Goal: Task Accomplishment & Management: Use online tool/utility

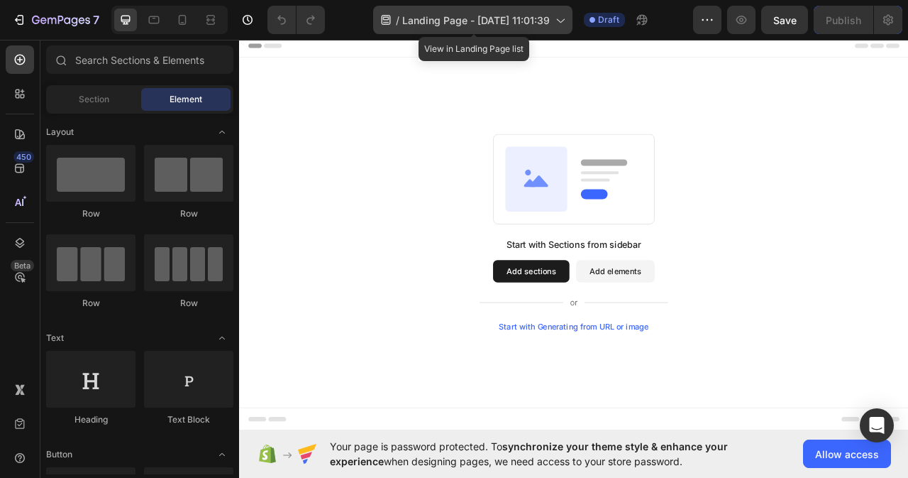
click at [560, 20] on icon at bounding box center [561, 21] width 8 height 4
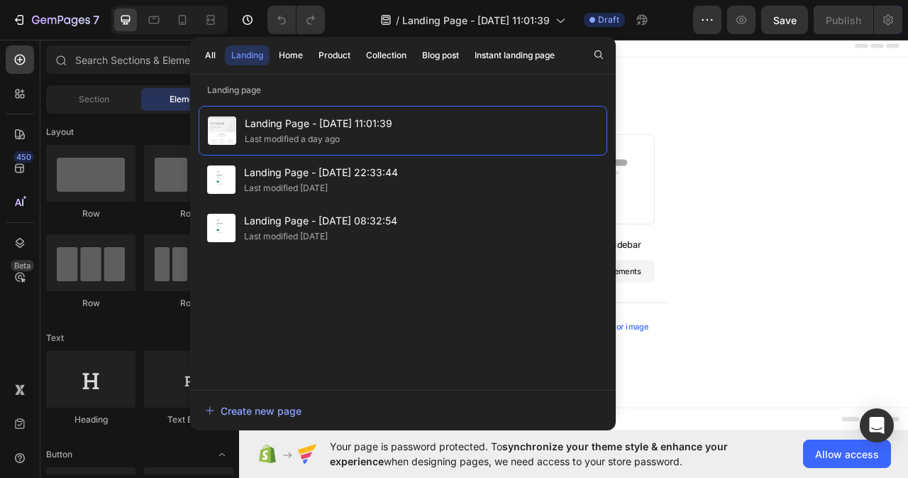
click at [761, 85] on div "Start with Sections from sidebar Add sections Add elements Start with Generatin…" at bounding box center [664, 285] width 851 height 445
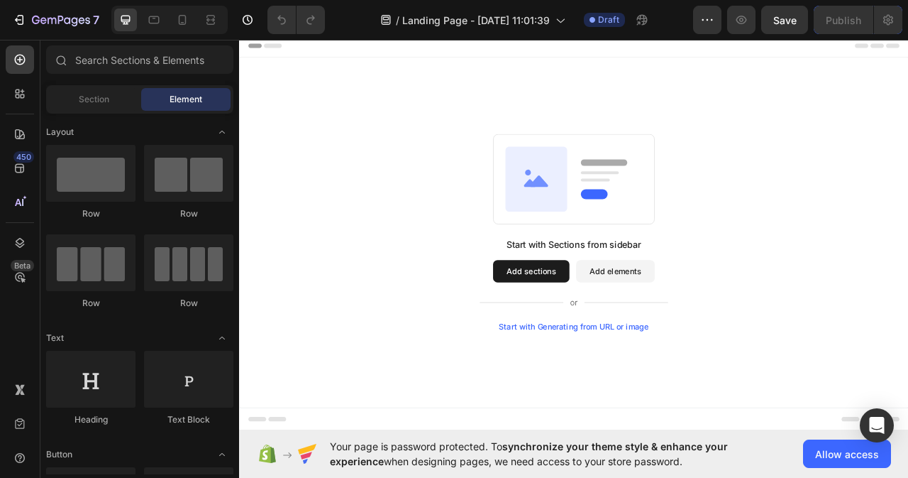
click at [625, 336] on button "Add sections" at bounding box center [610, 335] width 97 height 28
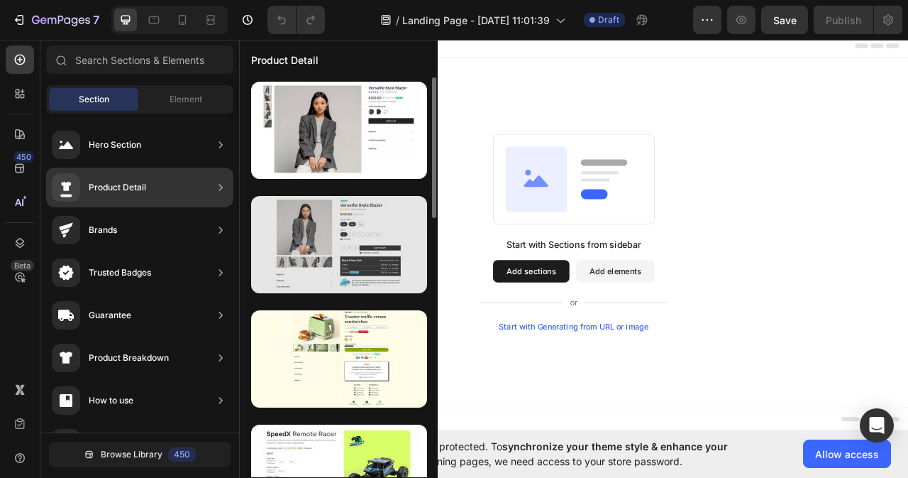
click at [295, 233] on div at bounding box center [339, 244] width 176 height 97
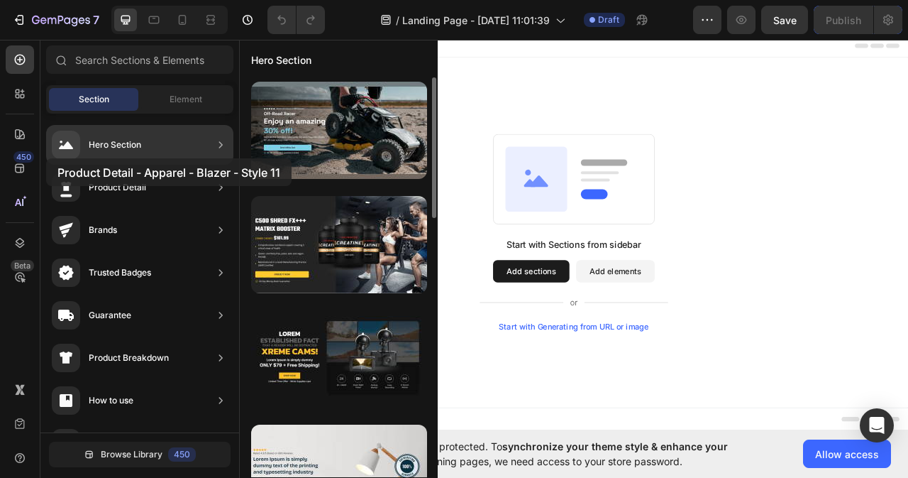
drag, startPoint x: 295, startPoint y: 233, endPoint x: 46, endPoint y: 158, distance: 260.0
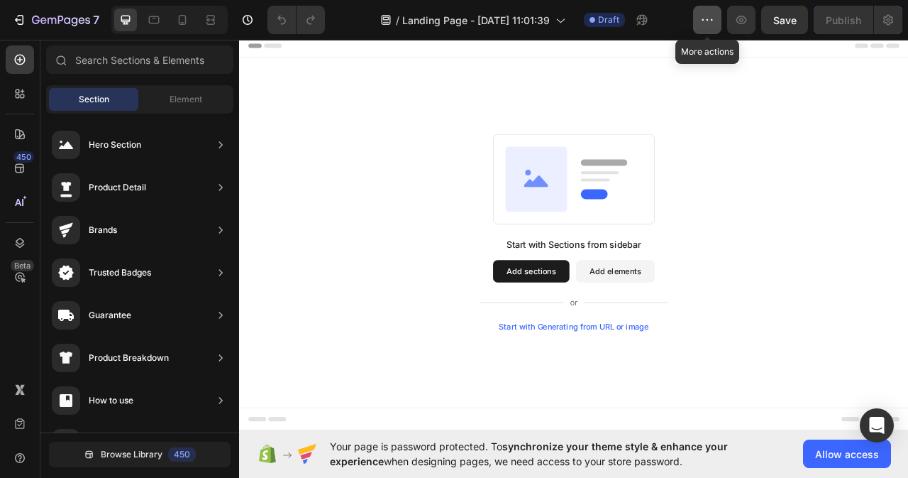
click at [712, 16] on icon "button" at bounding box center [707, 20] width 14 height 14
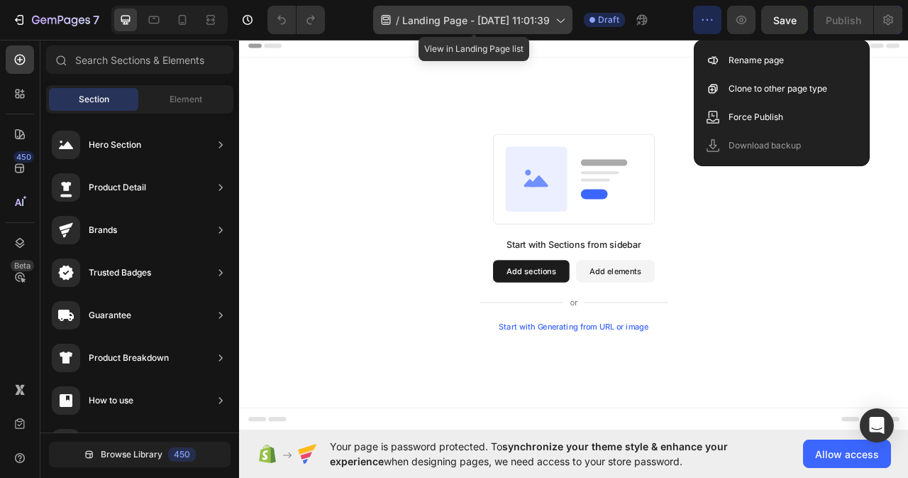
click at [559, 18] on icon at bounding box center [560, 20] width 14 height 14
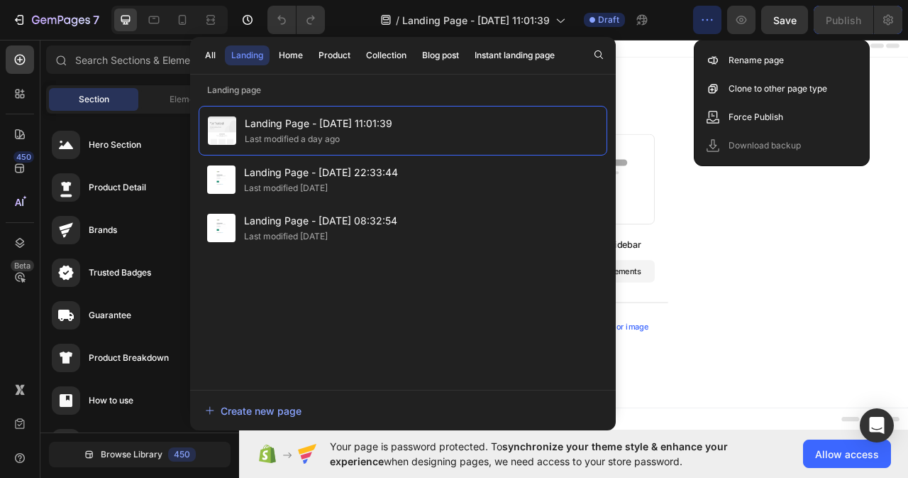
click at [708, 14] on icon "button" at bounding box center [707, 20] width 14 height 14
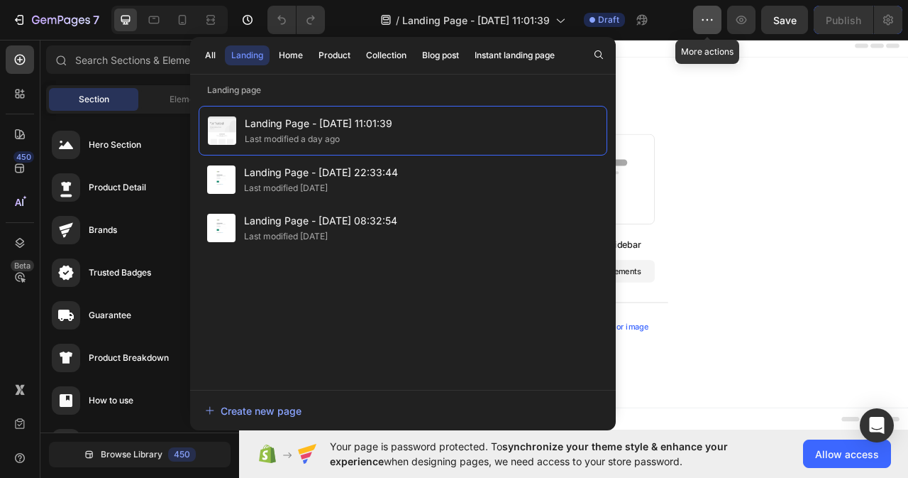
click at [706, 24] on icon "button" at bounding box center [707, 20] width 14 height 14
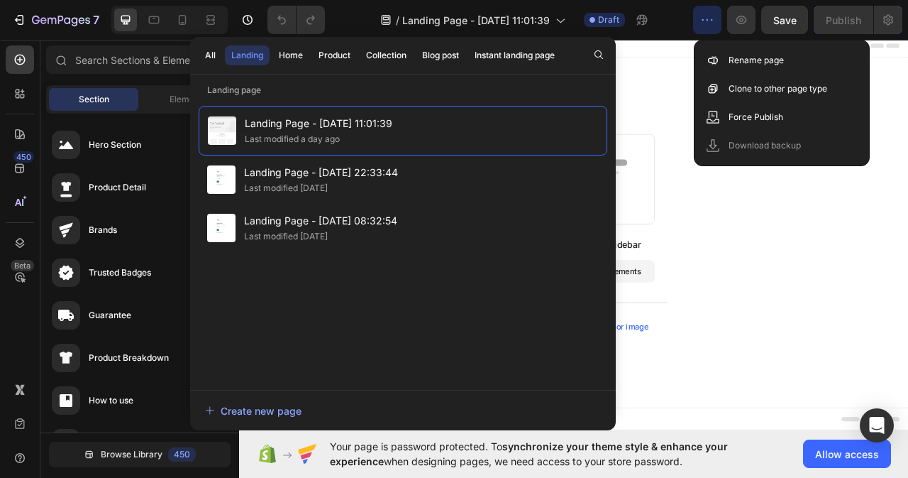
click at [888, 277] on div "Start with Sections from sidebar Add sections Add elements Start with Generatin…" at bounding box center [664, 285] width 749 height 251
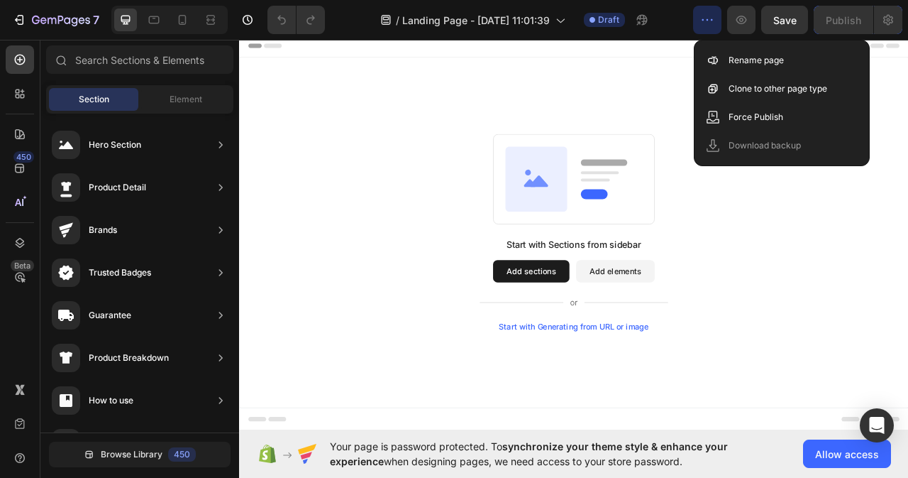
click at [690, 333] on button "Add elements" at bounding box center [718, 335] width 100 height 28
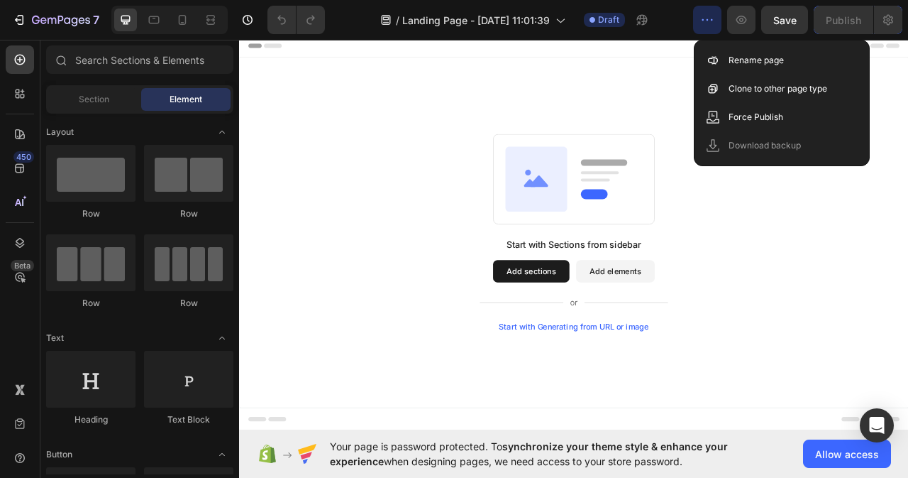
click at [717, 123] on div "Start with Sections from sidebar Add sections Add elements Start with Generatin…" at bounding box center [664, 285] width 851 height 445
click at [908, 320] on div "Start with Sections from sidebar Add sections Add elements Start with Generatin…" at bounding box center [664, 285] width 749 height 251
click at [704, 12] on button "button" at bounding box center [707, 20] width 28 height 28
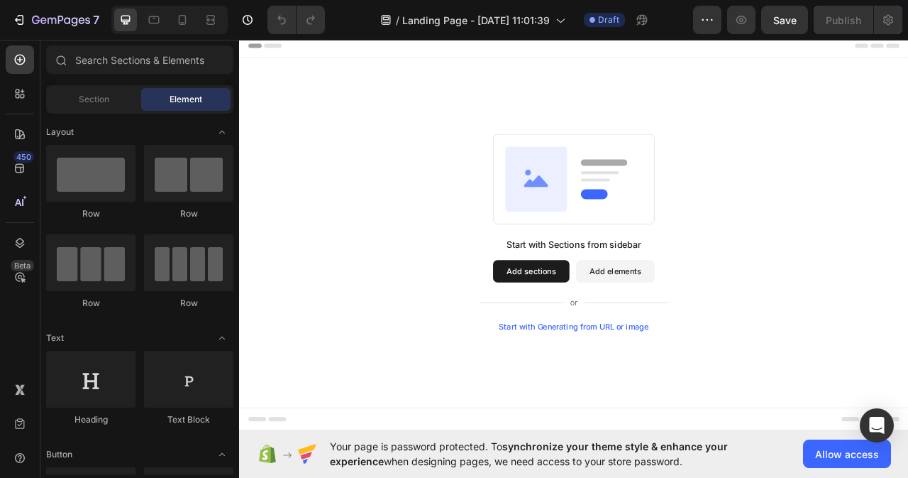
click at [714, 329] on button "Add elements" at bounding box center [718, 335] width 100 height 28
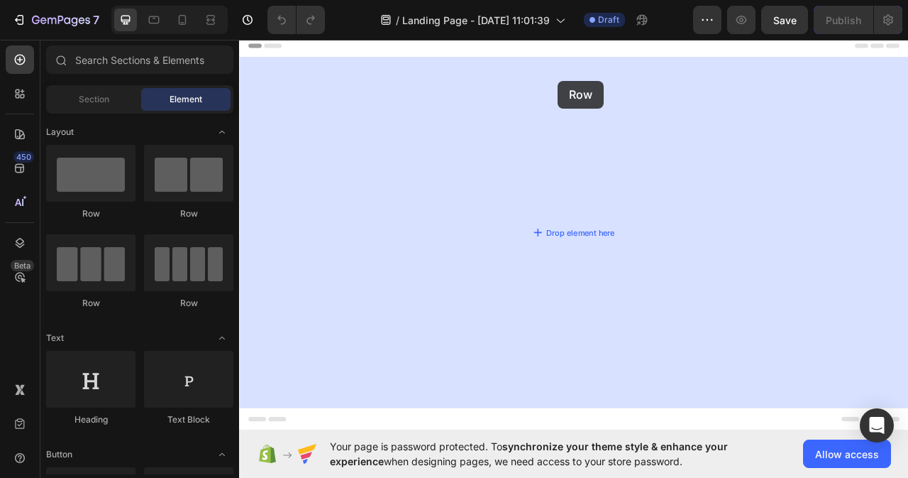
drag, startPoint x: 348, startPoint y: 219, endPoint x: 654, endPoint y: 59, distance: 345.9
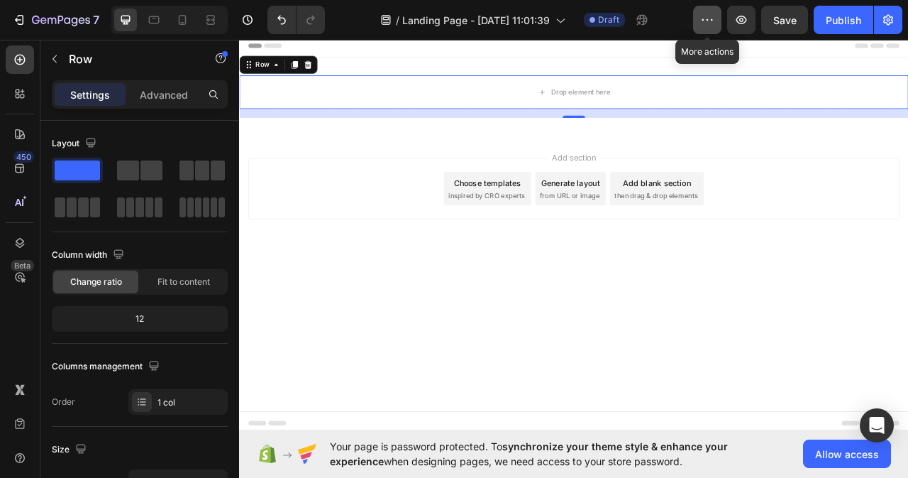
click at [705, 17] on icon "button" at bounding box center [707, 20] width 14 height 14
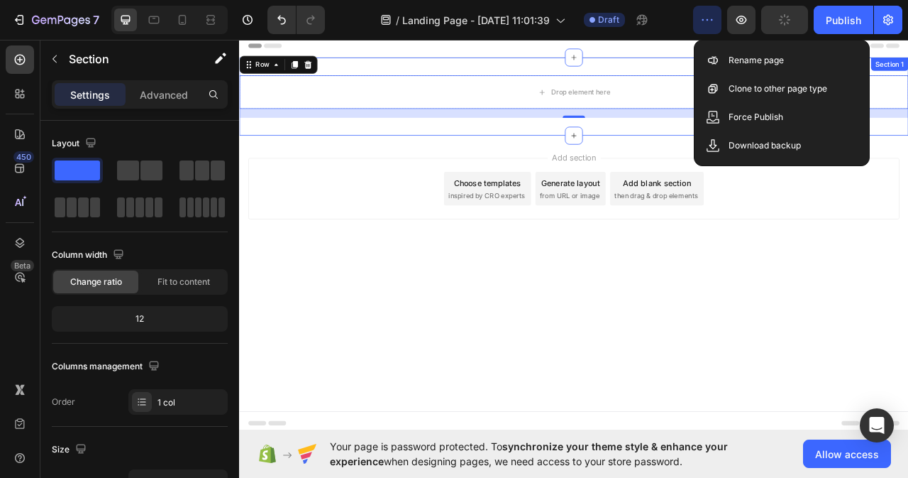
click at [497, 150] on div "Drop element here Row 16 Section 1" at bounding box center [664, 112] width 851 height 99
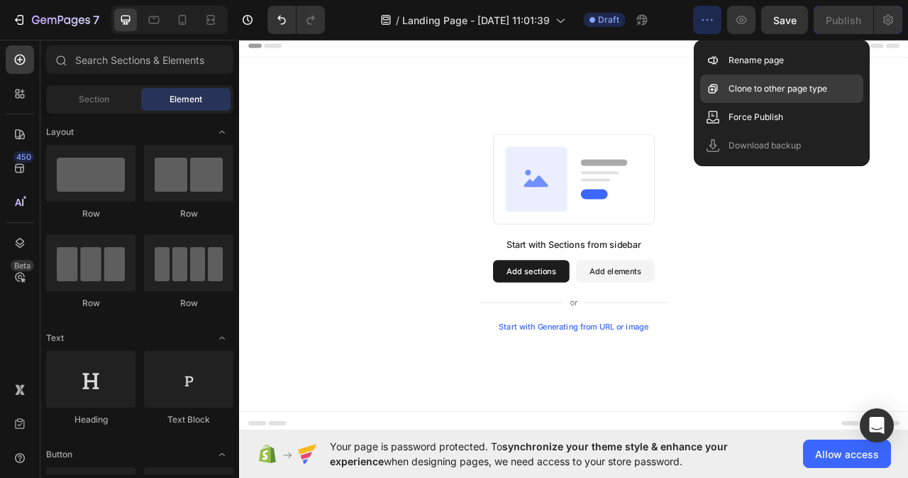
click at [713, 86] on icon at bounding box center [712, 88] width 9 height 9
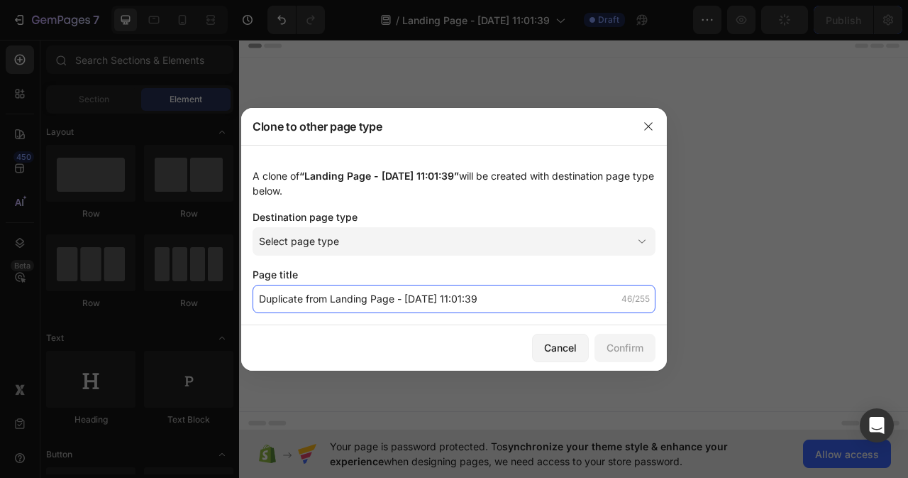
click at [397, 299] on input "Duplicate from Landing Page - Sep 28, 11:01:39" at bounding box center [454, 299] width 403 height 28
paste input "[MEDICAL_DATA] Bacteria Filter"
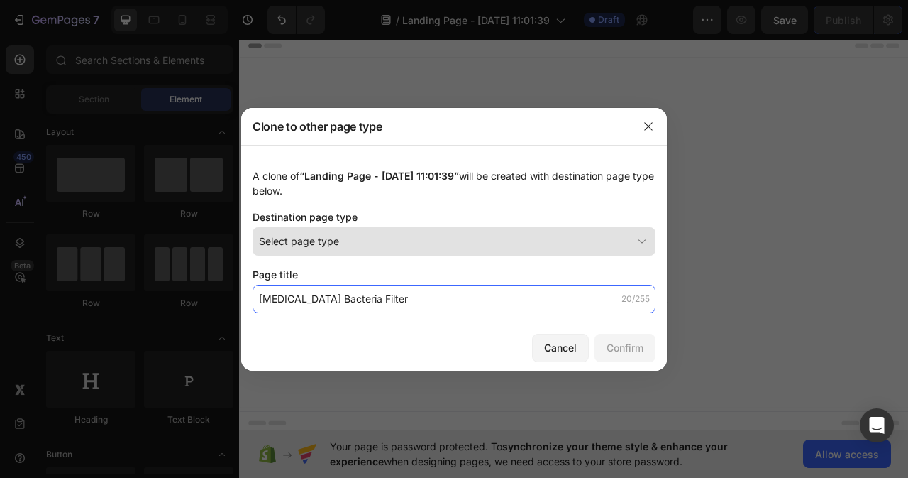
type input "[MEDICAL_DATA] Bacteria Filter"
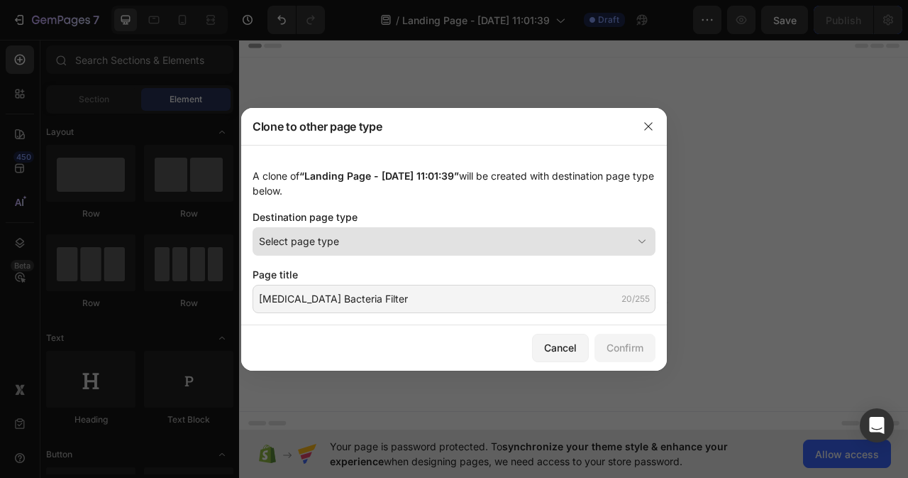
click at [640, 238] on icon at bounding box center [642, 241] width 14 height 14
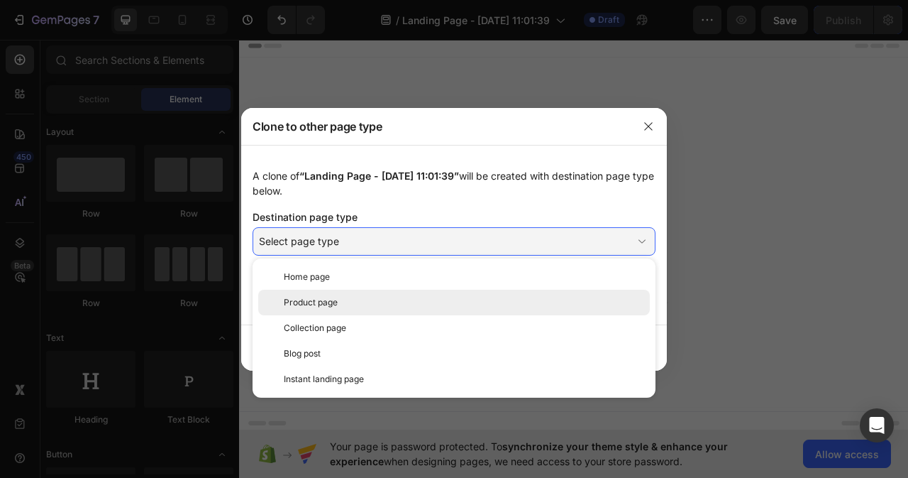
click at [355, 306] on div "Product page" at bounding box center [464, 302] width 360 height 13
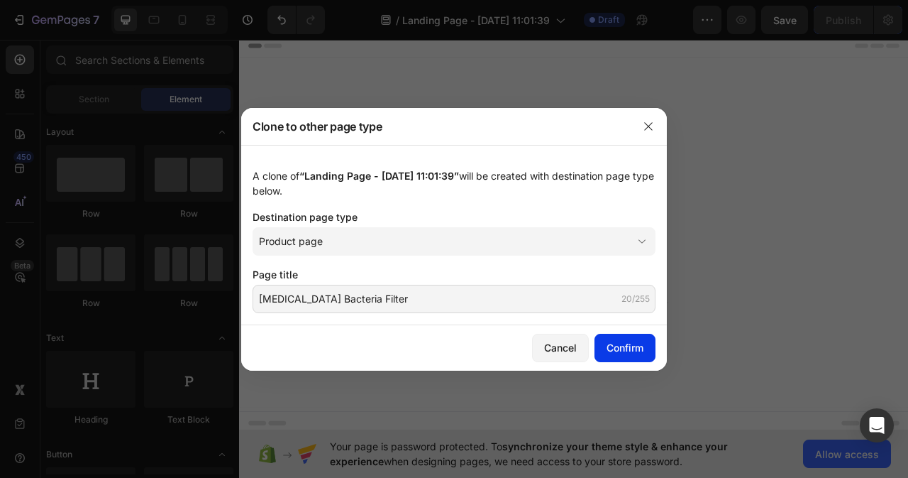
click at [644, 351] on button "Confirm" at bounding box center [625, 347] width 61 height 28
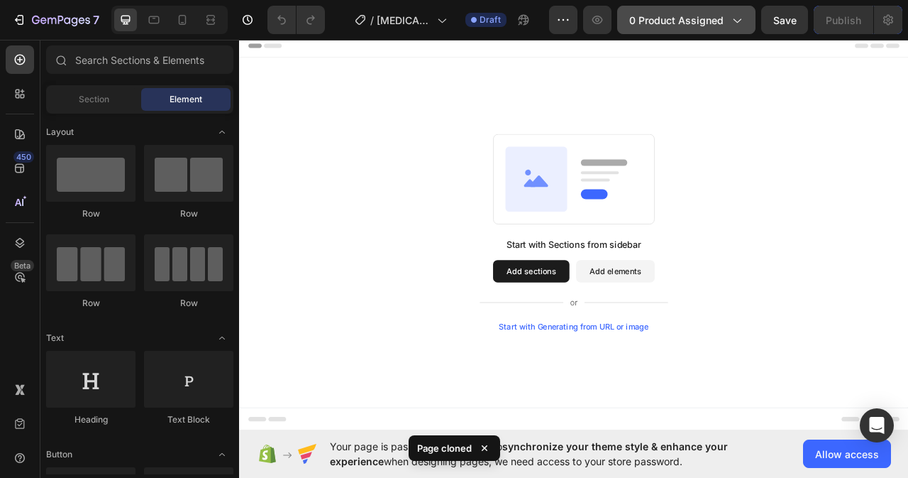
click at [737, 19] on icon "button" at bounding box center [736, 20] width 14 height 14
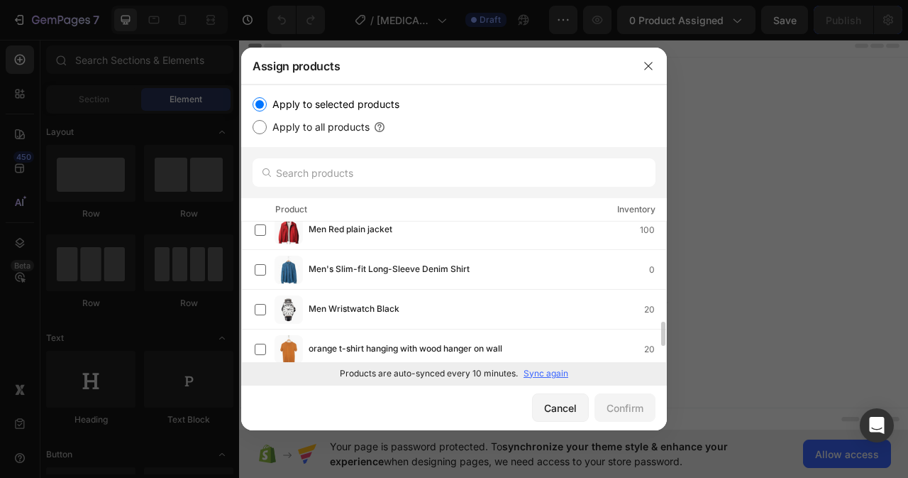
scroll to position [655, 0]
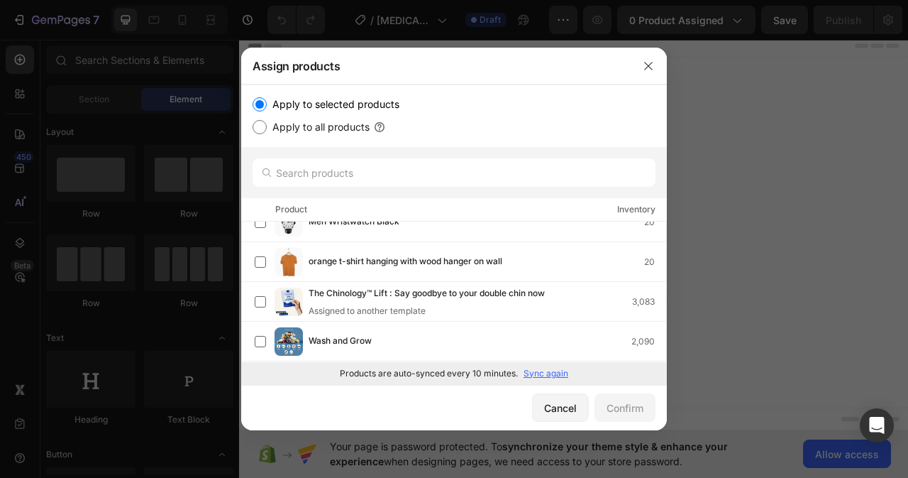
click at [263, 128] on input "Apply to all products" at bounding box center [260, 127] width 14 height 14
radio input "true"
click at [263, 128] on input "Apply to all products" at bounding box center [260, 127] width 14 height 14
click at [263, 104] on input "Apply to selected products" at bounding box center [260, 104] width 14 height 14
radio input "true"
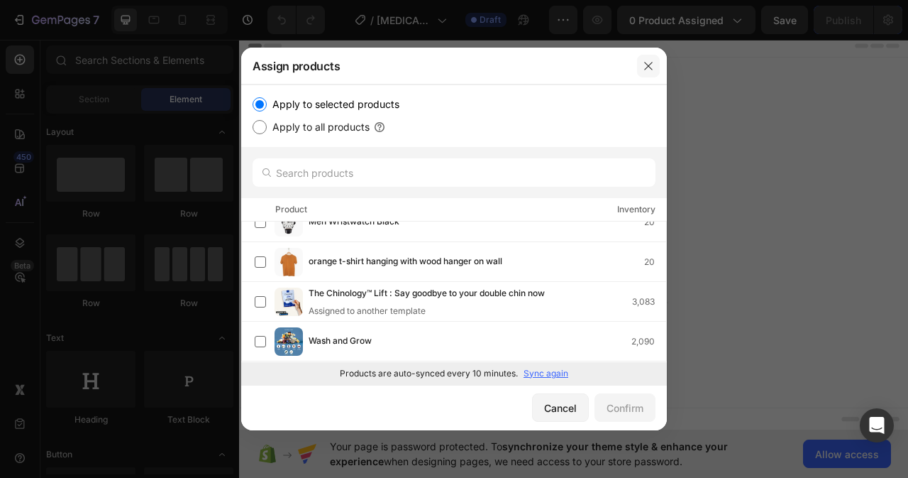
click at [647, 66] on icon "button" at bounding box center [648, 65] width 11 height 11
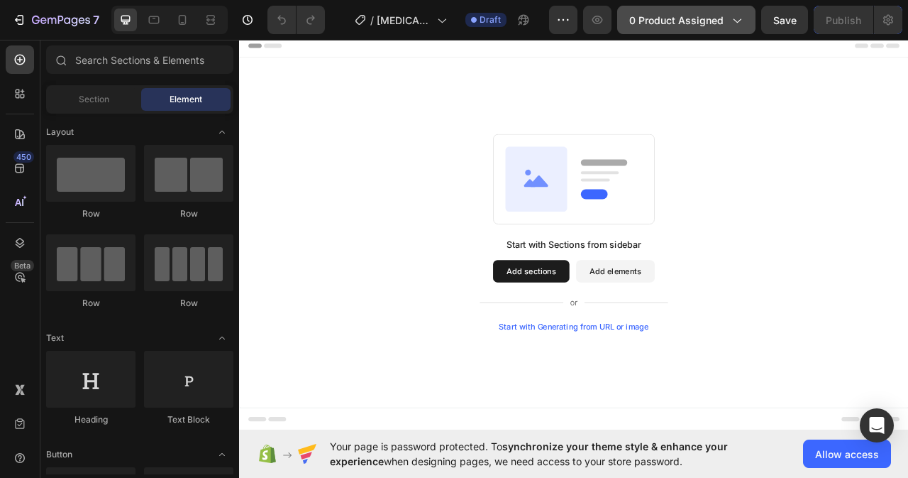
click at [727, 21] on div "0 product assigned" at bounding box center [686, 20] width 114 height 15
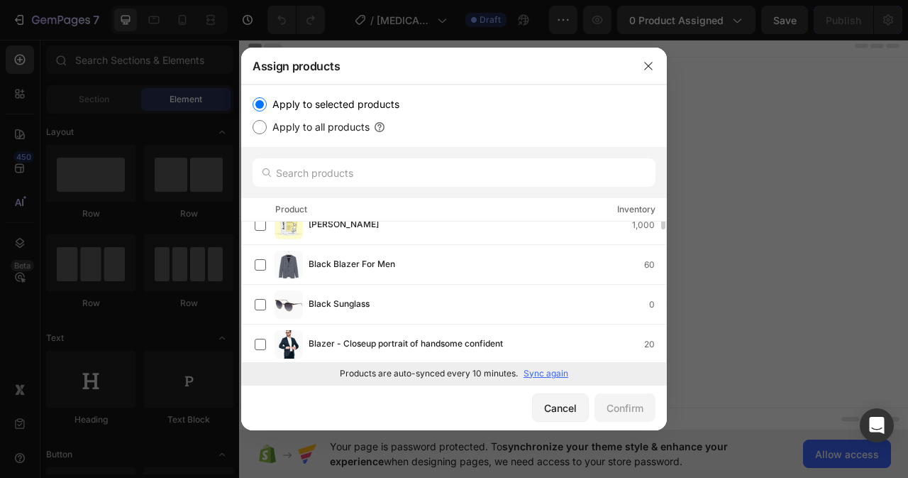
scroll to position [0, 0]
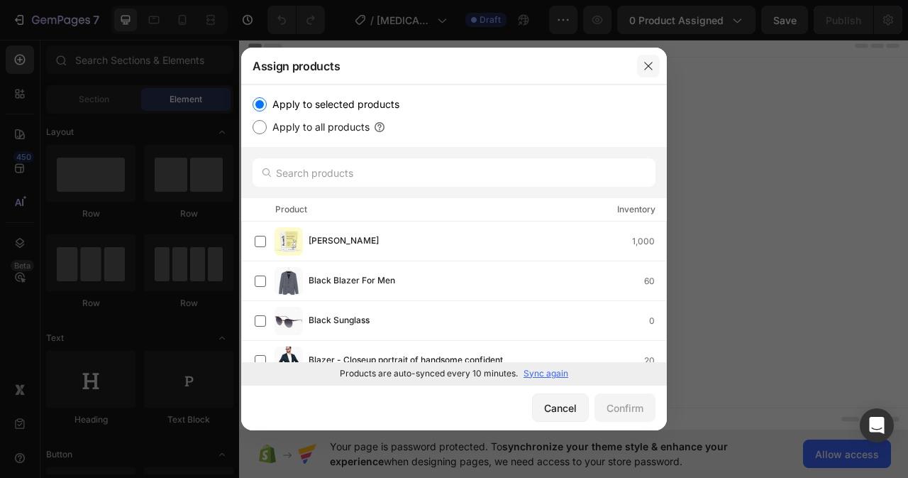
click at [647, 69] on icon "button" at bounding box center [648, 65] width 11 height 11
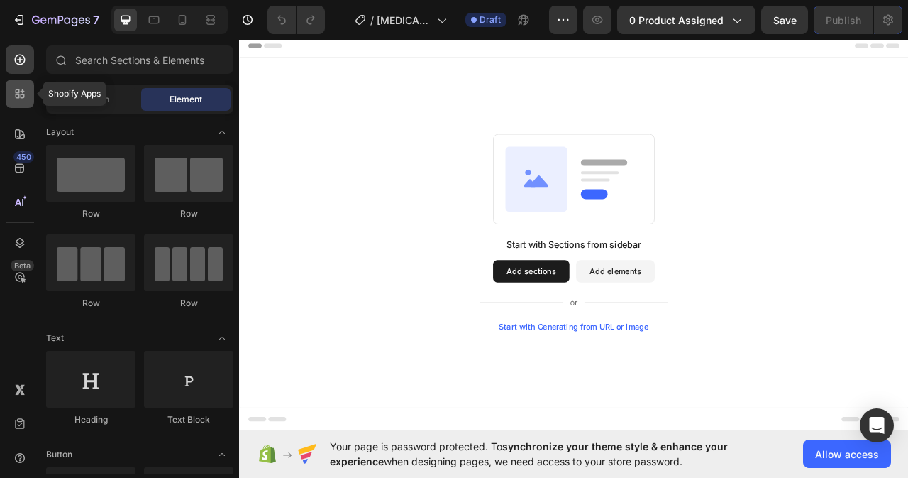
click at [18, 95] on icon at bounding box center [18, 96] width 4 height 4
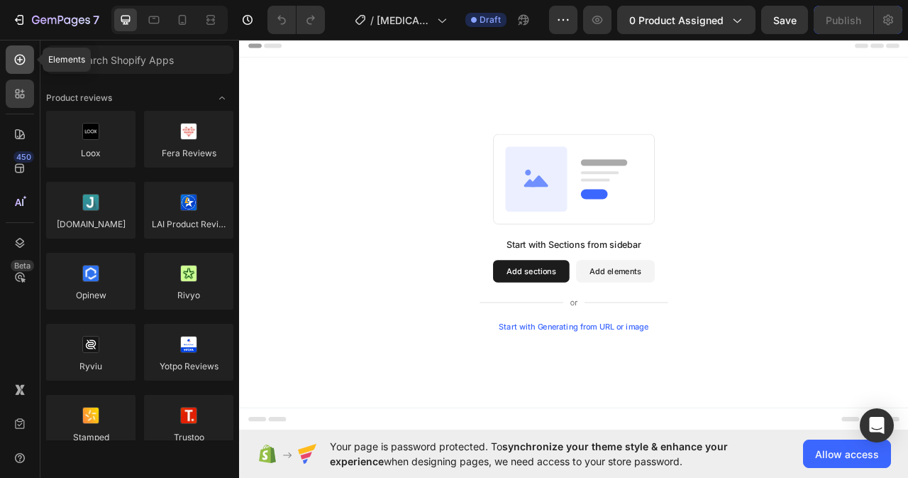
click at [21, 58] on icon at bounding box center [20, 60] width 14 height 14
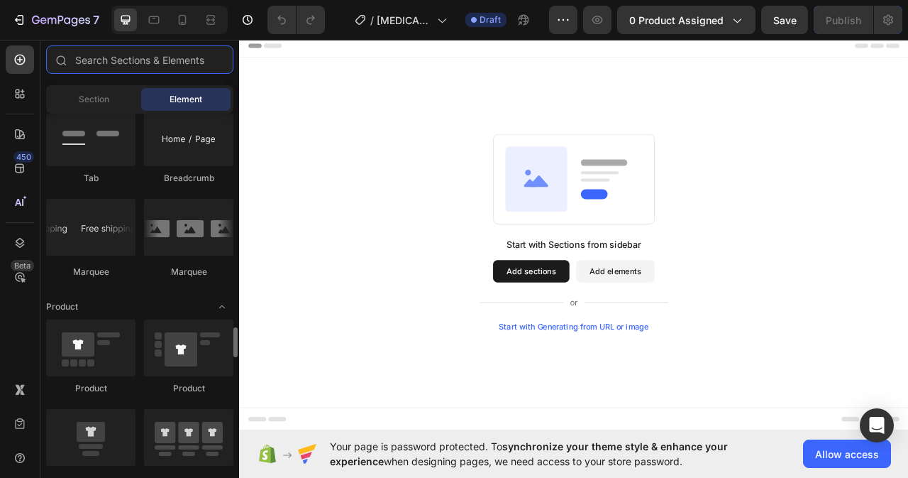
scroll to position [1703, 0]
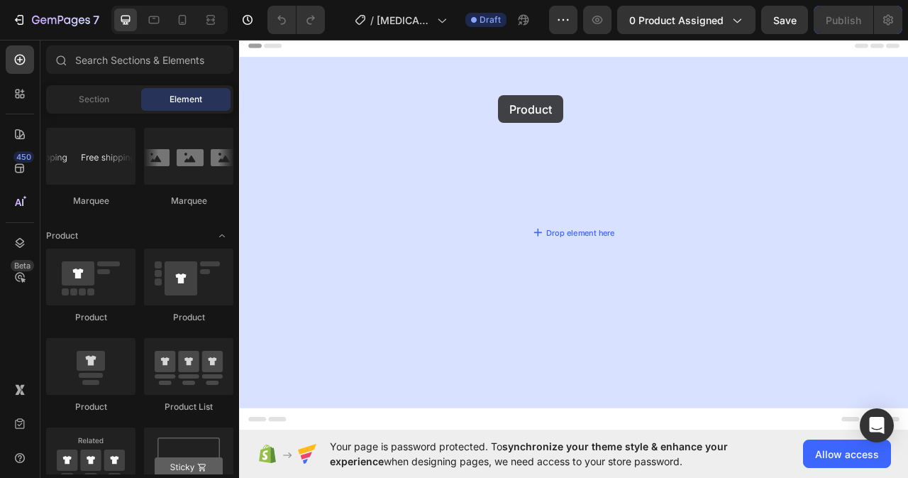
drag, startPoint x: 329, startPoint y: 314, endPoint x: 568, endPoint y: 111, distance: 313.7
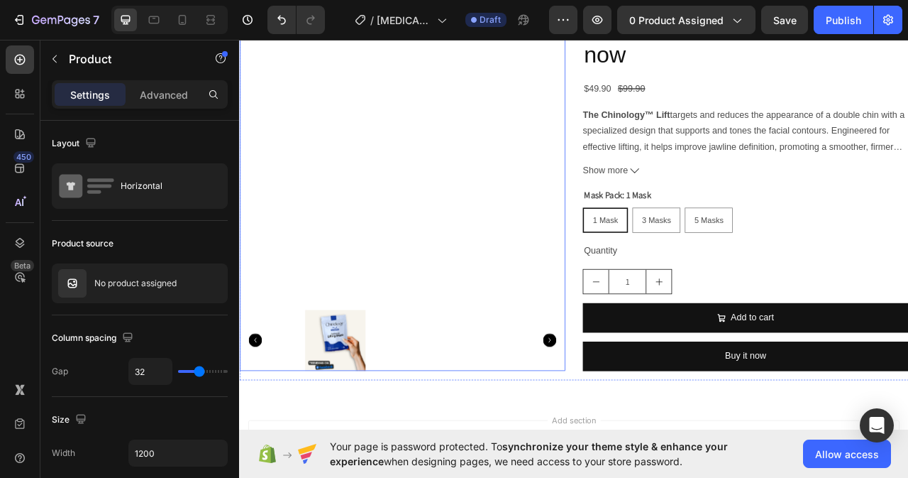
scroll to position [142, 0]
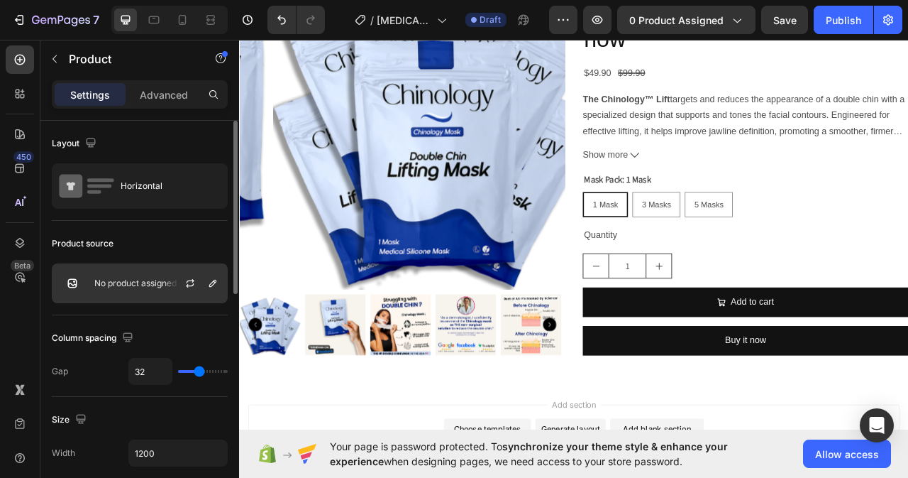
click at [161, 287] on p "No product assigned" at bounding box center [135, 283] width 82 height 10
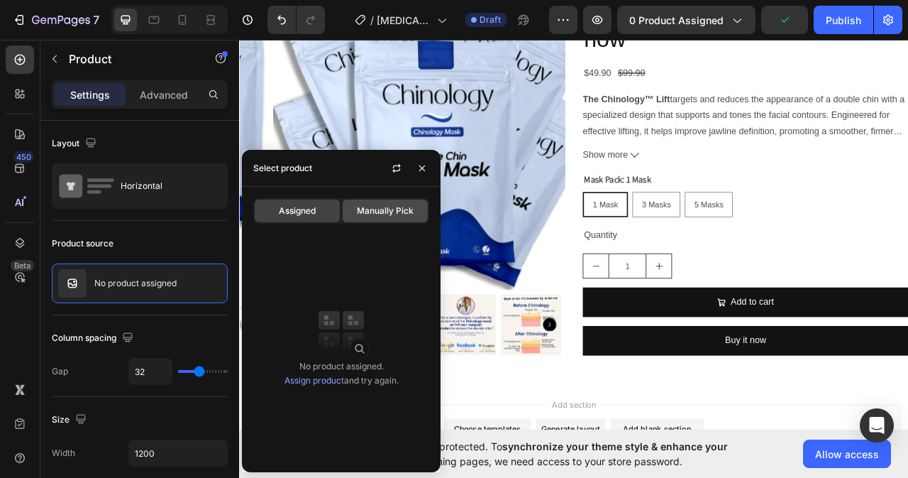
click at [362, 211] on span "Manually Pick" at bounding box center [385, 210] width 57 height 13
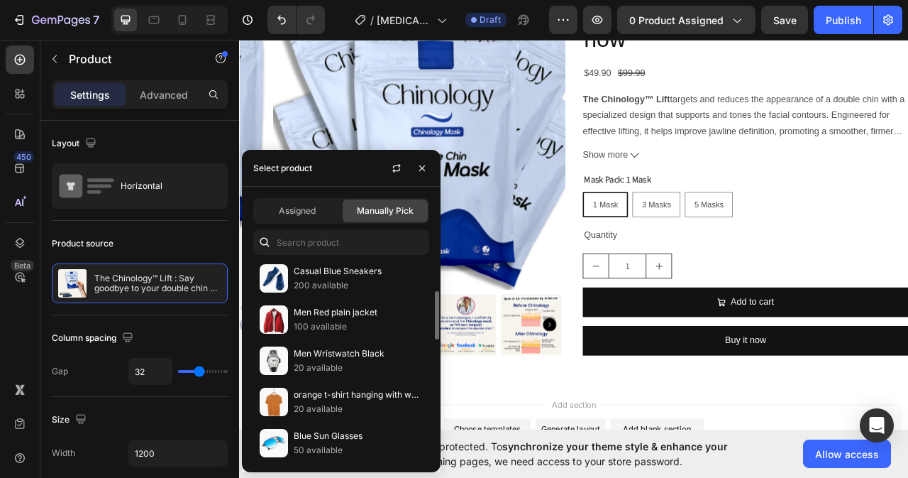
scroll to position [0, 0]
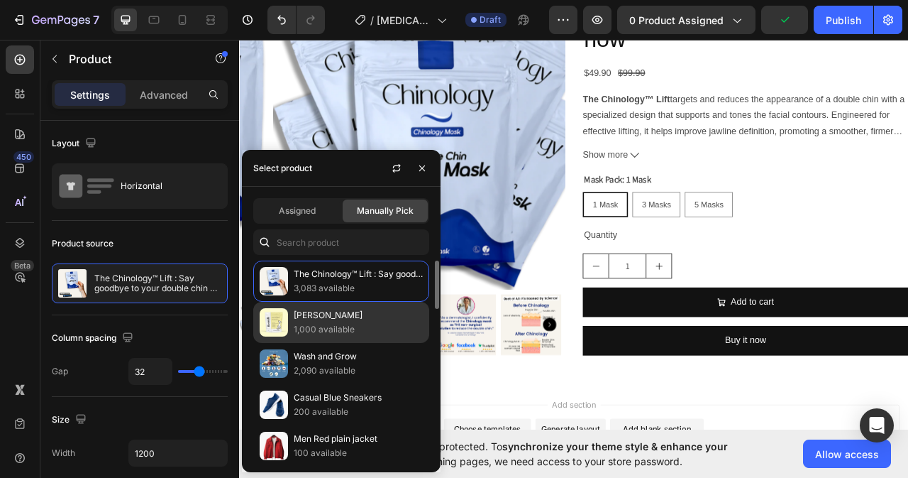
click at [320, 326] on p "1,000 available" at bounding box center [358, 329] width 129 height 14
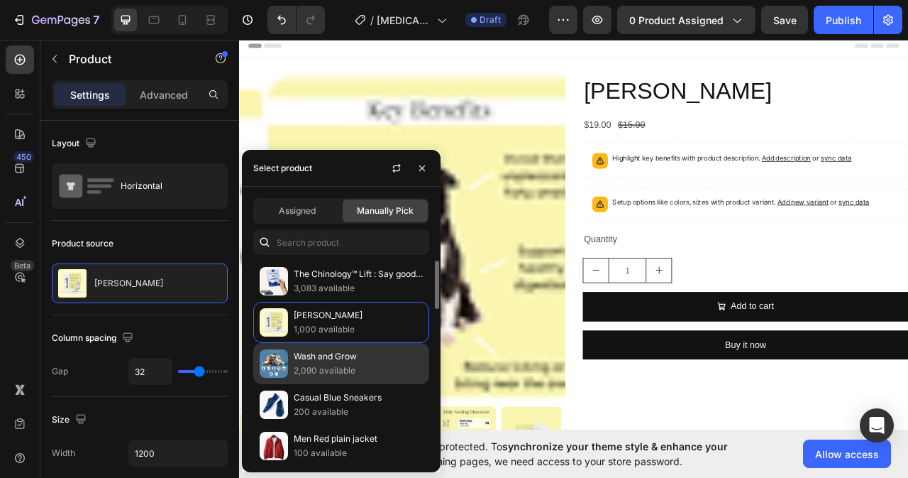
click at [331, 360] on p "Wash and Grow" at bounding box center [358, 356] width 129 height 14
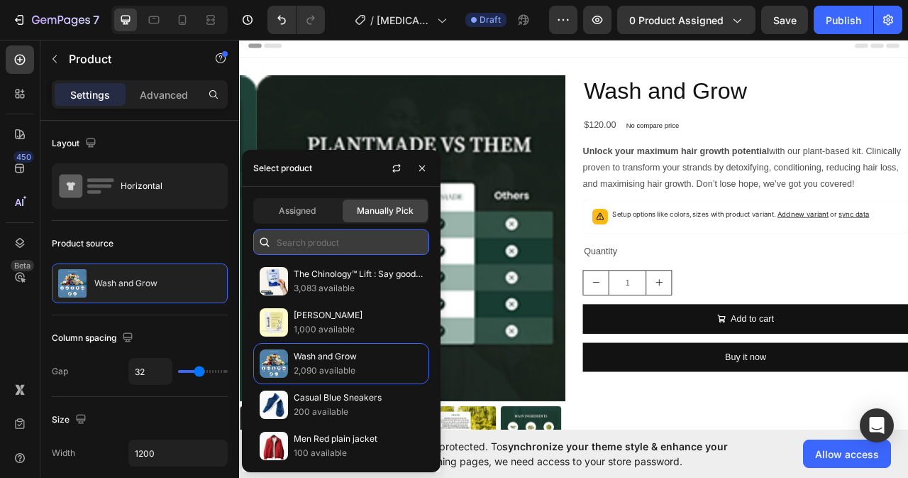
click at [301, 245] on input "text" at bounding box center [341, 242] width 176 height 26
paste input "[MEDICAL_DATA] Bacteria Filter"
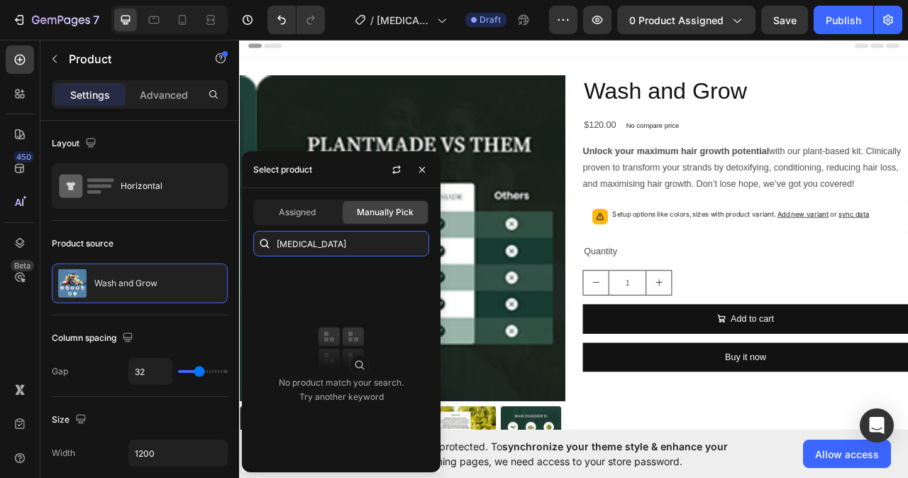
type input "CPAp"
click at [426, 165] on icon "button" at bounding box center [422, 169] width 11 height 11
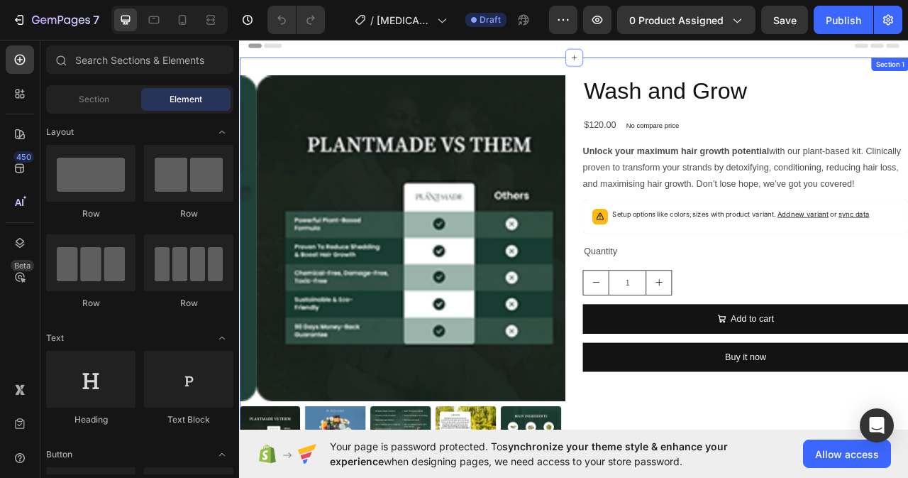
click at [610, 70] on div "Product Images Wash and Grow Product Title $120.00 Product Price Product Price …" at bounding box center [664, 340] width 851 height 554
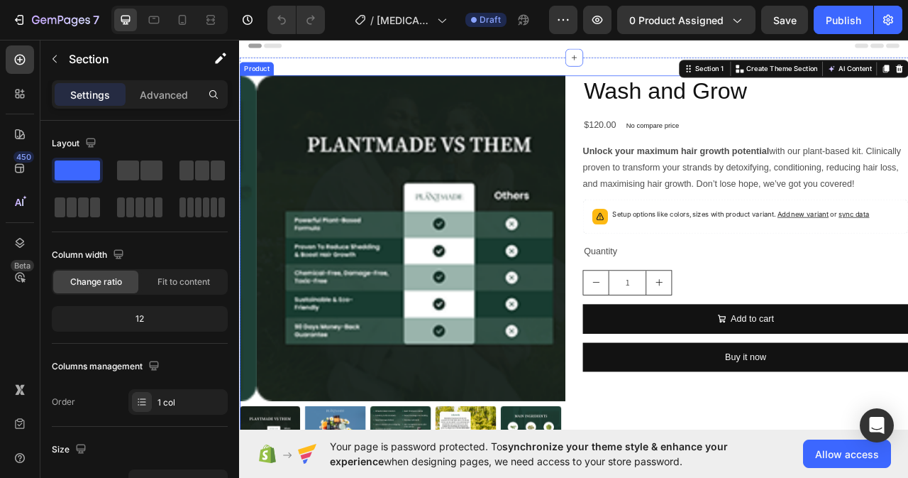
click at [666, 477] on div "Product Images Wash and Grow Product Title $120.00 Product Price Product Price …" at bounding box center [664, 340] width 851 height 509
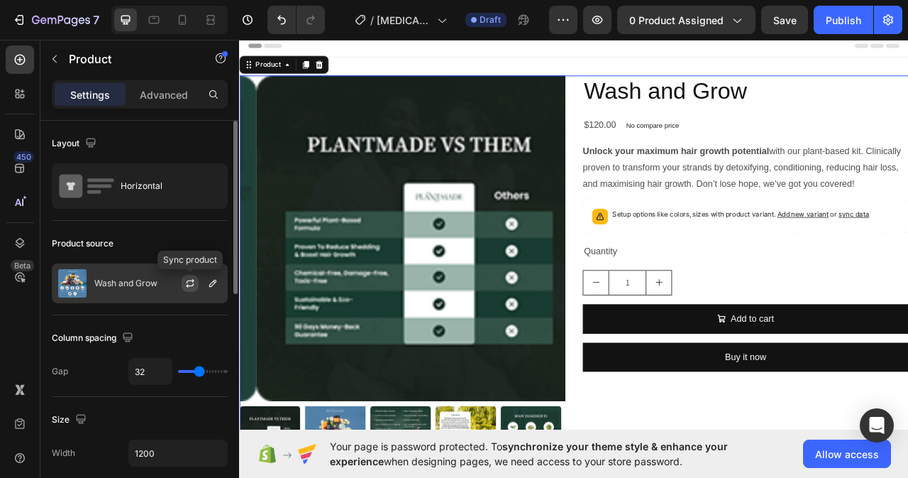
click at [189, 284] on icon "button" at bounding box center [189, 282] width 11 height 11
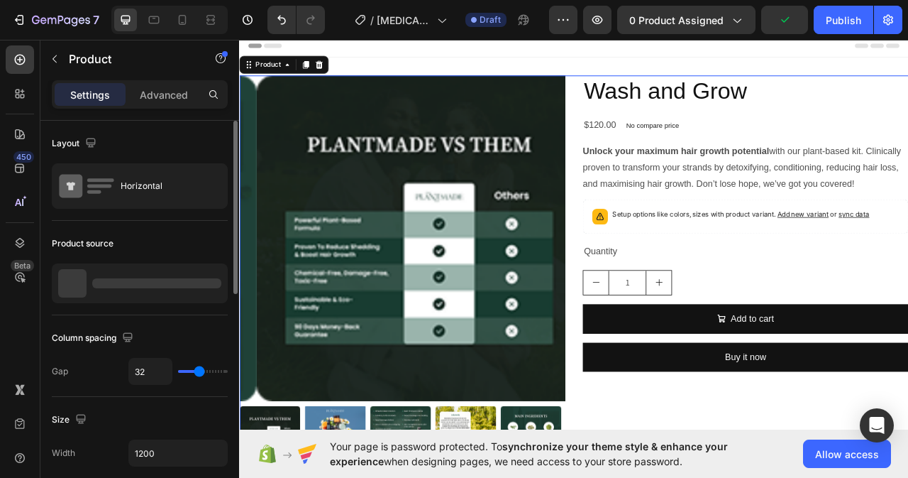
click at [209, 287] on div at bounding box center [156, 283] width 129 height 10
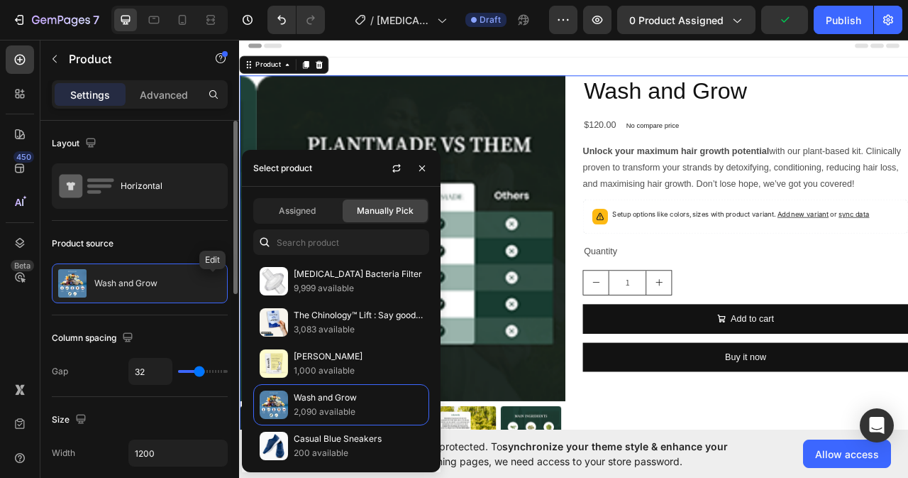
click at [0, 0] on icon "button" at bounding box center [0, 0] width 0 height 0
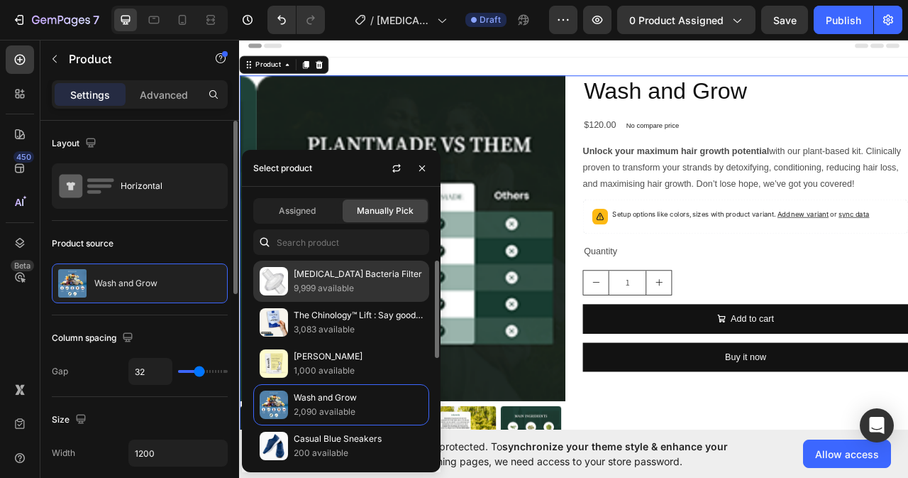
click at [336, 279] on p "CPAP Bacteria Filter" at bounding box center [358, 274] width 129 height 14
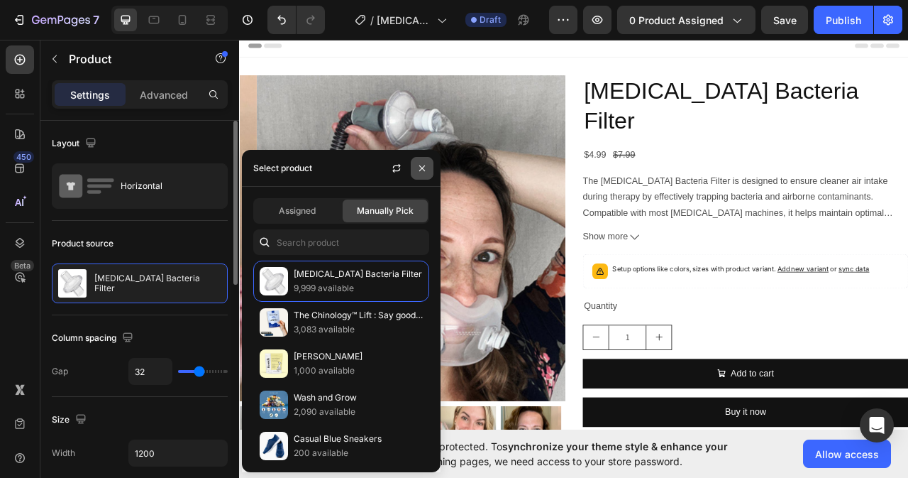
click at [416, 168] on button "button" at bounding box center [422, 168] width 23 height 23
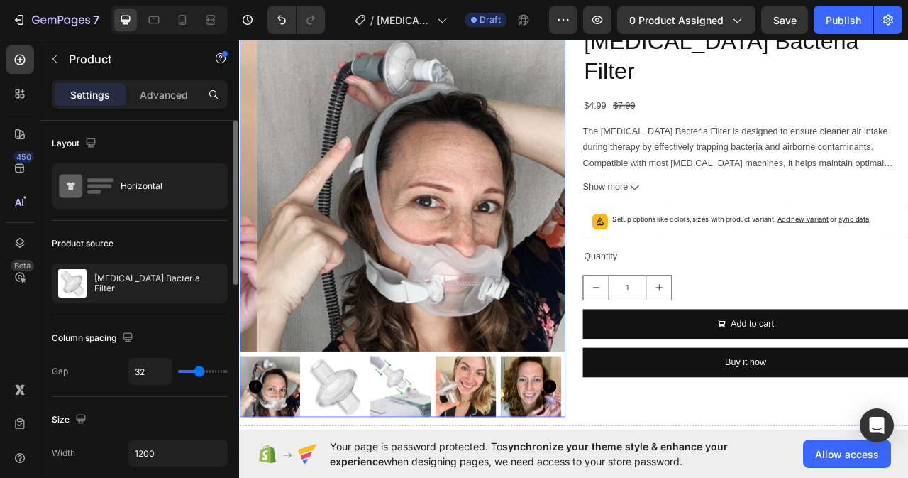
scroll to position [142, 0]
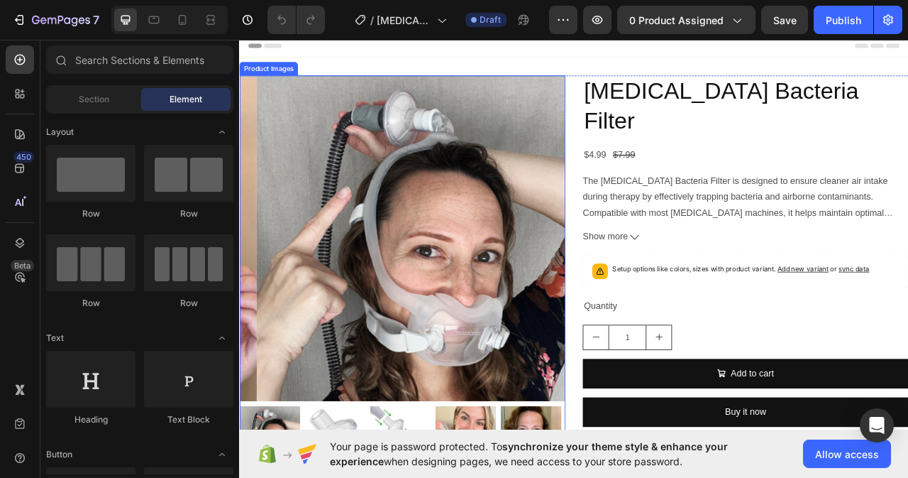
scroll to position [142, 0]
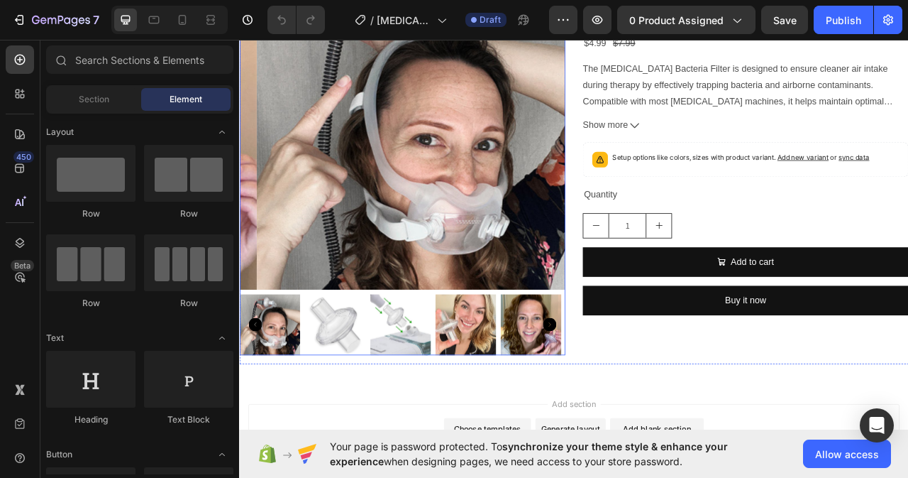
click at [352, 395] on img at bounding box center [360, 402] width 77 height 77
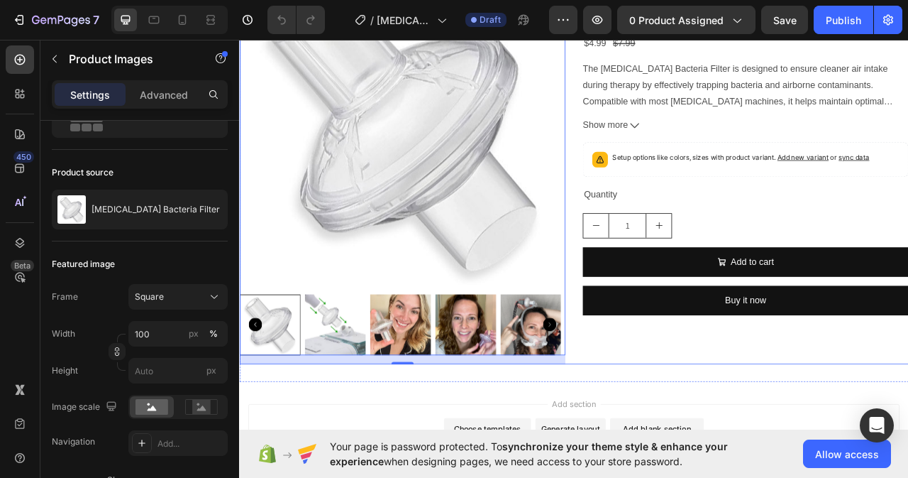
click at [714, 429] on div "CPAP Bacteria Filter Product Title $4.99 Product Price Product Price $7.99 Prod…" at bounding box center [883, 198] width 414 height 509
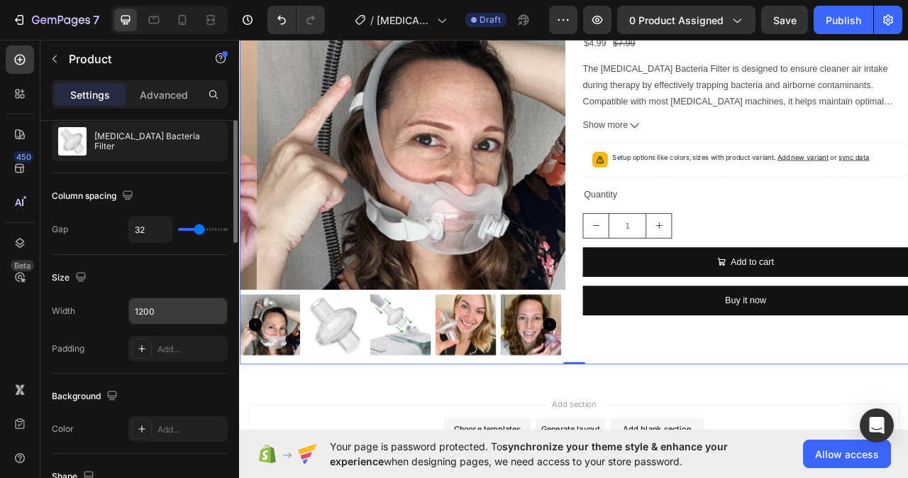
scroll to position [71, 0]
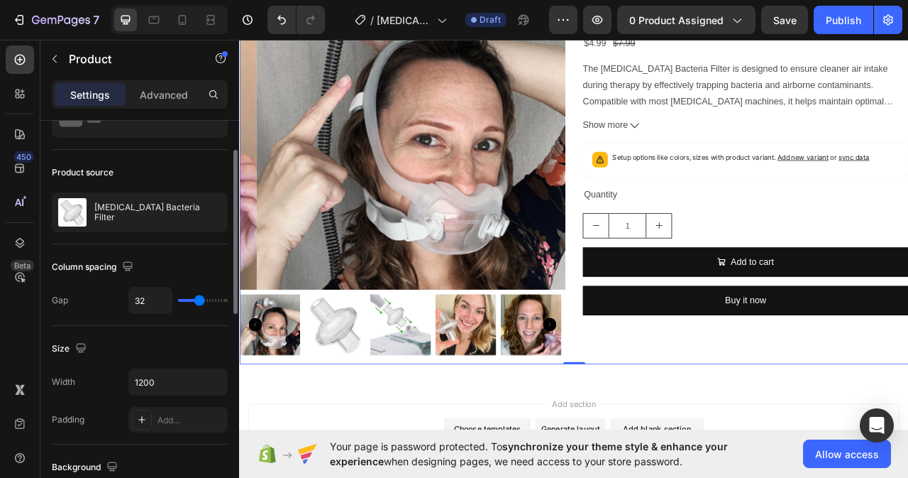
type input "15"
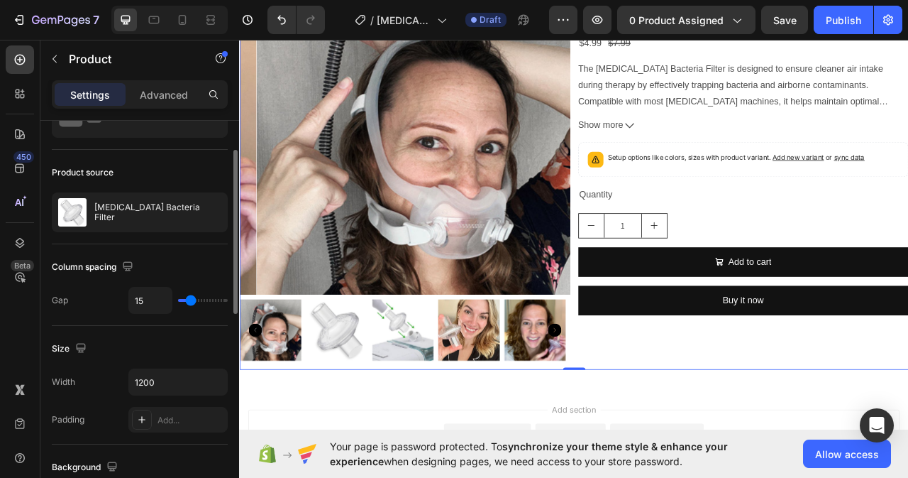
type input "80"
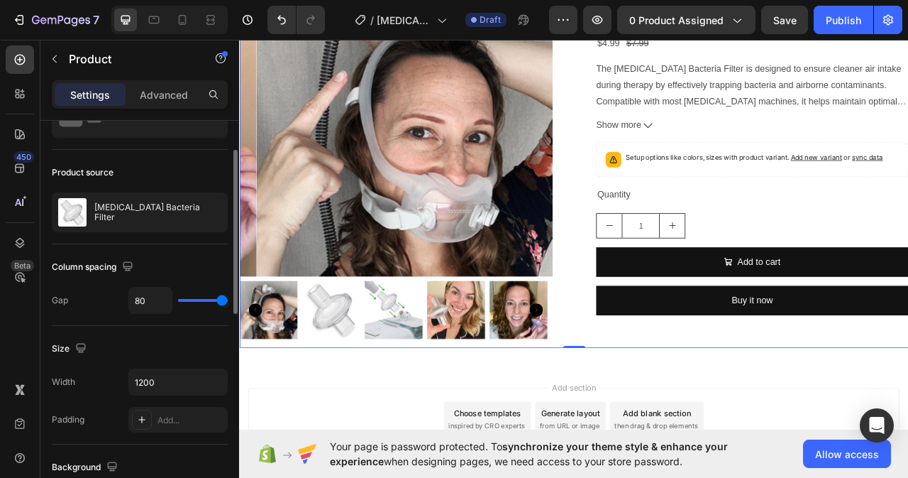
drag, startPoint x: 201, startPoint y: 295, endPoint x: 238, endPoint y: 296, distance: 37.6
type input "80"
click at [228, 299] on input "range" at bounding box center [203, 300] width 50 height 3
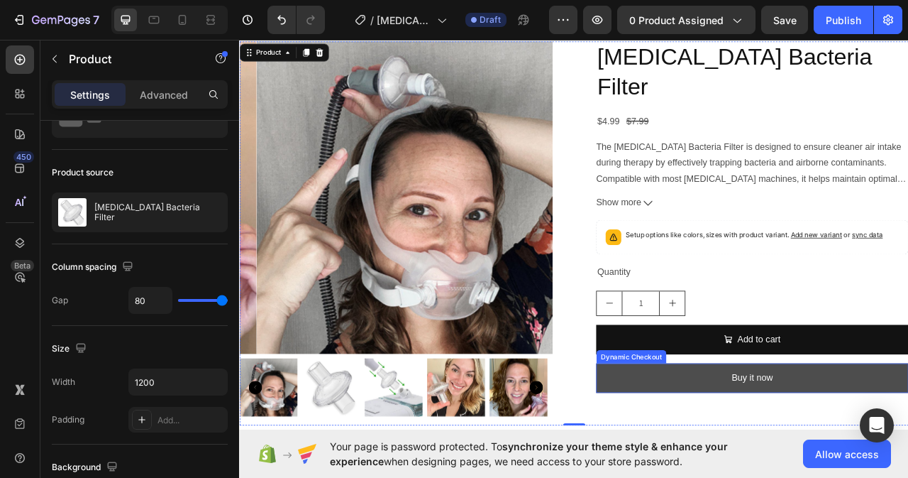
scroll to position [142, 0]
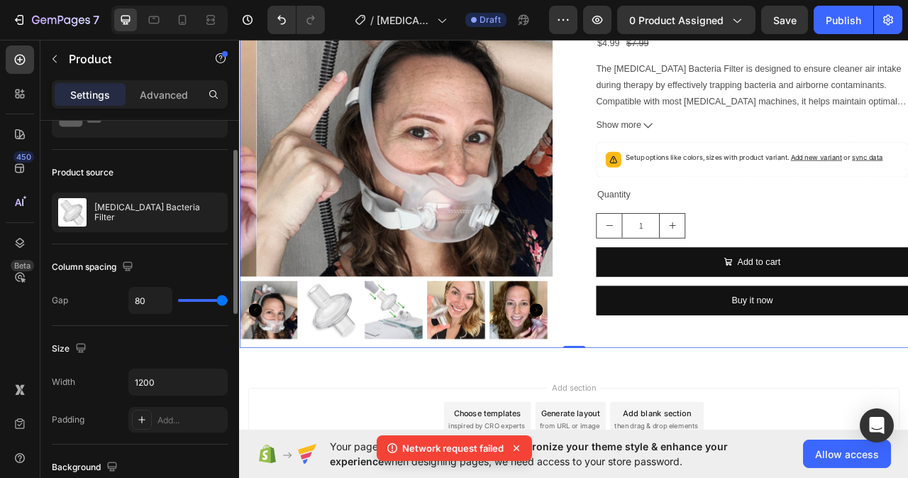
type input "71"
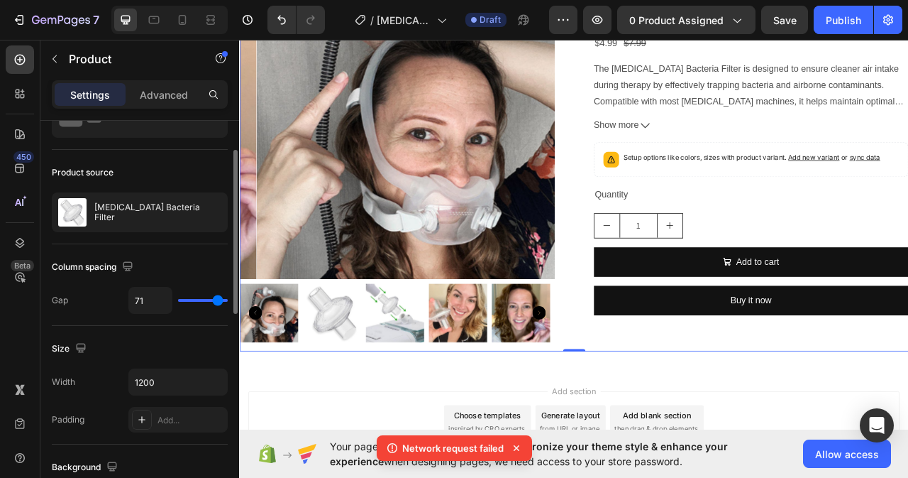
type input "68"
type input "62"
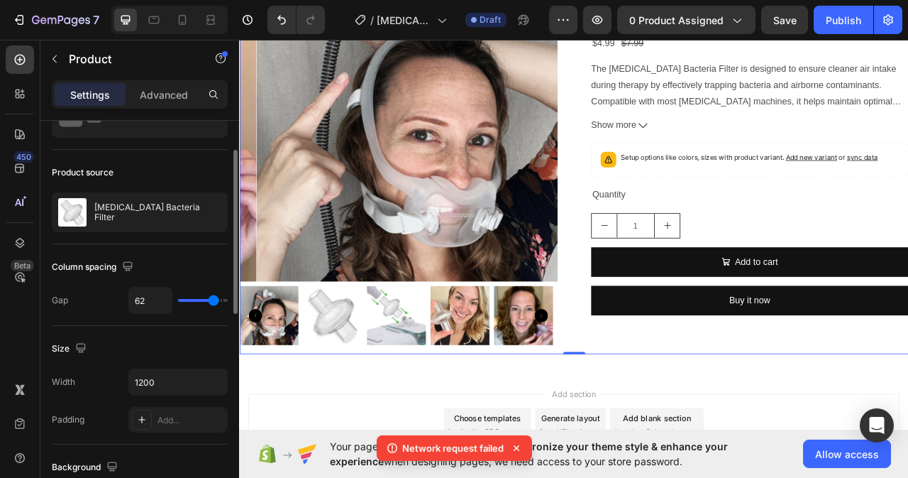
type input "55"
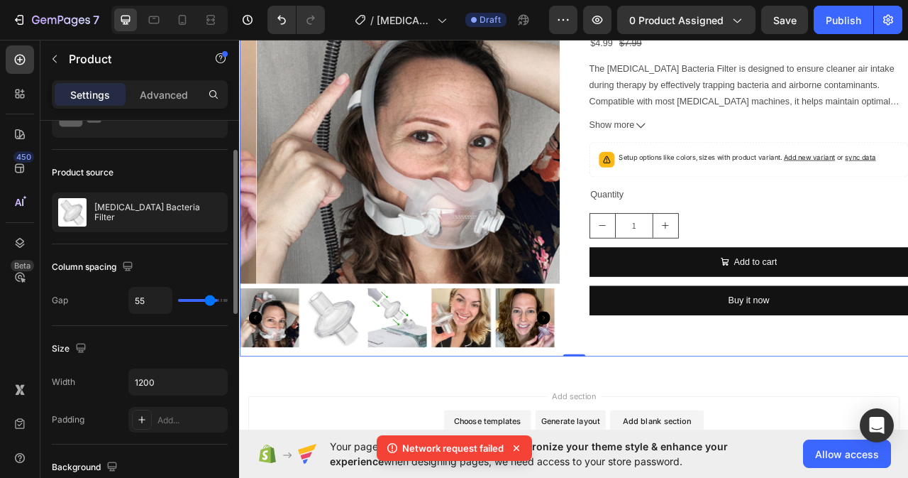
type input "52"
type input "49"
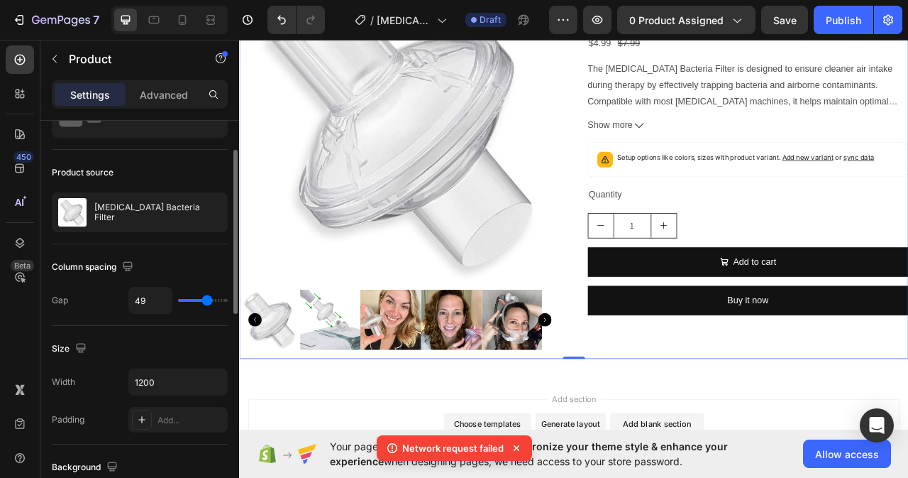
type input "47"
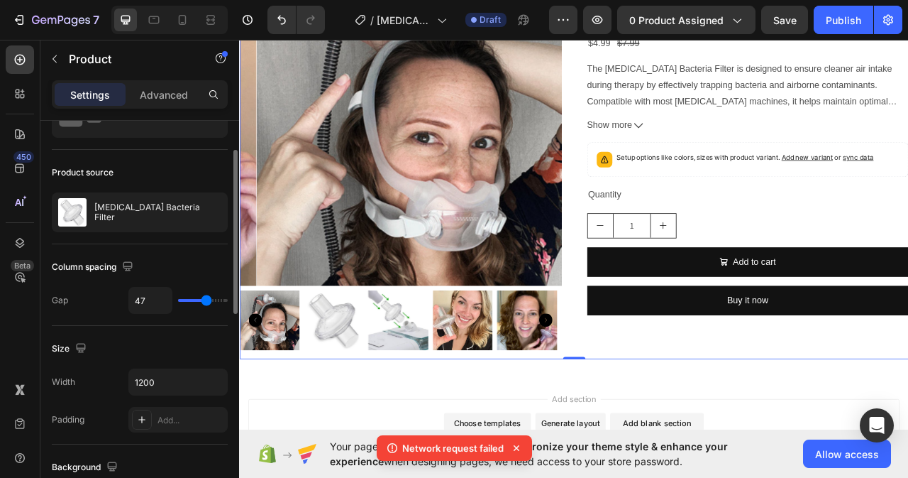
type input "43"
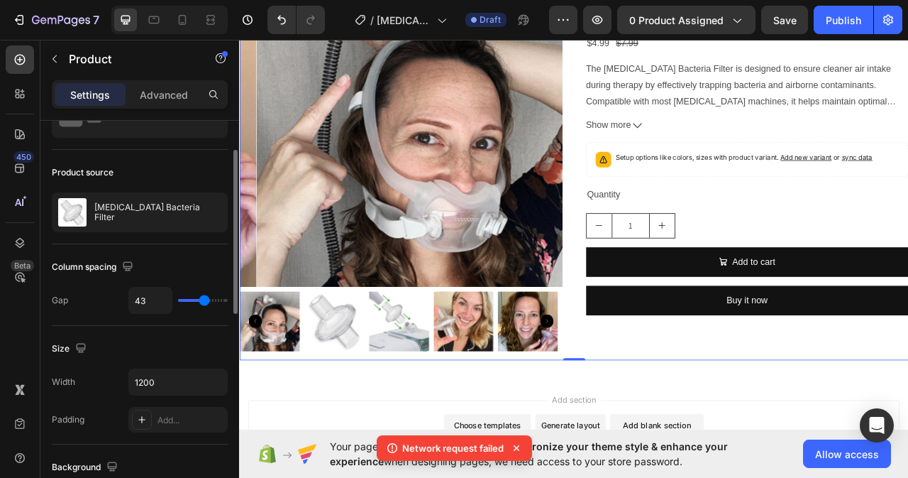
type input "37"
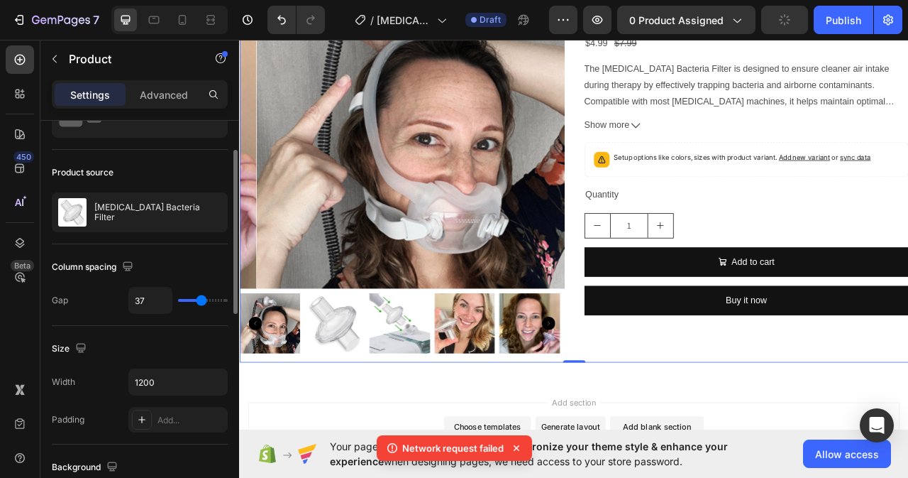
type input "34"
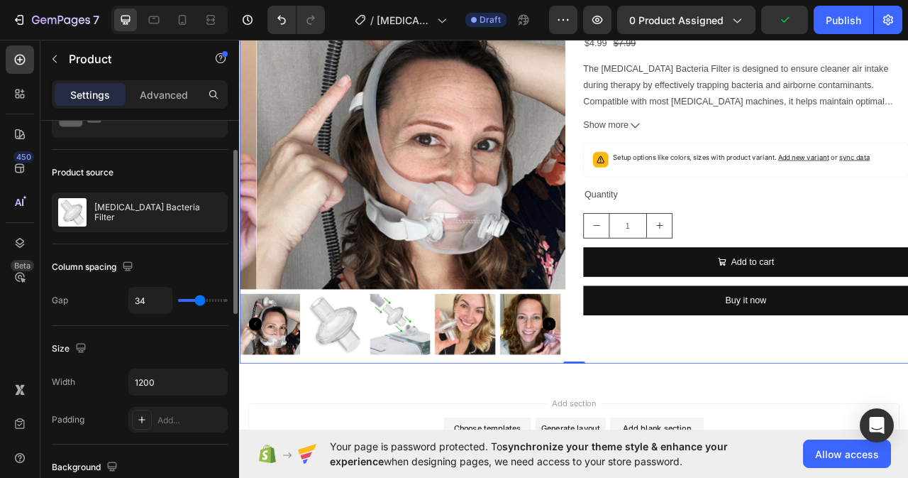
drag, startPoint x: 218, startPoint y: 299, endPoint x: 199, endPoint y: 303, distance: 19.6
type input "33"
click at [199, 302] on input "range" at bounding box center [203, 300] width 50 height 3
type input "33"
click at [158, 91] on p "Advanced" at bounding box center [164, 94] width 48 height 15
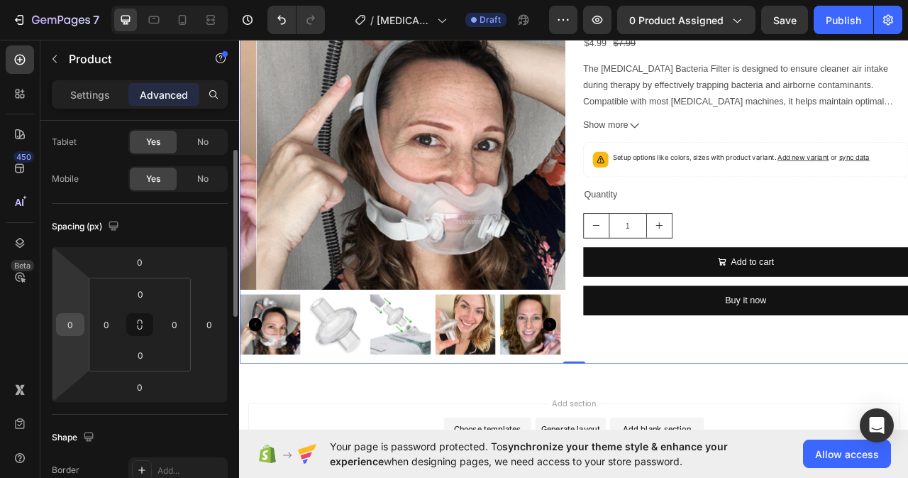
click at [80, 321] on input "0" at bounding box center [70, 324] width 21 height 21
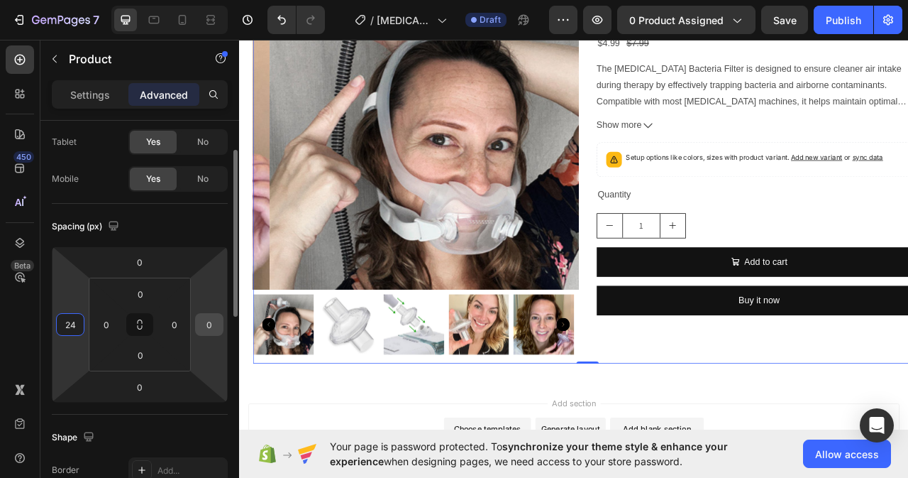
type input "24"
click at [209, 321] on input "0" at bounding box center [209, 324] width 21 height 21
type input "24"
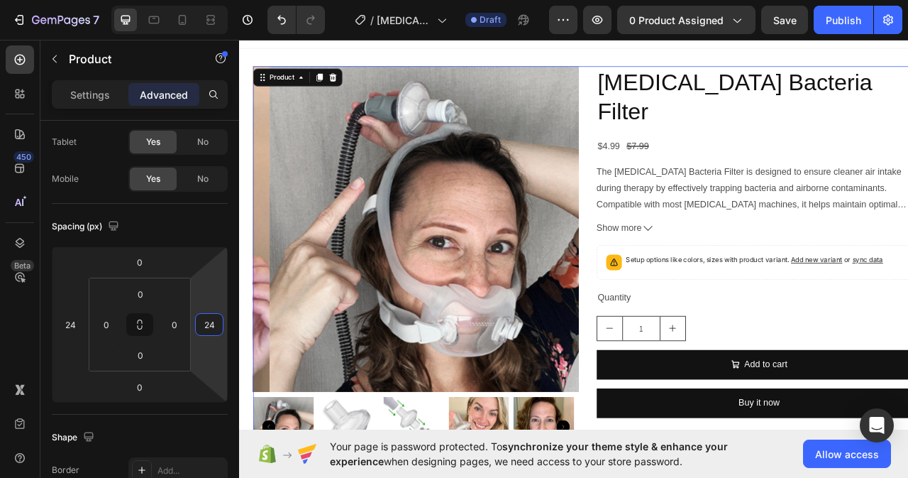
scroll to position [0, 0]
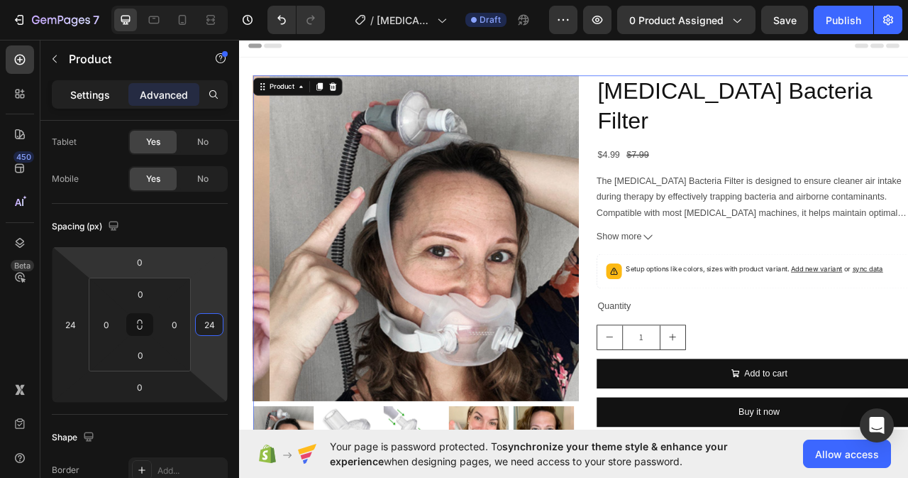
click at [92, 96] on p "Settings" at bounding box center [90, 94] width 40 height 15
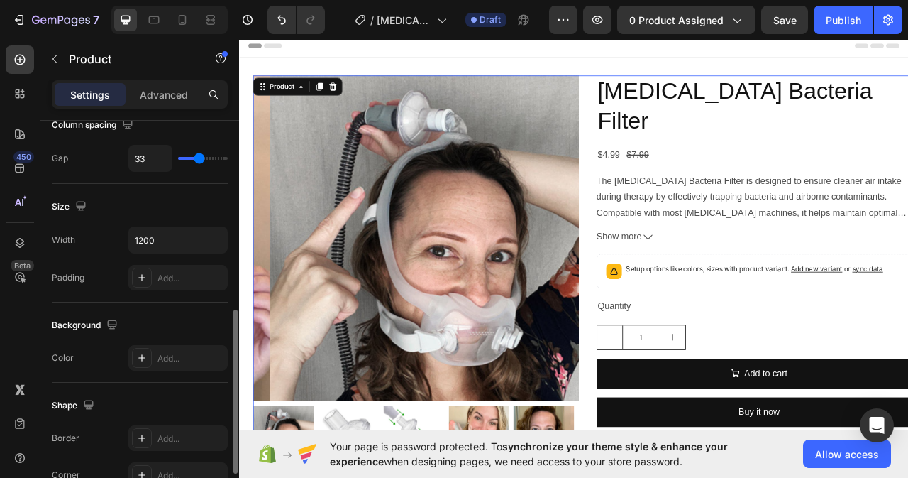
scroll to position [284, 0]
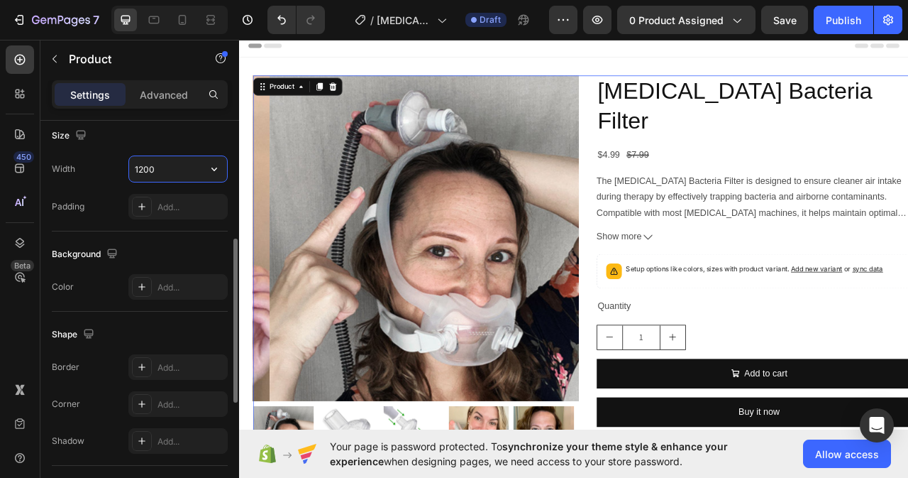
click at [159, 167] on input "1200" at bounding box center [178, 169] width 98 height 26
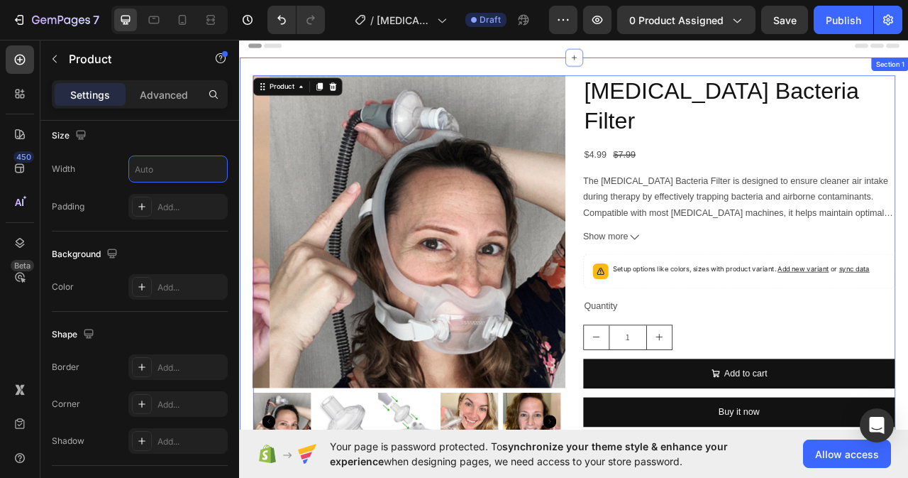
click at [261, 72] on div "Product Images CPAP Bacteria Filter Product Title $4.99 Product Price Product P…" at bounding box center [664, 330] width 851 height 534
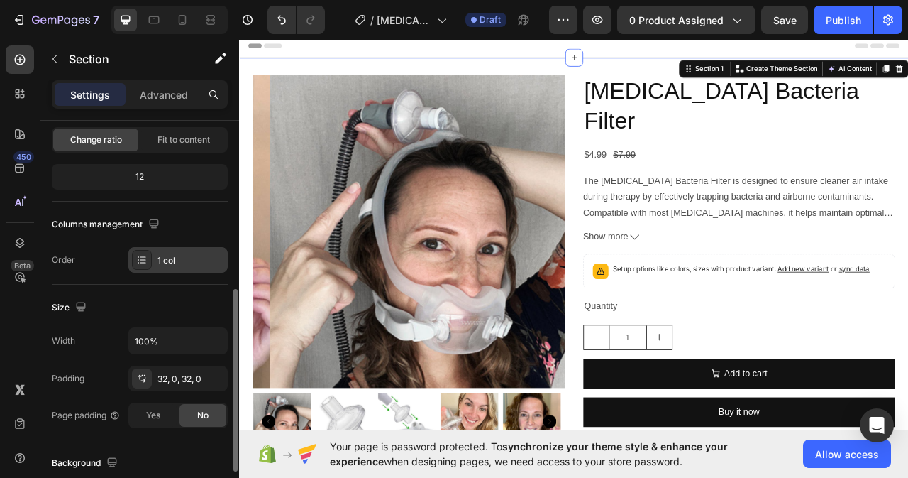
scroll to position [213, 0]
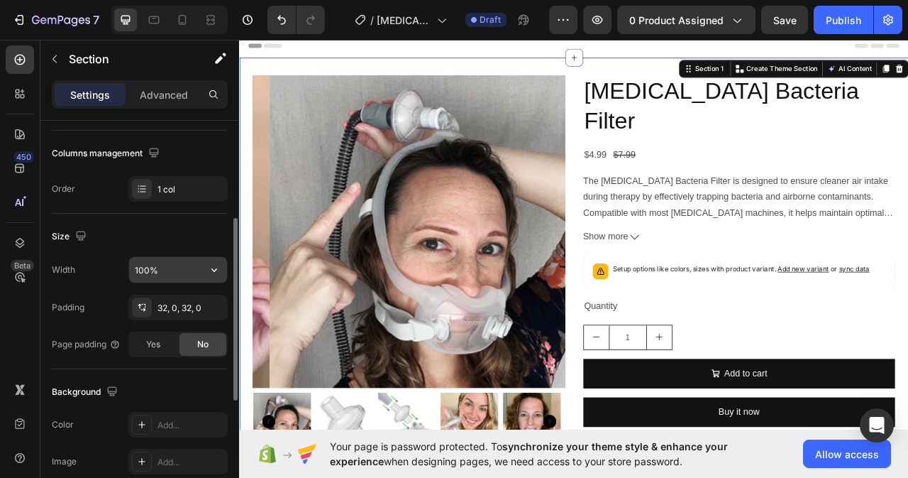
click at [177, 267] on input "100%" at bounding box center [178, 270] width 98 height 26
click at [164, 274] on input "100%" at bounding box center [178, 270] width 98 height 26
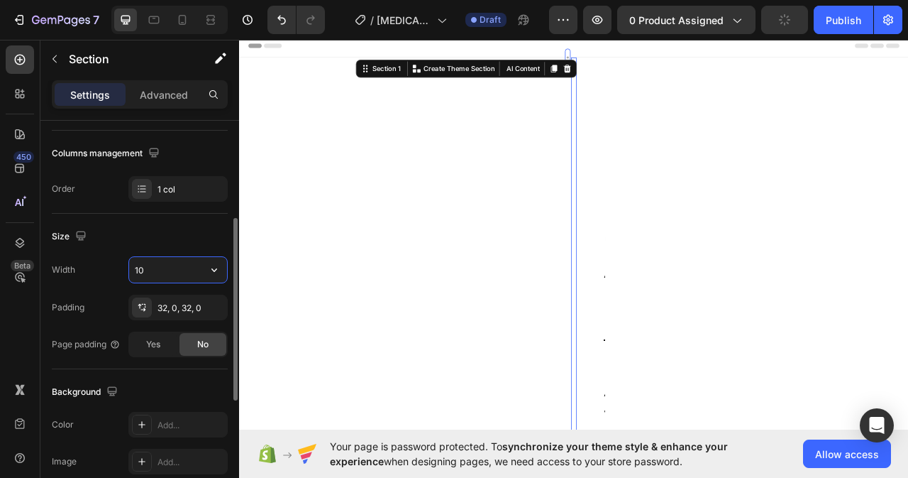
type input "1"
type input "1265"
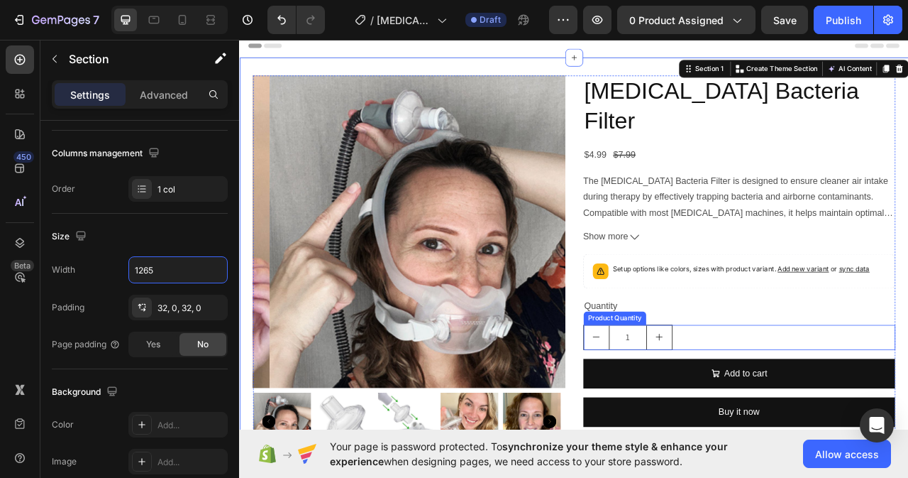
scroll to position [71, 0]
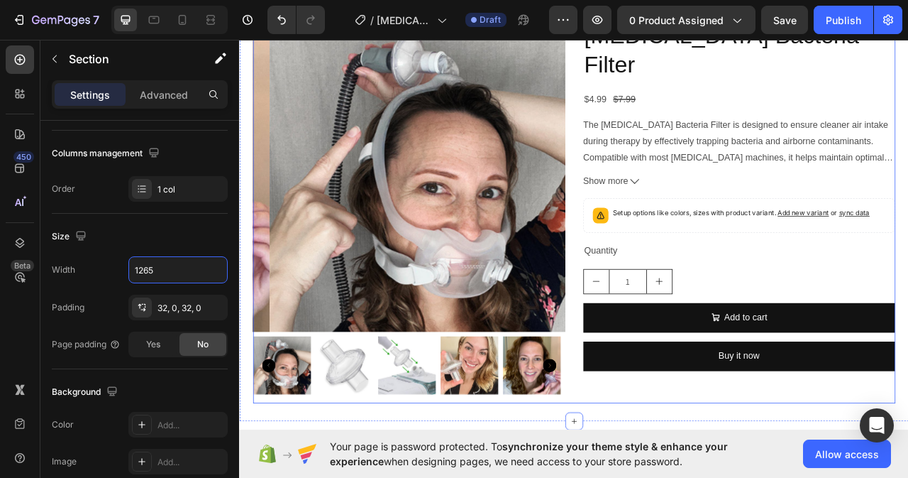
click at [679, 477] on div "CPAP Bacteria Filter Product Title $4.99 Product Price Product Price $7.99 Prod…" at bounding box center [875, 259] width 397 height 488
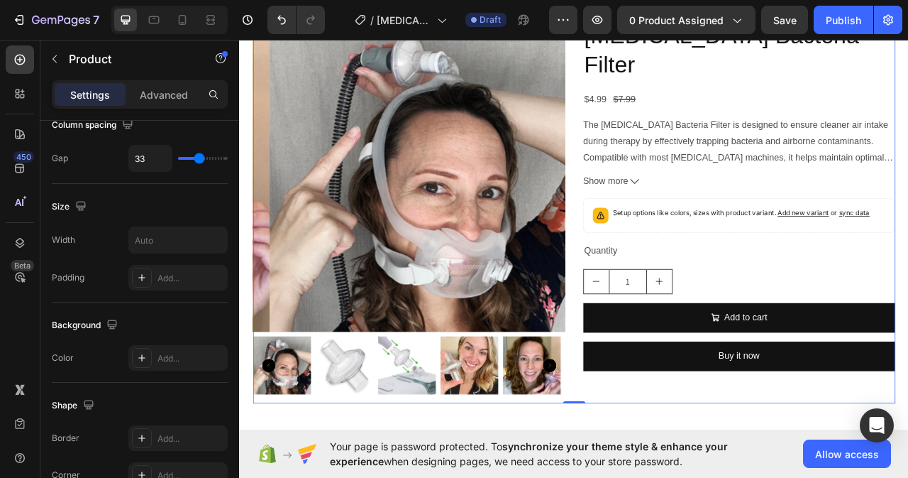
scroll to position [0, 0]
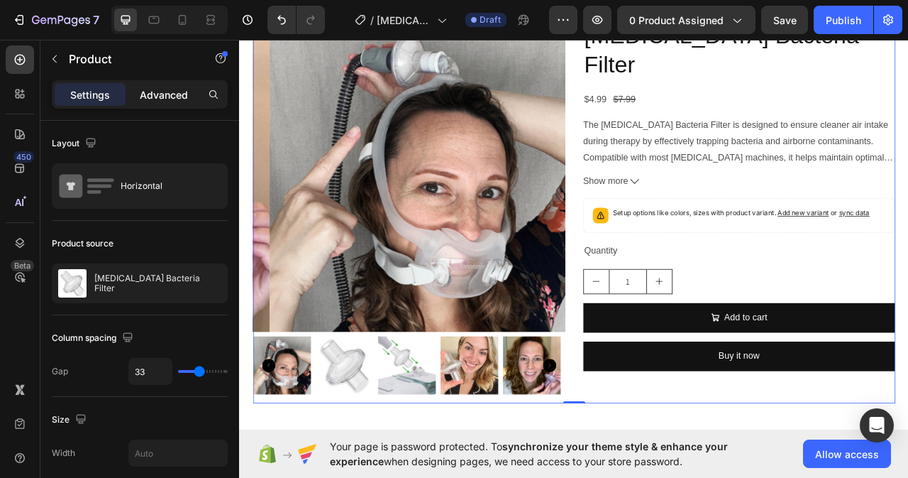
click at [170, 85] on div "Advanced" at bounding box center [163, 94] width 71 height 23
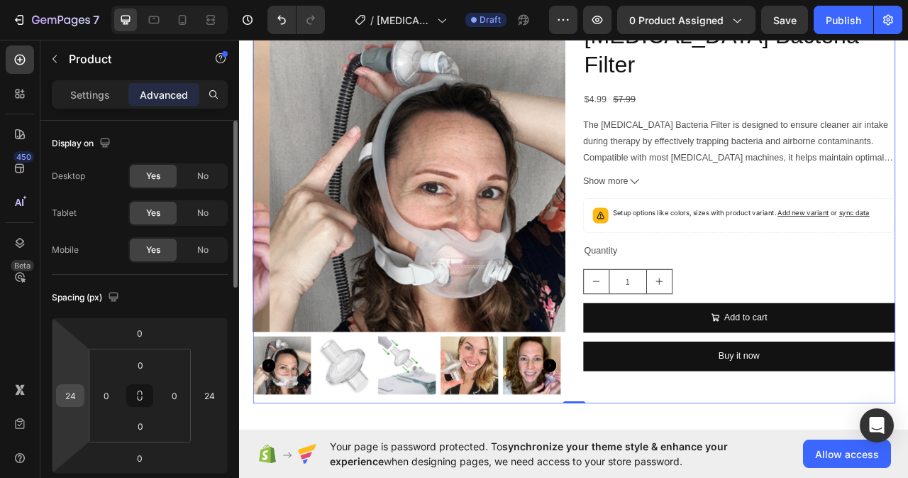
click at [76, 392] on input "24" at bounding box center [70, 395] width 21 height 21
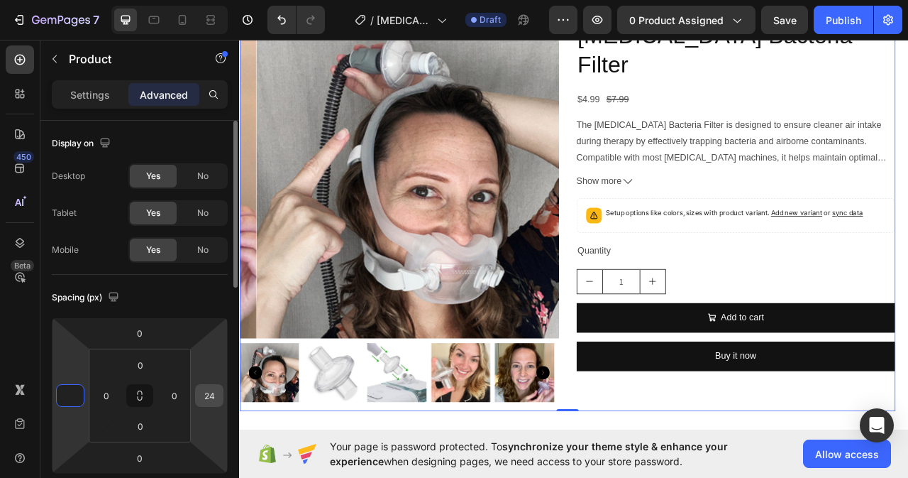
type input "0"
click at [217, 397] on input "24" at bounding box center [209, 395] width 21 height 21
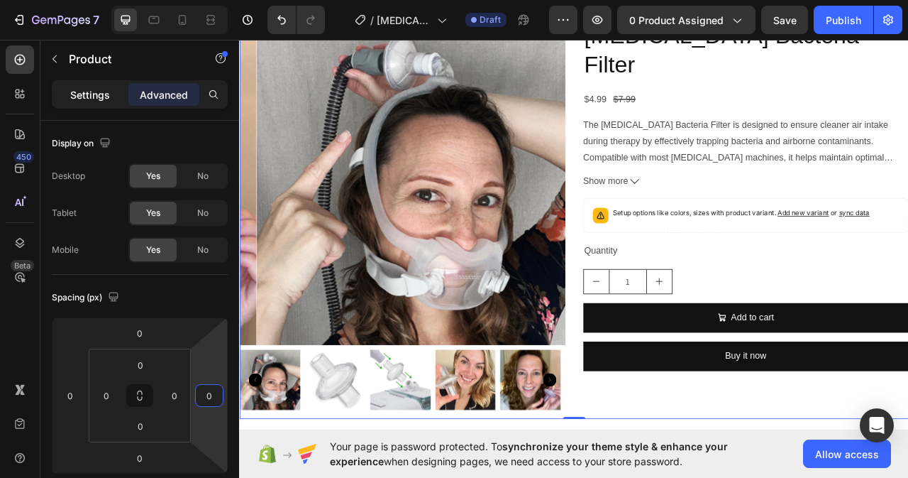
click at [97, 96] on p "Settings" at bounding box center [90, 94] width 40 height 15
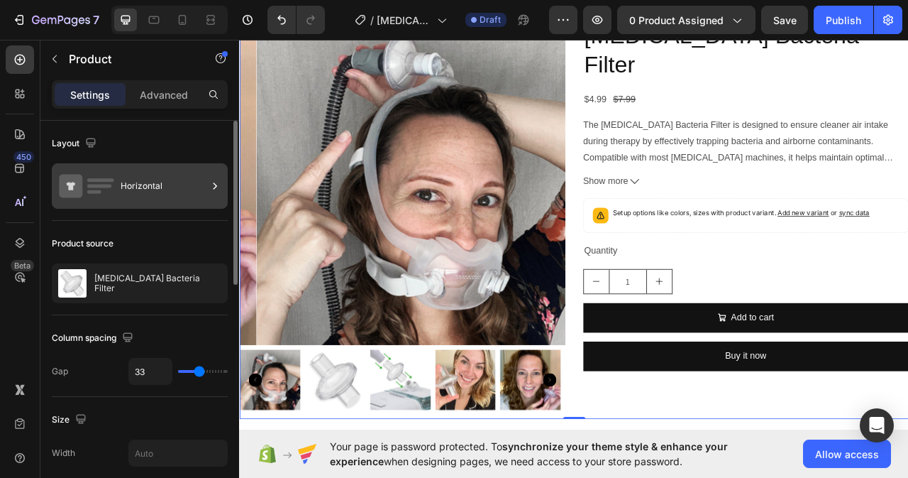
click at [158, 188] on div "Horizontal" at bounding box center [164, 186] width 87 height 33
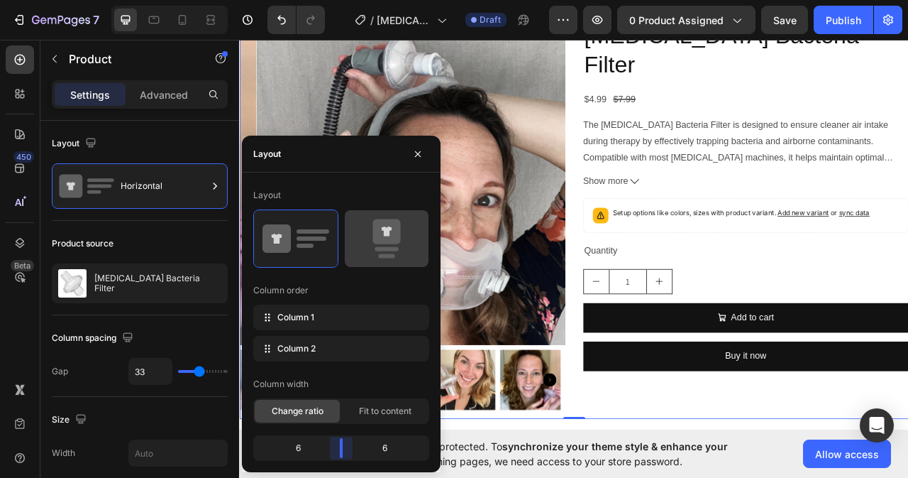
drag, startPoint x: 342, startPoint y: 443, endPoint x: 390, endPoint y: 228, distance: 220.9
click at [343, 0] on body "7 Version history / CPAP Bacteria Filter Draft Preview 0 product assigned Save …" at bounding box center [454, 0] width 908 height 0
click at [390, 228] on icon at bounding box center [387, 231] width 11 height 10
type input "16"
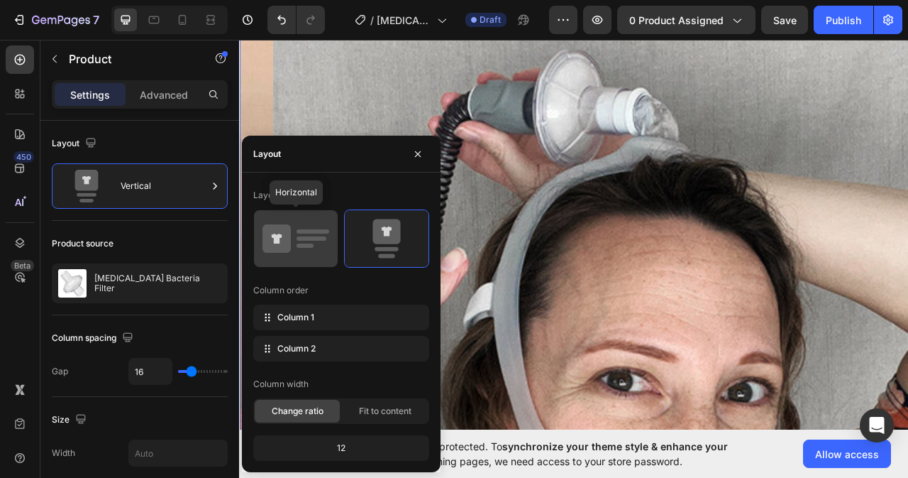
click at [302, 238] on rect at bounding box center [312, 238] width 30 height 4
type input "33"
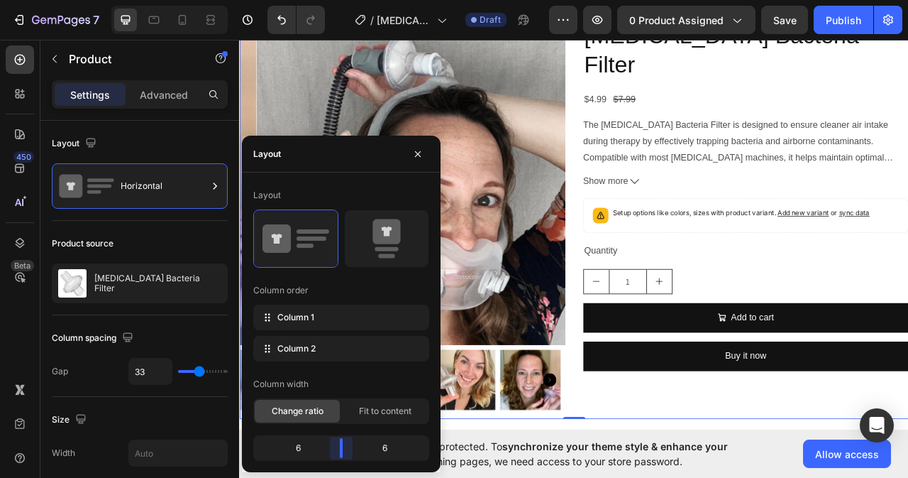
drag, startPoint x: 339, startPoint y: 439, endPoint x: 347, endPoint y: 438, distance: 7.8
click at [347, 0] on body "7 Version history / CPAP Bacteria Filter Draft Preview 0 product assigned Save …" at bounding box center [454, 0] width 908 height 0
click at [379, 413] on span "Fit to content" at bounding box center [385, 410] width 53 height 13
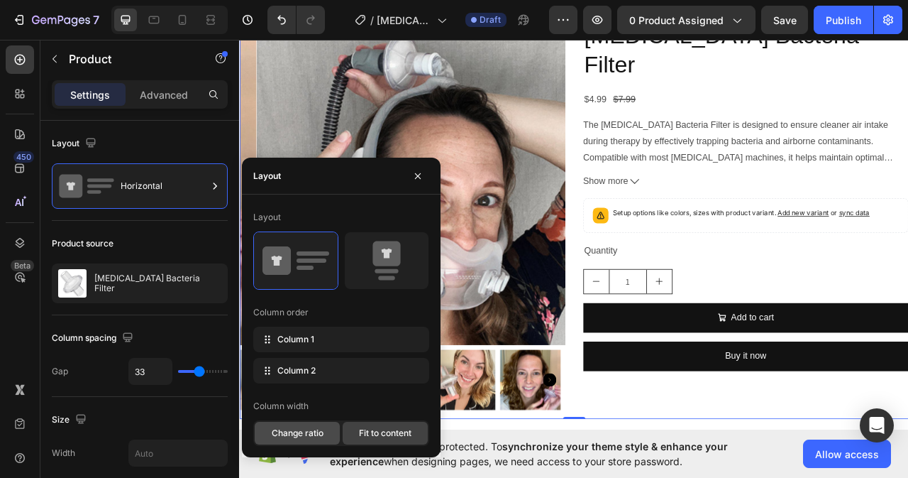
click at [308, 431] on span "Change ratio" at bounding box center [298, 432] width 52 height 13
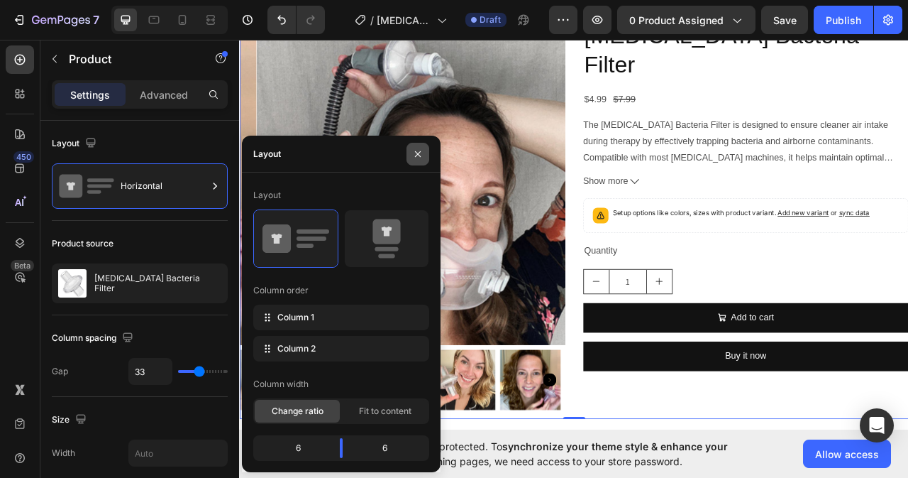
click at [412, 155] on button "button" at bounding box center [418, 154] width 23 height 23
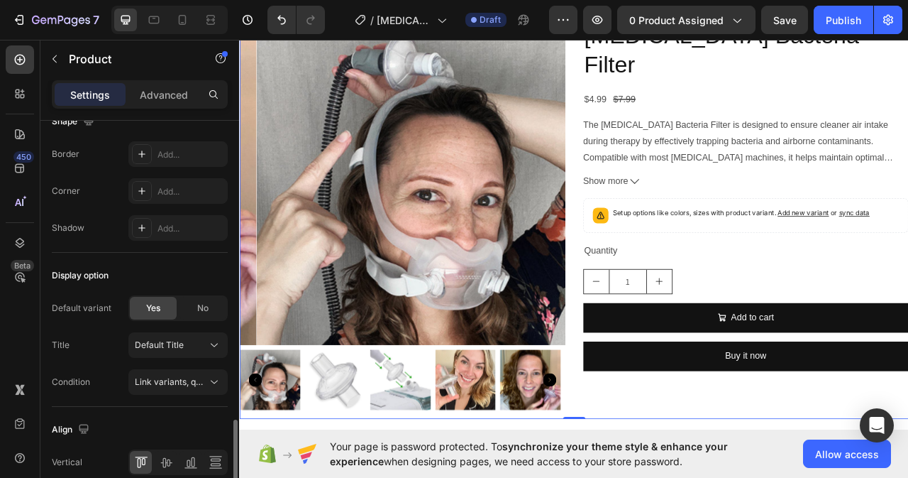
scroll to position [562, 0]
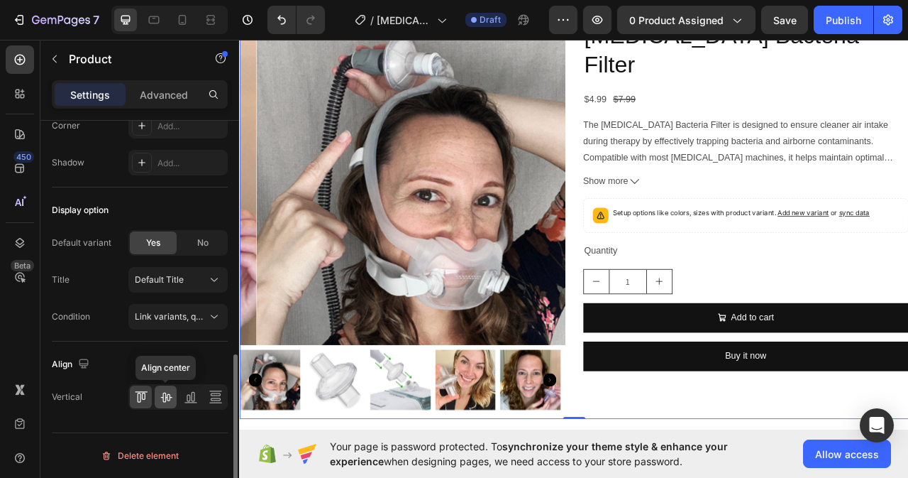
click at [171, 397] on icon at bounding box center [165, 397] width 11 height 10
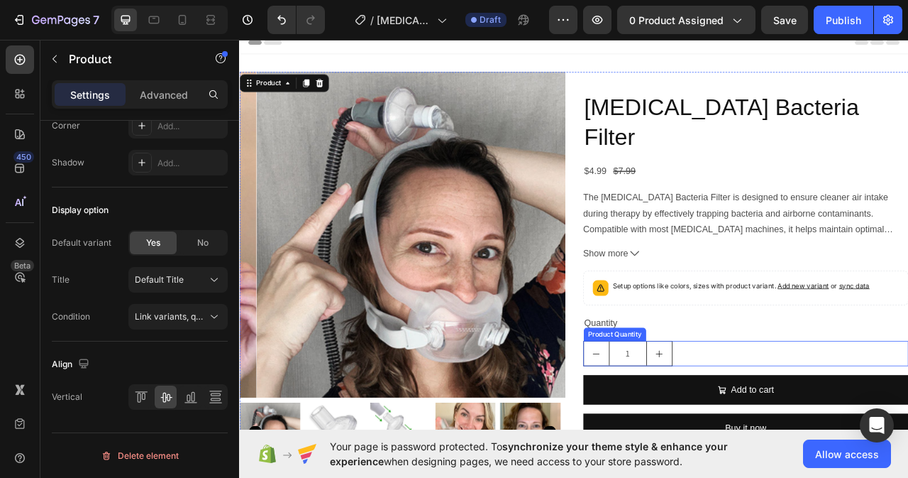
scroll to position [0, 0]
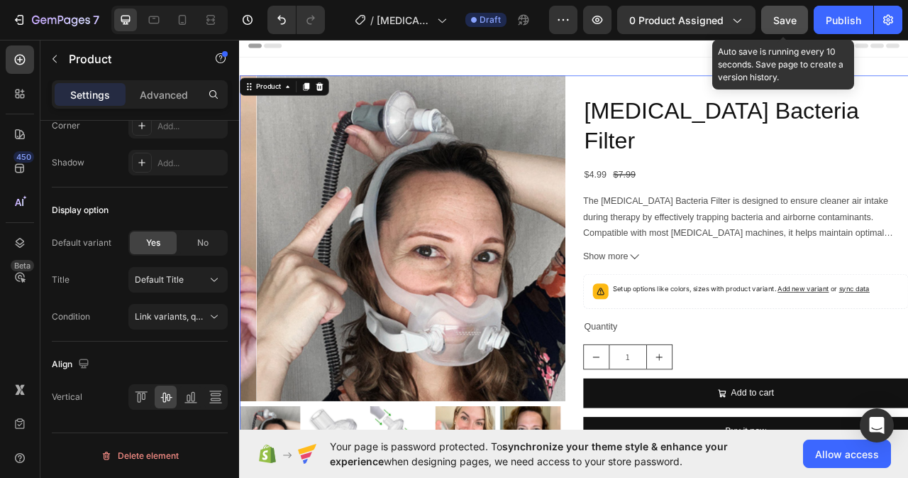
click at [790, 22] on span "Save" at bounding box center [784, 20] width 23 height 12
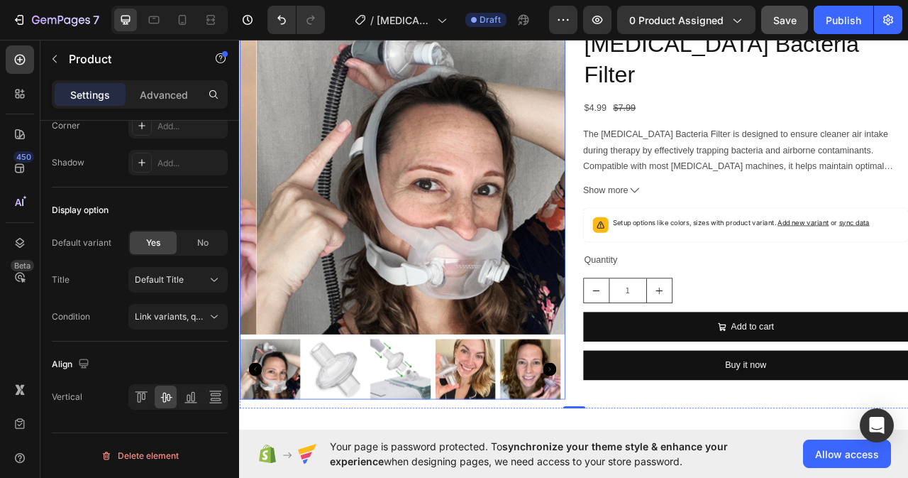
scroll to position [213, 0]
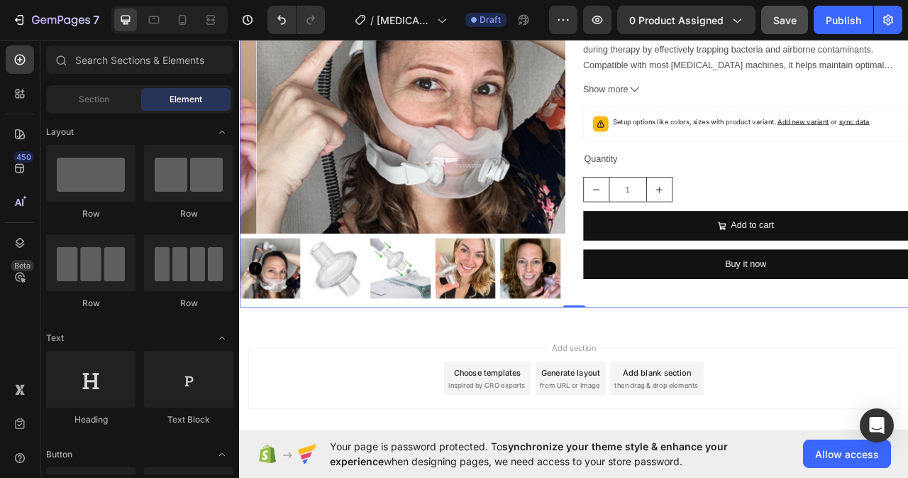
click at [763, 464] on div "Add blank section" at bounding box center [770, 463] width 87 height 15
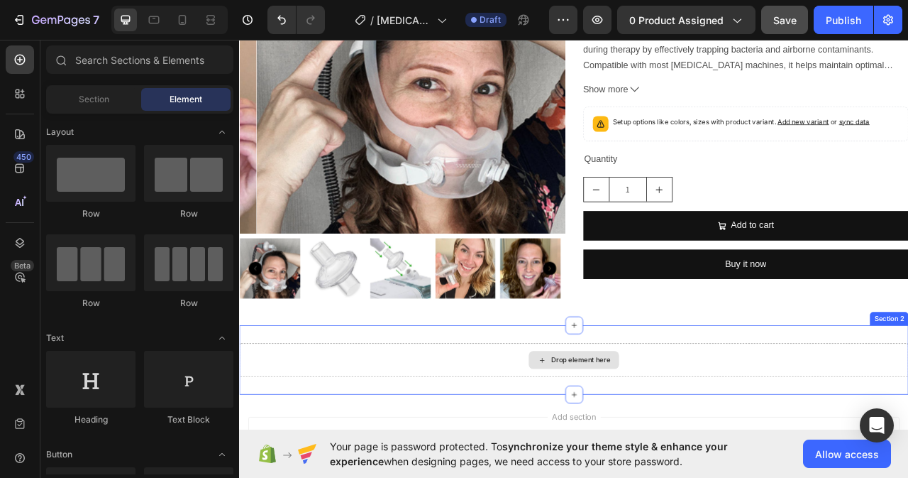
click at [639, 442] on div "Drop element here" at bounding box center [673, 447] width 75 height 11
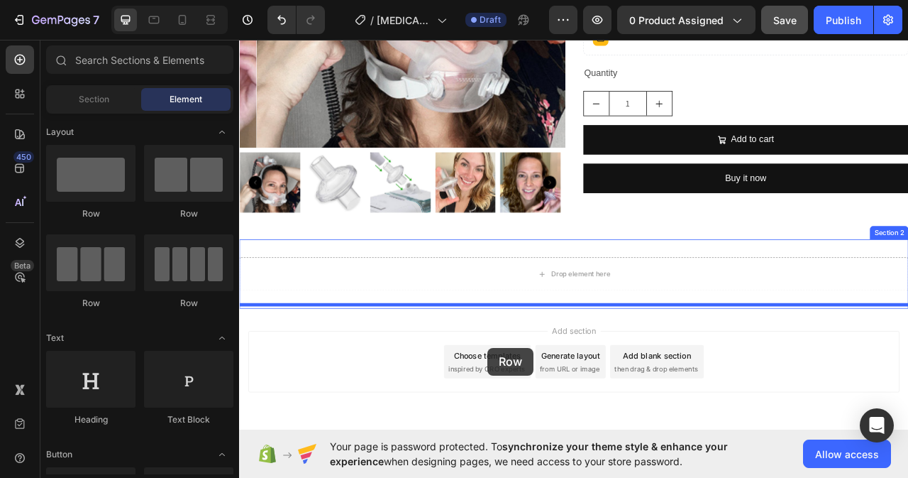
scroll to position [361, 0]
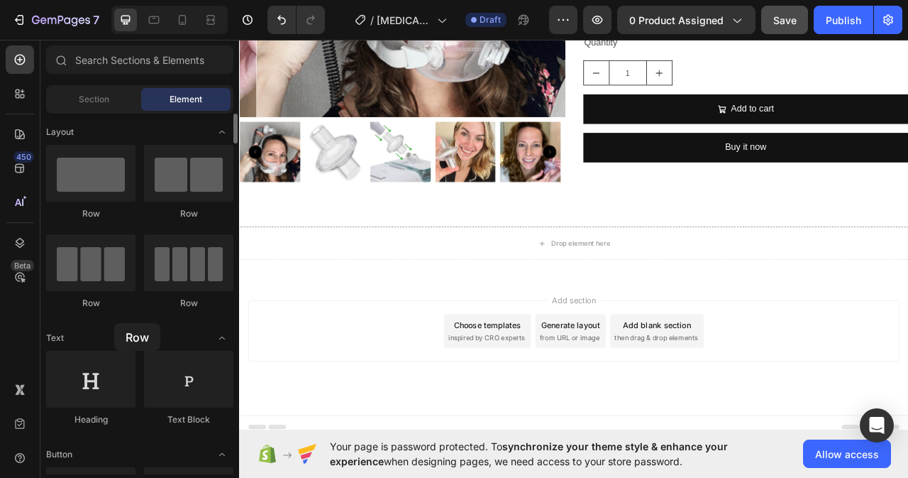
drag, startPoint x: 95, startPoint y: 184, endPoint x: 114, endPoint y: 323, distance: 139.7
click at [473, 319] on div "Drop element here Section 2" at bounding box center [664, 299] width 851 height 88
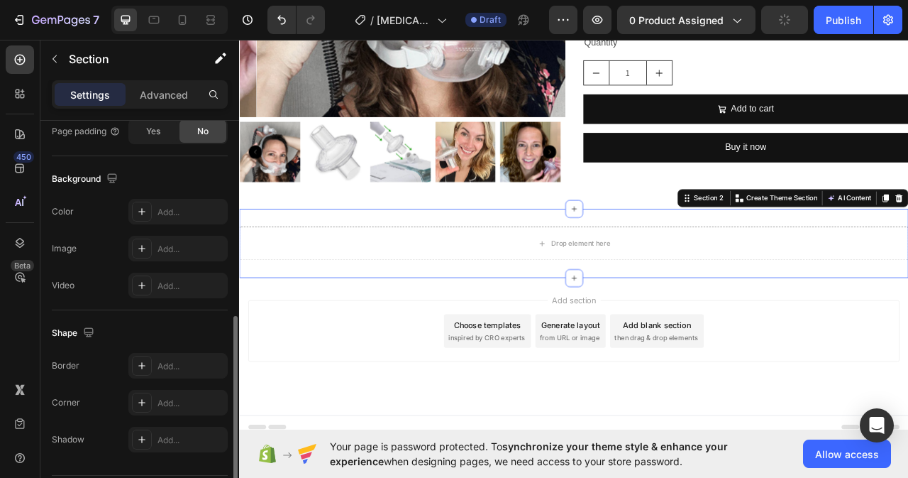
scroll to position [284, 0]
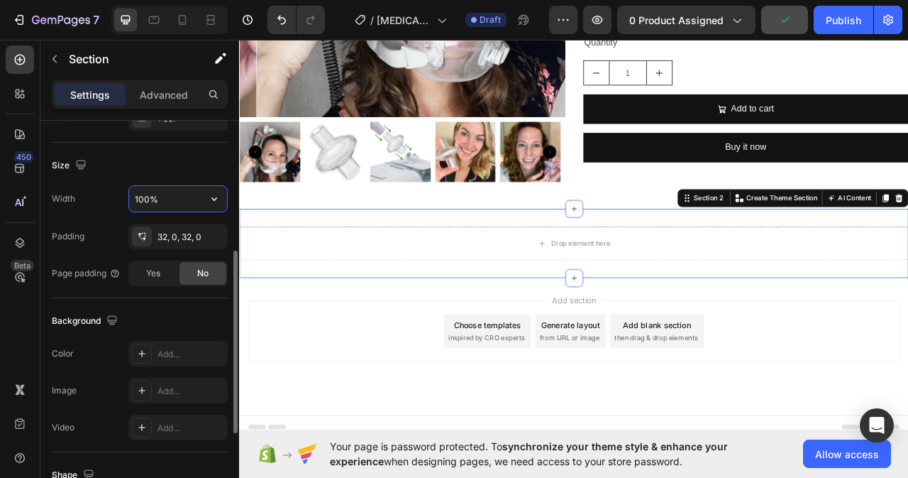
click at [161, 193] on input "100%" at bounding box center [178, 199] width 98 height 26
type input "%"
click at [148, 198] on input "%" at bounding box center [178, 199] width 98 height 26
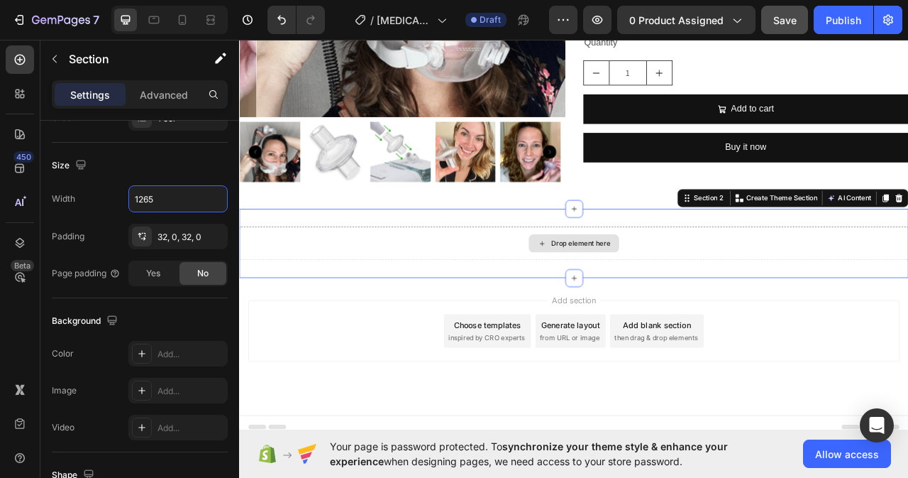
type input "1265"
click at [693, 282] on div "Drop element here" at bounding box center [664, 299] width 851 height 43
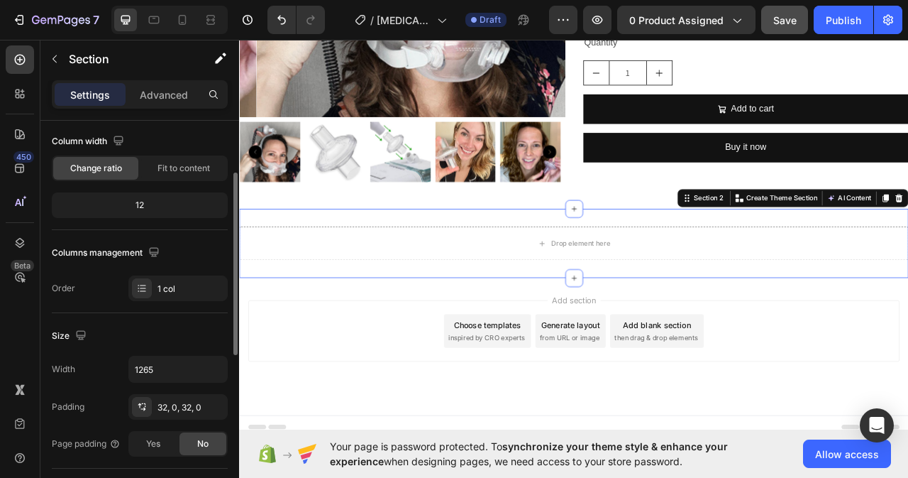
scroll to position [0, 0]
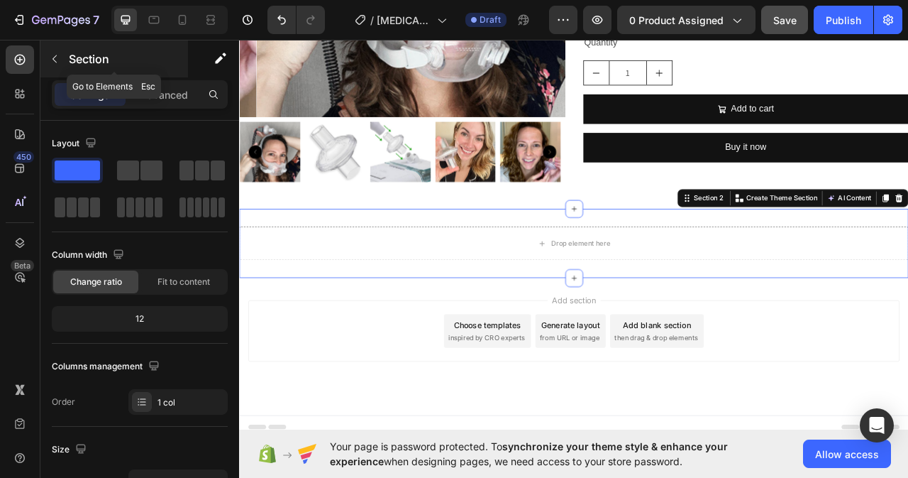
click at [59, 53] on icon "button" at bounding box center [54, 58] width 11 height 11
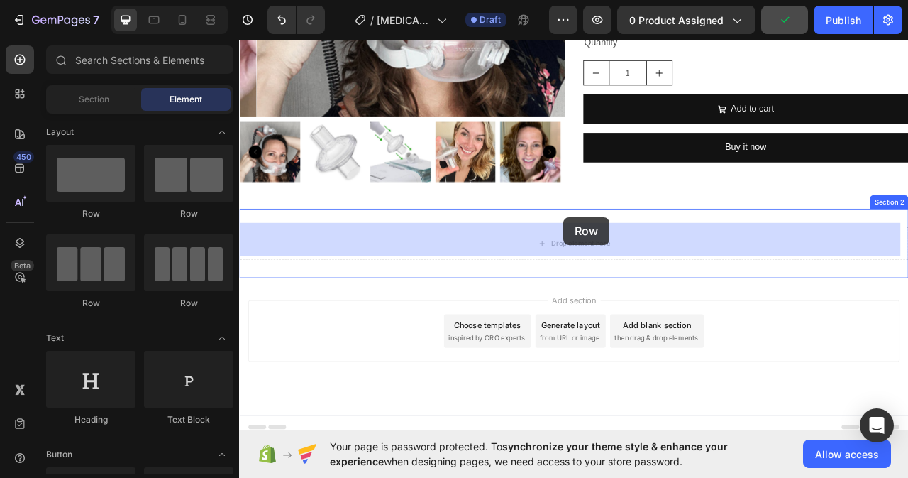
drag, startPoint x: 338, startPoint y: 221, endPoint x: 651, endPoint y: 266, distance: 316.2
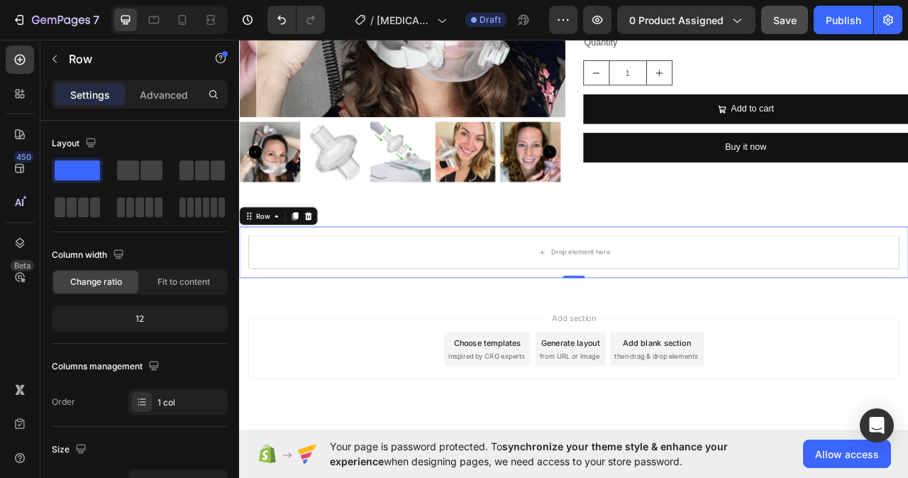
click at [707, 327] on div "Drop element here Row 0" at bounding box center [664, 310] width 851 height 65
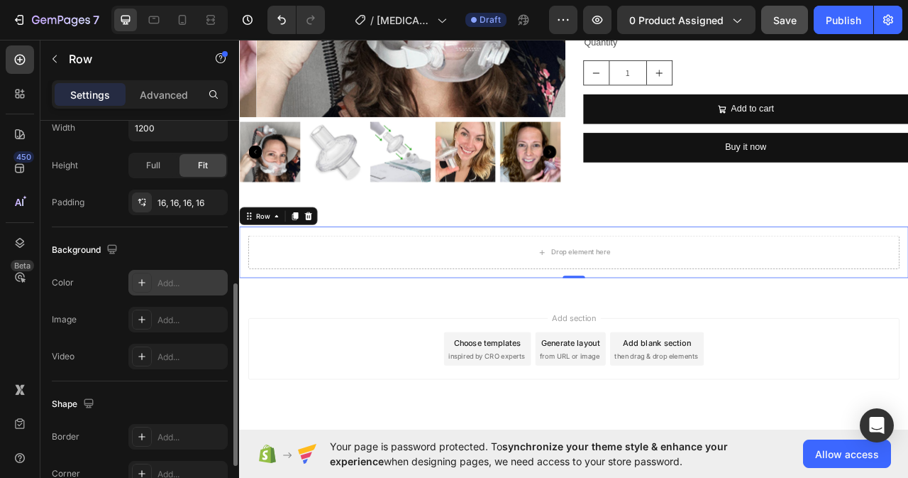
click at [169, 275] on div "Add..." at bounding box center [177, 283] width 99 height 26
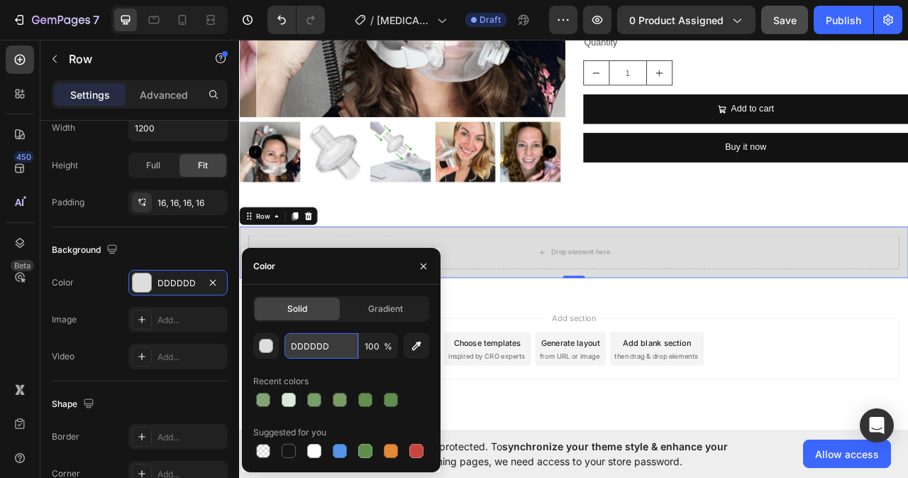
click at [333, 343] on input "DDDDDD" at bounding box center [322, 346] width 74 height 26
paste input "#f7f7f7"
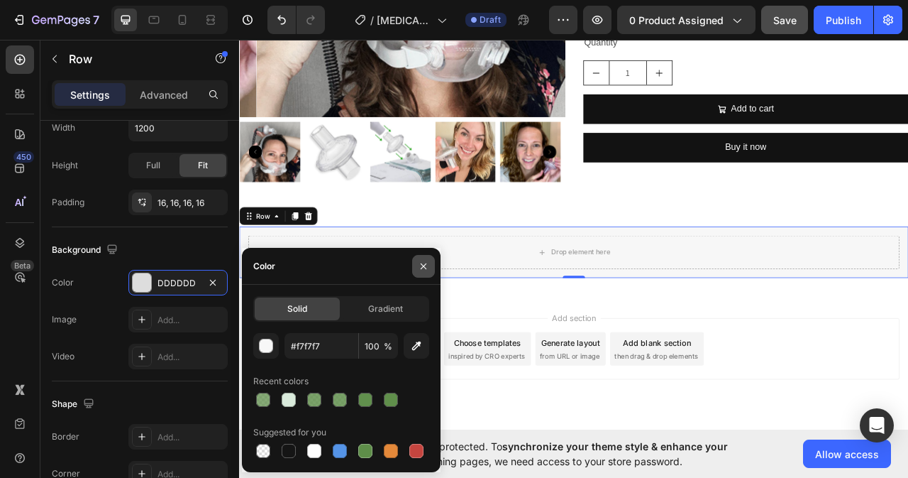
type input "F7F7F7"
drag, startPoint x: 423, startPoint y: 271, endPoint x: 206, endPoint y: 325, distance: 223.0
click at [423, 271] on icon "button" at bounding box center [423, 265] width 11 height 11
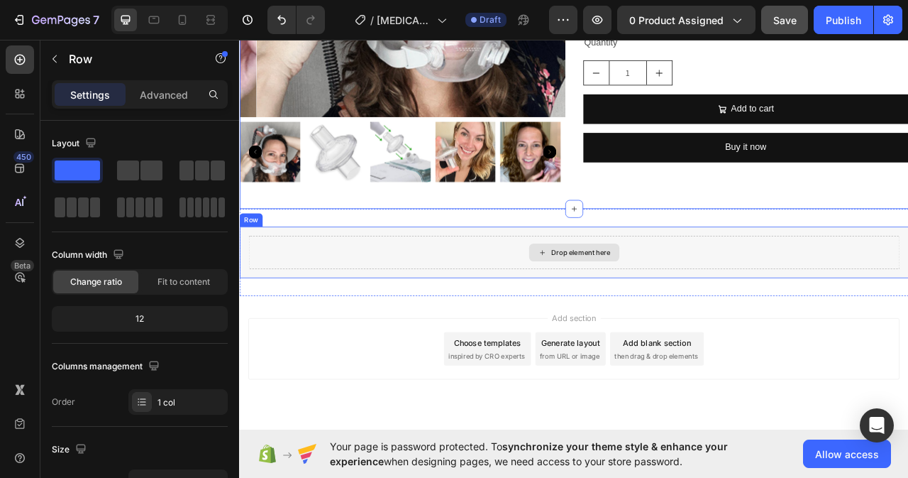
click at [493, 309] on div "Drop element here" at bounding box center [664, 310] width 829 height 43
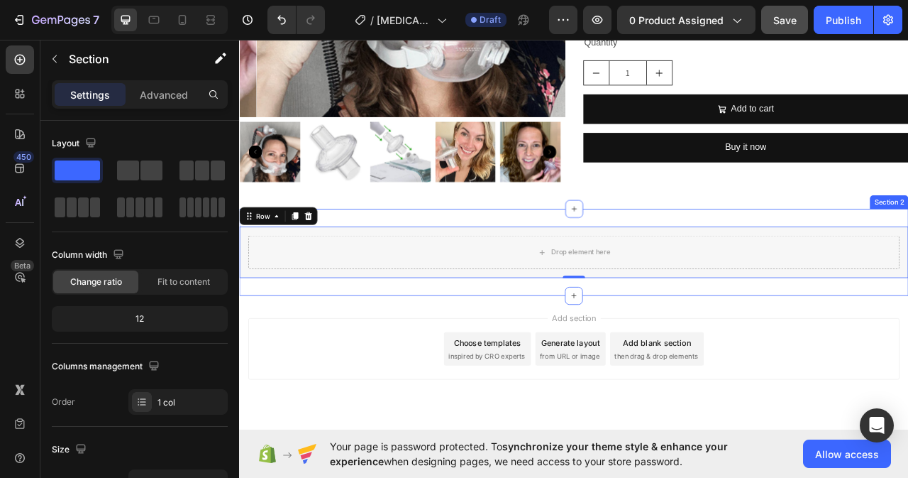
click at [463, 348] on div "Drop element here Row 0 Section 2" at bounding box center [664, 310] width 851 height 111
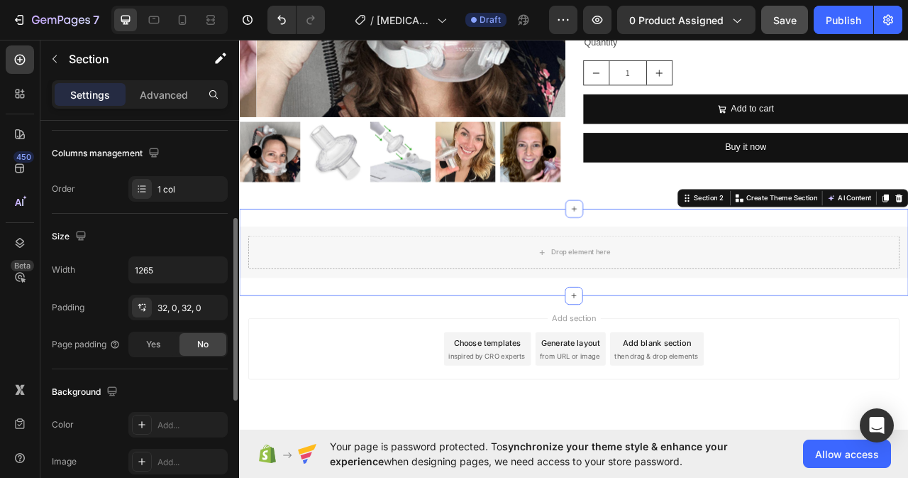
scroll to position [284, 0]
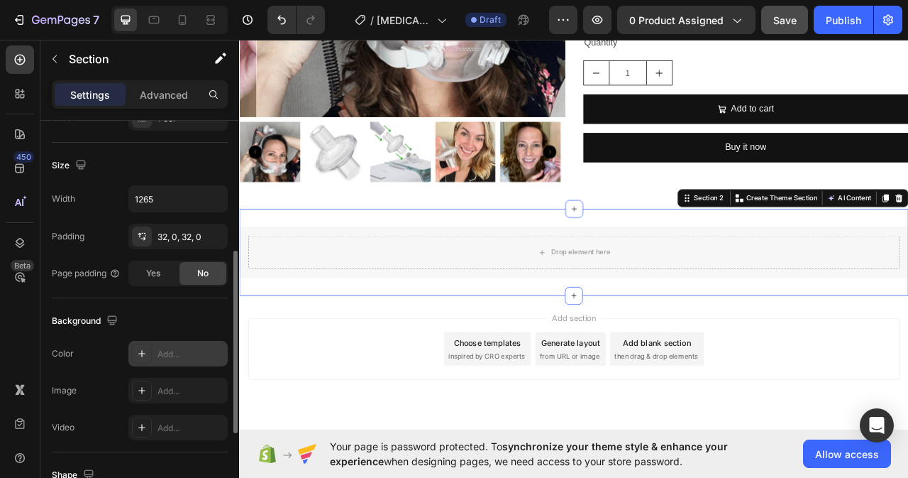
click at [175, 357] on div "Add..." at bounding box center [191, 354] width 67 height 13
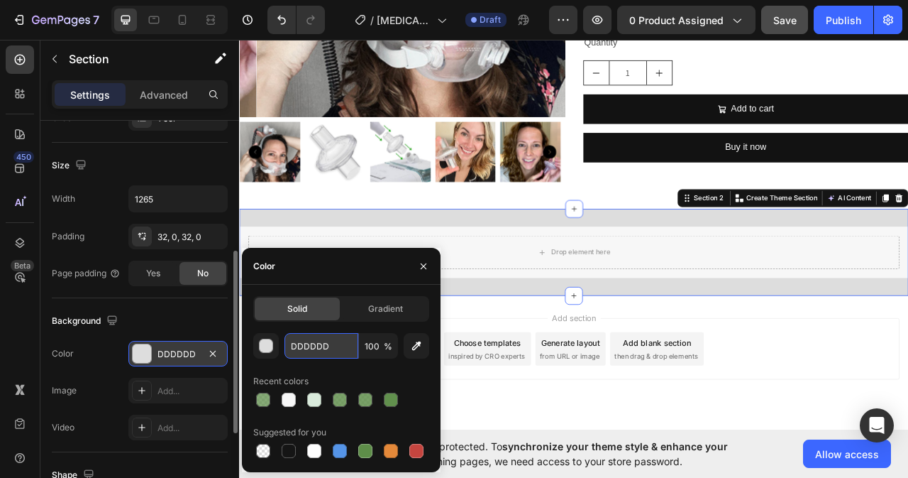
click at [333, 348] on input "DDDDDD" at bounding box center [322, 346] width 74 height 26
paste input "#f7f7f7"
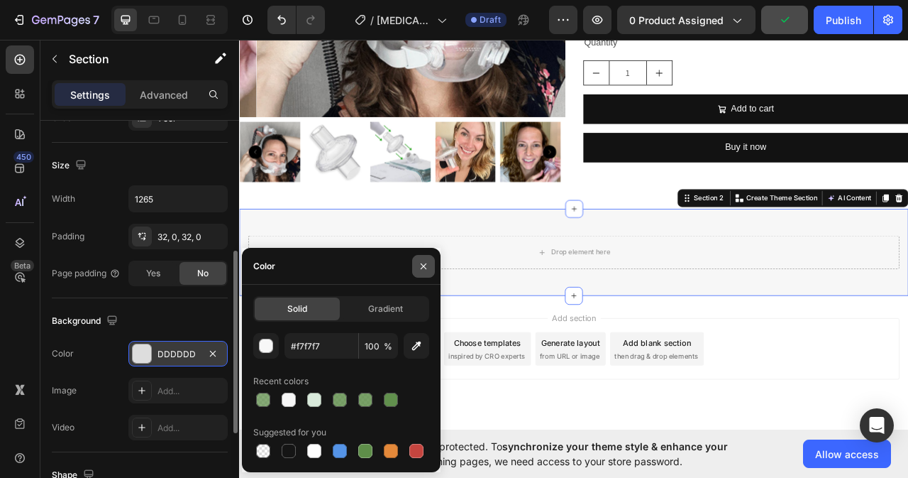
type input "F7F7F7"
click at [429, 268] on icon "button" at bounding box center [423, 265] width 11 height 11
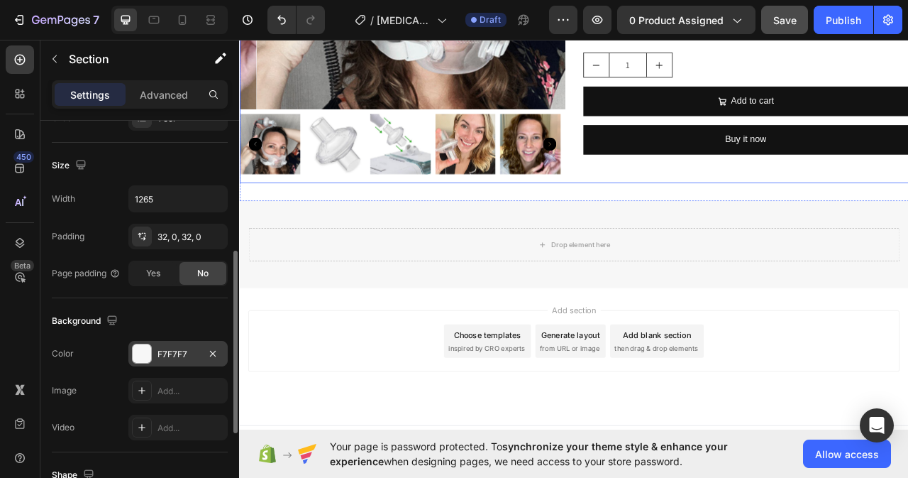
scroll to position [384, 0]
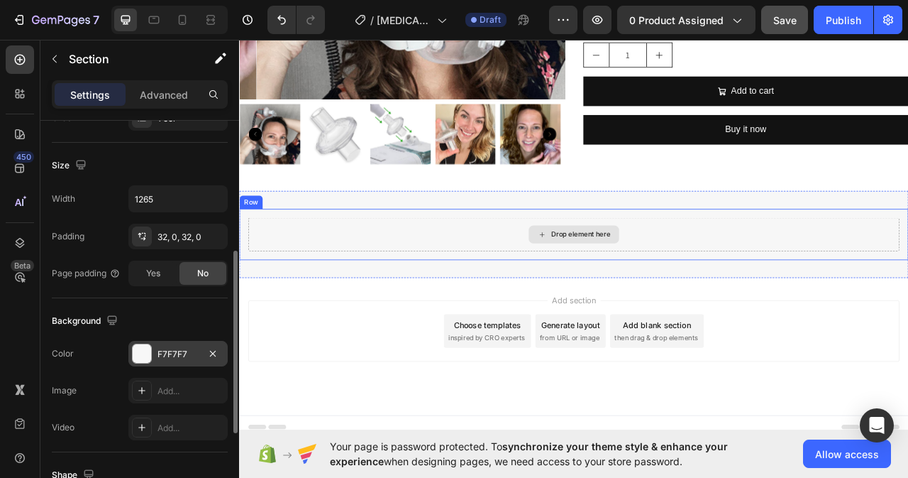
click at [749, 270] on div "Drop element here" at bounding box center [664, 288] width 829 height 43
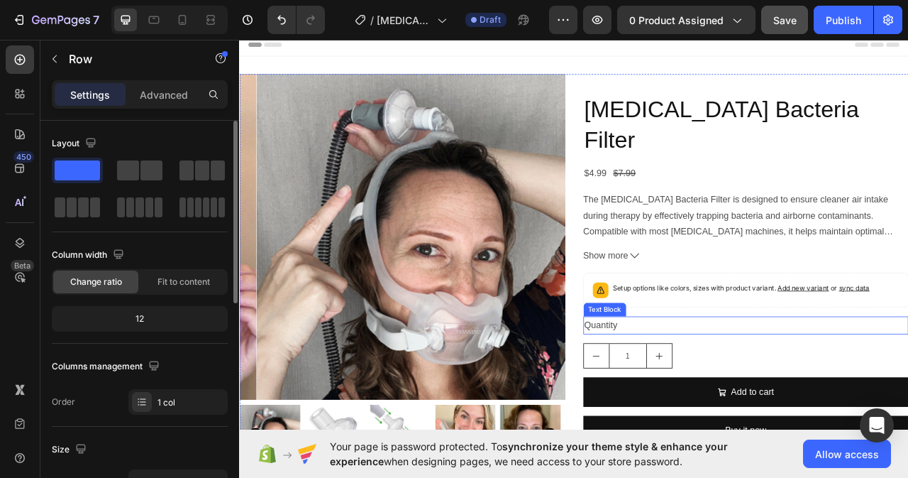
scroll to position [0, 0]
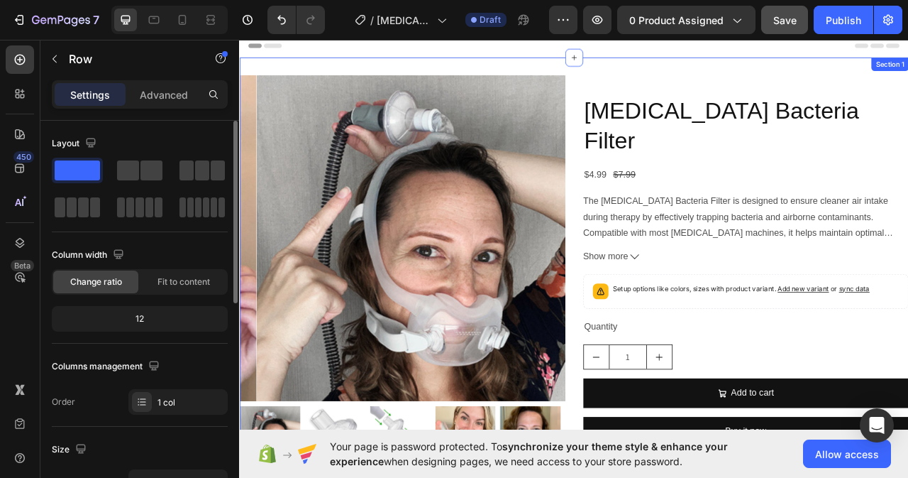
click at [629, 78] on div "Product Images CPAP Bacteria Filter Product Title $4.99 Product Price Product P…" at bounding box center [664, 339] width 851 height 553
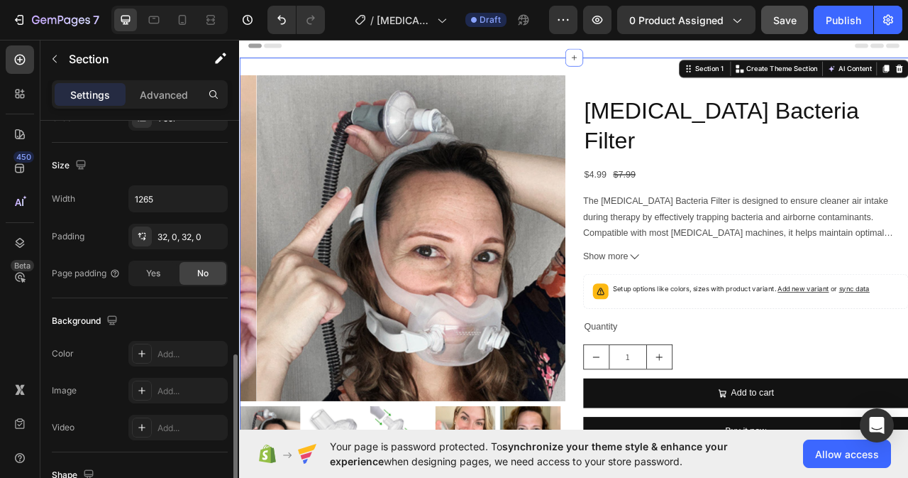
scroll to position [468, 0]
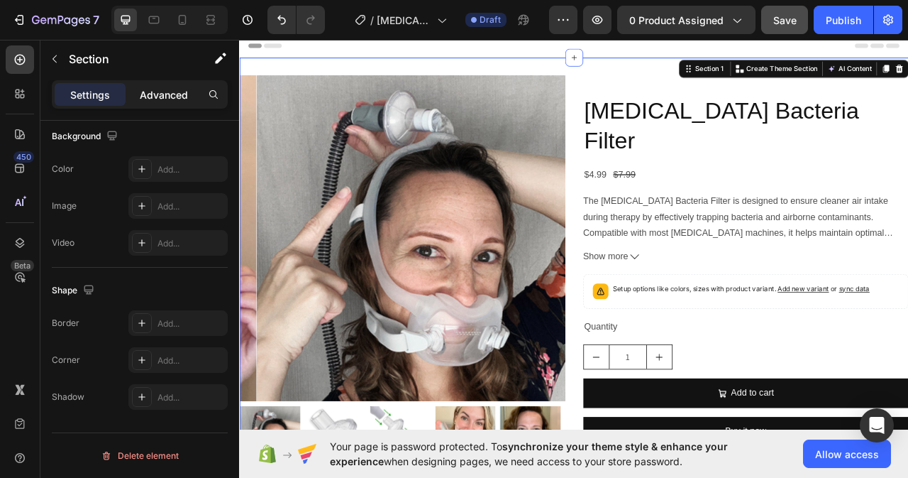
click at [160, 89] on p "Advanced" at bounding box center [164, 94] width 48 height 15
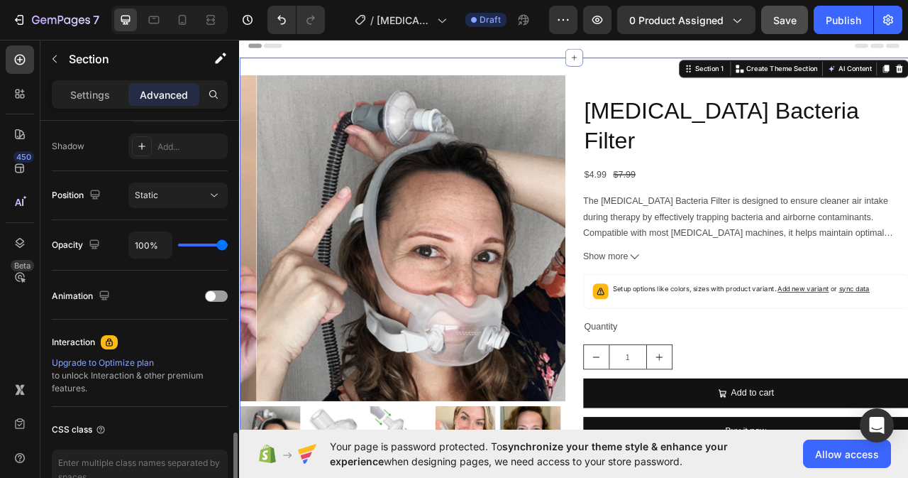
scroll to position [549, 0]
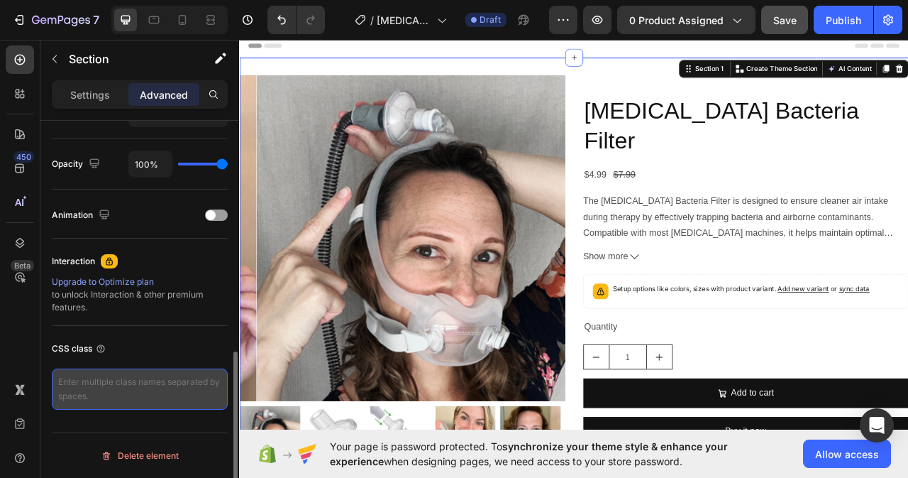
click at [116, 381] on textarea at bounding box center [140, 388] width 176 height 41
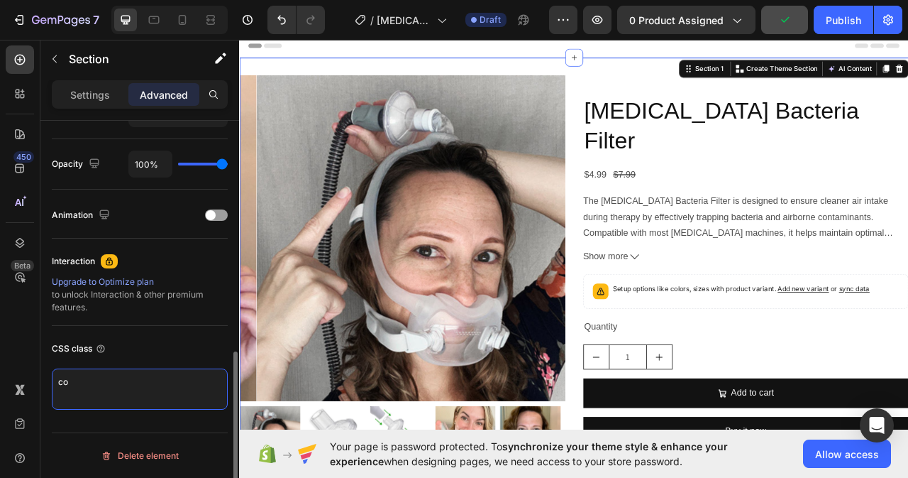
type textarea "c"
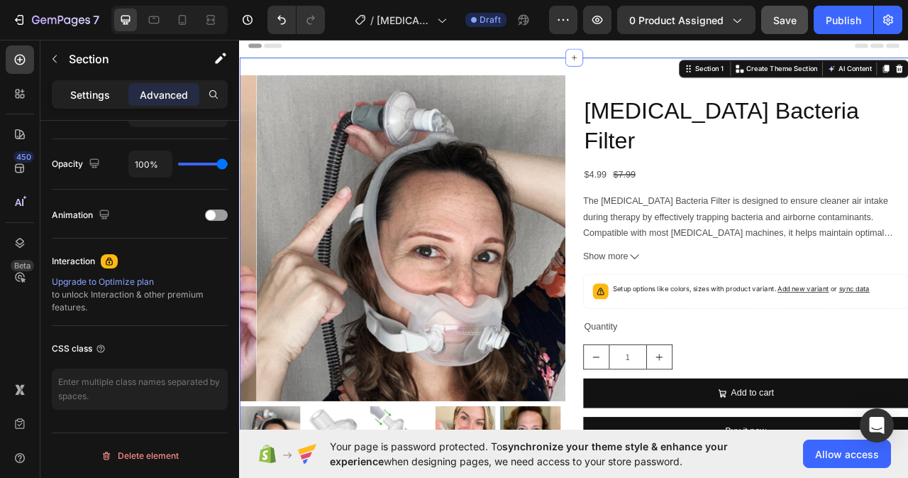
click at [94, 89] on p "Settings" at bounding box center [90, 94] width 40 height 15
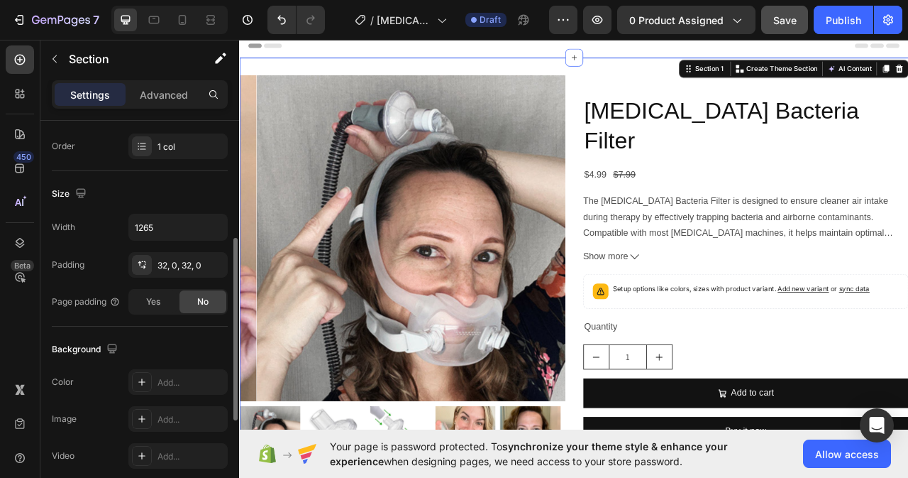
scroll to position [326, 0]
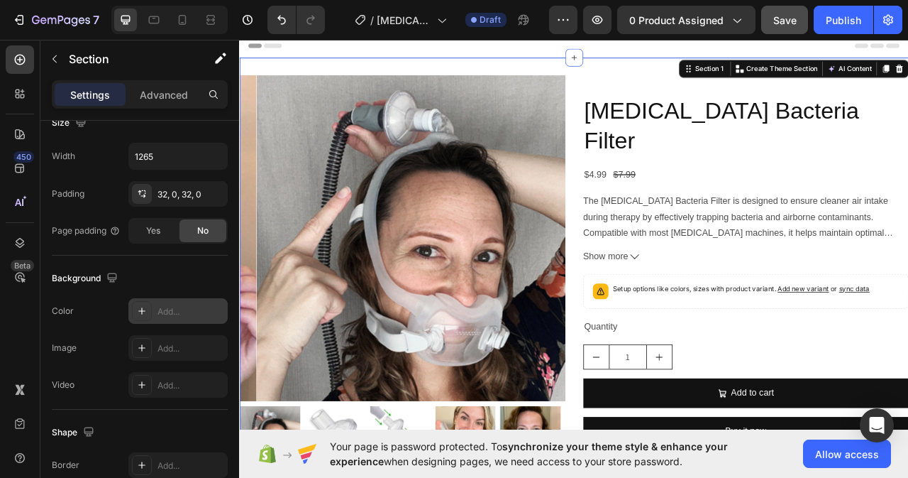
click at [177, 310] on div "Add..." at bounding box center [191, 311] width 67 height 13
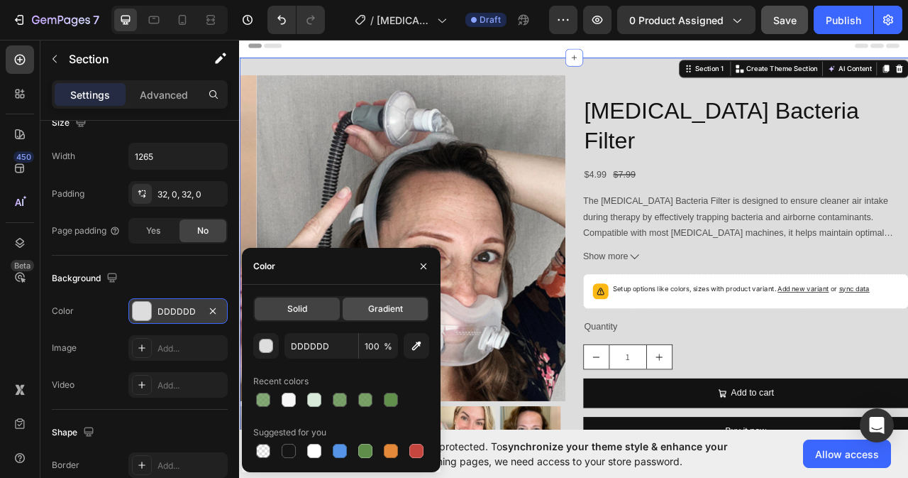
click at [392, 312] on span "Gradient" at bounding box center [385, 308] width 35 height 13
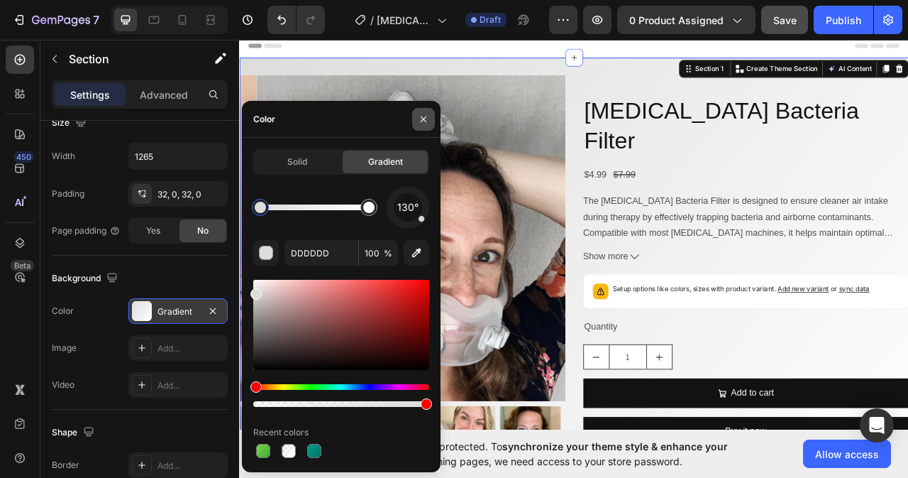
click at [423, 122] on icon "button" at bounding box center [423, 119] width 11 height 11
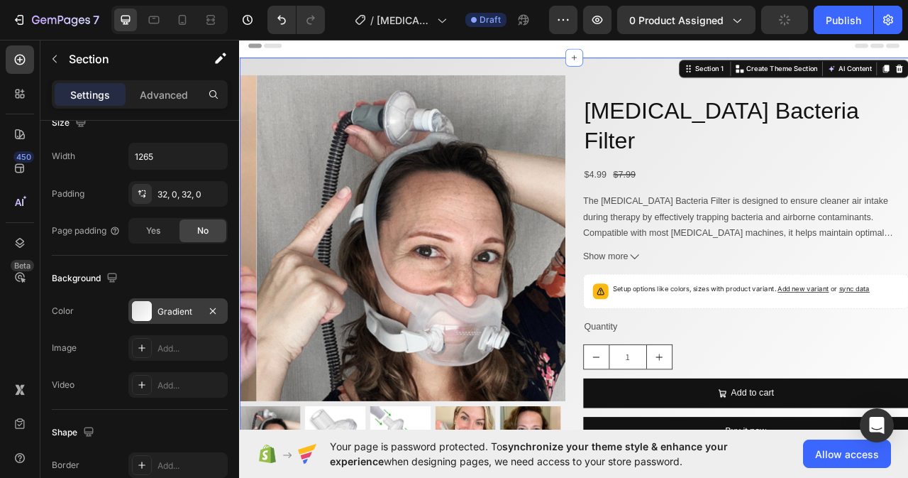
click at [187, 305] on div "Gradient" at bounding box center [178, 311] width 41 height 13
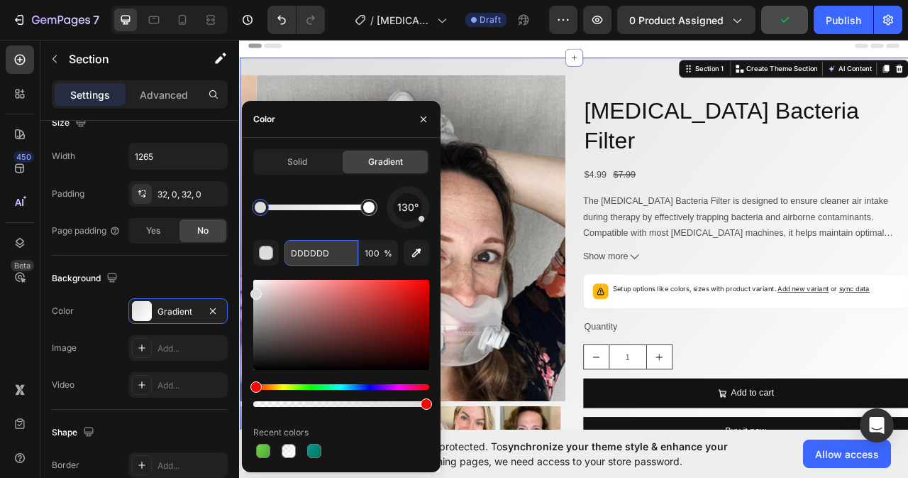
click at [332, 248] on input "DDDDDD" at bounding box center [322, 253] width 74 height 26
paste input "linear-gradient(0deg, rgba(255, 255, 255, 1) 50%, rgba(227, 234, 249, 1) 100%)"
type input "DDDDDD"
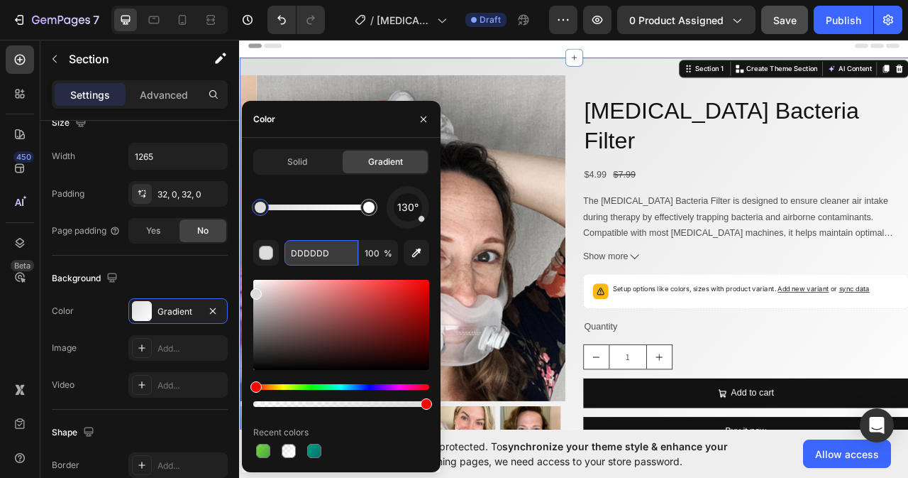
click at [340, 249] on input "DDDDDD" at bounding box center [322, 253] width 74 height 26
paste input "#E4EAF9"
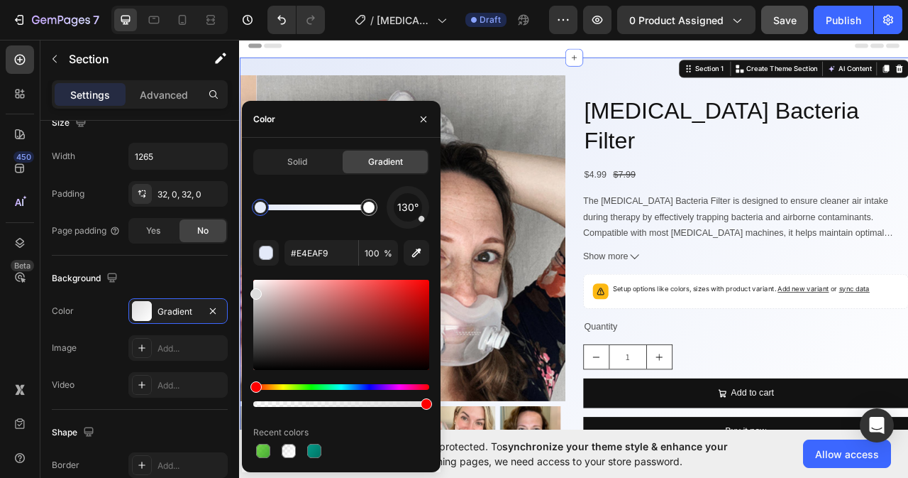
type input "E4EAF9"
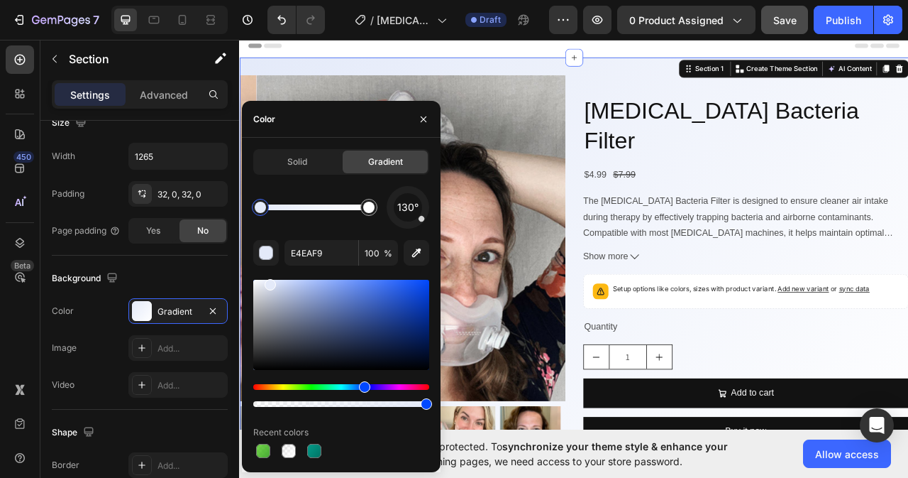
click at [423, 222] on div "130°" at bounding box center [408, 207] width 43 height 43
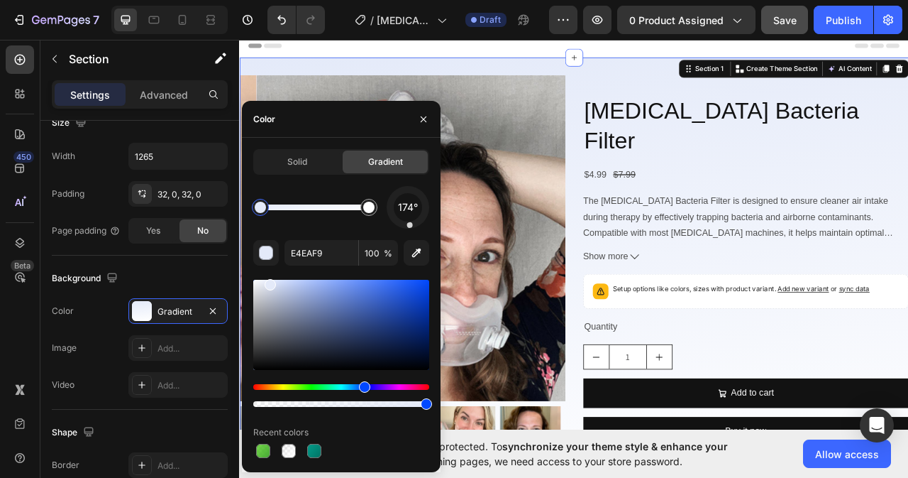
drag, startPoint x: 423, startPoint y: 222, endPoint x: 409, endPoint y: 234, distance: 18.1
click at [411, 251] on div "174° E4EAF9 100 % Recent colors" at bounding box center [341, 323] width 176 height 275
drag, startPoint x: 410, startPoint y: 226, endPoint x: 402, endPoint y: 229, distance: 9.2
click at [402, 229] on div "196° E4EAF9 100 % Recent colors" at bounding box center [341, 323] width 176 height 275
drag, startPoint x: 399, startPoint y: 226, endPoint x: 408, endPoint y: 228, distance: 8.6
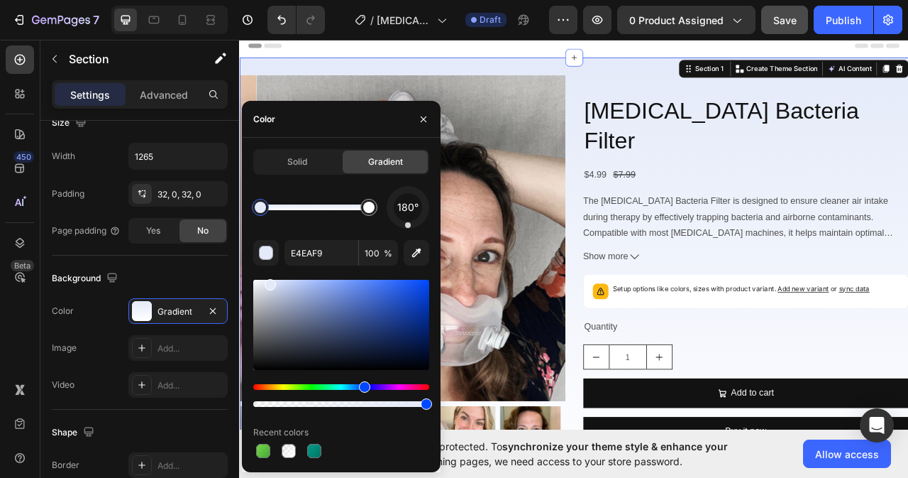
click at [408, 228] on div at bounding box center [408, 207] width 43 height 43
click at [421, 118] on icon "button" at bounding box center [423, 119] width 11 height 11
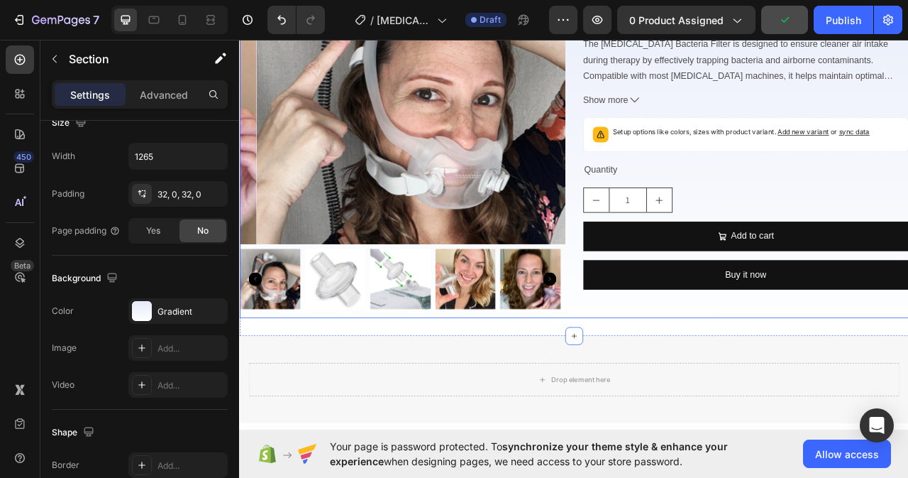
scroll to position [284, 0]
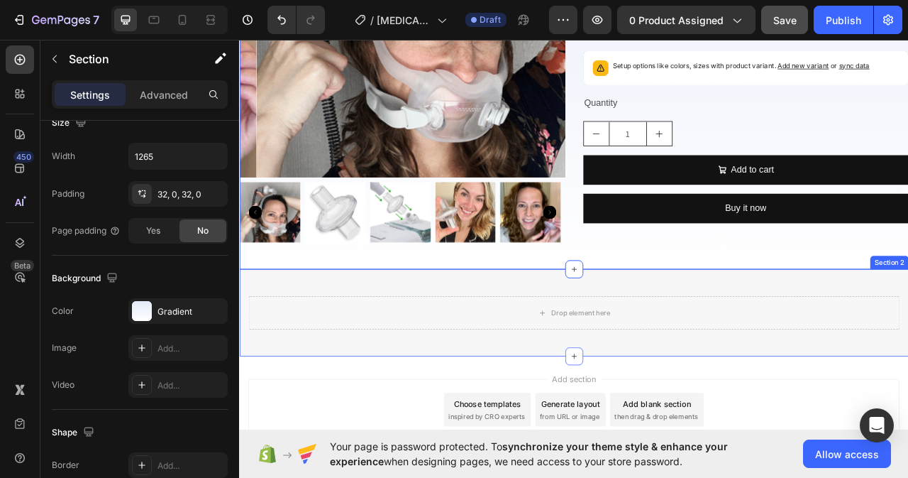
click at [546, 342] on div "Drop element here Row Section 2" at bounding box center [664, 388] width 851 height 111
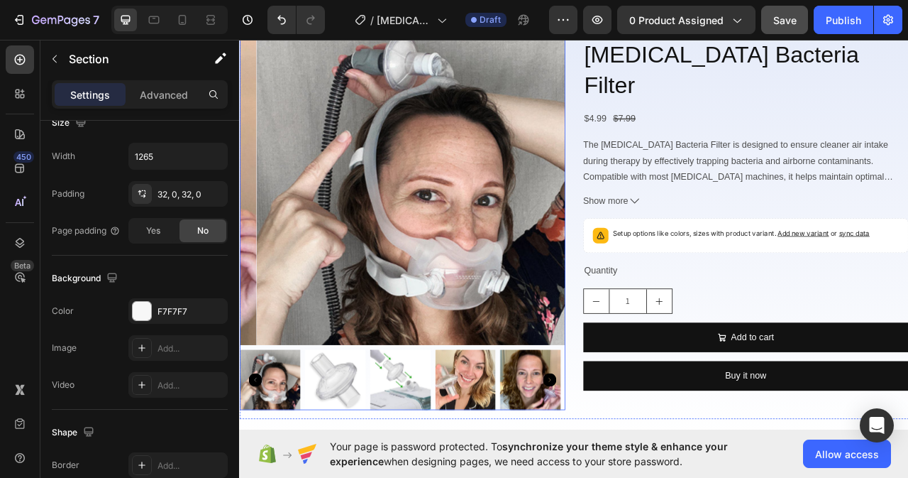
scroll to position [0, 0]
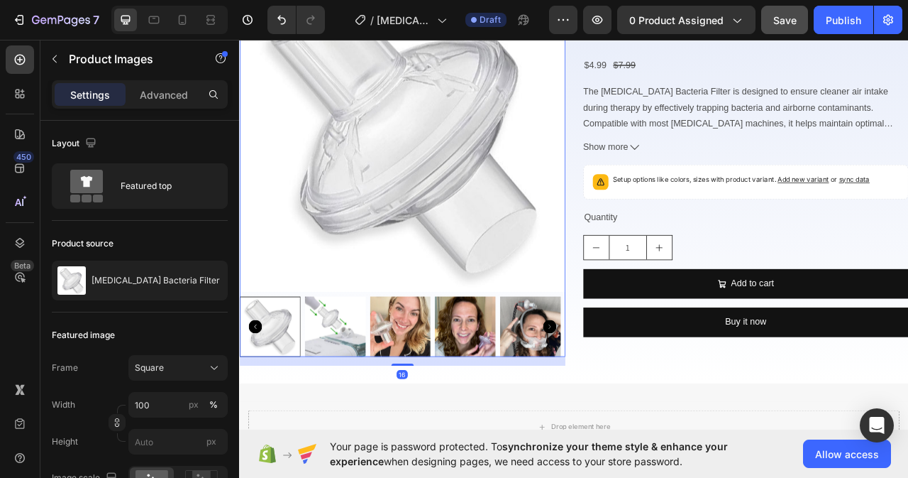
scroll to position [142, 0]
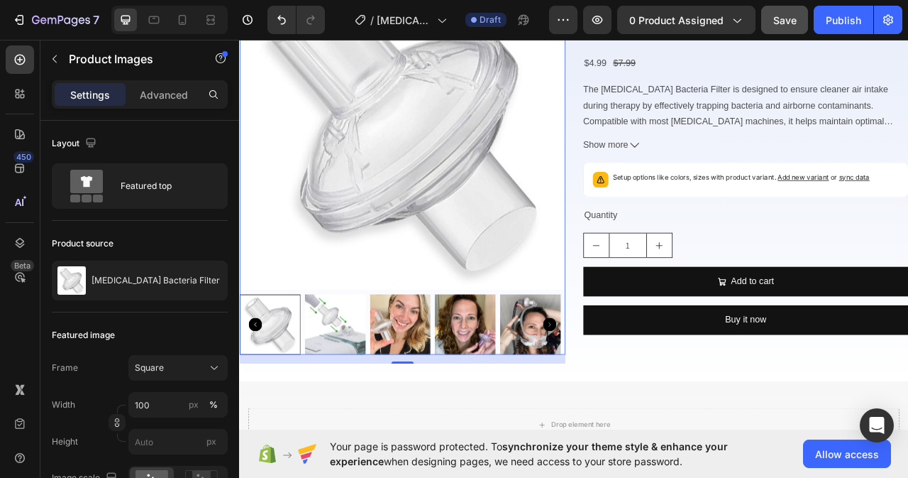
click at [475, 266] on img at bounding box center [446, 151] width 414 height 414
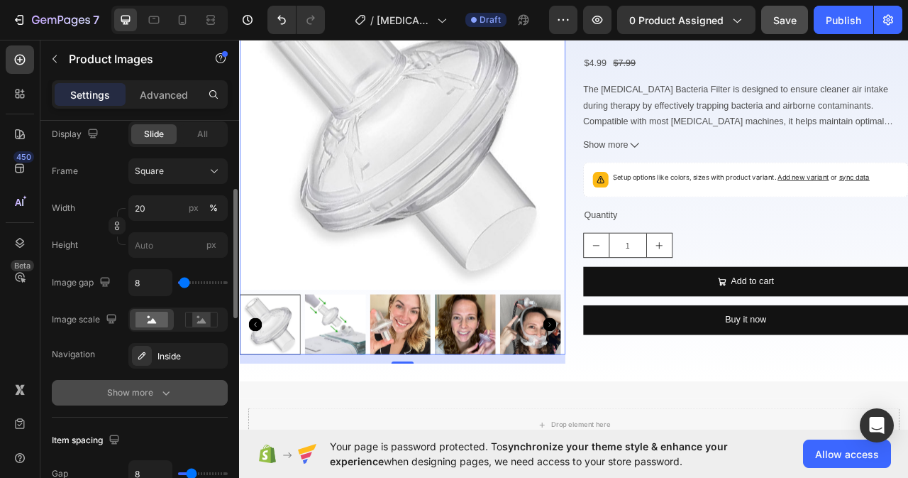
scroll to position [355, 0]
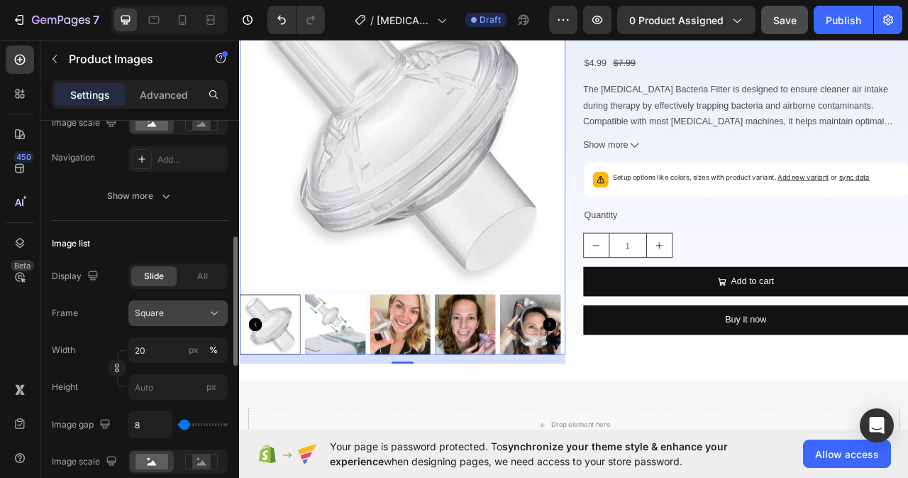
click at [205, 312] on div "Square" at bounding box center [178, 313] width 87 height 14
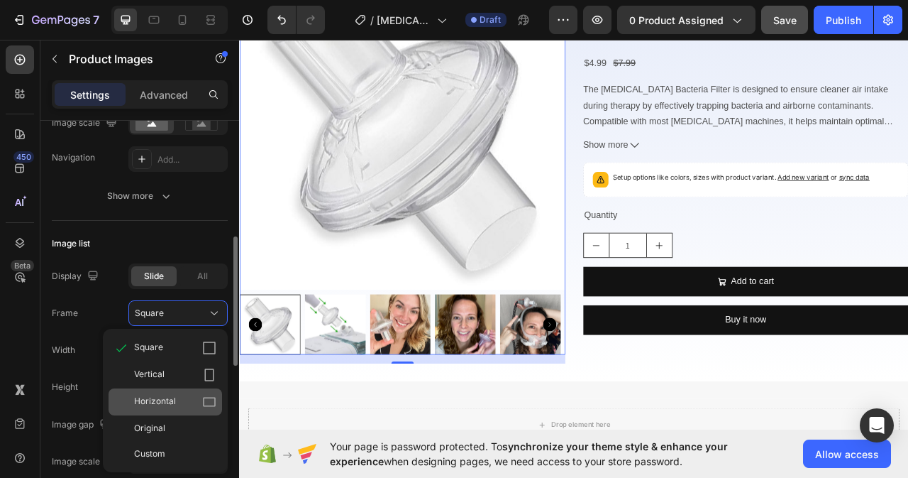
click at [173, 402] on span "Horizontal" at bounding box center [155, 402] width 42 height 14
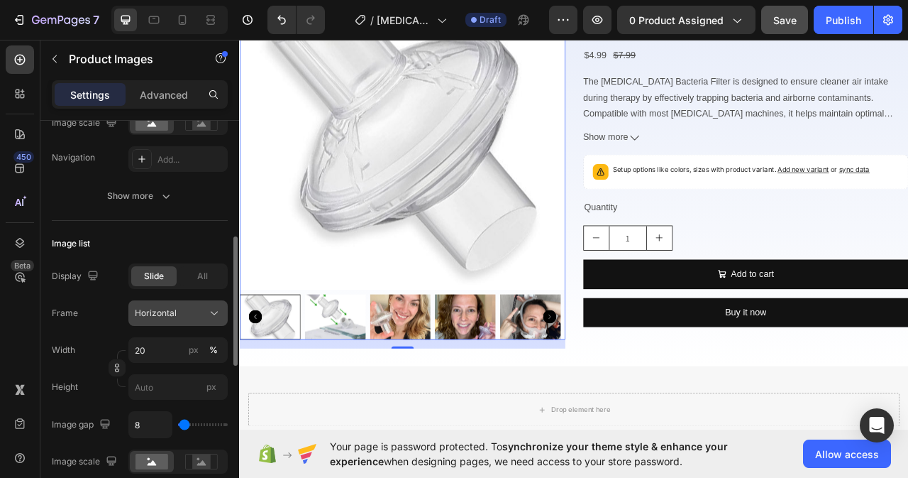
click at [201, 314] on div "Horizontal" at bounding box center [170, 313] width 70 height 13
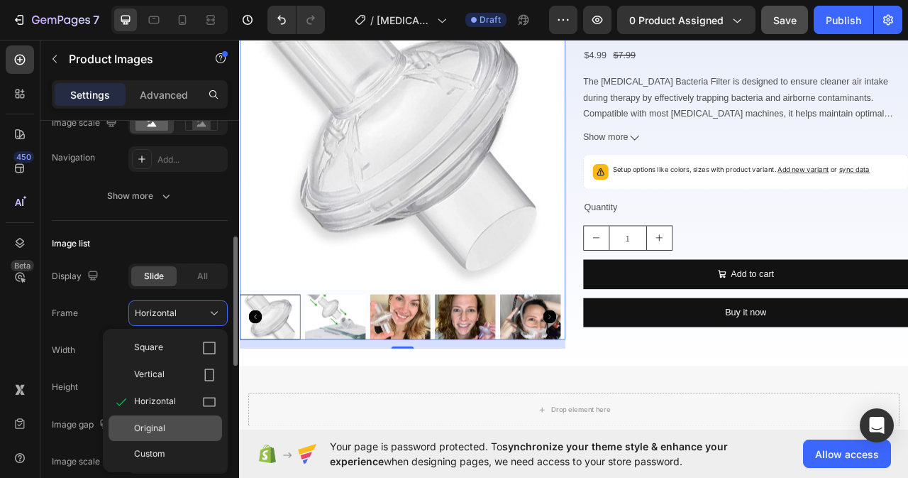
click at [167, 433] on div "Original" at bounding box center [175, 427] width 82 height 13
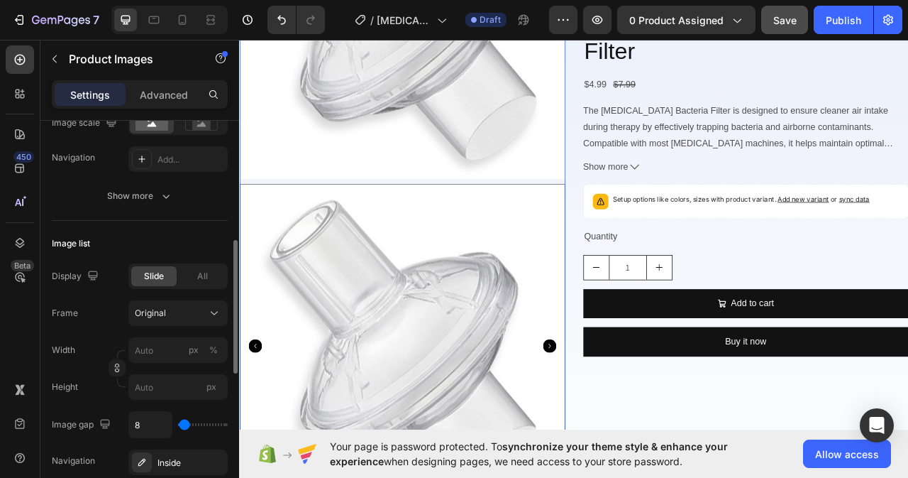
scroll to position [284, 0]
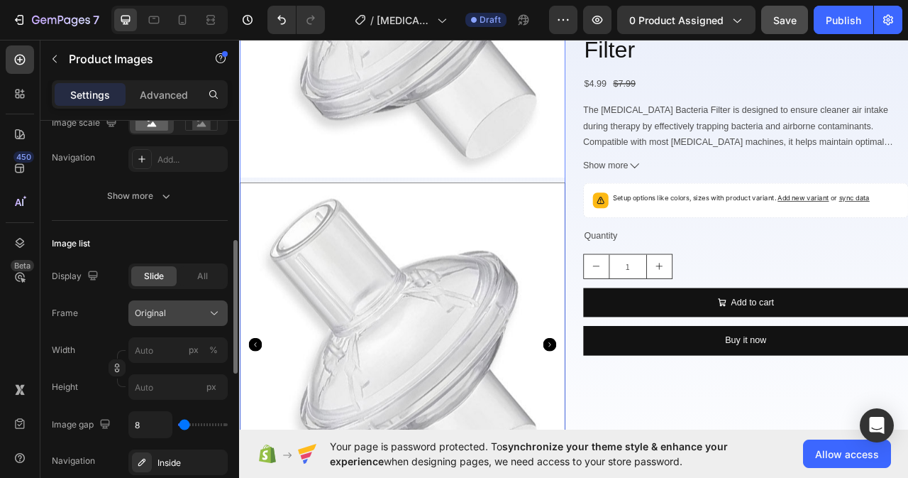
click at [197, 309] on div "Original" at bounding box center [170, 313] width 70 height 13
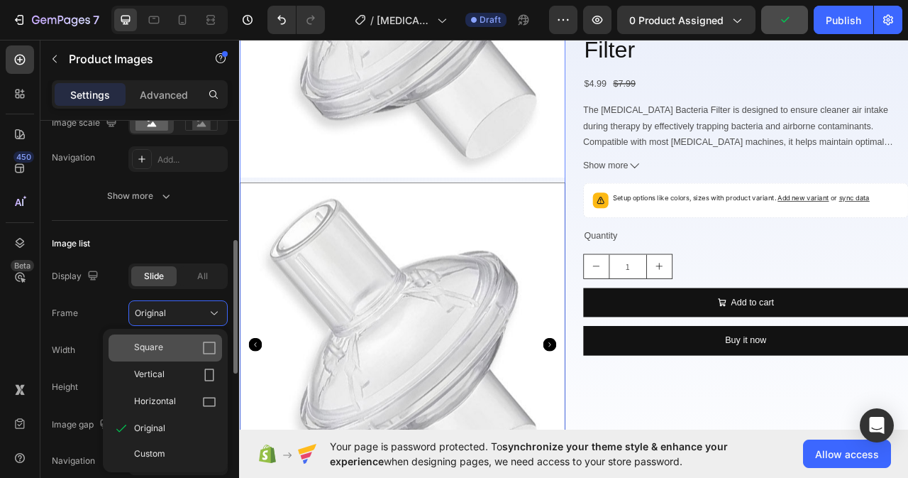
click at [157, 348] on span "Square" at bounding box center [148, 348] width 29 height 14
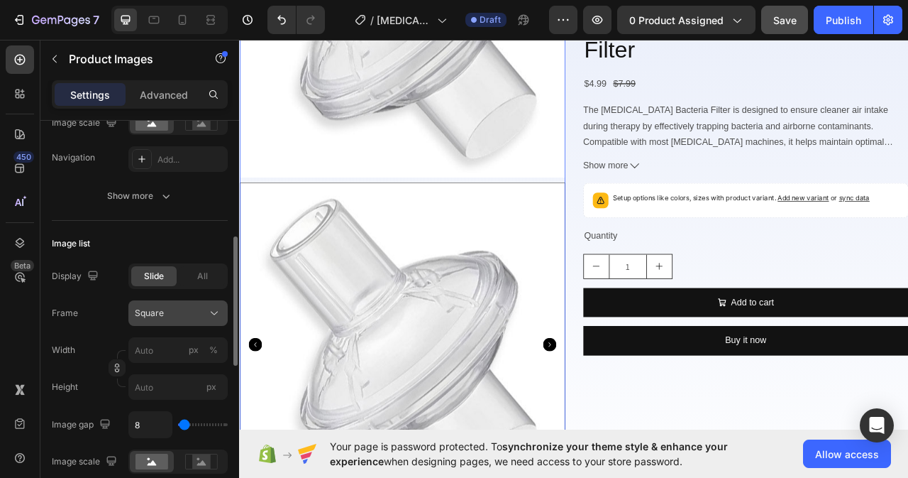
click at [212, 310] on icon at bounding box center [214, 313] width 14 height 14
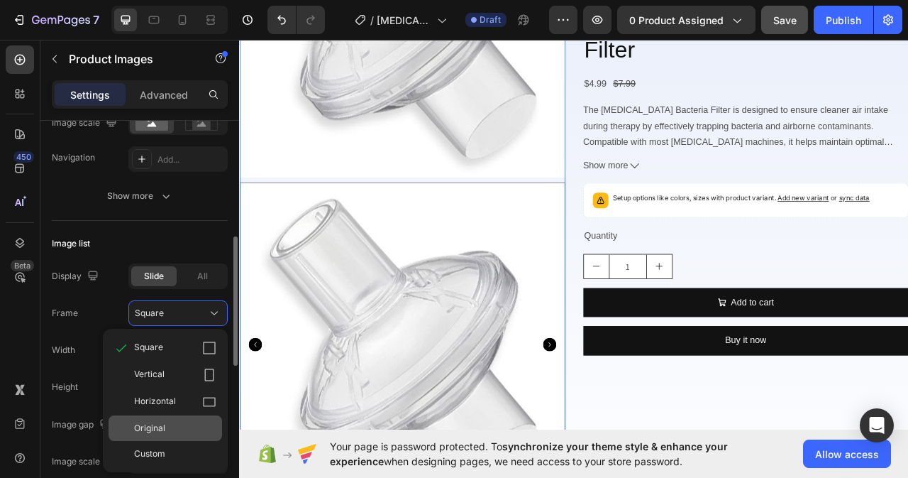
click at [164, 422] on span "Original" at bounding box center [149, 427] width 31 height 13
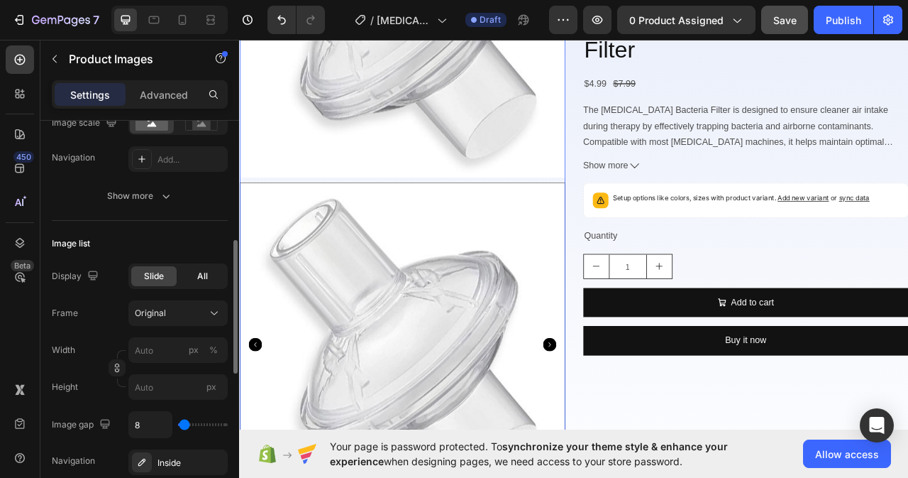
click at [198, 273] on span "All" at bounding box center [202, 276] width 11 height 13
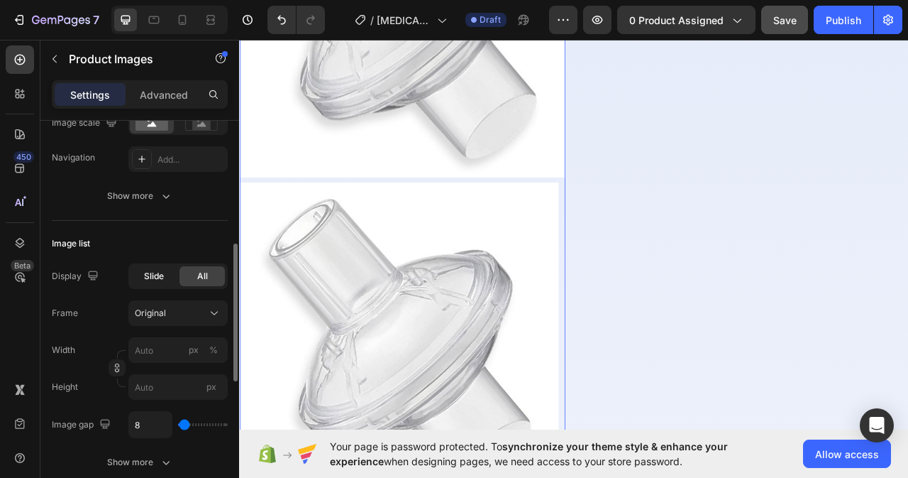
click at [148, 272] on span "Slide" at bounding box center [154, 276] width 20 height 13
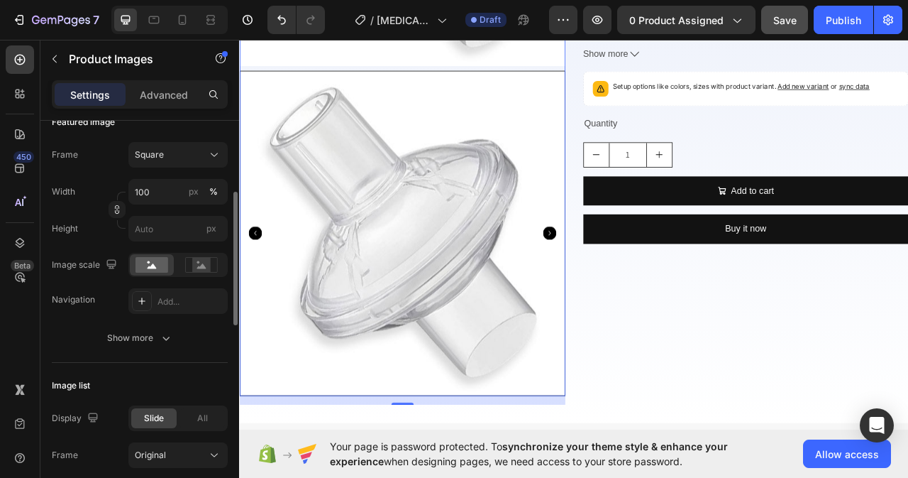
scroll to position [142, 0]
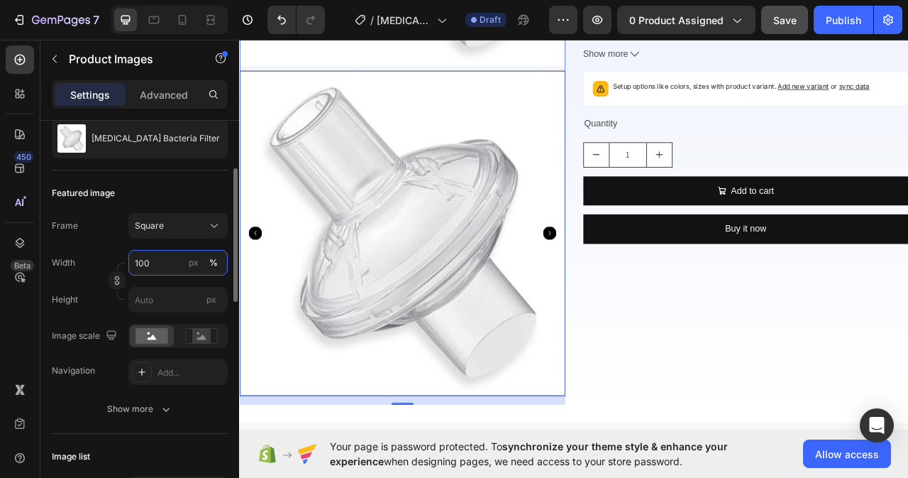
click at [152, 265] on input "100" at bounding box center [177, 263] width 99 height 26
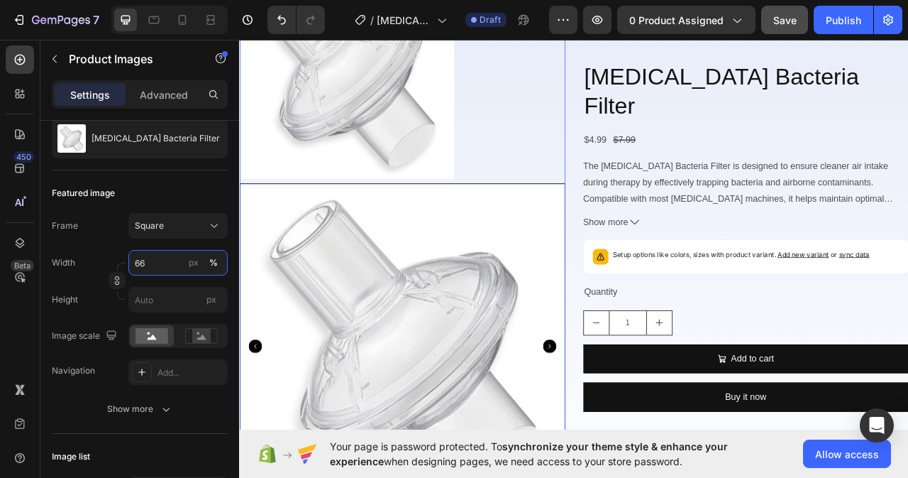
scroll to position [0, 0]
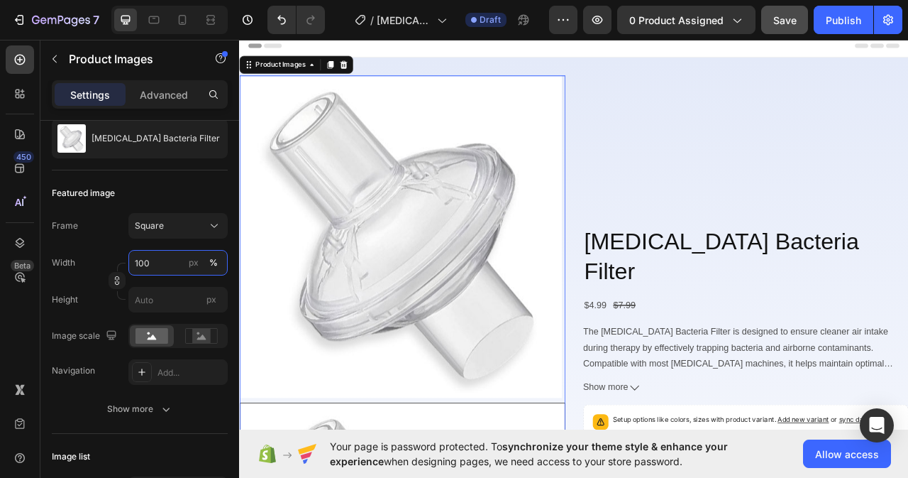
type input "99"
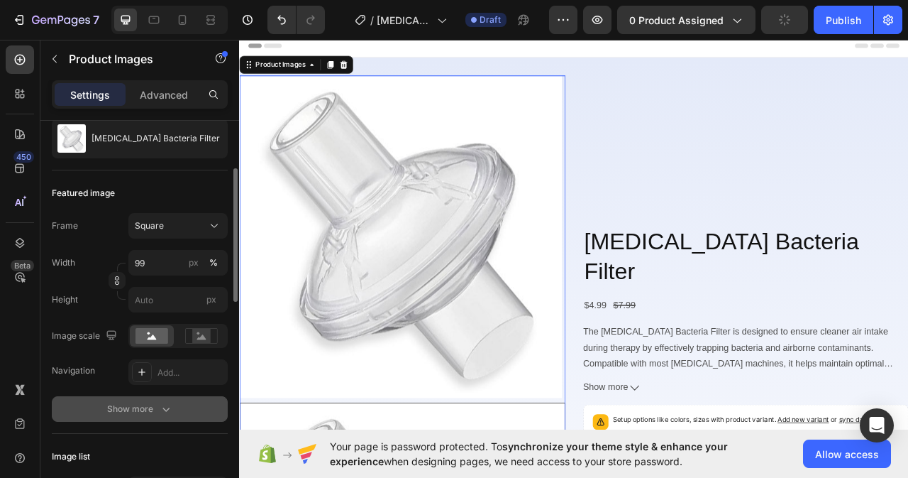
click at [162, 412] on icon "button" at bounding box center [166, 409] width 14 height 14
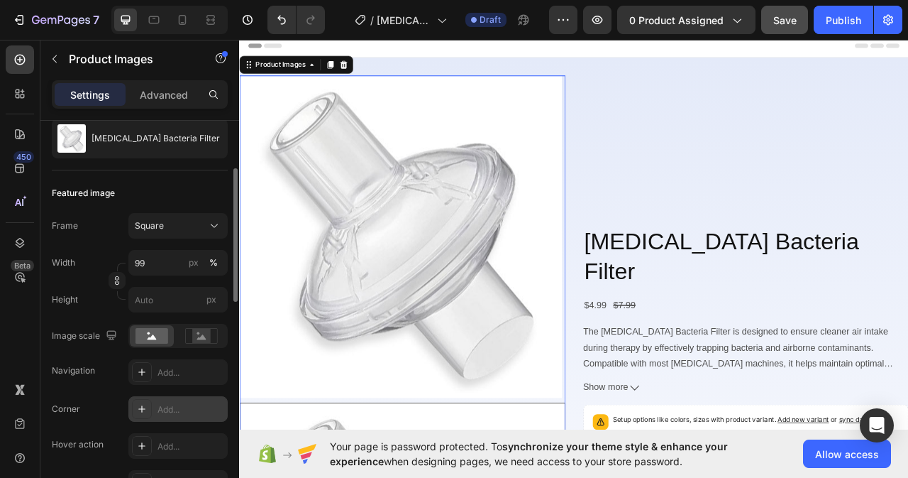
scroll to position [284, 0]
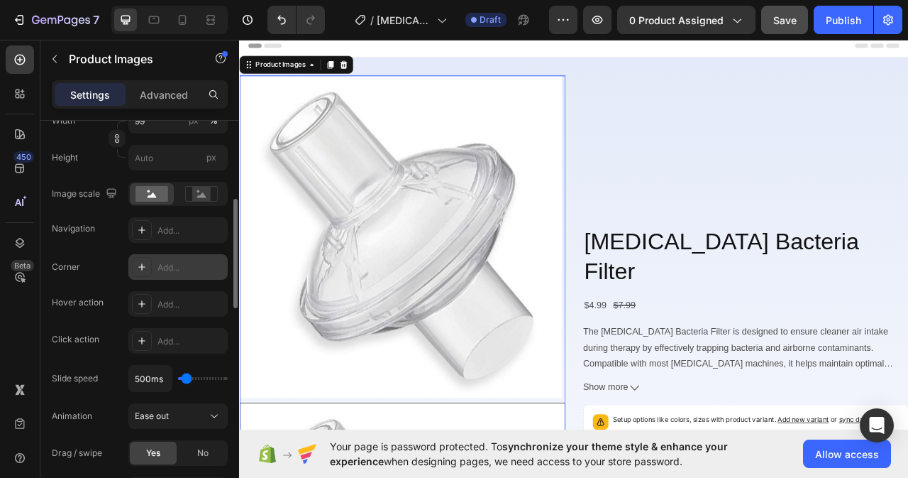
click at [173, 267] on div "Add..." at bounding box center [191, 267] width 67 height 13
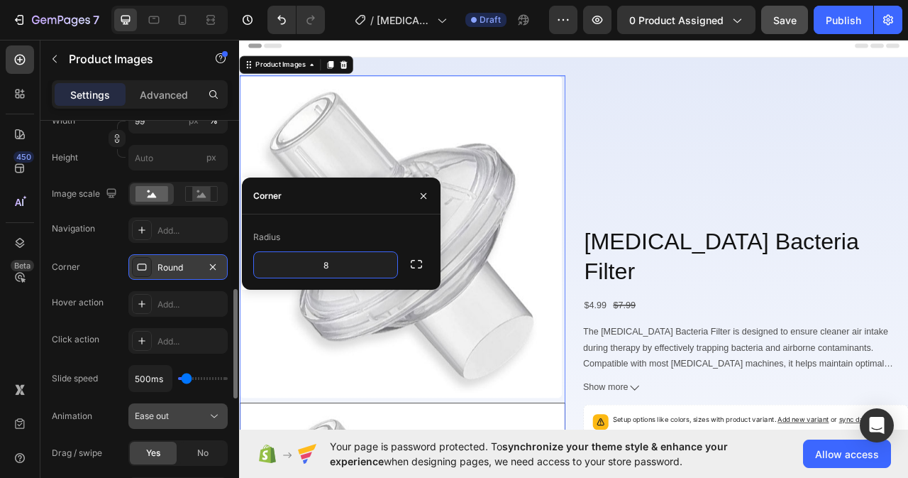
scroll to position [355, 0]
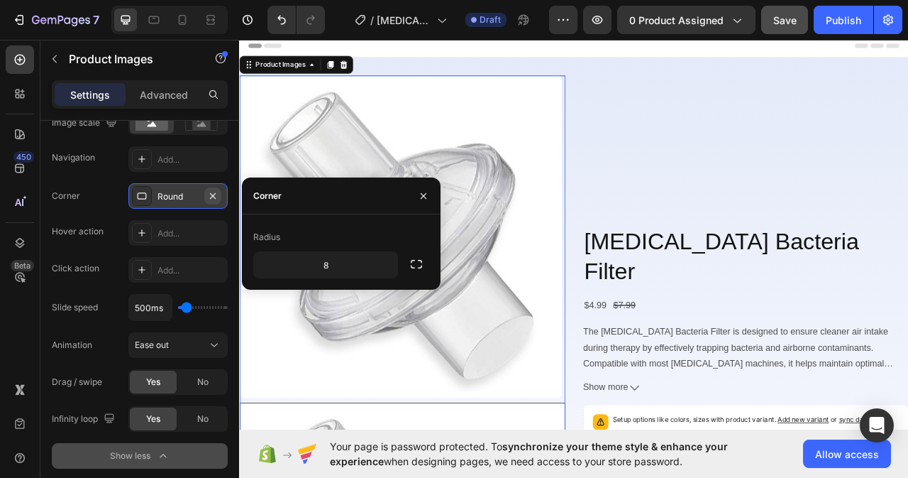
click at [209, 197] on icon "button" at bounding box center [212, 195] width 11 height 11
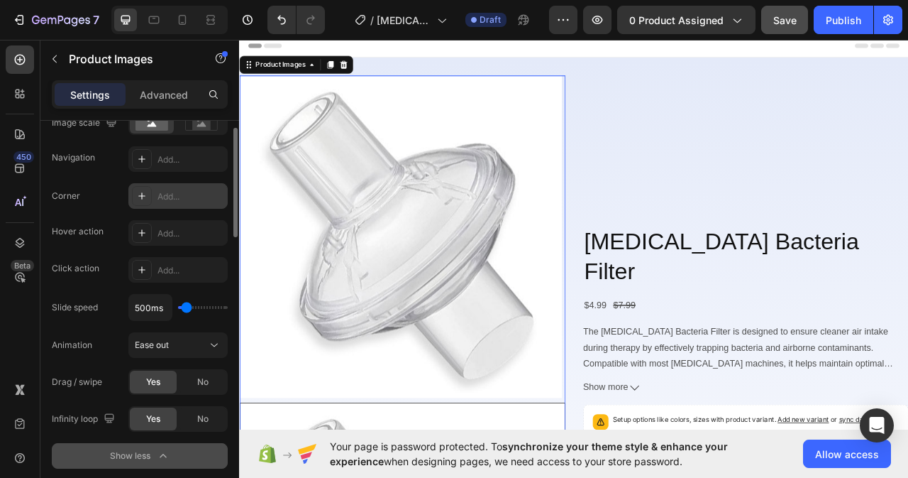
scroll to position [284, 0]
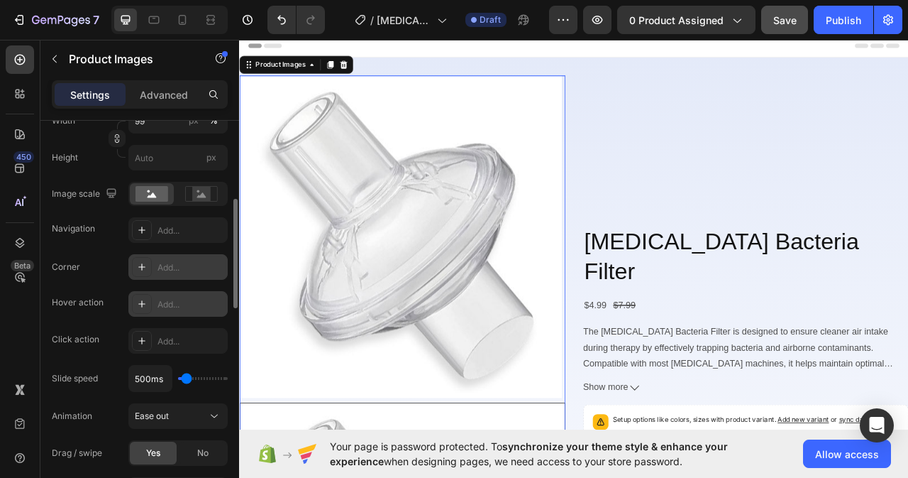
click at [167, 303] on div "Add..." at bounding box center [191, 304] width 67 height 13
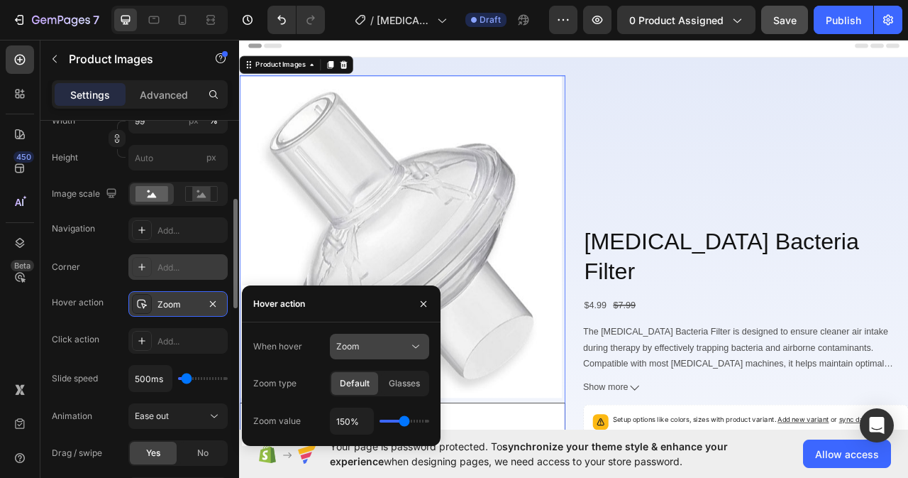
click at [417, 348] on icon at bounding box center [416, 346] width 14 height 14
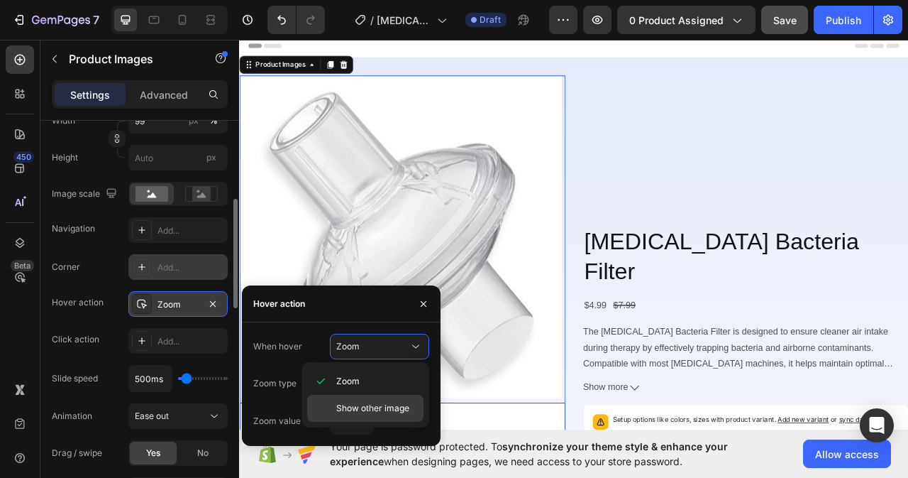
click at [364, 410] on span "Show other image" at bounding box center [372, 408] width 73 height 13
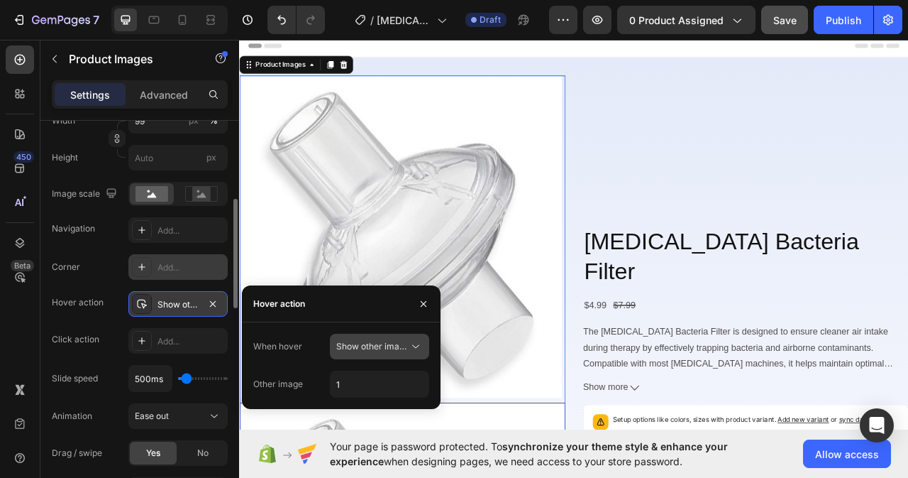
click at [406, 345] on span "Show other image" at bounding box center [372, 346] width 73 height 11
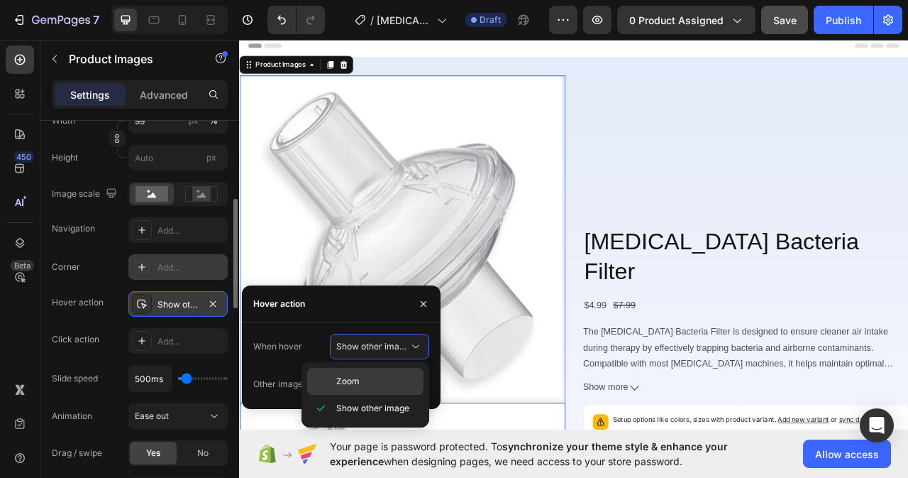
click at [336, 379] on span "Zoom" at bounding box center [347, 381] width 23 height 13
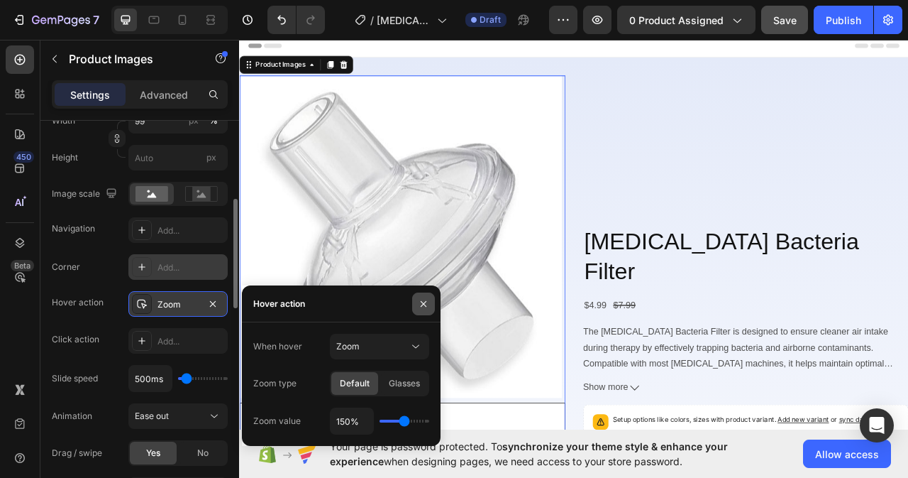
click at [422, 305] on icon "button" at bounding box center [424, 303] width 6 height 6
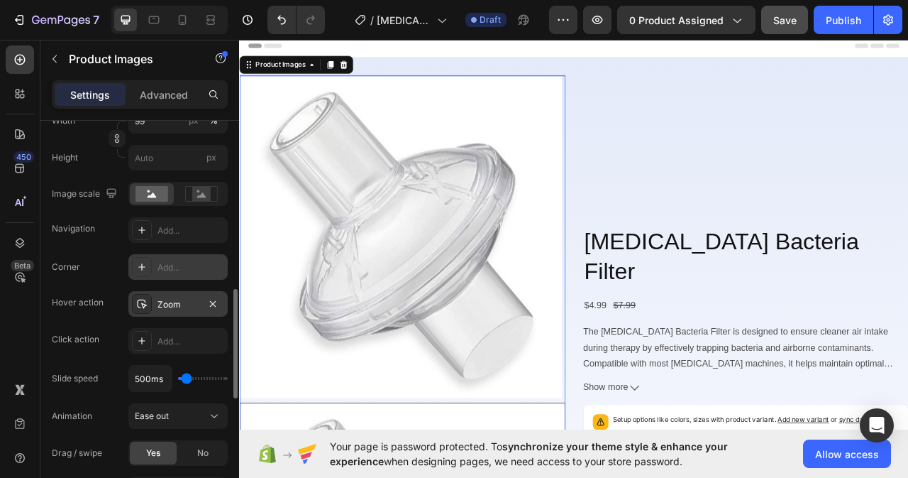
scroll to position [355, 0]
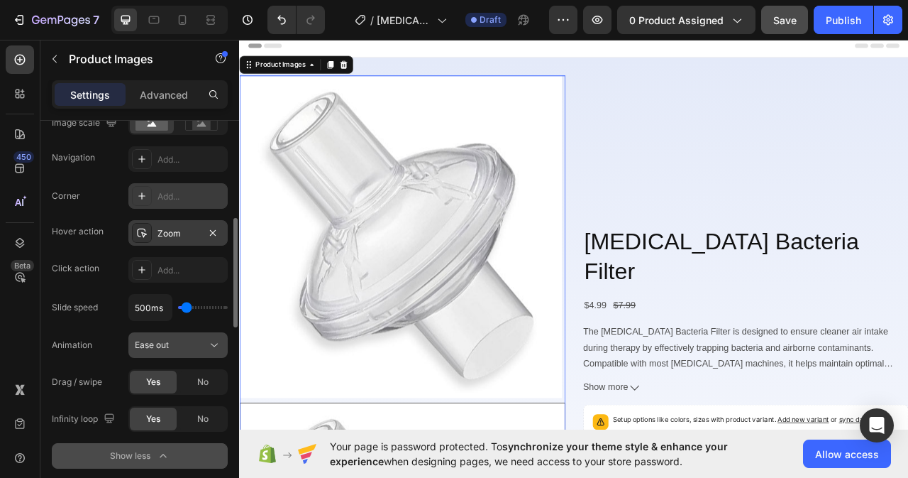
click at [208, 342] on icon at bounding box center [214, 345] width 14 height 14
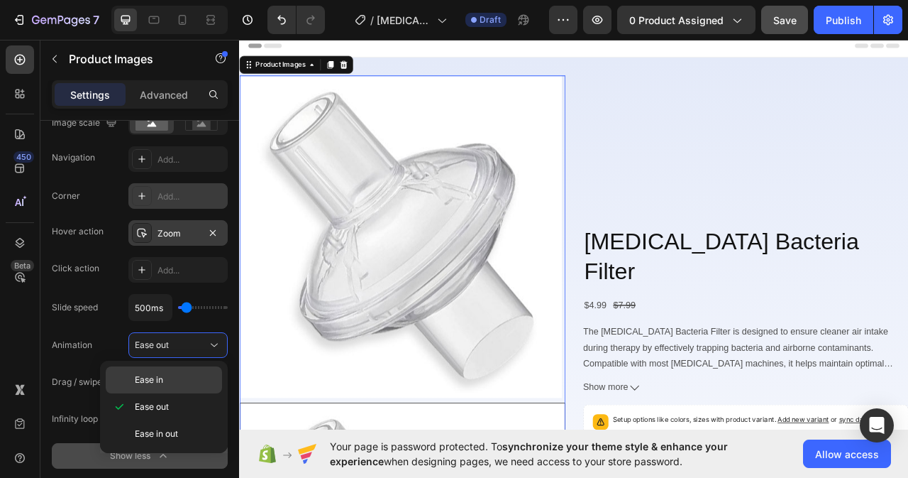
click at [146, 371] on div "Ease in" at bounding box center [164, 379] width 116 height 27
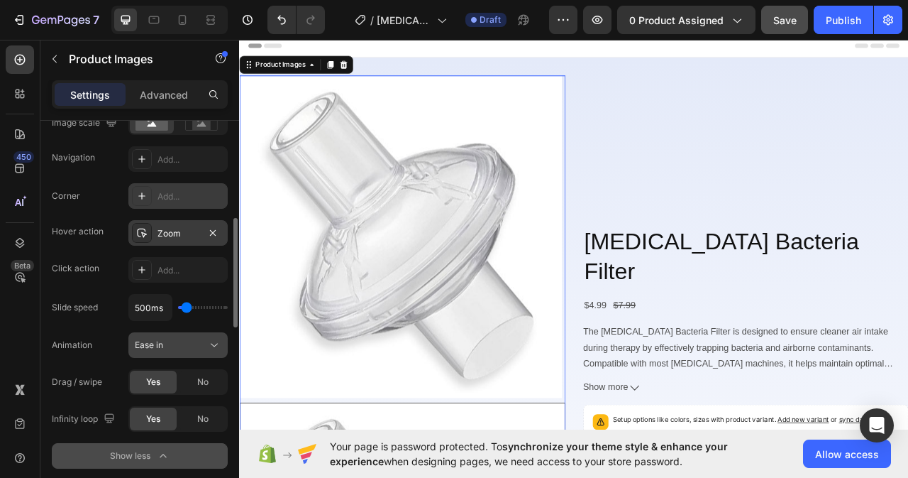
click at [214, 346] on icon at bounding box center [214, 345] width 14 height 14
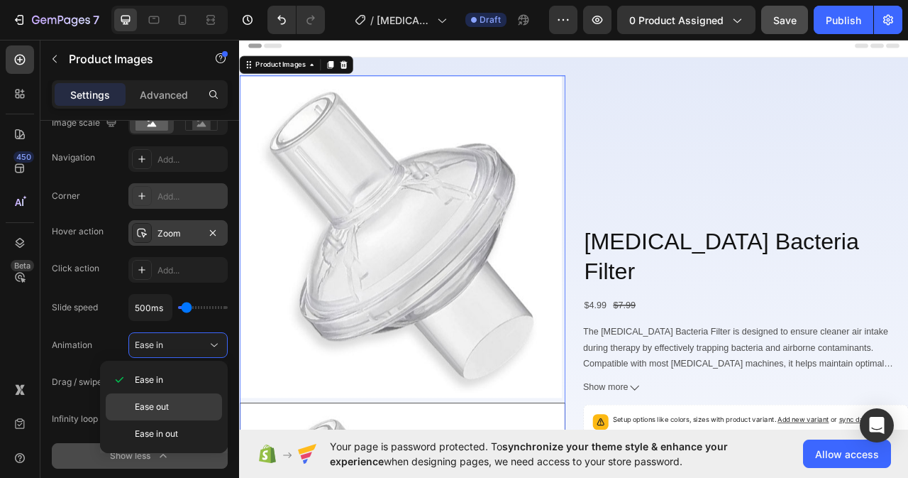
click at [171, 400] on p "Ease out" at bounding box center [175, 406] width 81 height 13
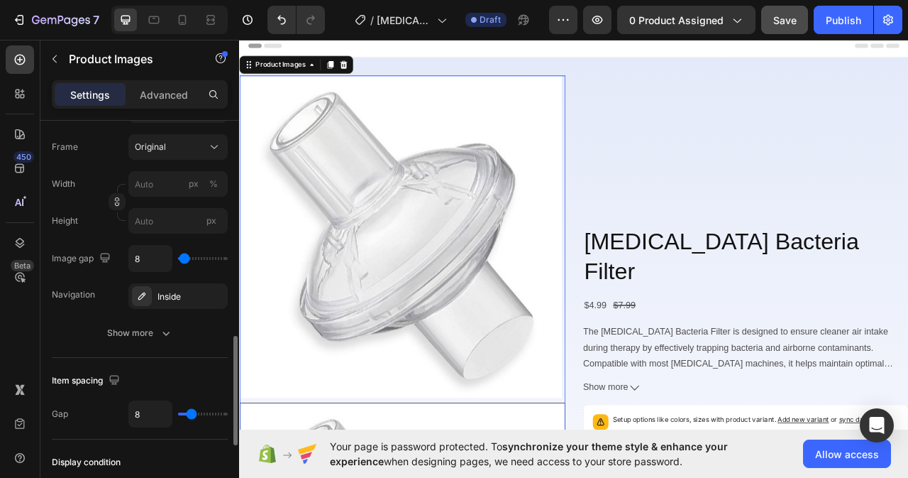
scroll to position [639, 0]
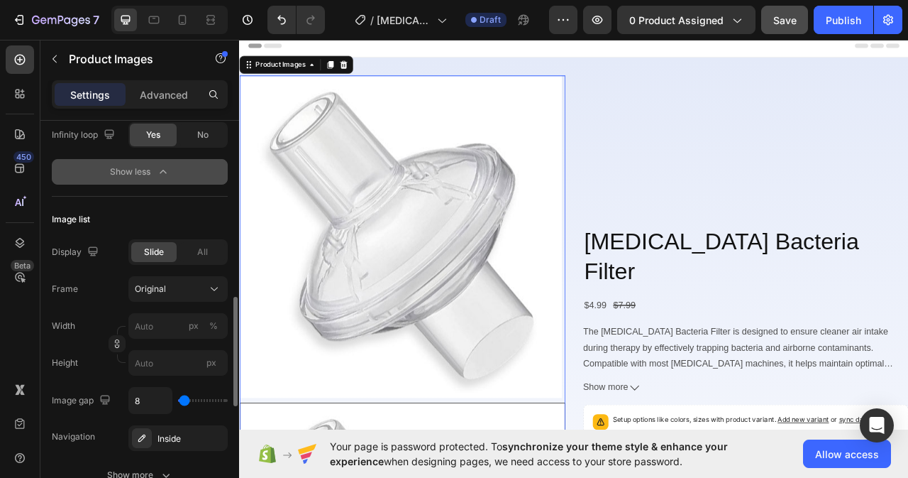
click at [156, 250] on span "Slide" at bounding box center [154, 252] width 20 height 13
click at [165, 285] on span "Original" at bounding box center [150, 288] width 31 height 13
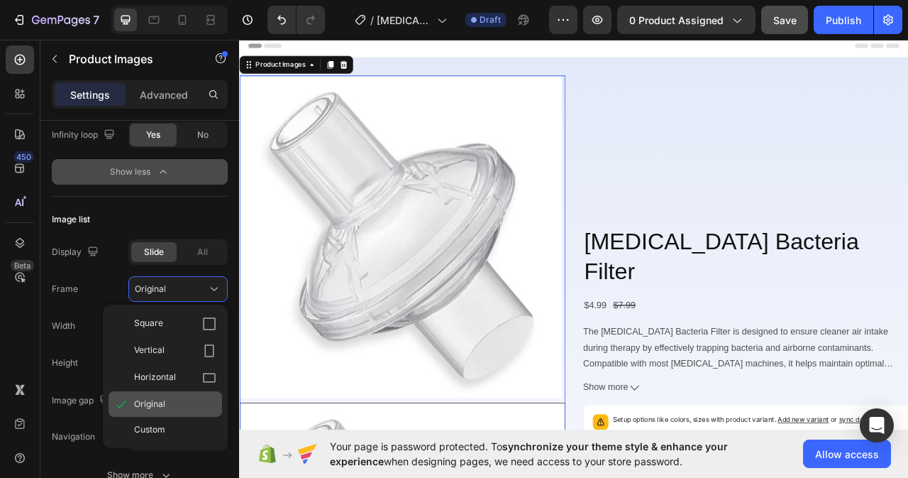
click at [160, 406] on span "Original" at bounding box center [149, 403] width 31 height 13
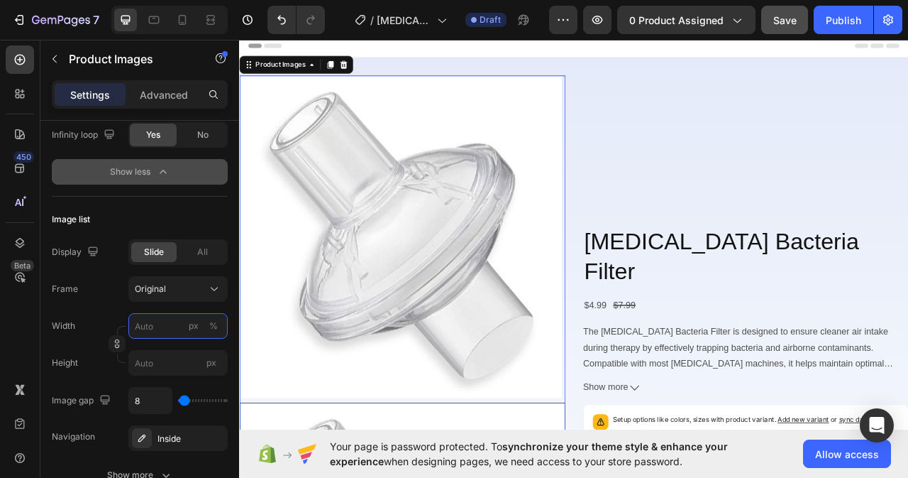
click at [171, 328] on input "px %" at bounding box center [177, 326] width 99 height 26
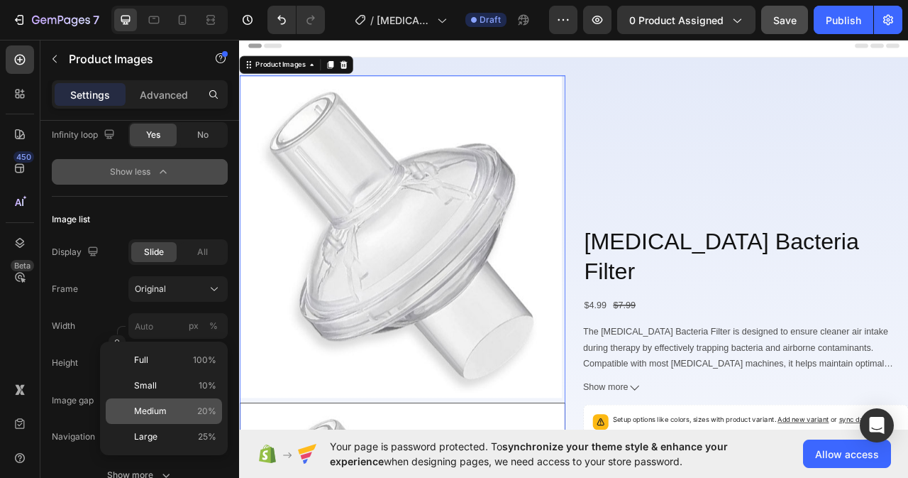
click at [177, 408] on p "Medium 20%" at bounding box center [175, 410] width 82 height 13
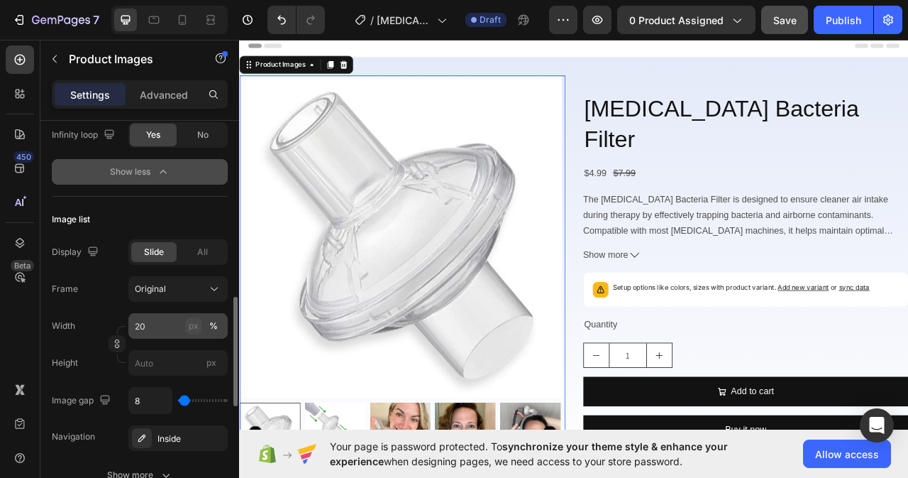
click at [195, 326] on div "px" at bounding box center [194, 325] width 10 height 13
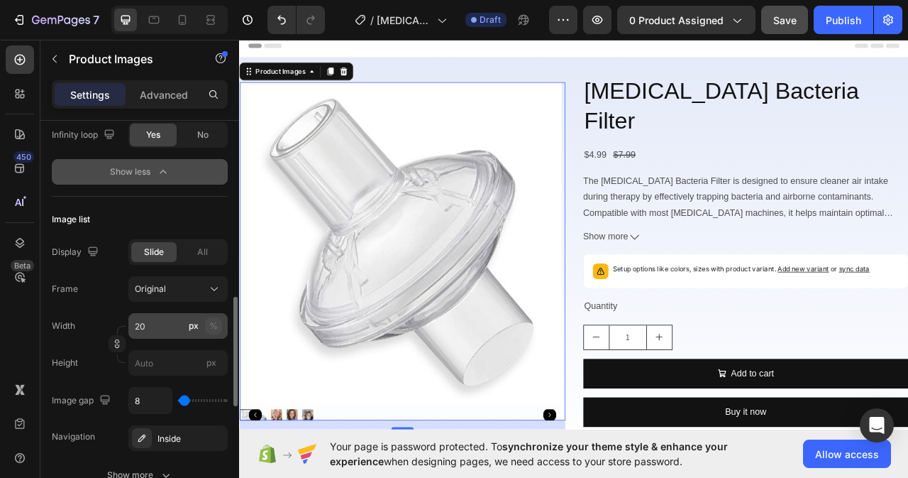
click at [211, 326] on div "%" at bounding box center [213, 325] width 9 height 13
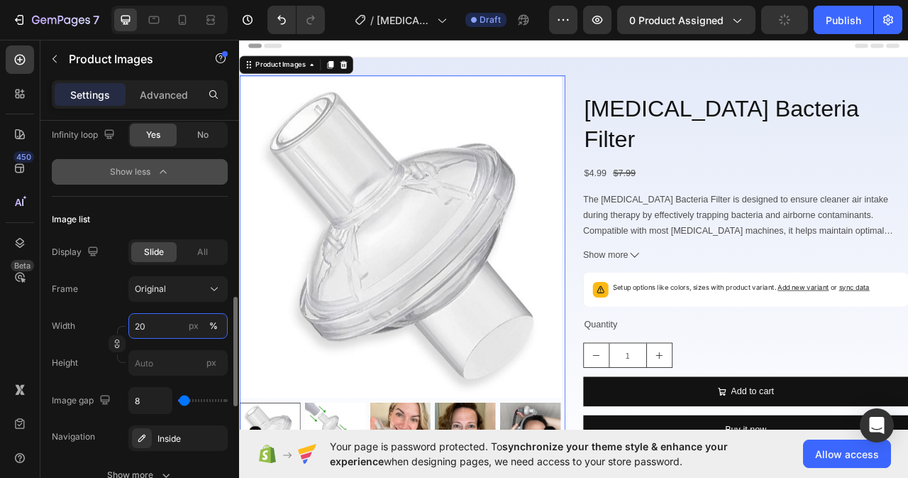
click at [158, 326] on input "20" at bounding box center [177, 326] width 99 height 26
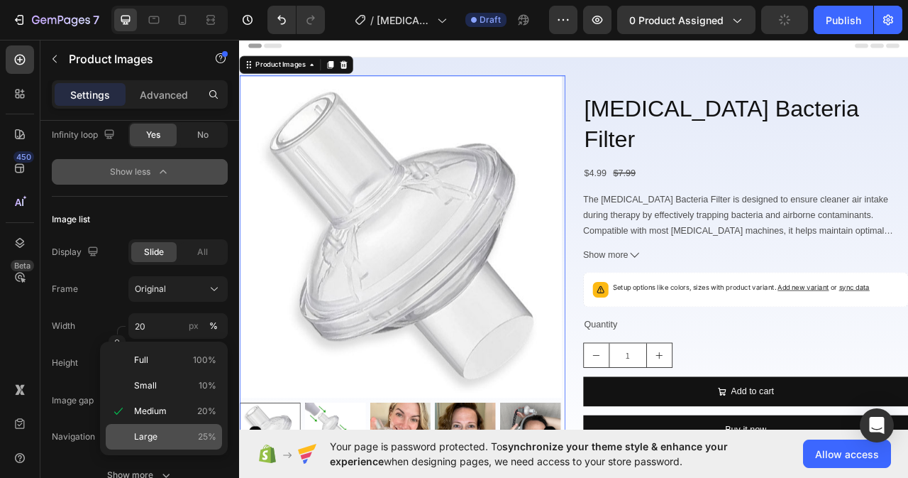
click at [181, 439] on p "Large 25%" at bounding box center [175, 436] width 82 height 13
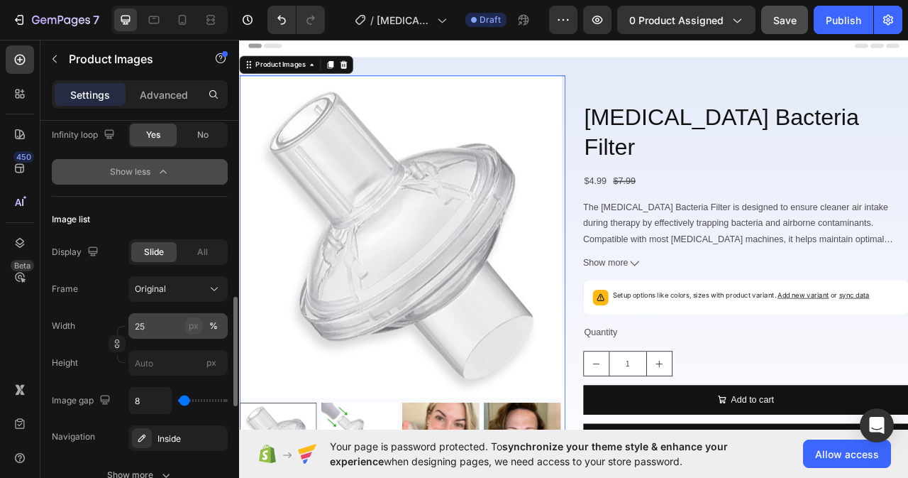
click at [201, 327] on button "px" at bounding box center [193, 325] width 17 height 17
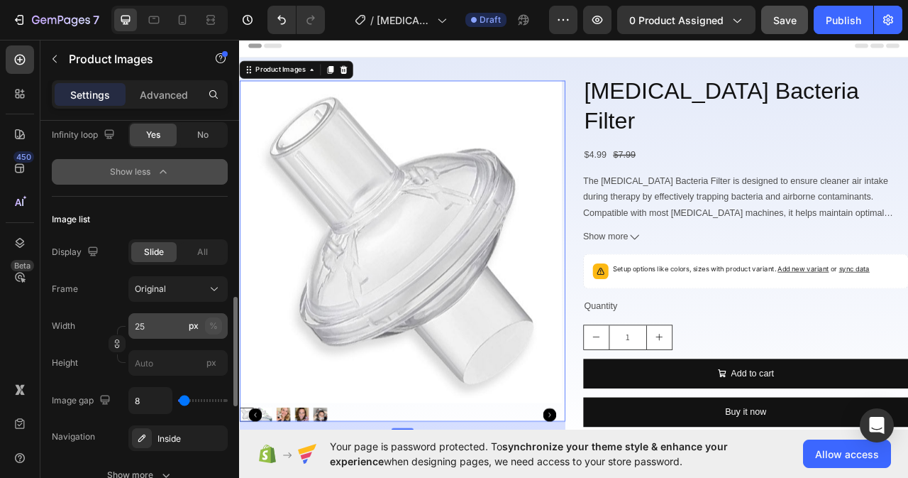
click at [216, 330] on div "%" at bounding box center [213, 325] width 9 height 13
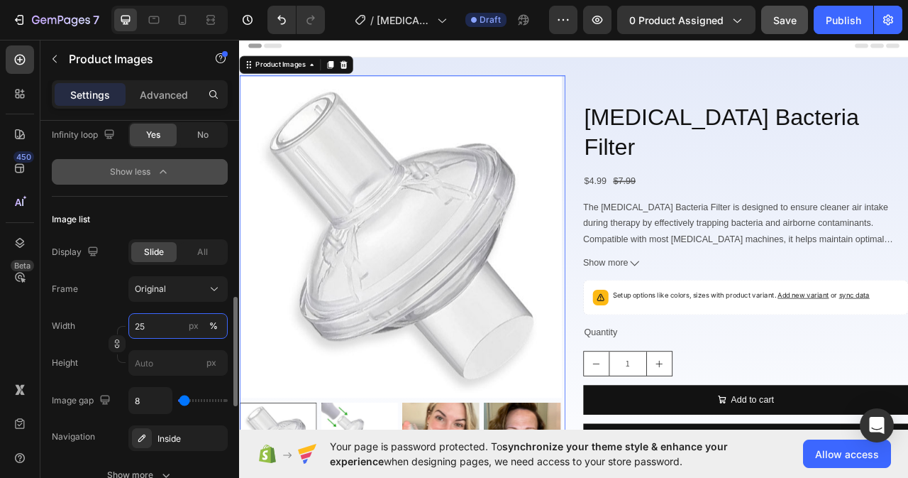
click at [148, 326] on input "25" at bounding box center [177, 326] width 99 height 26
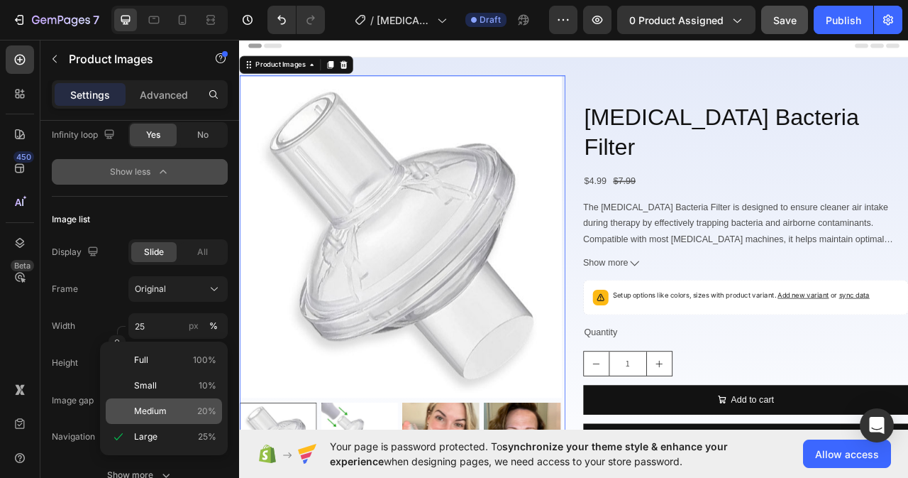
click at [197, 409] on p "Medium 20%" at bounding box center [175, 410] width 82 height 13
type input "20"
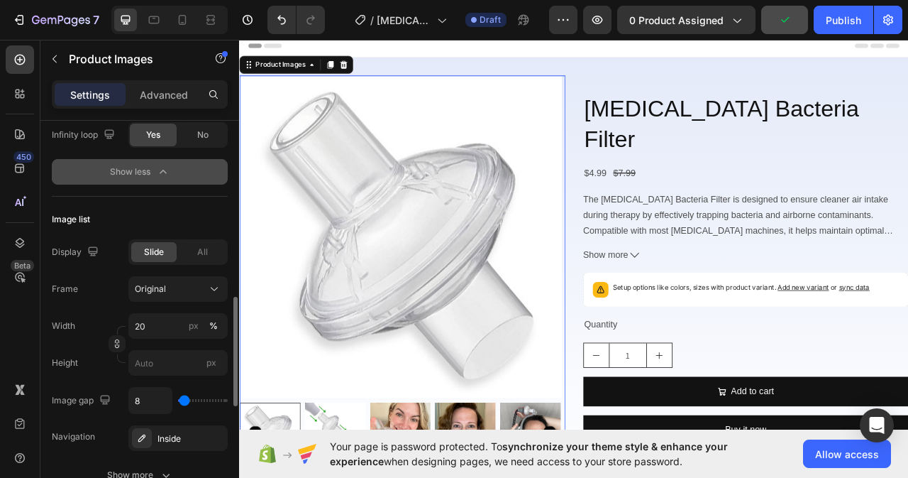
type input "185"
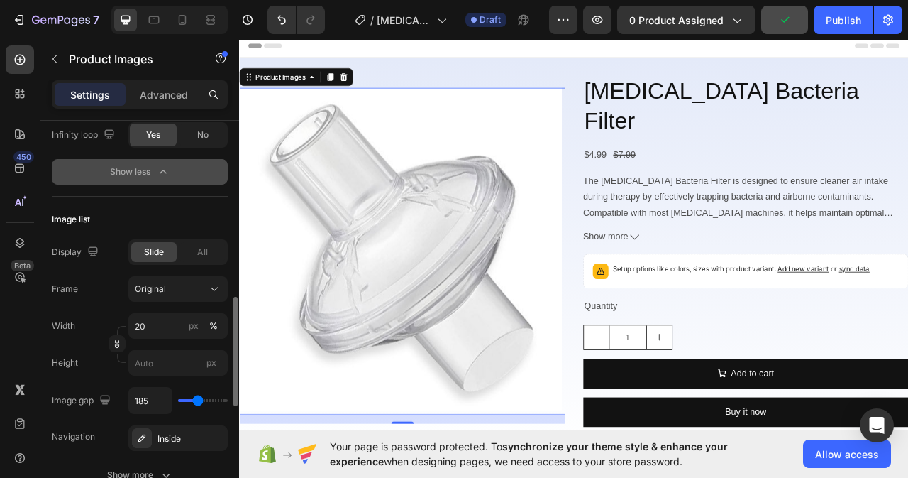
type input "204"
type input "9"
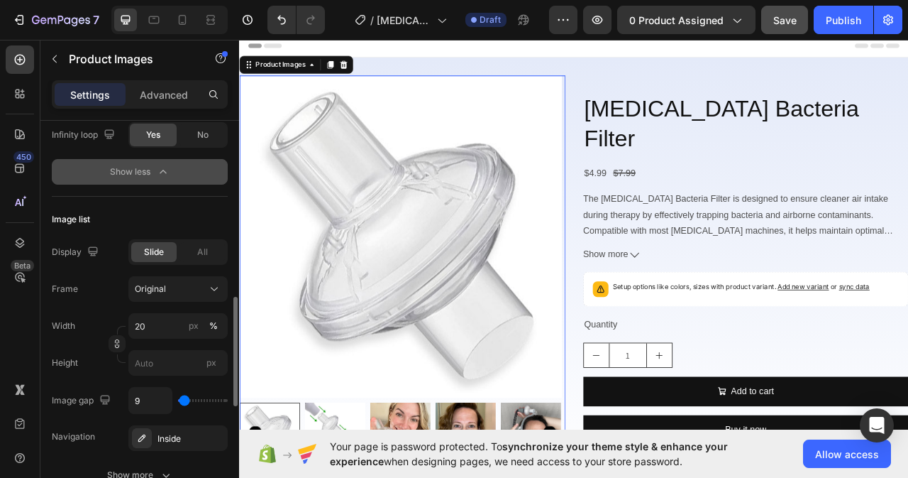
type input "0"
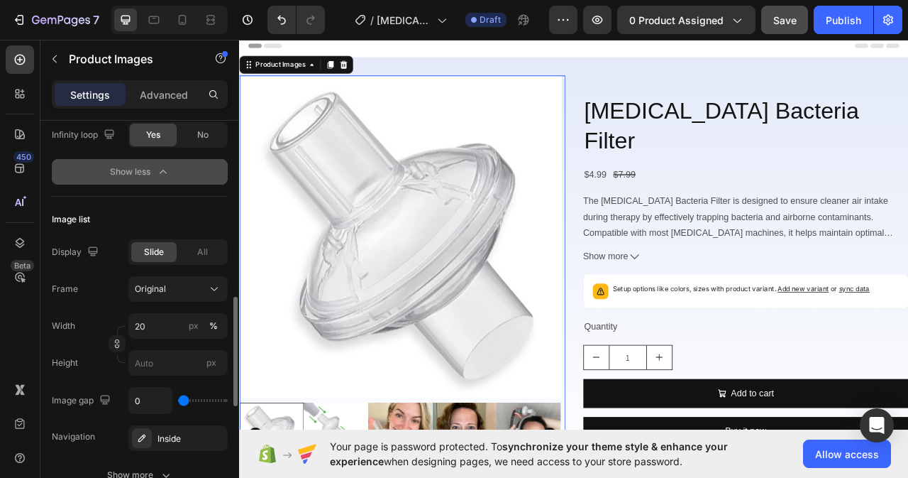
type input "0"
click at [182, 399] on input "range" at bounding box center [203, 400] width 50 height 3
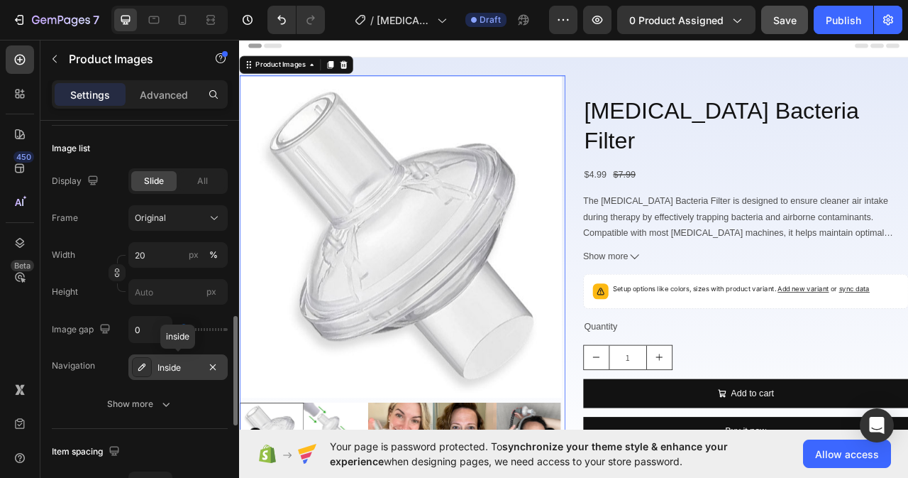
click at [187, 370] on div "Inside" at bounding box center [178, 367] width 41 height 13
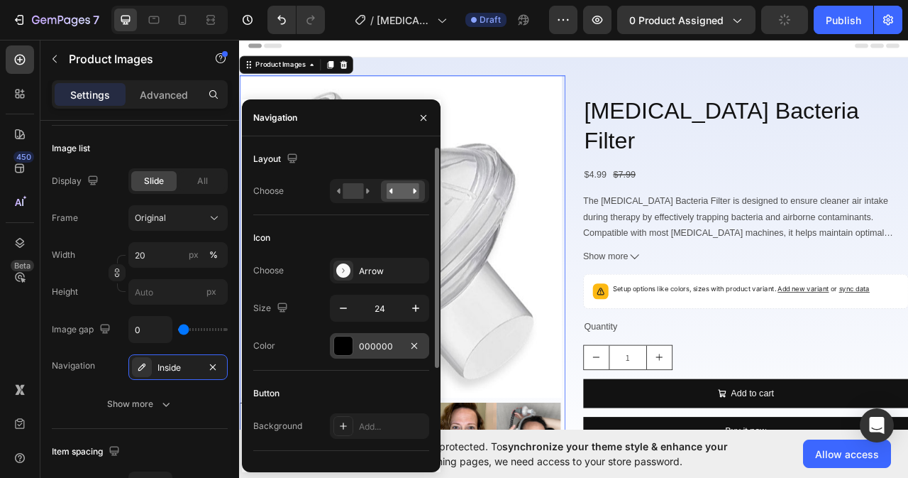
click at [368, 348] on div "000000" at bounding box center [379, 346] width 41 height 13
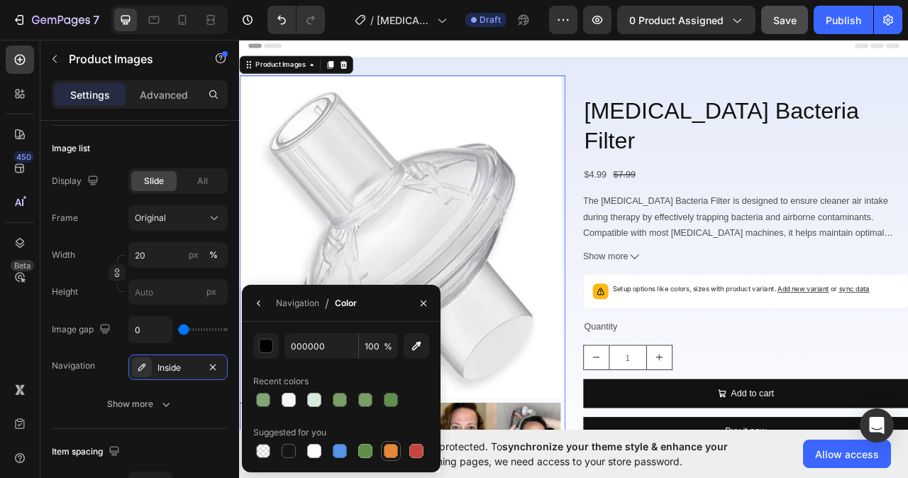
click at [389, 454] on div at bounding box center [391, 450] width 14 height 14
type input "E4893A"
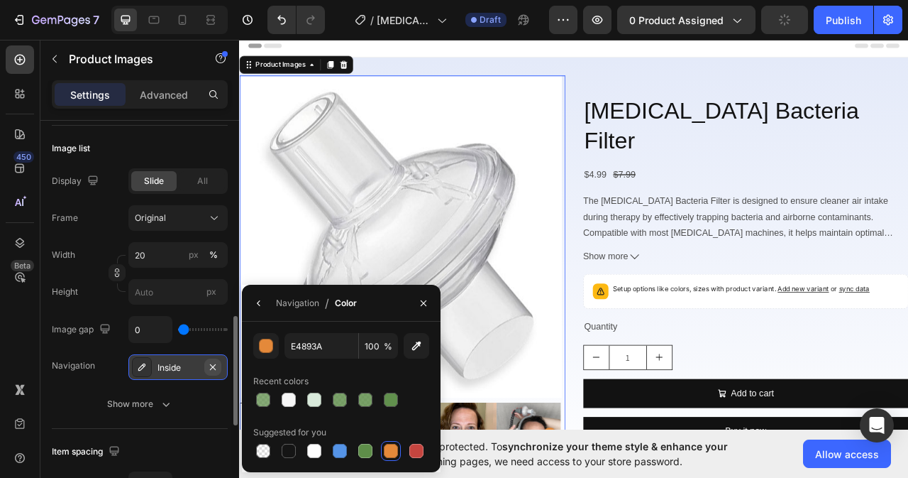
click at [215, 365] on icon "button" at bounding box center [213, 366] width 6 height 6
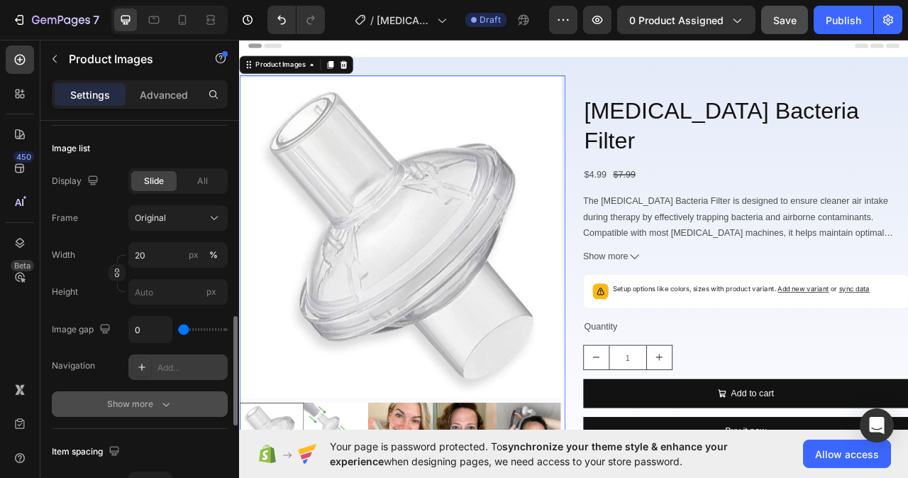
click at [152, 409] on div "Show more" at bounding box center [140, 404] width 66 height 14
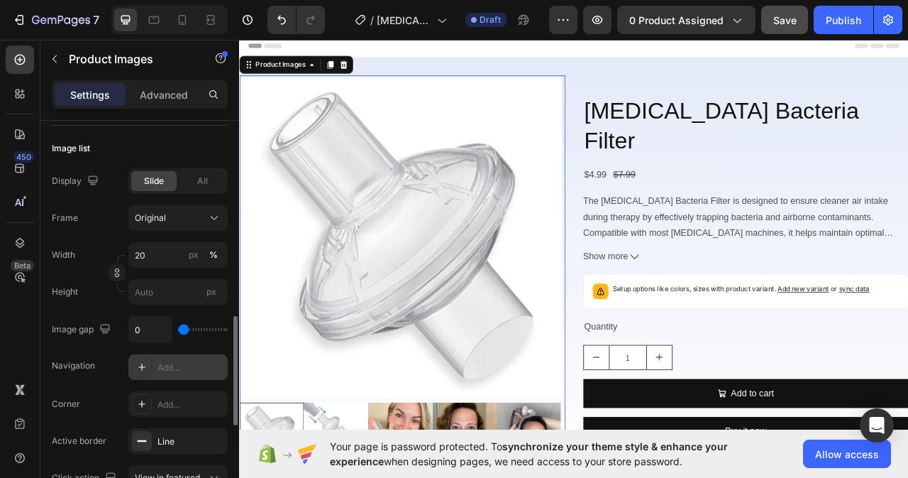
scroll to position [851, 0]
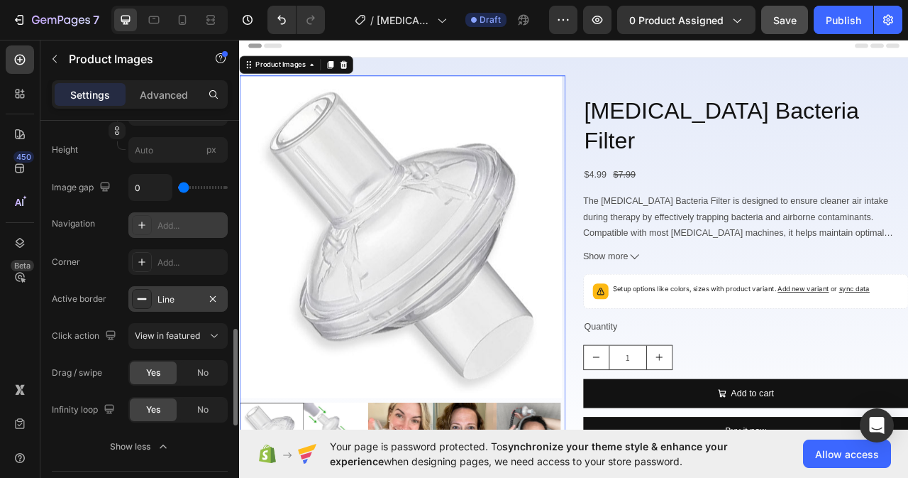
click at [176, 297] on div "Line" at bounding box center [178, 299] width 41 height 13
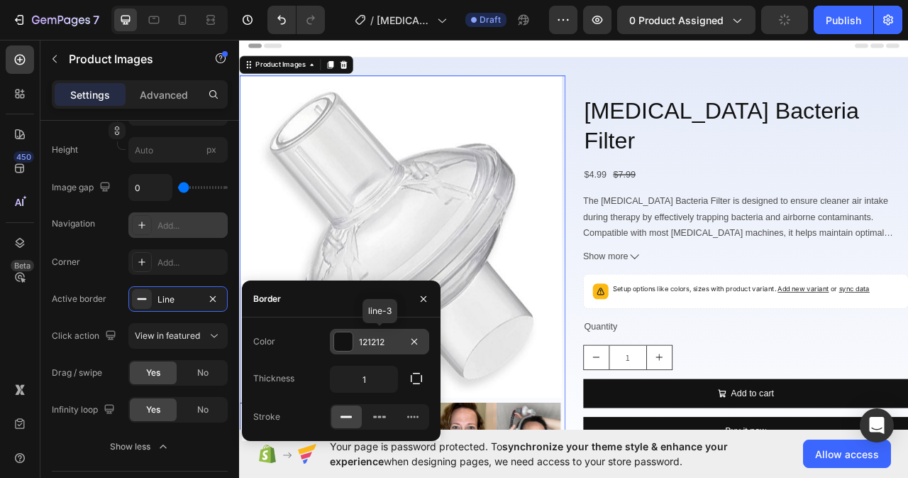
click at [387, 341] on div "121212" at bounding box center [379, 342] width 41 height 13
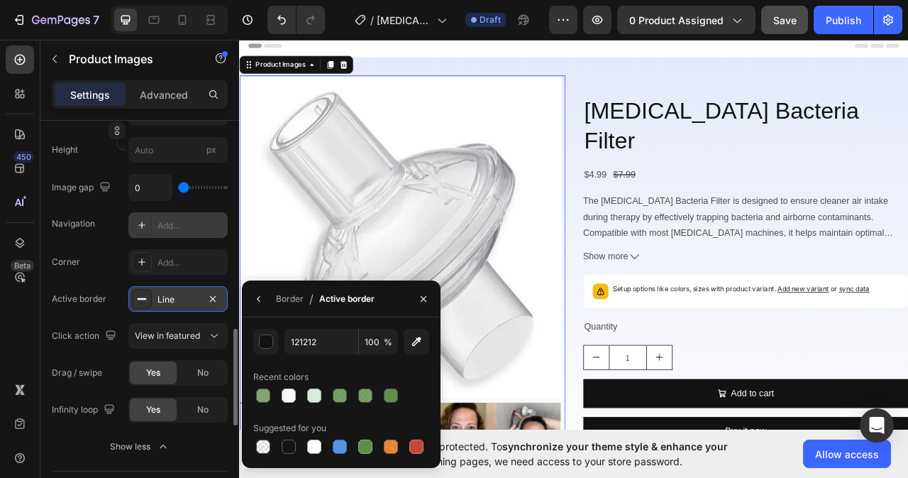
click at [180, 295] on div "Line" at bounding box center [178, 299] width 41 height 13
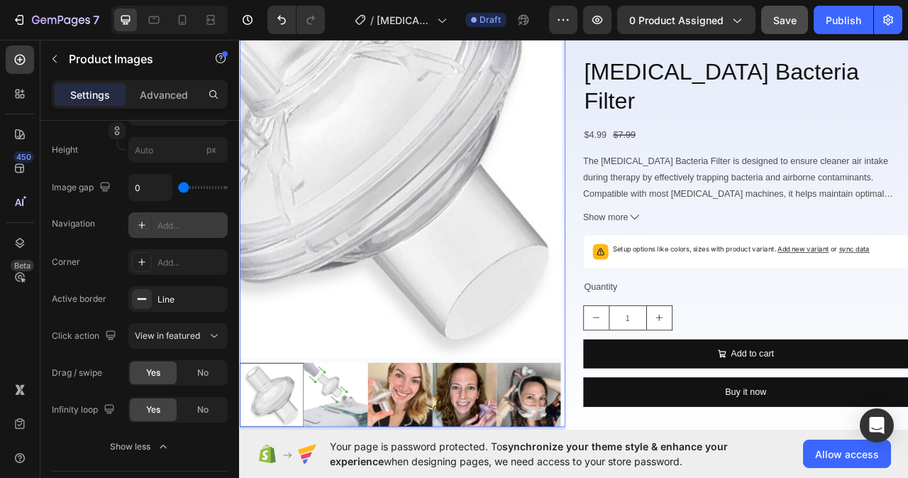
scroll to position [142, 0]
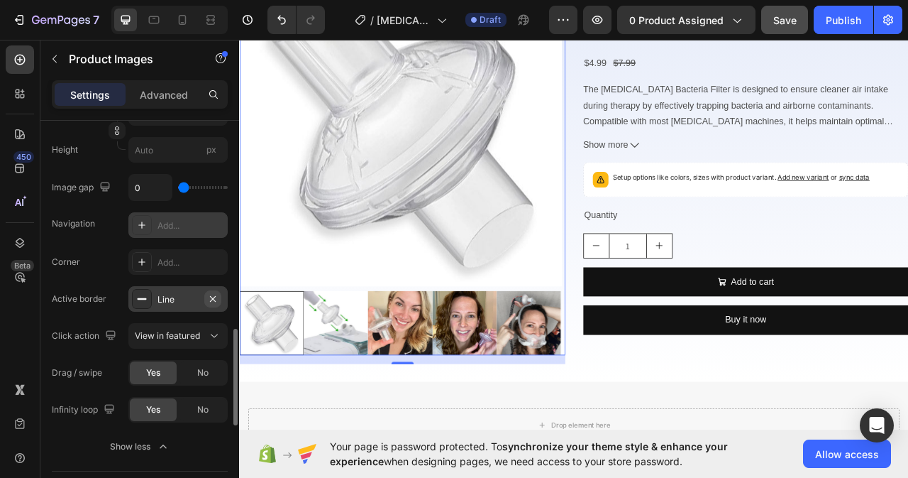
click at [212, 298] on icon "button" at bounding box center [213, 298] width 6 height 6
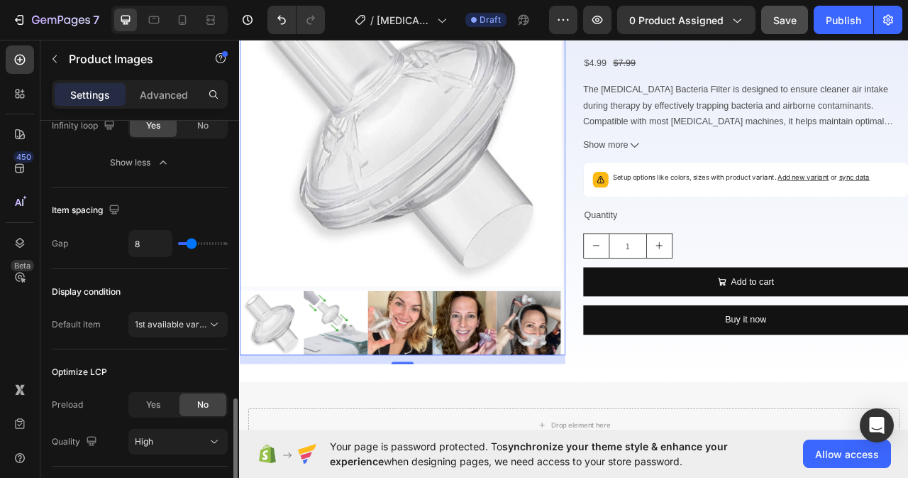
scroll to position [1229, 0]
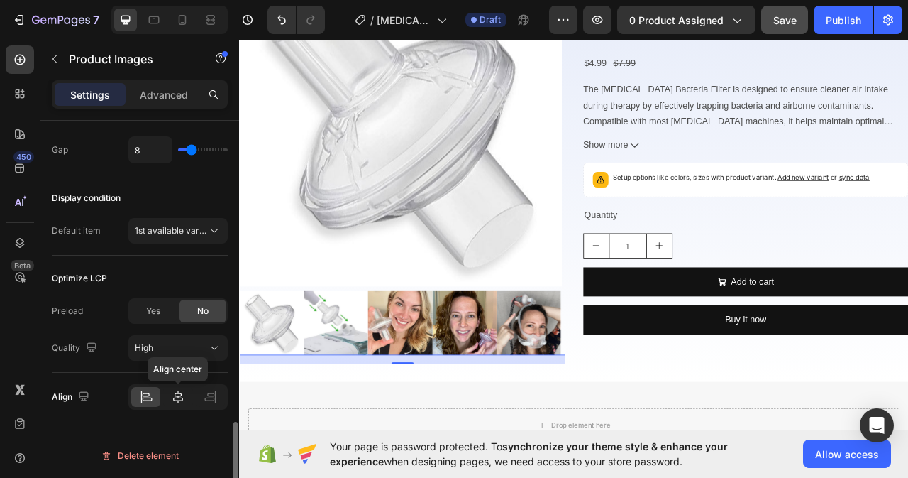
click at [171, 395] on icon at bounding box center [178, 397] width 14 height 14
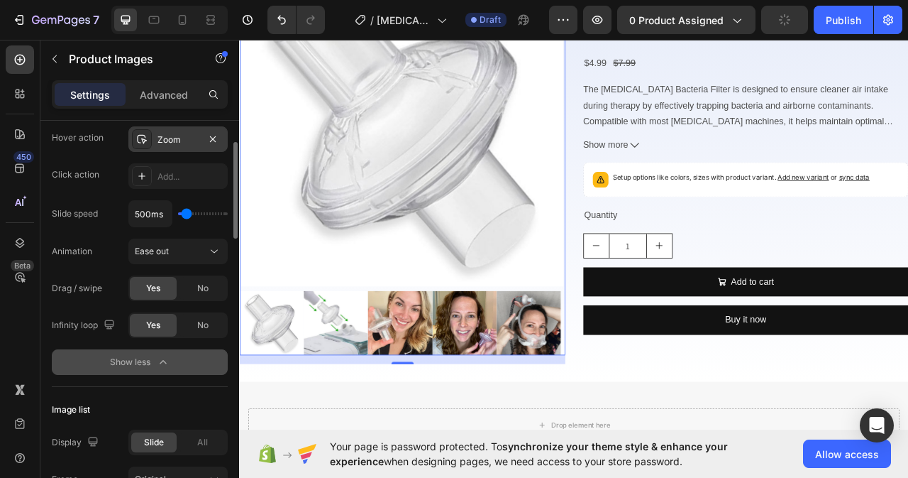
scroll to position [377, 0]
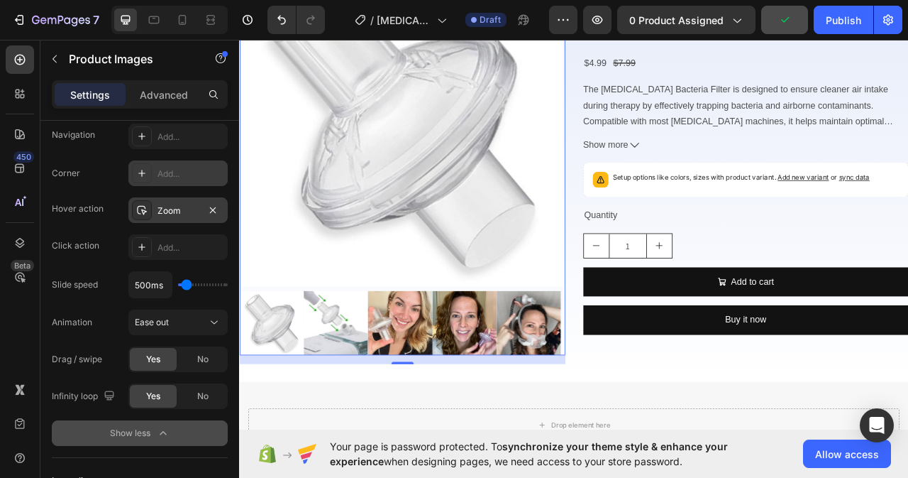
type input "100ms"
type input "100"
click at [180, 283] on input "range" at bounding box center [203, 284] width 50 height 3
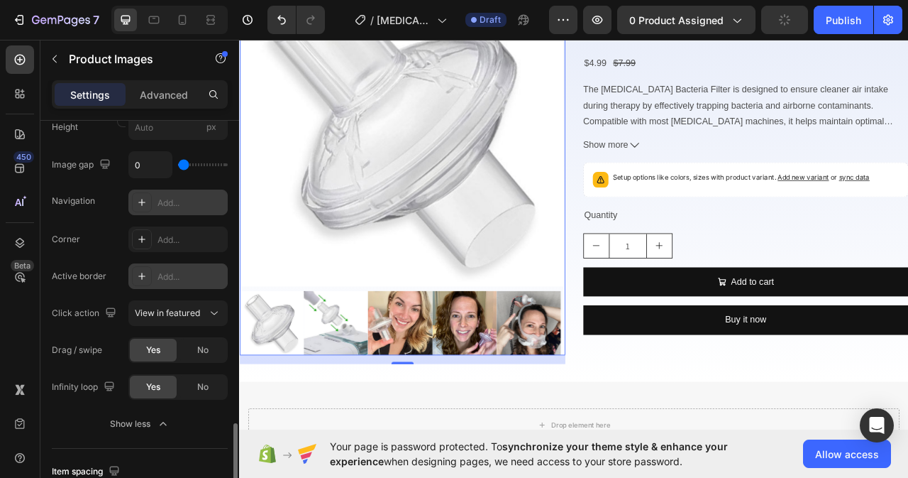
scroll to position [1016, 0]
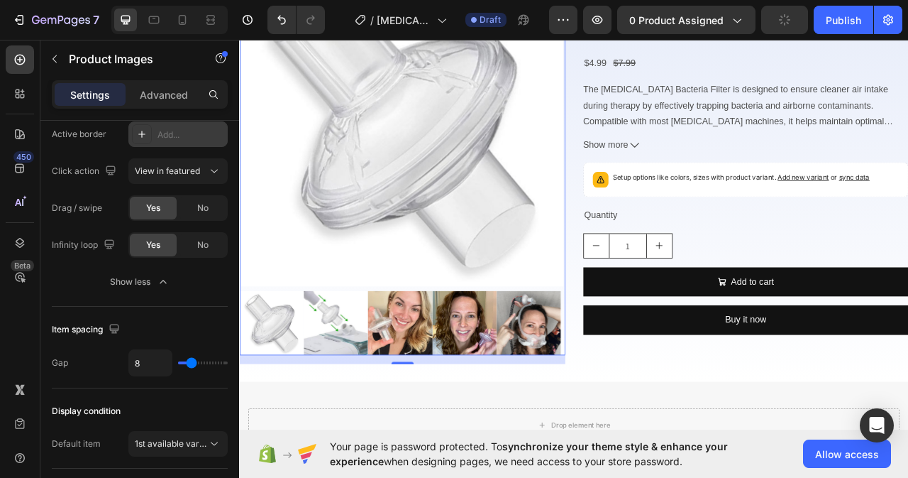
type input "21"
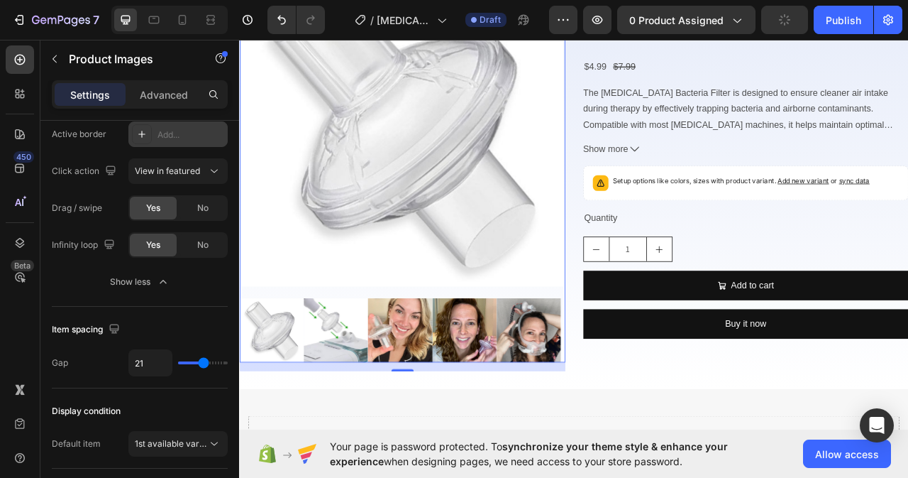
type input "23"
type input "36"
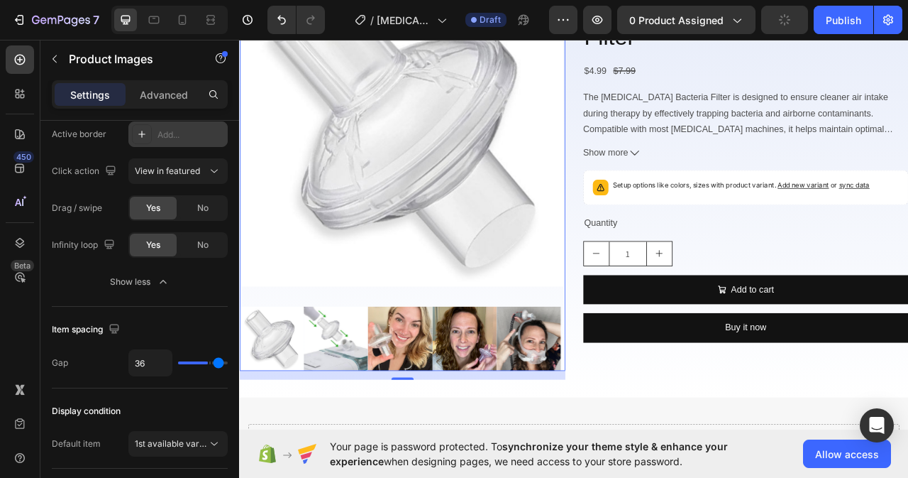
type input "22"
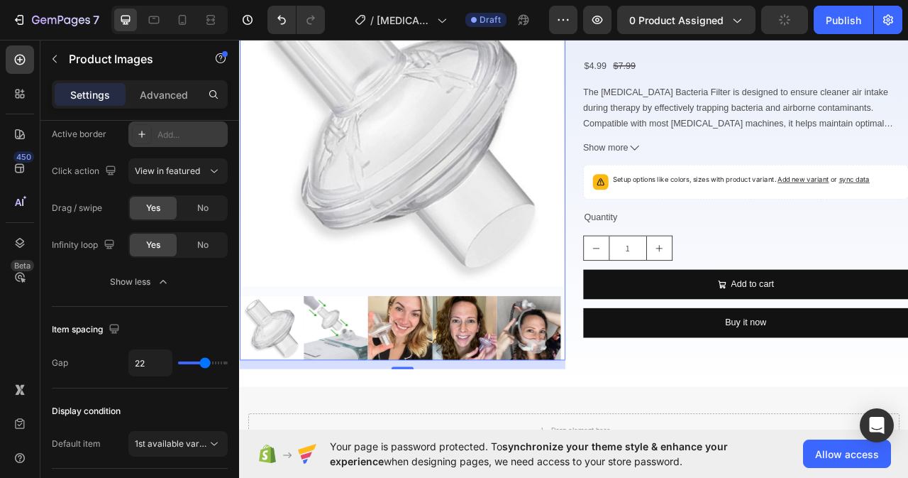
type input "17"
drag, startPoint x: 191, startPoint y: 359, endPoint x: 210, endPoint y: 360, distance: 19.2
type input "27"
click at [210, 361] on input "range" at bounding box center [203, 362] width 50 height 3
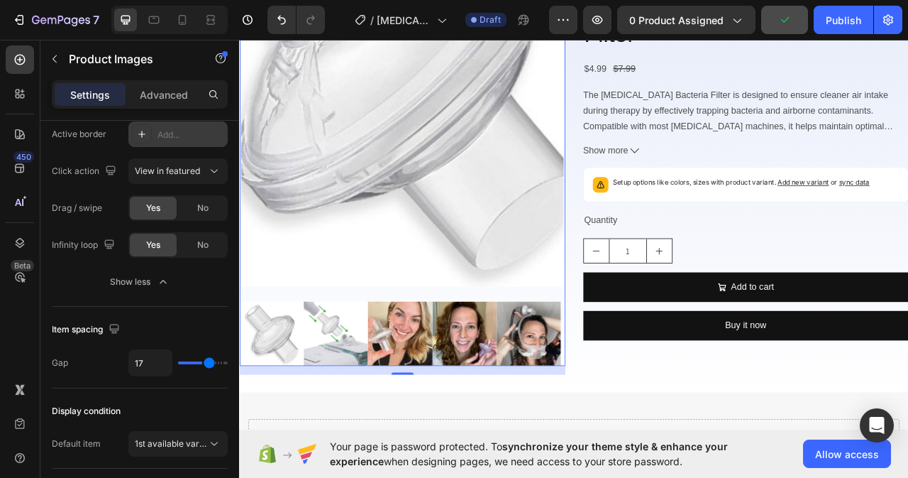
type input "27"
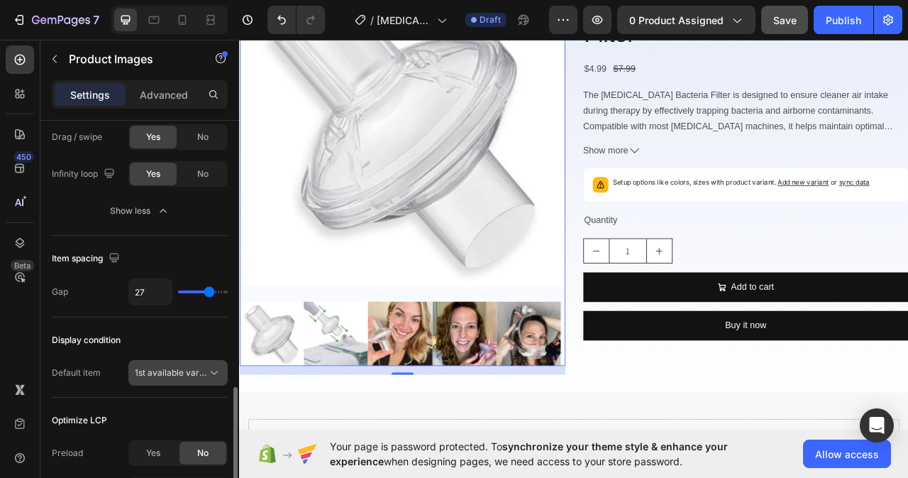
scroll to position [1158, 0]
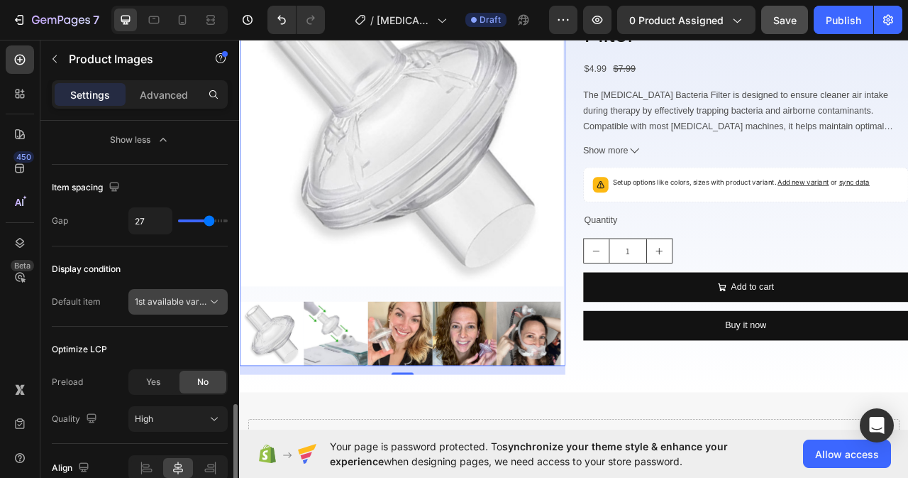
click at [218, 303] on icon at bounding box center [214, 301] width 14 height 14
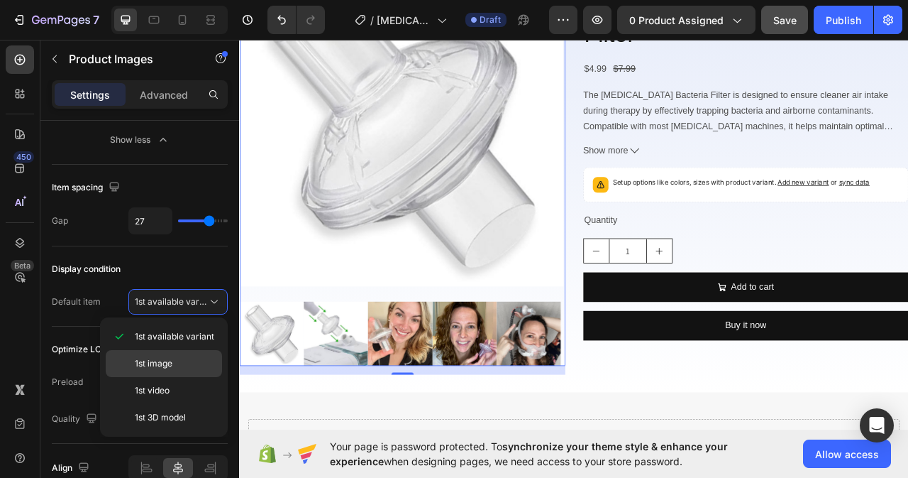
click at [166, 364] on span "1st image" at bounding box center [154, 363] width 38 height 13
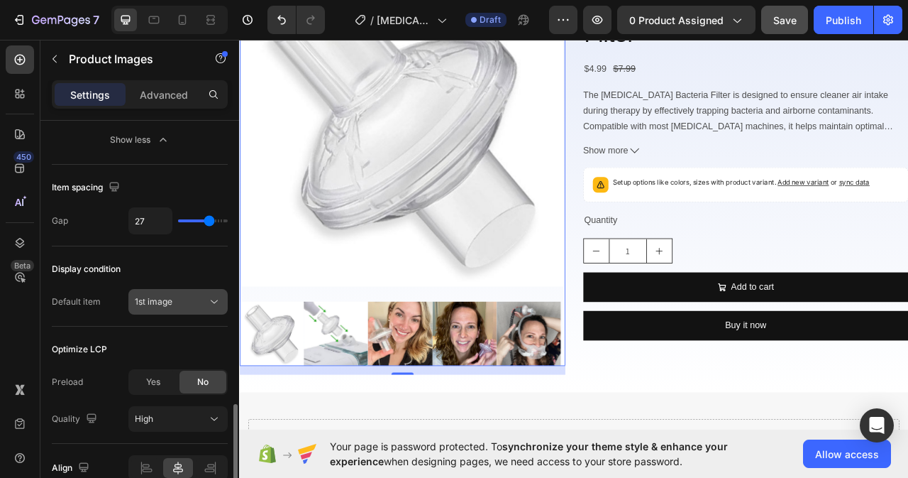
click at [219, 301] on icon at bounding box center [214, 301] width 14 height 14
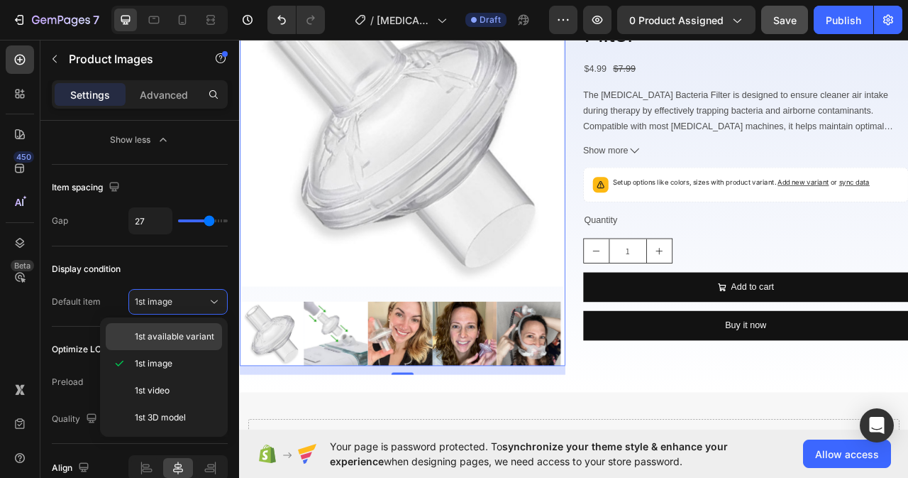
click at [164, 338] on span "1st available variant" at bounding box center [174, 336] width 79 height 13
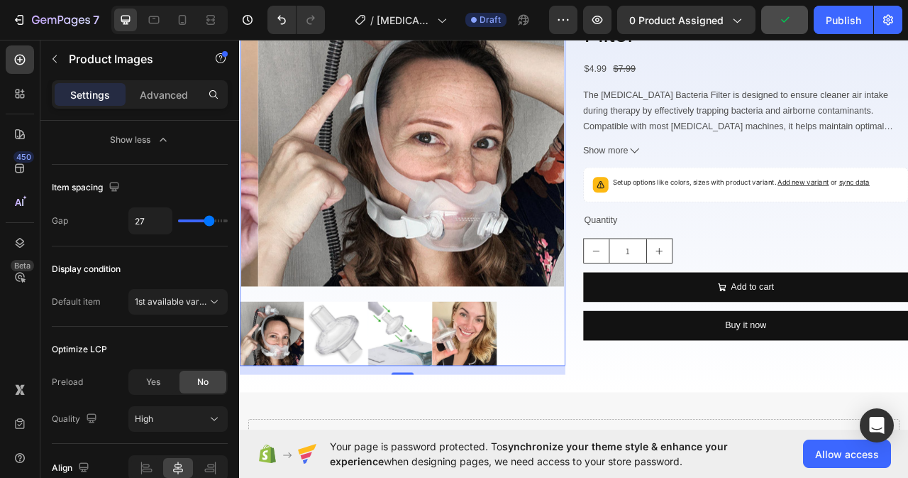
click at [255, 358] on div at bounding box center [446, 199] width 414 height 511
click at [270, 412] on img at bounding box center [280, 414] width 82 height 82
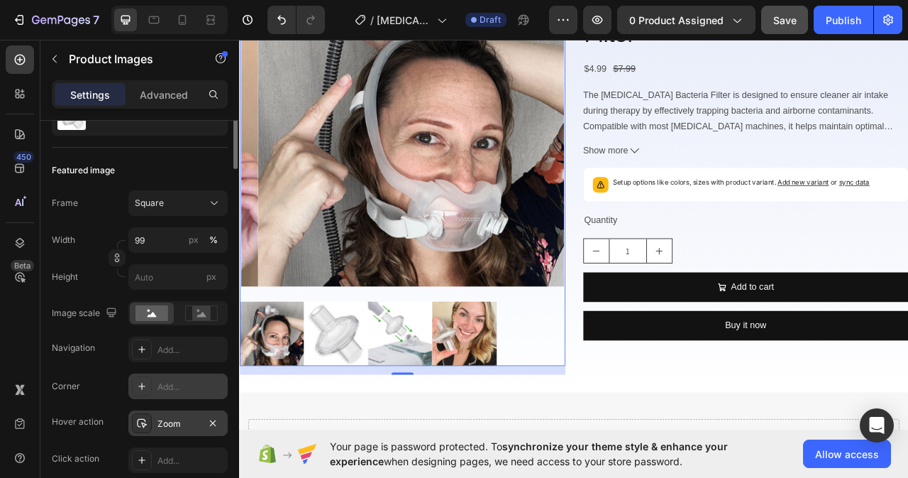
scroll to position [0, 0]
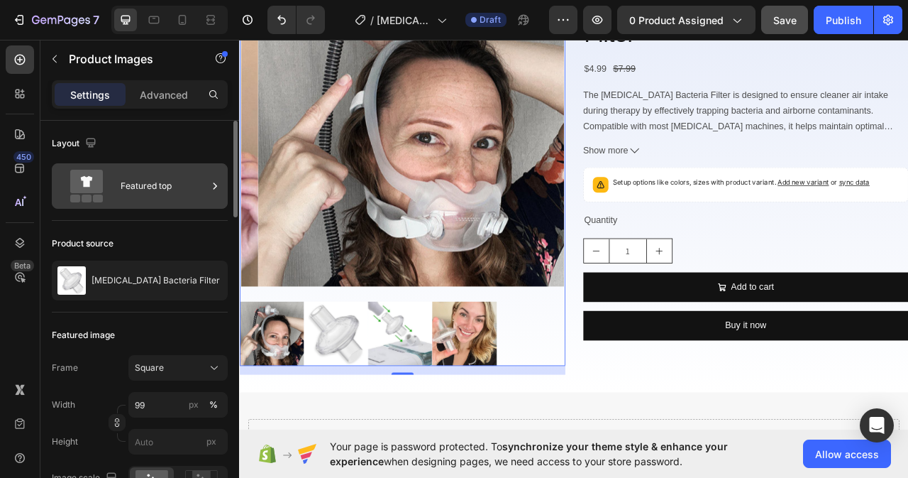
click at [172, 192] on div "Featured top" at bounding box center [164, 186] width 87 height 33
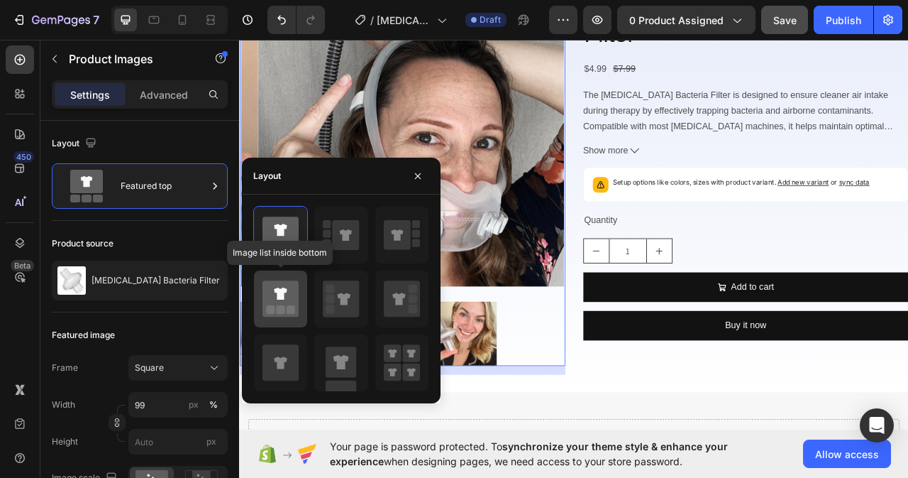
click at [297, 304] on icon at bounding box center [281, 298] width 36 height 36
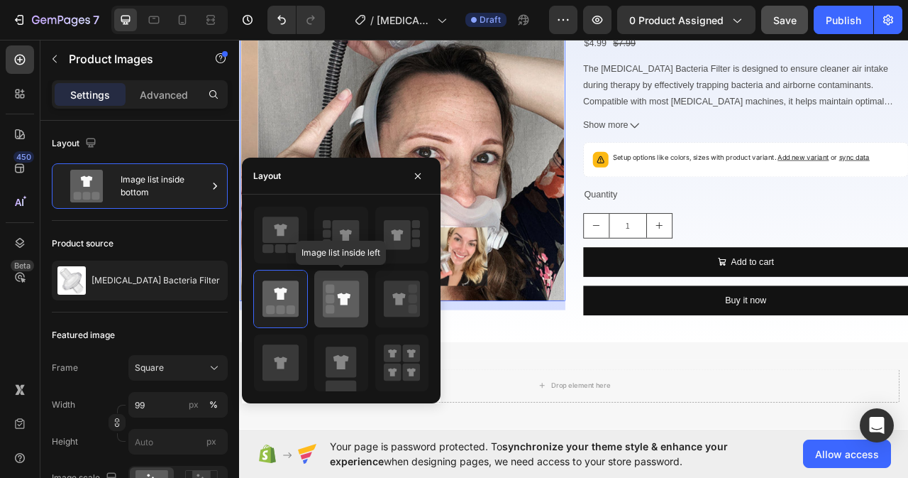
click at [340, 304] on icon at bounding box center [341, 298] width 36 height 36
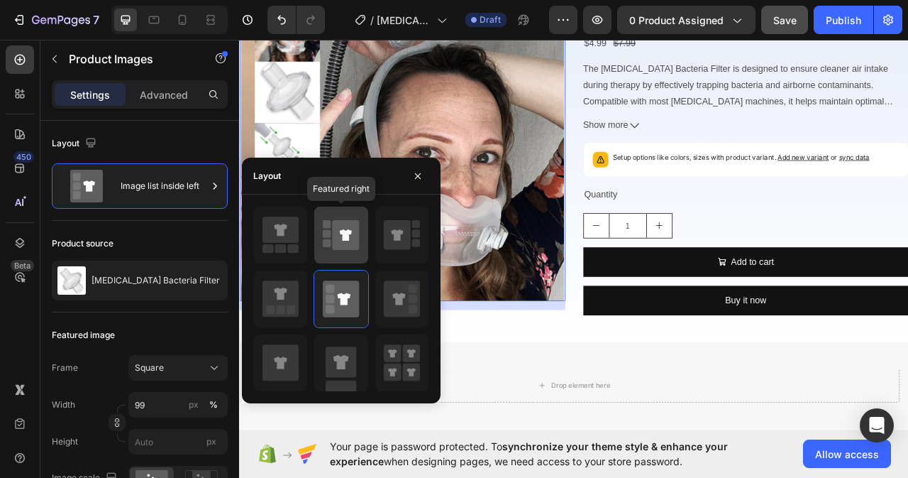
click at [355, 227] on icon at bounding box center [346, 235] width 27 height 30
type input "100"
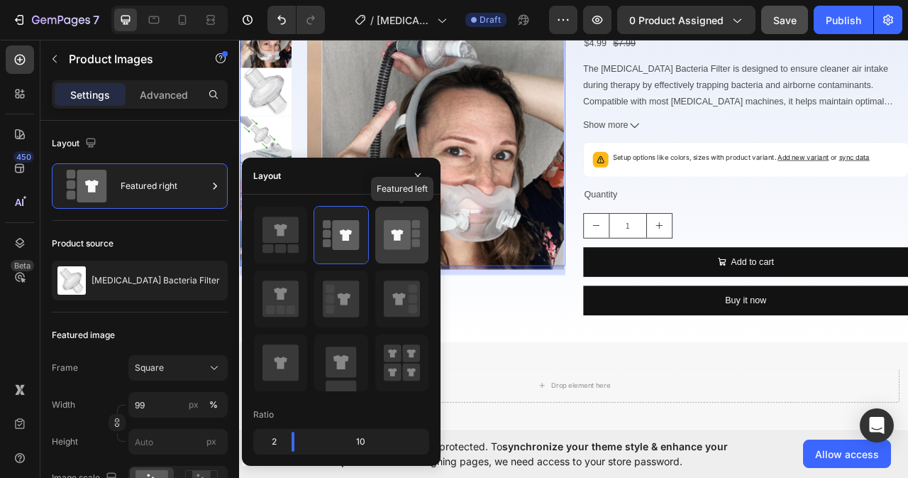
click at [407, 233] on icon at bounding box center [397, 235] width 27 height 30
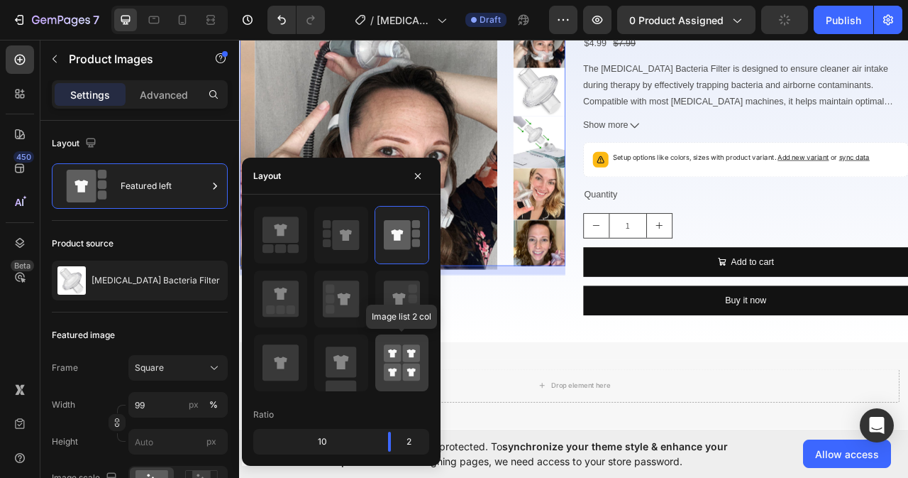
click at [400, 363] on icon at bounding box center [402, 363] width 36 height 40
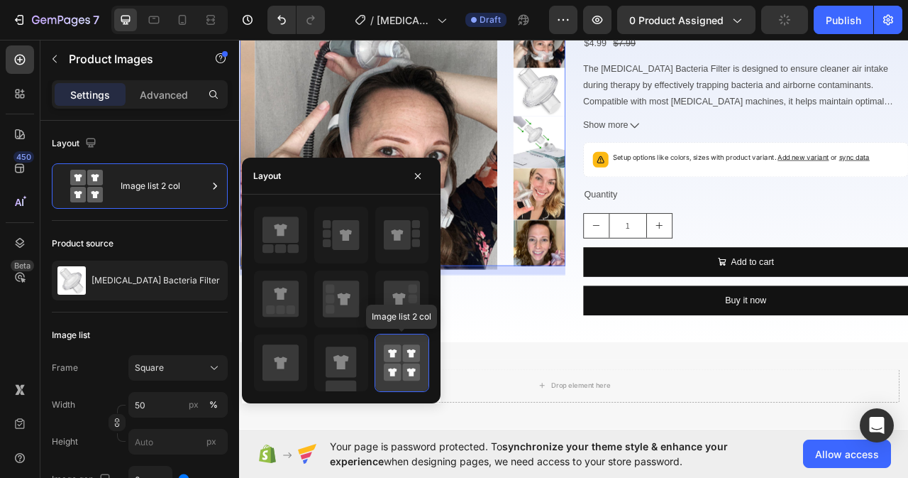
scroll to position [98, 0]
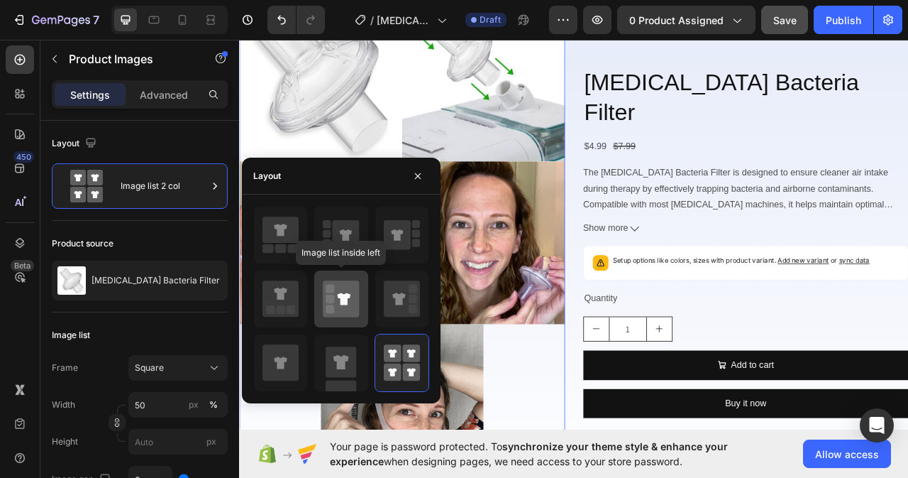
click at [333, 290] on rect at bounding box center [330, 288] width 9 height 9
type input "99"
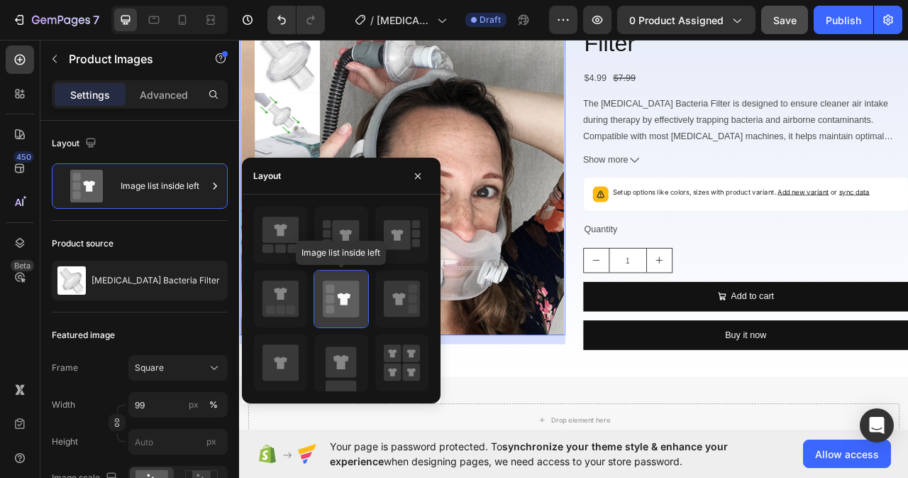
scroll to position [100, 0]
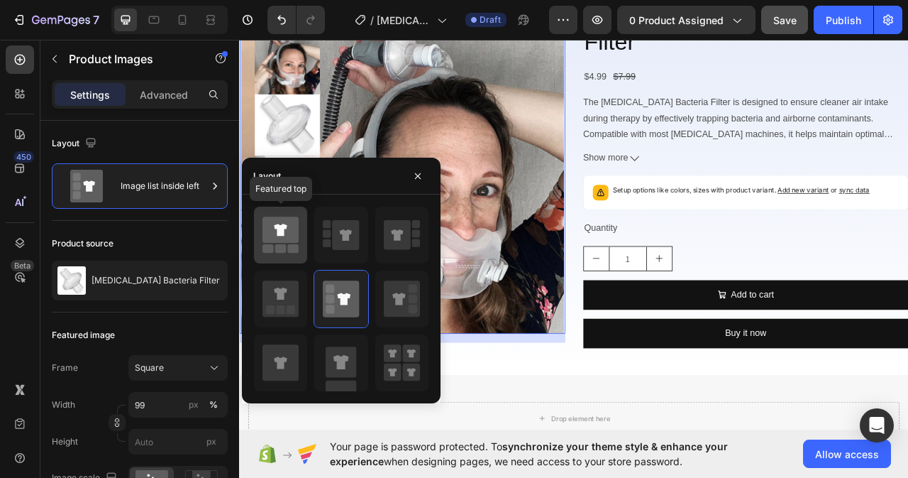
click at [270, 254] on icon at bounding box center [281, 235] width 36 height 40
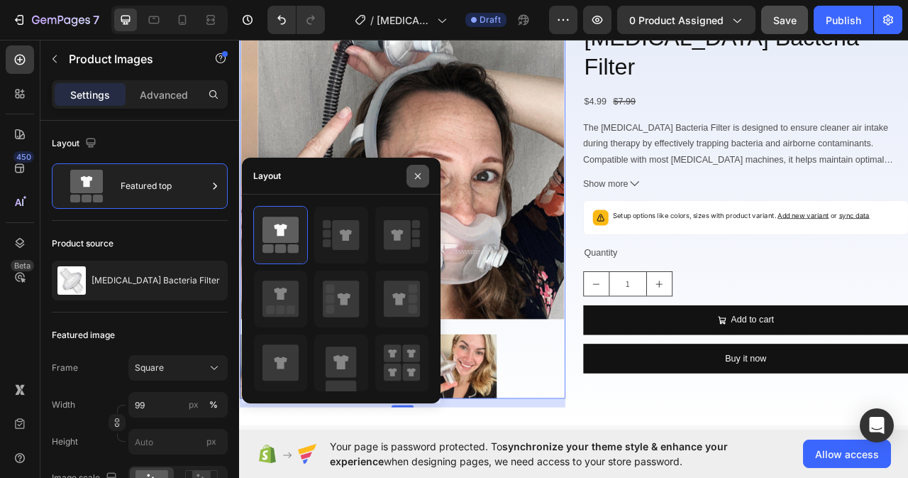
click at [421, 179] on icon "button" at bounding box center [417, 175] width 11 height 11
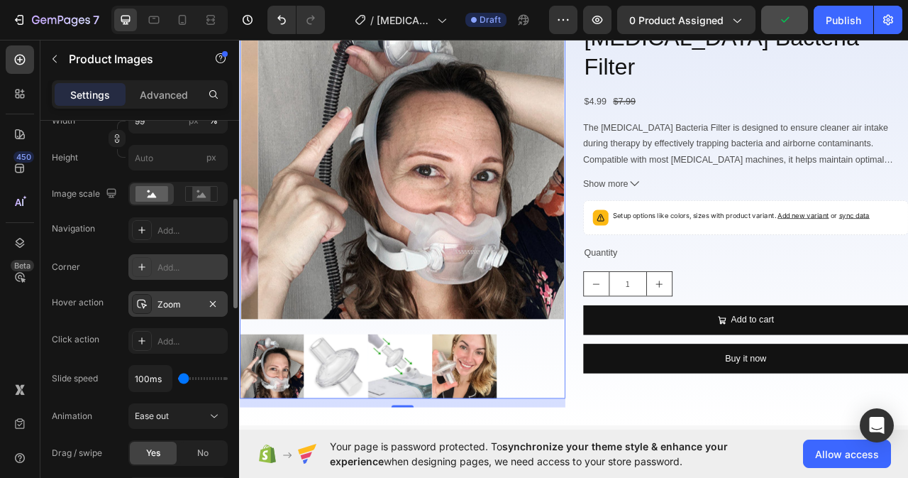
scroll to position [355, 0]
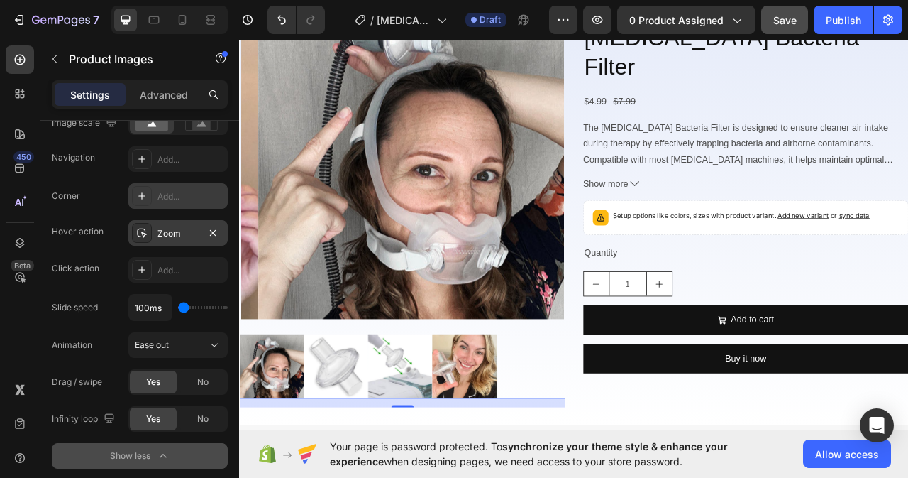
click at [178, 231] on div "Zoom" at bounding box center [178, 233] width 41 height 13
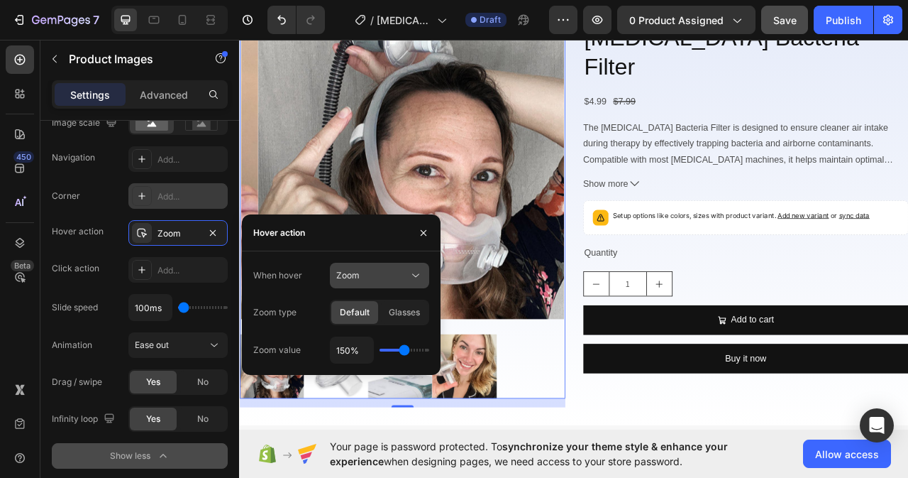
click at [412, 276] on icon at bounding box center [416, 275] width 14 height 14
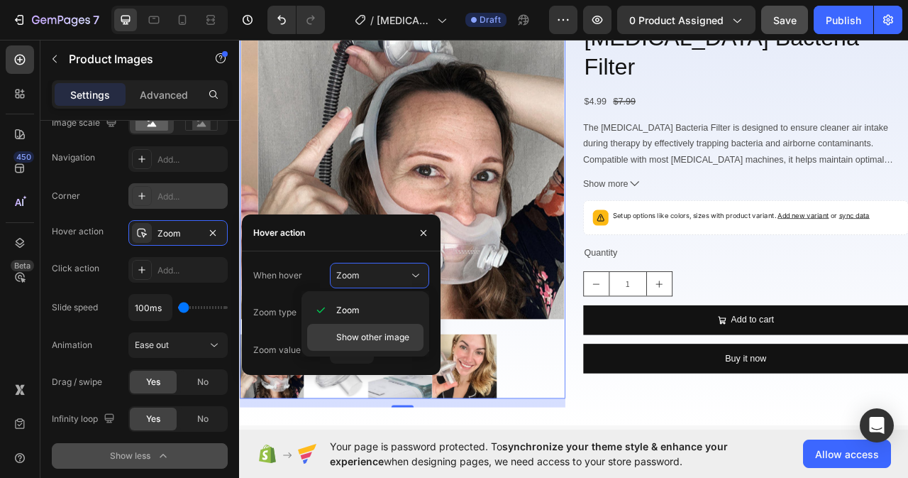
click at [364, 338] on span "Show other image" at bounding box center [372, 337] width 73 height 13
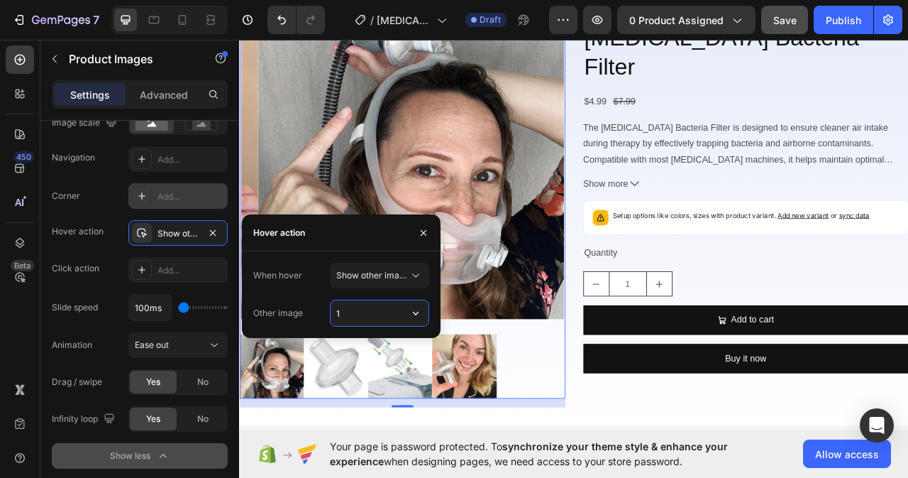
click at [358, 317] on input "1" at bounding box center [380, 313] width 98 height 26
type input "0"
click at [203, 349] on div "Ease out" at bounding box center [171, 344] width 72 height 13
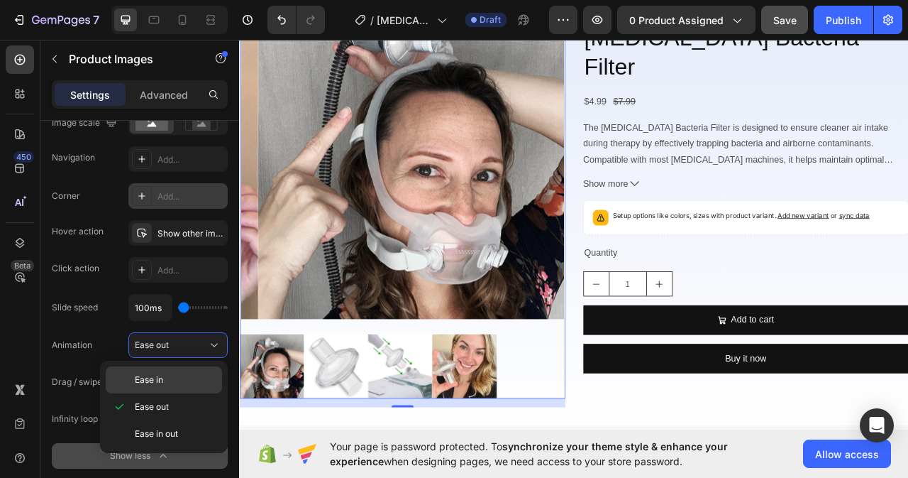
click at [148, 382] on span "Ease in" at bounding box center [149, 379] width 28 height 13
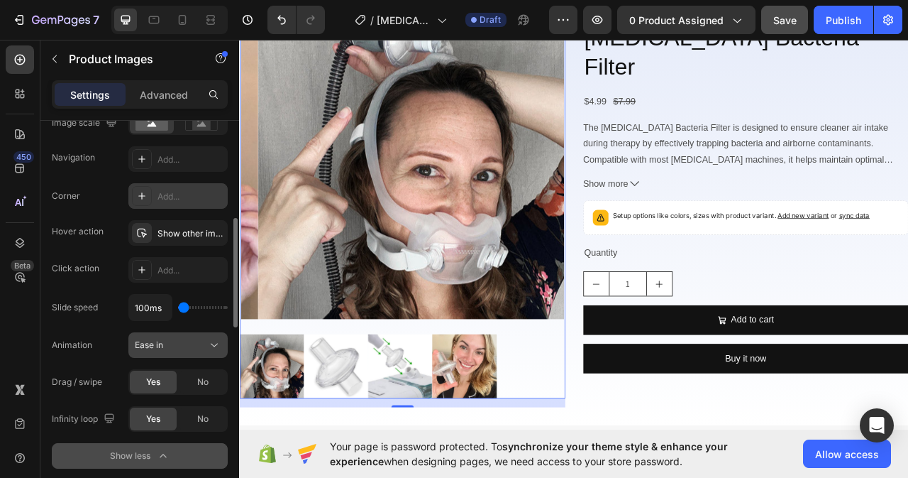
click at [201, 348] on div "Ease in" at bounding box center [171, 344] width 72 height 13
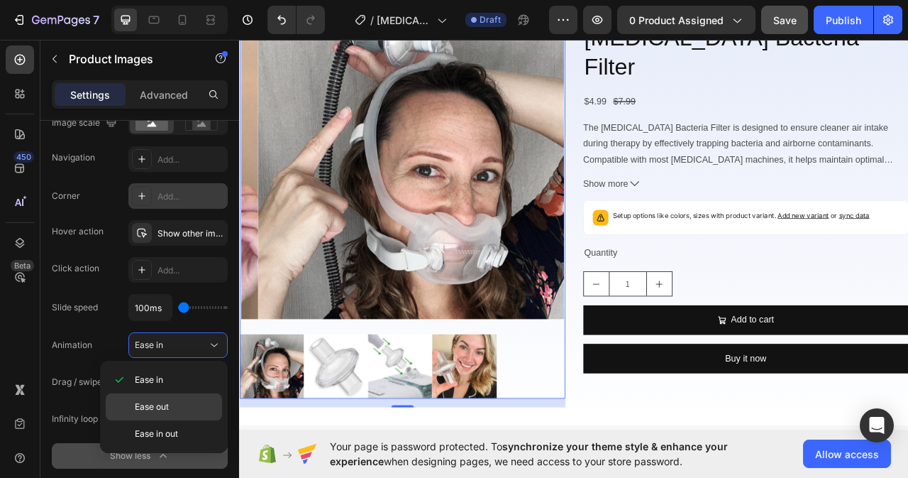
click at [167, 408] on span "Ease out" at bounding box center [152, 406] width 34 height 13
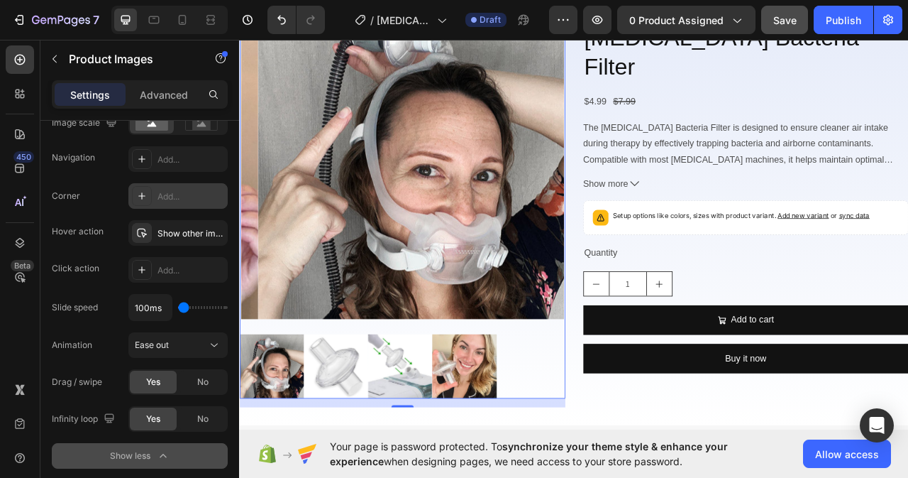
scroll to position [426, 0]
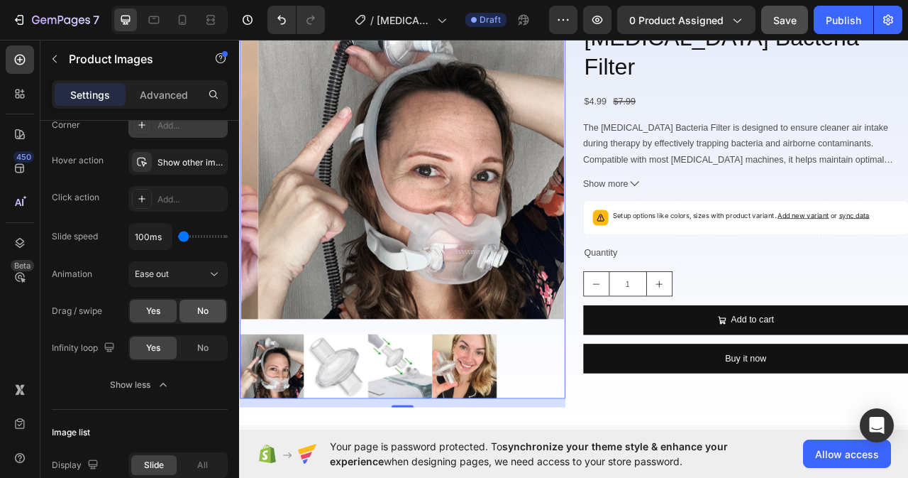
click at [199, 318] on div "No" at bounding box center [203, 310] width 47 height 23
click at [155, 312] on span "Yes" at bounding box center [153, 310] width 14 height 13
click at [165, 384] on icon "button" at bounding box center [163, 384] width 14 height 14
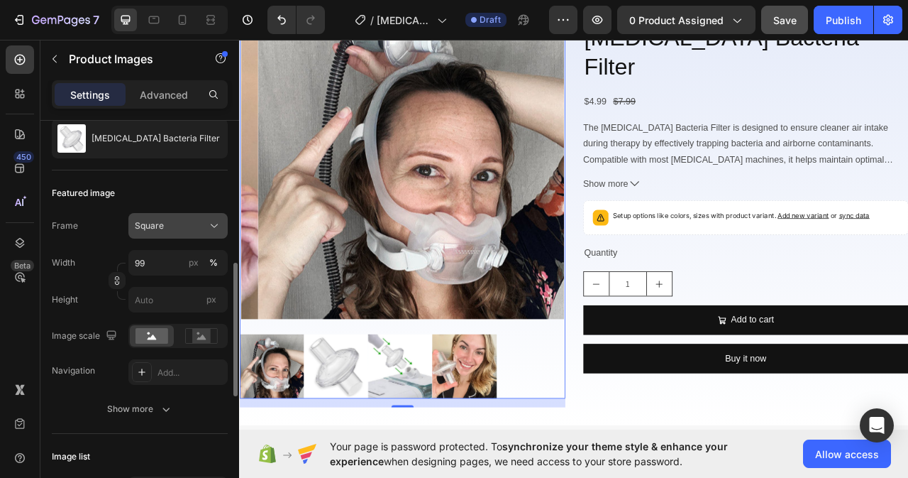
scroll to position [213, 0]
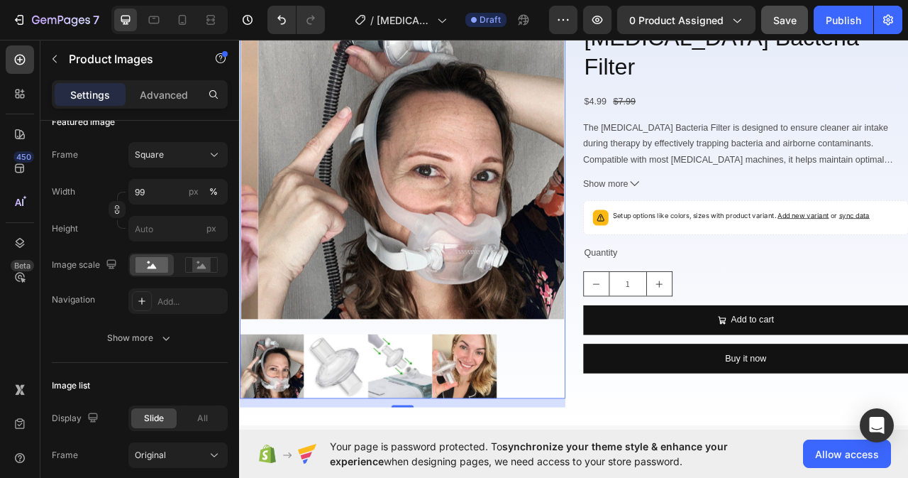
click at [159, 331] on icon "button" at bounding box center [166, 338] width 14 height 14
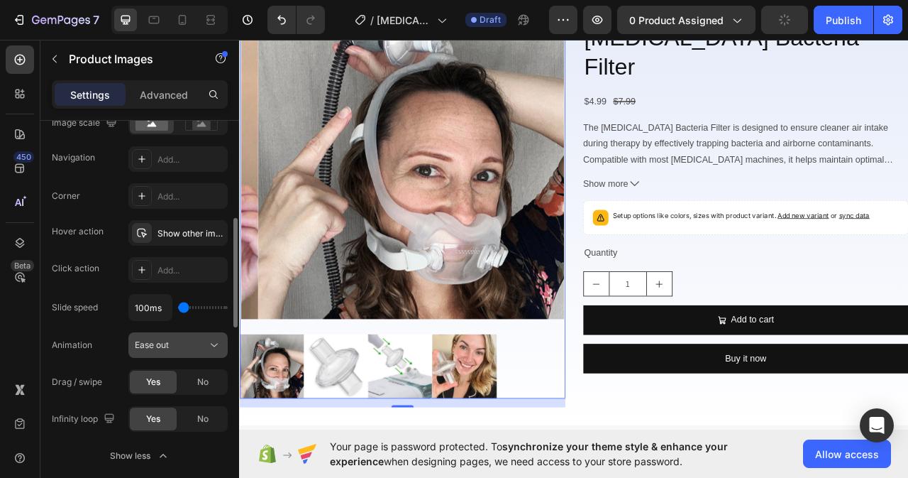
scroll to position [284, 0]
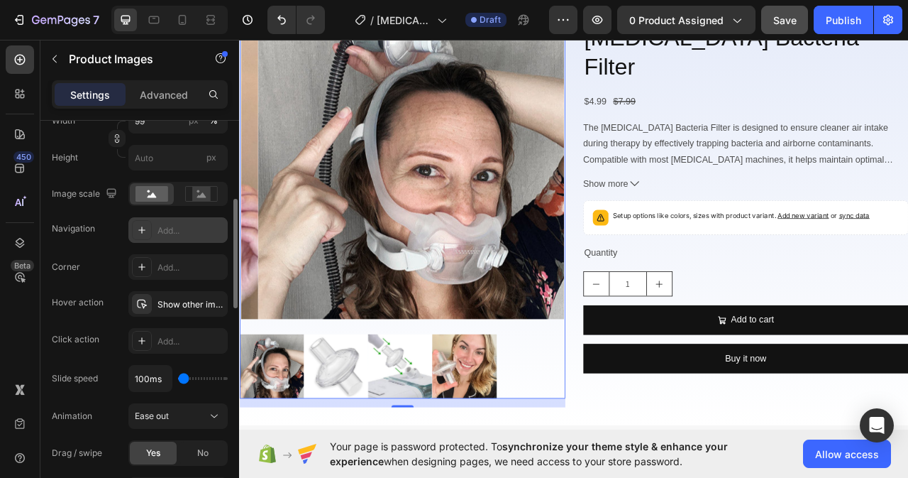
click at [167, 236] on div "Add..." at bounding box center [191, 230] width 67 height 13
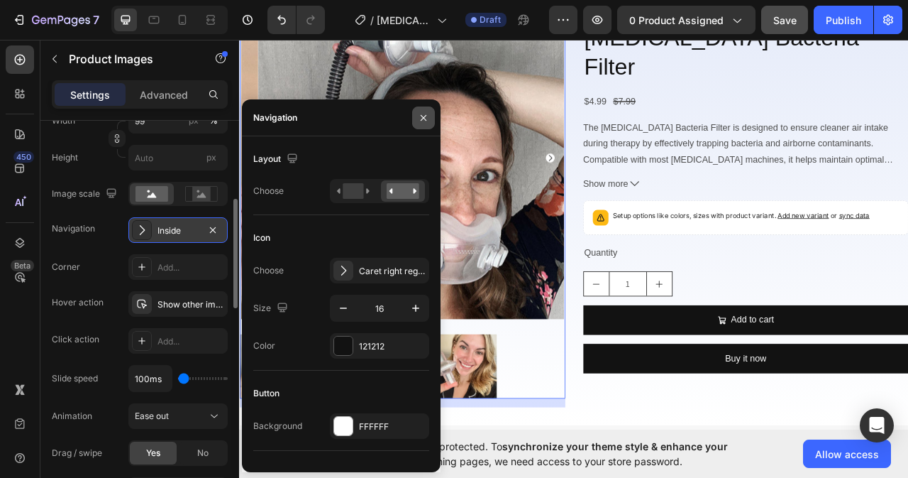
click at [428, 116] on icon "button" at bounding box center [423, 117] width 11 height 11
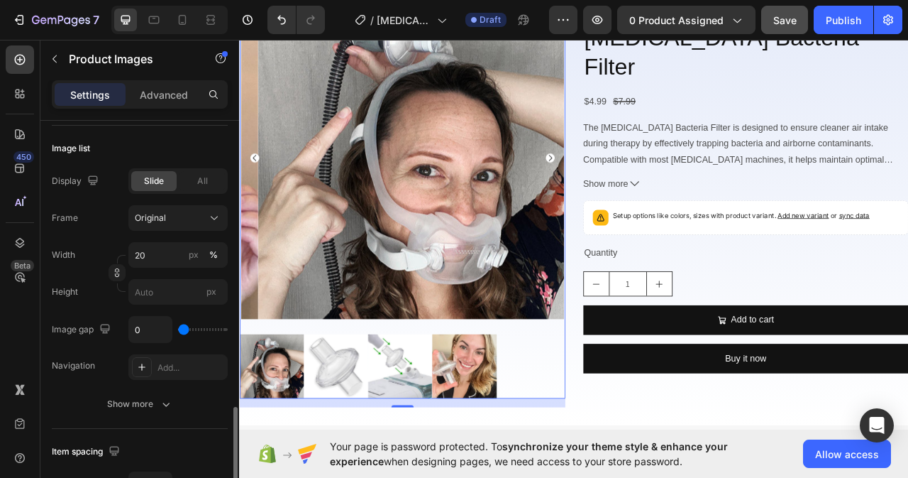
scroll to position [781, 0]
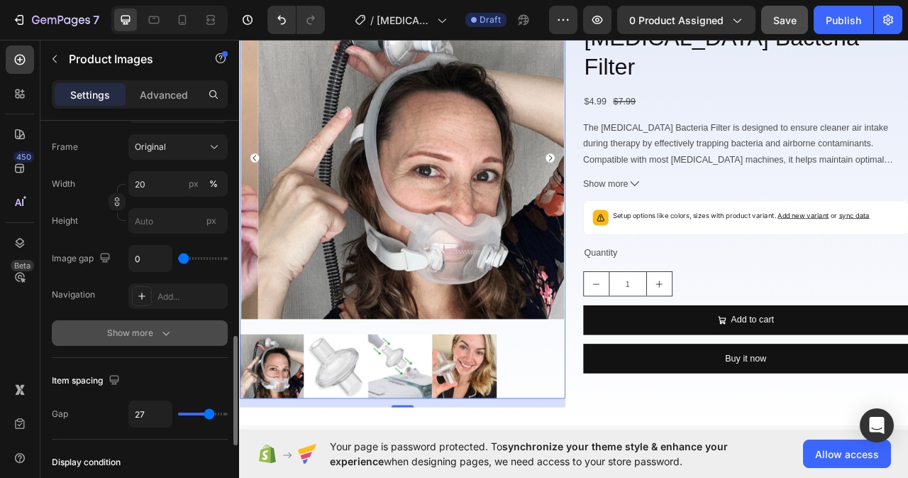
click at [162, 338] on icon "button" at bounding box center [166, 333] width 14 height 14
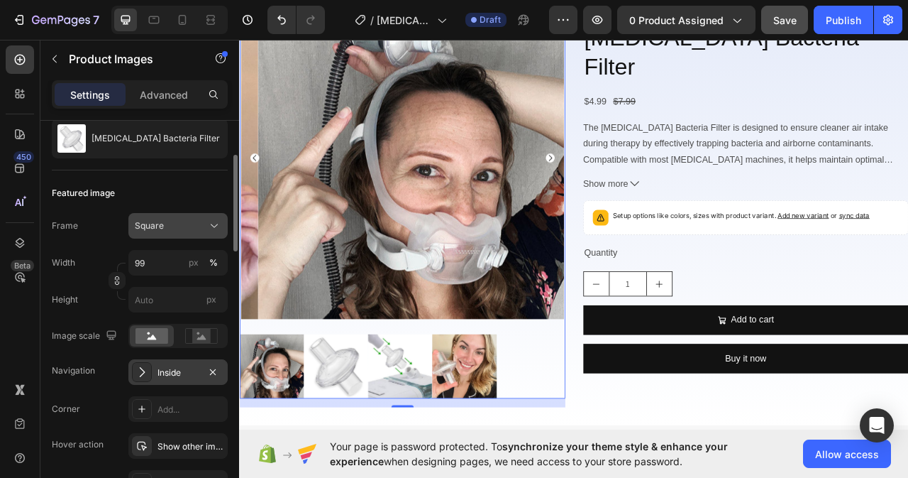
scroll to position [213, 0]
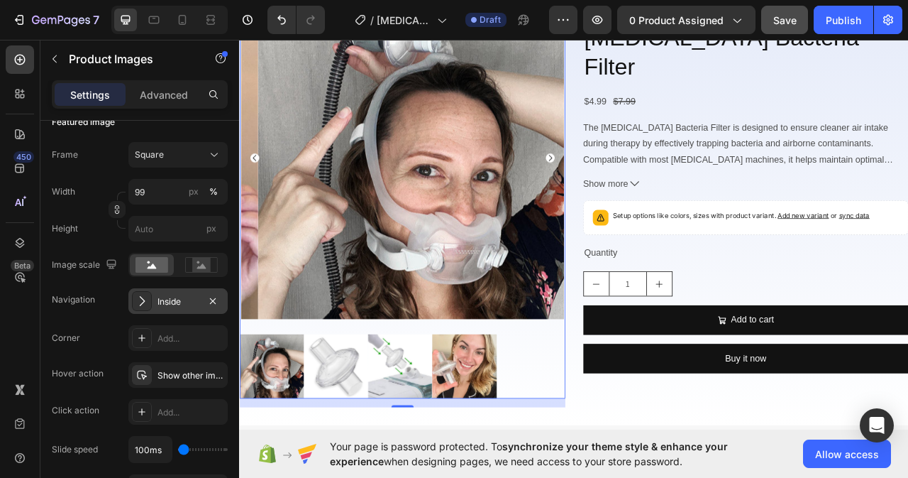
click at [549, 368] on img at bounding box center [468, 191] width 410 height 410
click at [363, 380] on img at bounding box center [468, 191] width 410 height 410
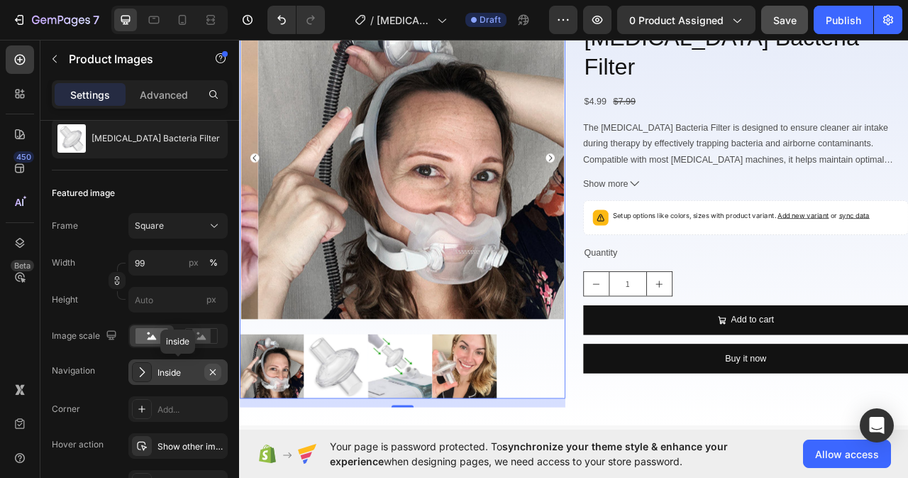
click at [215, 370] on icon "button" at bounding box center [212, 371] width 11 height 11
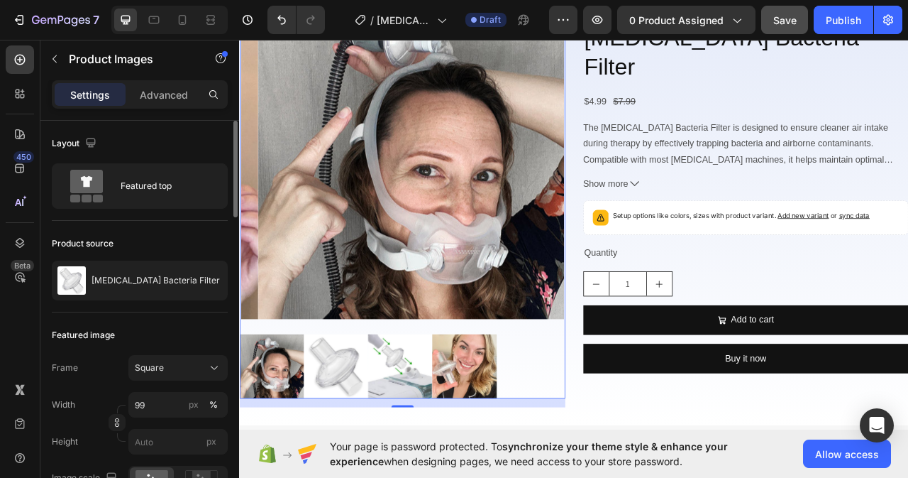
scroll to position [71, 0]
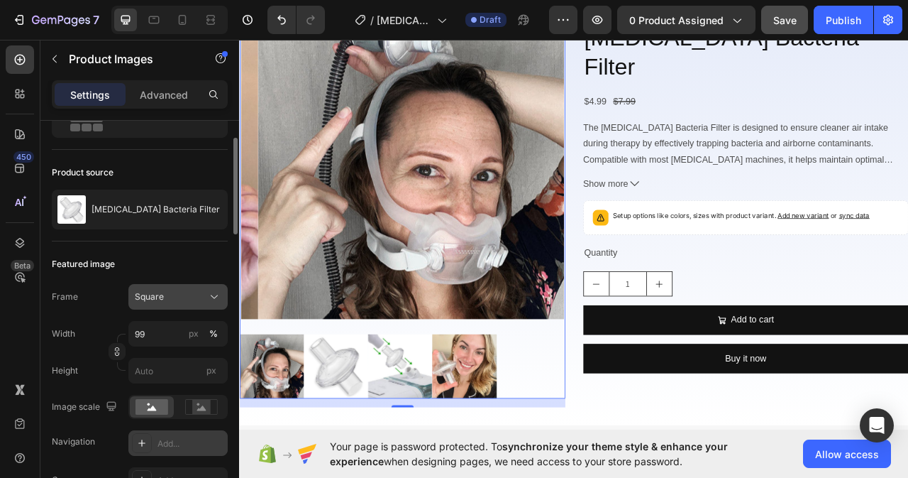
click at [216, 295] on icon at bounding box center [214, 296] width 14 height 14
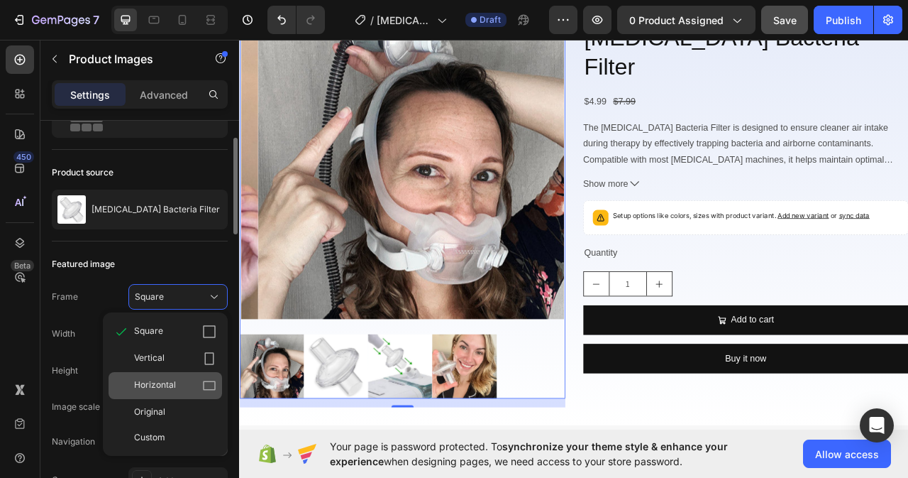
click at [202, 390] on div "Horizontal" at bounding box center [175, 385] width 82 height 14
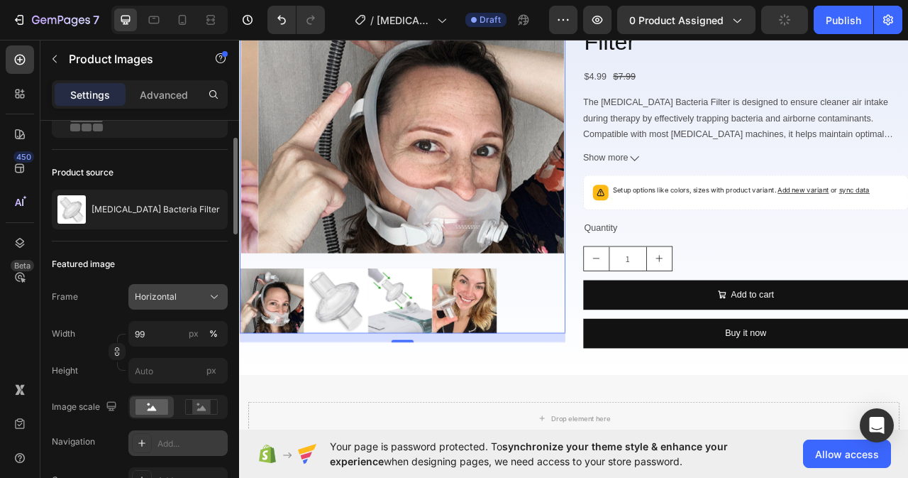
click at [209, 297] on icon at bounding box center [214, 296] width 14 height 14
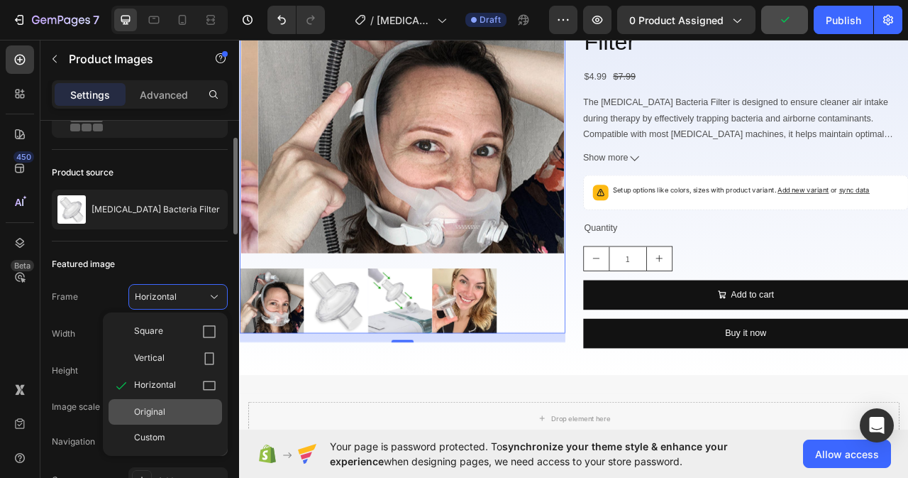
click at [153, 412] on span "Original" at bounding box center [149, 411] width 31 height 13
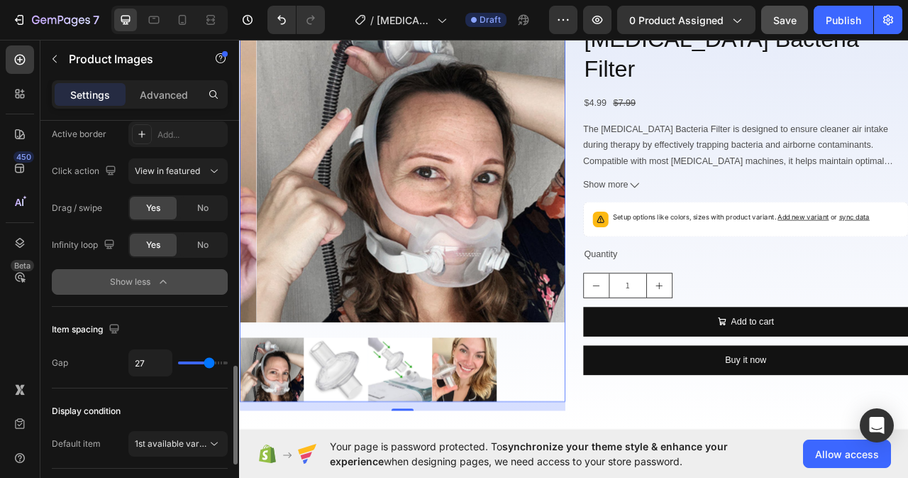
scroll to position [910, 0]
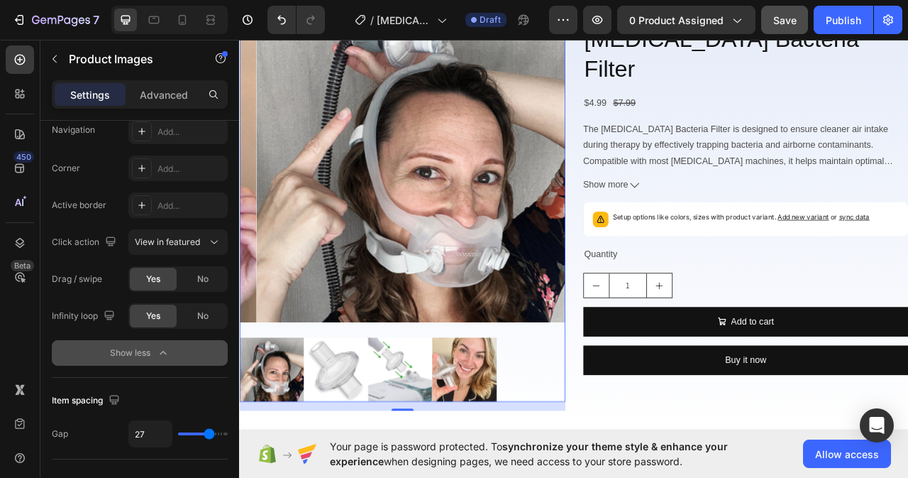
click at [153, 344] on button "Show less" at bounding box center [140, 353] width 176 height 26
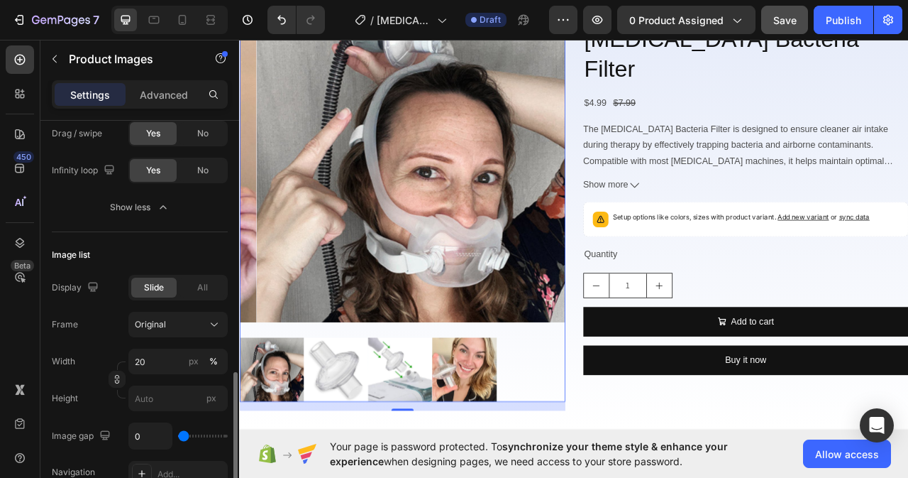
scroll to position [639, 0]
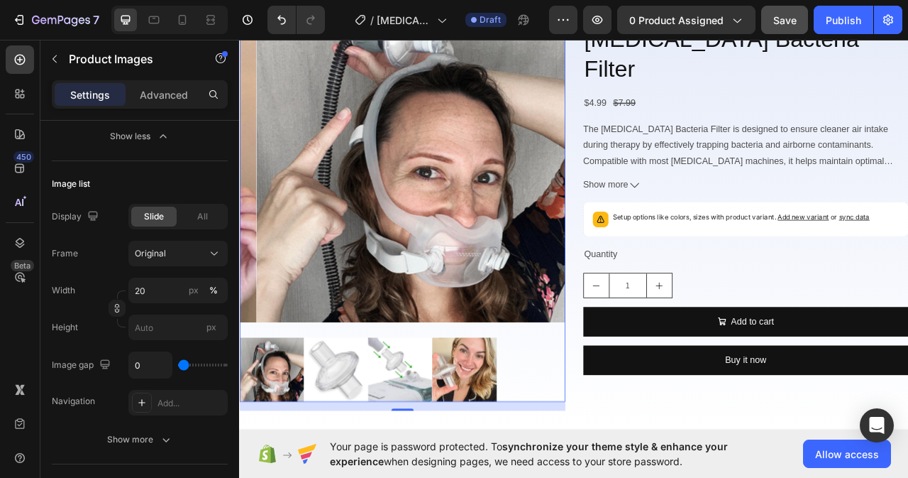
click at [319, 402] on div at bounding box center [446, 243] width 414 height 515
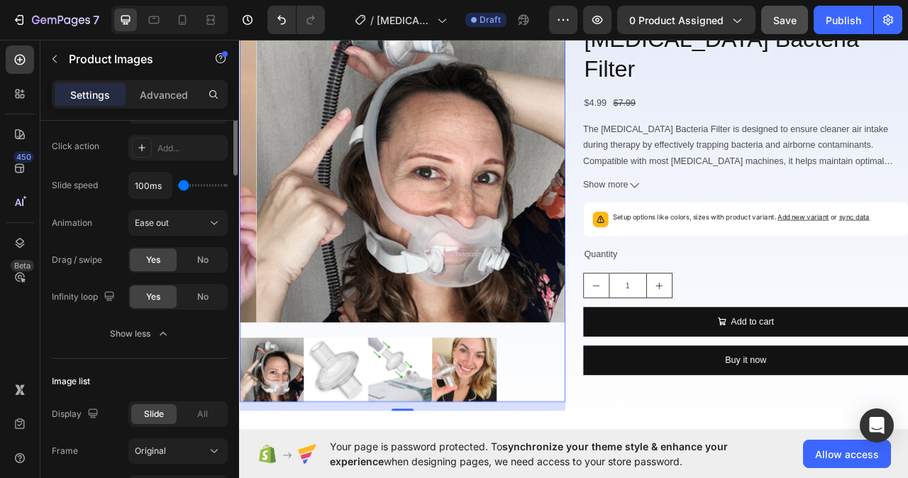
scroll to position [16, 0]
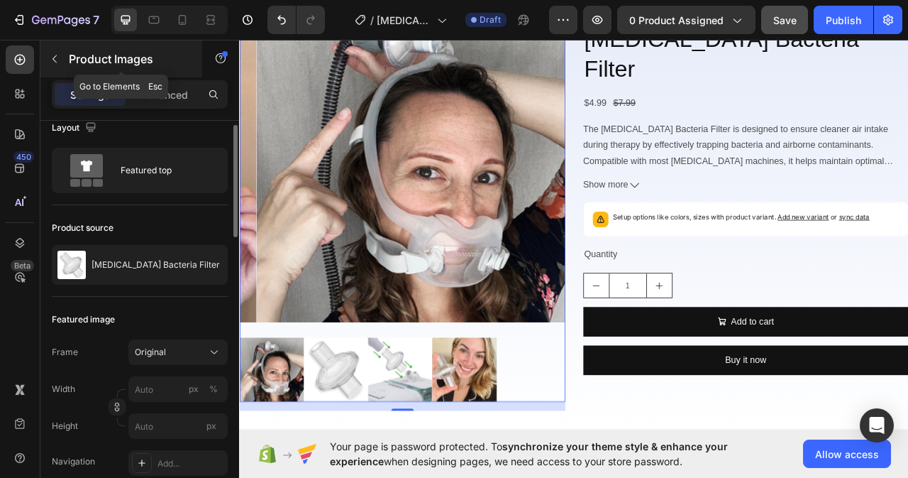
click at [53, 61] on icon "button" at bounding box center [54, 58] width 11 height 11
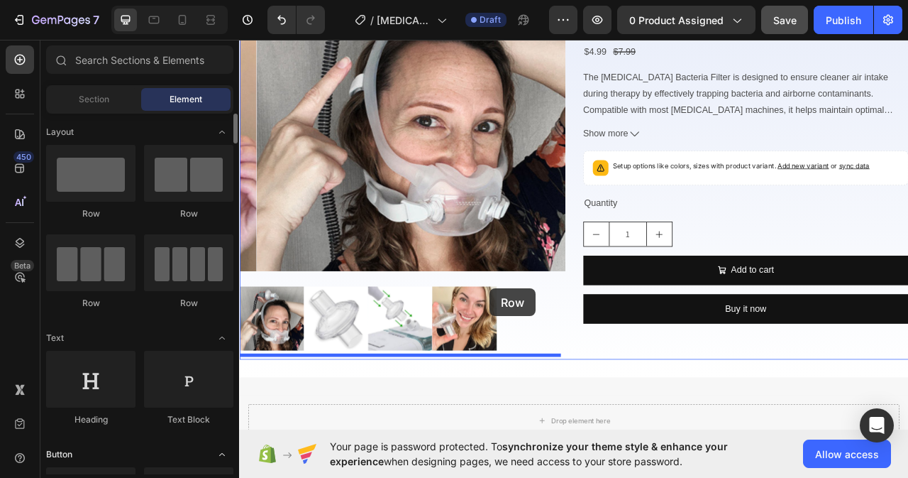
scroll to position [402, 0]
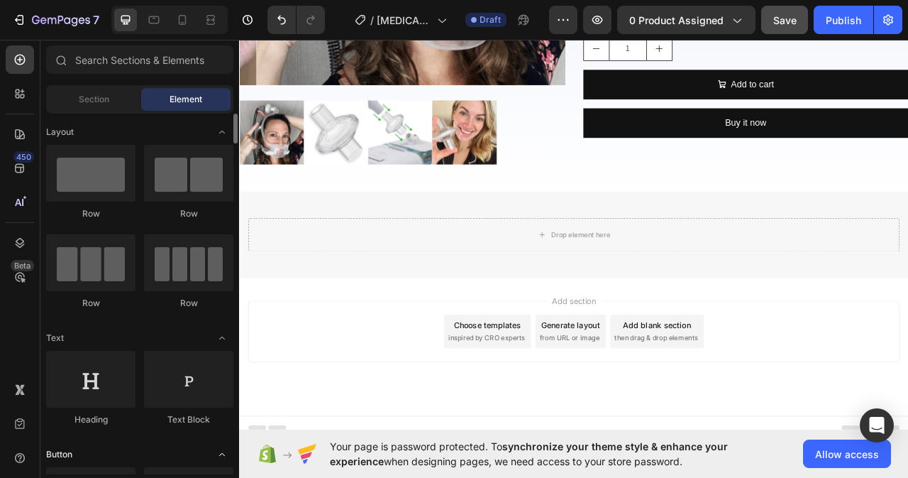
drag, startPoint x: 99, startPoint y: 192, endPoint x: 211, endPoint y: 447, distance: 278.7
click at [160, 475] on div "Sections(18) Elements(84) Section Element Hero Section Product Detail Brands Tr…" at bounding box center [139, 259] width 199 height 438
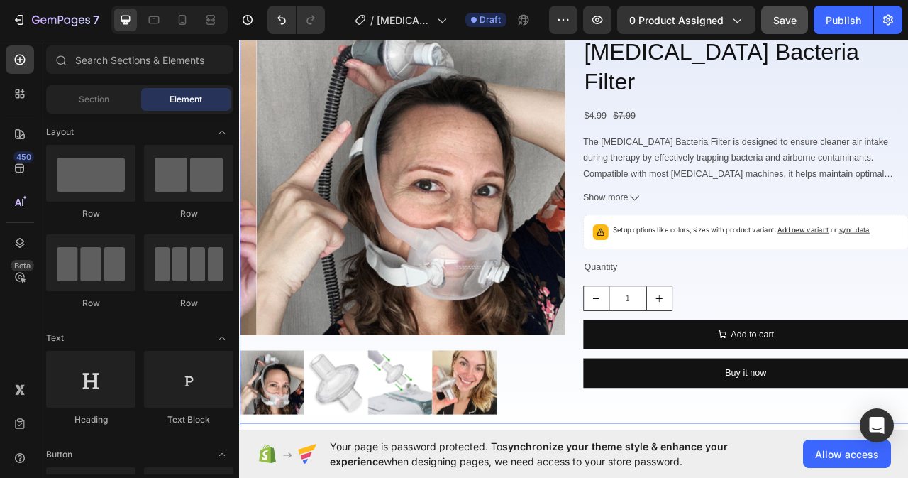
scroll to position [0, 0]
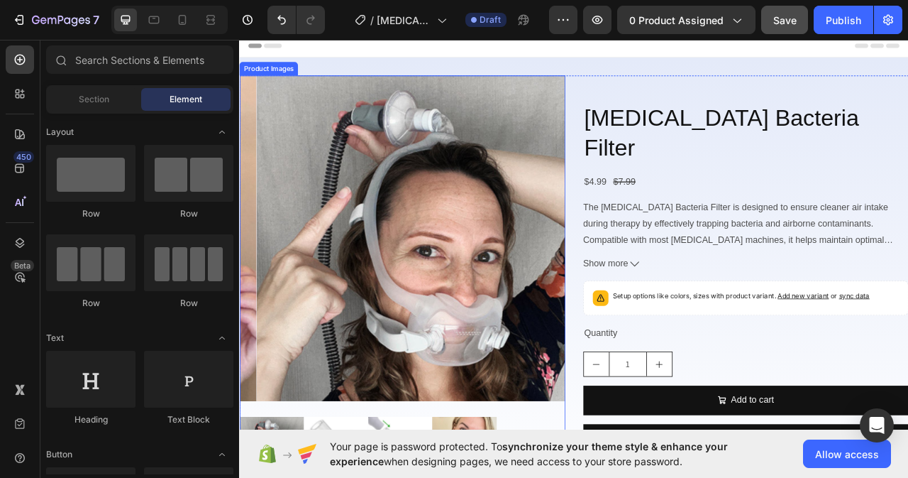
click at [485, 376] on img at bounding box center [467, 293] width 414 height 414
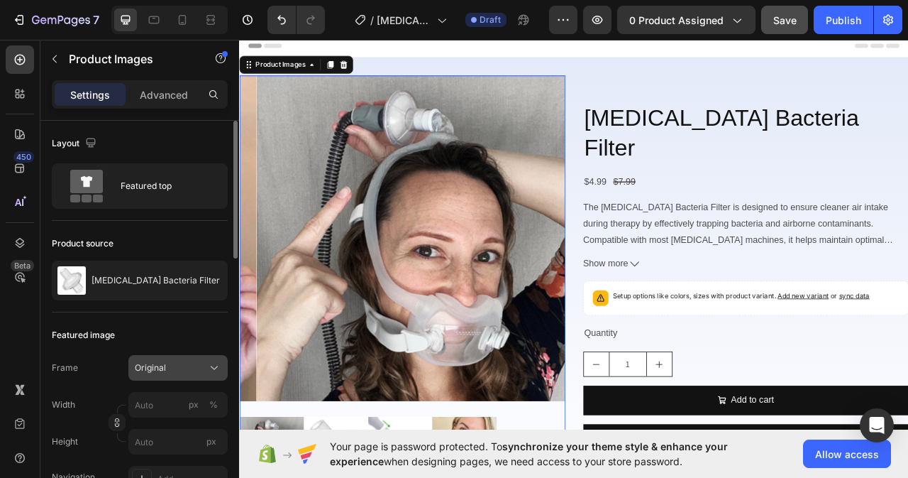
click at [217, 371] on icon at bounding box center [214, 367] width 14 height 14
click at [81, 369] on div "Frame Original" at bounding box center [140, 368] width 176 height 26
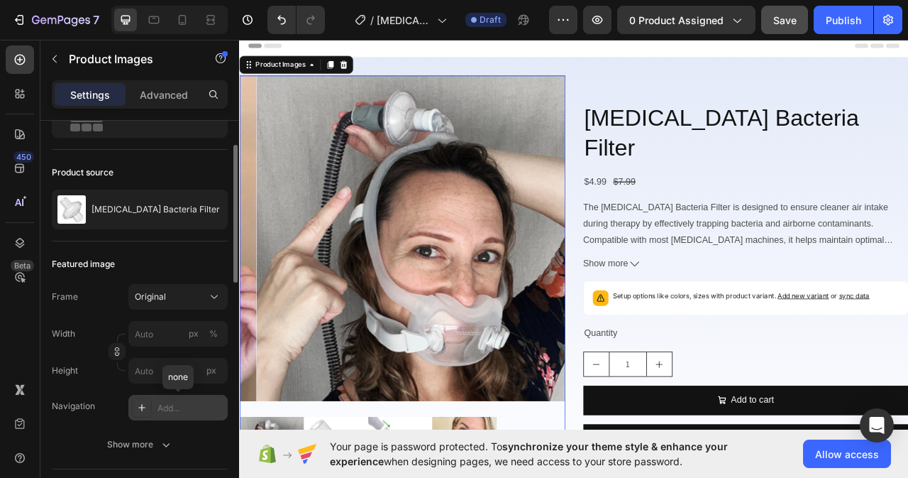
click at [167, 410] on div "Add..." at bounding box center [191, 408] width 67 height 13
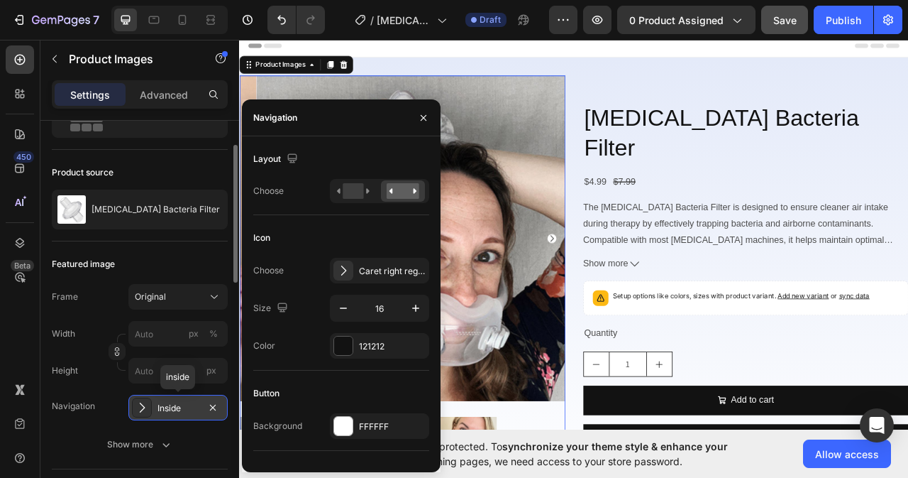
click at [167, 410] on div "Inside" at bounding box center [178, 408] width 41 height 13
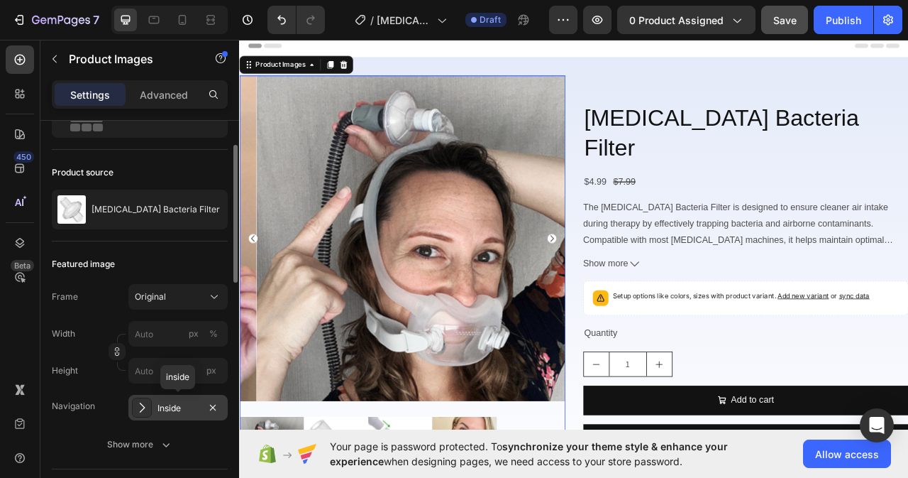
click at [167, 410] on div "Inside" at bounding box center [178, 408] width 41 height 13
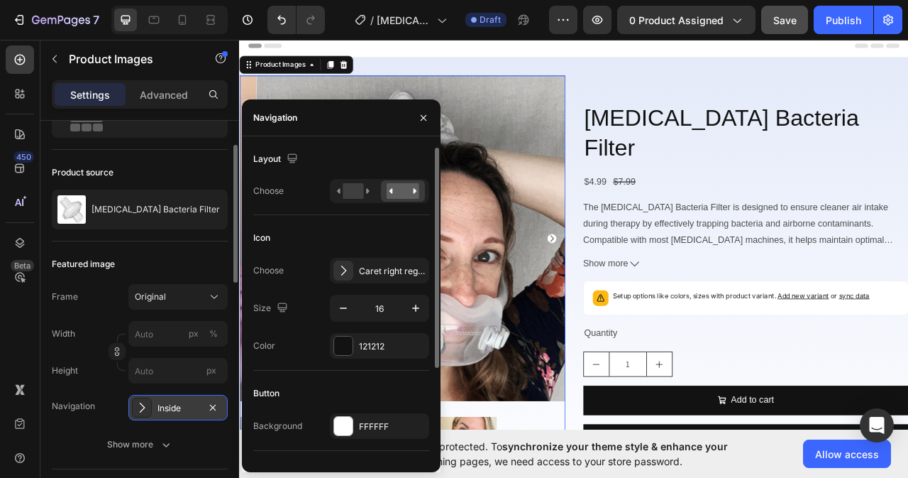
scroll to position [132, 0]
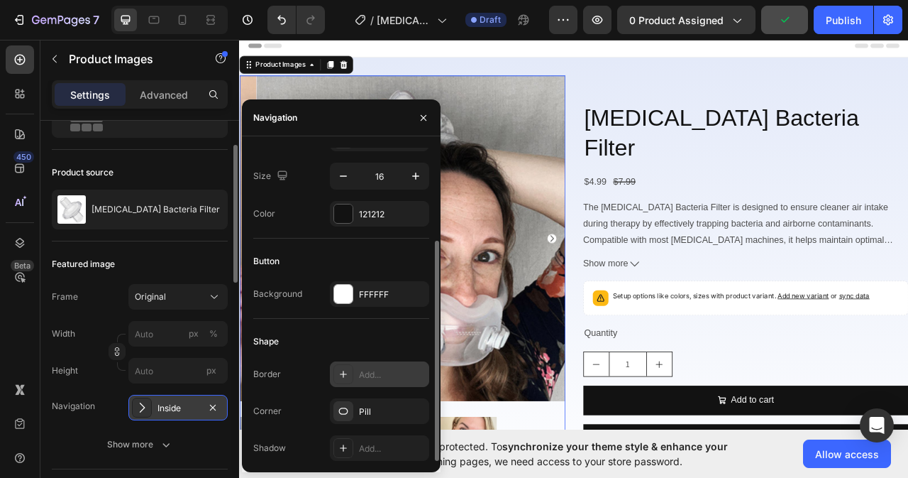
click at [377, 375] on div "Add..." at bounding box center [392, 374] width 67 height 13
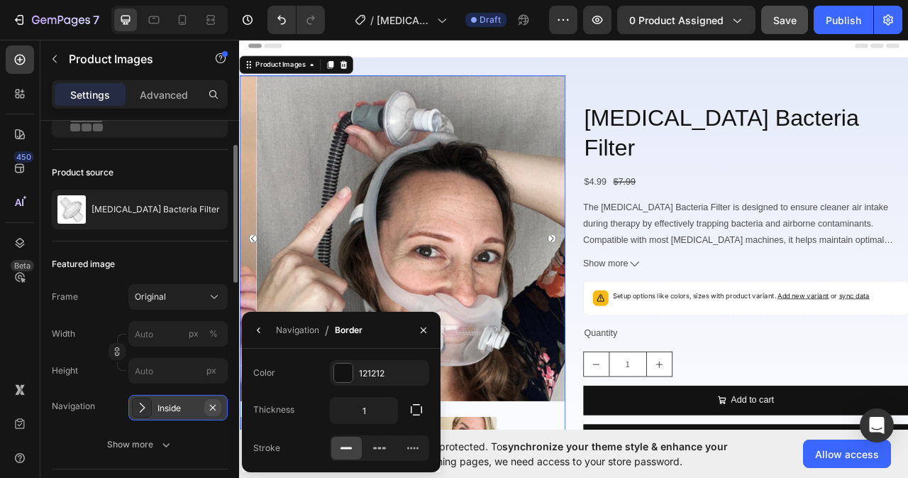
click at [211, 407] on icon "button" at bounding box center [212, 407] width 11 height 11
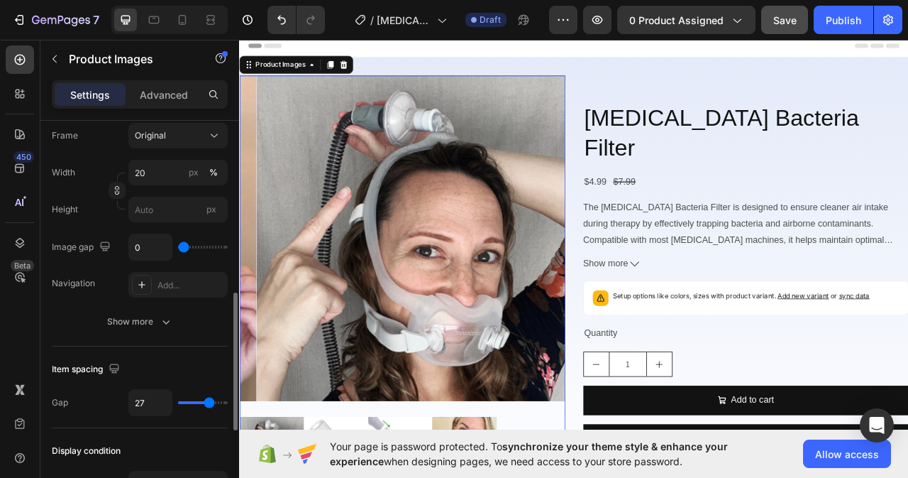
scroll to position [749, 0]
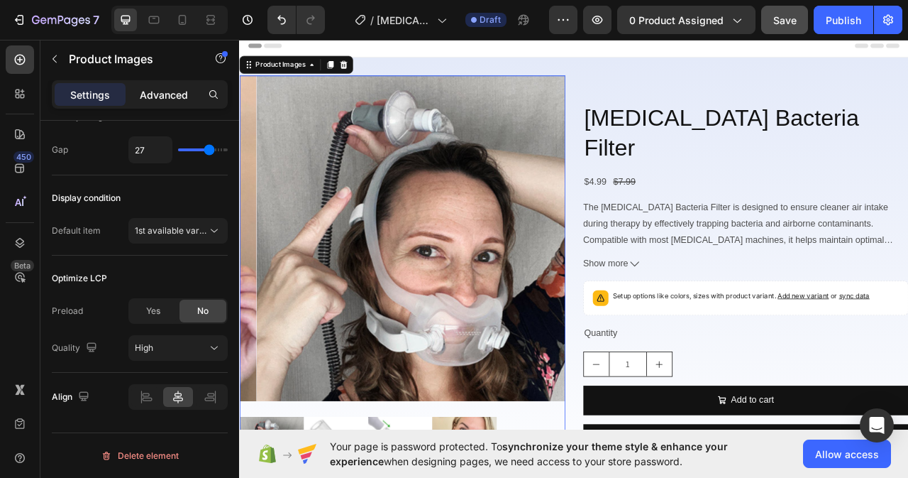
click at [165, 94] on p "Advanced" at bounding box center [164, 94] width 48 height 15
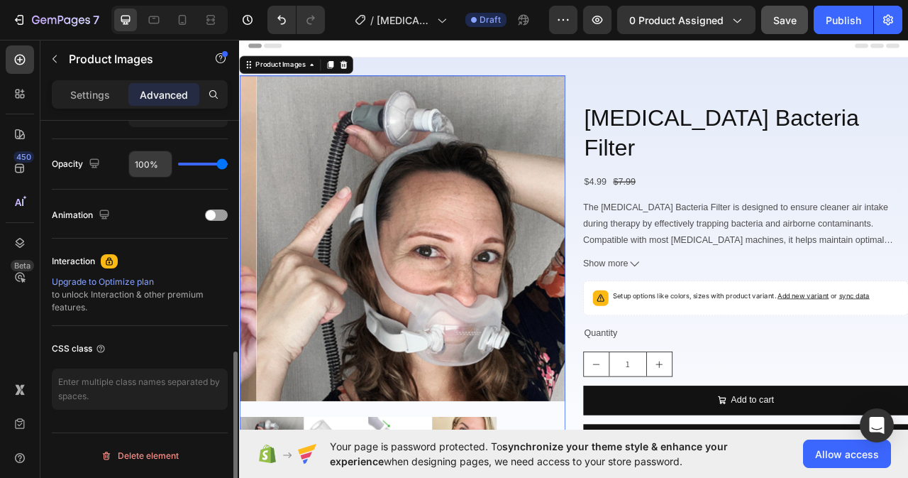
scroll to position [549, 0]
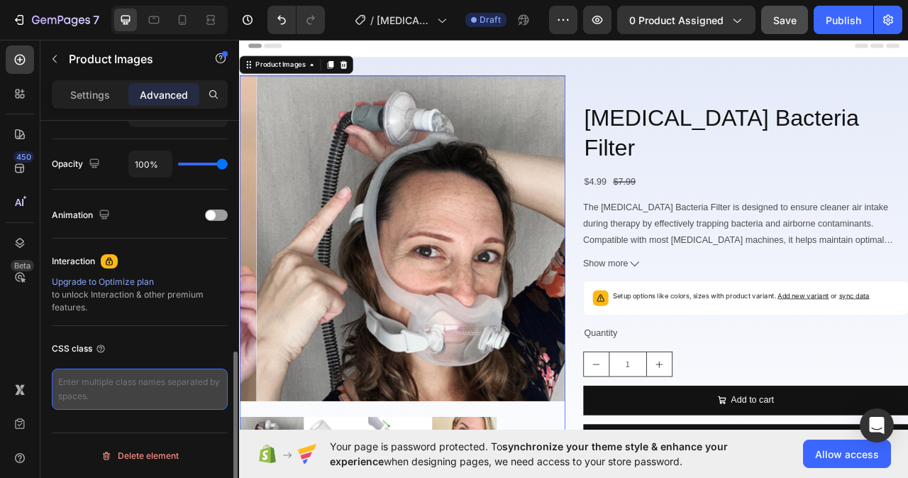
click at [101, 389] on textarea at bounding box center [140, 388] width 176 height 41
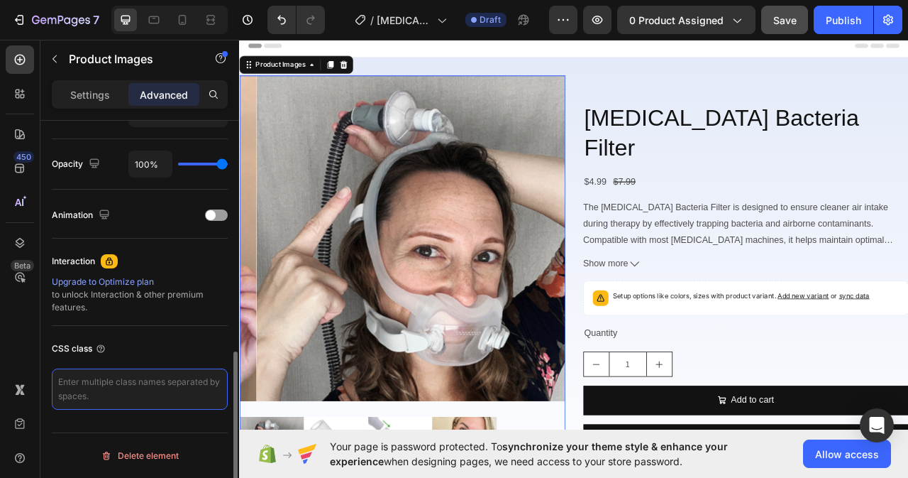
paste textarea ".pkg-slide-dv { position: relative; display: inline-block; width: 100%; vertica…"
type textarea ".pkg"
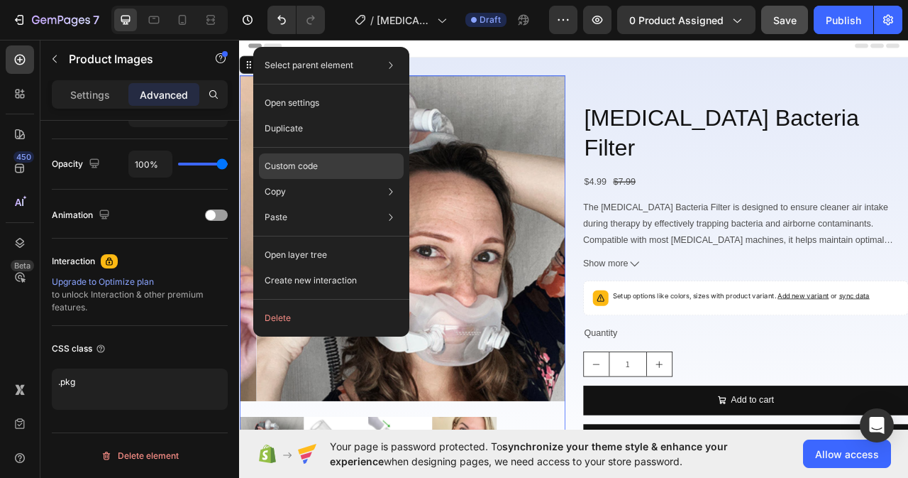
click at [338, 162] on div "Custom code" at bounding box center [331, 166] width 145 height 26
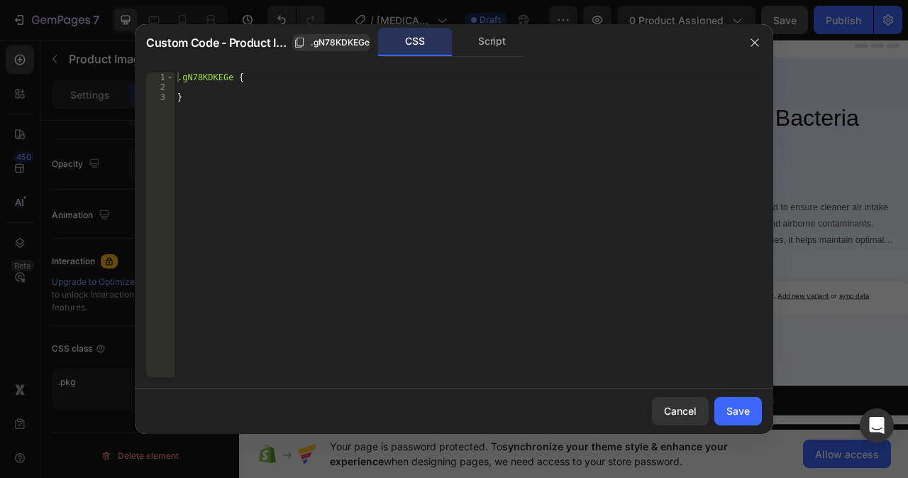
type textarea ".gN78KDKEGe {"
click at [249, 79] on div ".gN78KDKEGe { }" at bounding box center [469, 234] width 588 height 324
paste textarea "border-radius: 10px;"
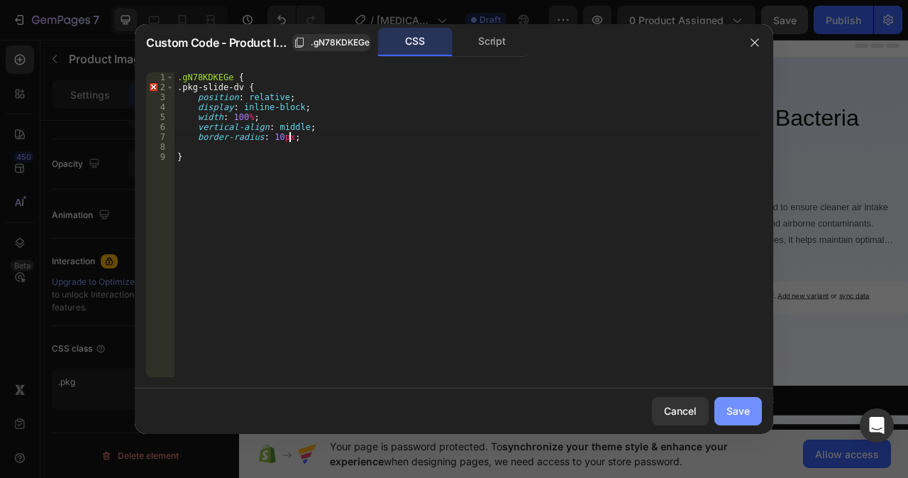
type textarea "border-radius: 10px;"
click at [749, 411] on div "Save" at bounding box center [738, 410] width 23 height 15
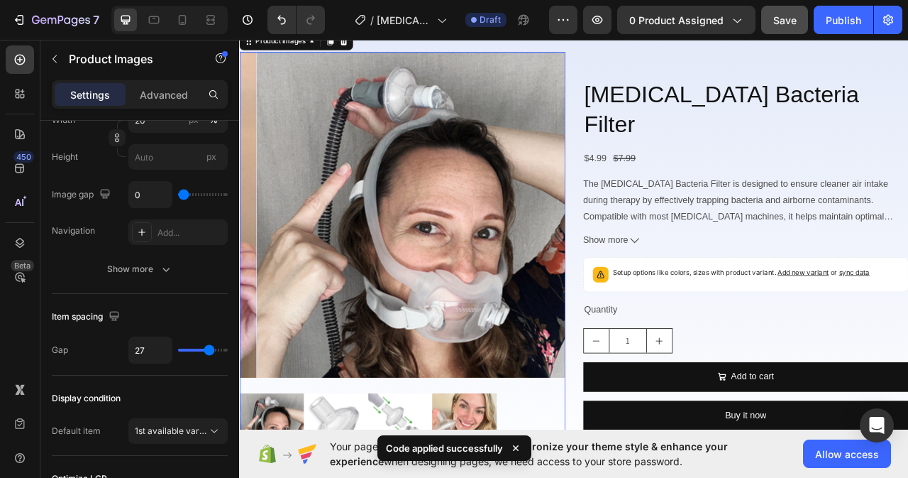
scroll to position [0, 0]
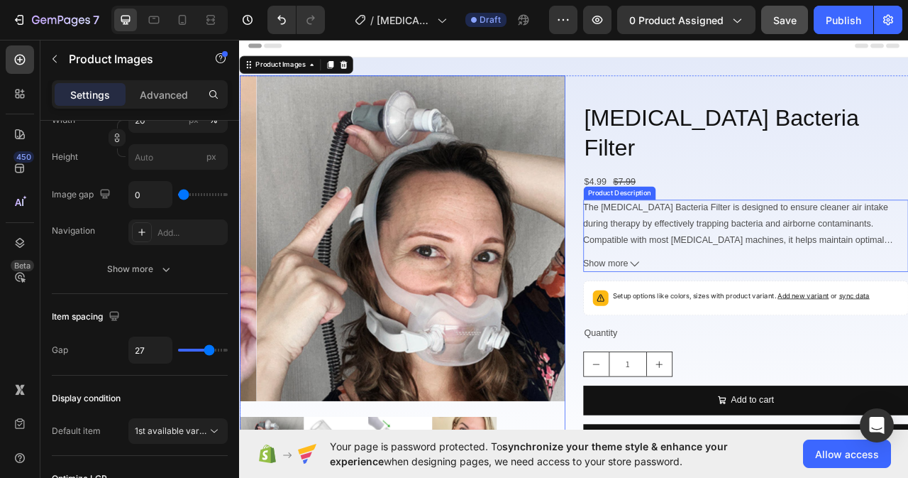
click at [854, 292] on div "The CPAP Bacteria Filter is designed to ensure cleaner air intake during therap…" at bounding box center [884, 290] width 414 height 92
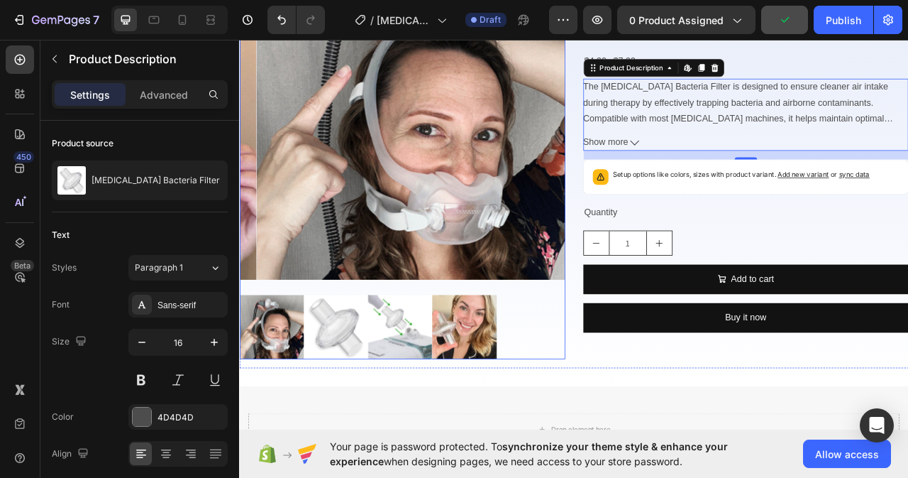
scroll to position [71, 0]
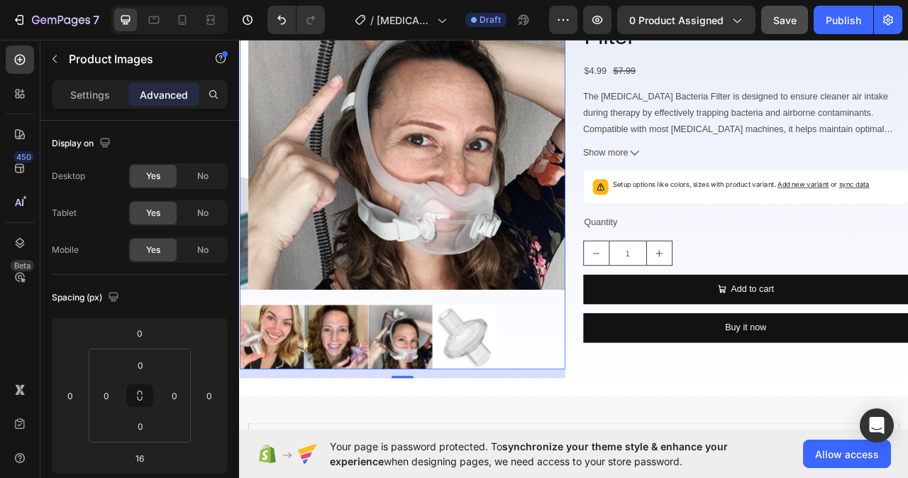
scroll to position [142, 0]
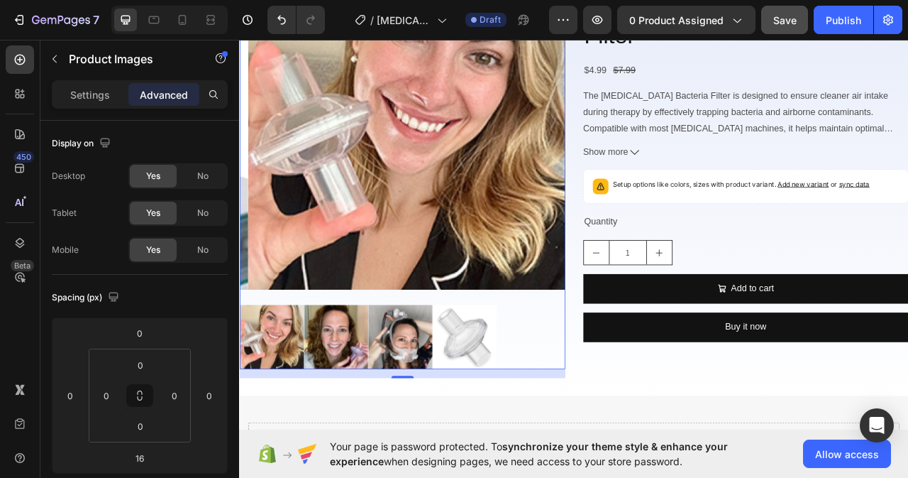
click at [508, 395] on img at bounding box center [526, 418] width 82 height 82
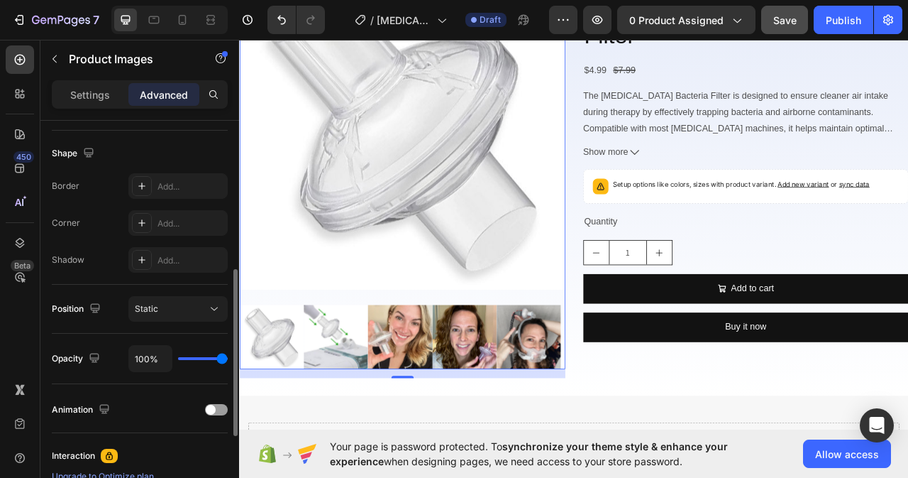
scroll to position [426, 0]
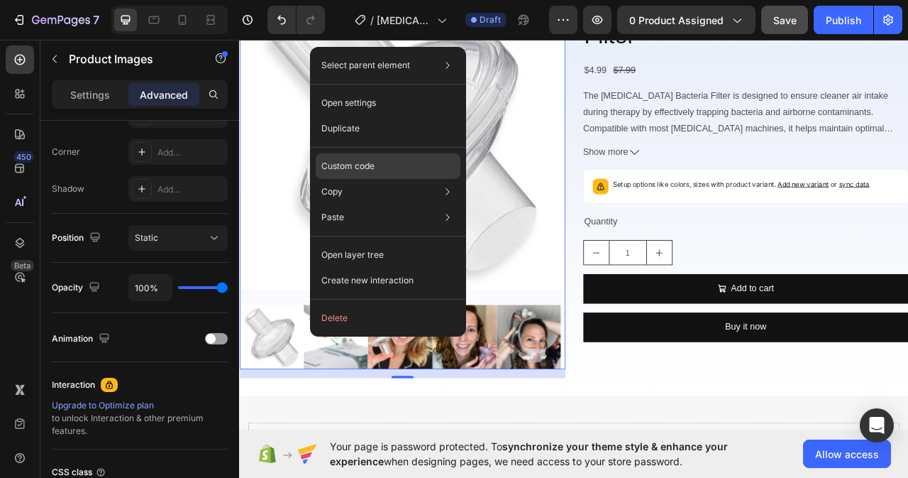
click at [391, 158] on div "Custom code" at bounding box center [388, 166] width 145 height 26
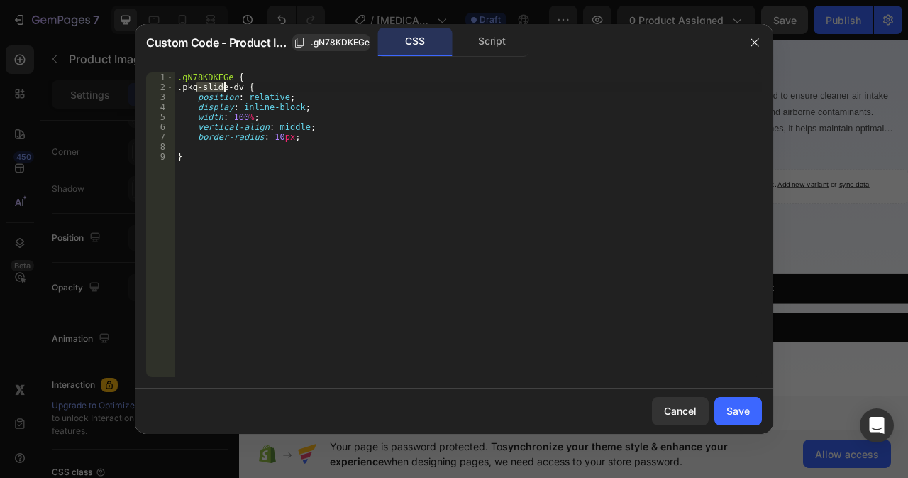
drag, startPoint x: 195, startPoint y: 87, endPoint x: 225, endPoint y: 90, distance: 29.9
click at [225, 90] on div ".gN78KDKEGe { .pkg-slide-dv { position : relative ; display : inline-block ; wi…" at bounding box center [469, 234] width 588 height 324
drag, startPoint x: 195, startPoint y: 84, endPoint x: 278, endPoint y: 87, distance: 83.1
click at [278, 87] on div ".gN78KDKEGe { lide-d.pkg-sv { position : relative ; display : inline-block ; wi…" at bounding box center [469, 234] width 588 height 324
click at [260, 84] on div ".gN78KDKEGe { lide-d.pkg-sv { position : relative ; display : inline-block ; wi…" at bounding box center [469, 224] width 588 height 304
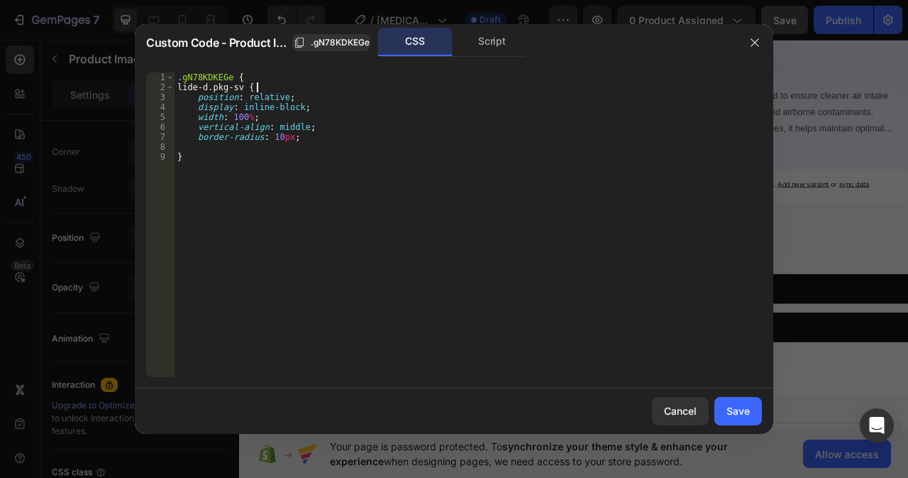
click at [256, 87] on div ".gN78KDKEGe { lide-d.pkg-sv { position : relative ; display : inline-block ; wi…" at bounding box center [469, 234] width 588 height 324
click at [223, 88] on div ".gN78KDKEGe { lide-d.pkg { position : relative ; display : inline-block ; width…" at bounding box center [469, 234] width 588 height 324
type textarea ".pkg {"
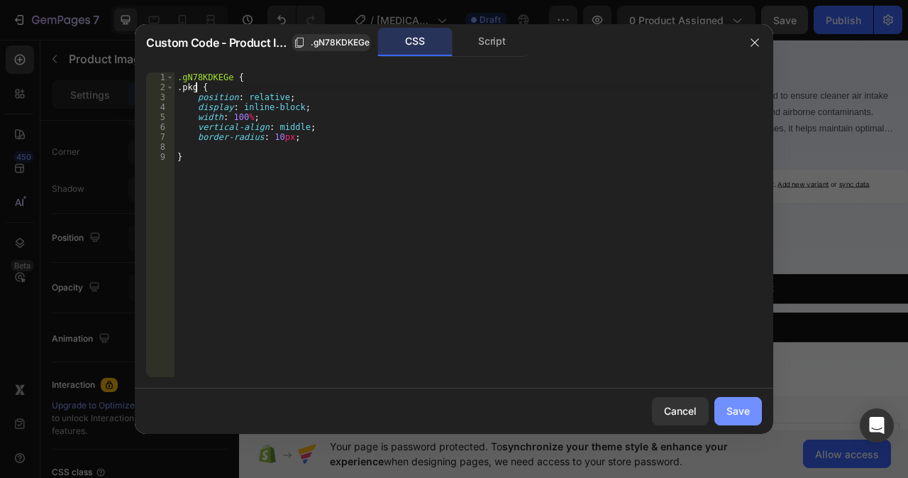
click at [741, 421] on button "Save" at bounding box center [739, 411] width 48 height 28
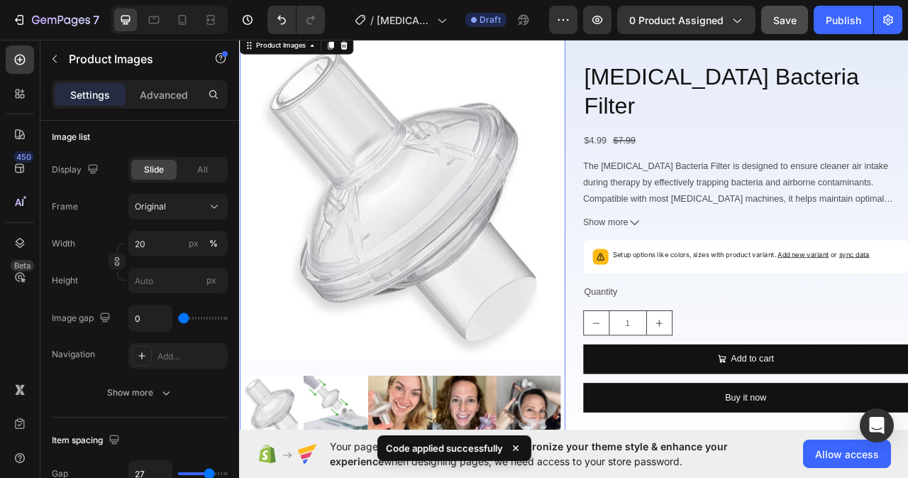
scroll to position [142, 0]
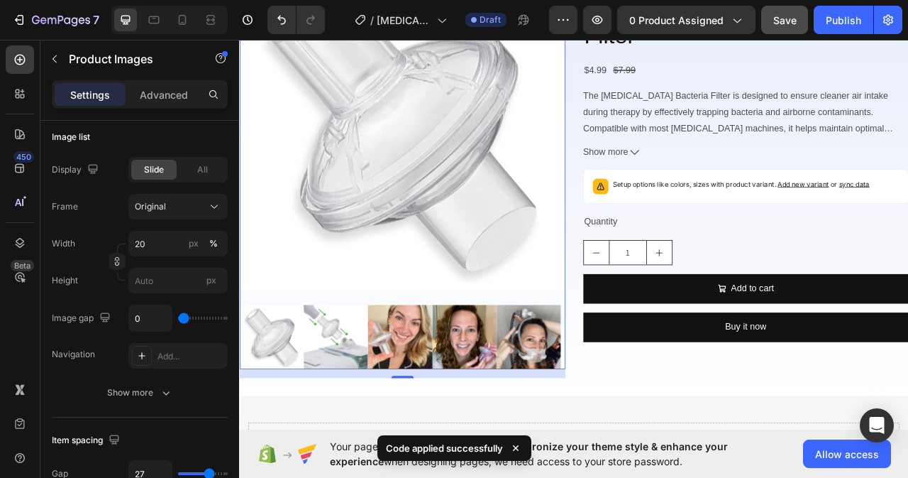
click at [629, 413] on img at bounding box center [607, 418] width 82 height 82
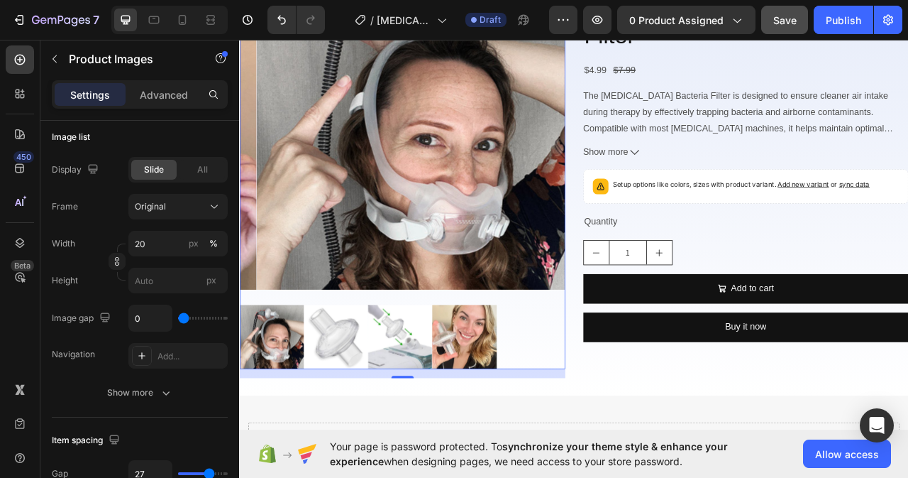
click at [274, 390] on img at bounding box center [280, 418] width 82 height 82
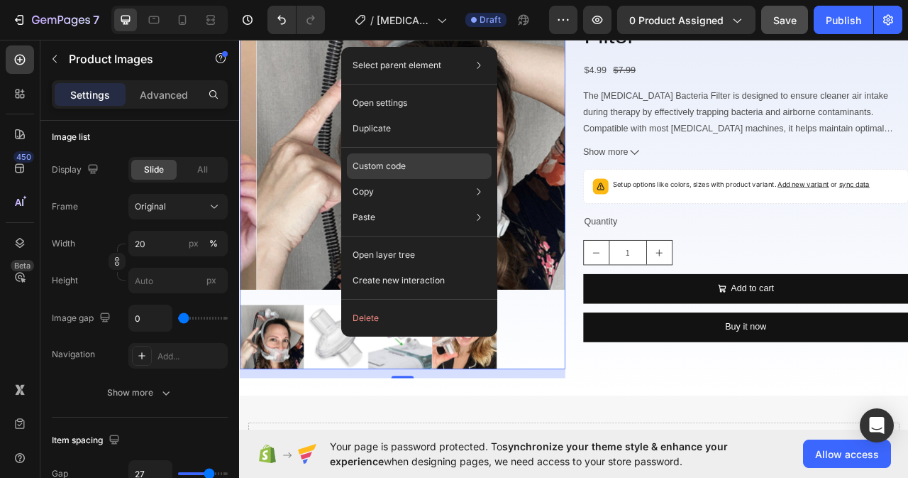
click at [460, 170] on div "Custom code" at bounding box center [419, 166] width 145 height 26
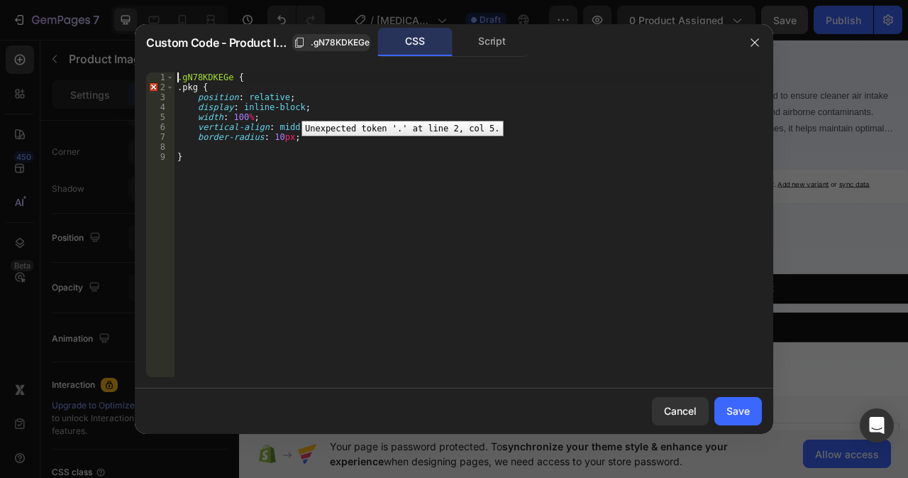
click at [156, 86] on div "2" at bounding box center [160, 87] width 28 height 10
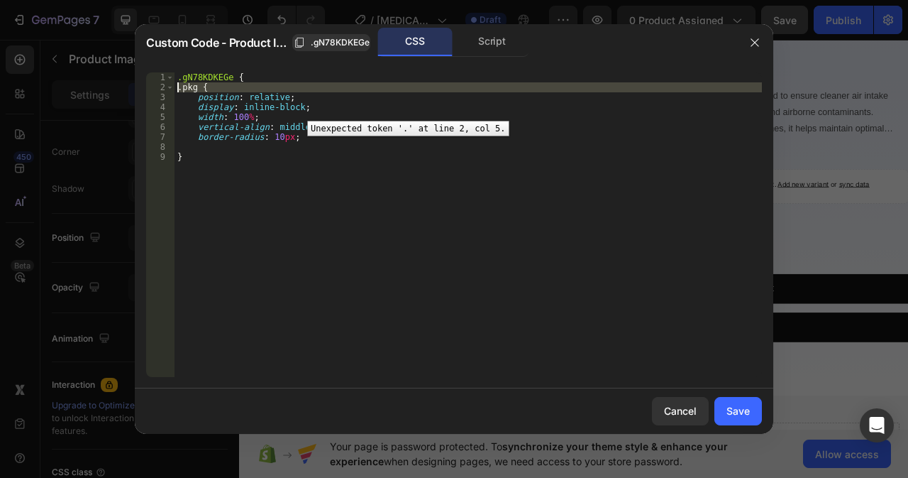
click at [162, 86] on div "2" at bounding box center [160, 87] width 28 height 10
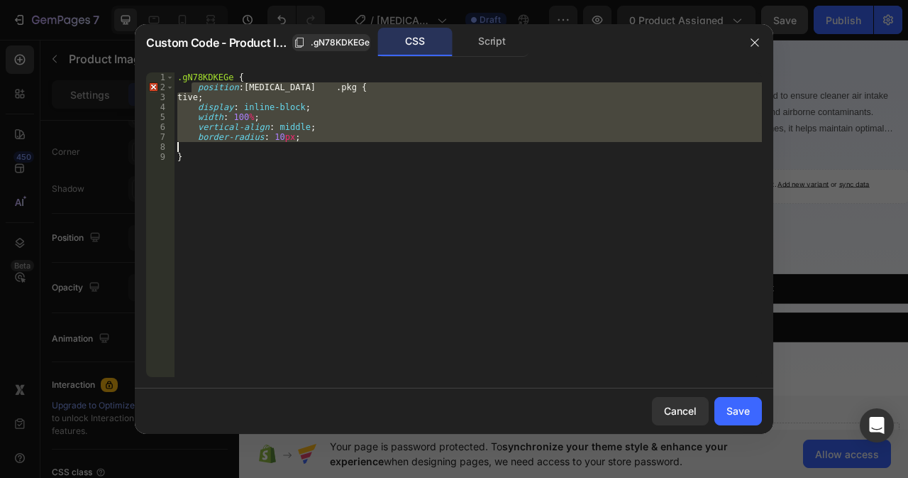
drag, startPoint x: 192, startPoint y: 90, endPoint x: 306, endPoint y: 142, distance: 124.8
click at [306, 142] on div ".gN78KDKEGe { position : rela .pkg { tive ; display : inline-block ; width : 10…" at bounding box center [469, 234] width 588 height 324
type textarea "border-radius: 10px;"
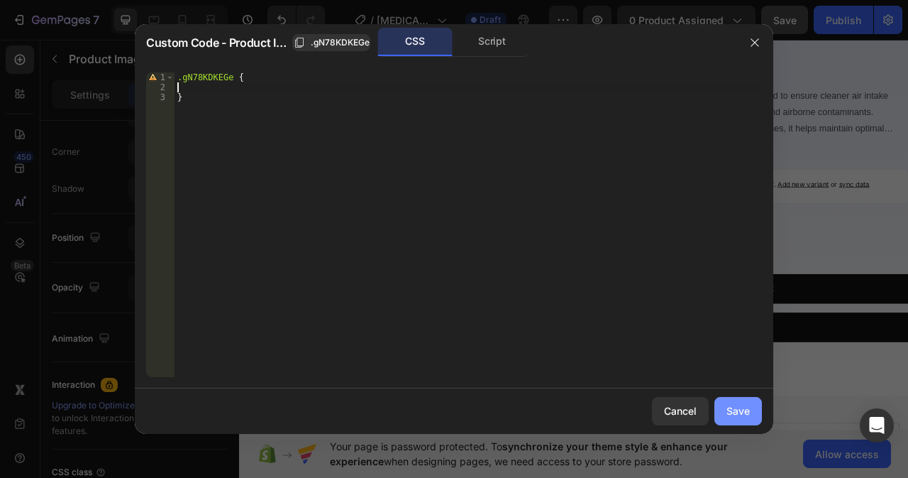
click at [756, 406] on button "Save" at bounding box center [739, 411] width 48 height 28
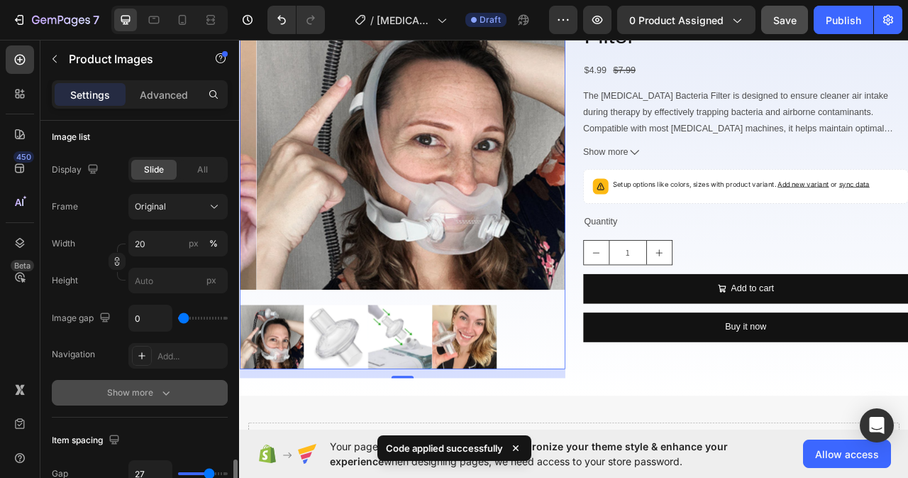
scroll to position [749, 0]
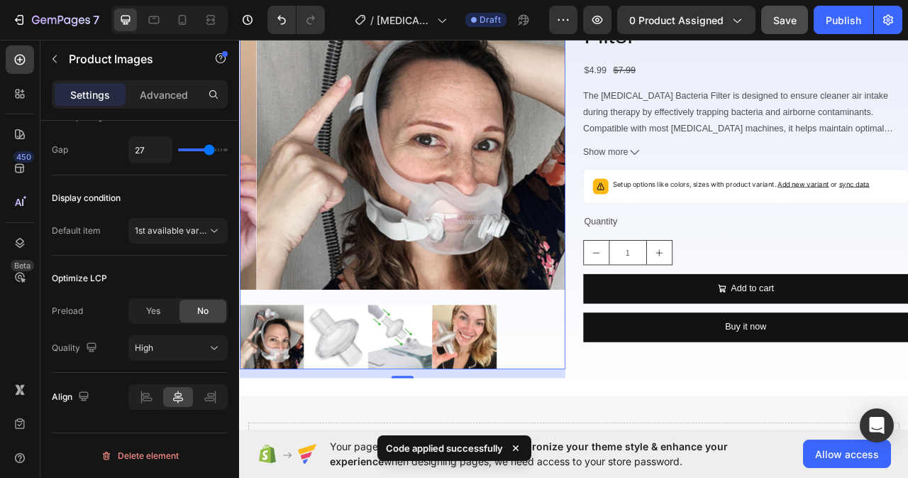
click at [407, 366] on div at bounding box center [446, 201] width 414 height 515
click at [160, 97] on p "Advanced" at bounding box center [164, 94] width 48 height 15
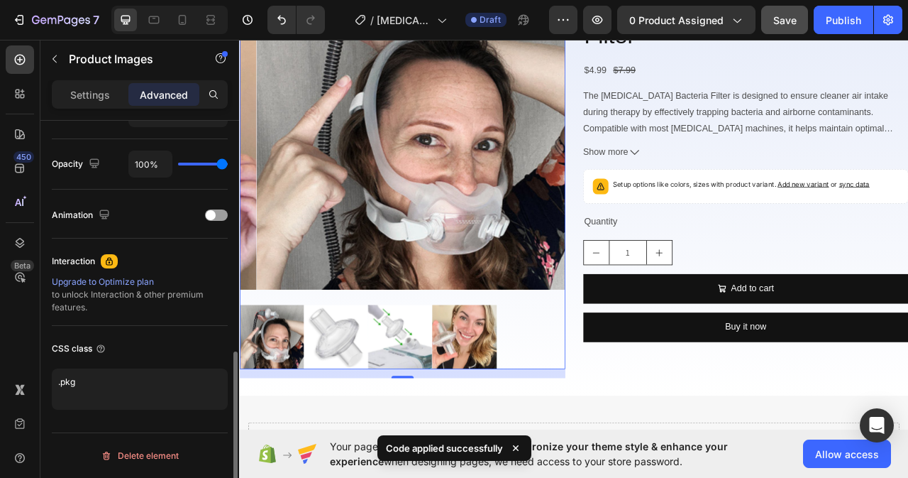
scroll to position [549, 0]
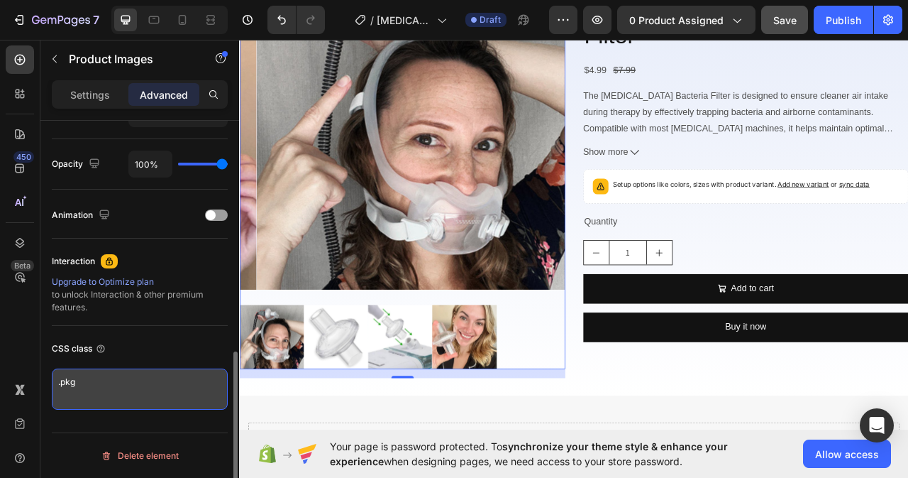
click at [88, 377] on textarea ".pkg" at bounding box center [140, 388] width 176 height 41
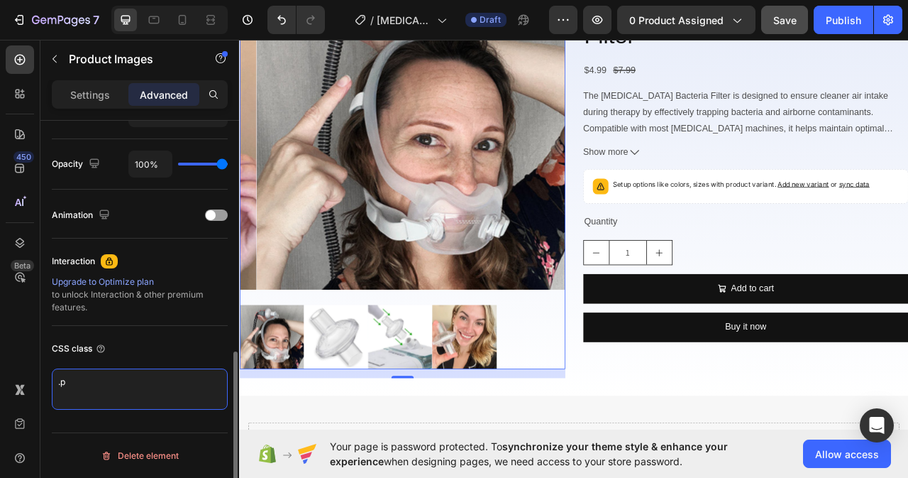
type textarea "."
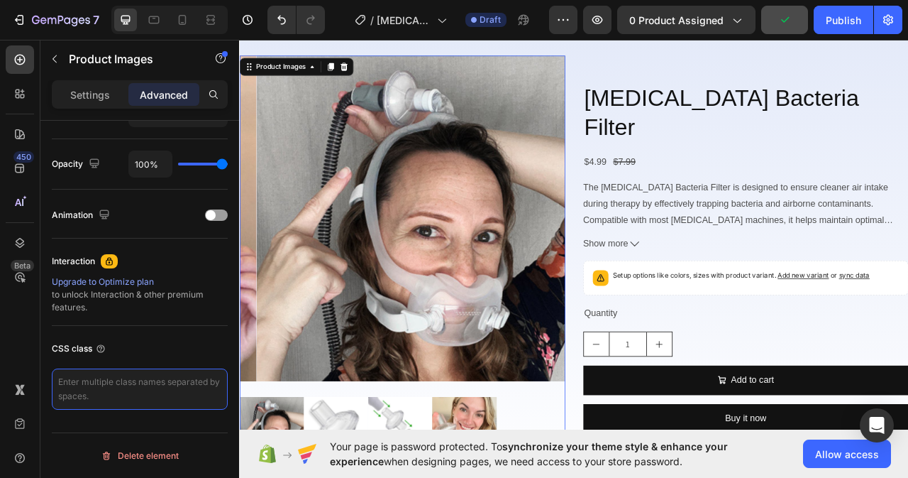
scroll to position [0, 0]
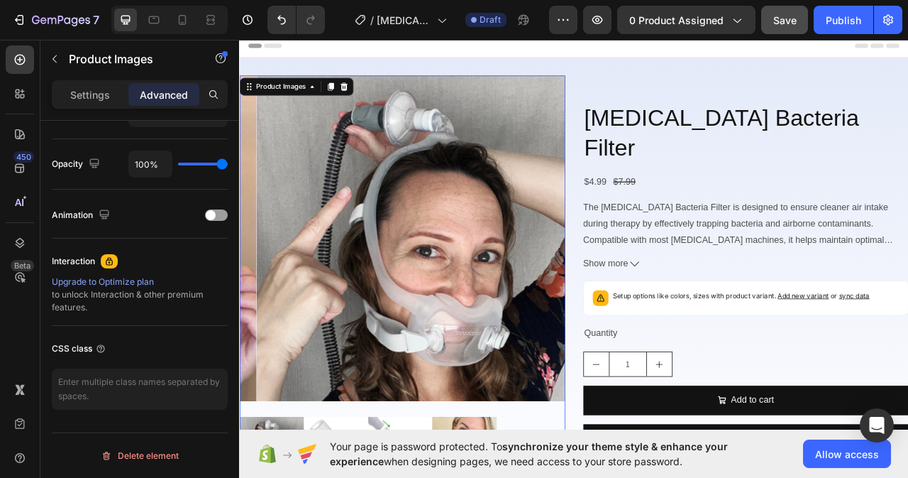
click at [407, 196] on img at bounding box center [467, 293] width 414 height 414
click at [94, 104] on div "Settings" at bounding box center [90, 94] width 71 height 23
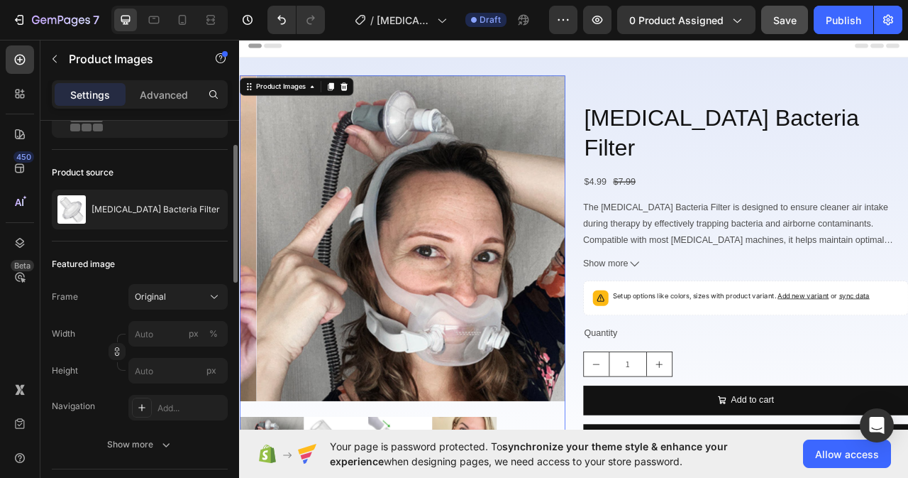
scroll to position [213, 0]
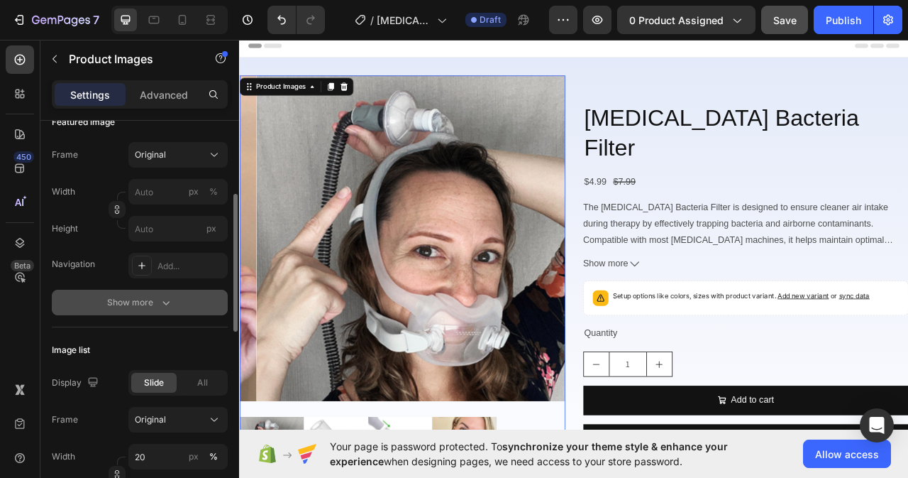
click at [162, 302] on icon "button" at bounding box center [166, 302] width 14 height 14
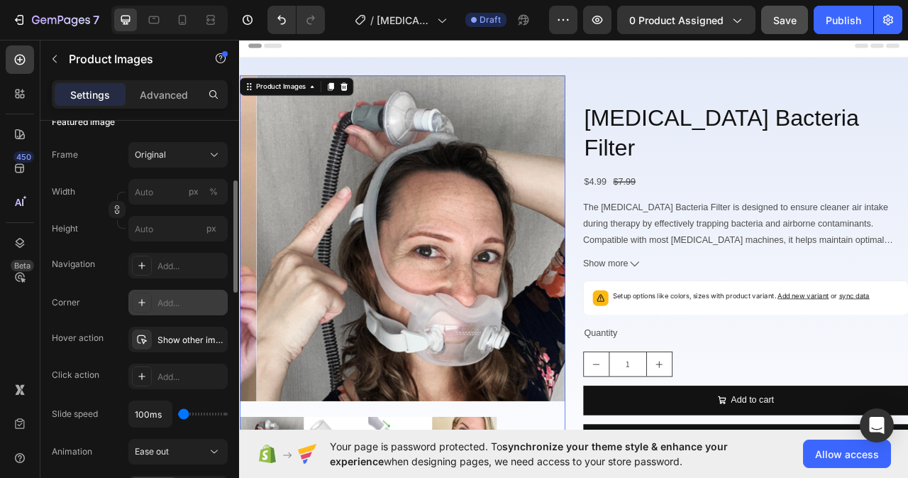
click at [160, 304] on div "Add..." at bounding box center [191, 303] width 67 height 13
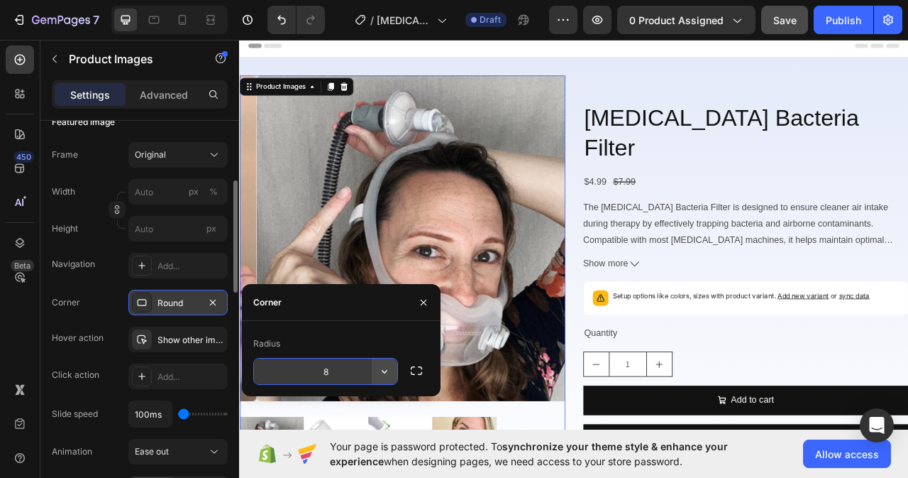
click at [387, 373] on icon "button" at bounding box center [384, 371] width 14 height 14
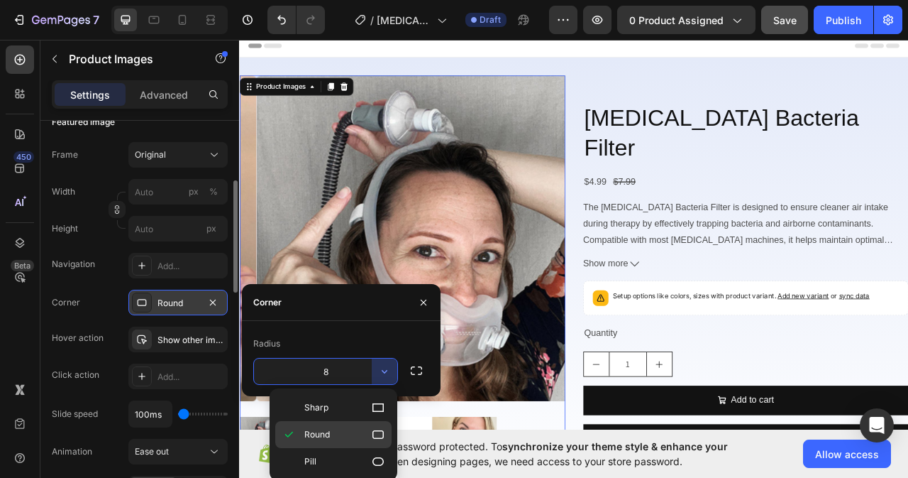
click at [363, 439] on p "Round" at bounding box center [344, 434] width 81 height 14
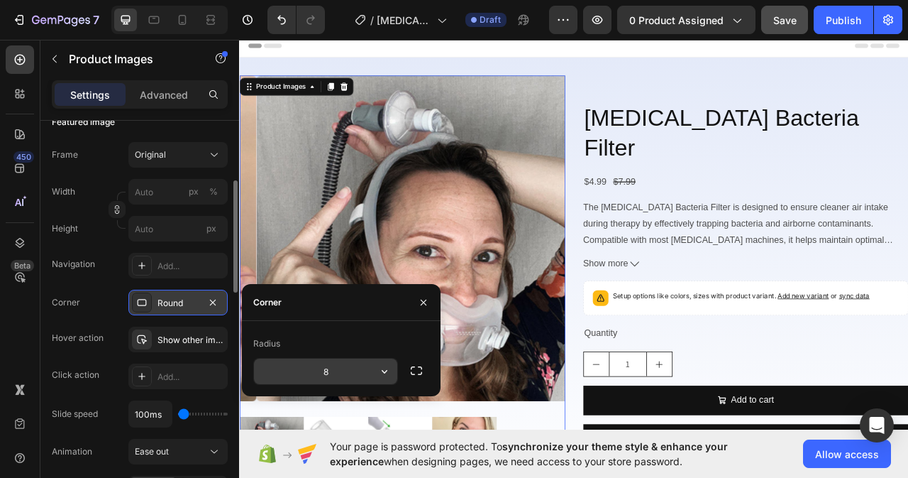
click at [344, 370] on input "8" at bounding box center [325, 371] width 143 height 26
type input "18"
click at [182, 336] on div "Show other image" at bounding box center [178, 339] width 41 height 13
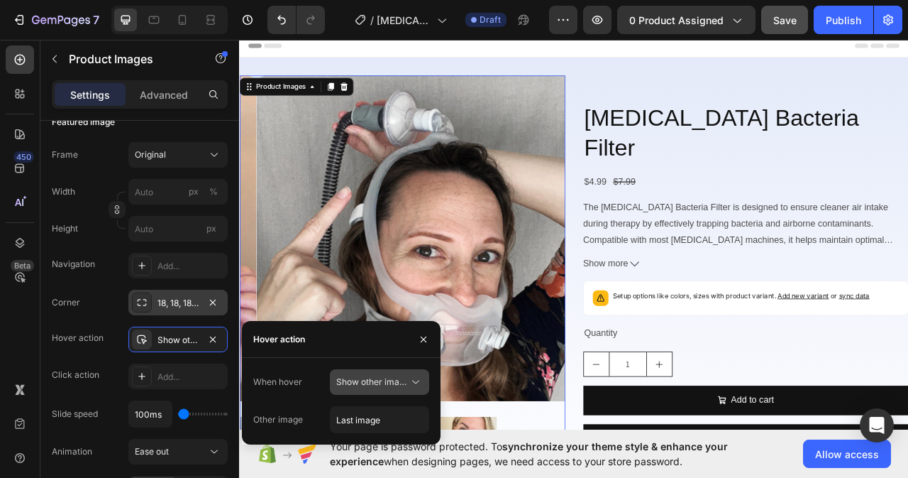
click at [412, 381] on icon at bounding box center [416, 382] width 14 height 14
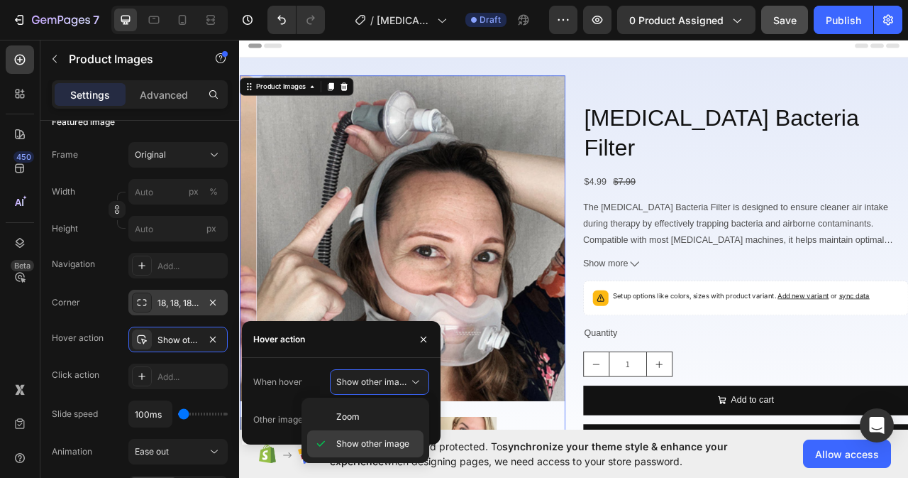
click at [359, 441] on span "Show other image" at bounding box center [372, 443] width 73 height 13
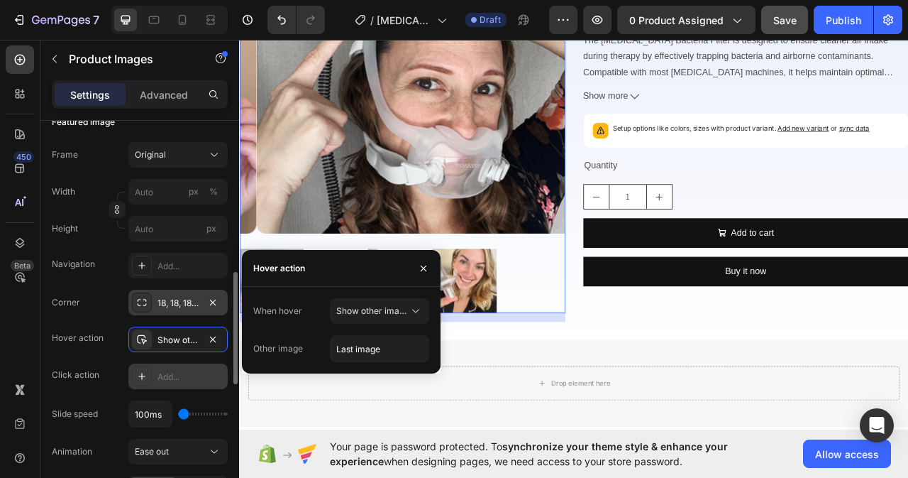
scroll to position [284, 0]
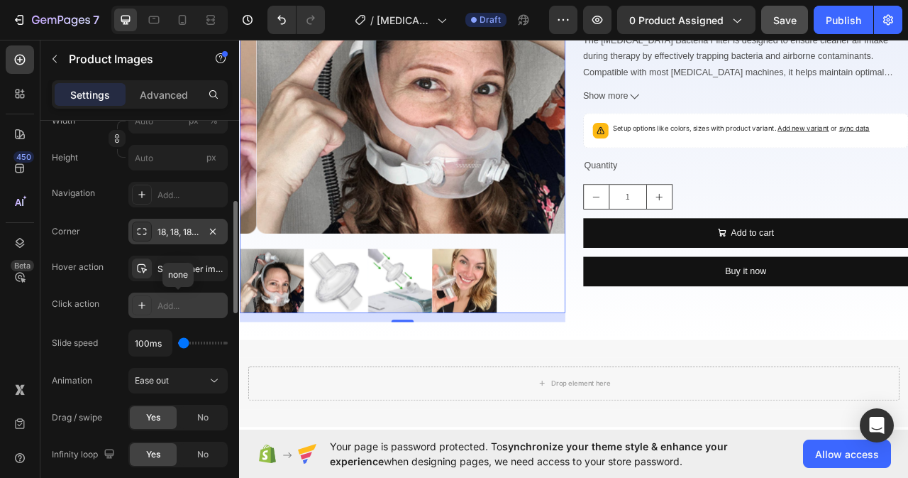
click at [170, 310] on div "Add..." at bounding box center [191, 305] width 67 height 13
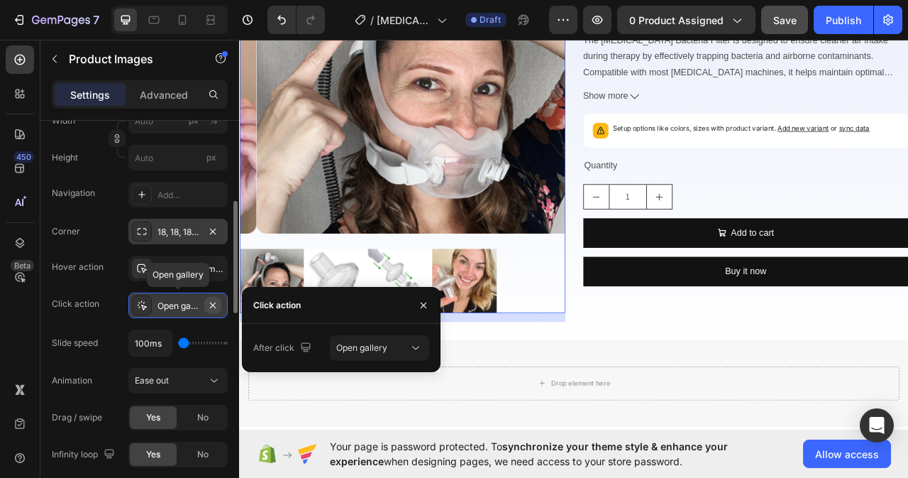
click at [209, 306] on icon "button" at bounding box center [212, 304] width 11 height 11
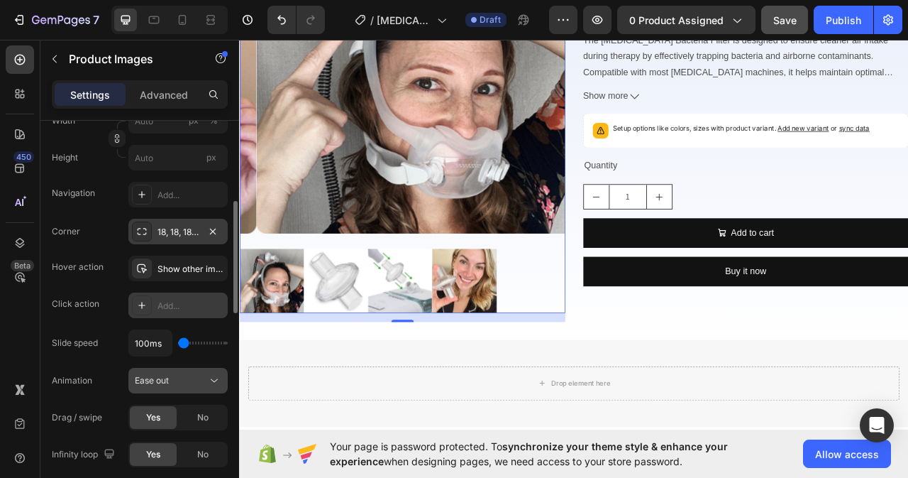
scroll to position [355, 0]
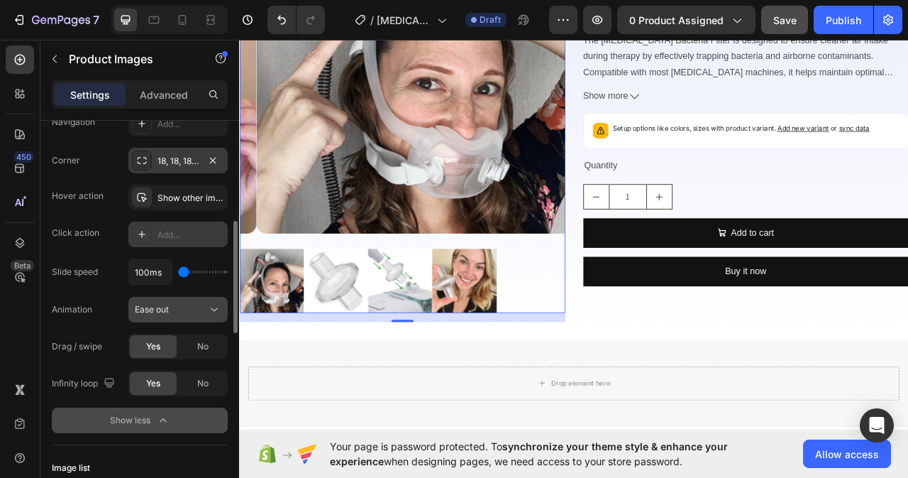
click at [200, 307] on div "Ease out" at bounding box center [171, 309] width 72 height 13
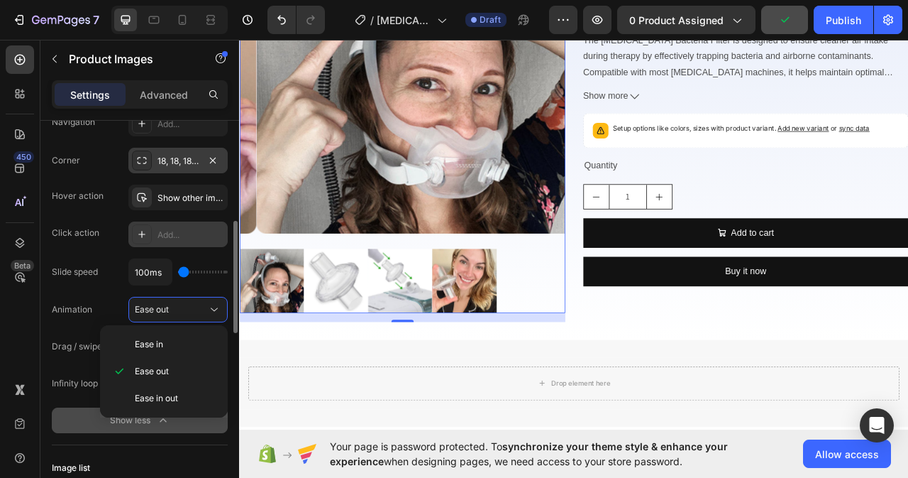
click at [91, 286] on div "Corner 18, 18, 18, 18 Hover action Show other image Click action Add... Slide s…" at bounding box center [140, 272] width 176 height 248
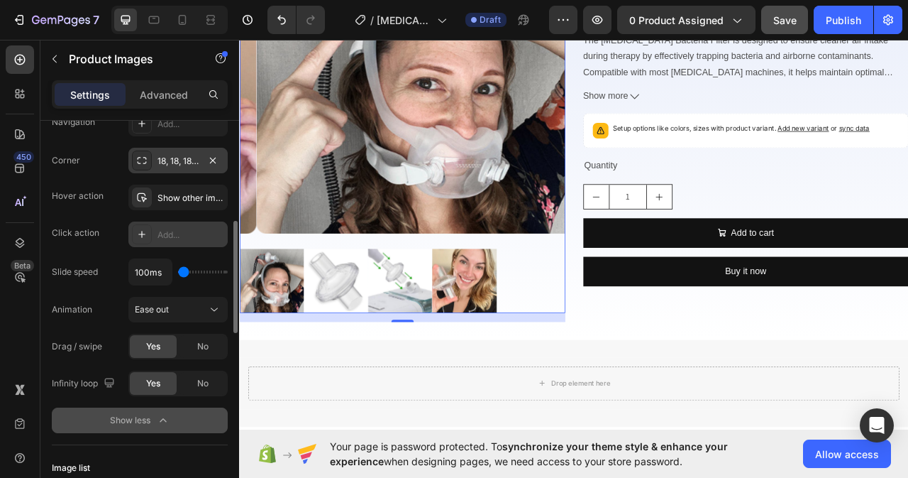
scroll to position [426, 0]
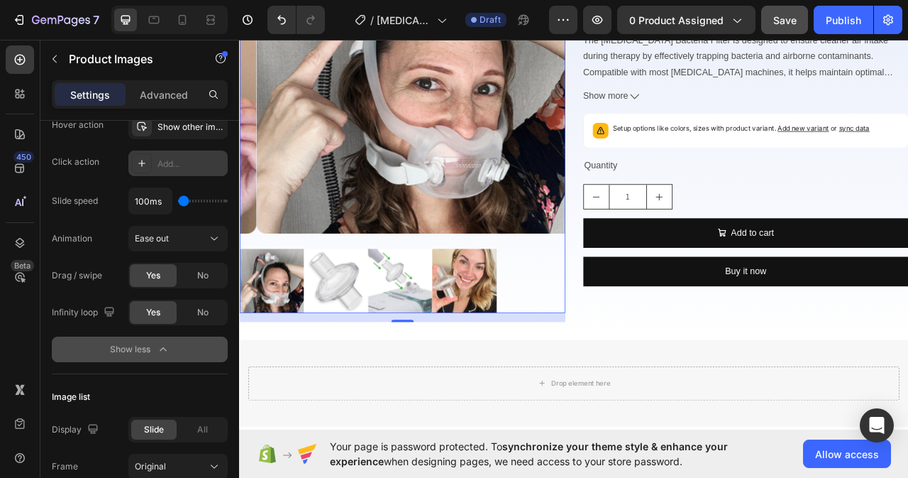
click at [143, 348] on div "Show less" at bounding box center [140, 349] width 60 height 14
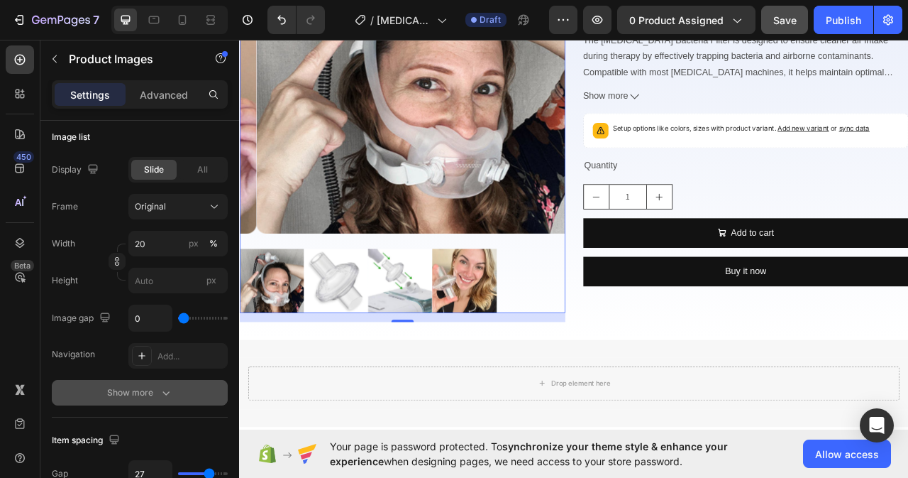
click at [152, 385] on button "Show more" at bounding box center [140, 393] width 176 height 26
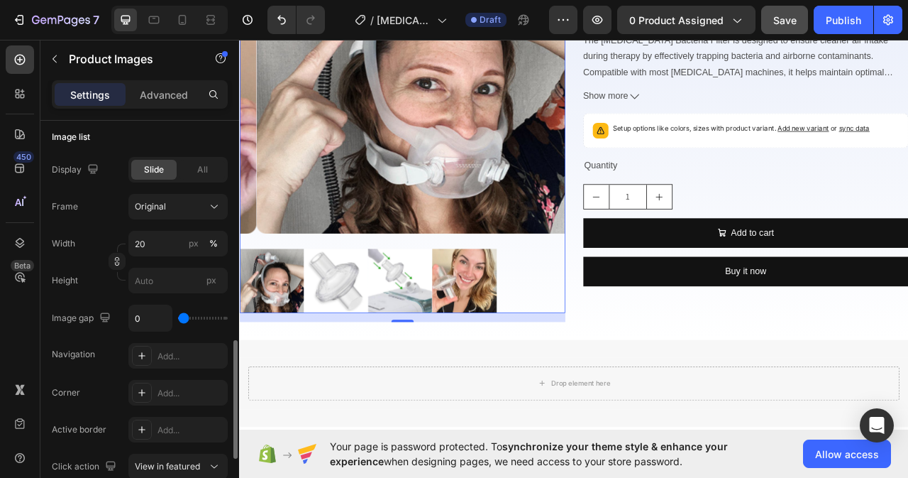
scroll to position [497, 0]
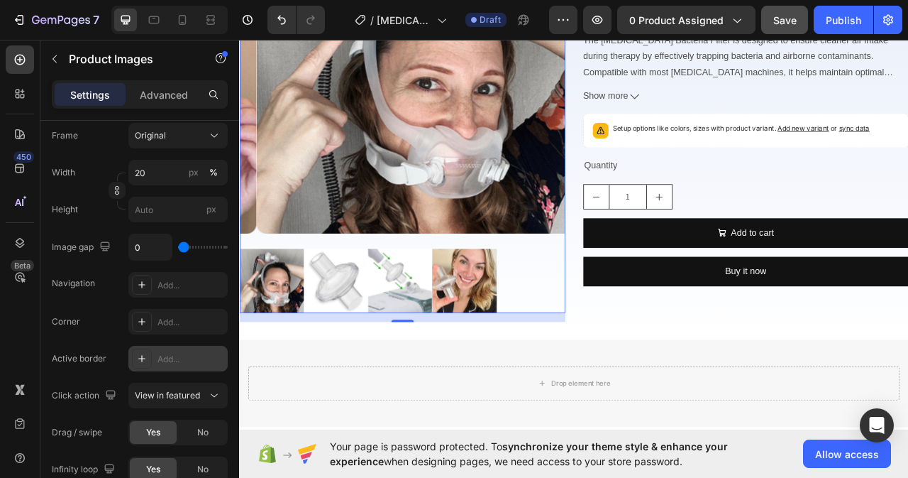
click at [164, 354] on div "Add..." at bounding box center [191, 359] width 67 height 13
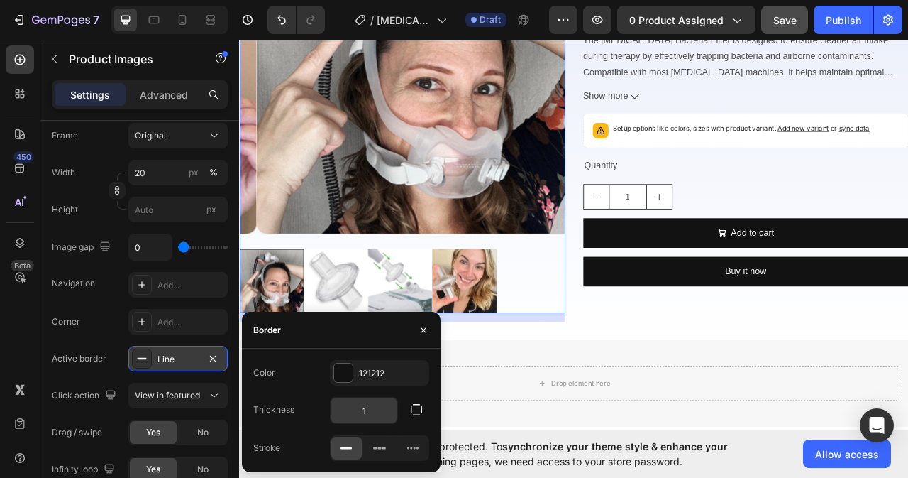
click at [373, 410] on input "1" at bounding box center [364, 410] width 67 height 26
type input "3"
click at [168, 319] on div "Add..." at bounding box center [191, 322] width 67 height 13
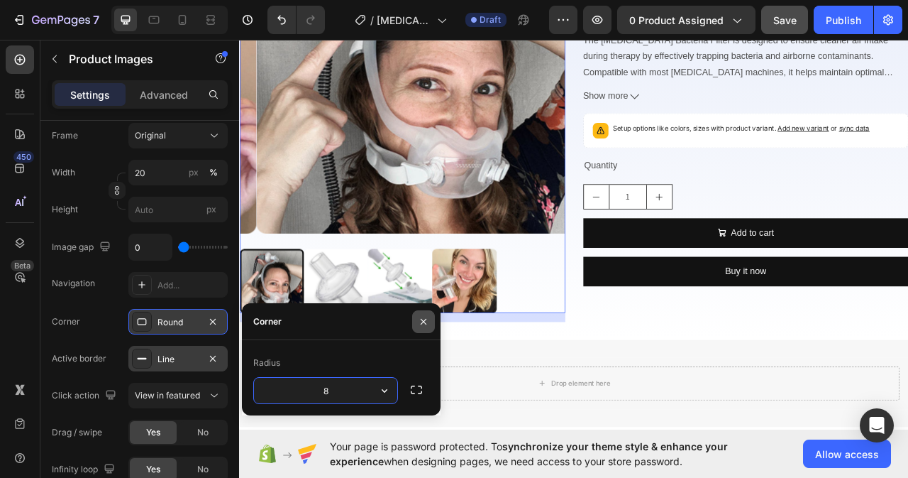
click at [428, 320] on icon "button" at bounding box center [423, 321] width 11 height 11
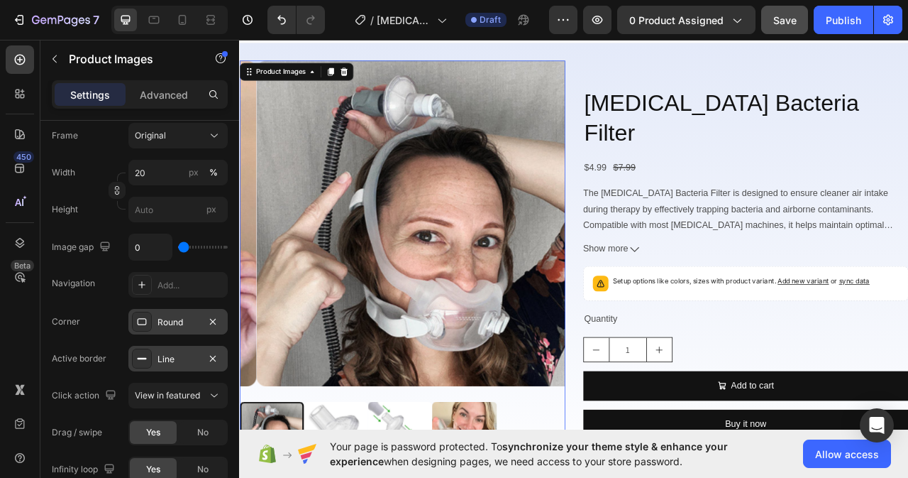
scroll to position [71, 0]
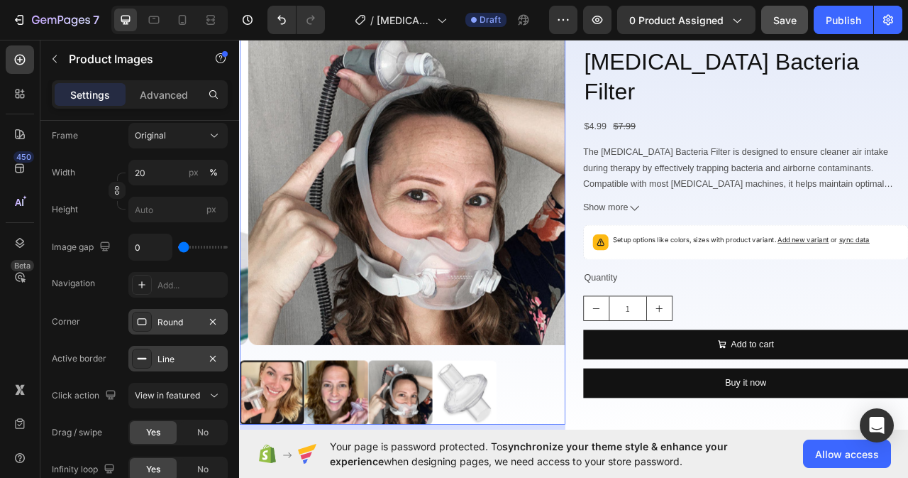
click at [490, 388] on img at bounding box center [457, 222] width 414 height 414
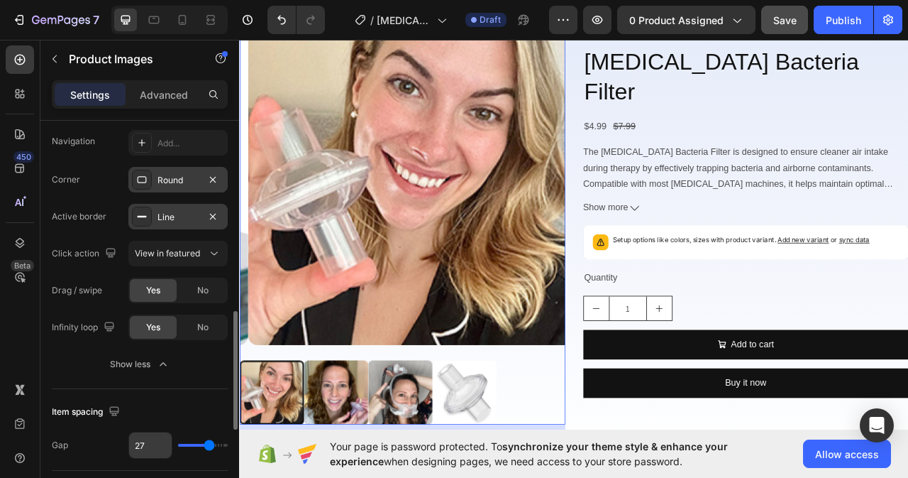
scroll to position [781, 0]
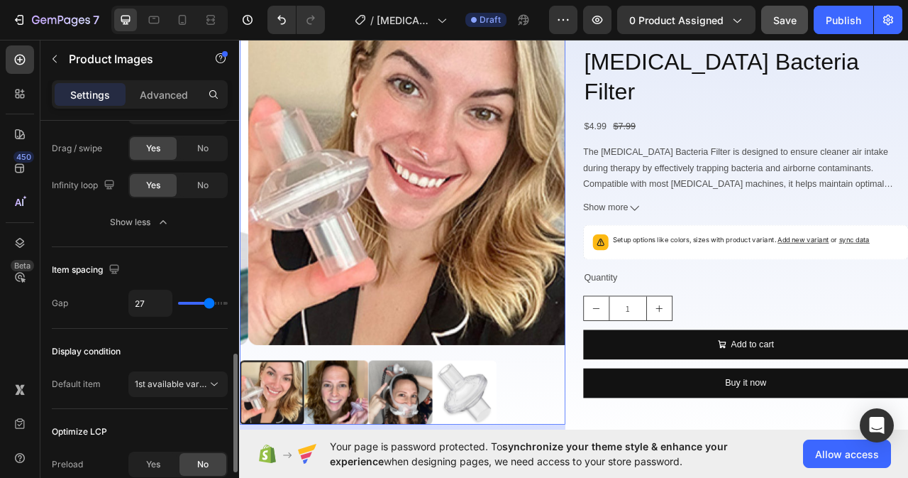
type input "16"
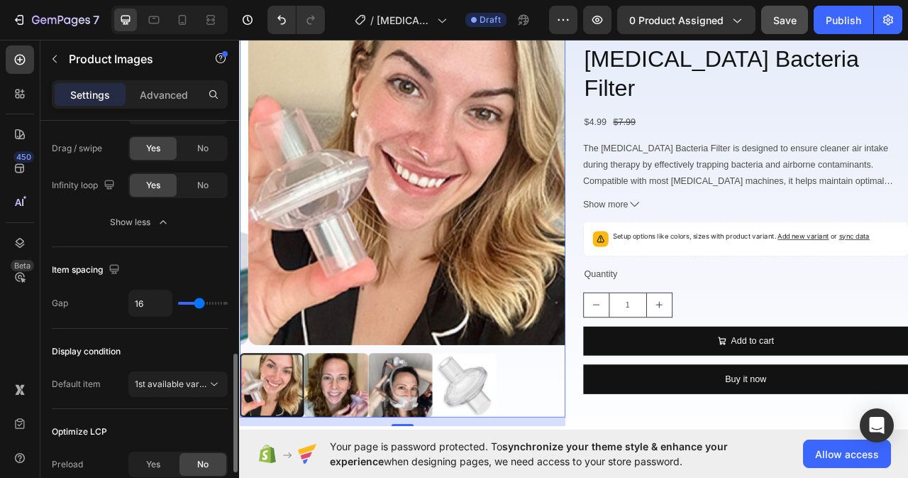
type input "14"
type input "7"
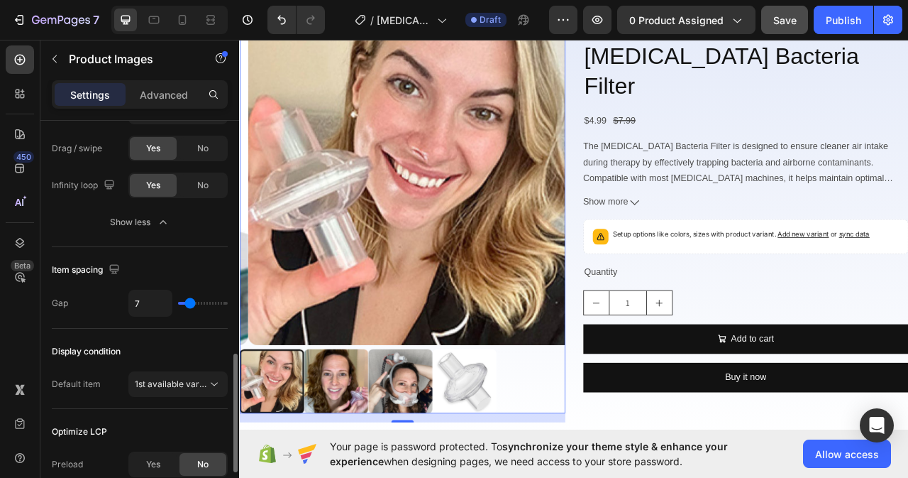
type input "10"
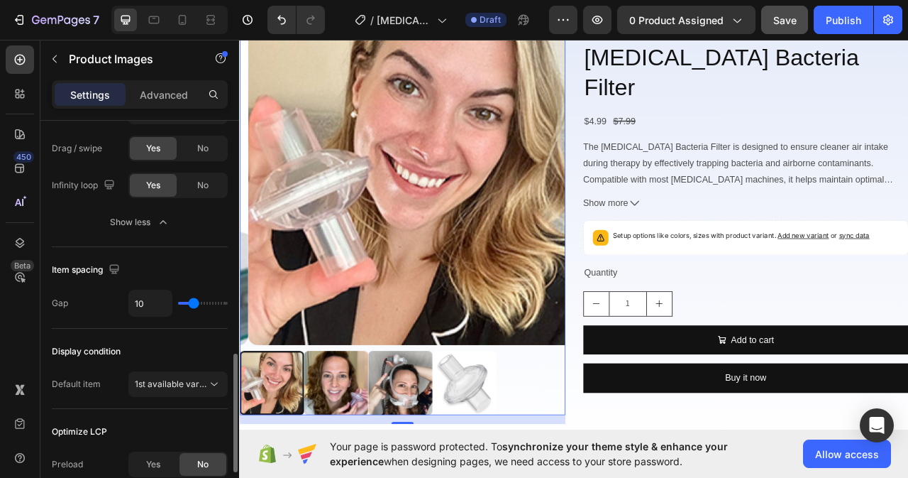
type input "10"
click at [194, 302] on input "range" at bounding box center [203, 303] width 50 height 3
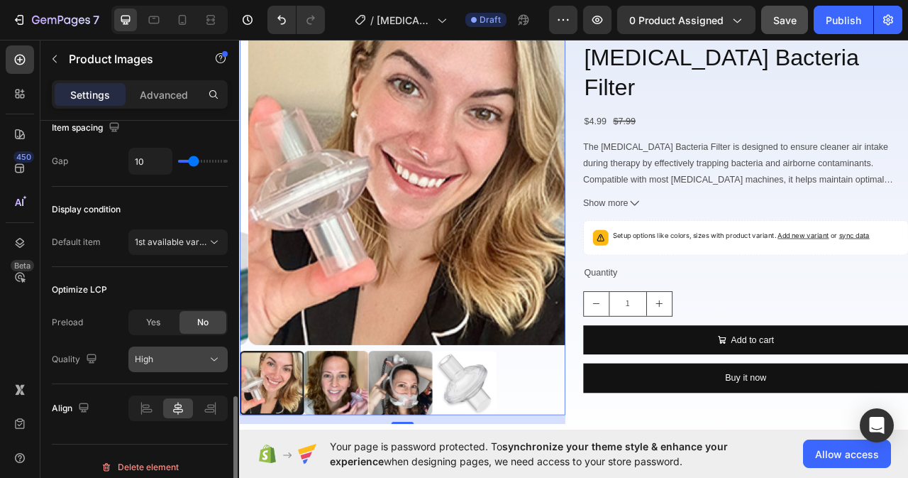
click at [214, 357] on icon at bounding box center [214, 359] width 14 height 14
click at [113, 388] on div "Align" at bounding box center [140, 408] width 176 height 48
click at [148, 321] on span "Yes" at bounding box center [153, 322] width 14 height 13
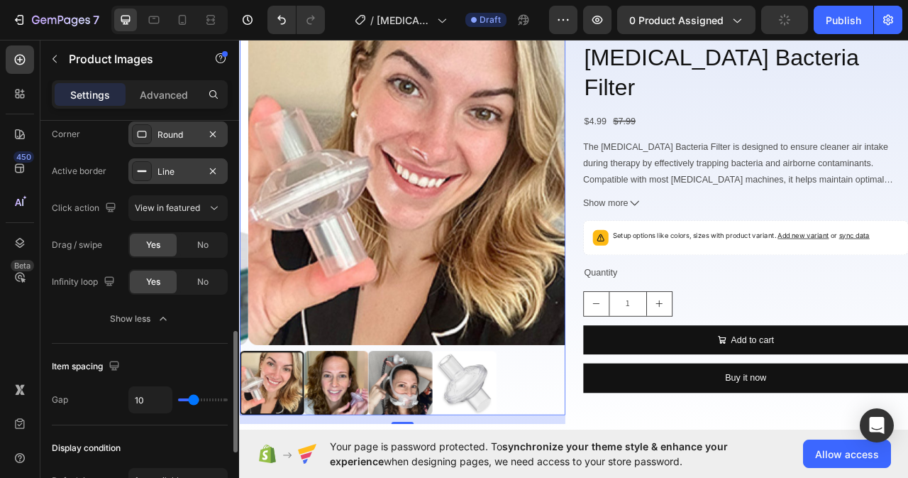
scroll to position [613, 0]
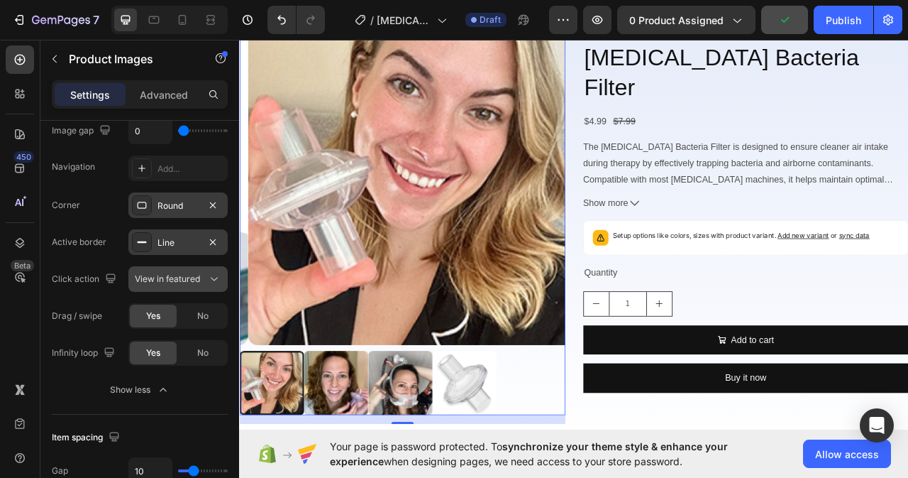
click at [205, 278] on div "View in featured" at bounding box center [171, 278] width 72 height 13
click at [93, 373] on div "Corner Round Active border Line Click action View in featured Drag / swipe Yes …" at bounding box center [140, 297] width 176 height 210
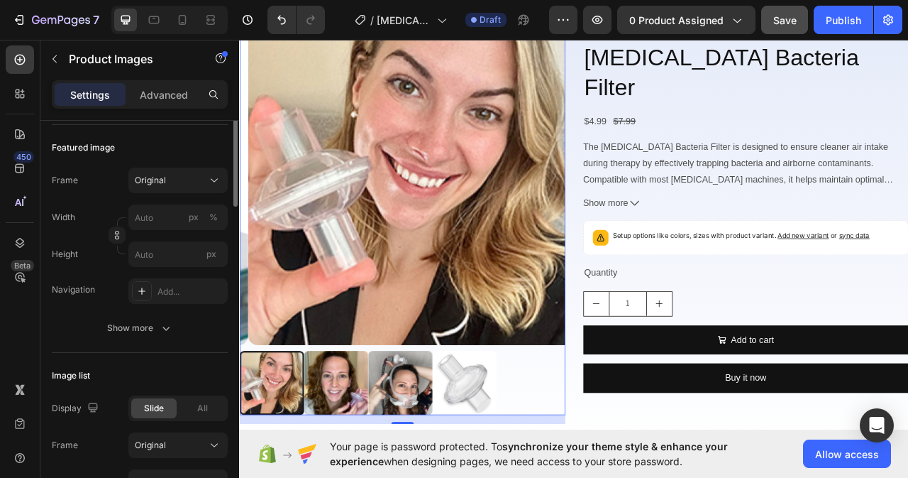
scroll to position [0, 0]
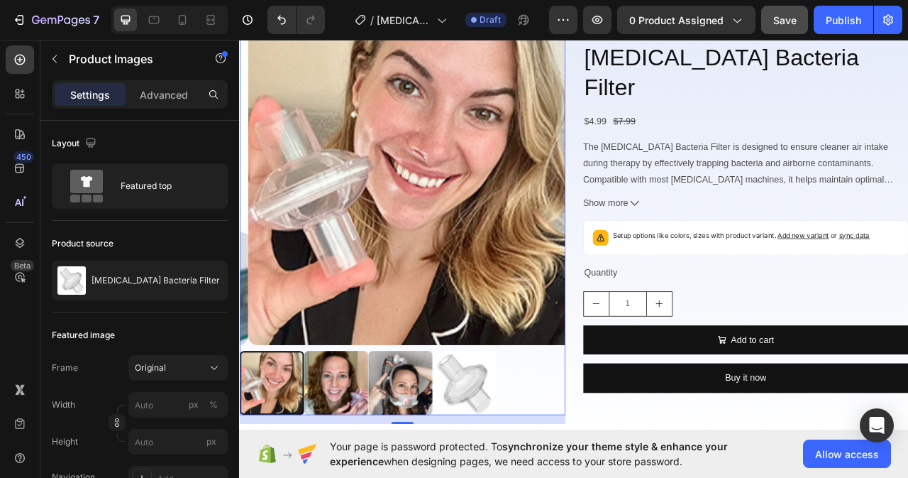
click at [365, 453] on img at bounding box center [362, 477] width 82 height 82
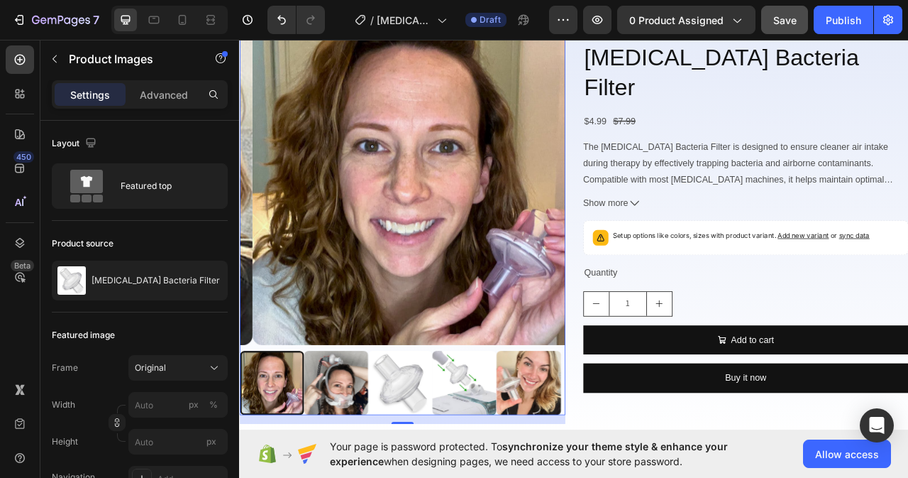
click at [380, 477] on img at bounding box center [362, 477] width 82 height 82
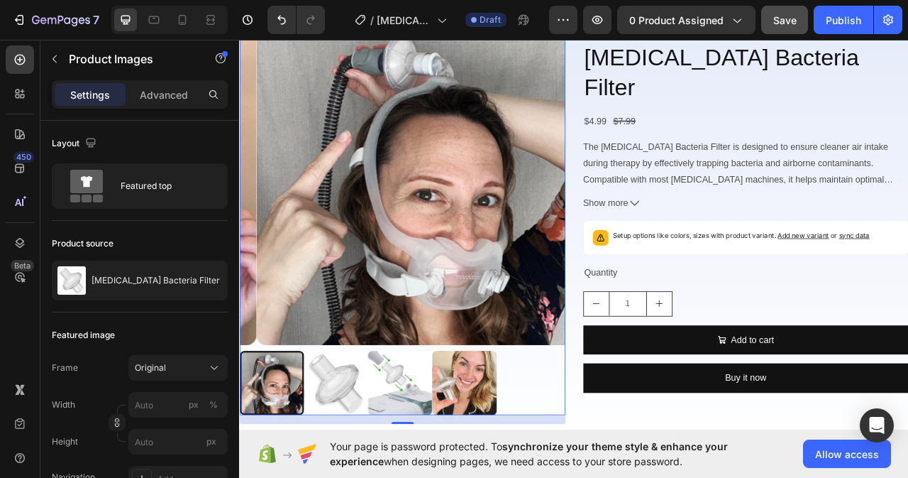
click at [377, 476] on img at bounding box center [362, 477] width 82 height 82
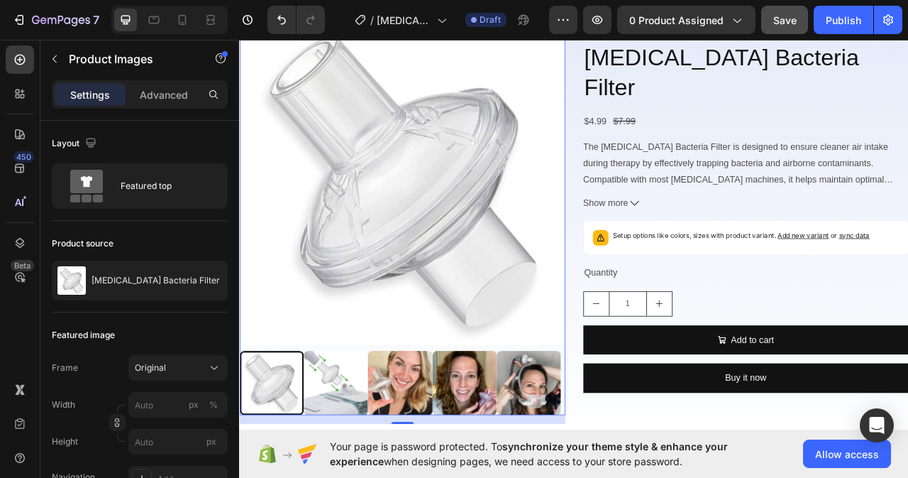
click at [377, 462] on img at bounding box center [362, 477] width 82 height 82
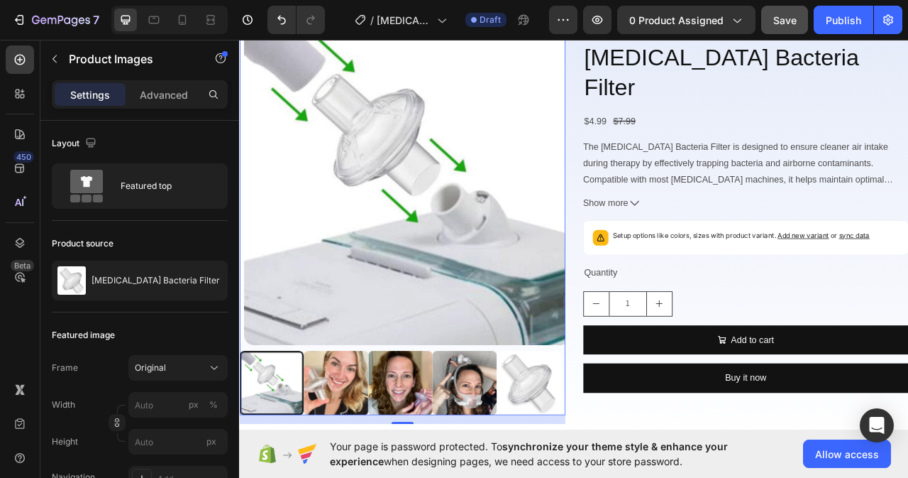
click at [377, 461] on img at bounding box center [362, 477] width 82 height 82
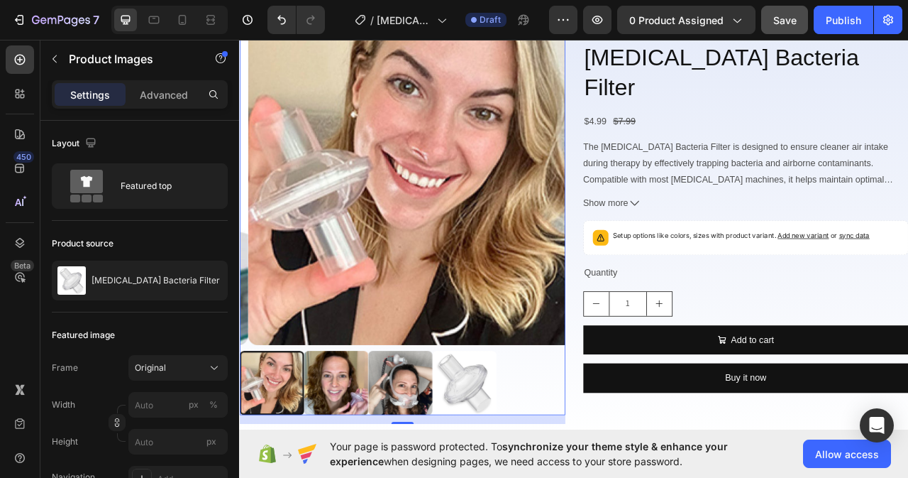
click at [377, 461] on img at bounding box center [362, 477] width 82 height 82
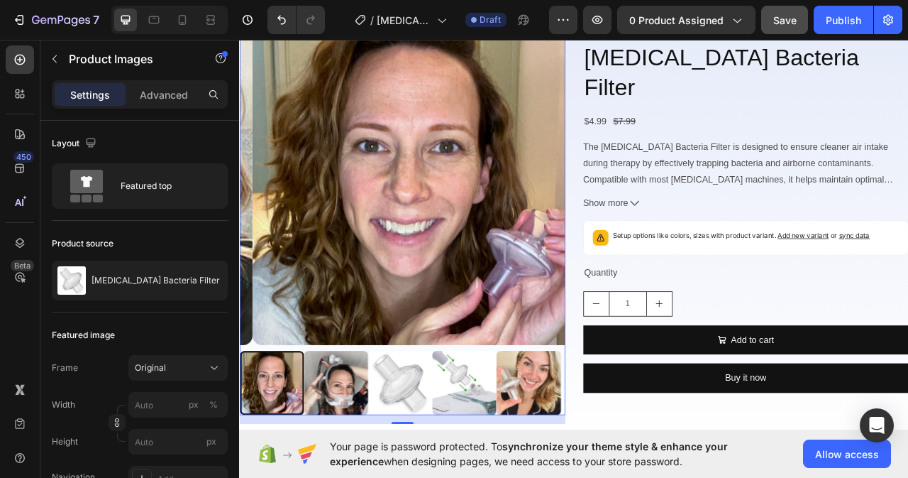
click at [377, 461] on img at bounding box center [362, 477] width 82 height 82
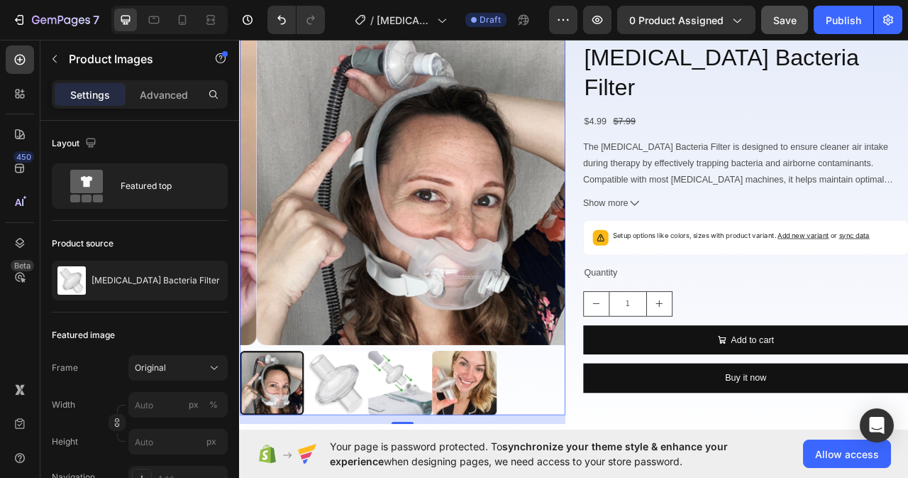
click at [379, 466] on img at bounding box center [362, 477] width 82 height 82
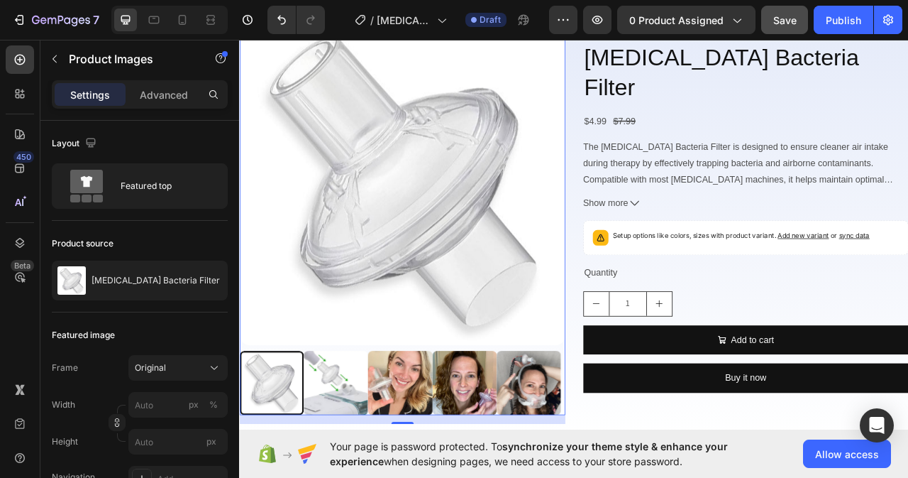
click at [368, 468] on img at bounding box center [362, 477] width 82 height 82
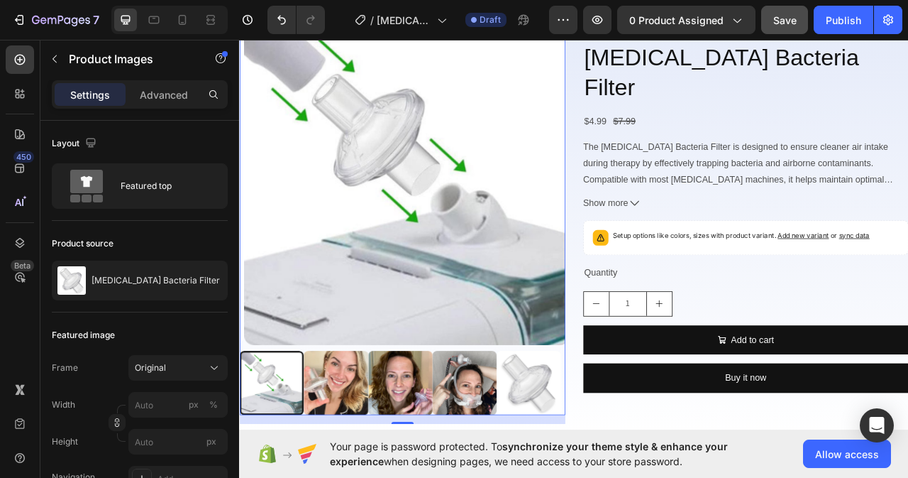
click at [368, 468] on img at bounding box center [362, 477] width 82 height 82
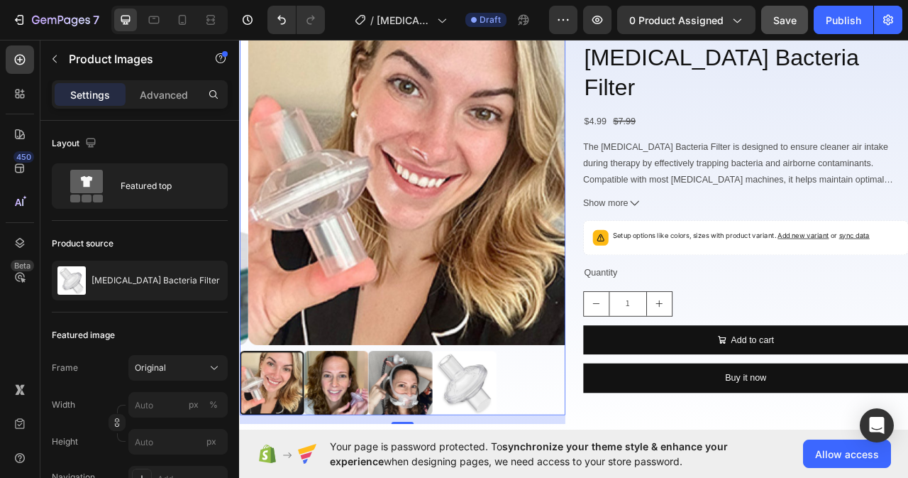
click at [368, 468] on img at bounding box center [362, 477] width 82 height 82
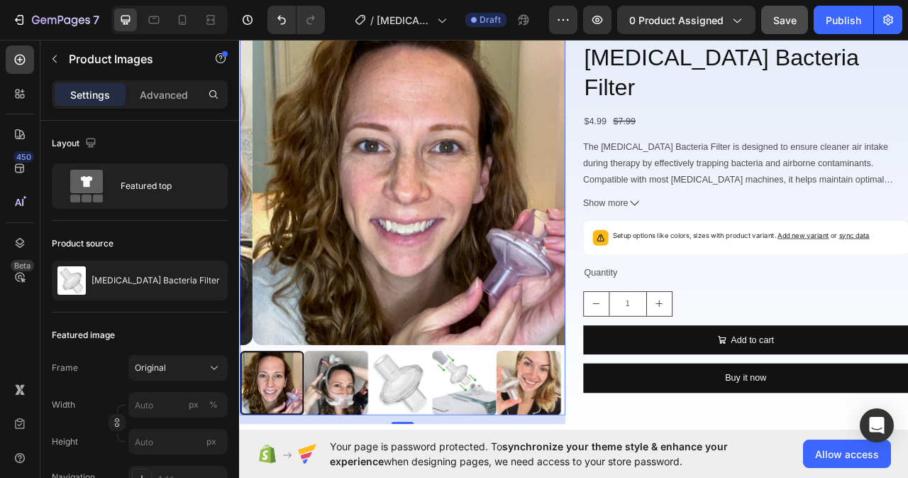
click at [369, 470] on img at bounding box center [362, 477] width 82 height 82
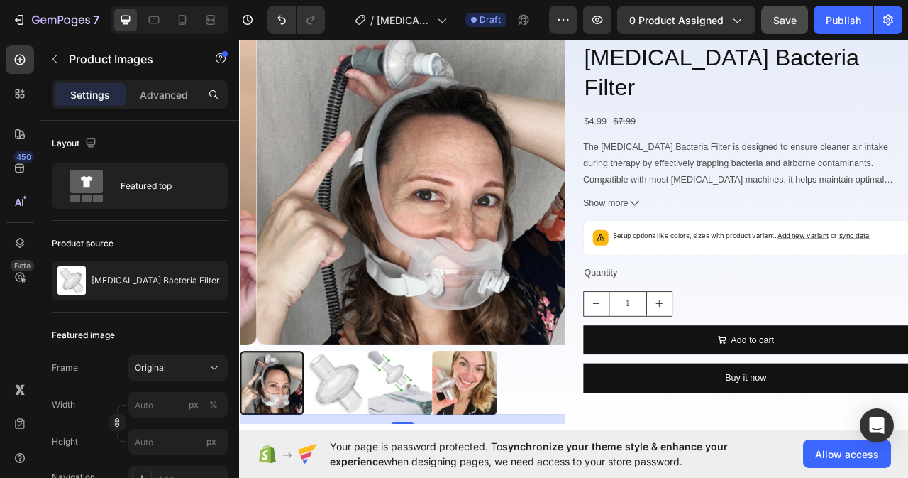
click at [369, 470] on img at bounding box center [362, 477] width 82 height 82
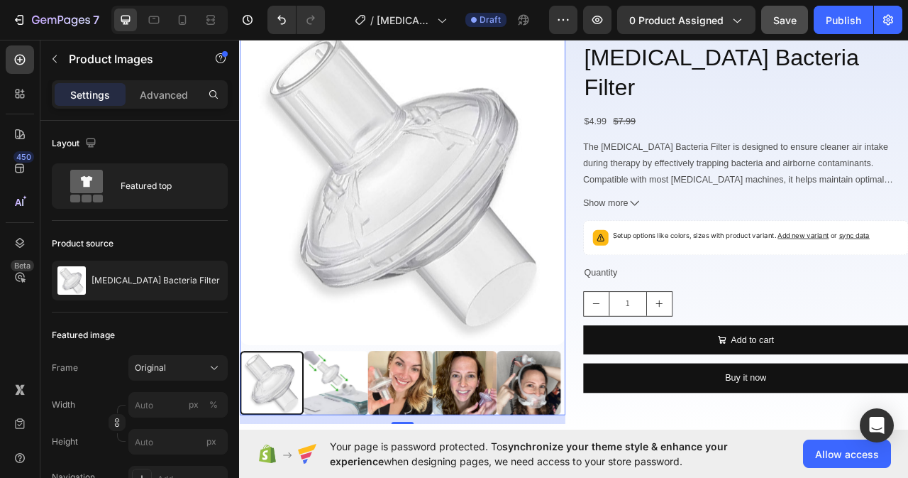
click at [382, 474] on img at bounding box center [362, 477] width 82 height 82
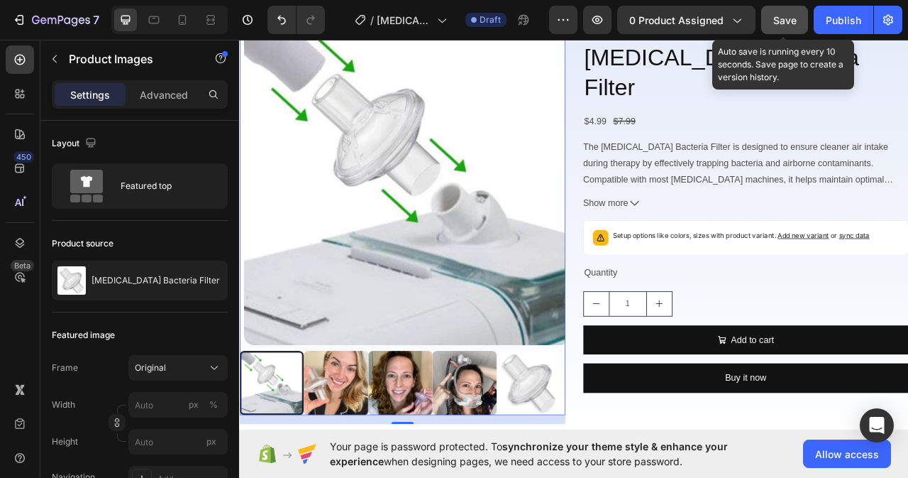
click at [774, 22] on span "Save" at bounding box center [784, 20] width 23 height 12
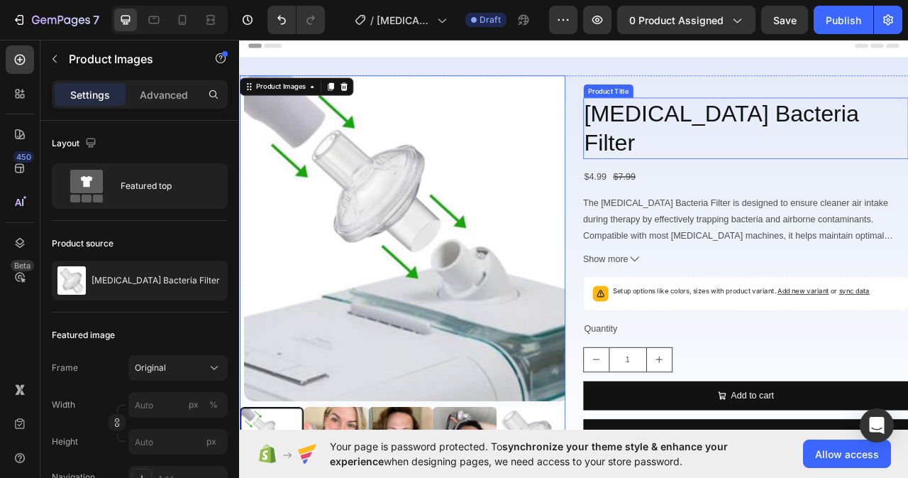
click at [678, 143] on h2 "[MEDICAL_DATA] Bacteria Filter" at bounding box center [884, 153] width 414 height 79
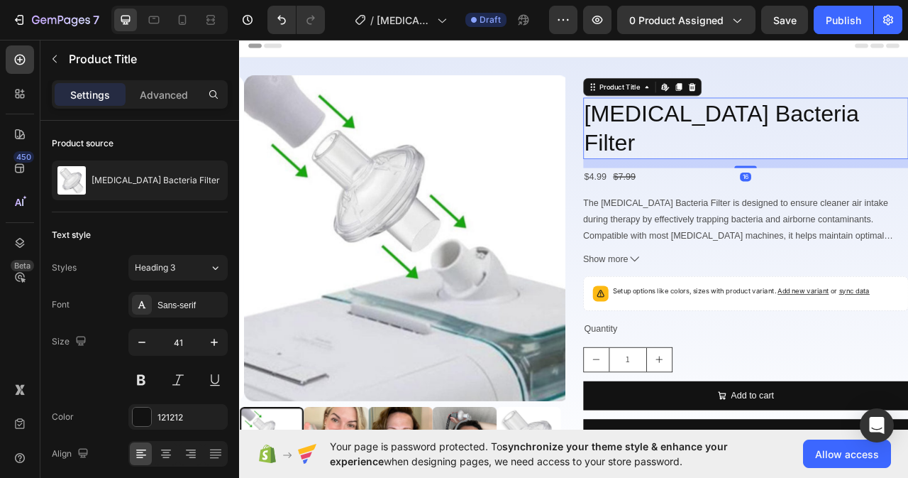
click at [908, 153] on h2 "[MEDICAL_DATA] Bacteria Filter" at bounding box center [884, 153] width 414 height 79
click at [182, 301] on div "Sans-serif" at bounding box center [191, 305] width 67 height 13
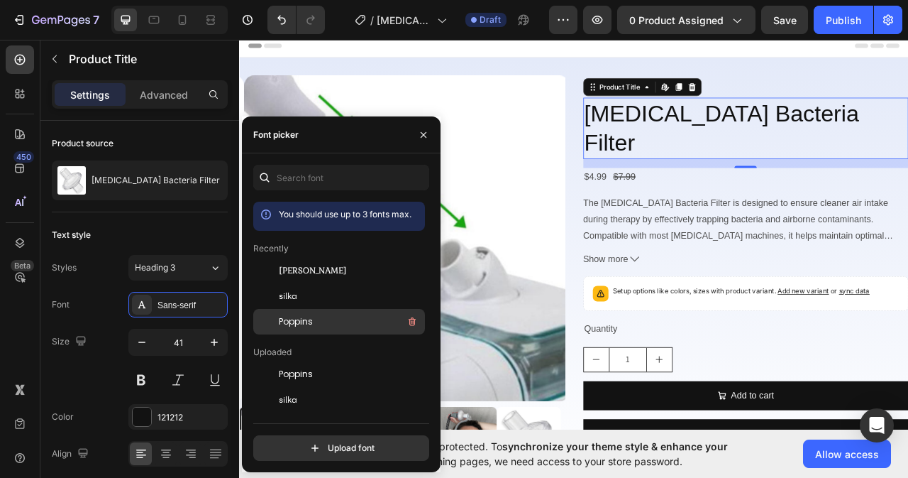
click at [308, 316] on span "Poppins" at bounding box center [296, 321] width 34 height 13
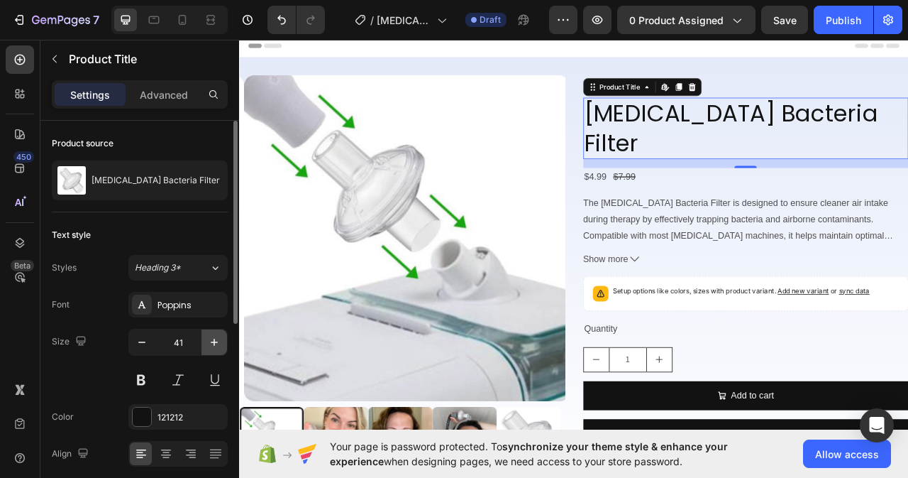
click at [214, 340] on icon "button" at bounding box center [214, 341] width 7 height 7
type input "42"
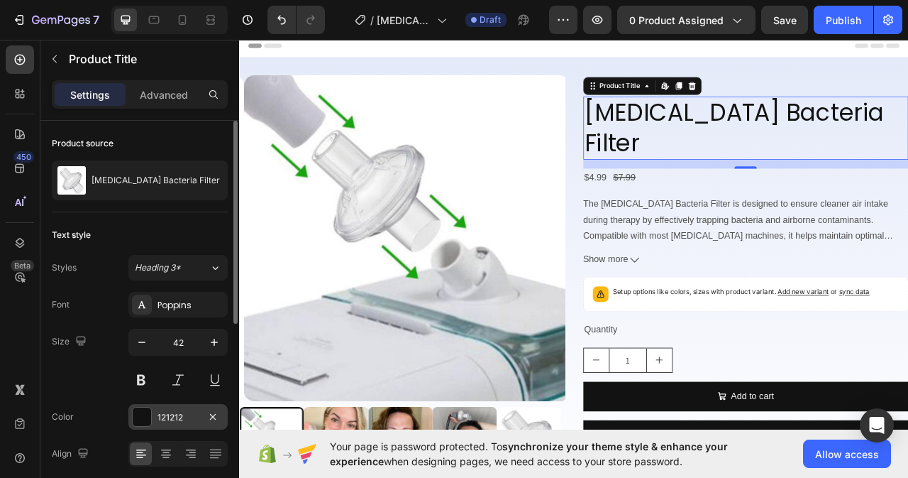
scroll to position [142, 0]
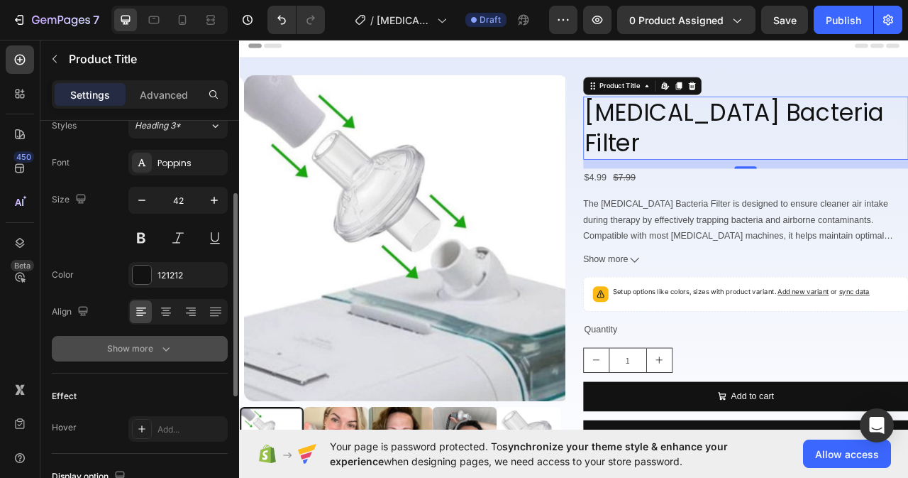
click at [160, 354] on icon "button" at bounding box center [166, 348] width 14 height 14
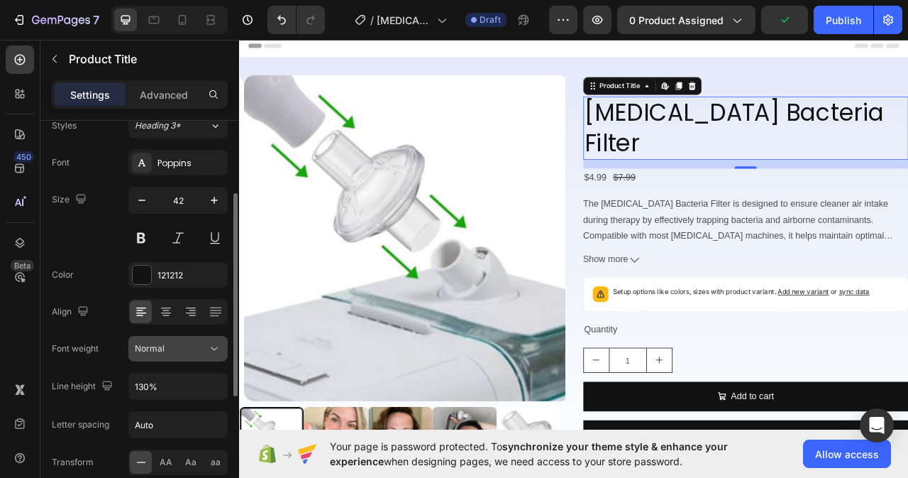
click at [204, 351] on div "Normal" at bounding box center [171, 348] width 72 height 13
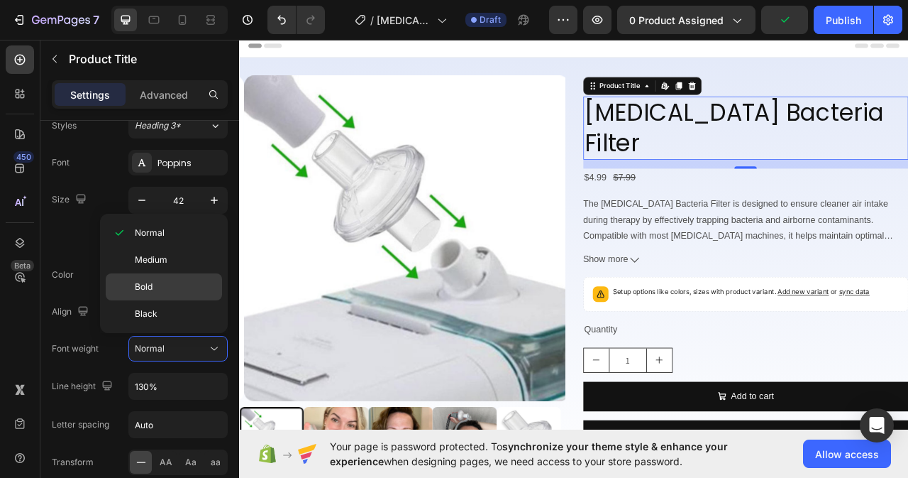
click at [160, 285] on p "Bold" at bounding box center [175, 286] width 81 height 13
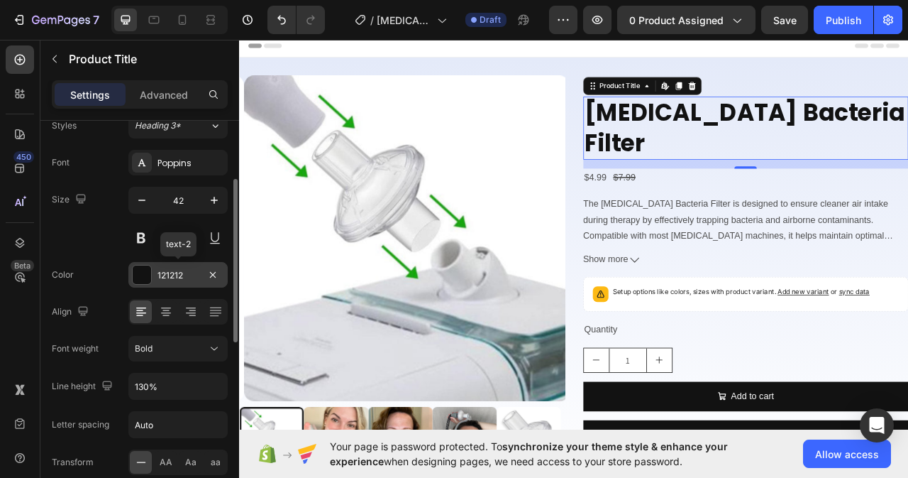
click at [172, 274] on div "121212" at bounding box center [178, 275] width 41 height 13
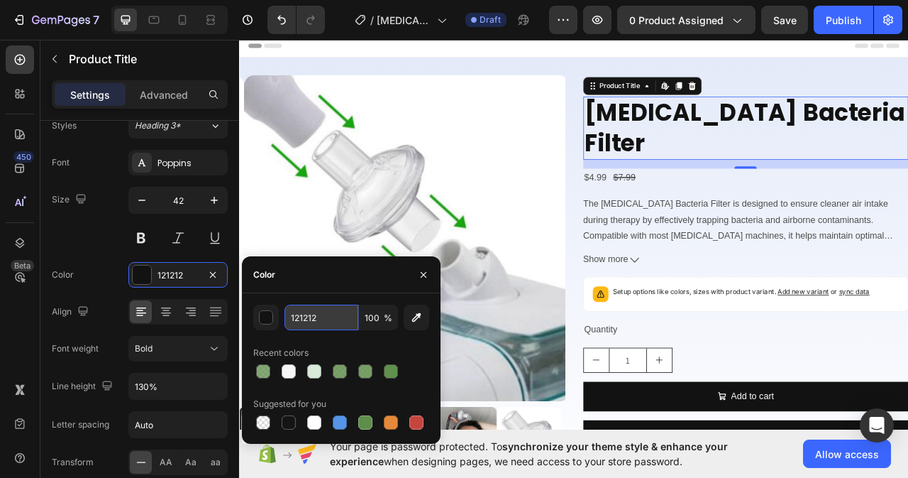
click at [322, 314] on input "121212" at bounding box center [322, 317] width 74 height 26
paste input "#222A49"
type input "#222A49"
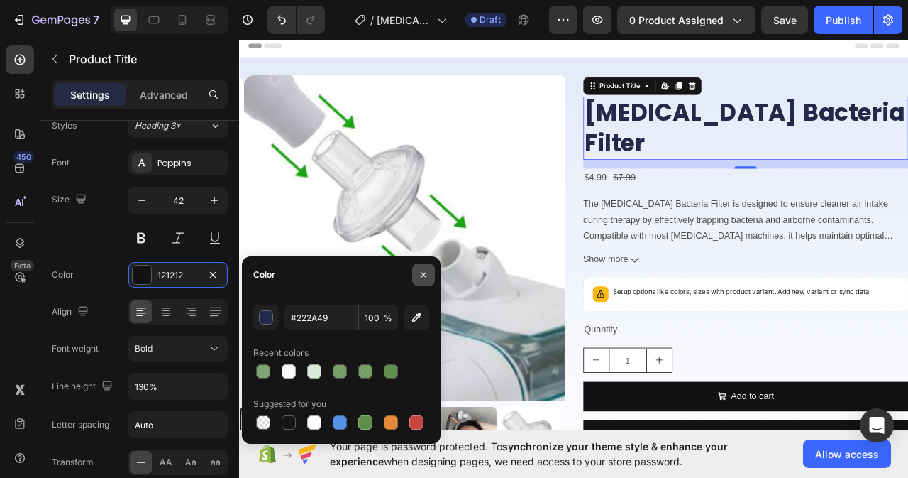
click at [423, 277] on icon "button" at bounding box center [423, 274] width 11 height 11
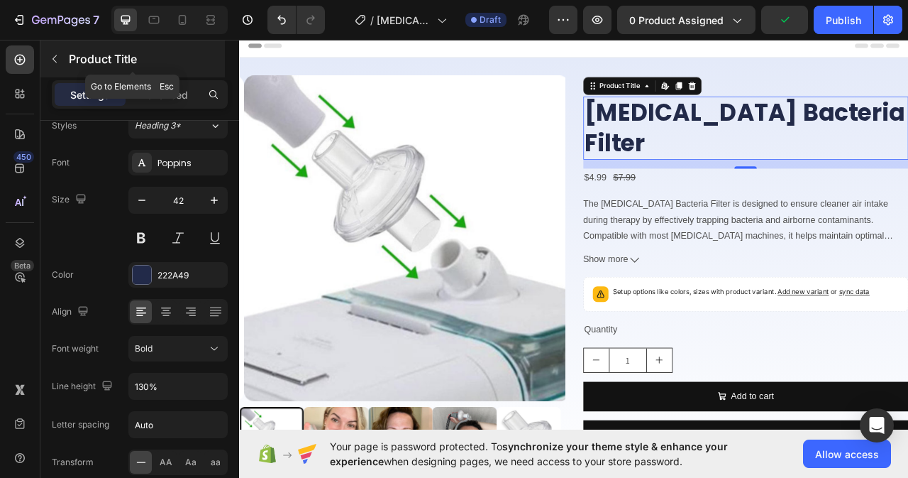
click at [51, 62] on icon "button" at bounding box center [54, 58] width 11 height 11
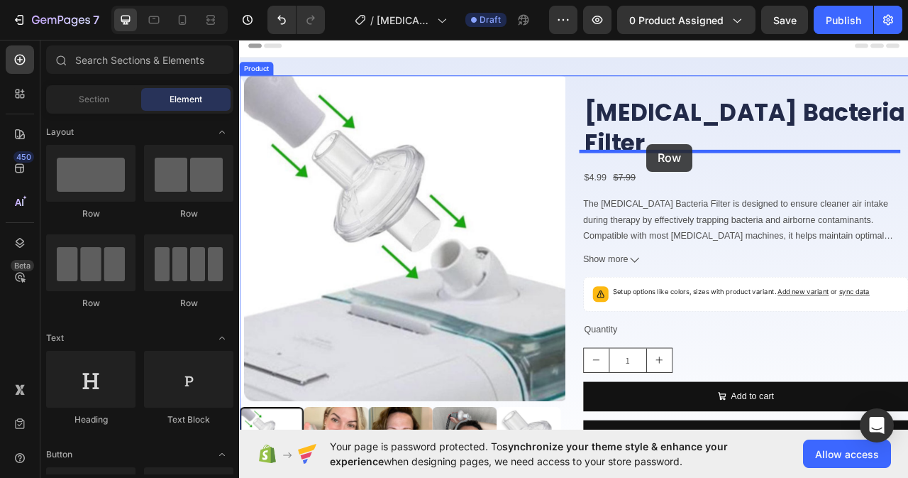
drag, startPoint x: 327, startPoint y: 238, endPoint x: 758, endPoint y: 173, distance: 435.6
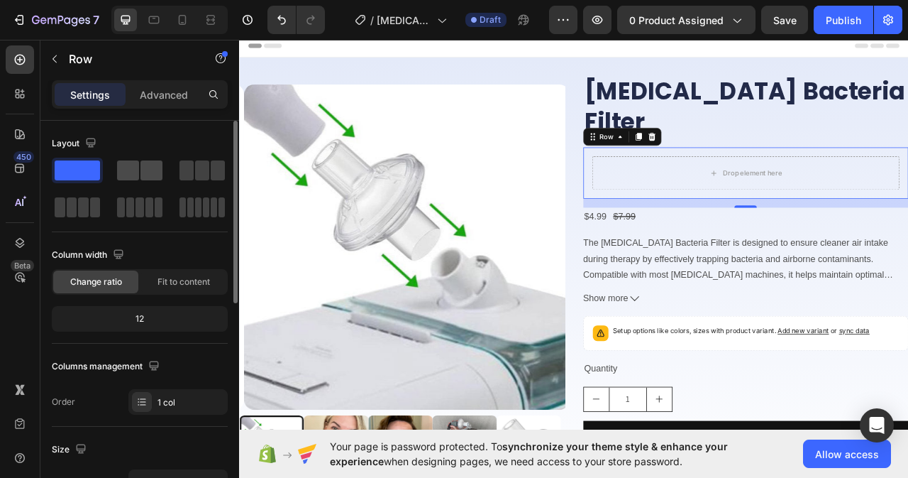
click at [138, 172] on span at bounding box center [128, 170] width 22 height 20
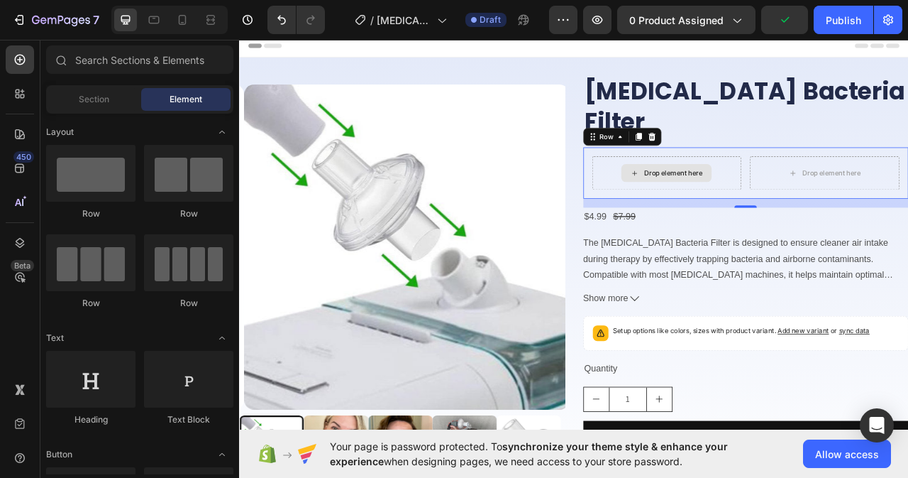
click at [743, 199] on div "Drop element here" at bounding box center [782, 210] width 115 height 23
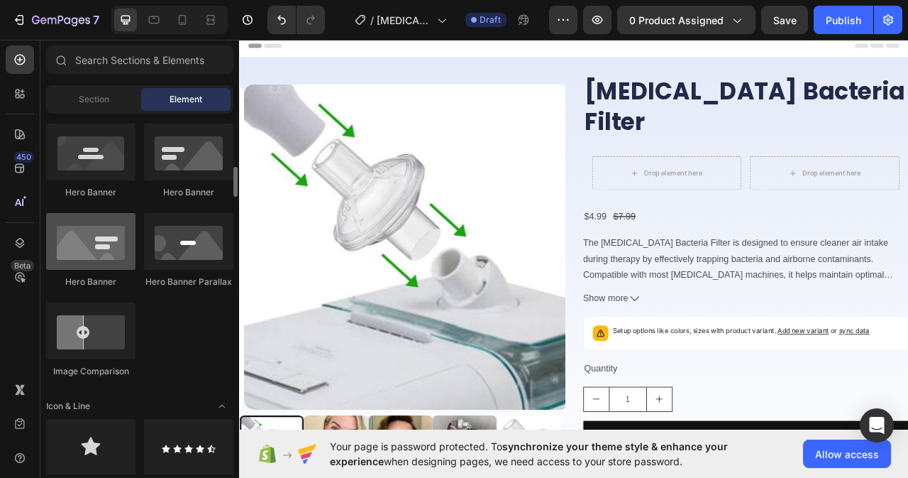
scroll to position [781, 0]
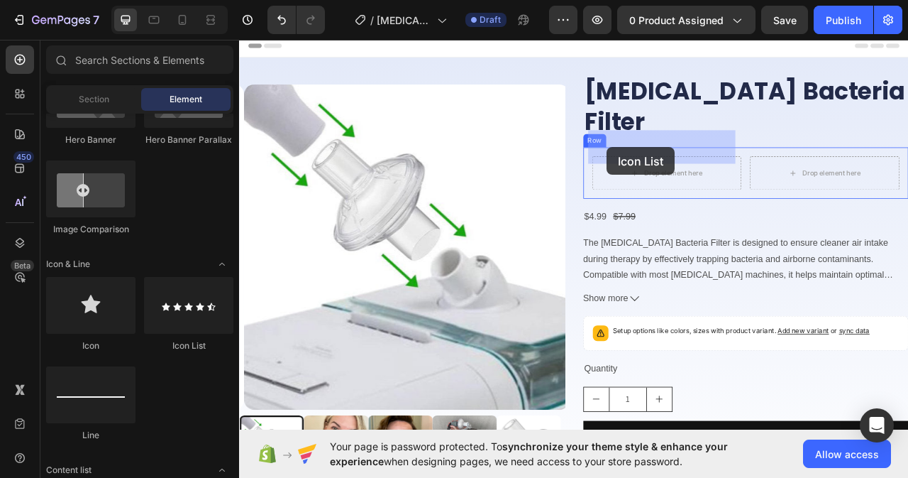
drag, startPoint x: 434, startPoint y: 352, endPoint x: 707, endPoint y: 177, distance: 324.2
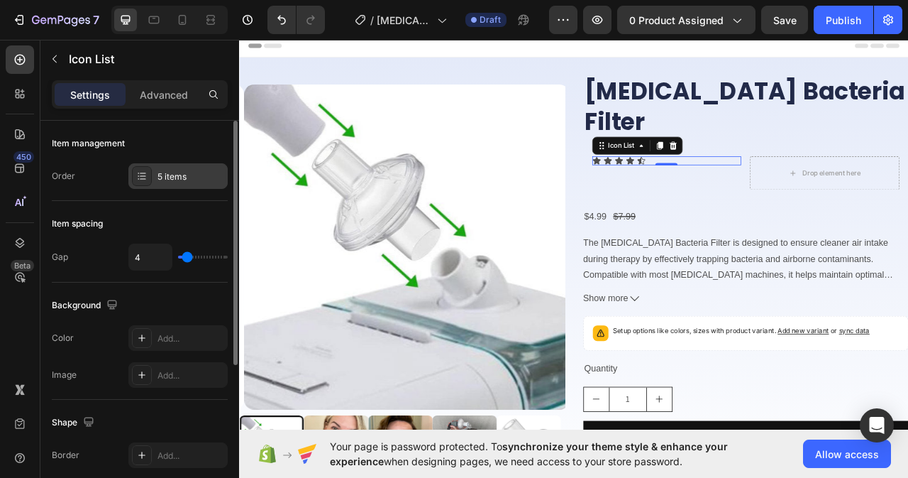
click at [175, 173] on div "5 items" at bounding box center [191, 176] width 67 height 13
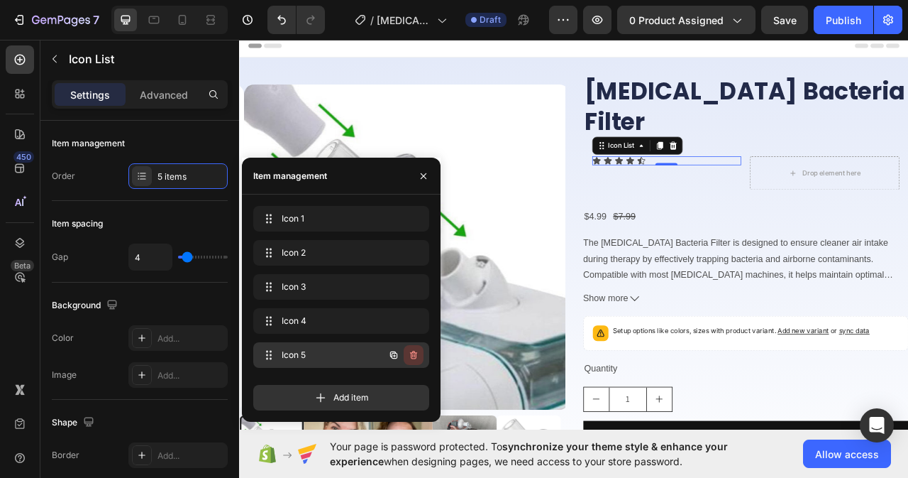
click at [414, 358] on icon "button" at bounding box center [413, 355] width 7 height 9
click at [414, 356] on div "Delete" at bounding box center [404, 354] width 26 height 13
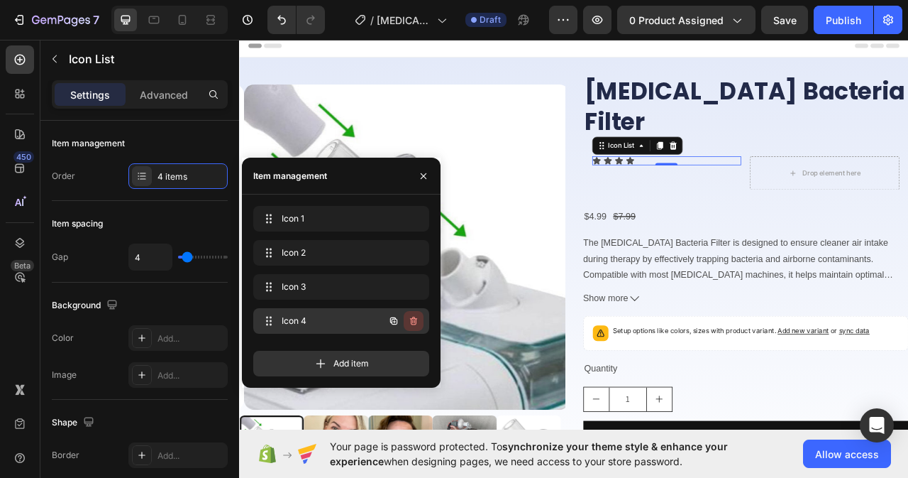
click at [417, 321] on icon "button" at bounding box center [413, 320] width 7 height 9
click at [417, 321] on div "Delete" at bounding box center [404, 320] width 26 height 13
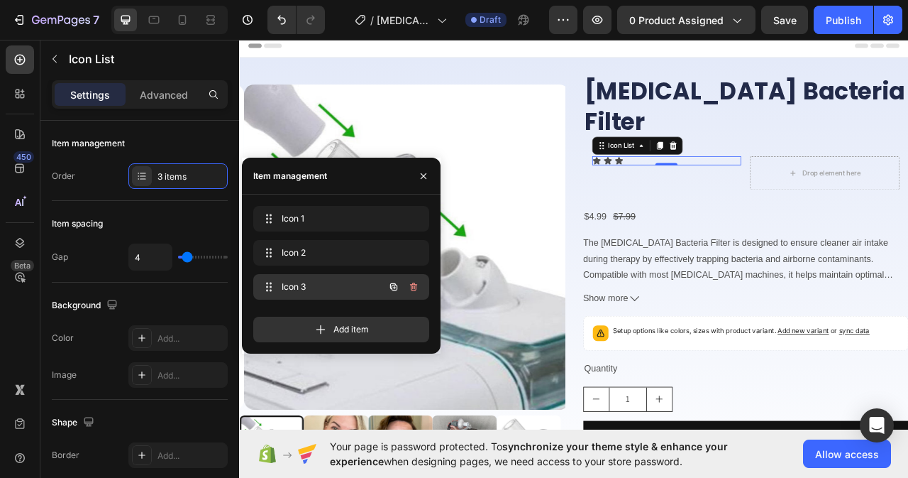
click at [417, 287] on icon "button" at bounding box center [413, 286] width 7 height 9
click at [417, 287] on div "Delete" at bounding box center [404, 286] width 26 height 13
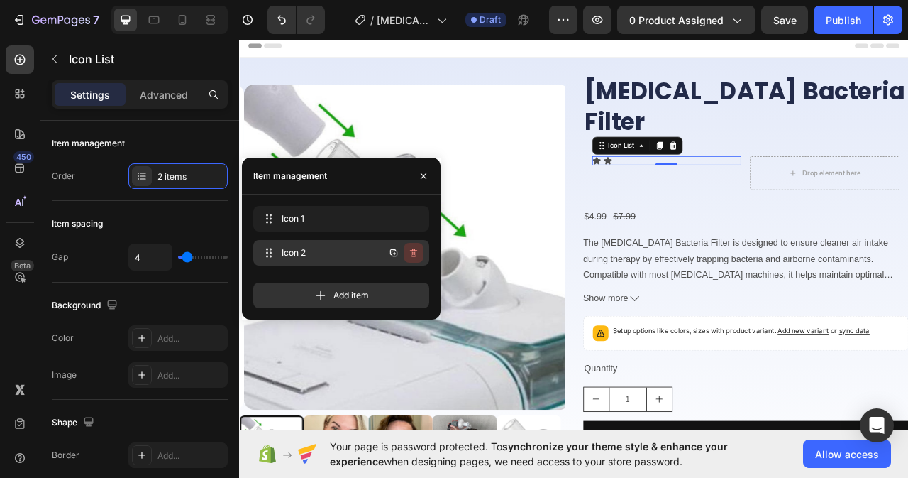
click at [409, 251] on icon "button" at bounding box center [413, 252] width 11 height 11
click at [409, 251] on div "Delete" at bounding box center [404, 252] width 26 height 13
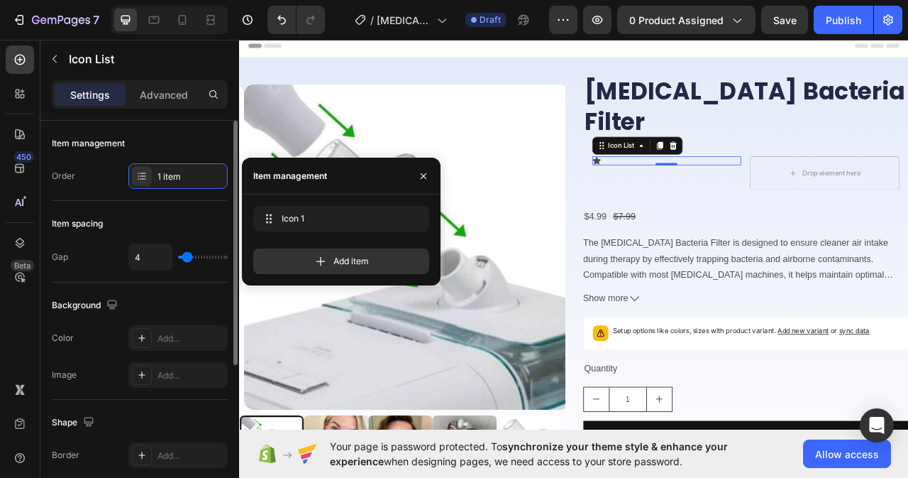
scroll to position [71, 0]
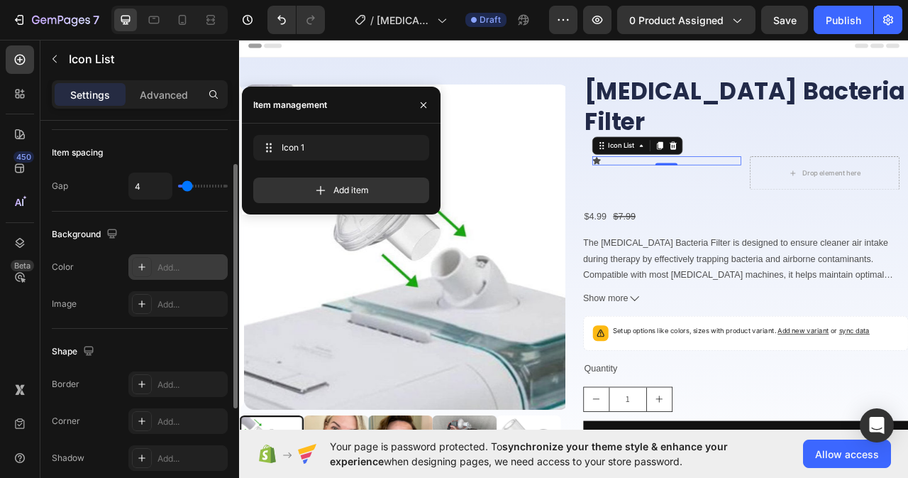
click at [177, 257] on div "Add..." at bounding box center [177, 267] width 99 height 26
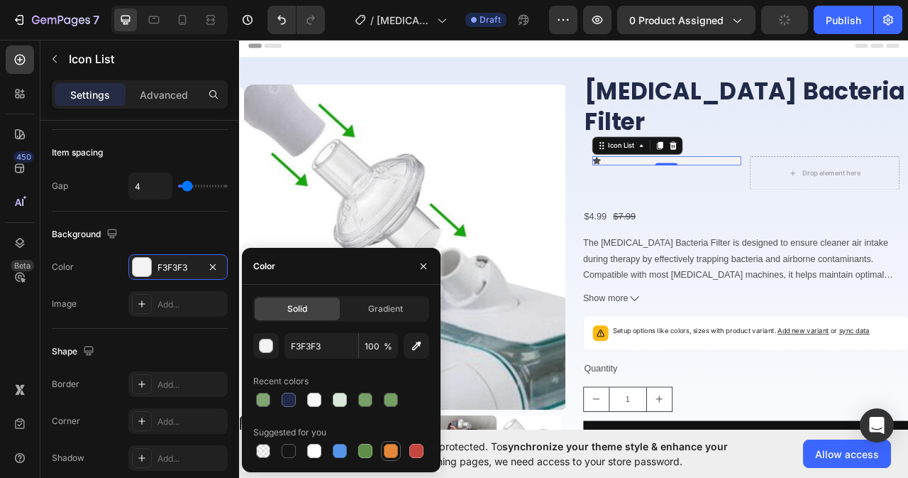
click at [389, 452] on div at bounding box center [391, 450] width 14 height 14
type input "E4893A"
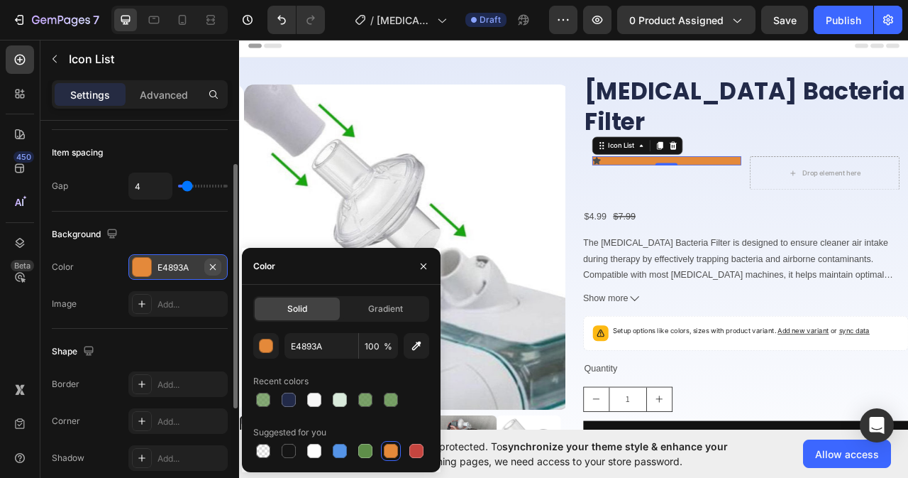
click at [211, 265] on icon "button" at bounding box center [212, 266] width 11 height 11
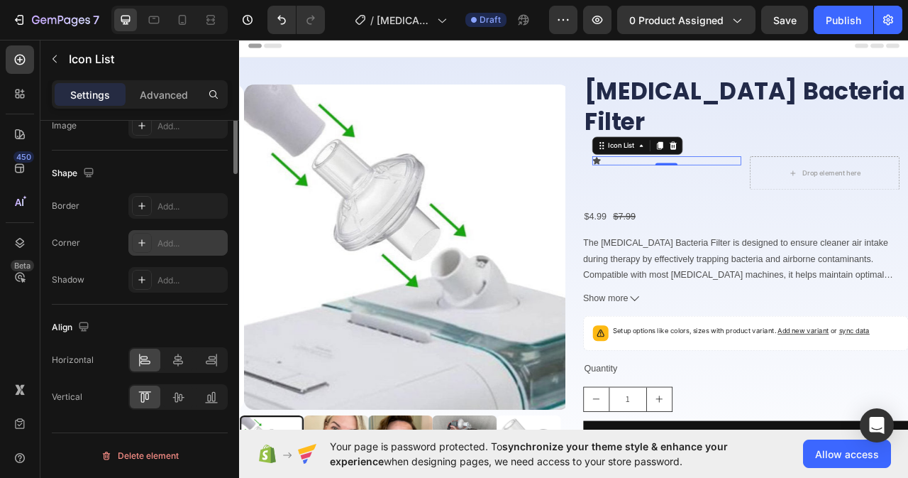
scroll to position [0, 0]
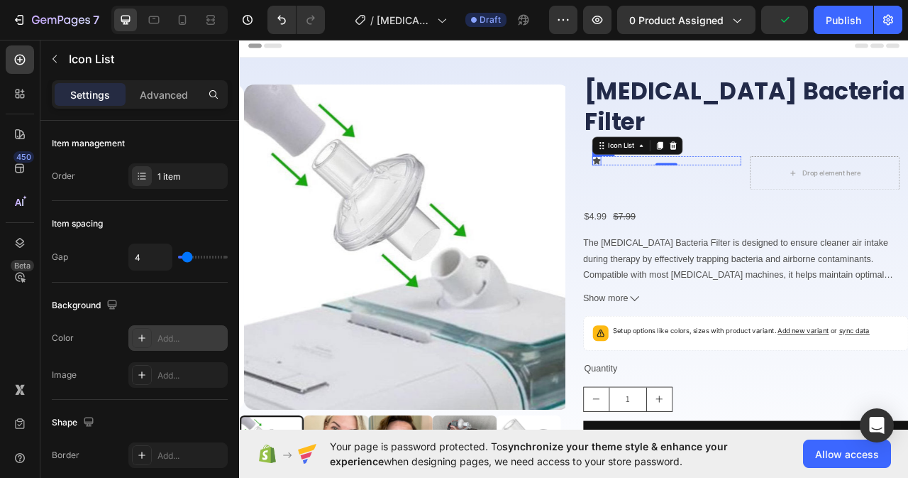
click at [689, 189] on icon at bounding box center [694, 193] width 10 height 9
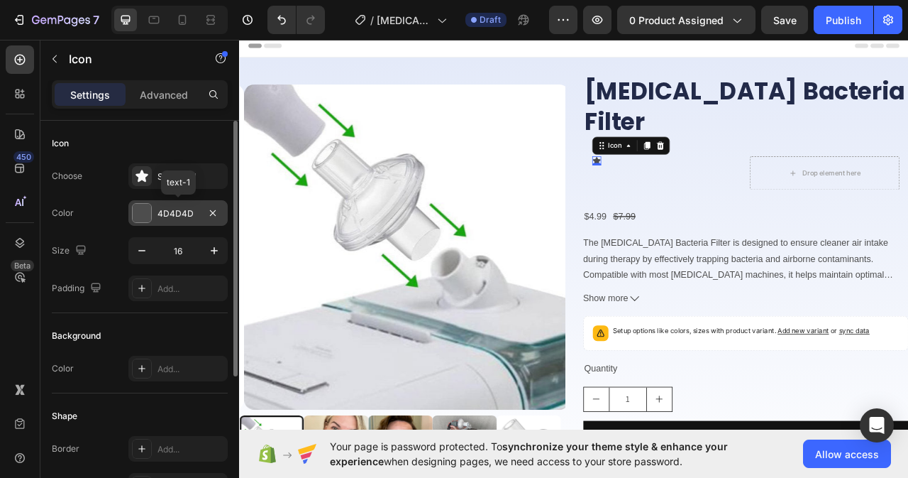
click at [196, 211] on div "4D4D4D" at bounding box center [178, 213] width 41 height 13
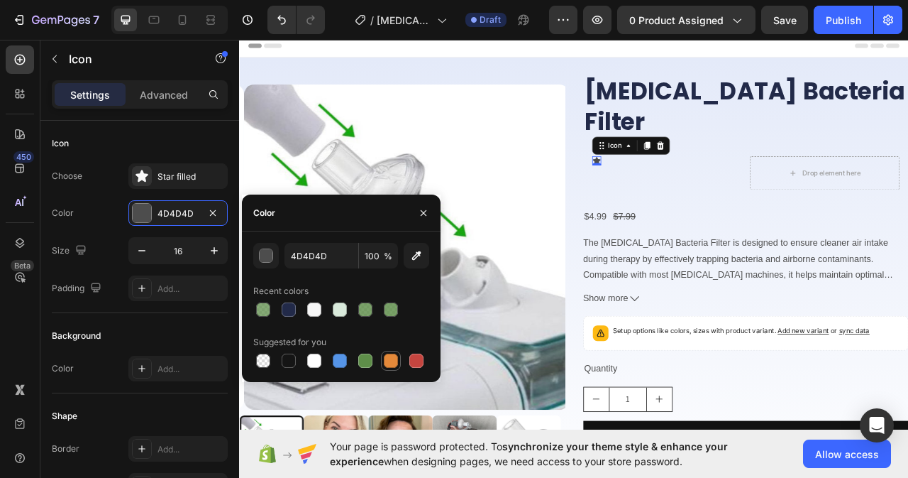
click at [390, 362] on div at bounding box center [391, 360] width 14 height 14
type input "E4893A"
click at [425, 211] on icon "button" at bounding box center [424, 212] width 6 height 6
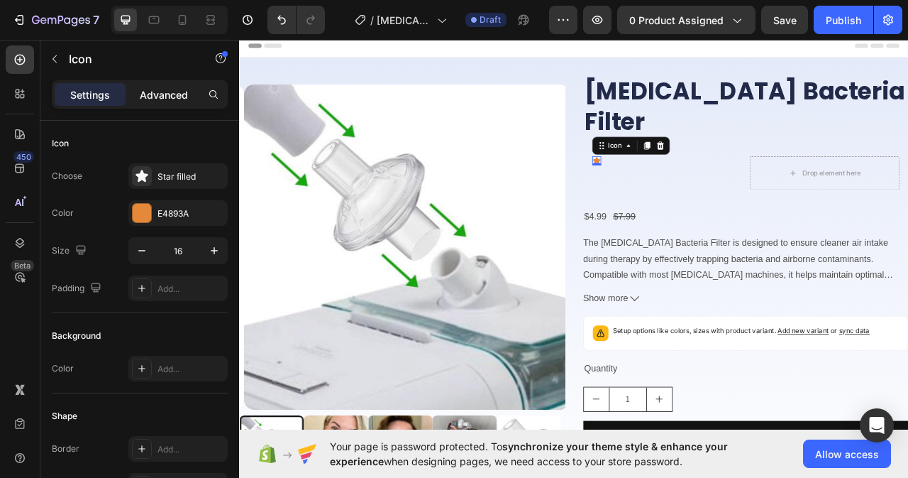
click at [182, 88] on p "Advanced" at bounding box center [164, 94] width 48 height 15
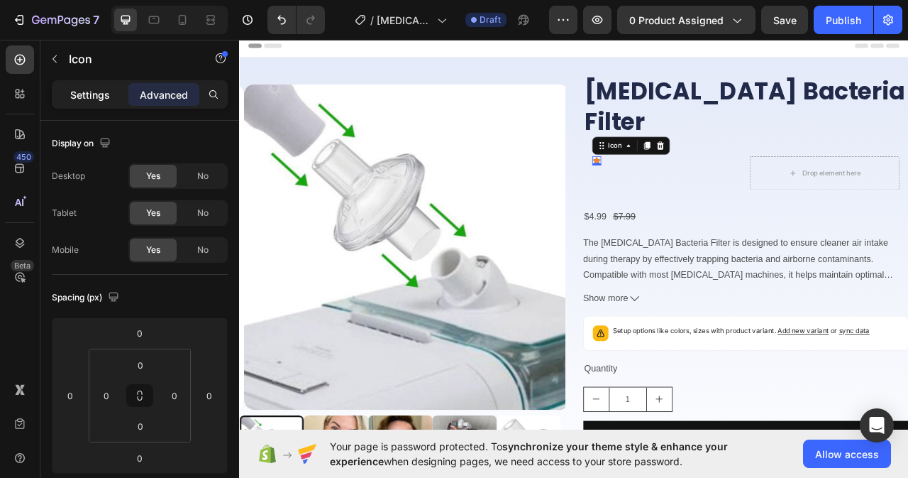
click at [92, 84] on div "Settings" at bounding box center [90, 94] width 71 height 23
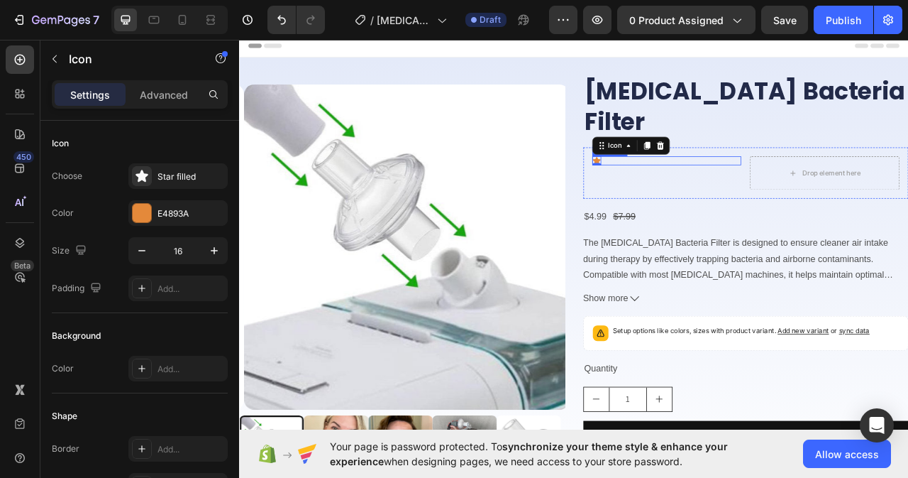
click at [717, 189] on div "Icon 0" at bounding box center [783, 194] width 190 height 11
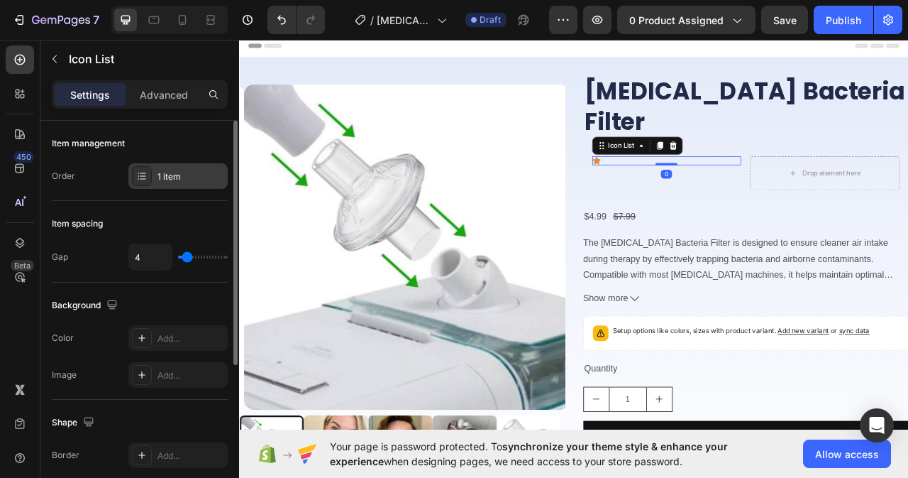
click at [187, 175] on div "1 item" at bounding box center [191, 176] width 67 height 13
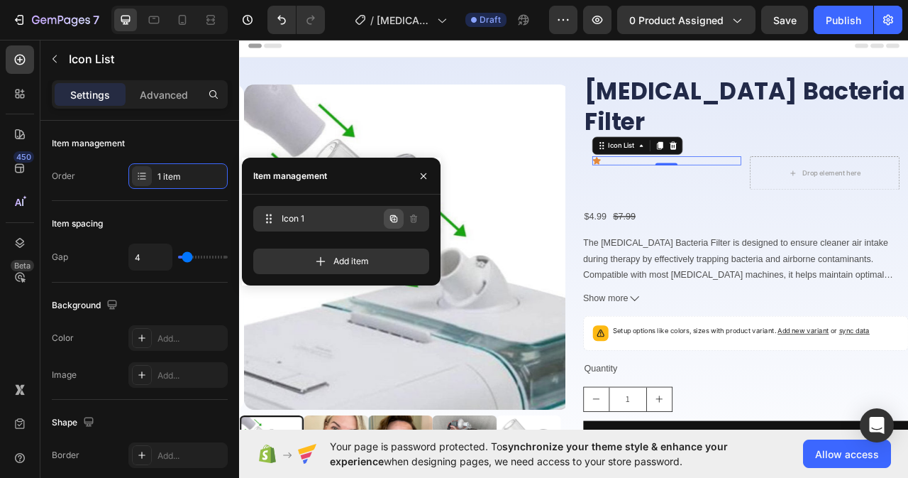
click at [392, 221] on icon "button" at bounding box center [393, 218] width 11 height 11
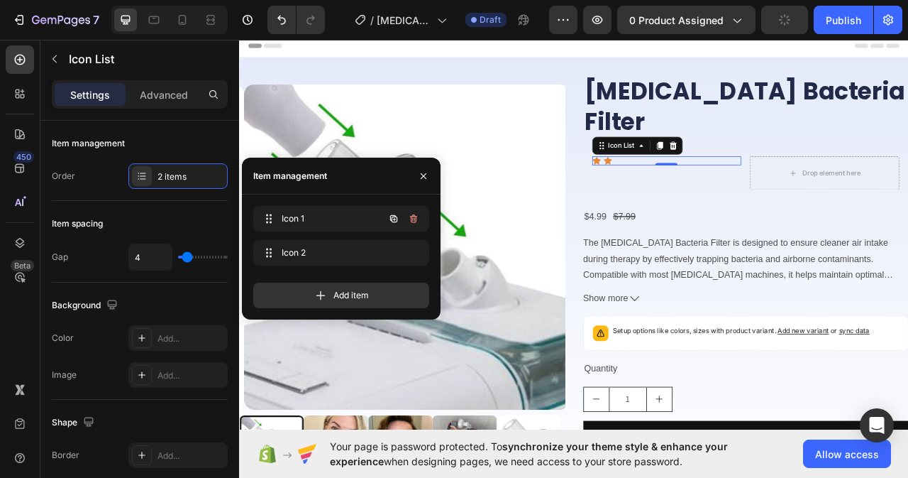
click at [392, 221] on icon "button" at bounding box center [393, 218] width 11 height 11
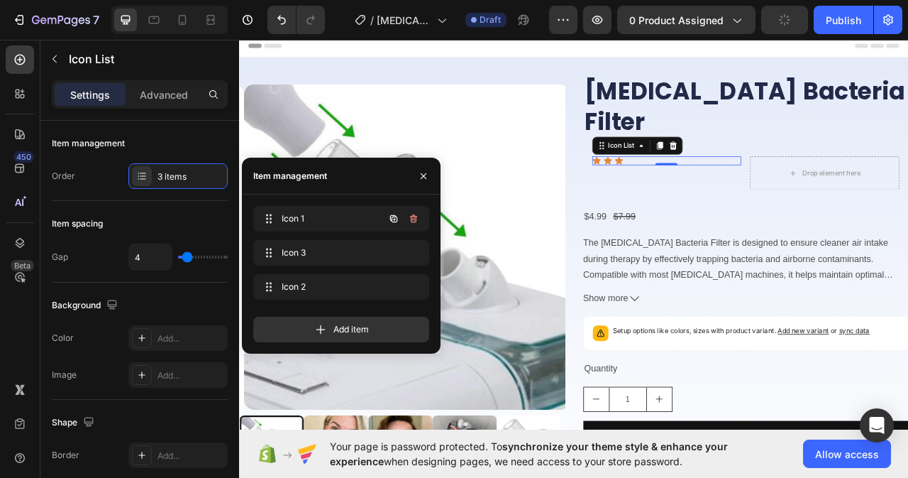
click at [392, 221] on icon "button" at bounding box center [393, 218] width 11 height 11
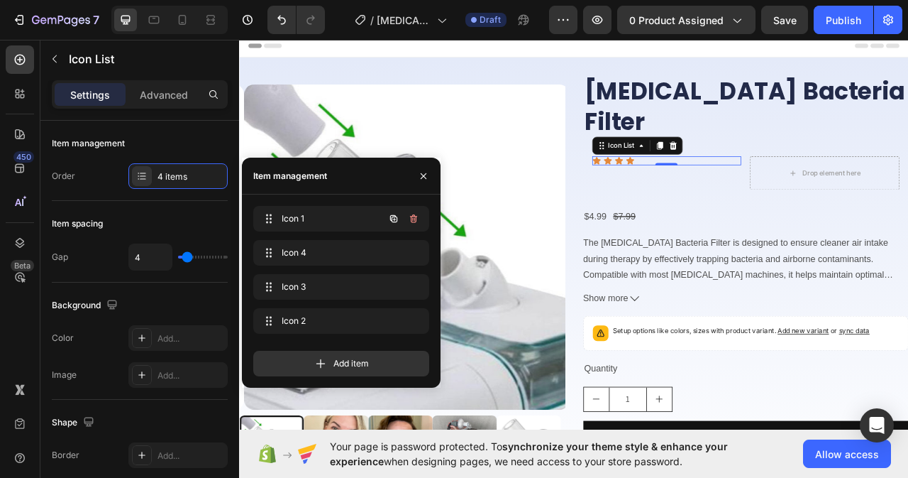
click at [392, 221] on icon "button" at bounding box center [393, 218] width 11 height 11
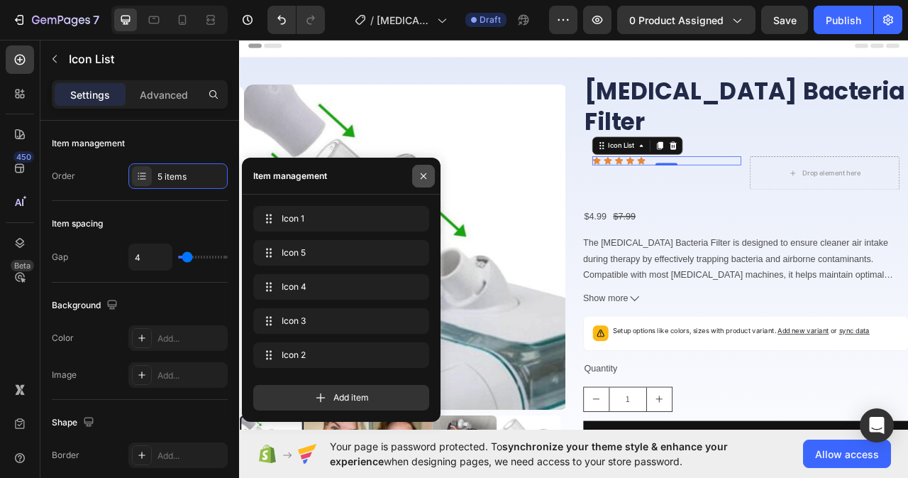
click at [431, 174] on button "button" at bounding box center [423, 176] width 23 height 23
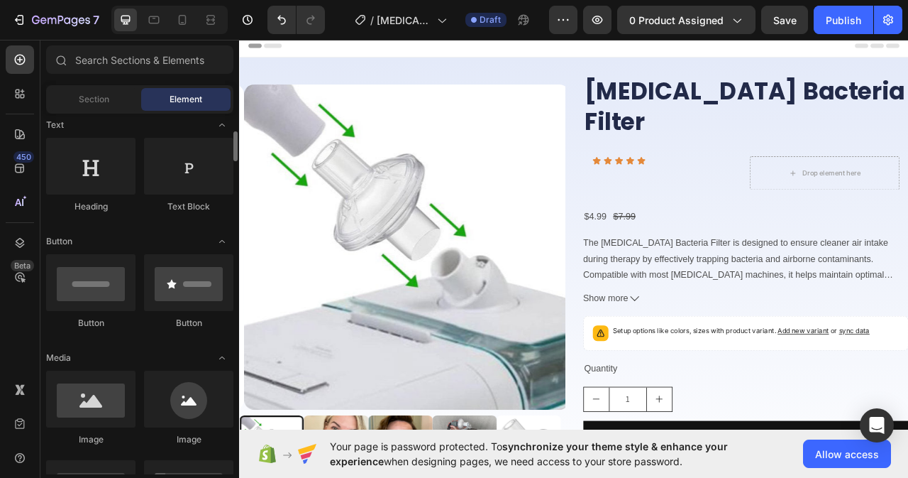
scroll to position [71, 0]
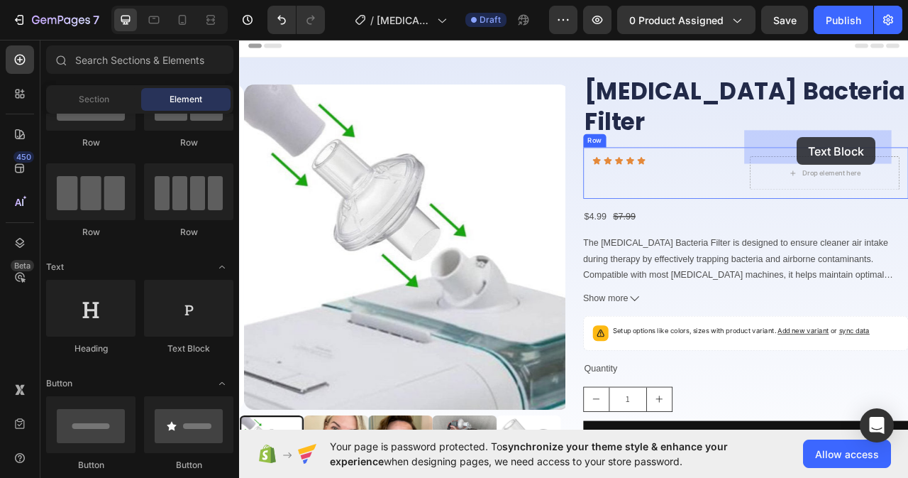
drag, startPoint x: 446, startPoint y: 350, endPoint x: 949, endPoint y: 165, distance: 536.1
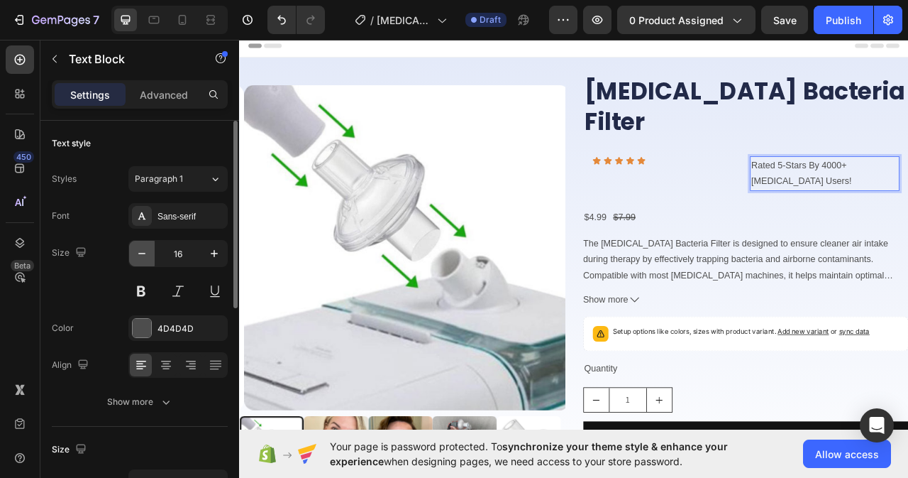
click at [143, 255] on icon "button" at bounding box center [142, 253] width 14 height 14
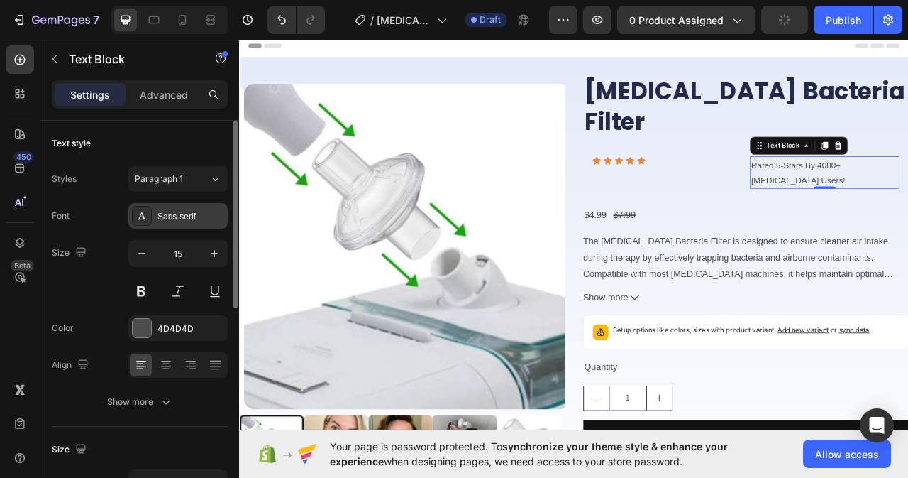
click at [187, 215] on div "Sans-serif" at bounding box center [191, 216] width 67 height 13
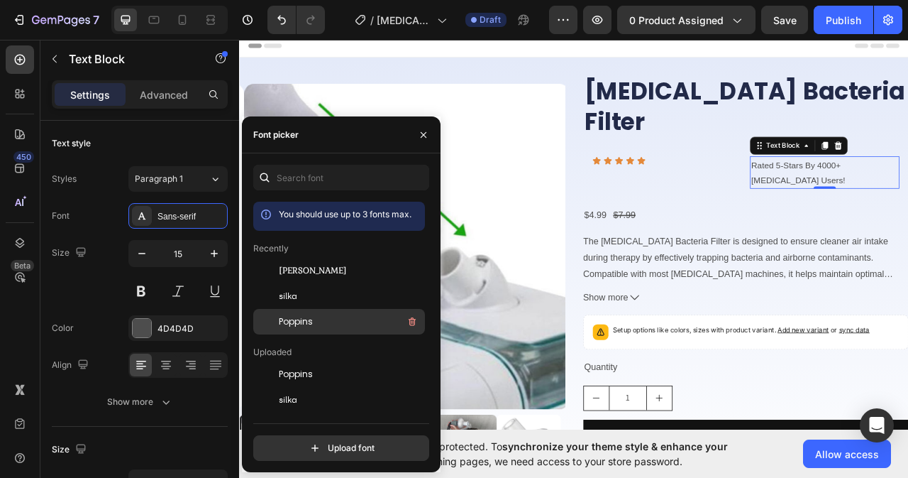
click at [307, 333] on div "Poppins" at bounding box center [339, 322] width 172 height 26
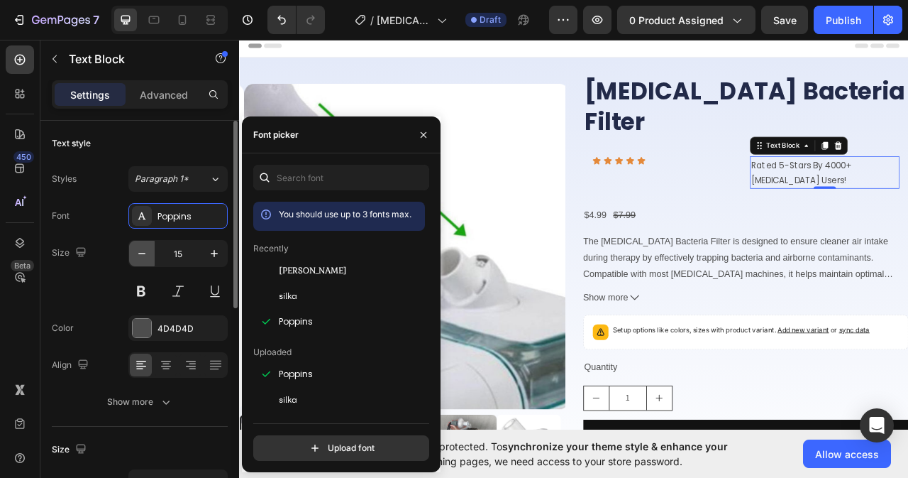
click at [136, 248] on icon "button" at bounding box center [142, 253] width 14 height 14
type input "14"
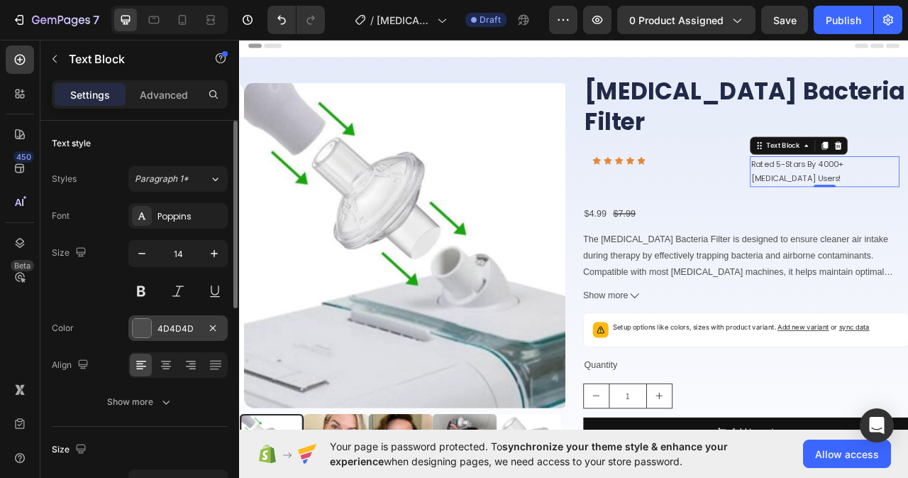
click at [174, 326] on div "4D4D4D" at bounding box center [178, 328] width 41 height 13
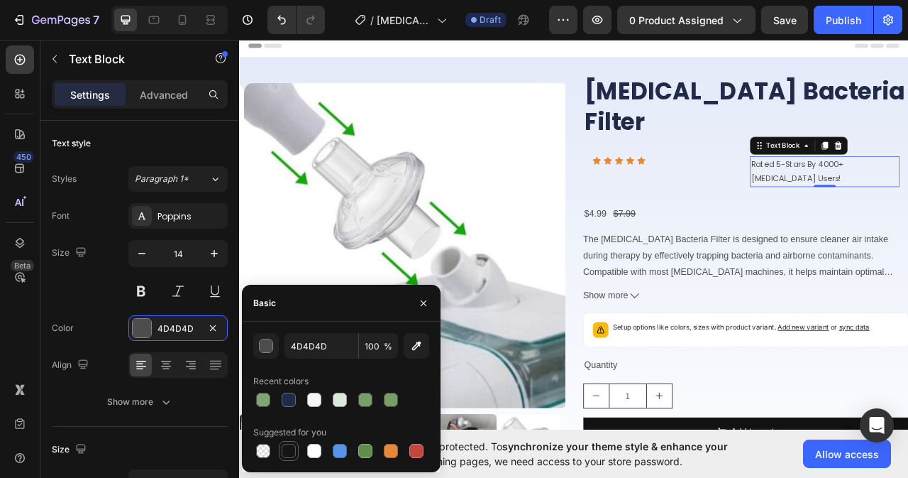
click at [290, 453] on div at bounding box center [289, 450] width 14 height 14
type input "151515"
click at [427, 302] on icon "button" at bounding box center [423, 302] width 11 height 11
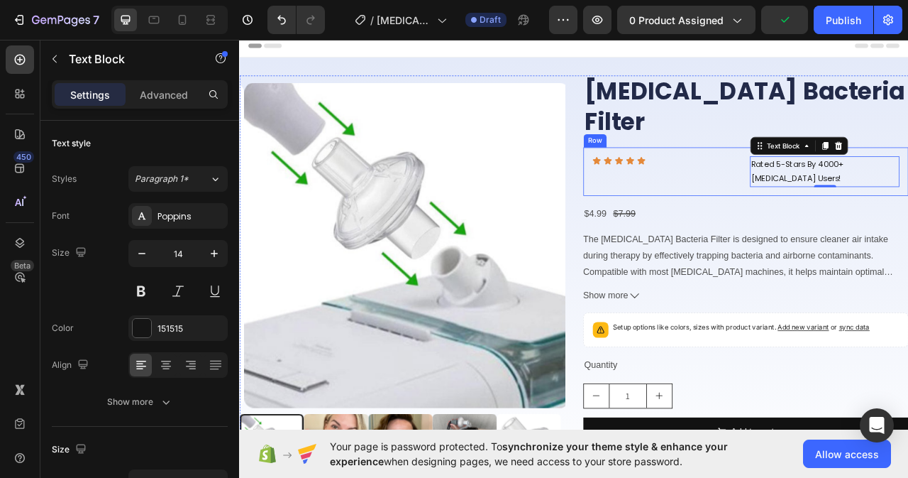
click at [853, 197] on div "Icon Icon Icon Icon Icon Icon List Rated 5-Stars By 4000+ CPAP Users! Text Bloc…" at bounding box center [884, 207] width 414 height 61
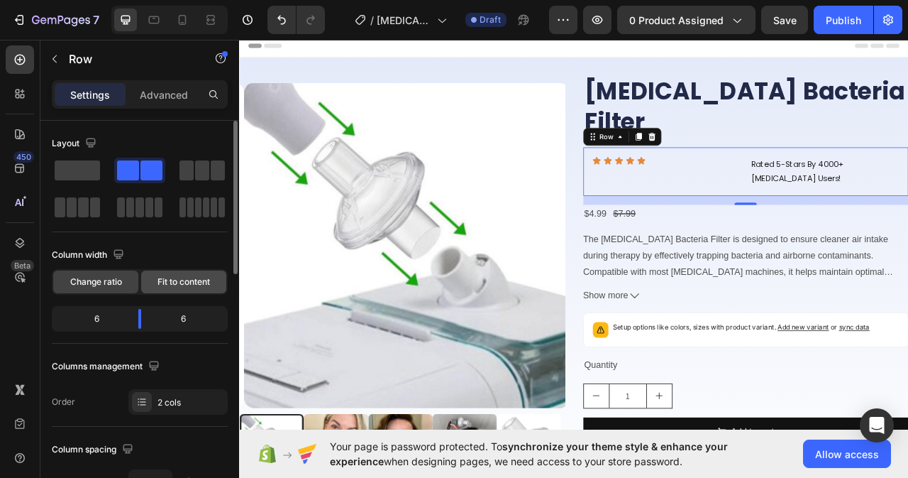
click at [183, 281] on span "Fit to content" at bounding box center [184, 281] width 53 height 13
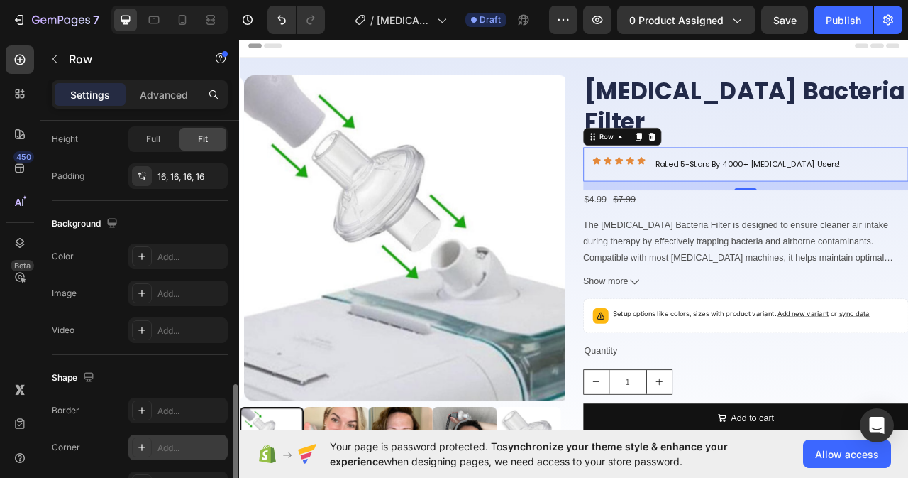
scroll to position [630, 0]
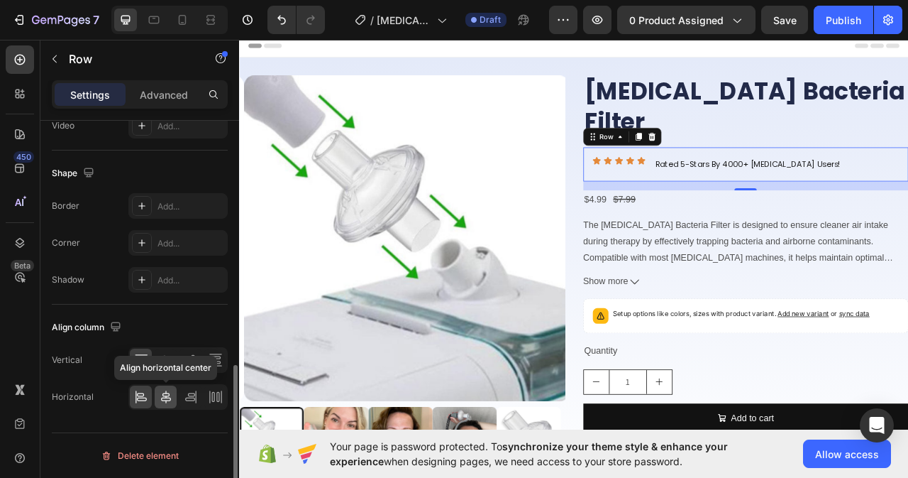
click at [165, 400] on icon at bounding box center [166, 396] width 10 height 13
click at [134, 402] on icon at bounding box center [141, 397] width 14 height 14
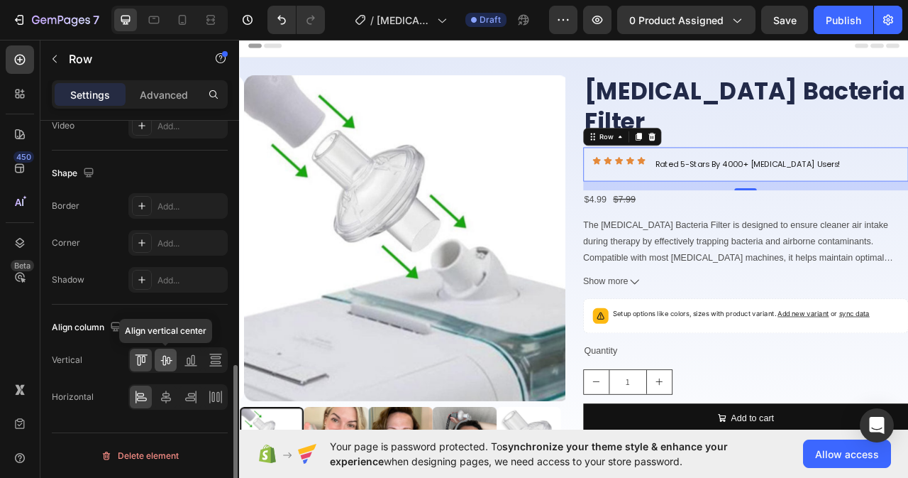
click at [169, 364] on icon at bounding box center [166, 360] width 14 height 14
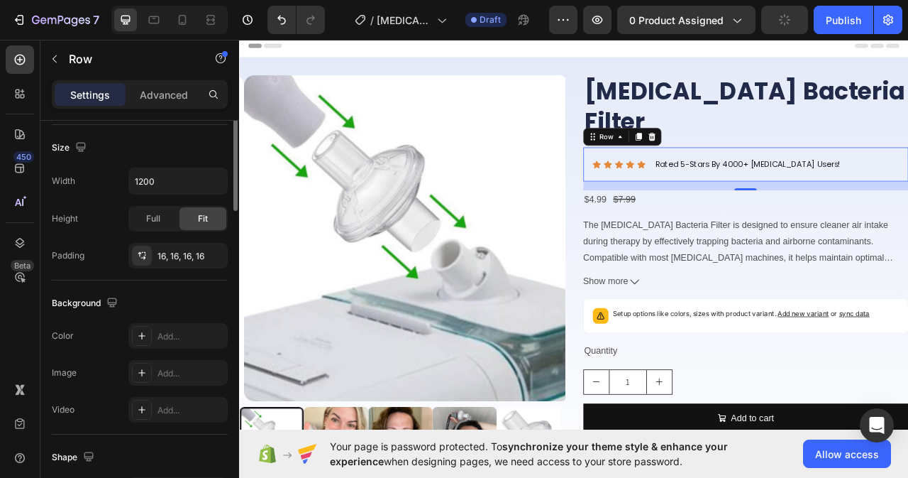
scroll to position [133, 0]
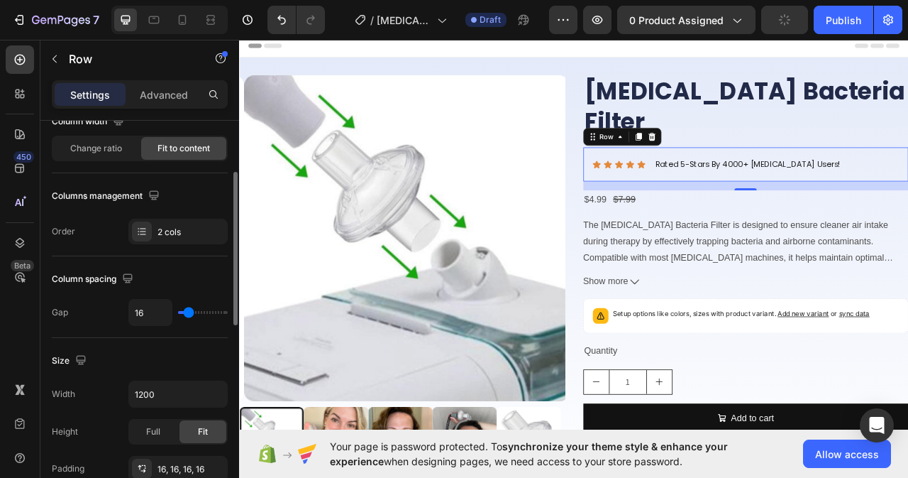
type input "0"
drag, startPoint x: 187, startPoint y: 313, endPoint x: 179, endPoint y: 310, distance: 8.3
click at [179, 311] on input "range" at bounding box center [203, 312] width 50 height 3
click at [180, 311] on input "range" at bounding box center [203, 312] width 50 height 3
type input "1"
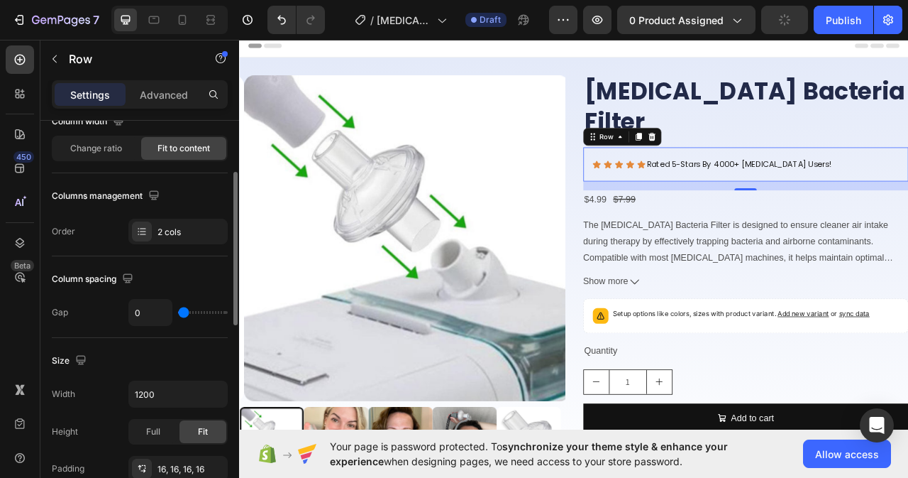
type input "1"
type input "2"
type input "3"
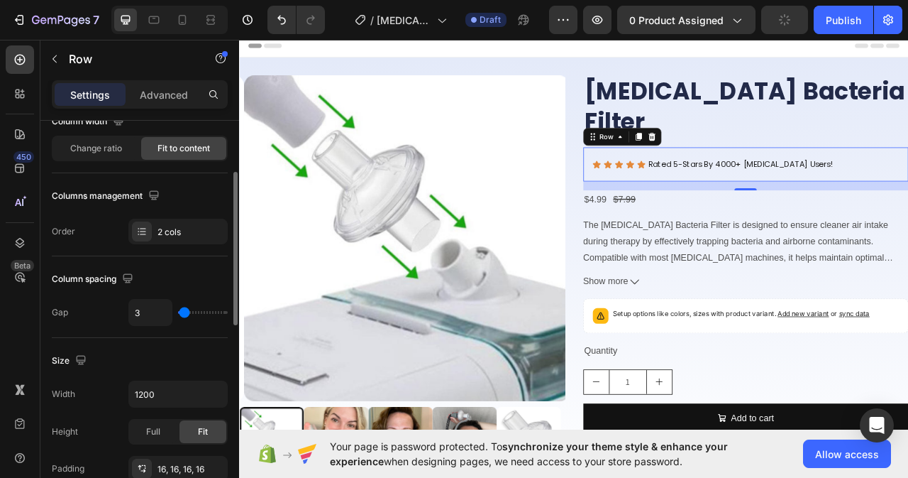
type input "4"
type input "5"
type input "6"
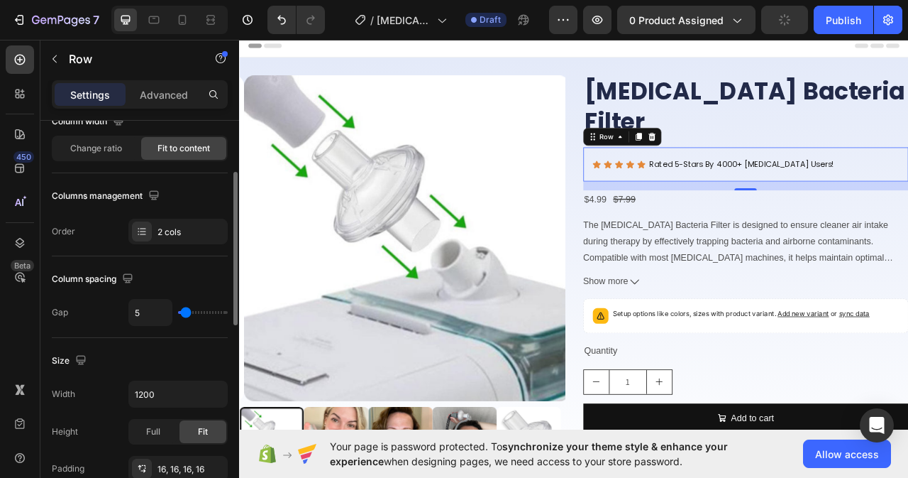
type input "6"
click at [908, 177] on div "Icon Icon Icon Icon Icon Icon List Rated 5-Stars By 4000+ CPAP Users! Text Bloc…" at bounding box center [884, 198] width 414 height 43
click at [908, 190] on p "Rated 5-Stars By 4000+ [MEDICAL_DATA] Users!" at bounding box center [879, 199] width 235 height 18
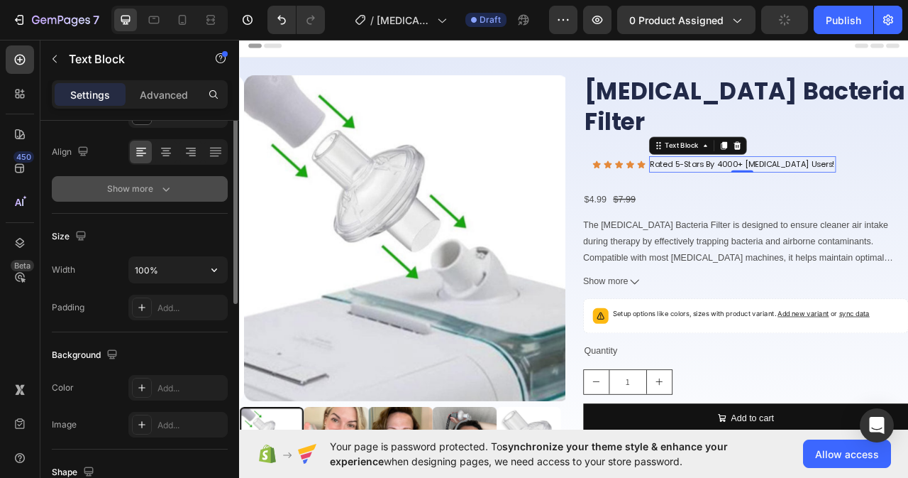
scroll to position [71, 0]
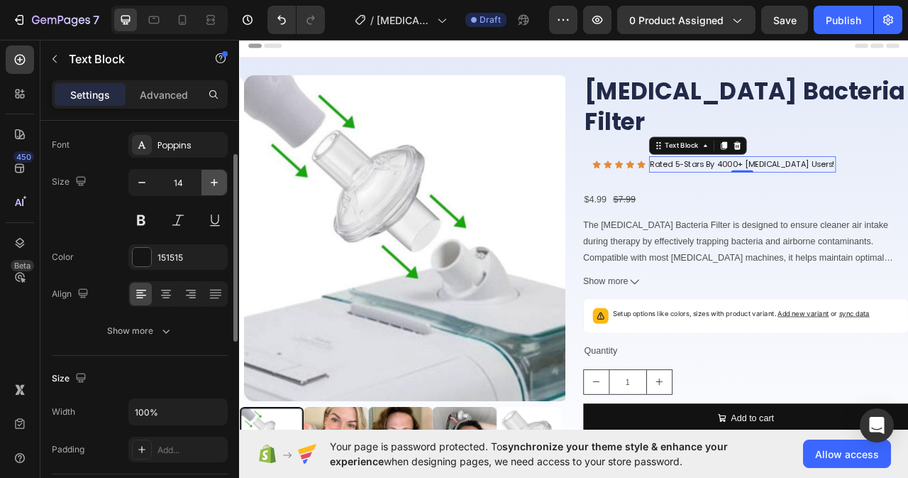
click at [223, 182] on button "button" at bounding box center [215, 183] width 26 height 26
type input "15"
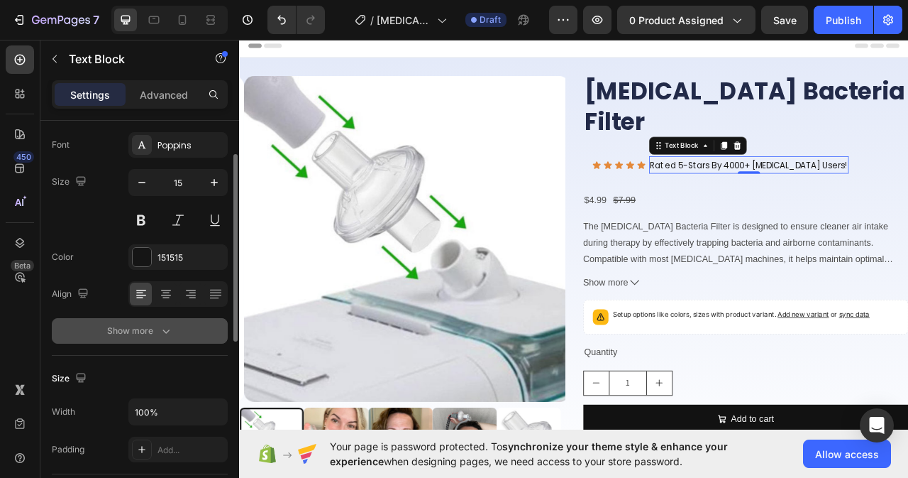
click at [163, 330] on icon "button" at bounding box center [165, 331] width 7 height 4
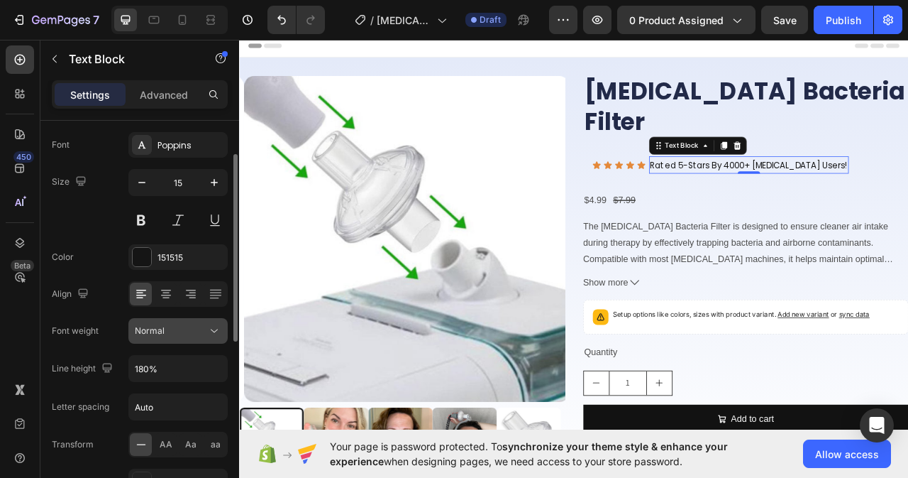
click at [206, 333] on div "Normal" at bounding box center [171, 330] width 72 height 13
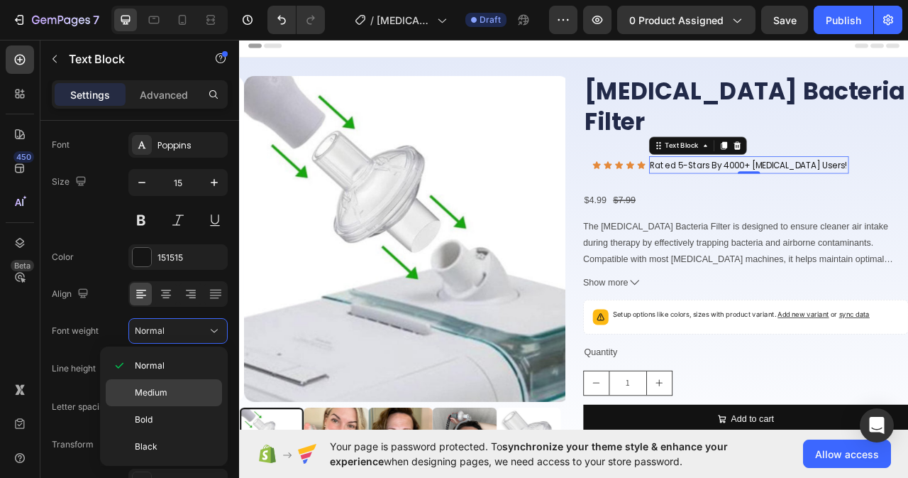
click at [163, 399] on div "Medium" at bounding box center [164, 392] width 116 height 27
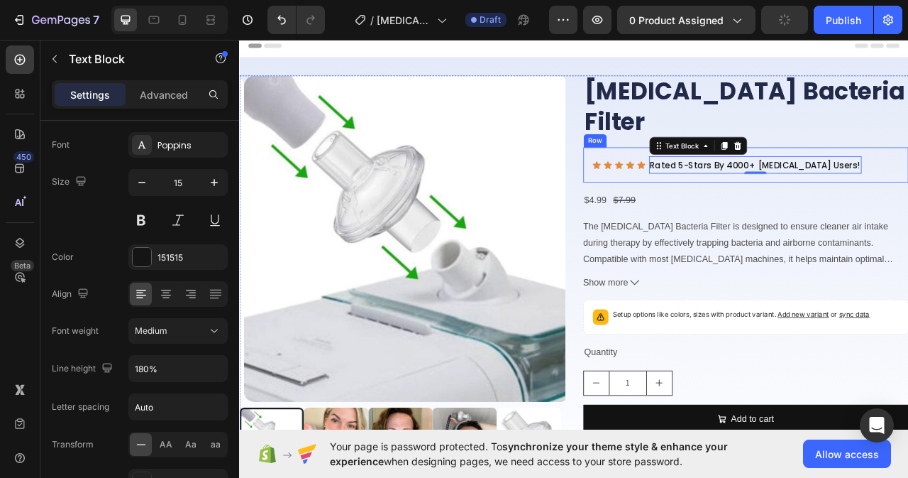
click at [727, 192] on div "Icon Icon Icon Icon Icon Icon List Rated 5-Stars By 4000+ CPAP Users! Text Bloc…" at bounding box center [884, 199] width 414 height 45
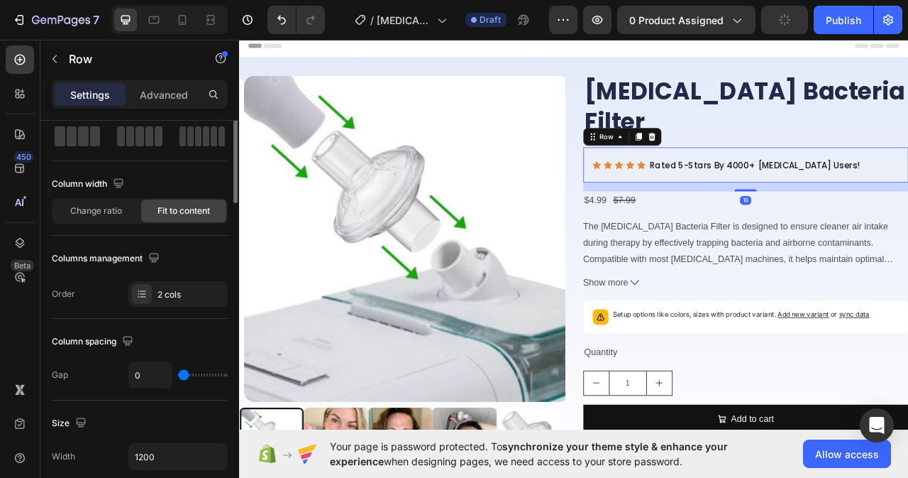
scroll to position [0, 0]
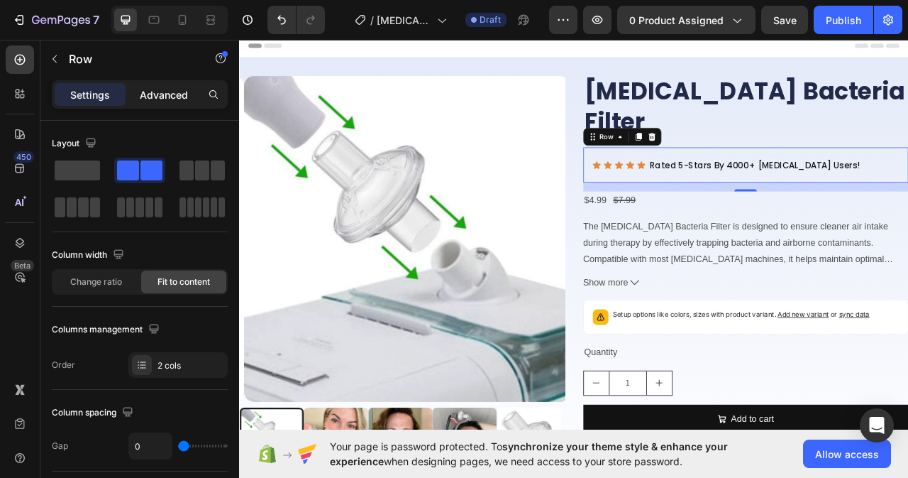
click at [164, 91] on p "Advanced" at bounding box center [164, 94] width 48 height 15
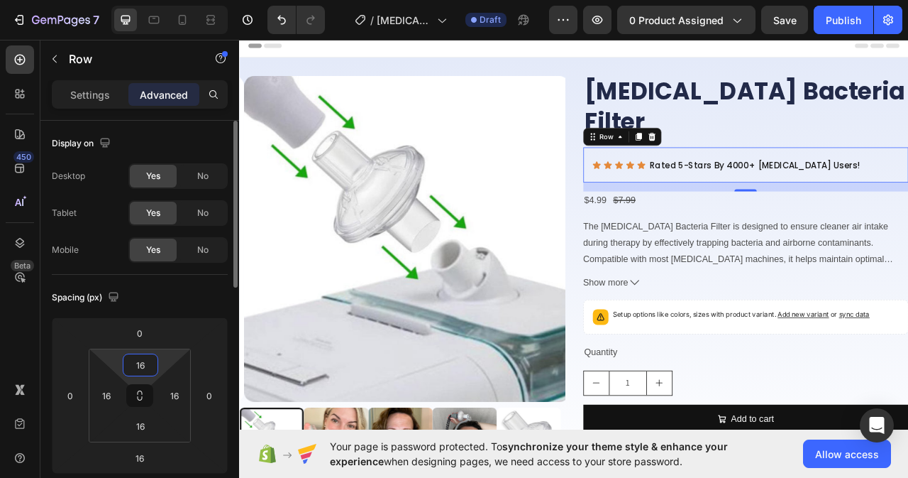
click at [149, 364] on input "16" at bounding box center [140, 364] width 28 height 21
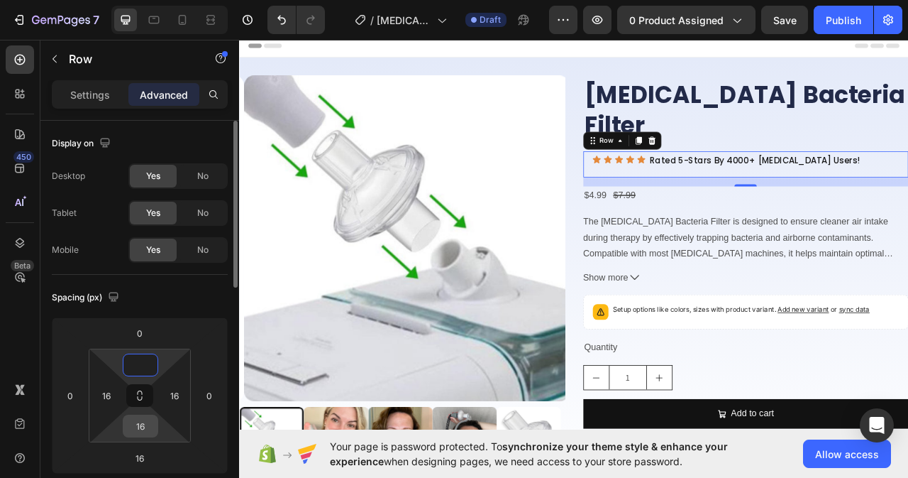
type input "0"
click at [148, 426] on input "16" at bounding box center [140, 425] width 28 height 21
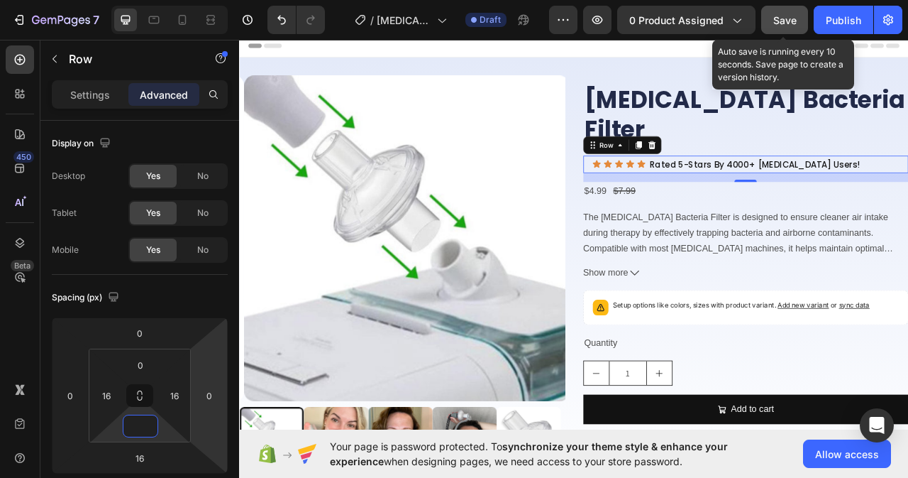
type input "0"
click at [791, 20] on span "Save" at bounding box center [784, 20] width 23 height 12
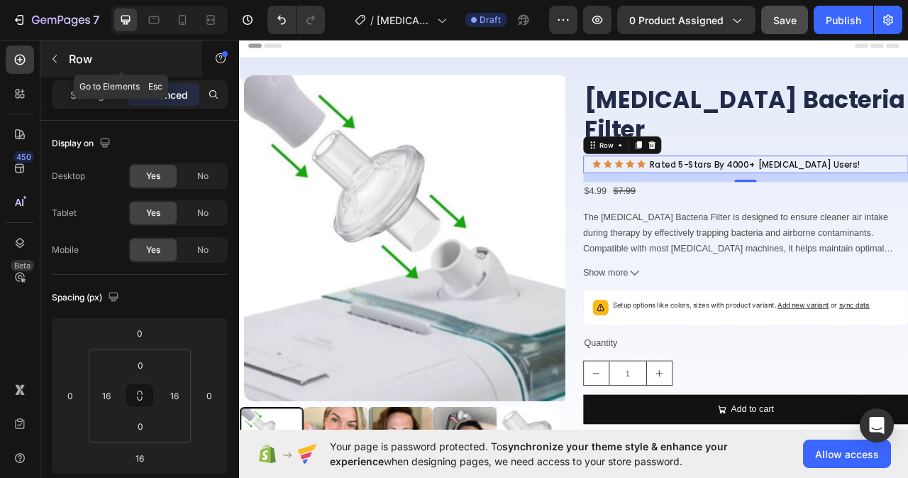
click at [60, 58] on button "button" at bounding box center [54, 59] width 23 height 23
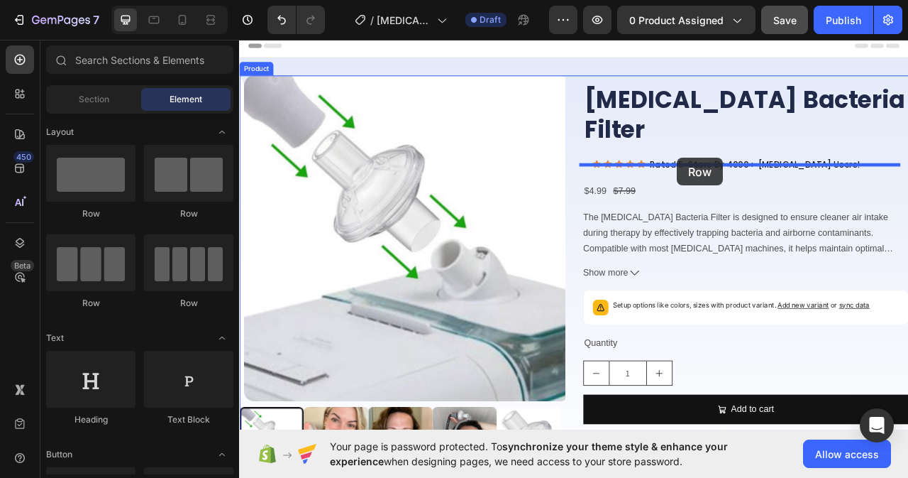
drag, startPoint x: 393, startPoint y: 219, endPoint x: 796, endPoint y: 191, distance: 404.0
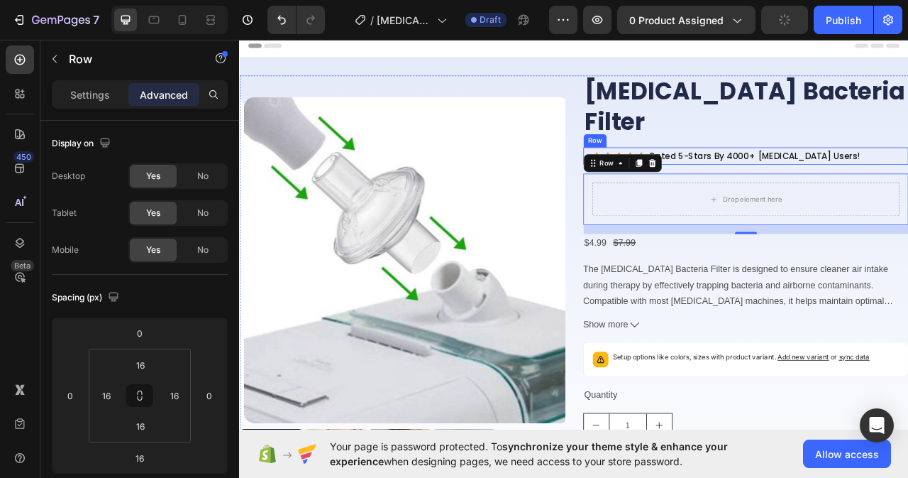
click at [908, 177] on div "Icon Icon Icon Icon Icon Icon List Rated 5-Stars By 4000+ CPAP Users! Text Bloc…" at bounding box center [884, 188] width 414 height 22
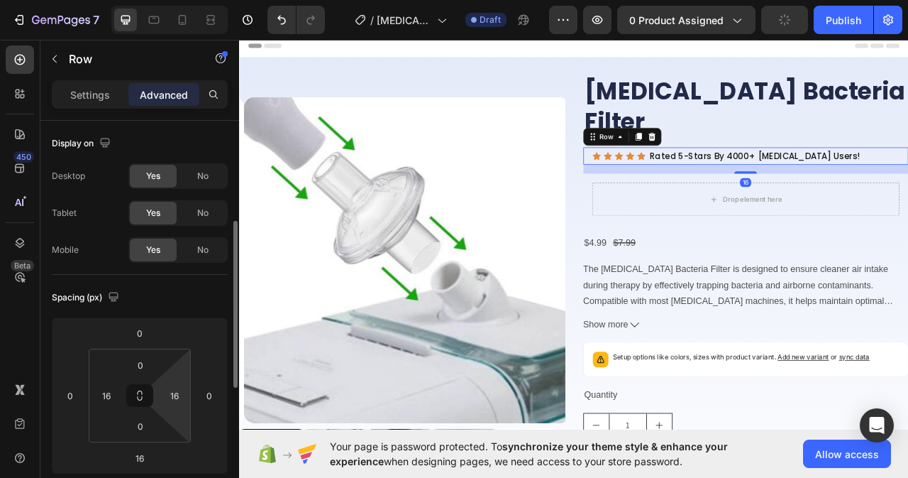
scroll to position [71, 0]
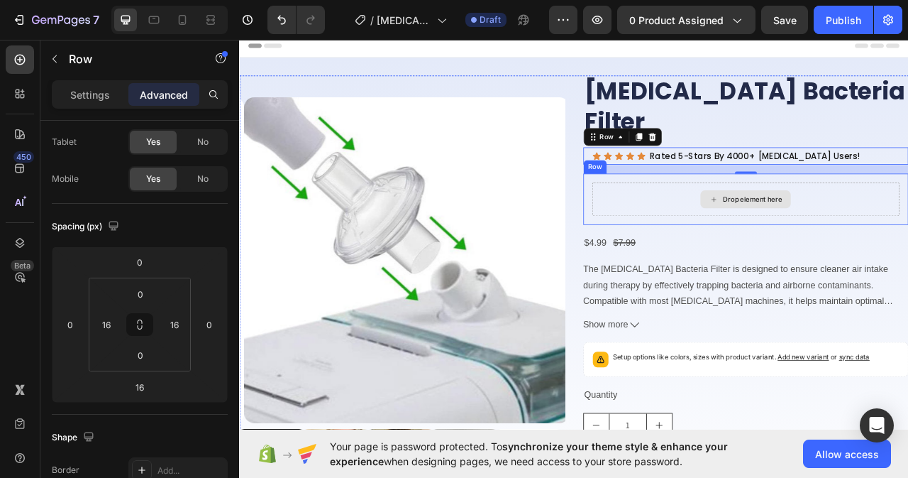
click at [798, 222] on div "Drop element here" at bounding box center [884, 243] width 392 height 43
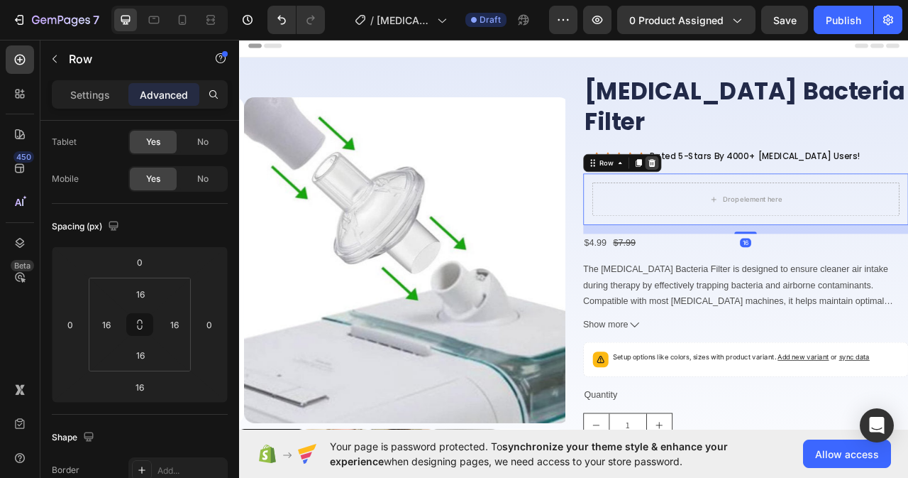
click at [758, 189] on div at bounding box center [764, 197] width 17 height 17
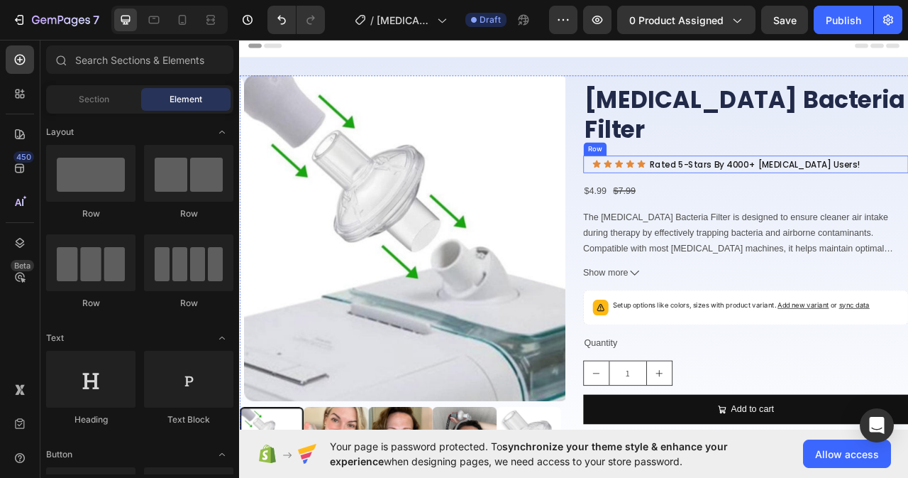
click at [679, 188] on div "Icon Icon Icon Icon Icon Icon List Rated 5-Stars By 4000+ [MEDICAL_DATA] Users!…" at bounding box center [884, 199] width 414 height 22
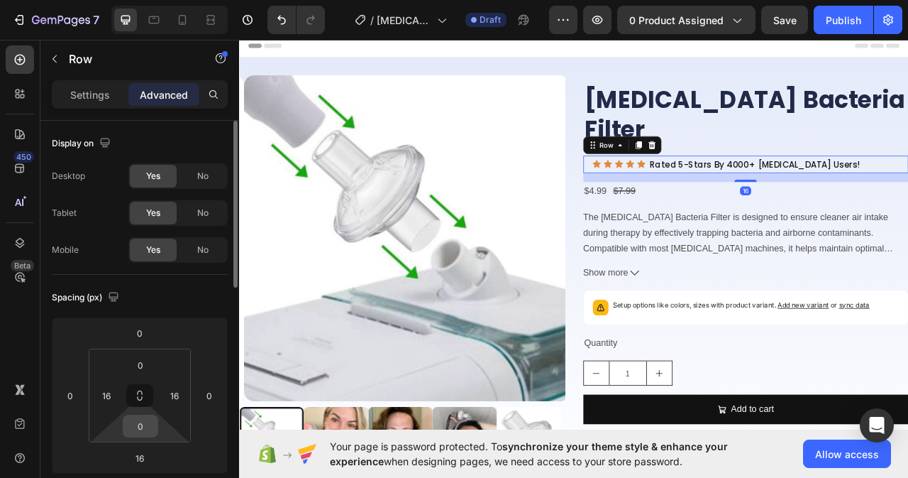
click at [152, 425] on input "0" at bounding box center [140, 425] width 28 height 21
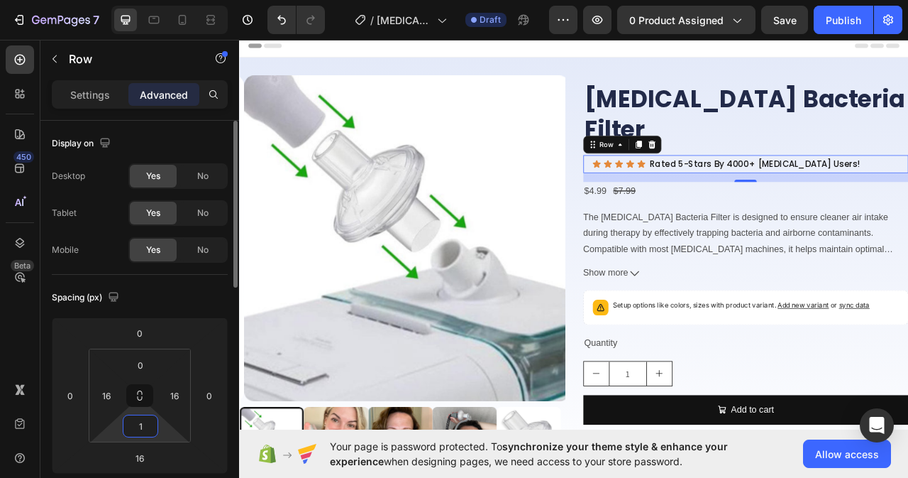
type input "16"
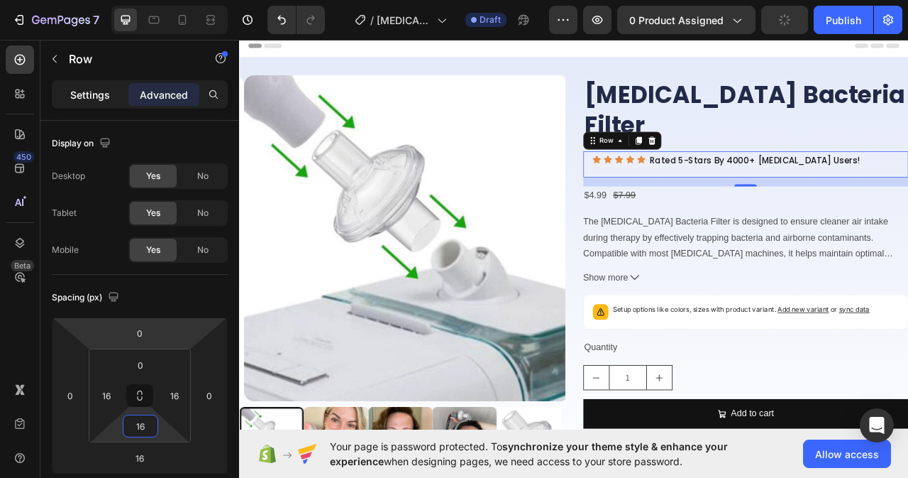
click at [103, 86] on div "Settings" at bounding box center [90, 94] width 71 height 23
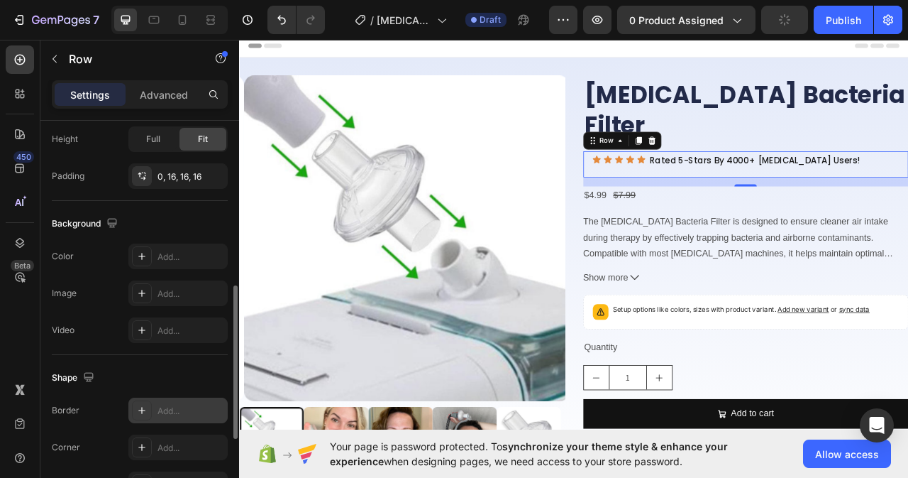
scroll to position [497, 0]
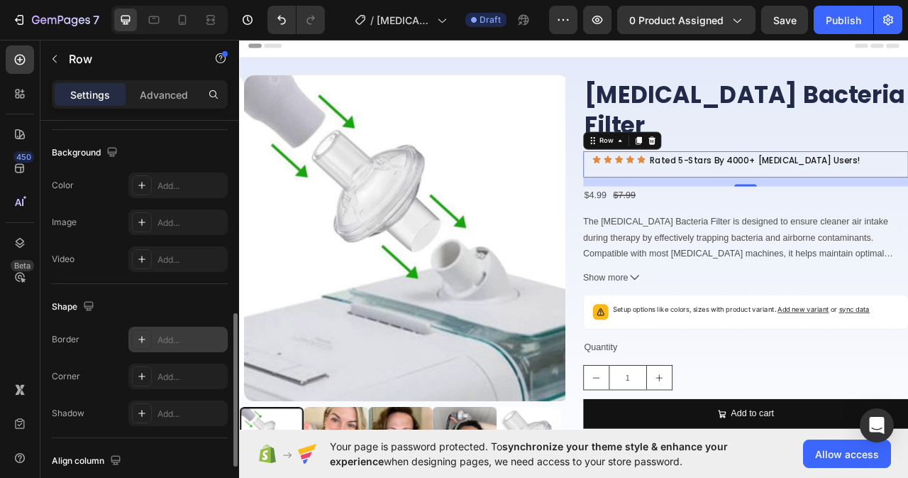
click at [172, 345] on div "Add..." at bounding box center [191, 339] width 67 height 13
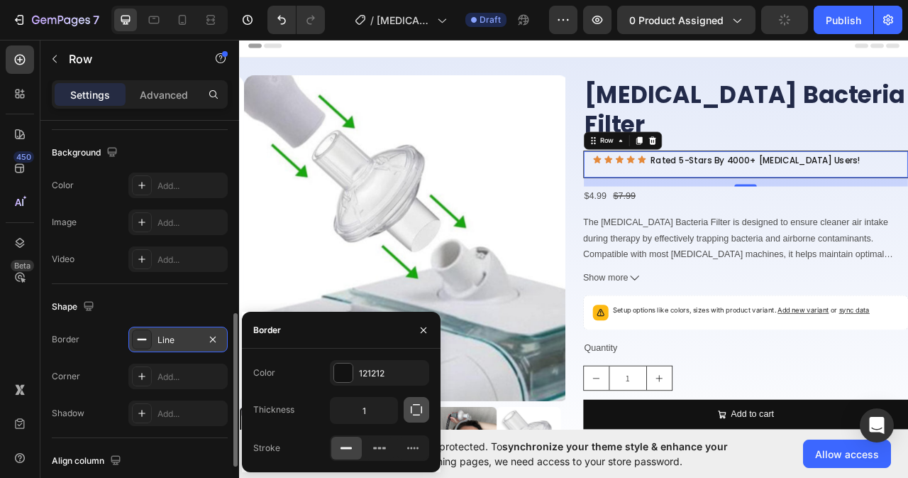
click at [418, 414] on icon "button" at bounding box center [416, 409] width 14 height 14
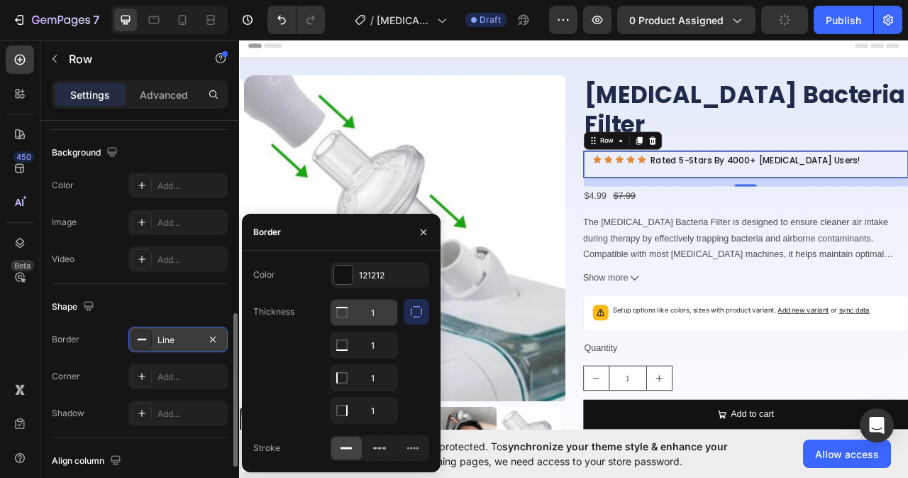
click at [377, 311] on input "1" at bounding box center [364, 312] width 67 height 26
click at [376, 376] on input "1" at bounding box center [364, 378] width 67 height 26
type input "0"
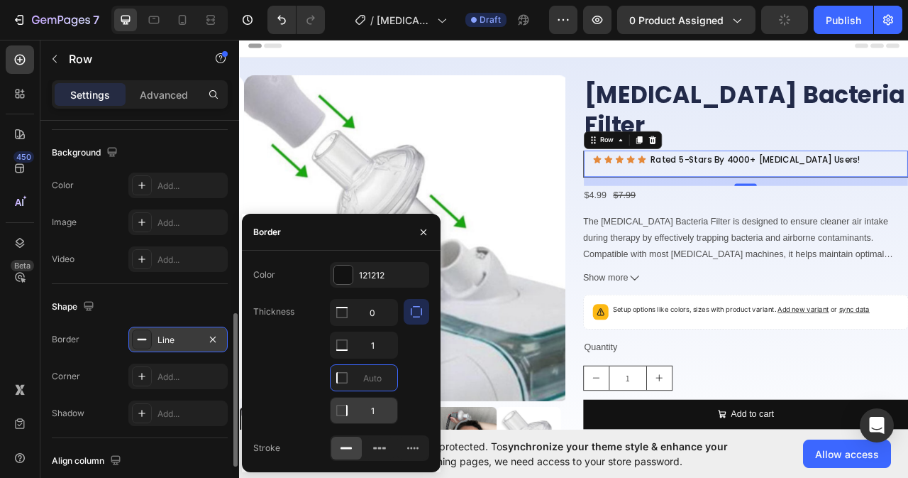
type input "0"
click at [380, 409] on input "1" at bounding box center [364, 410] width 67 height 26
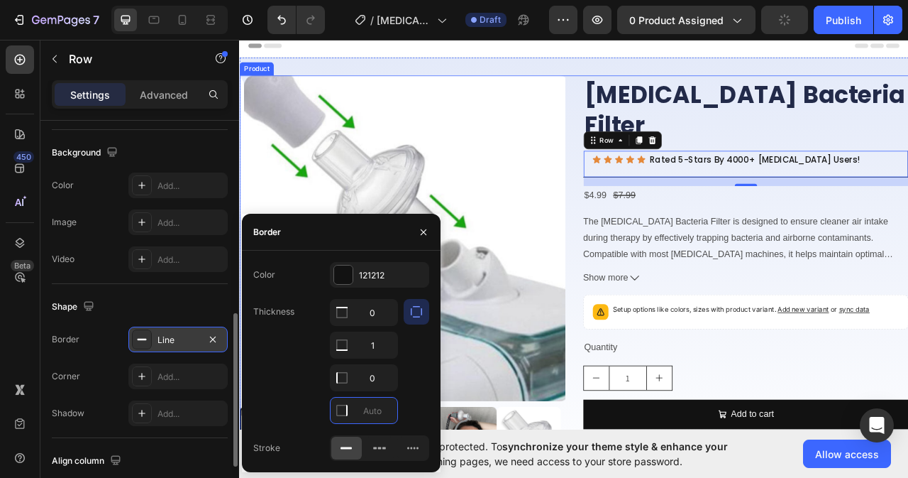
click at [660, 184] on div "Product Images CPAP Bacteria Filter Product Title Icon Icon Icon Icon Icon Icon…" at bounding box center [664, 343] width 851 height 514
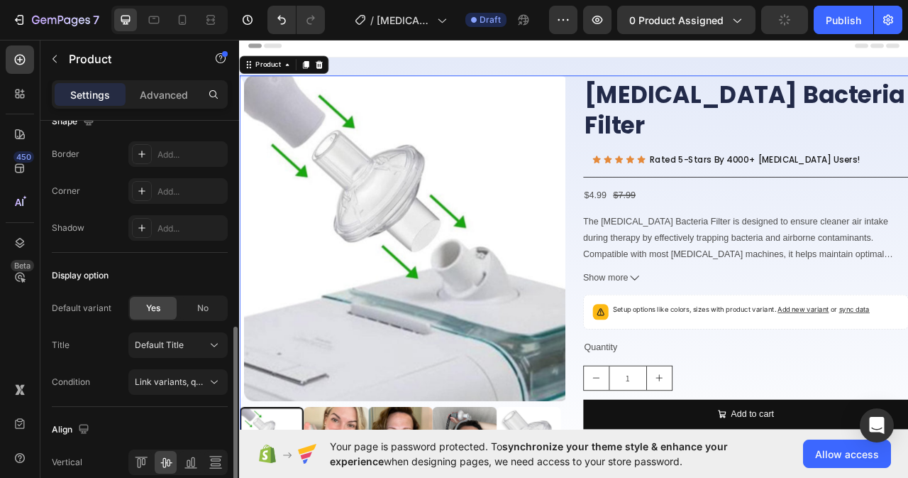
scroll to position [0, 0]
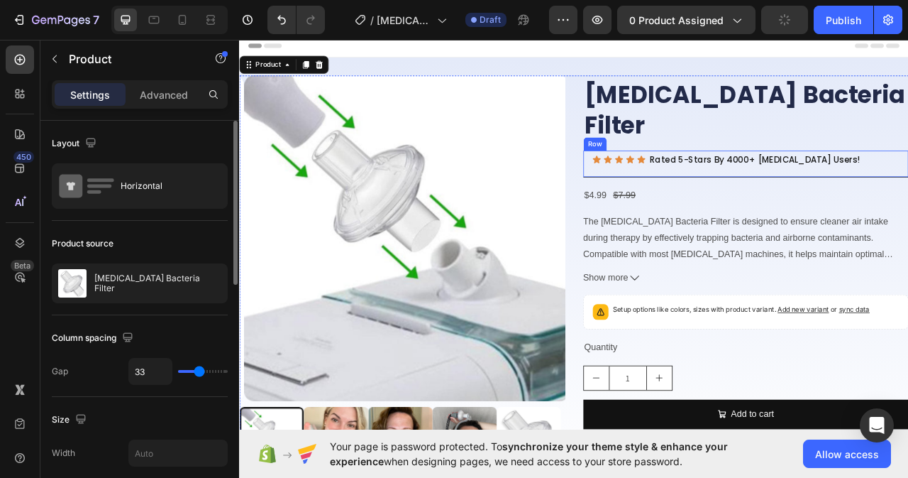
click at [895, 189] on div "Icon Icon Icon Icon Icon Icon List Rated 5-Stars By 4000+ CPAP Users! Text Bloc…" at bounding box center [884, 199] width 414 height 34
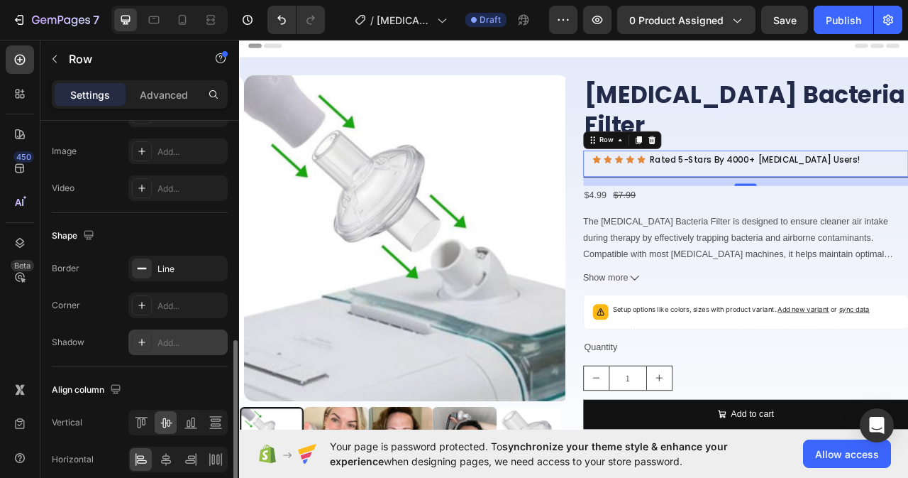
scroll to position [497, 0]
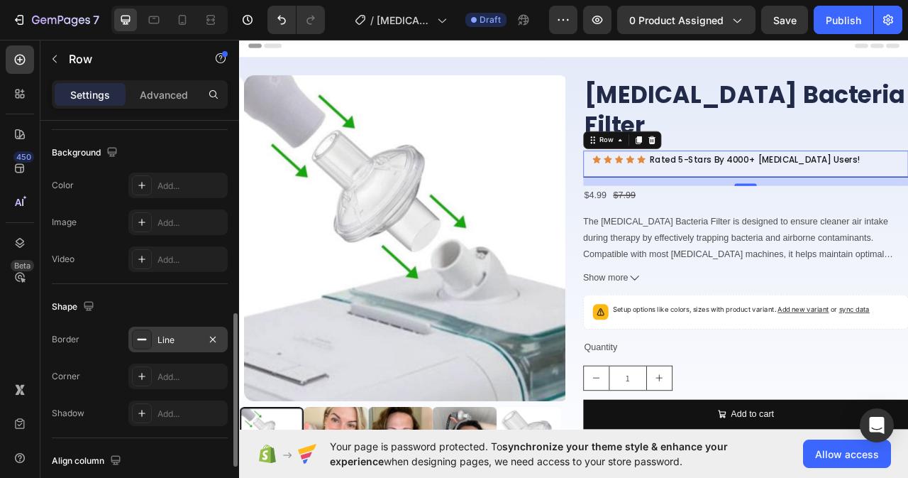
click at [184, 336] on div "Line" at bounding box center [178, 339] width 41 height 13
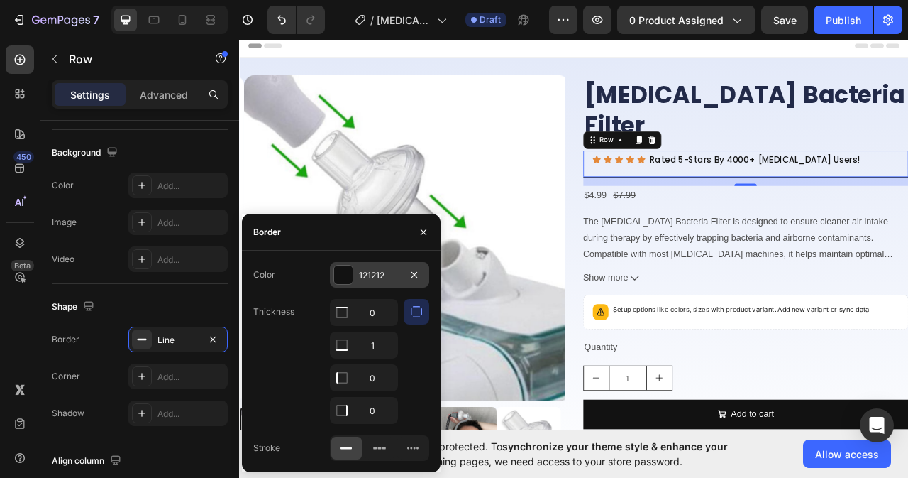
click at [396, 276] on div "121212" at bounding box center [379, 275] width 41 height 13
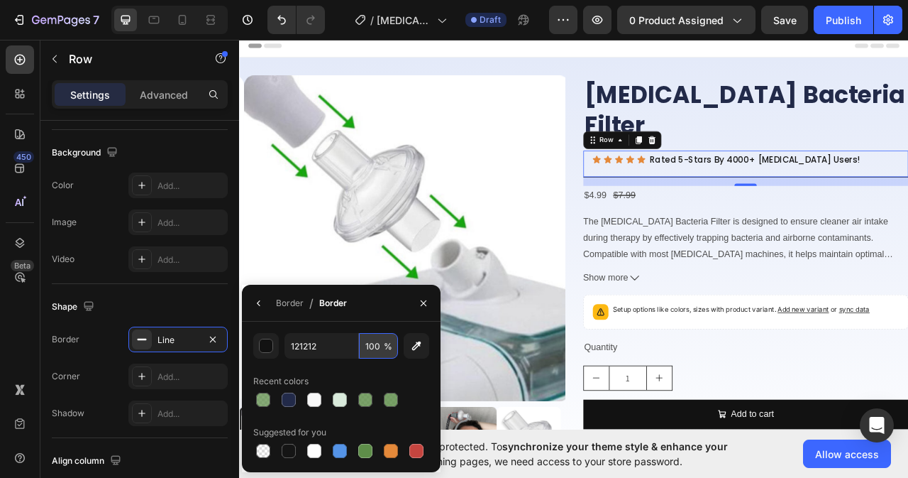
click at [381, 341] on input "100" at bounding box center [378, 346] width 39 height 26
type input "70"
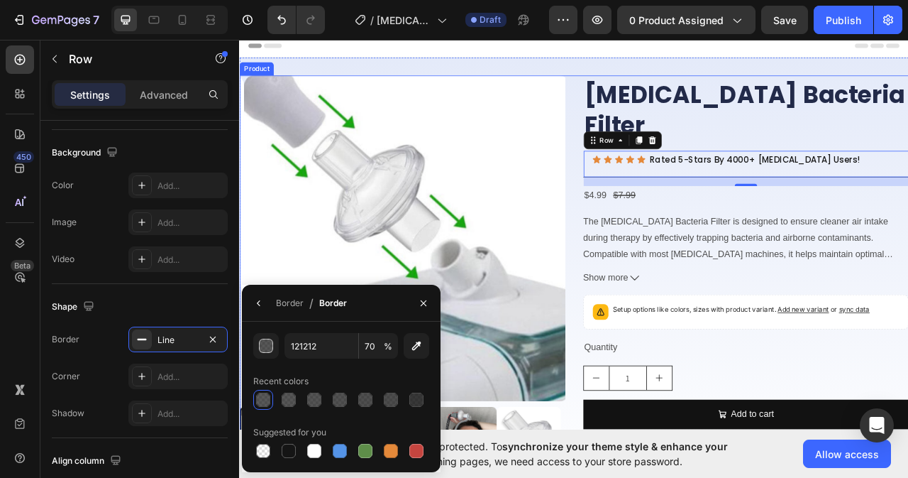
click at [666, 196] on div "Product Images CPAP Bacteria Filter Product Title Icon Icon Icon Icon Icon Icon…" at bounding box center [664, 343] width 851 height 514
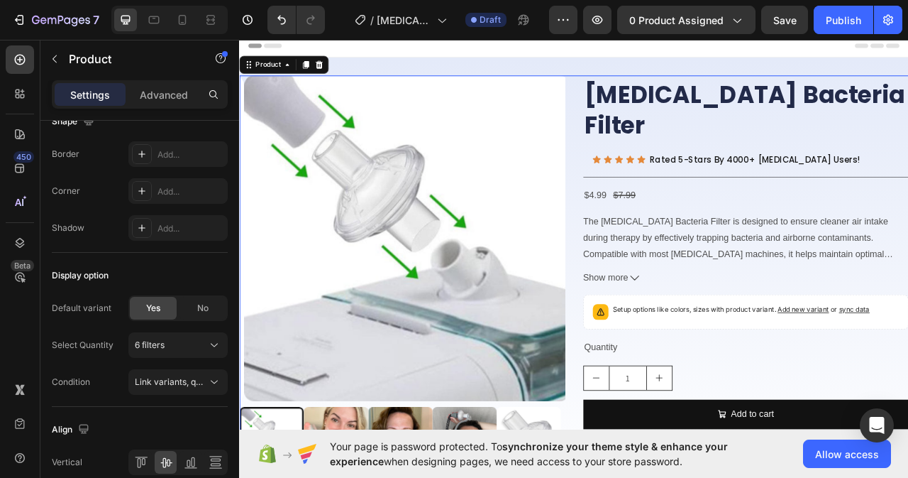
scroll to position [0, 0]
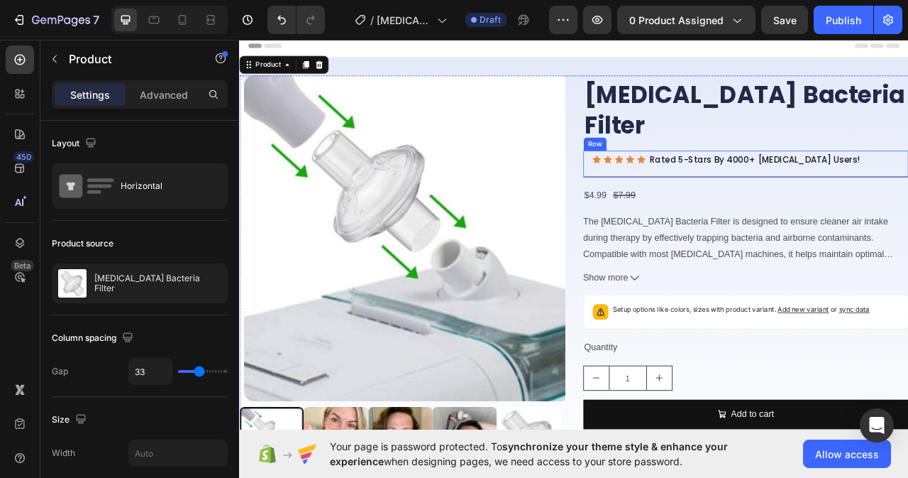
click at [699, 182] on div "Icon Icon Icon Icon Icon Icon List" at bounding box center [722, 193] width 68 height 22
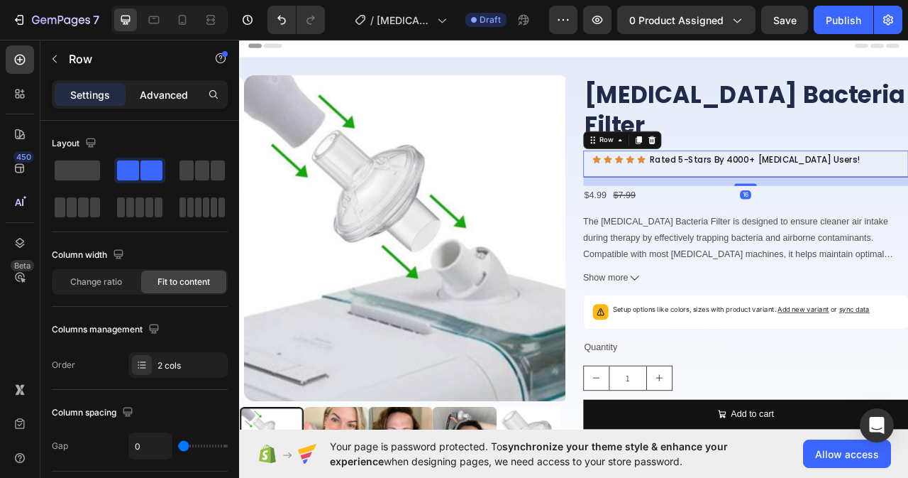
click at [158, 96] on p "Advanced" at bounding box center [164, 94] width 48 height 15
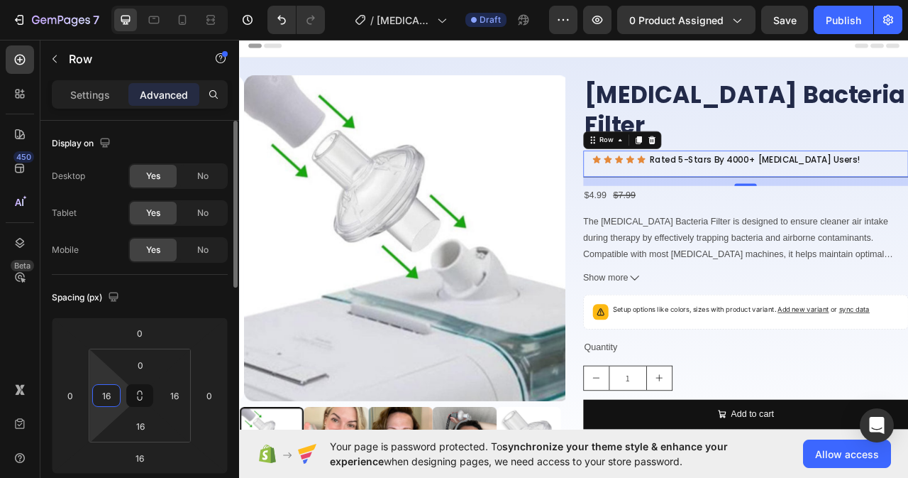
click at [111, 396] on input "16" at bounding box center [106, 395] width 21 height 21
type input "0"
click at [182, 392] on input "16" at bounding box center [174, 395] width 21 height 21
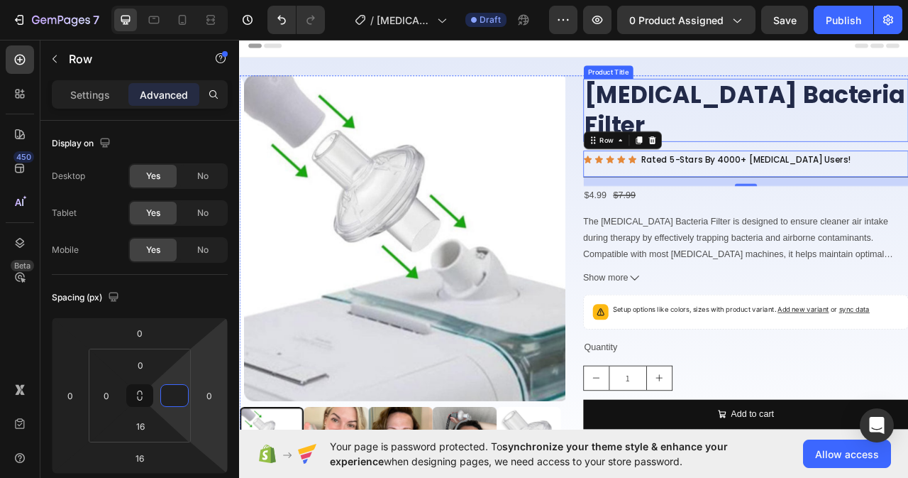
click at [908, 140] on h2 "[MEDICAL_DATA] Bacteria Filter" at bounding box center [884, 130] width 414 height 80
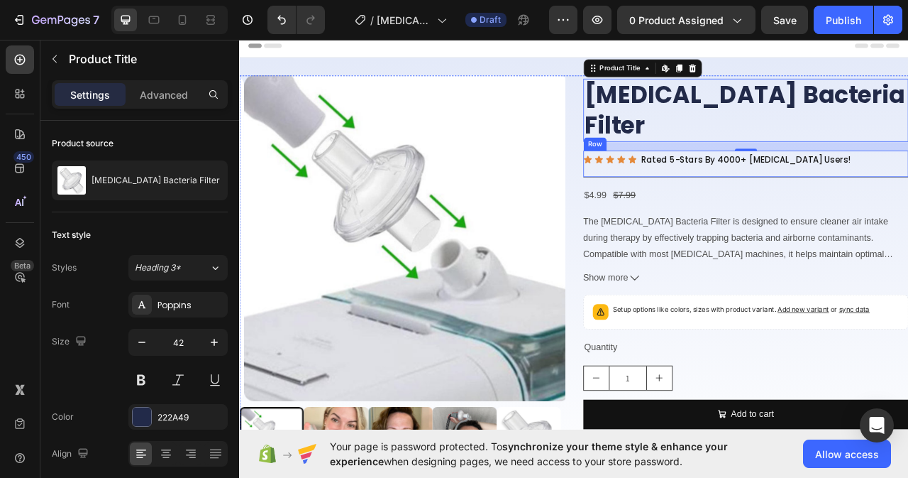
click at [814, 187] on div "Icon Icon Icon Icon Icon Icon List Rated 5-Stars By 4000+ CPAP Users! Text Bloc…" at bounding box center [884, 199] width 414 height 34
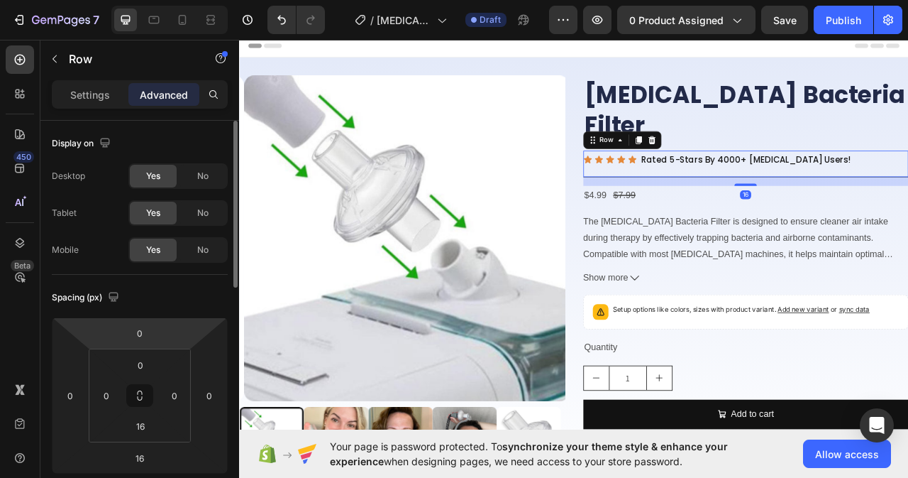
scroll to position [142, 0]
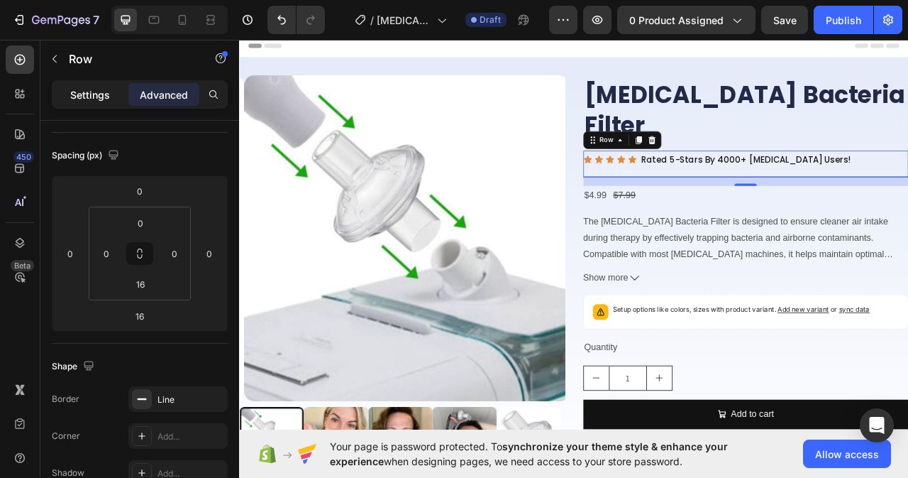
click at [97, 87] on p "Settings" at bounding box center [90, 94] width 40 height 15
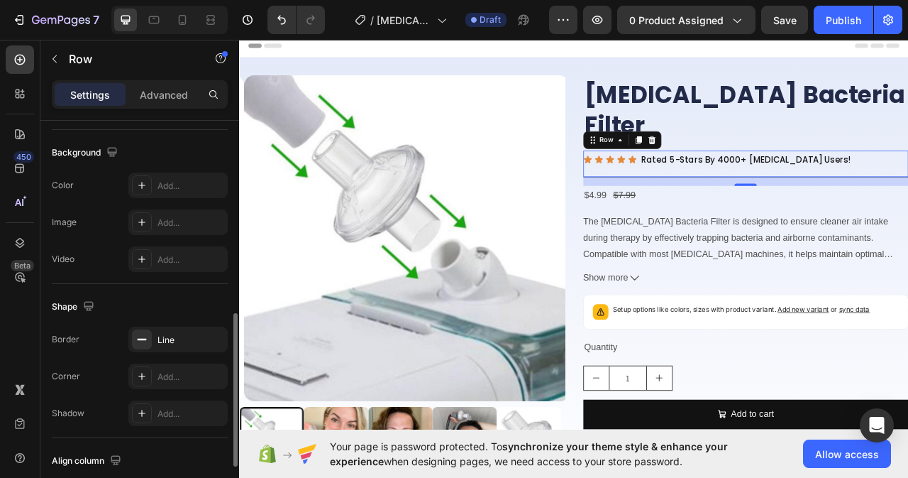
scroll to position [568, 0]
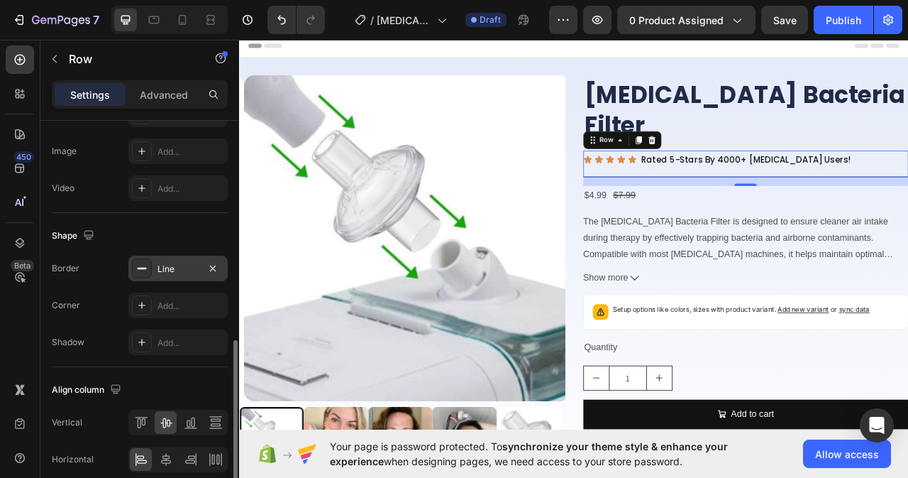
click at [165, 263] on div "Line" at bounding box center [178, 269] width 41 height 13
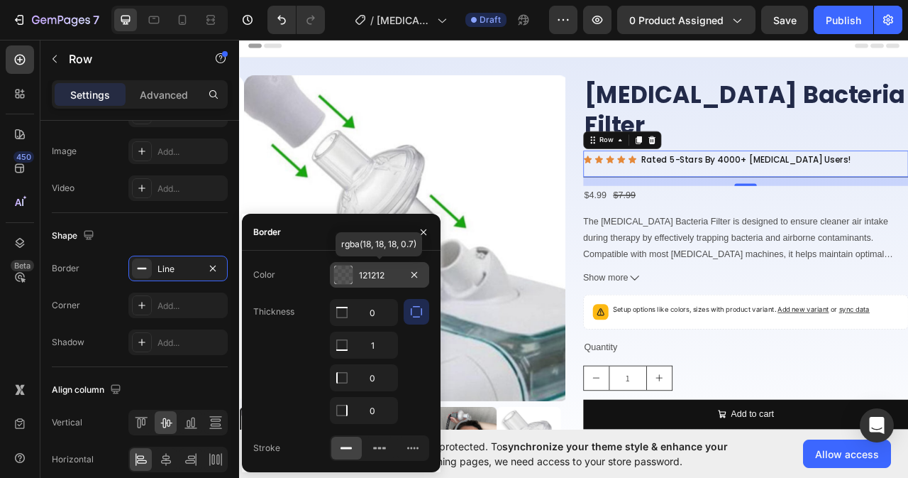
click at [373, 264] on div "121212" at bounding box center [379, 275] width 99 height 26
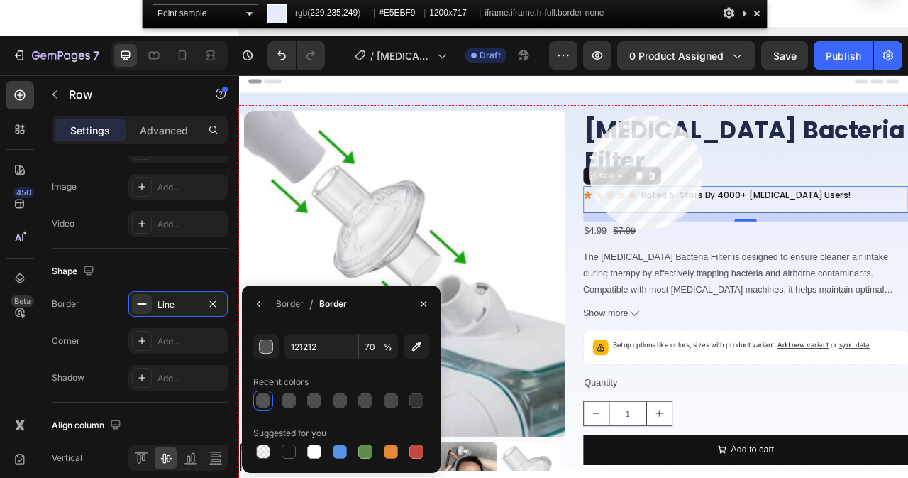
click at [590, 116] on div at bounding box center [664, 360] width 851 height 509
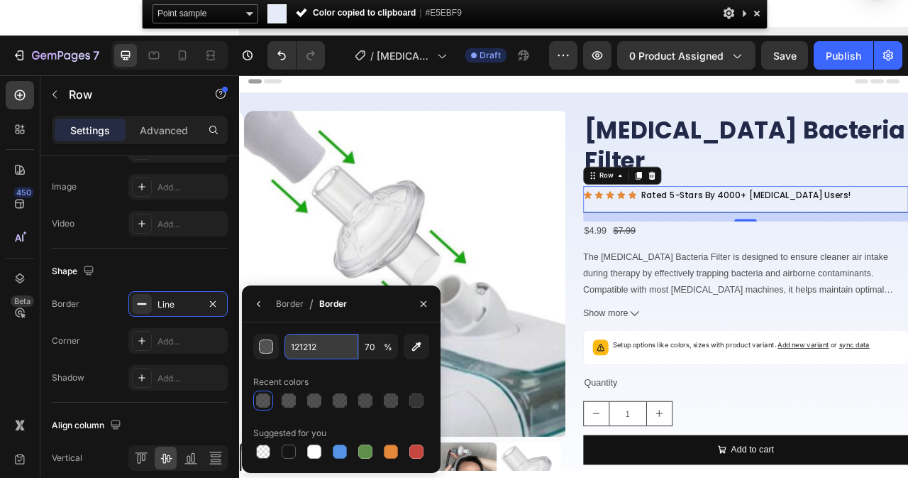
click at [320, 349] on input "121212" at bounding box center [322, 346] width 74 height 26
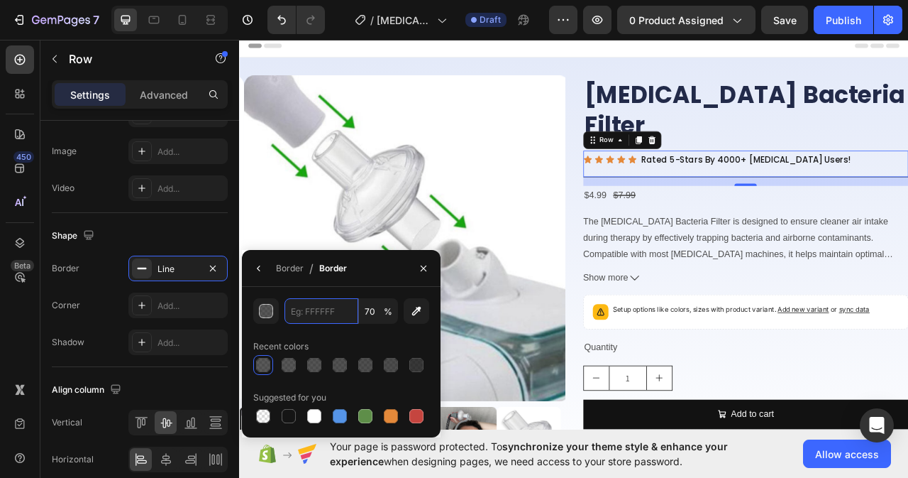
paste input "#E5EBF9"
type input "#E5EBF9"
type input "100"
click at [421, 271] on icon "button" at bounding box center [423, 268] width 11 height 11
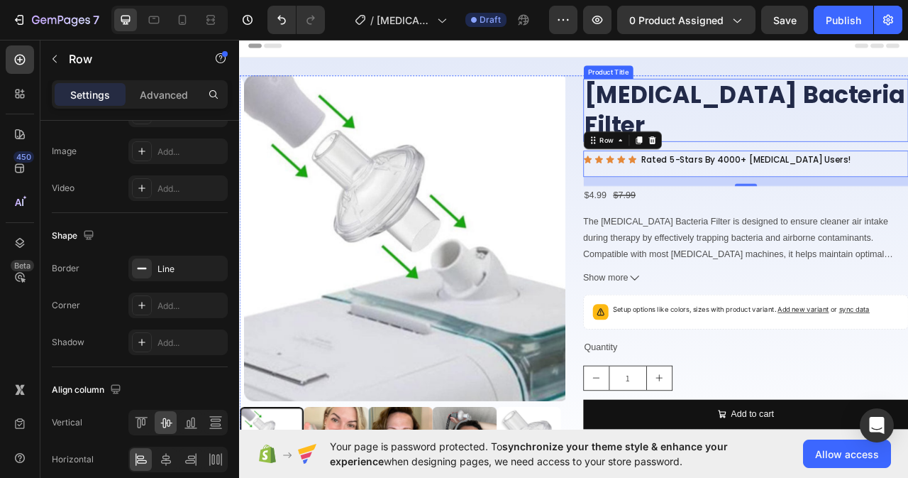
click at [832, 140] on h2 "[MEDICAL_DATA] Bacteria Filter" at bounding box center [884, 130] width 414 height 80
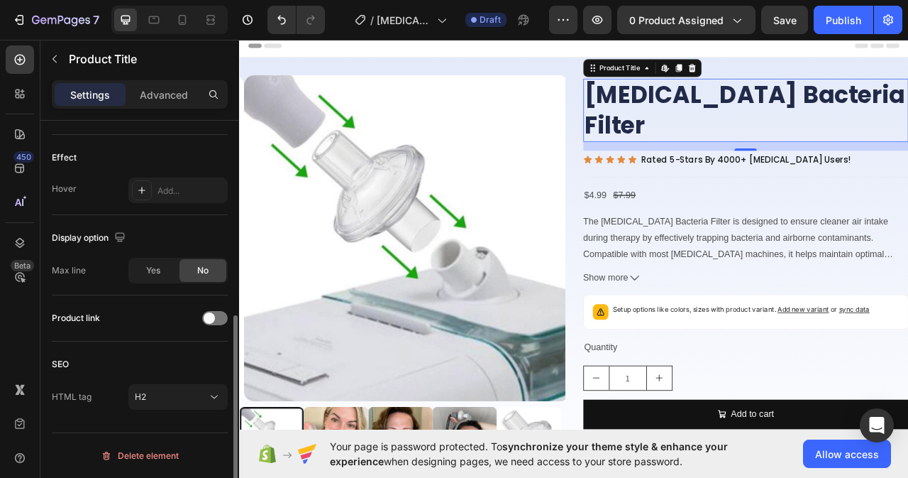
scroll to position [0, 0]
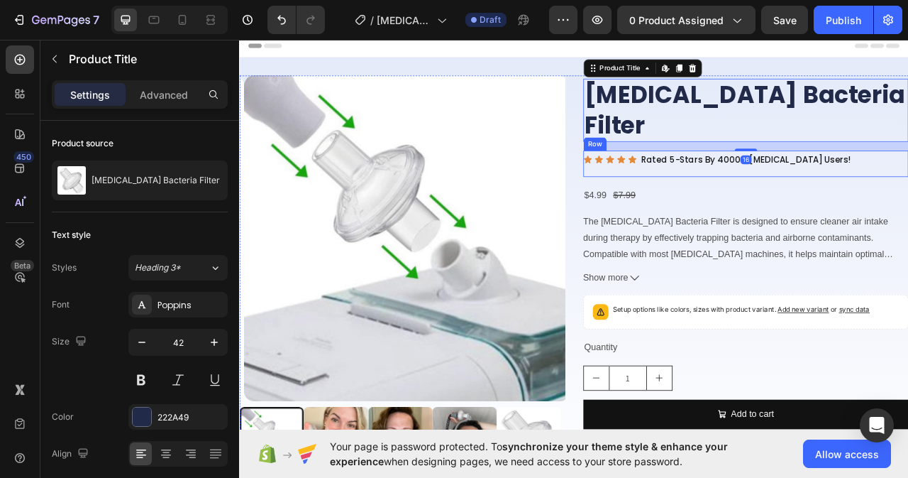
click at [787, 187] on div "Icon Icon Icon Icon Icon Icon List Rated 5-Stars By 4000+ CPAP Users! Text Bloc…" at bounding box center [884, 199] width 414 height 34
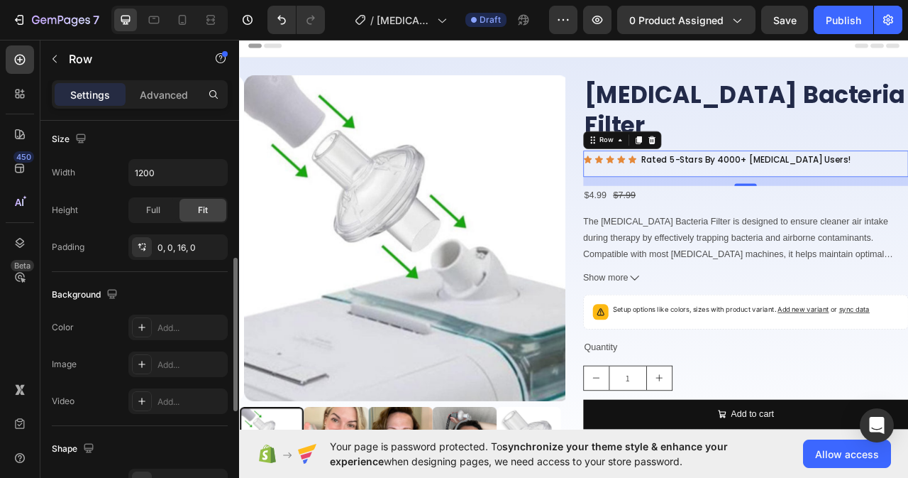
scroll to position [497, 0]
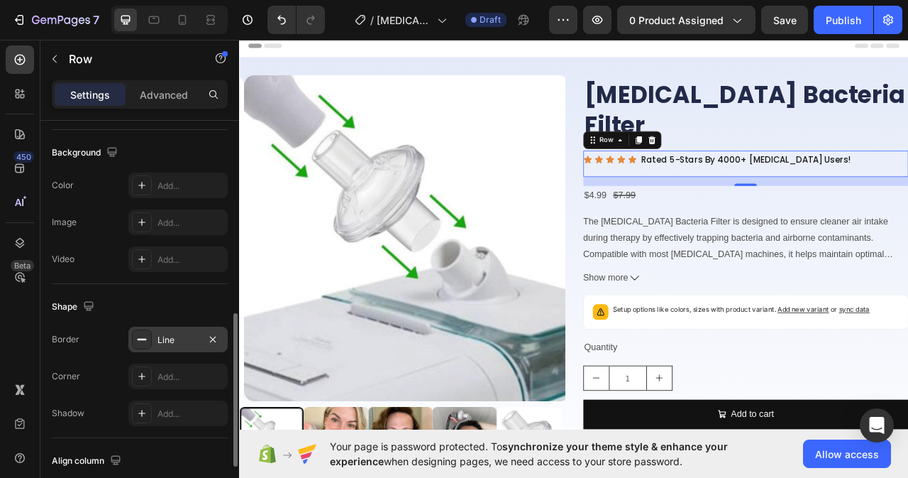
click at [181, 333] on div "Line" at bounding box center [178, 339] width 41 height 13
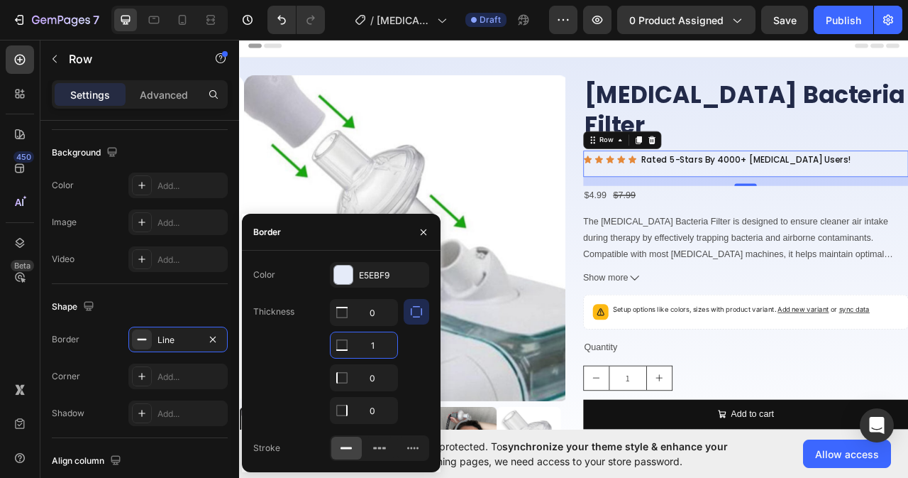
click at [375, 343] on input "1" at bounding box center [364, 345] width 67 height 26
type input "11"
click at [661, 202] on div "Product Images CPAP Bacteria Filter Product Title Icon Icon Icon Icon Icon Icon…" at bounding box center [664, 343] width 851 height 514
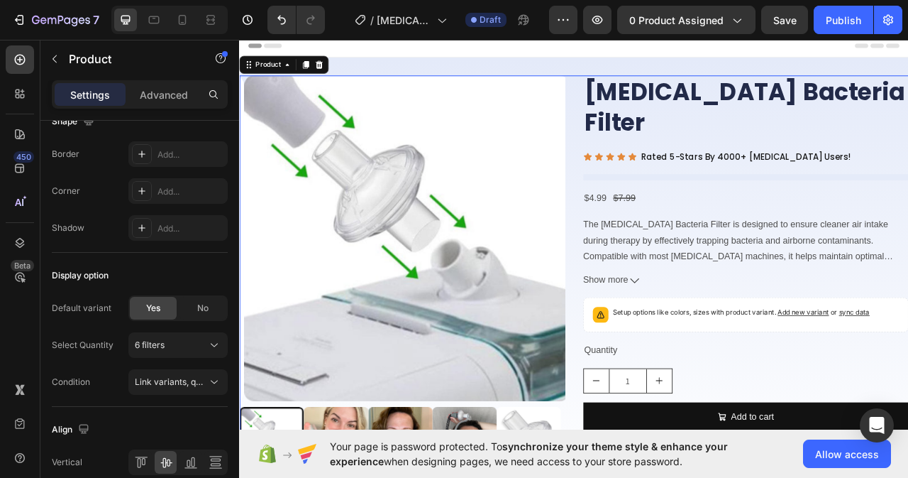
scroll to position [0, 0]
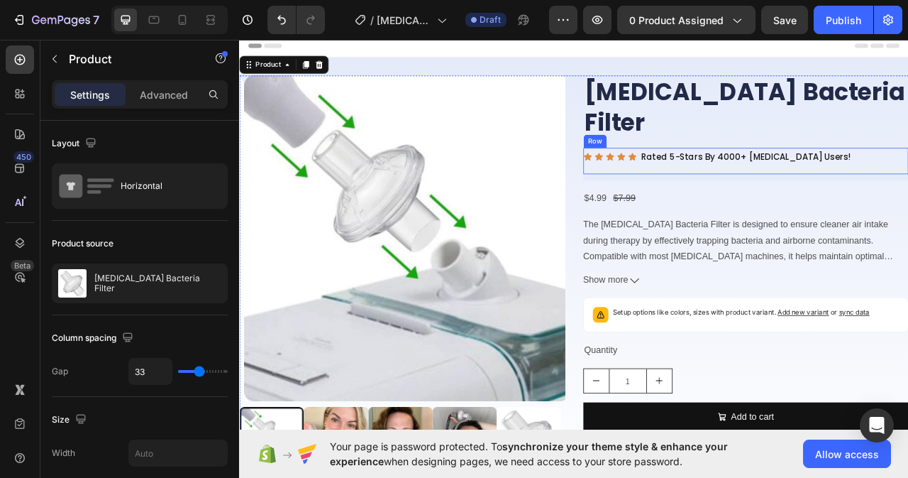
click at [861, 191] on div "Icon Icon Icon Icon Icon Icon List Rated 5-Stars By 4000+ CPAP Users! Text Bloc…" at bounding box center [884, 198] width 414 height 41
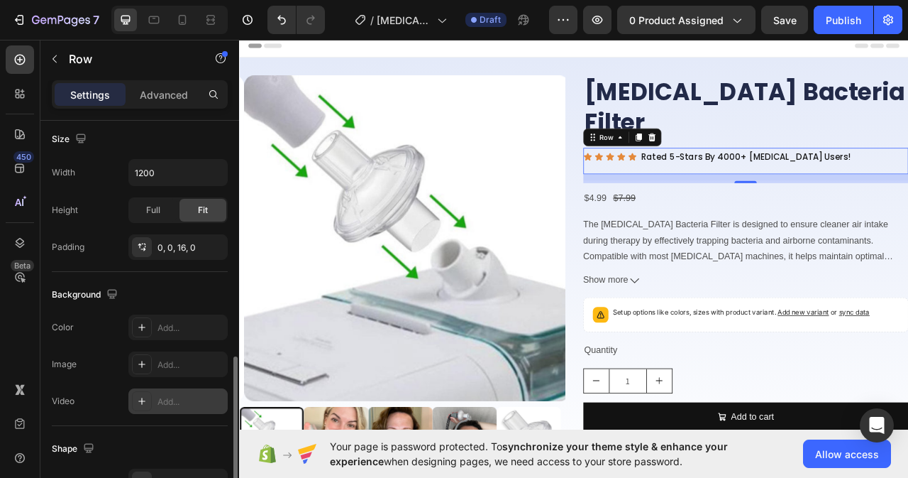
scroll to position [426, 0]
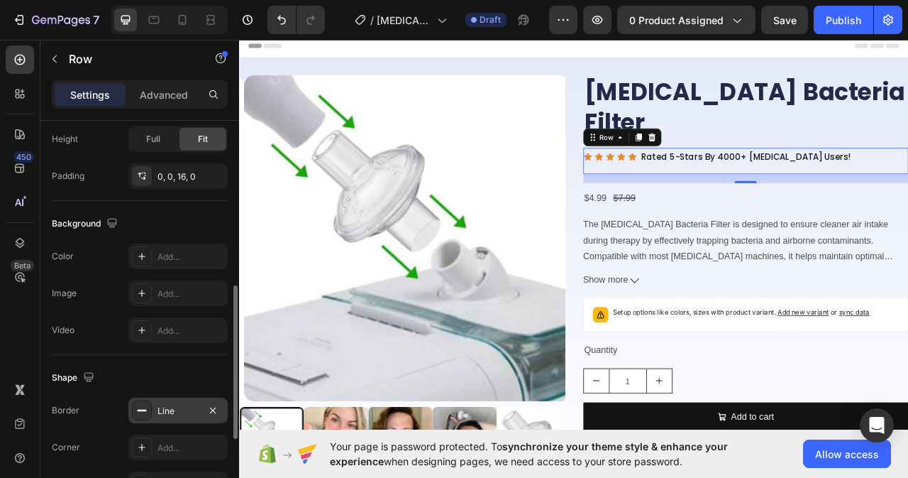
click at [179, 411] on div "Line" at bounding box center [178, 410] width 41 height 13
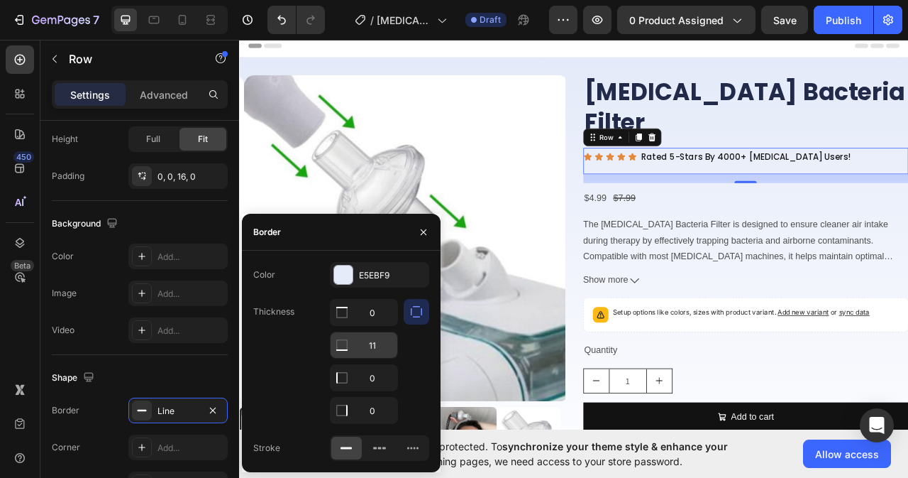
click at [382, 344] on input "11" at bounding box center [364, 345] width 67 height 26
type input "1"
click at [391, 272] on div "E5EBF9" at bounding box center [379, 275] width 41 height 13
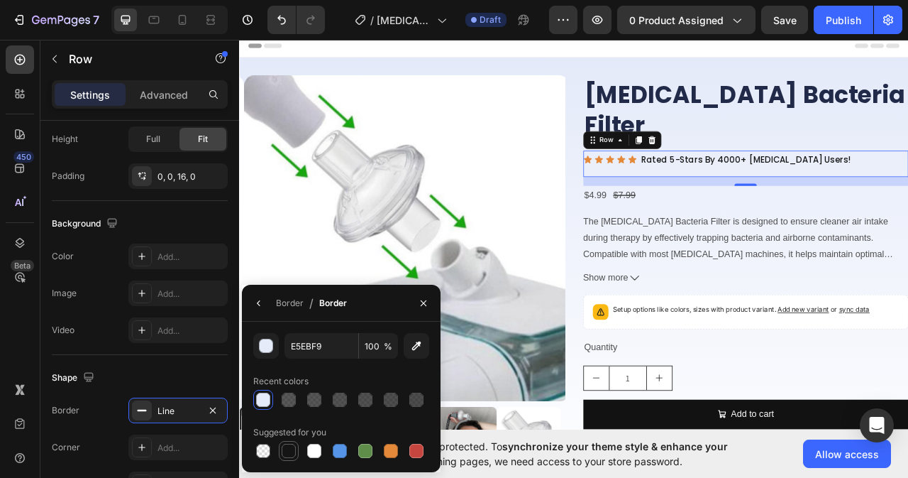
click at [291, 453] on div at bounding box center [289, 450] width 14 height 14
type input "151515"
click at [378, 344] on input "100" at bounding box center [378, 346] width 39 height 26
type input "30"
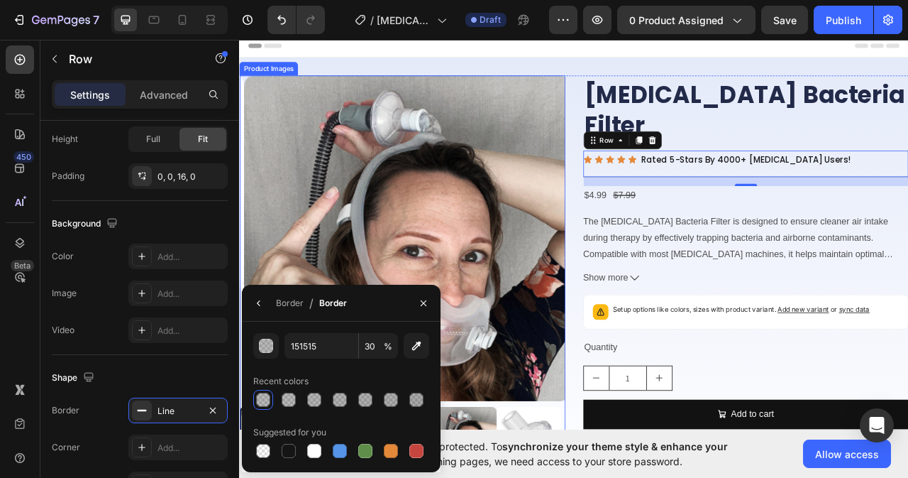
click at [500, 300] on img at bounding box center [452, 293] width 414 height 414
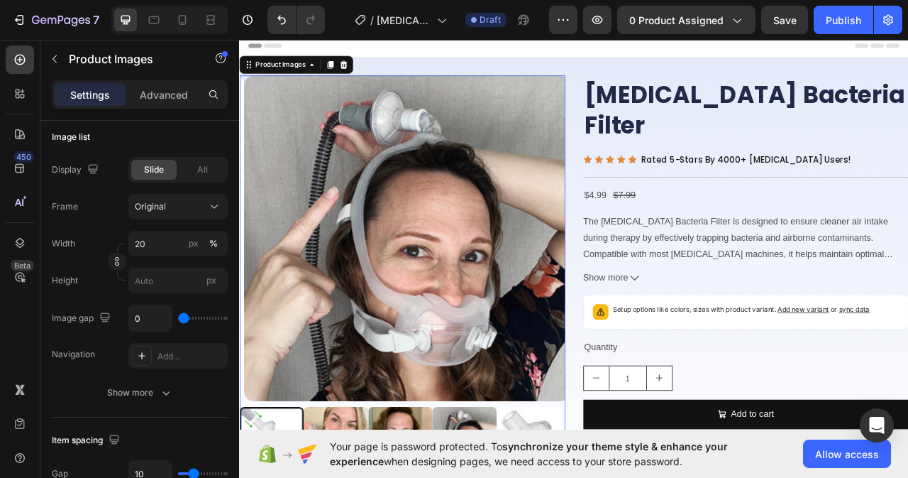
scroll to position [0, 0]
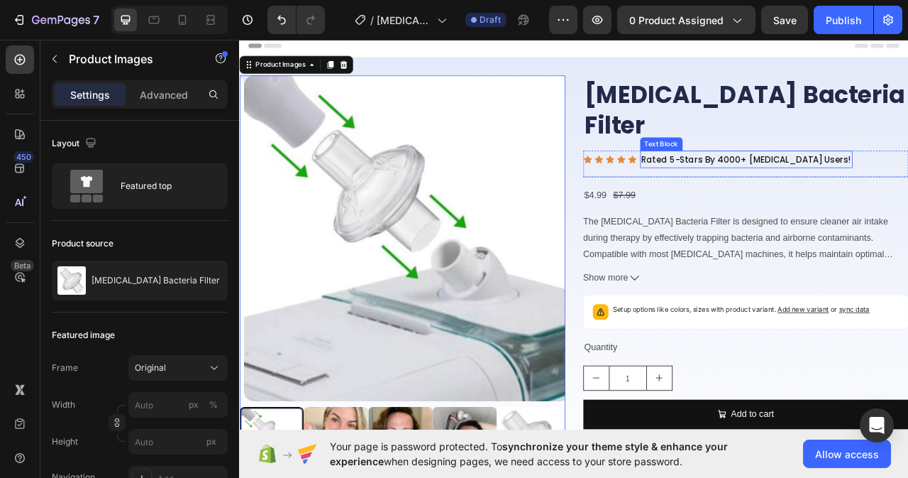
click at [766, 182] on div "Rated 5-Stars By 4000+ [MEDICAL_DATA] Users!" at bounding box center [884, 193] width 270 height 22
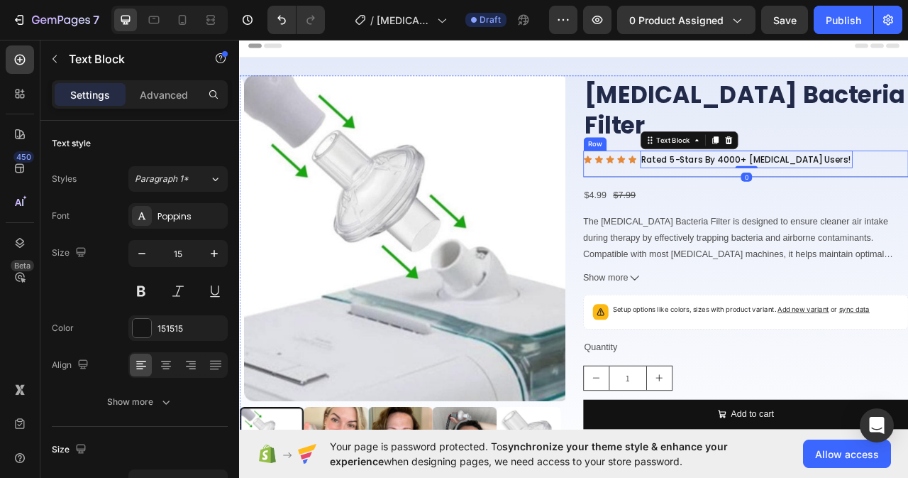
click at [715, 182] on div "Icon Icon Icon Icon Icon Icon List" at bounding box center [711, 193] width 68 height 22
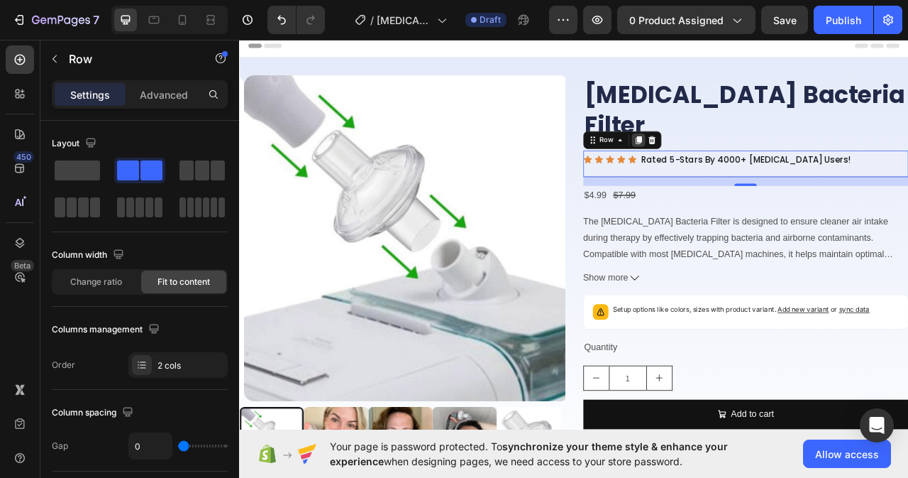
click at [743, 164] on icon at bounding box center [747, 169] width 8 height 10
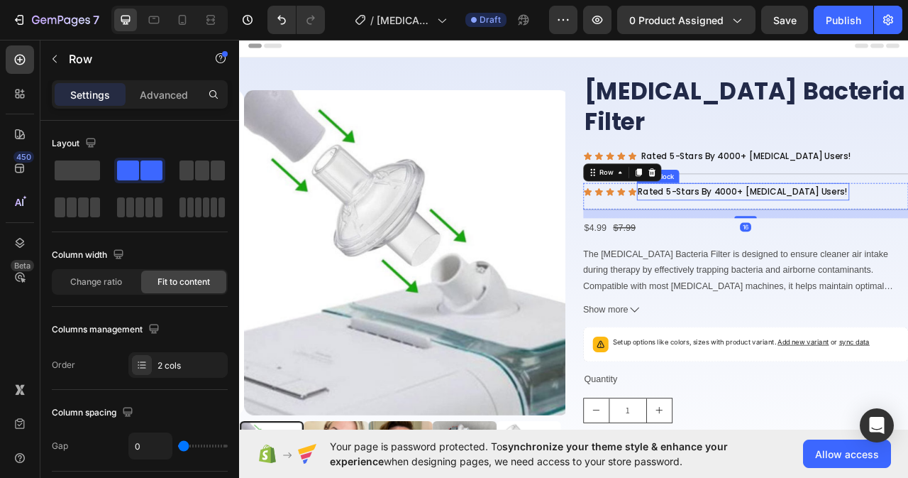
click at [908, 224] on p "Rated 5-Stars By 4000+ [MEDICAL_DATA] Users!" at bounding box center [879, 233] width 267 height 19
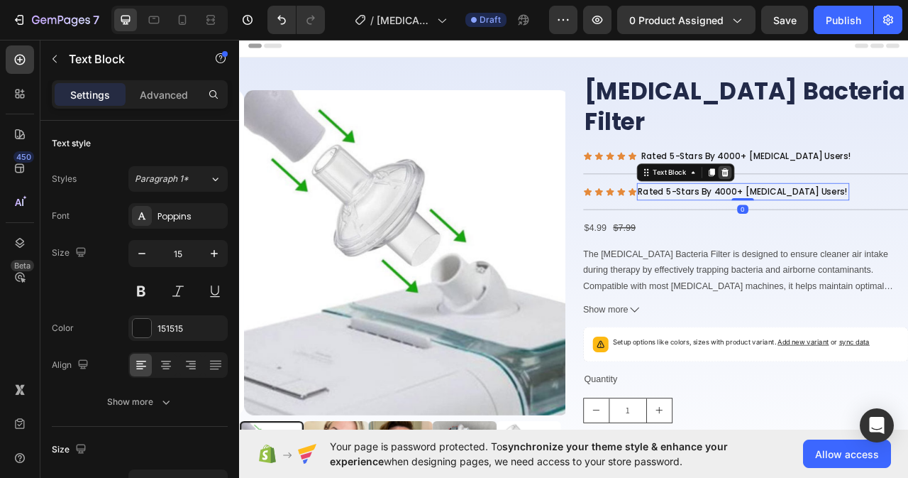
click at [852, 204] on icon at bounding box center [856, 209] width 11 height 11
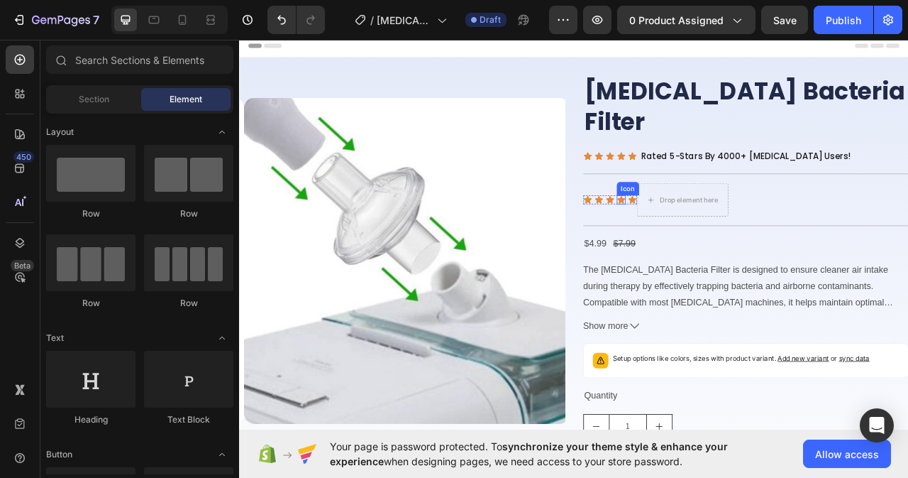
click at [724, 238] on div "Icon" at bounding box center [724, 243] width 11 height 11
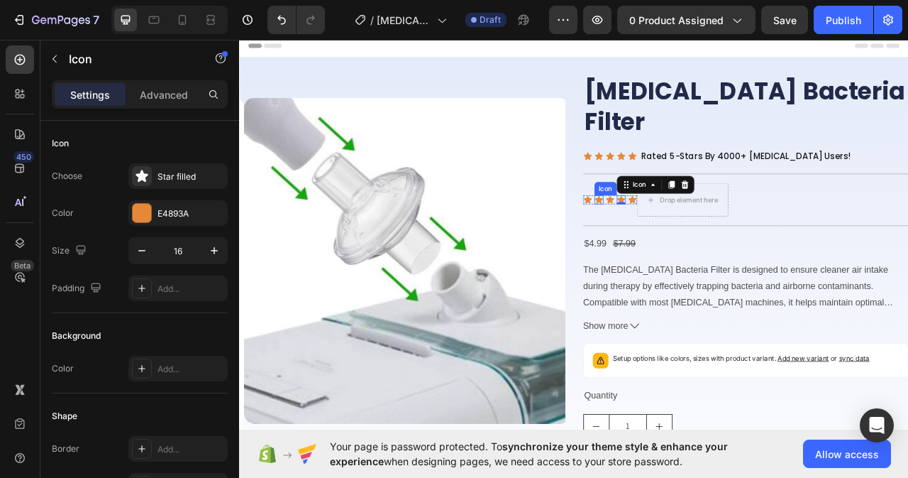
click at [691, 238] on div "Icon" at bounding box center [696, 243] width 11 height 11
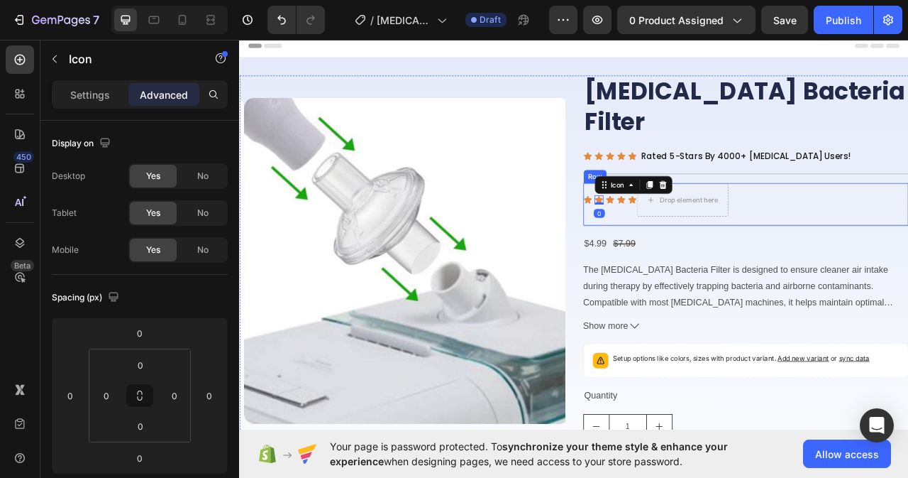
click at [724, 223] on div "Icon Icon 0 Icon Icon Icon Icon List" at bounding box center [711, 244] width 68 height 43
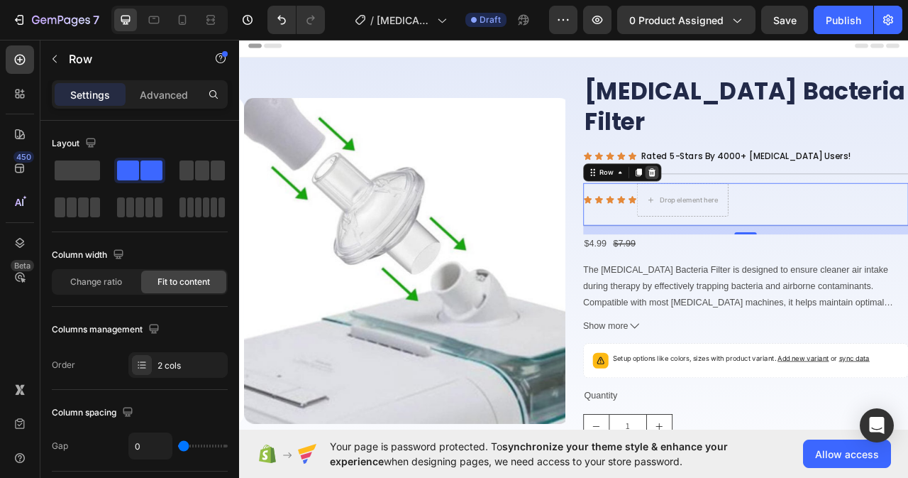
click at [763, 204] on icon at bounding box center [764, 209] width 11 height 11
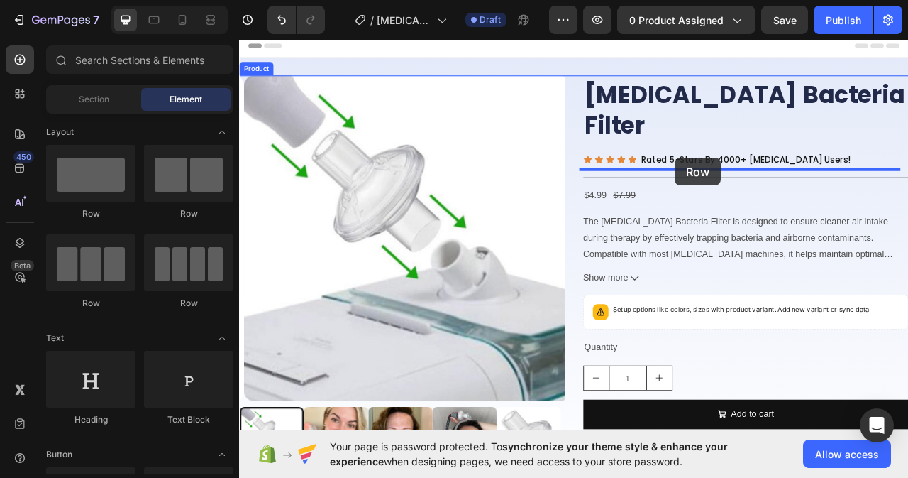
drag, startPoint x: 335, startPoint y: 198, endPoint x: 793, endPoint y: 191, distance: 458.4
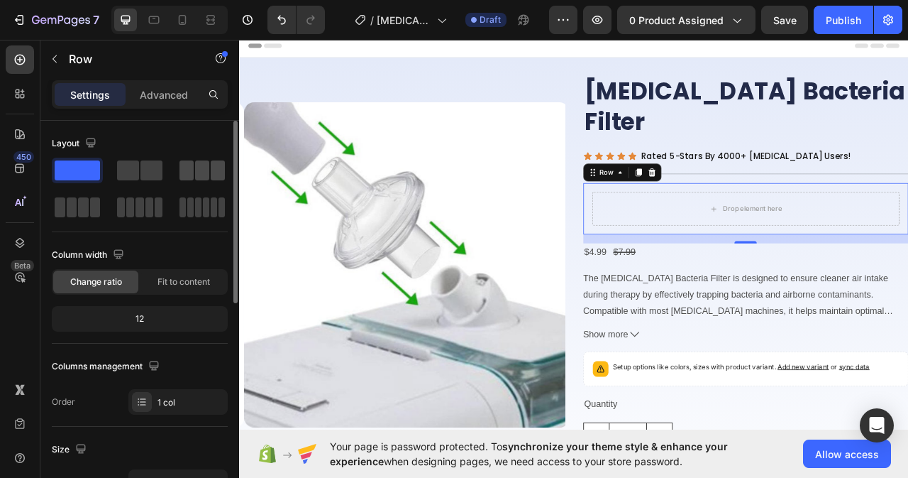
drag, startPoint x: 206, startPoint y: 170, endPoint x: 68, endPoint y: 253, distance: 160.4
click at [206, 170] on span at bounding box center [202, 170] width 14 height 20
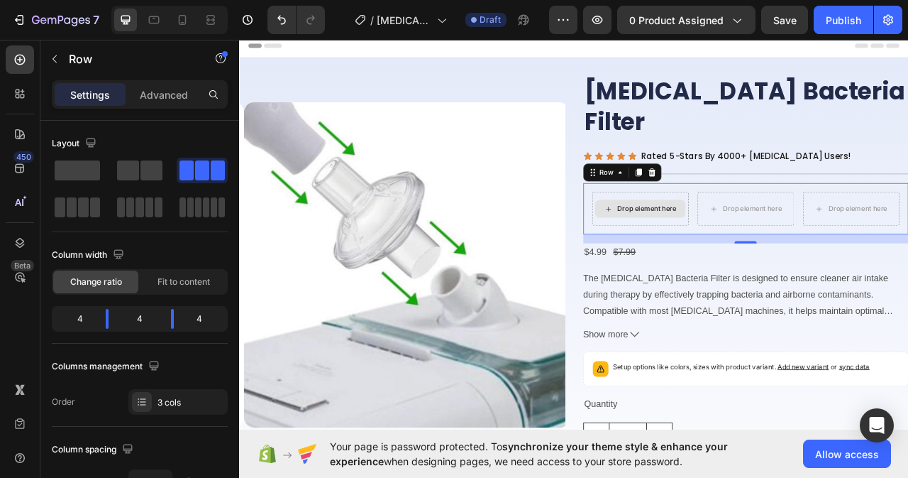
click at [744, 250] on div "Drop element here" at bounding box center [757, 255] width 75 height 11
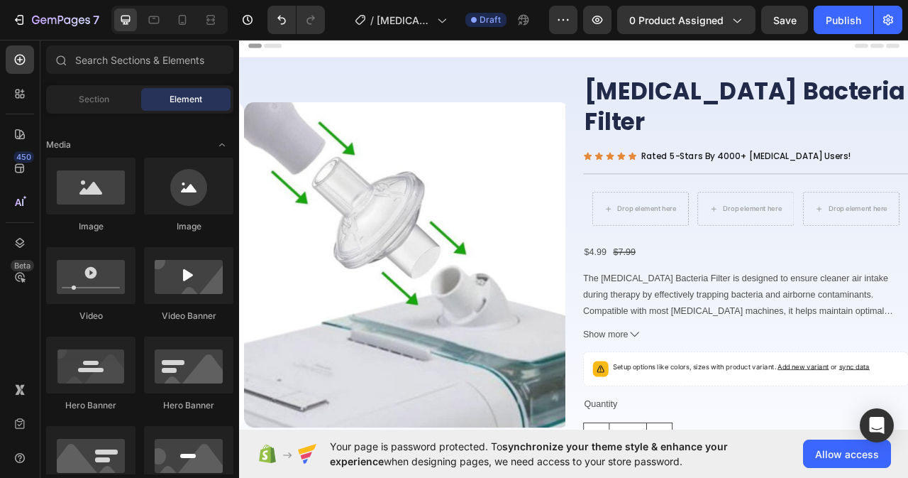
scroll to position [355, 0]
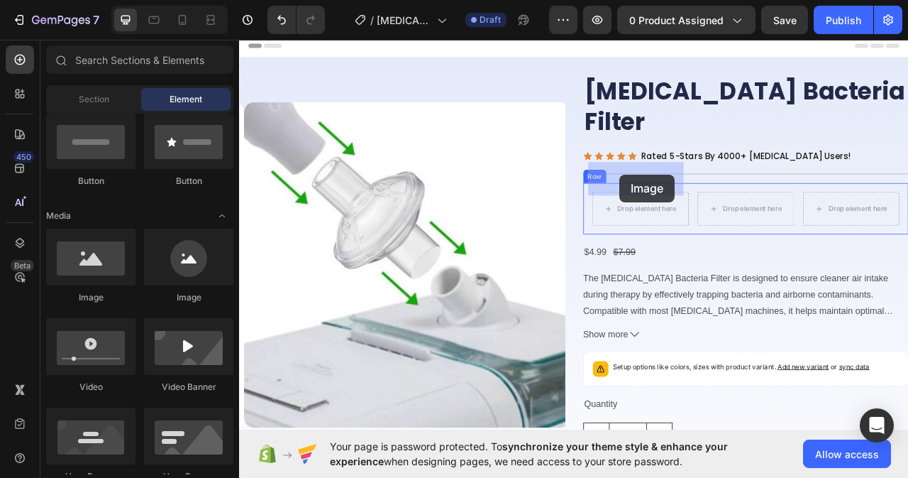
drag, startPoint x: 326, startPoint y: 285, endPoint x: 723, endPoint y: 212, distance: 403.3
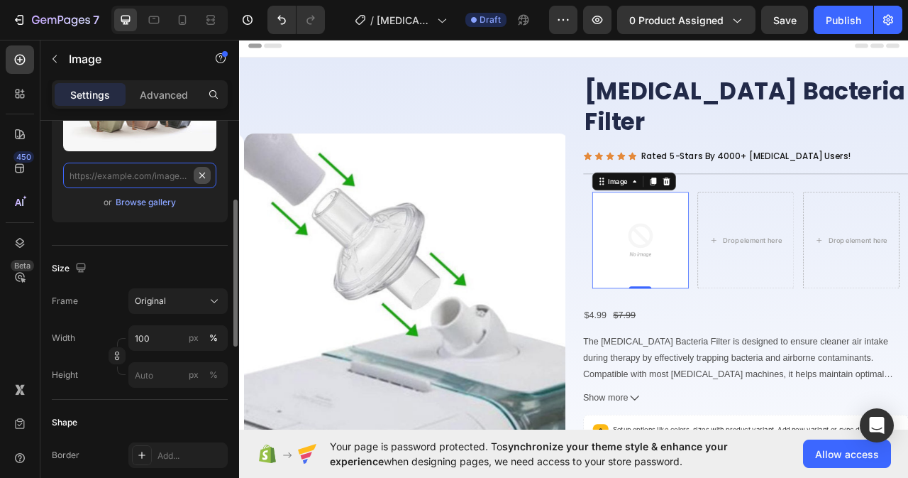
scroll to position [0, 0]
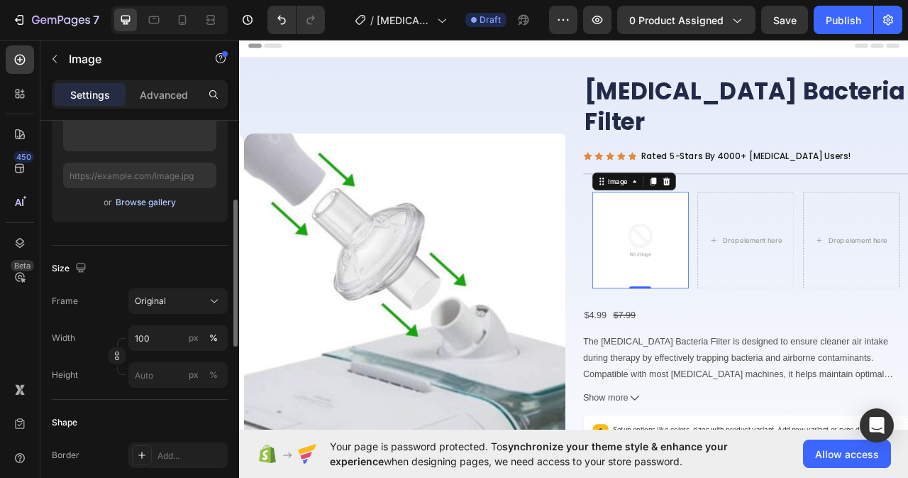
click at [145, 199] on div "Browse gallery" at bounding box center [146, 202] width 60 height 13
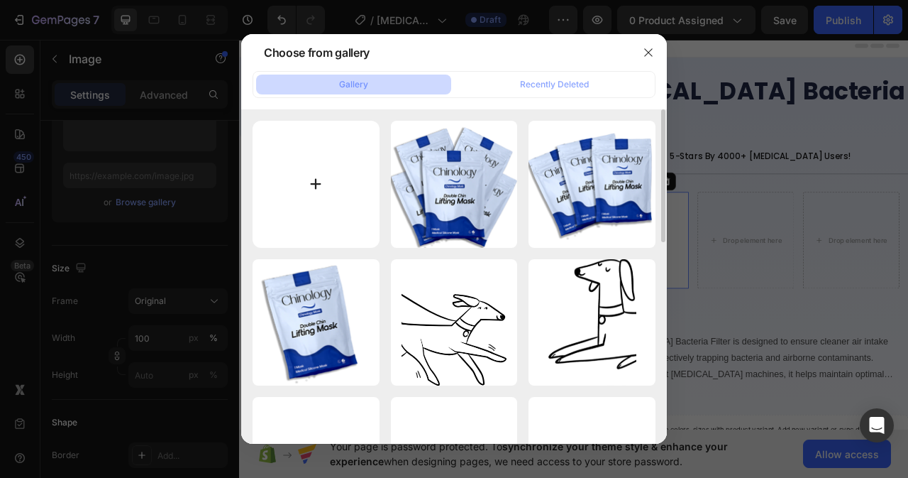
click at [319, 184] on input "file" at bounding box center [316, 184] width 127 height 127
type input "C:\fakepath\bnr_col_icn1.png"
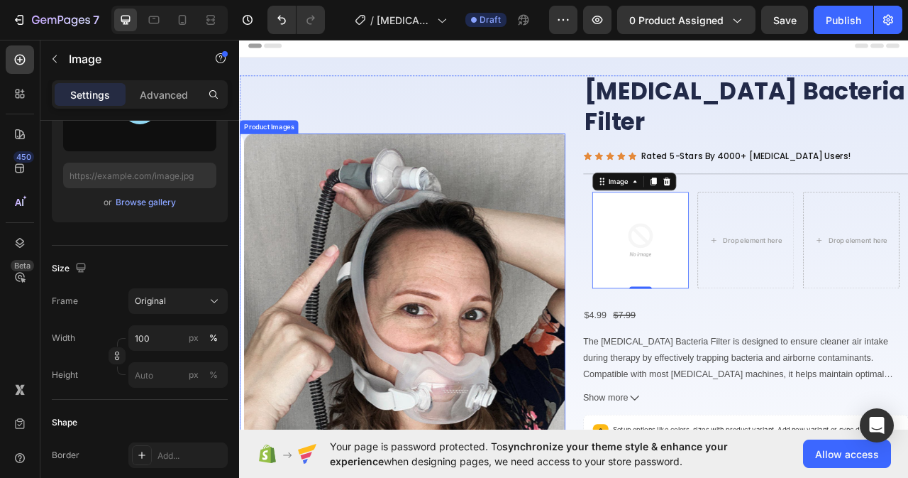
type input "[URL][DOMAIN_NAME]"
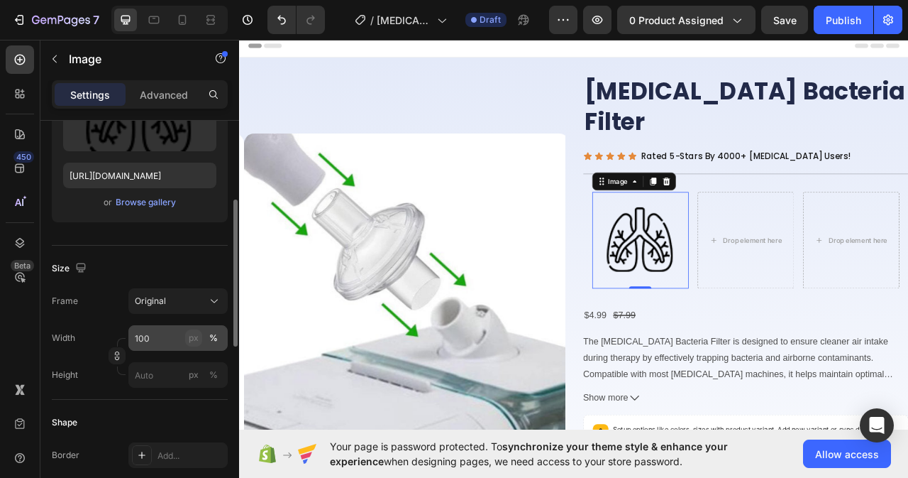
click at [196, 343] on div "px" at bounding box center [194, 337] width 10 height 13
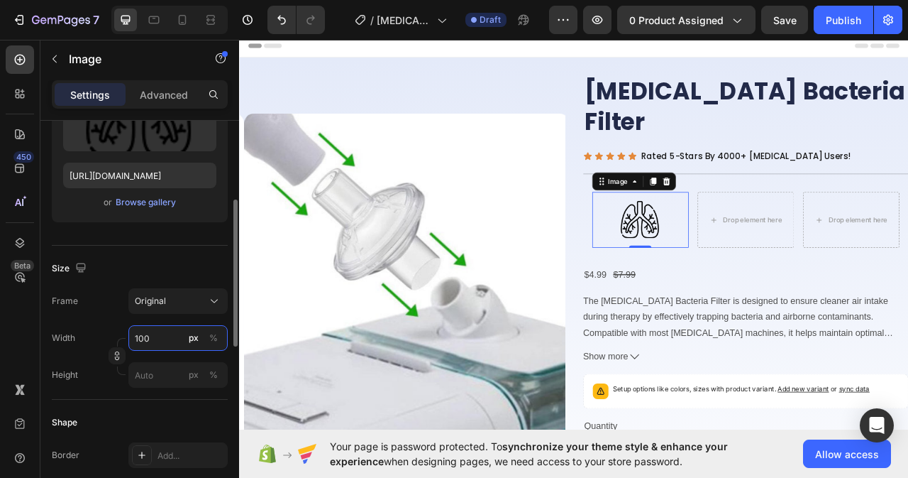
click at [166, 338] on input "100" at bounding box center [177, 338] width 99 height 26
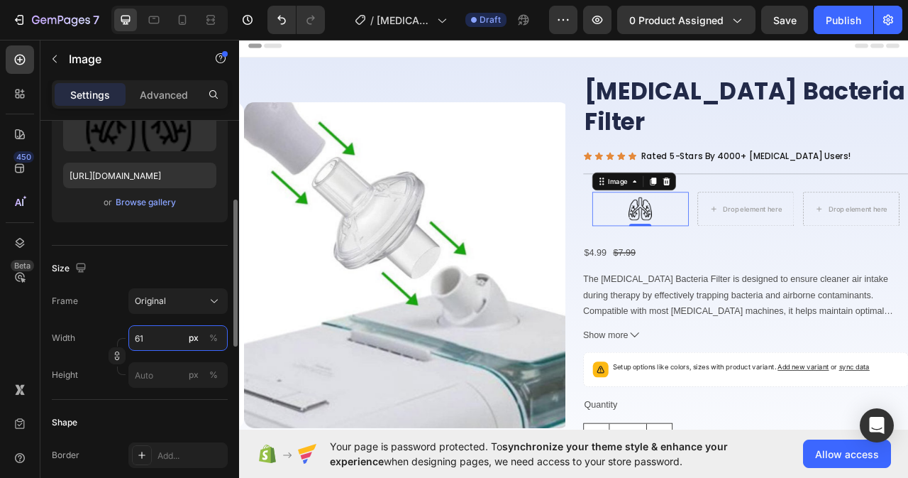
type input "60"
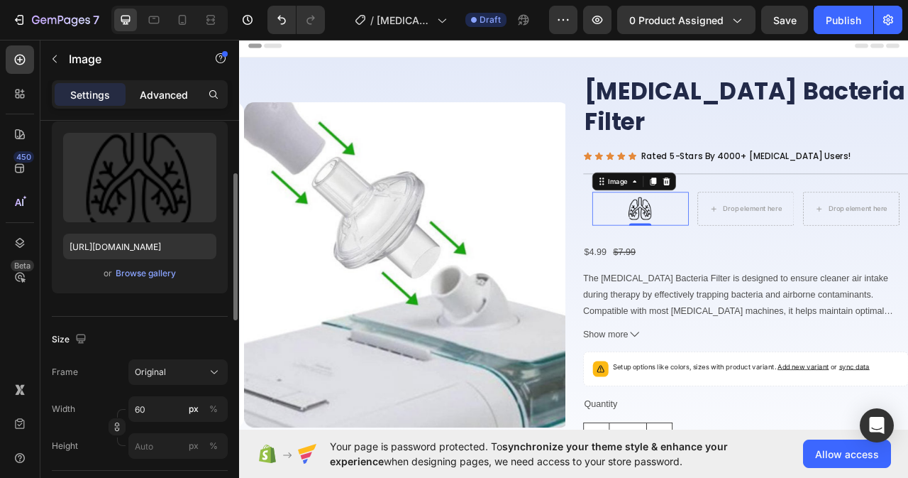
click at [158, 96] on p "Advanced" at bounding box center [164, 94] width 48 height 15
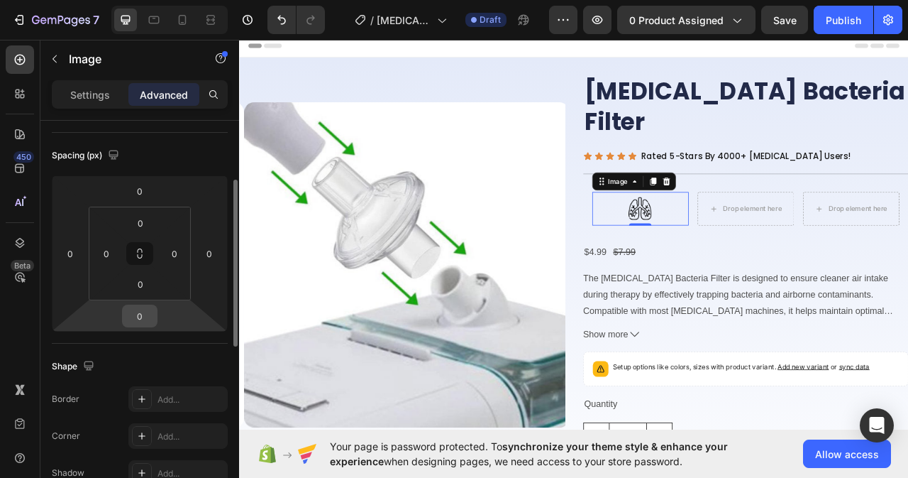
click at [147, 311] on input "0" at bounding box center [140, 315] width 28 height 21
type input "30"
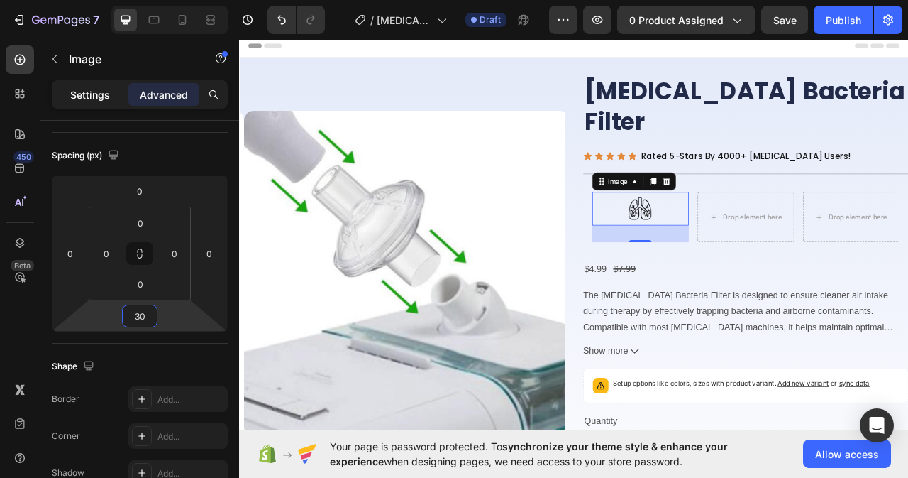
click at [74, 92] on p "Settings" at bounding box center [90, 94] width 40 height 15
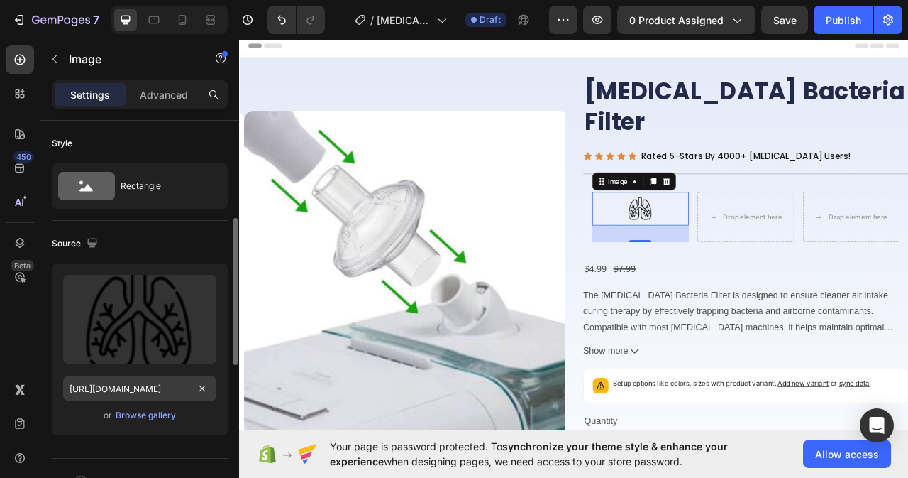
scroll to position [71, 0]
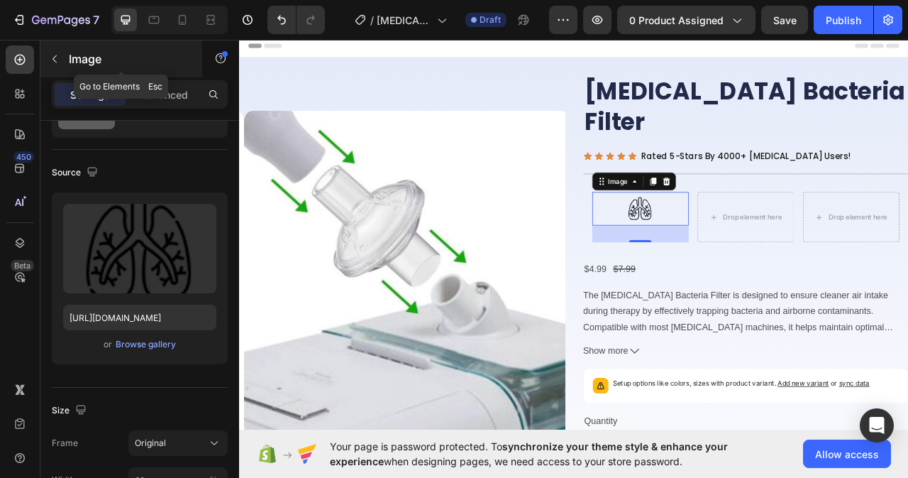
click at [63, 53] on button "button" at bounding box center [54, 59] width 23 height 23
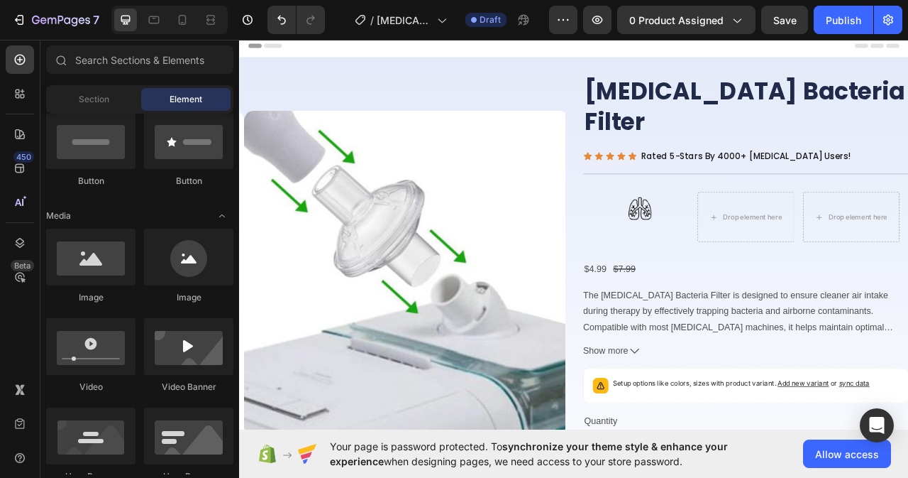
scroll to position [213, 0]
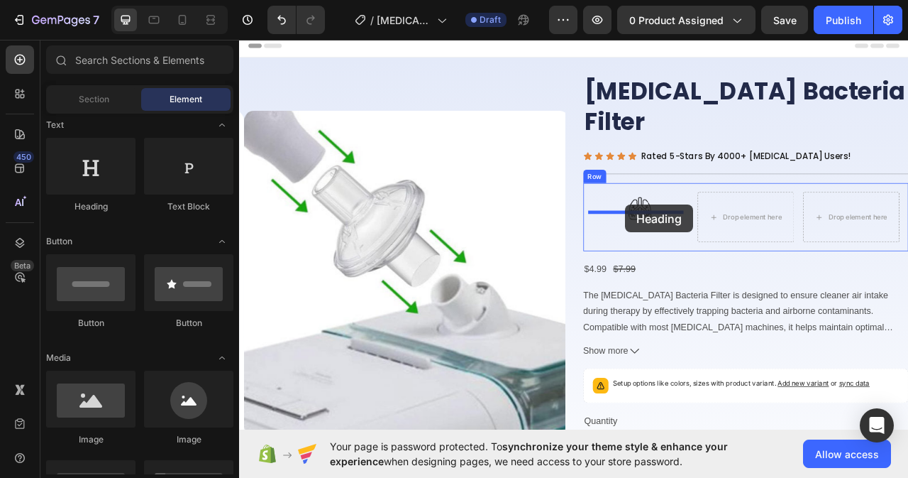
drag, startPoint x: 340, startPoint y: 210, endPoint x: 730, endPoint y: 250, distance: 392.3
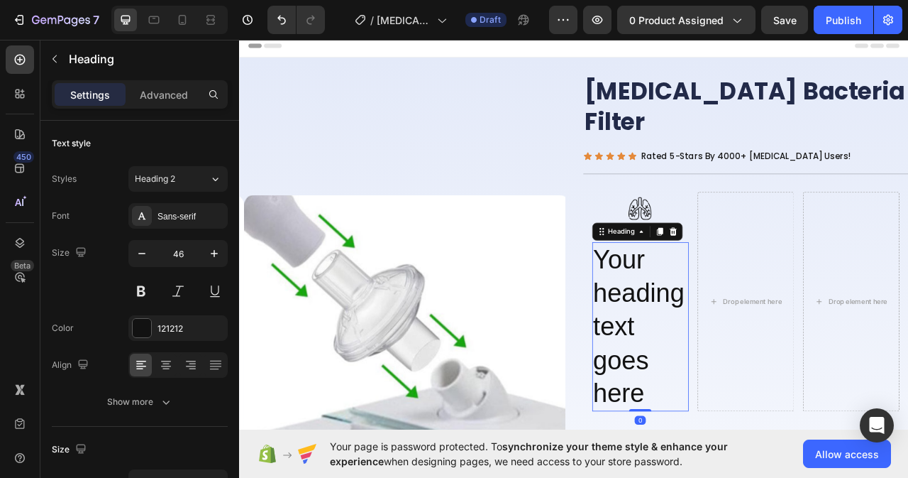
click at [753, 458] on h2 "Your heading text goes here" at bounding box center [749, 405] width 123 height 215
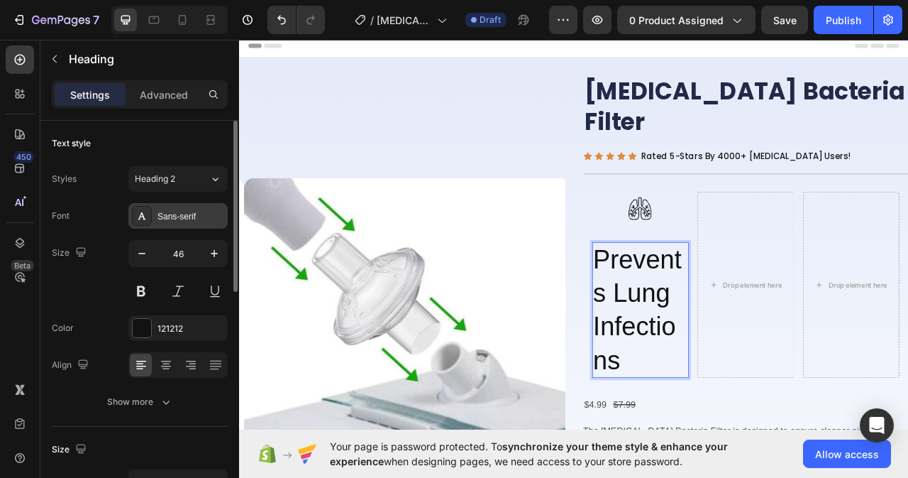
click at [186, 215] on div "Sans-serif" at bounding box center [191, 216] width 67 height 13
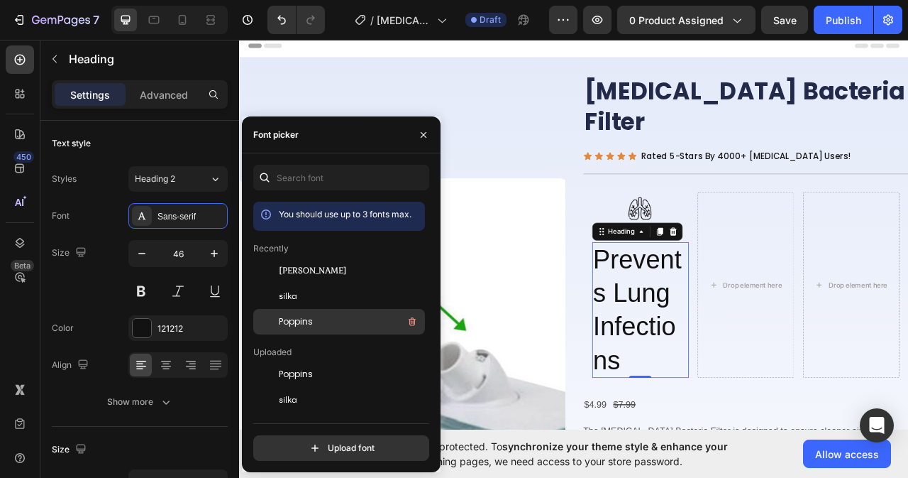
click at [301, 324] on span "Poppins" at bounding box center [296, 321] width 34 height 13
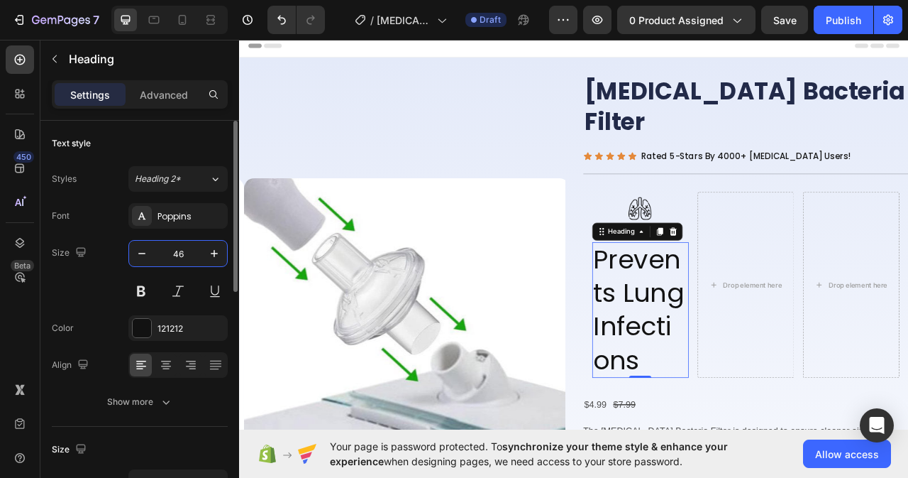
click at [190, 257] on input "46" at bounding box center [178, 254] width 47 height 26
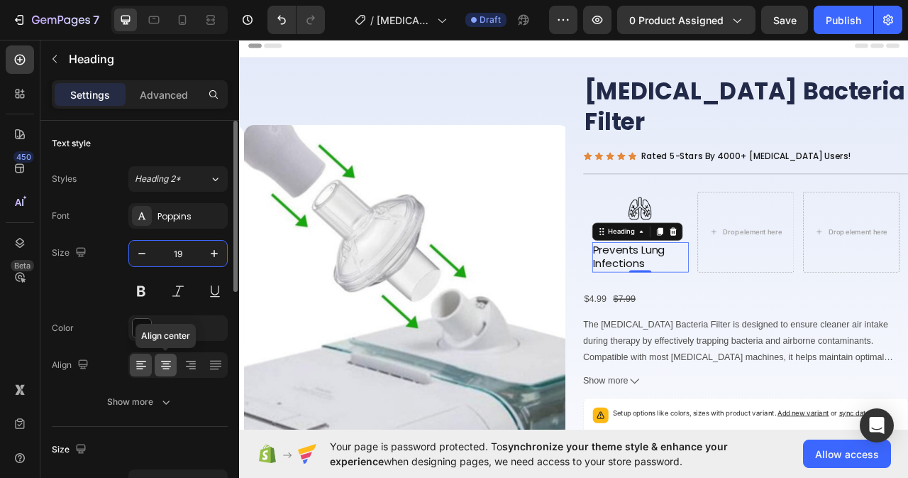
type input "19"
click at [167, 368] on icon at bounding box center [166, 365] width 14 height 14
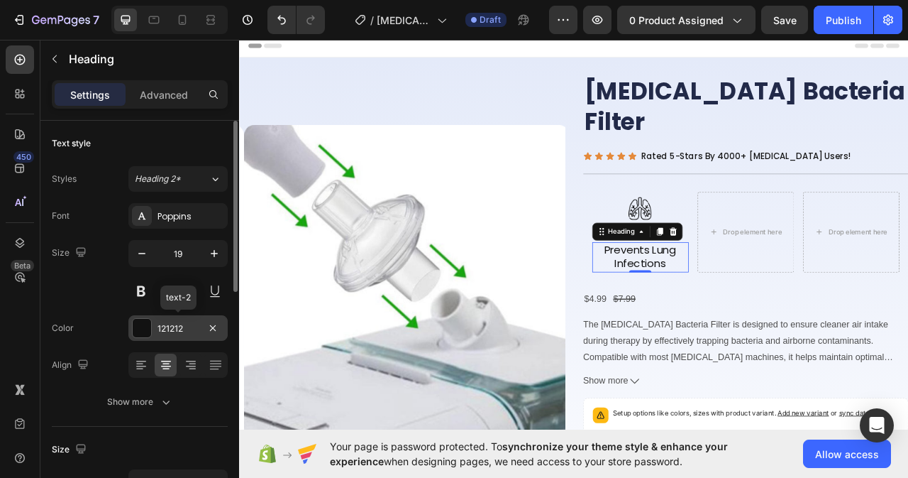
click at [167, 329] on div "121212" at bounding box center [178, 328] width 41 height 13
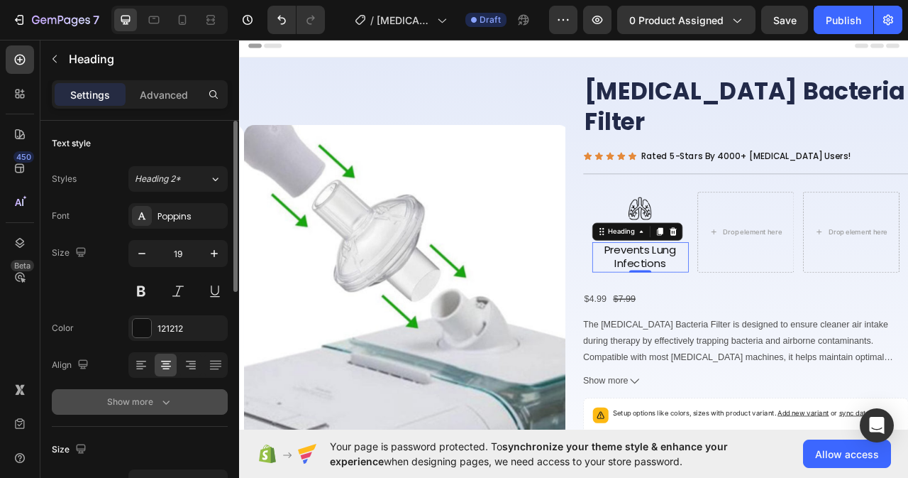
click at [145, 396] on div "Show more" at bounding box center [140, 402] width 66 height 14
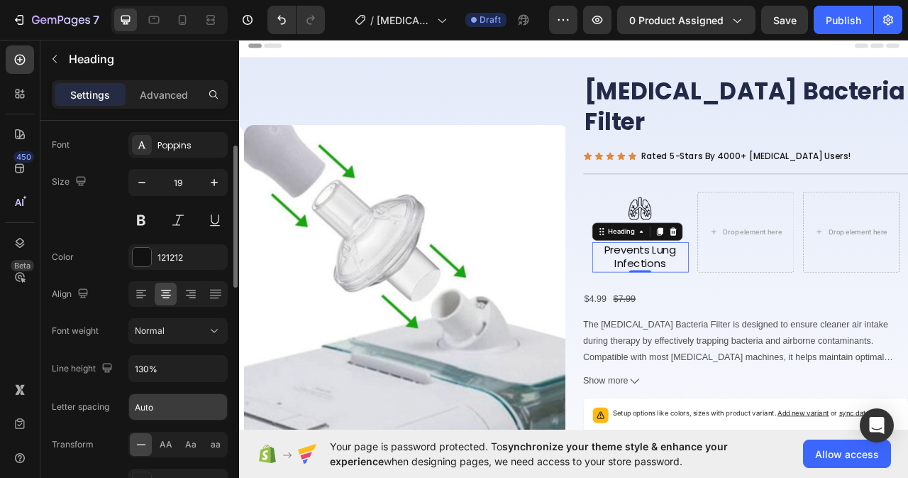
scroll to position [142, 0]
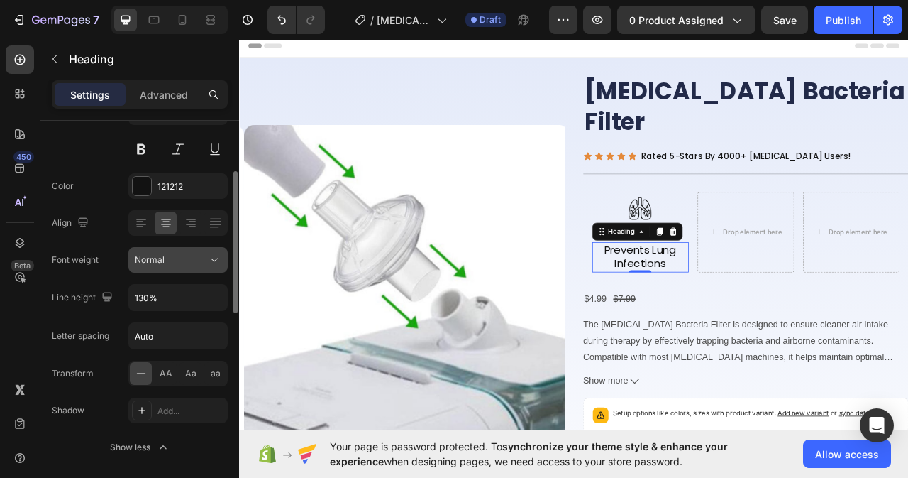
click at [219, 249] on button "Normal" at bounding box center [177, 260] width 99 height 26
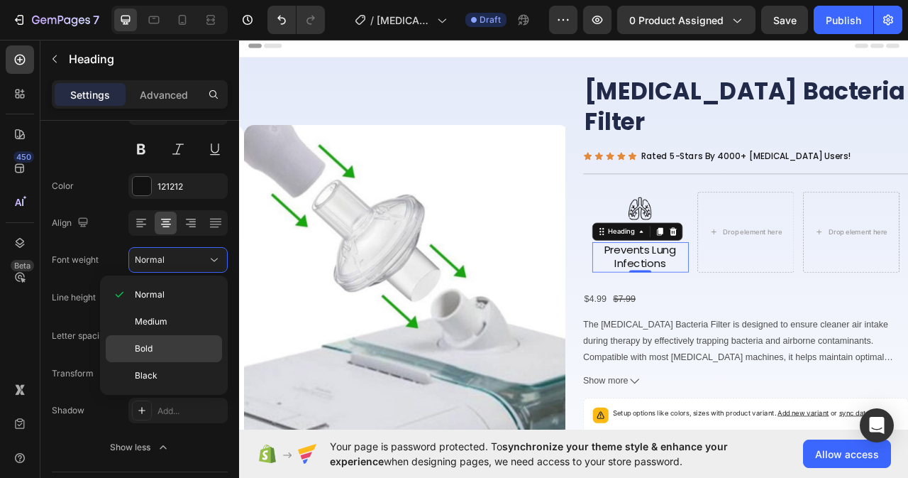
click at [161, 341] on div "Bold" at bounding box center [164, 348] width 116 height 27
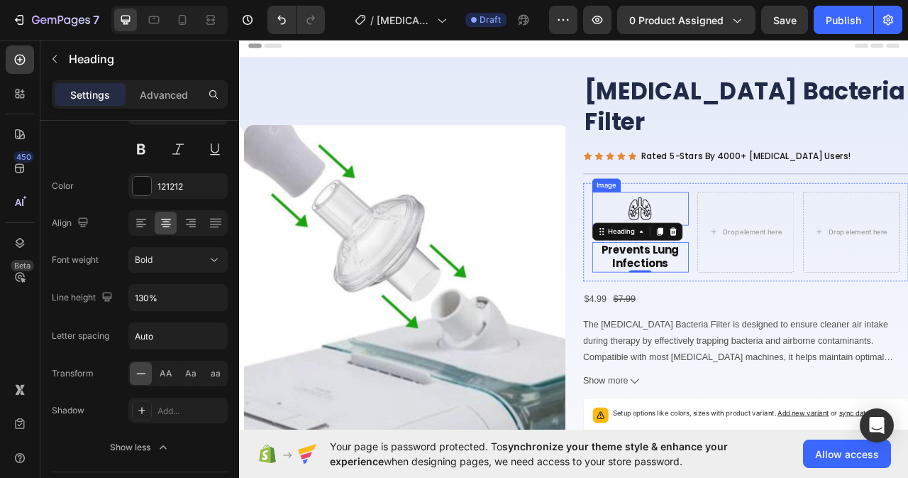
click at [790, 234] on div at bounding box center [749, 255] width 123 height 43
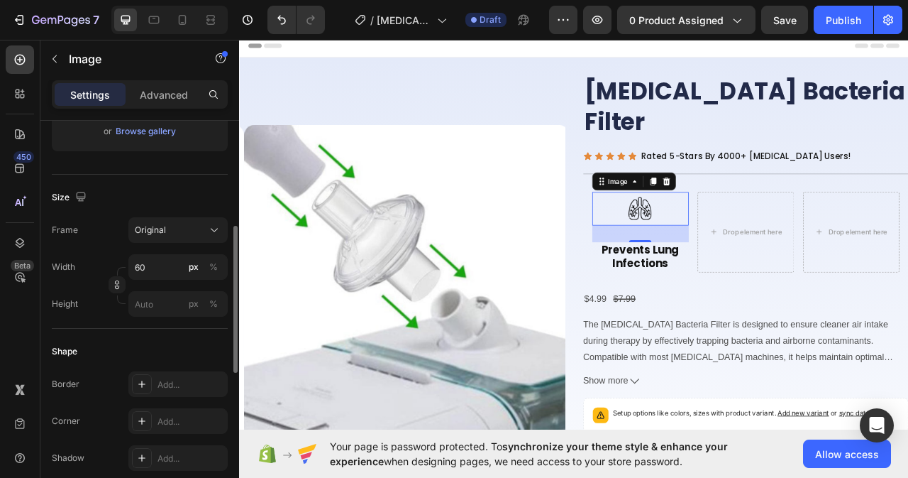
scroll to position [0, 0]
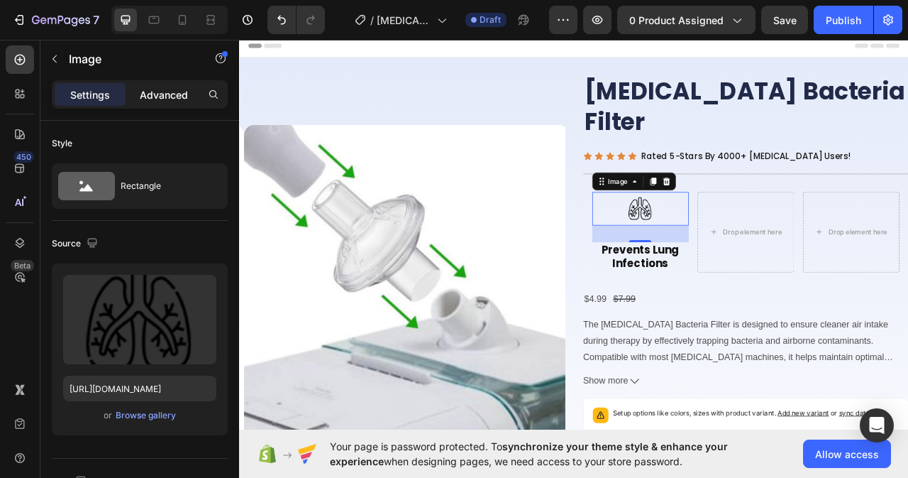
click at [160, 94] on p "Advanced" at bounding box center [164, 94] width 48 height 15
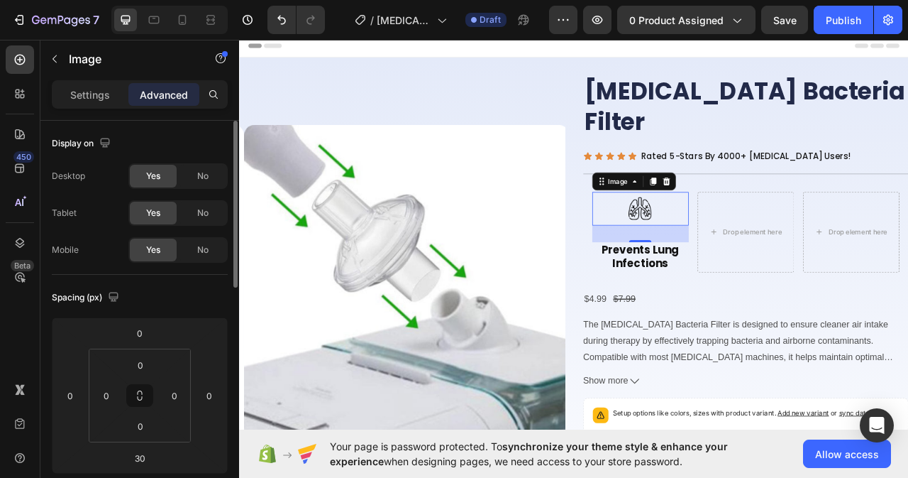
scroll to position [71, 0]
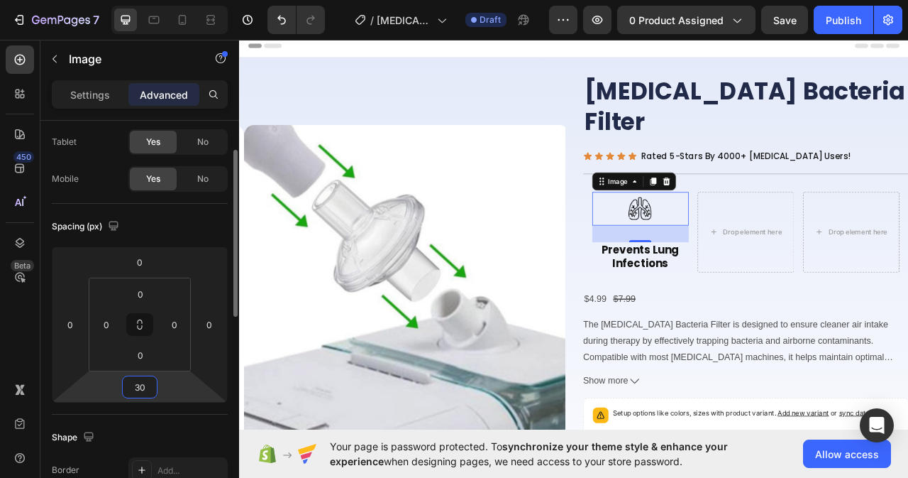
click at [145, 384] on input "30" at bounding box center [140, 386] width 28 height 21
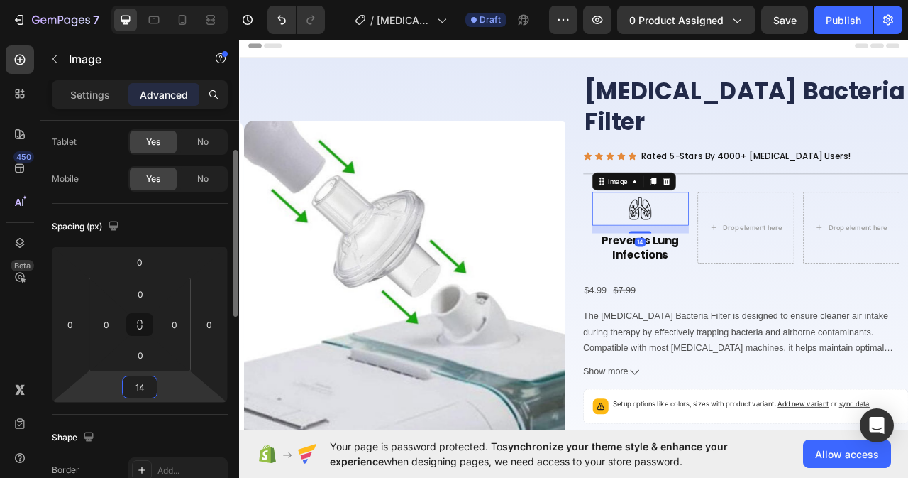
type input "15"
click at [798, 289] on p "Prevents Lung Infections" at bounding box center [750, 306] width 120 height 35
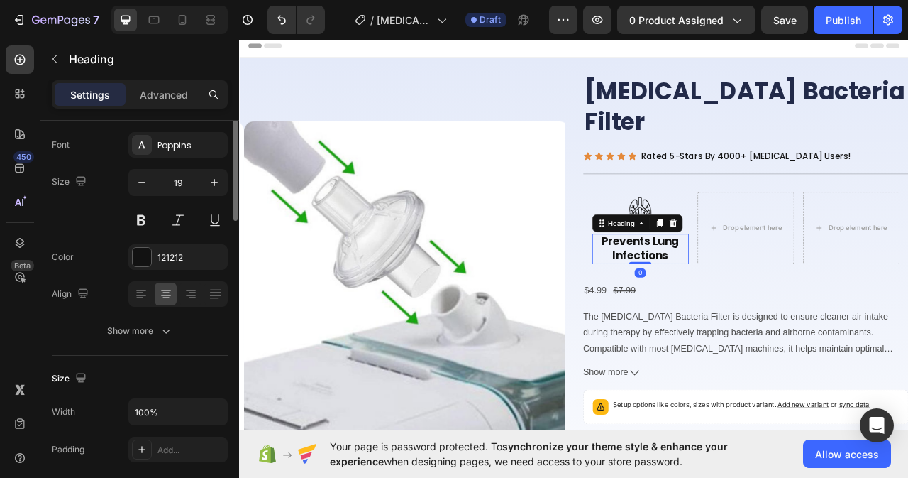
scroll to position [0, 0]
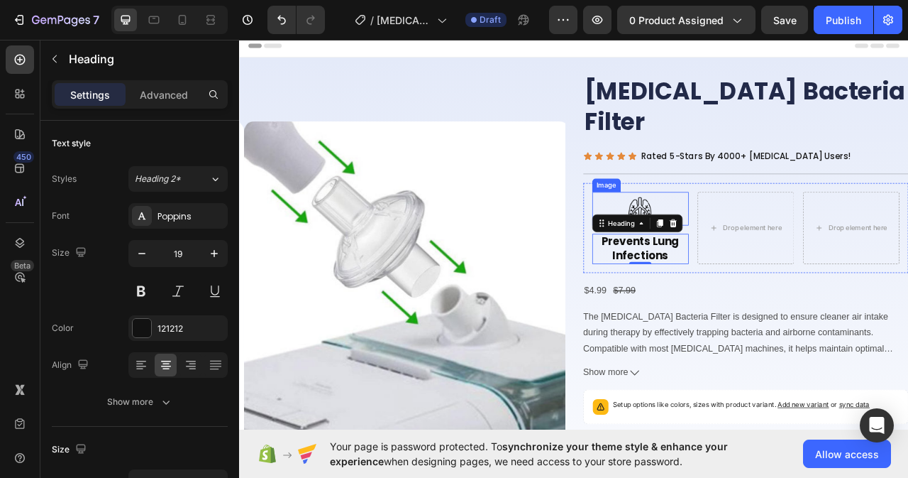
click at [763, 234] on img at bounding box center [749, 255] width 43 height 43
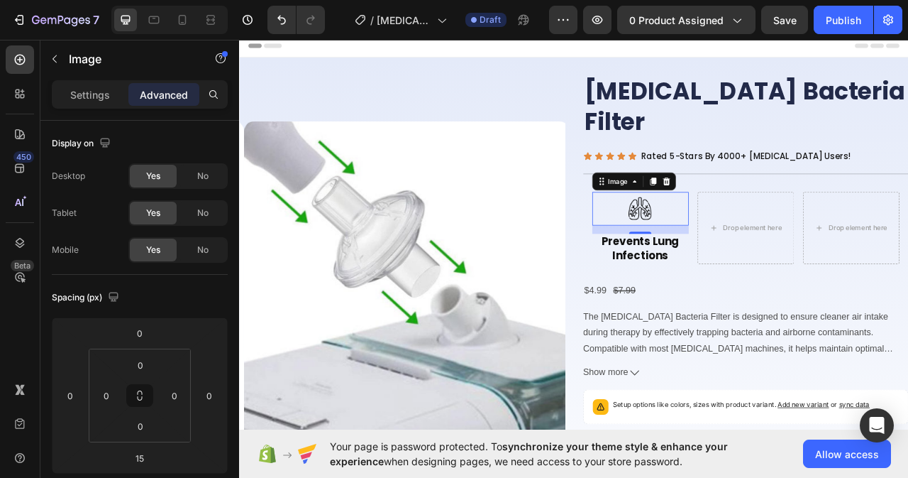
click at [743, 234] on img at bounding box center [749, 255] width 43 height 43
click at [761, 216] on icon at bounding box center [765, 221] width 8 height 10
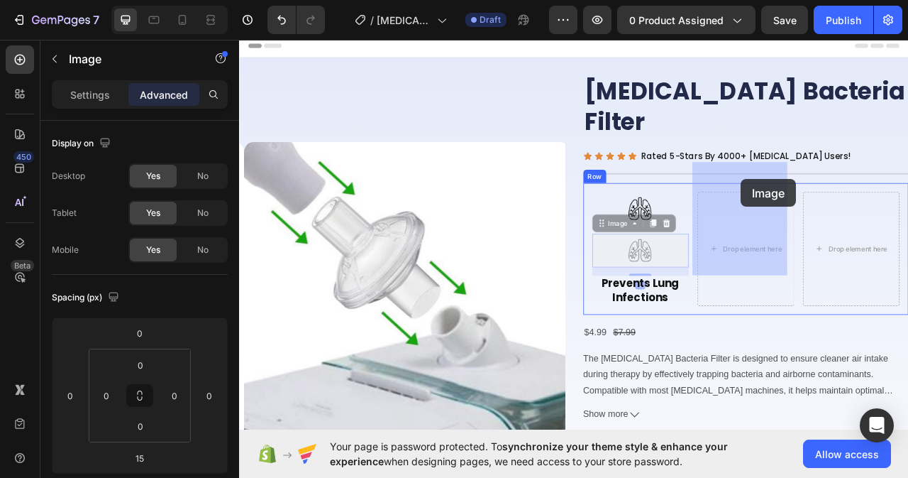
drag, startPoint x: 694, startPoint y: 234, endPoint x: 878, endPoint y: 218, distance: 184.5
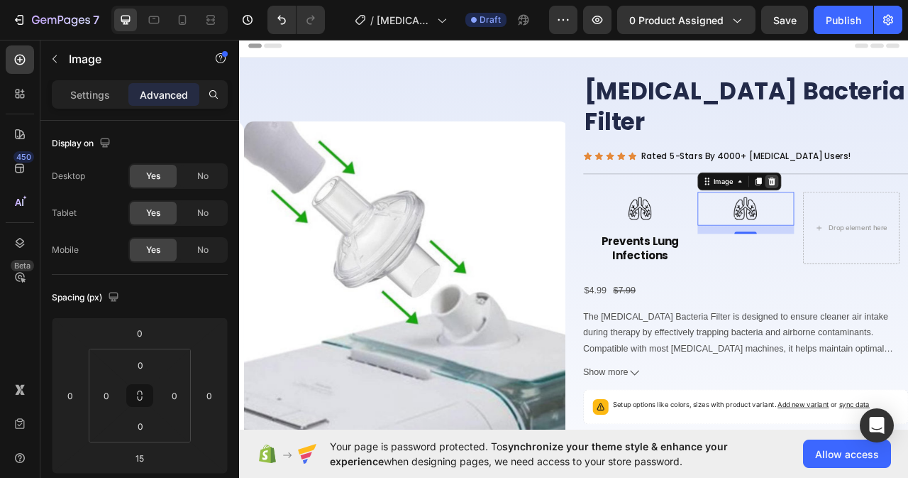
click at [908, 215] on icon at bounding box center [916, 220] width 11 height 11
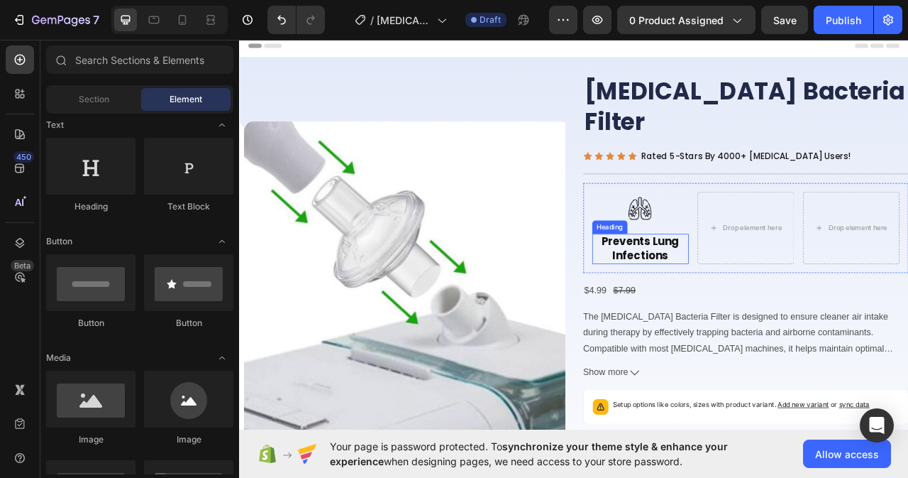
click at [737, 289] on p "Prevents Lung Infections" at bounding box center [750, 306] width 120 height 35
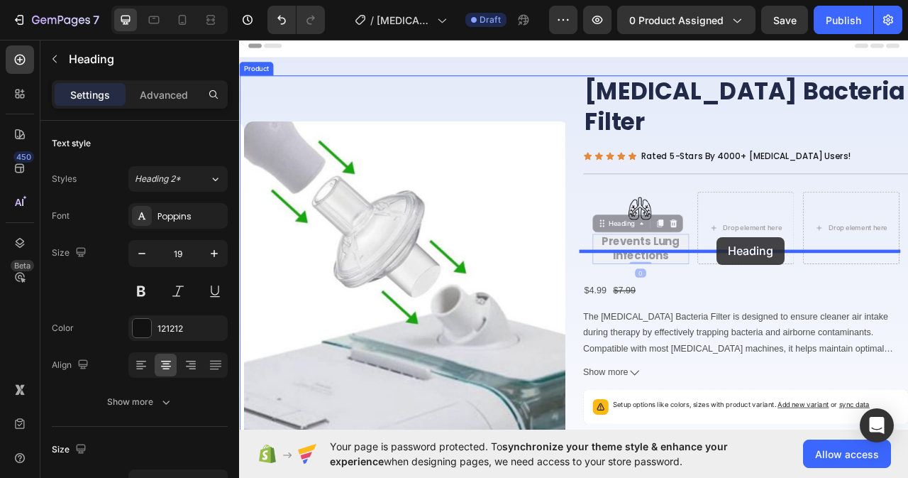
drag, startPoint x: 697, startPoint y: 236, endPoint x: 846, endPoint y: 292, distance: 159.9
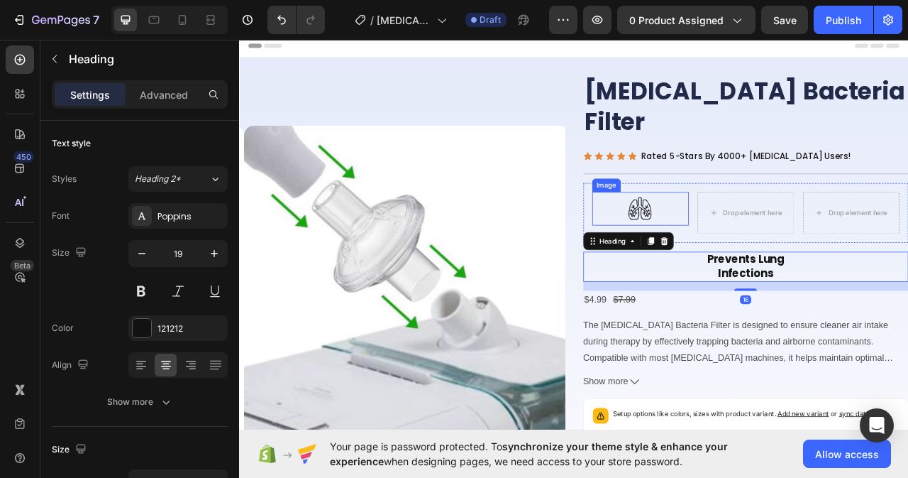
click at [744, 234] on img at bounding box center [749, 255] width 43 height 43
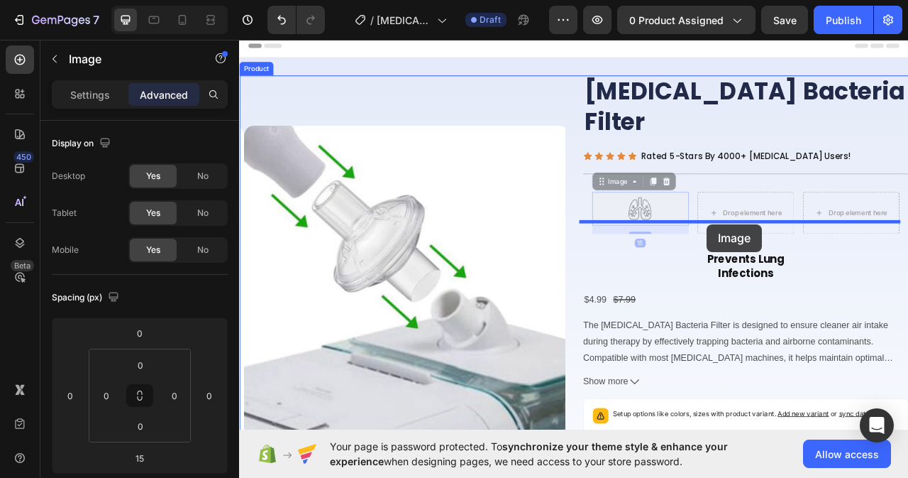
drag, startPoint x: 693, startPoint y: 180, endPoint x: 834, endPoint y: 275, distance: 170.6
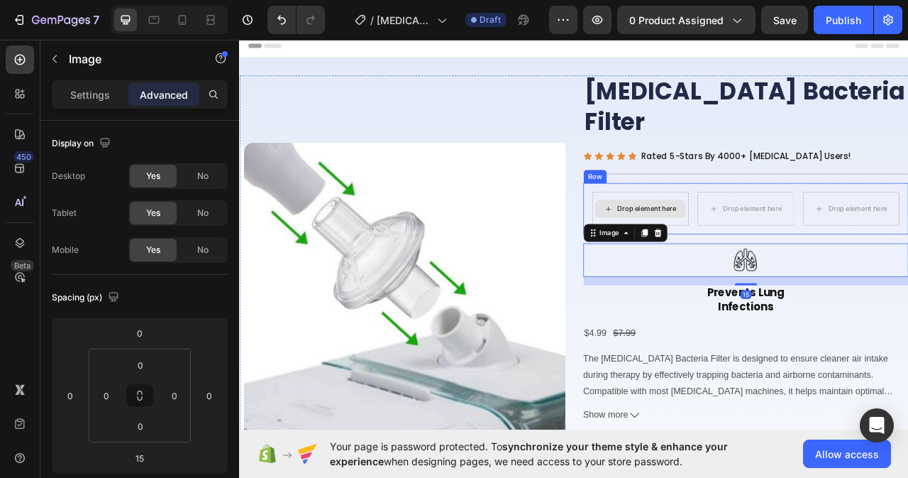
click at [770, 250] on div "Drop element here" at bounding box center [757, 255] width 75 height 11
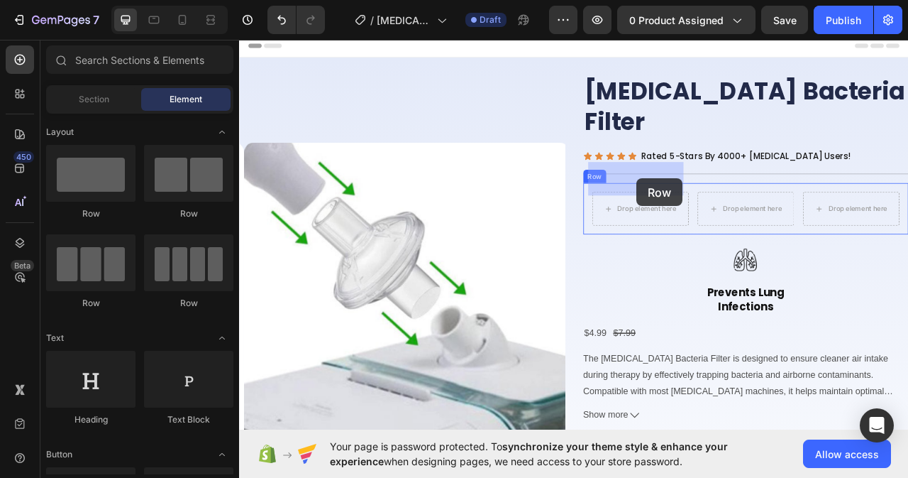
drag, startPoint x: 348, startPoint y: 202, endPoint x: 744, endPoint y: 217, distance: 396.9
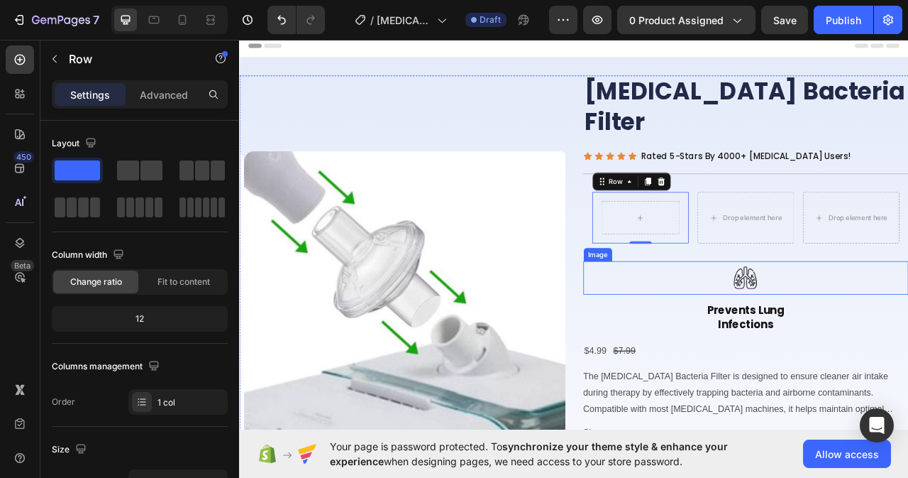
click at [871, 322] on img at bounding box center [883, 343] width 43 height 43
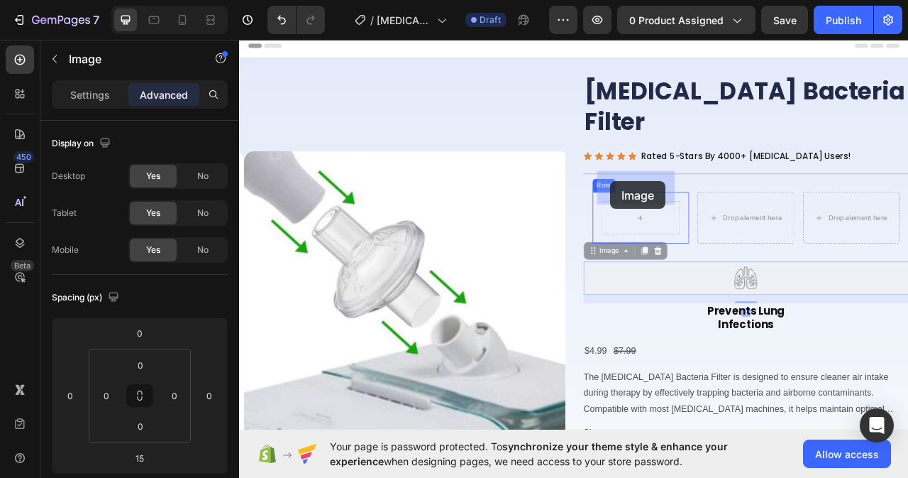
drag, startPoint x: 688, startPoint y: 267, endPoint x: 712, endPoint y: 222, distance: 51.4
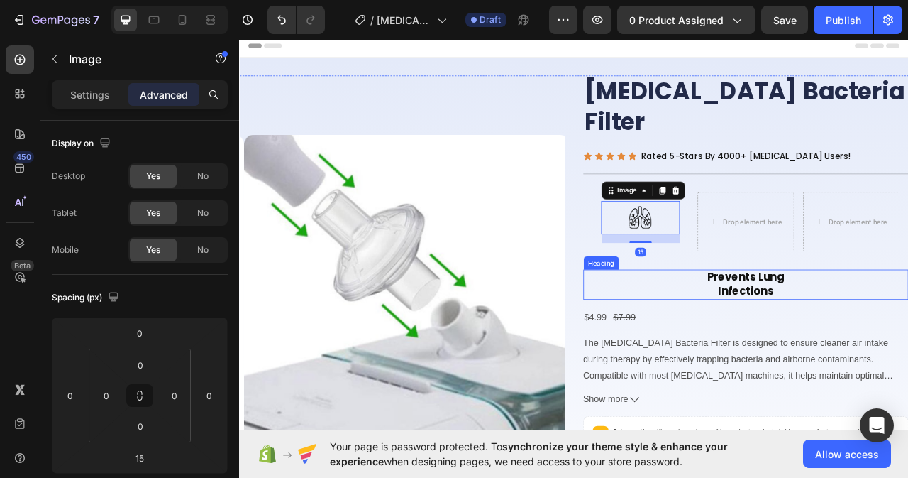
click at [830, 333] on h2 "Prevents Lung Infections" at bounding box center [884, 352] width 414 height 38
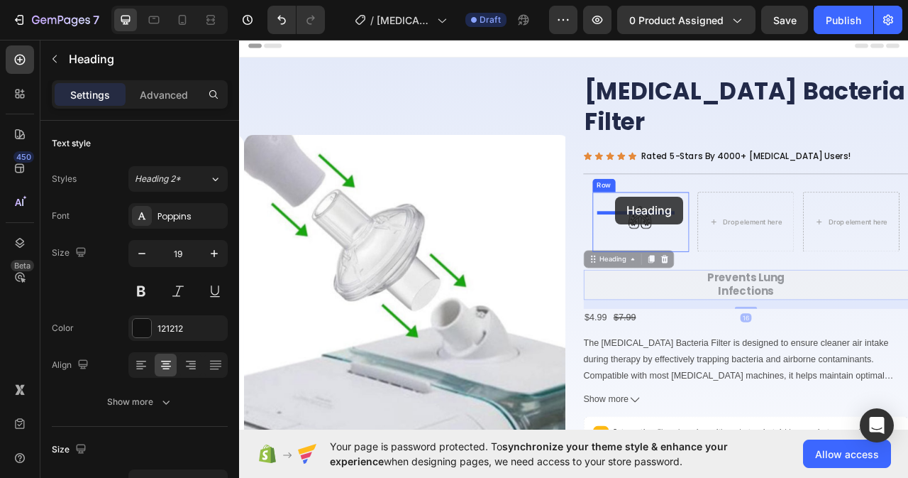
drag, startPoint x: 681, startPoint y: 272, endPoint x: 718, endPoint y: 240, distance: 49.3
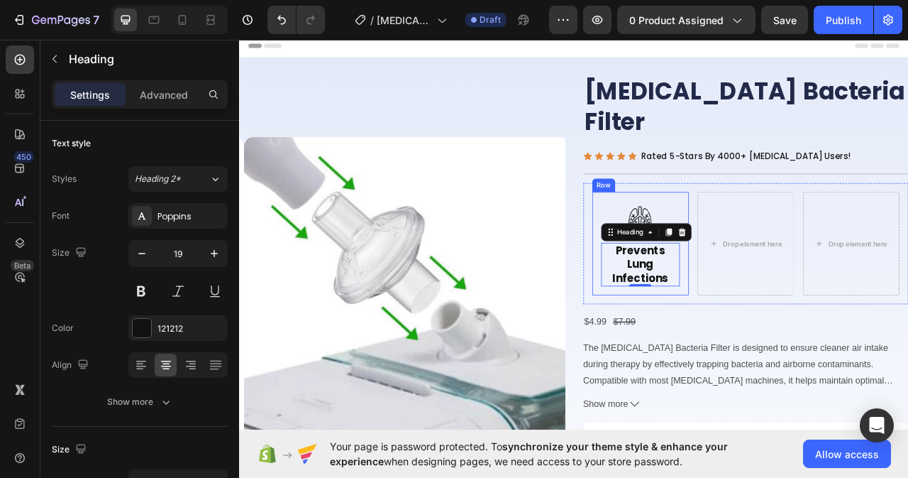
click at [795, 234] on div "Image Prevents Lung Infections Heading 0 Row" at bounding box center [749, 299] width 123 height 131
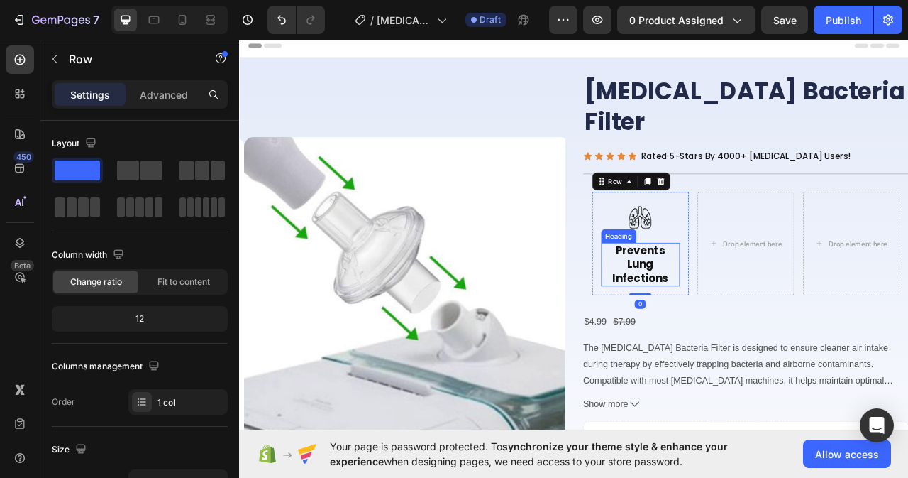
click at [771, 299] on h2 "Prevents Lung Infections" at bounding box center [750, 326] width 100 height 55
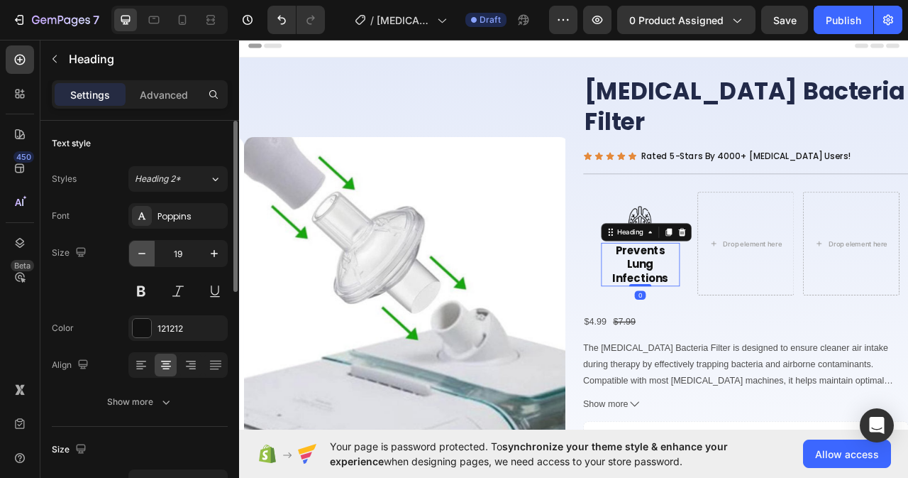
click at [139, 253] on icon "button" at bounding box center [142, 253] width 14 height 14
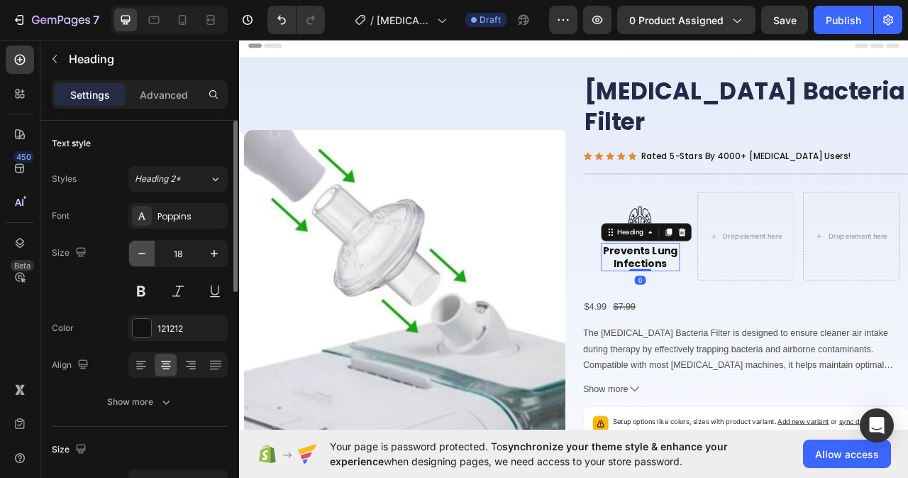
click at [139, 253] on icon "button" at bounding box center [142, 253] width 14 height 14
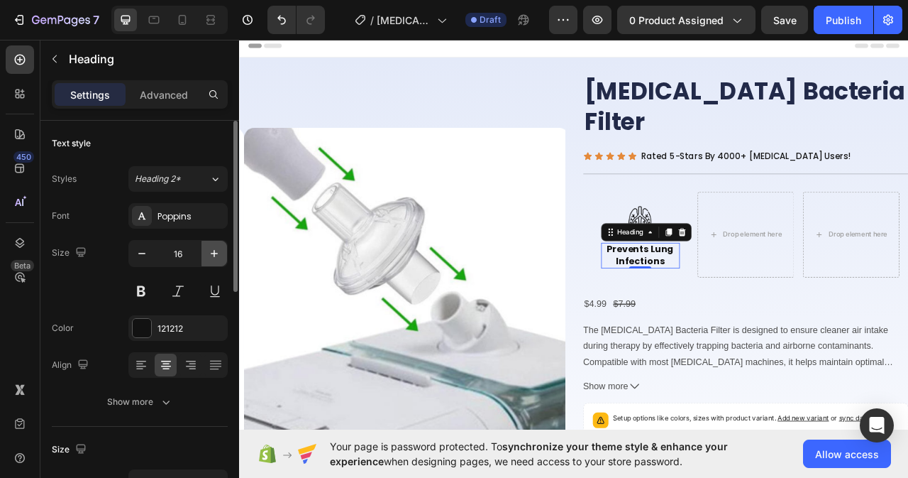
click at [216, 256] on icon "button" at bounding box center [214, 253] width 14 height 14
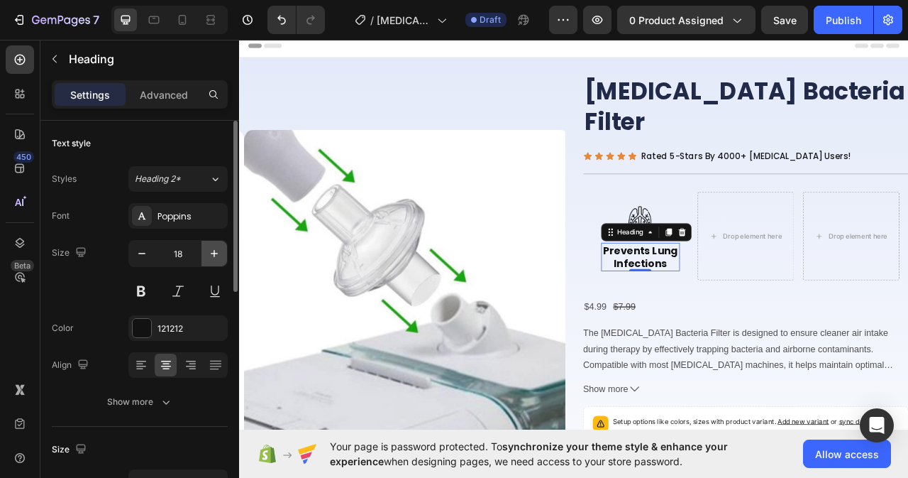
click at [216, 256] on icon "button" at bounding box center [214, 253] width 14 height 14
type input "19"
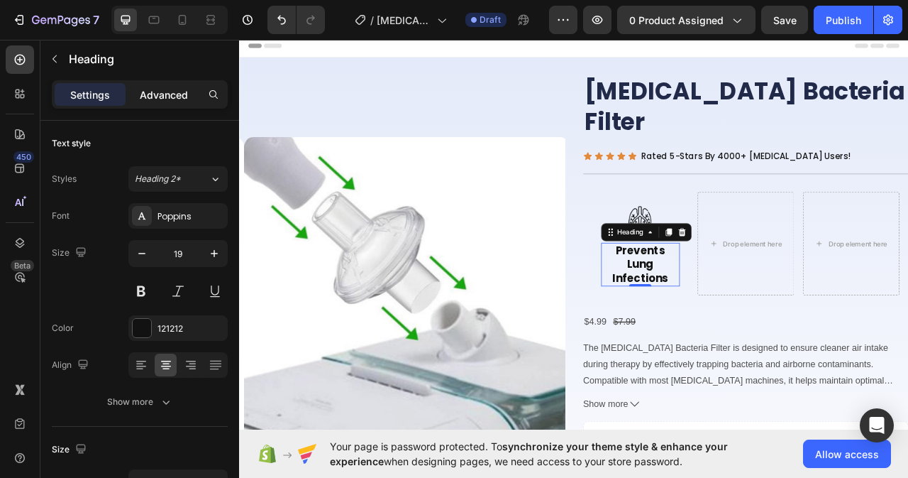
click at [154, 92] on p "Advanced" at bounding box center [164, 94] width 48 height 15
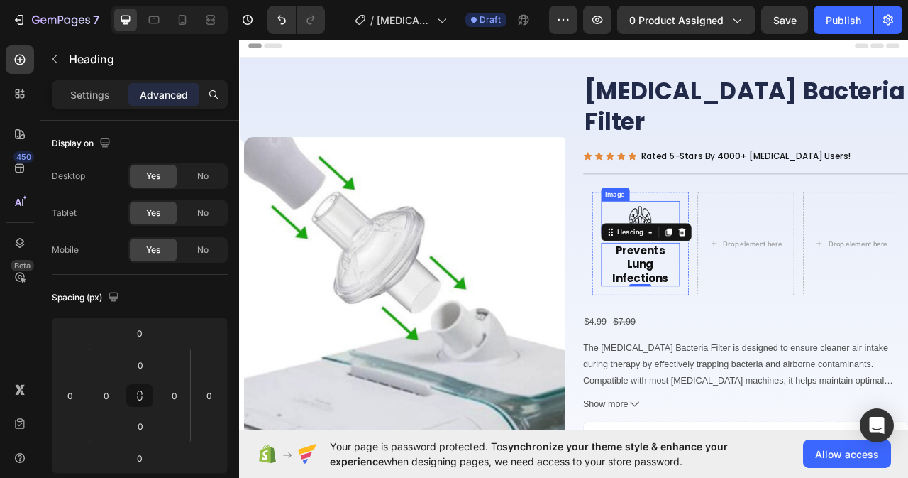
click at [710, 246] on div at bounding box center [750, 267] width 100 height 43
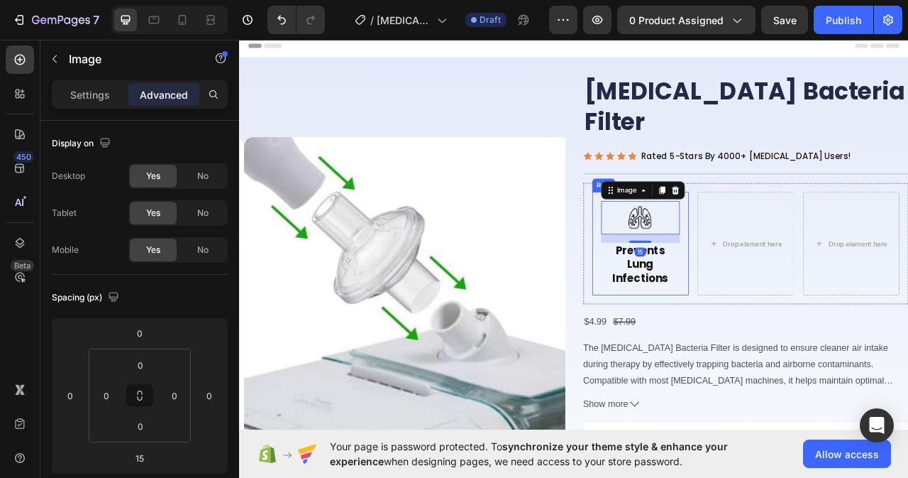
click at [688, 255] on div "Image 15 Prevents Lung Infections Heading Row" at bounding box center [749, 299] width 123 height 131
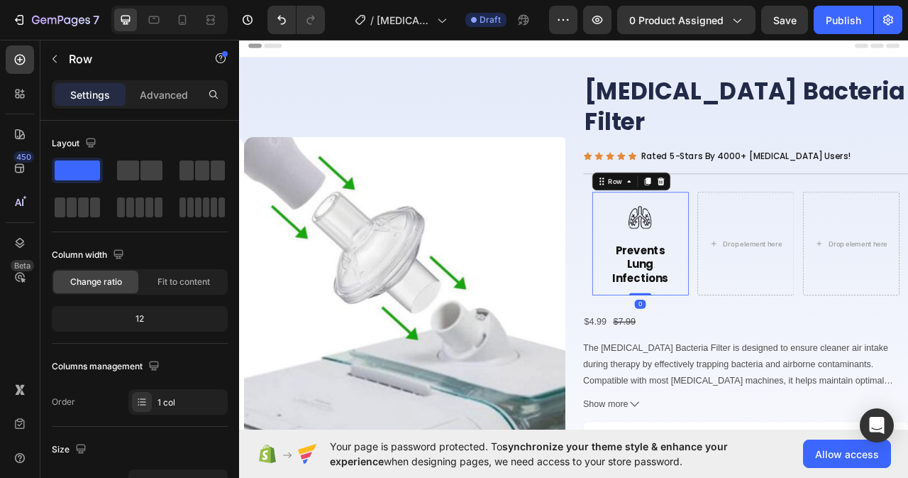
click at [166, 82] on div "Settings Advanced" at bounding box center [140, 94] width 176 height 28
click at [166, 89] on p "Advanced" at bounding box center [164, 94] width 48 height 15
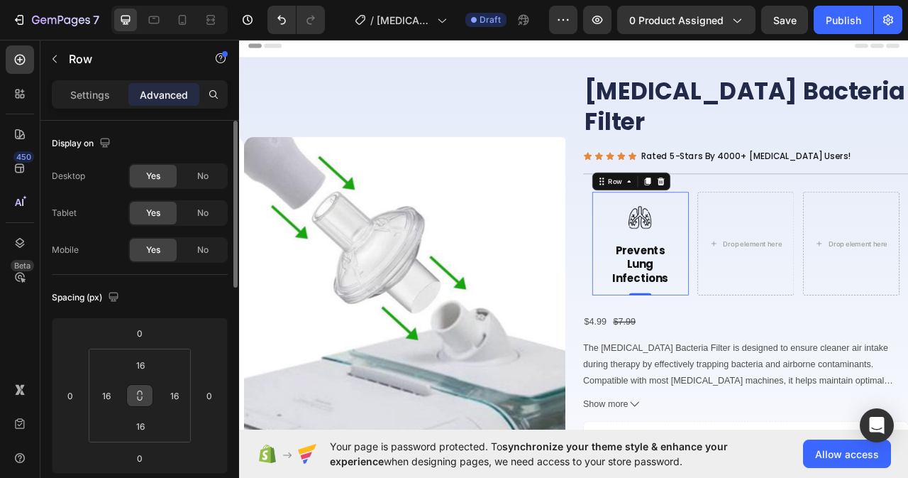
click at [139, 395] on icon at bounding box center [139, 395] width 11 height 11
click at [145, 360] on input "16" at bounding box center [140, 364] width 28 height 21
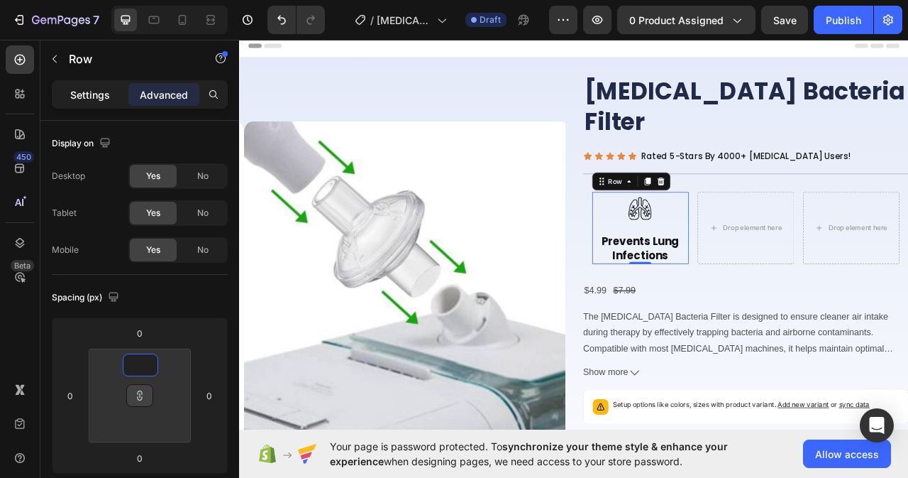
click at [96, 96] on p "Settings" at bounding box center [90, 94] width 40 height 15
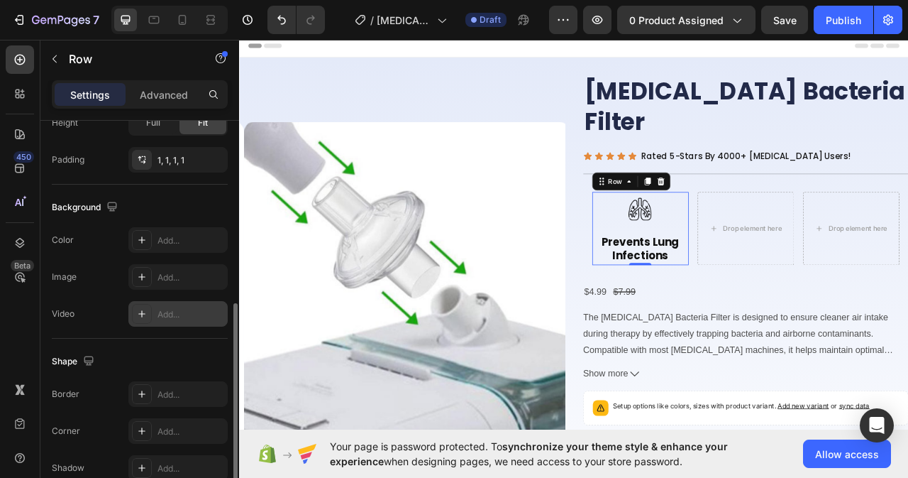
scroll to position [468, 0]
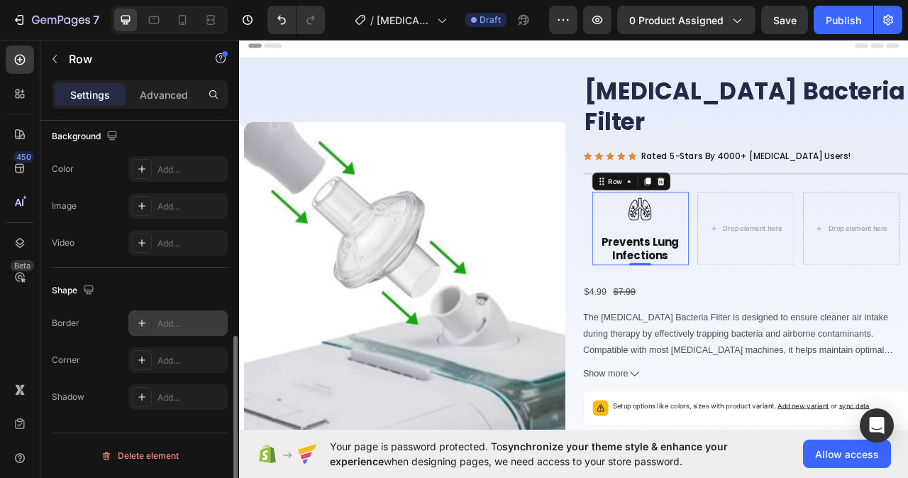
click at [170, 329] on div "Add..." at bounding box center [191, 323] width 67 height 13
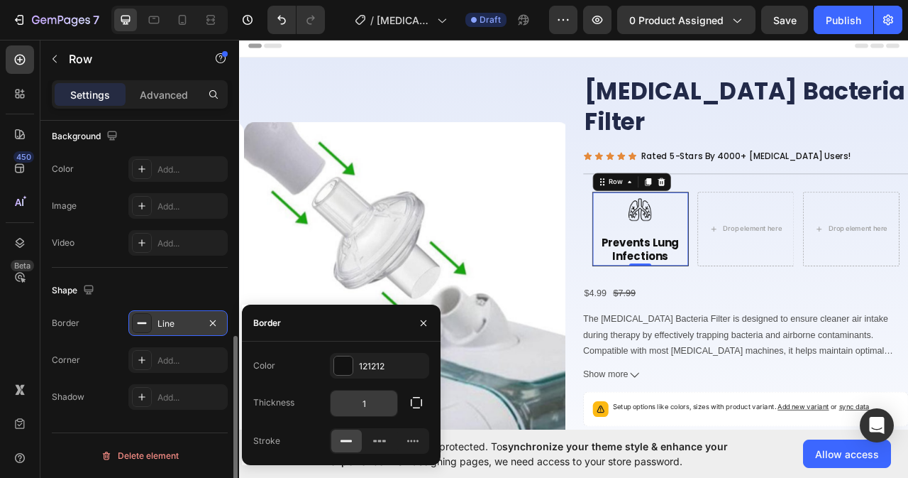
click at [374, 409] on input "1" at bounding box center [364, 403] width 67 height 26
click at [416, 409] on icon "button" at bounding box center [416, 402] width 14 height 14
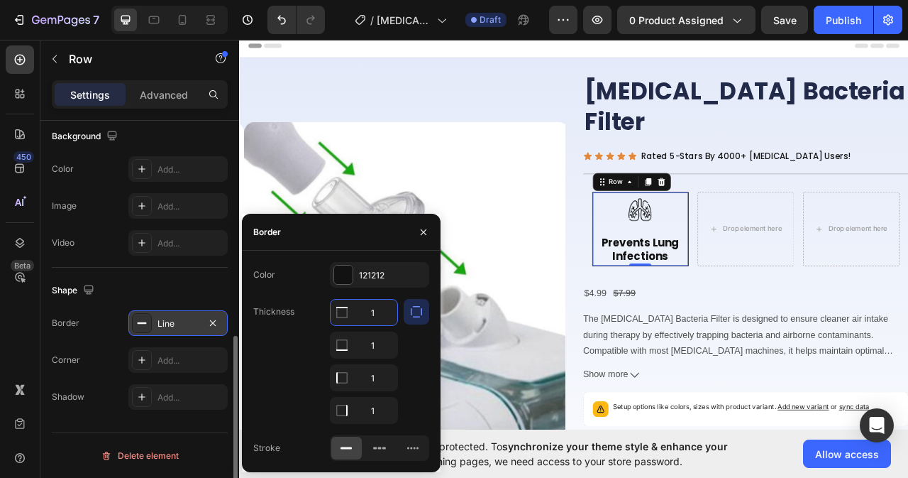
click at [382, 308] on input "1" at bounding box center [364, 312] width 67 height 26
click at [373, 345] on input "1" at bounding box center [364, 345] width 67 height 26
type input "0"
click at [377, 377] on input "1" at bounding box center [364, 378] width 67 height 26
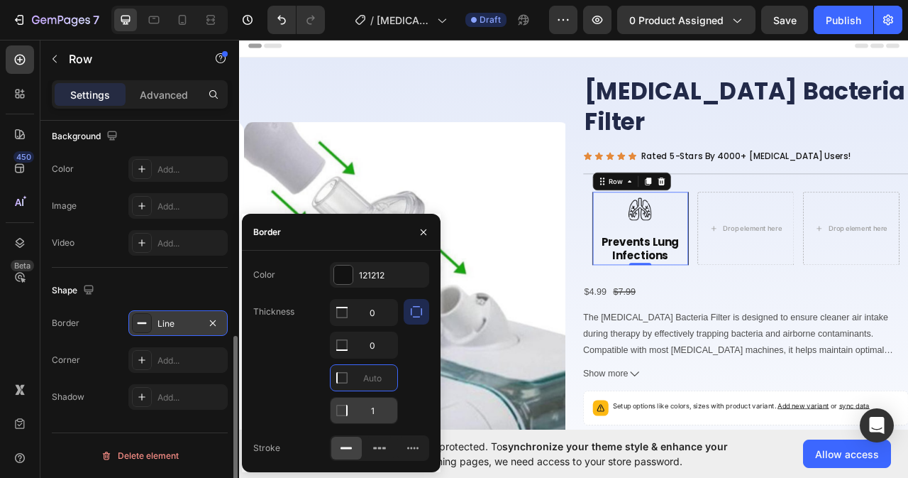
click at [375, 410] on input "1" at bounding box center [364, 410] width 67 height 26
type input "0"
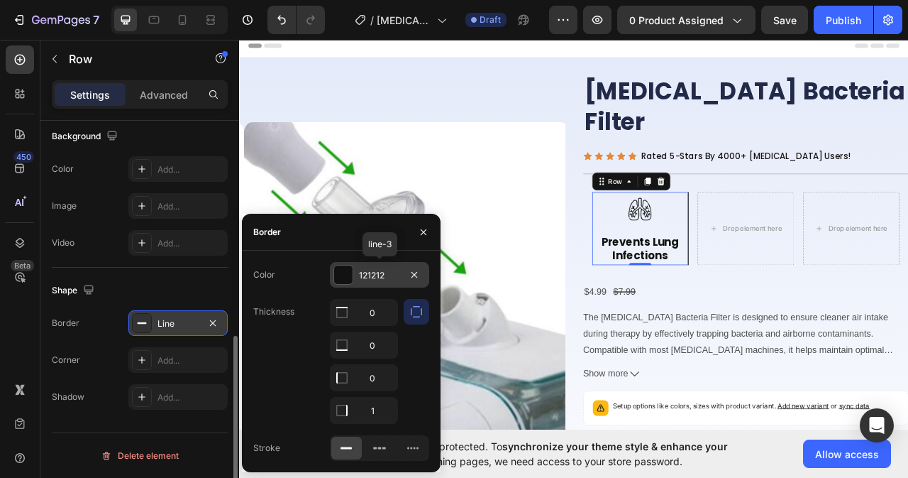
click at [389, 271] on div "121212" at bounding box center [379, 275] width 41 height 13
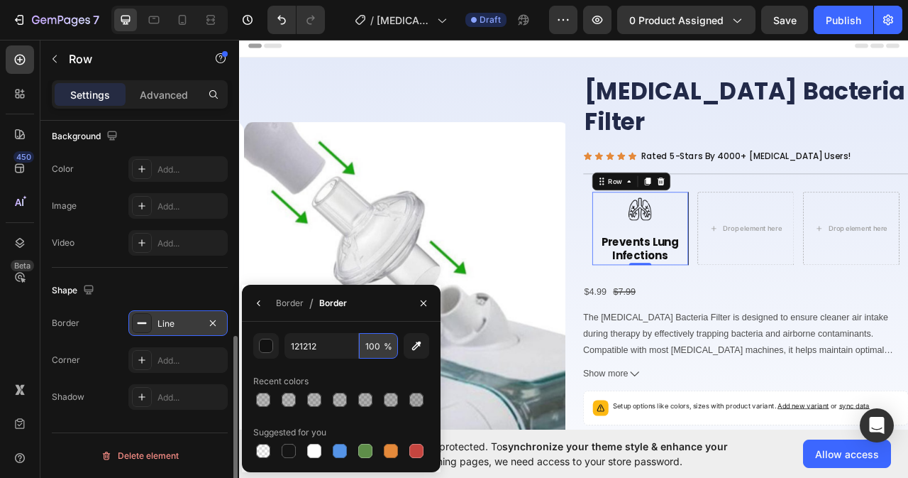
click at [377, 341] on input "100" at bounding box center [378, 346] width 39 height 26
type input "30"
click at [421, 307] on icon "button" at bounding box center [423, 302] width 11 height 11
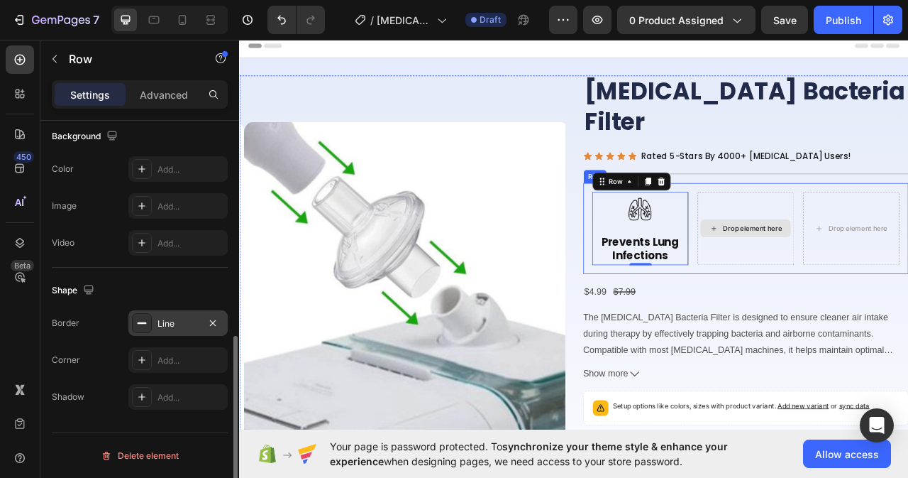
click at [853, 270] on div "Drop element here" at bounding box center [883, 280] width 123 height 92
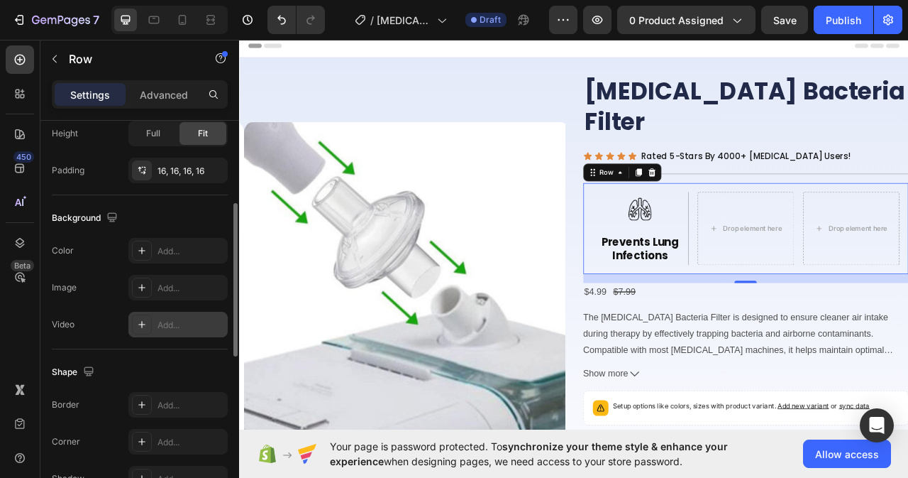
scroll to position [255, 0]
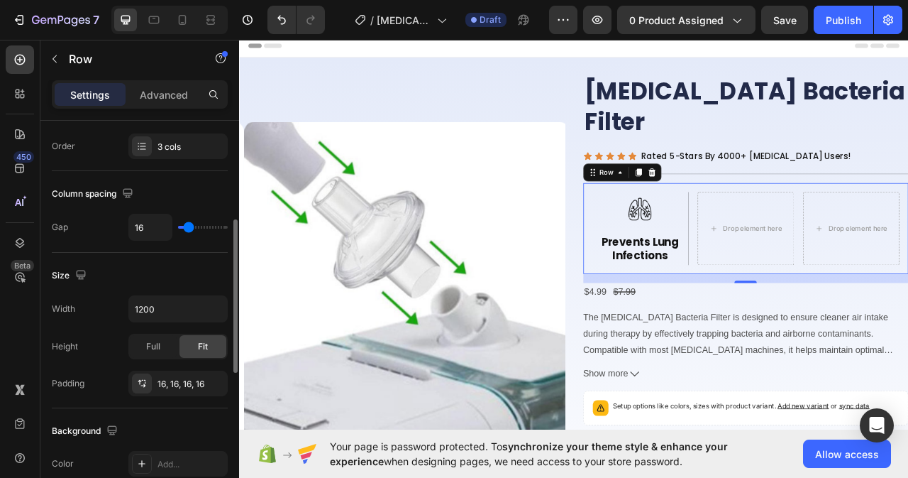
type input "0"
drag, startPoint x: 186, startPoint y: 225, endPoint x: 179, endPoint y: 222, distance: 7.6
type input "0"
click at [179, 226] on input "range" at bounding box center [203, 227] width 50 height 3
click at [804, 243] on div "Image Prevents Lung Infections Heading" at bounding box center [753, 280] width 128 height 91
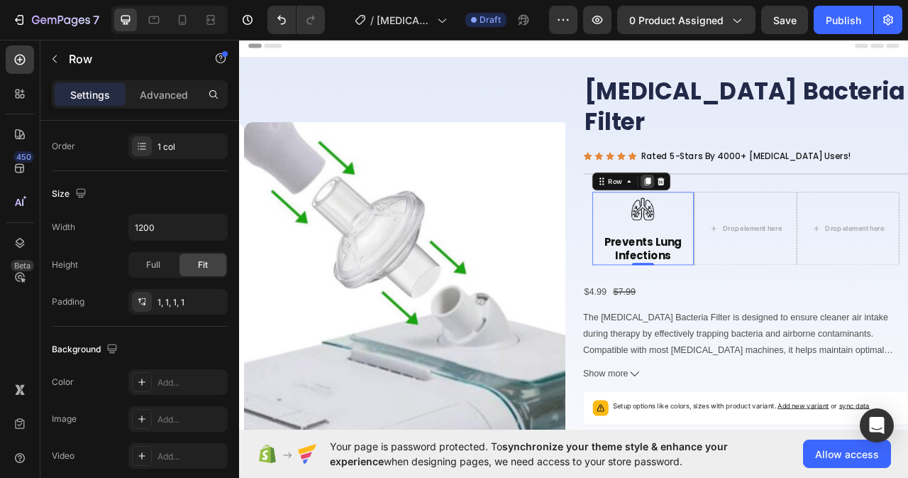
click at [754, 216] on icon at bounding box center [758, 221] width 8 height 10
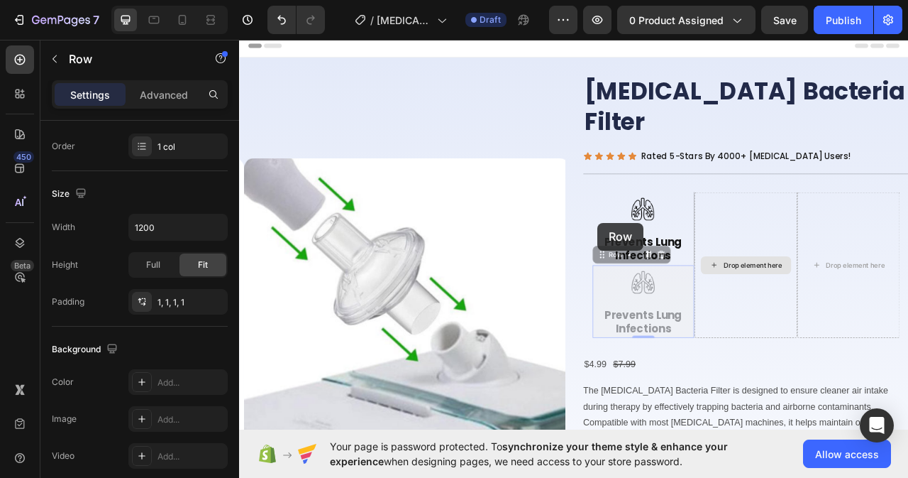
drag, startPoint x: 695, startPoint y: 273, endPoint x: 889, endPoint y: 241, distance: 197.1
click at [889, 241] on div "Image Prevents Lung Infections Heading Row Image Prevents Lung Infections Headi…" at bounding box center [884, 327] width 414 height 208
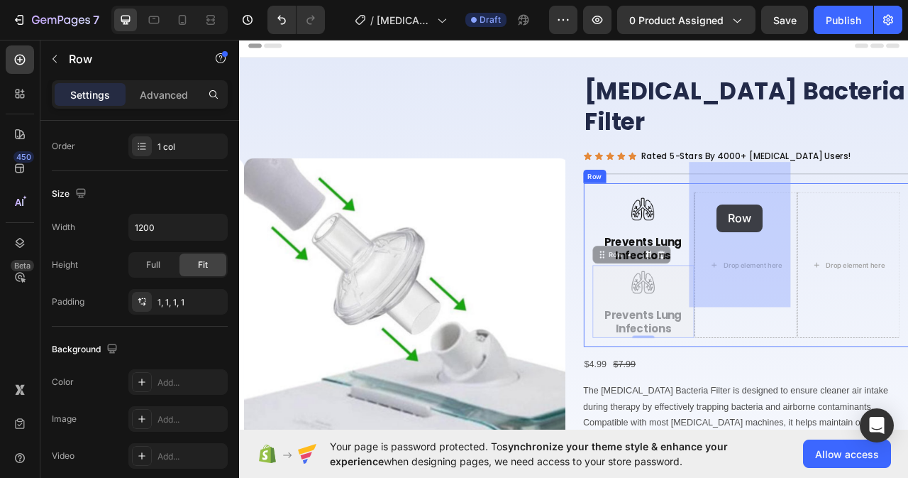
drag, startPoint x: 693, startPoint y: 275, endPoint x: 843, endPoint y: 243, distance: 153.1
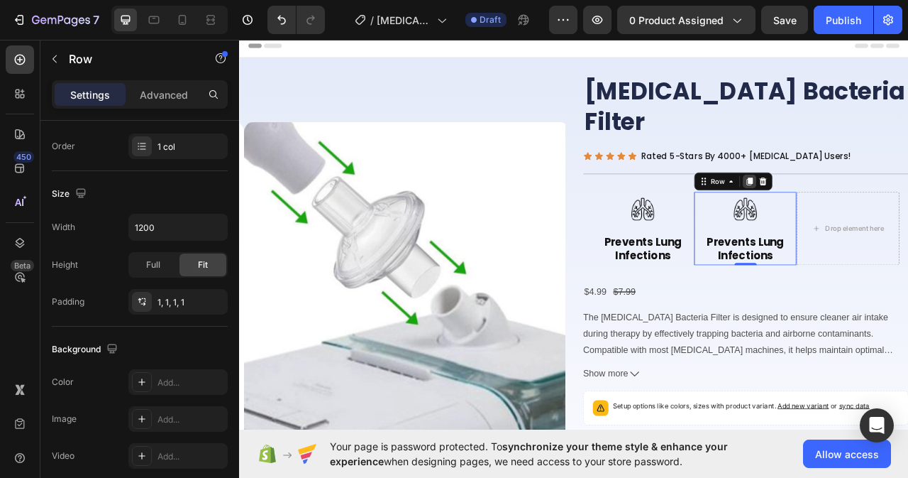
click at [885, 216] on icon at bounding box center [889, 221] width 8 height 10
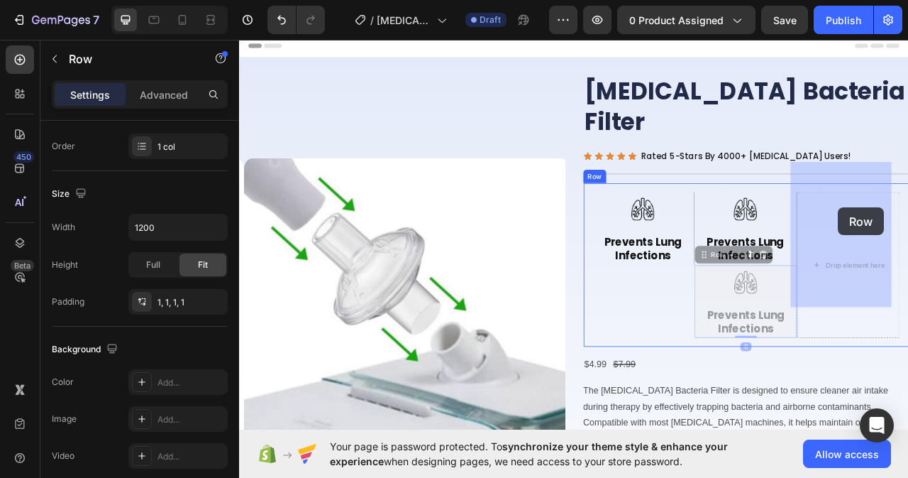
drag, startPoint x: 826, startPoint y: 277, endPoint x: 998, endPoint y: 249, distance: 174.6
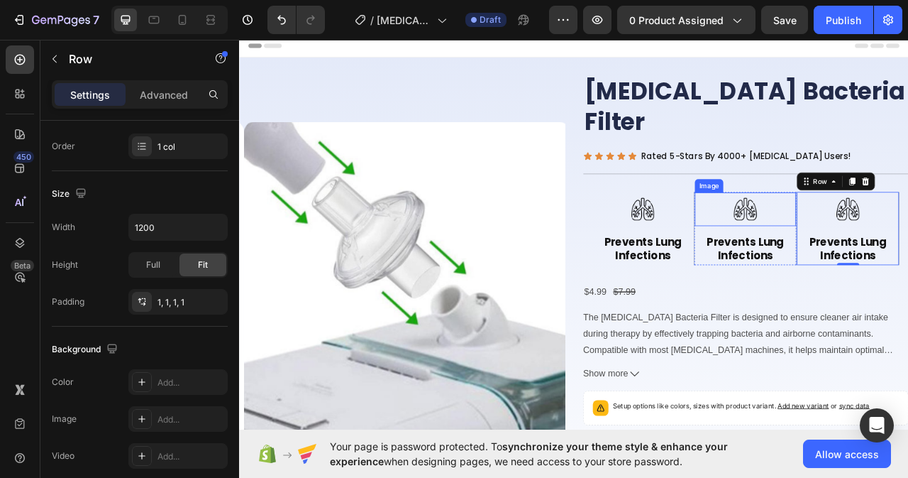
click at [886, 235] on img at bounding box center [883, 256] width 43 height 43
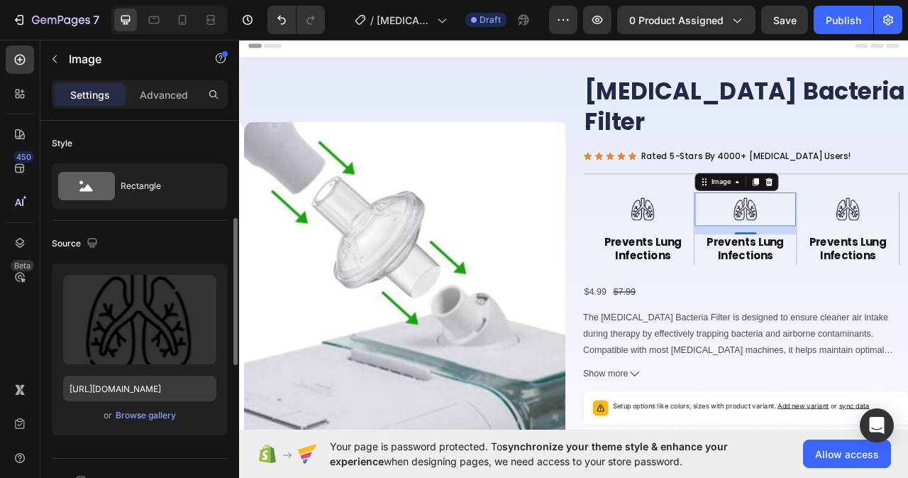
scroll to position [71, 0]
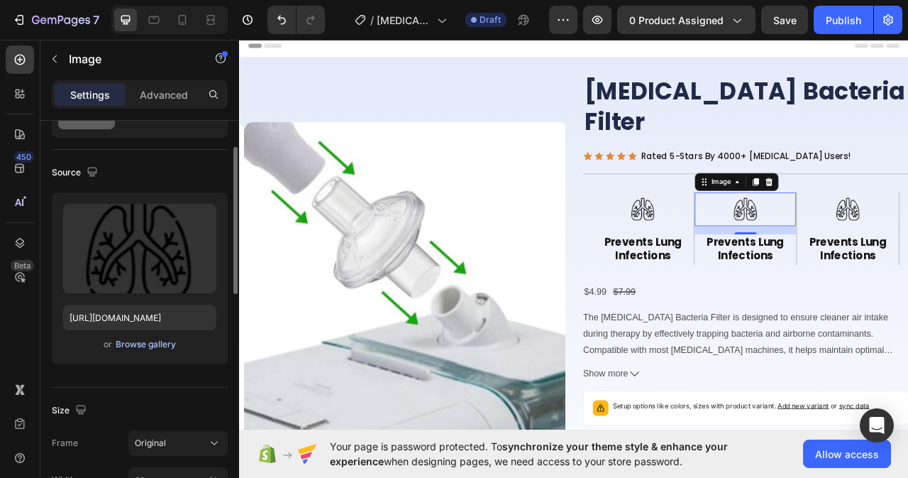
click at [153, 339] on div "Browse gallery" at bounding box center [146, 344] width 60 height 13
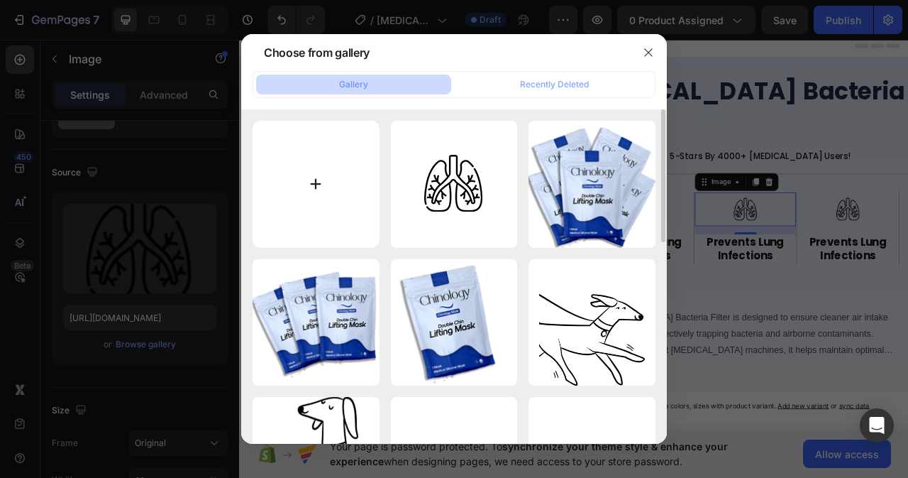
click at [316, 180] on input "file" at bounding box center [316, 184] width 127 height 127
type input "C:\fakepath\bnr_col_icn2.png"
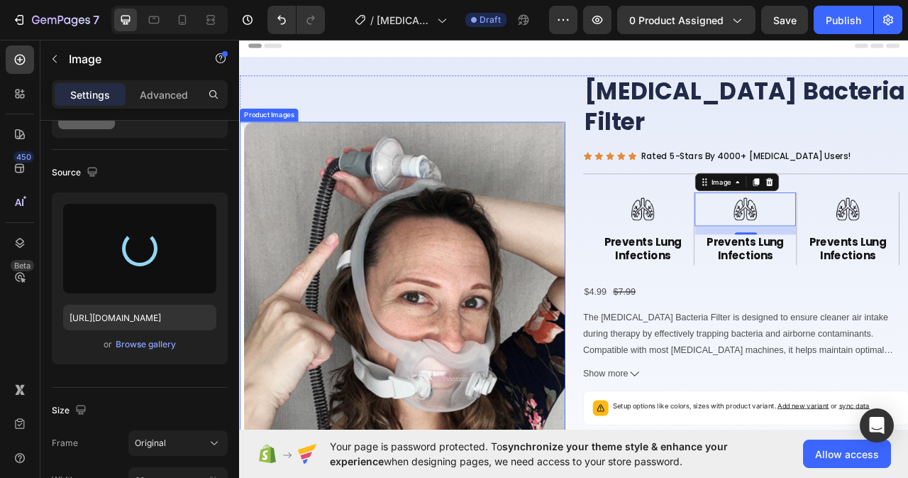
type input "[URL][DOMAIN_NAME]"
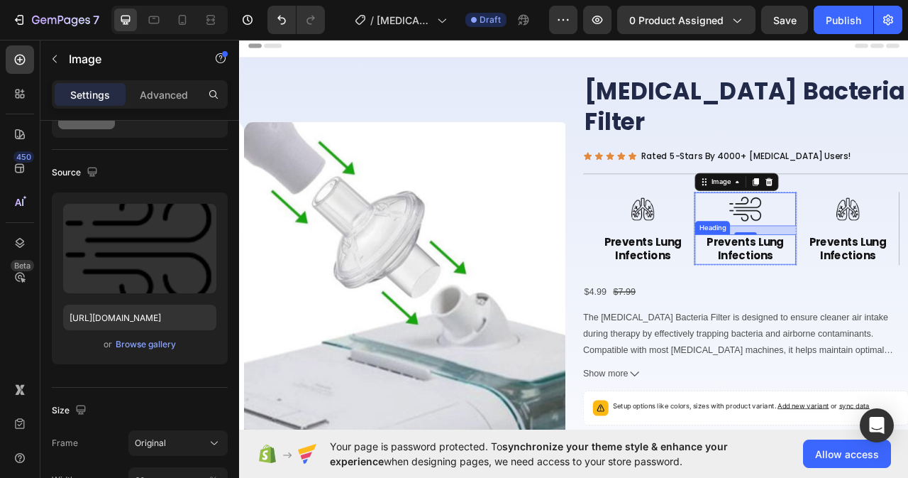
click at [886, 288] on h2 "Prevents Lung Infections" at bounding box center [883, 307] width 128 height 38
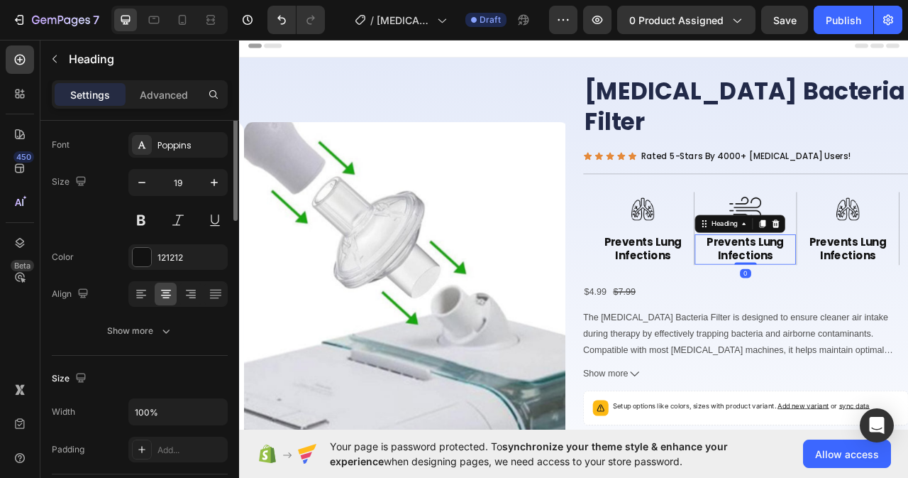
scroll to position [0, 0]
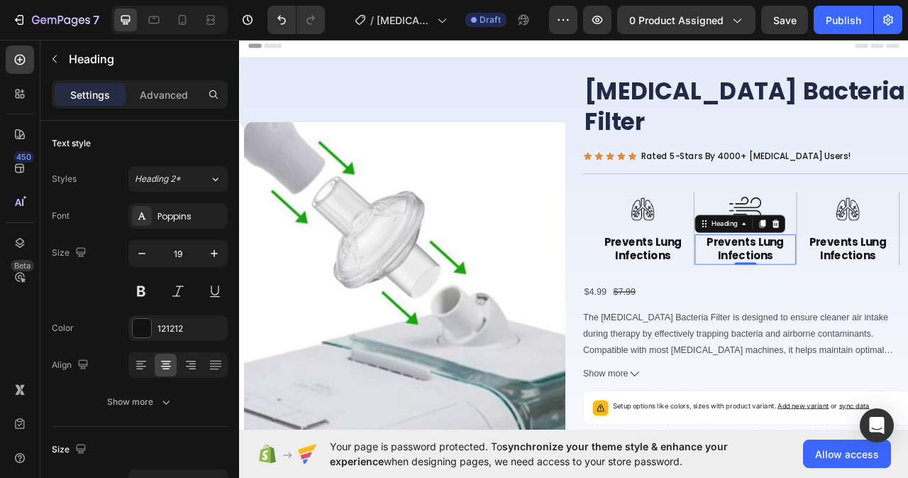
click at [908, 288] on h2 "Prevents Lung Infections" at bounding box center [883, 307] width 128 height 38
click at [890, 288] on h2 "Rich Text Editor. Editing area: main" at bounding box center [883, 298] width 128 height 21
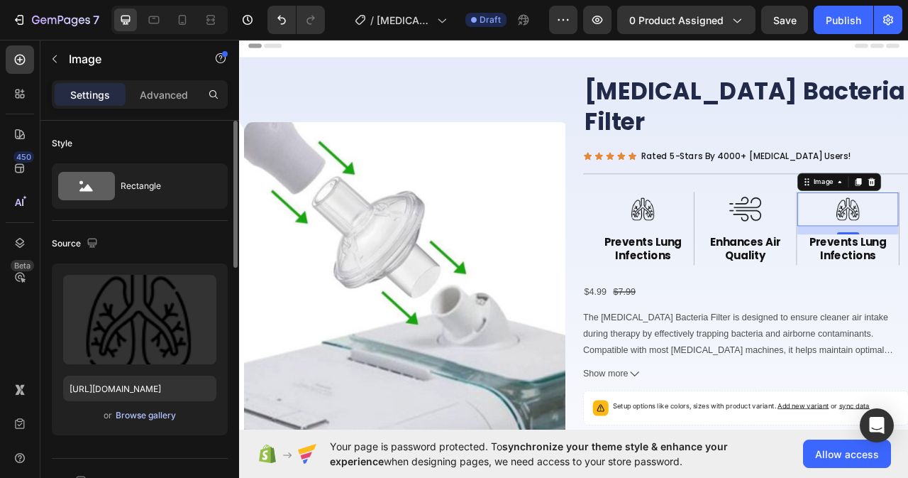
click at [153, 418] on div "Browse gallery" at bounding box center [146, 415] width 60 height 13
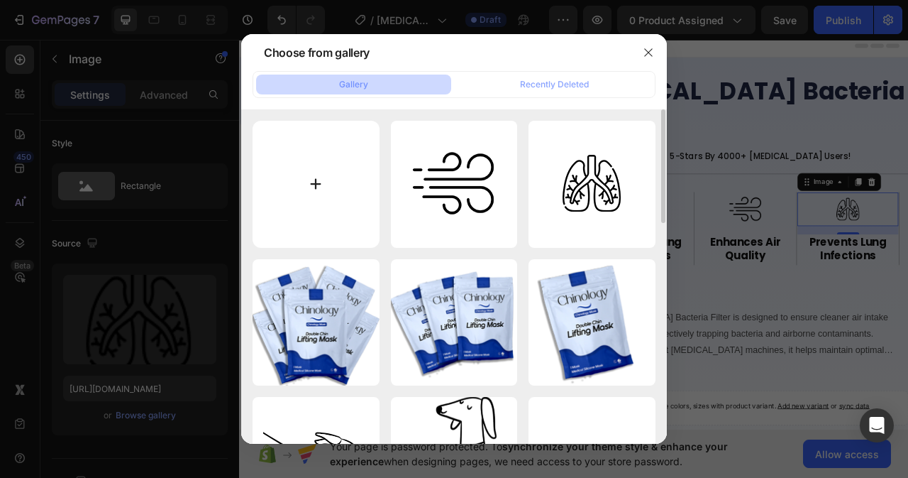
click at [308, 189] on input "file" at bounding box center [316, 184] width 127 height 127
type input "C:\fakepath\bnr_col_icn3.png"
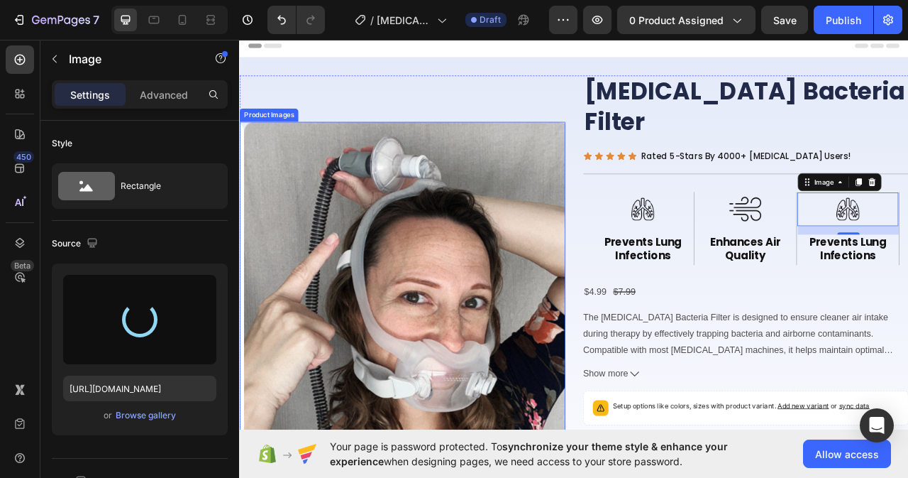
type input "[URL][DOMAIN_NAME]"
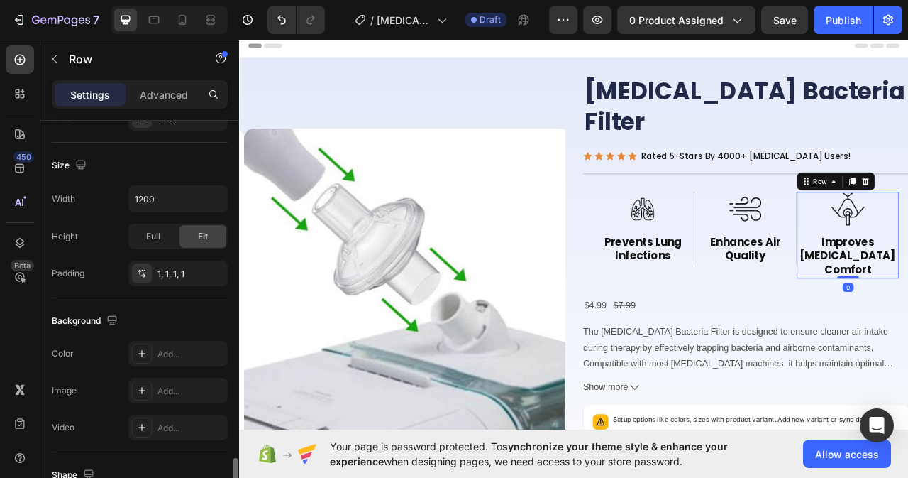
scroll to position [426, 0]
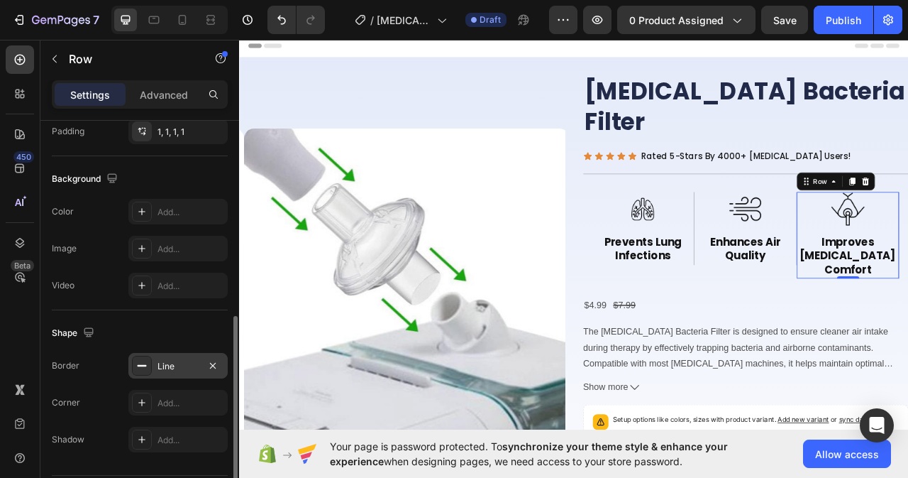
click at [189, 369] on div "Line" at bounding box center [178, 366] width 41 height 13
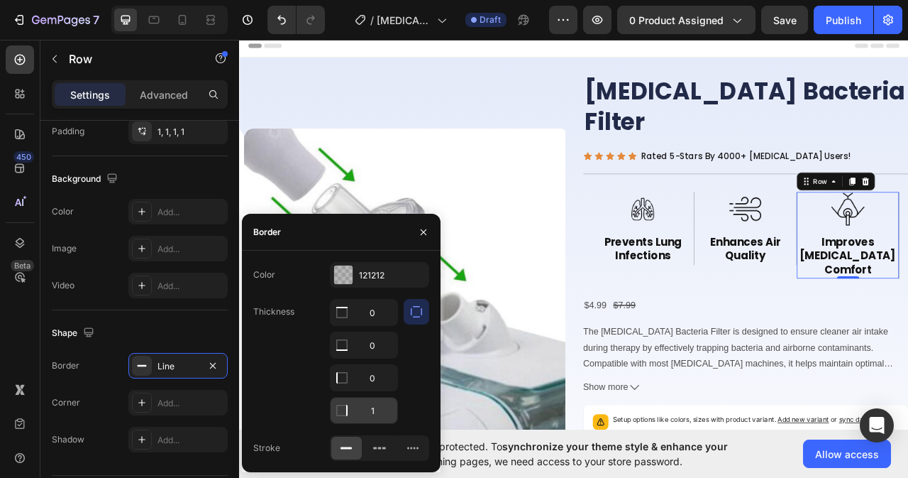
click at [377, 413] on input "1" at bounding box center [364, 410] width 67 height 26
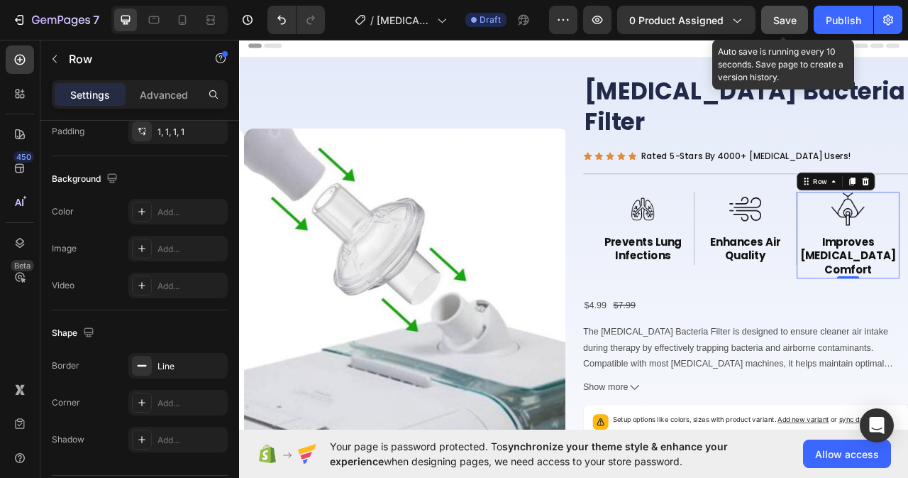
click at [783, 18] on span "Save" at bounding box center [784, 20] width 23 height 12
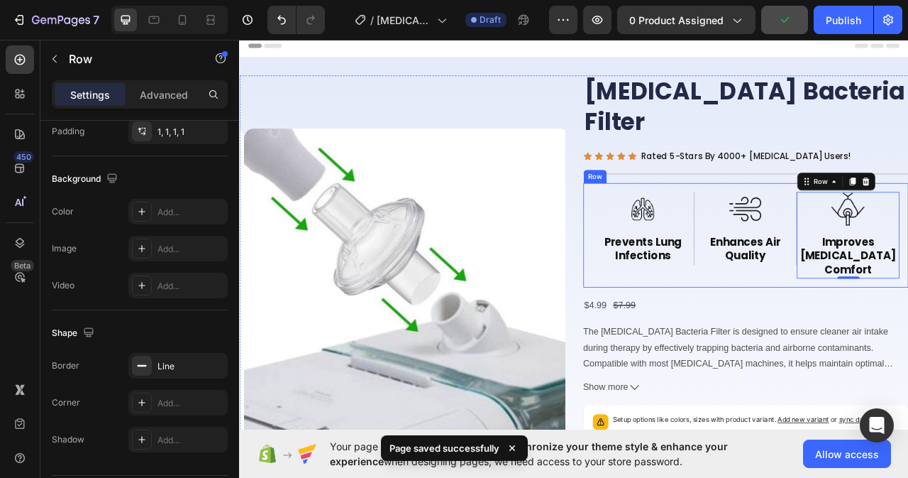
click at [817, 295] on div "Image Prevents Lung Infections Heading Row Image Enhances Air Quality Heading R…" at bounding box center [884, 289] width 414 height 133
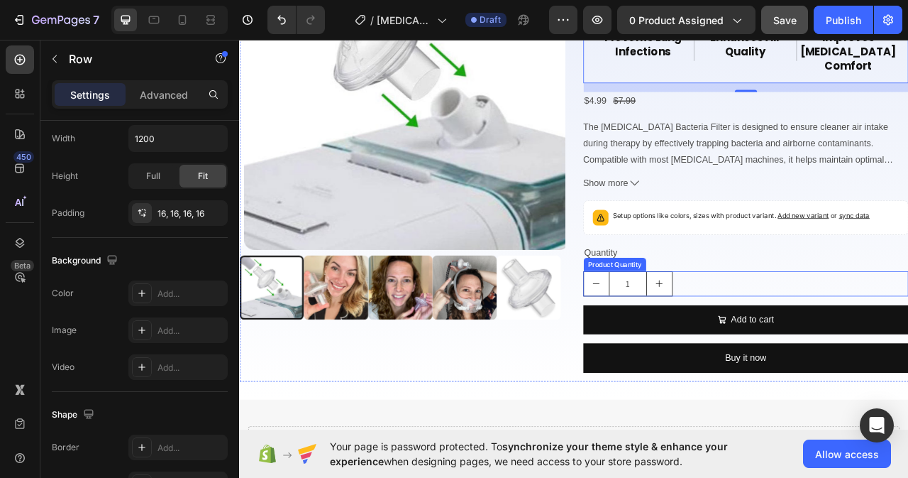
scroll to position [284, 0]
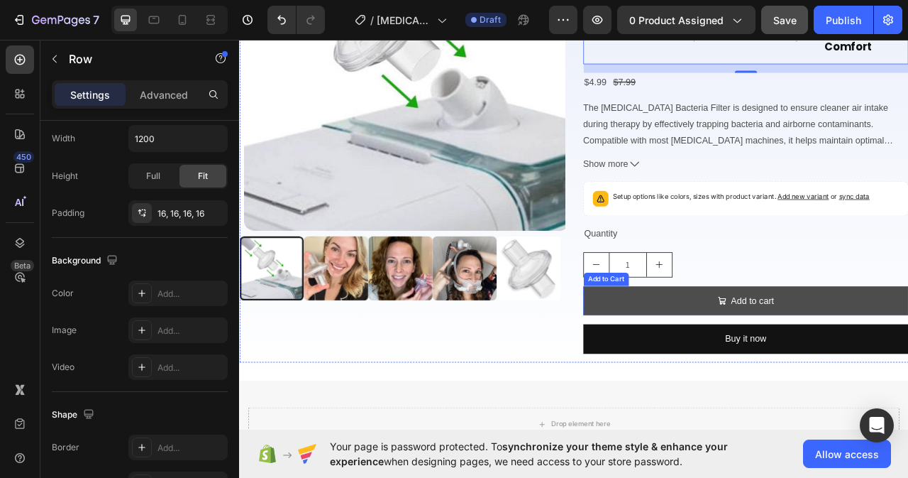
click at [908, 354] on button "Add to cart" at bounding box center [884, 373] width 414 height 38
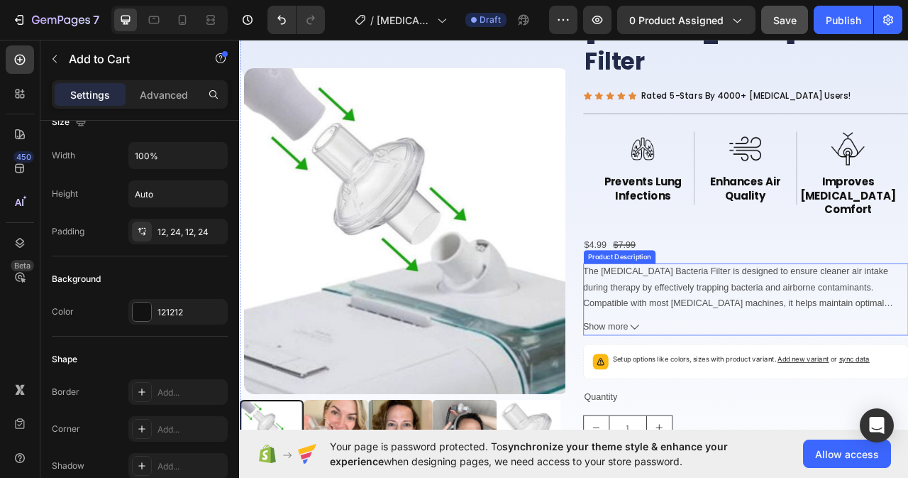
scroll to position [71, 0]
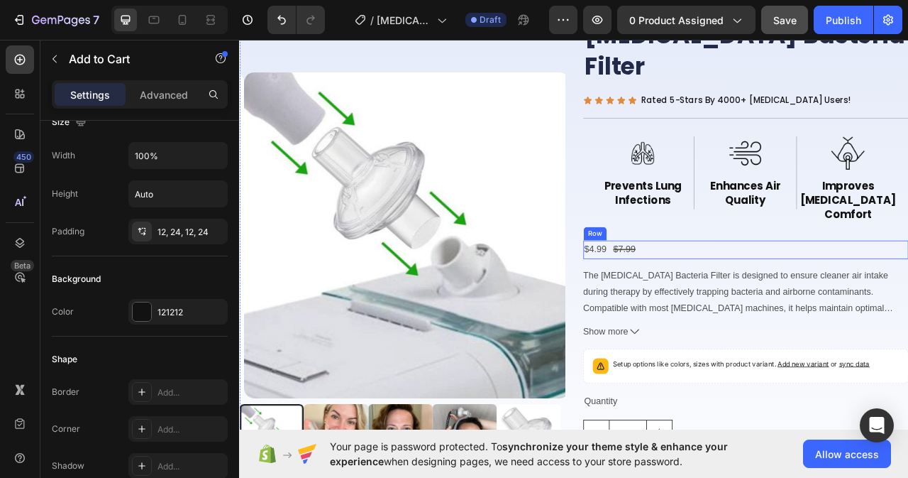
click at [790, 296] on div "$4.99 Product Price Product Price $7.99 Product Price Product Price Row" at bounding box center [884, 307] width 414 height 23
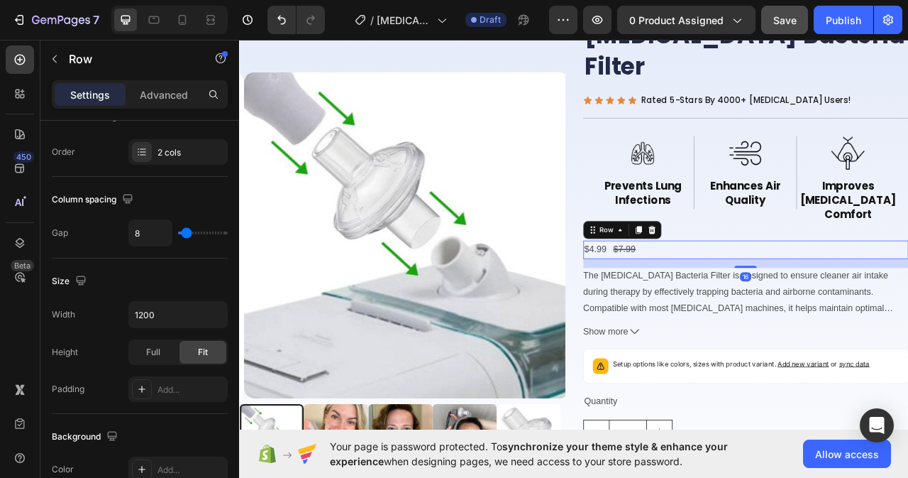
scroll to position [0, 0]
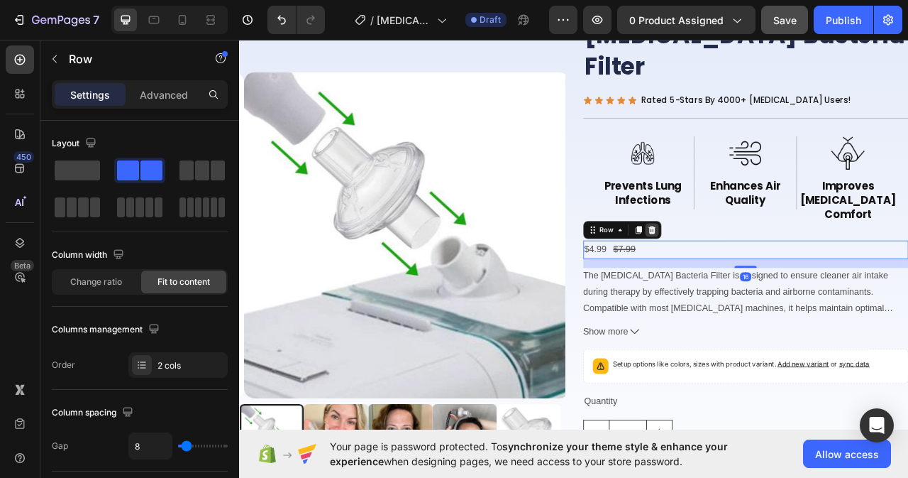
click at [759, 277] on icon at bounding box center [763, 282] width 9 height 10
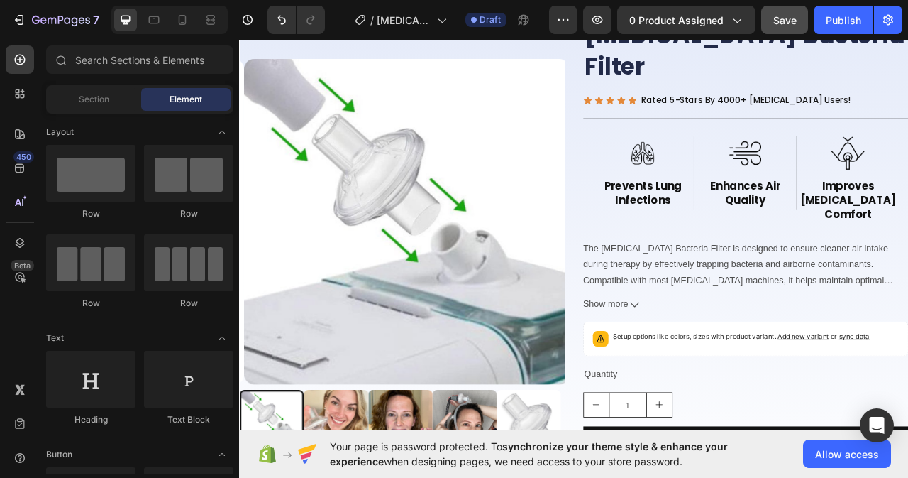
scroll to position [54, 0]
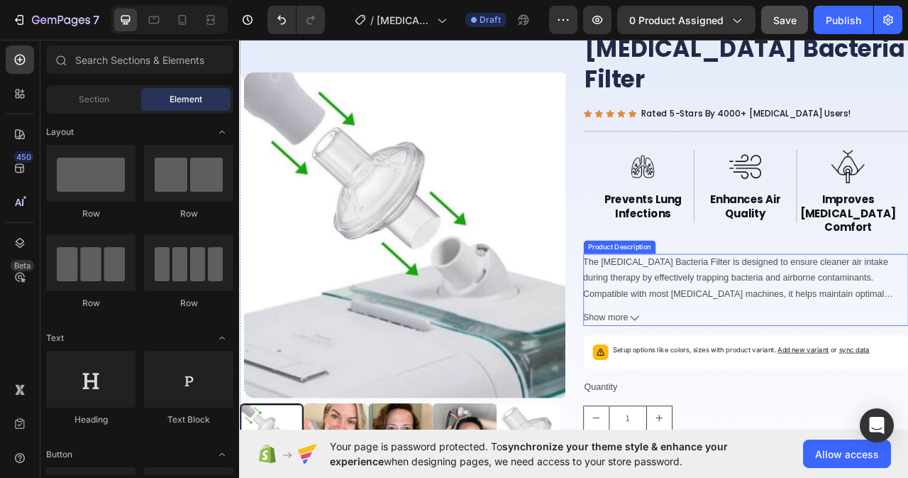
click at [751, 313] on div "The CPAP Bacteria Filter is designed to ensure cleaner air intake during therap…" at bounding box center [884, 343] width 414 height 60
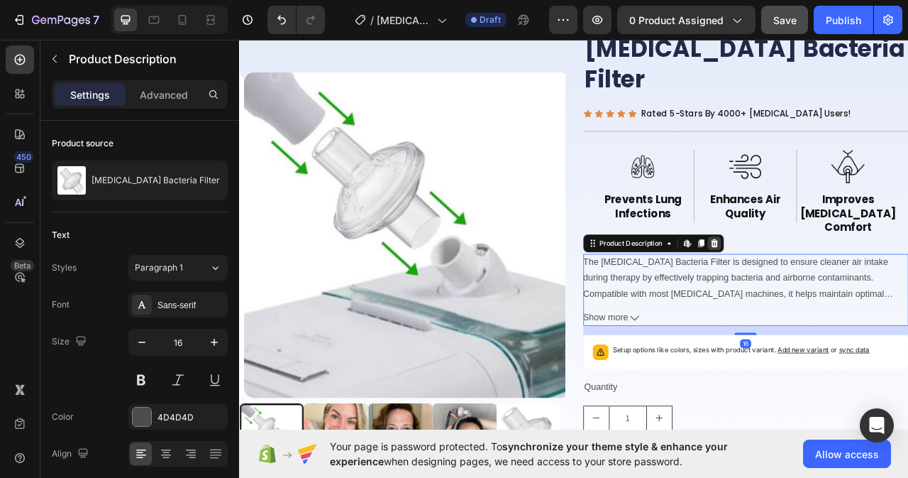
click at [839, 294] on icon at bounding box center [843, 299] width 9 height 10
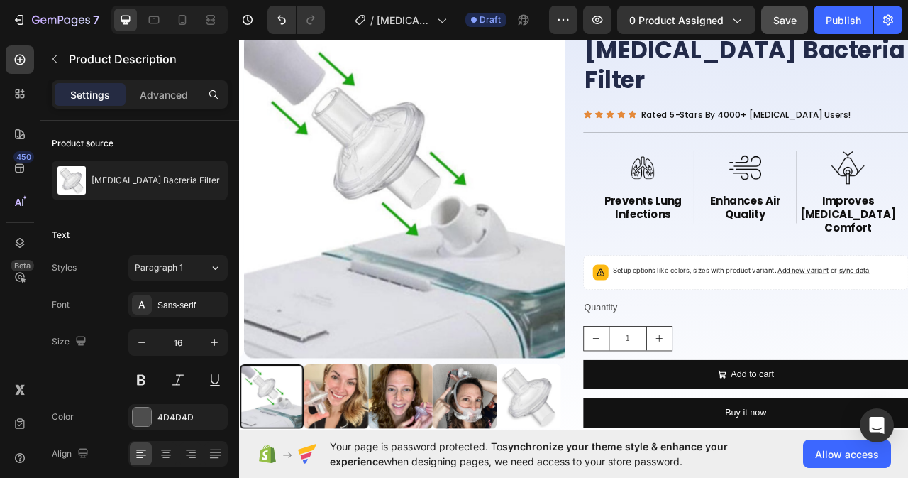
scroll to position [29, 0]
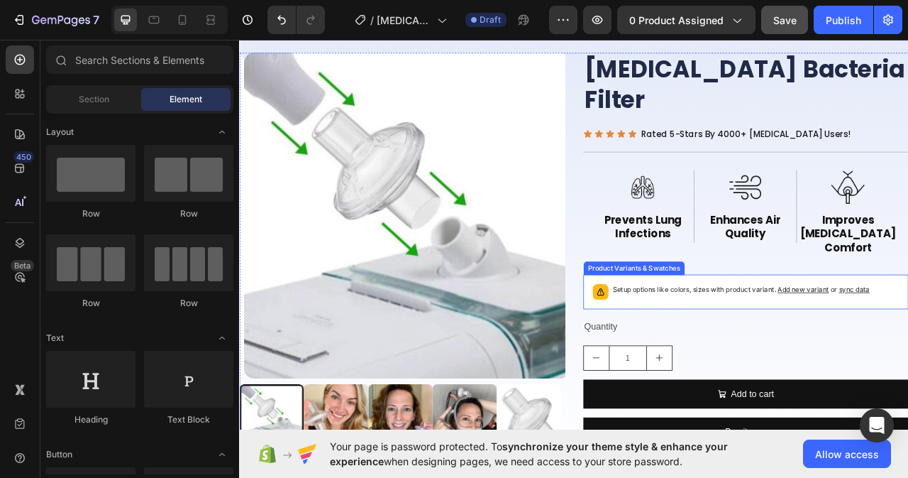
click at [765, 346] on div "Setup options like colors, sizes with product variant. Add new variant or sync …" at bounding box center [884, 361] width 402 height 31
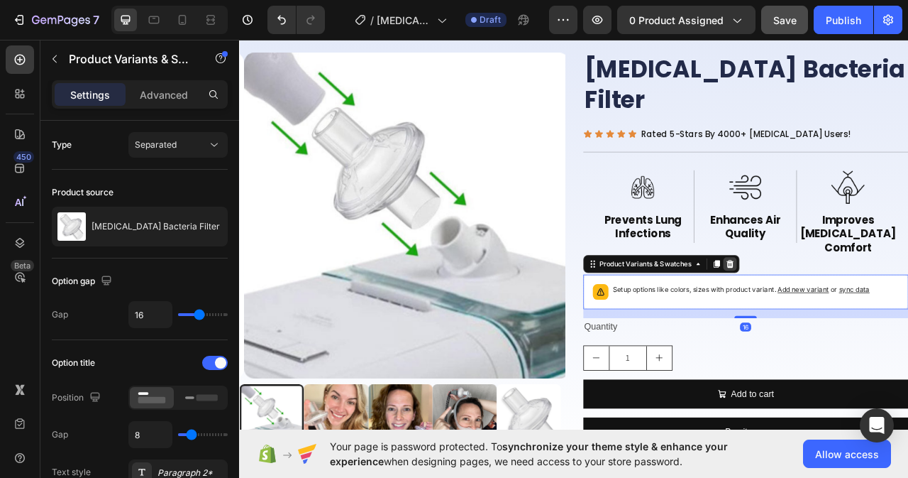
click at [861, 321] on icon at bounding box center [863, 326] width 9 height 10
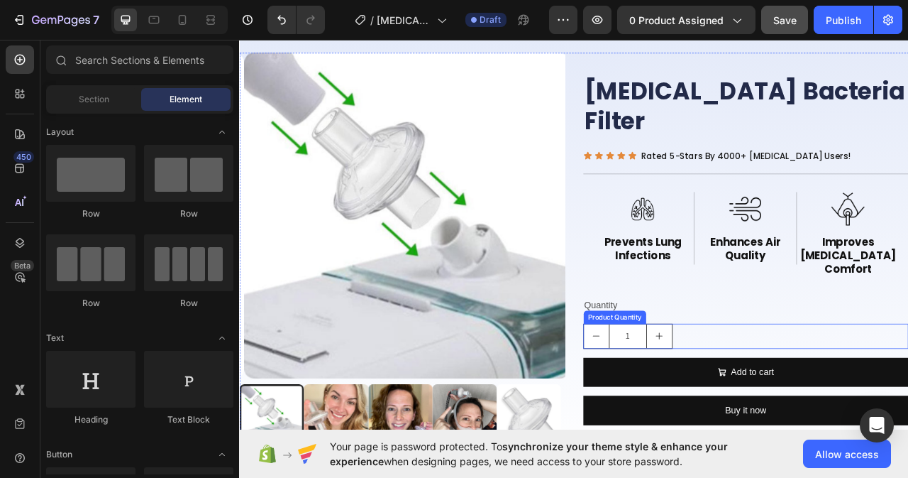
click at [791, 402] on div "1" at bounding box center [884, 418] width 414 height 32
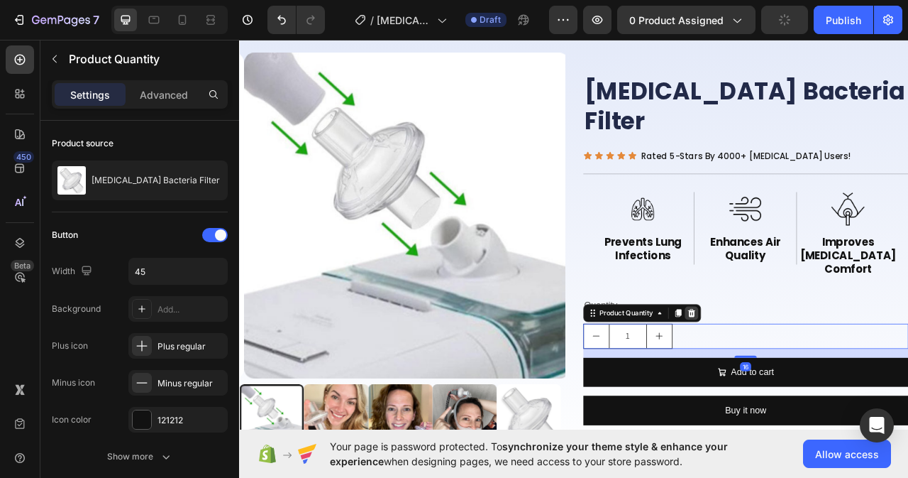
click at [810, 382] on icon at bounding box center [814, 387] width 9 height 10
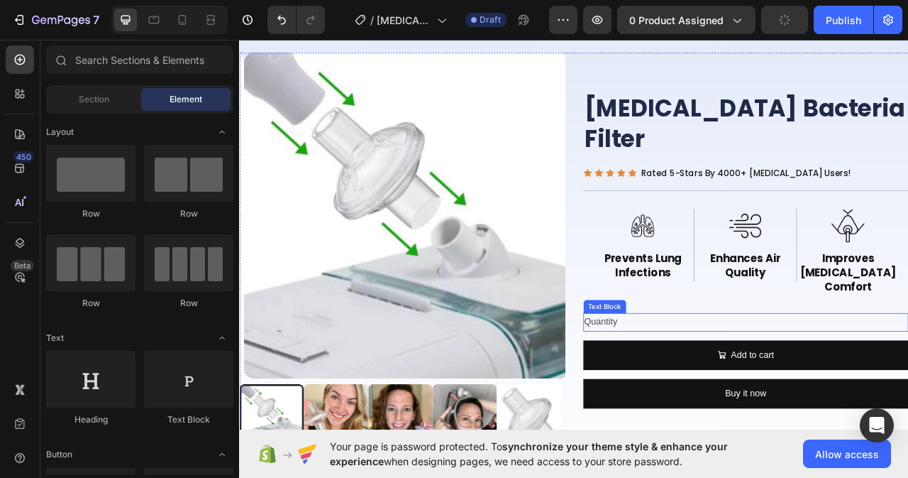
click at [751, 388] on div "Quantity" at bounding box center [884, 399] width 414 height 23
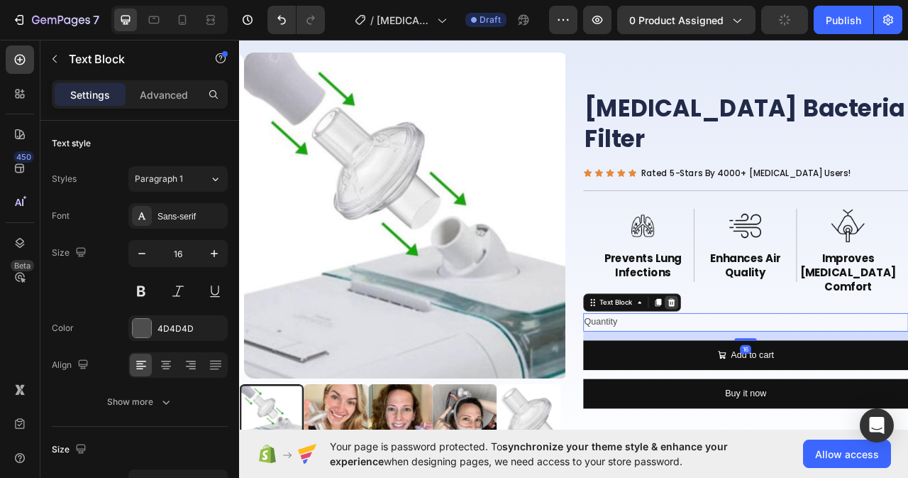
click at [784, 370] on icon at bounding box center [788, 375] width 9 height 10
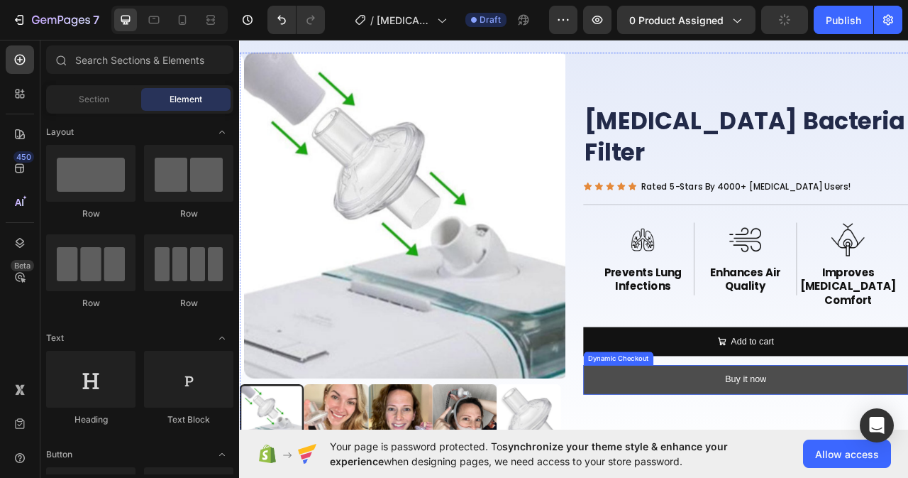
click at [839, 454] on button "Buy it now" at bounding box center [884, 473] width 414 height 38
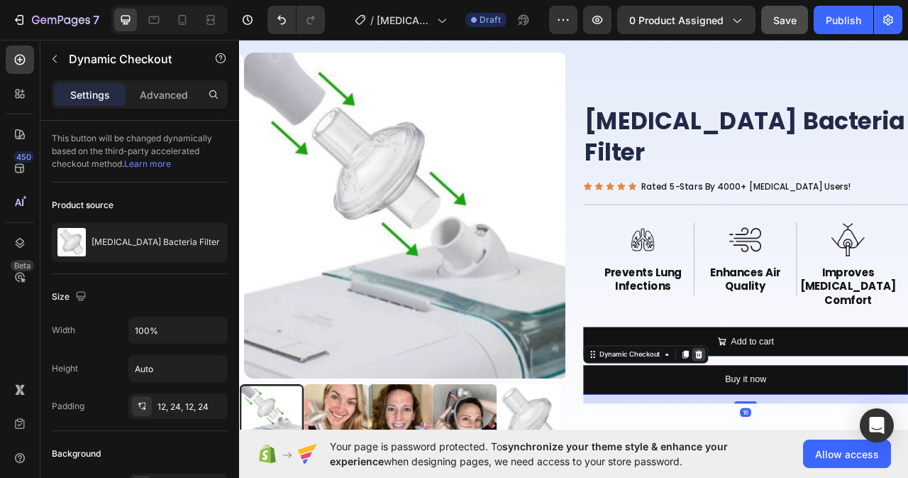
click at [819, 436] on icon at bounding box center [823, 441] width 9 height 10
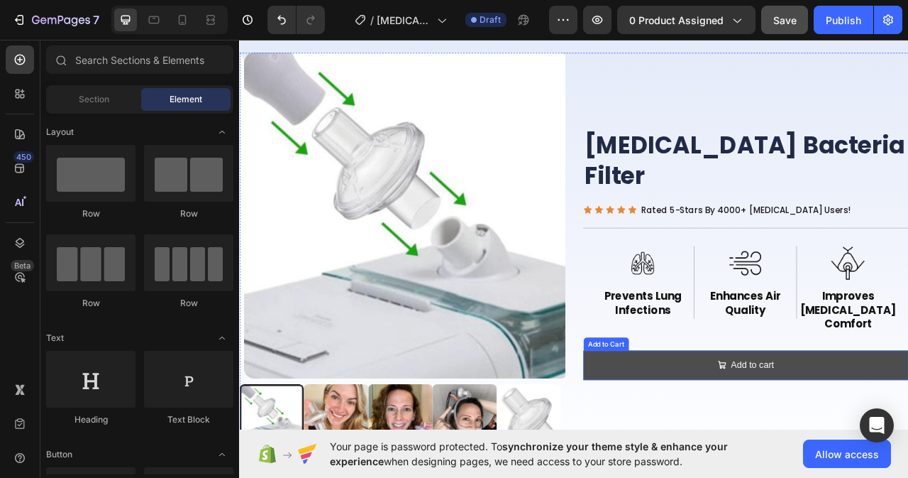
click at [826, 436] on button "Add to cart" at bounding box center [884, 455] width 414 height 38
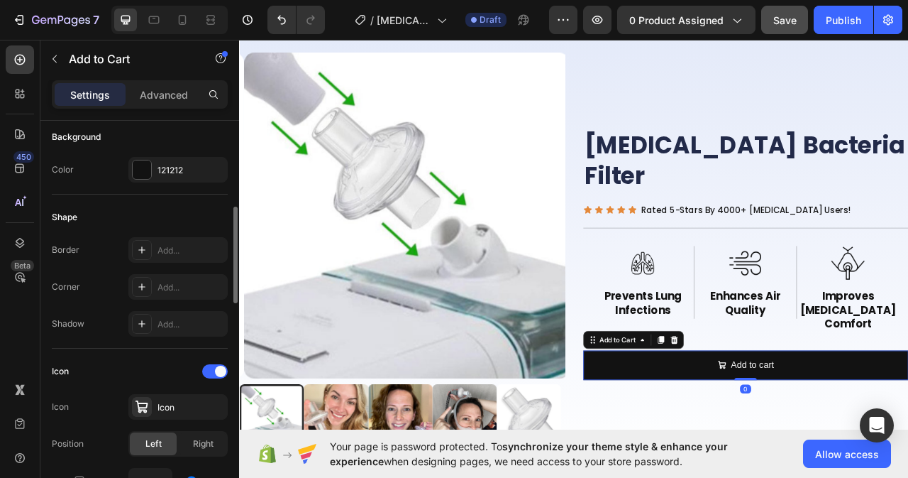
scroll to position [284, 0]
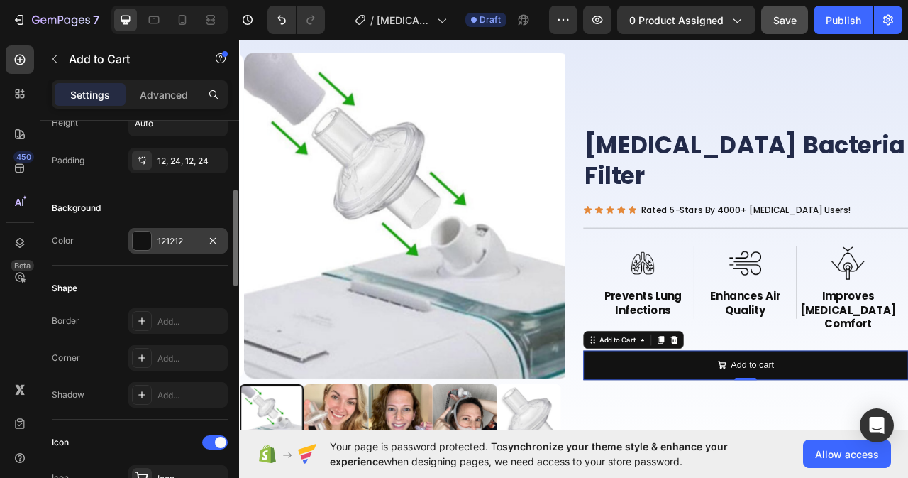
click at [186, 241] on div "121212" at bounding box center [178, 241] width 41 height 13
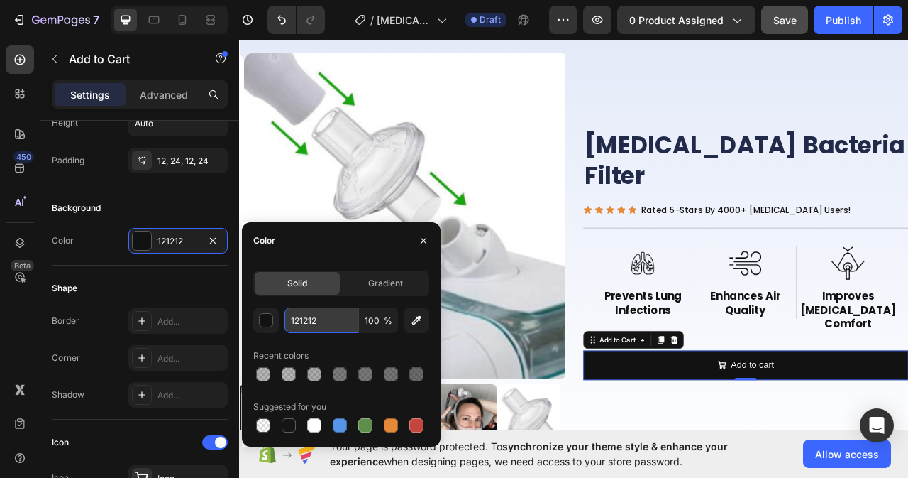
click at [321, 324] on input "121212" at bounding box center [322, 320] width 74 height 26
paste input "#00af3a"
type input "#00af3a"
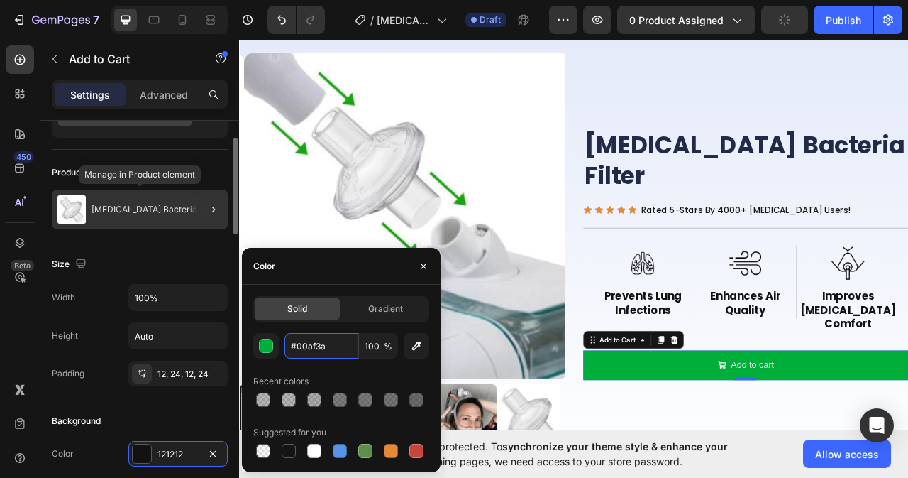
scroll to position [0, 0]
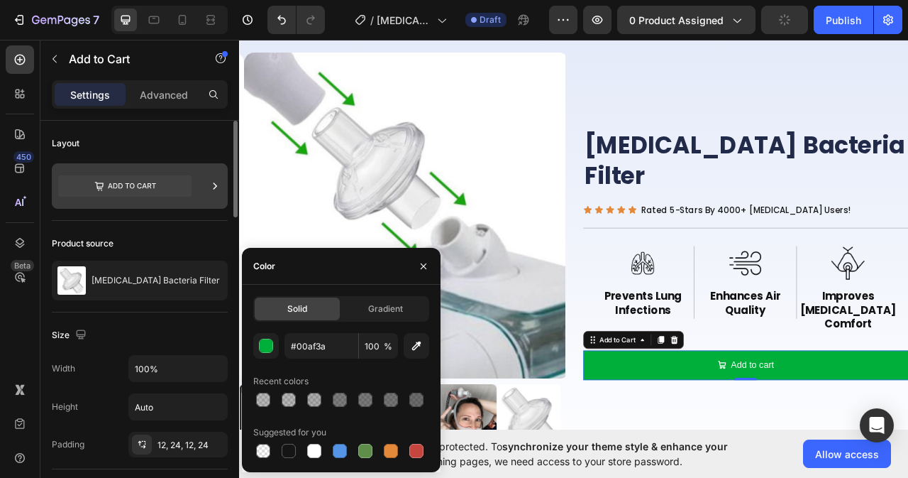
click at [195, 184] on div at bounding box center [140, 185] width 176 height 45
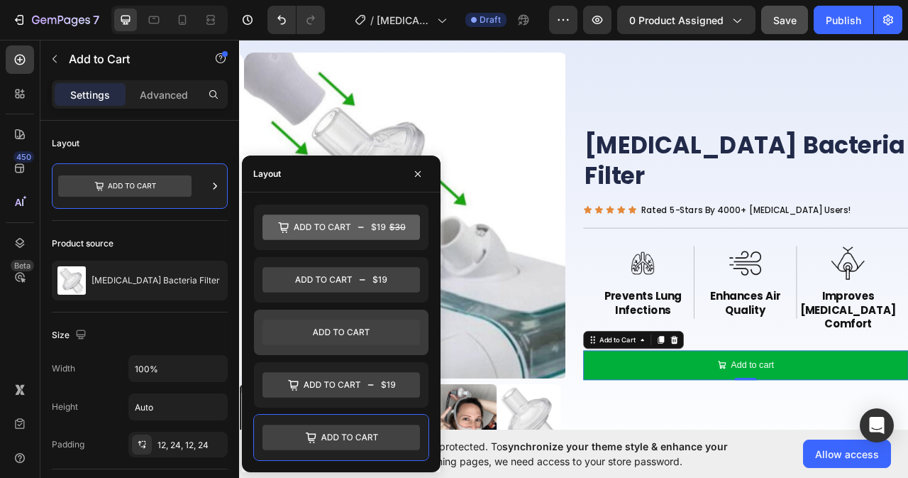
click at [362, 333] on icon at bounding box center [342, 332] width 158 height 26
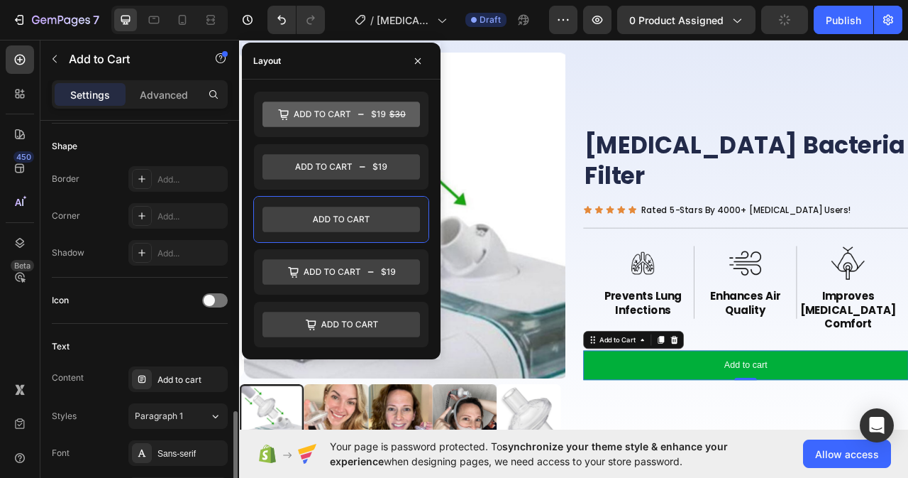
scroll to position [568, 0]
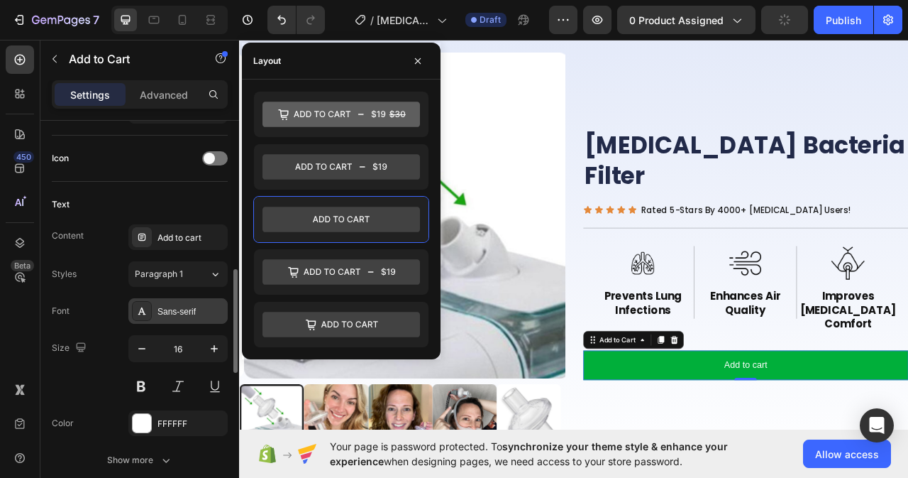
click at [188, 311] on div "Sans-serif" at bounding box center [191, 311] width 67 height 13
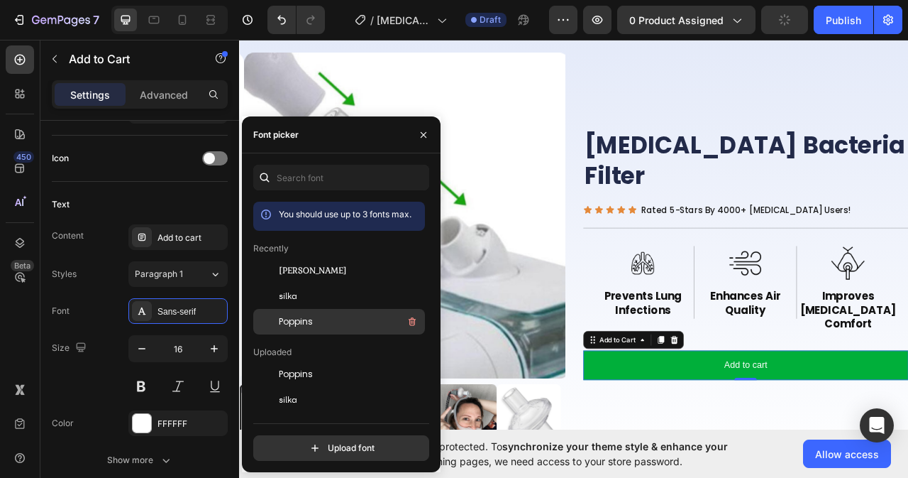
click at [297, 318] on span "Poppins" at bounding box center [296, 321] width 34 height 13
click at [316, 321] on div "Poppins" at bounding box center [350, 321] width 143 height 17
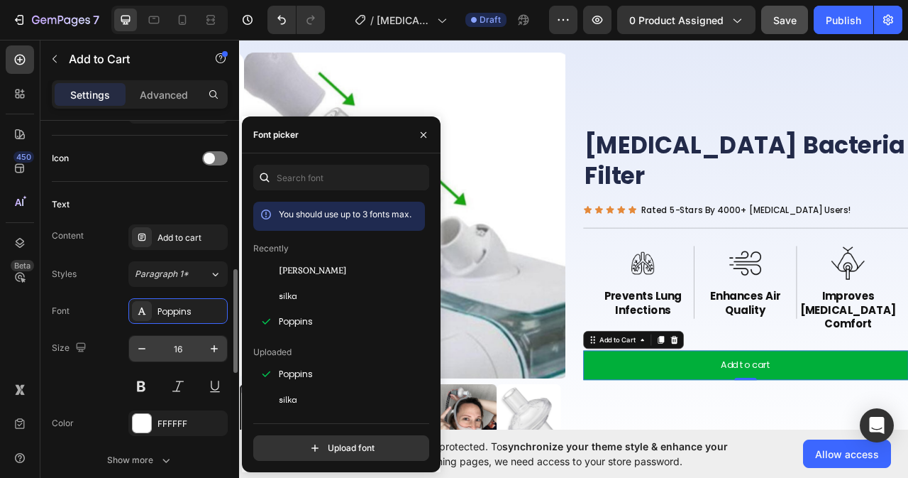
click at [184, 347] on input "16" at bounding box center [178, 349] width 47 height 26
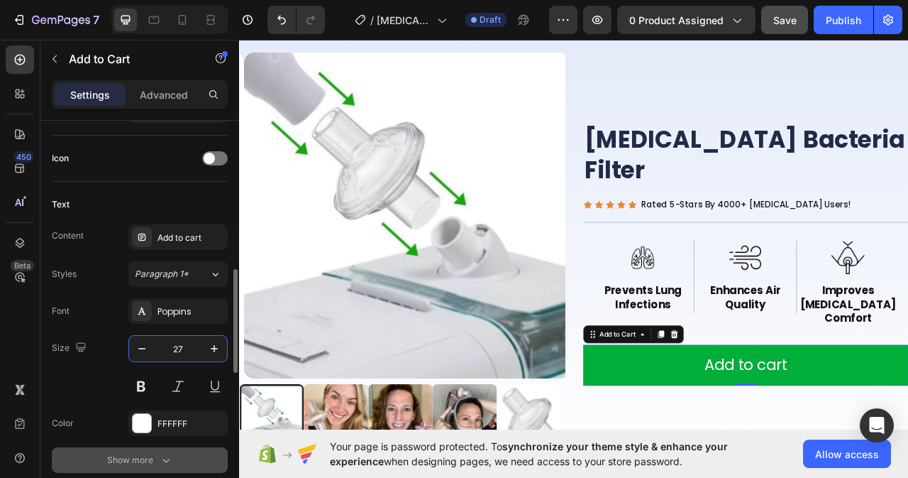
type input "27"
click at [169, 465] on icon "button" at bounding box center [166, 460] width 14 height 14
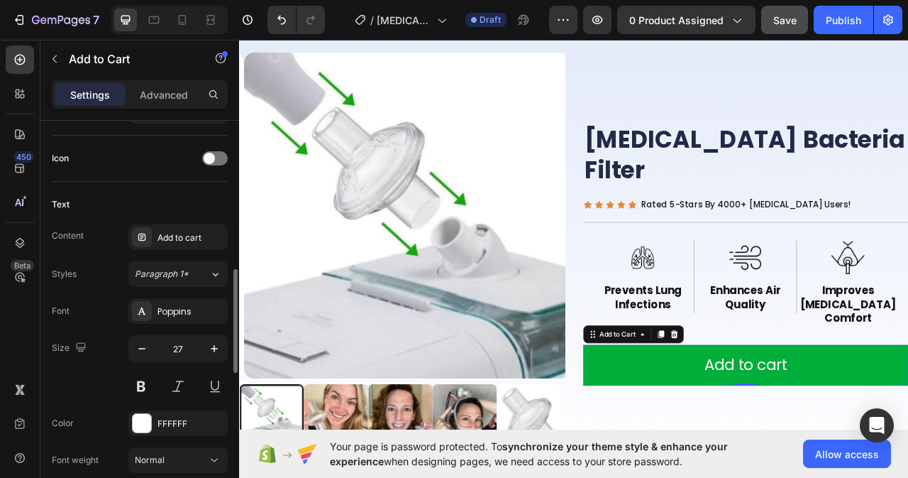
scroll to position [710, 0]
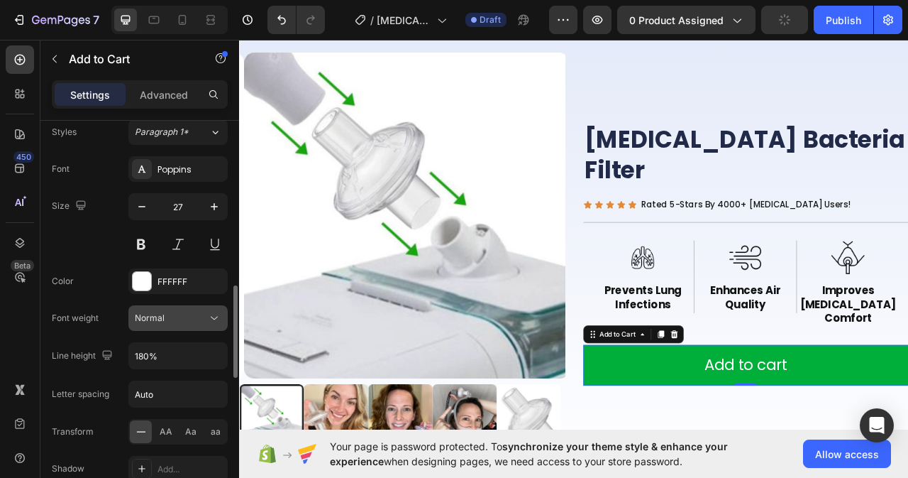
click at [211, 321] on icon at bounding box center [214, 318] width 14 height 14
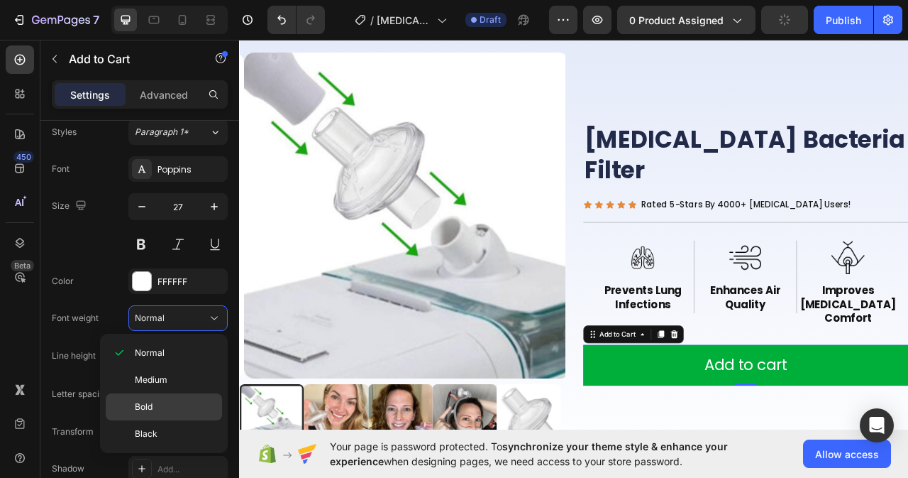
click at [159, 414] on div "Bold" at bounding box center [164, 406] width 116 height 27
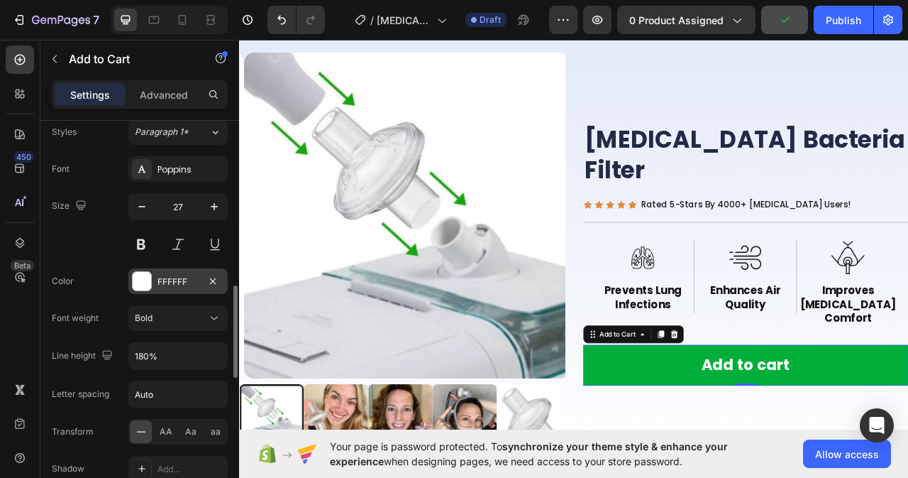
click at [191, 275] on div "FFFFFF" at bounding box center [178, 281] width 41 height 13
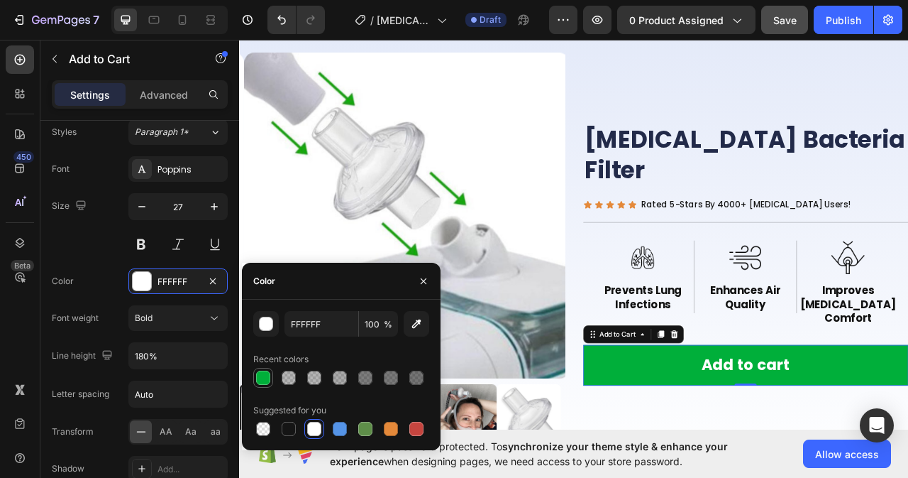
click at [261, 382] on div at bounding box center [263, 377] width 14 height 14
click at [316, 435] on div at bounding box center [314, 428] width 14 height 14
type input "FFFFFF"
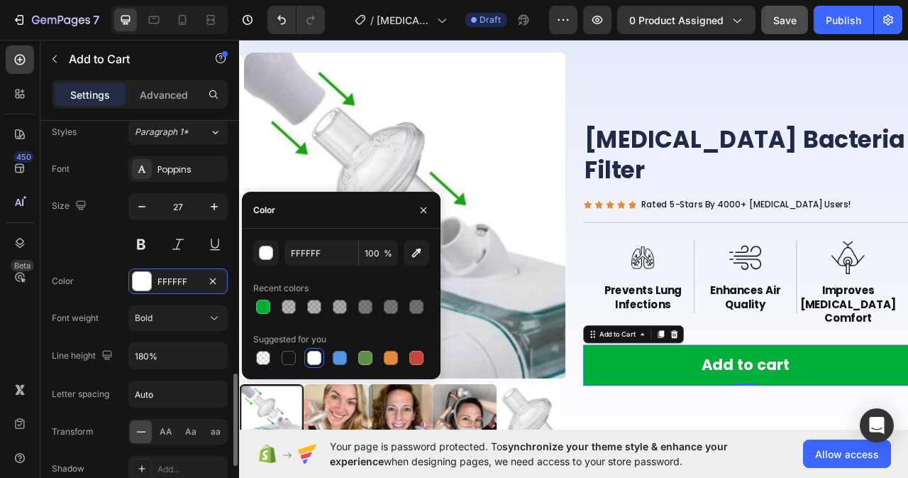
scroll to position [851, 0]
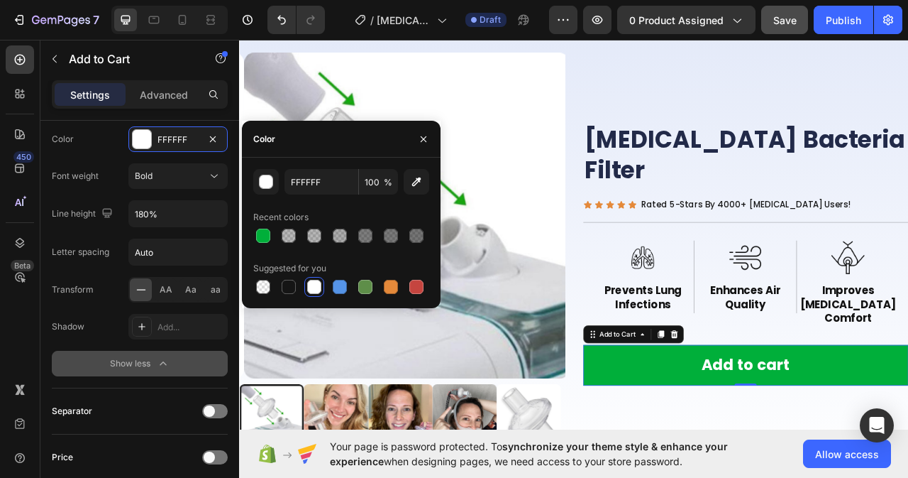
click at [154, 369] on div "Show less" at bounding box center [140, 363] width 60 height 14
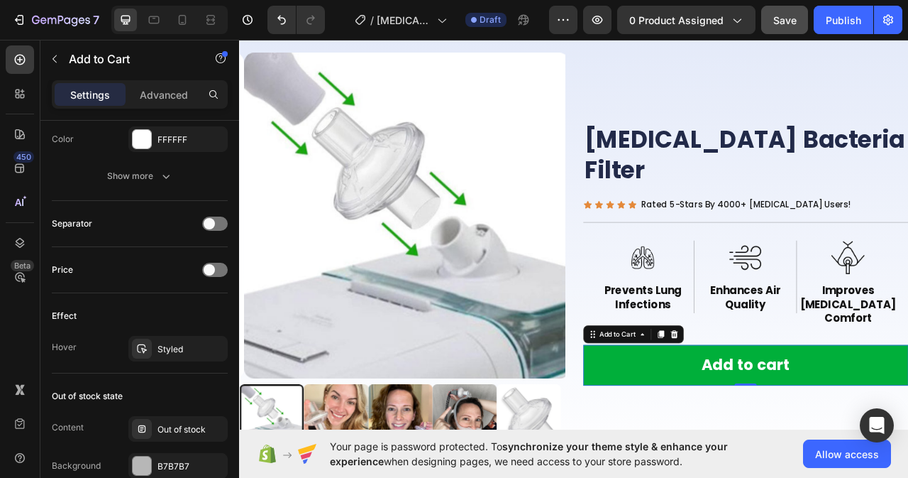
scroll to position [710, 0]
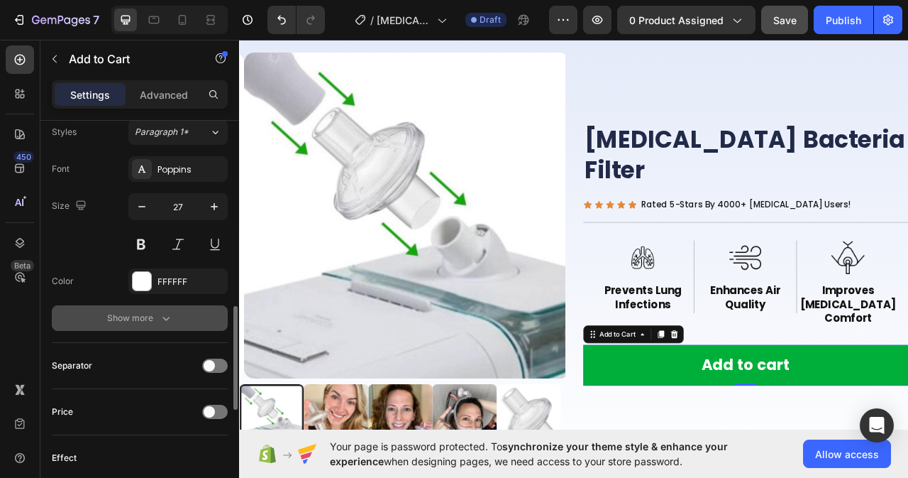
click at [153, 316] on div "Show more" at bounding box center [140, 318] width 66 height 14
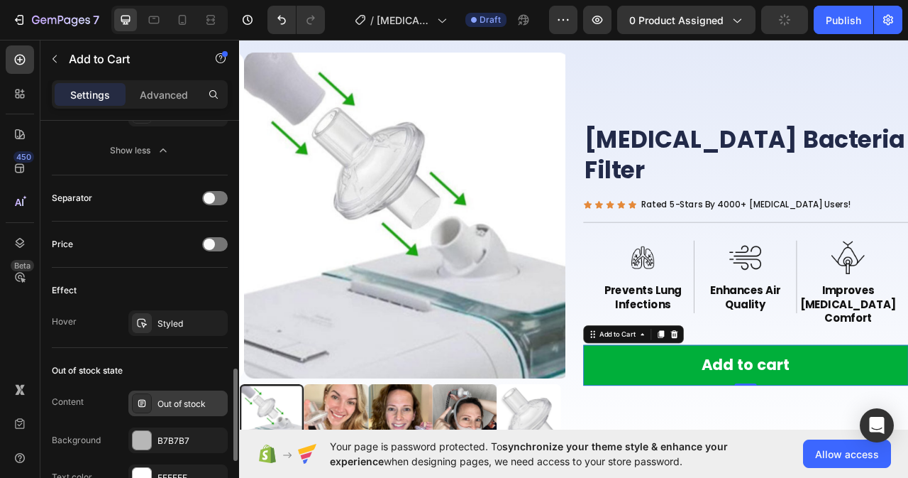
scroll to position [1135, 0]
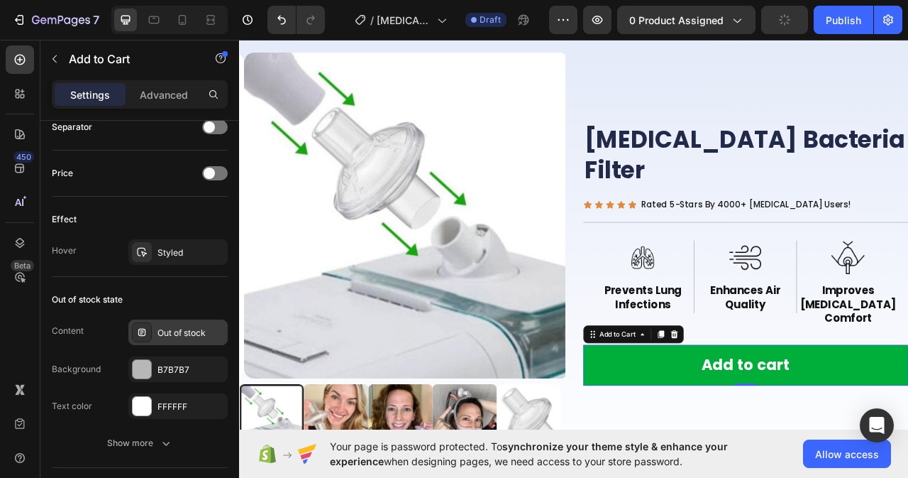
click at [195, 327] on div "Out of stock" at bounding box center [191, 332] width 67 height 13
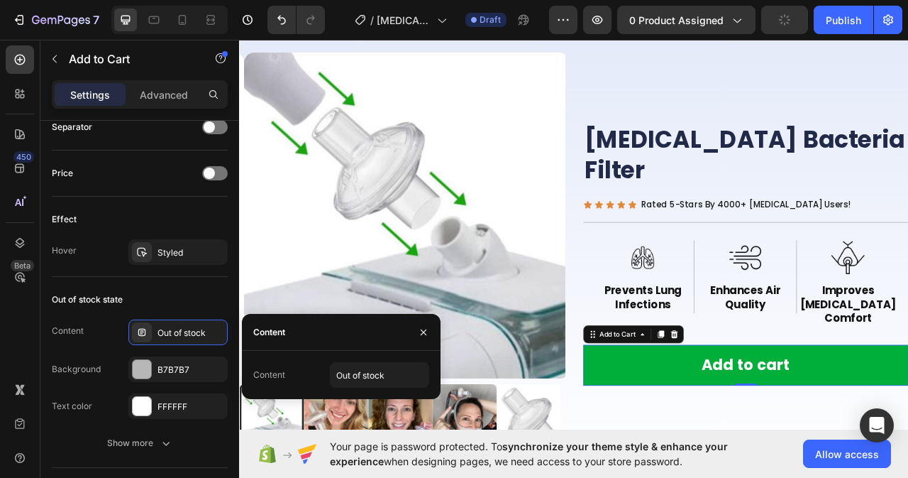
click at [273, 377] on div "Content" at bounding box center [269, 374] width 32 height 13
click at [402, 378] on input "Out of stock" at bounding box center [379, 375] width 99 height 26
click at [165, 375] on div "B7B7B7" at bounding box center [178, 369] width 41 height 13
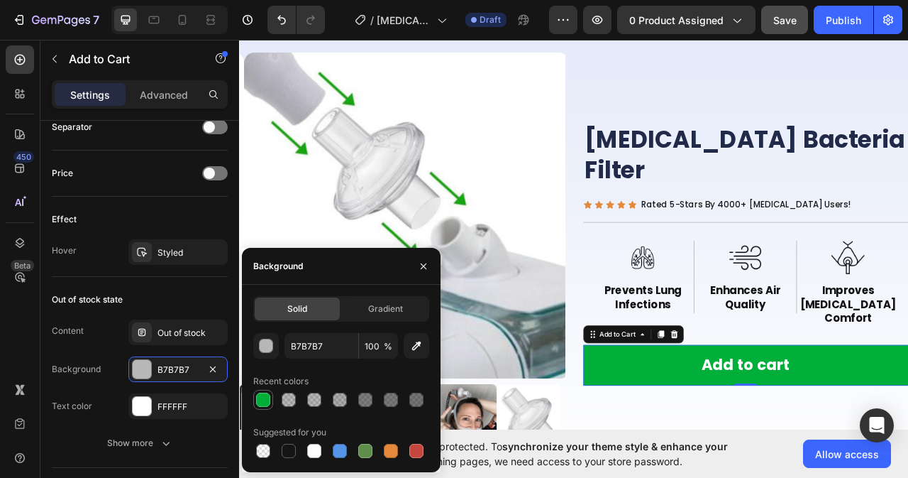
click at [260, 399] on div at bounding box center [263, 399] width 14 height 14
type input "00AF3A"
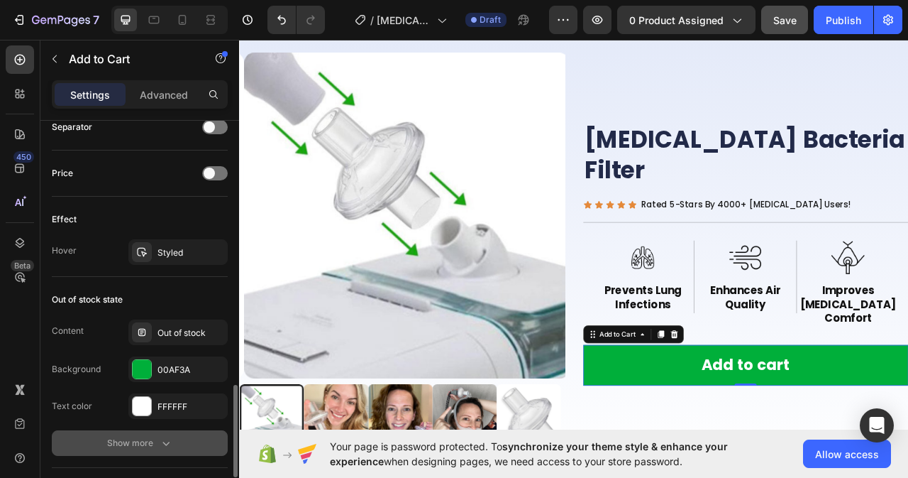
click at [154, 447] on div "Show more" at bounding box center [140, 443] width 66 height 14
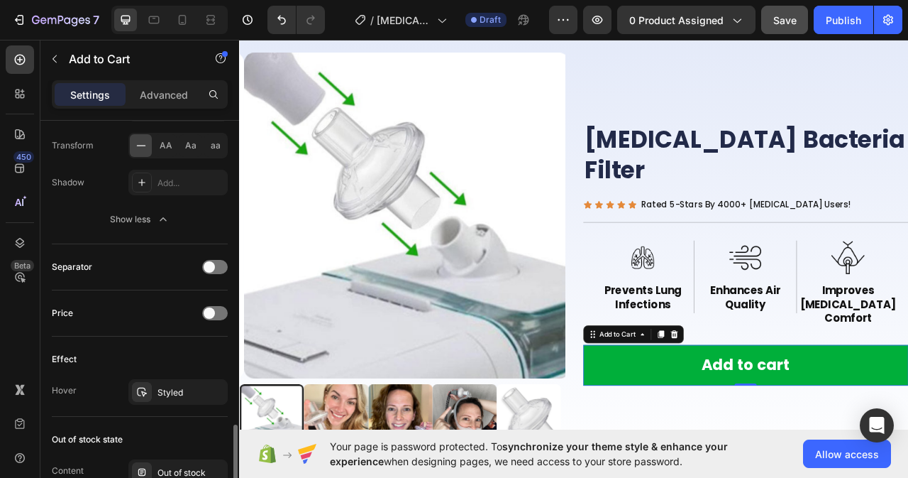
scroll to position [1066, 0]
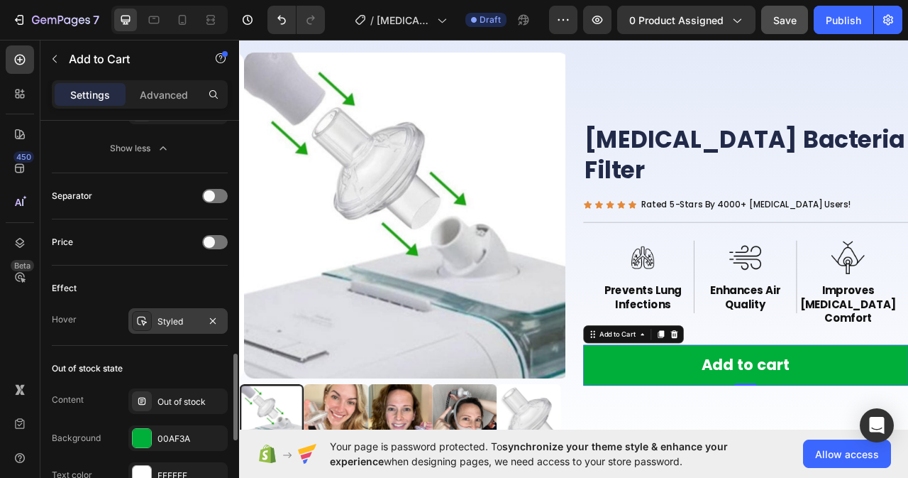
click at [184, 321] on div "Styled" at bounding box center [178, 321] width 41 height 13
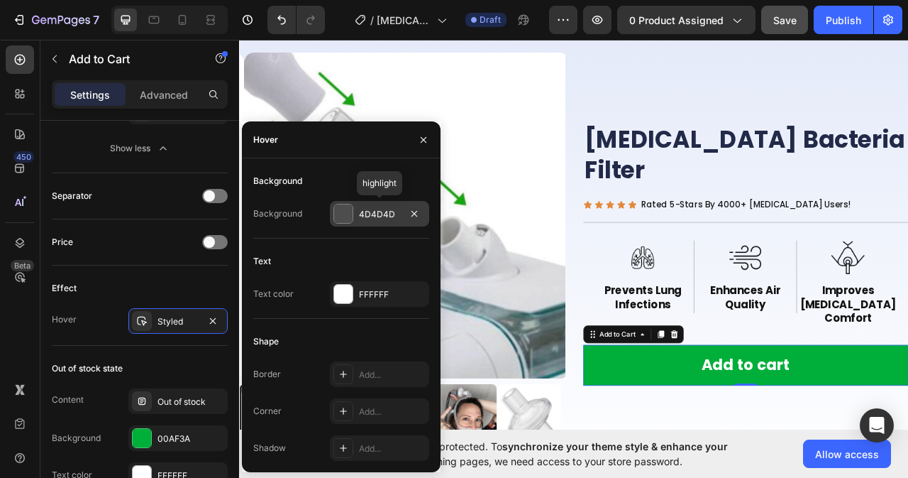
click at [368, 214] on div "4D4D4D" at bounding box center [379, 214] width 41 height 13
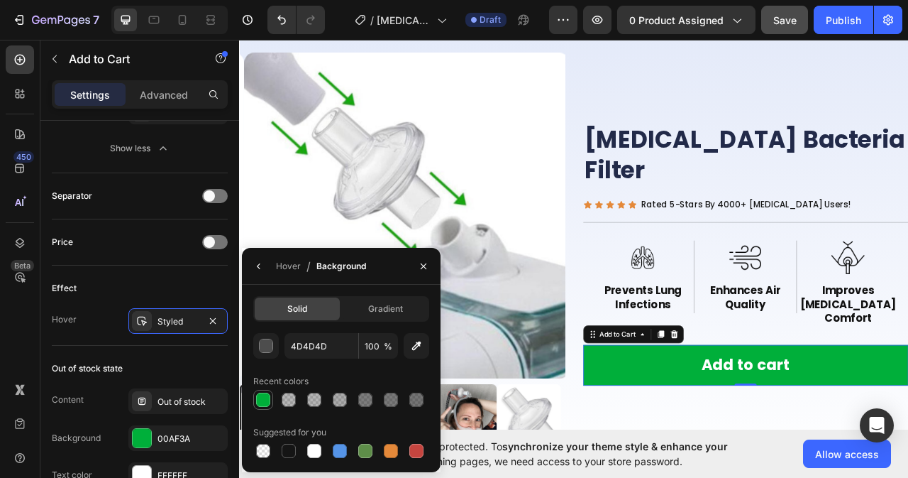
click at [265, 397] on div at bounding box center [263, 399] width 14 height 14
type input "00AF3A"
click at [422, 266] on icon "button" at bounding box center [423, 265] width 11 height 11
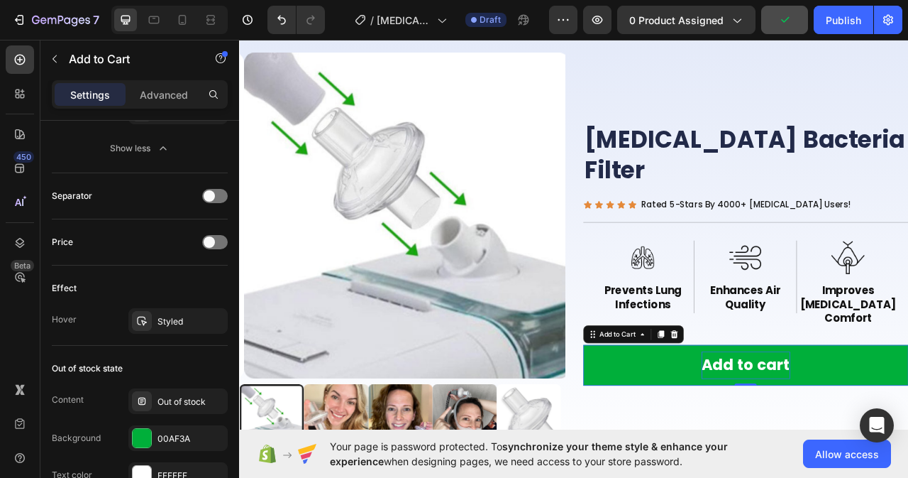
click at [897, 437] on div "Add to cart" at bounding box center [883, 454] width 113 height 35
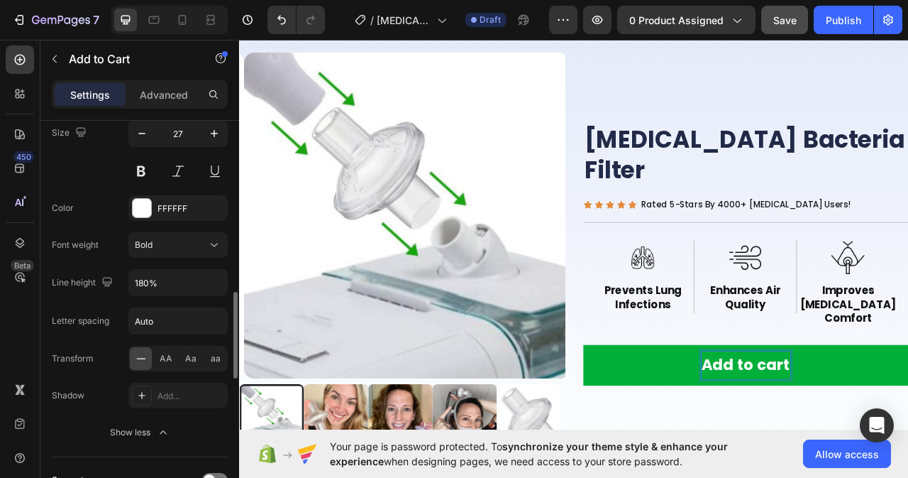
scroll to position [641, 0]
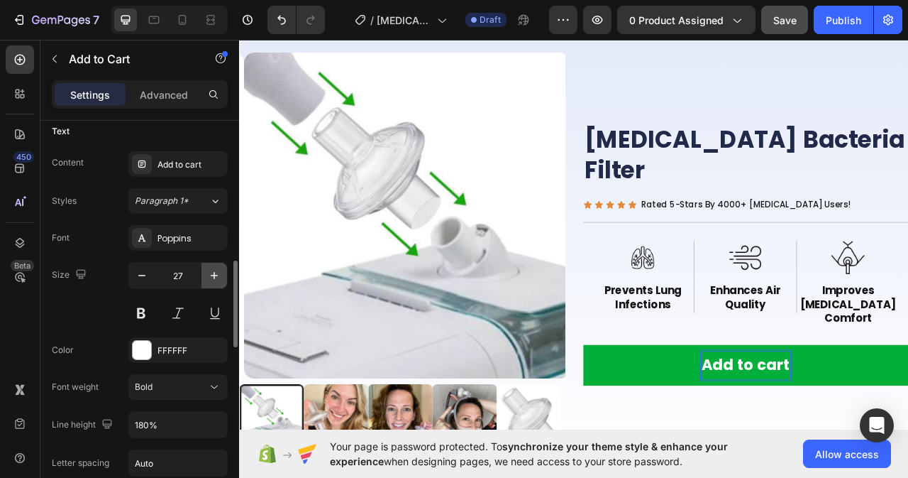
click at [216, 272] on icon "button" at bounding box center [214, 275] width 14 height 14
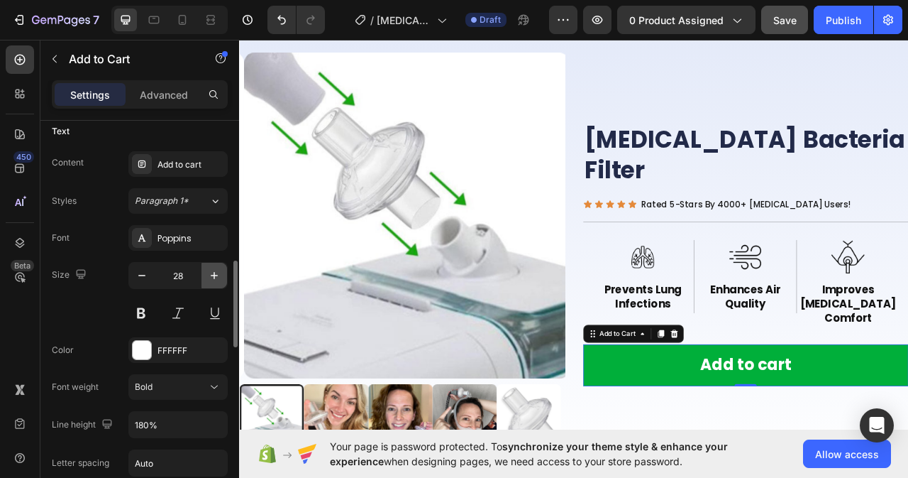
click at [216, 272] on icon "button" at bounding box center [214, 275] width 14 height 14
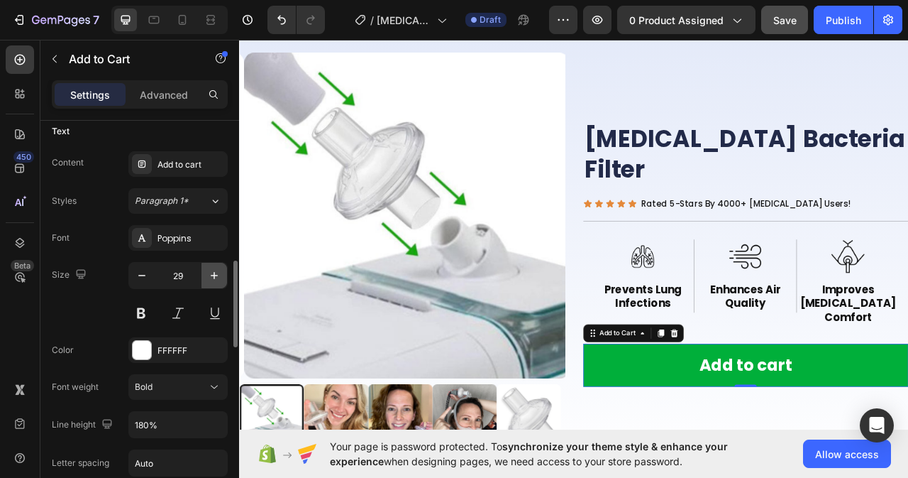
click at [216, 272] on icon "button" at bounding box center [214, 275] width 14 height 14
type input "30"
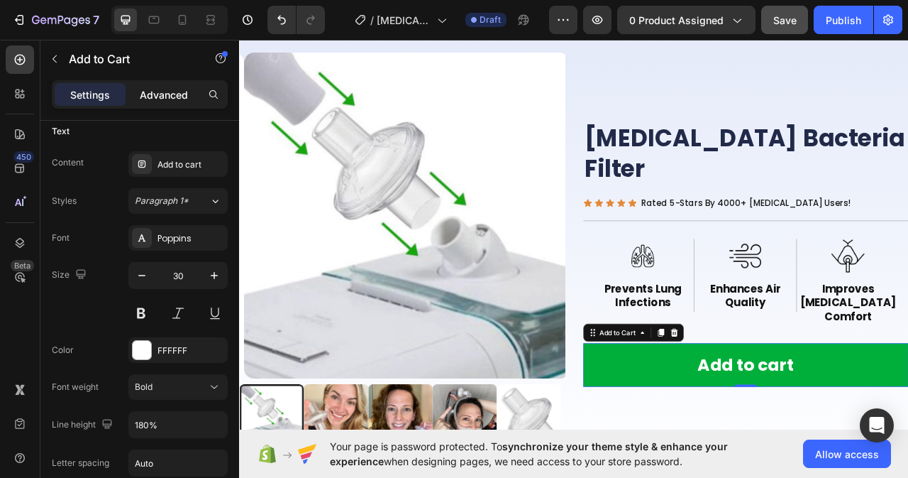
click at [180, 90] on p "Advanced" at bounding box center [164, 94] width 48 height 15
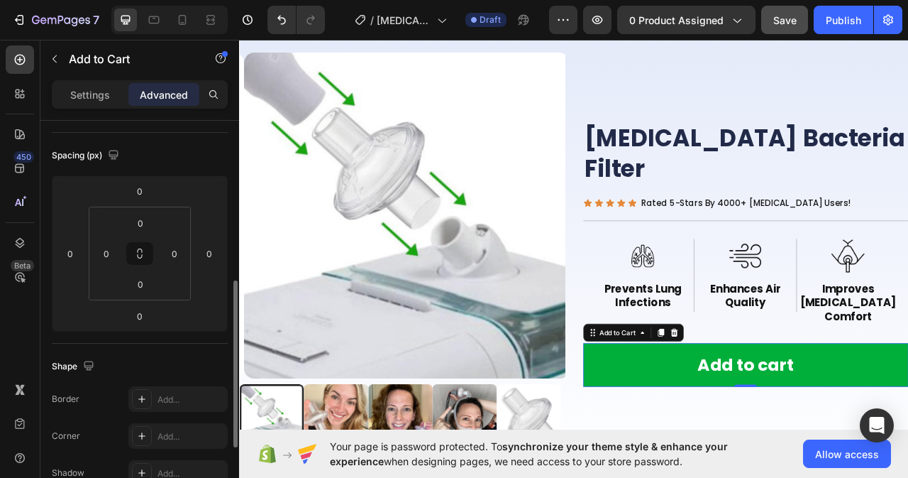
scroll to position [213, 0]
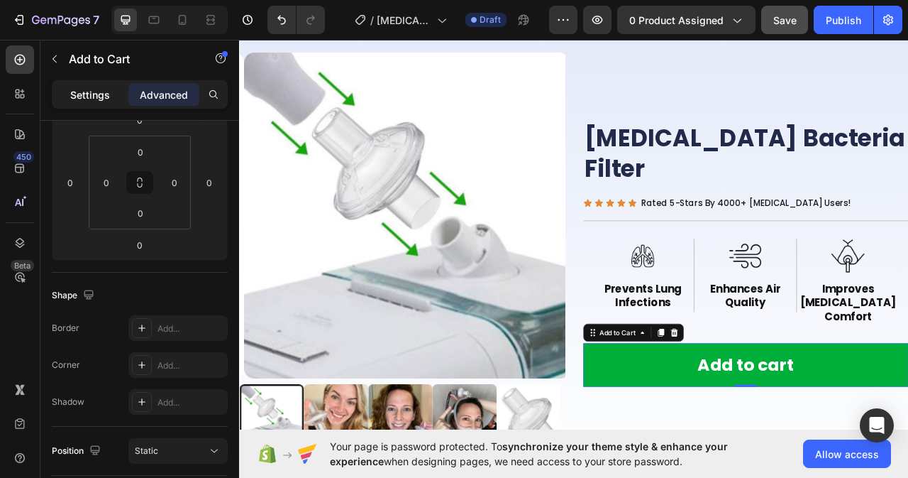
click at [86, 99] on p "Settings" at bounding box center [90, 94] width 40 height 15
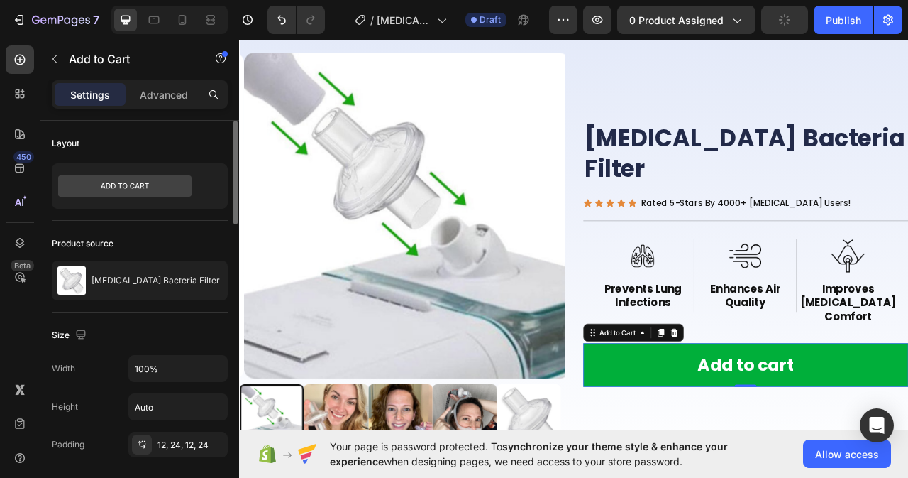
scroll to position [71, 0]
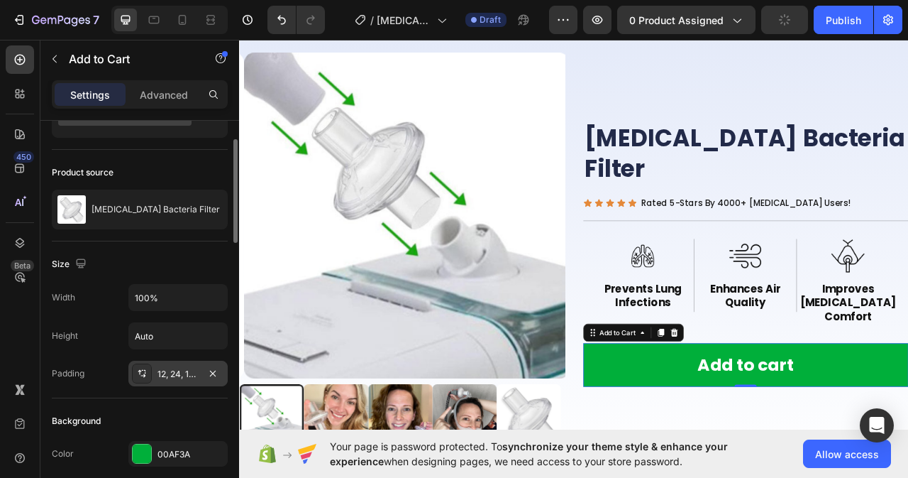
click at [187, 368] on div "12, 24, 12, 24" at bounding box center [178, 374] width 41 height 13
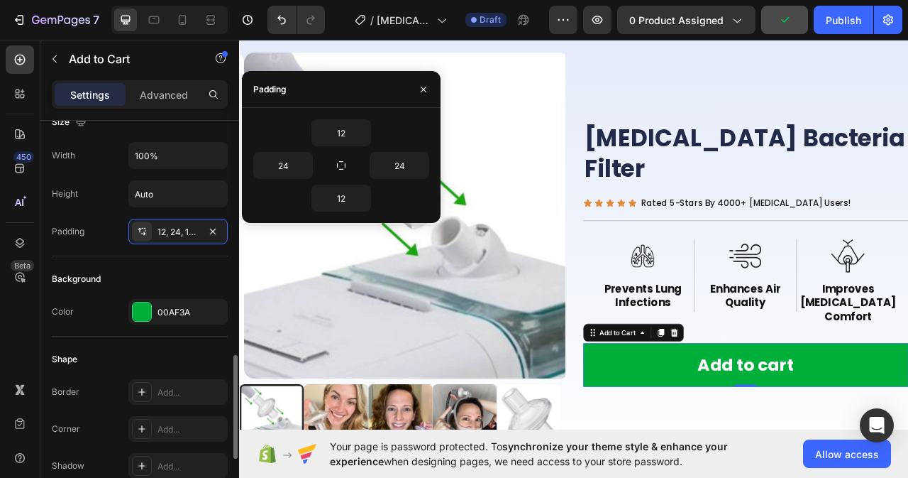
scroll to position [355, 0]
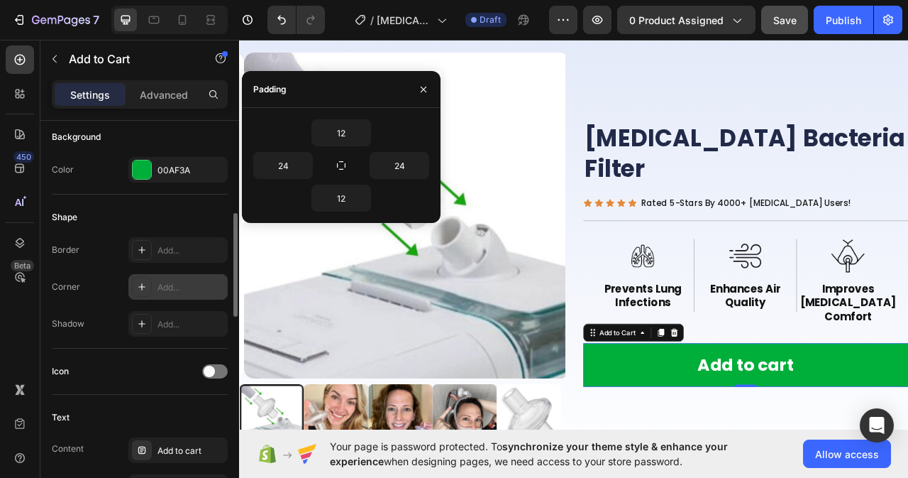
click at [173, 290] on div "Add..." at bounding box center [191, 287] width 67 height 13
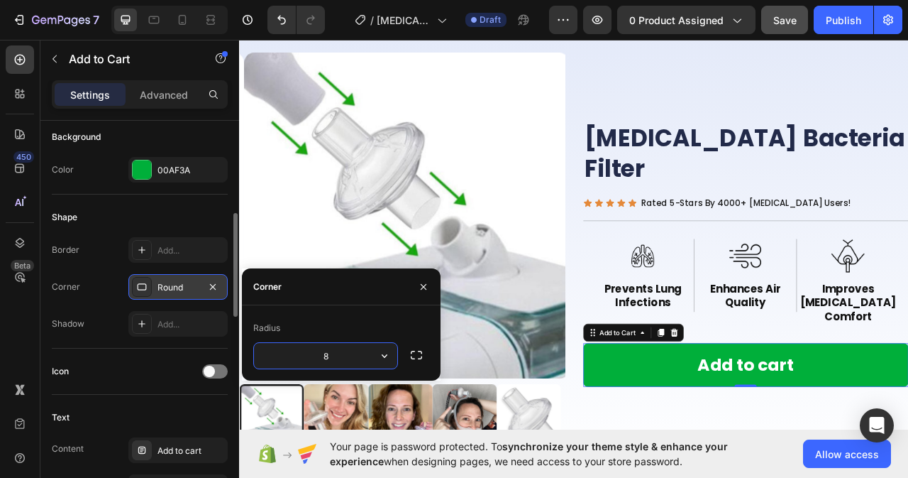
click at [340, 351] on input "8" at bounding box center [325, 356] width 143 height 26
click at [336, 360] on input "8" at bounding box center [325, 356] width 143 height 26
type input "20"
click at [160, 326] on div "Add..." at bounding box center [191, 324] width 67 height 13
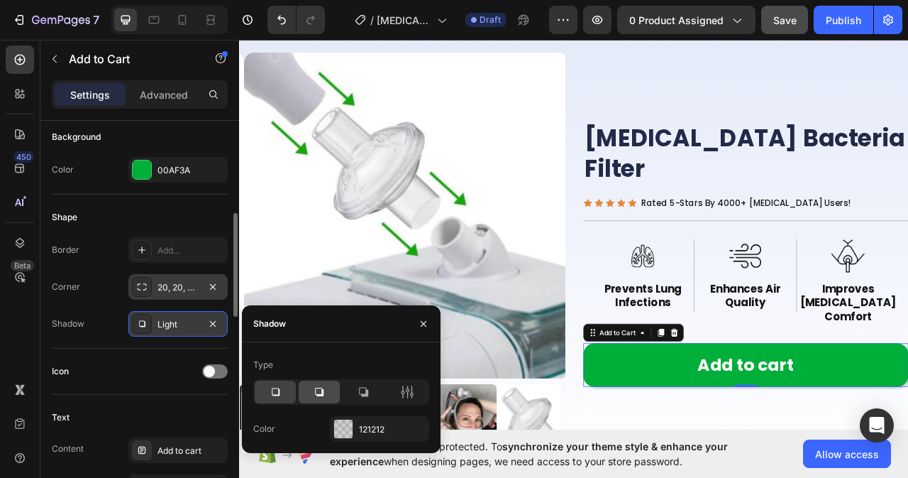
click at [319, 393] on icon at bounding box center [319, 392] width 14 height 14
click at [412, 392] on icon at bounding box center [412, 391] width 4 height 13
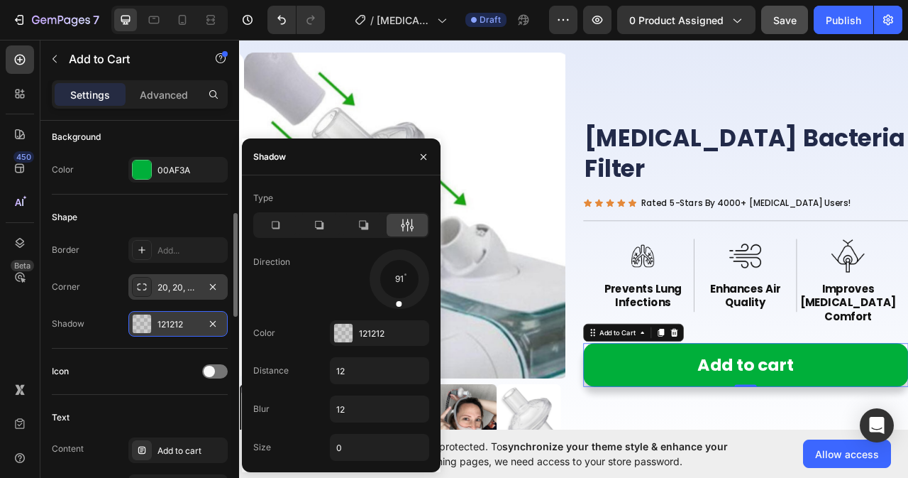
drag, startPoint x: 416, startPoint y: 294, endPoint x: 396, endPoint y: 305, distance: 22.9
click at [396, 305] on span at bounding box center [399, 303] width 6 height 6
click at [426, 158] on icon "button" at bounding box center [423, 156] width 11 height 11
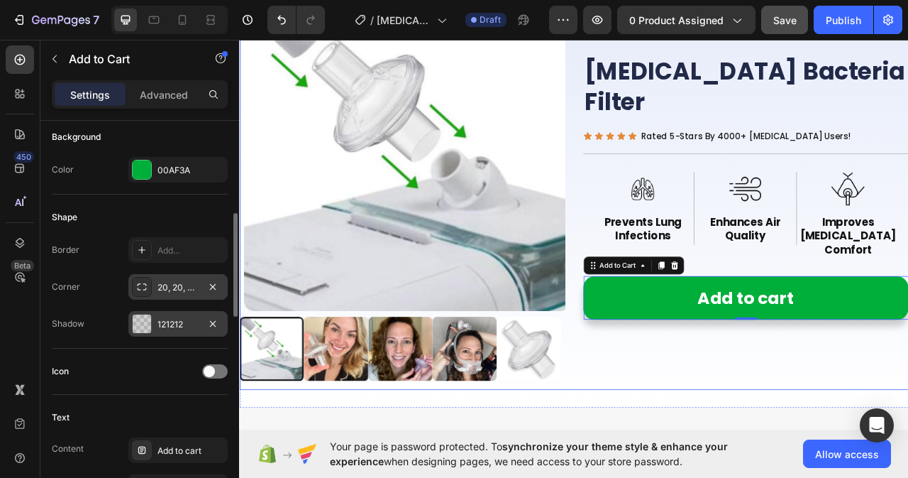
scroll to position [242, 0]
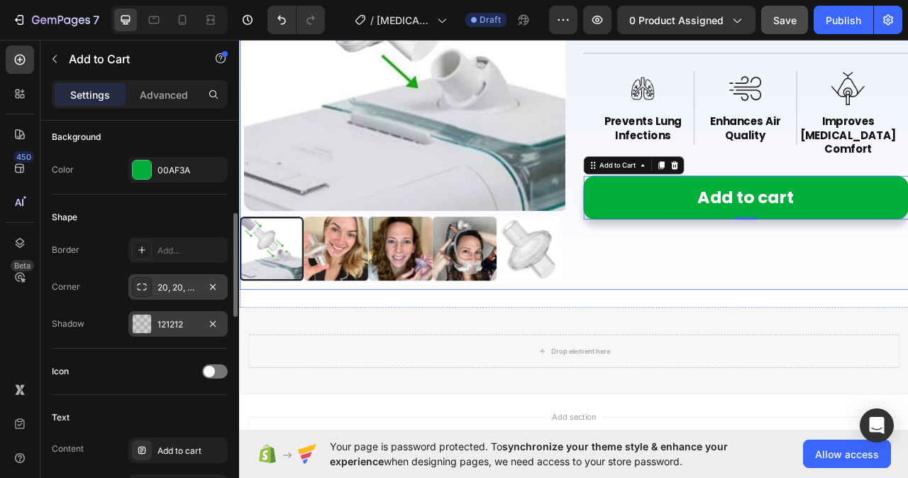
click at [707, 311] on div "CPAP Bacteria Filter Product Title Icon Icon Icon Icon Icon Icon List Rated 5-S…" at bounding box center [884, 101] width 414 height 514
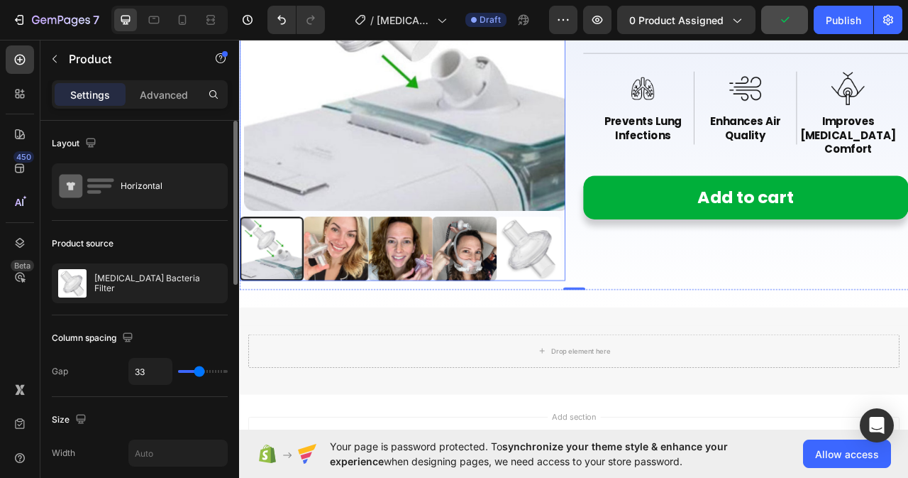
click at [294, 325] on div at bounding box center [280, 306] width 82 height 82
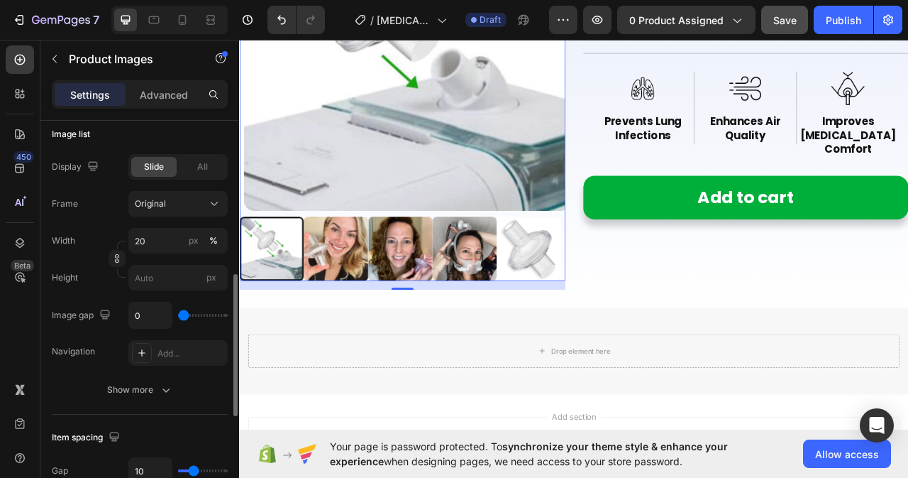
scroll to position [500, 0]
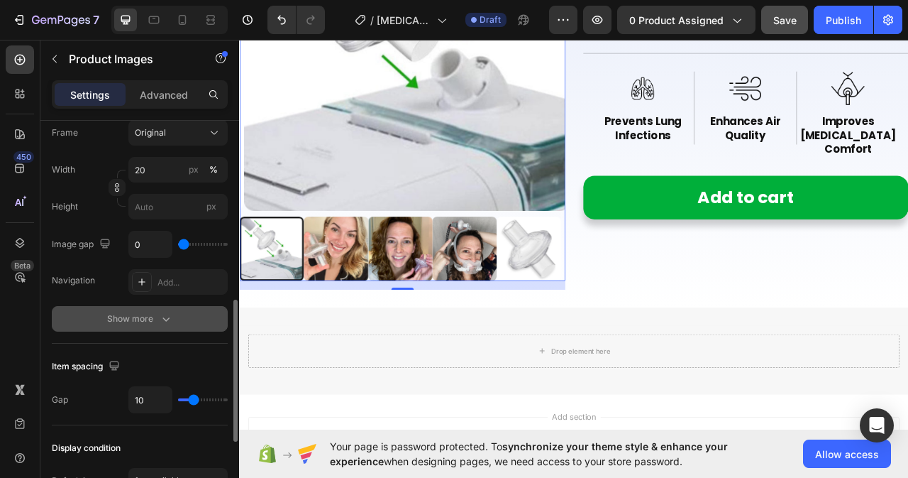
click at [128, 329] on button "Show more" at bounding box center [140, 319] width 176 height 26
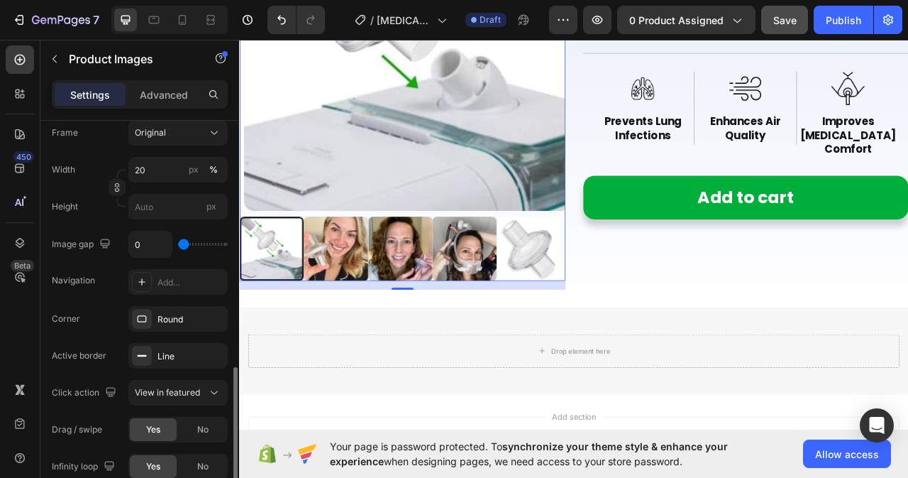
scroll to position [570, 0]
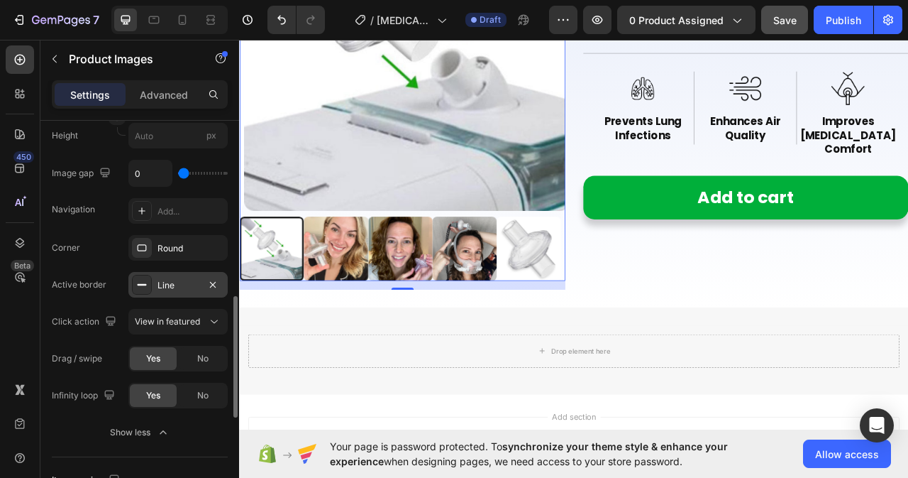
click at [194, 289] on div "Line" at bounding box center [178, 285] width 41 height 13
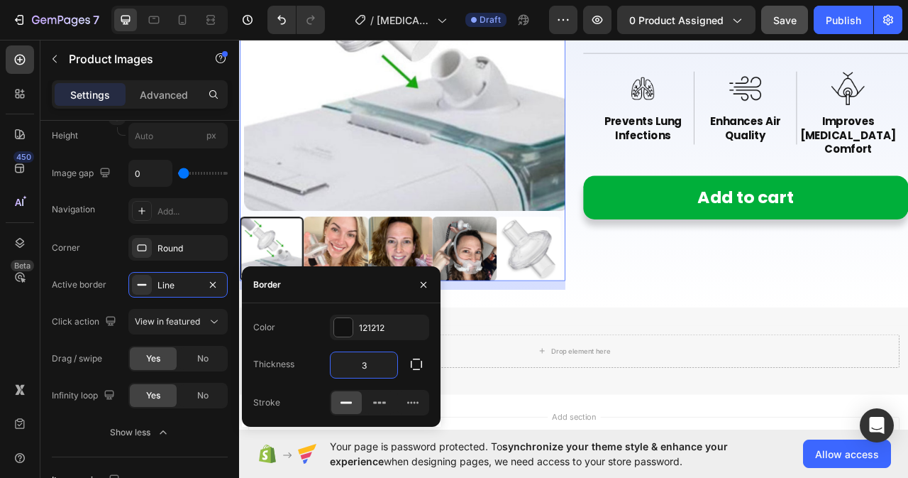
click at [375, 358] on input "3" at bounding box center [364, 365] width 67 height 26
type input "1"
click at [422, 285] on icon "button" at bounding box center [424, 284] width 6 height 6
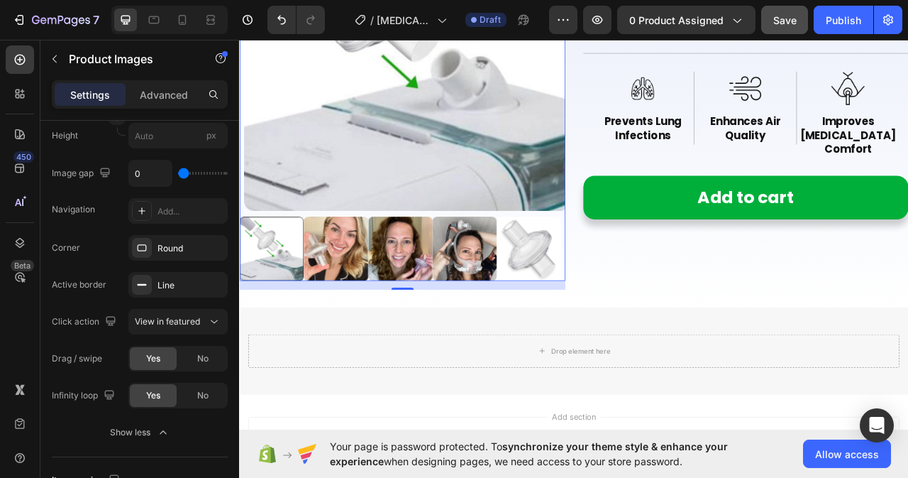
click at [351, 302] on img at bounding box center [362, 306] width 82 height 82
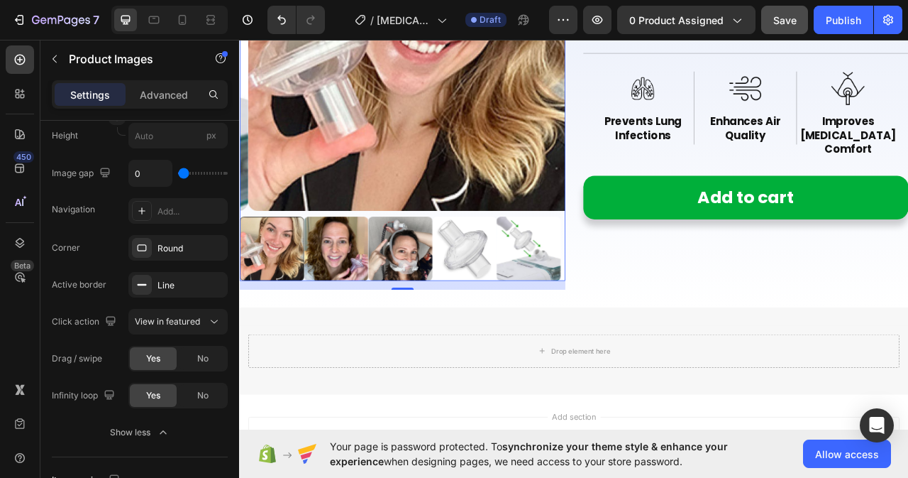
click at [351, 302] on img at bounding box center [362, 306] width 82 height 82
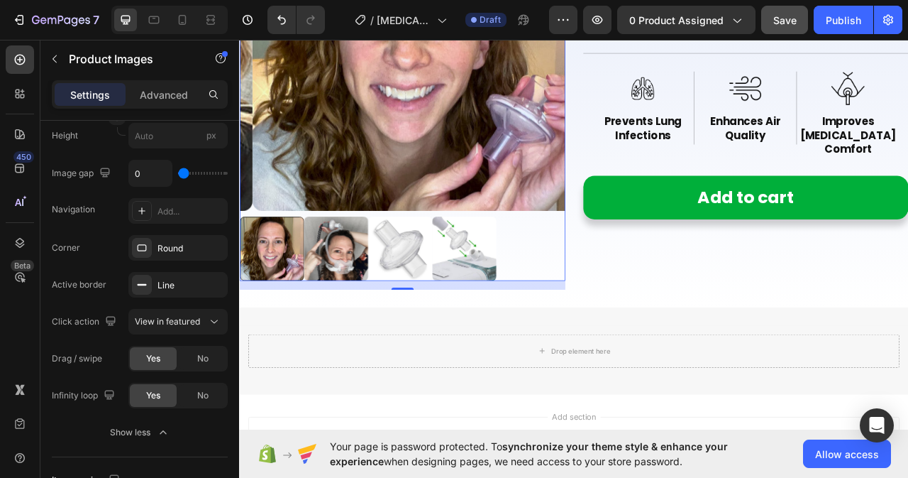
click at [375, 303] on img at bounding box center [362, 306] width 82 height 82
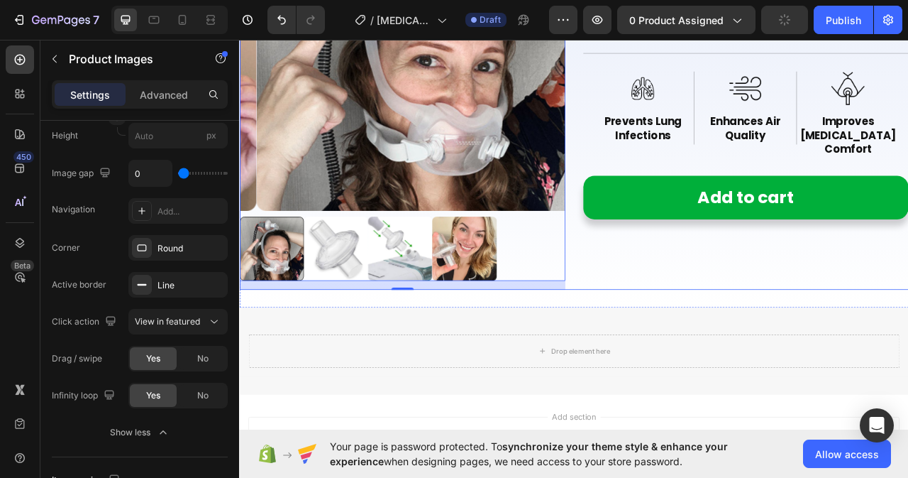
click at [817, 287] on div "CPAP Bacteria Filter Product Title Icon Icon Icon Icon Icon Icon List Rated 5-S…" at bounding box center [884, 101] width 414 height 514
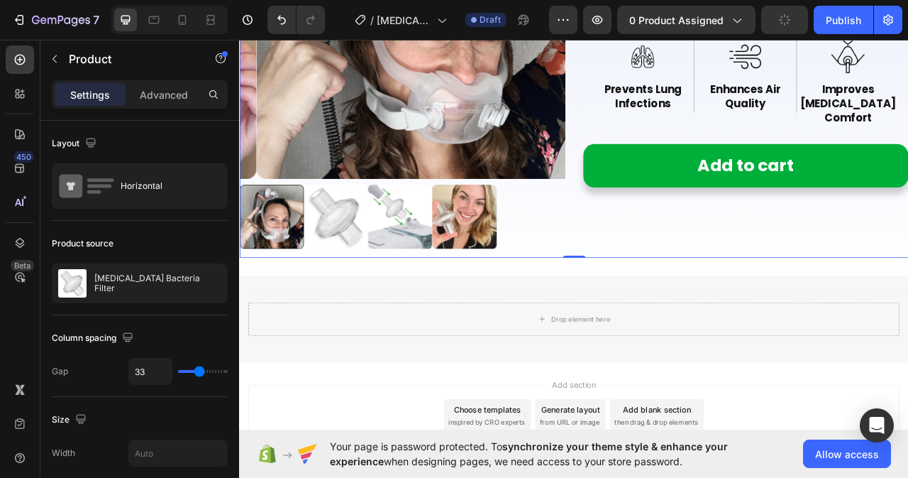
scroll to position [284, 0]
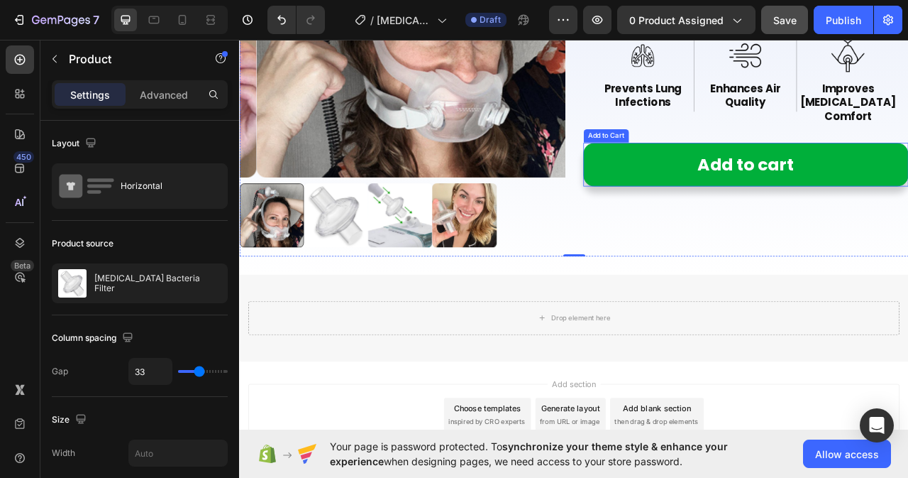
click at [753, 194] on button "Add to cart" at bounding box center [884, 199] width 414 height 55
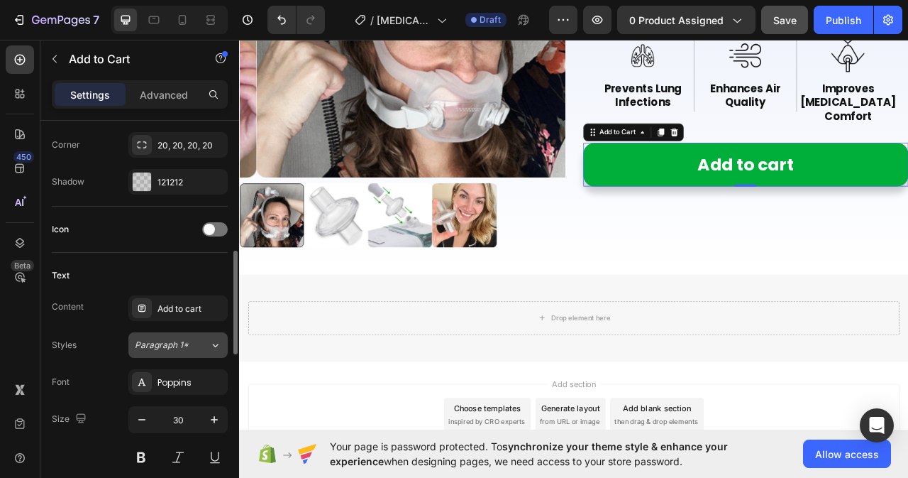
scroll to position [426, 0]
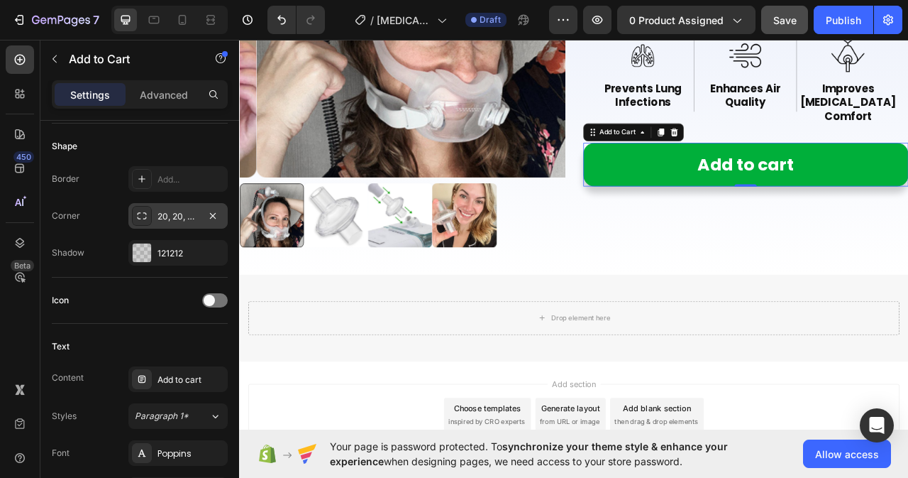
click at [182, 214] on div "20, 20, 20, 20" at bounding box center [178, 216] width 41 height 13
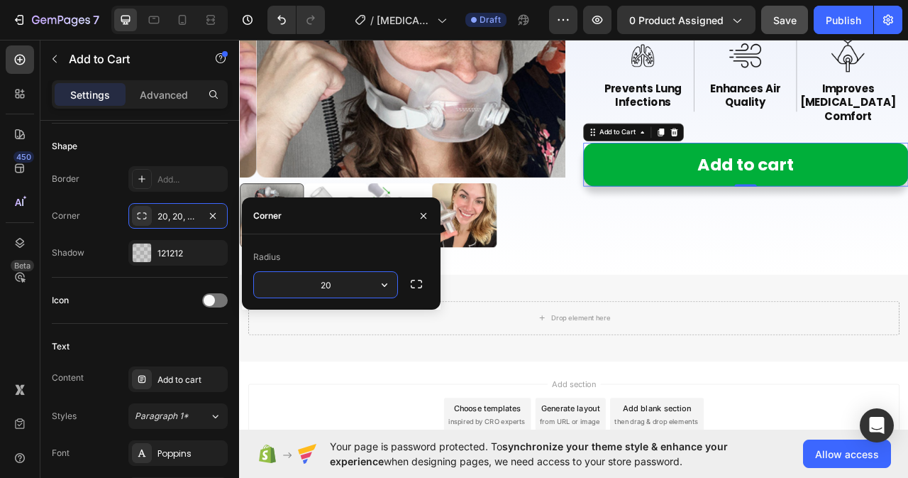
click at [336, 281] on input "20" at bounding box center [325, 285] width 143 height 26
type input "8"
click at [429, 216] on button "button" at bounding box center [423, 215] width 23 height 23
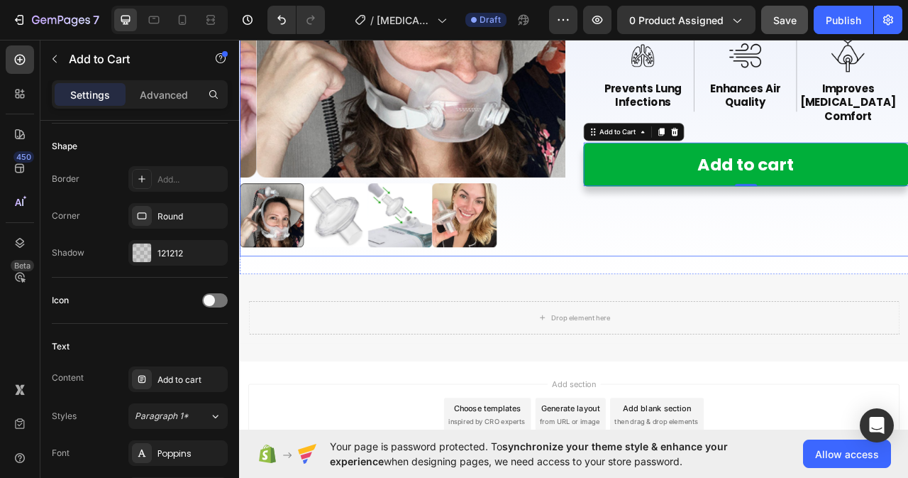
click at [745, 241] on div "CPAP Bacteria Filter Product Title Icon Icon Icon Icon Icon Icon List Rated 5-S…" at bounding box center [884, 59] width 414 height 514
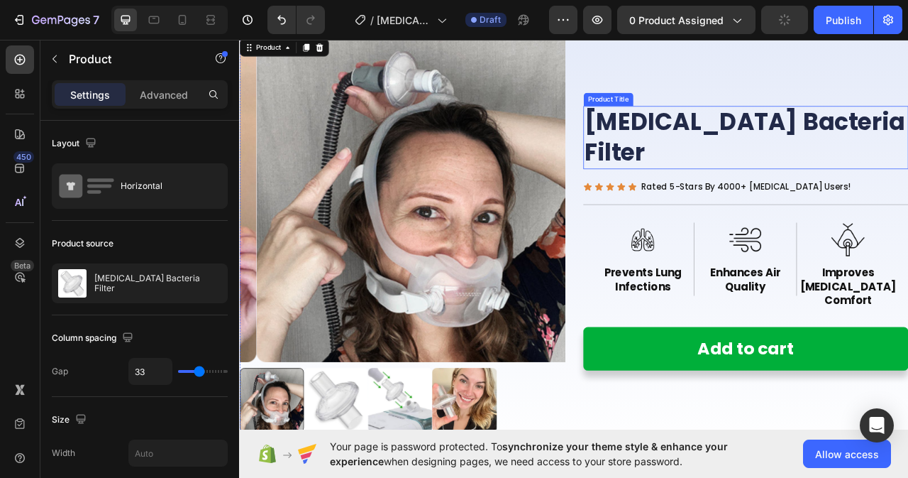
scroll to position [142, 0]
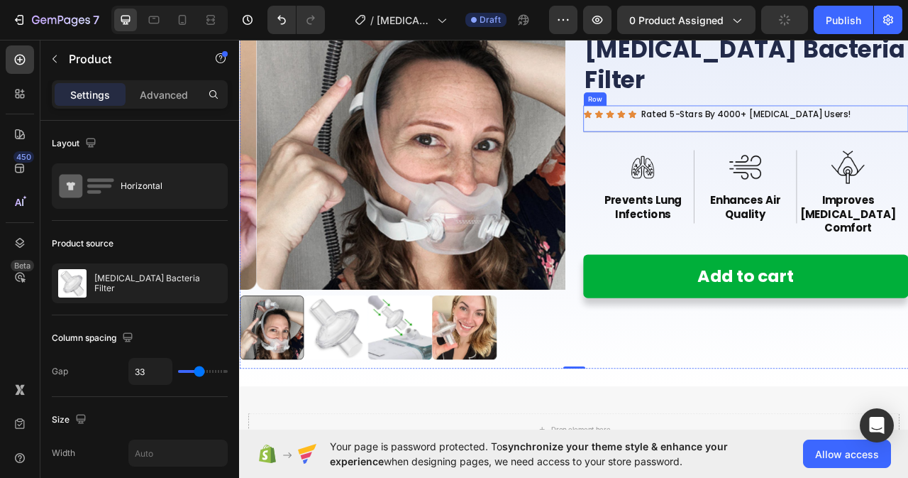
click at [733, 134] on div "Icon Icon Icon Icon Icon Icon List Rated 5-Stars By 4000+ CPAP Users! Text Bloc…" at bounding box center [884, 141] width 414 height 34
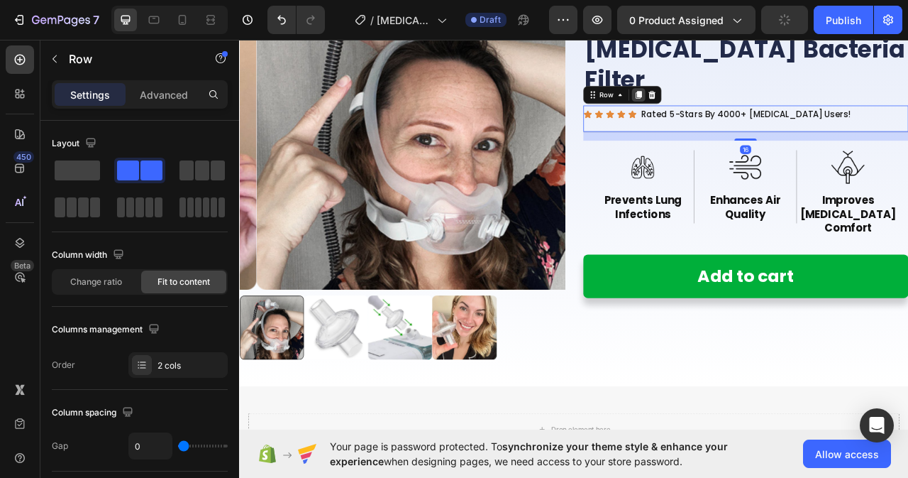
click at [741, 105] on icon at bounding box center [746, 110] width 11 height 11
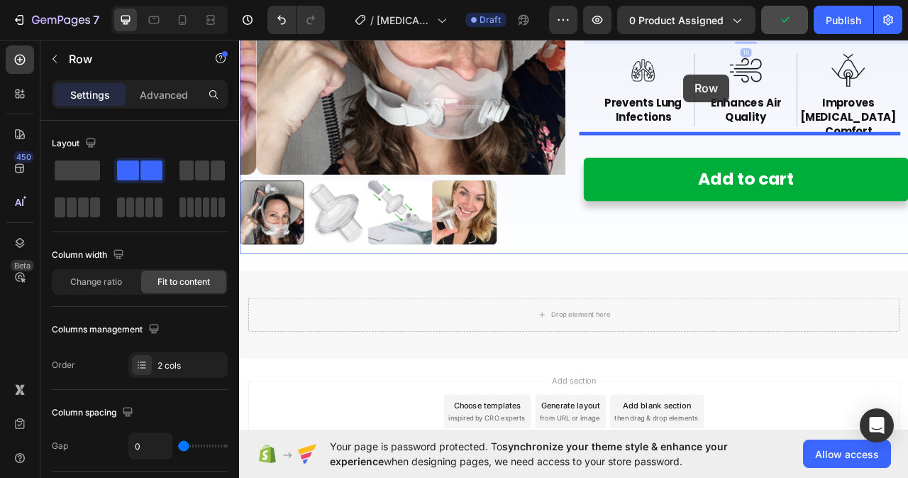
scroll to position [257, 0]
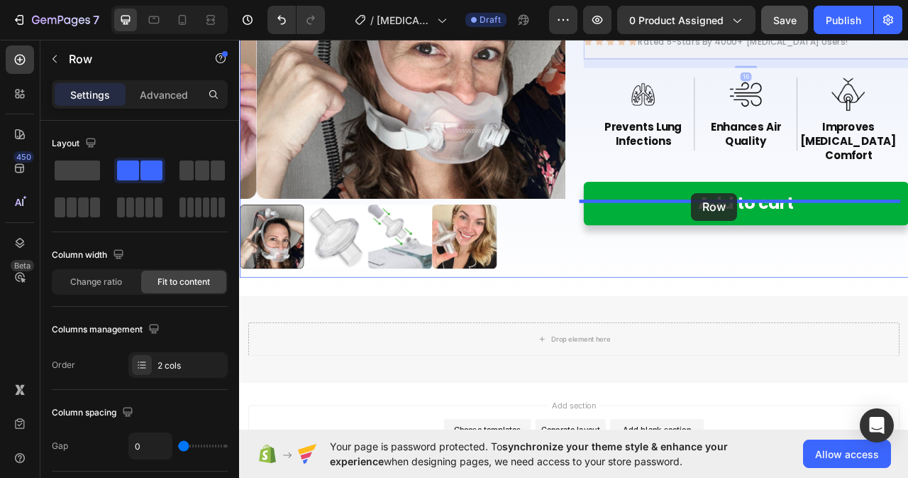
drag, startPoint x: 685, startPoint y: 118, endPoint x: 815, endPoint y: 236, distance: 174.8
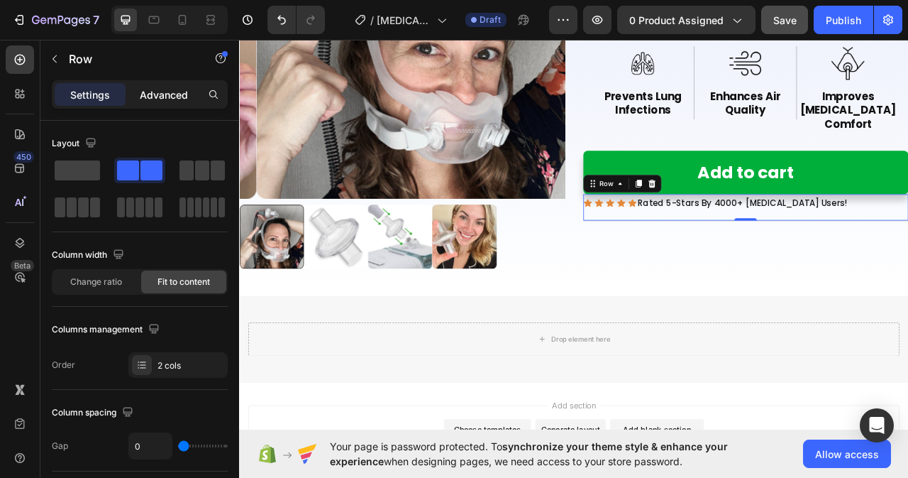
click at [162, 92] on p "Advanced" at bounding box center [164, 94] width 48 height 15
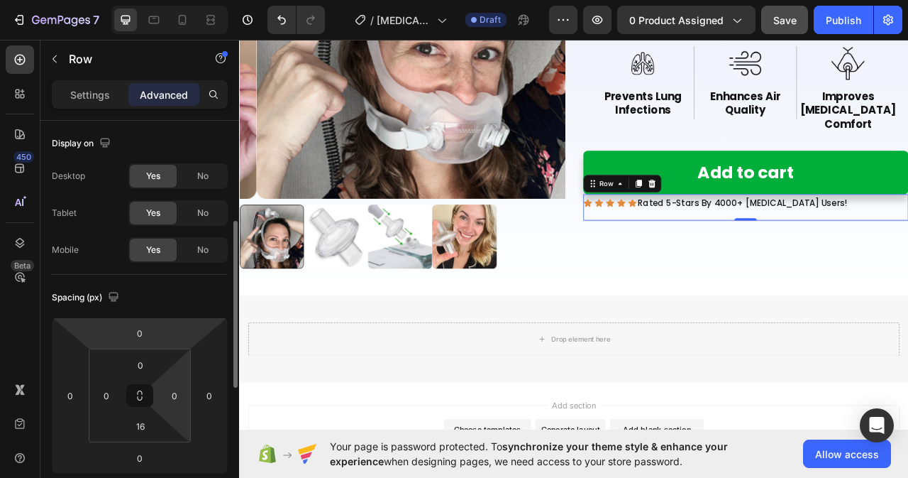
scroll to position [71, 0]
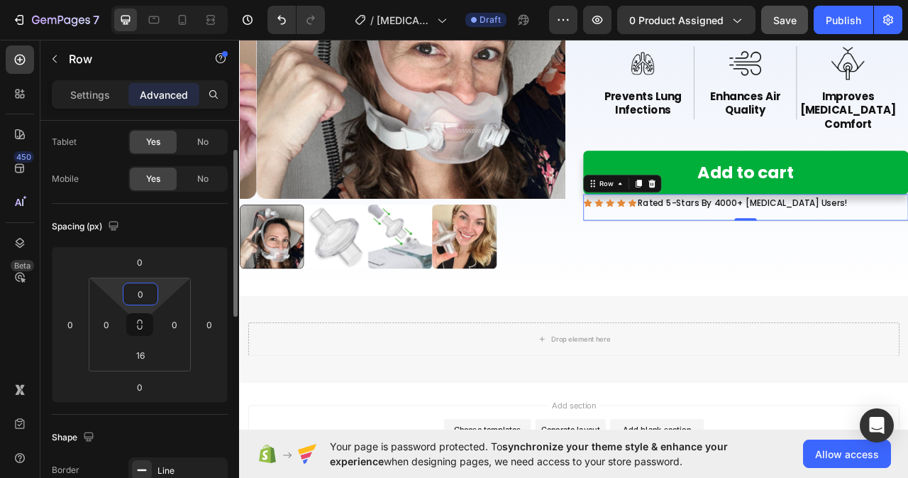
click at [140, 292] on input "0" at bounding box center [140, 293] width 28 height 21
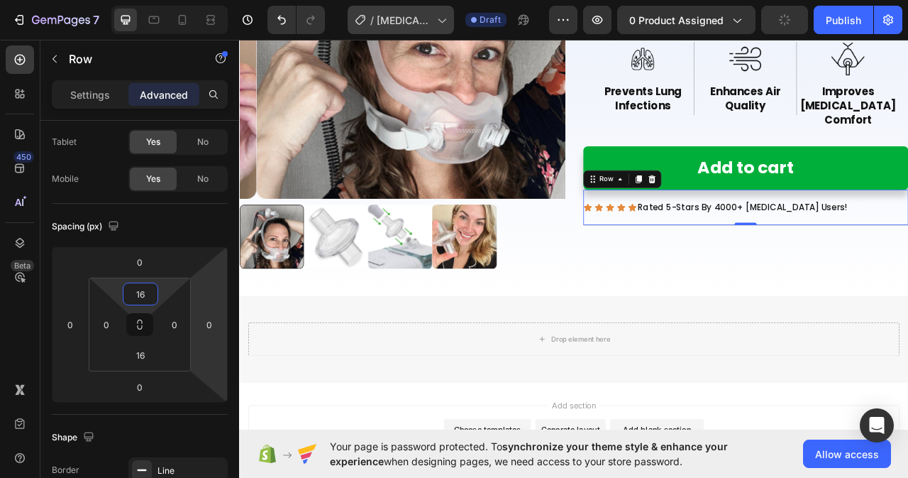
type input "16"
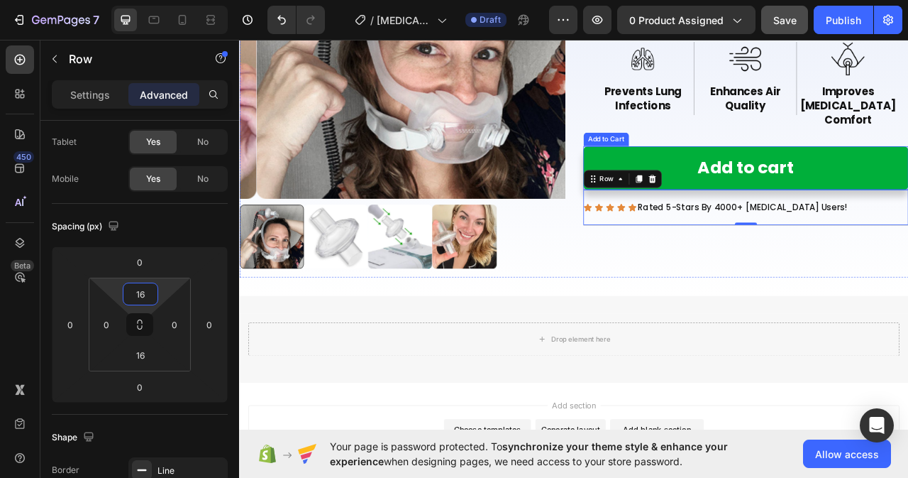
click at [908, 183] on button "Add to cart" at bounding box center [884, 203] width 414 height 55
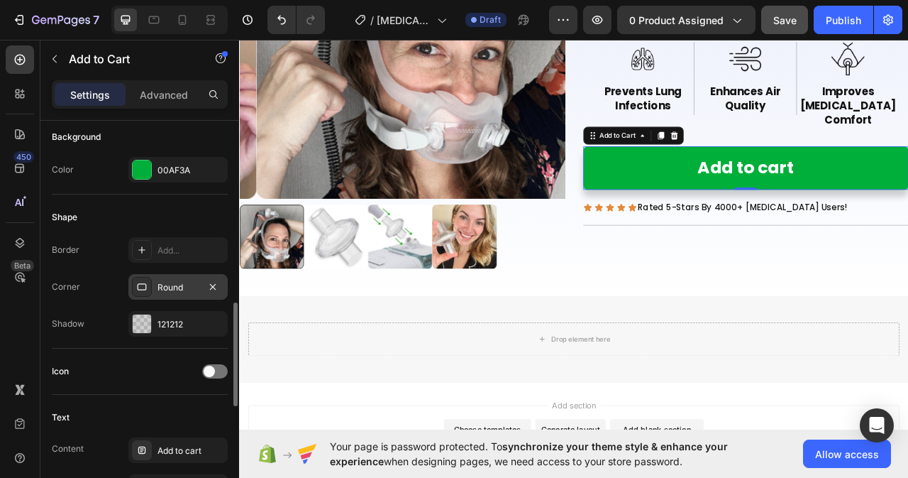
scroll to position [426, 0]
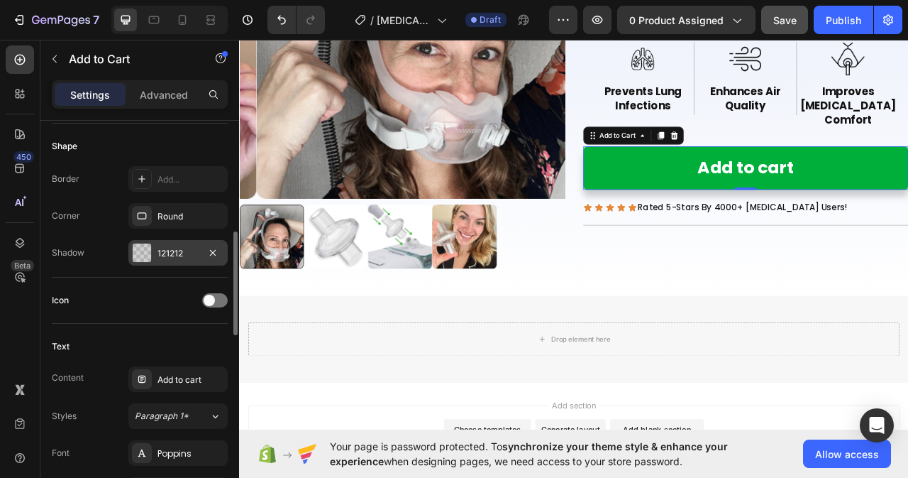
click at [175, 245] on div "121212" at bounding box center [177, 253] width 99 height 26
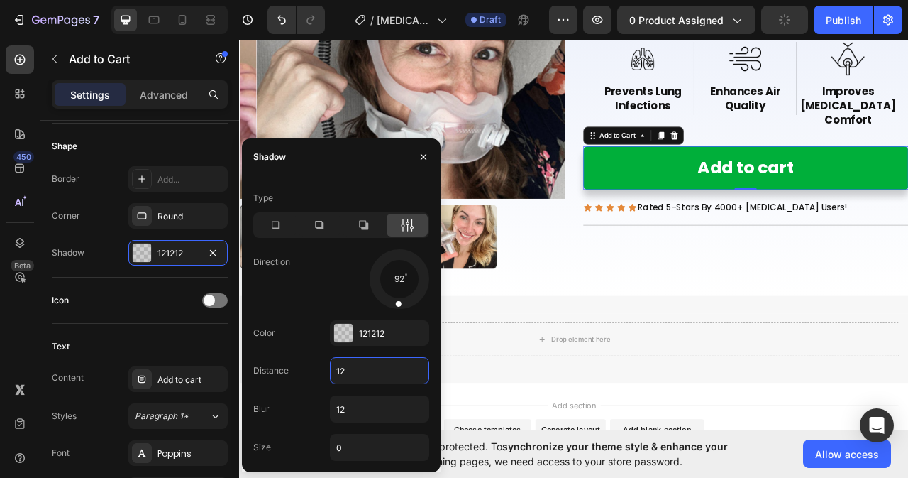
click at [363, 370] on input "12" at bounding box center [380, 371] width 98 height 26
type input "8"
click at [346, 407] on input "12" at bounding box center [380, 409] width 98 height 26
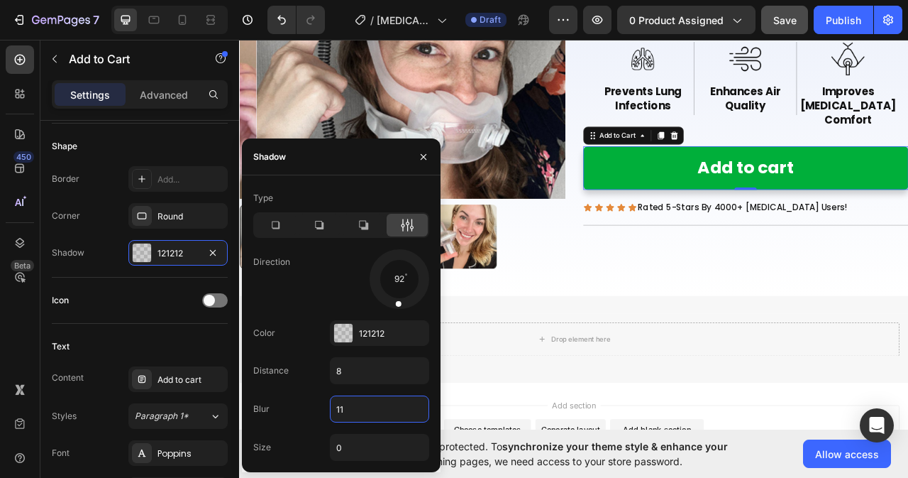
type input "12"
click at [355, 447] on input "0" at bounding box center [380, 447] width 98 height 26
type input "0"
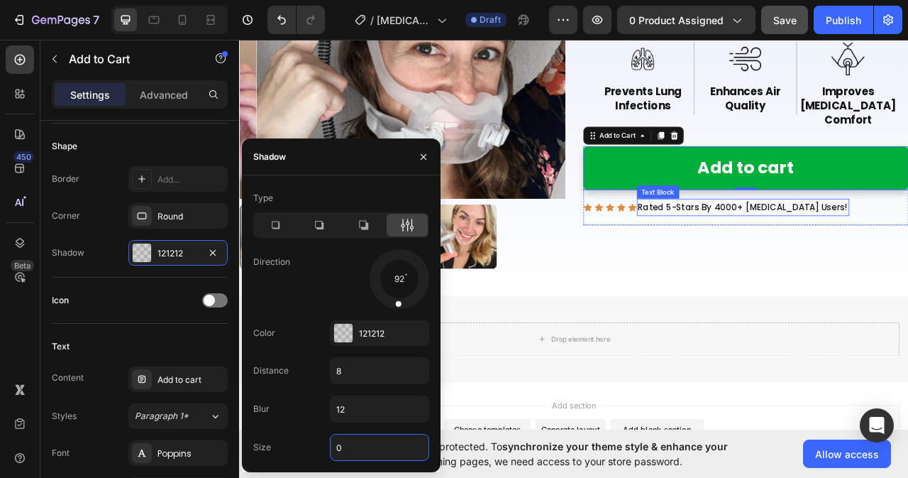
click at [831, 244] on p "Rated 5-Stars By 4000+ [MEDICAL_DATA] Users!" at bounding box center [879, 253] width 267 height 19
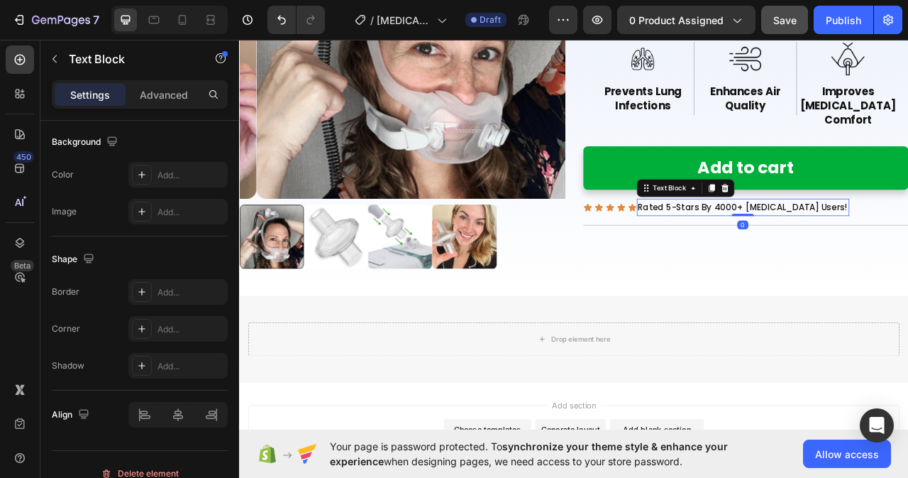
scroll to position [0, 0]
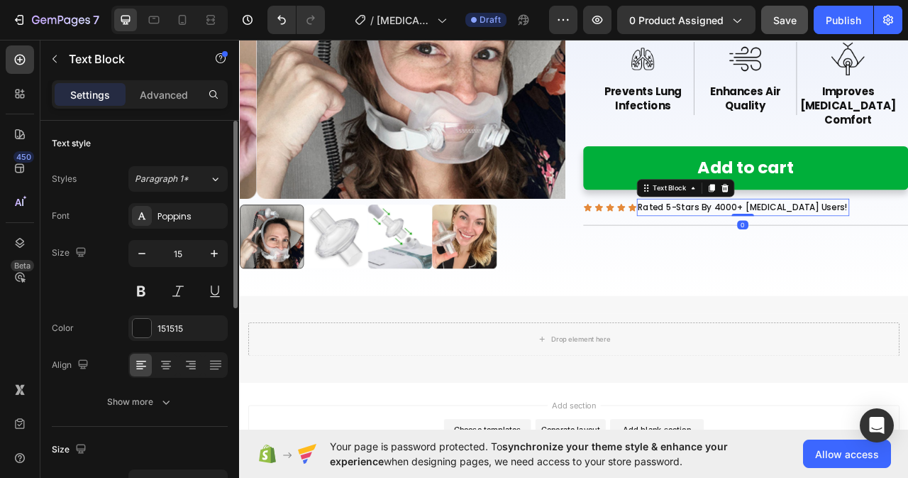
click at [908, 244] on p "Rated 5-Stars By 4000+ [MEDICAL_DATA] Users!" at bounding box center [879, 253] width 267 height 19
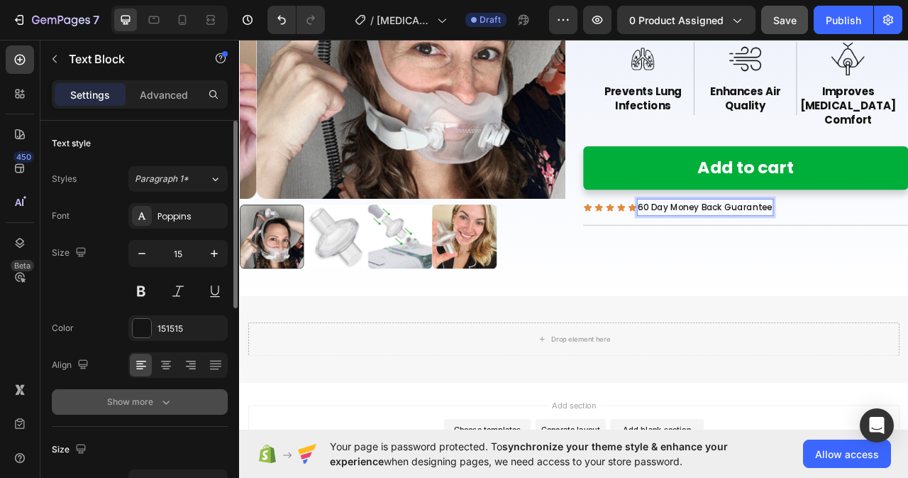
click at [149, 406] on div "Show more" at bounding box center [140, 402] width 66 height 14
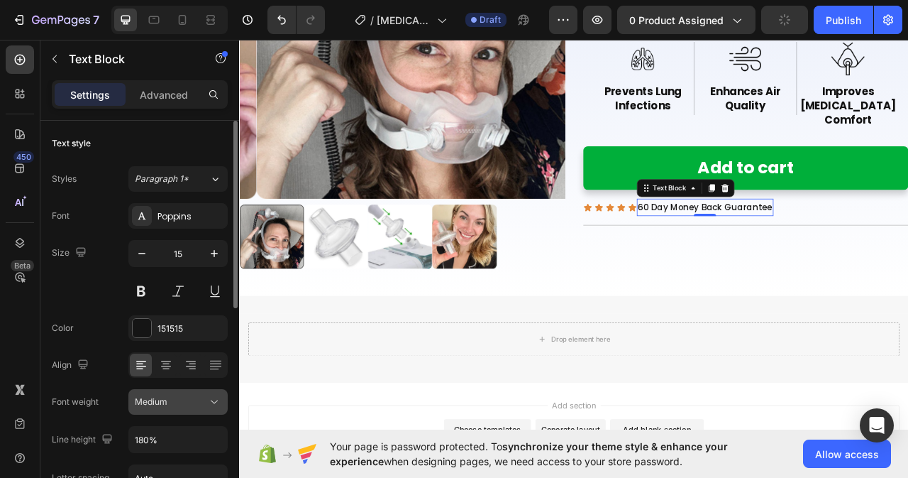
click at [197, 402] on div "Medium" at bounding box center [171, 401] width 72 height 13
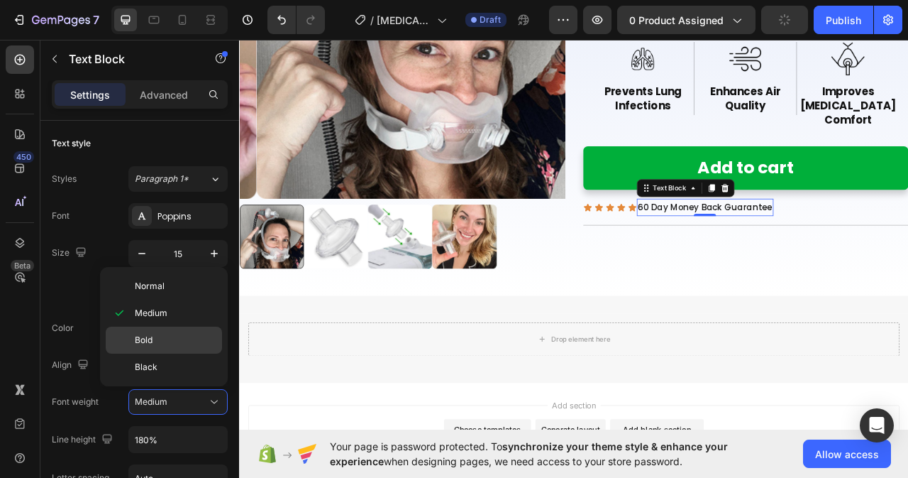
click at [148, 339] on span "Bold" at bounding box center [144, 339] width 18 height 13
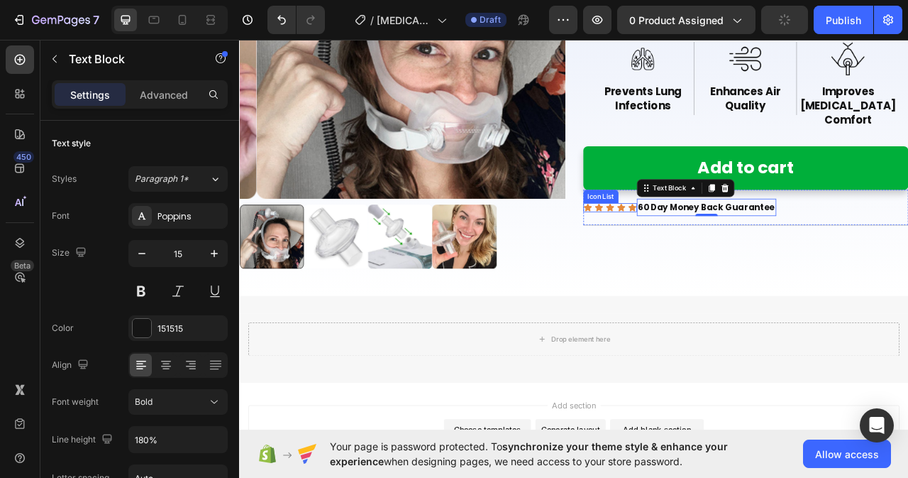
click at [725, 248] on div "Icon Icon Icon Icon Icon" at bounding box center [711, 253] width 68 height 11
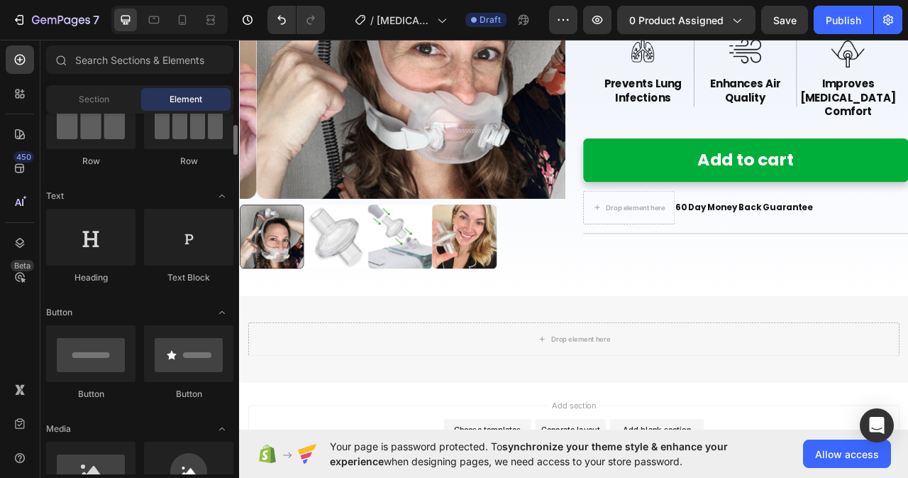
scroll to position [284, 0]
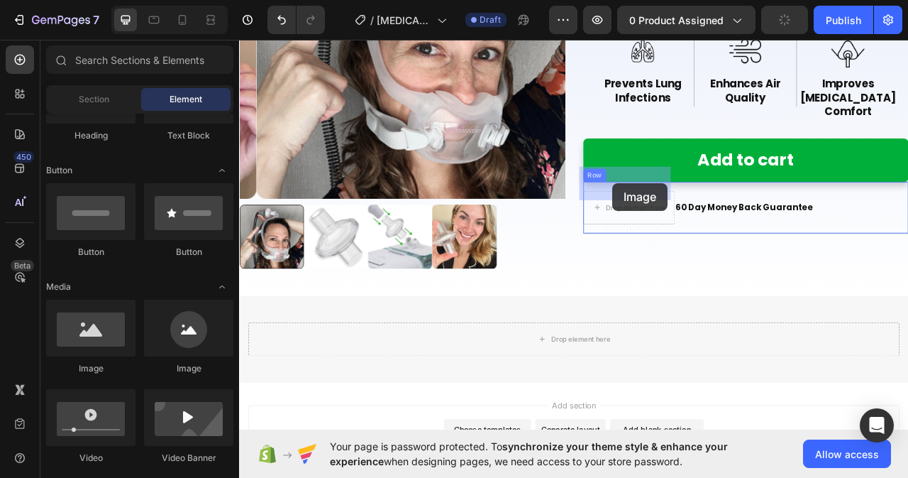
drag, startPoint x: 324, startPoint y: 377, endPoint x: 714, endPoint y: 223, distance: 419.8
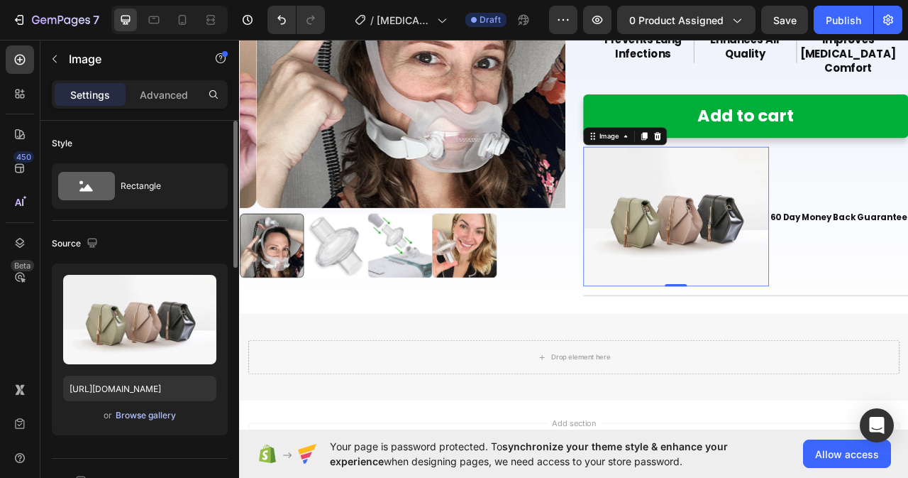
click at [175, 416] on div "Browse gallery" at bounding box center [146, 415] width 60 height 13
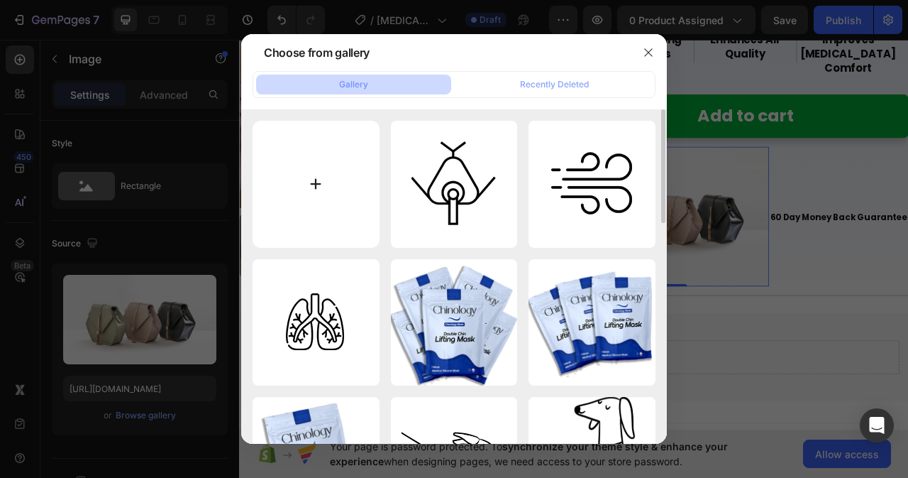
click at [315, 182] on input "file" at bounding box center [316, 184] width 127 height 127
type input "C:\fakepath\bnr_list_icon2.png"
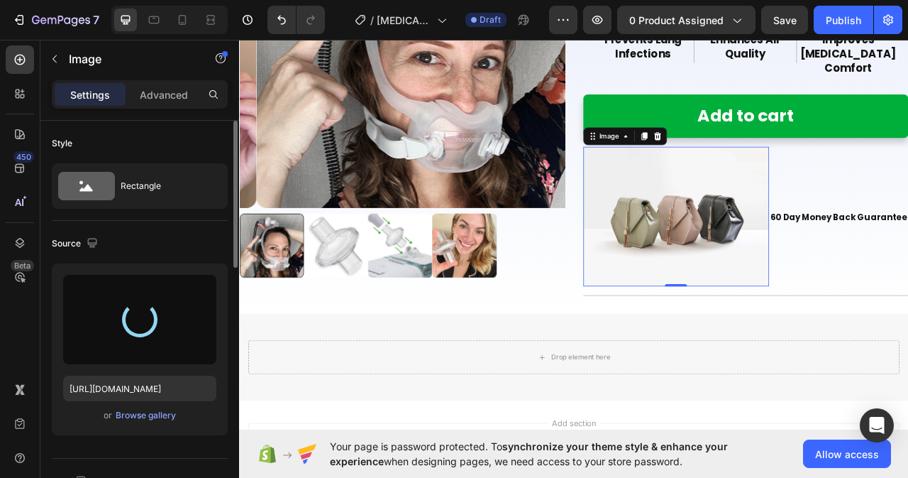
scroll to position [71, 0]
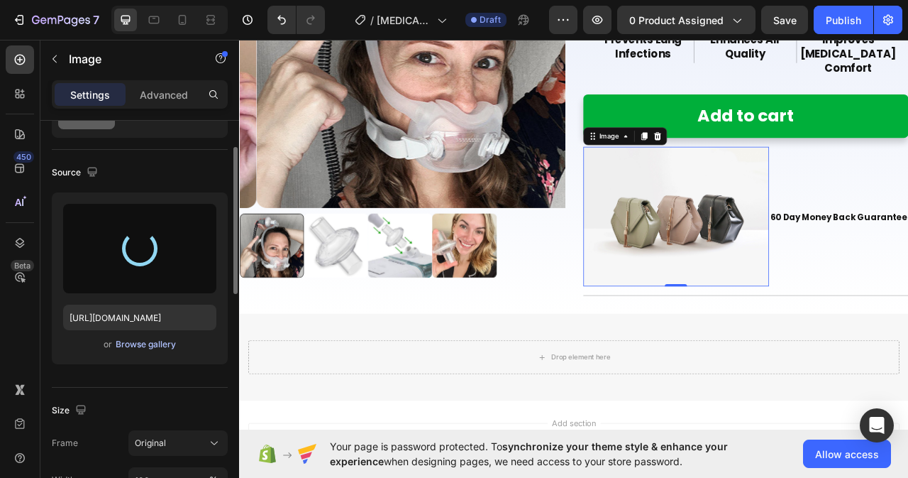
click at [150, 339] on div "Browse gallery" at bounding box center [146, 344] width 60 height 13
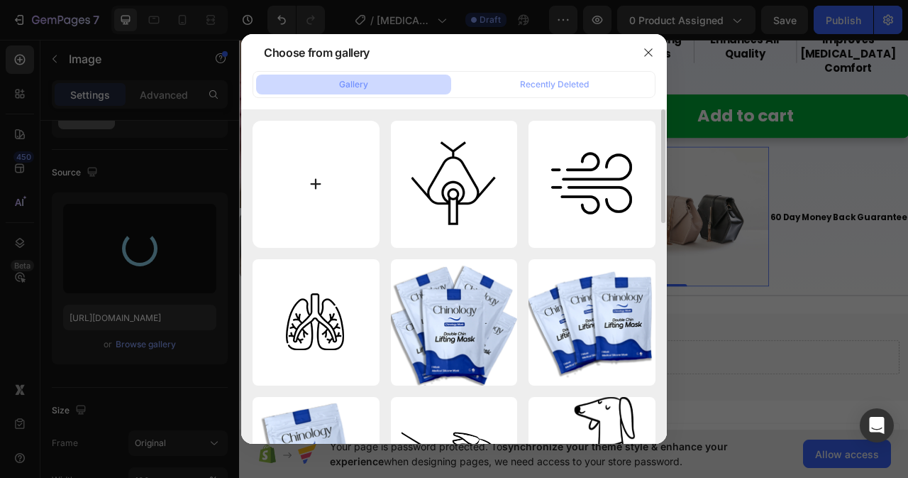
click at [320, 184] on input "file" at bounding box center [316, 184] width 127 height 127
type input "C:\fakepath\bnr_list_icon2.png"
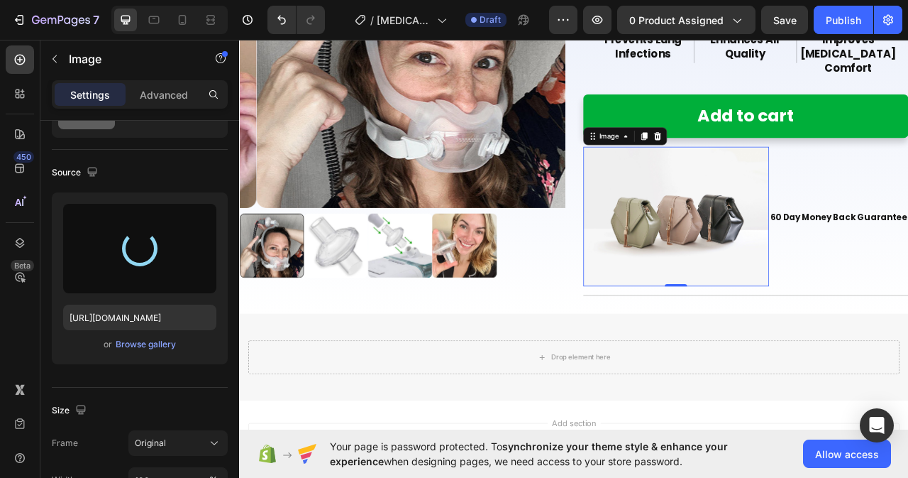
type input "https://cdn.shopify.com/s/files/1/0759/6749/6413/files/gempages_582607423764693…"
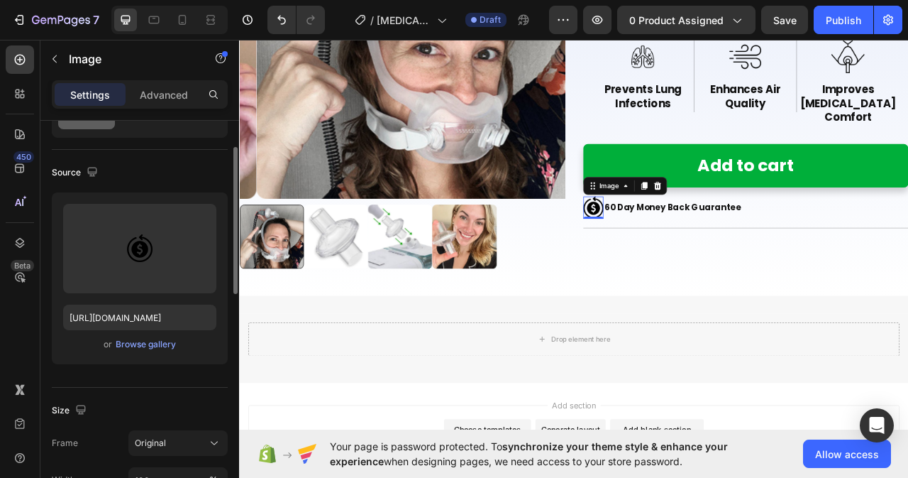
scroll to position [213, 0]
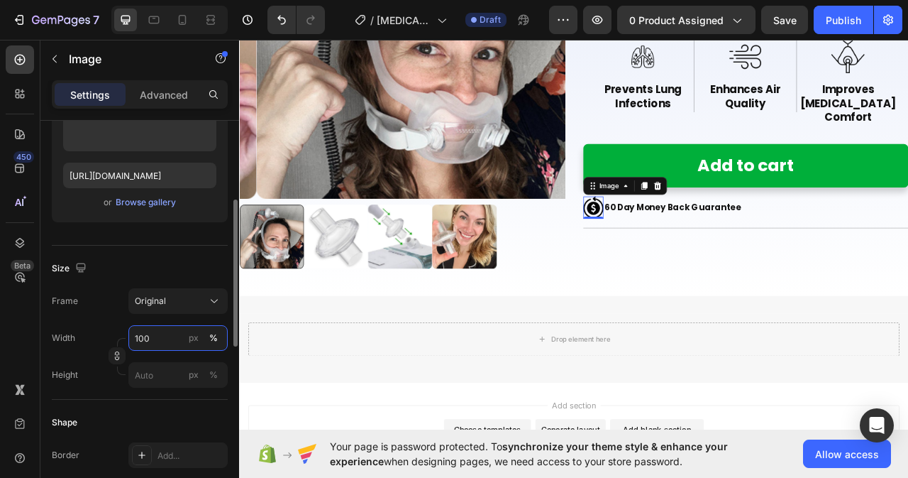
click at [170, 339] on input "100" at bounding box center [177, 338] width 99 height 26
click at [190, 338] on div "px" at bounding box center [194, 337] width 10 height 13
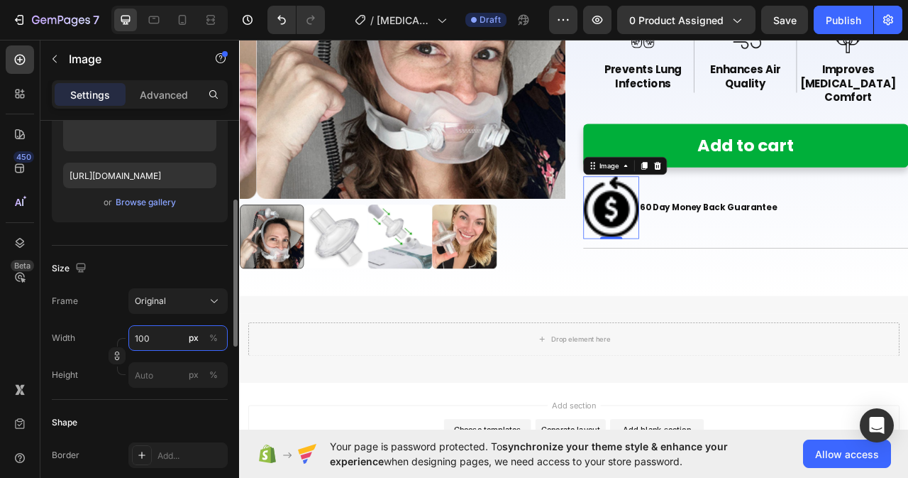
click at [169, 338] on input "100" at bounding box center [177, 338] width 99 height 26
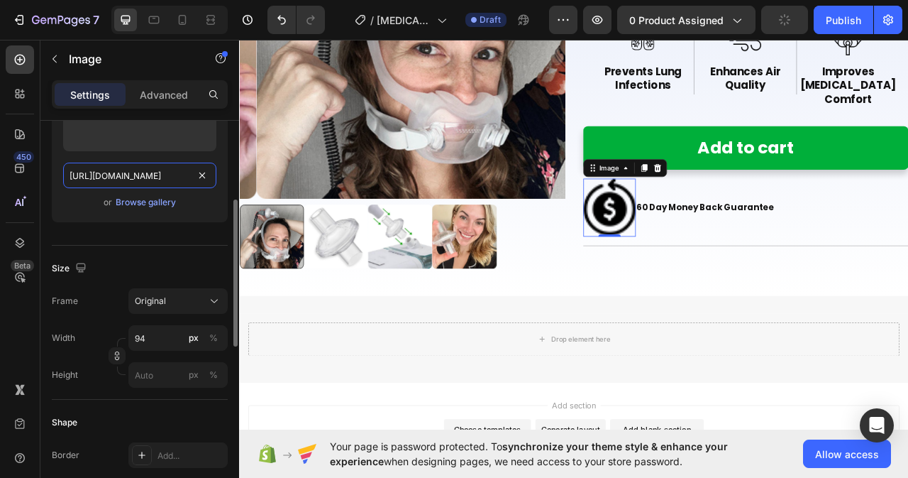
click at [191, 175] on input "https://cdn.shopify.com/s/files/1/0759/6749/6413/files/gempages_582607423764693…" at bounding box center [139, 175] width 153 height 26
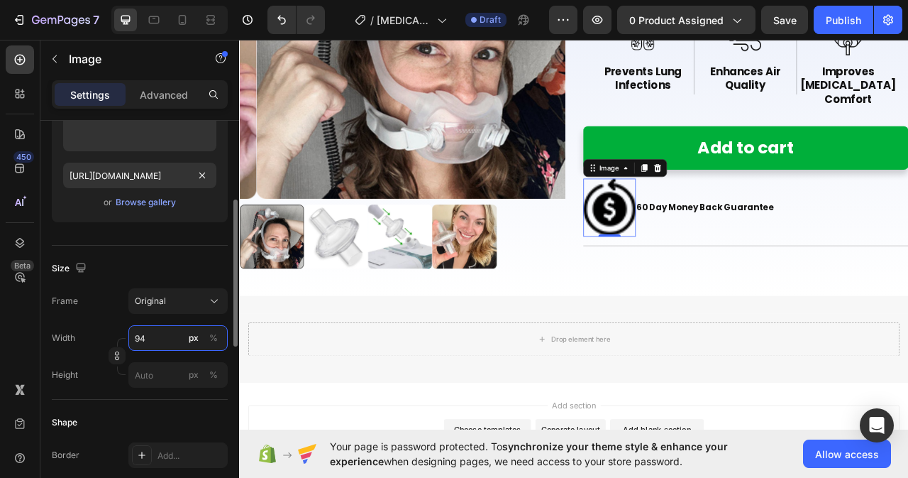
scroll to position [0, 0]
click at [159, 340] on input "94" at bounding box center [177, 338] width 99 height 26
click at [155, 330] on input "94" at bounding box center [177, 338] width 99 height 26
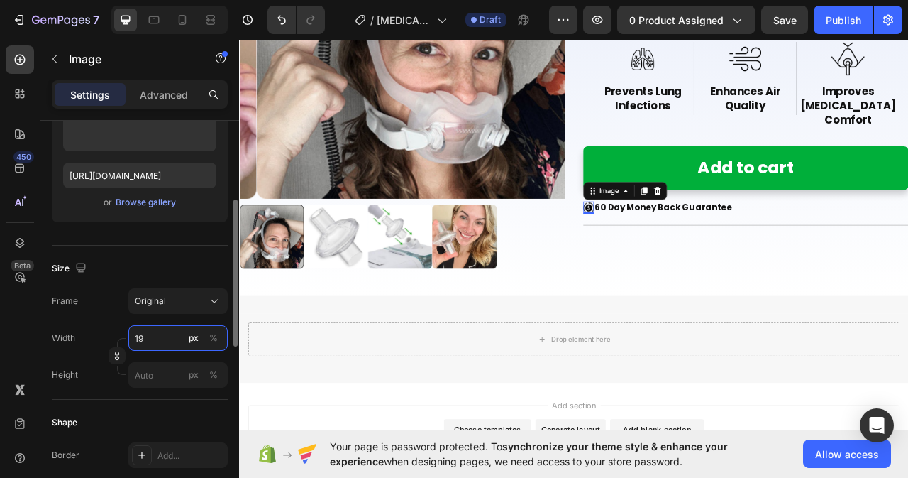
type input "18"
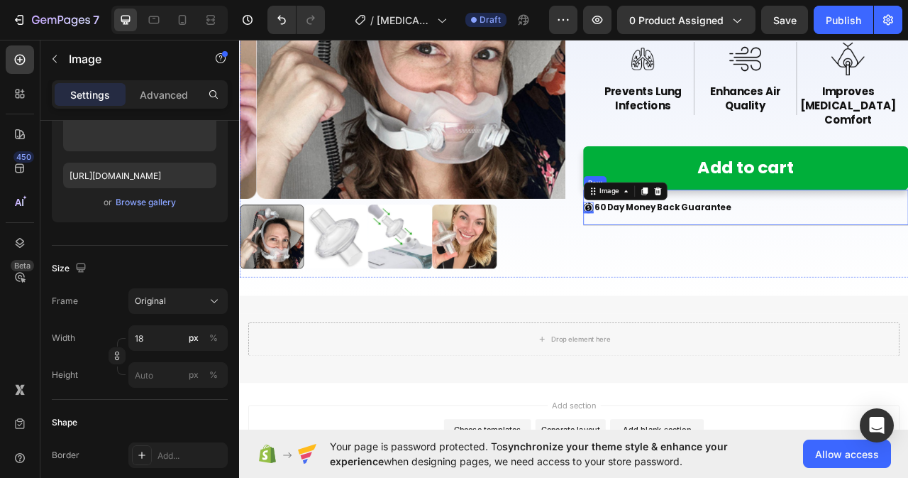
click at [908, 231] on div "Image 0 60 Day Money Back Guarantee Text Block Row" at bounding box center [884, 253] width 414 height 45
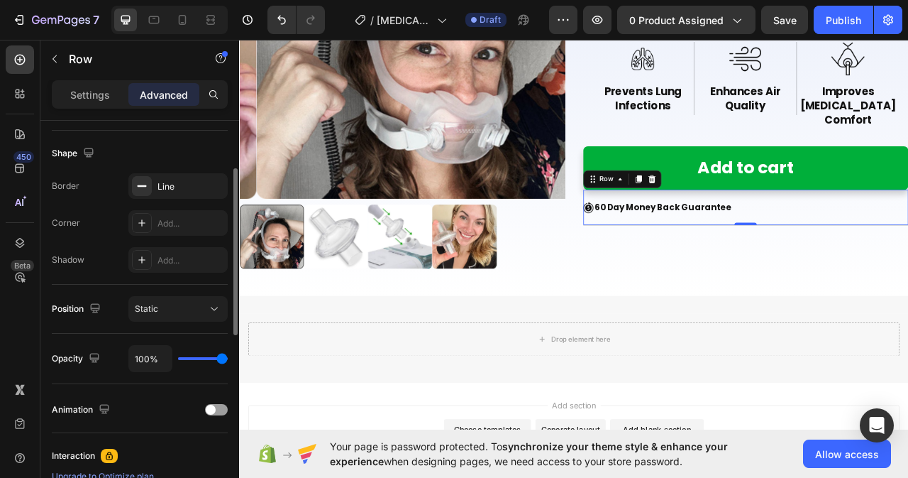
scroll to position [284, 0]
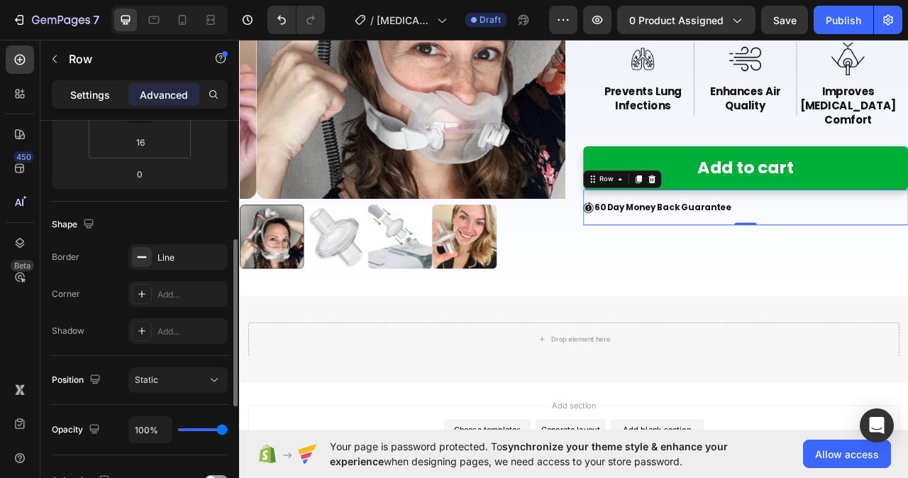
click at [89, 94] on p "Settings" at bounding box center [90, 94] width 40 height 15
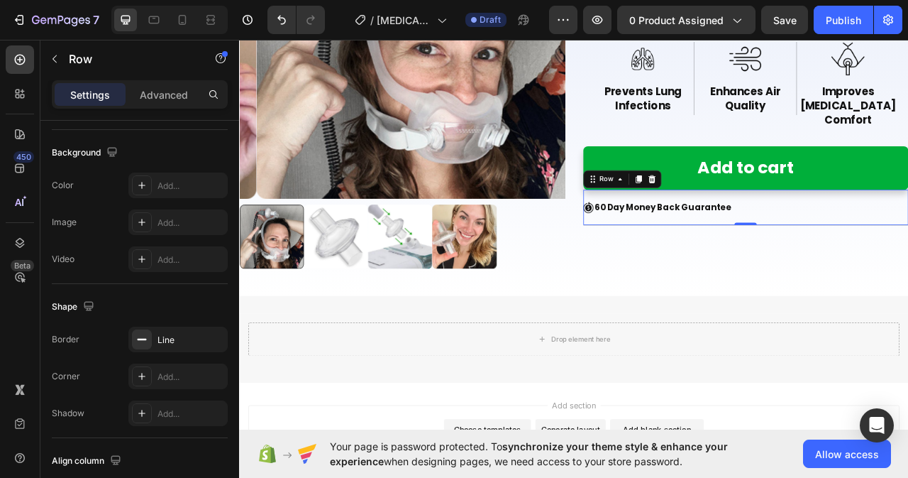
scroll to position [630, 0]
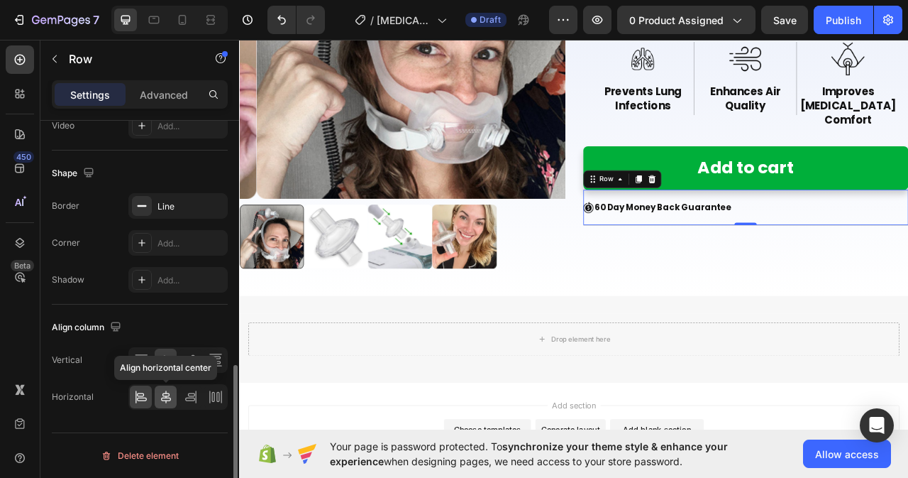
click at [165, 391] on icon at bounding box center [166, 397] width 14 height 14
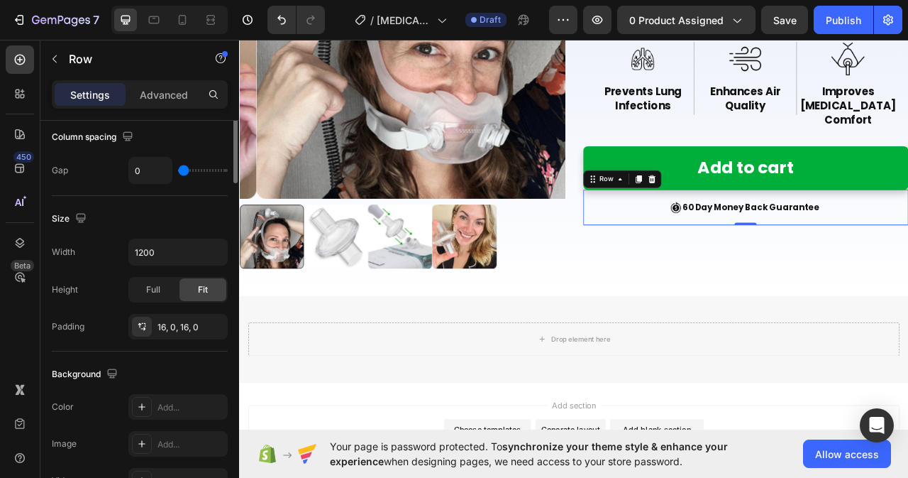
scroll to position [133, 0]
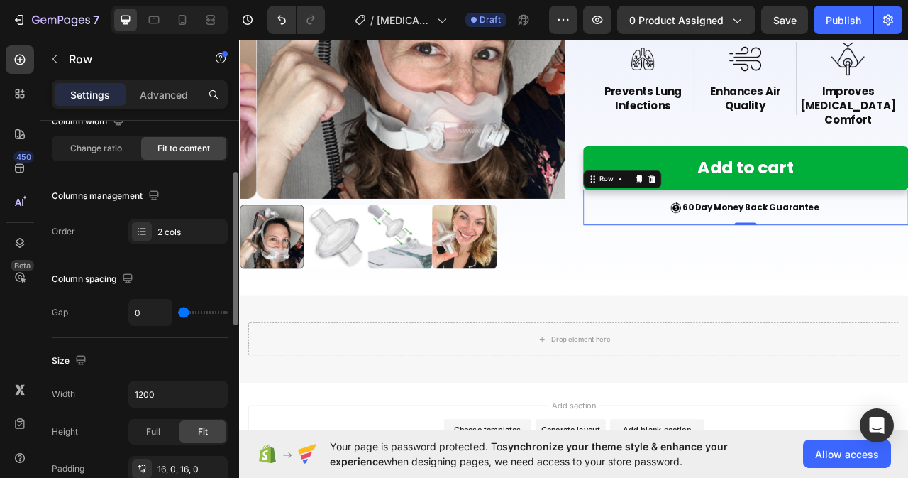
click at [185, 311] on input "range" at bounding box center [203, 312] width 50 height 3
type input "1"
type input "2"
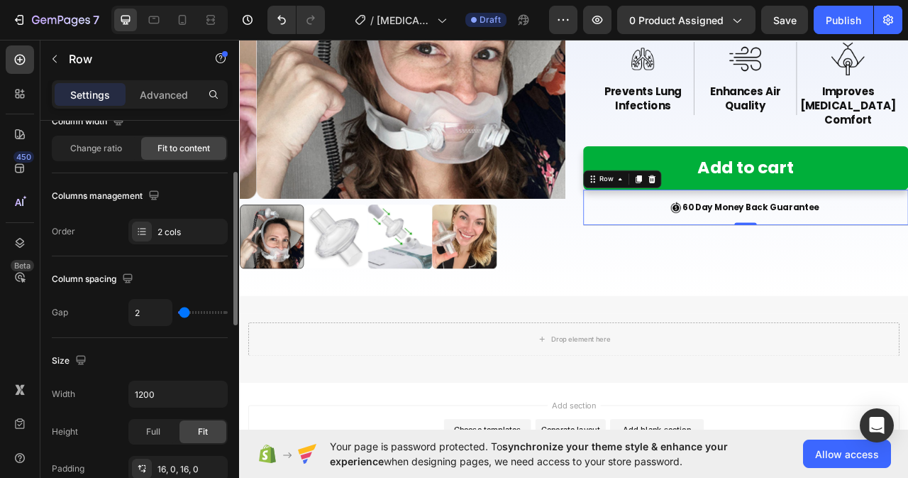
type input "3"
type input "4"
type input "5"
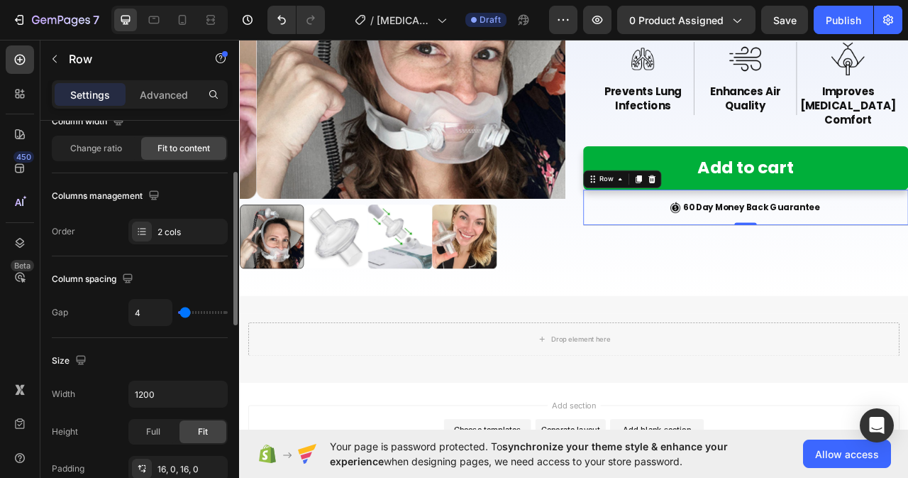
type input "5"
type input "6"
click at [191, 311] on input "range" at bounding box center [203, 312] width 50 height 3
type input "7"
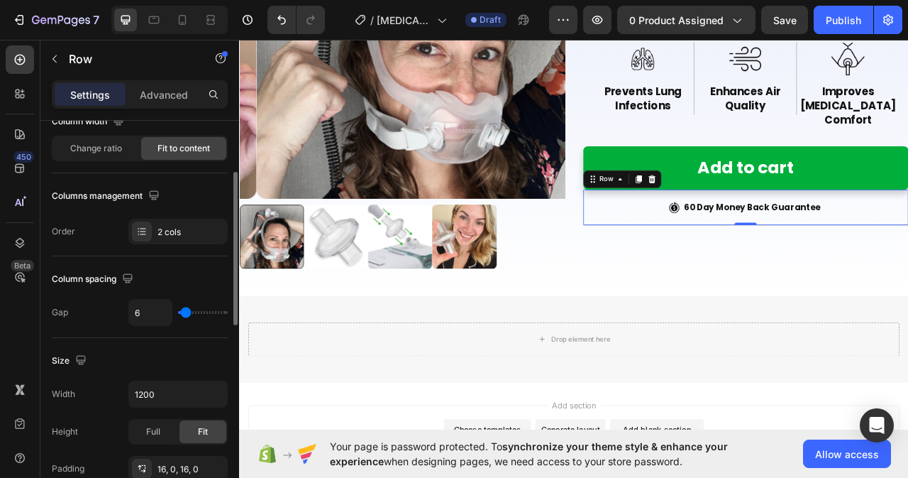
type input "7"
type input "8"
type input "9"
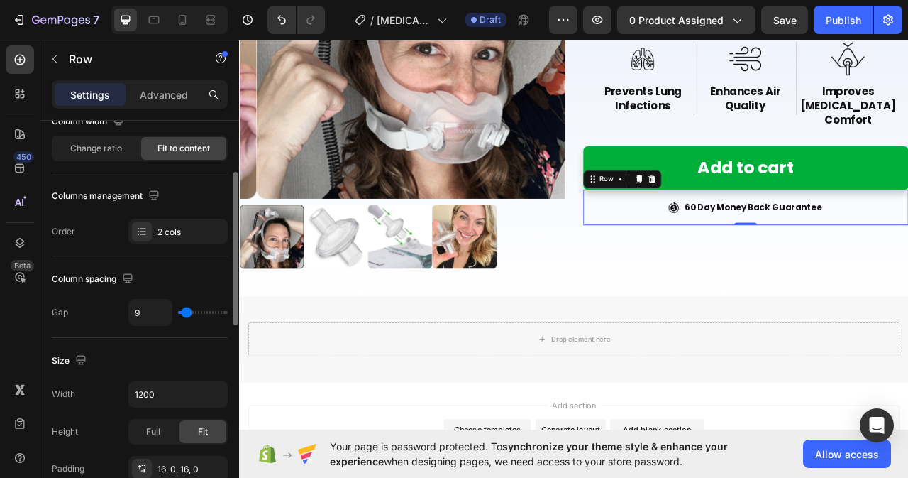
type input "10"
click at [190, 311] on input "range" at bounding box center [203, 312] width 50 height 3
type input "9"
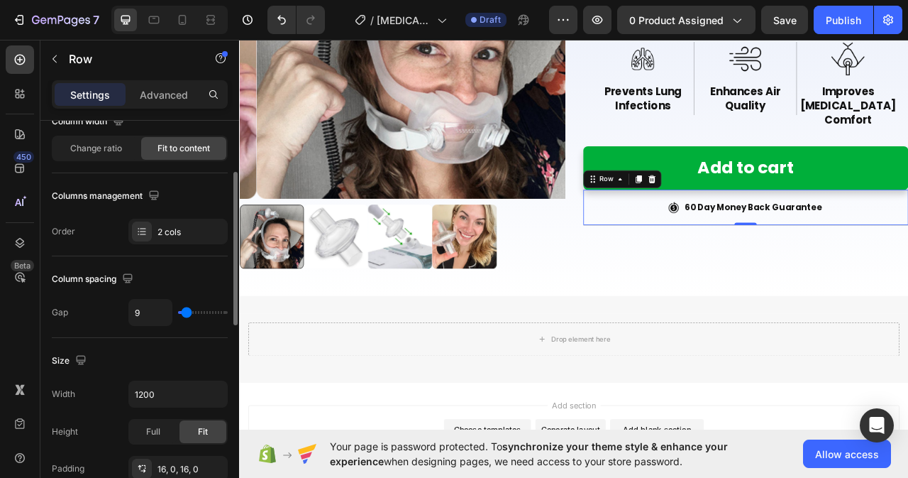
type input "8"
type input "7"
type input "6"
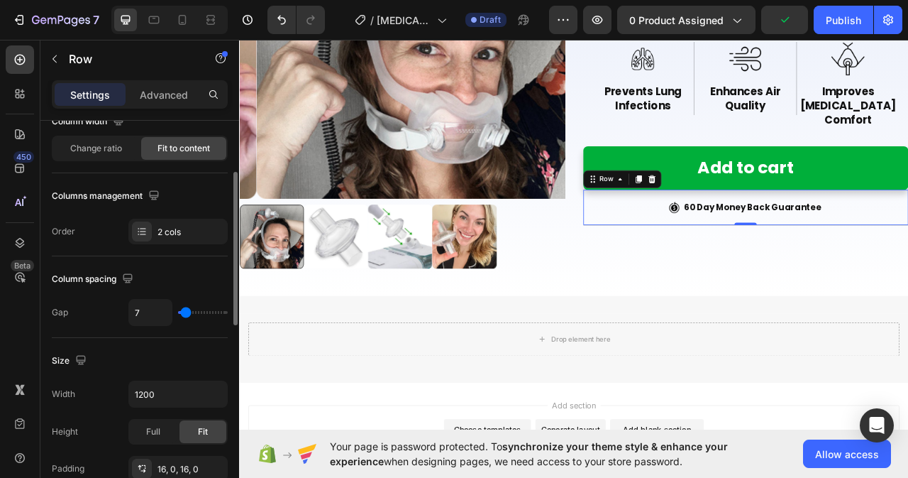
type input "6"
click at [817, 270] on div "CPAP Bacteria Filter Product Title Icon Icon Icon Icon Icon Icon List Rated 5-S…" at bounding box center [884, 86] width 414 height 514
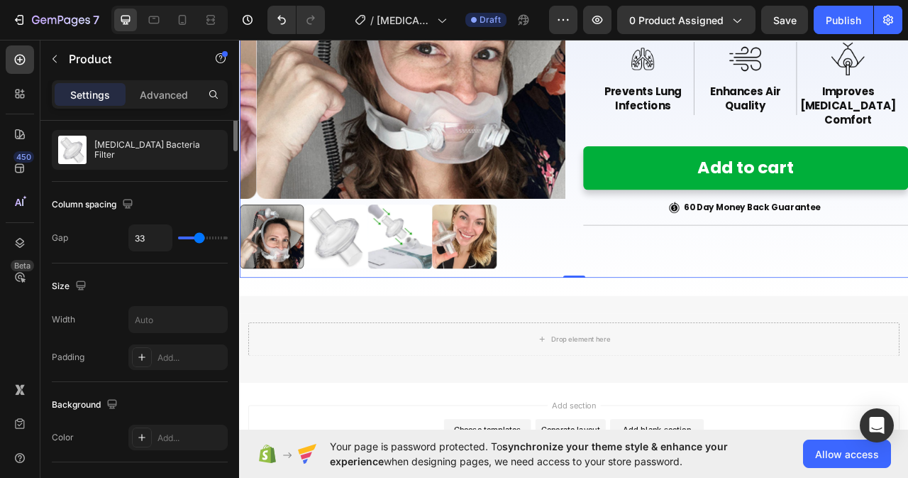
scroll to position [0, 0]
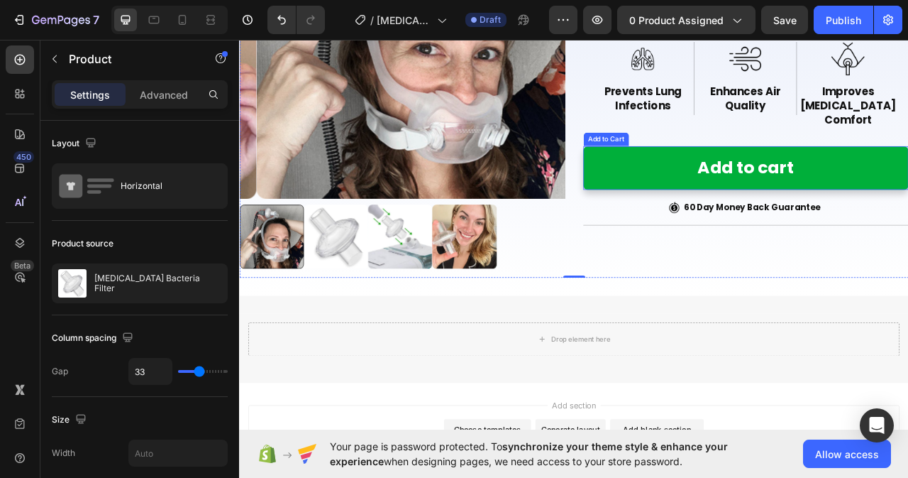
click at [908, 176] on button "Add to cart" at bounding box center [884, 203] width 414 height 55
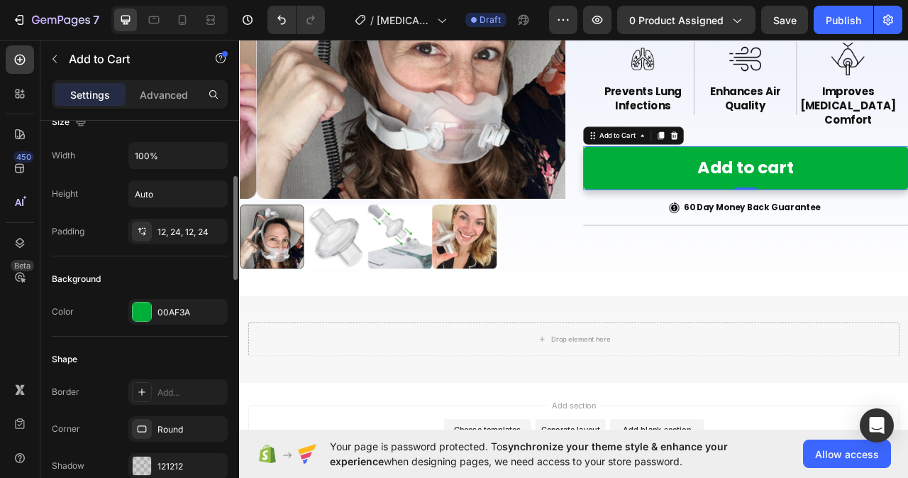
scroll to position [284, 0]
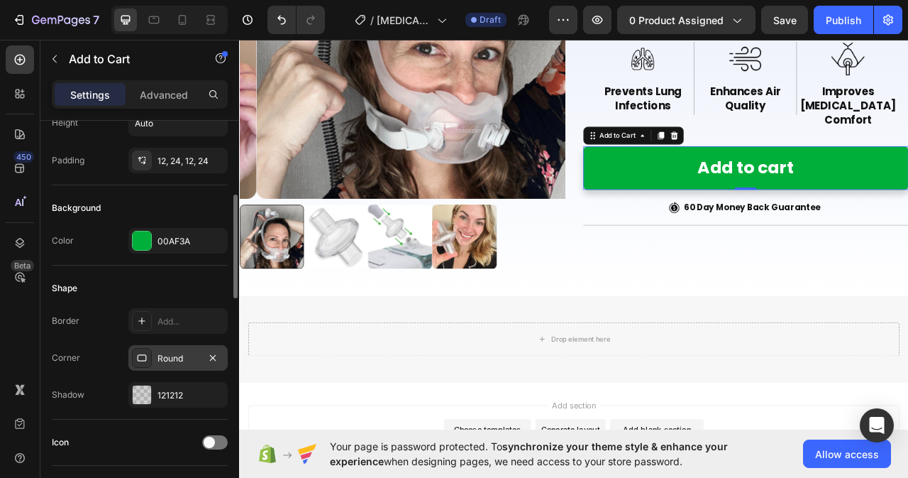
click at [175, 357] on div "Round" at bounding box center [178, 358] width 41 height 13
click at [183, 397] on div "121212" at bounding box center [178, 395] width 41 height 13
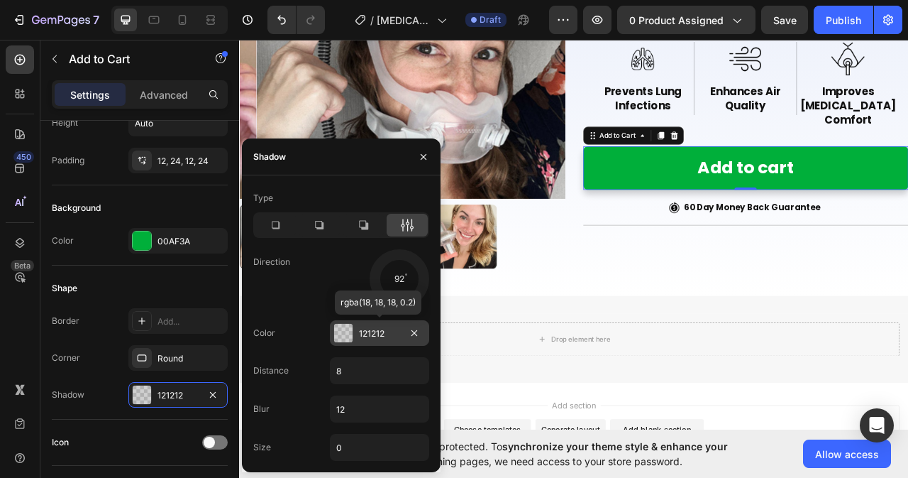
click at [390, 333] on div "121212" at bounding box center [379, 333] width 41 height 13
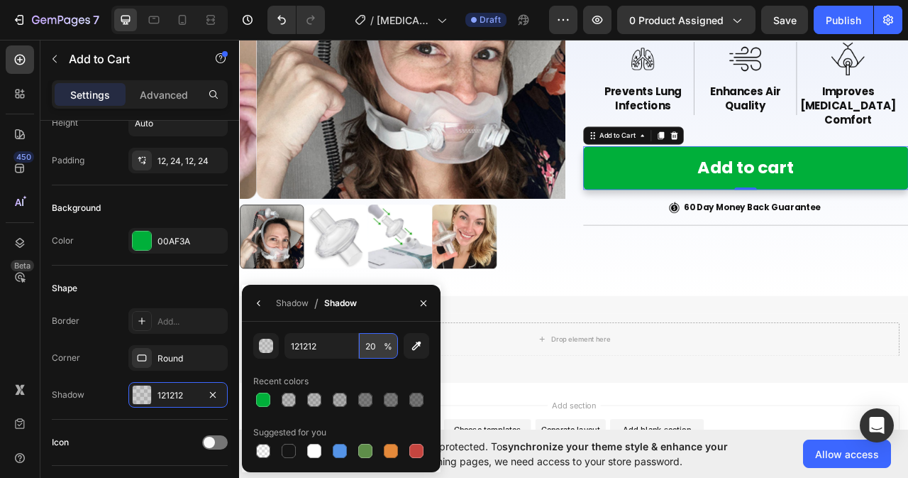
click at [376, 348] on input "20" at bounding box center [378, 346] width 39 height 26
type input "14"
click at [418, 306] on icon "button" at bounding box center [423, 302] width 11 height 11
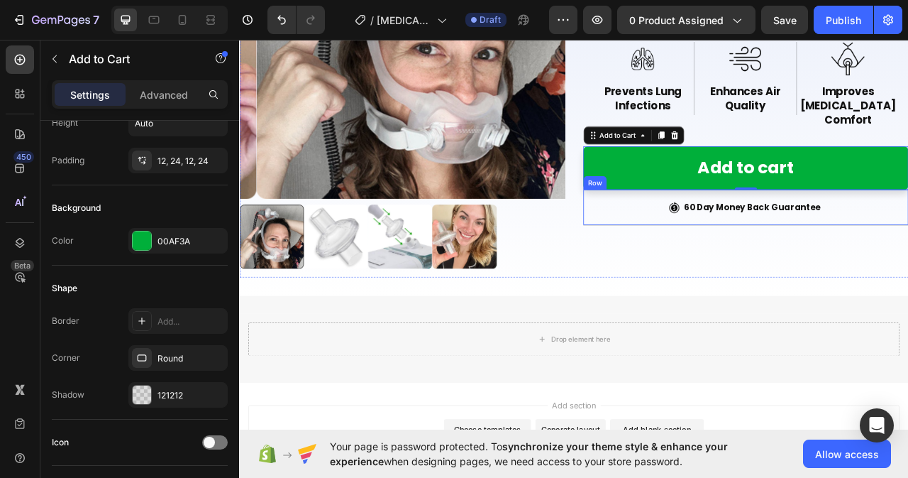
click at [700, 231] on div "Image 60 Day Money Back Guarantee Text Block Row" at bounding box center [884, 253] width 414 height 45
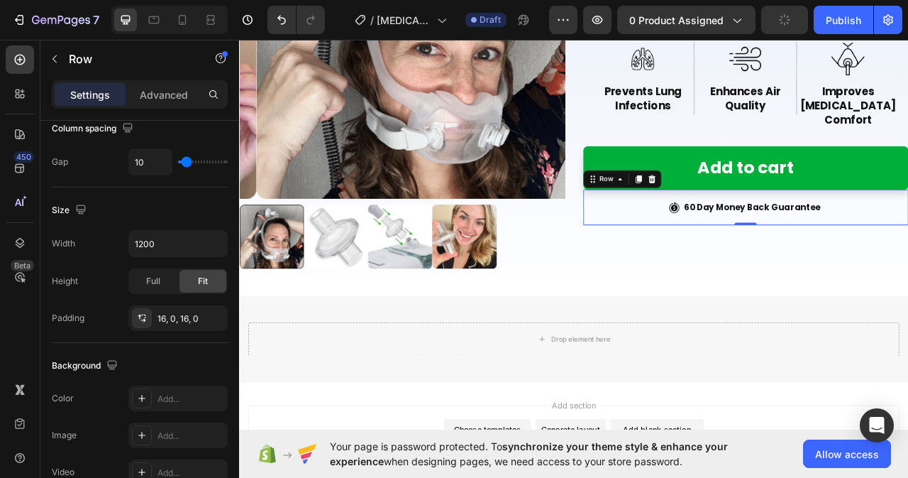
scroll to position [0, 0]
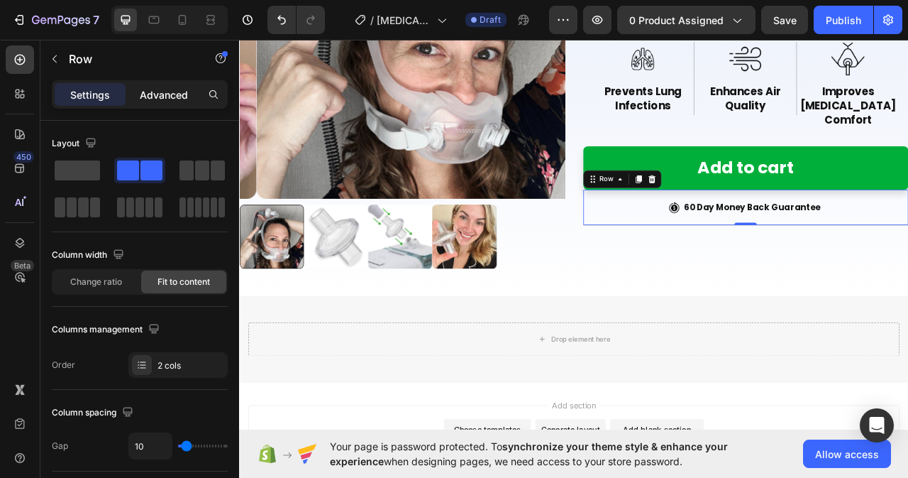
click at [170, 92] on p "Advanced" at bounding box center [164, 94] width 48 height 15
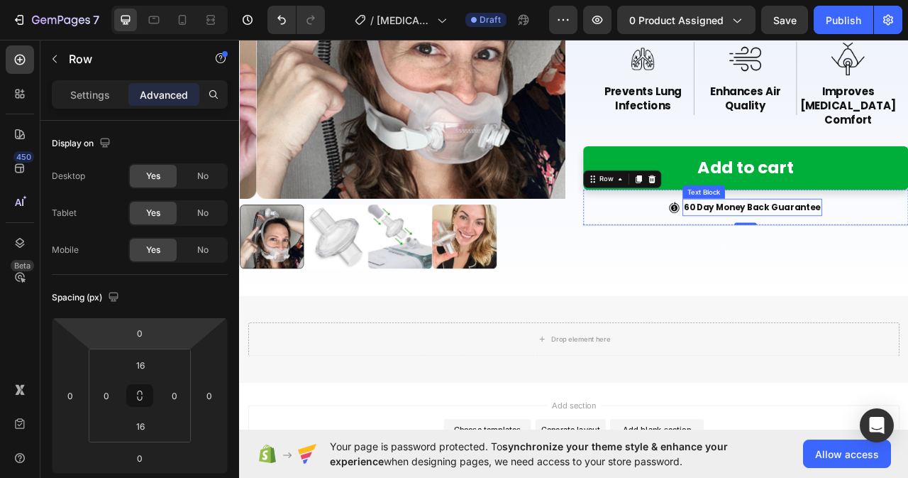
click at [908, 244] on p "60 Day Money Back Guarantee" at bounding box center [892, 253] width 175 height 19
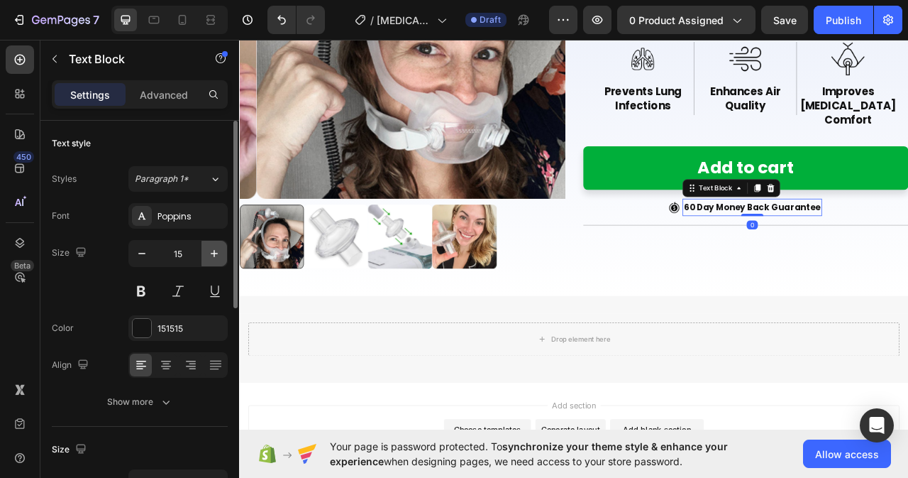
click at [216, 248] on icon "button" at bounding box center [214, 253] width 14 height 14
type input "16"
click at [162, 370] on icon at bounding box center [166, 365] width 14 height 14
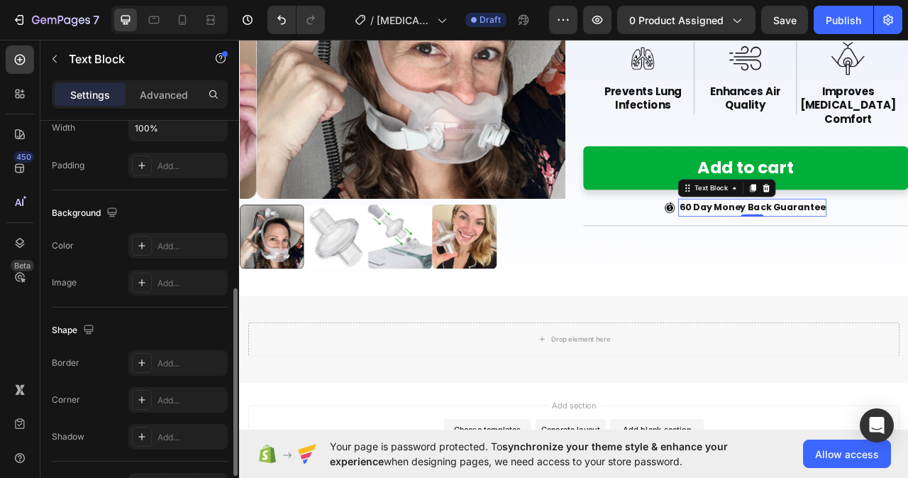
scroll to position [426, 0]
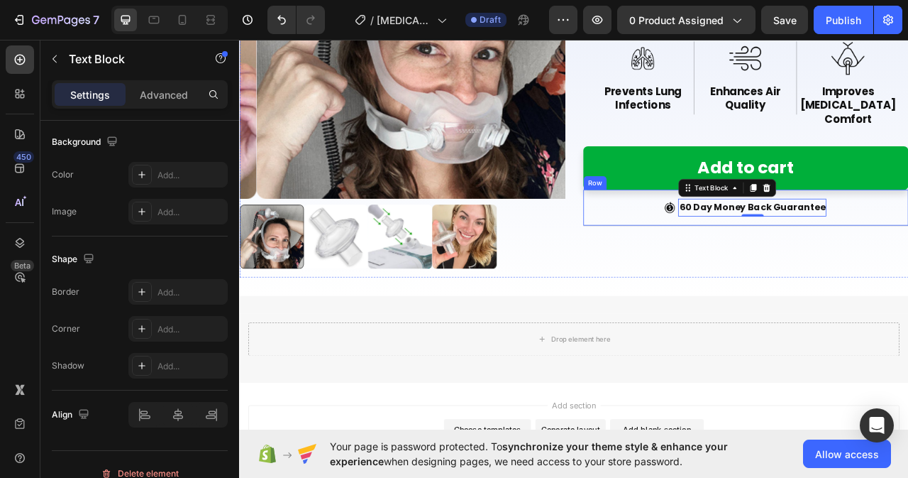
click at [783, 243] on div "Image" at bounding box center [787, 254] width 13 height 23
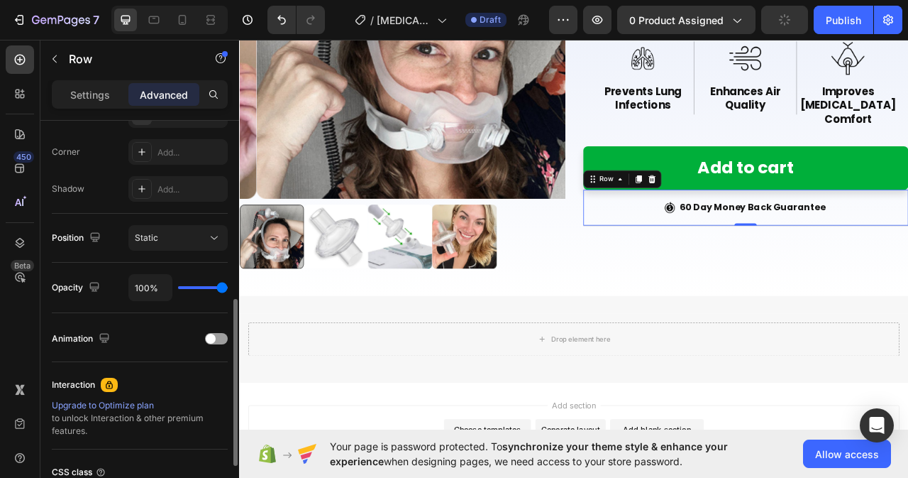
click at [96, 82] on div "Settings Advanced" at bounding box center [140, 94] width 176 height 28
click at [97, 94] on p "Settings" at bounding box center [90, 94] width 40 height 15
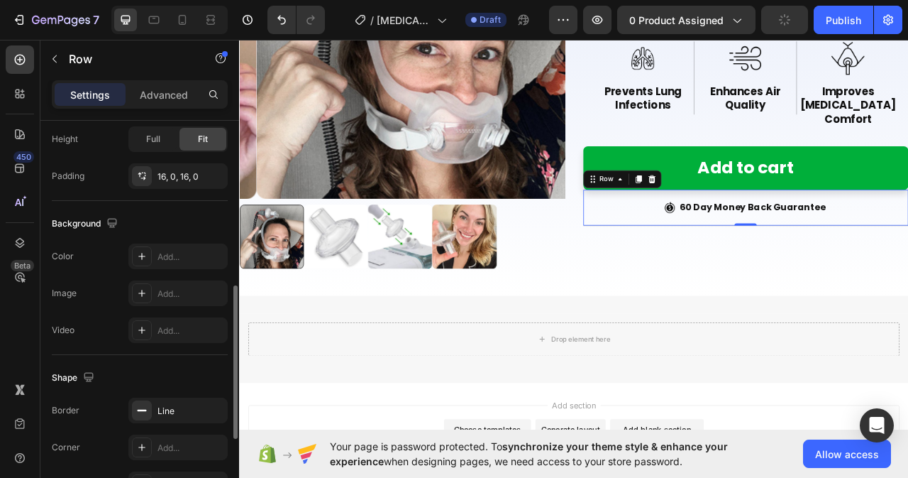
scroll to position [630, 0]
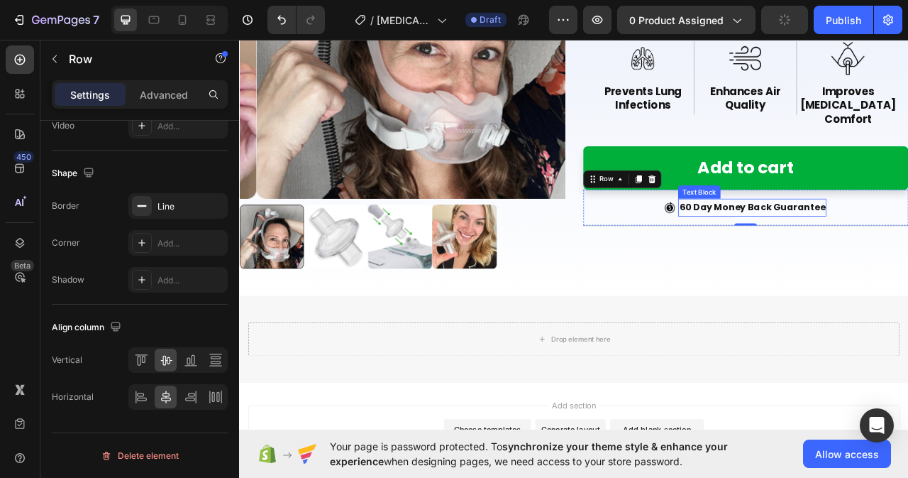
click at [815, 244] on p "60 Day Money Back Guarantee" at bounding box center [892, 254] width 186 height 21
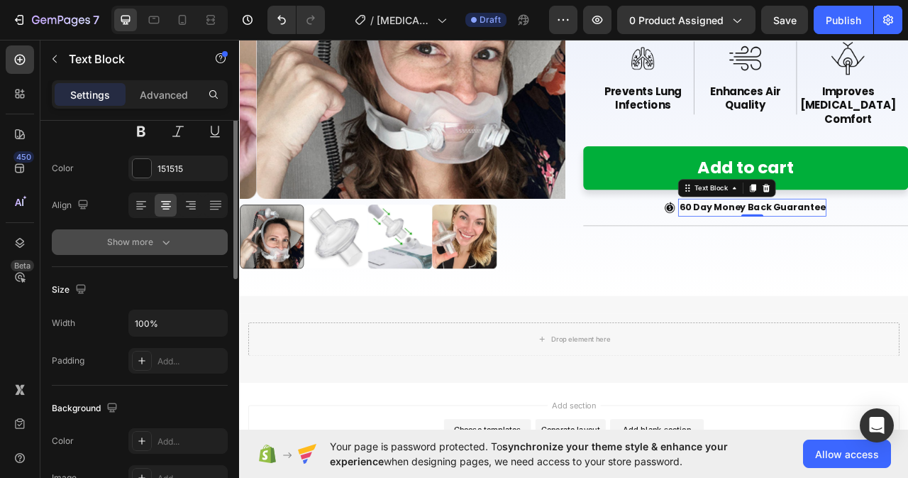
scroll to position [89, 0]
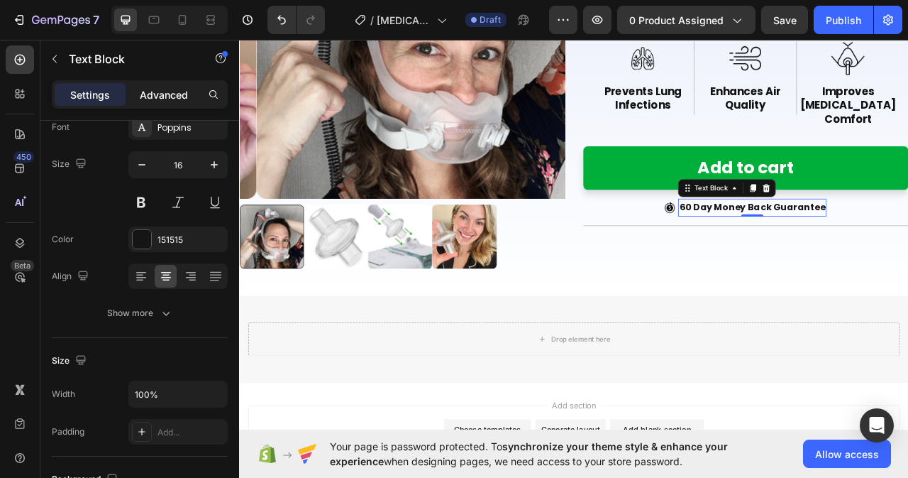
click at [166, 90] on p "Advanced" at bounding box center [164, 94] width 48 height 15
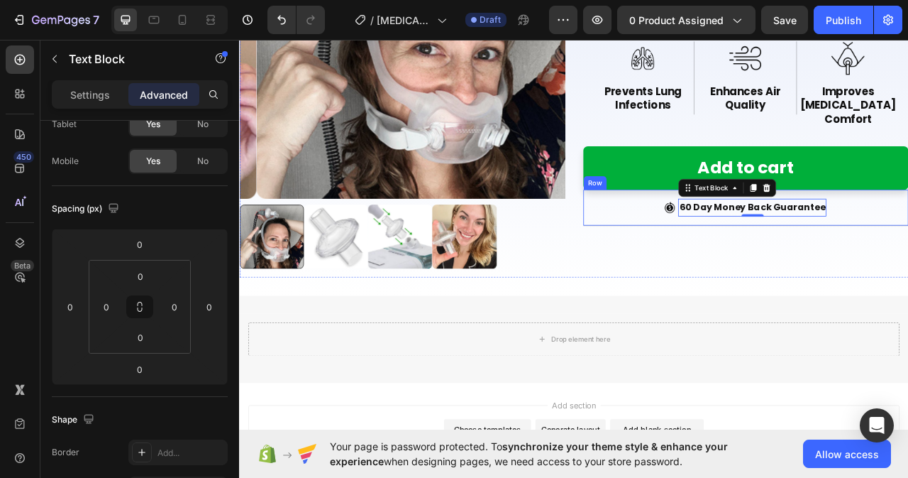
click at [788, 243] on div "Image" at bounding box center [787, 254] width 13 height 23
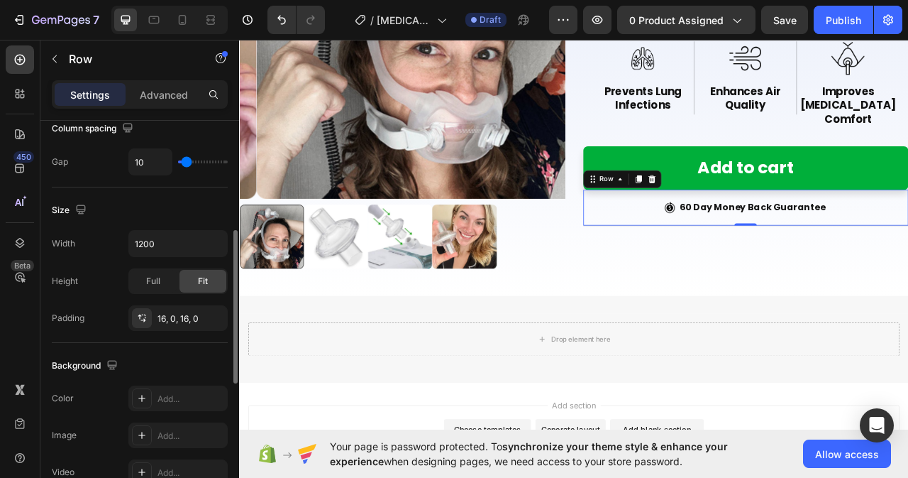
scroll to position [0, 0]
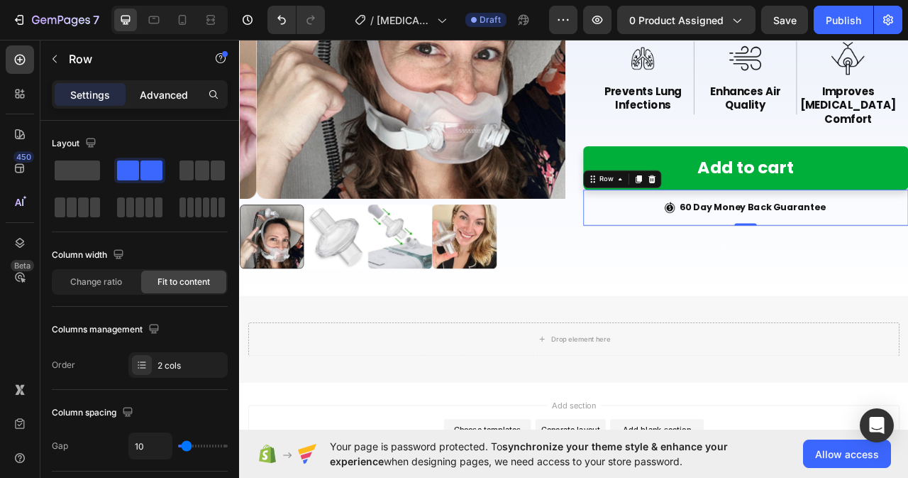
click at [158, 91] on p "Advanced" at bounding box center [164, 94] width 48 height 15
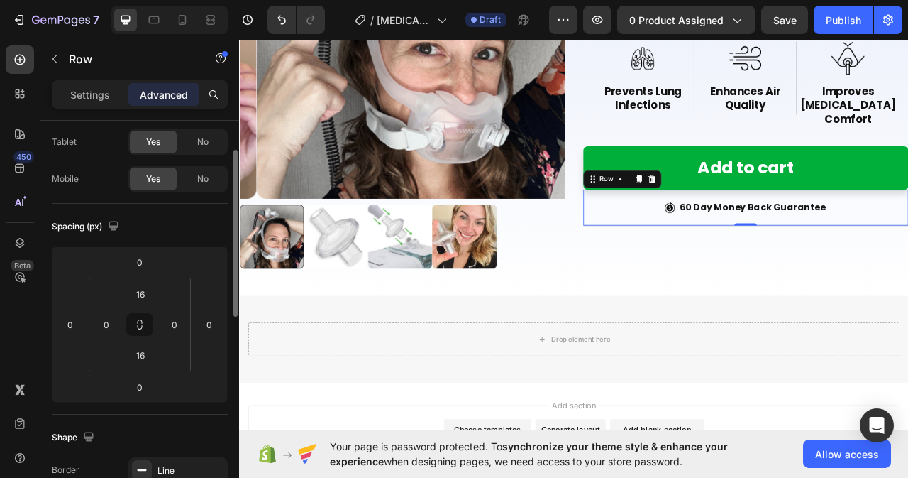
scroll to position [142, 0]
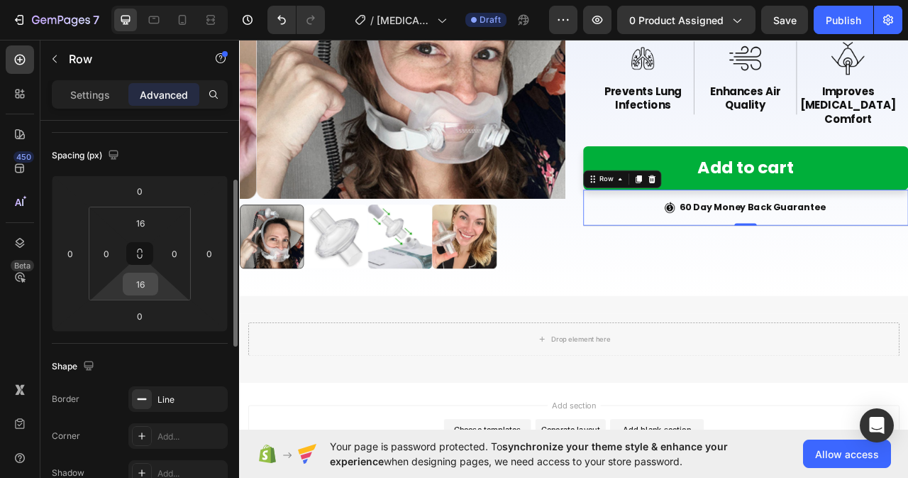
click at [153, 286] on input "16" at bounding box center [140, 283] width 28 height 21
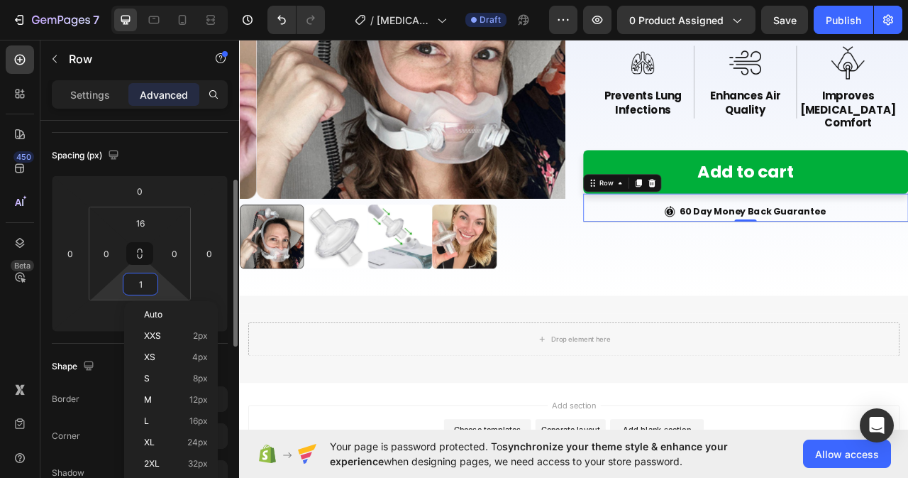
type input "0"
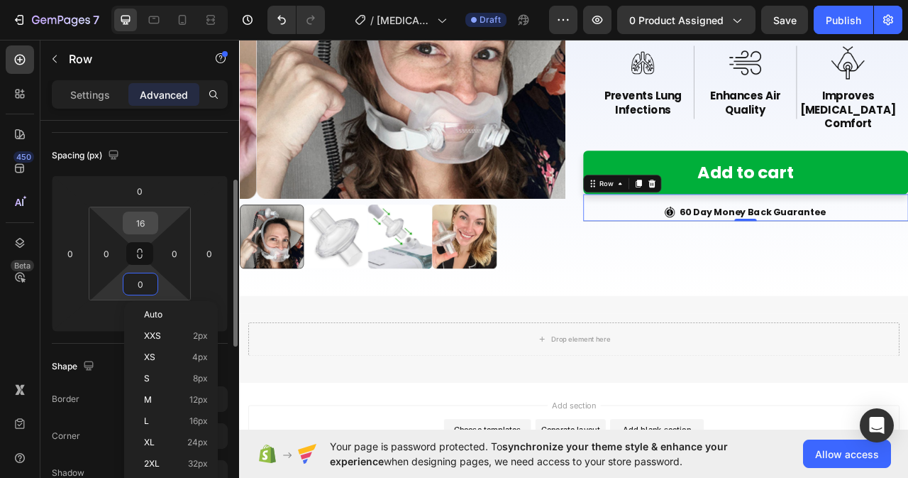
click at [151, 217] on input "16" at bounding box center [140, 222] width 28 height 21
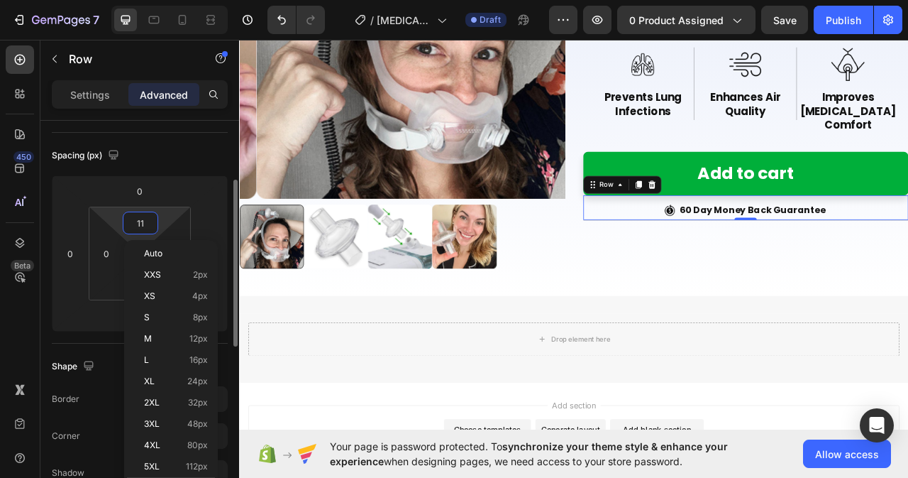
type input "12"
click at [784, 251] on img at bounding box center [787, 258] width 13 height 14
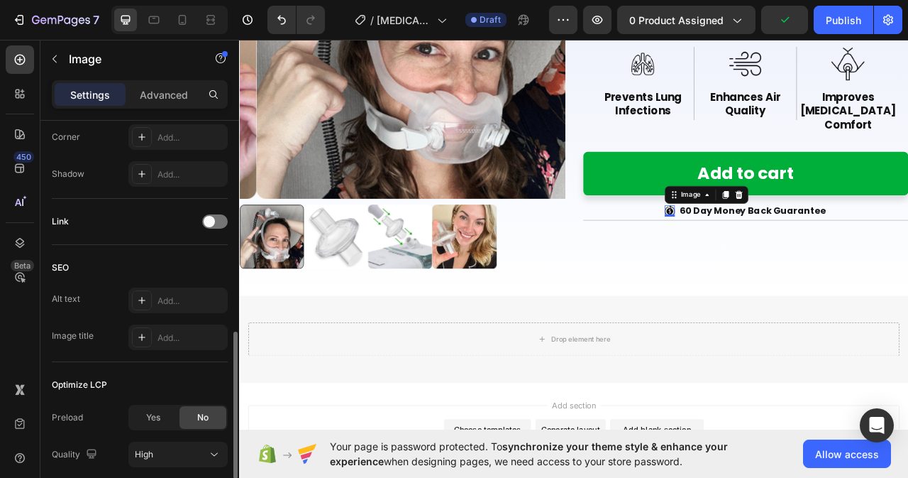
scroll to position [674, 0]
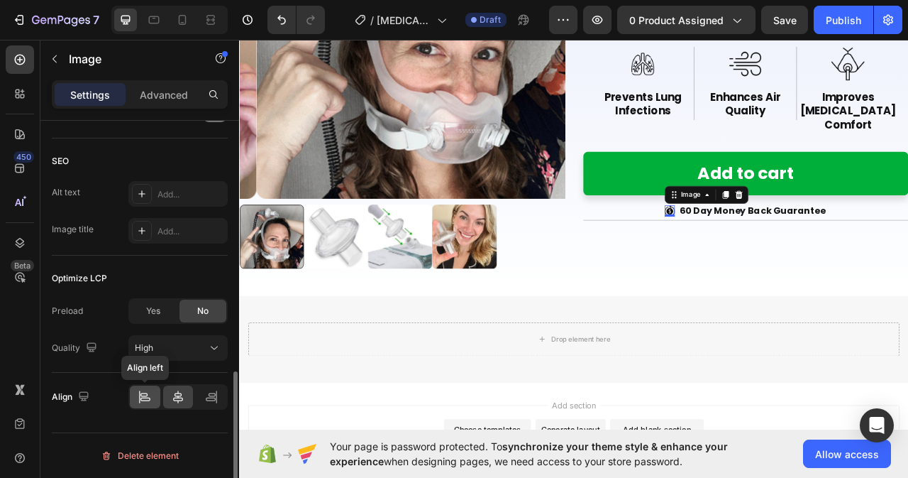
click at [141, 397] on icon at bounding box center [145, 397] width 14 height 14
click at [171, 402] on icon at bounding box center [178, 397] width 14 height 14
click at [908, 238] on div "Image 0 60 Day Money Back Guarantee Text Block Row" at bounding box center [884, 254] width 414 height 33
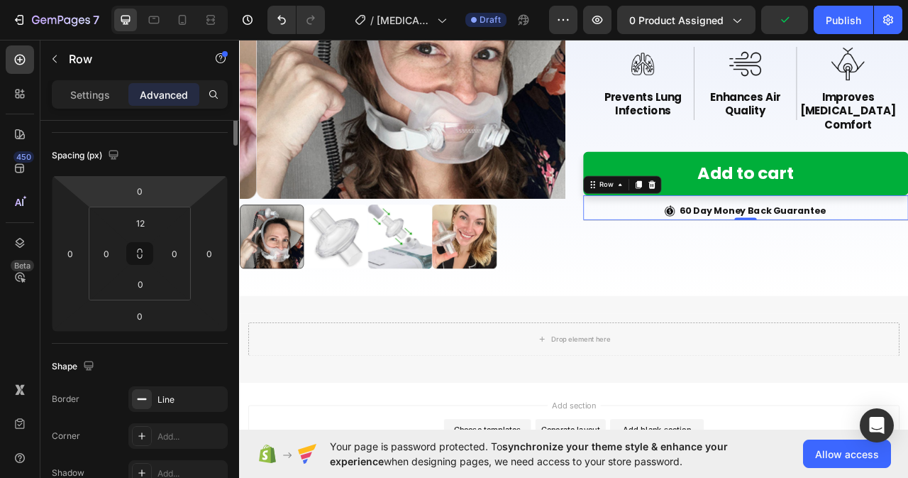
scroll to position [0, 0]
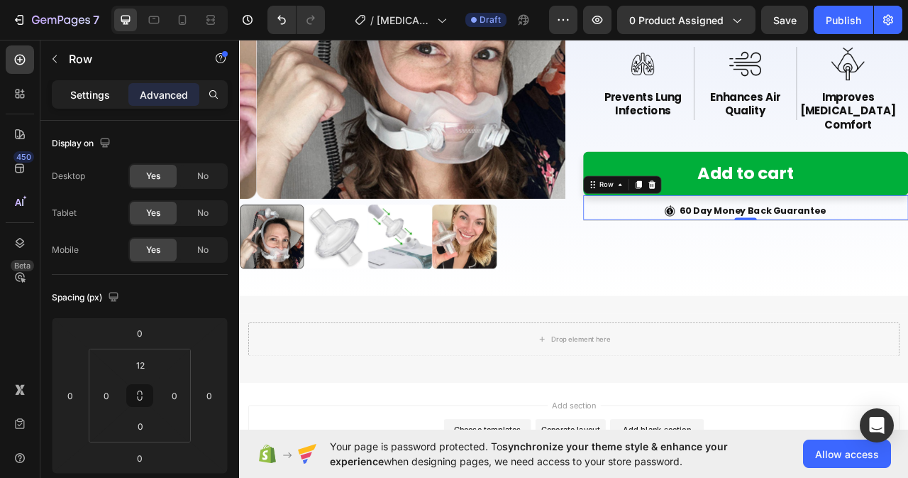
click at [94, 91] on p "Settings" at bounding box center [90, 94] width 40 height 15
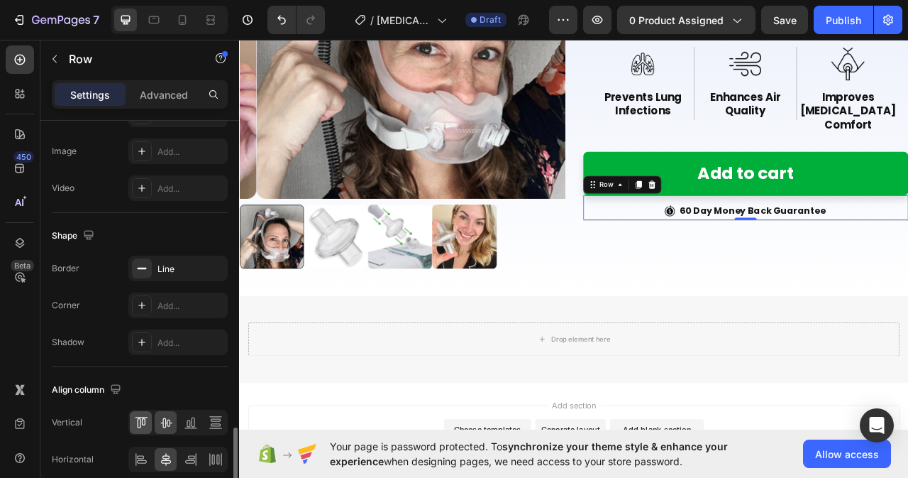
scroll to position [630, 0]
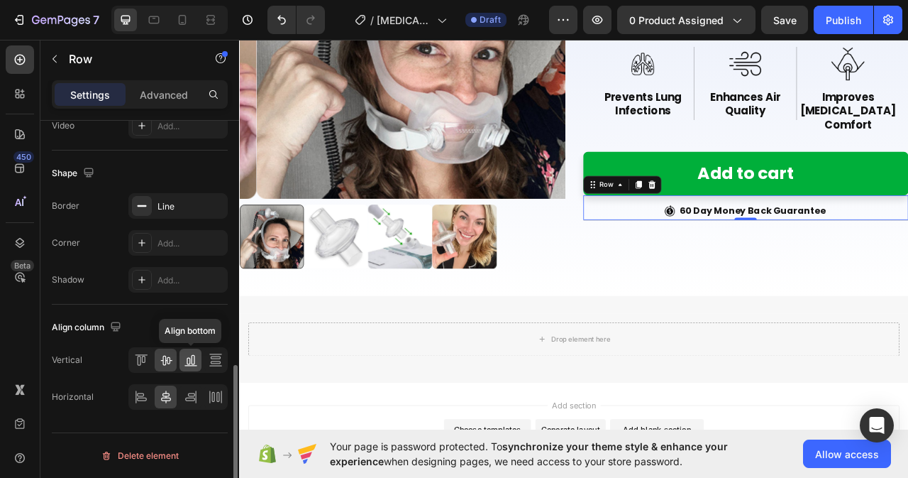
click at [188, 365] on icon at bounding box center [190, 365] width 13 height 1
click at [166, 363] on icon at bounding box center [166, 360] width 14 height 14
click at [134, 363] on icon at bounding box center [141, 360] width 14 height 14
click at [169, 365] on icon at bounding box center [166, 360] width 14 height 14
click at [192, 398] on icon at bounding box center [191, 397] width 14 height 14
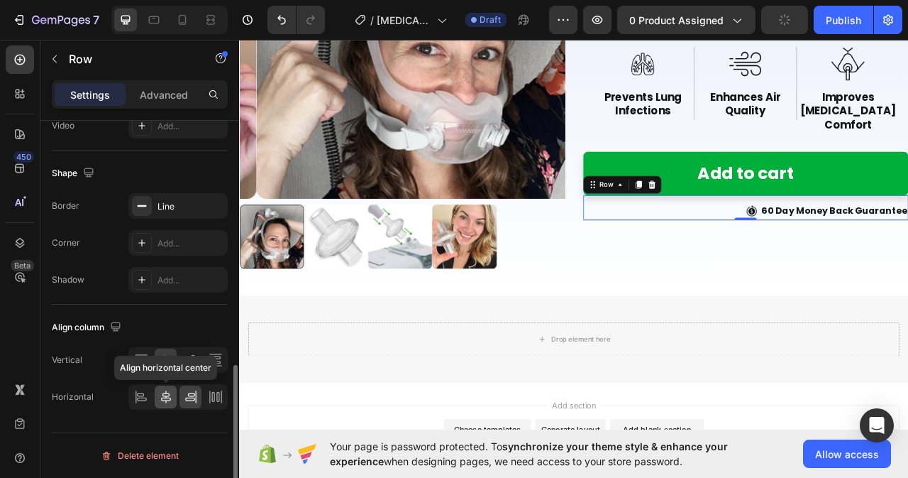
click at [160, 399] on icon at bounding box center [166, 397] width 14 height 14
click at [215, 396] on icon at bounding box center [216, 397] width 14 height 14
click at [161, 400] on icon at bounding box center [166, 397] width 14 height 14
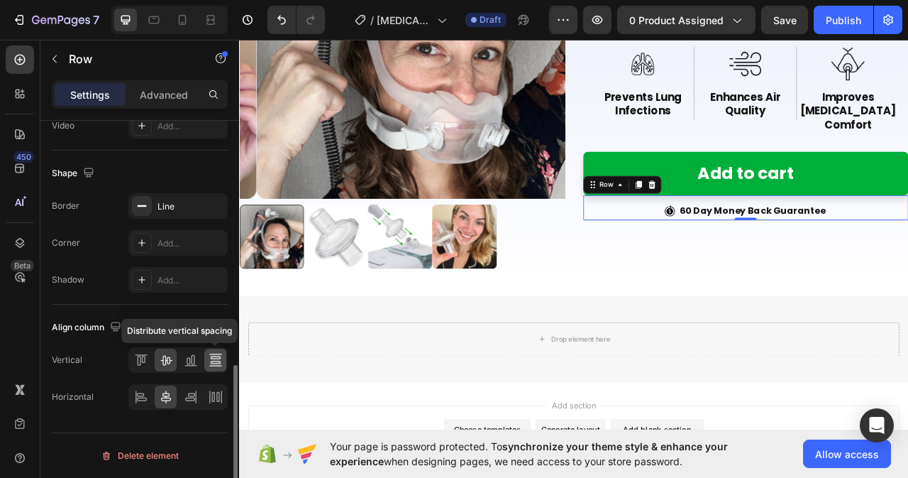
click at [213, 363] on icon at bounding box center [215, 361] width 10 height 3
click at [173, 359] on div at bounding box center [166, 359] width 22 height 23
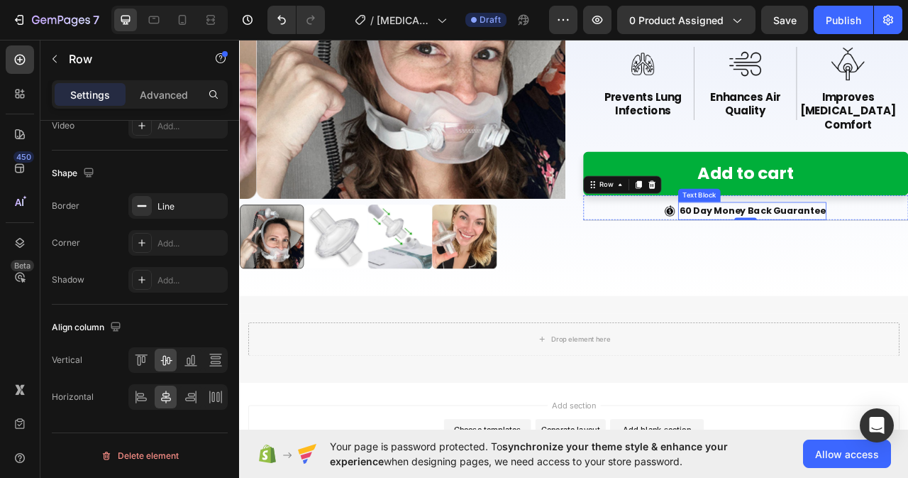
click at [822, 248] on p "60 Day Money Back Guarantee" at bounding box center [892, 258] width 186 height 21
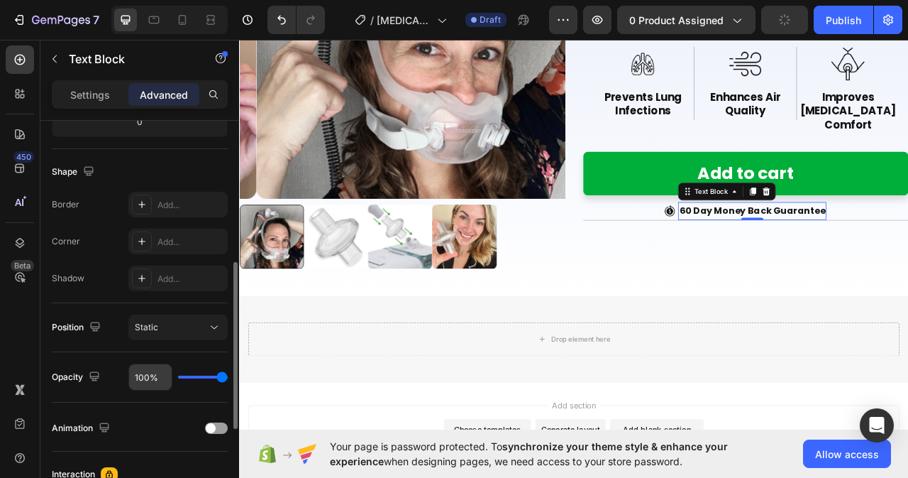
scroll to position [265, 0]
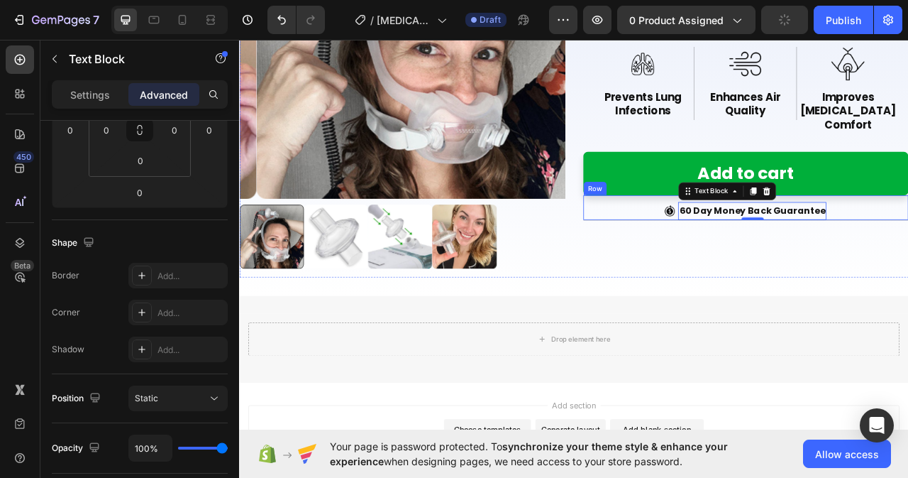
click at [749, 238] on div "Image 60 Day Money Back Guarantee Text Block 0 Row" at bounding box center [884, 254] width 414 height 33
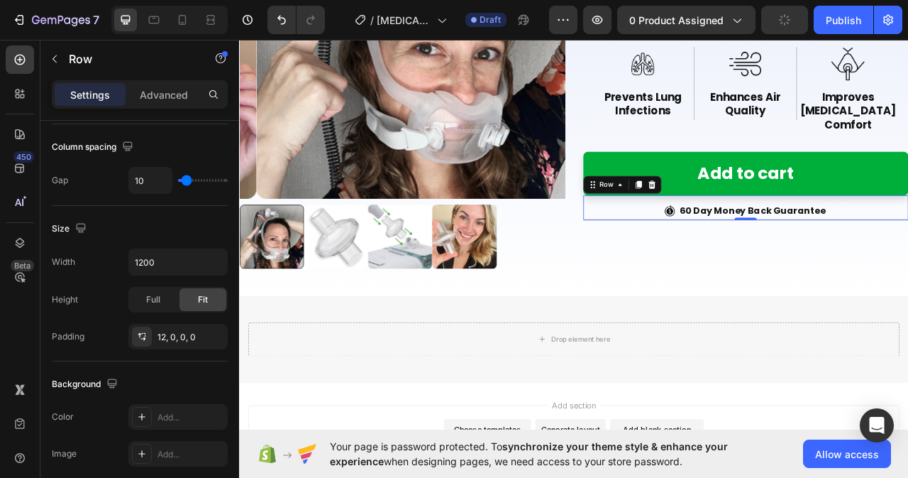
scroll to position [0, 0]
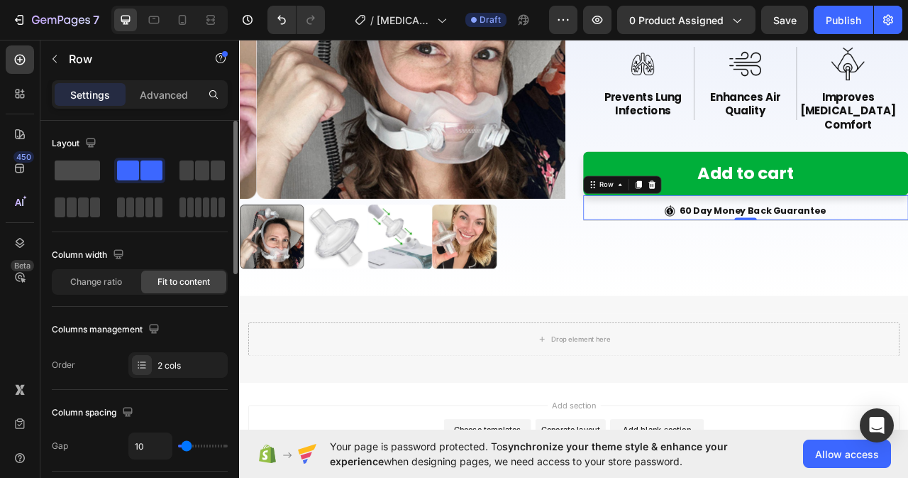
drag, startPoint x: 75, startPoint y: 170, endPoint x: 78, endPoint y: 163, distance: 7.3
click at [78, 163] on span at bounding box center [77, 170] width 45 height 20
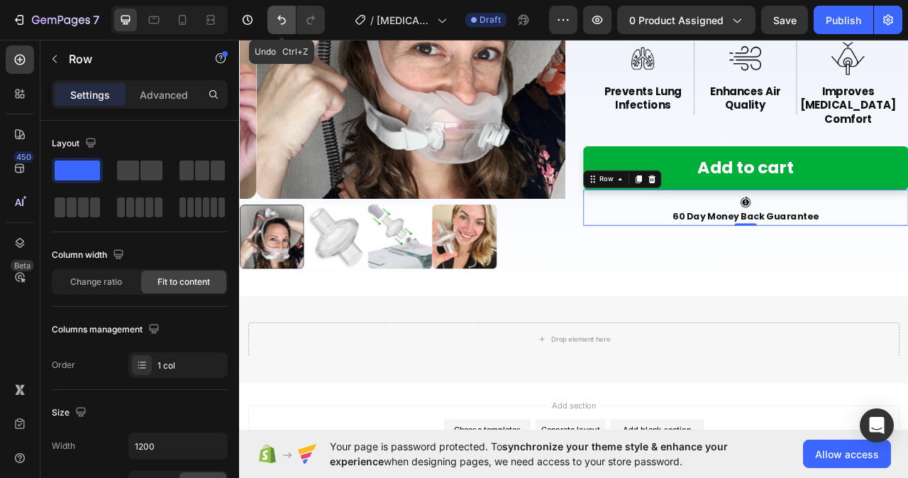
click at [285, 12] on button "Undo/Redo" at bounding box center [281, 20] width 28 height 28
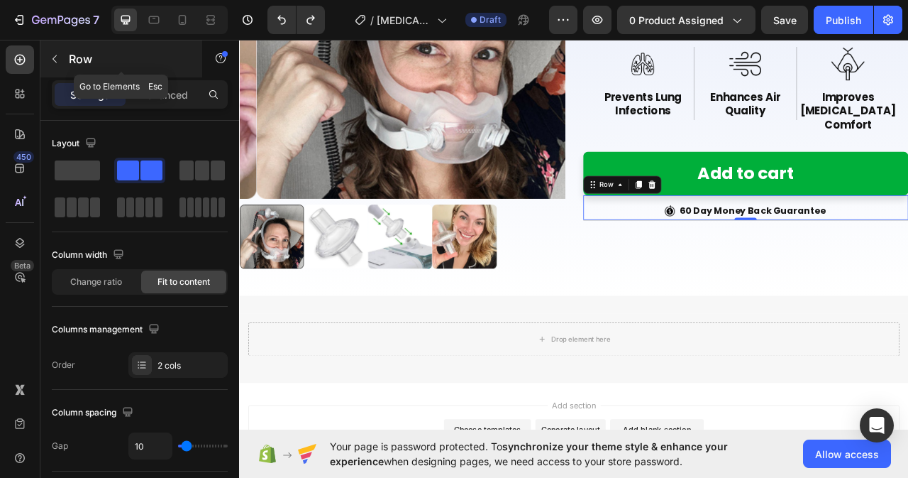
click at [60, 60] on icon "button" at bounding box center [54, 58] width 11 height 11
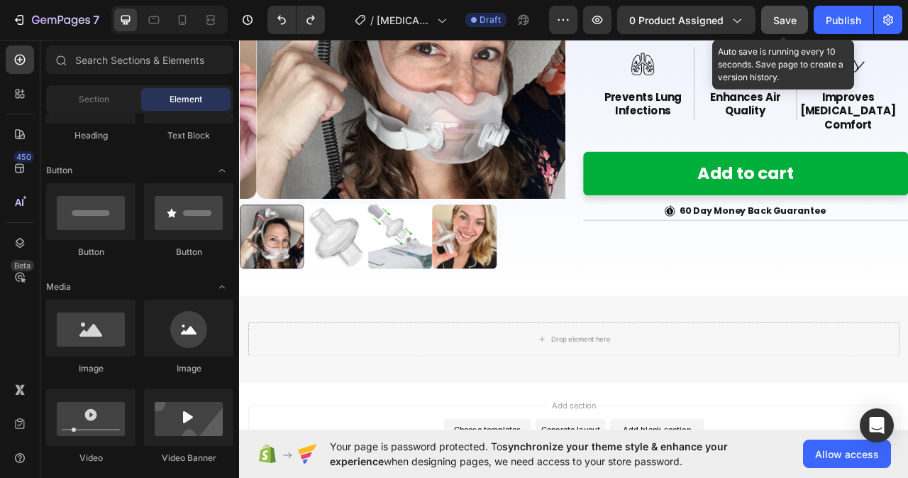
click at [785, 7] on button "Save" at bounding box center [784, 20] width 47 height 28
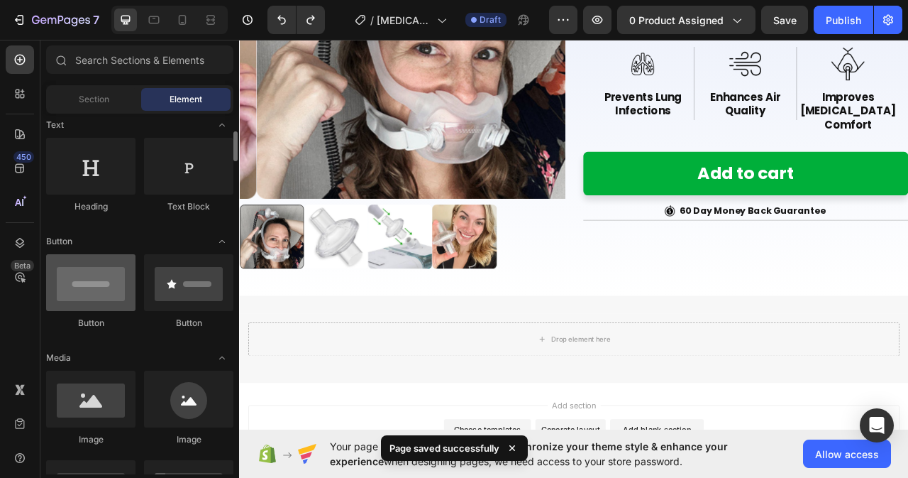
scroll to position [355, 0]
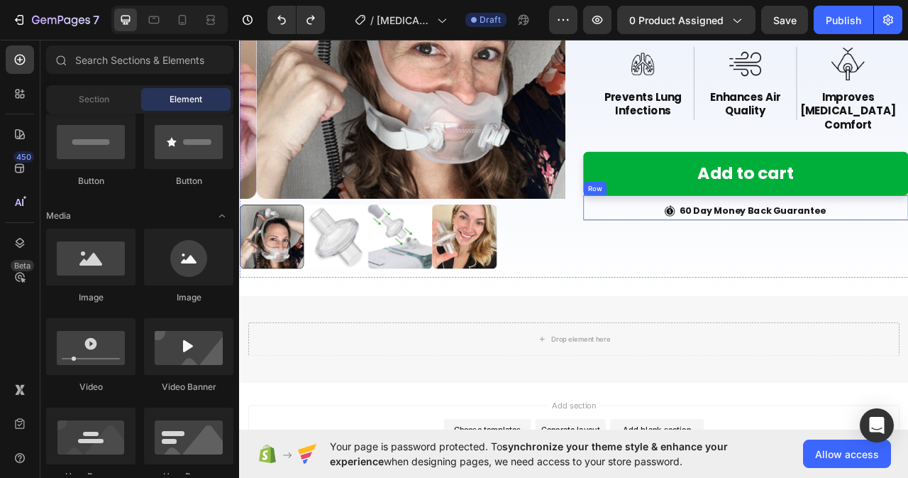
click at [695, 238] on div "Image 60 Day Money Back Guarantee Text Block Row" at bounding box center [884, 254] width 414 height 33
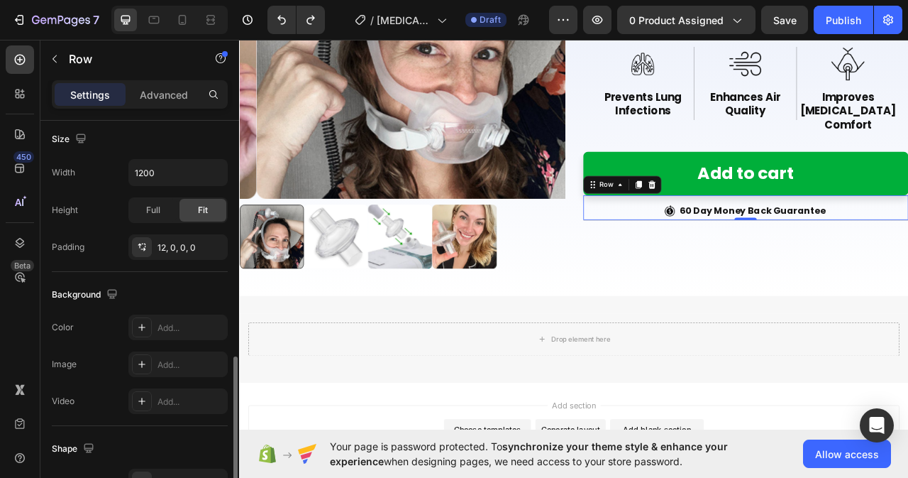
scroll to position [630, 0]
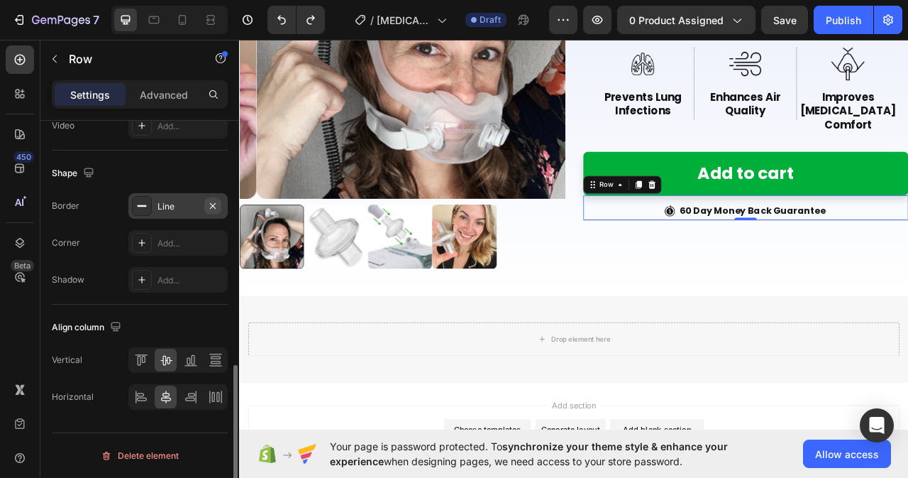
click at [213, 208] on icon "button" at bounding box center [212, 205] width 11 height 11
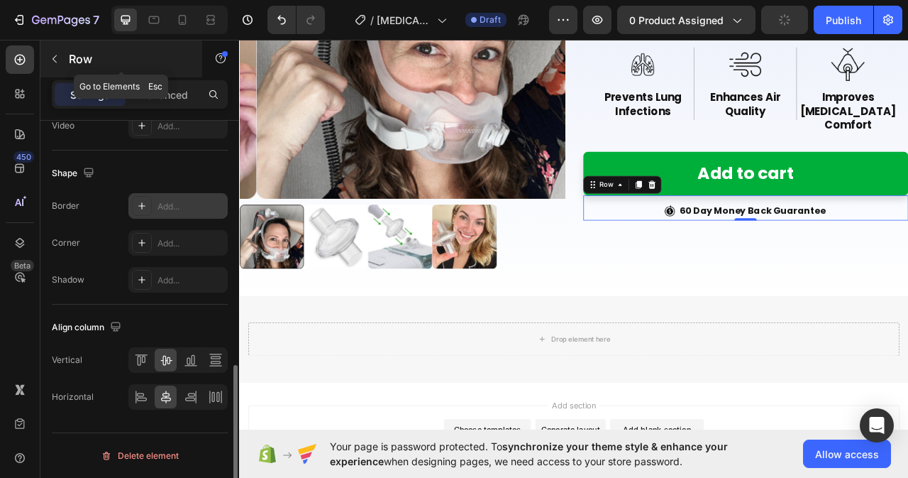
click at [61, 58] on button "button" at bounding box center [54, 59] width 23 height 23
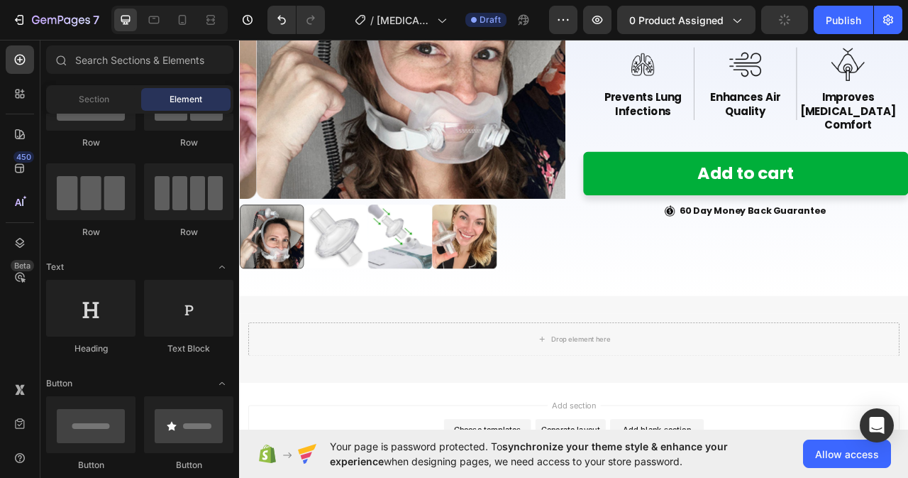
scroll to position [0, 0]
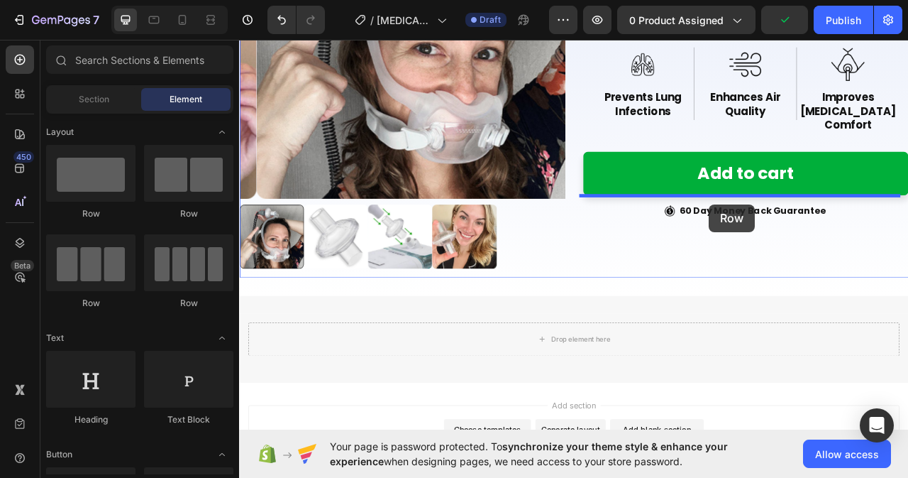
drag, startPoint x: 331, startPoint y: 217, endPoint x: 837, endPoint y: 250, distance: 507.0
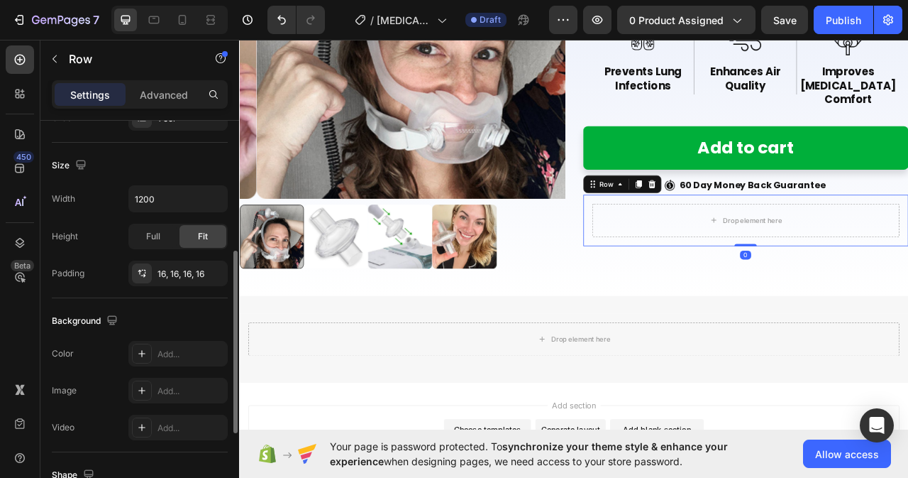
scroll to position [355, 0]
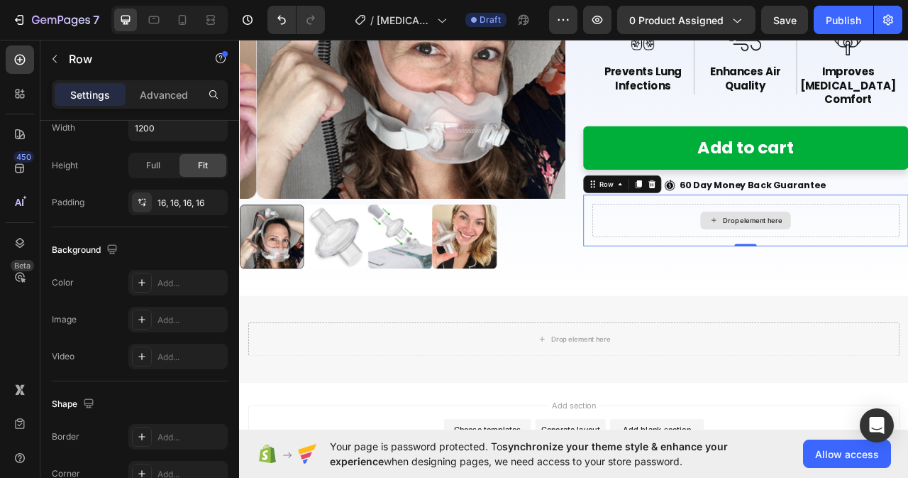
click at [908, 259] on div "Drop element here" at bounding box center [883, 270] width 115 height 23
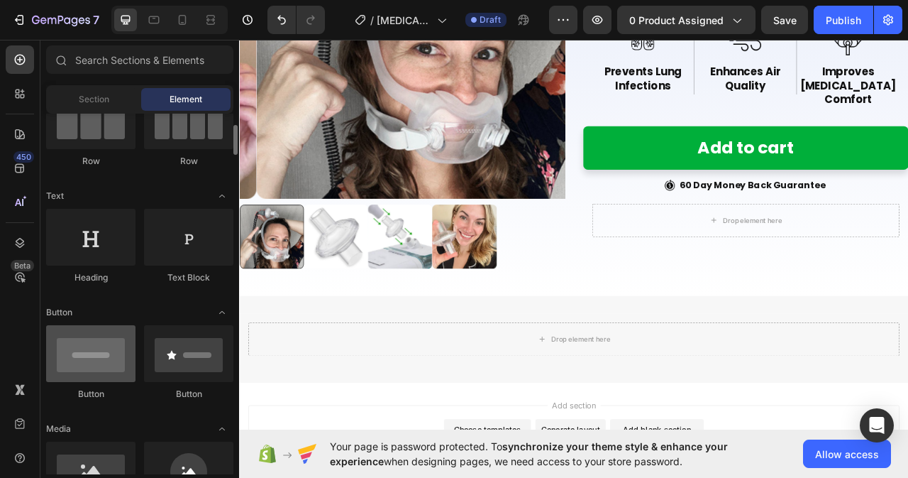
scroll to position [213, 0]
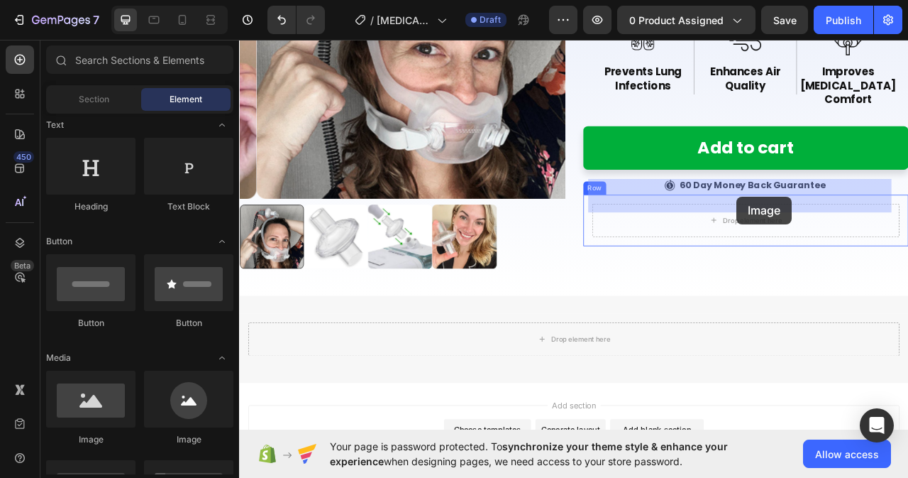
drag, startPoint x: 336, startPoint y: 434, endPoint x: 872, endPoint y: 240, distance: 570.3
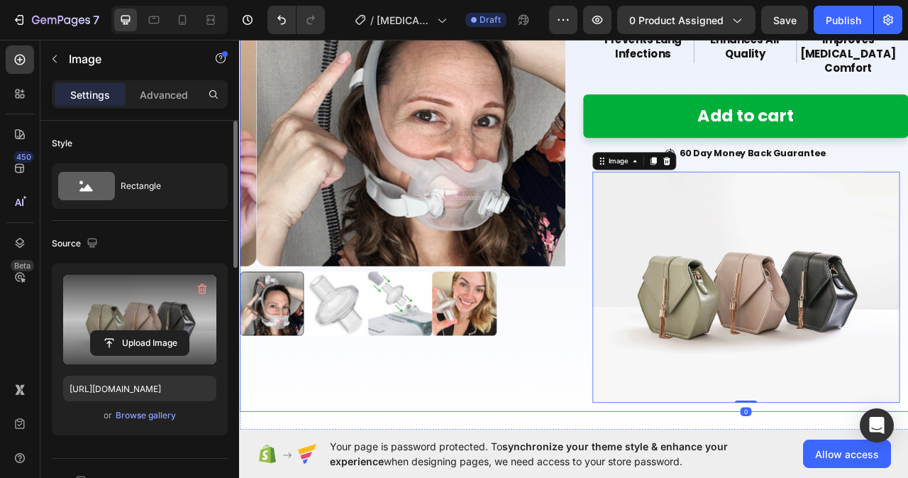
scroll to position [314, 0]
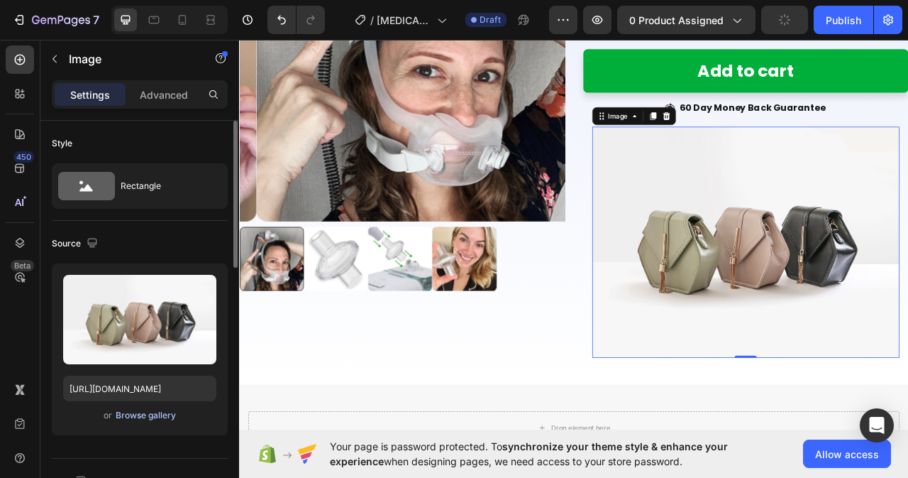
click at [165, 414] on div "Browse gallery" at bounding box center [146, 415] width 60 height 13
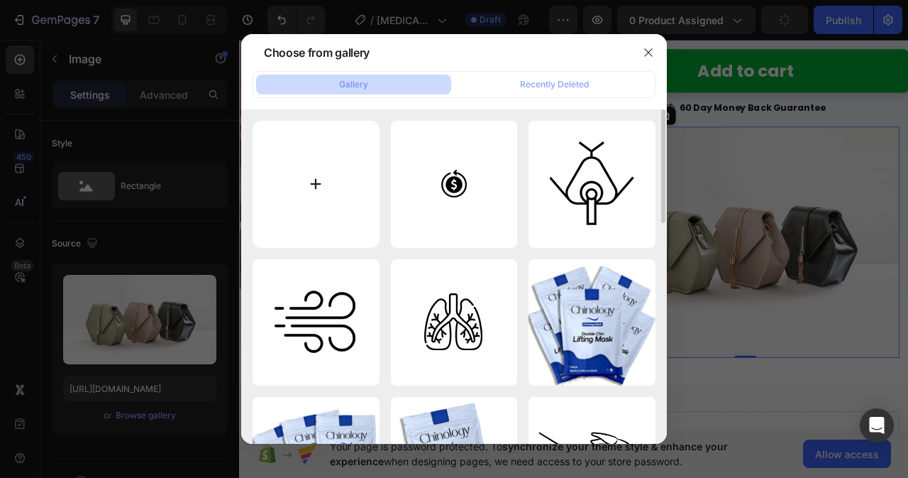
click at [318, 183] on input "file" at bounding box center [316, 184] width 127 height 127
type input "C:\fakepath\card-img.png"
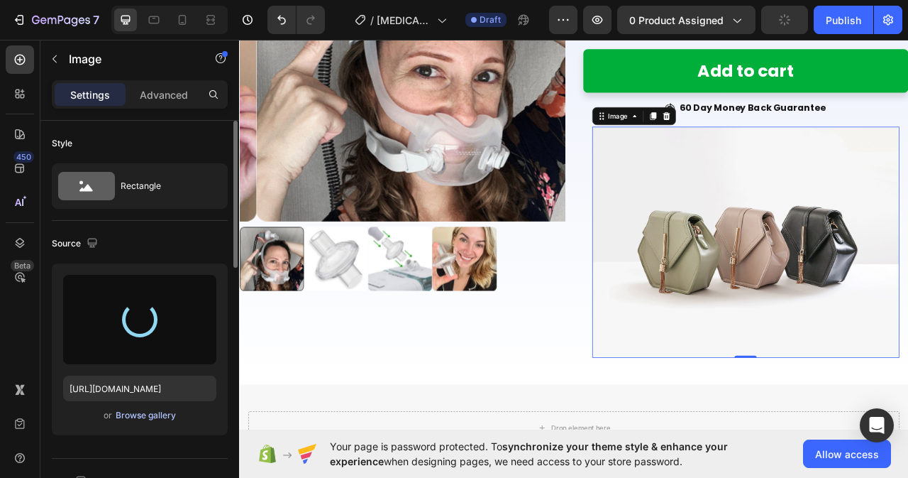
click at [140, 416] on div "Browse gallery" at bounding box center [146, 415] width 60 height 13
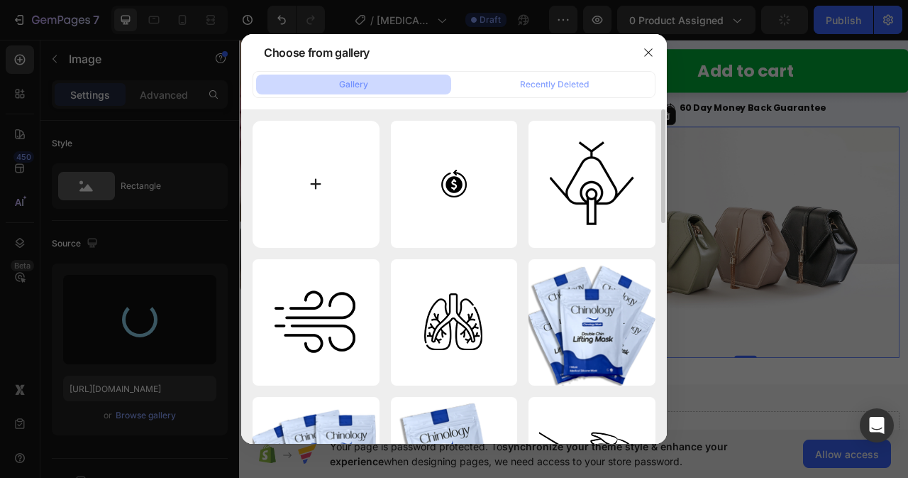
click at [319, 187] on input "file" at bounding box center [316, 184] width 127 height 127
type input "C:\fakepath\card-img.png"
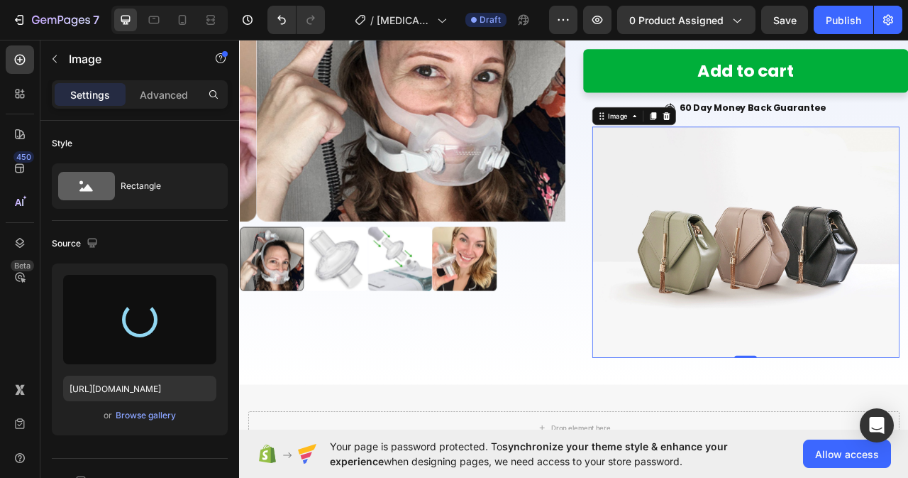
type input "[URL][DOMAIN_NAME]"
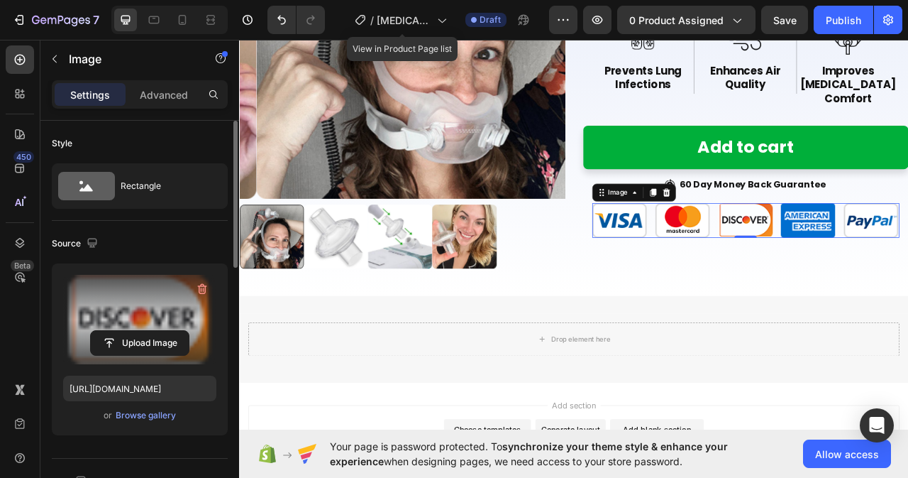
scroll to position [284, 0]
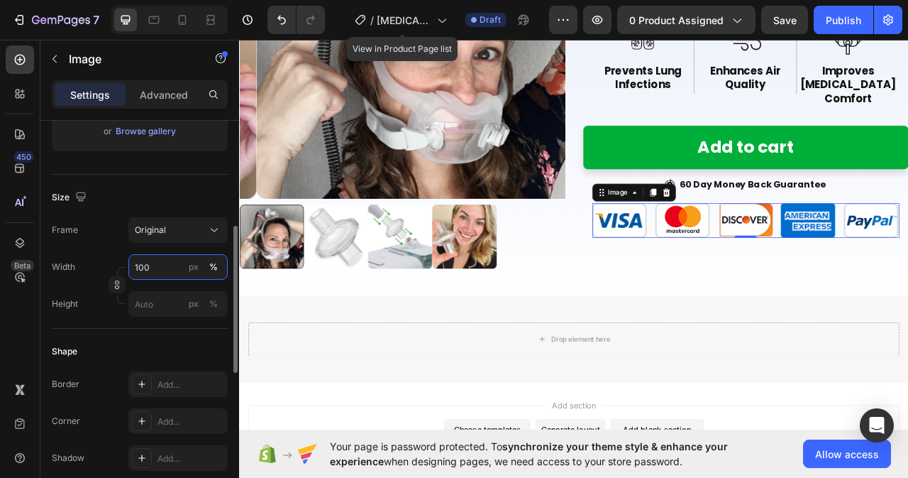
click at [167, 267] on input "100" at bounding box center [177, 267] width 99 height 26
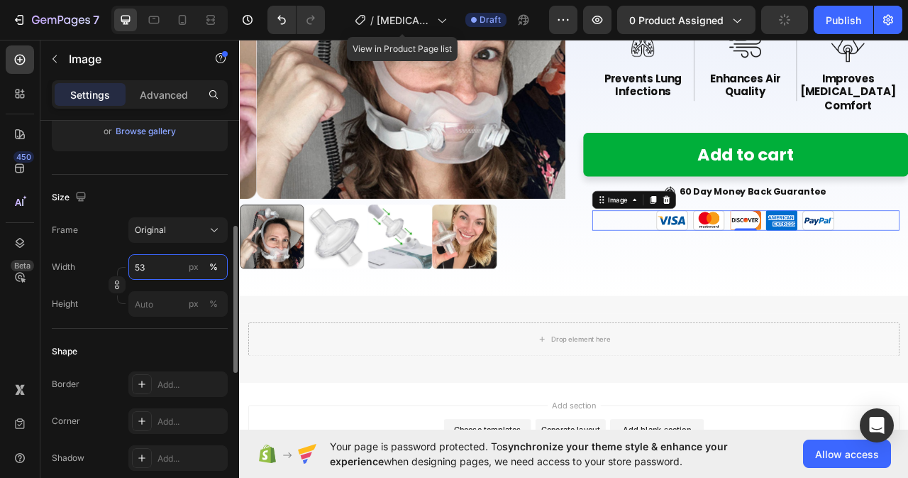
type input "52"
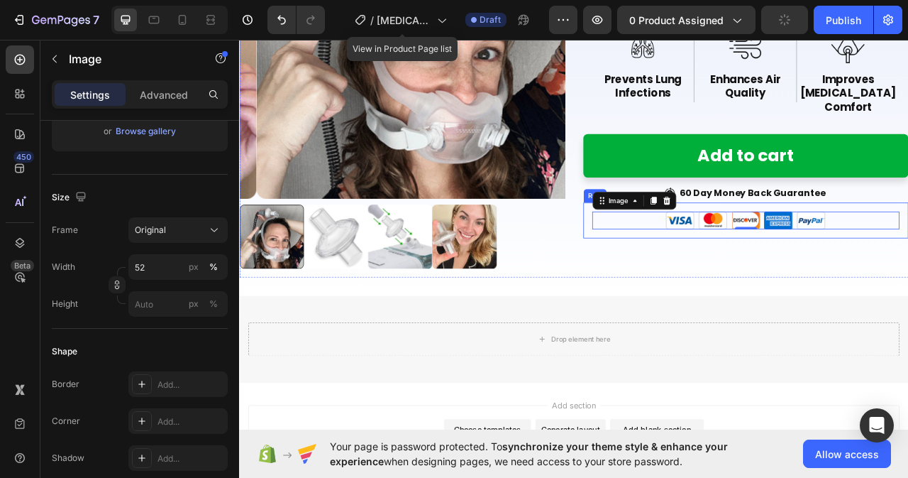
click at [908, 248] on div "Image 0 Row" at bounding box center [884, 271] width 414 height 46
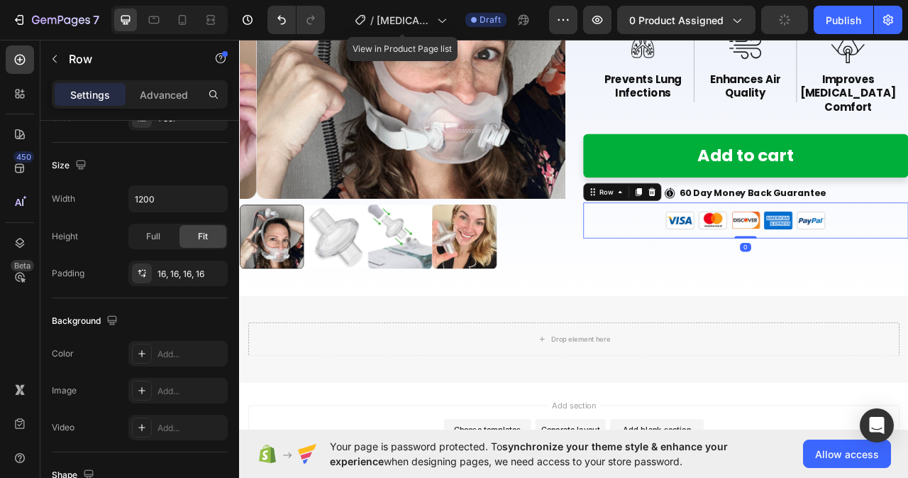
scroll to position [0, 0]
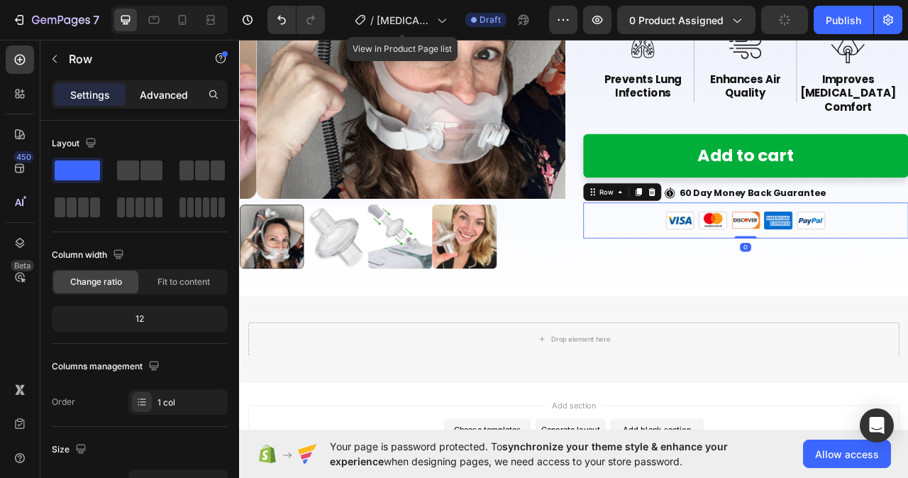
click at [151, 93] on p "Advanced" at bounding box center [164, 94] width 48 height 15
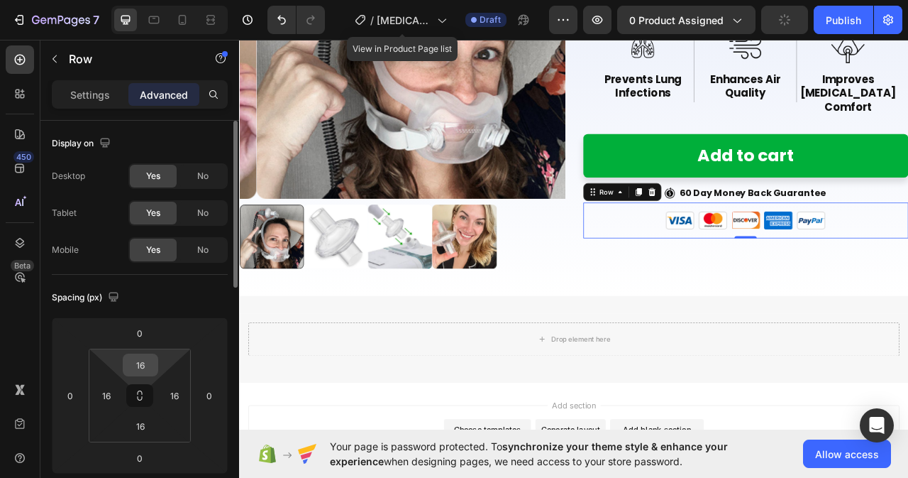
click at [150, 363] on input "16" at bounding box center [140, 364] width 28 height 21
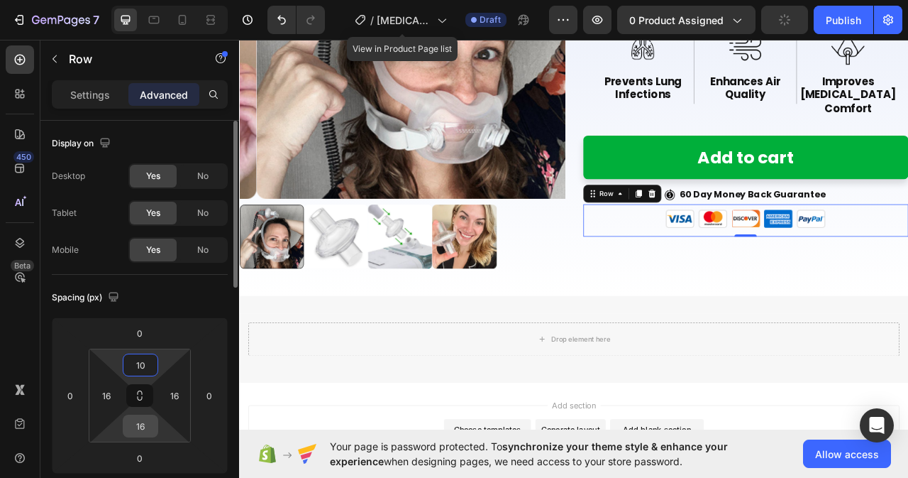
type input "10"
click at [151, 423] on input "16" at bounding box center [140, 425] width 28 height 21
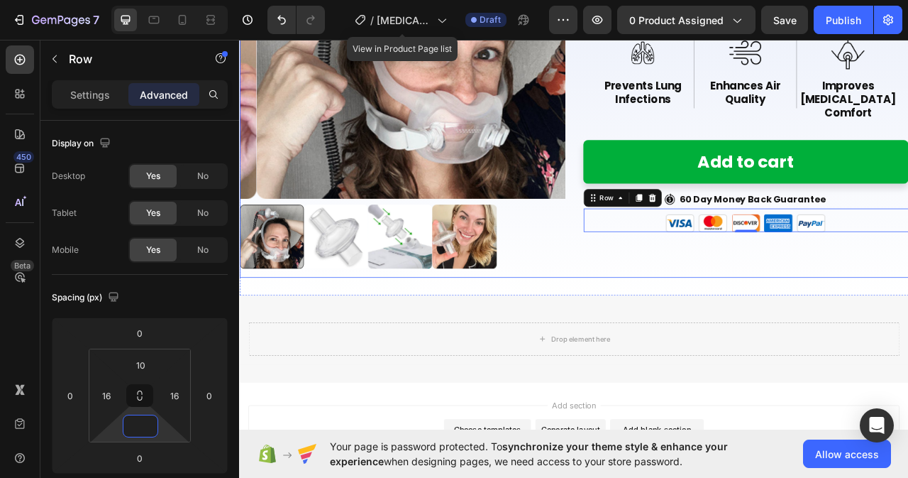
click at [864, 272] on div "CPAP Bacteria Filter Product Title Icon Icon Icon Icon Icon Icon List Rated 5-S…" at bounding box center [884, 86] width 414 height 514
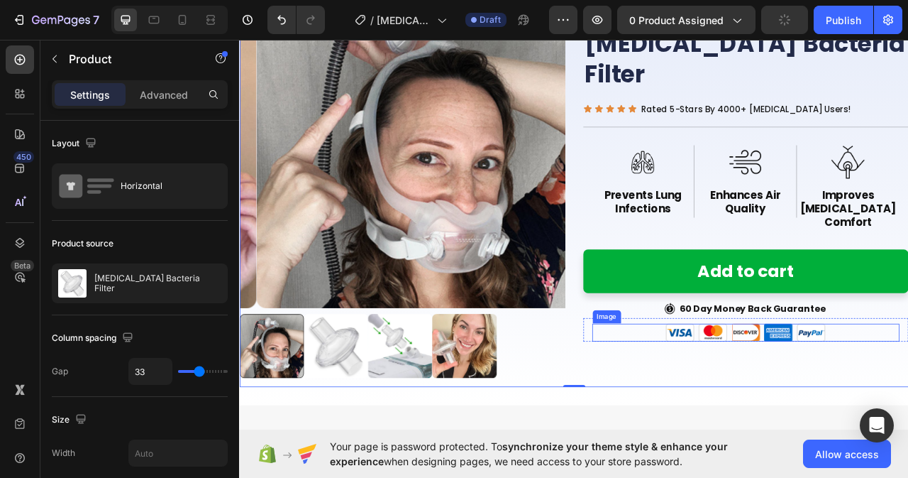
scroll to position [115, 0]
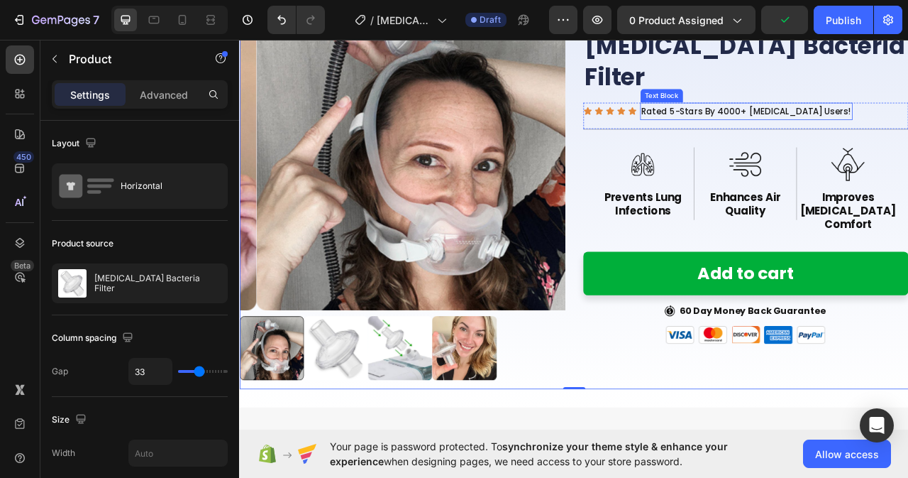
click at [844, 122] on p "Rated 5-Stars By 4000+ [MEDICAL_DATA] Users!" at bounding box center [884, 131] width 267 height 19
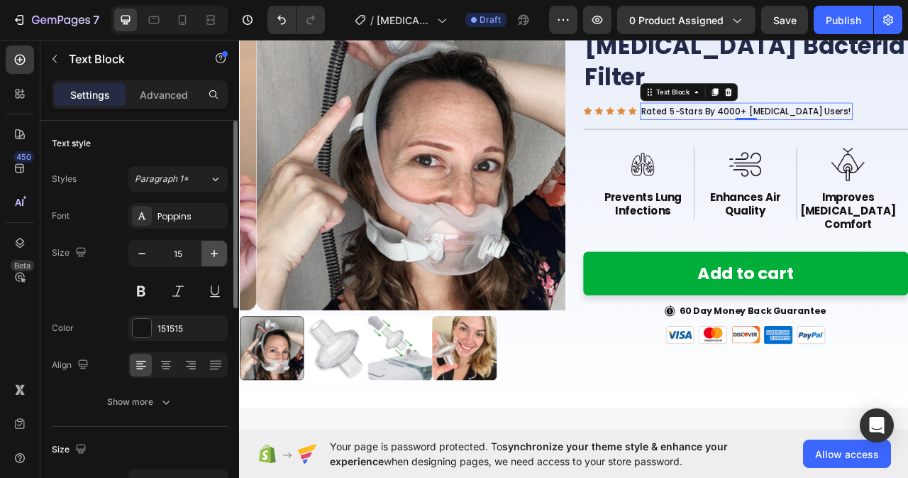
click at [212, 255] on icon "button" at bounding box center [214, 253] width 14 height 14
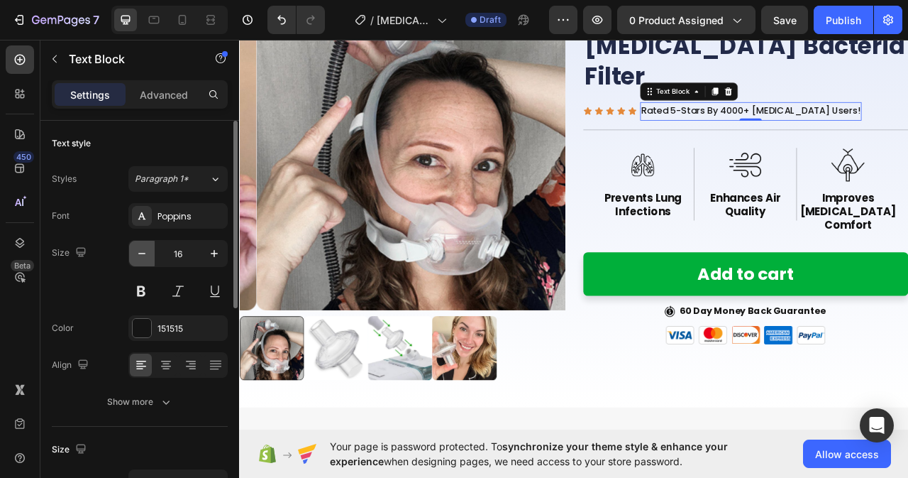
click at [148, 255] on icon "button" at bounding box center [142, 253] width 14 height 14
type input "15"
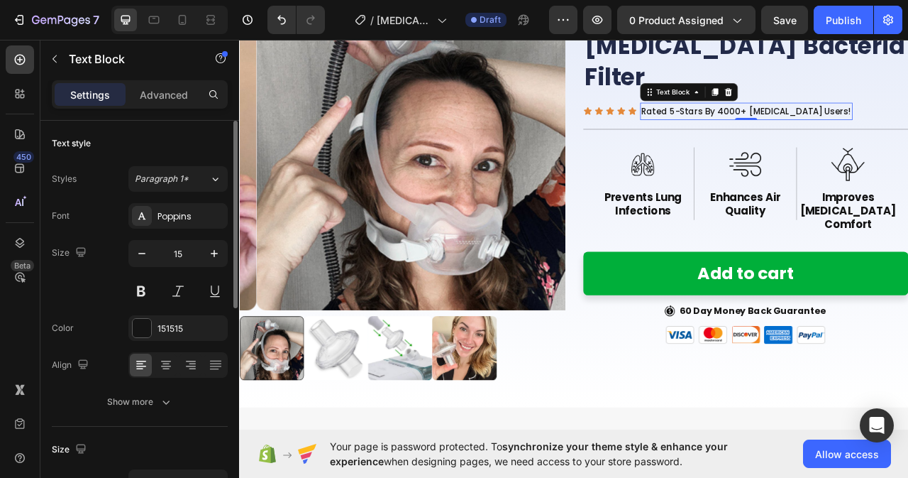
scroll to position [142, 0]
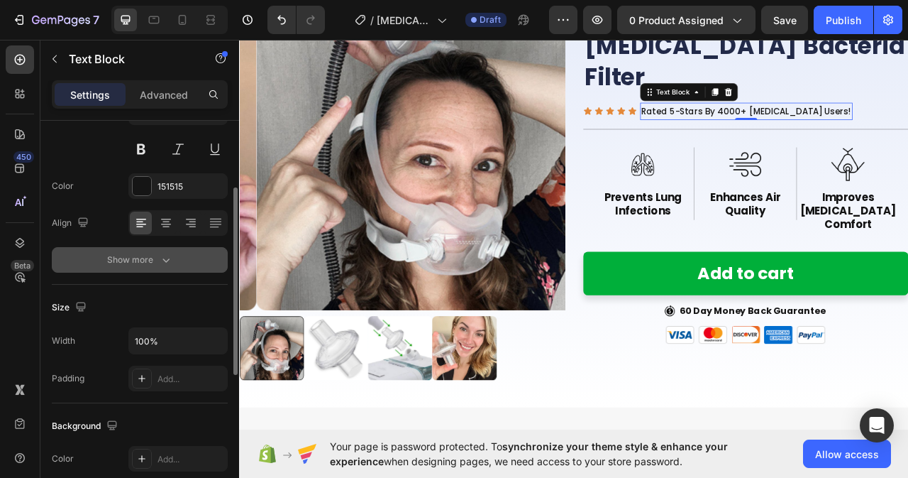
click at [172, 254] on icon "button" at bounding box center [166, 260] width 14 height 14
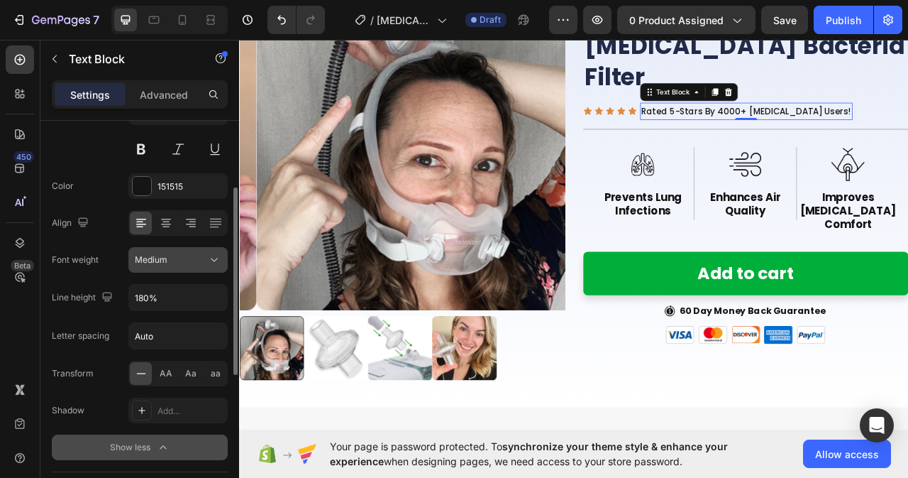
click at [208, 262] on icon at bounding box center [214, 260] width 14 height 14
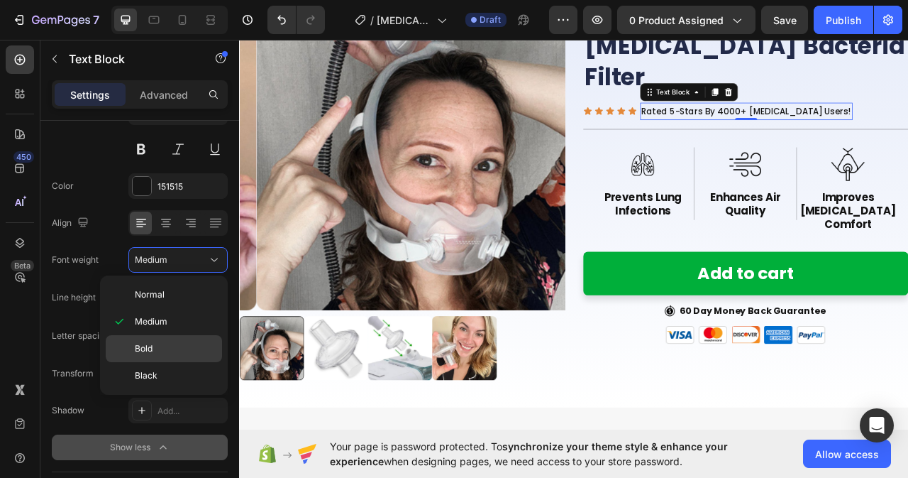
click at [159, 352] on p "Bold" at bounding box center [175, 348] width 81 height 13
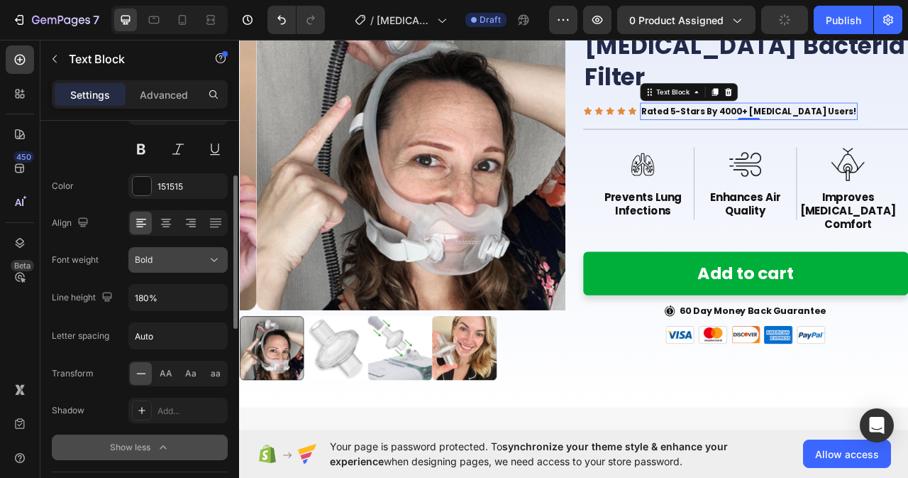
click at [199, 253] on div "Bold" at bounding box center [171, 259] width 72 height 13
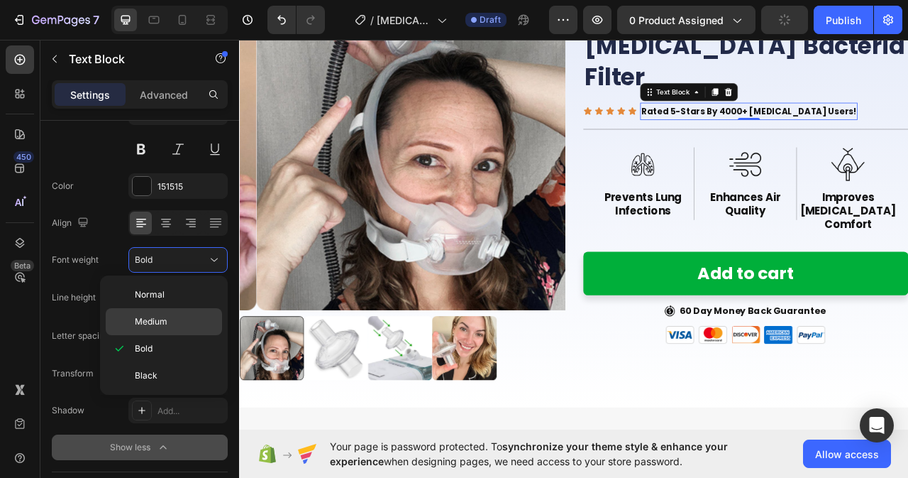
click at [161, 324] on span "Medium" at bounding box center [151, 321] width 33 height 13
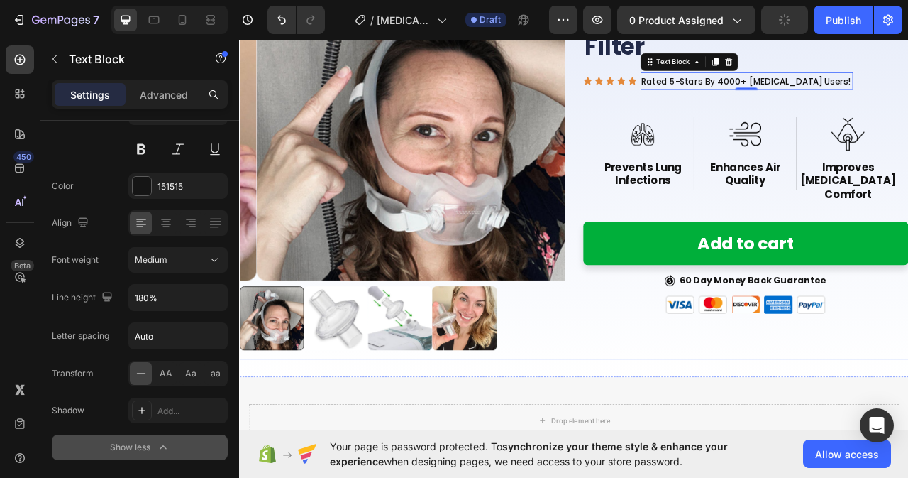
scroll to position [186, 0]
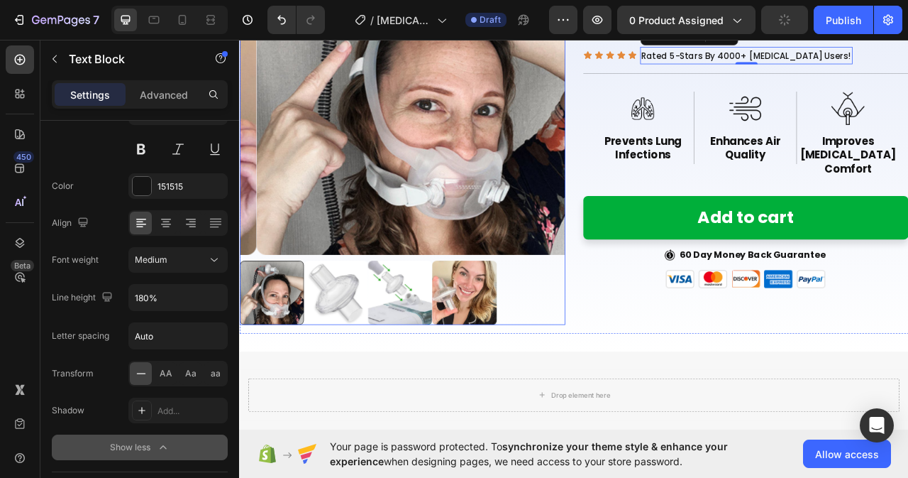
click at [566, 345] on div at bounding box center [446, 362] width 414 height 82
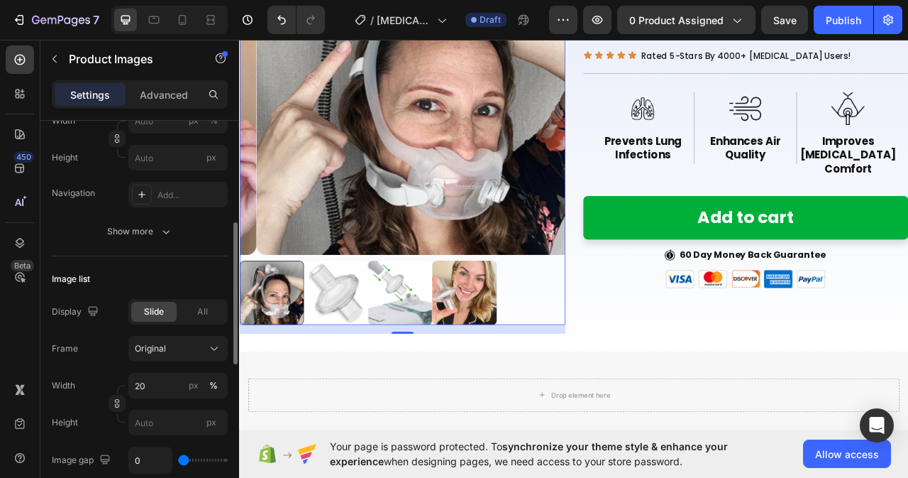
scroll to position [426, 0]
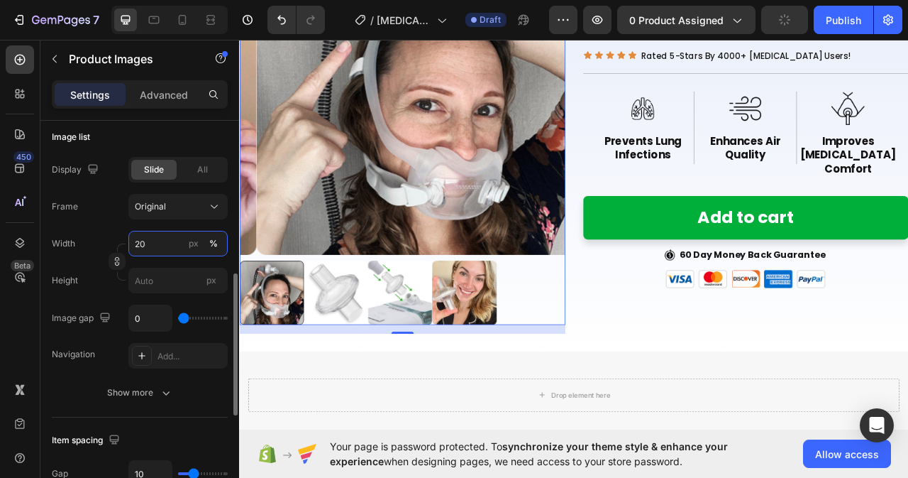
click at [164, 242] on input "20" at bounding box center [177, 244] width 99 height 26
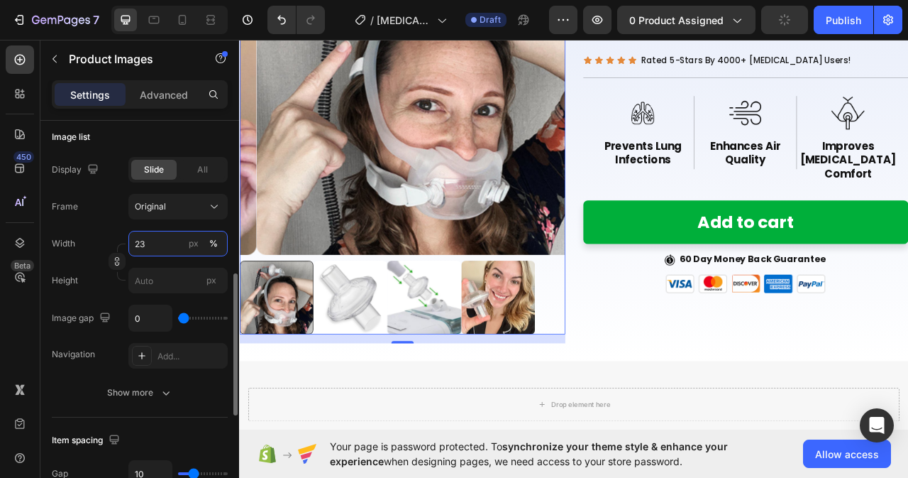
click at [151, 246] on input "23" at bounding box center [177, 244] width 99 height 26
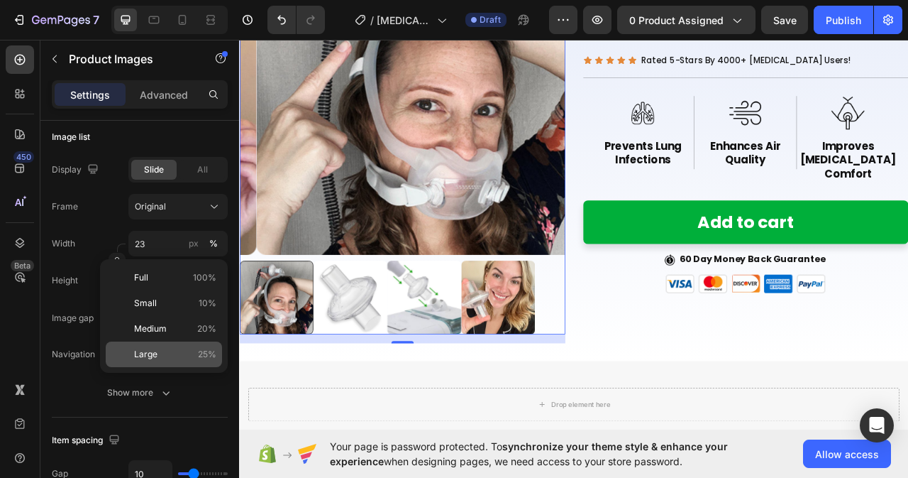
click at [185, 355] on p "Large 25%" at bounding box center [175, 354] width 82 height 13
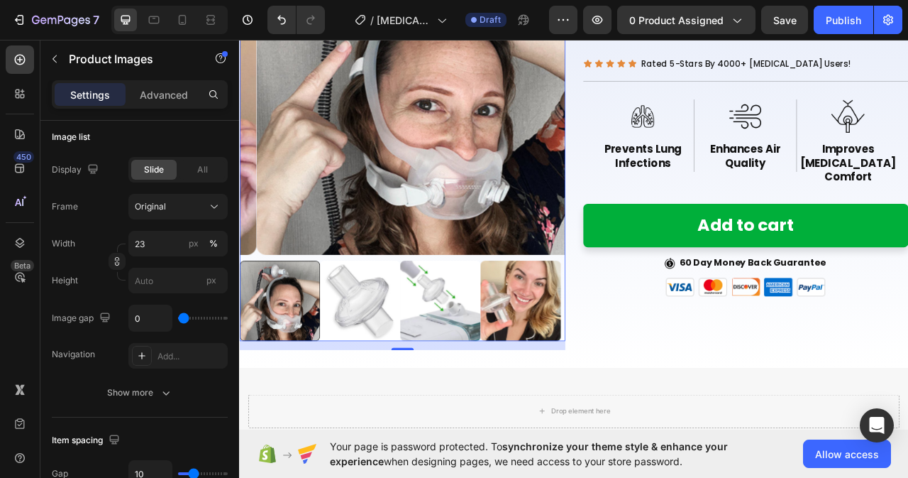
type input "25"
type input "56"
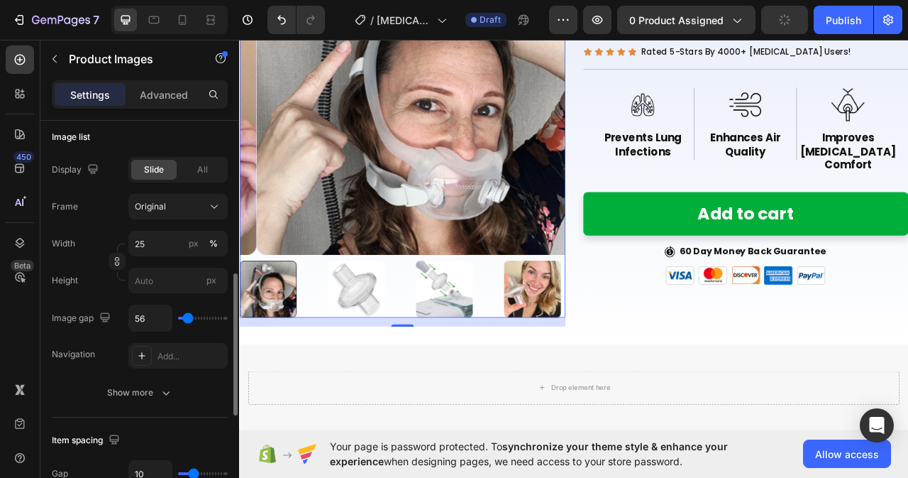
drag, startPoint x: 184, startPoint y: 323, endPoint x: 180, endPoint y: 316, distance: 8.7
click at [178, 316] on input "range" at bounding box center [203, 317] width 50 height 3
type input "0"
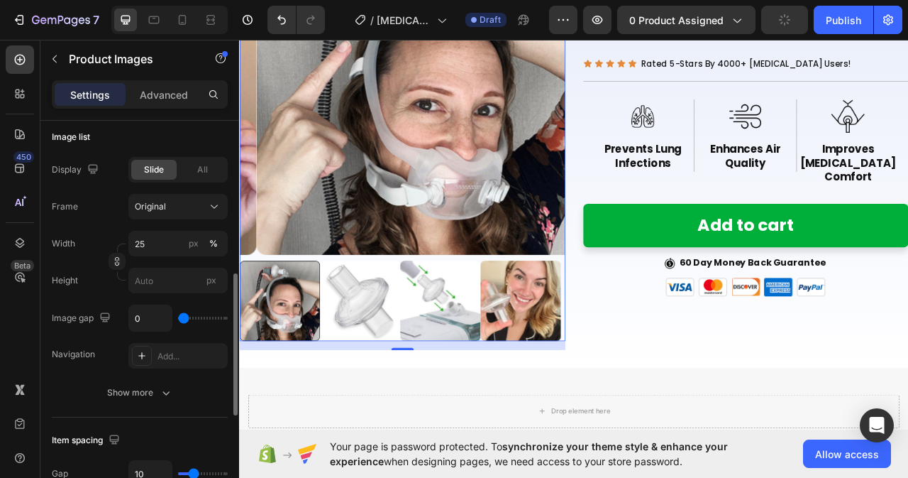
click at [181, 318] on input "range" at bounding box center [203, 317] width 50 height 3
type input "4"
type input "9"
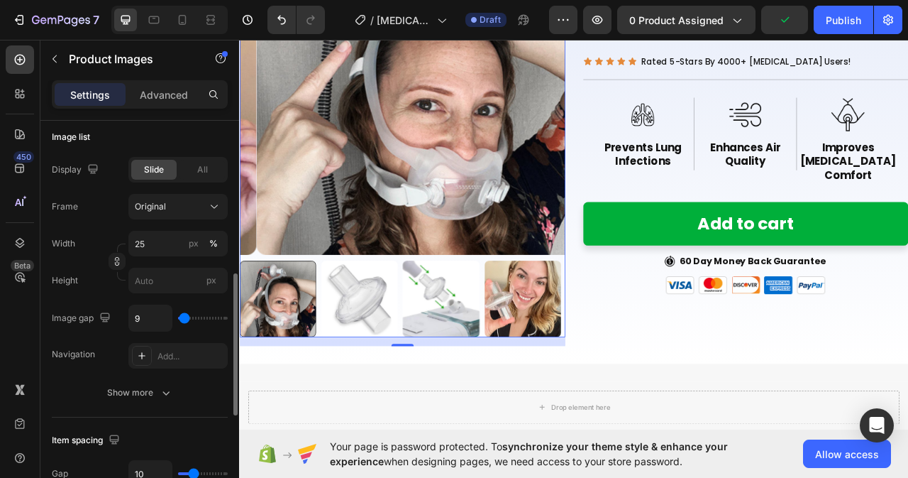
type input "10"
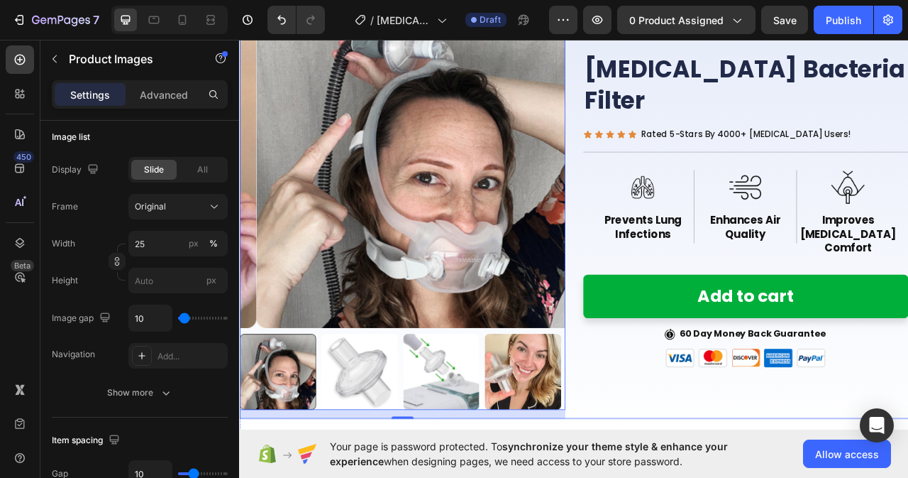
scroll to position [213, 0]
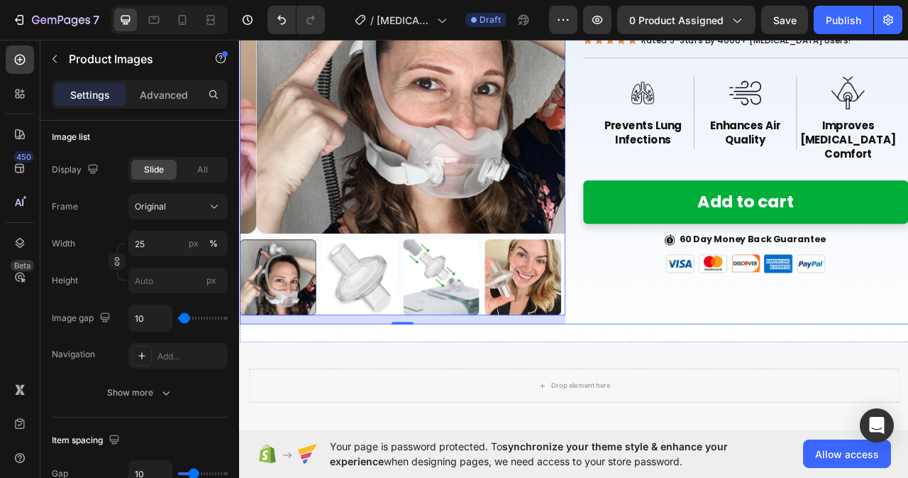
click at [719, 376] on div "CPAP Bacteria Filter Product Title Icon Icon Icon Icon Icon Icon List Rated 5-S…" at bounding box center [884, 137] width 414 height 529
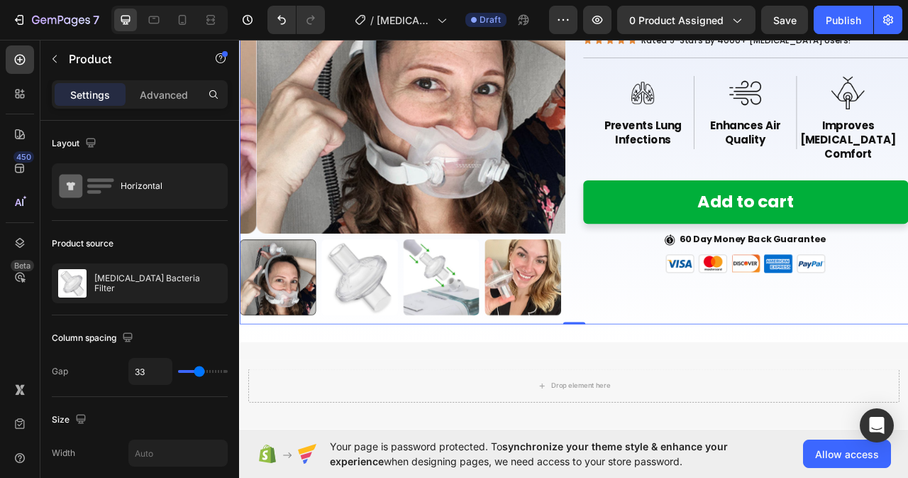
scroll to position [0, 0]
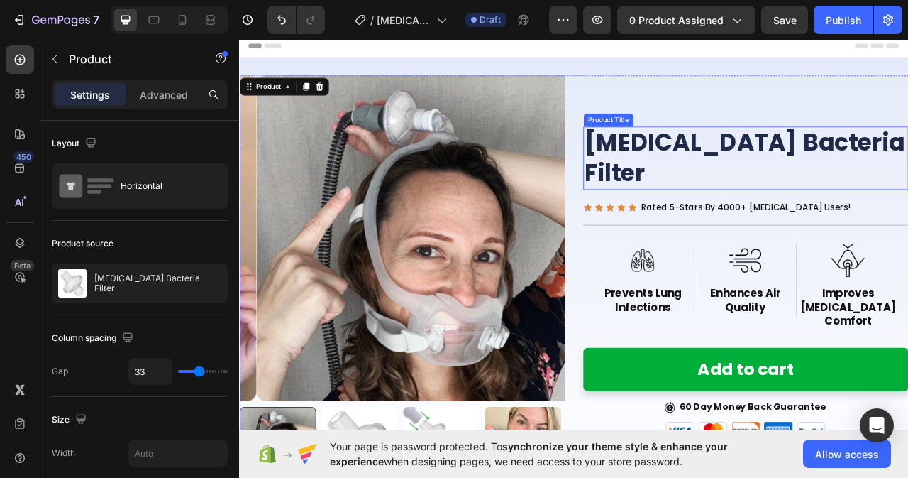
click at [728, 216] on h2 "[MEDICAL_DATA] Bacteria Filter" at bounding box center [884, 191] width 414 height 80
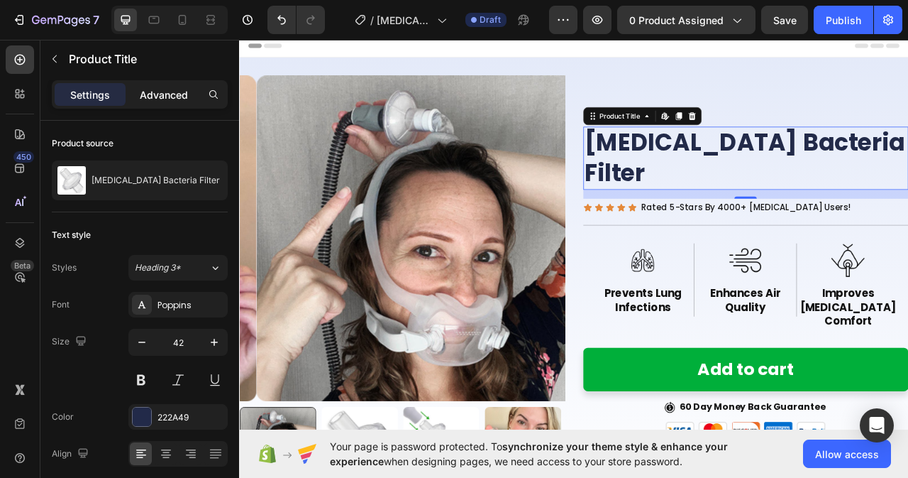
drag, startPoint x: 170, startPoint y: 87, endPoint x: 166, endPoint y: 98, distance: 12.1
click at [170, 87] on p "Advanced" at bounding box center [164, 94] width 48 height 15
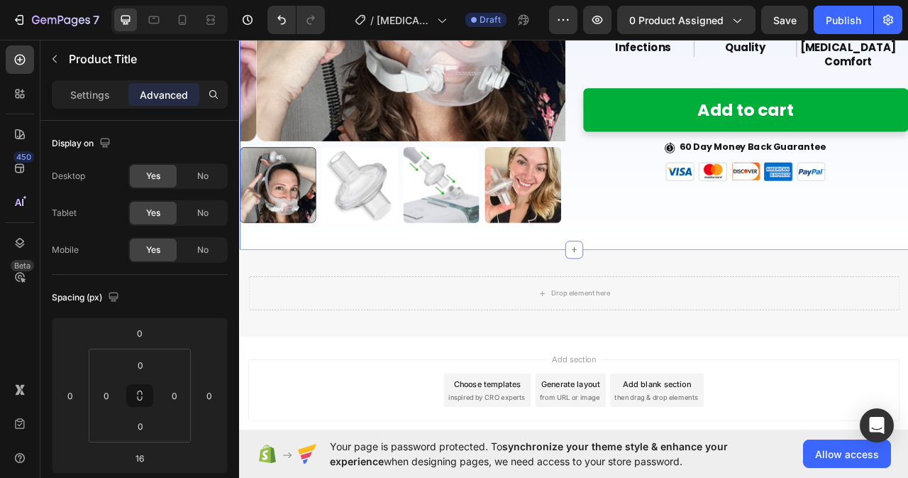
scroll to position [355, 0]
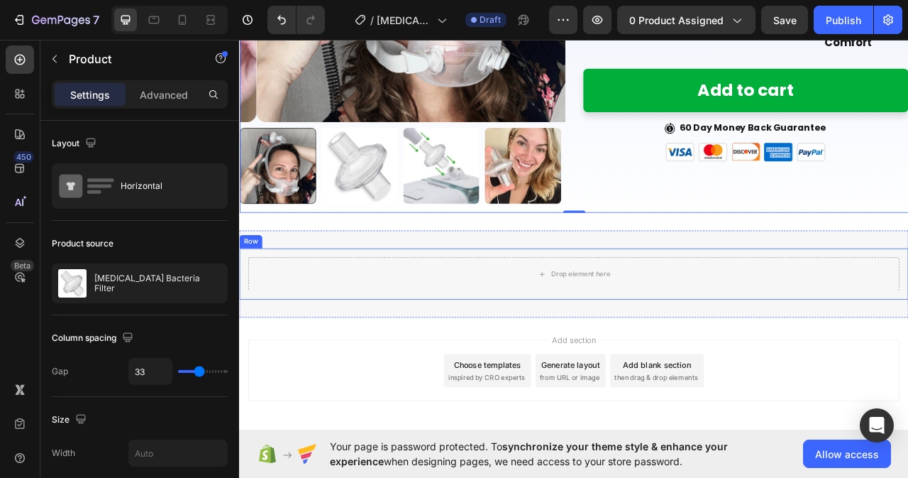
scroll to position [405, 0]
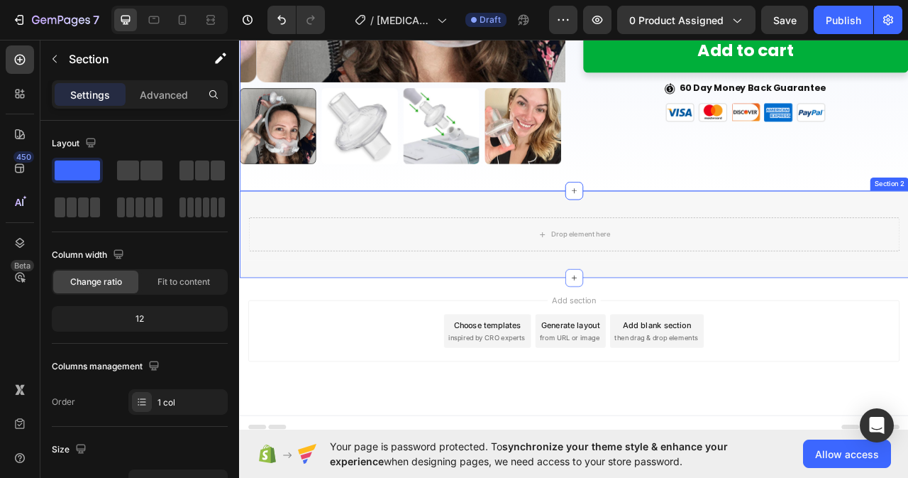
click at [776, 332] on div "Drop element here Row Section 2" at bounding box center [664, 288] width 851 height 111
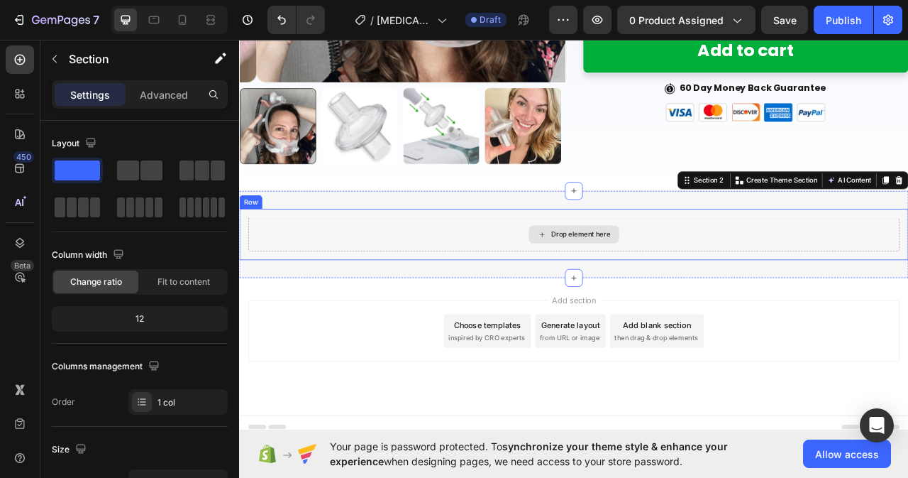
click at [682, 292] on div "Drop element here" at bounding box center [664, 288] width 115 height 23
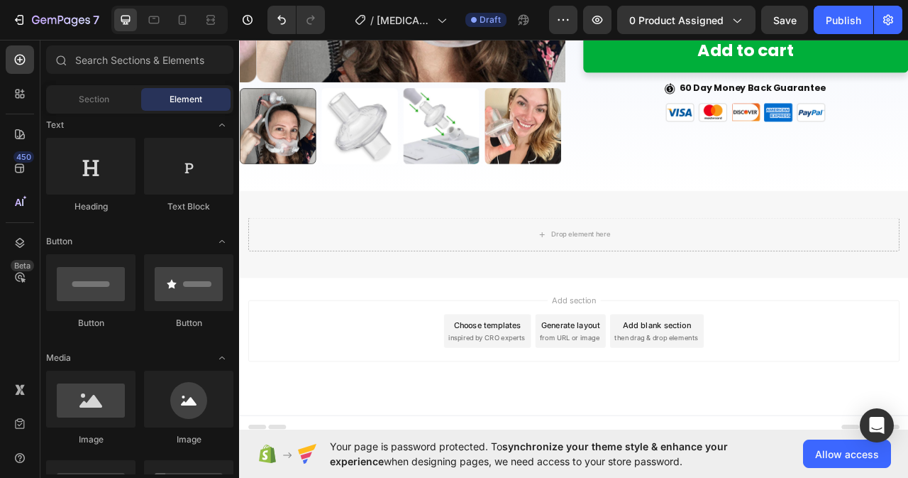
scroll to position [0, 0]
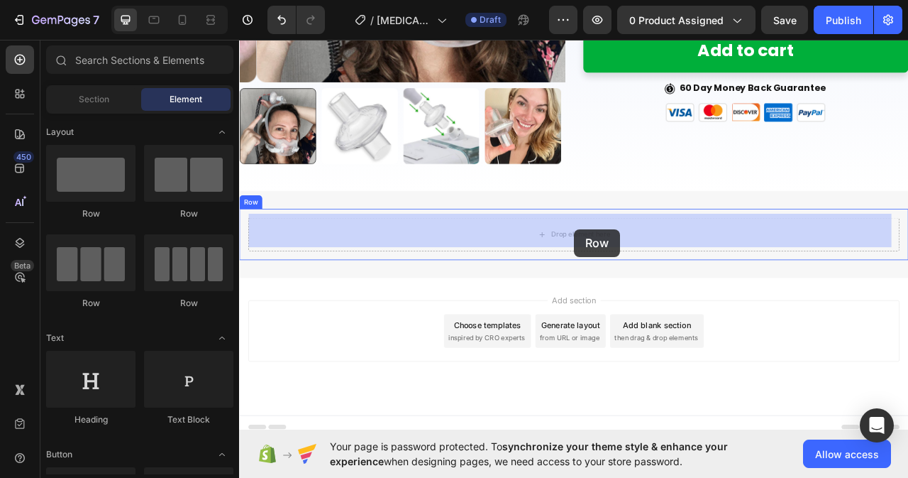
drag, startPoint x: 320, startPoint y: 209, endPoint x: 666, endPoint y: 282, distance: 353.2
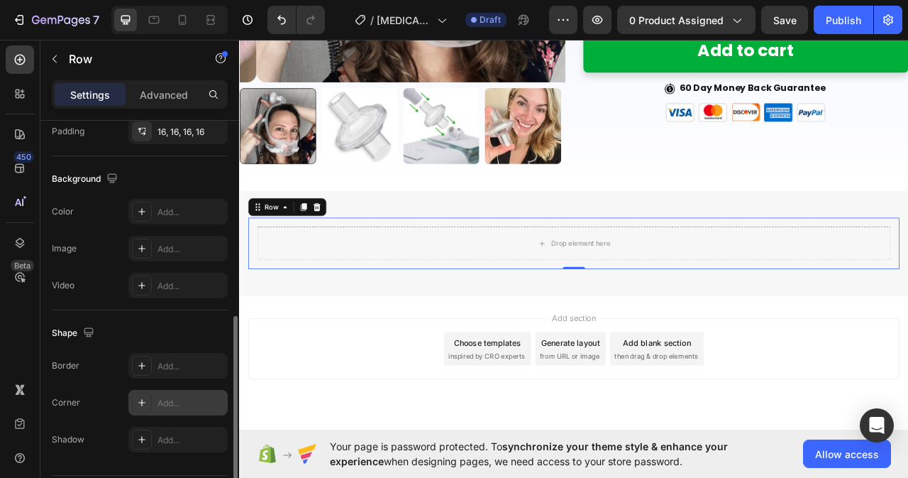
scroll to position [468, 0]
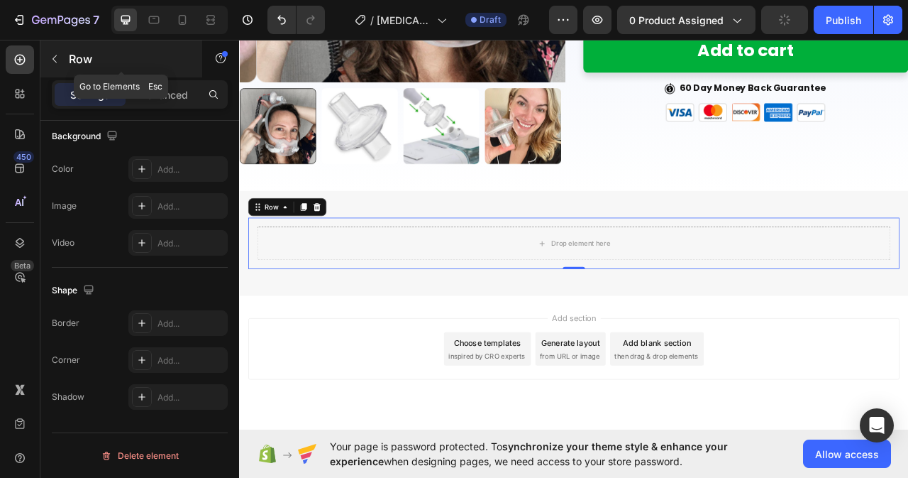
click at [54, 58] on icon "button" at bounding box center [55, 59] width 4 height 8
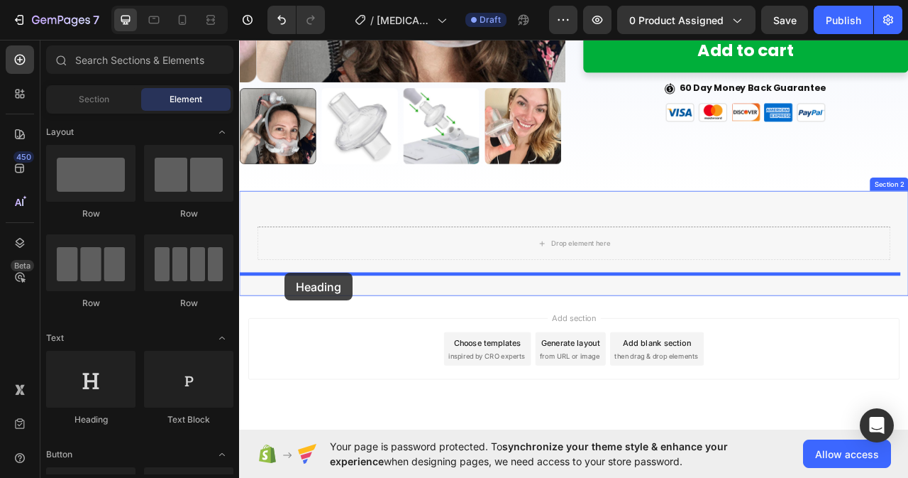
scroll to position [428, 0]
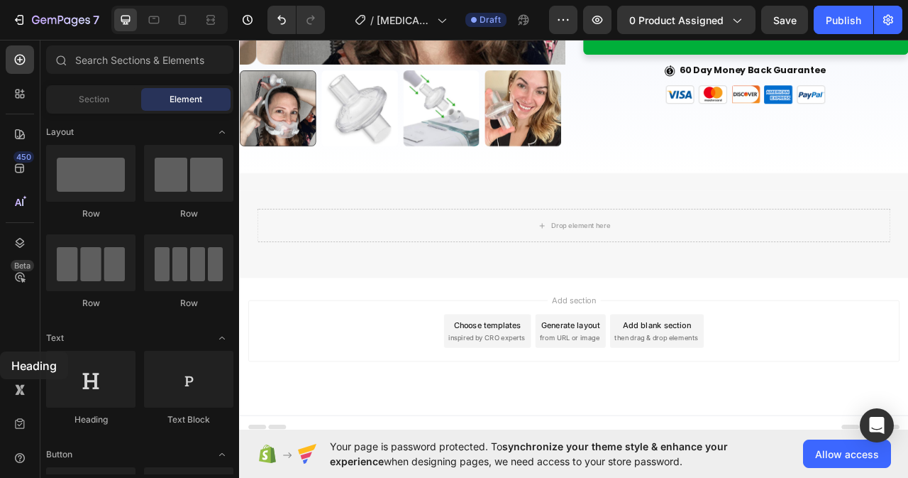
drag, startPoint x: 90, startPoint y: 381, endPoint x: 0, endPoint y: 351, distance: 94.9
click at [0, 351] on div "450 Beta Sections(18) Elements(84) Section Element Hero Section Product Detail …" at bounding box center [119, 259] width 239 height 438
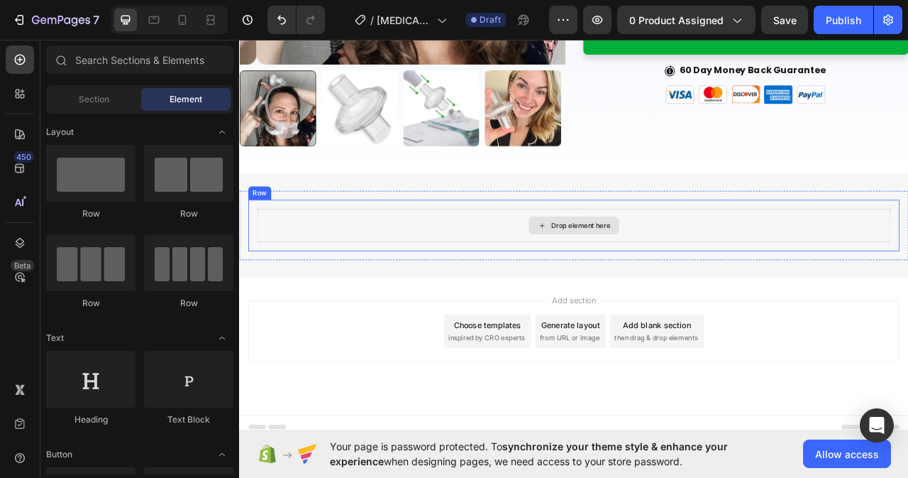
click at [644, 277] on div "Drop element here" at bounding box center [664, 276] width 115 height 23
click at [496, 272] on div "Drop element here" at bounding box center [665, 276] width 806 height 43
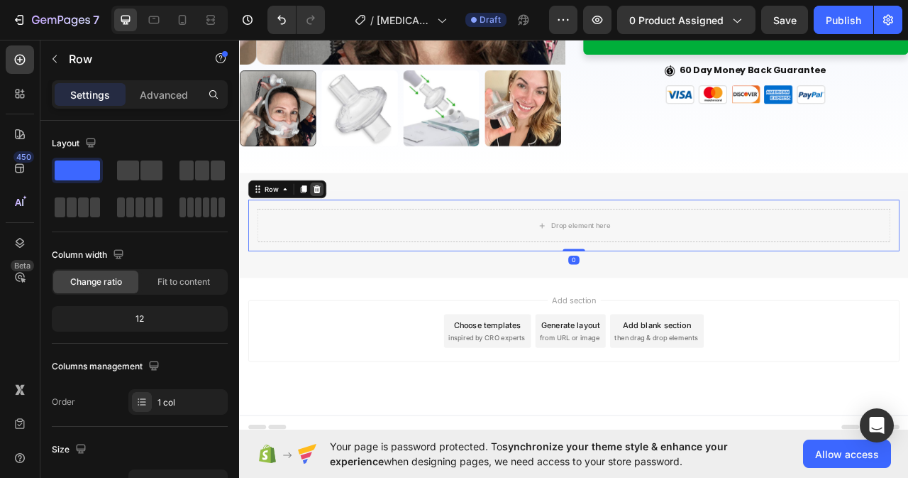
click at [329, 224] on div at bounding box center [337, 230] width 17 height 17
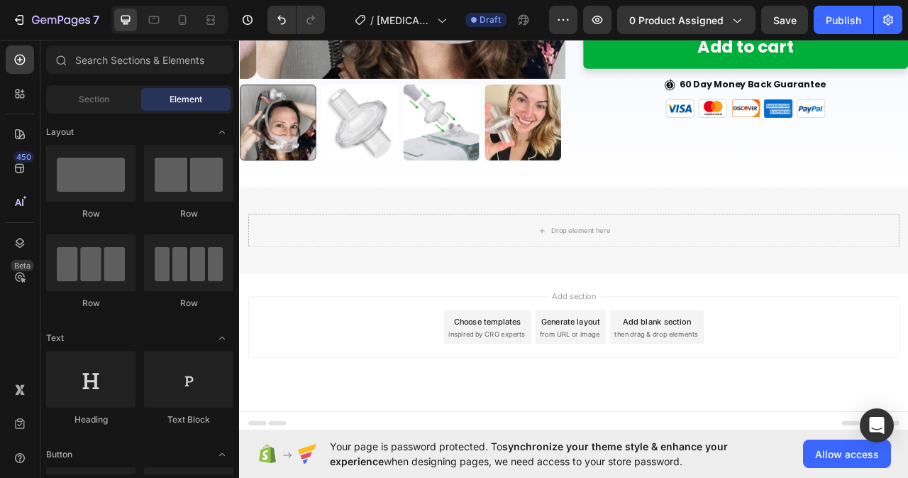
scroll to position [405, 0]
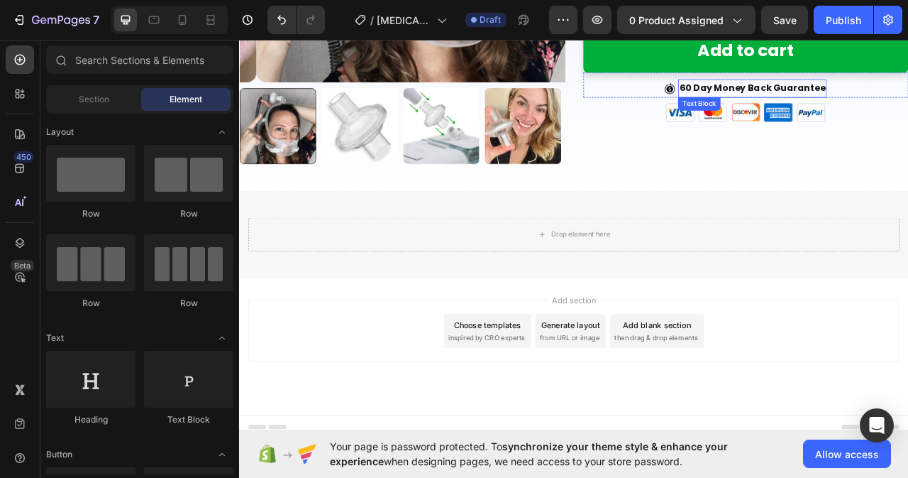
click at [859, 92] on p "60 Day Money Back Guarantee" at bounding box center [892, 102] width 186 height 21
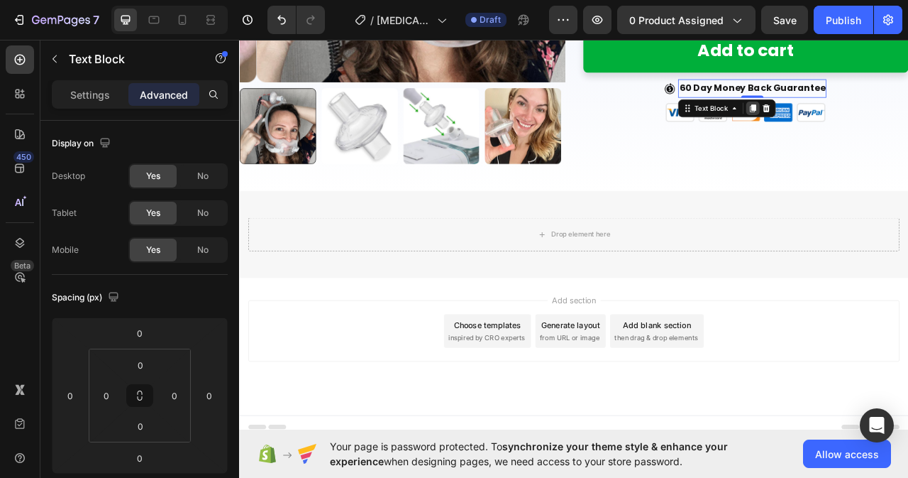
click at [887, 122] on icon at bounding box center [892, 127] width 11 height 11
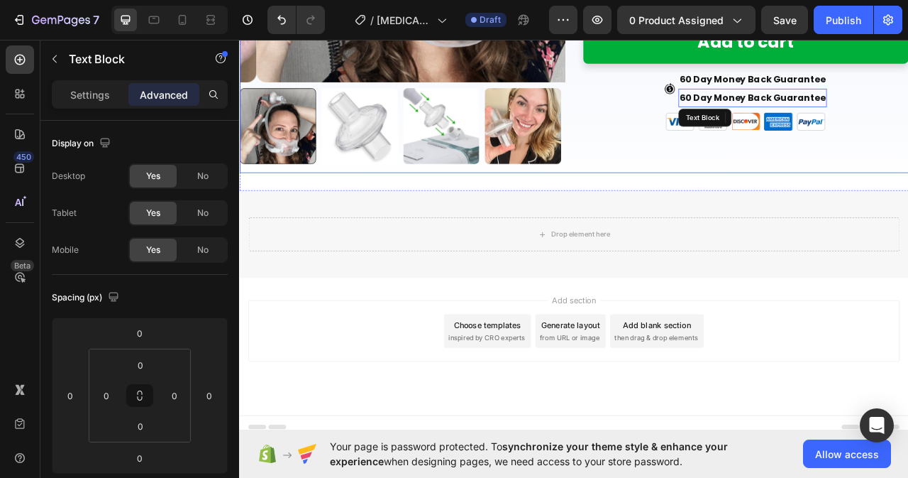
scroll to position [468, 0]
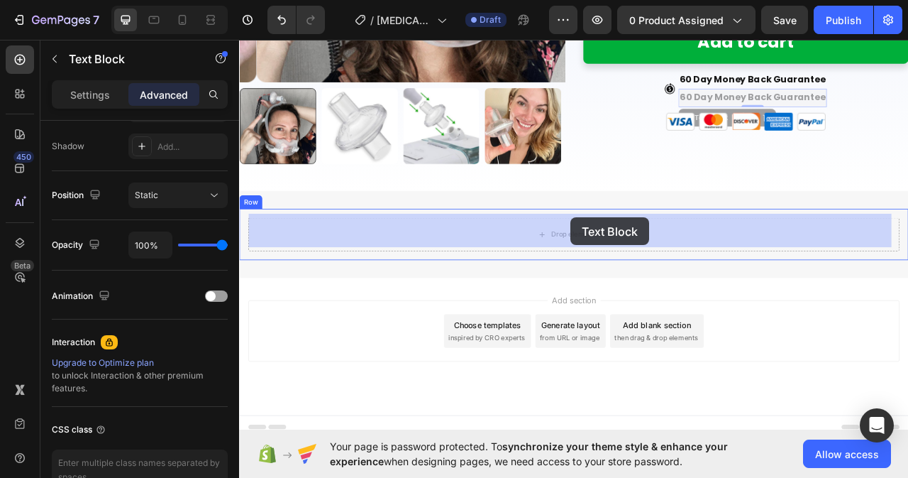
drag, startPoint x: 808, startPoint y: 109, endPoint x: 661, endPoint y: 267, distance: 216.4
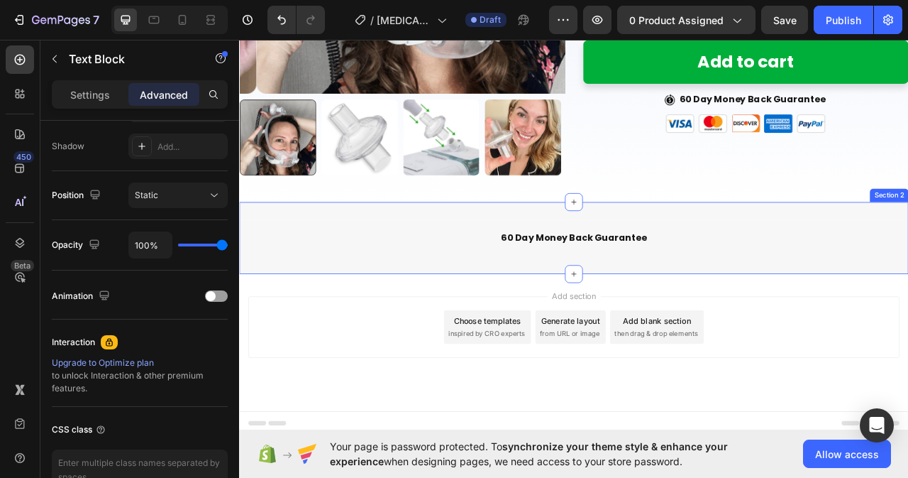
scroll to position [385, 0]
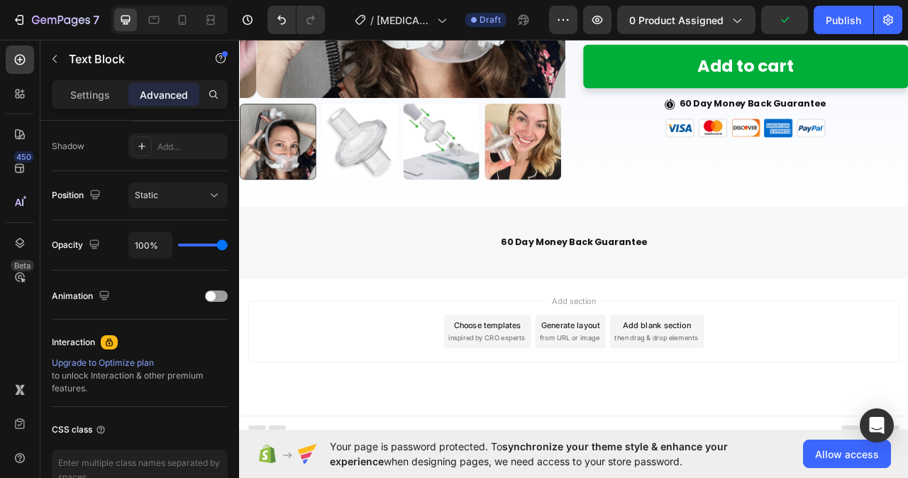
click at [744, 292] on p "60 Day Money Back Guarantee" at bounding box center [665, 298] width 826 height 21
click at [754, 290] on p "60 Day Money Back Guarantee" at bounding box center [665, 298] width 826 height 21
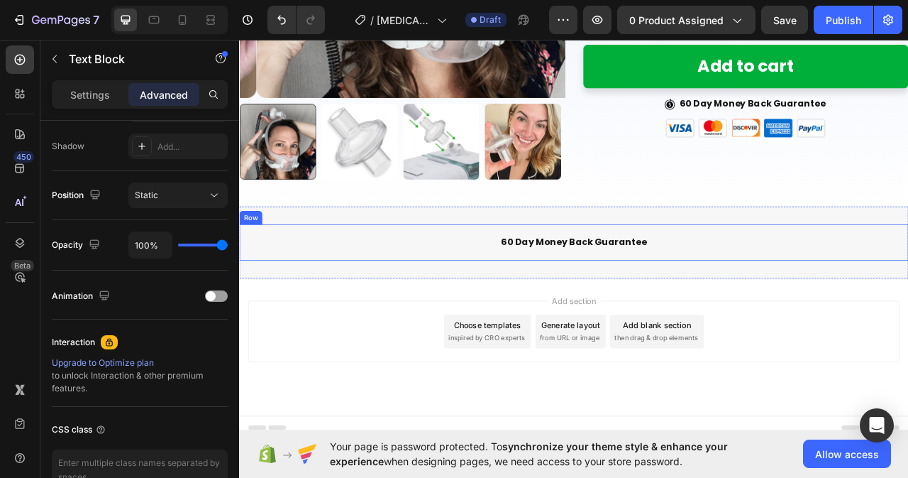
click at [619, 311] on div "60 Day Money Back Guarantee Text Block 0 Row" at bounding box center [664, 298] width 851 height 46
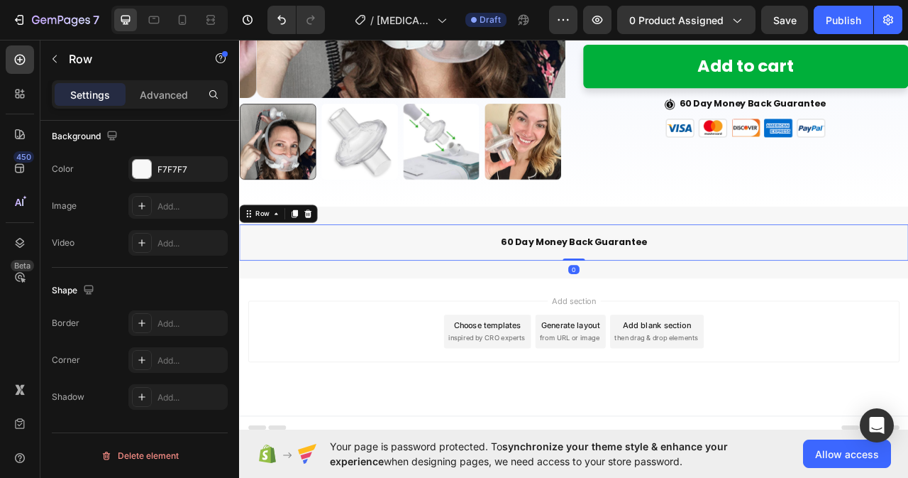
scroll to position [0, 0]
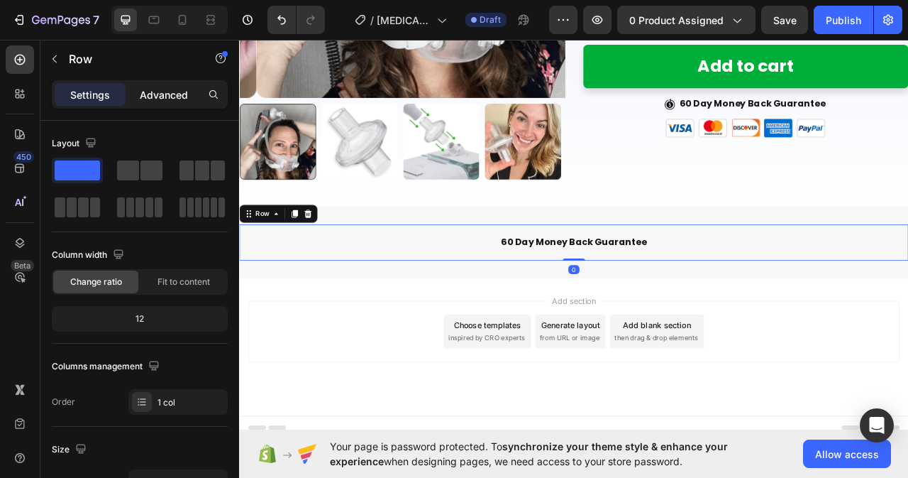
click at [155, 92] on p "Advanced" at bounding box center [164, 94] width 48 height 15
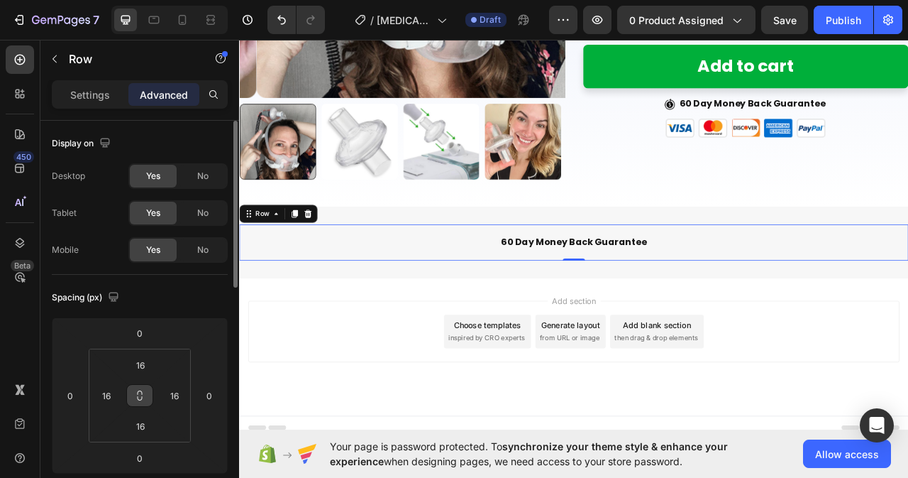
click at [138, 396] on icon at bounding box center [139, 395] width 11 height 11
click at [148, 366] on input "16" at bounding box center [140, 364] width 28 height 21
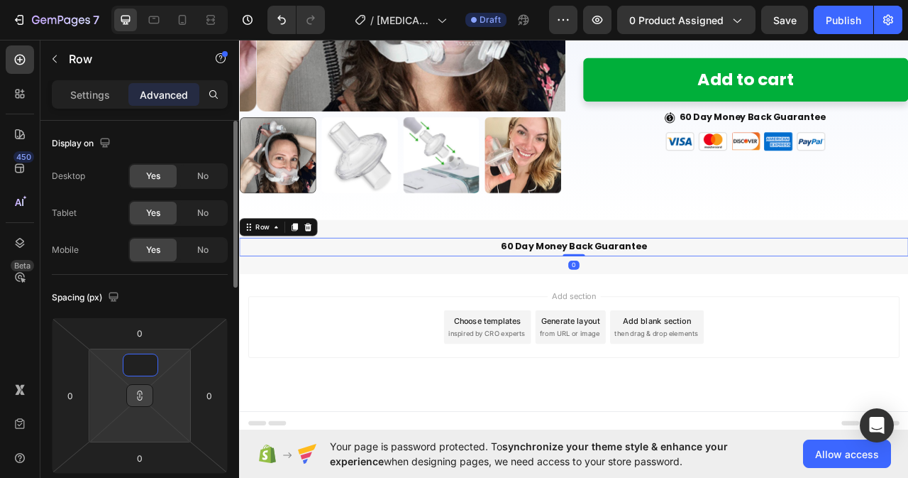
scroll to position [363, 0]
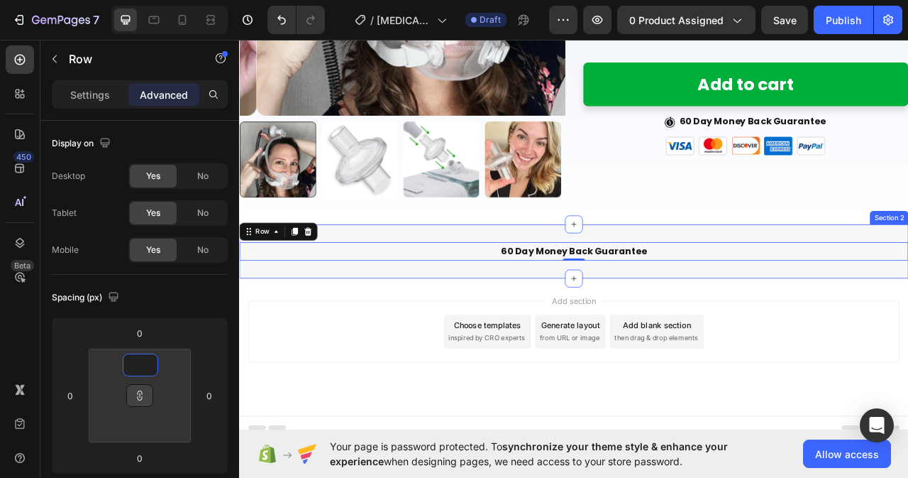
click at [631, 275] on div "60 Day Money Back Guarantee Text Block Row 0 Section 2" at bounding box center [664, 309] width 851 height 69
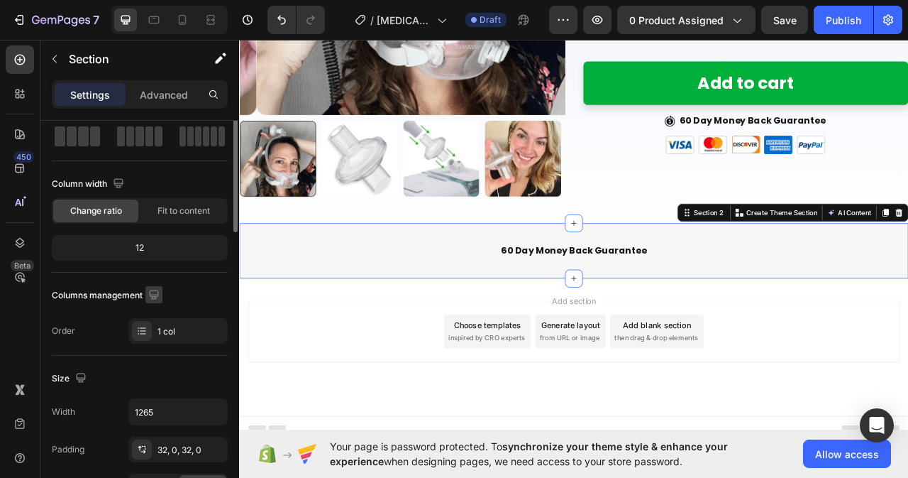
scroll to position [0, 0]
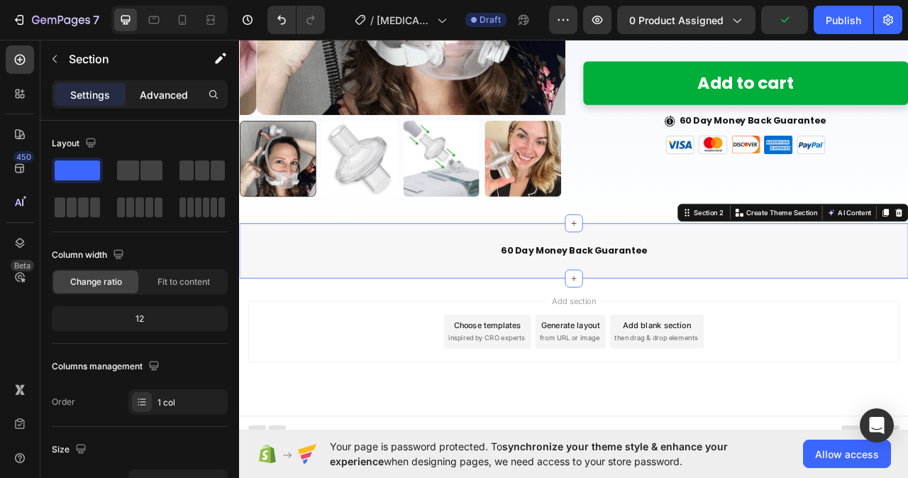
click at [160, 96] on p "Advanced" at bounding box center [164, 94] width 48 height 15
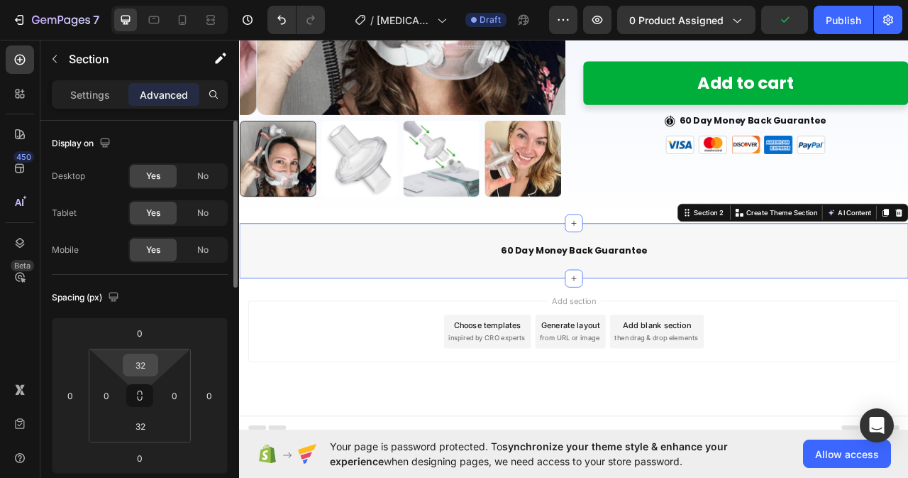
click at [144, 365] on input "32" at bounding box center [140, 364] width 28 height 21
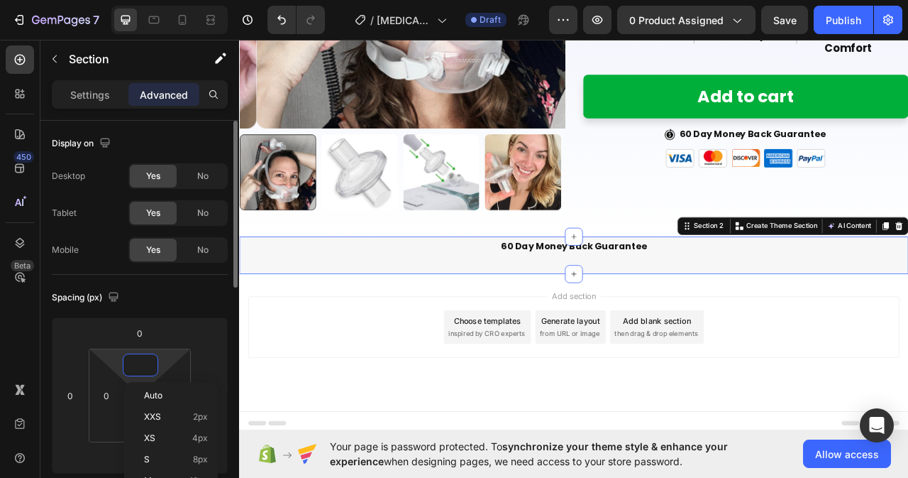
scroll to position [341, 0]
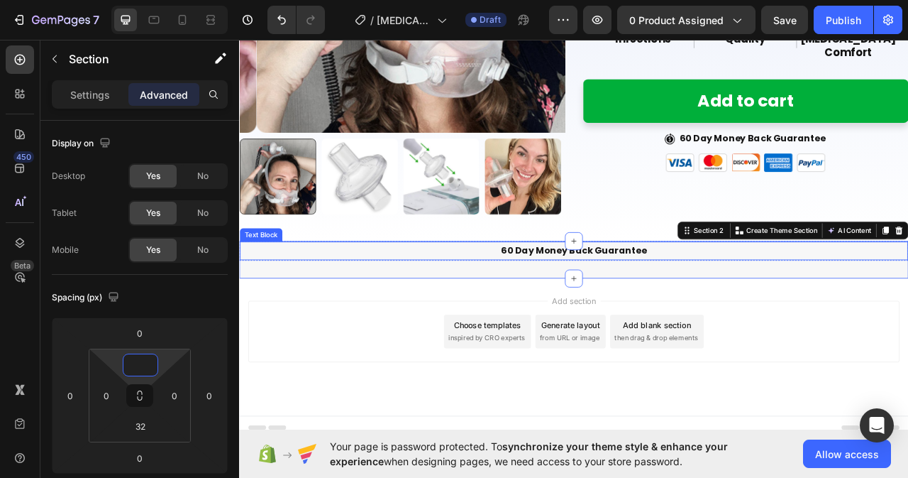
click at [749, 305] on p "60 Day Money Back Guarantee" at bounding box center [664, 309] width 847 height 21
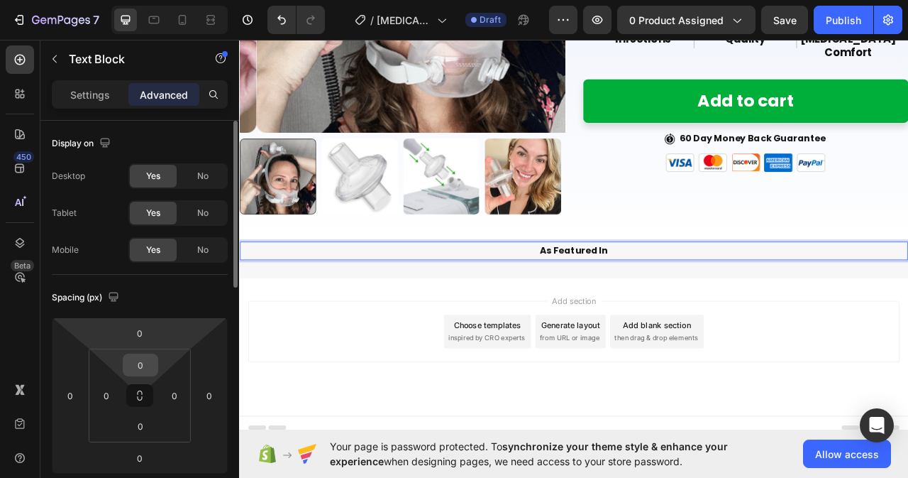
click at [152, 363] on input "0" at bounding box center [140, 364] width 28 height 21
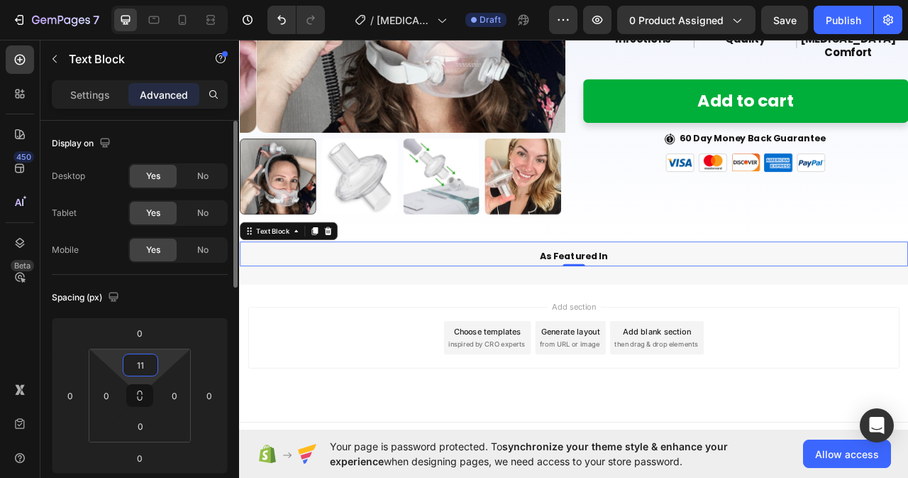
type input "10"
click at [86, 93] on p "Settings" at bounding box center [90, 94] width 40 height 15
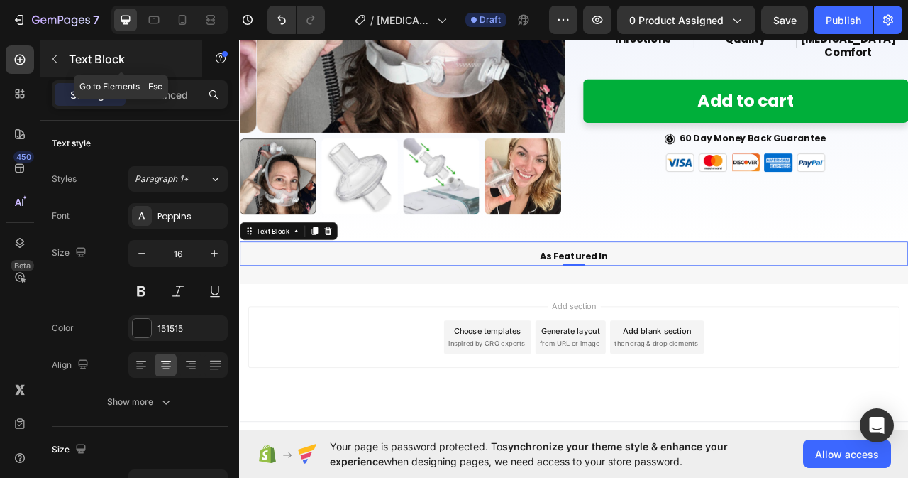
click at [51, 57] on icon "button" at bounding box center [54, 58] width 11 height 11
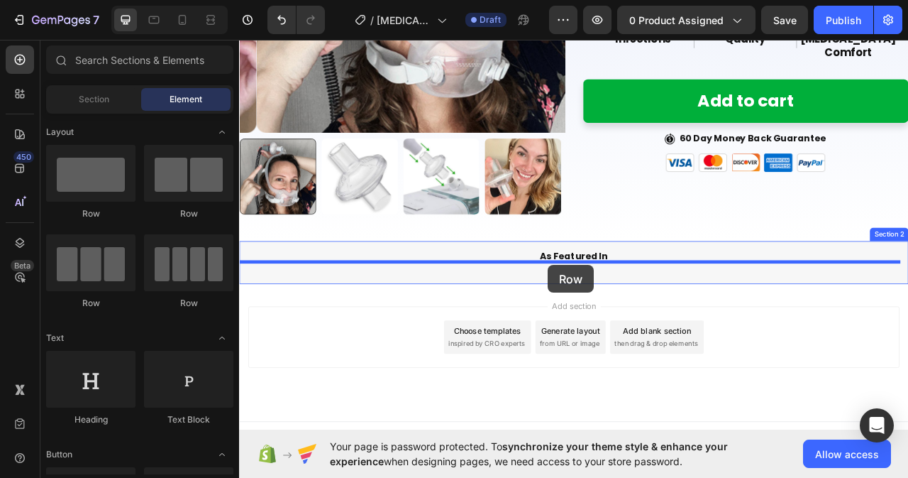
drag, startPoint x: 331, startPoint y: 212, endPoint x: 632, endPoint y: 327, distance: 322.1
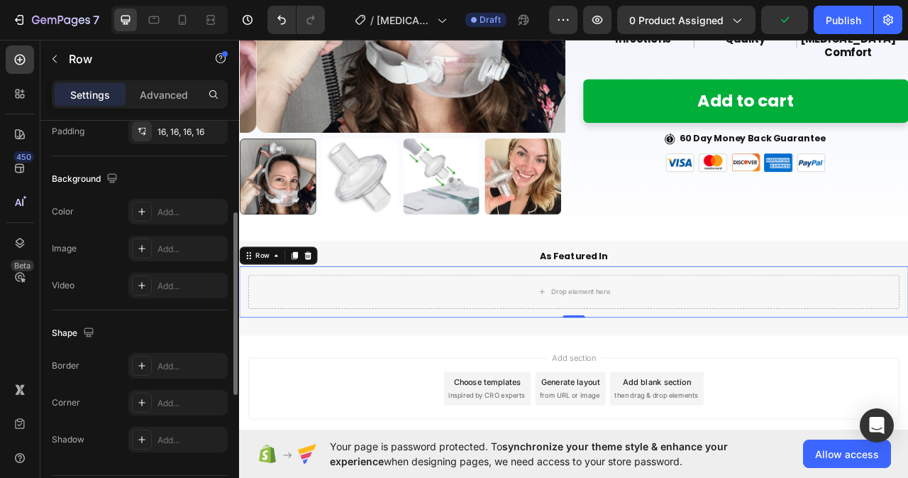
scroll to position [284, 0]
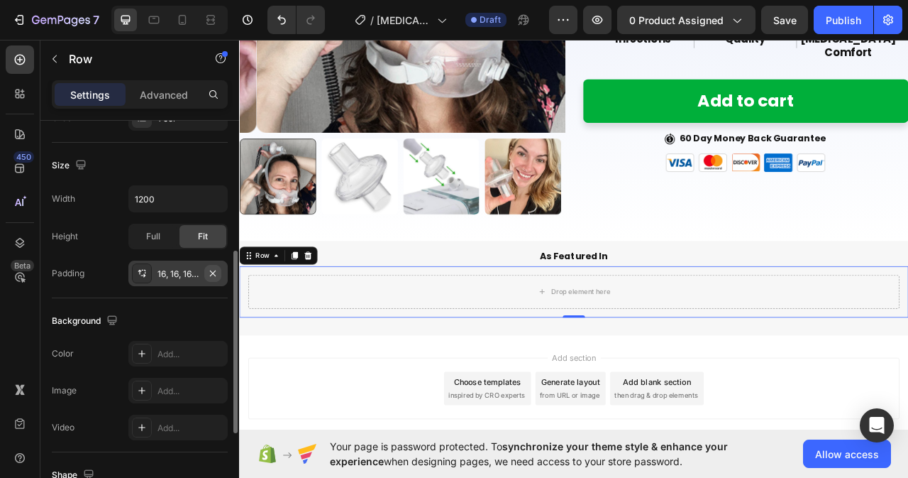
click at [212, 274] on icon "button" at bounding box center [213, 273] width 6 height 6
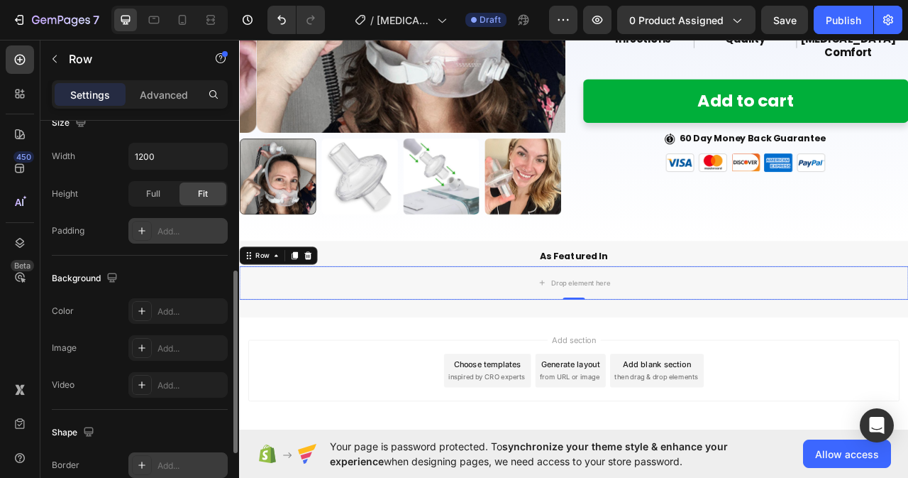
scroll to position [255, 0]
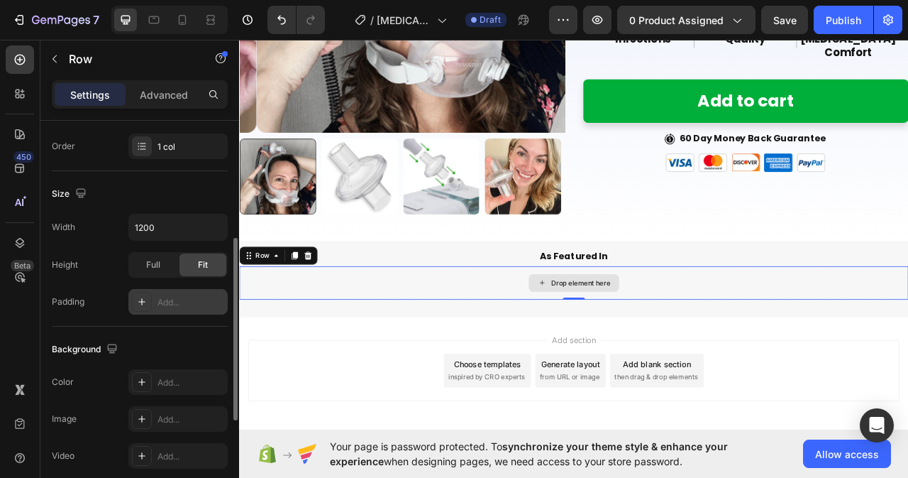
click at [590, 347] on div "Drop element here" at bounding box center [664, 350] width 851 height 43
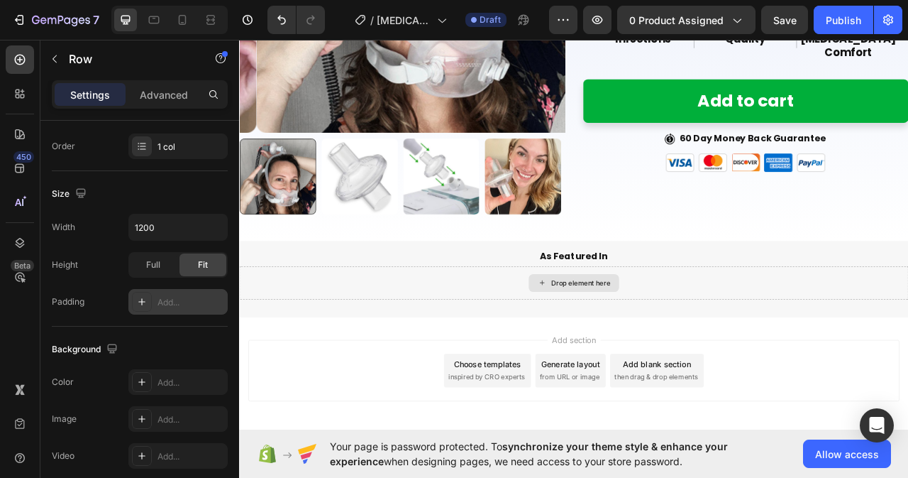
click at [697, 344] on div "Drop element here" at bounding box center [673, 349] width 75 height 11
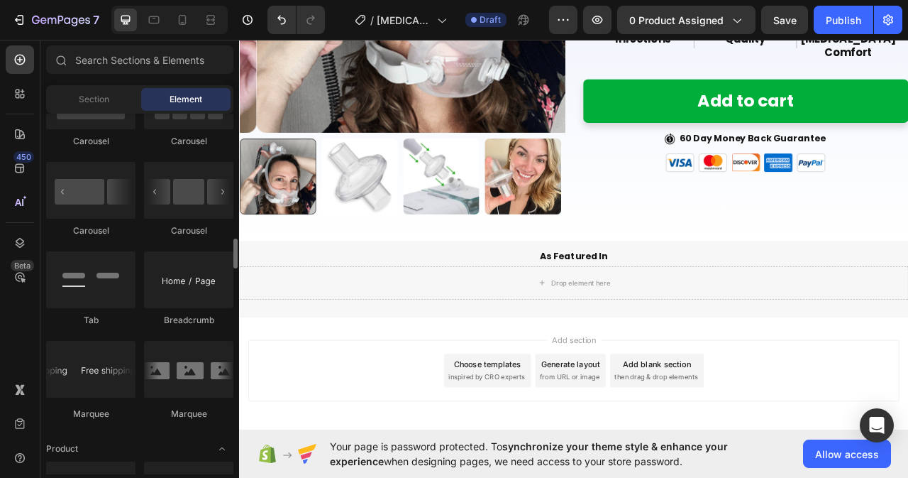
scroll to position [1632, 0]
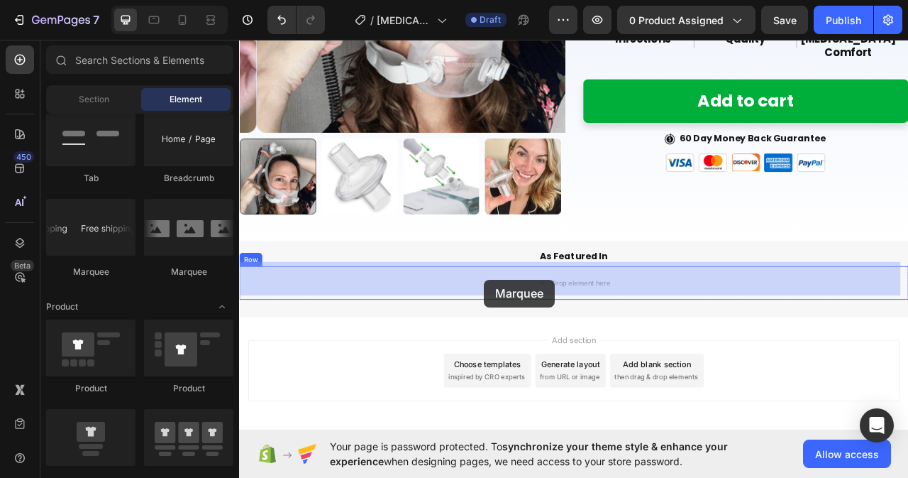
drag, startPoint x: 429, startPoint y: 270, endPoint x: 525, endPoint y: 337, distance: 117.7
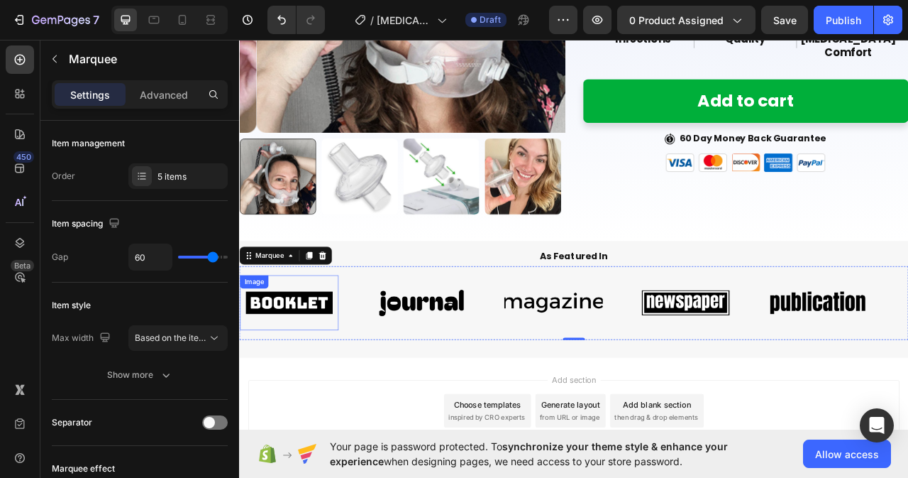
click at [360, 370] on img at bounding box center [303, 374] width 126 height 53
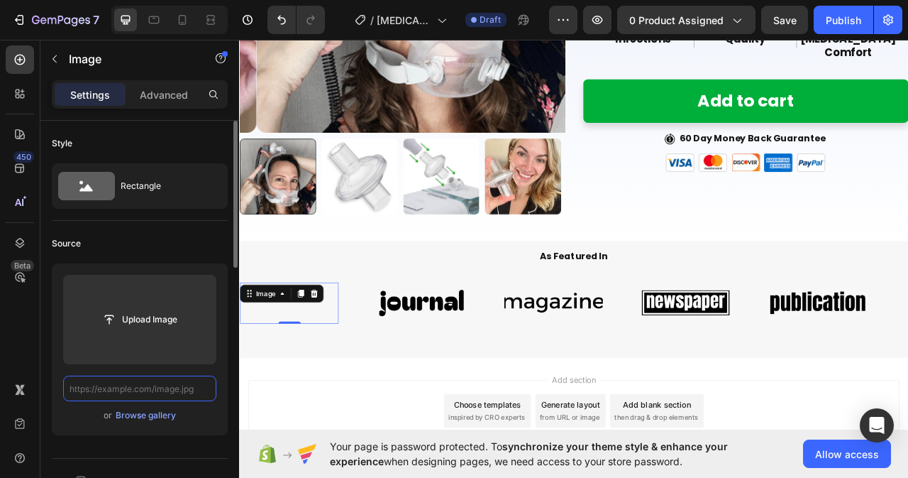
scroll to position [0, 0]
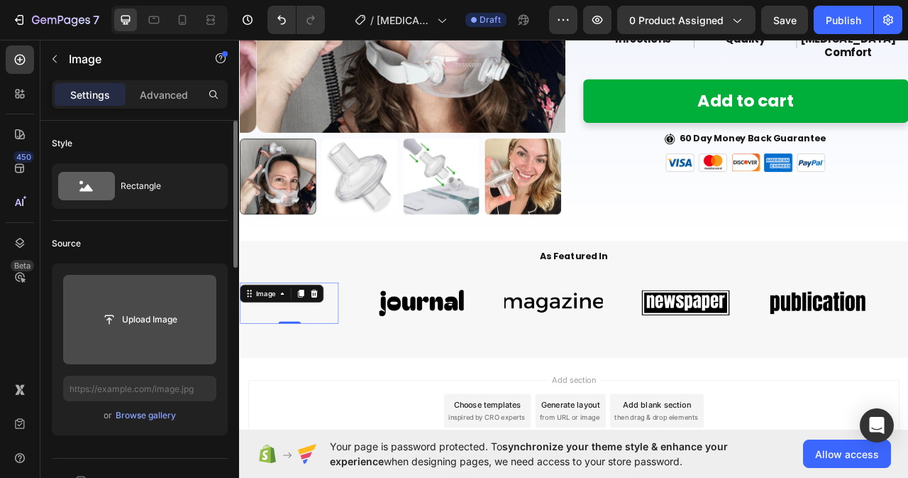
click at [170, 319] on input "file" at bounding box center [140, 319] width 98 height 24
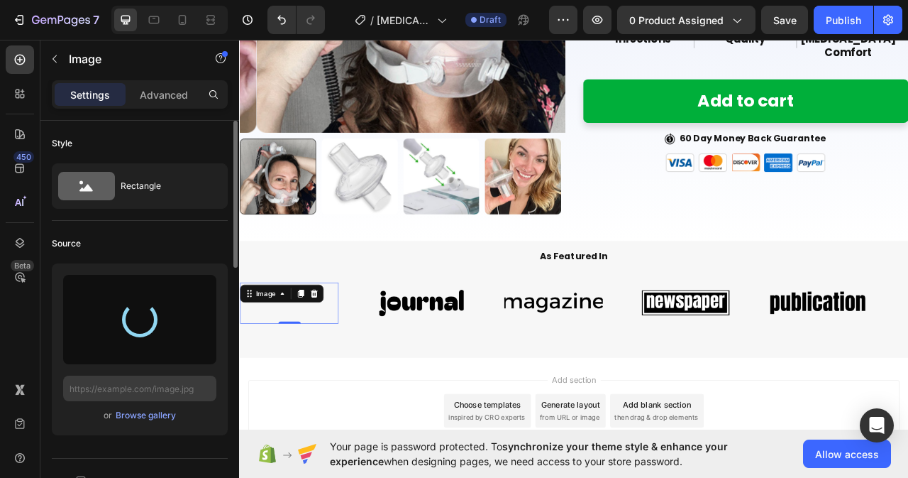
type input "https://cdn.shopify.com/s/files/1/0759/6749/6413/files/gempages_582607423764693…"
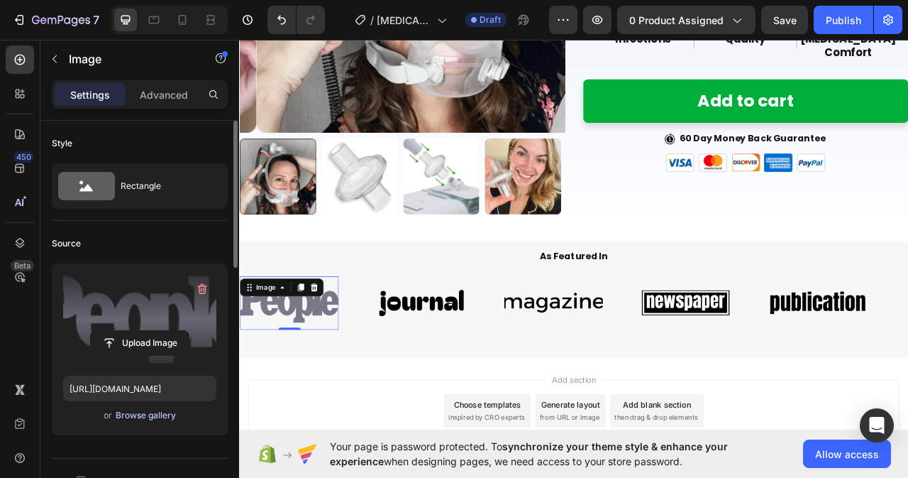
scroll to position [213, 0]
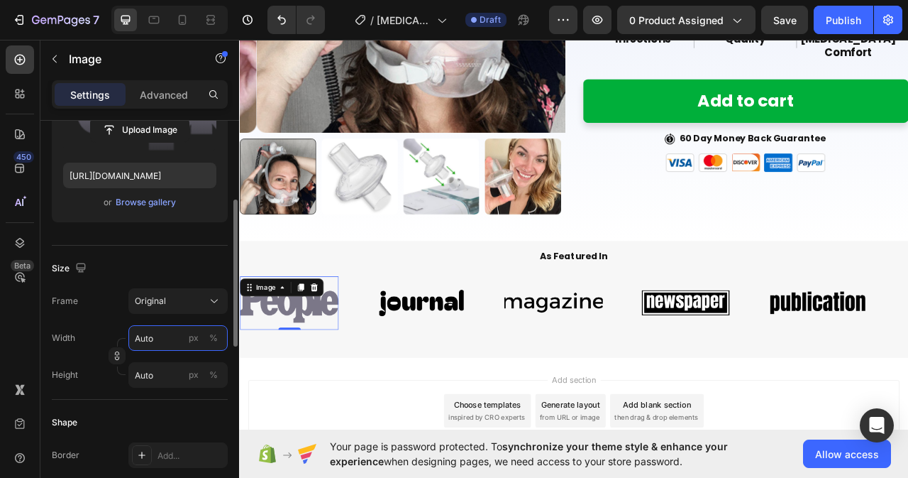
click at [165, 345] on input "Auto" at bounding box center [177, 338] width 99 height 26
click at [198, 341] on div "px" at bounding box center [194, 337] width 10 height 13
type input "1"
type input "110"
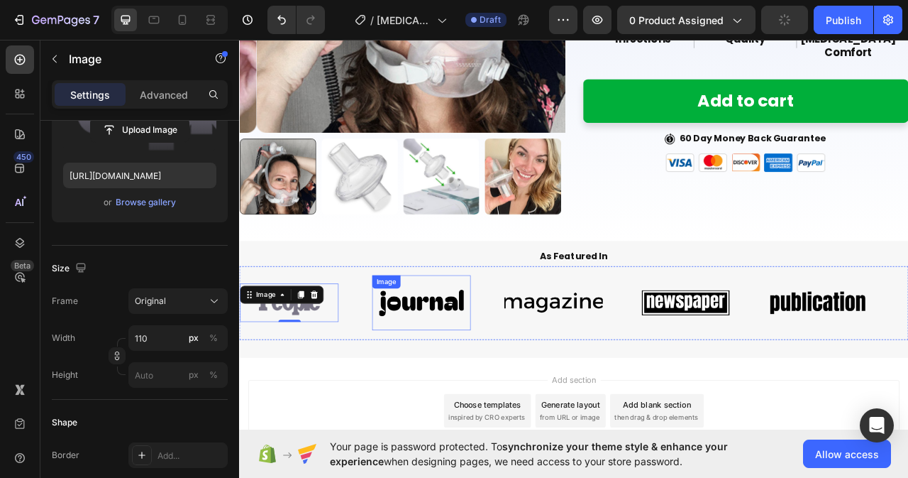
click at [466, 366] on img at bounding box center [471, 374] width 126 height 53
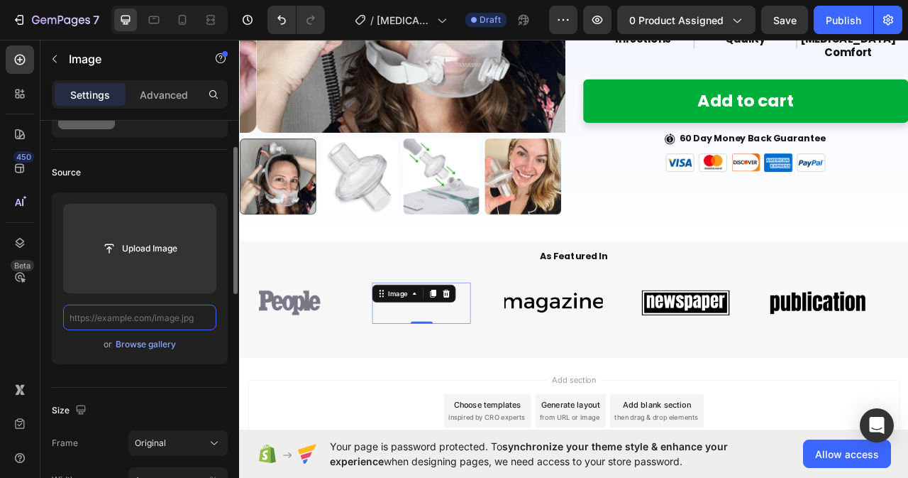
scroll to position [0, 0]
click at [636, 376] on img at bounding box center [639, 374] width 126 height 53
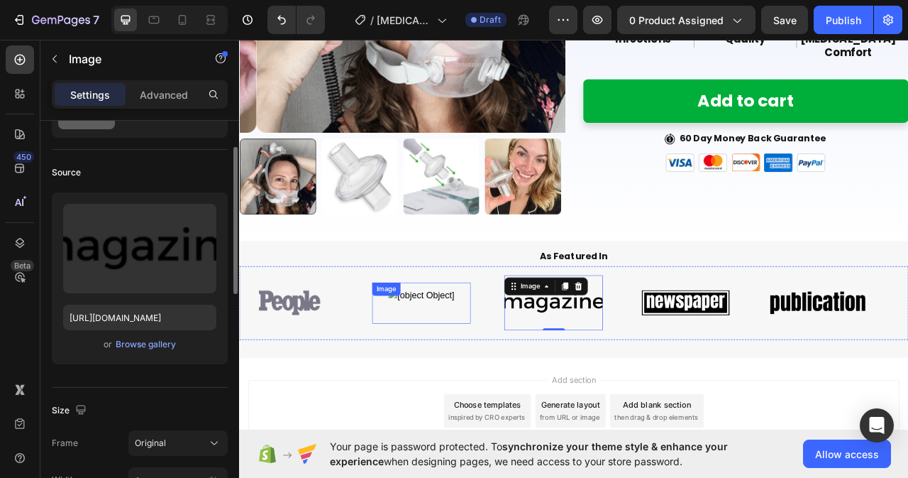
click at [489, 365] on img at bounding box center [471, 375] width 84 height 35
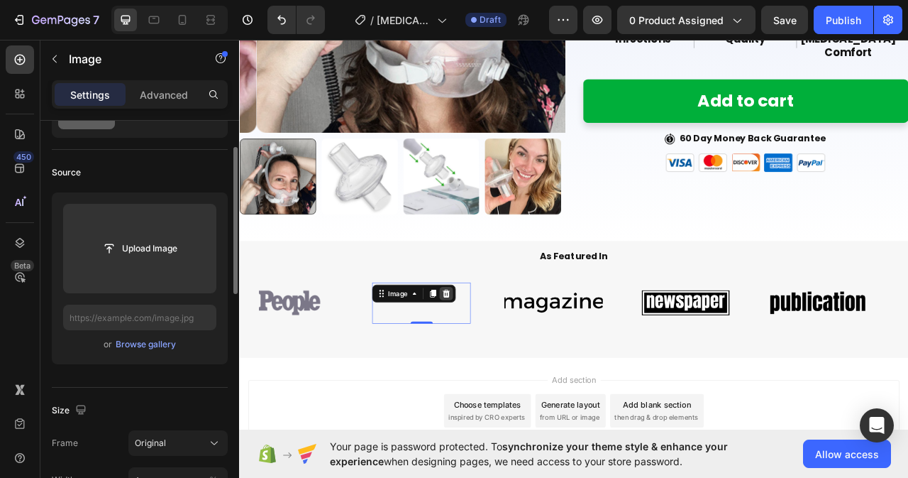
click at [505, 360] on icon at bounding box center [502, 363] width 9 height 10
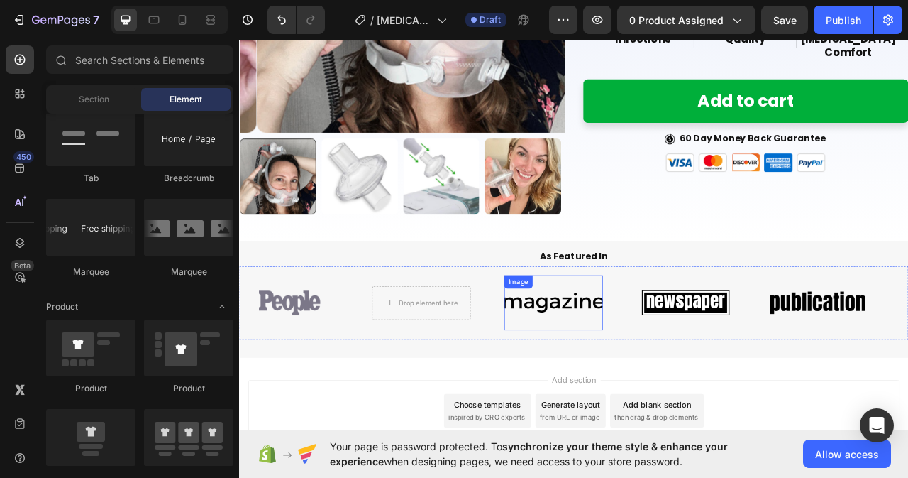
click at [600, 380] on img at bounding box center [639, 374] width 126 height 53
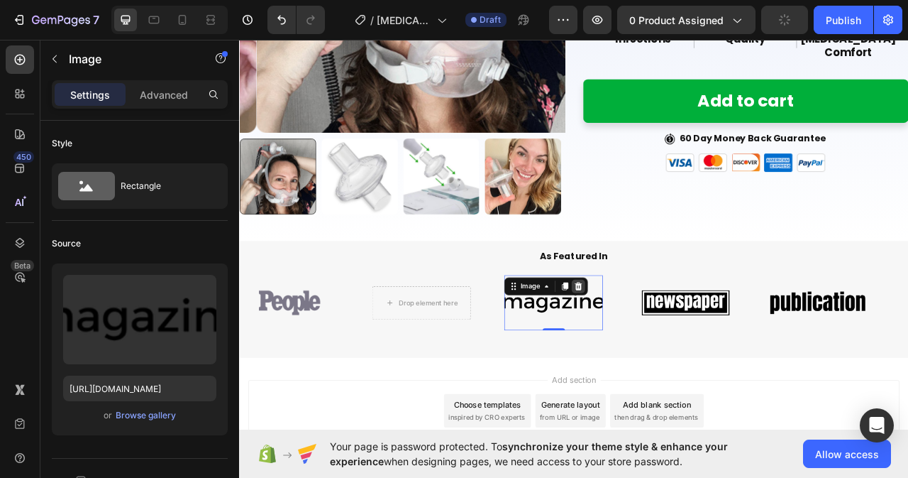
click at [667, 348] on icon at bounding box center [670, 353] width 11 height 11
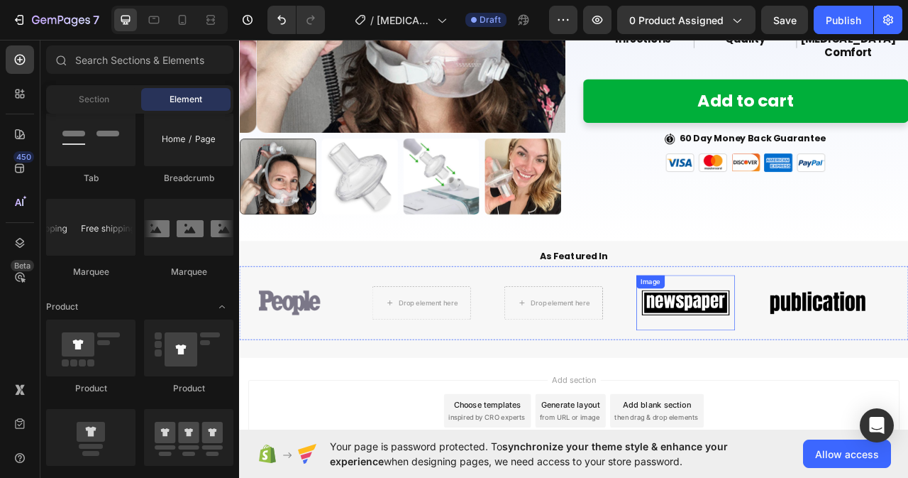
click at [778, 378] on img at bounding box center [807, 374] width 126 height 53
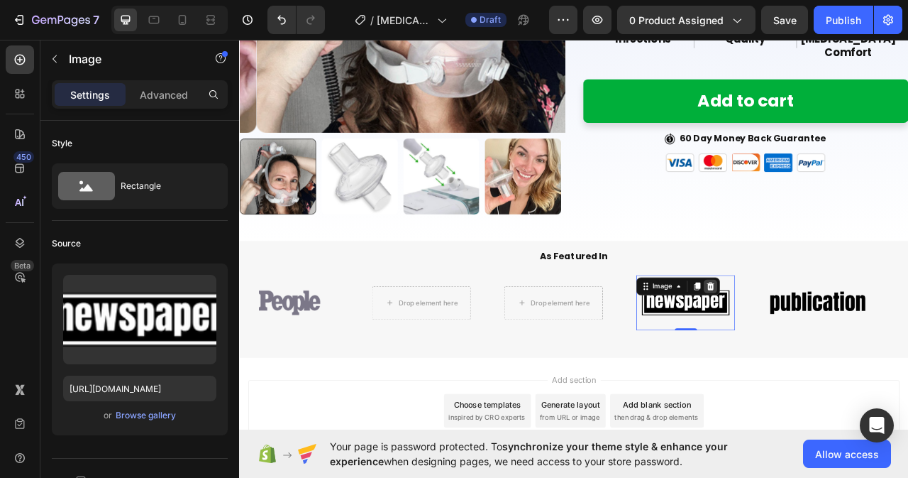
click at [833, 348] on icon at bounding box center [838, 353] width 11 height 11
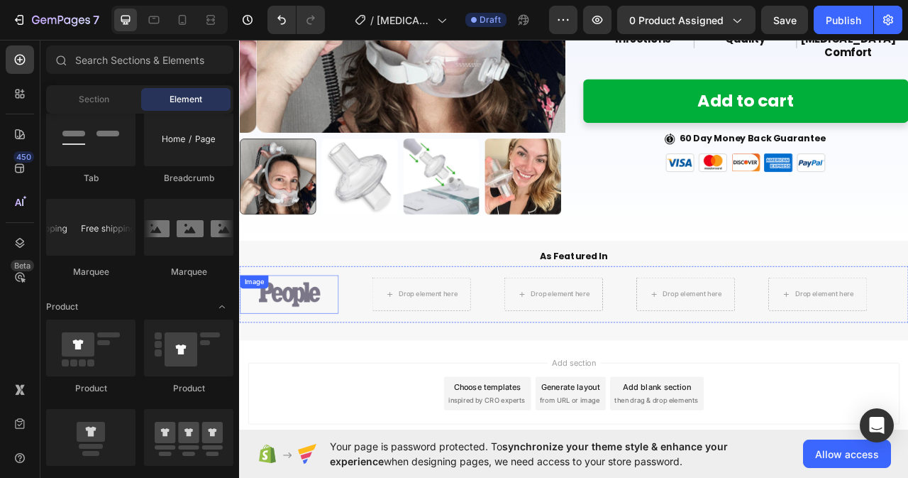
click at [324, 360] on img at bounding box center [303, 364] width 78 height 32
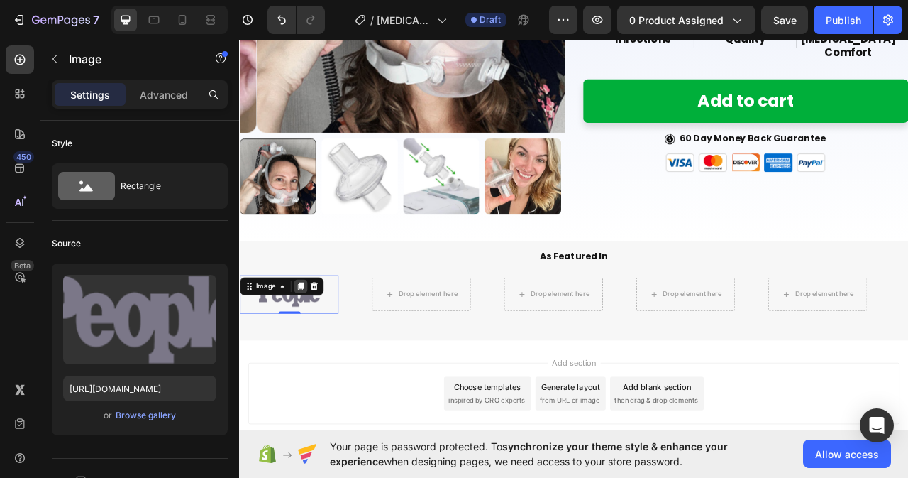
click at [314, 353] on icon at bounding box center [316, 353] width 11 height 11
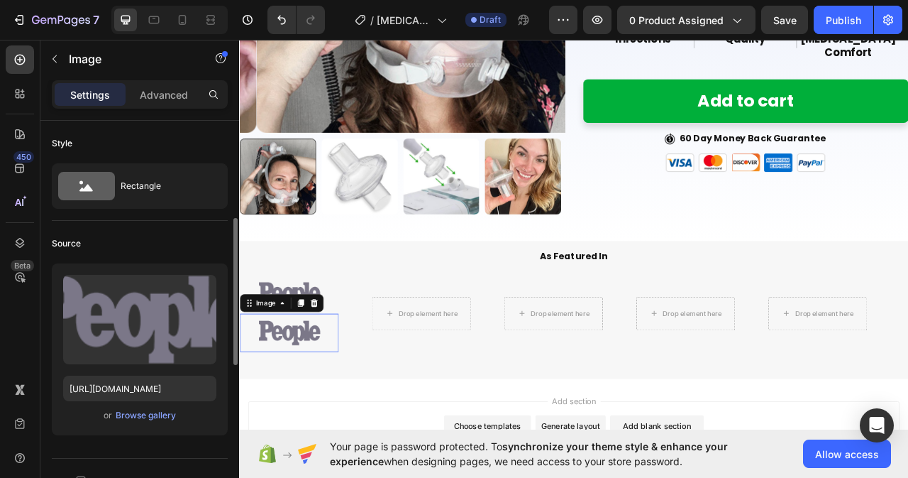
scroll to position [71, 0]
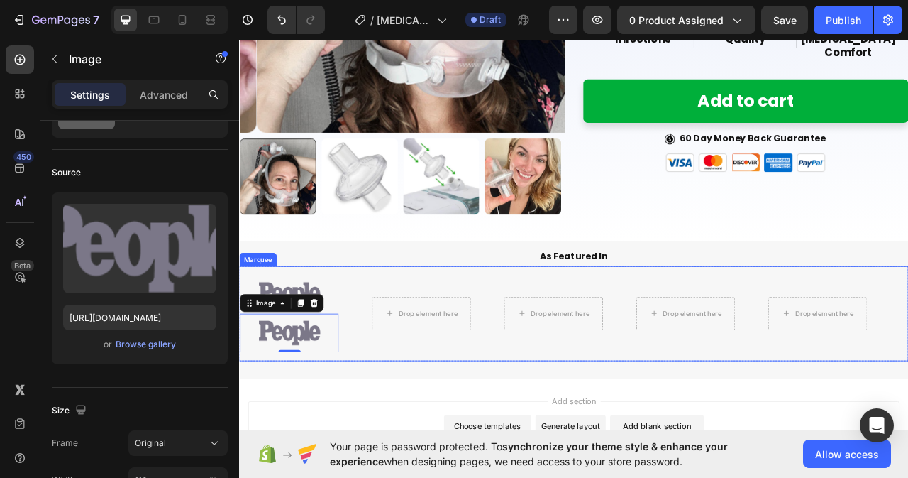
drag, startPoint x: 258, startPoint y: 369, endPoint x: 476, endPoint y: 367, distance: 218.6
click at [476, 367] on div "Image Image 0 Drop element here Drop element here Drop element here Drop elemen…" at bounding box center [660, 389] width 841 height 98
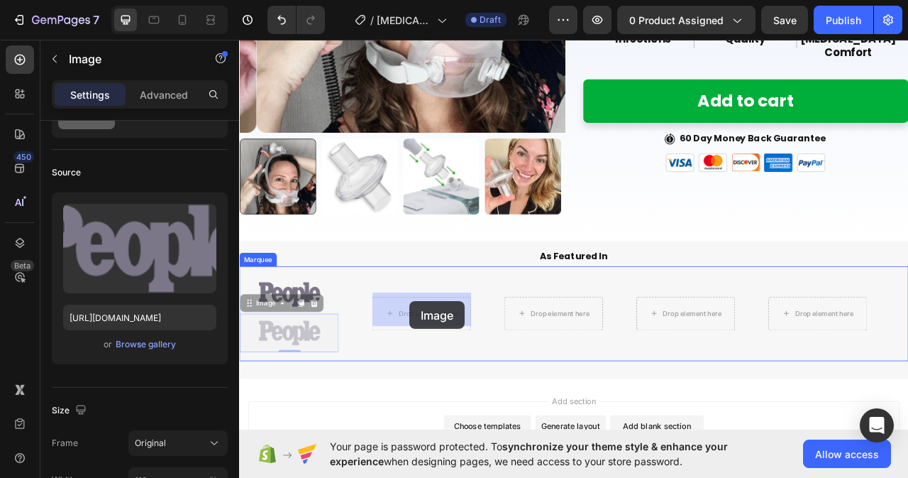
drag, startPoint x: 248, startPoint y: 369, endPoint x: 456, endPoint y: 370, distance: 207.2
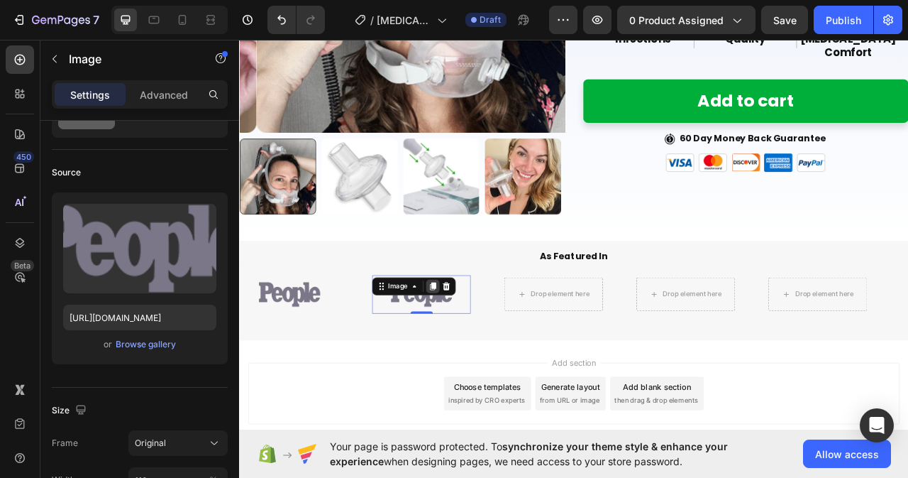
click at [481, 350] on icon at bounding box center [485, 353] width 11 height 11
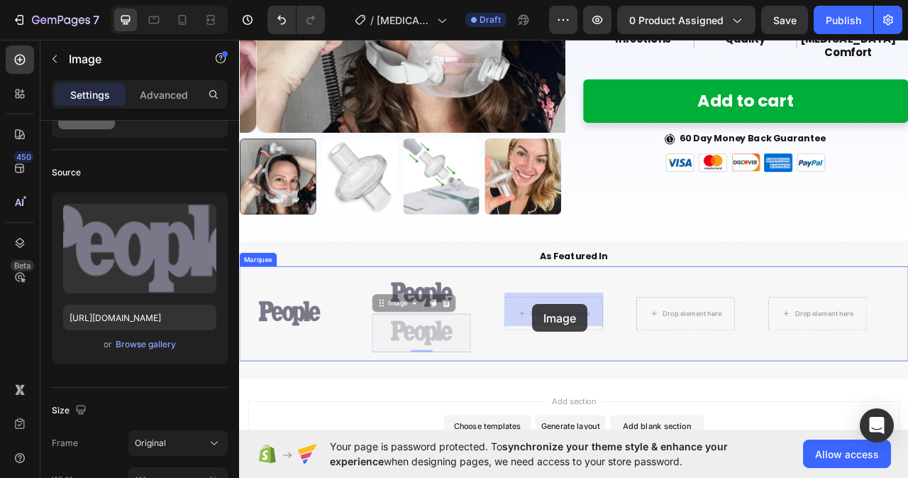
drag, startPoint x: 419, startPoint y: 369, endPoint x: 612, endPoint y: 377, distance: 193.9
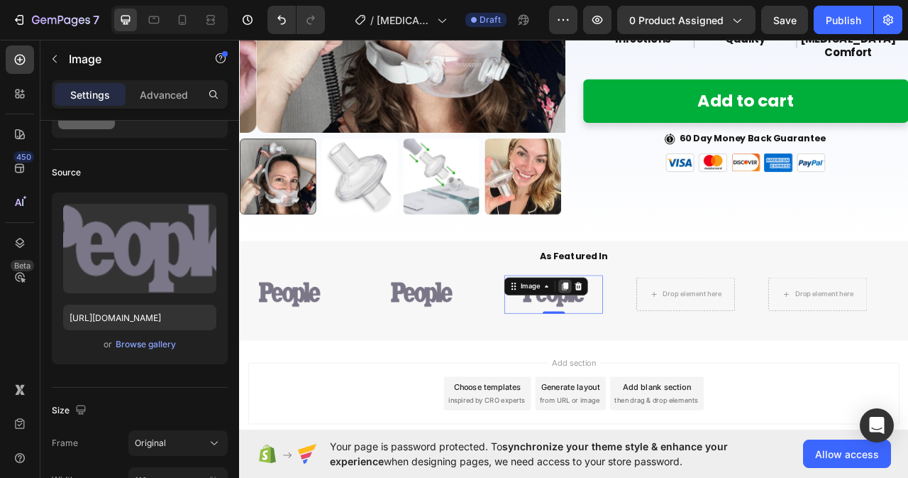
click at [651, 348] on icon at bounding box center [653, 353] width 11 height 11
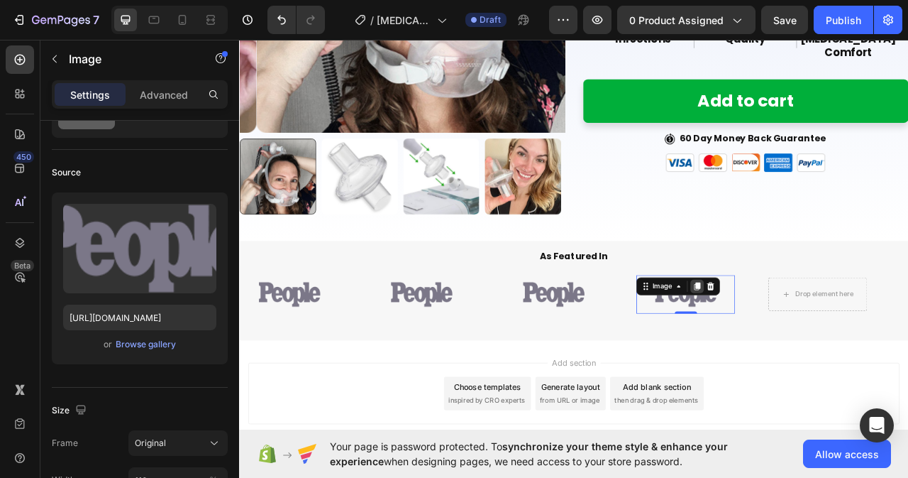
click at [827, 349] on icon at bounding box center [821, 353] width 11 height 11
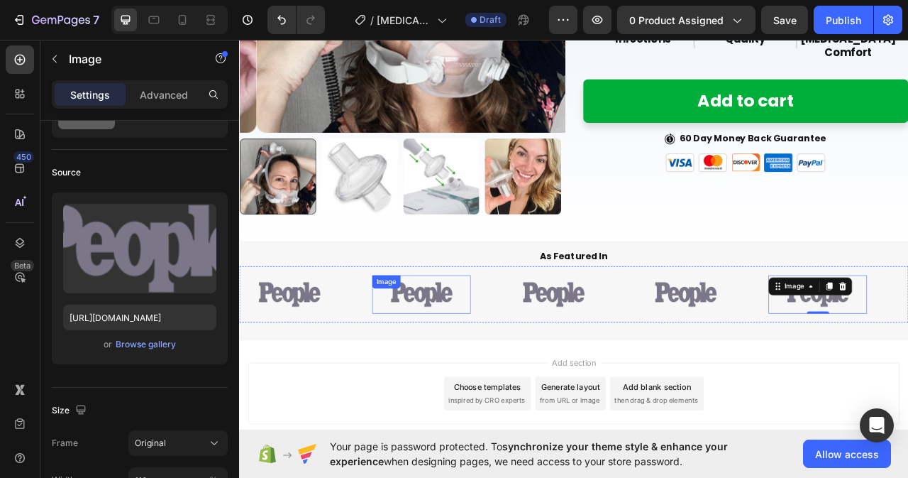
click at [451, 366] on img at bounding box center [471, 364] width 78 height 32
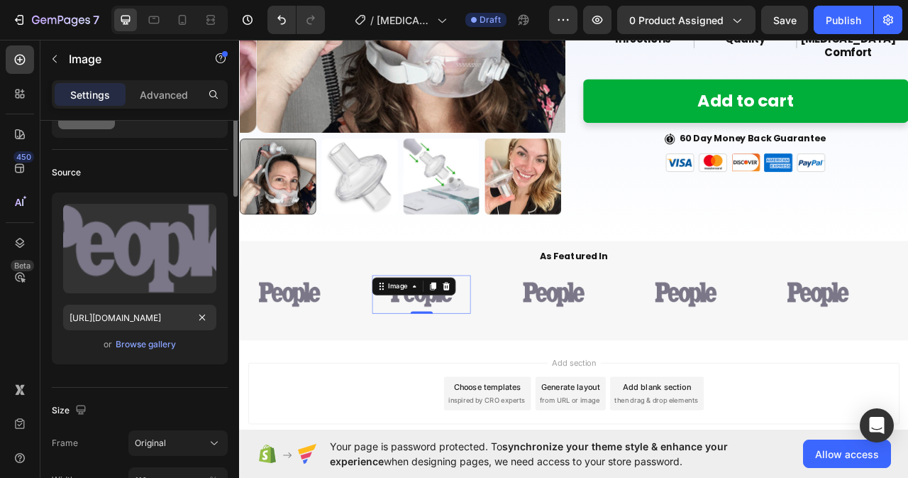
scroll to position [0, 0]
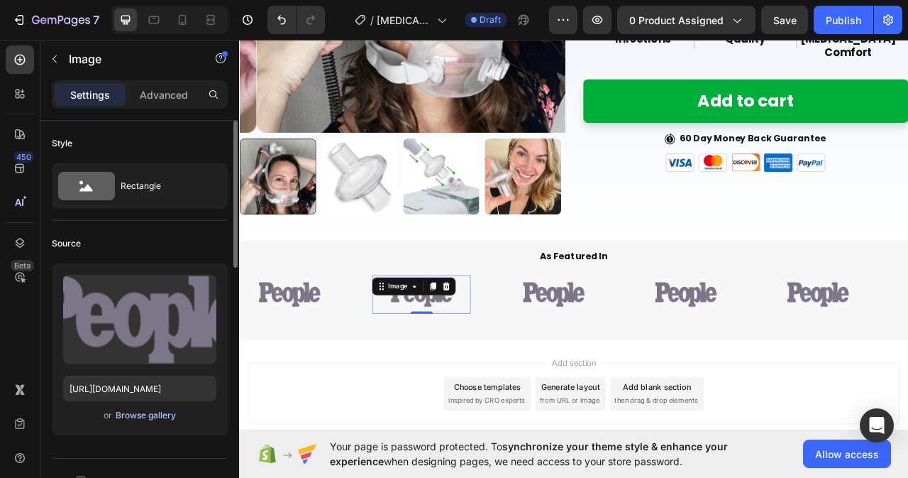
click at [167, 415] on div "Browse gallery" at bounding box center [146, 415] width 60 height 13
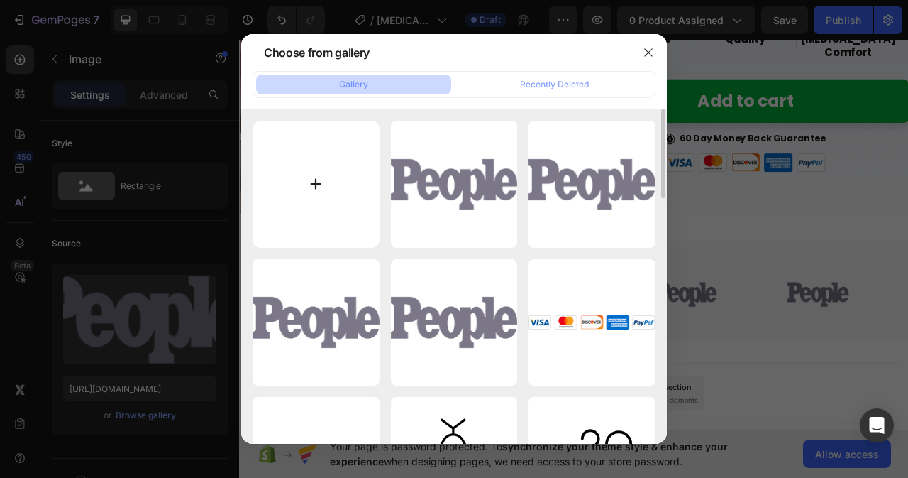
click at [318, 184] on input "file" at bounding box center [316, 184] width 127 height 127
type input "C:\fakepath\featured_logo2.png"
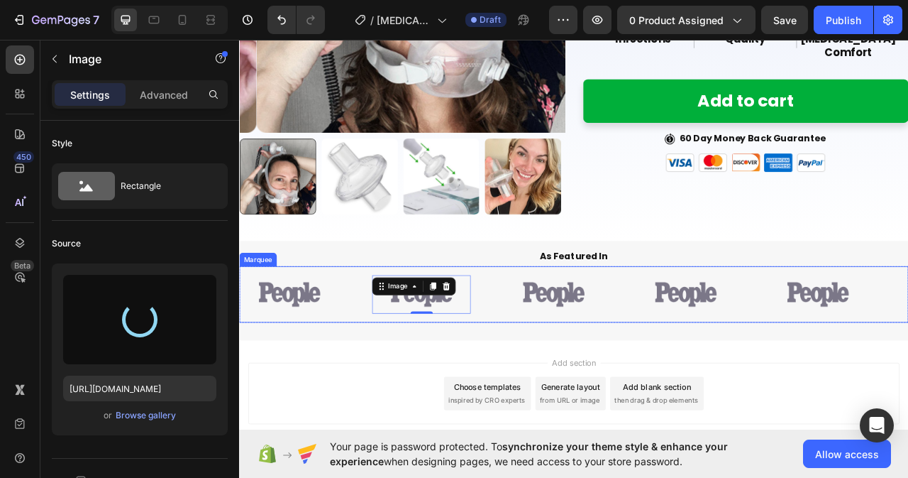
type input "[URL][DOMAIN_NAME]"
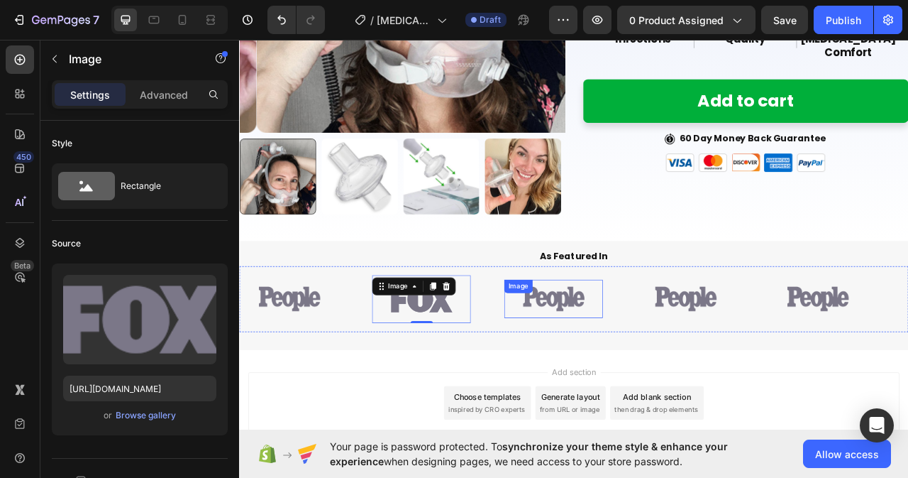
click at [627, 367] on img at bounding box center [639, 370] width 78 height 32
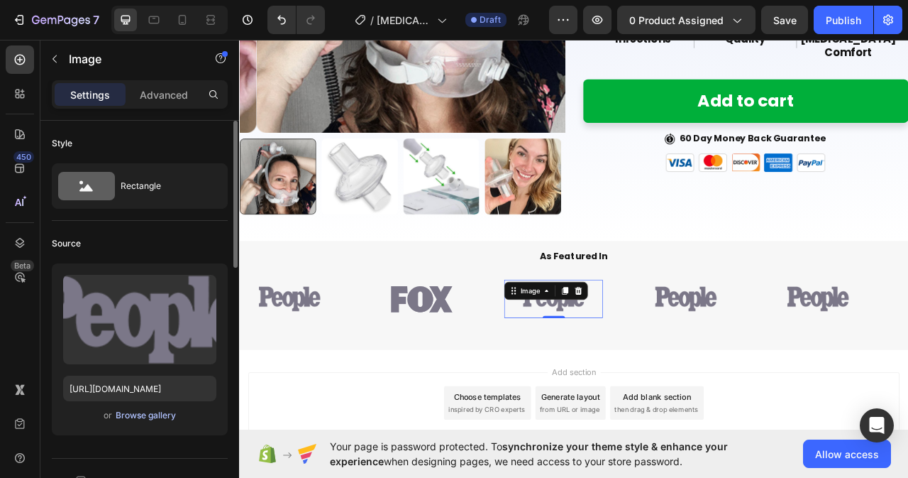
click at [172, 416] on div "Browse gallery" at bounding box center [146, 415] width 60 height 13
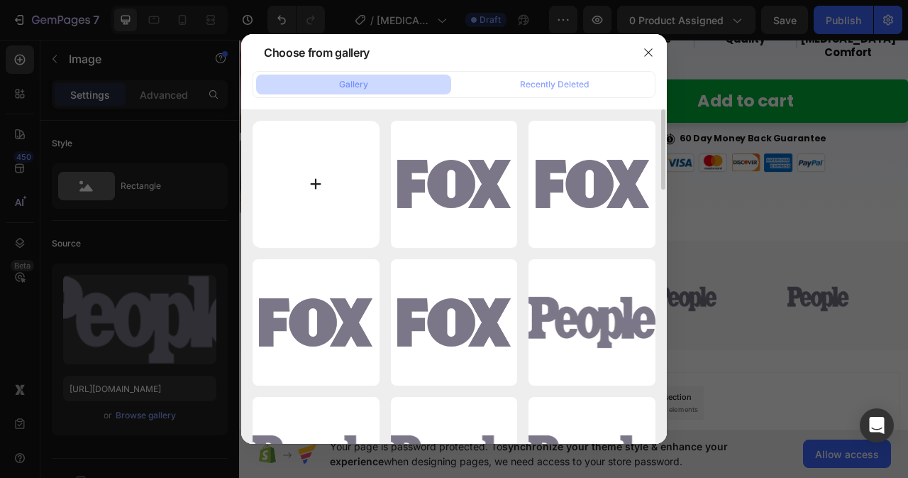
click at [316, 183] on input "file" at bounding box center [316, 184] width 127 height 127
type input "C:\fakepath\featured_logo3.png"
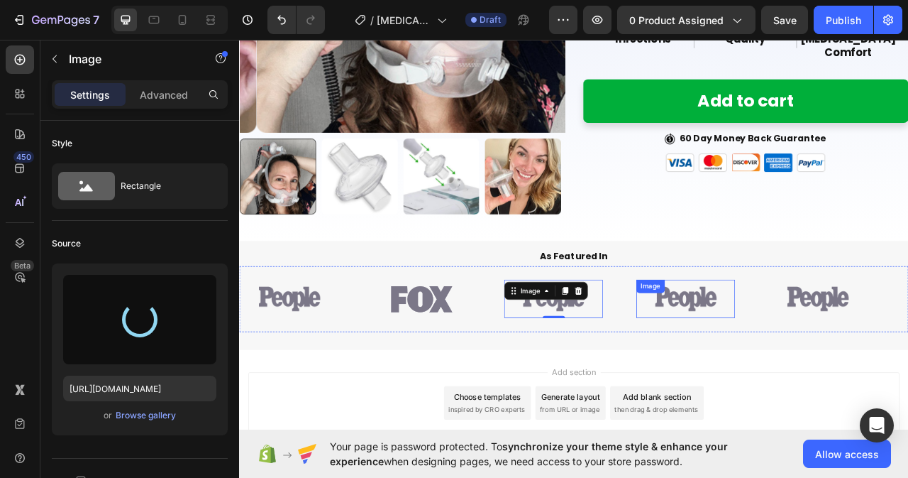
type input "https://cdn.shopify.com/s/files/1/0759/6749/6413/files/gempages_582607423764693…"
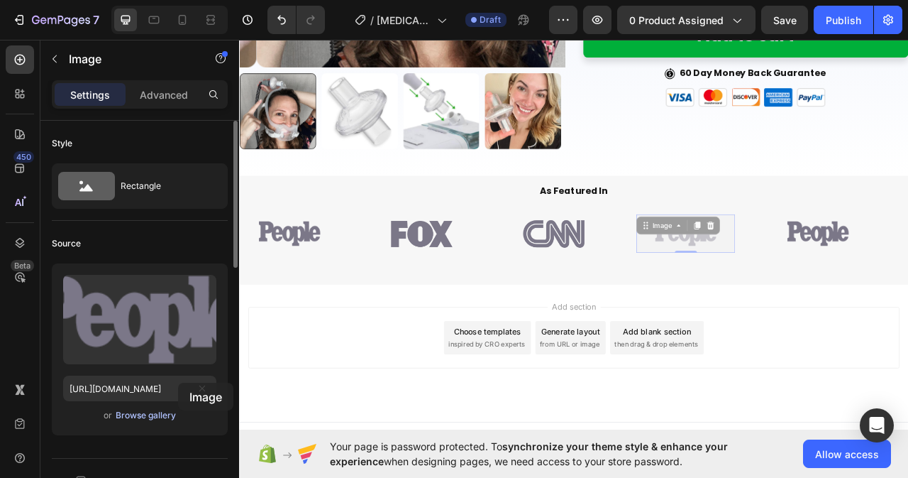
scroll to position [432, 0]
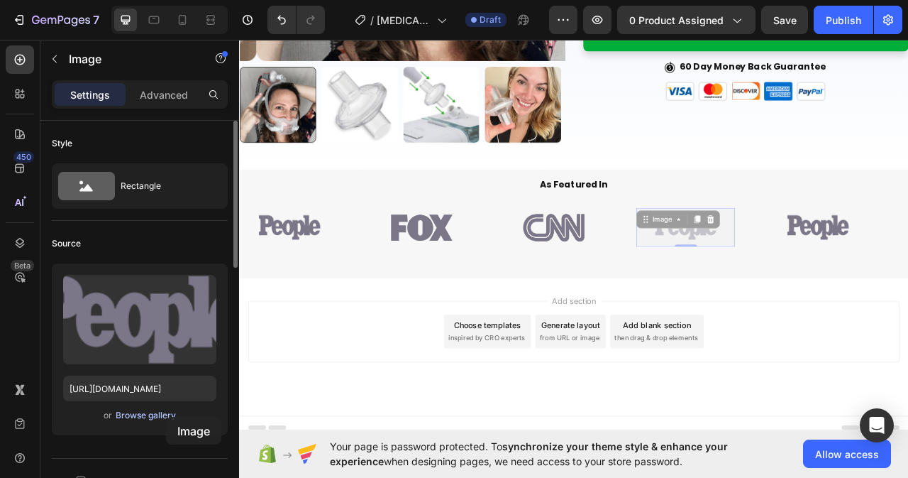
click at [166, 417] on div "Browse gallery" at bounding box center [146, 415] width 60 height 13
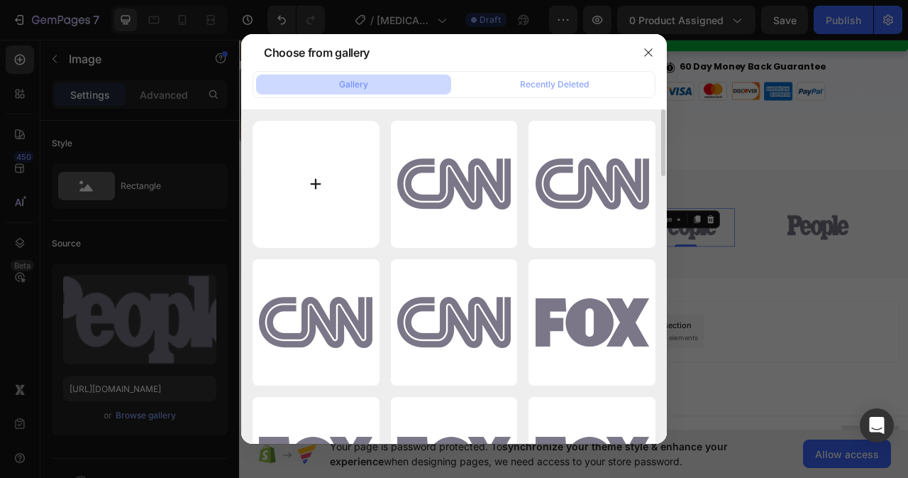
click at [317, 181] on input "file" at bounding box center [316, 184] width 127 height 127
type input "C:\fakepath\featured_logo4.png"
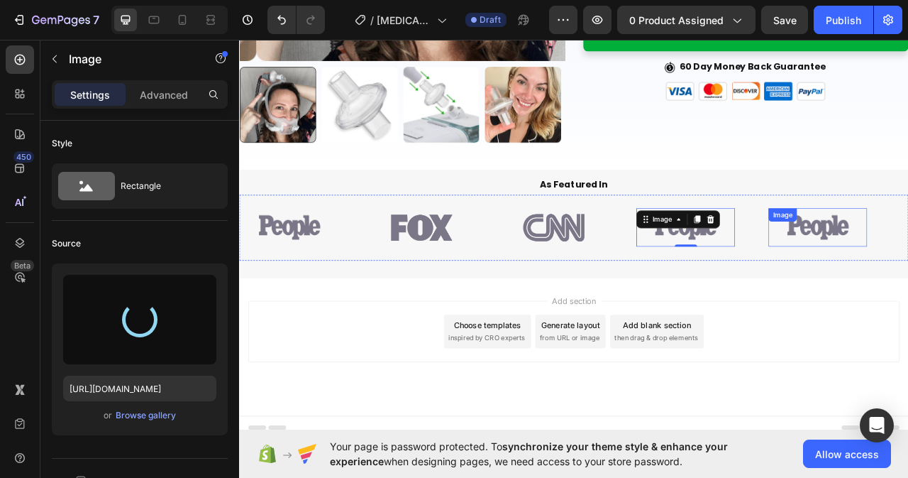
type input "[URL][DOMAIN_NAME]"
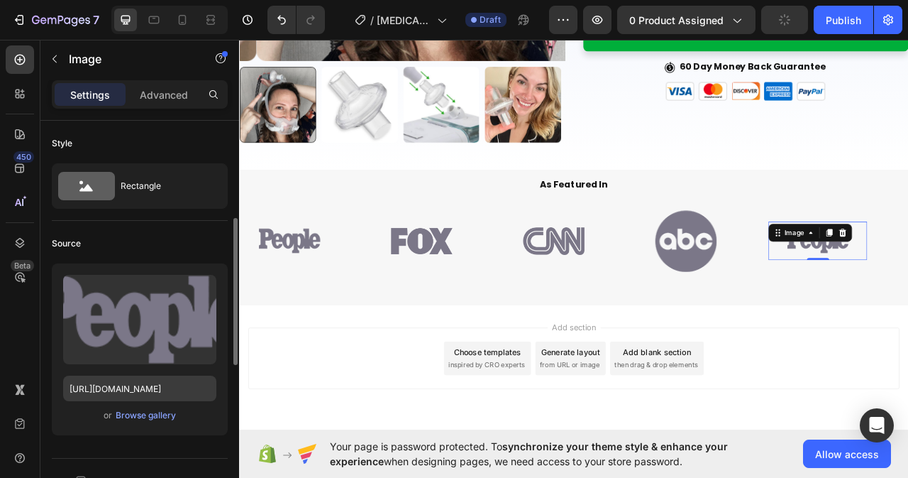
scroll to position [142, 0]
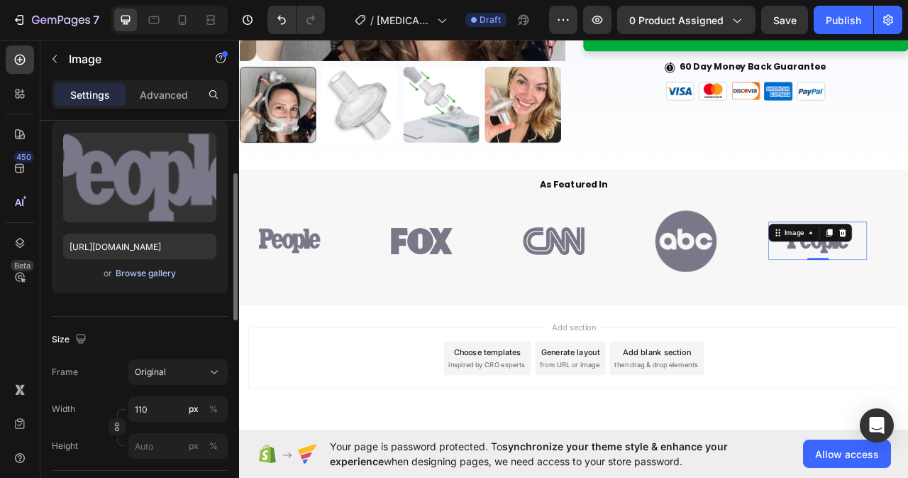
click at [148, 270] on div "Browse gallery" at bounding box center [146, 273] width 60 height 13
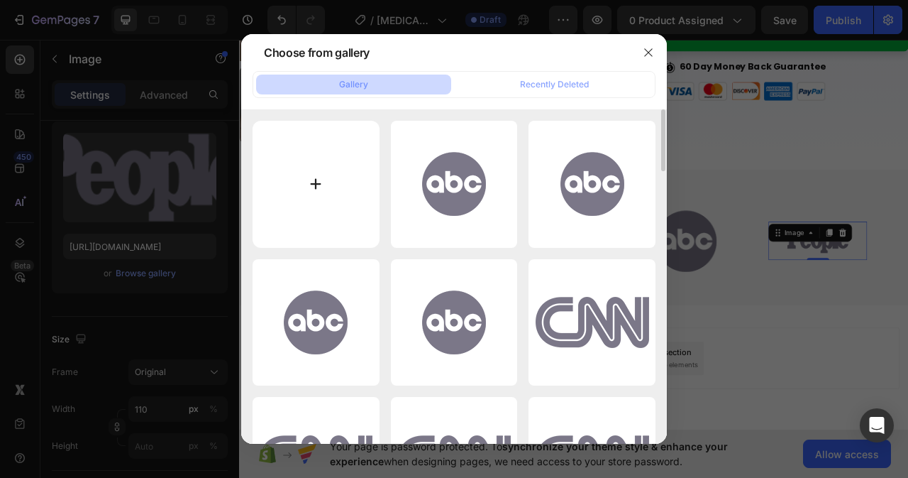
click at [312, 185] on input "file" at bounding box center [316, 184] width 127 height 127
type input "C:\fakepath\featured_logo5.png"
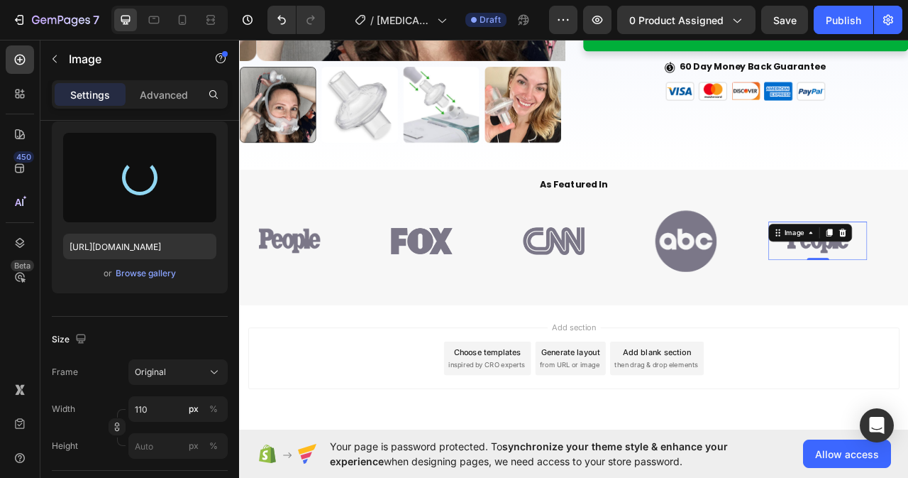
type input "[URL][DOMAIN_NAME]"
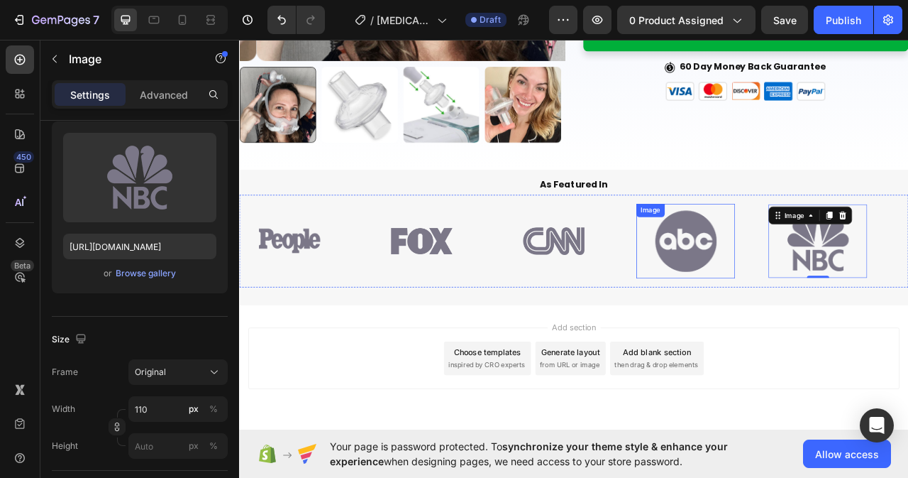
click at [802, 310] on img at bounding box center [807, 297] width 78 height 78
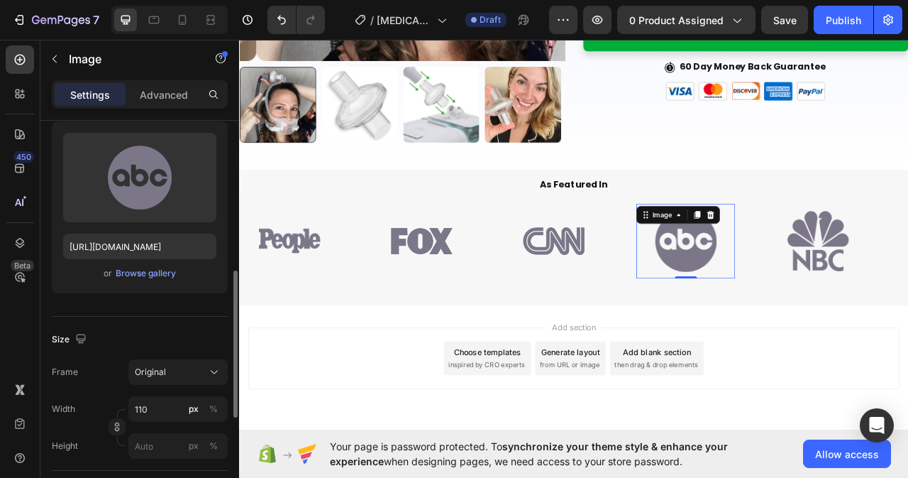
scroll to position [213, 0]
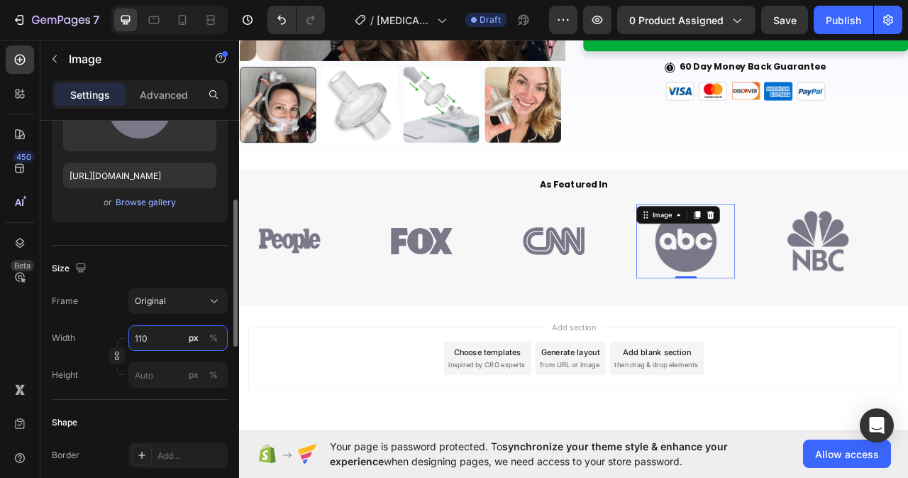
click at [160, 341] on input "110" at bounding box center [177, 338] width 99 height 26
type input "90"
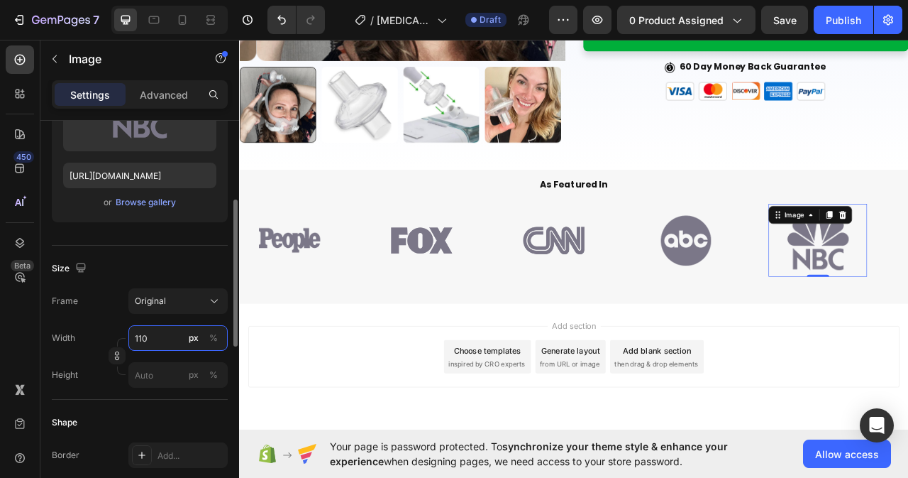
click at [165, 336] on input "110" at bounding box center [177, 338] width 99 height 26
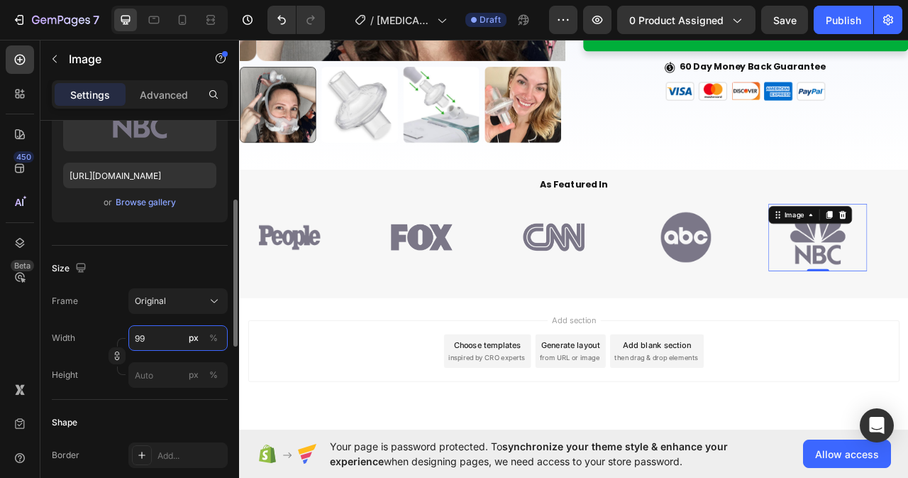
type input "98"
click at [326, 294] on img at bounding box center [303, 291] width 78 height 32
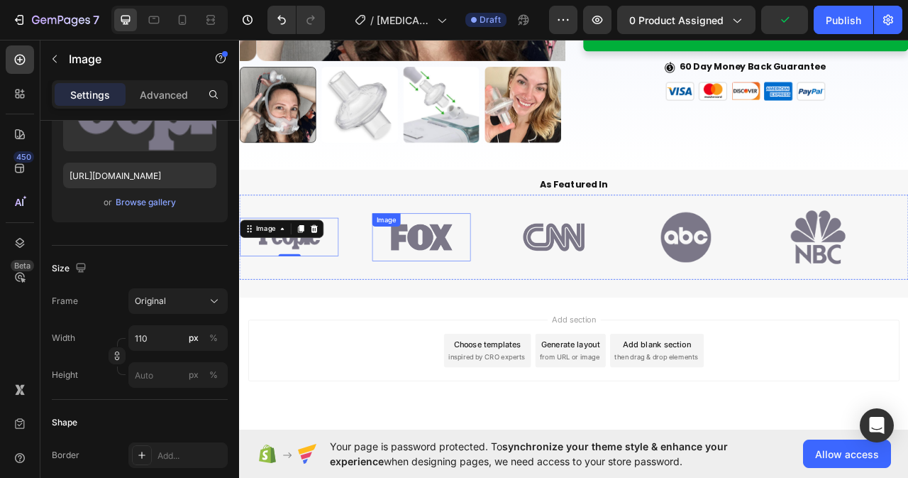
click at [491, 297] on img at bounding box center [471, 292] width 78 height 44
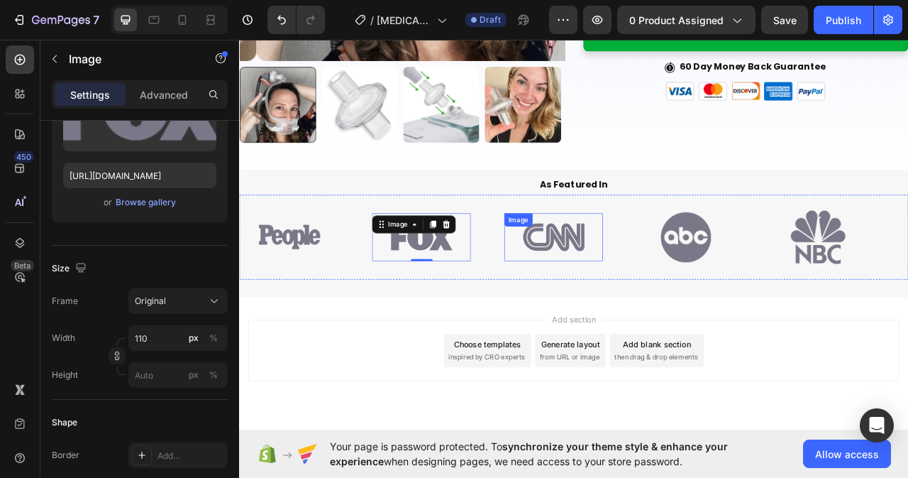
click at [629, 290] on img at bounding box center [639, 292] width 78 height 44
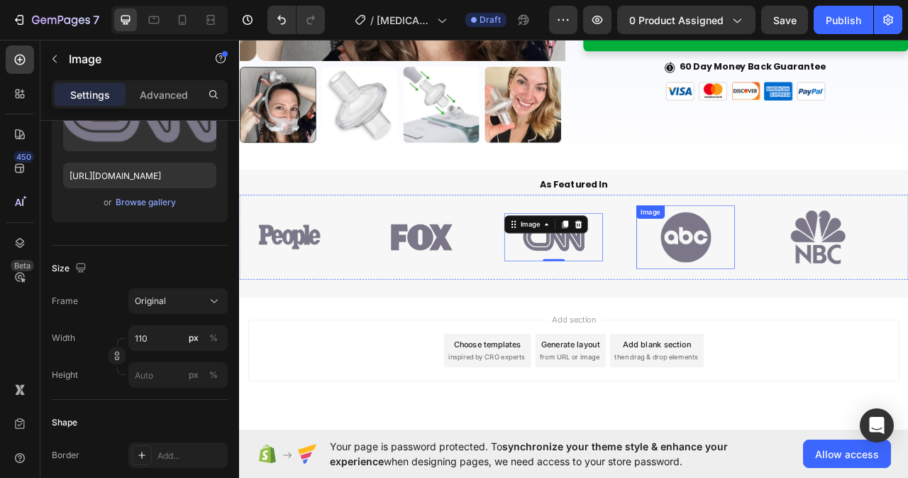
click at [827, 289] on img at bounding box center [808, 292] width 64 height 64
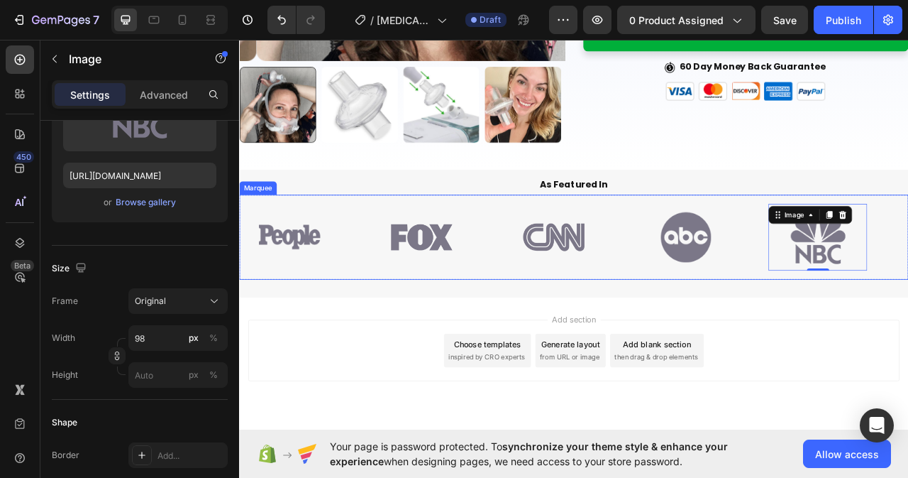
click at [497, 323] on div "Image Image Image Image Image 0" at bounding box center [660, 291] width 841 height 85
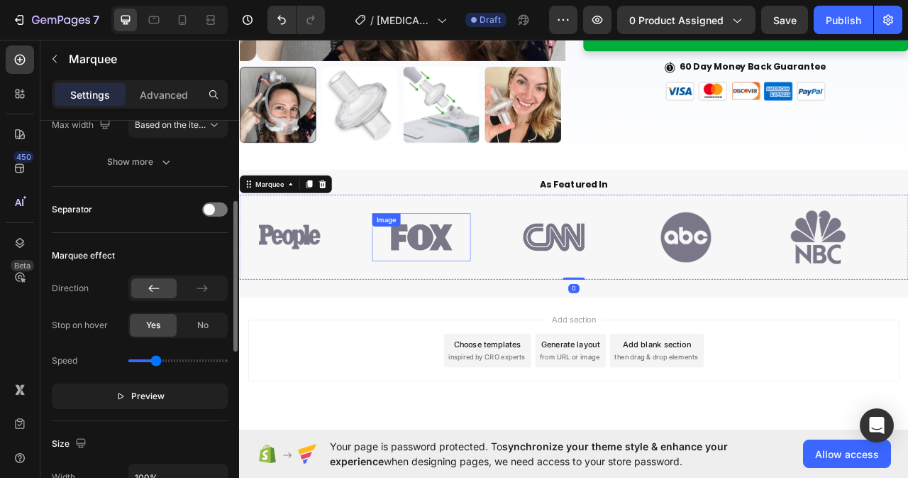
scroll to position [0, 0]
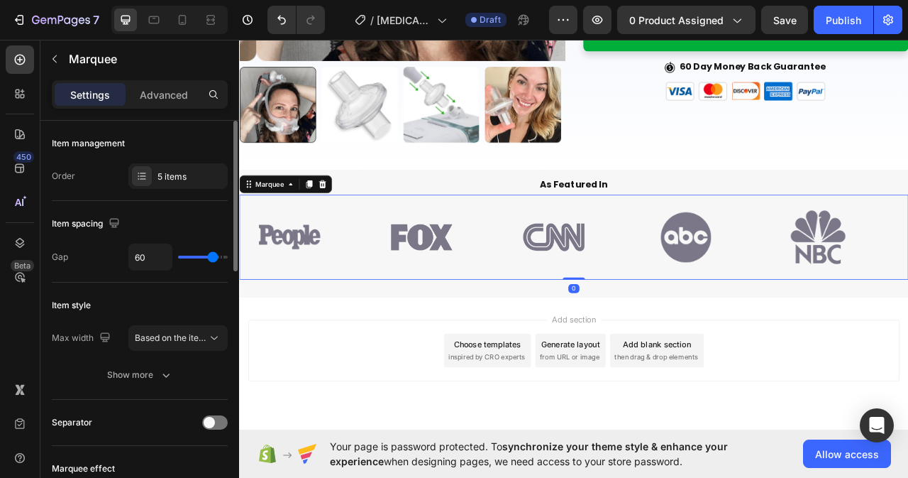
type input "44"
type input "40"
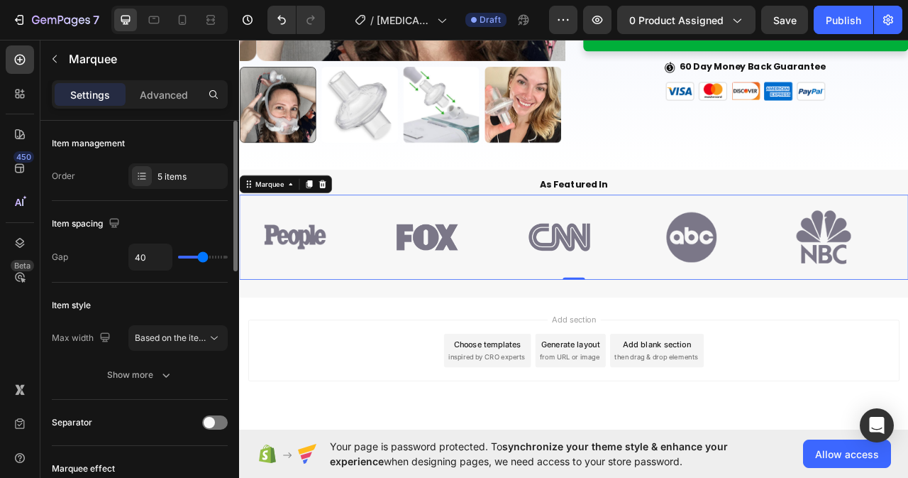
type input "30"
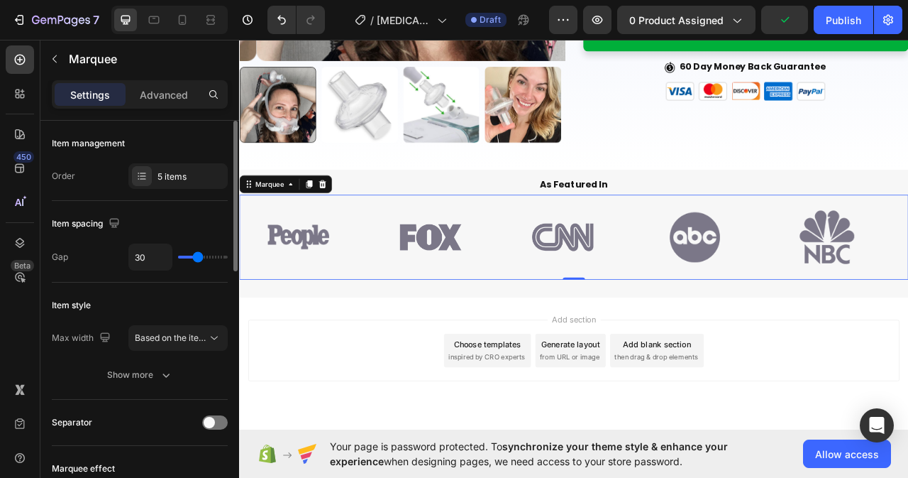
type input "28"
type input "21"
type input "16"
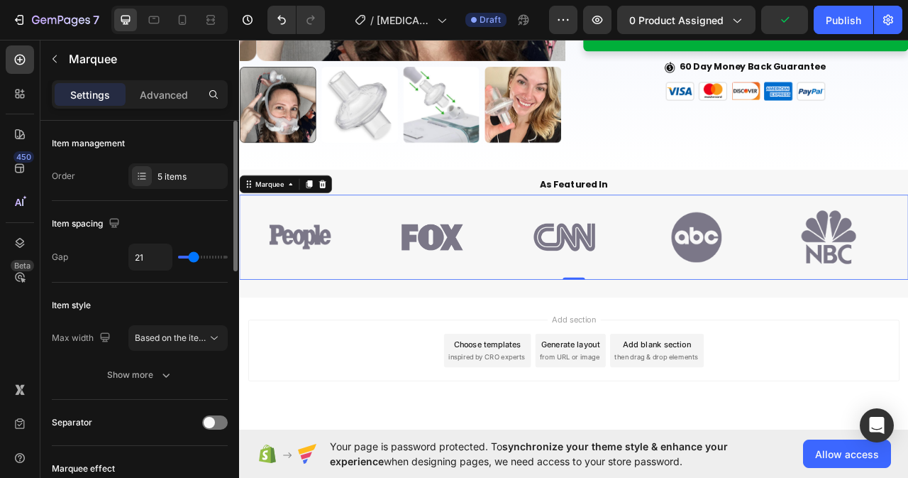
type input "16"
type input "9"
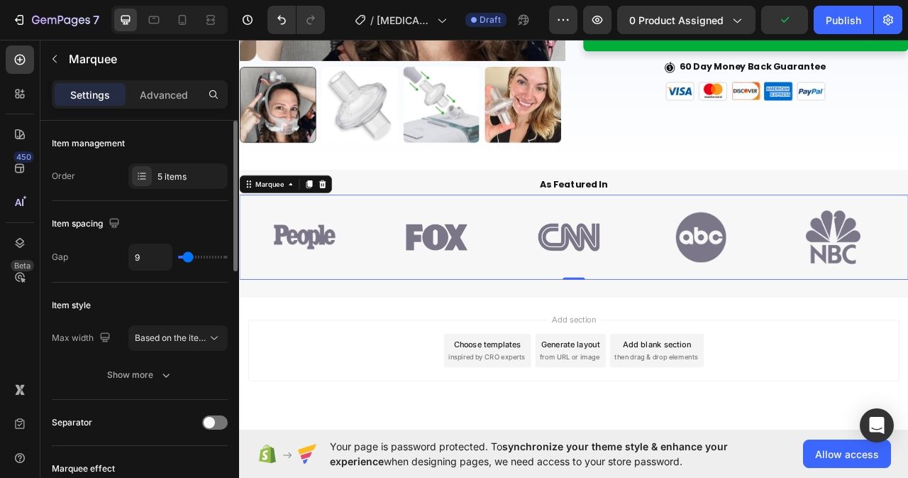
type input "6"
type input "0"
type input "18"
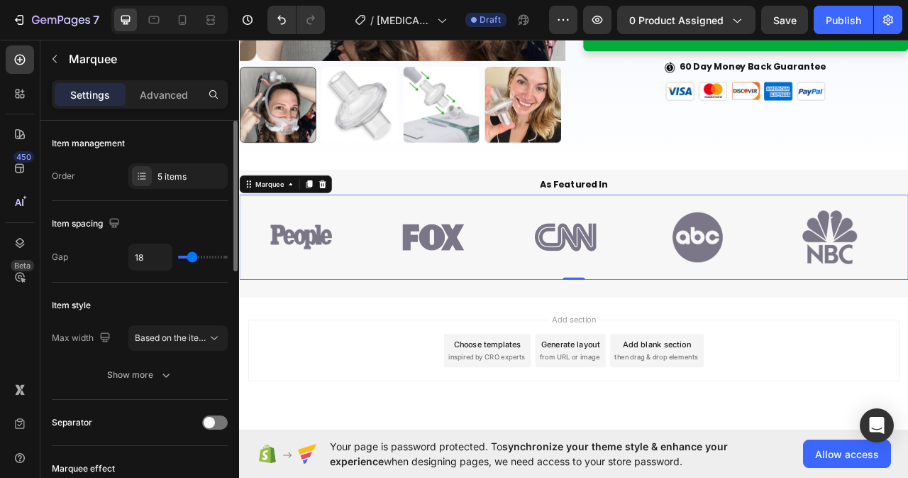
drag, startPoint x: 203, startPoint y: 253, endPoint x: 192, endPoint y: 258, distance: 11.5
type input "18"
click at [192, 258] on input "range" at bounding box center [203, 256] width 50 height 3
click at [201, 336] on span "Based on the item count" at bounding box center [183, 337] width 96 height 11
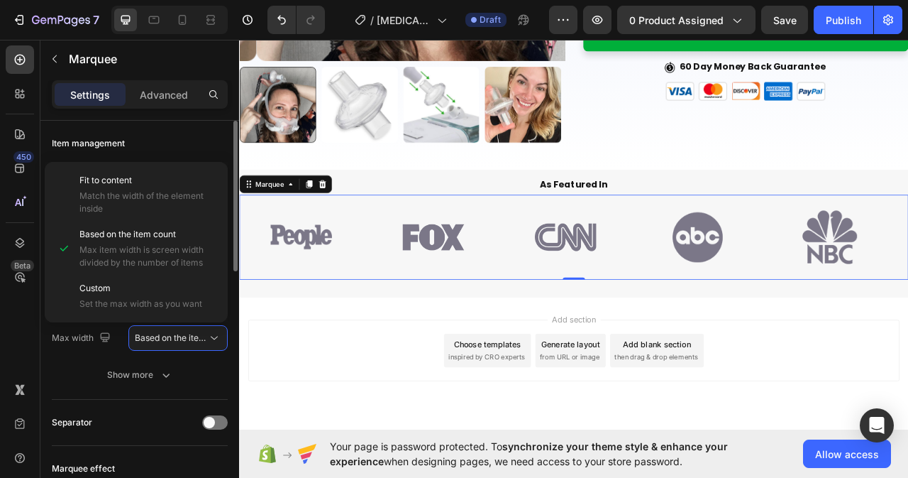
click at [80, 355] on div "Max width Based on the item count Show more" at bounding box center [140, 356] width 176 height 62
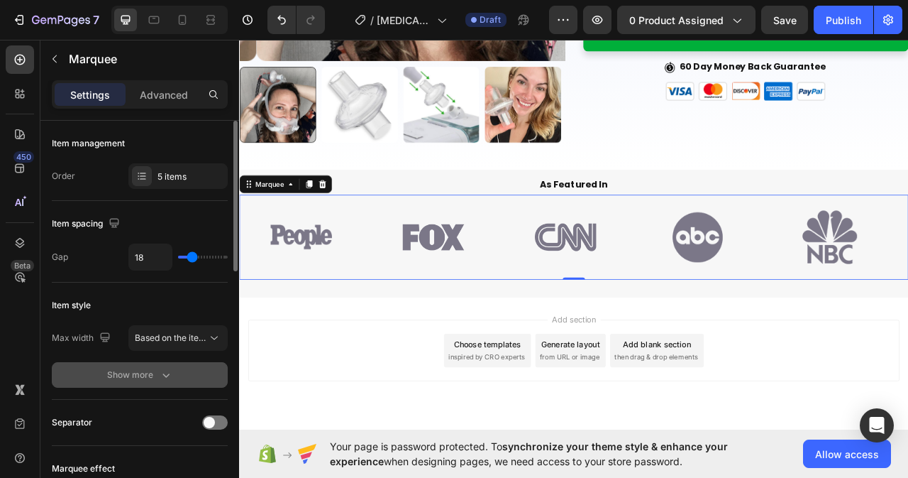
click at [162, 377] on icon "button" at bounding box center [166, 375] width 14 height 14
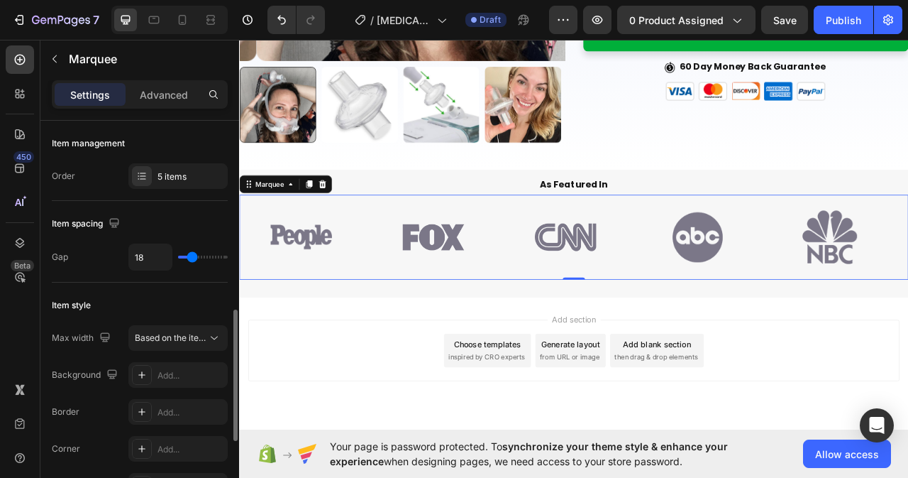
scroll to position [142, 0]
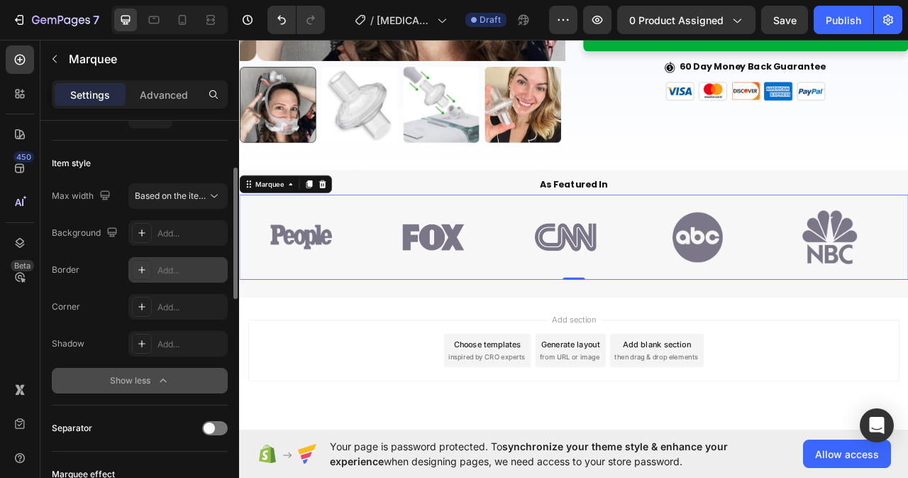
click at [175, 271] on div "Add..." at bounding box center [191, 270] width 67 height 13
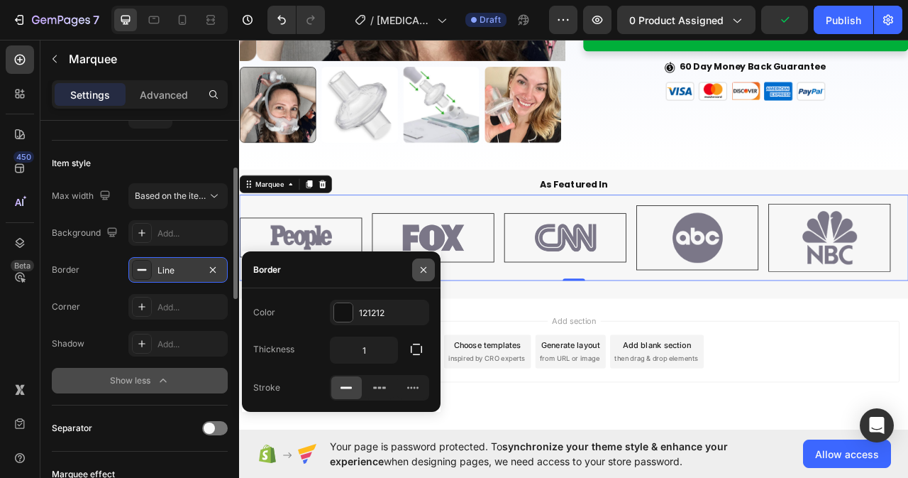
click at [425, 268] on icon "button" at bounding box center [424, 269] width 6 height 6
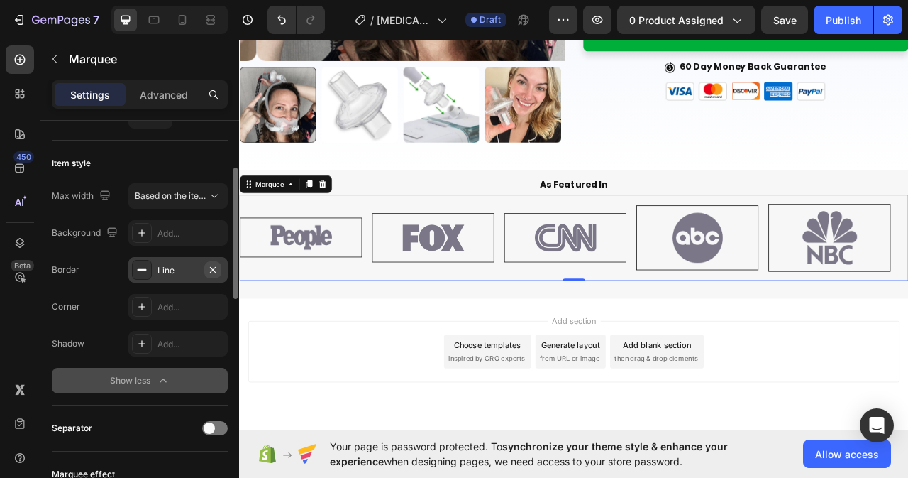
click at [213, 267] on icon "button" at bounding box center [212, 269] width 11 height 11
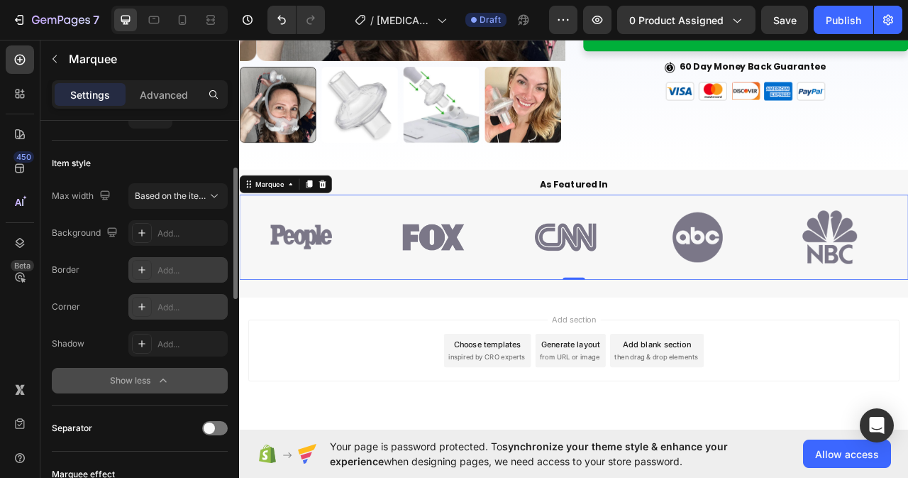
click at [165, 310] on div "Add..." at bounding box center [191, 307] width 67 height 13
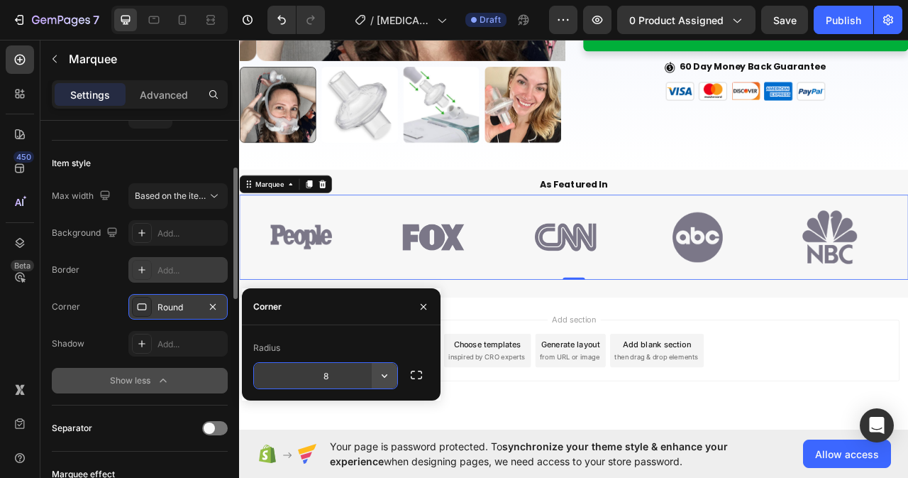
click at [382, 379] on icon "button" at bounding box center [384, 375] width 14 height 14
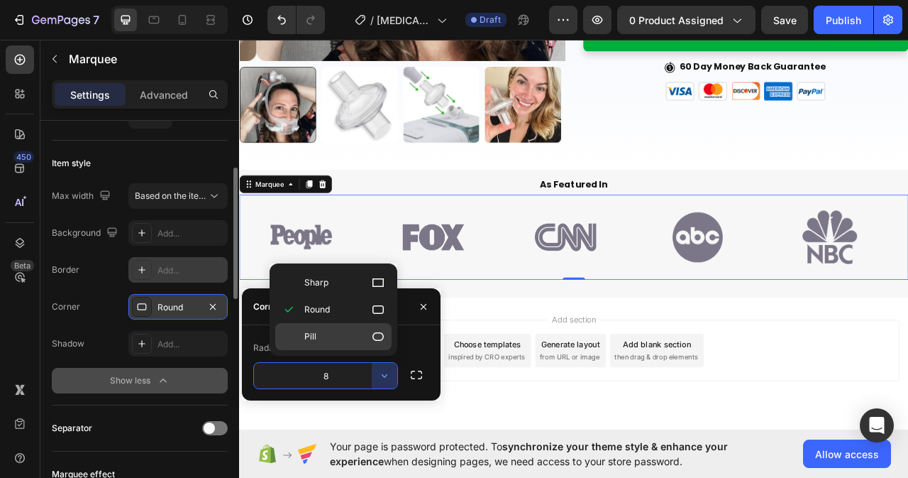
click at [378, 337] on icon at bounding box center [378, 336] width 14 height 14
type input "9999"
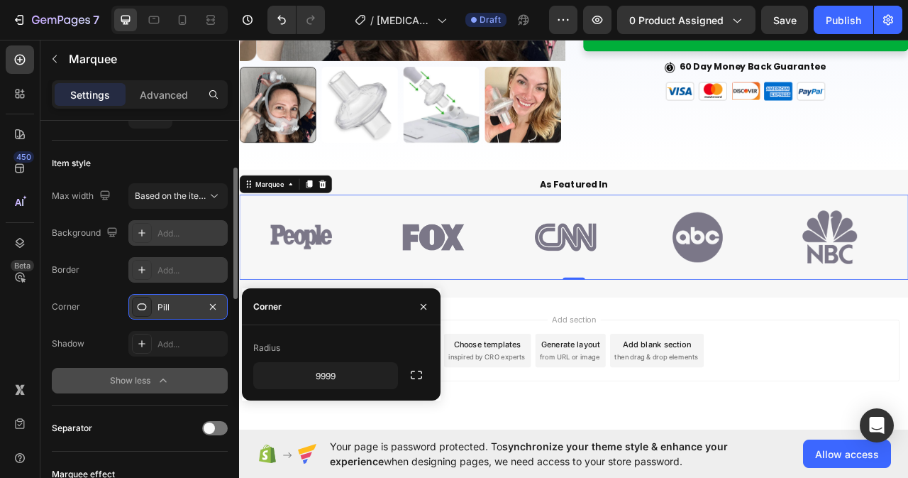
click at [156, 230] on div "Add..." at bounding box center [177, 233] width 99 height 26
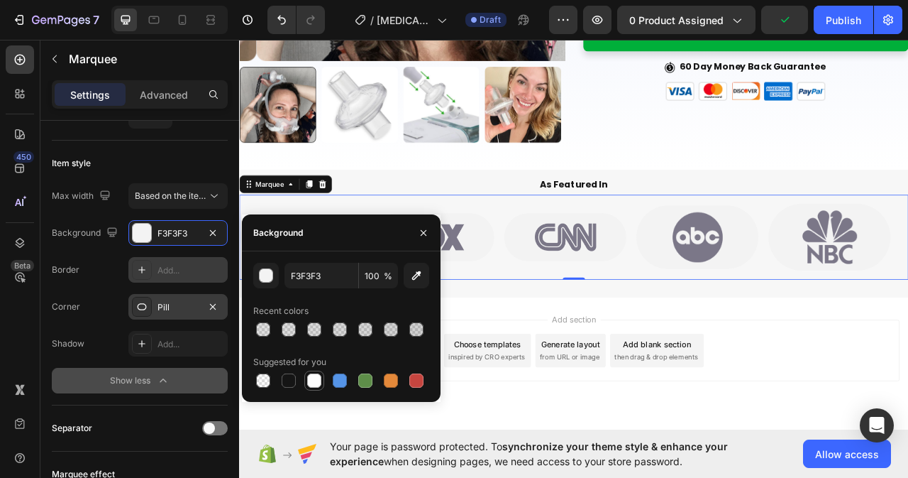
click at [311, 382] on div at bounding box center [314, 380] width 14 height 14
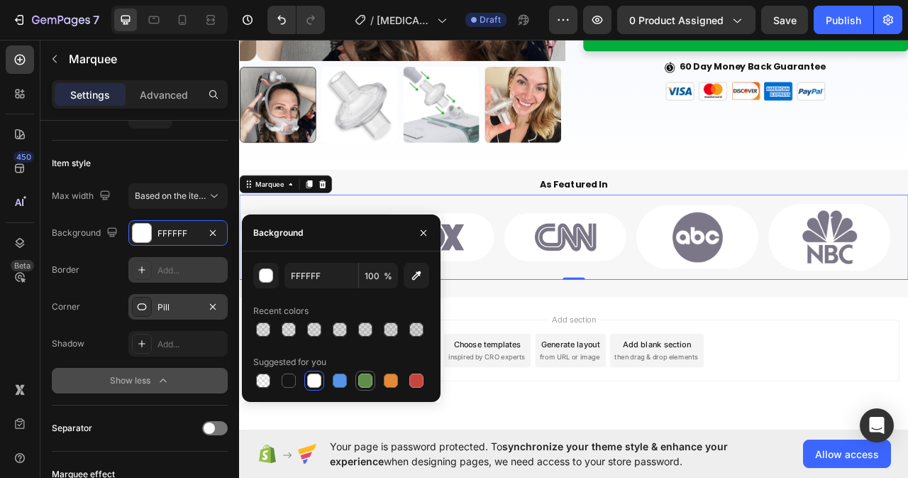
click at [363, 379] on div at bounding box center [365, 380] width 14 height 14
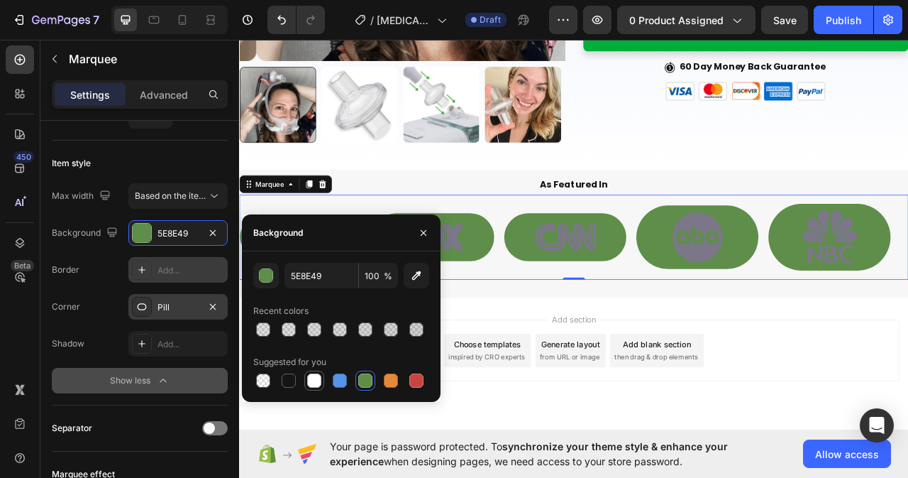
click at [316, 383] on div at bounding box center [314, 380] width 14 height 14
type input "FFFFFF"
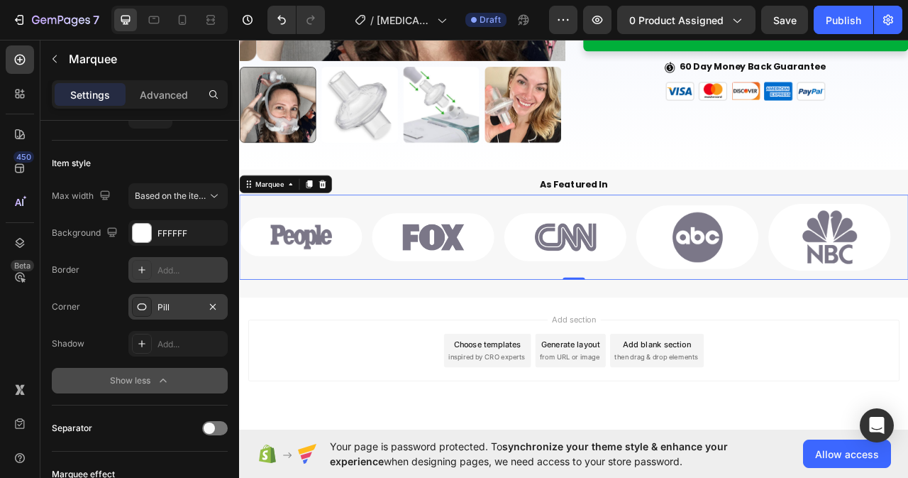
click at [184, 301] on div "Pill" at bounding box center [178, 307] width 41 height 13
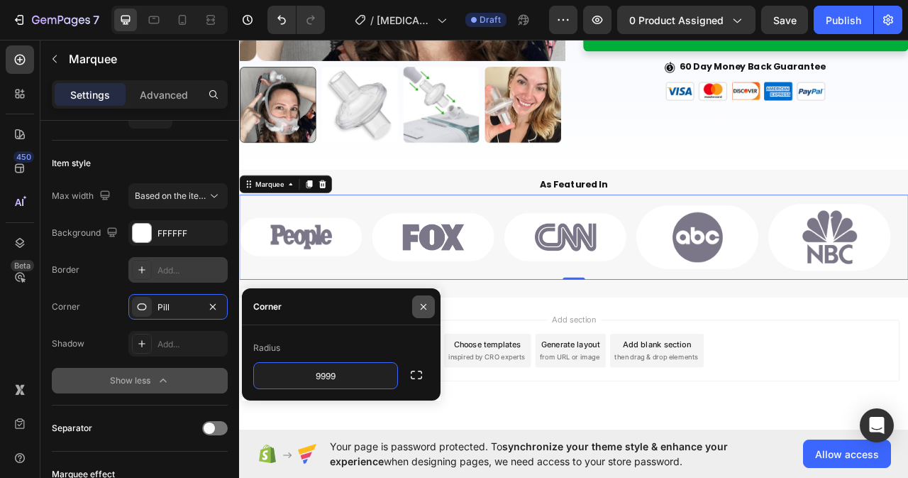
click at [425, 304] on icon "button" at bounding box center [423, 306] width 11 height 11
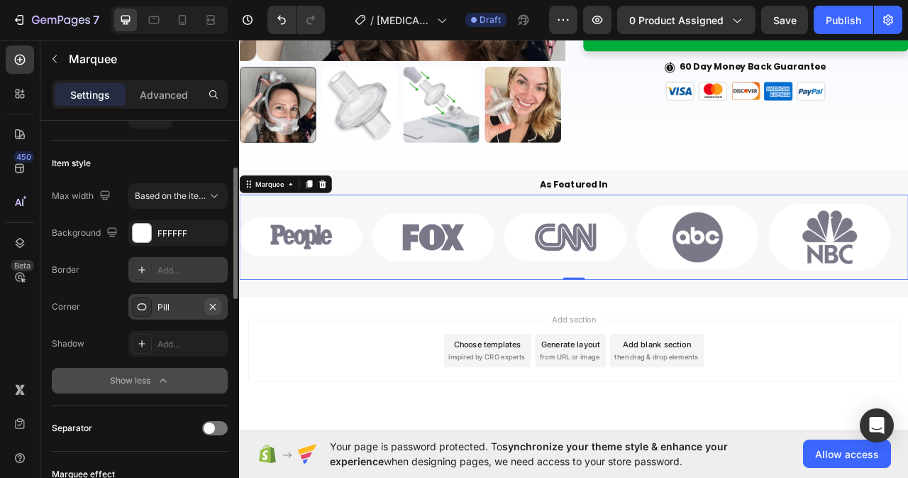
click at [214, 307] on icon "button" at bounding box center [213, 306] width 6 height 6
click at [171, 312] on div "Add..." at bounding box center [191, 307] width 67 height 13
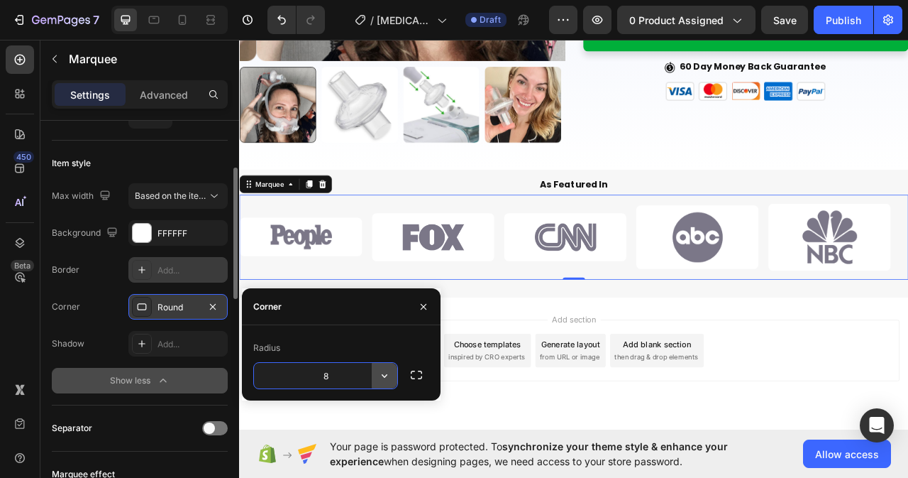
click at [384, 376] on icon "button" at bounding box center [385, 376] width 6 height 4
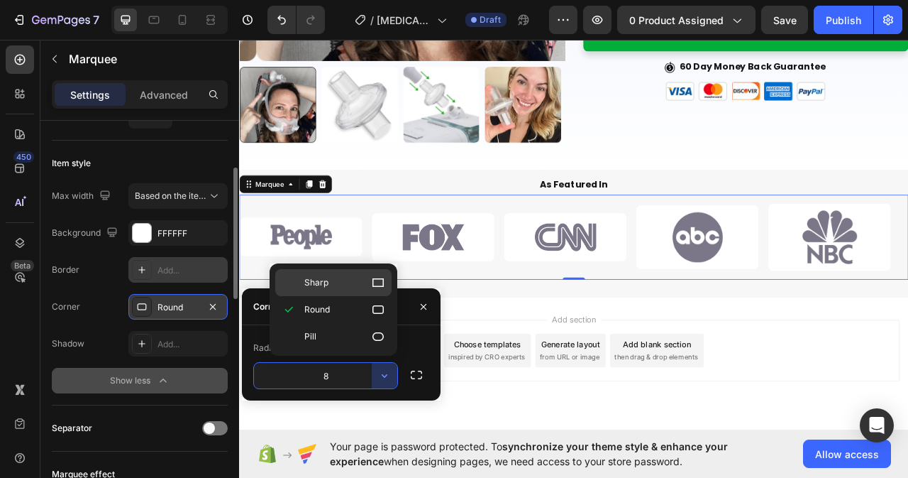
click at [373, 279] on icon at bounding box center [378, 282] width 11 height 9
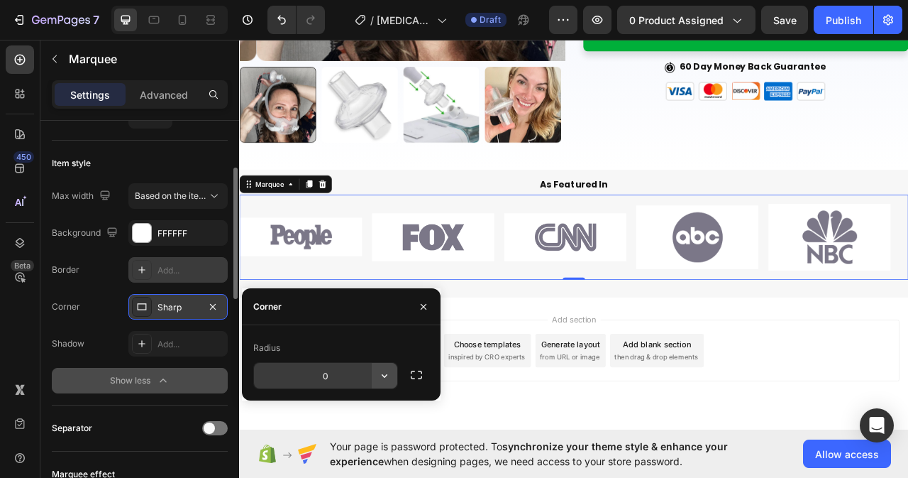
click at [387, 377] on icon "button" at bounding box center [384, 375] width 14 height 14
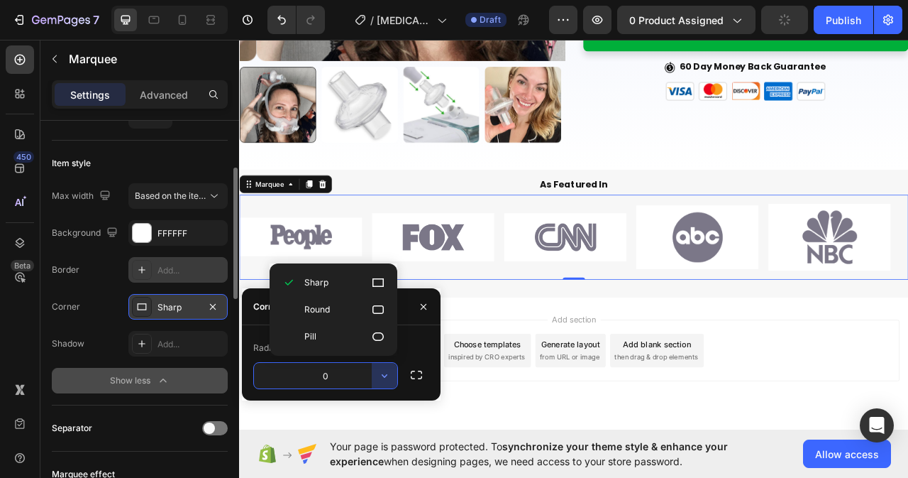
click at [338, 377] on input "0" at bounding box center [325, 376] width 143 height 26
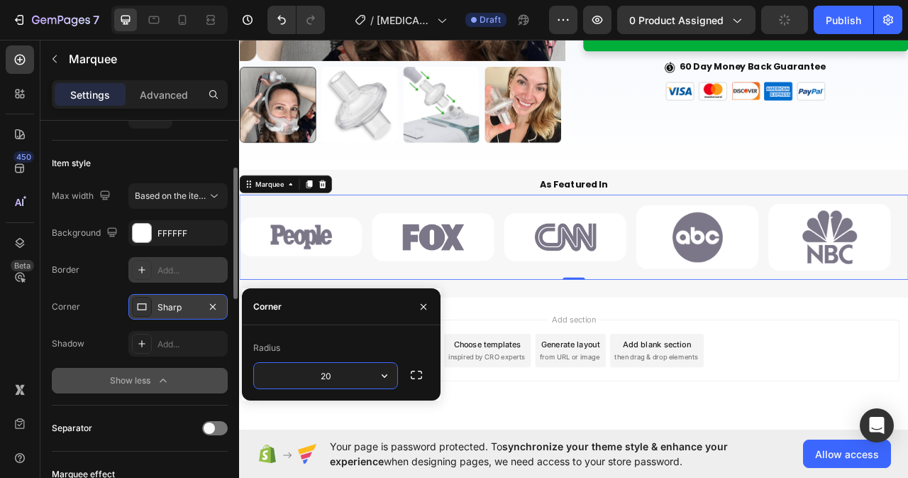
type input "21"
click at [211, 304] on icon "button" at bounding box center [213, 306] width 6 height 6
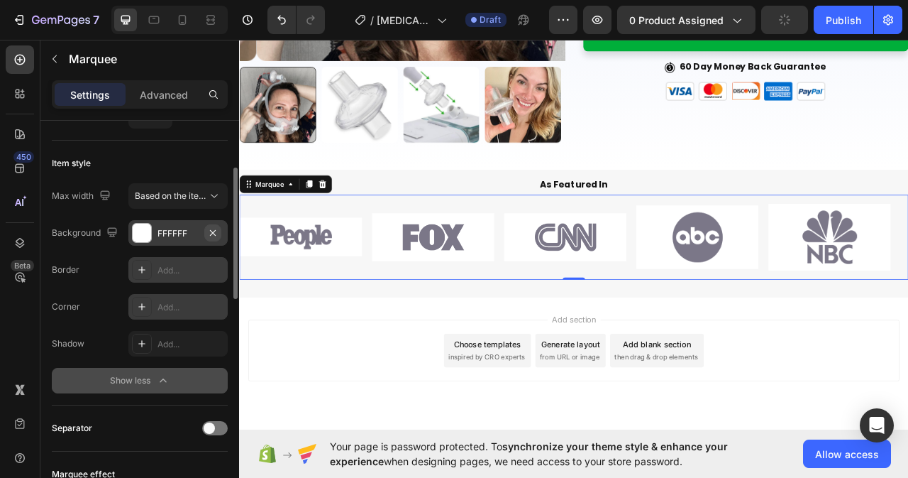
click at [210, 233] on icon "button" at bounding box center [212, 232] width 11 height 11
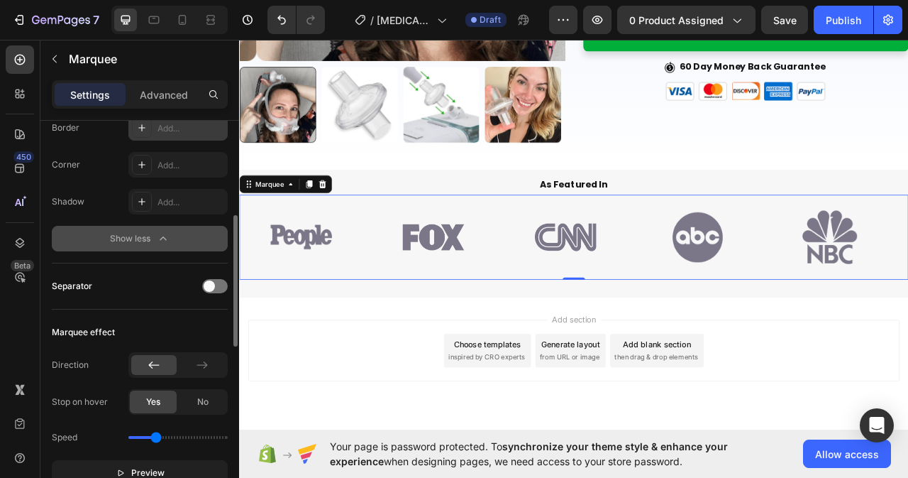
click at [153, 236] on div "Show less" at bounding box center [140, 238] width 60 height 14
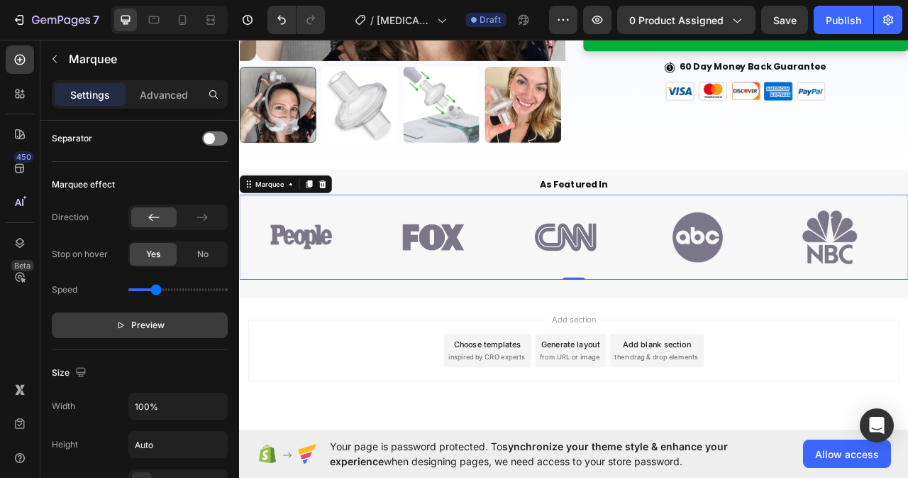
click at [167, 323] on button "Preview" at bounding box center [140, 325] width 176 height 26
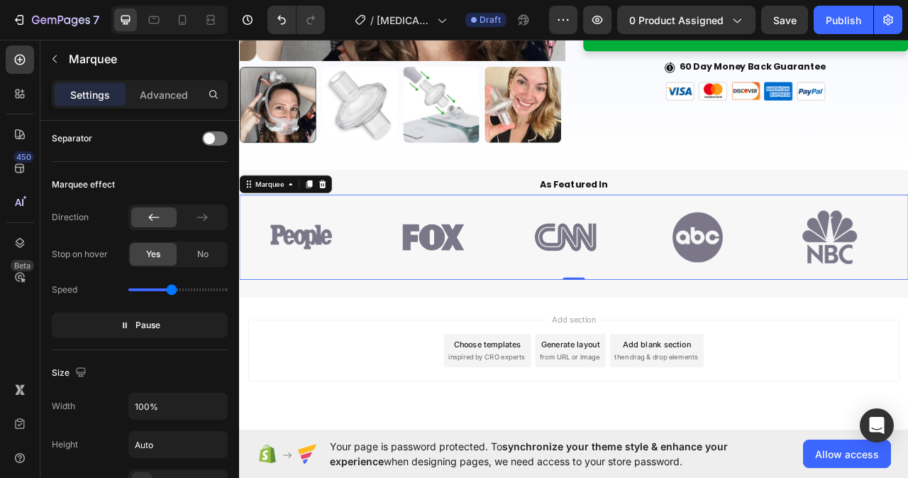
drag, startPoint x: 158, startPoint y: 287, endPoint x: 172, endPoint y: 289, distance: 13.6
type input "1.7"
click at [172, 289] on input "range" at bounding box center [177, 289] width 99 height 3
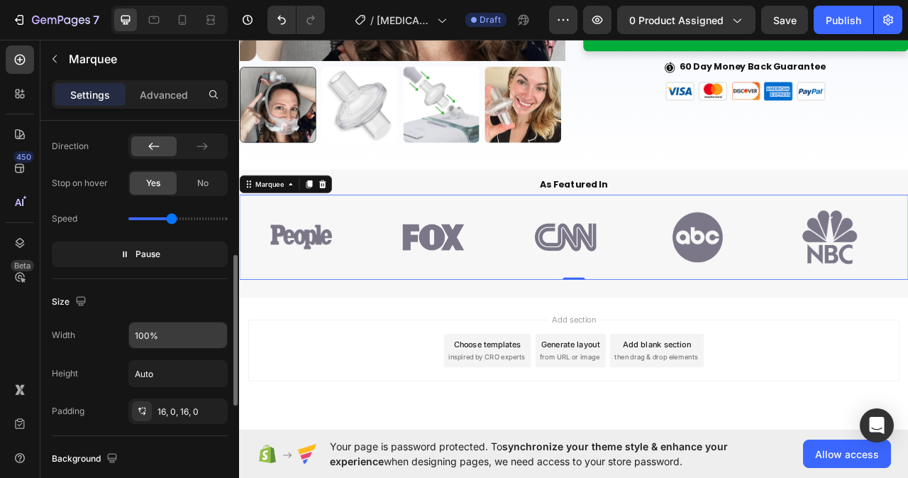
click at [194, 334] on input "100%" at bounding box center [178, 335] width 98 height 26
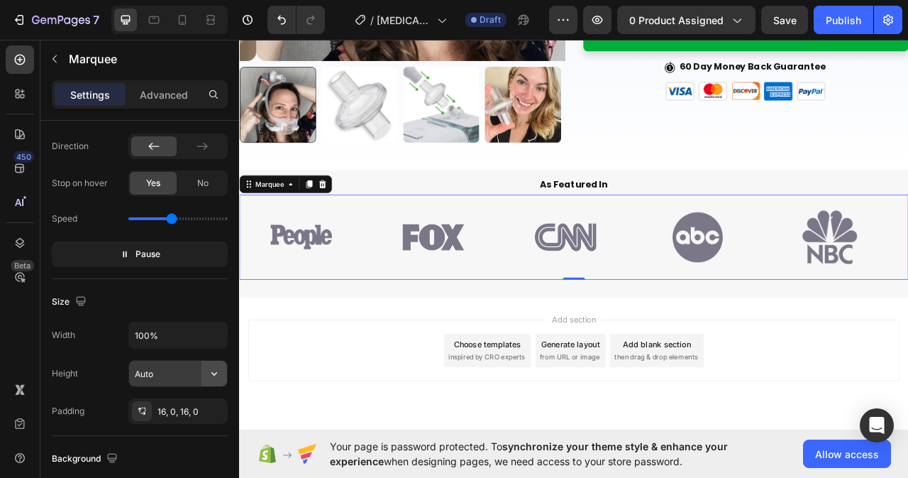
click at [217, 373] on icon "button" at bounding box center [214, 373] width 14 height 14
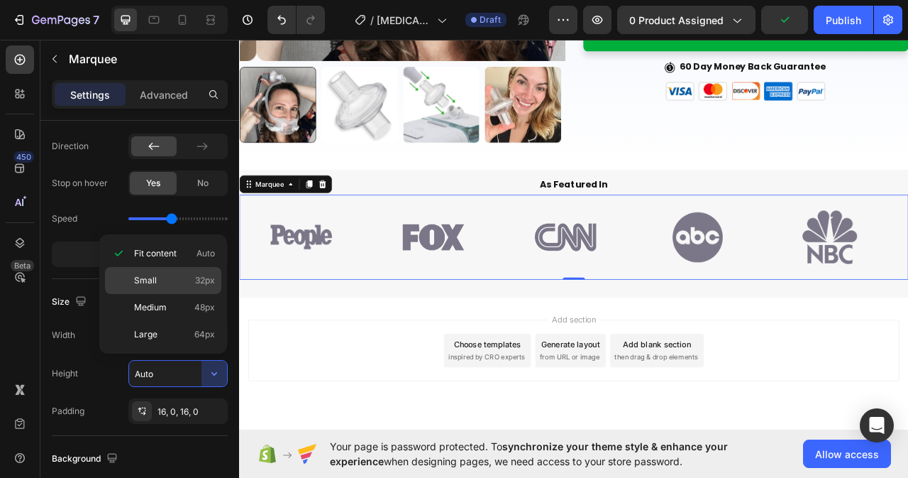
click at [153, 284] on span "Small" at bounding box center [145, 280] width 23 height 13
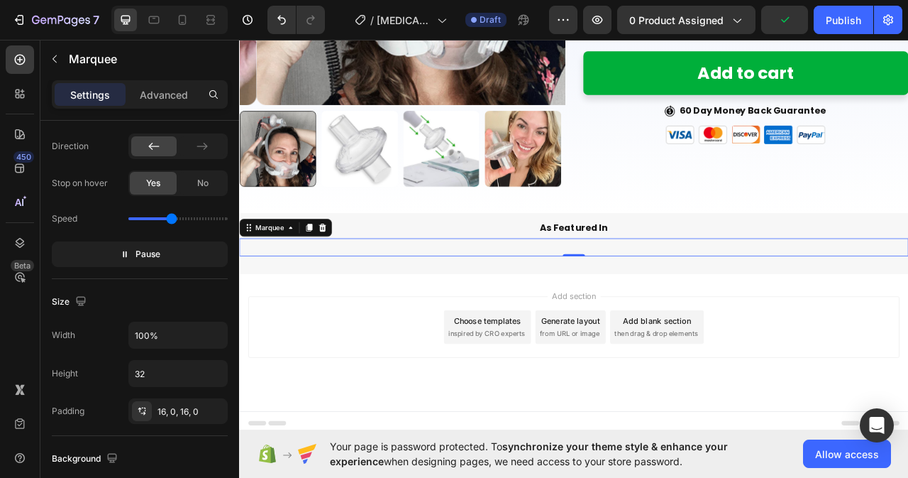
scroll to position [371, 0]
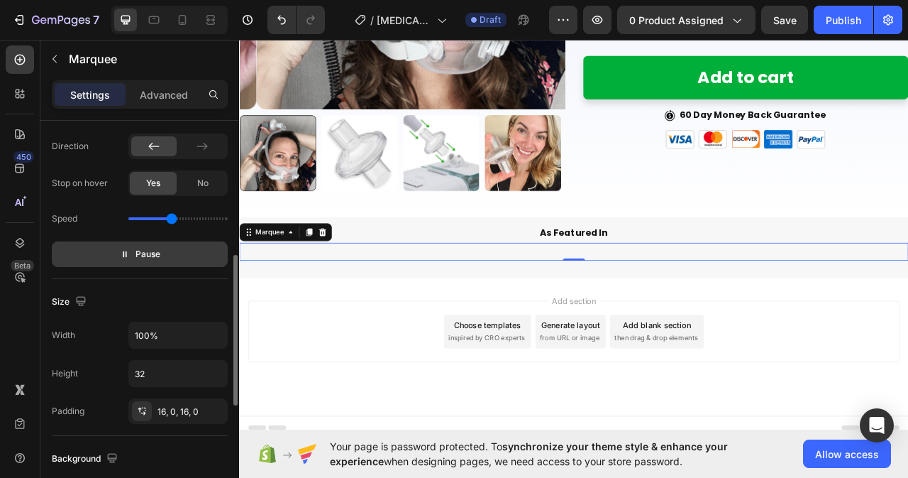
click at [175, 259] on button "Pause" at bounding box center [140, 254] width 176 height 26
click at [175, 259] on button "Preview" at bounding box center [140, 254] width 176 height 26
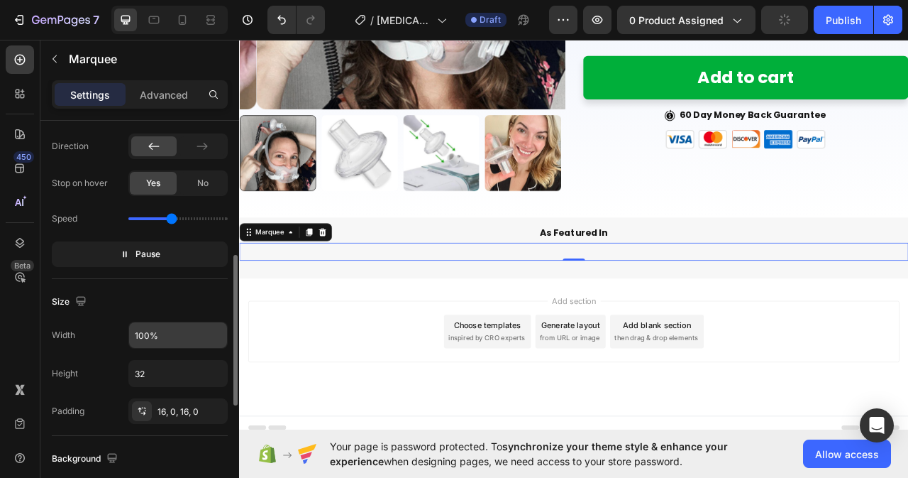
click at [177, 334] on input "100%" at bounding box center [178, 335] width 98 height 26
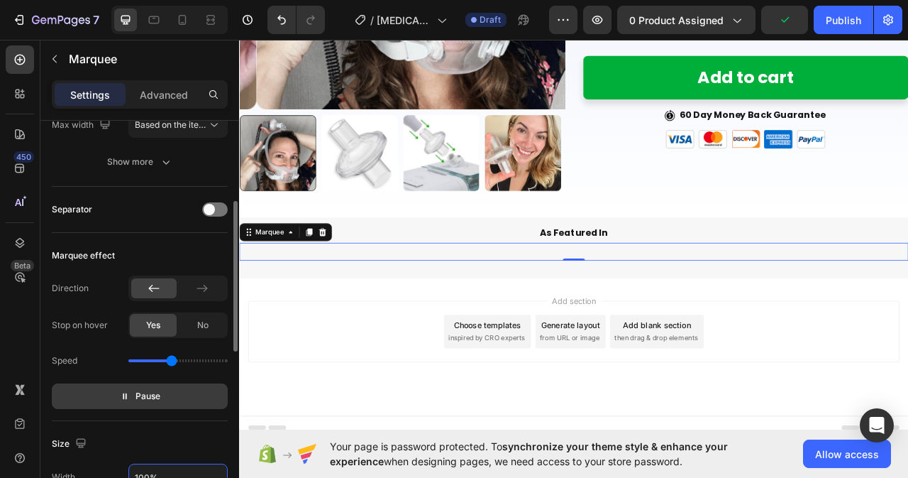
scroll to position [284, 0]
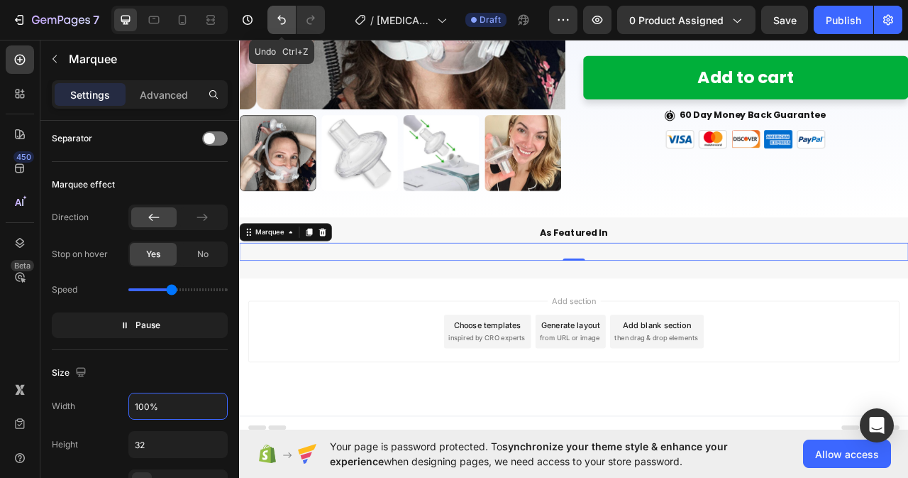
click at [283, 16] on icon "Undo/Redo" at bounding box center [282, 20] width 14 height 14
type input "Auto"
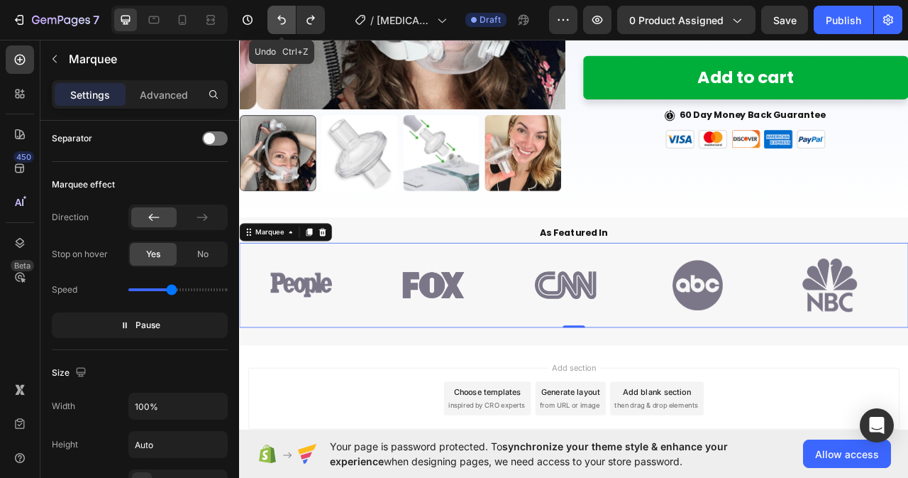
scroll to position [0, 0]
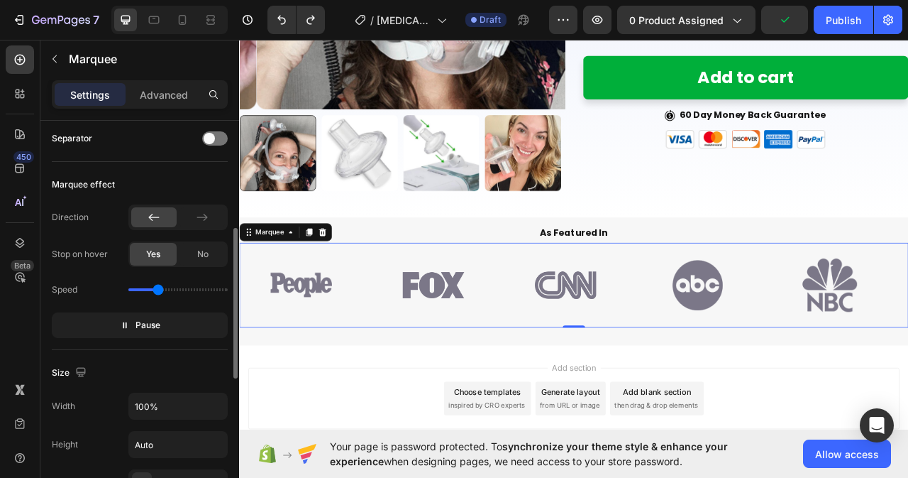
drag, startPoint x: 177, startPoint y: 288, endPoint x: 159, endPoint y: 288, distance: 17.7
type input "1.1"
click at [159, 288] on input "range" at bounding box center [177, 289] width 99 height 3
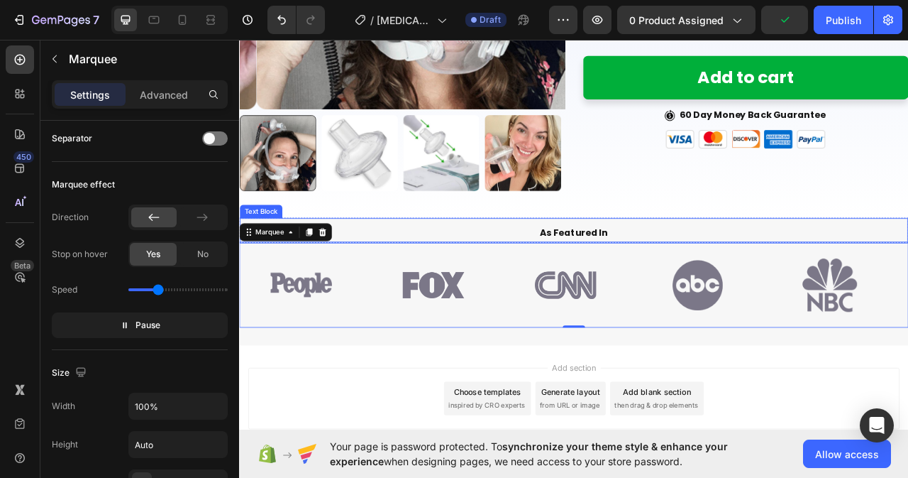
click at [660, 276] on p "As Featured In" at bounding box center [664, 286] width 847 height 21
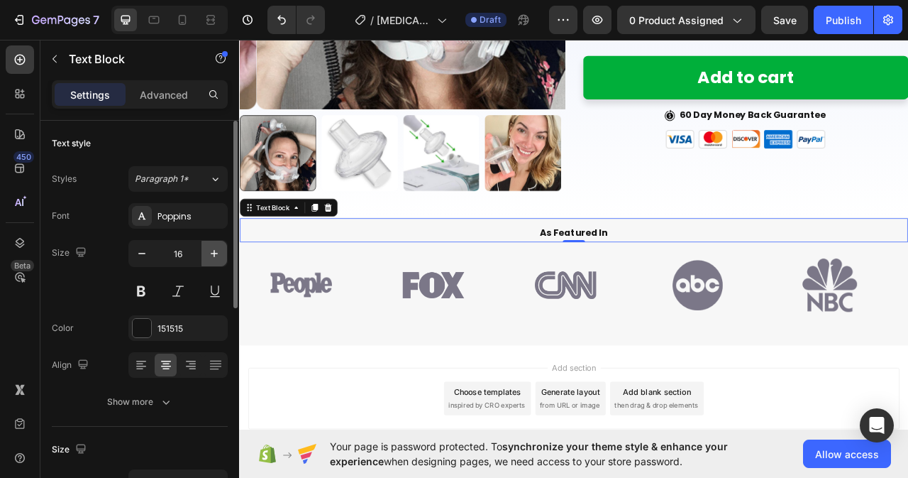
click at [211, 256] on icon "button" at bounding box center [214, 253] width 14 height 14
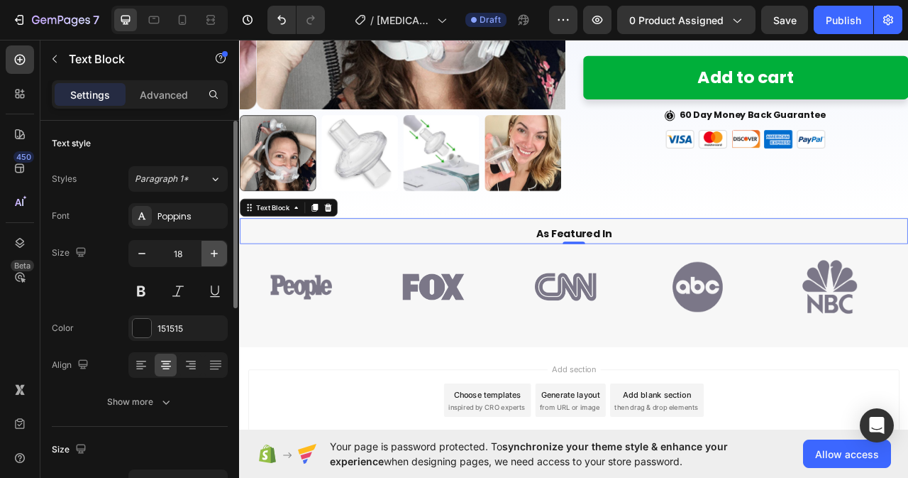
click at [211, 256] on icon "button" at bounding box center [214, 253] width 14 height 14
type input "20"
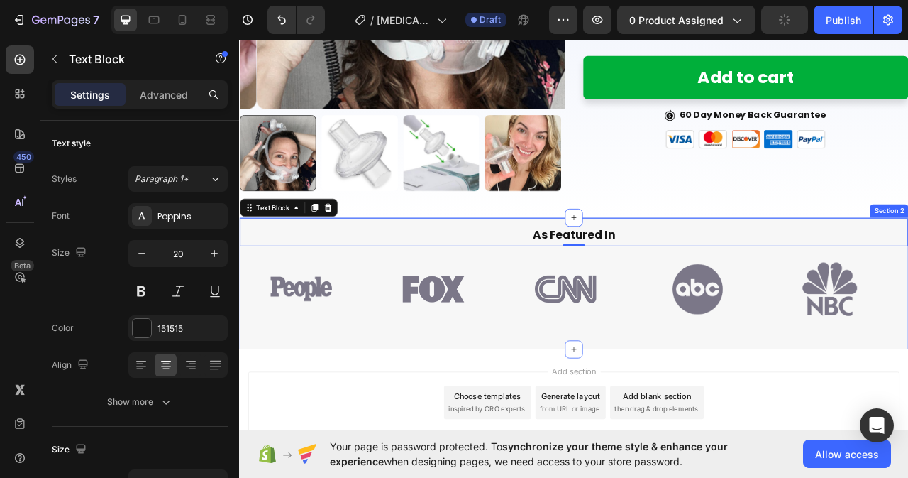
click at [548, 424] on div "As Featured In Text Block 0 Row Image Image Image Image Image Image Image Image…" at bounding box center [664, 350] width 851 height 167
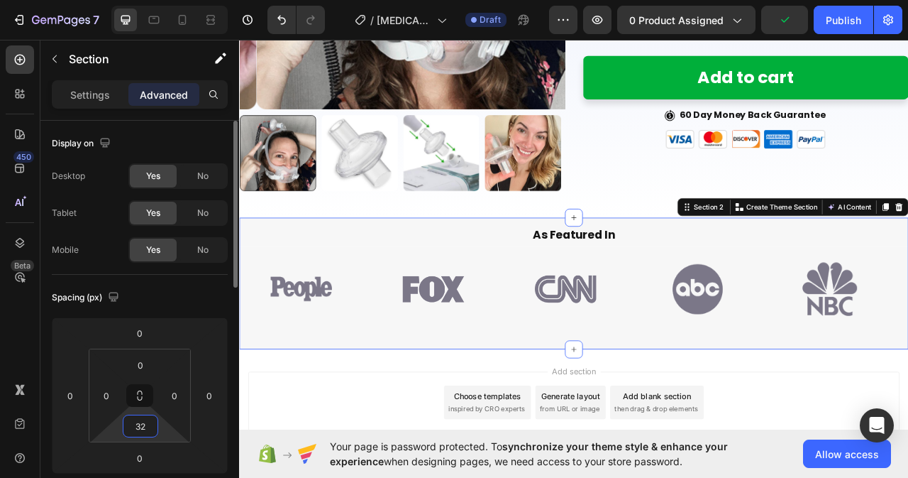
click at [148, 427] on input "32" at bounding box center [140, 425] width 28 height 21
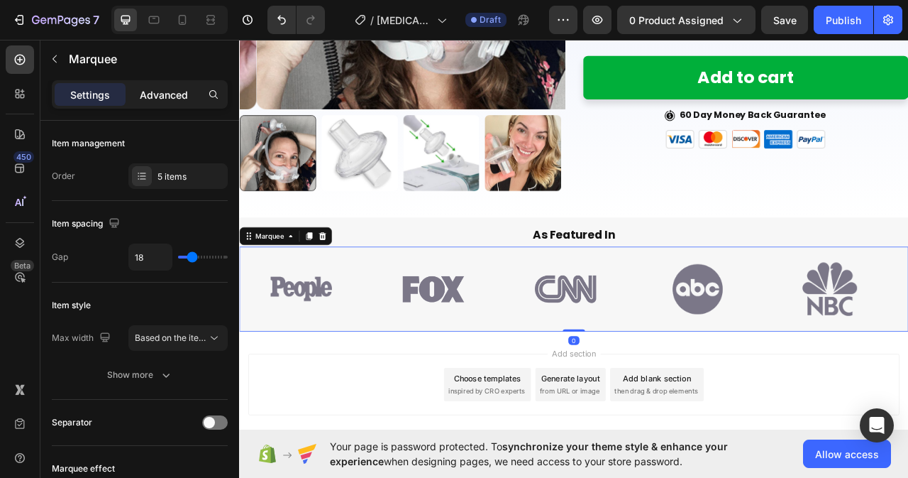
click at [158, 96] on p "Advanced" at bounding box center [164, 94] width 48 height 15
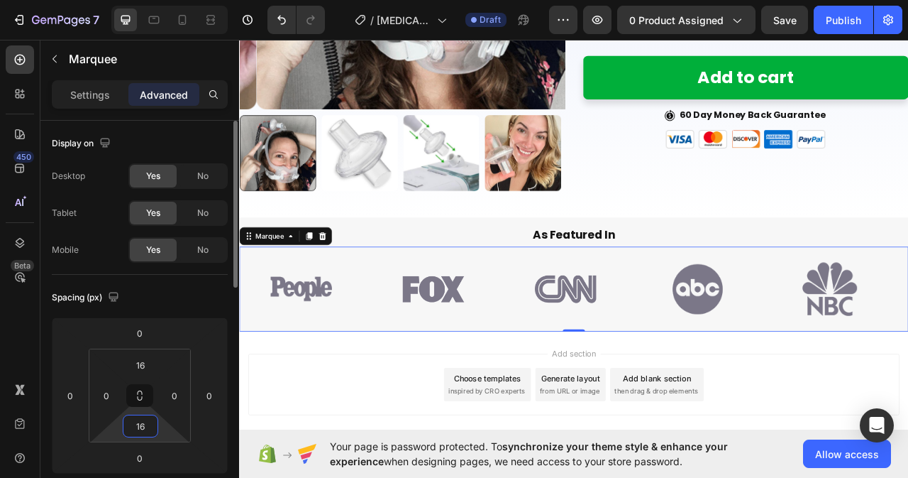
click at [150, 424] on input "16" at bounding box center [140, 425] width 28 height 21
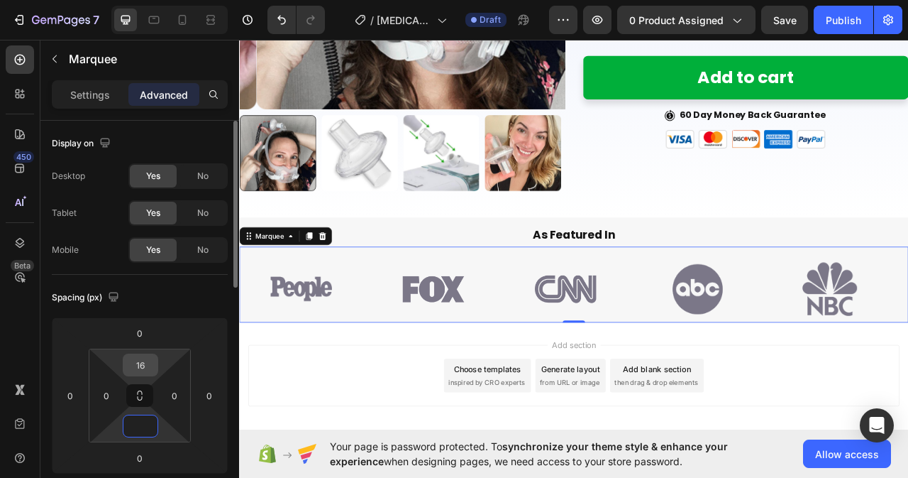
type input "0"
click at [150, 365] on input "16" at bounding box center [140, 364] width 28 height 21
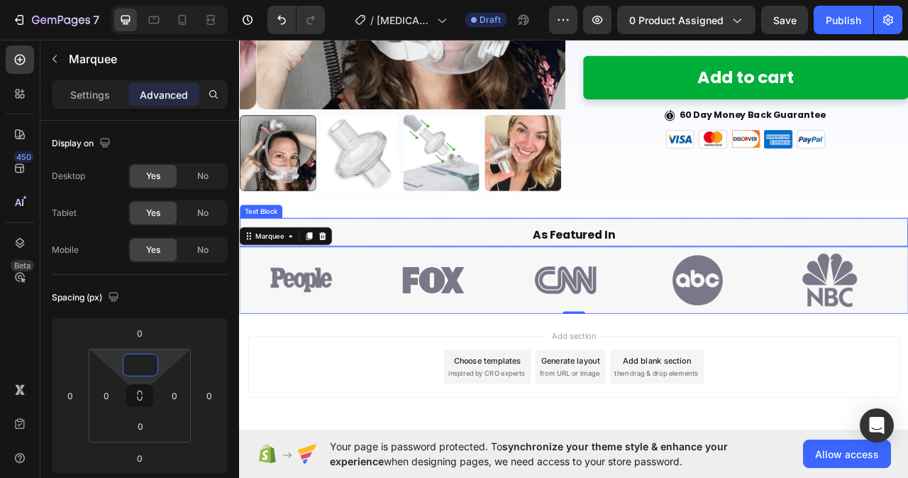
click at [852, 279] on p "As Featured In" at bounding box center [664, 289] width 847 height 26
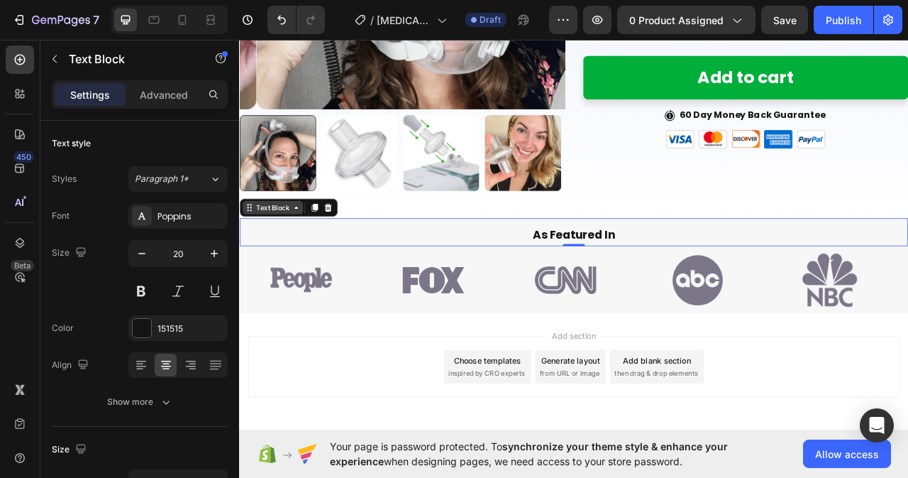
click at [314, 250] on icon at bounding box center [311, 253] width 11 height 11
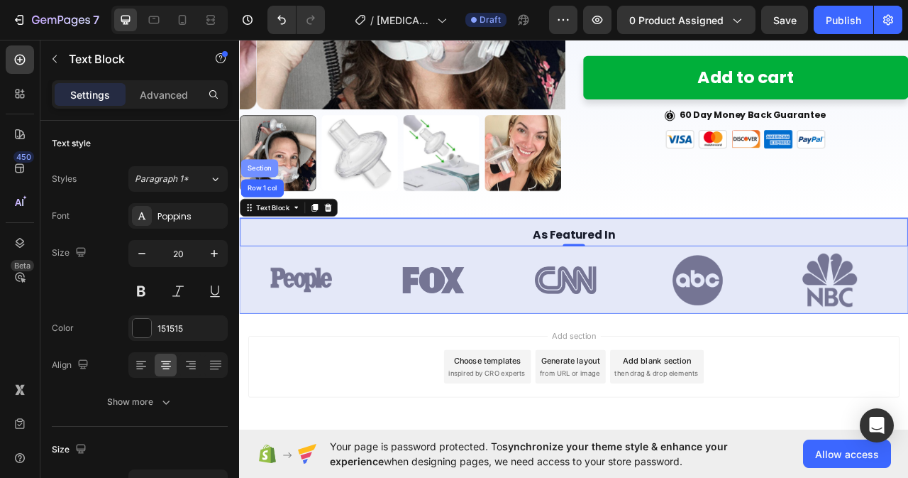
click at [253, 199] on div "Section" at bounding box center [264, 203] width 36 height 9
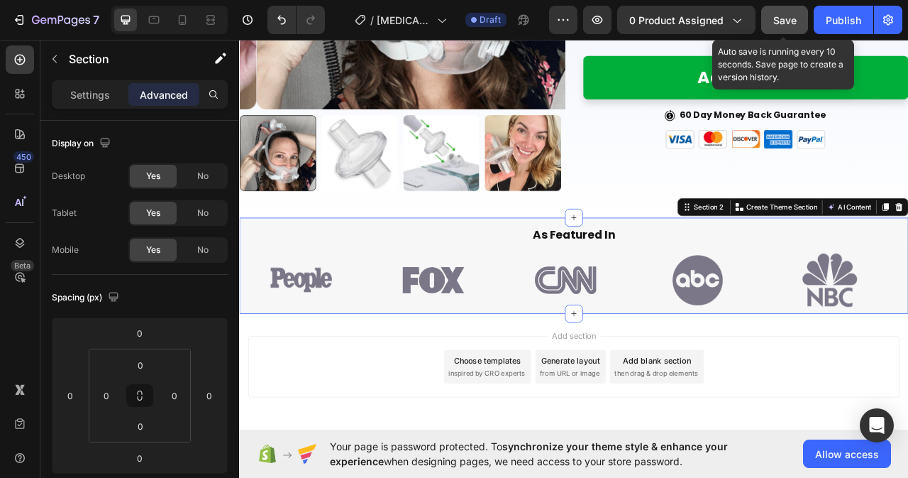
click at [797, 13] on div "Save" at bounding box center [784, 20] width 23 height 15
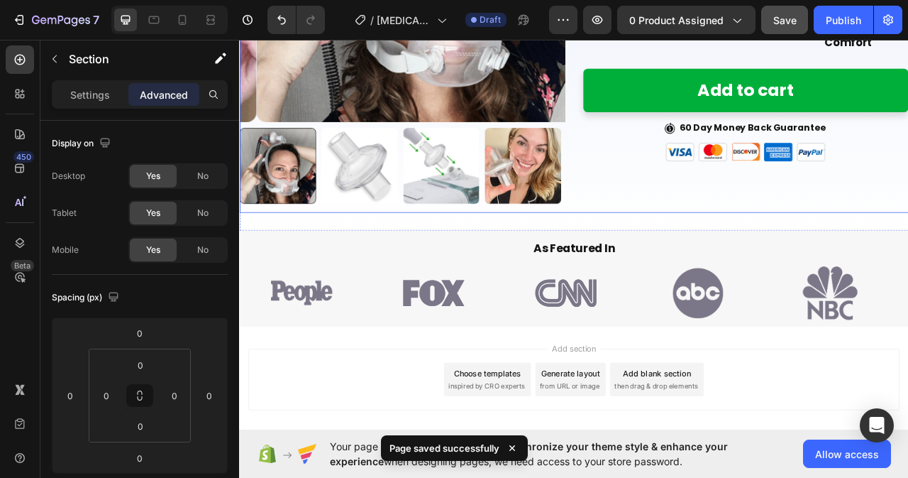
scroll to position [416, 0]
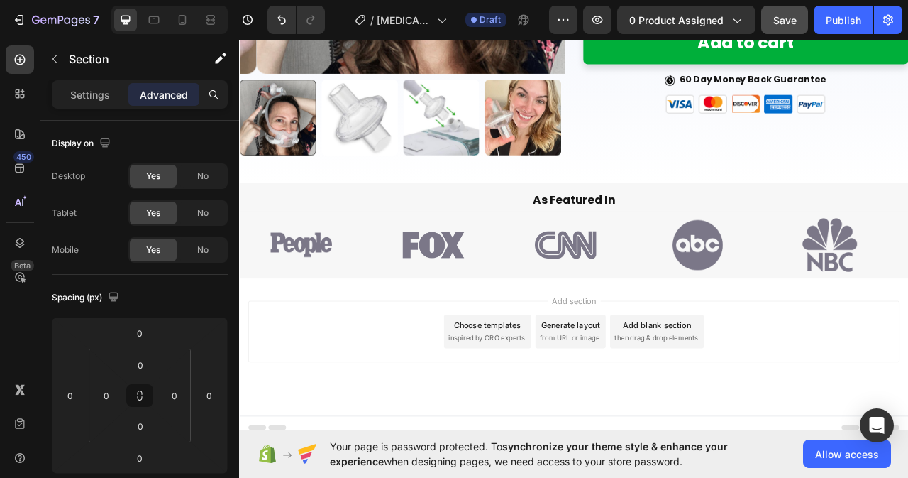
click at [777, 406] on div "Add blank section then drag & drop elements" at bounding box center [770, 411] width 119 height 43
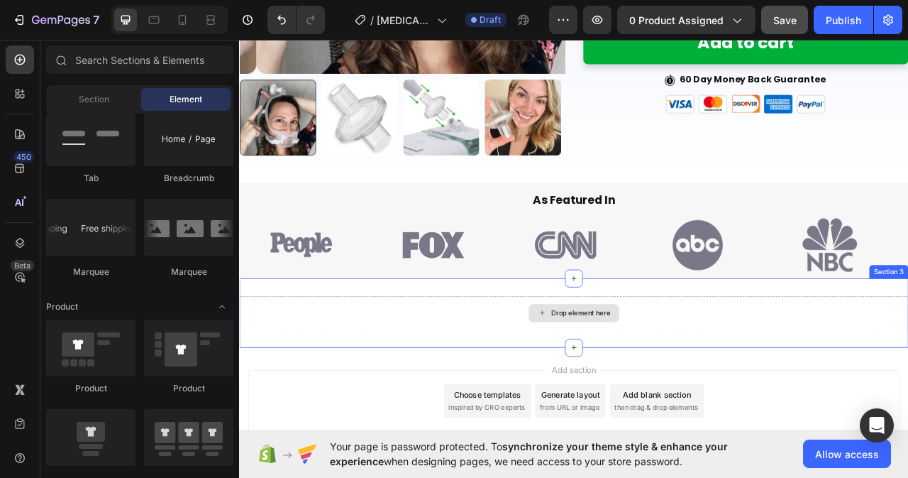
click at [558, 395] on div "Drop element here" at bounding box center [664, 388] width 851 height 43
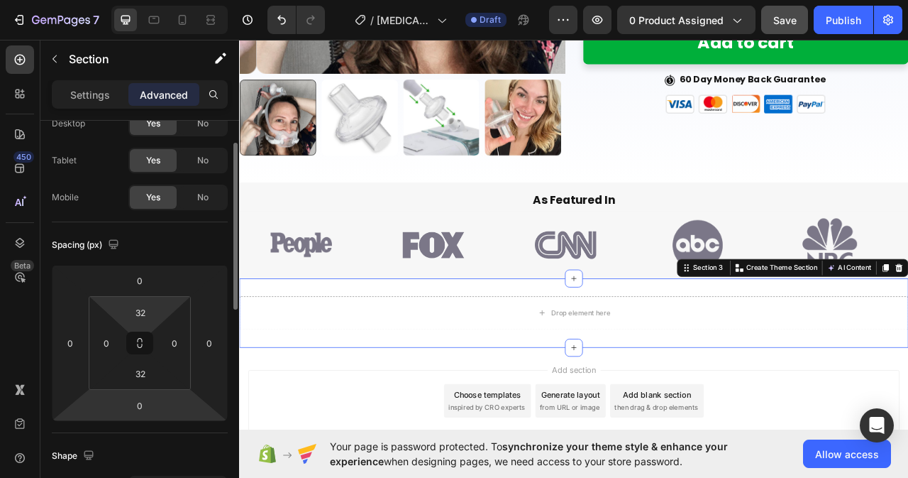
scroll to position [0, 0]
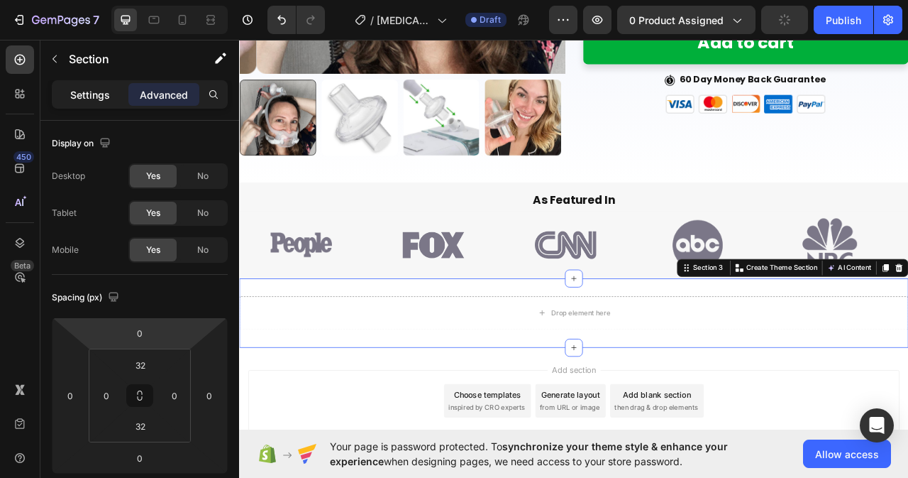
click at [96, 89] on p "Settings" at bounding box center [90, 94] width 40 height 15
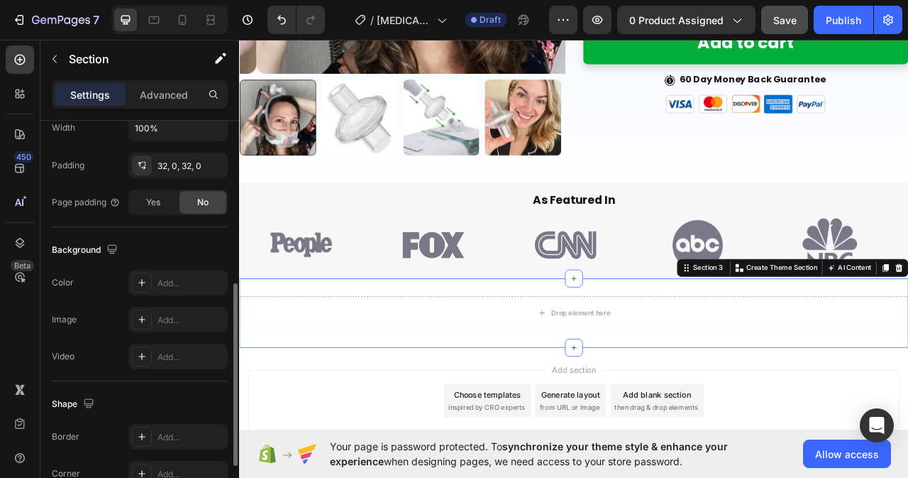
scroll to position [284, 0]
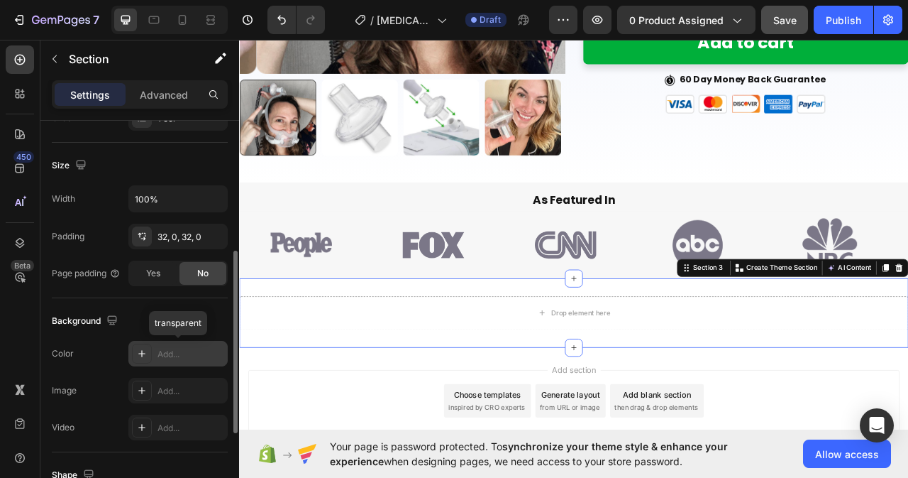
click at [170, 350] on div "Add..." at bounding box center [191, 354] width 67 height 13
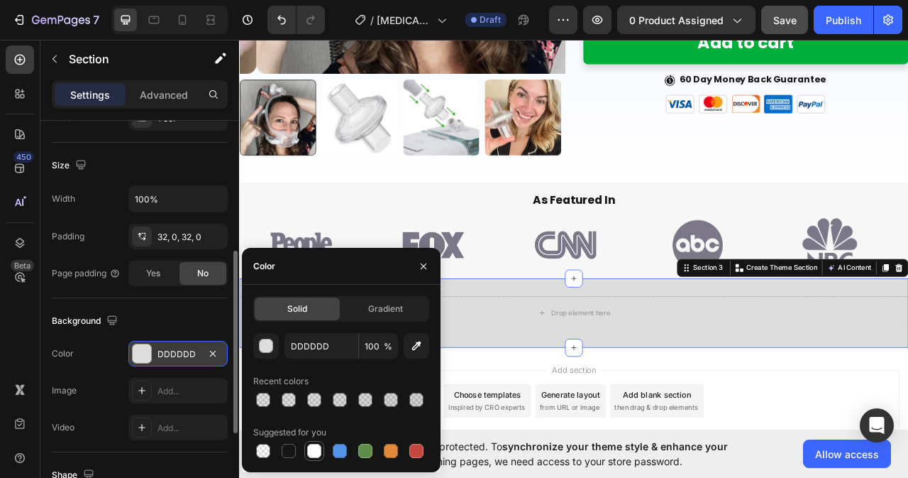
click at [316, 452] on div at bounding box center [314, 450] width 14 height 14
type input "FFFFFF"
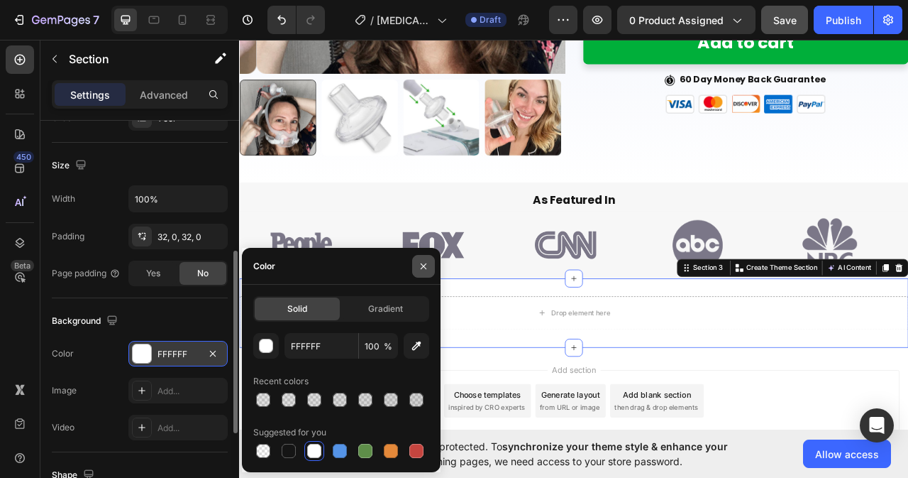
click at [422, 267] on icon "button" at bounding box center [424, 266] width 6 height 6
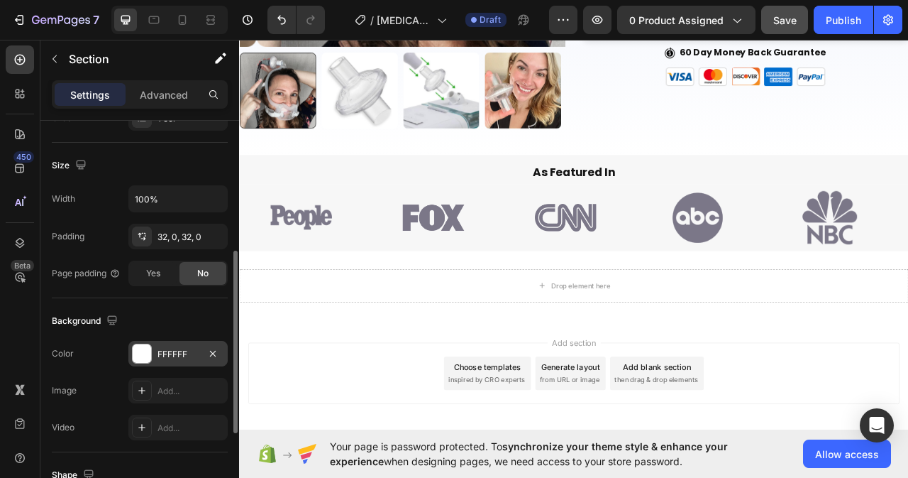
scroll to position [362, 0]
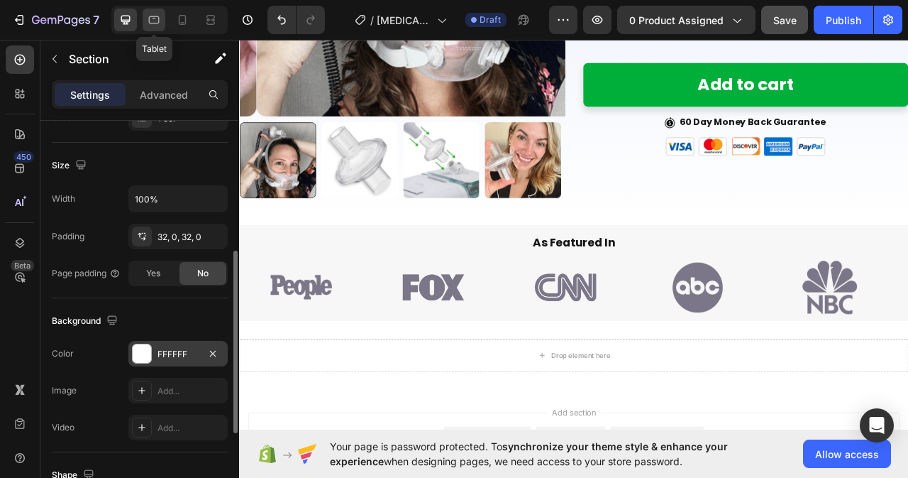
click at [145, 18] on div at bounding box center [154, 20] width 23 height 23
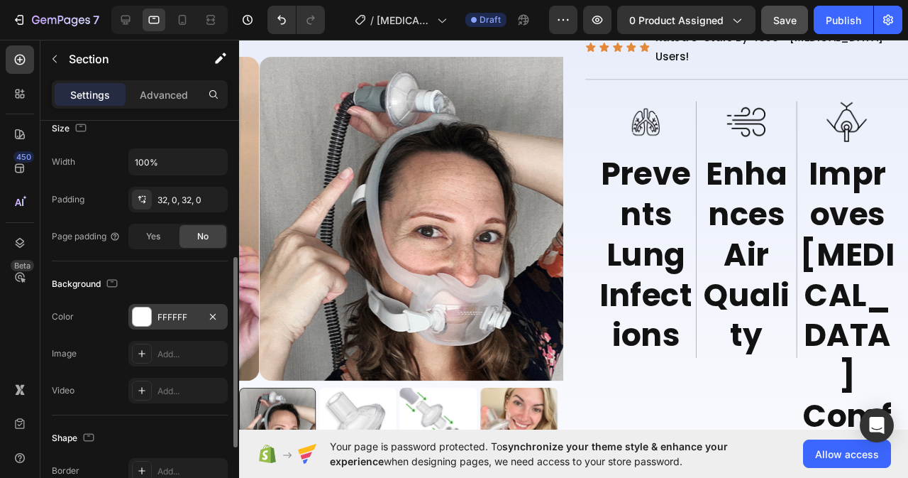
scroll to position [72, 0]
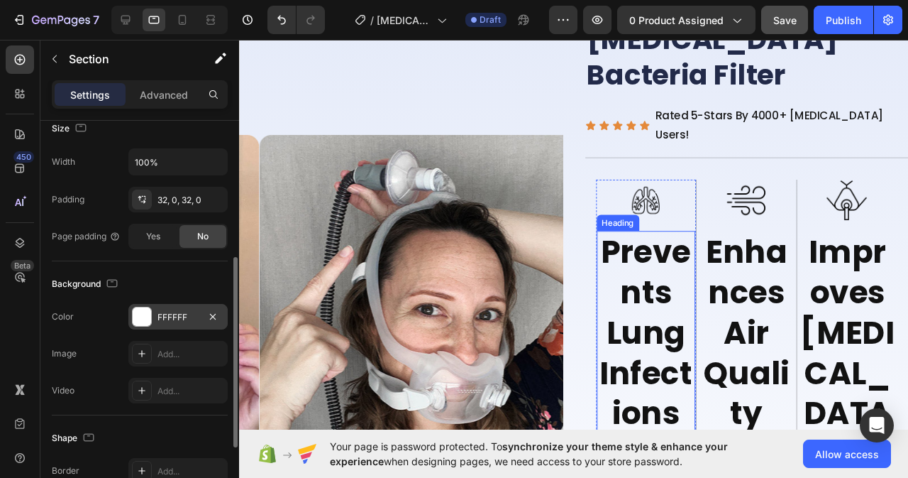
click at [665, 261] on h2 "Prevents Lung Infections" at bounding box center [667, 348] width 104 height 215
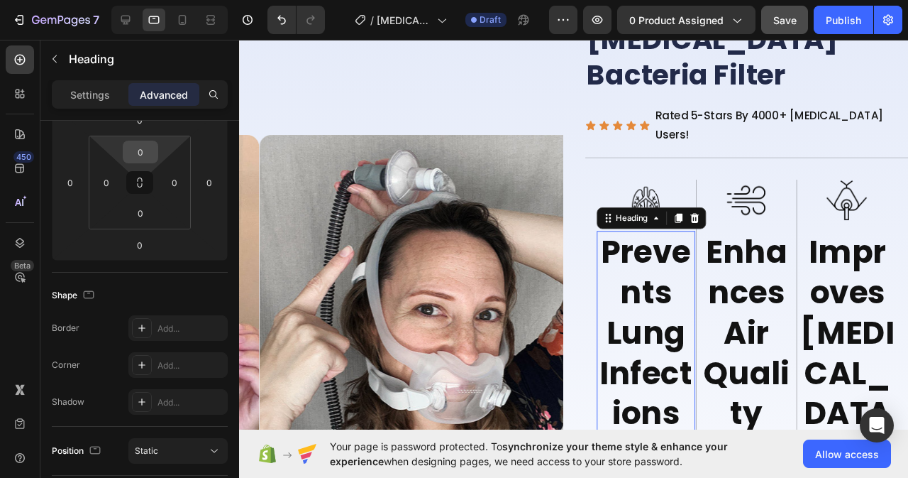
scroll to position [0, 0]
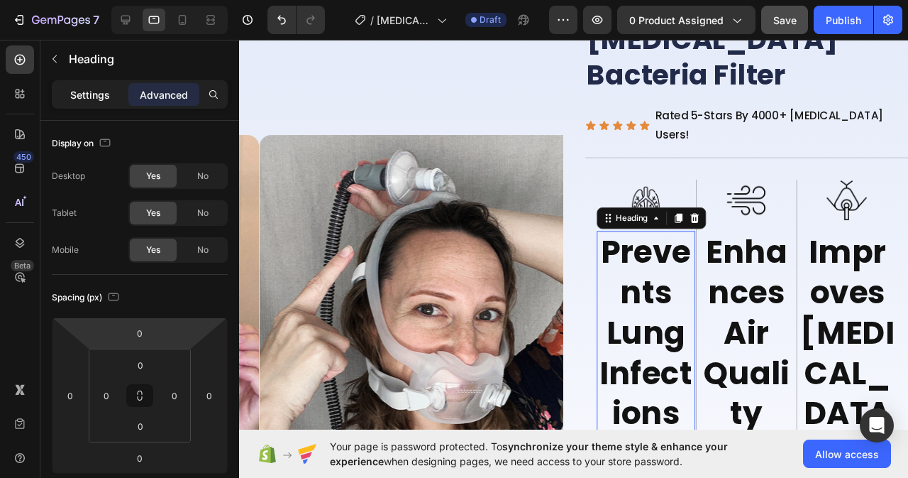
click at [96, 95] on p "Settings" at bounding box center [90, 94] width 40 height 15
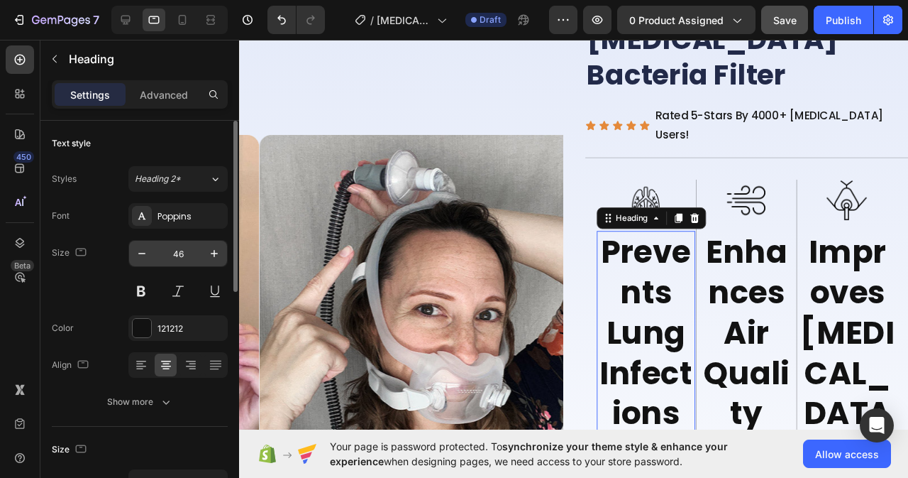
click at [187, 253] on input "46" at bounding box center [178, 254] width 47 height 26
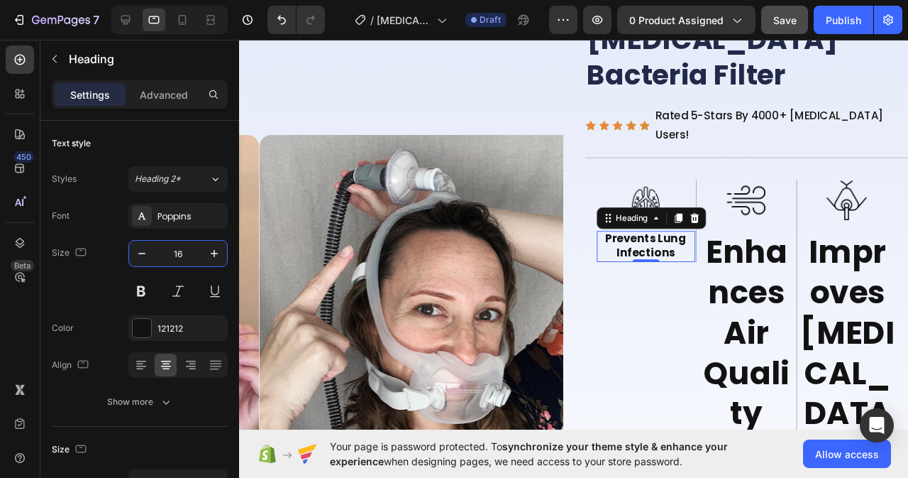
type input "16"
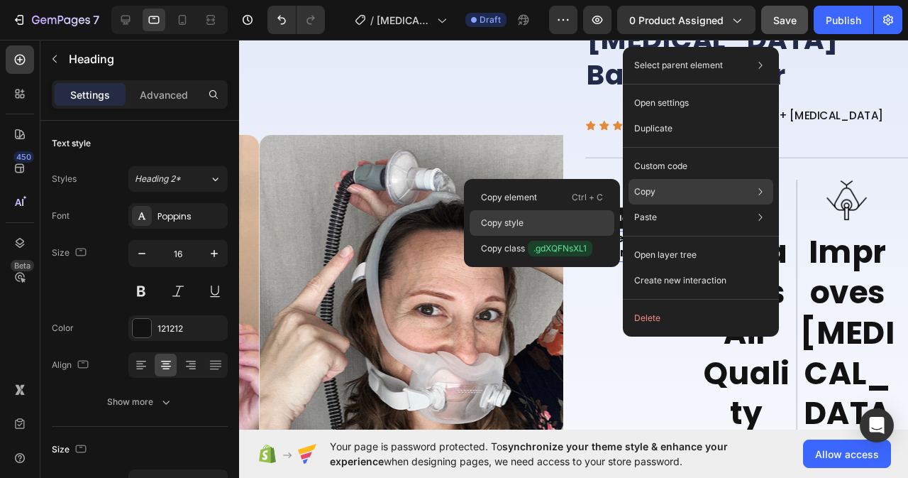
click at [524, 224] on p "Copy style" at bounding box center [502, 222] width 43 height 13
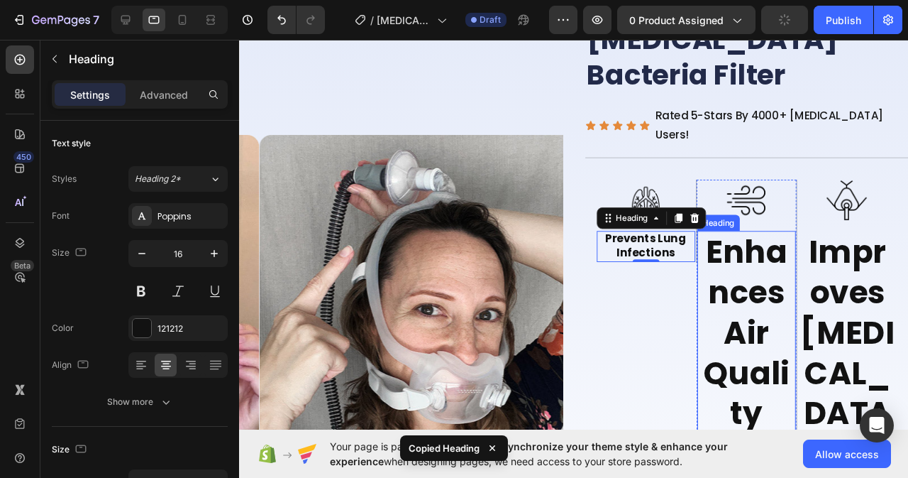
click at [773, 242] on p "Enhances Air Quality" at bounding box center [772, 348] width 101 height 212
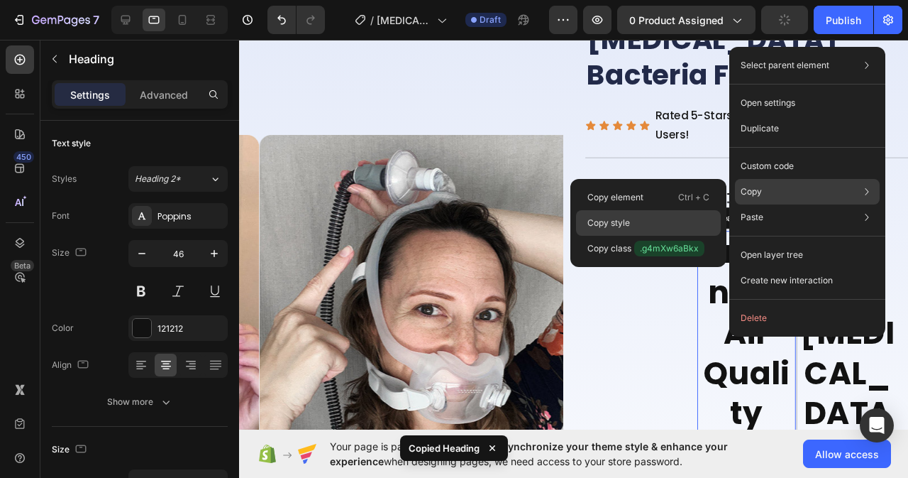
click at [614, 224] on p "Copy style" at bounding box center [609, 222] width 43 height 13
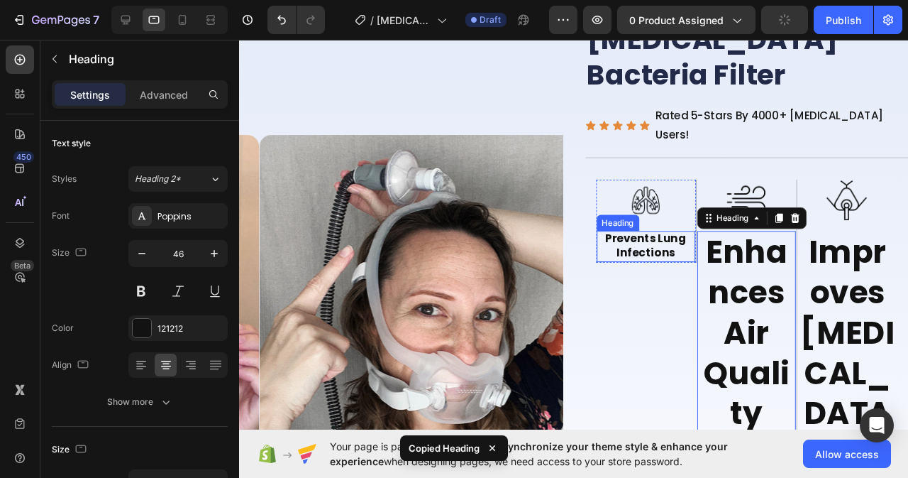
click at [673, 241] on h2 "Prevents Lung Infections" at bounding box center [667, 257] width 104 height 33
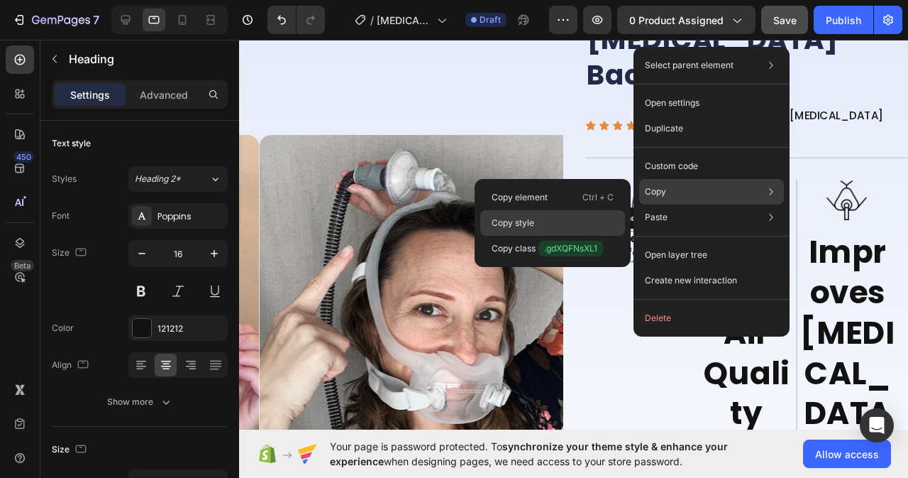
click at [527, 228] on p "Copy style" at bounding box center [513, 222] width 43 height 13
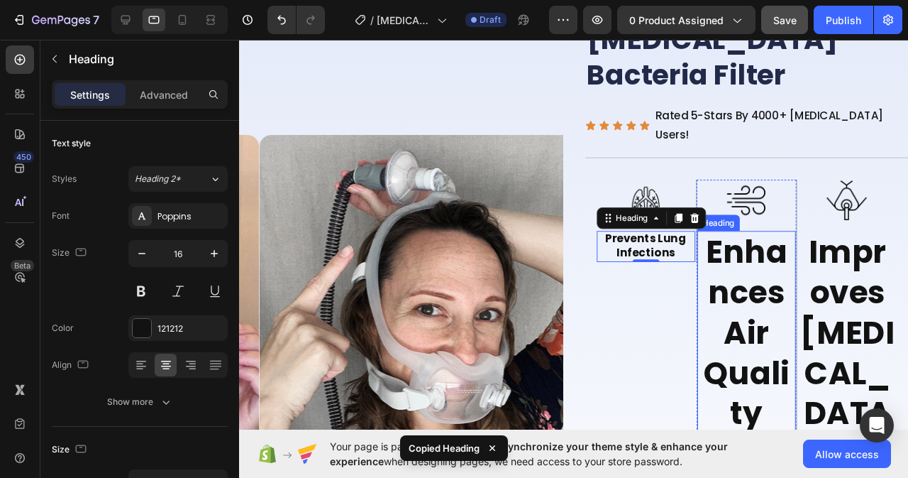
click at [790, 242] on p "Enhances Air Quality" at bounding box center [772, 348] width 101 height 212
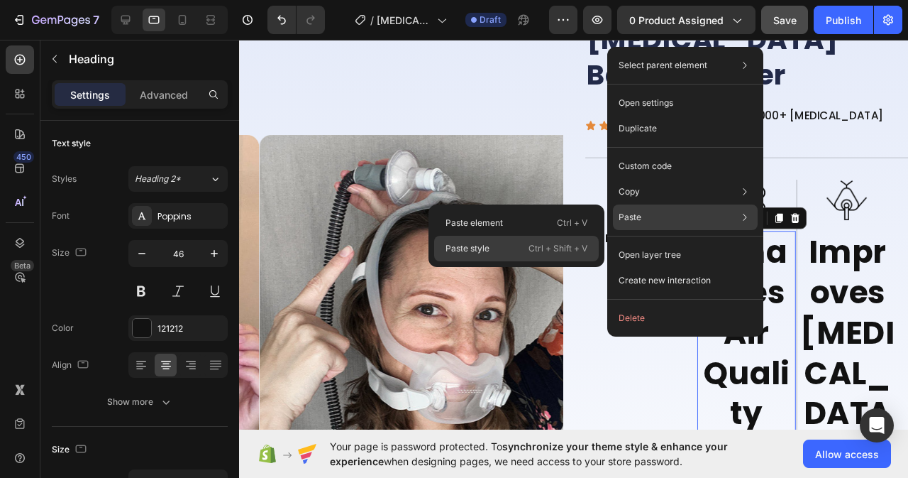
click at [487, 250] on p "Paste style" at bounding box center [468, 248] width 44 height 13
type input "16"
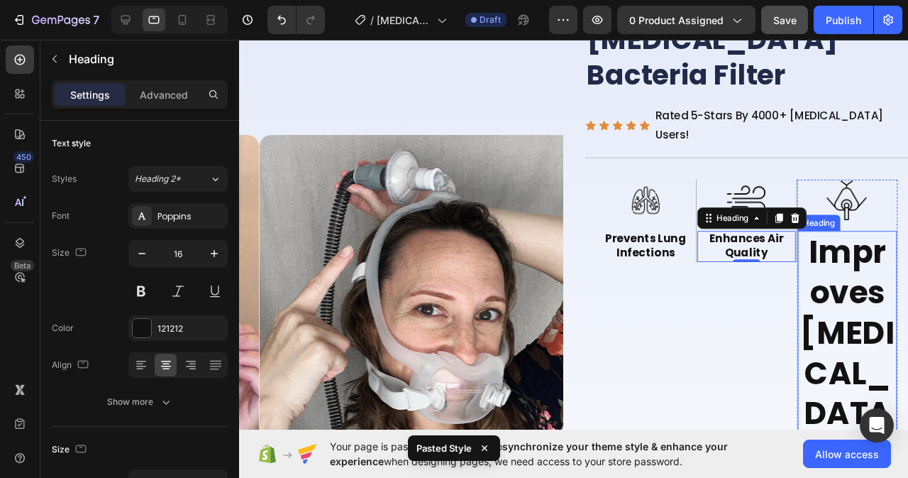
click at [860, 242] on p "Improves CPAP Comfort" at bounding box center [878, 411] width 101 height 339
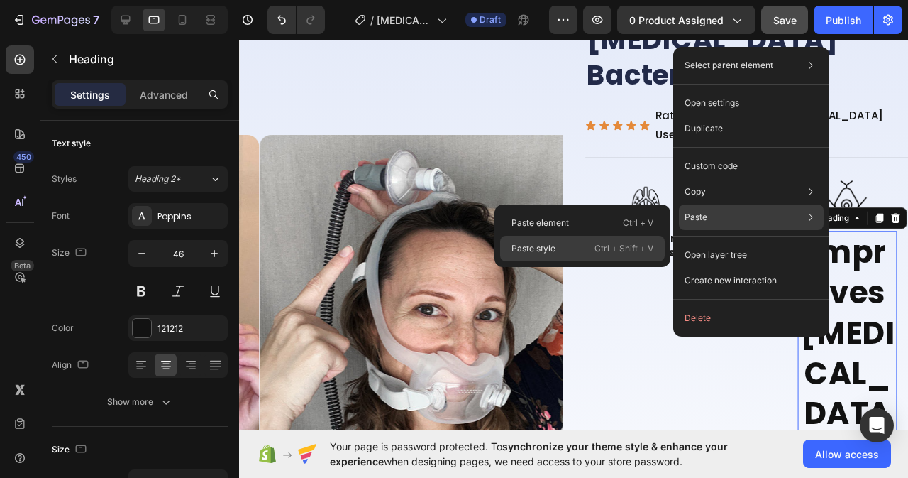
click at [566, 247] on div "Paste style Ctrl + Shift + V" at bounding box center [582, 249] width 165 height 26
type input "16"
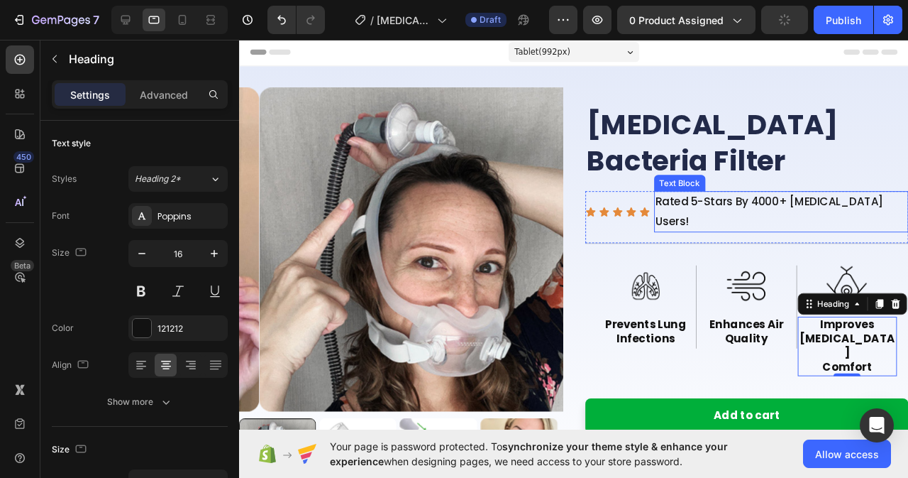
click at [751, 221] on p "Rated 5-Stars By 4000+ [MEDICAL_DATA] Users!" at bounding box center [809, 220] width 265 height 41
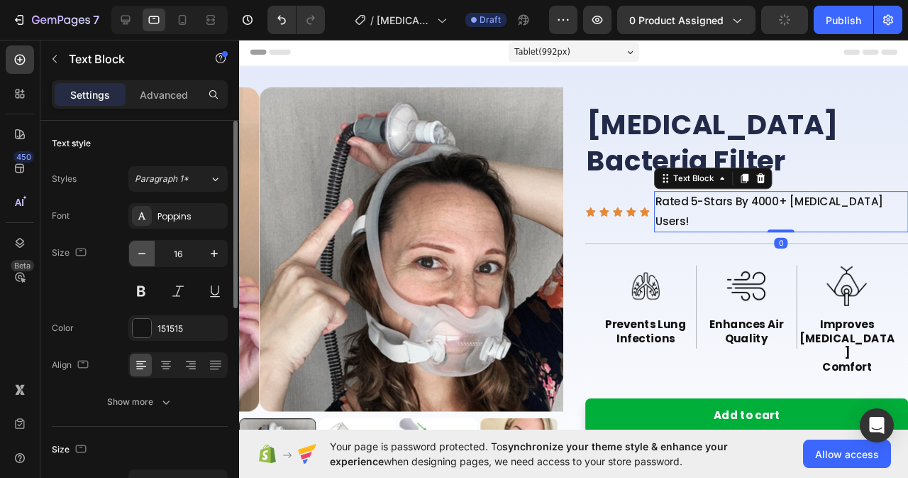
click at [149, 254] on button "button" at bounding box center [142, 254] width 26 height 26
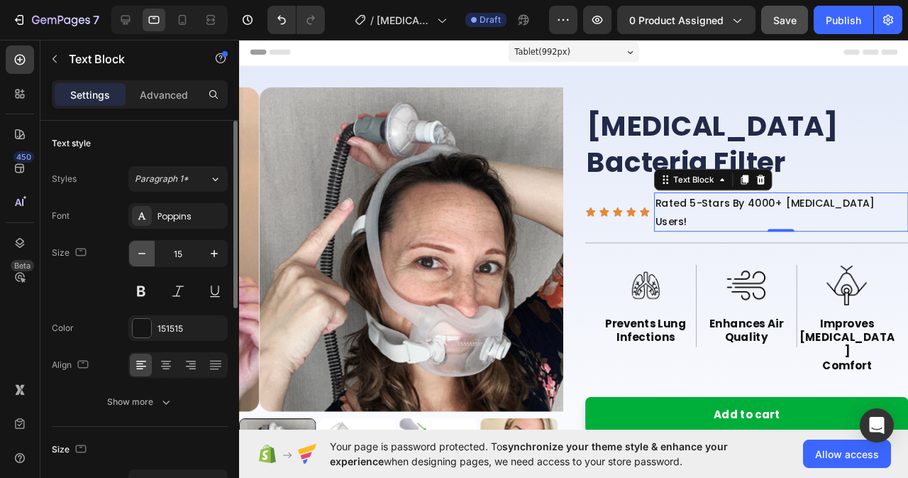
click at [149, 254] on button "button" at bounding box center [142, 254] width 26 height 26
type input "14"
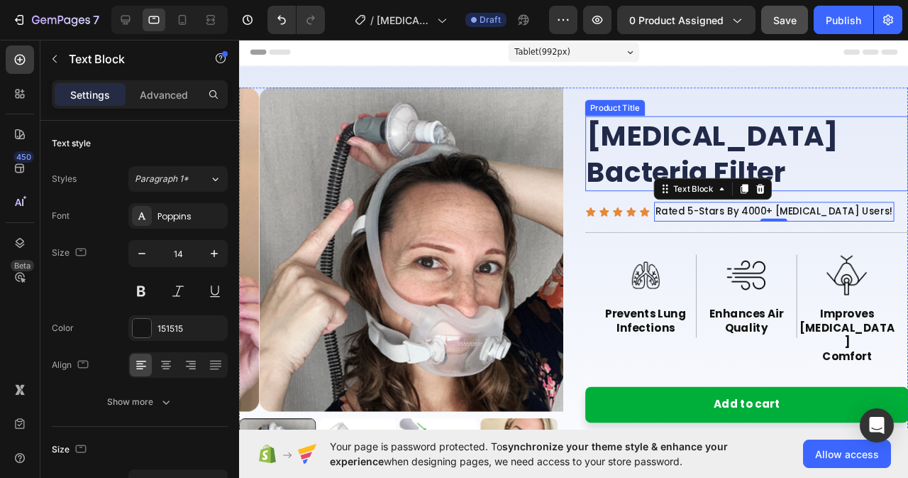
click at [631, 182] on h2 "[MEDICAL_DATA] Bacteria Filter" at bounding box center [773, 159] width 341 height 79
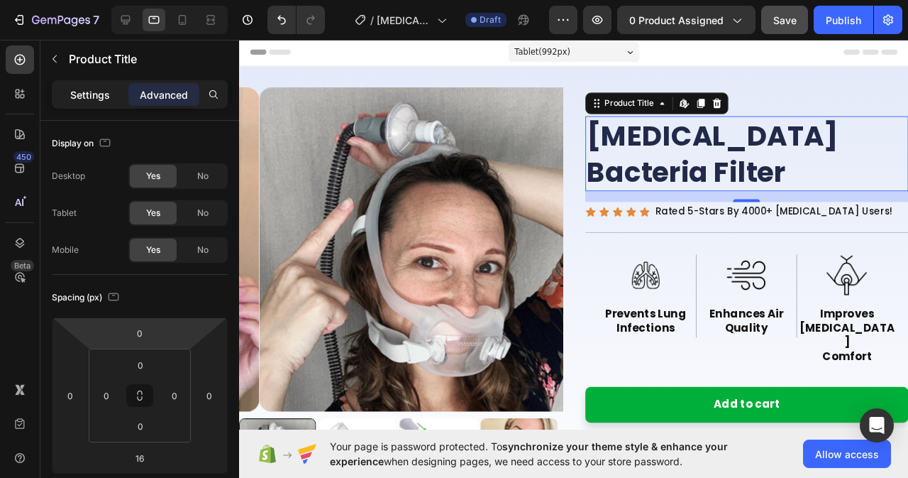
click at [90, 87] on p "Settings" at bounding box center [90, 94] width 40 height 15
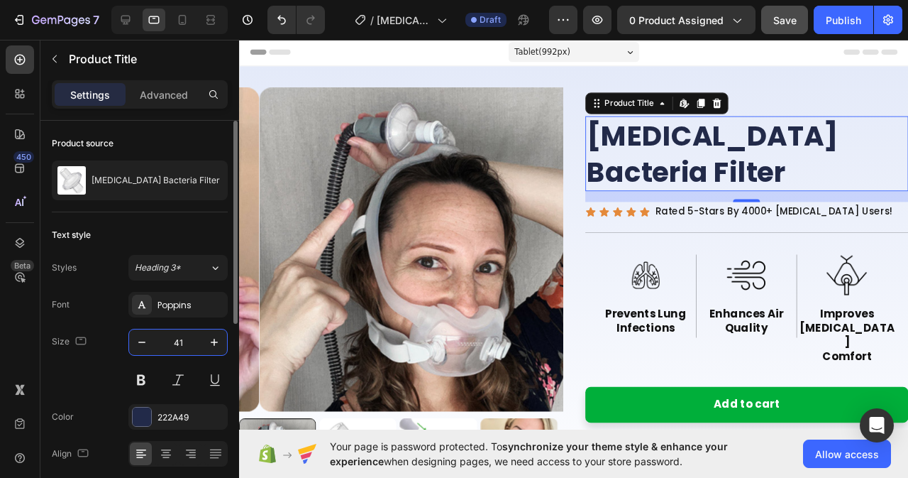
click at [188, 343] on input "41" at bounding box center [178, 342] width 47 height 26
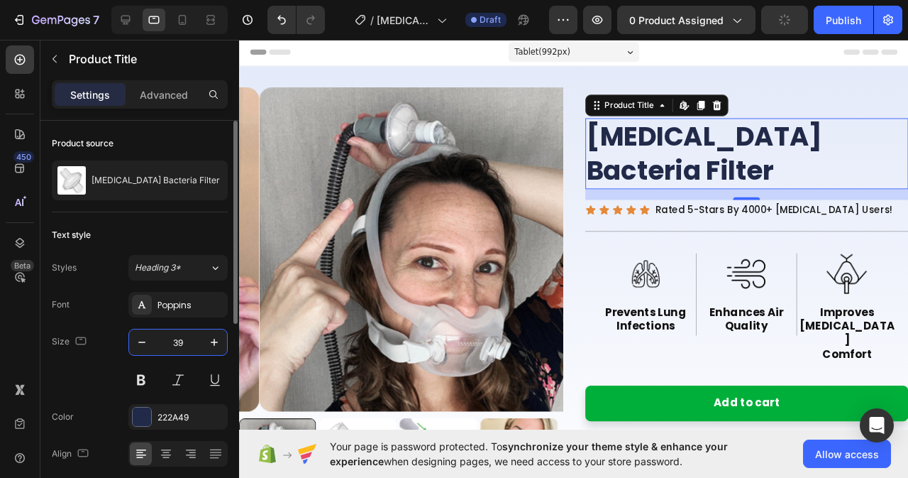
type input "38"
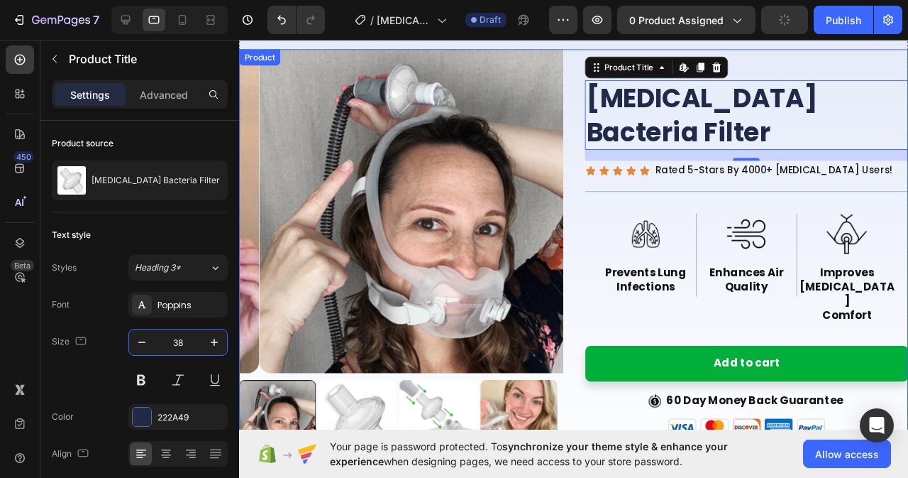
scroll to position [213, 0]
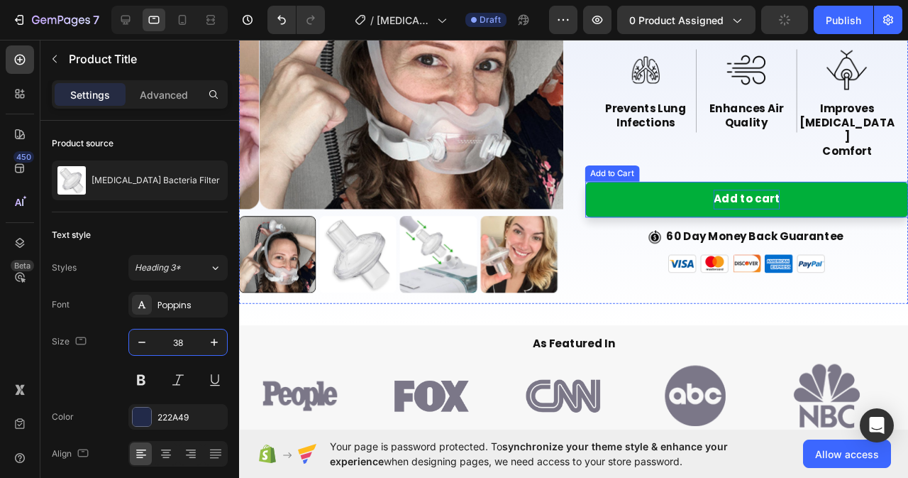
click at [776, 197] on p "Add to cart" at bounding box center [773, 207] width 70 height 21
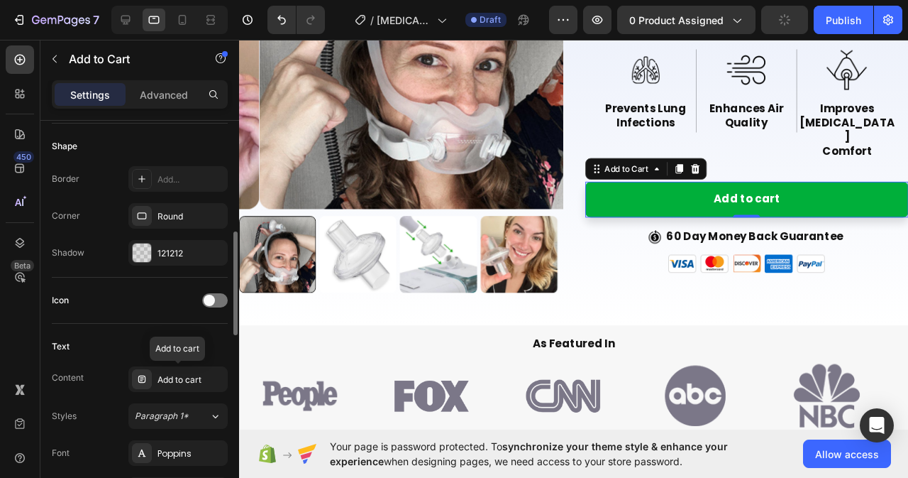
scroll to position [568, 0]
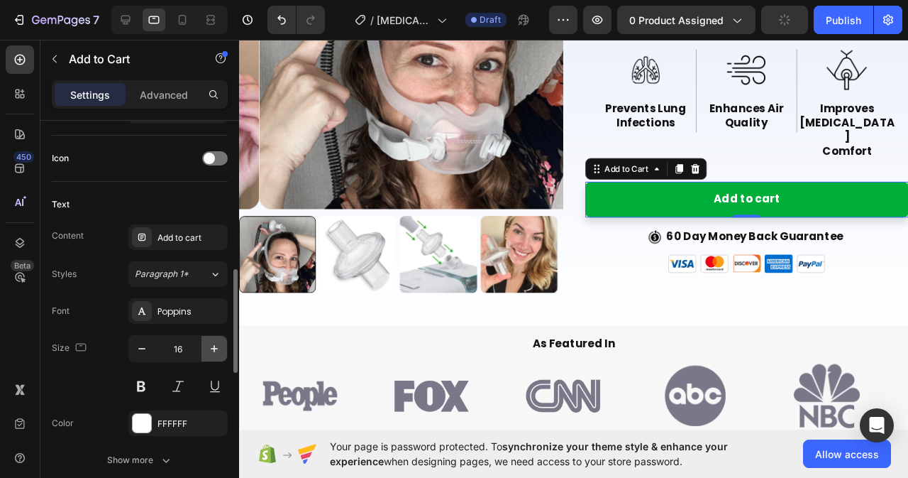
click at [214, 346] on icon "button" at bounding box center [214, 348] width 7 height 7
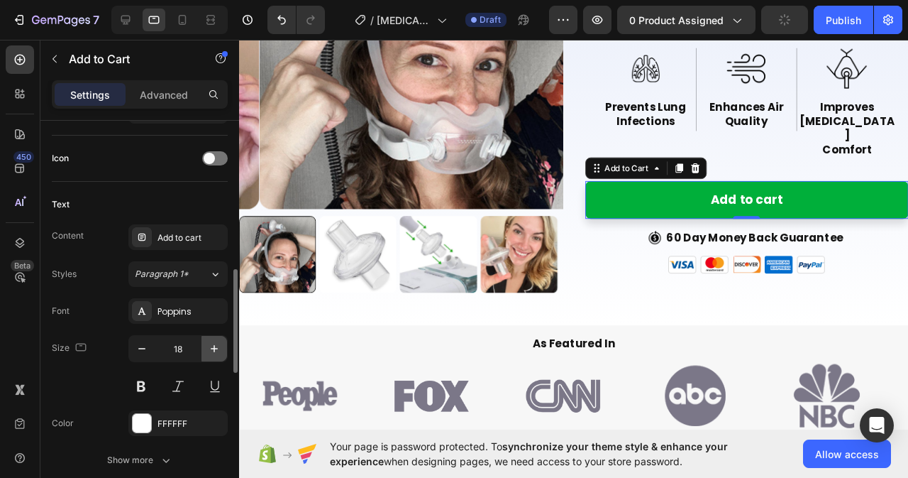
click at [214, 346] on icon "button" at bounding box center [214, 348] width 7 height 7
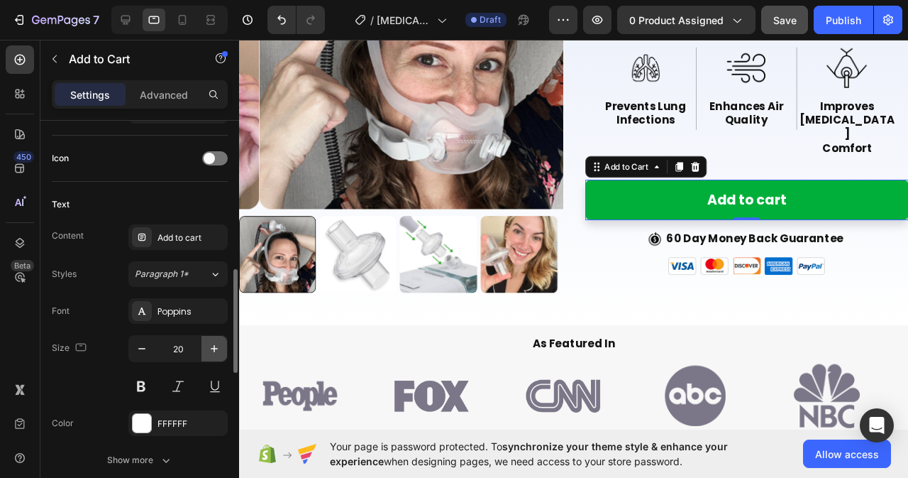
click at [214, 346] on icon "button" at bounding box center [214, 348] width 7 height 7
type input "21"
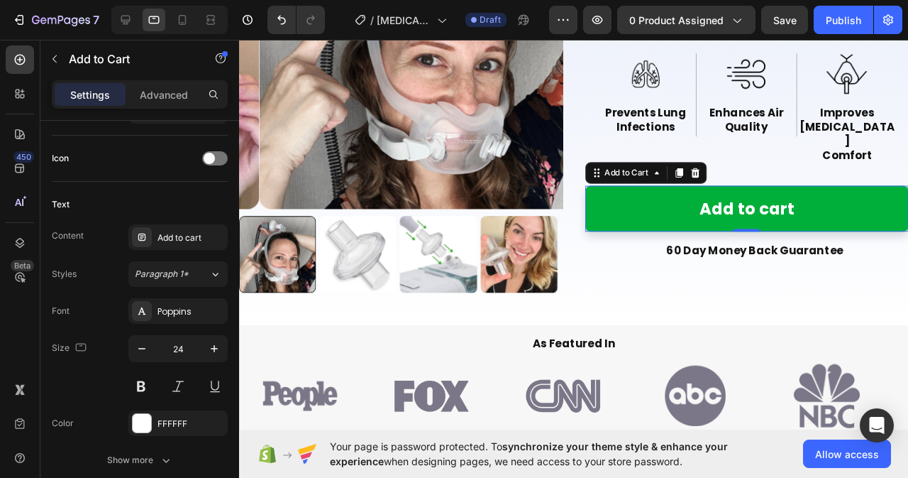
scroll to position [213, 0]
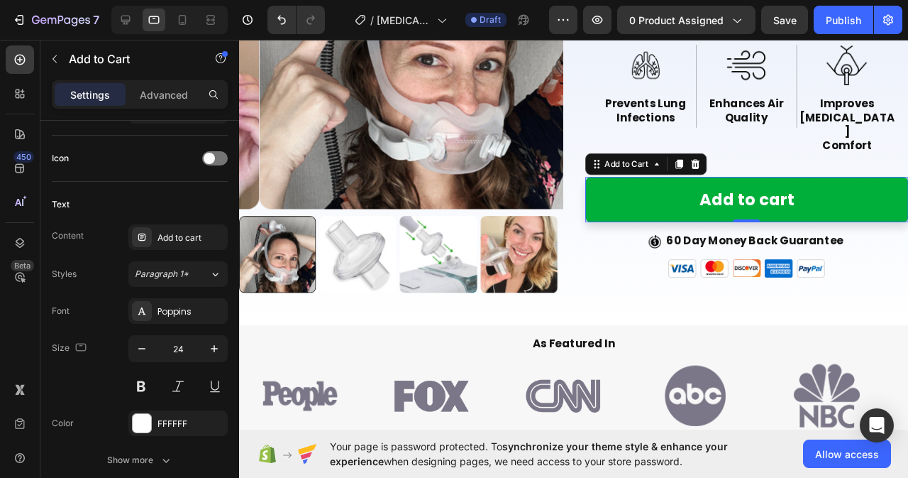
click at [214, 346] on icon "button" at bounding box center [214, 348] width 7 height 7
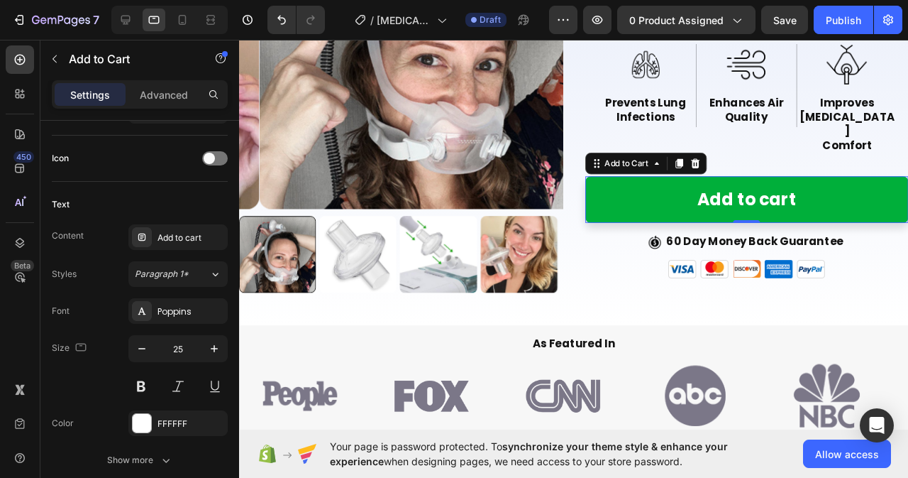
click at [214, 346] on icon "button" at bounding box center [214, 348] width 7 height 7
type input "26"
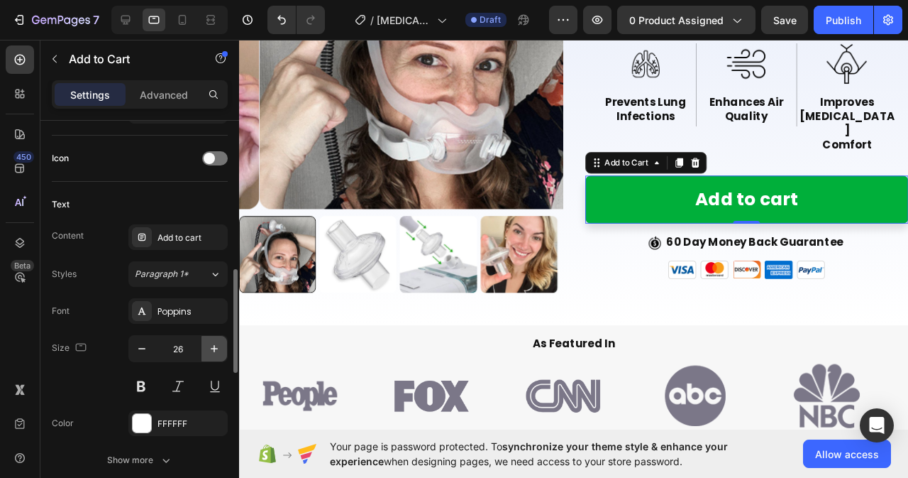
scroll to position [710, 0]
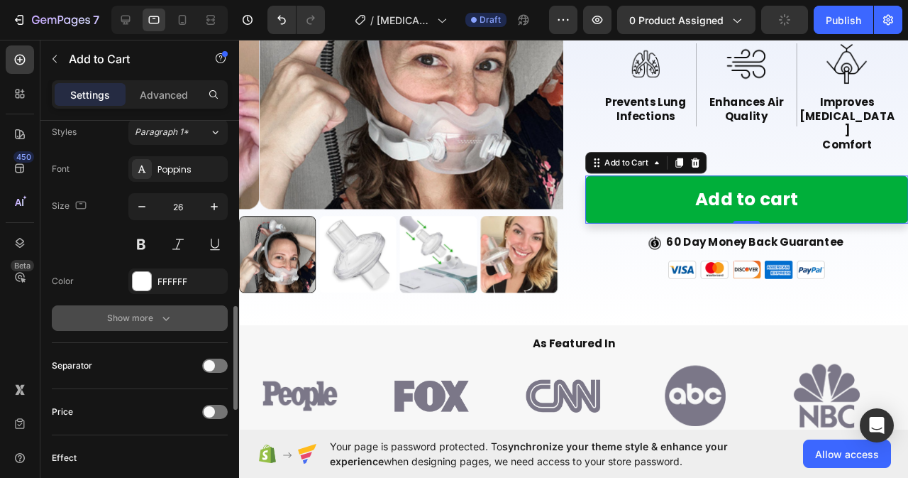
click at [160, 322] on icon "button" at bounding box center [166, 318] width 14 height 14
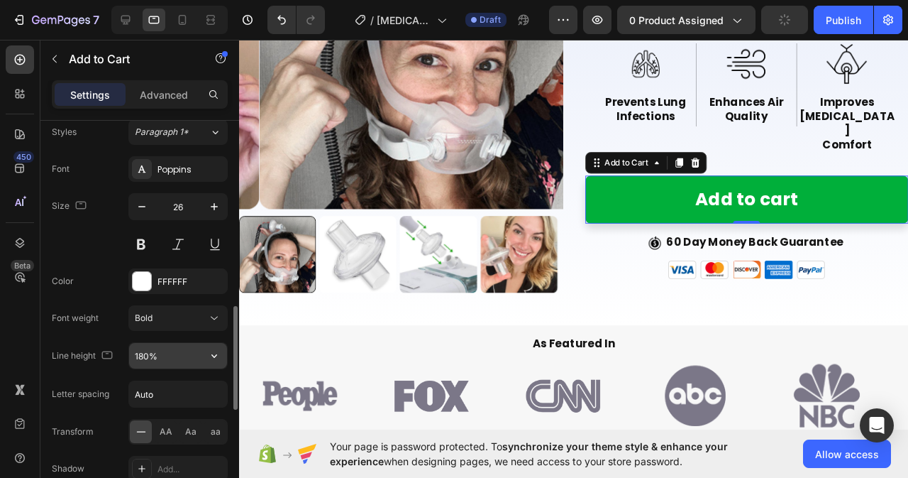
click at [172, 355] on input "180%" at bounding box center [178, 356] width 98 height 26
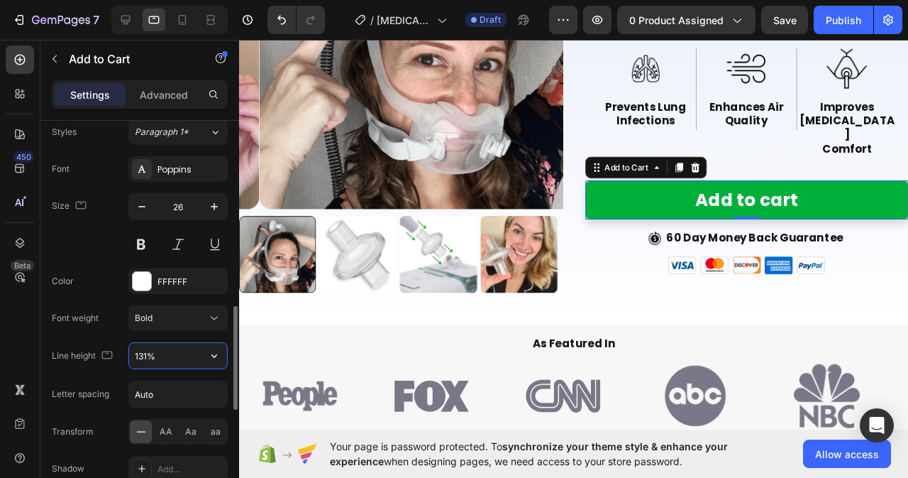
type input "130%"
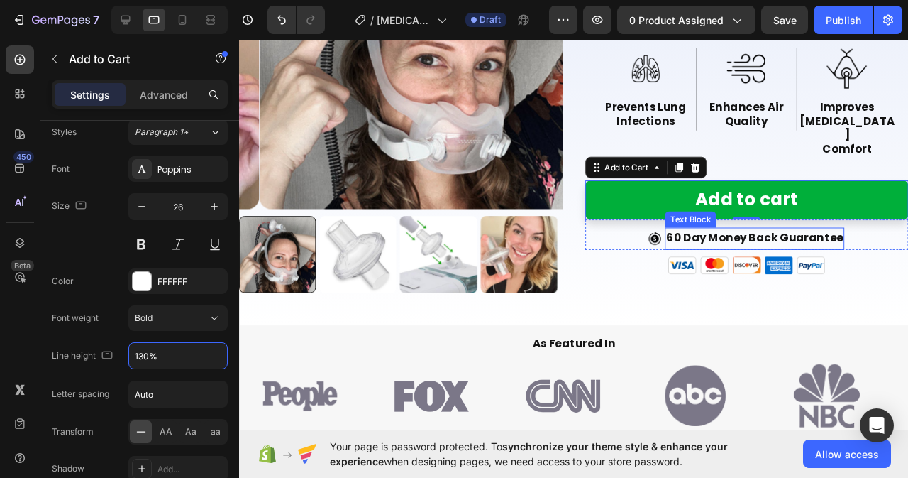
click at [759, 238] on p "60 Day Money Back Guarantee" at bounding box center [781, 248] width 186 height 21
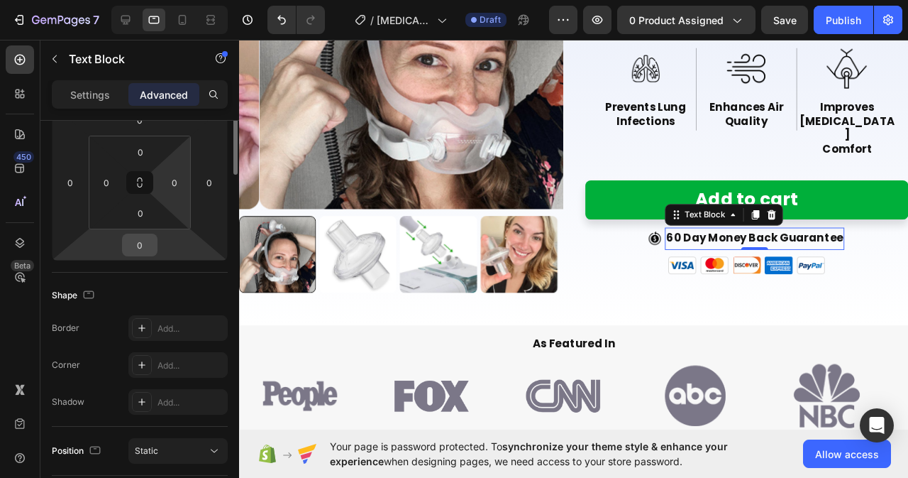
scroll to position [0, 0]
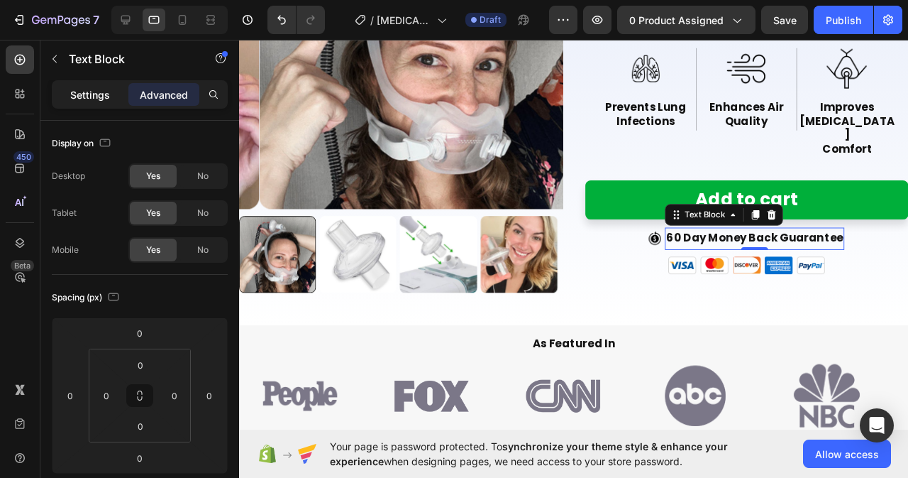
click at [94, 96] on p "Settings" at bounding box center [90, 94] width 40 height 15
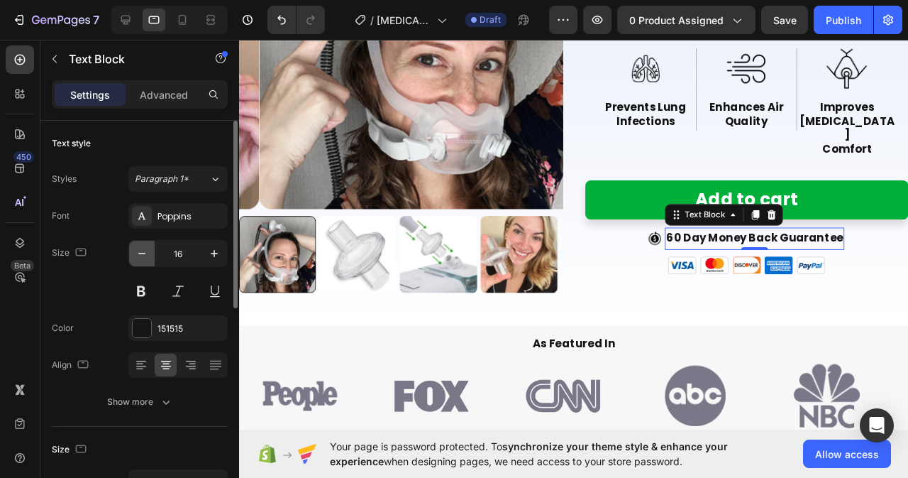
click at [140, 249] on icon "button" at bounding box center [142, 253] width 14 height 14
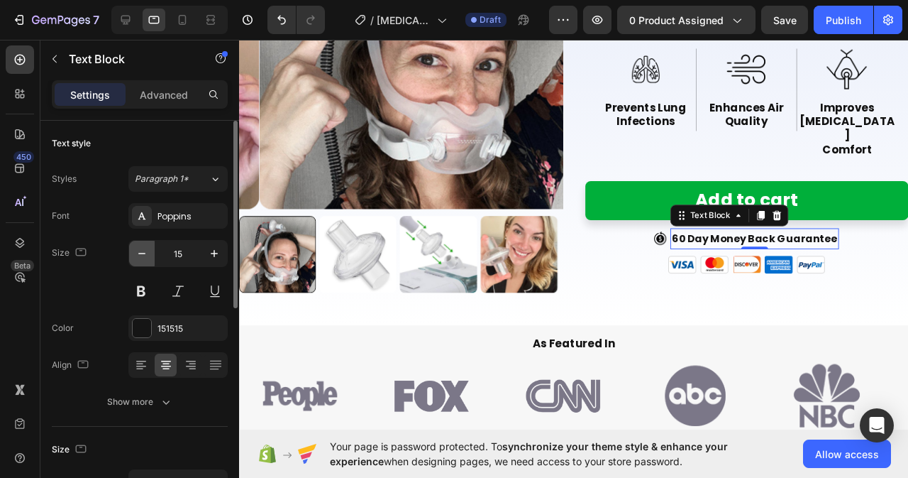
click at [140, 249] on icon "button" at bounding box center [142, 253] width 14 height 14
type input "14"
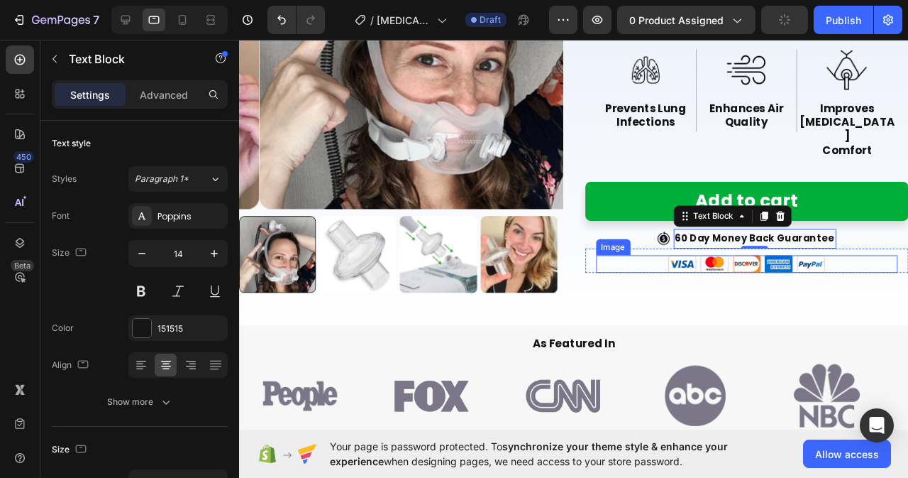
click at [729, 266] on img at bounding box center [772, 275] width 165 height 18
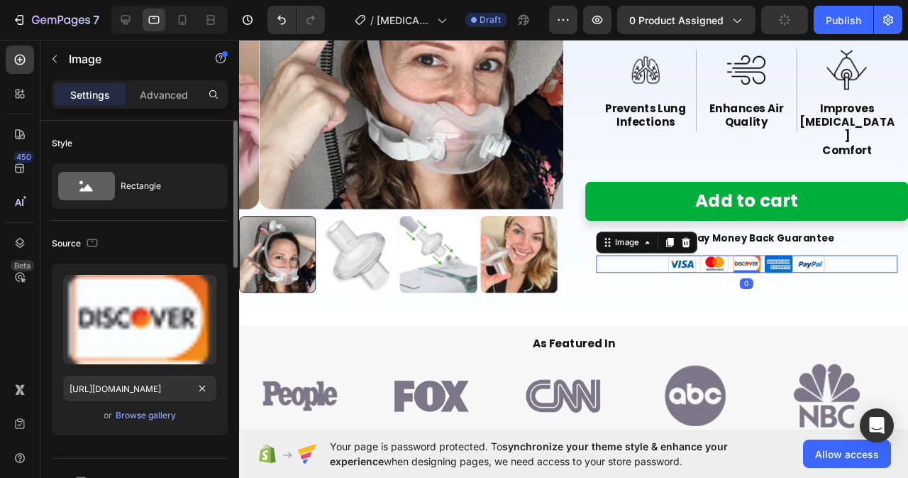
scroll to position [213, 0]
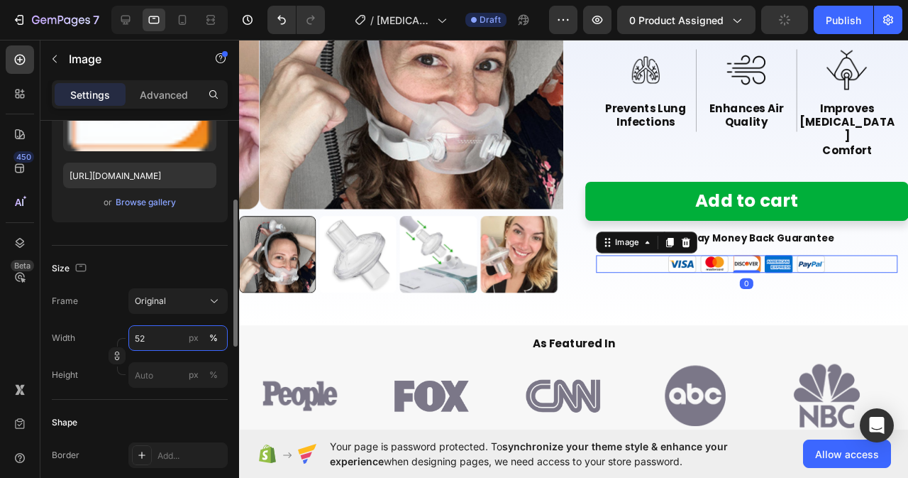
click at [165, 327] on input "52" at bounding box center [177, 338] width 99 height 26
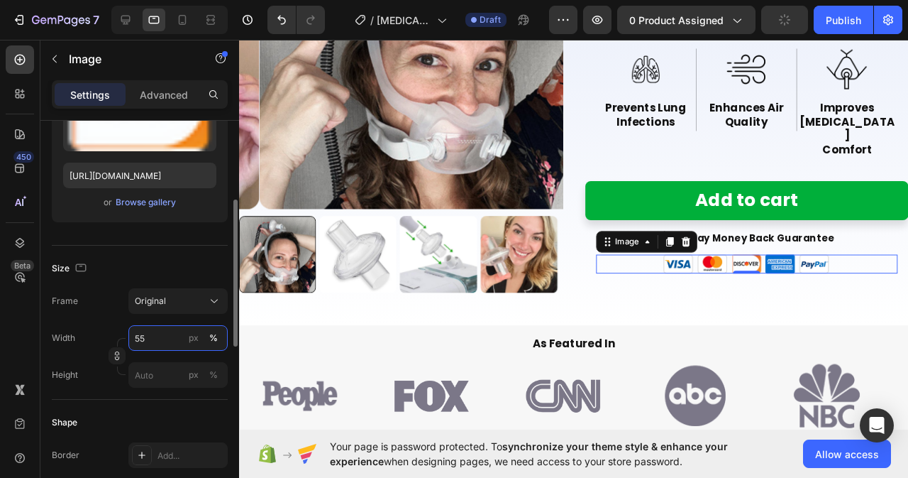
type input "56"
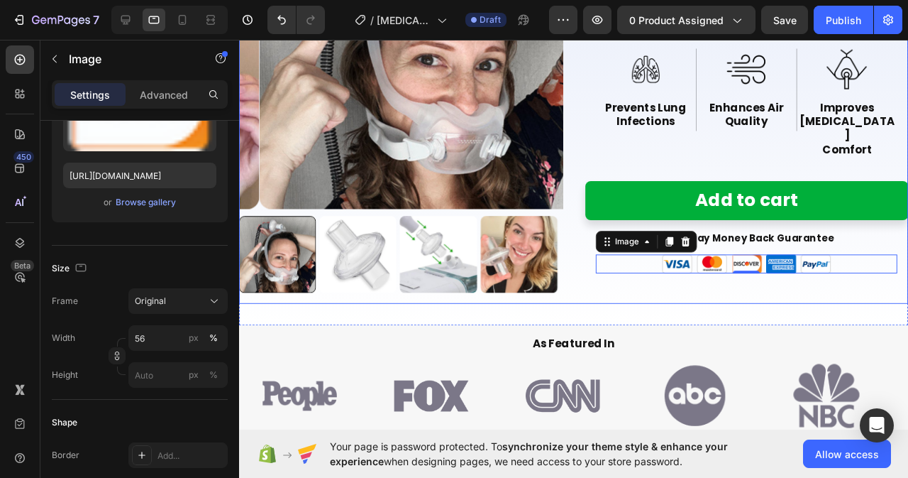
click at [677, 269] on div "[MEDICAL_DATA] Bacteria Filter Product Title Icon Icon Icon Icon Icon Icon List…" at bounding box center [773, 97] width 341 height 440
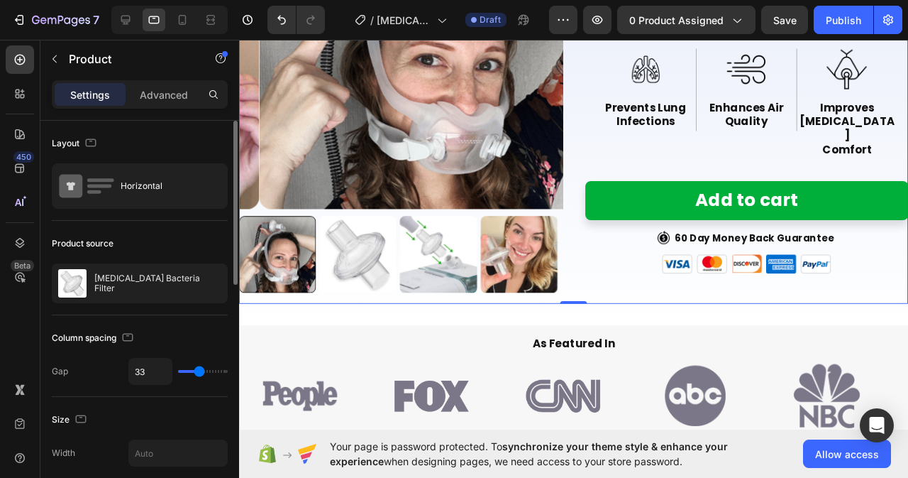
scroll to position [355, 0]
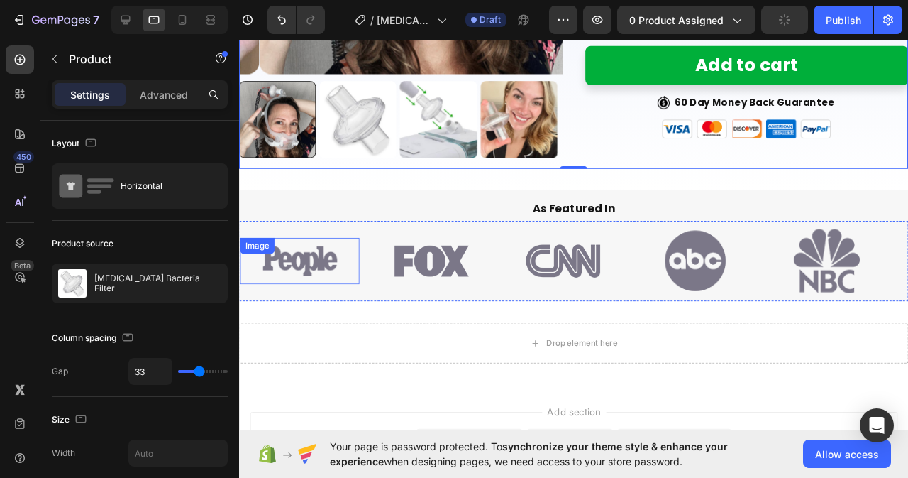
click at [331, 273] on img at bounding box center [303, 272] width 78 height 32
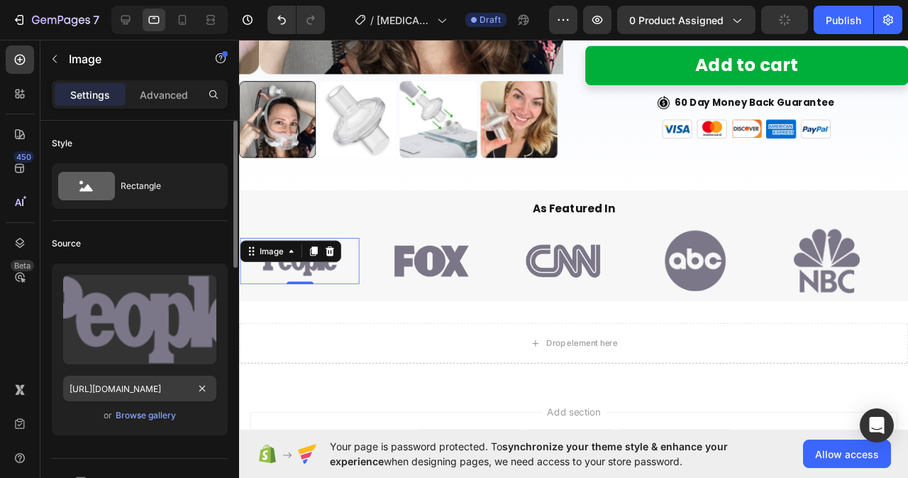
scroll to position [213, 0]
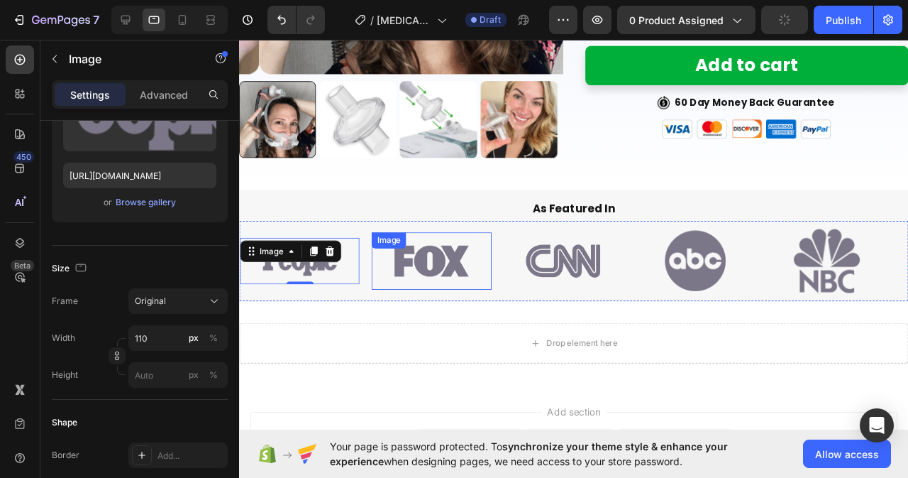
click at [433, 266] on img at bounding box center [441, 272] width 78 height 44
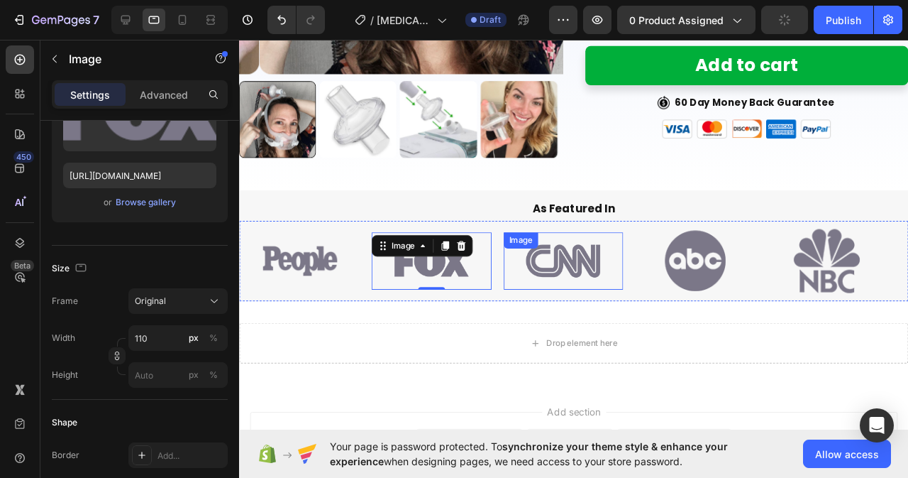
click at [556, 273] on img at bounding box center [580, 272] width 78 height 44
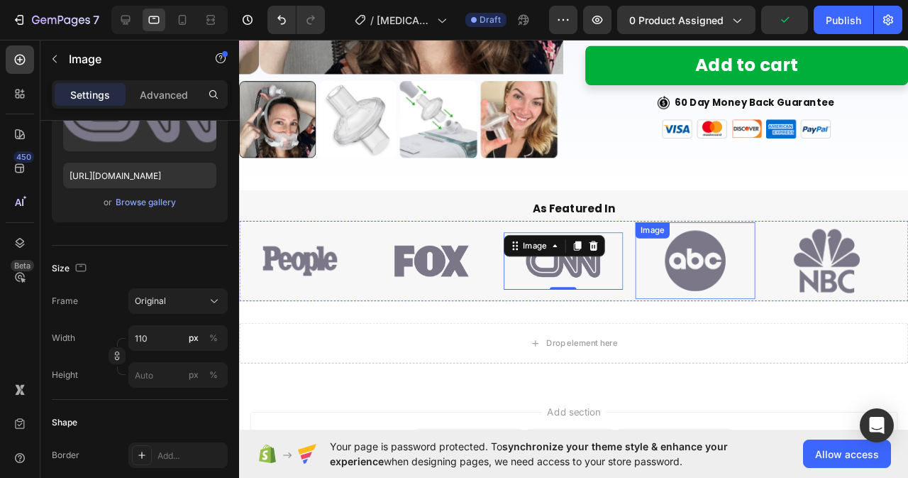
click at [746, 277] on img at bounding box center [719, 272] width 64 height 64
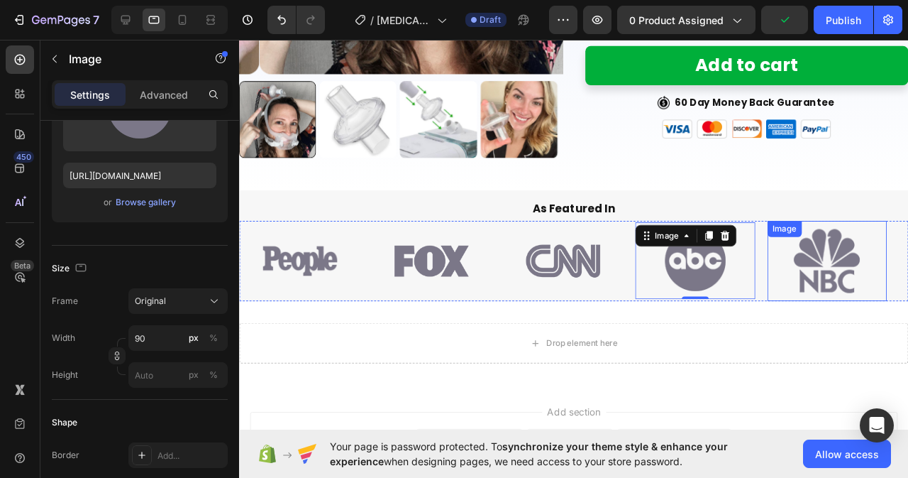
click at [850, 278] on img at bounding box center [857, 272] width 70 height 68
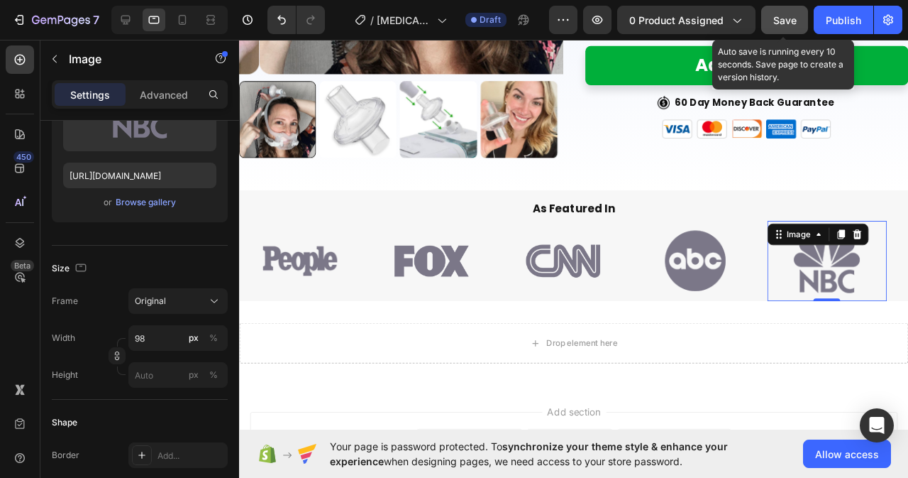
click at [802, 18] on button "Save" at bounding box center [784, 20] width 47 height 28
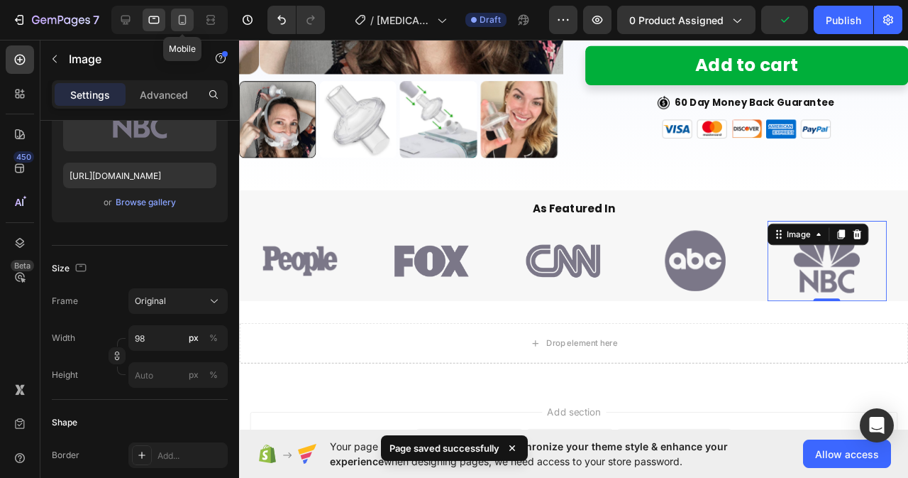
click at [179, 17] on icon at bounding box center [183, 20] width 8 height 10
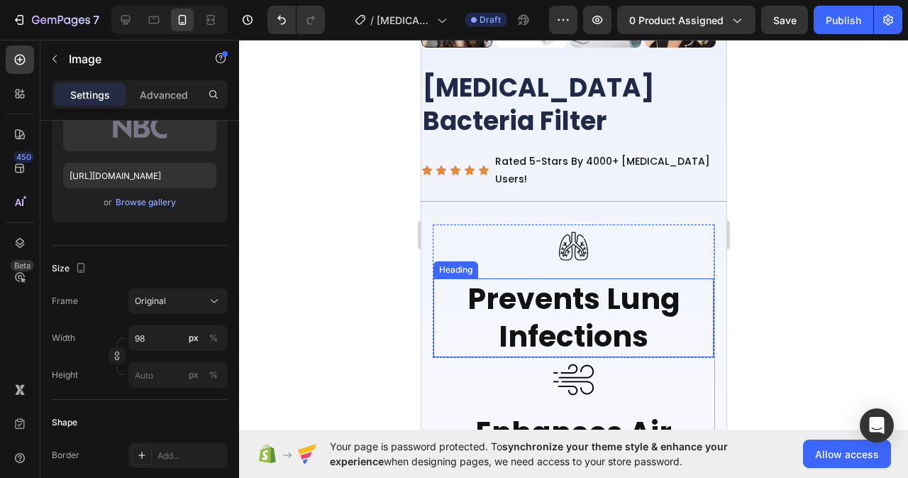
scroll to position [426, 0]
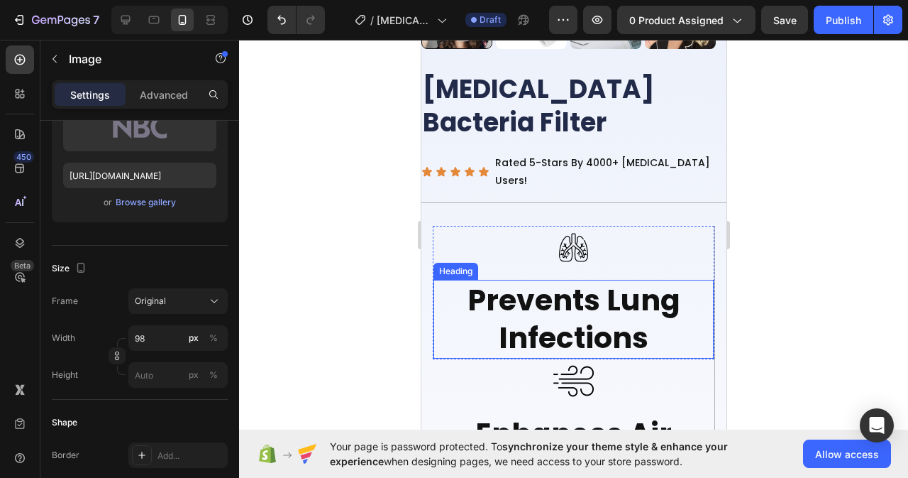
click at [596, 280] on h2 "Prevents Lung Infections" at bounding box center [573, 319] width 280 height 79
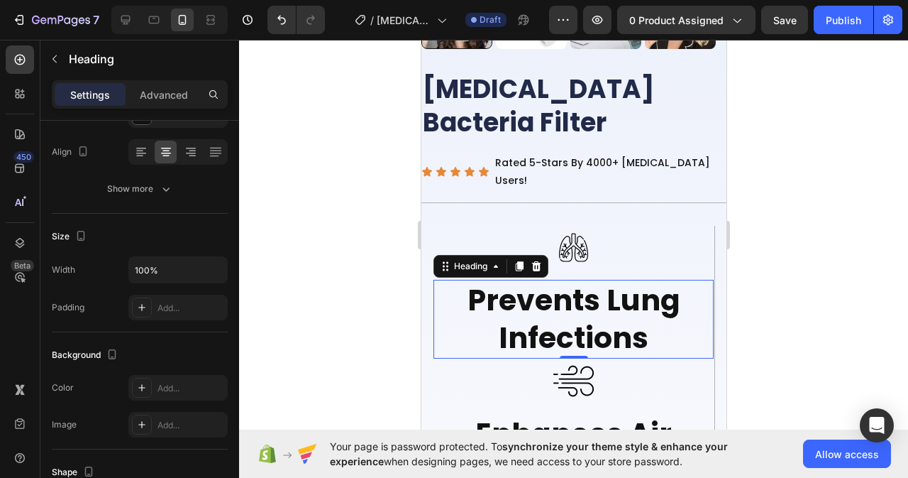
scroll to position [0, 0]
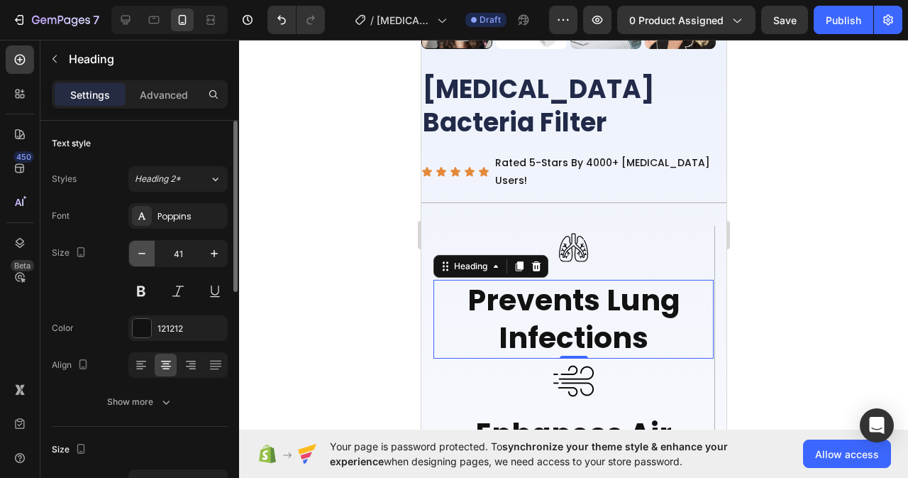
click at [140, 255] on icon "button" at bounding box center [142, 253] width 14 height 14
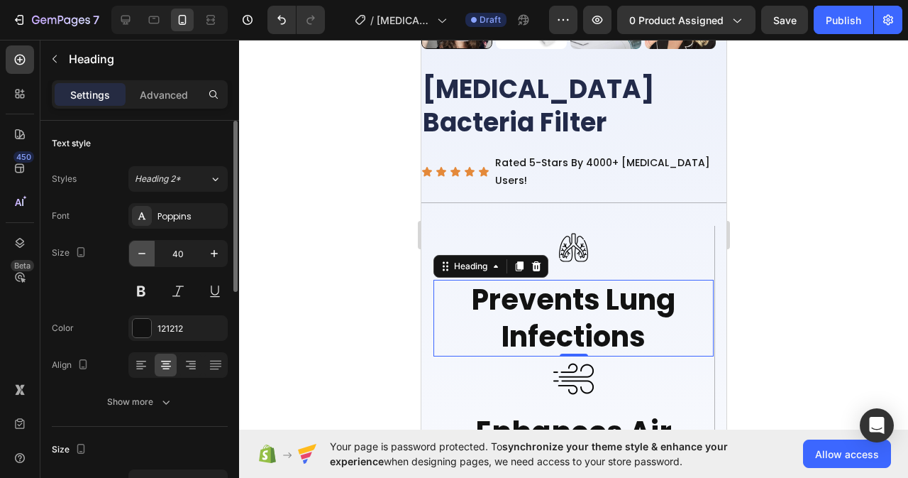
click at [140, 255] on icon "button" at bounding box center [142, 253] width 14 height 14
type input "39"
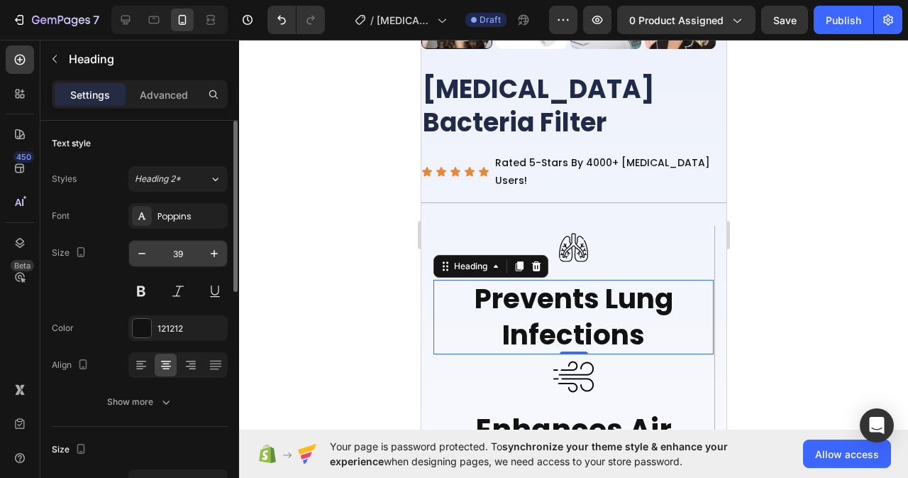
click at [187, 250] on input "39" at bounding box center [178, 254] width 47 height 26
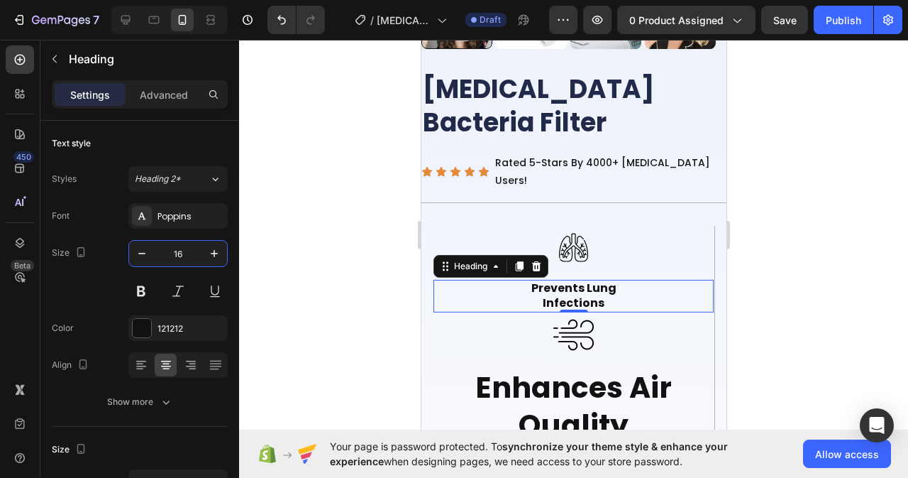
type input "16"
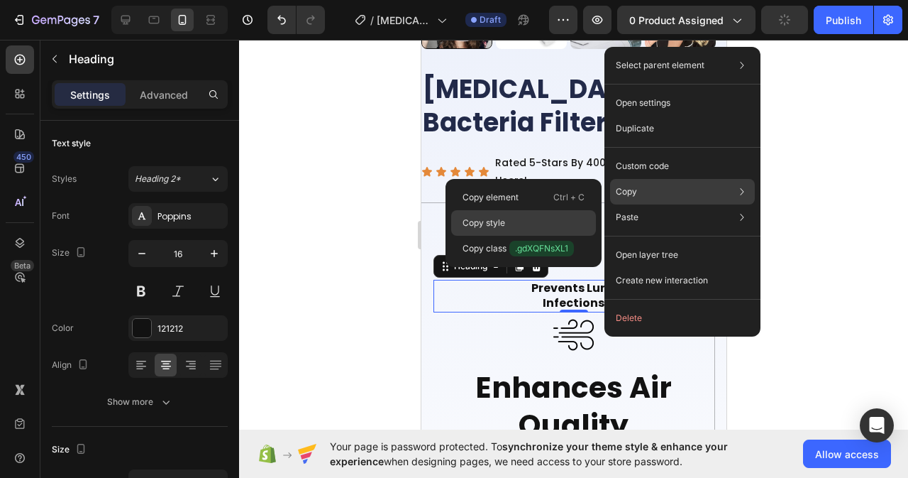
click at [473, 219] on p "Copy style" at bounding box center [484, 222] width 43 height 13
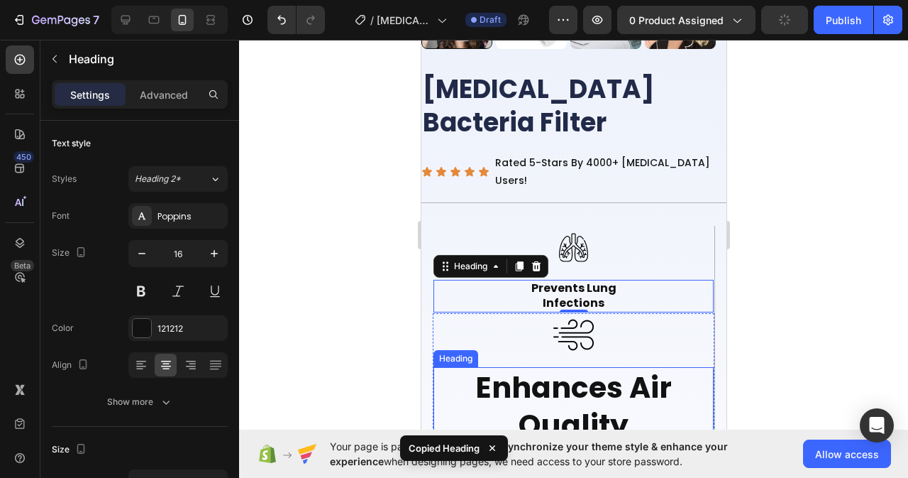
click at [574, 368] on p "Enhances Air Quality" at bounding box center [572, 406] width 277 height 76
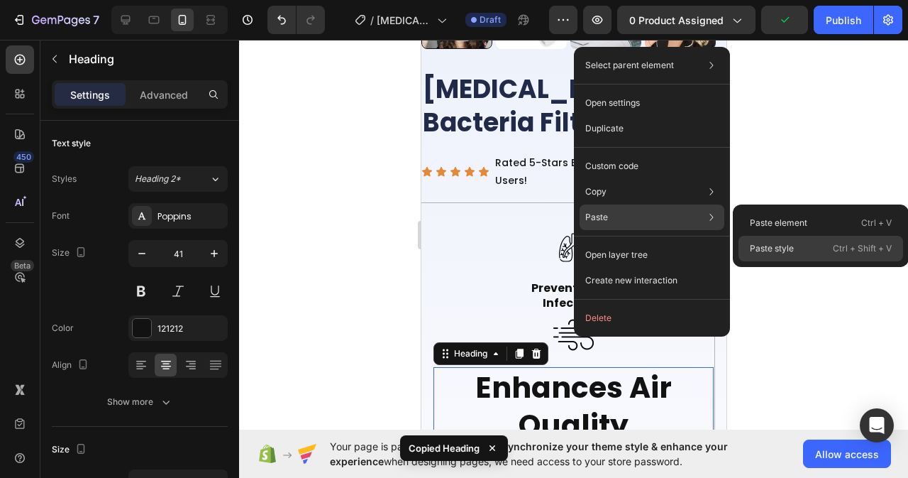
click at [776, 246] on p "Paste style" at bounding box center [772, 248] width 44 height 13
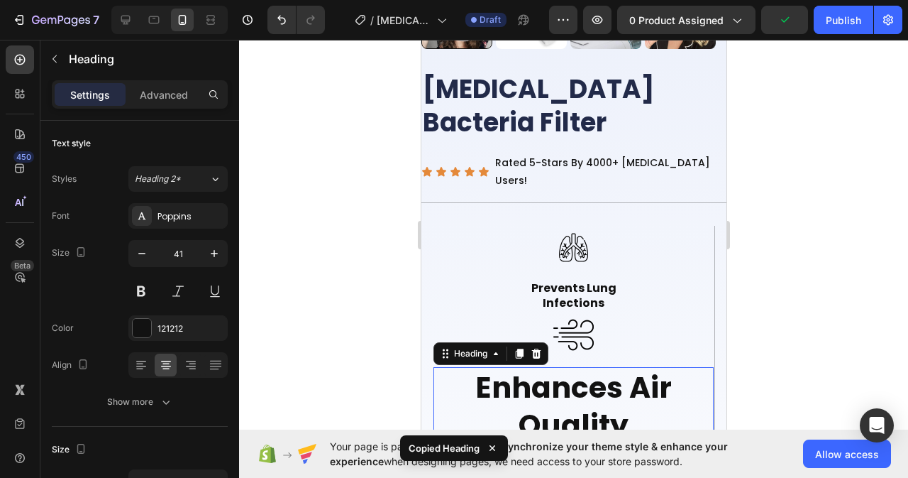
type input "16"
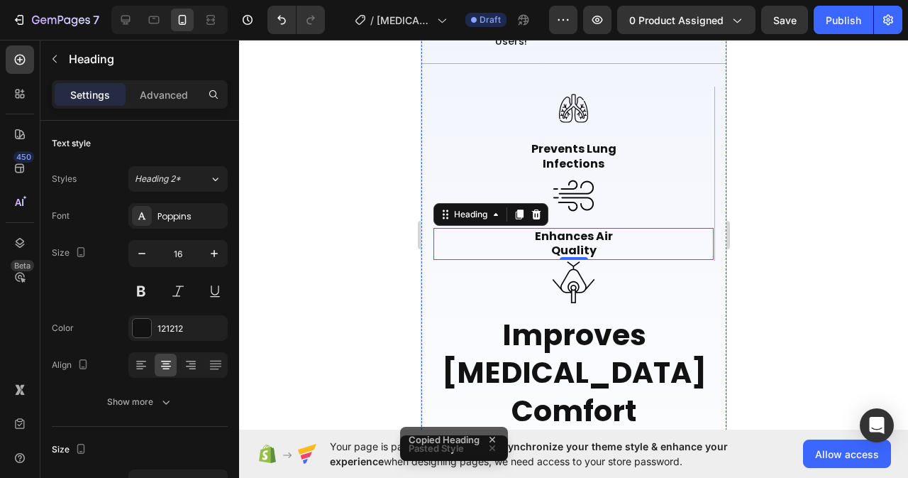
scroll to position [568, 0]
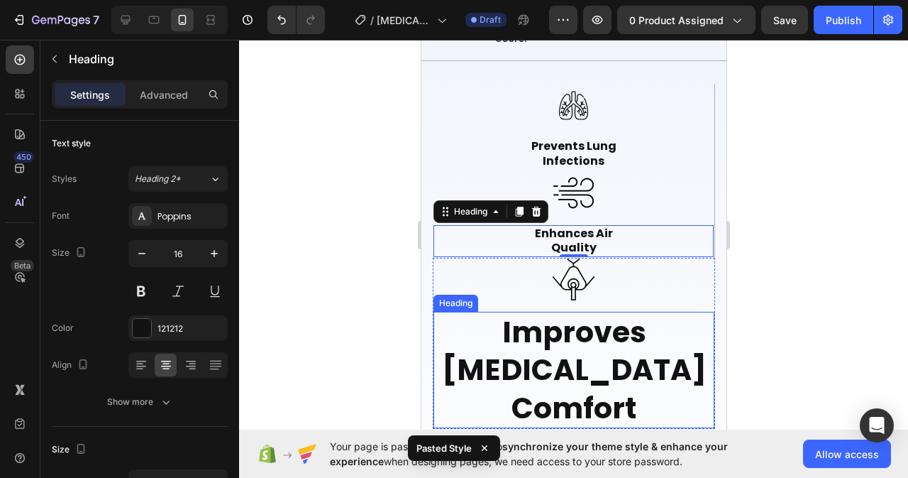
click at [581, 313] on p "Improves [MEDICAL_DATA] Comfort" at bounding box center [573, 370] width 278 height 114
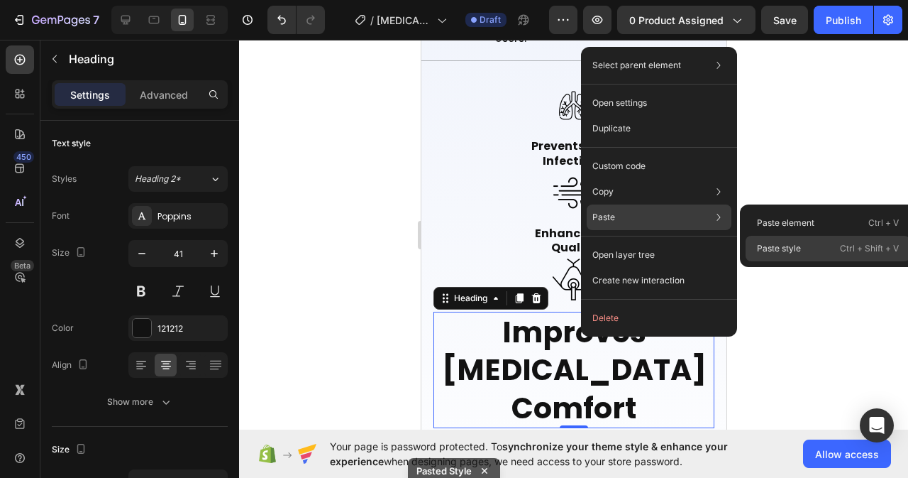
click at [765, 250] on p "Paste style" at bounding box center [779, 248] width 44 height 13
type input "16"
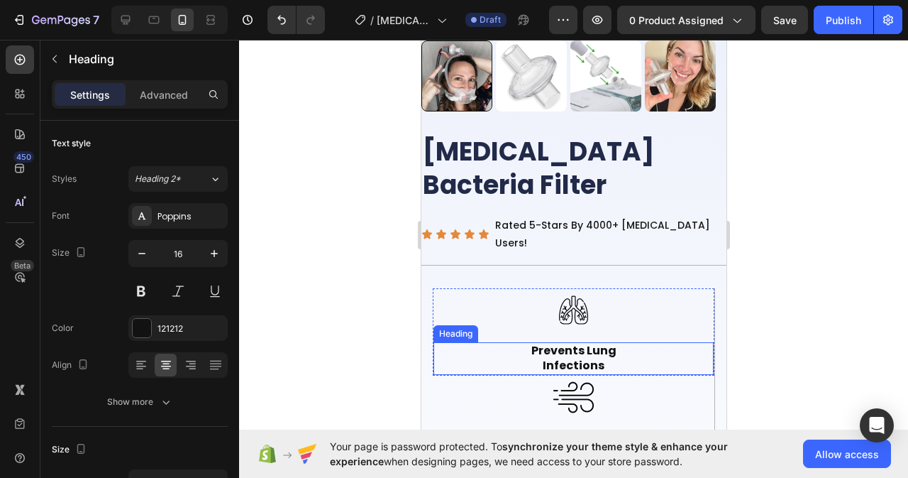
scroll to position [355, 0]
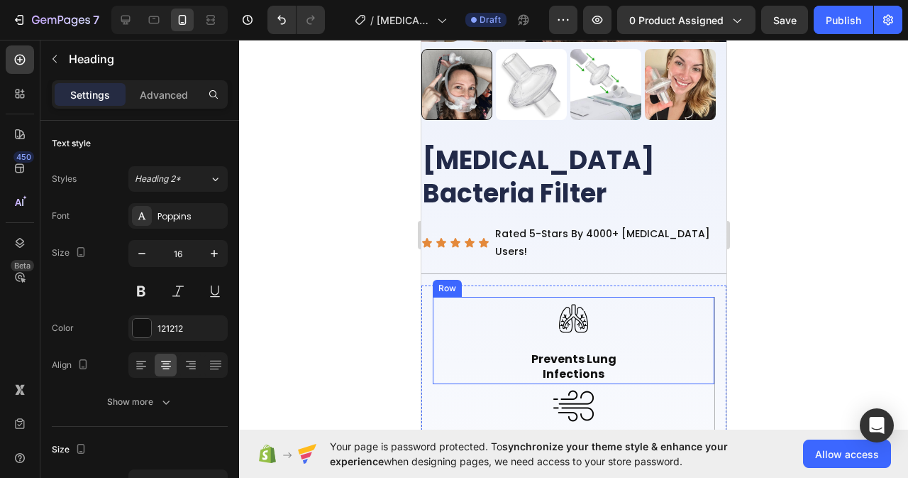
click at [683, 297] on div "Image Prevents Lung Infections Heading" at bounding box center [573, 340] width 280 height 86
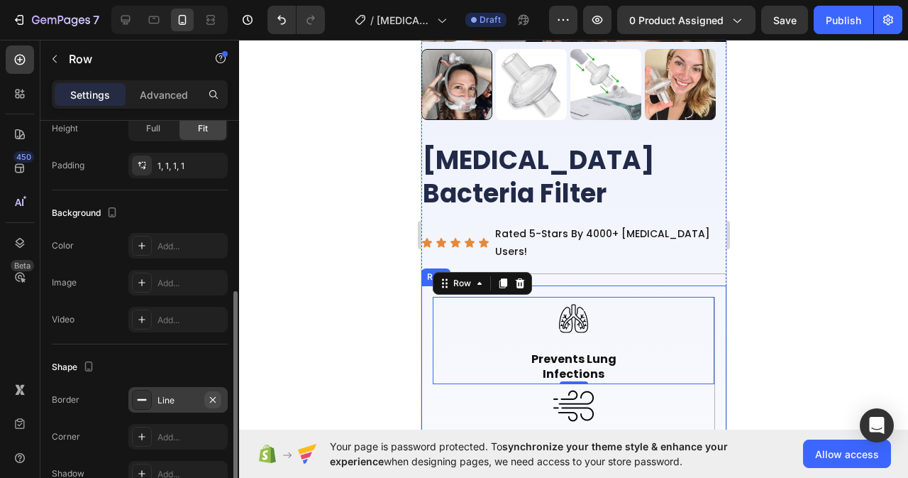
click at [213, 401] on icon "button" at bounding box center [212, 399] width 11 height 11
click at [702, 384] on div "Image Enhances Air Quality Heading Row" at bounding box center [573, 427] width 282 height 87
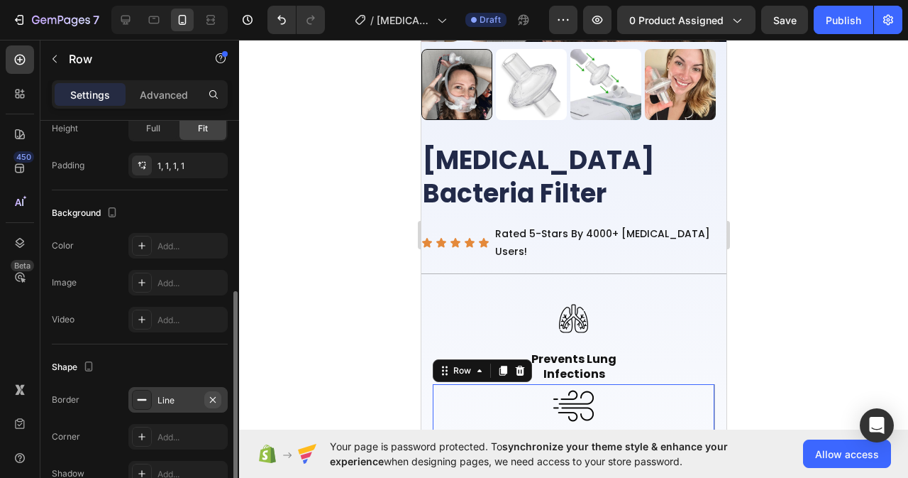
click at [211, 399] on icon "button" at bounding box center [212, 399] width 11 height 11
click at [712, 285] on div "Image Prevents Lung Infections Heading Row Image Enhances Air Quality Heading R…" at bounding box center [573, 427] width 305 height 284
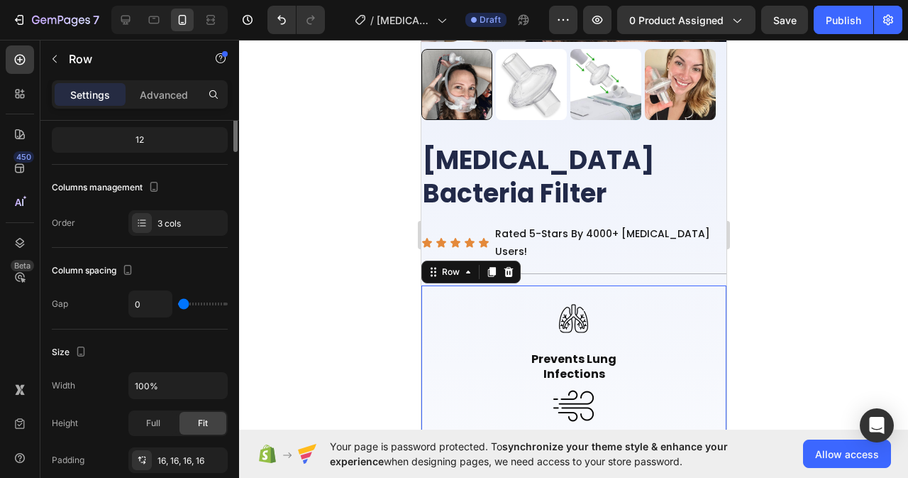
scroll to position [0, 0]
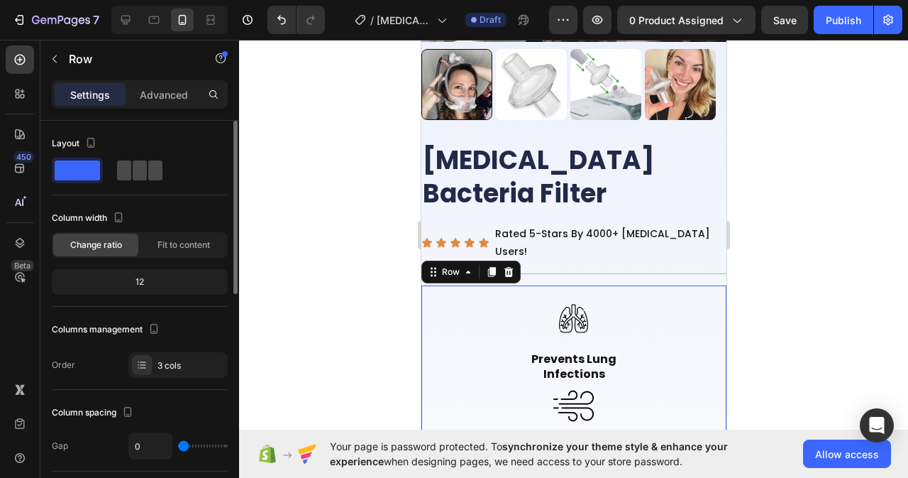
click at [137, 174] on span at bounding box center [140, 170] width 14 height 20
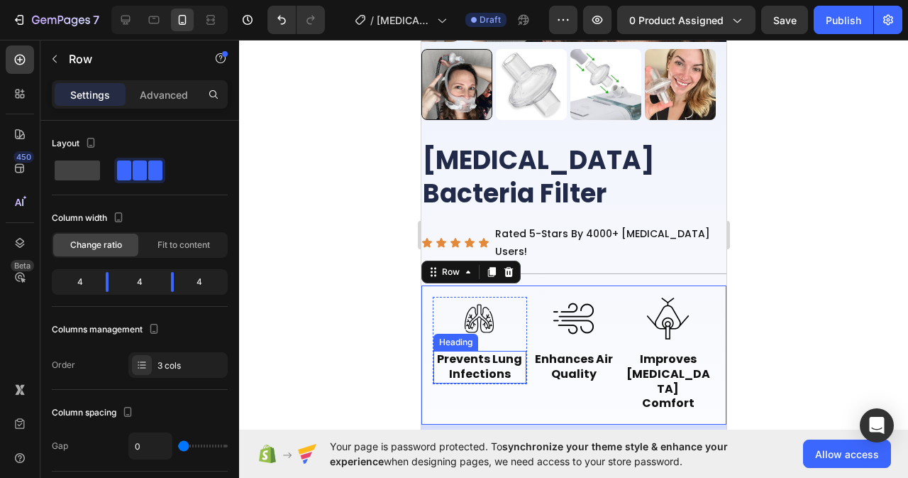
click at [484, 351] on h2 "Prevents Lung Infections" at bounding box center [479, 367] width 93 height 33
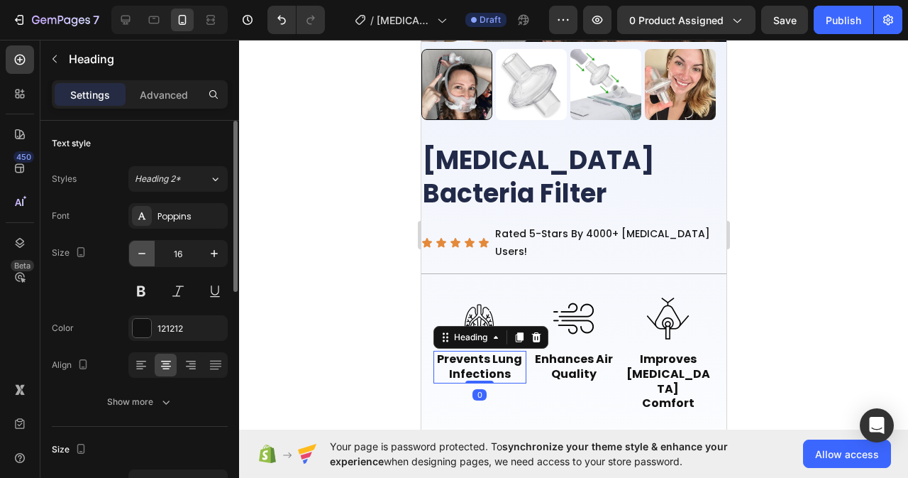
click at [137, 257] on icon "button" at bounding box center [142, 253] width 14 height 14
type input "14"
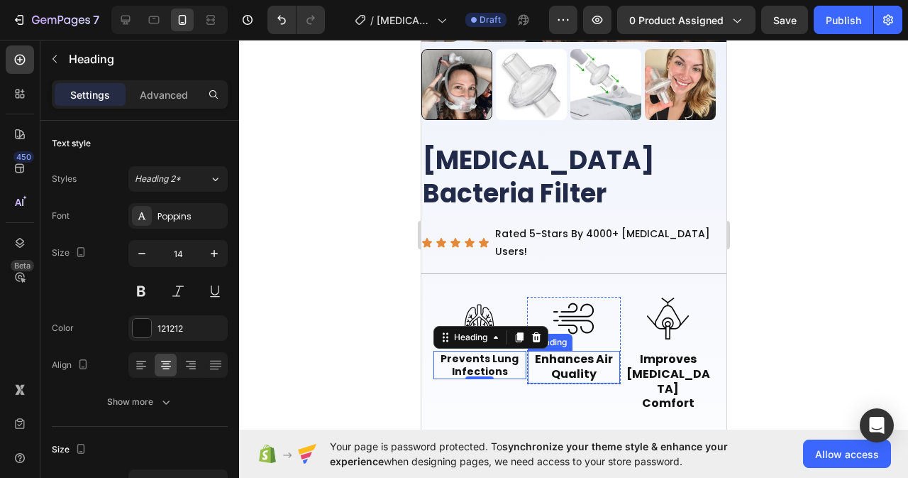
click at [580, 352] on p "Enhances Air Quality" at bounding box center [574, 367] width 90 height 30
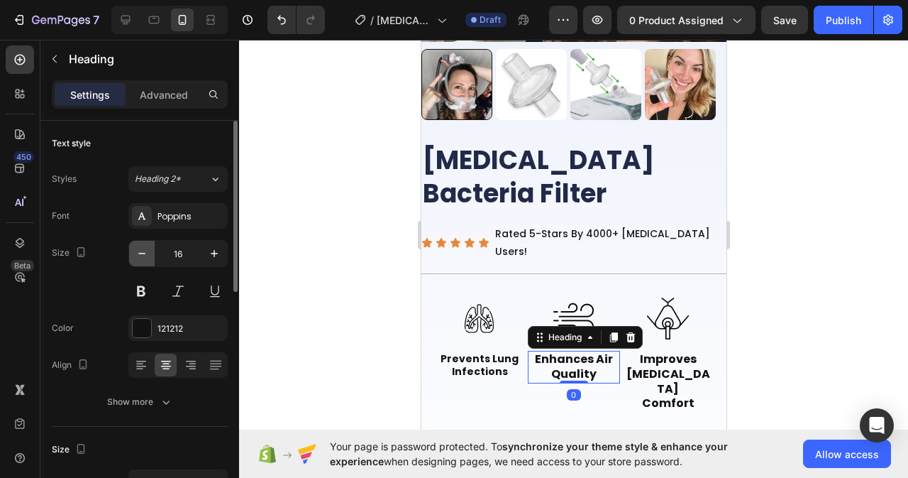
click at [148, 256] on icon "button" at bounding box center [142, 253] width 14 height 14
type input "14"
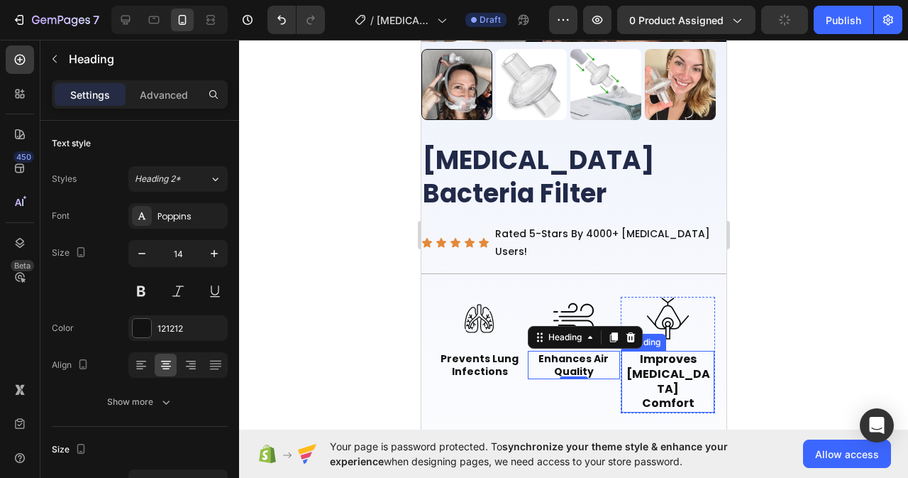
click at [657, 352] on p "Improves [MEDICAL_DATA] Comfort" at bounding box center [667, 381] width 90 height 59
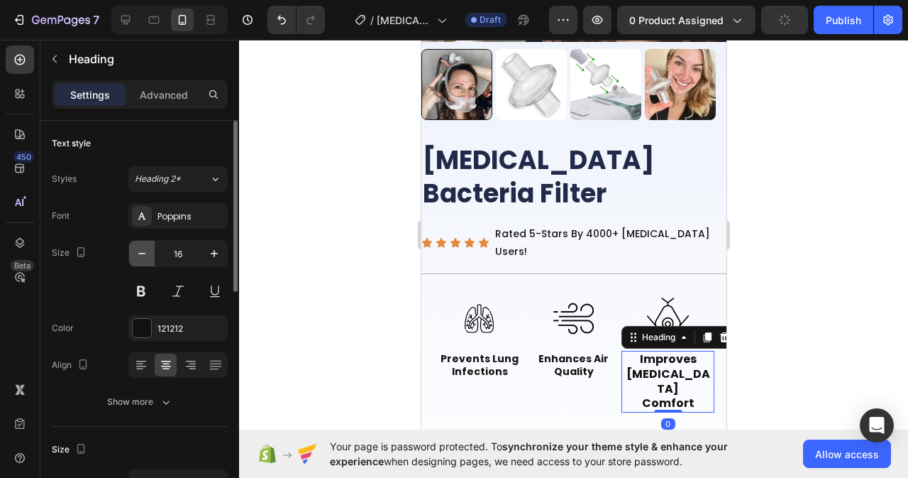
click at [140, 261] on button "button" at bounding box center [142, 254] width 26 height 26
type input "14"
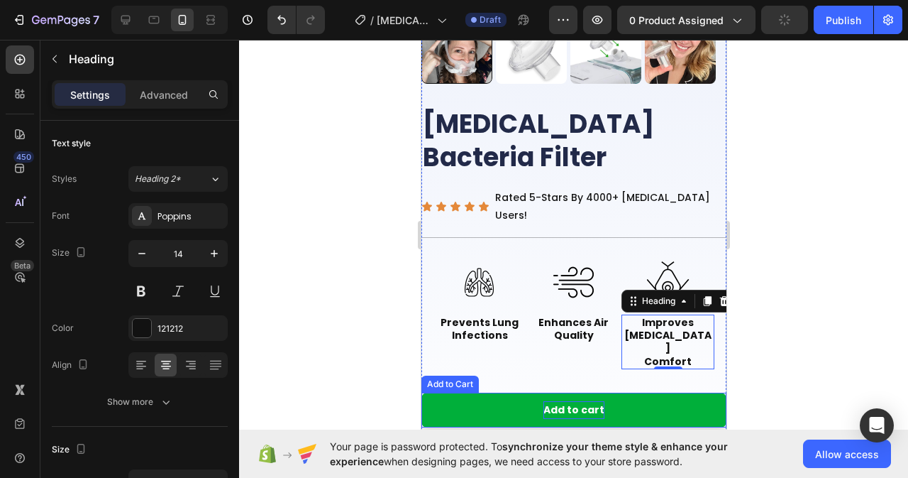
scroll to position [426, 0]
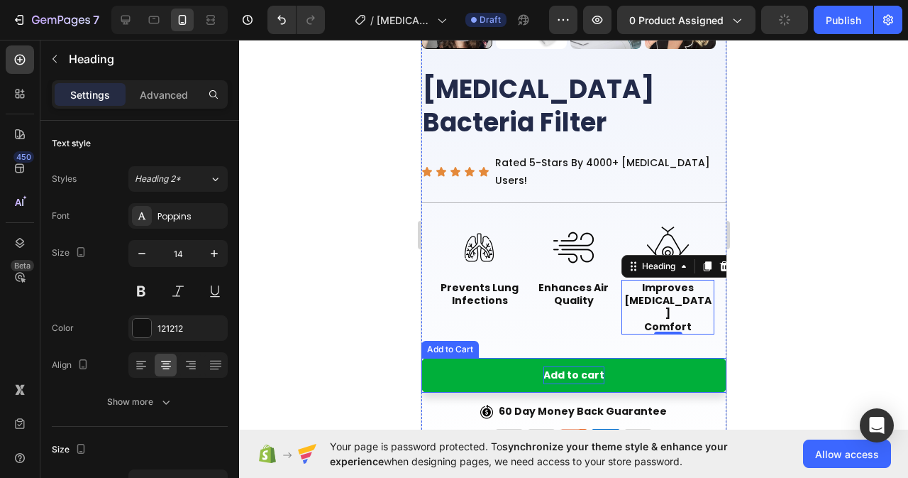
click at [576, 366] on p "Add to cart" at bounding box center [573, 375] width 61 height 18
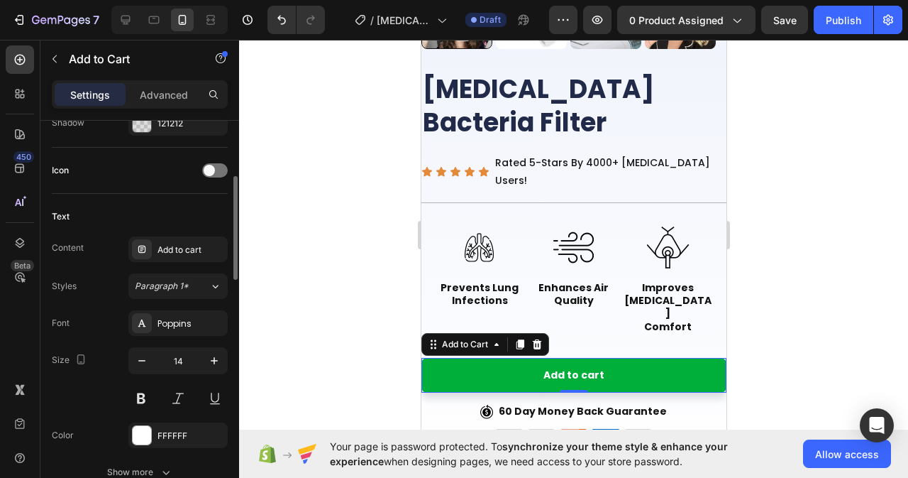
scroll to position [485, 0]
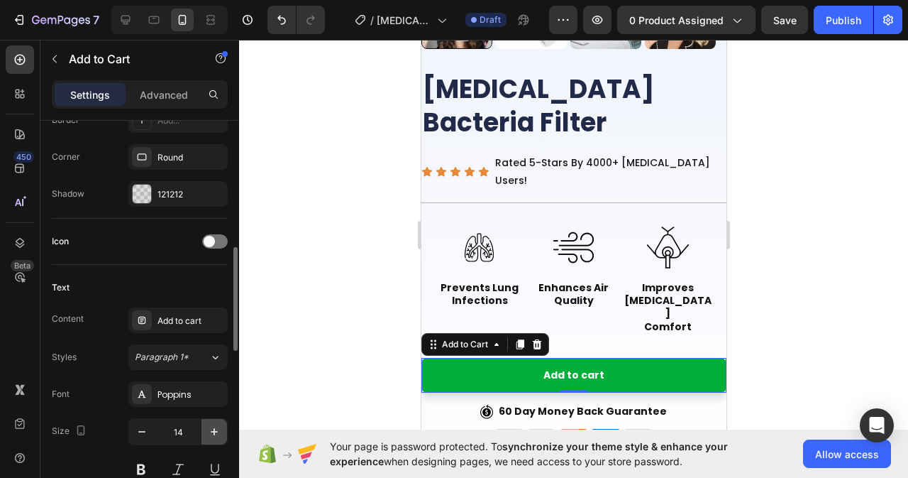
click at [214, 431] on icon "button" at bounding box center [214, 431] width 7 height 7
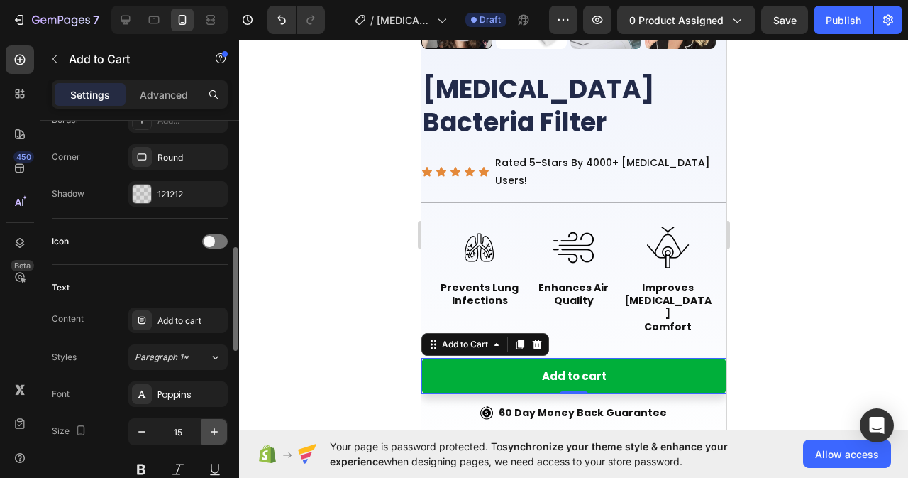
click at [214, 431] on icon "button" at bounding box center [214, 431] width 7 height 7
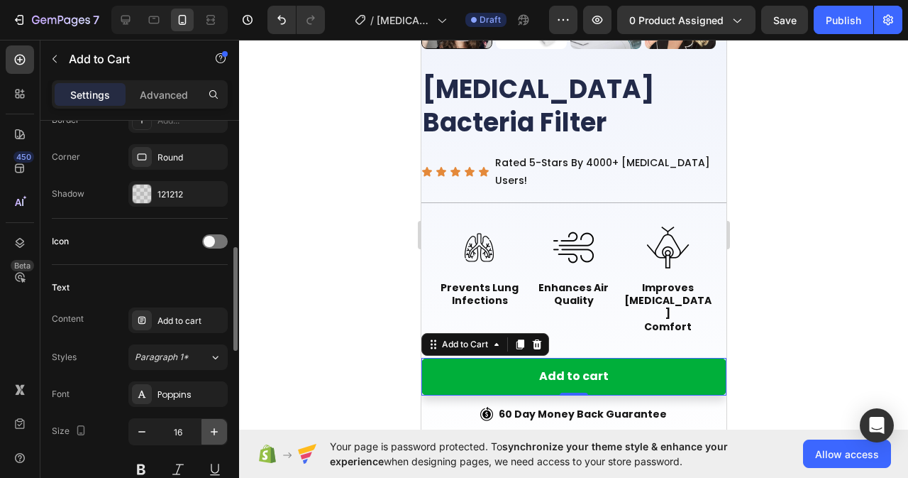
click at [214, 431] on icon "button" at bounding box center [214, 431] width 7 height 7
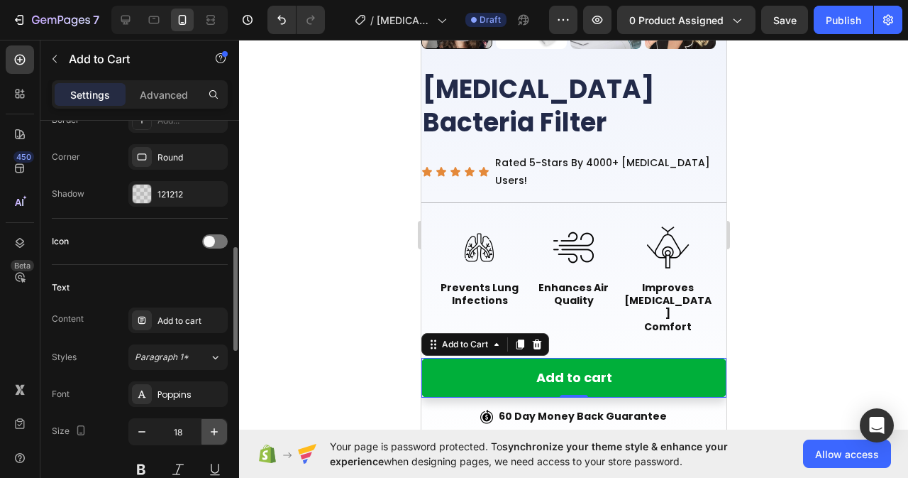
click at [214, 431] on icon "button" at bounding box center [214, 431] width 7 height 7
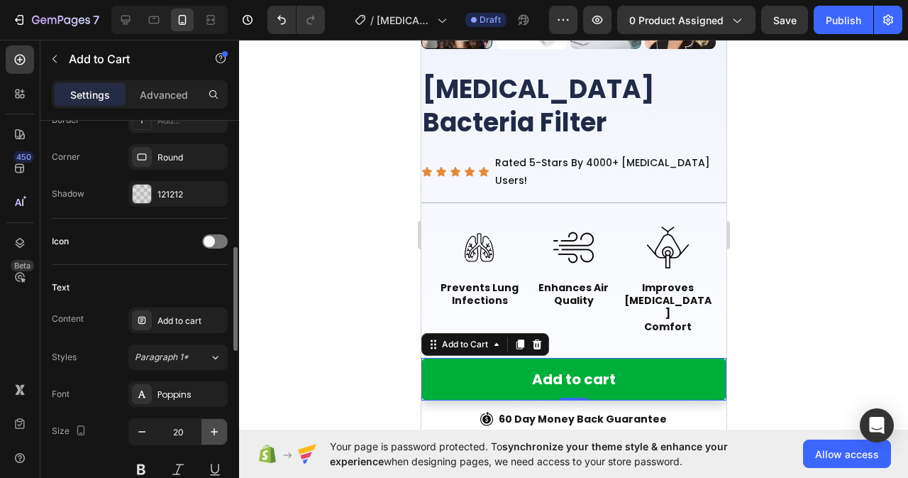
click at [212, 431] on icon "button" at bounding box center [214, 431] width 7 height 7
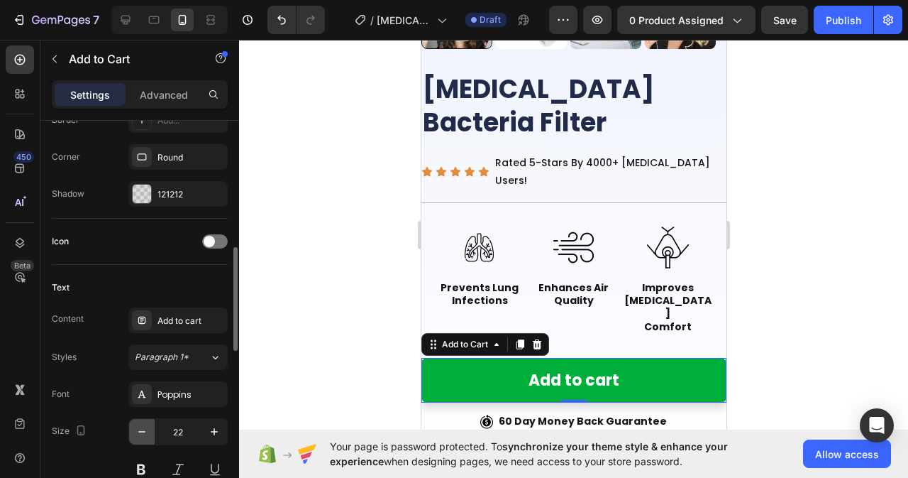
click at [144, 436] on icon "button" at bounding box center [142, 431] width 14 height 14
type input "20"
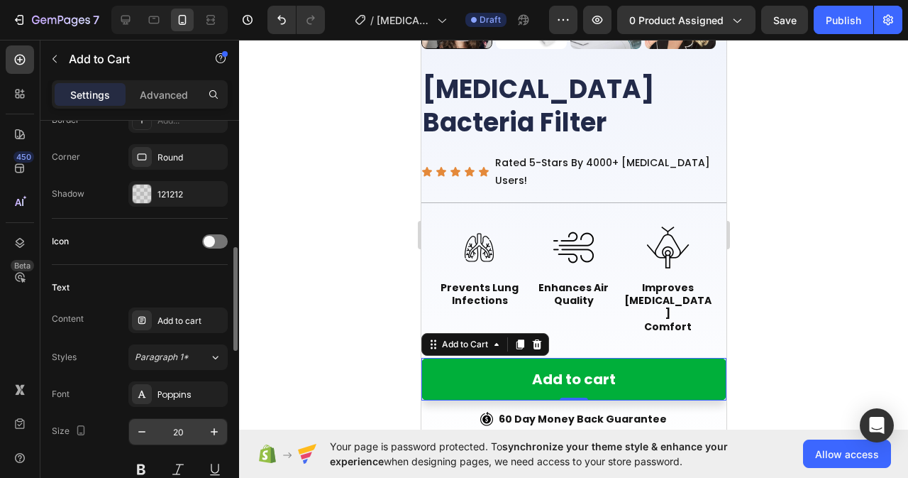
scroll to position [697, 0]
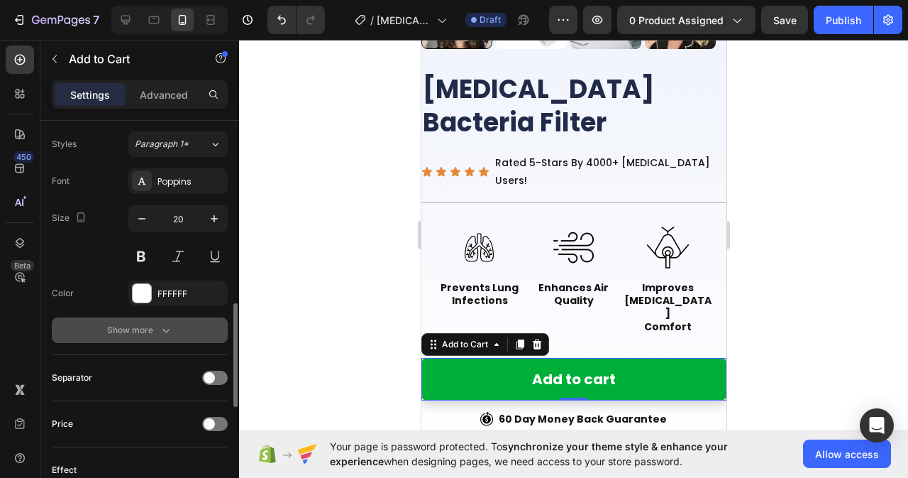
click at [148, 330] on div "Show more" at bounding box center [140, 330] width 66 height 14
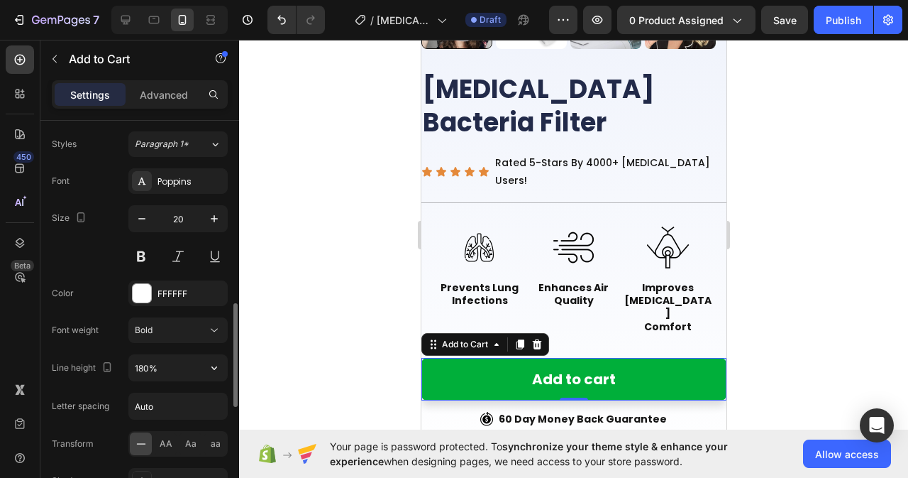
scroll to position [768, 0]
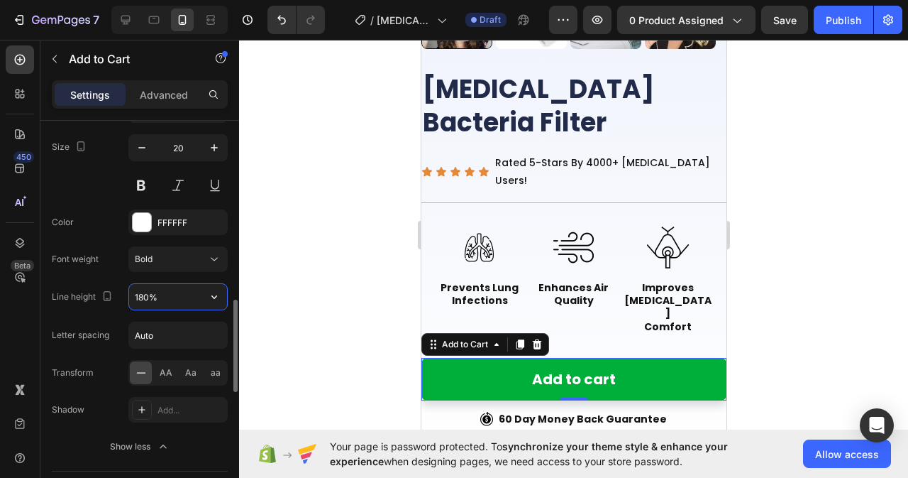
click at [158, 298] on input "180%" at bounding box center [178, 297] width 98 height 26
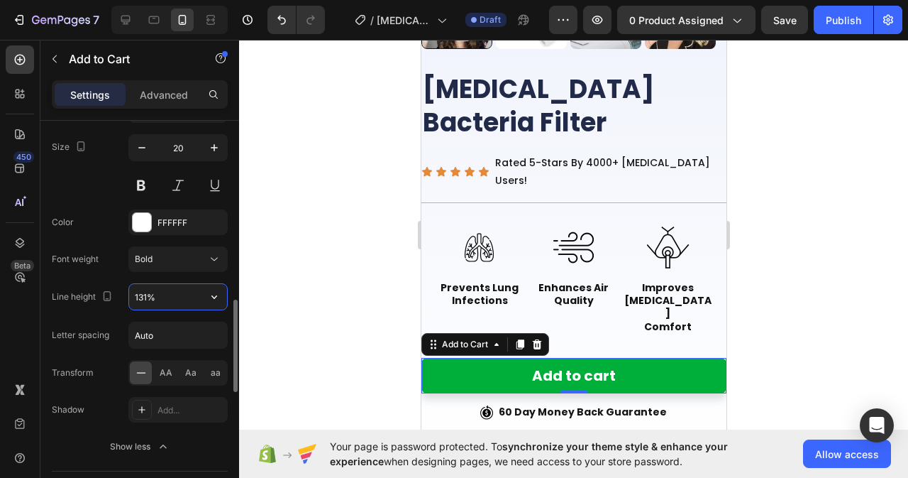
type input "130%"
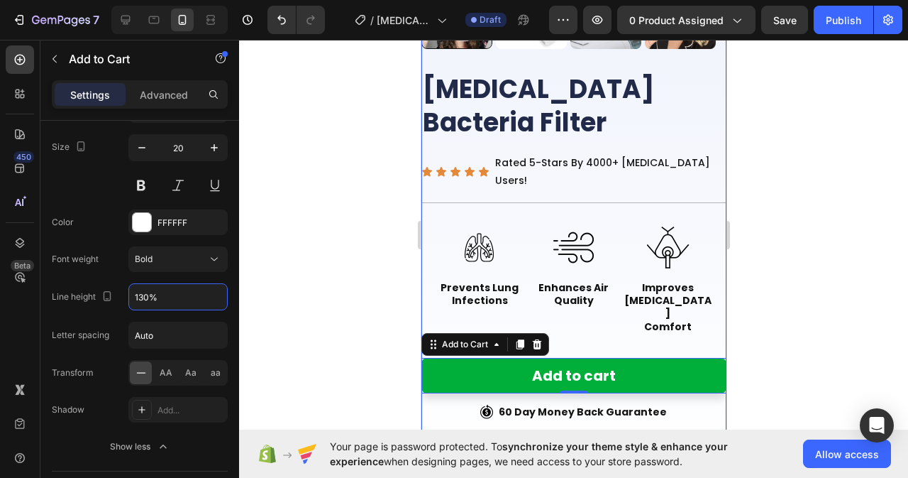
click at [710, 263] on div "[MEDICAL_DATA] Bacteria Filter Product Title Icon Icon Icon Icon Icon Icon List…" at bounding box center [573, 259] width 305 height 375
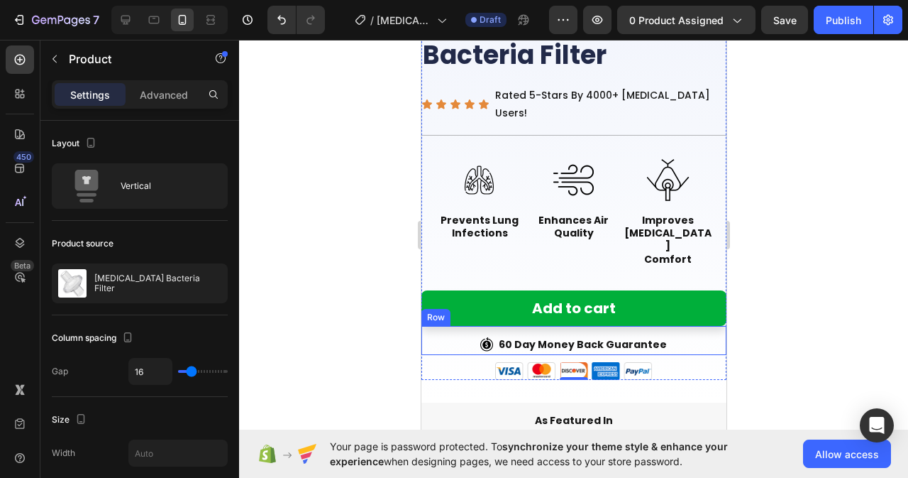
scroll to position [568, 0]
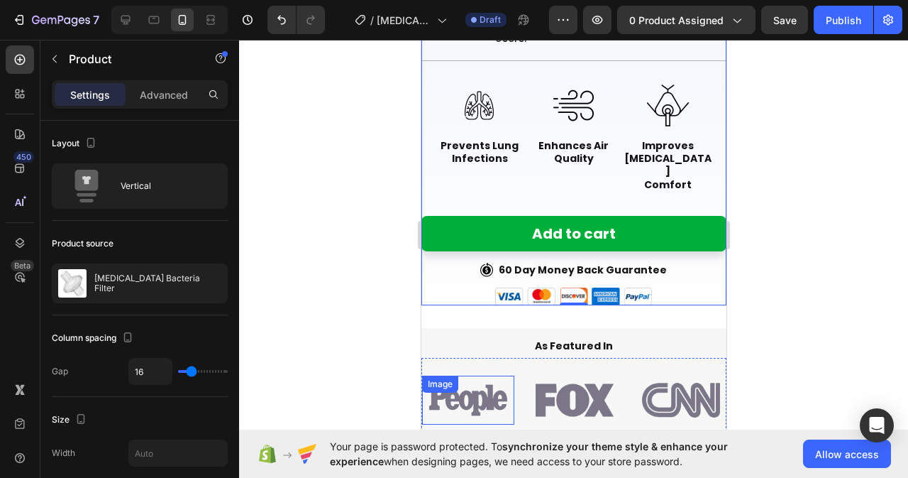
click at [454, 384] on img at bounding box center [468, 400] width 78 height 32
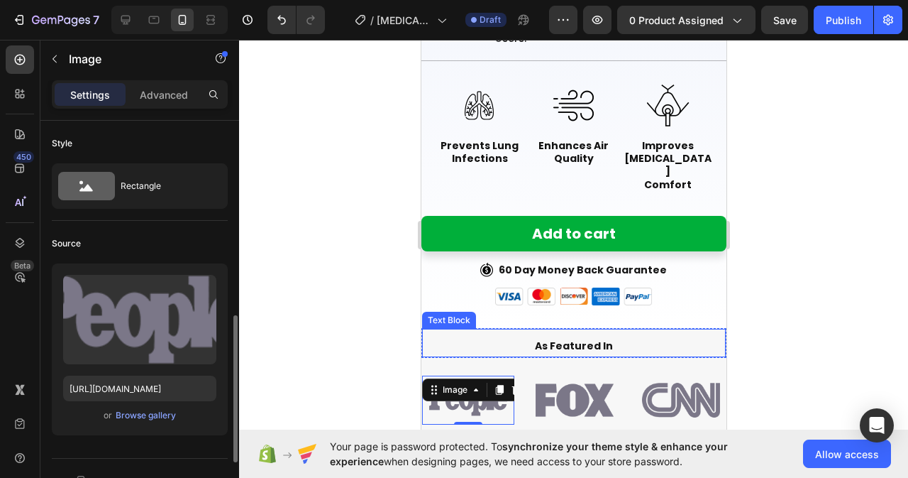
scroll to position [213, 0]
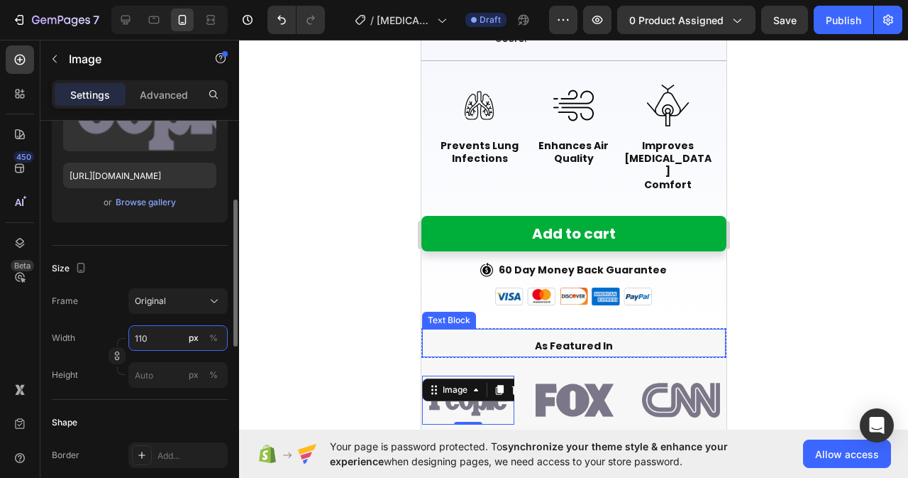
click at [164, 338] on input "110" at bounding box center [177, 338] width 99 height 26
type input "70"
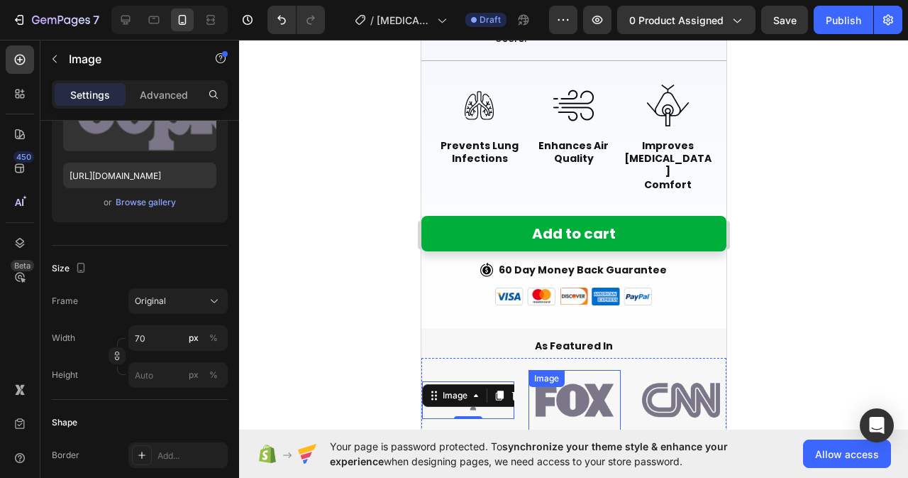
click at [544, 378] on img at bounding box center [574, 400] width 78 height 44
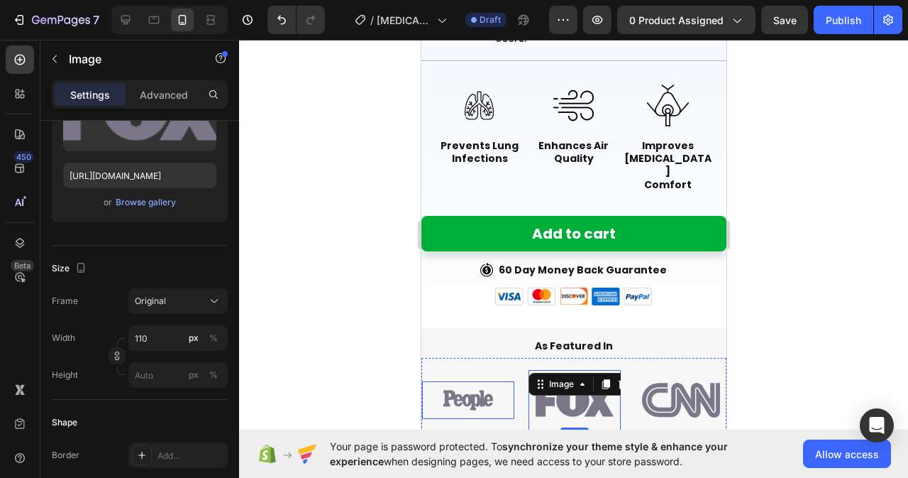
click at [465, 390] on img at bounding box center [468, 400] width 50 height 21
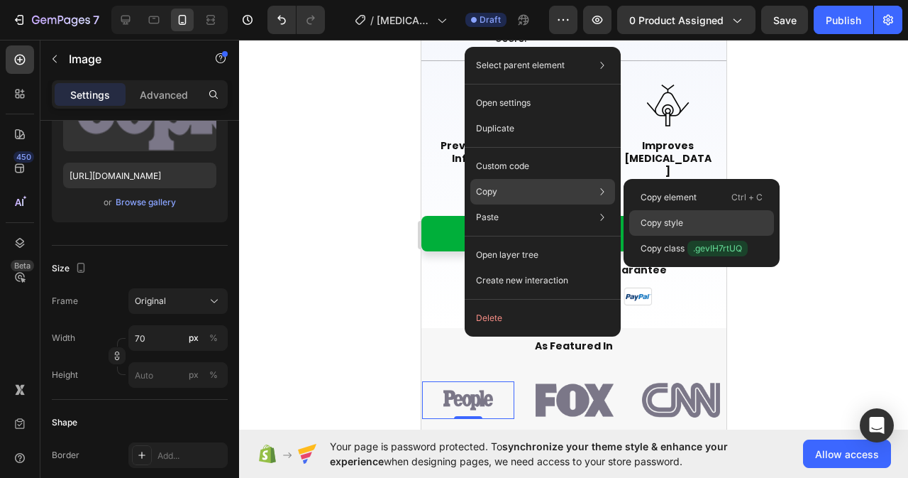
click at [648, 214] on div "Copy style" at bounding box center [701, 223] width 145 height 26
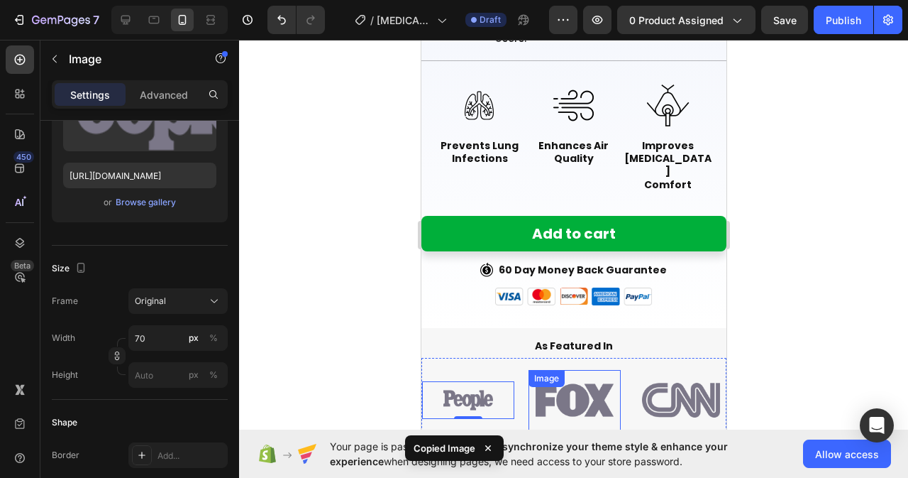
click at [564, 370] on div "Image" at bounding box center [574, 400] width 92 height 61
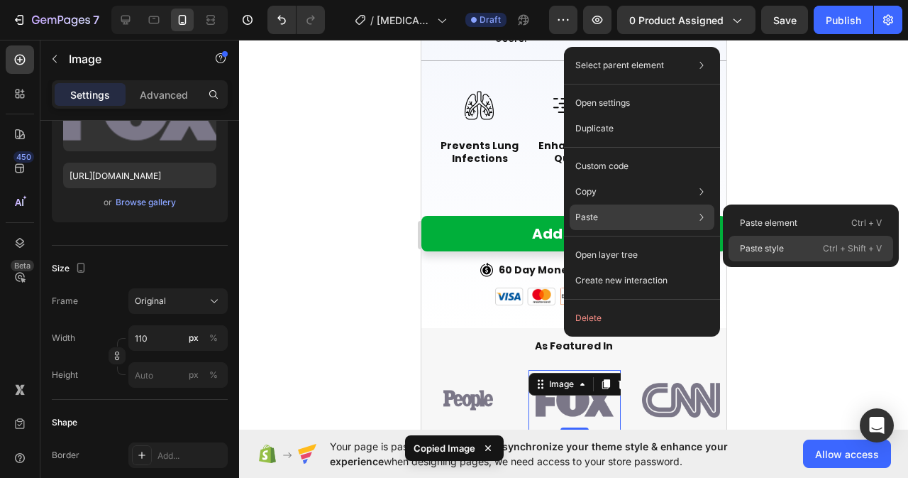
click at [744, 245] on p "Paste style" at bounding box center [762, 248] width 44 height 13
type input "70"
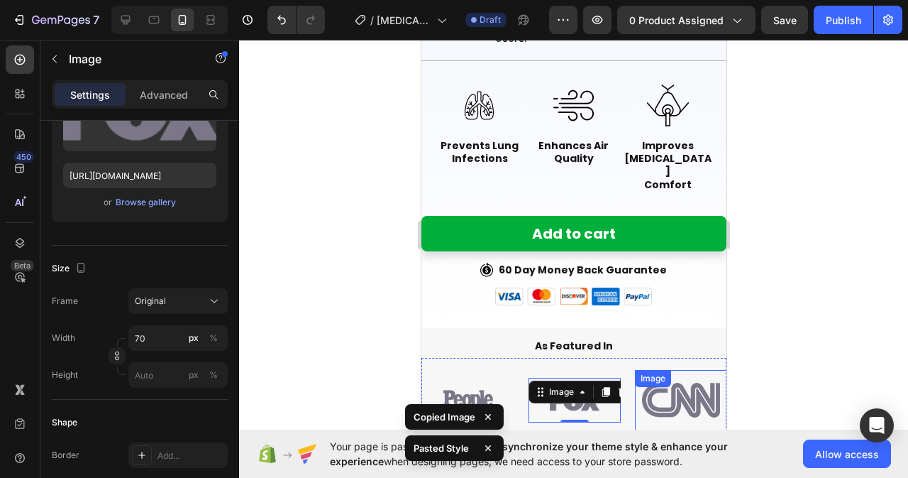
click at [665, 378] on img at bounding box center [680, 400] width 78 height 44
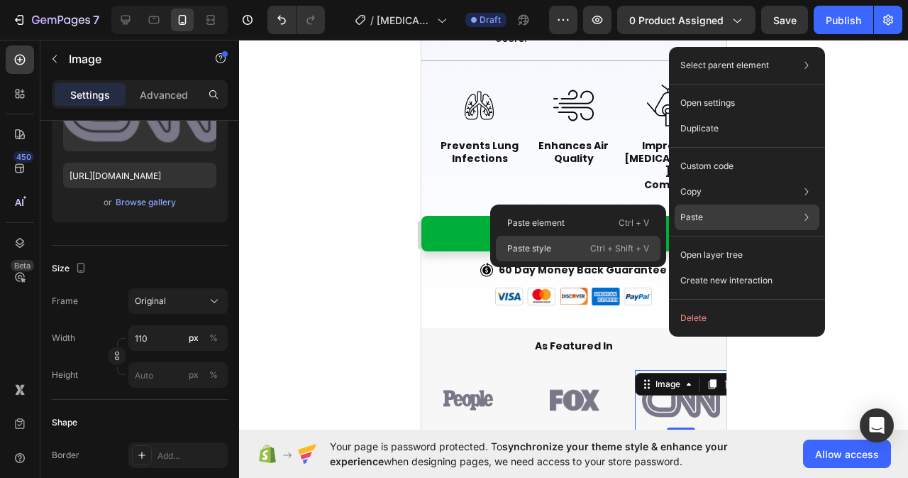
click at [538, 250] on p "Paste style" at bounding box center [529, 248] width 44 height 13
type input "70"
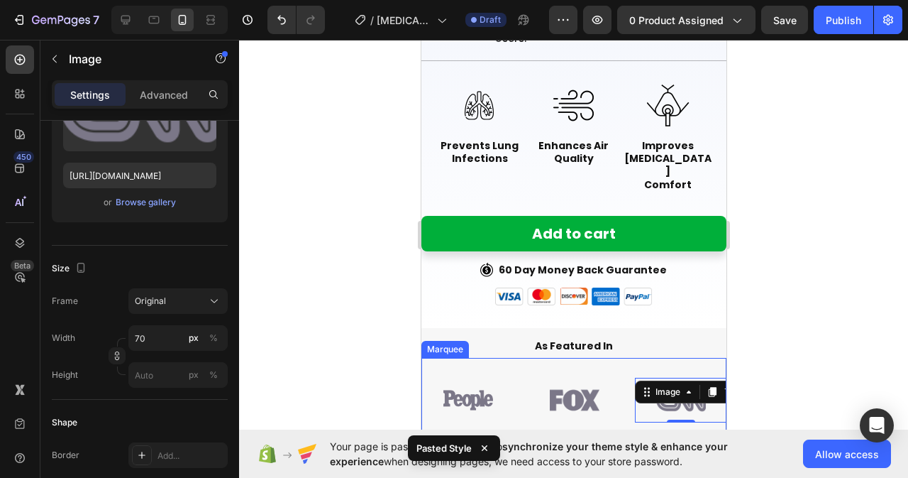
click at [501, 358] on div "Image Image Image 0 Image Image" at bounding box center [687, 400] width 532 height 85
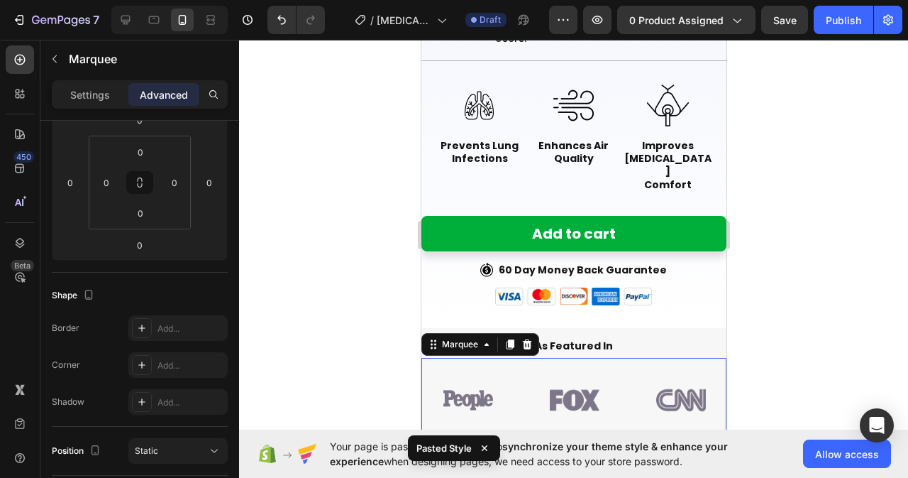
scroll to position [0, 0]
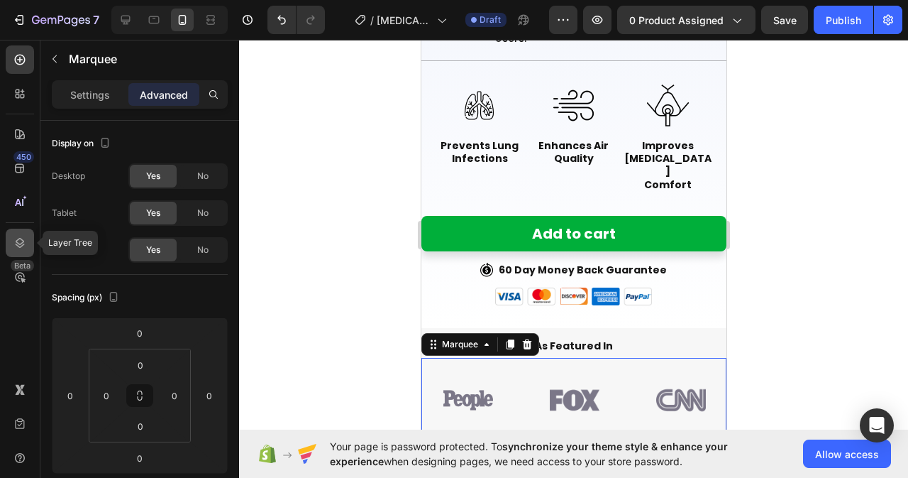
click at [18, 249] on icon at bounding box center [20, 243] width 14 height 14
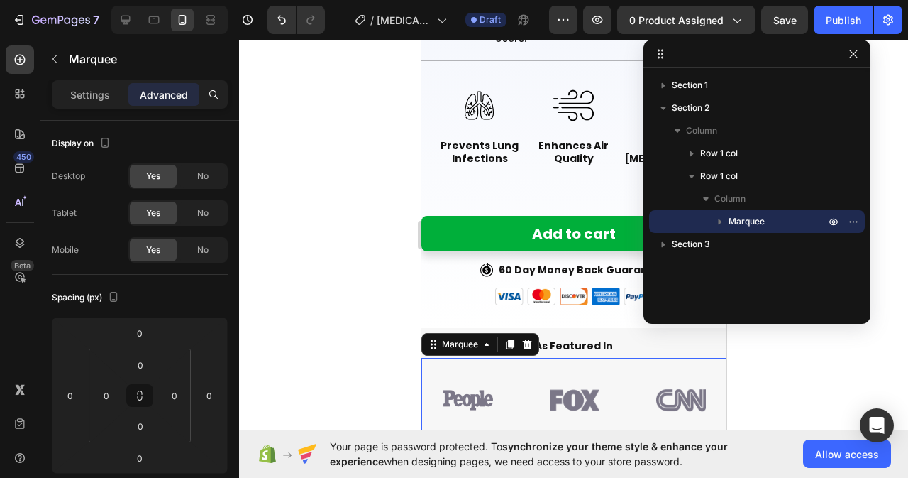
click at [765, 223] on p "Marquee" at bounding box center [778, 221] width 99 height 14
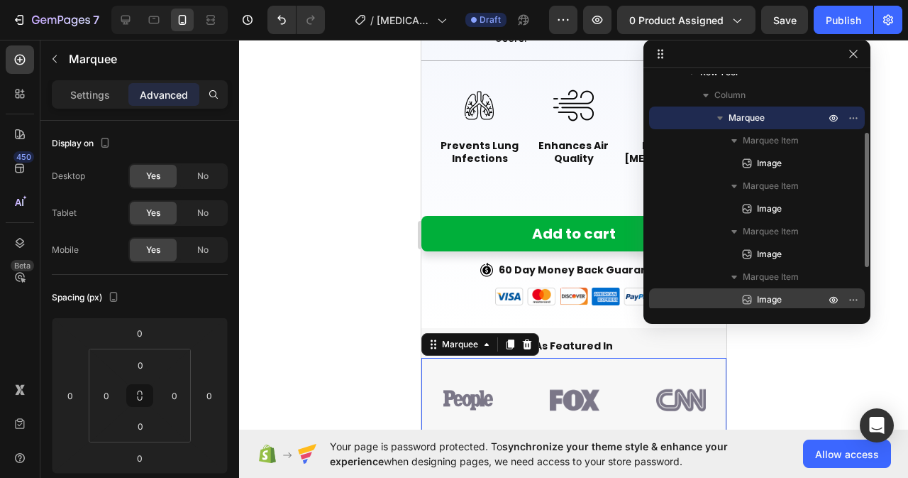
scroll to position [175, 0]
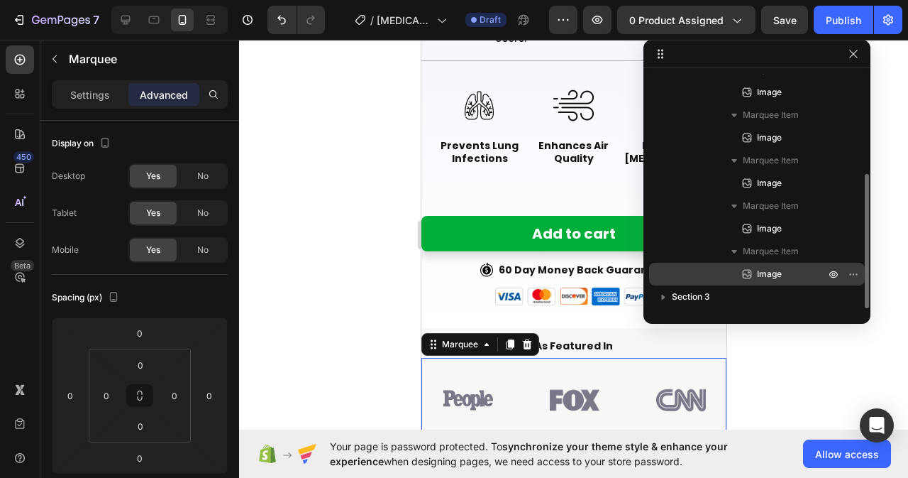
click at [765, 272] on span "Image" at bounding box center [769, 274] width 25 height 14
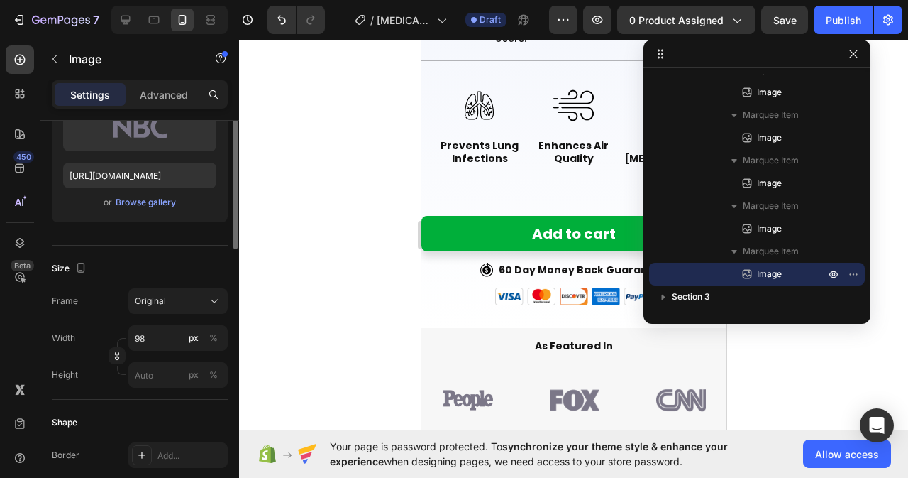
scroll to position [284, 0]
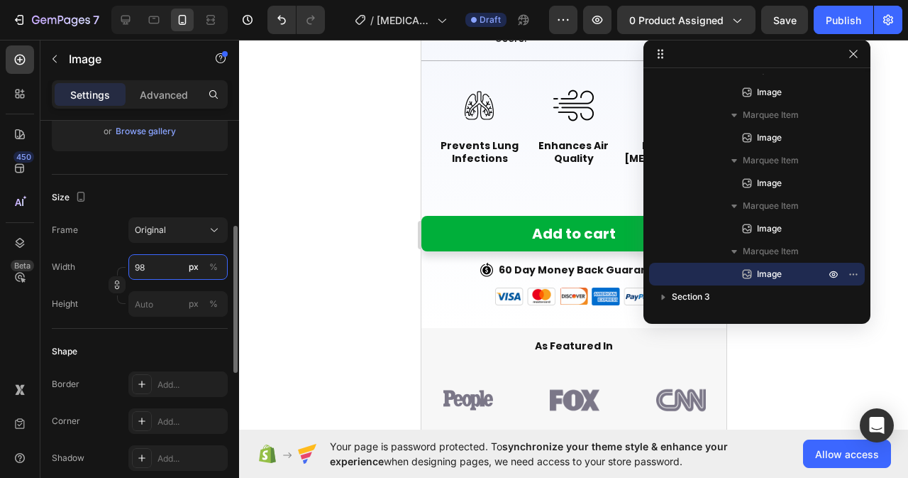
click at [151, 265] on input "98" at bounding box center [177, 267] width 99 height 26
click at [478, 390] on img at bounding box center [468, 400] width 50 height 21
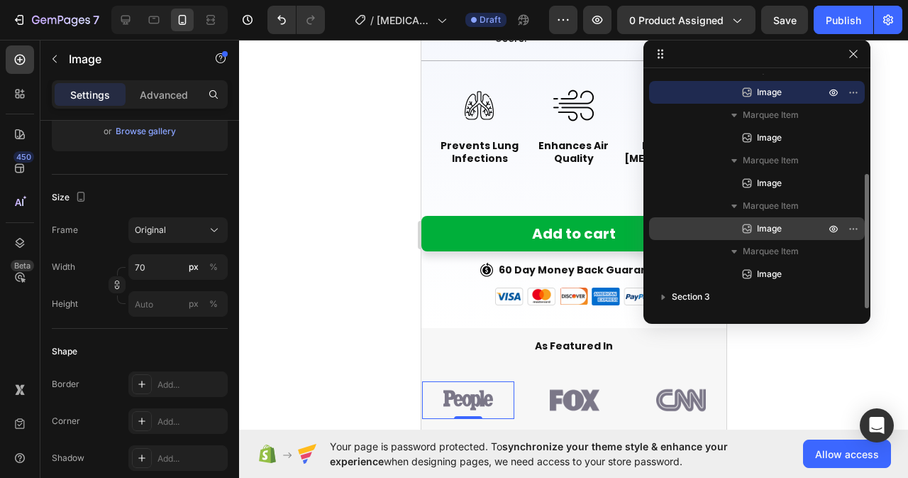
click at [770, 230] on span "Image" at bounding box center [769, 228] width 25 height 14
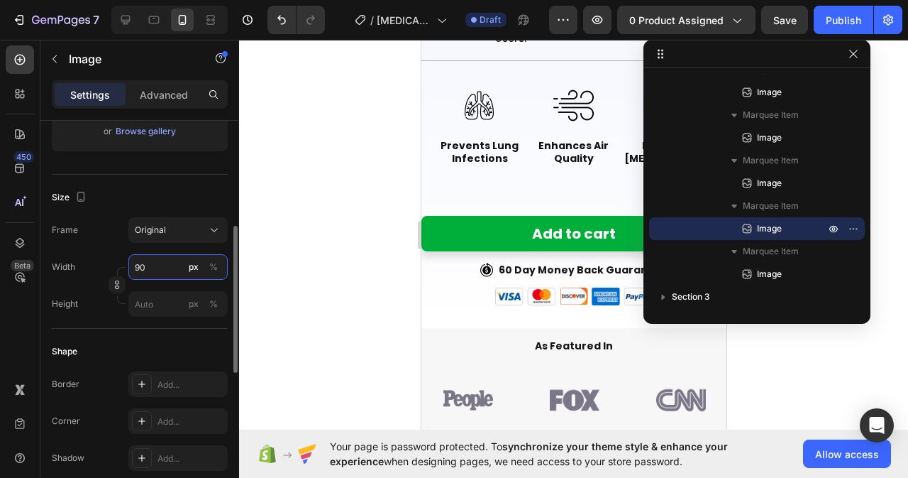
click at [153, 267] on input "90" at bounding box center [177, 267] width 99 height 26
type input "70"
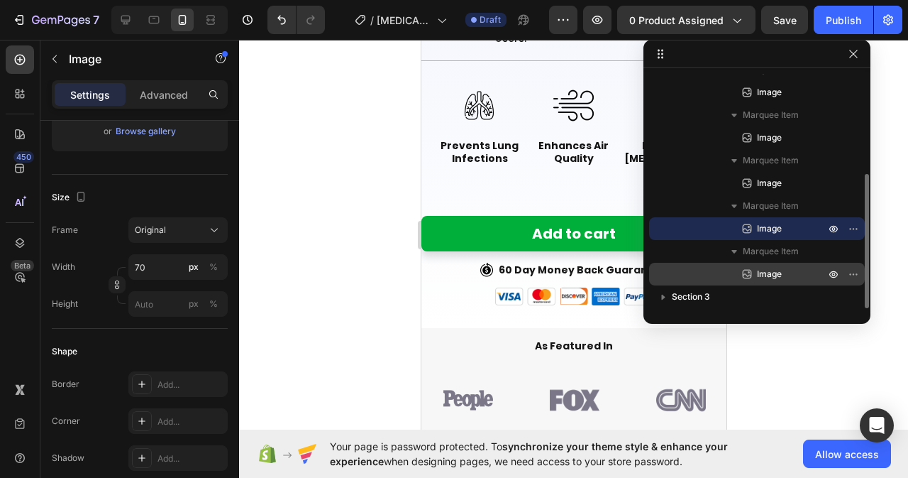
click at [756, 268] on p "Image" at bounding box center [775, 274] width 71 height 14
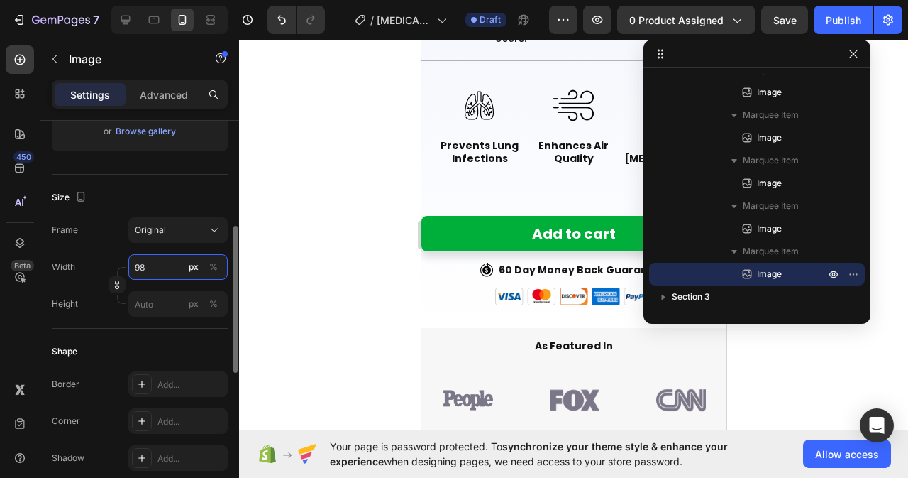
click at [155, 266] on input "98" at bounding box center [177, 267] width 99 height 26
type input "70"
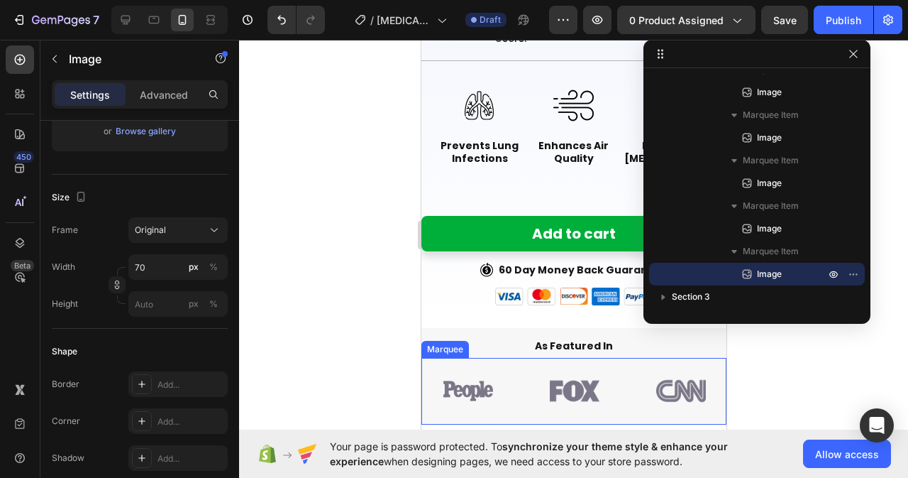
click at [526, 358] on div "Image Image Image Image Image 0" at bounding box center [687, 391] width 532 height 67
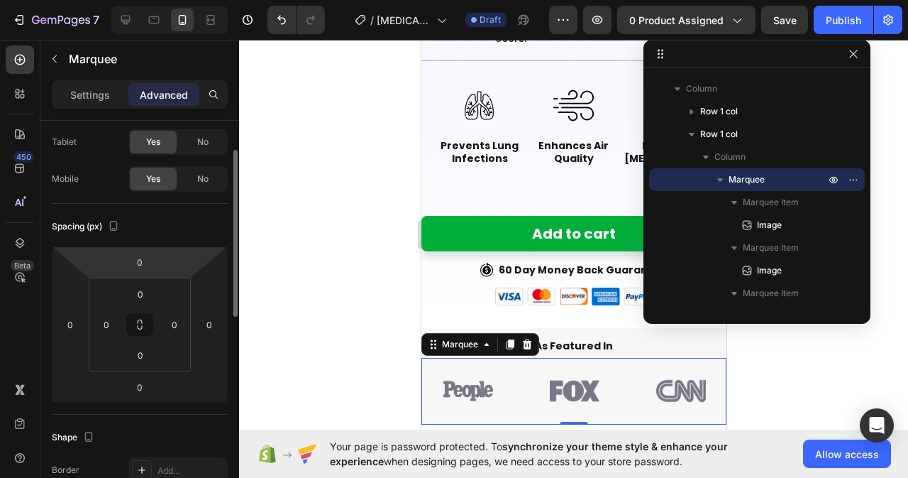
scroll to position [0, 0]
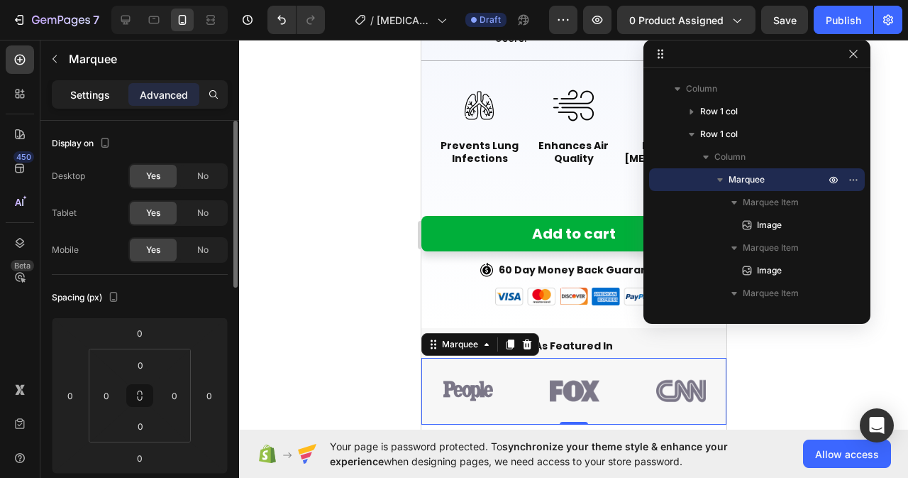
click at [75, 89] on p "Settings" at bounding box center [90, 94] width 40 height 15
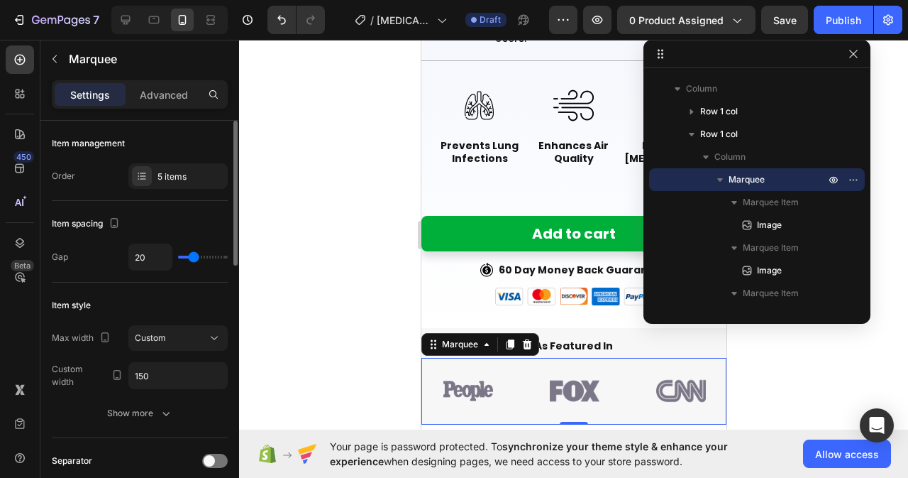
type input "3"
type input "0"
type input "9"
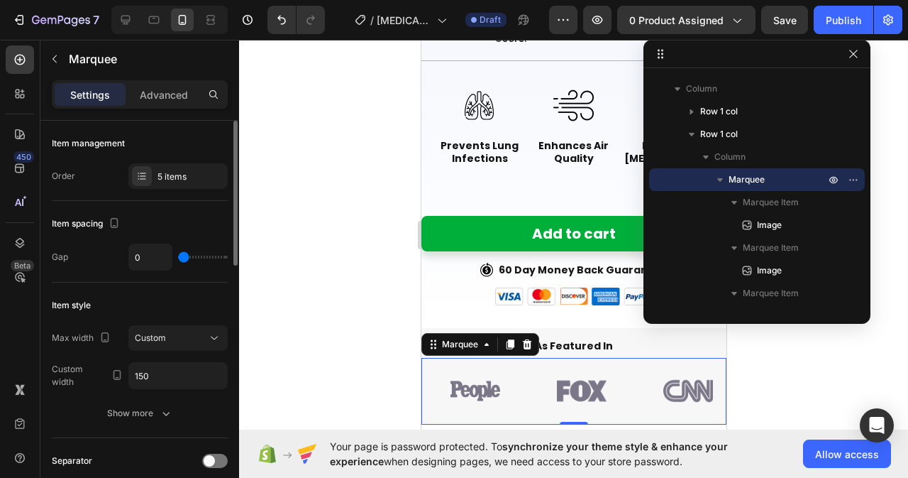
type input "9"
type input "10"
type input "0"
drag, startPoint x: 194, startPoint y: 257, endPoint x: 175, endPoint y: 308, distance: 54.6
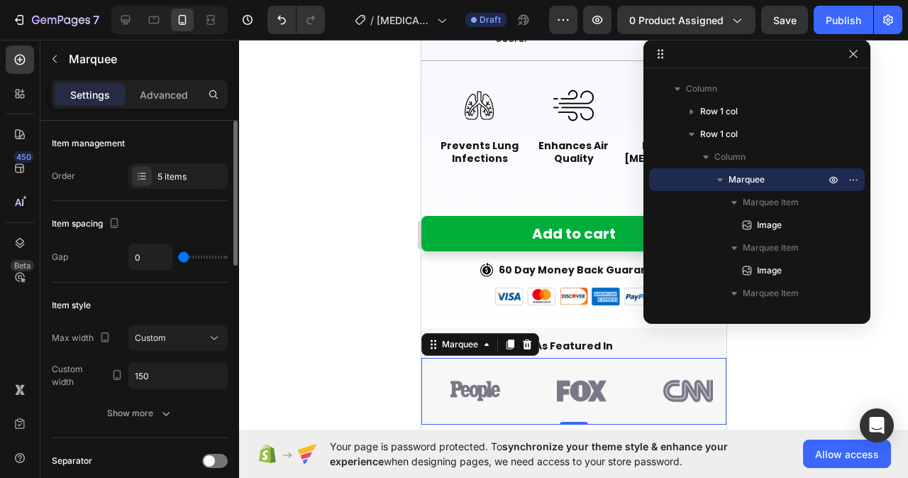
type input "0"
click at [178, 258] on input "range" at bounding box center [203, 256] width 50 height 3
click at [162, 374] on input "150" at bounding box center [178, 376] width 98 height 26
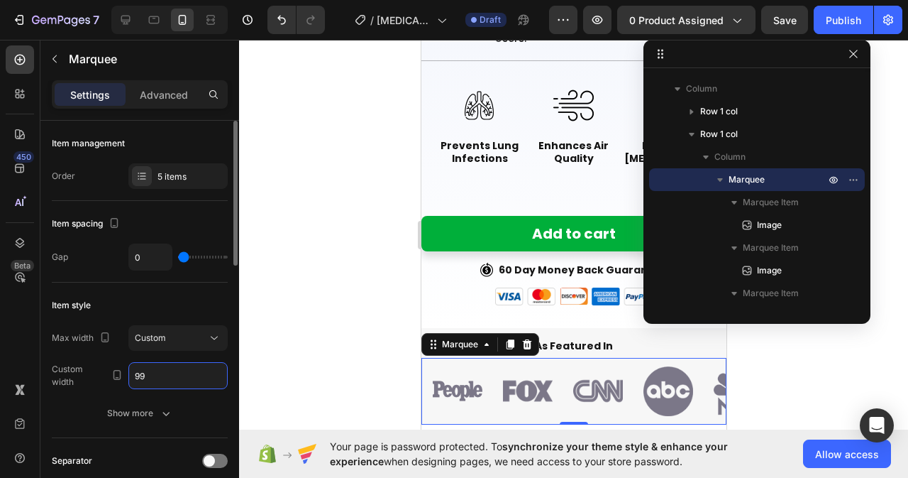
type input "98"
click at [379, 324] on div at bounding box center [573, 259] width 669 height 438
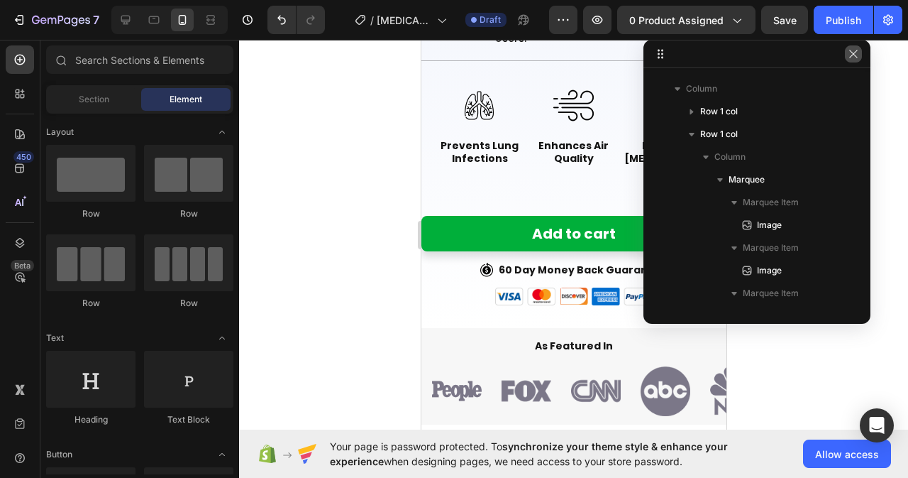
click at [859, 55] on button "button" at bounding box center [853, 53] width 17 height 17
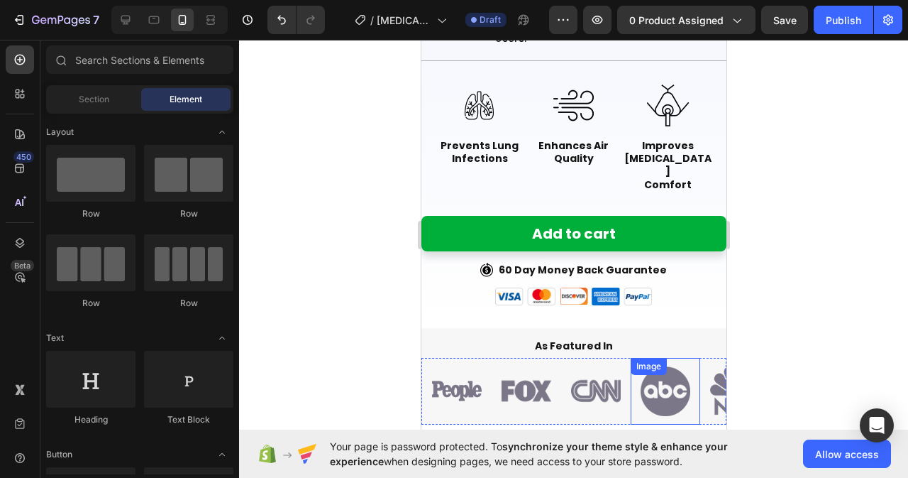
click at [667, 366] on img at bounding box center [665, 391] width 50 height 50
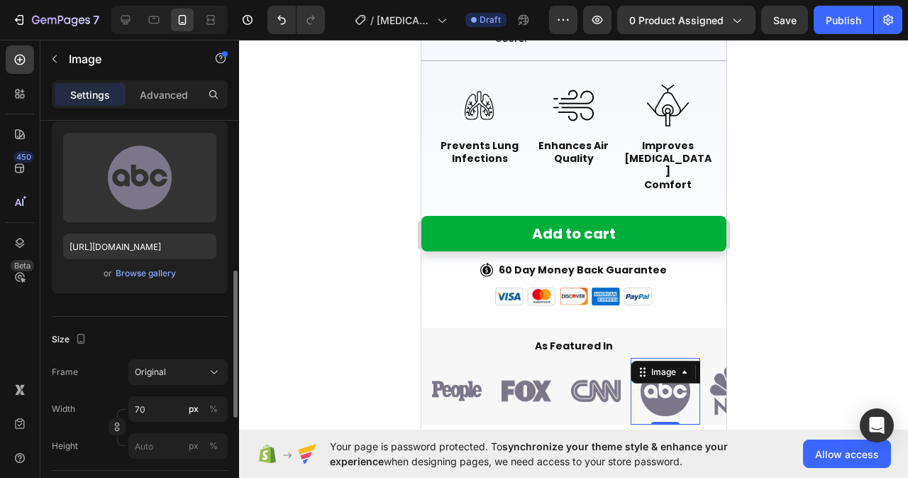
scroll to position [213, 0]
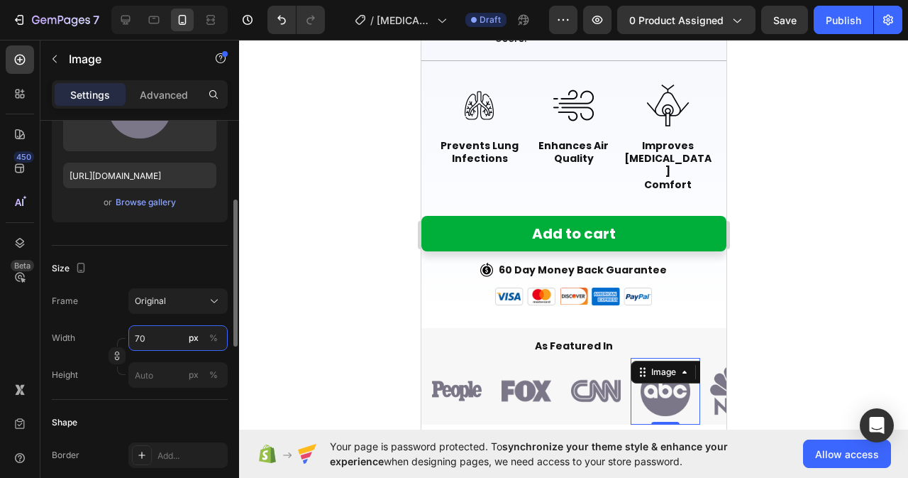
click at [169, 333] on input "70" at bounding box center [177, 338] width 99 height 26
type input "41"
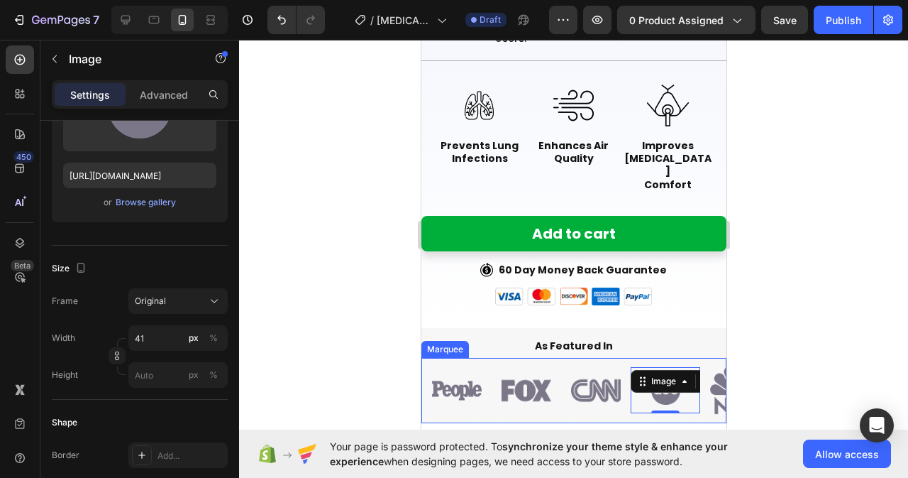
click at [477, 358] on div "Image Image Image Image 0 Image" at bounding box center [595, 390] width 348 height 65
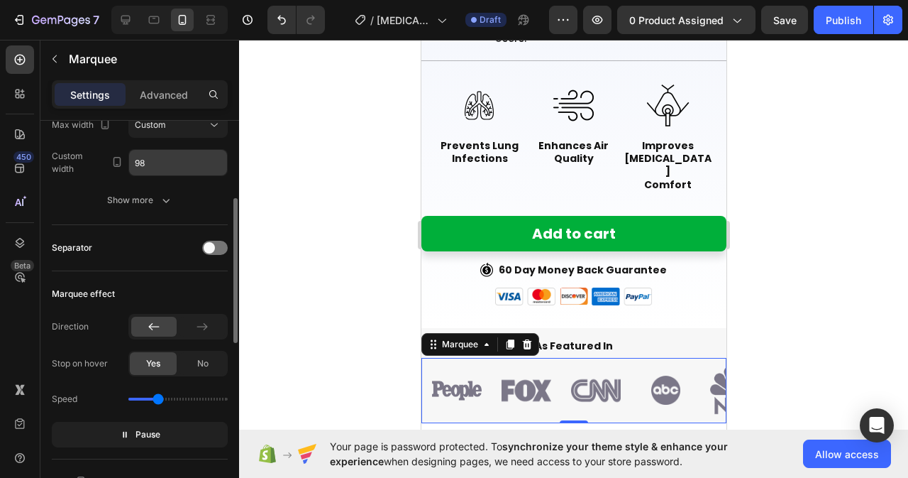
scroll to position [0, 0]
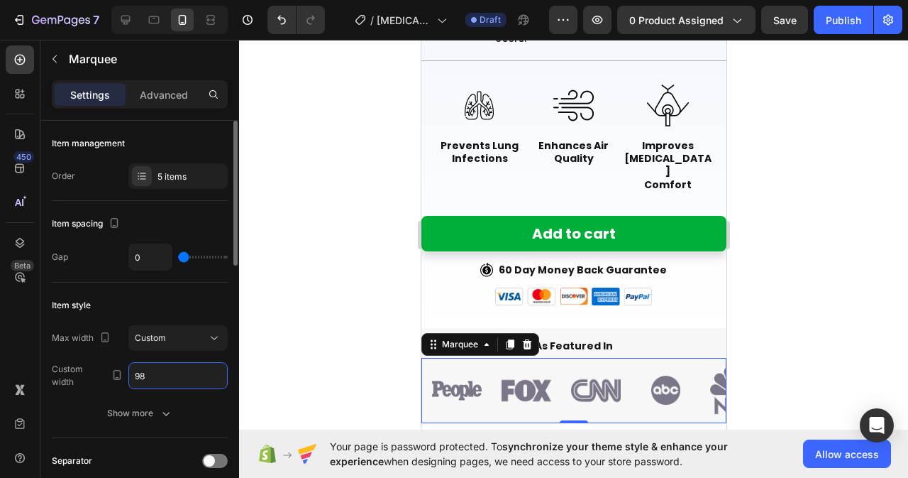
click at [161, 378] on input "98" at bounding box center [178, 376] width 98 height 26
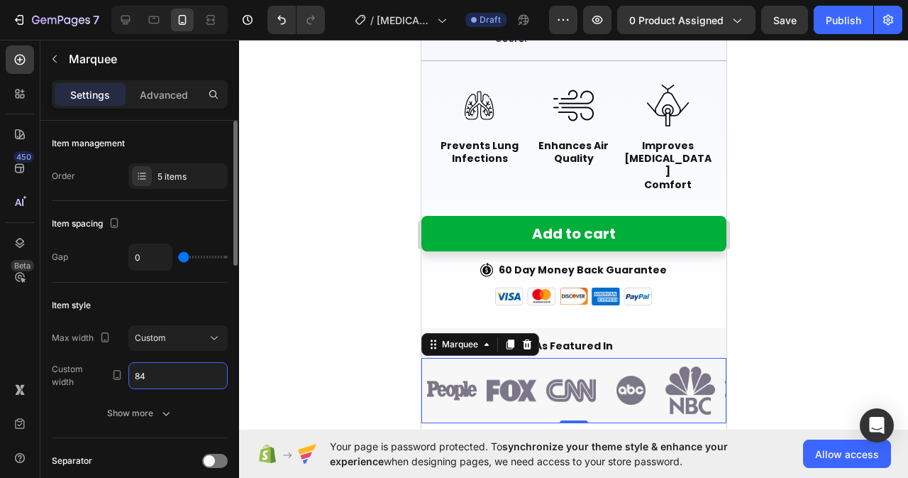
type input "83"
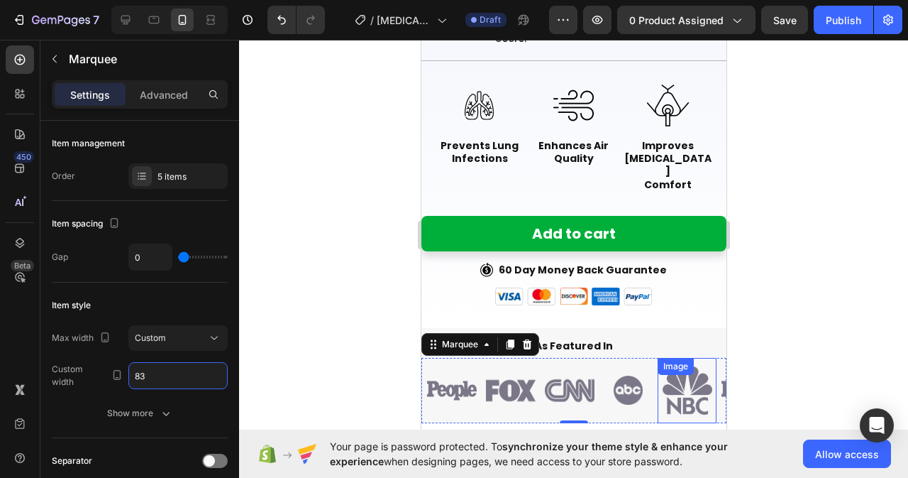
click at [681, 366] on img at bounding box center [687, 390] width 50 height 48
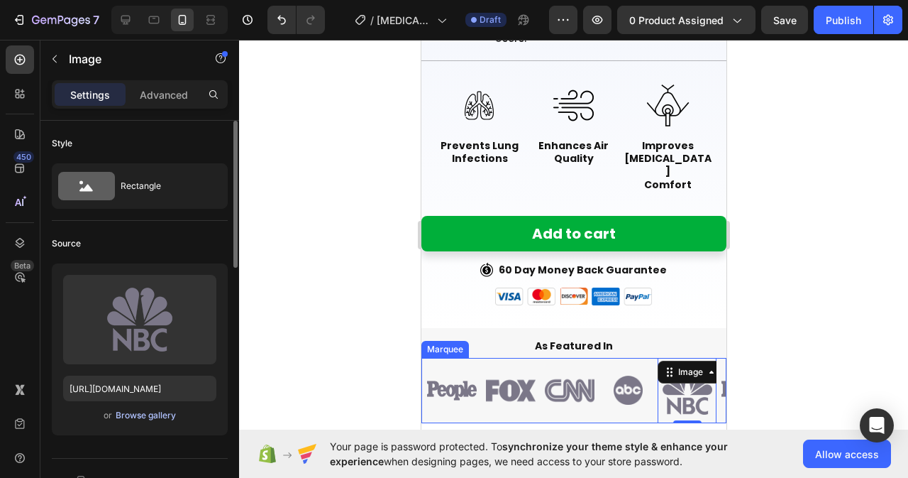
scroll to position [142, 0]
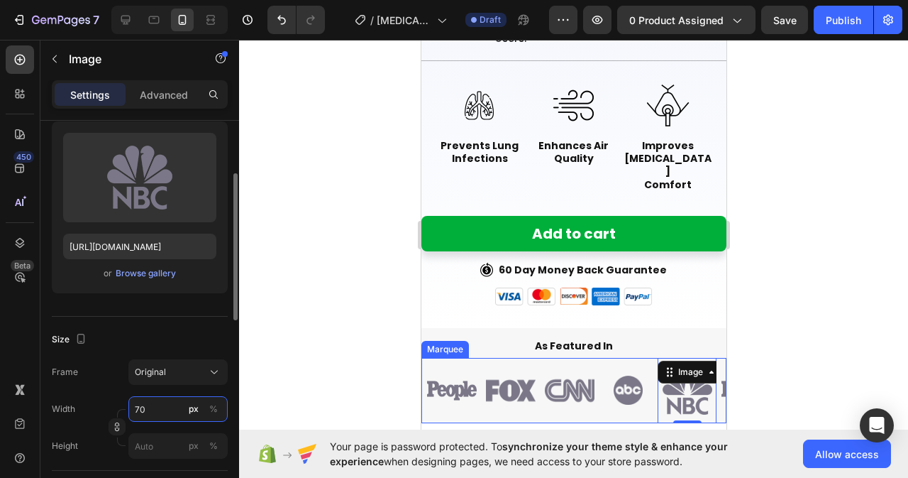
click at [160, 405] on input "70" at bounding box center [177, 409] width 99 height 26
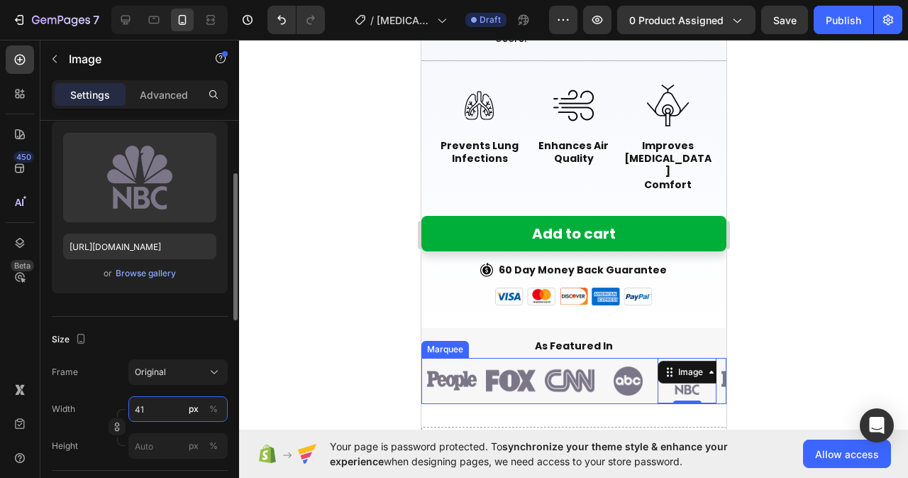
type input "40"
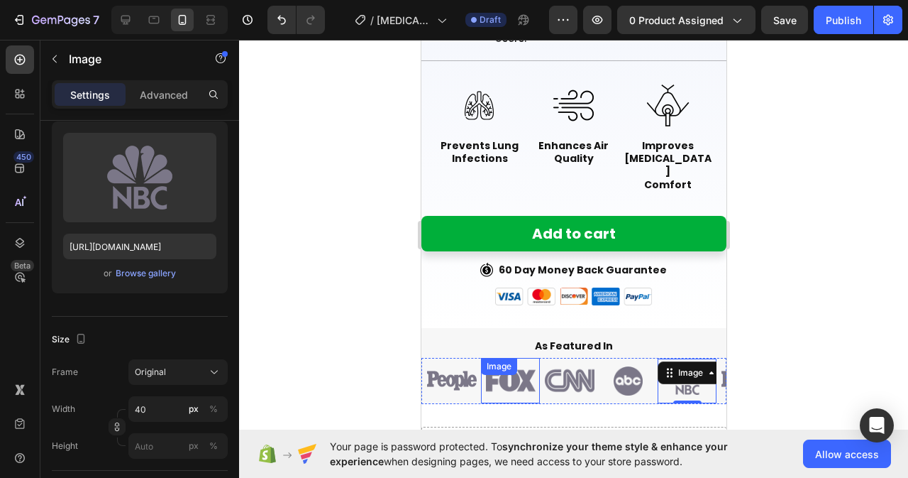
click at [507, 358] on div "Image" at bounding box center [509, 380] width 59 height 45
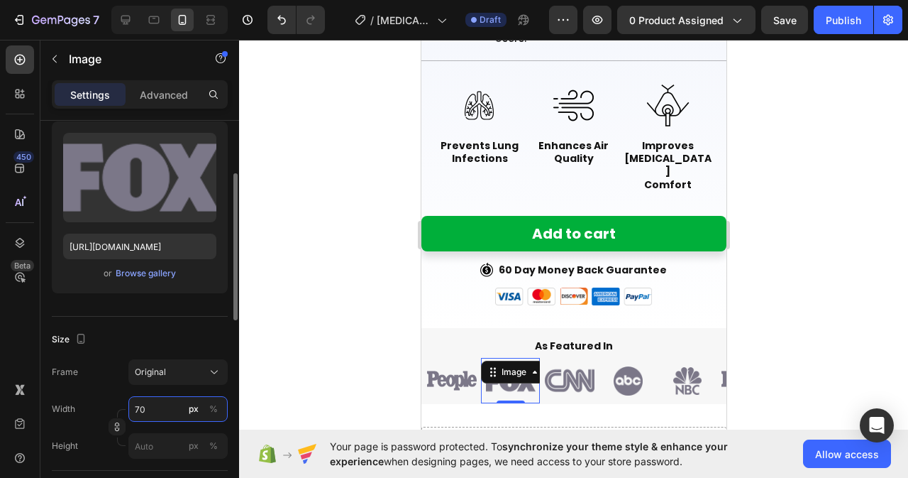
click at [160, 405] on input "70" at bounding box center [177, 409] width 99 height 26
type input "66"
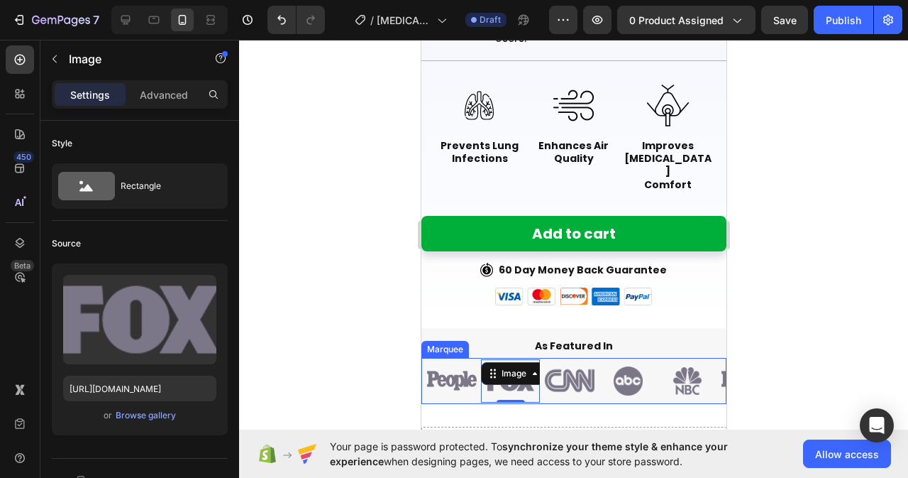
click at [469, 358] on div "Image Image 0 Image Image Image" at bounding box center [568, 381] width 294 height 46
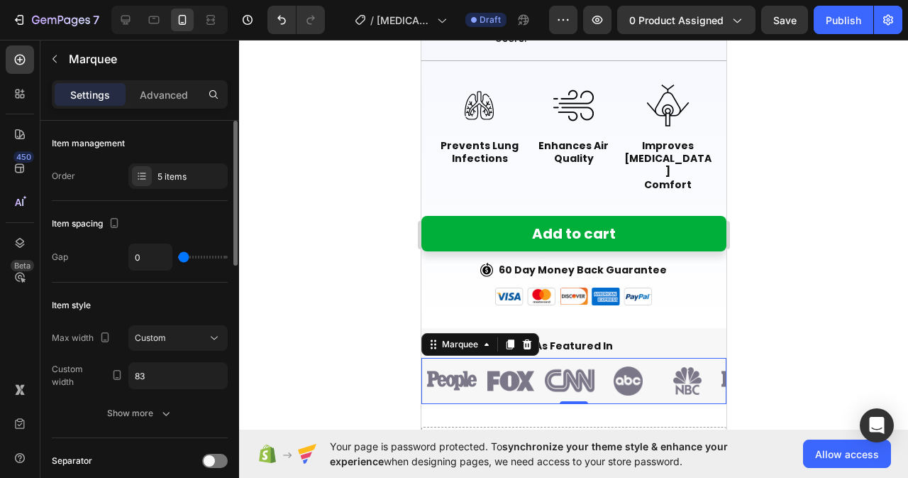
click at [185, 254] on div "0" at bounding box center [177, 256] width 99 height 27
type input "18"
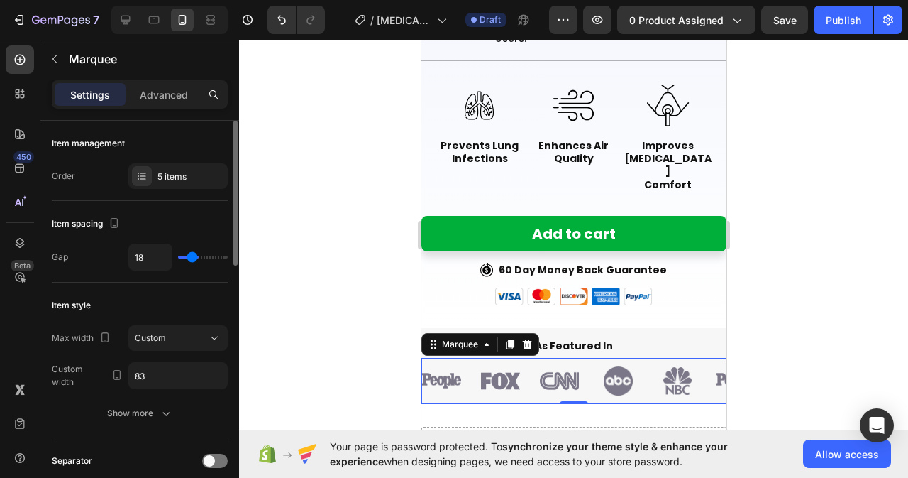
type input "28"
type input "30"
type input "24"
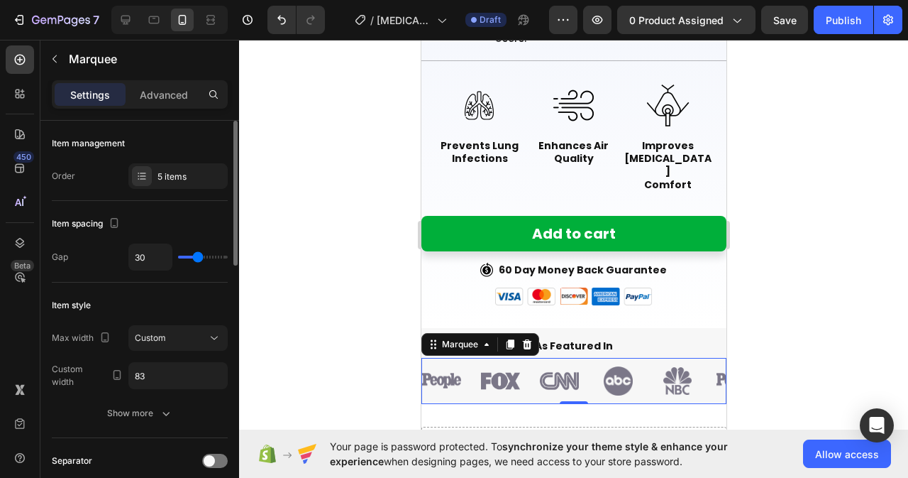
type input "24"
type input "22"
type input "12"
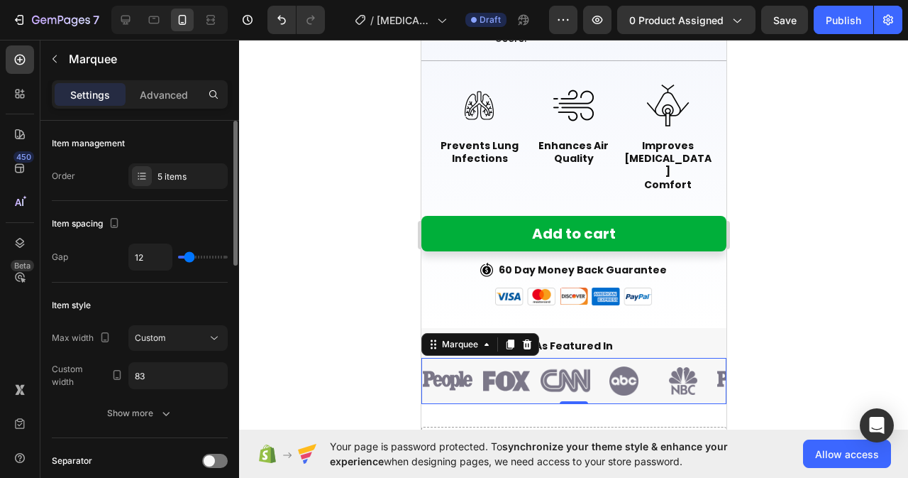
click at [189, 255] on input "range" at bounding box center [203, 256] width 50 height 3
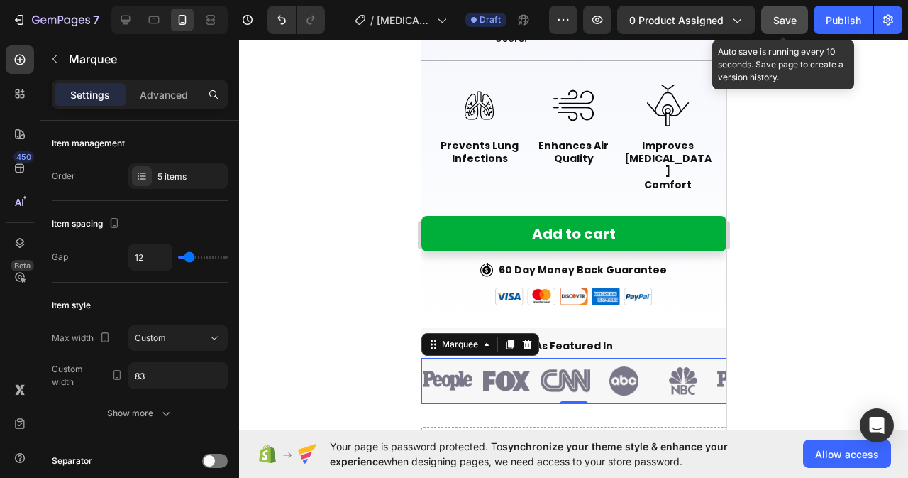
click at [790, 21] on span "Save" at bounding box center [784, 20] width 23 height 12
click at [790, 23] on span "Save" at bounding box center [784, 20] width 23 height 12
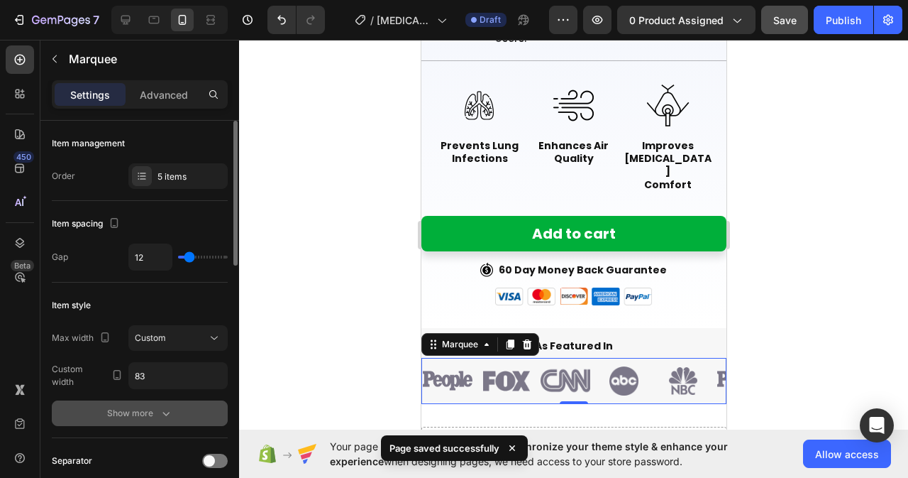
click at [160, 404] on button "Show more" at bounding box center [140, 413] width 176 height 26
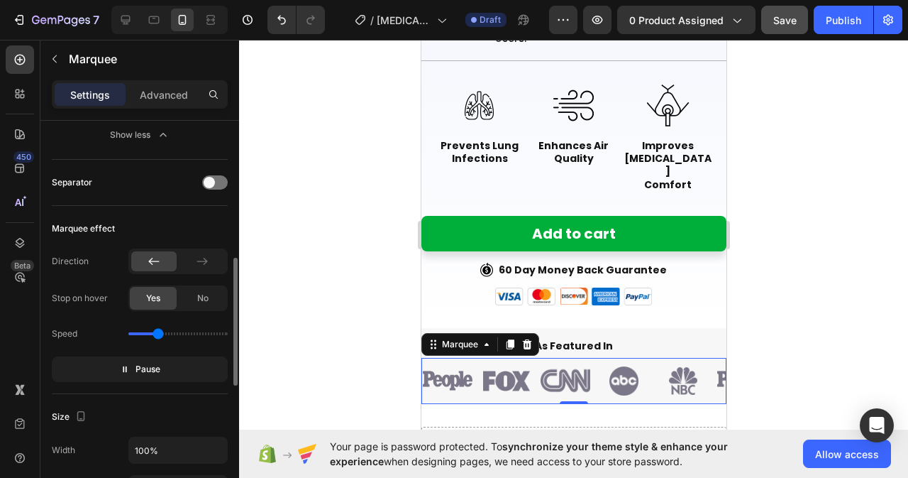
scroll to position [497, 0]
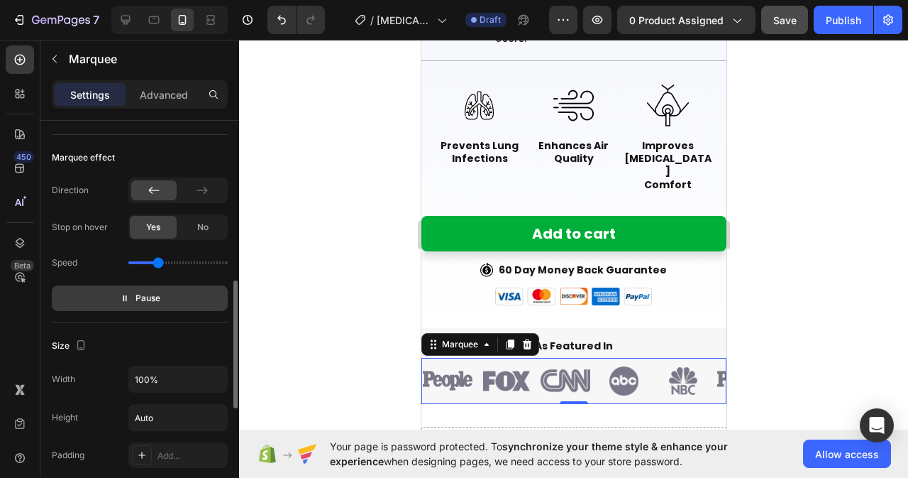
click at [148, 297] on span "Pause" at bounding box center [148, 298] width 25 height 14
click at [148, 297] on span "Preview" at bounding box center [147, 298] width 33 height 14
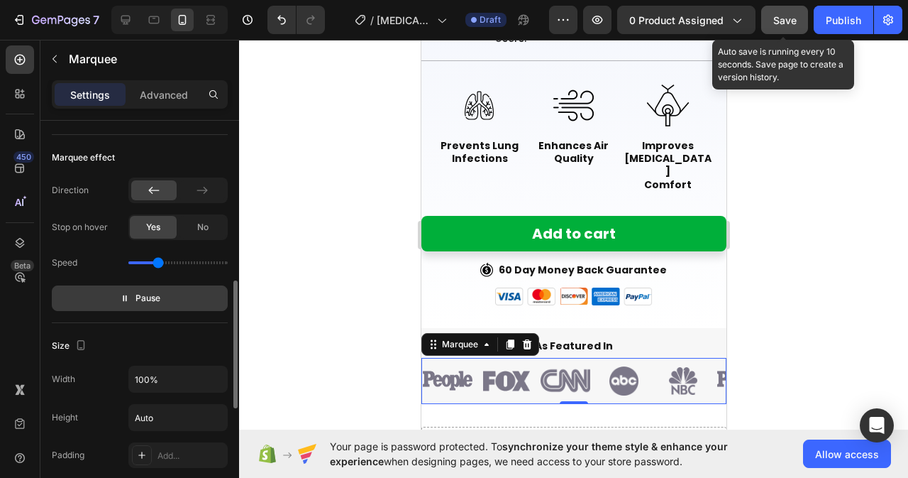
click at [785, 27] on div "Save" at bounding box center [784, 20] width 23 height 15
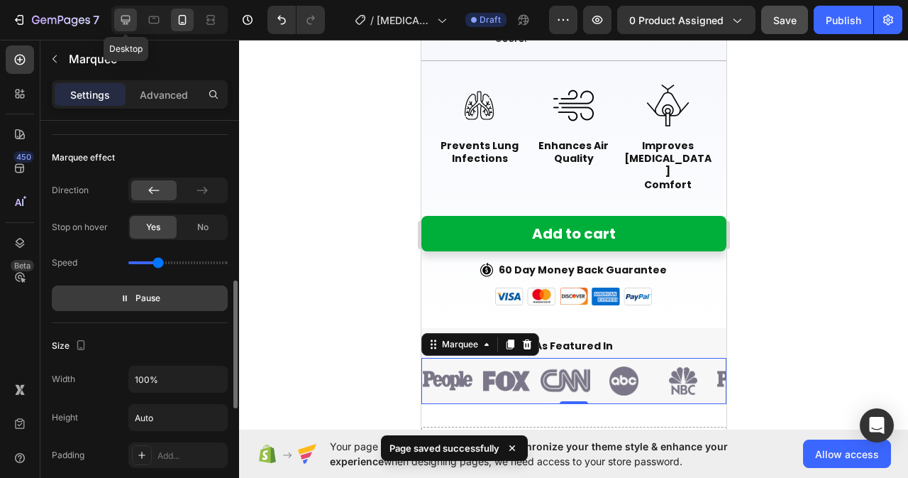
click at [128, 23] on icon at bounding box center [125, 20] width 14 height 14
type input "18"
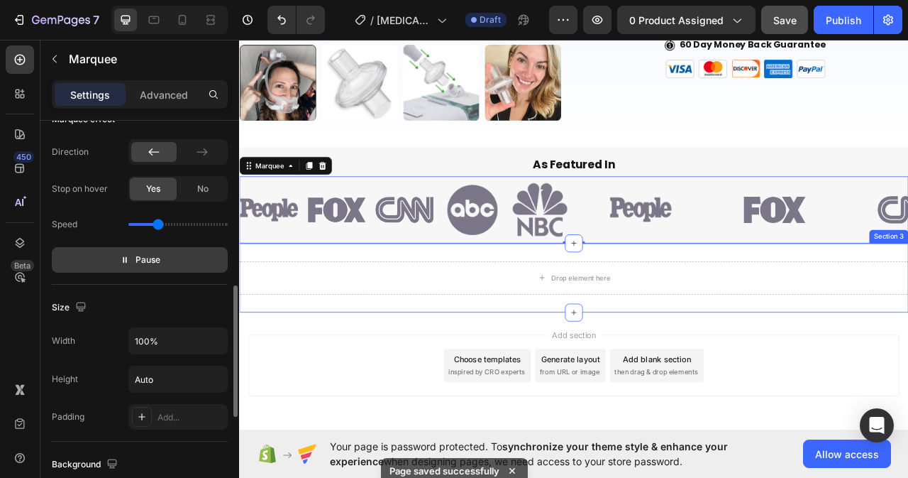
scroll to position [503, 0]
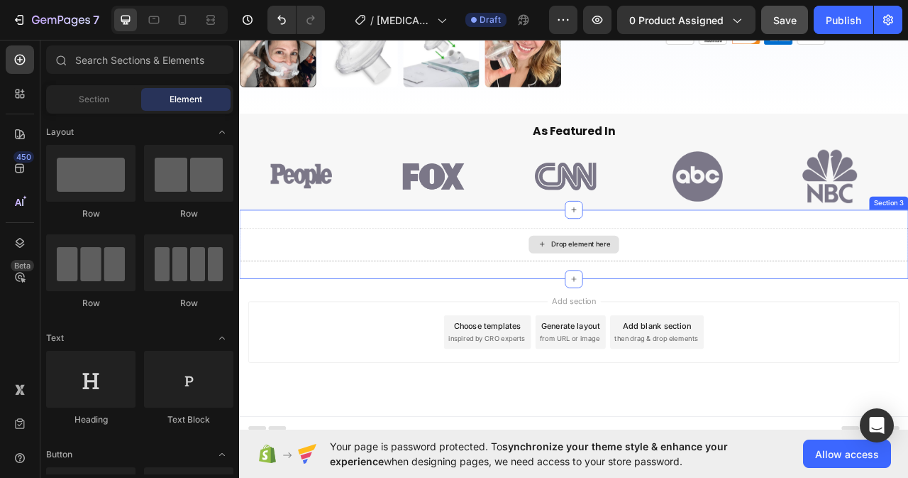
click at [607, 297] on div "Drop element here" at bounding box center [664, 300] width 115 height 23
click at [466, 316] on div "Drop element here" at bounding box center [664, 301] width 851 height 43
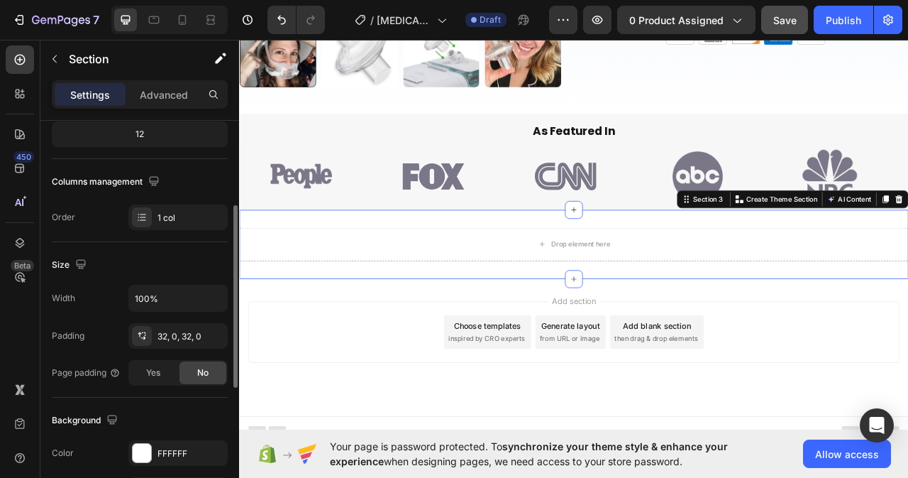
scroll to position [255, 0]
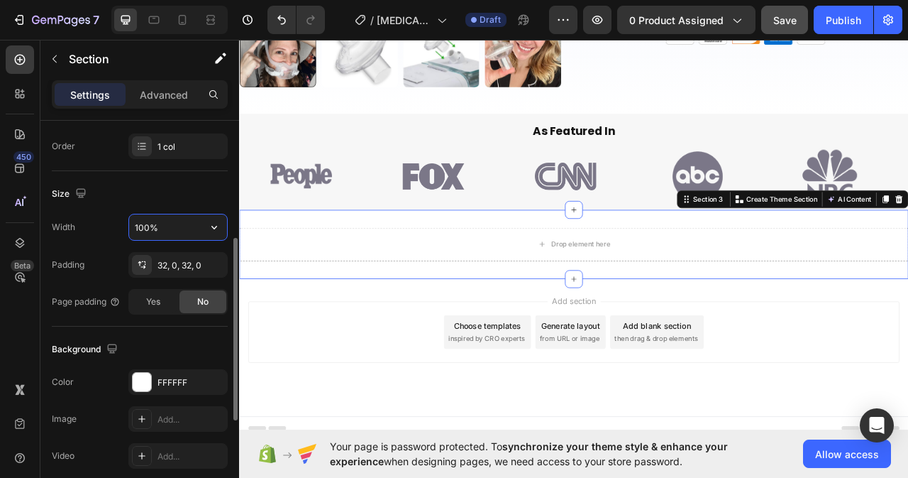
click at [164, 233] on input "100%" at bounding box center [178, 227] width 98 height 26
click at [192, 229] on input "100%" at bounding box center [178, 227] width 98 height 26
click at [209, 228] on icon "button" at bounding box center [214, 227] width 14 height 14
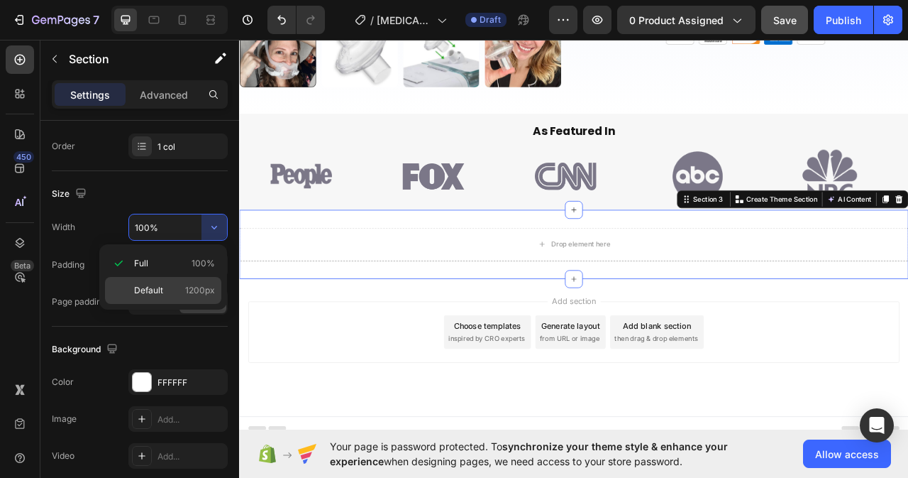
click at [202, 288] on span "1200px" at bounding box center [200, 290] width 30 height 13
type input "1200"
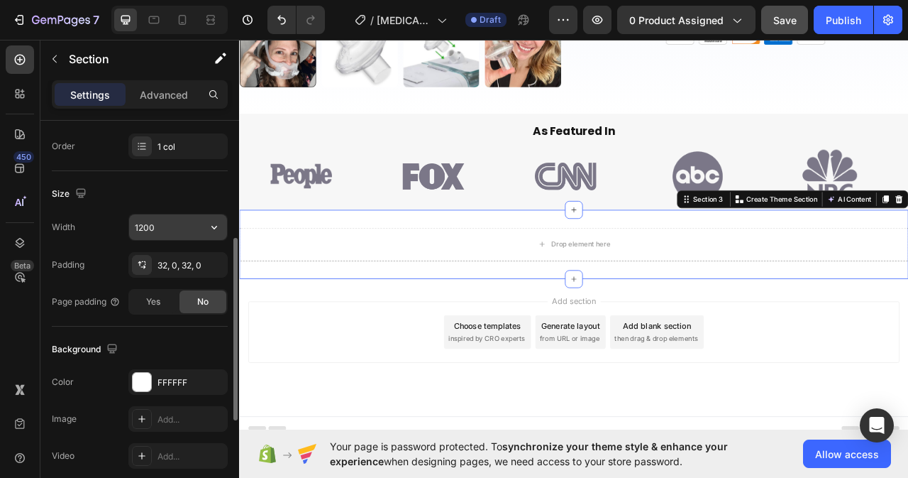
click at [158, 223] on input "1200" at bounding box center [178, 227] width 98 height 26
type input "1265"
click at [385, 320] on div "Drop element here Section 3 You can create reusable sections Create Theme Secti…" at bounding box center [664, 301] width 851 height 88
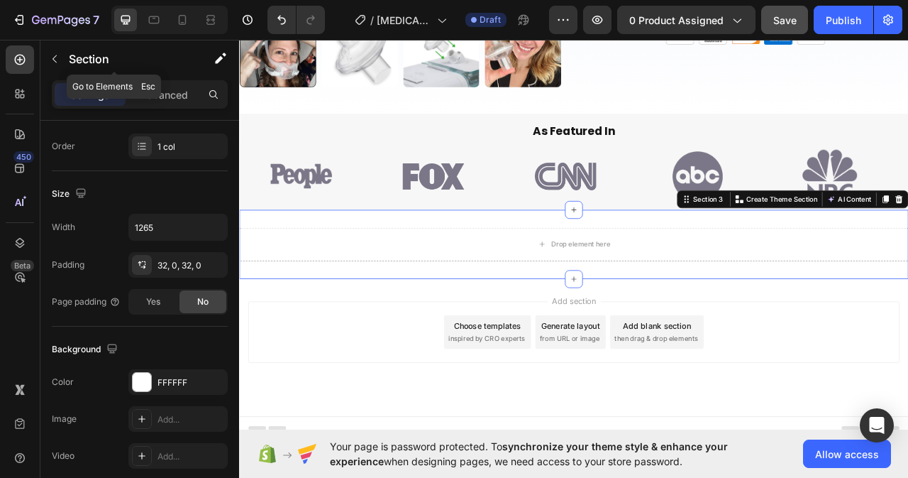
click at [59, 57] on icon "button" at bounding box center [54, 58] width 11 height 11
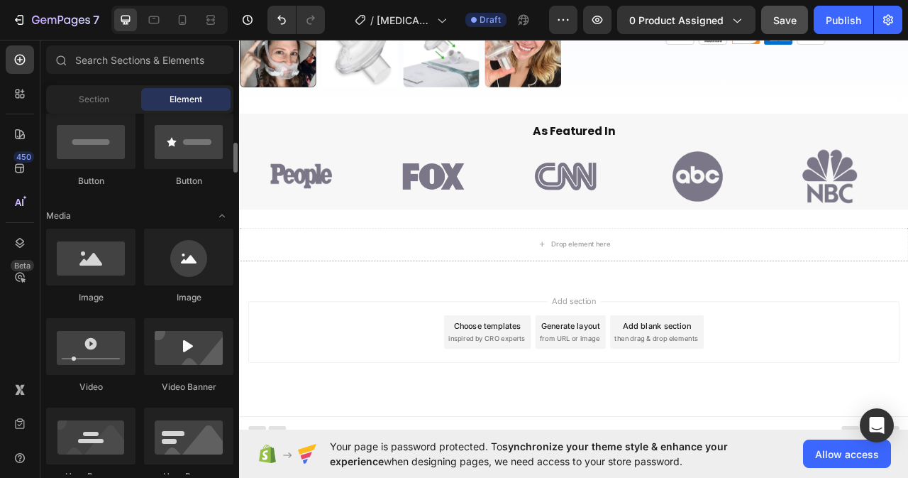
scroll to position [0, 0]
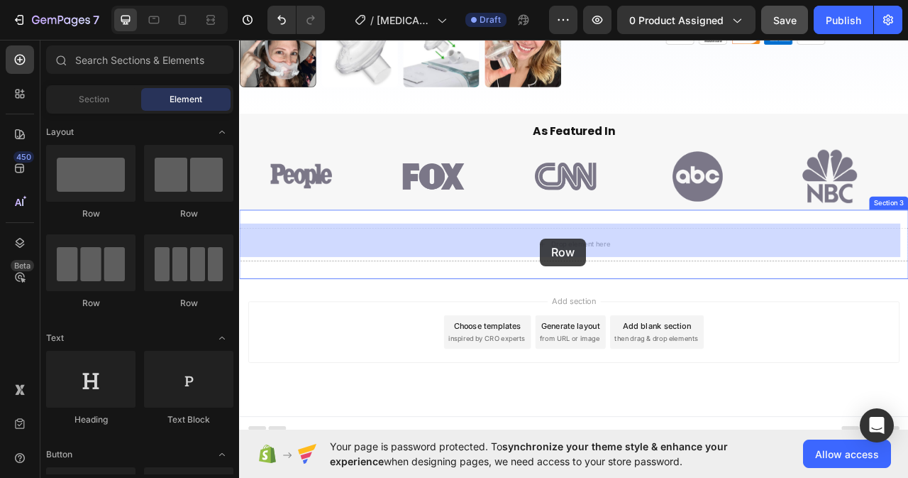
drag, startPoint x: 350, startPoint y: 213, endPoint x: 622, endPoint y: 293, distance: 284.0
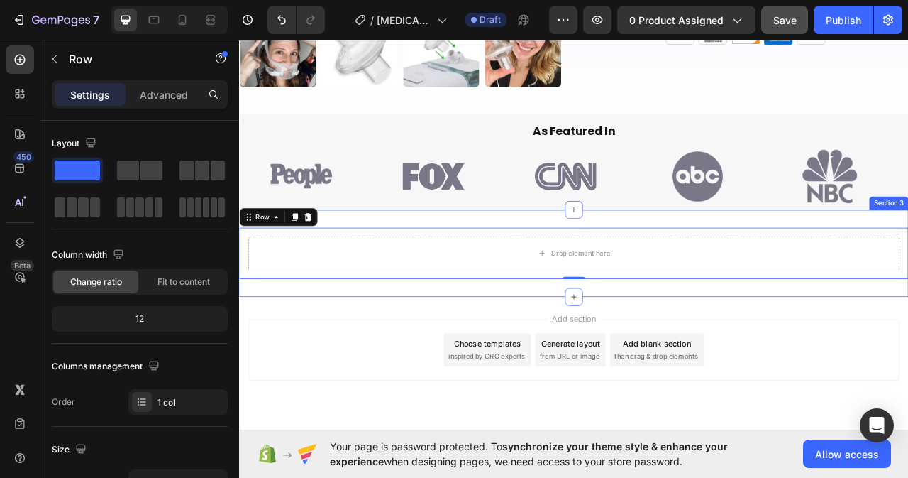
click at [635, 262] on div "Drop element here Row 0 Section 3" at bounding box center [664, 312] width 851 height 111
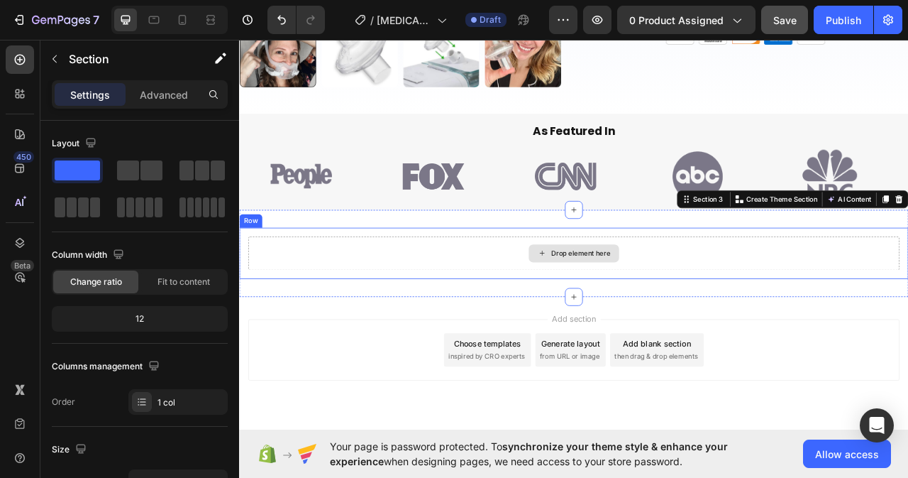
click at [439, 326] on div "Drop element here" at bounding box center [664, 312] width 829 height 43
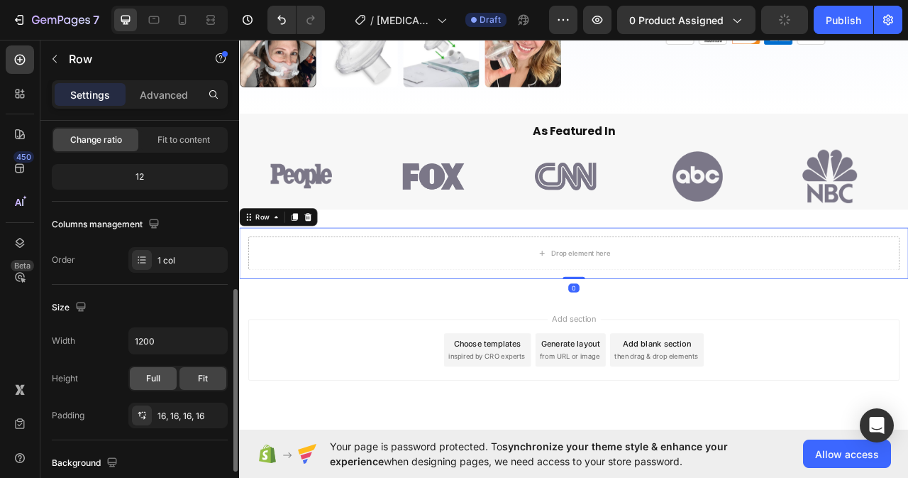
scroll to position [213, 0]
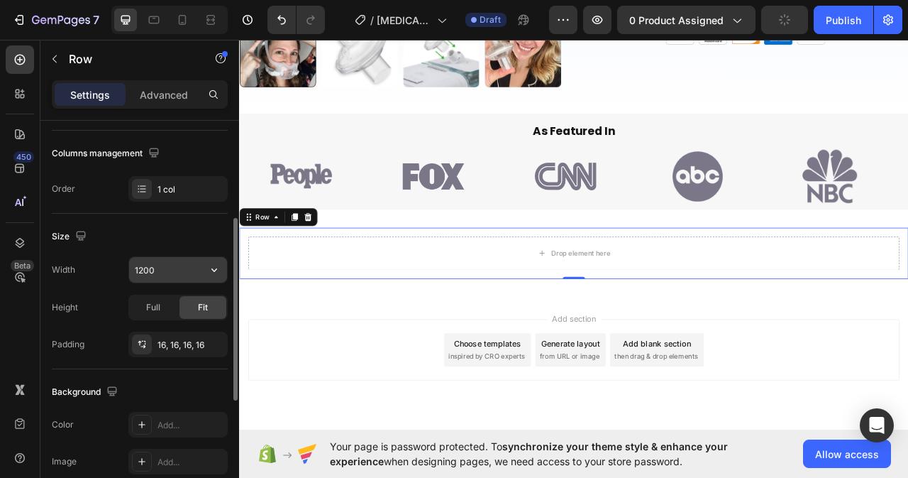
click at [167, 265] on input "1200" at bounding box center [178, 270] width 98 height 26
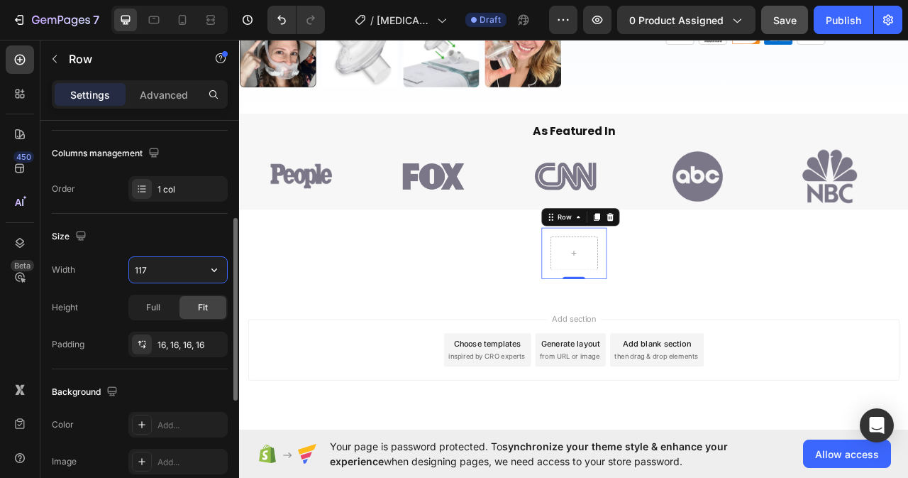
type input "1170"
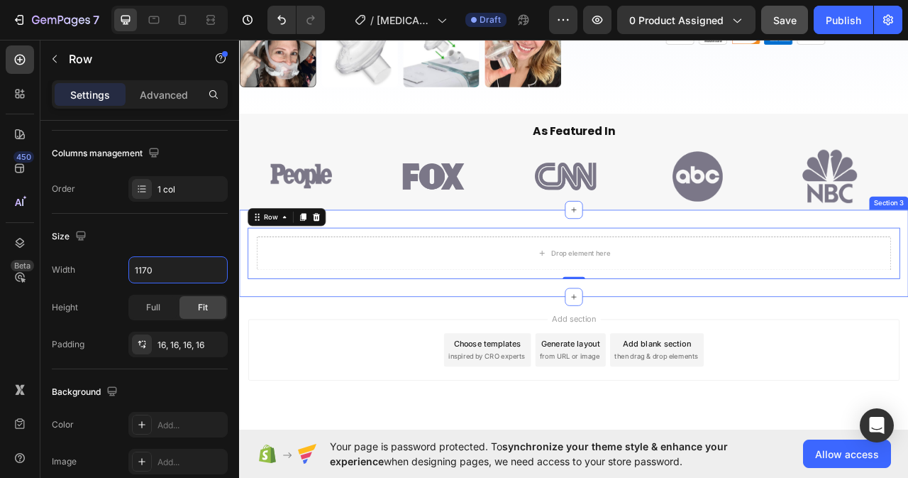
click at [243, 304] on div "Drop element here Row 0" at bounding box center [664, 312] width 851 height 65
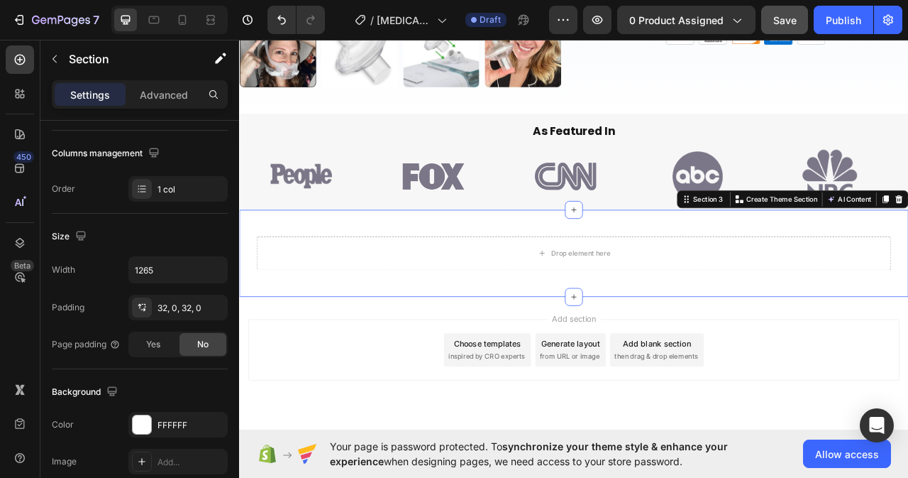
scroll to position [0, 0]
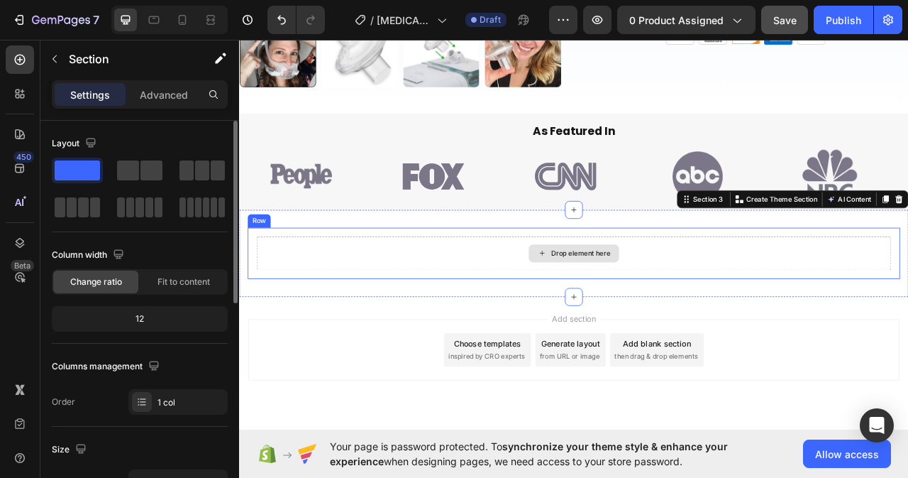
click at [429, 322] on div "Drop element here" at bounding box center [664, 312] width 807 height 43
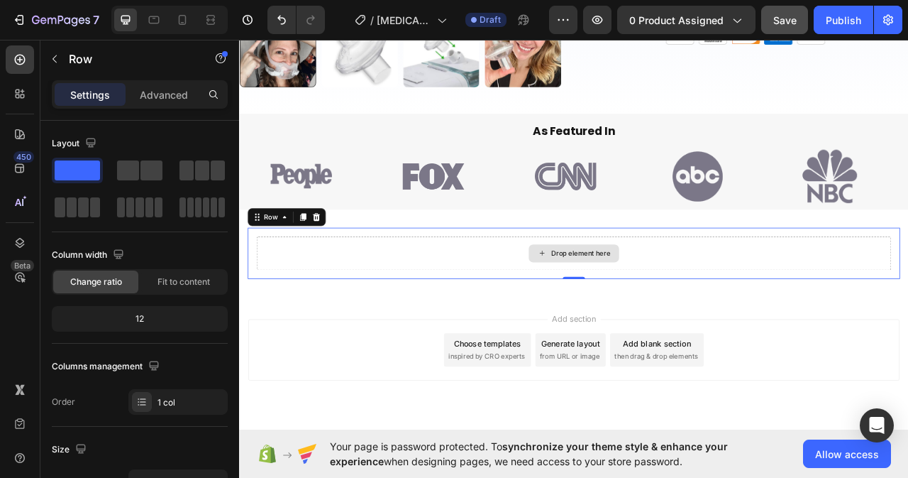
click at [680, 313] on div "Drop element here" at bounding box center [664, 312] width 115 height 23
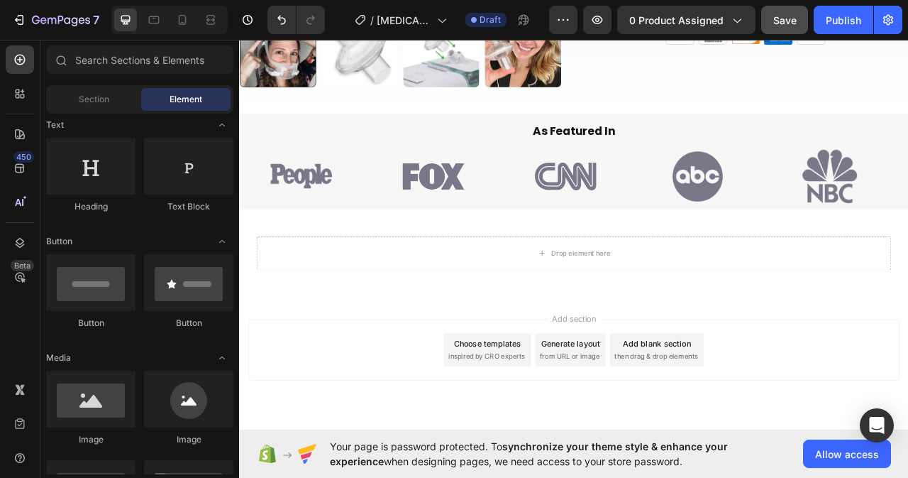
scroll to position [142, 0]
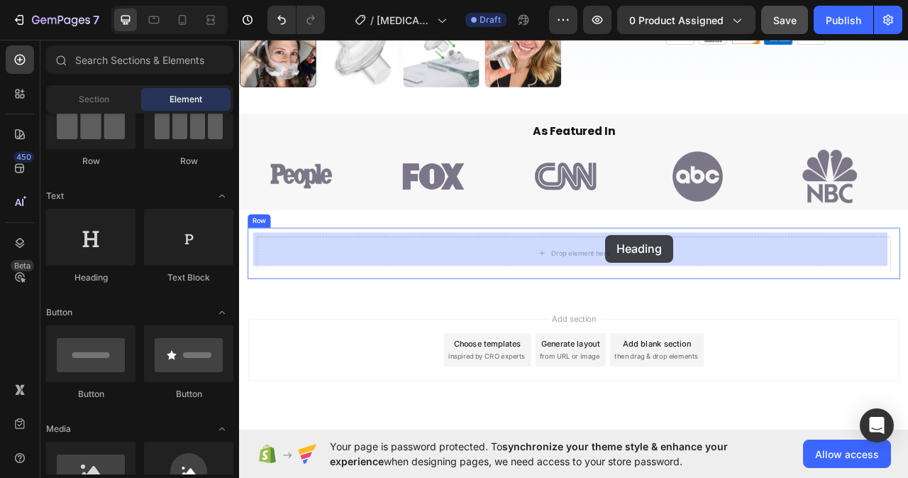
drag, startPoint x: 309, startPoint y: 264, endPoint x: 544, endPoint y: 40, distance: 324.2
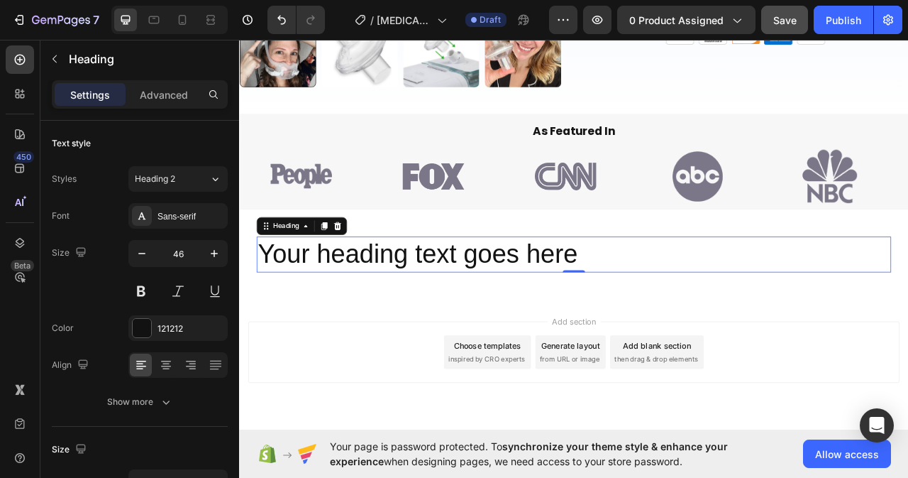
click at [687, 312] on h2 "Your heading text goes here" at bounding box center [664, 313] width 807 height 45
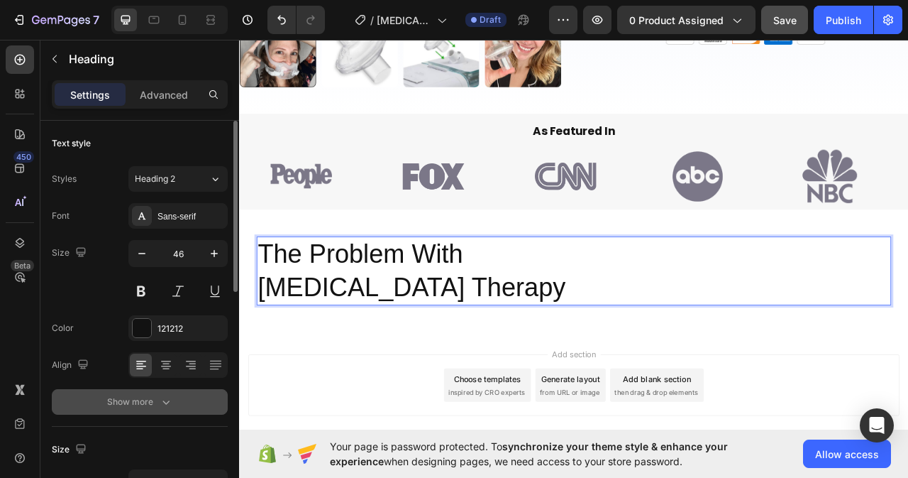
click at [167, 397] on icon "button" at bounding box center [166, 402] width 14 height 14
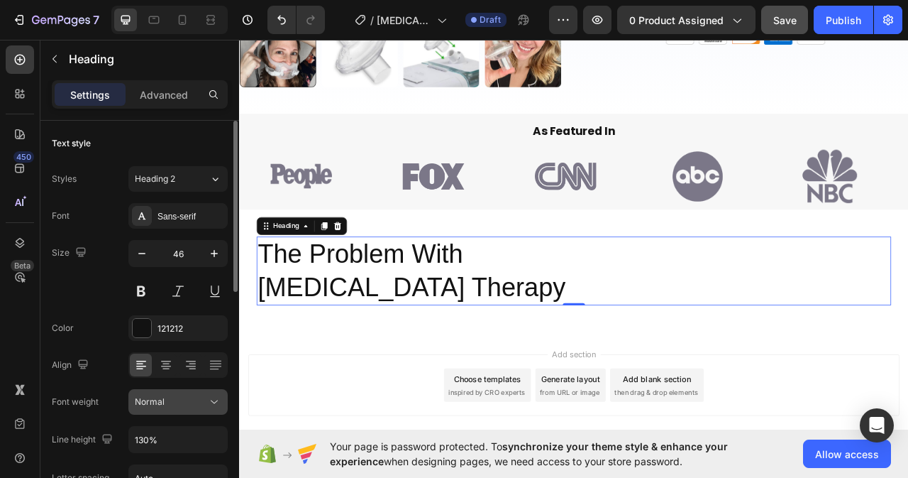
click at [212, 401] on icon at bounding box center [214, 402] width 7 height 4
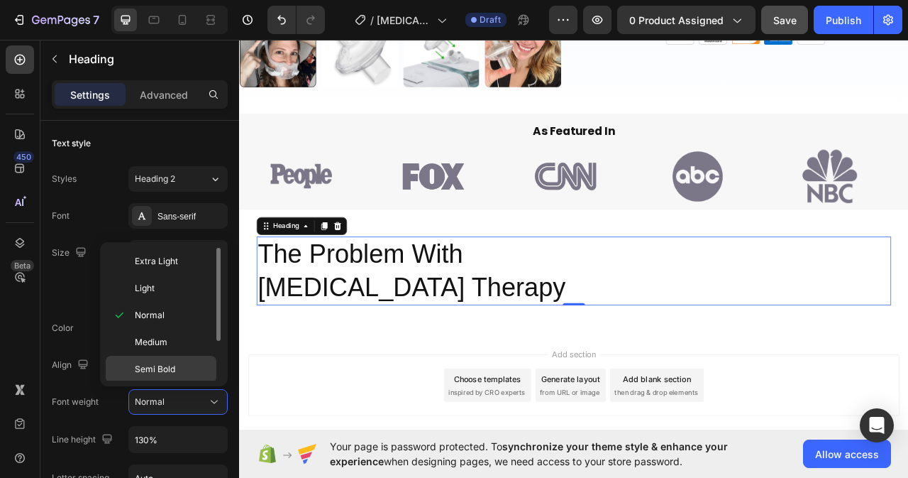
click at [167, 370] on span "Semi Bold" at bounding box center [155, 369] width 40 height 13
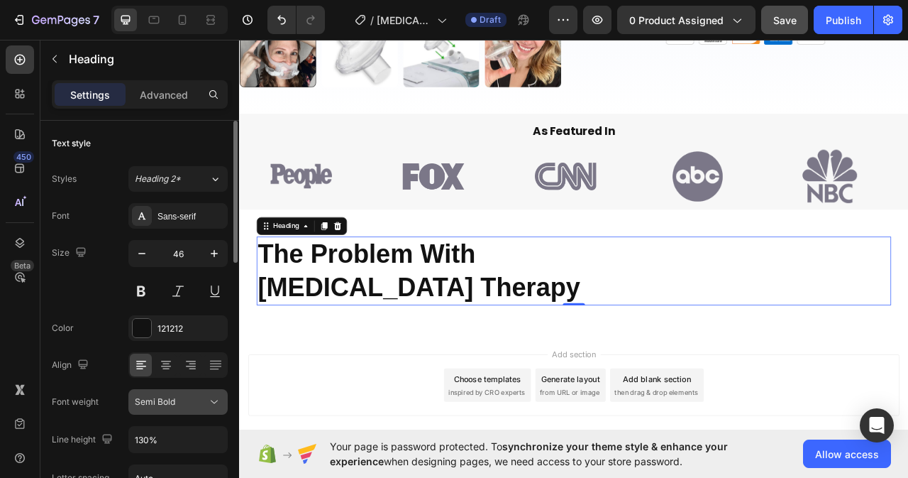
click at [211, 403] on icon at bounding box center [214, 402] width 14 height 14
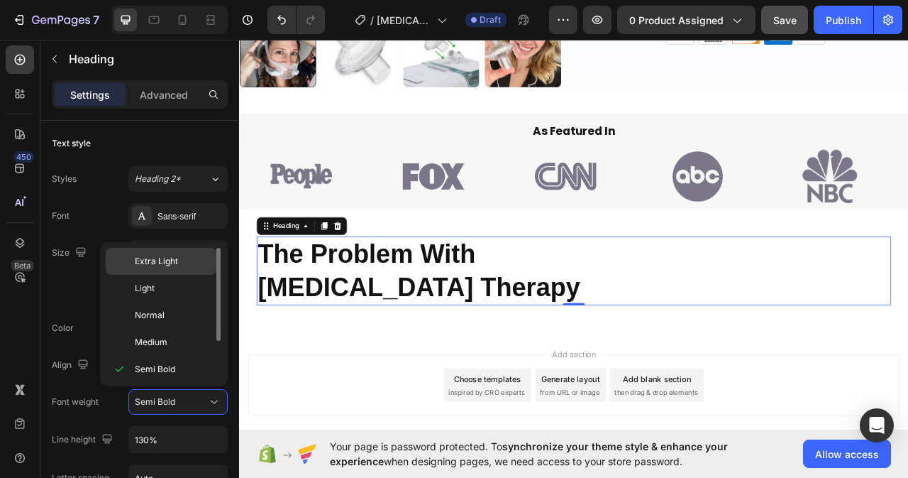
click at [165, 263] on span "Extra Light" at bounding box center [156, 261] width 43 height 13
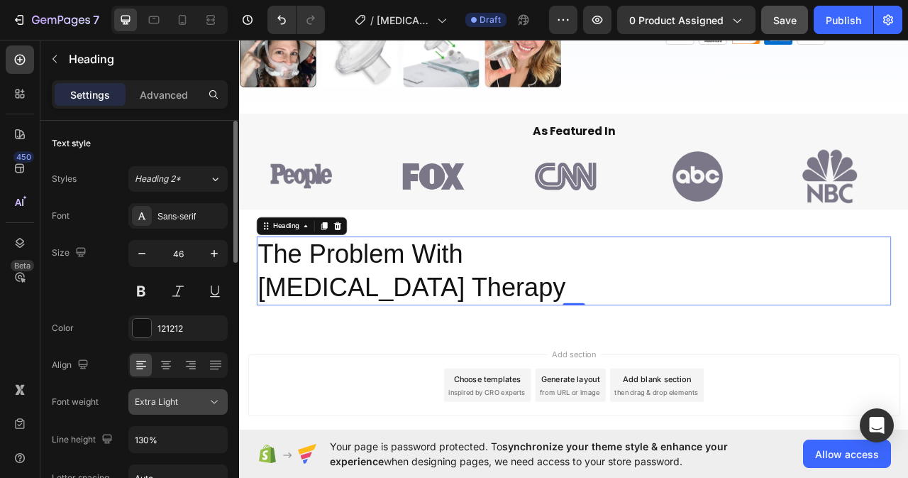
click at [211, 403] on icon at bounding box center [214, 402] width 14 height 14
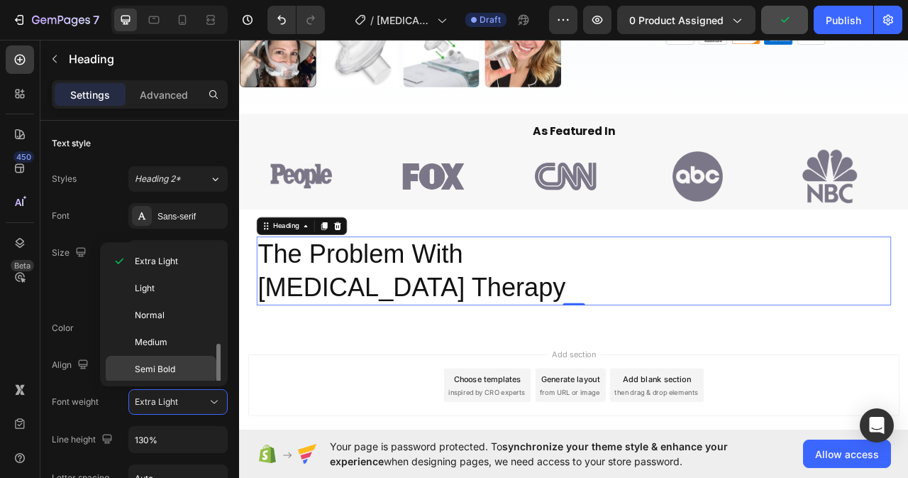
scroll to position [56, 0]
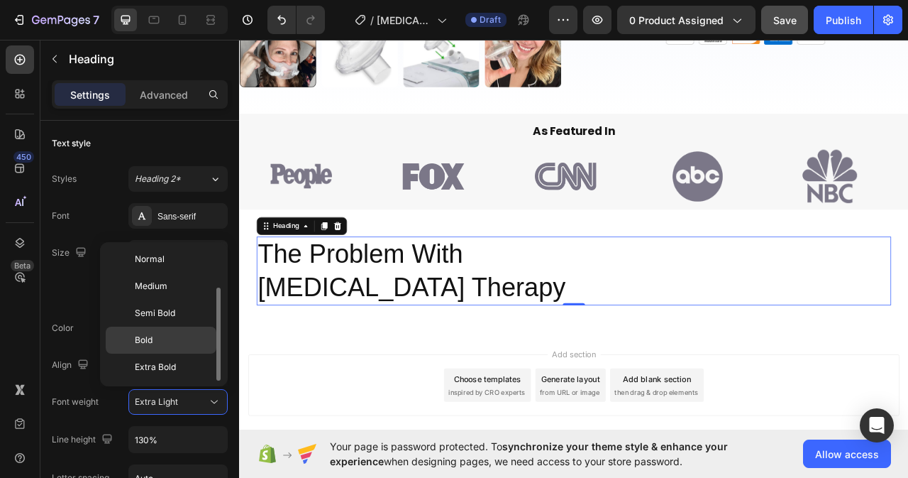
click at [148, 339] on span "Bold" at bounding box center [144, 339] width 18 height 13
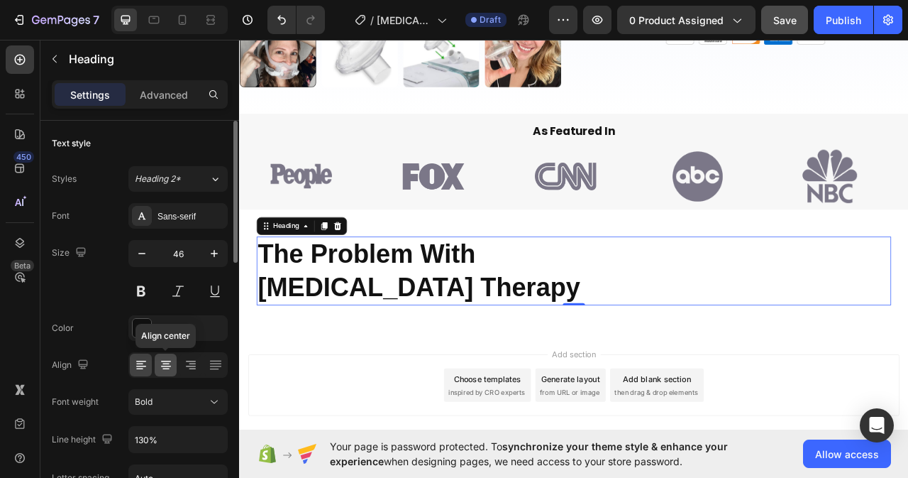
click at [167, 366] on icon at bounding box center [166, 365] width 10 height 1
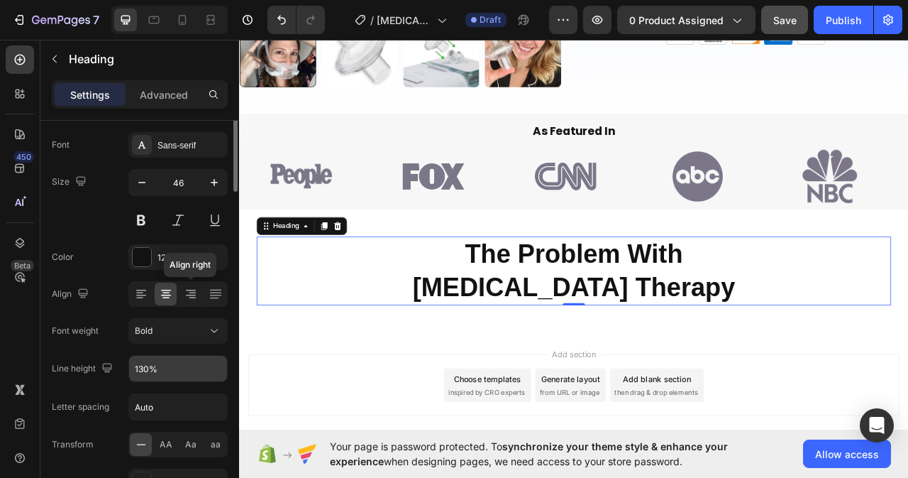
scroll to position [0, 0]
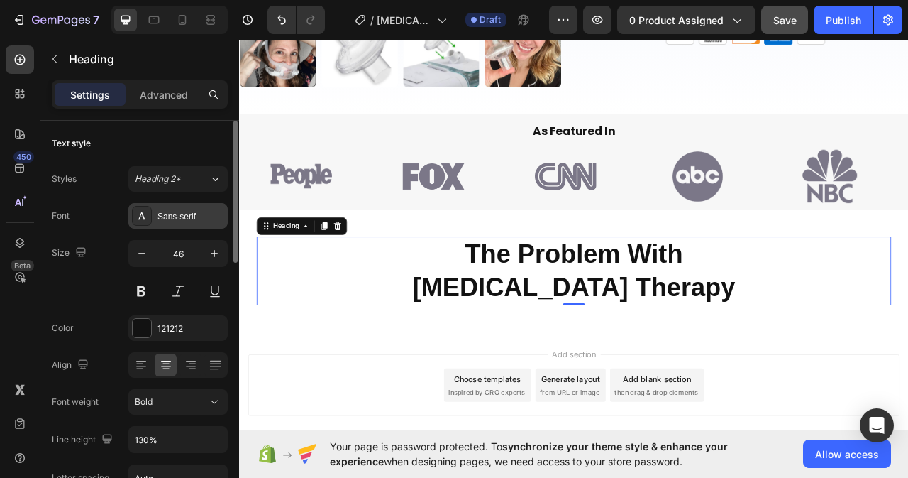
click at [189, 219] on div "Sans-serif" at bounding box center [191, 216] width 67 height 13
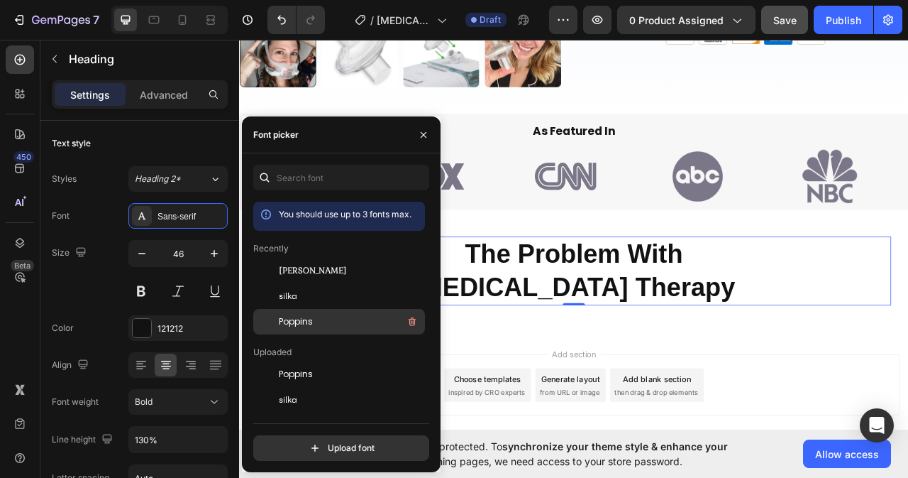
click at [303, 314] on div "Poppins" at bounding box center [350, 321] width 143 height 17
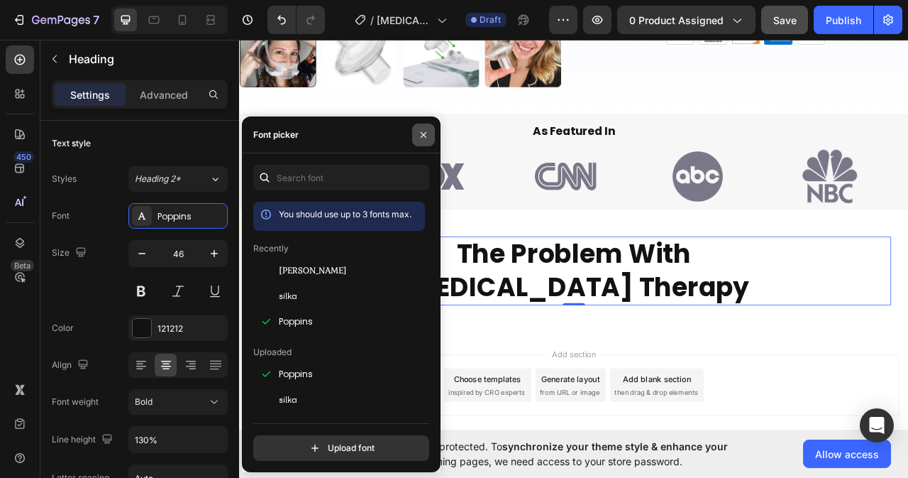
click at [420, 134] on icon "button" at bounding box center [423, 134] width 11 height 11
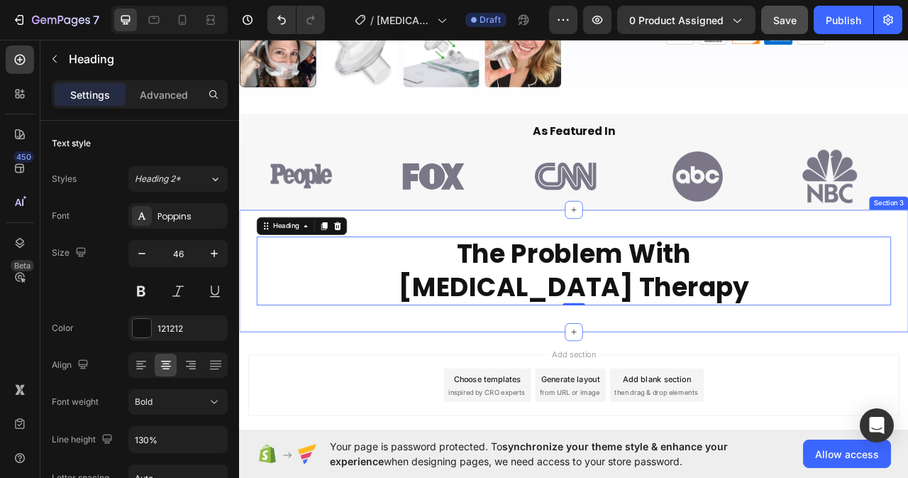
click at [427, 390] on div "The Problem With [MEDICAL_DATA] Therapy Heading 0 Row Section 3" at bounding box center [664, 335] width 851 height 156
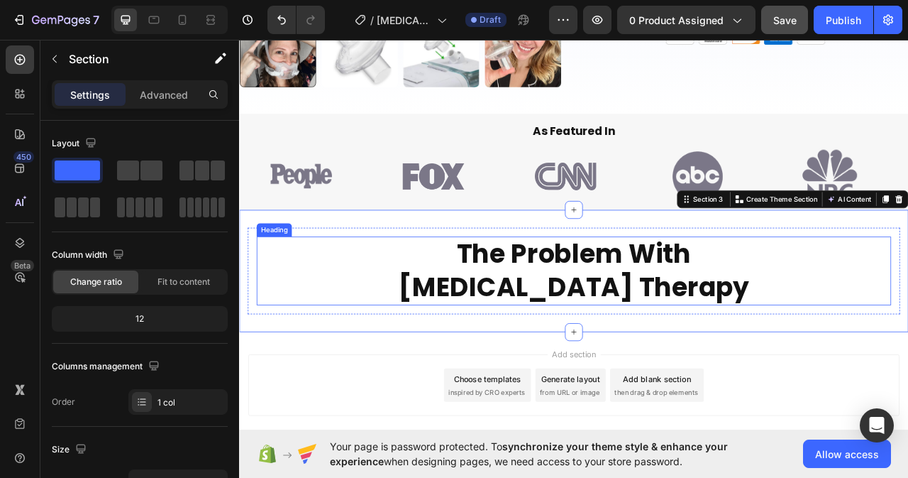
click at [873, 352] on p "The Problem With [MEDICAL_DATA] Therapy" at bounding box center [665, 334] width 805 height 85
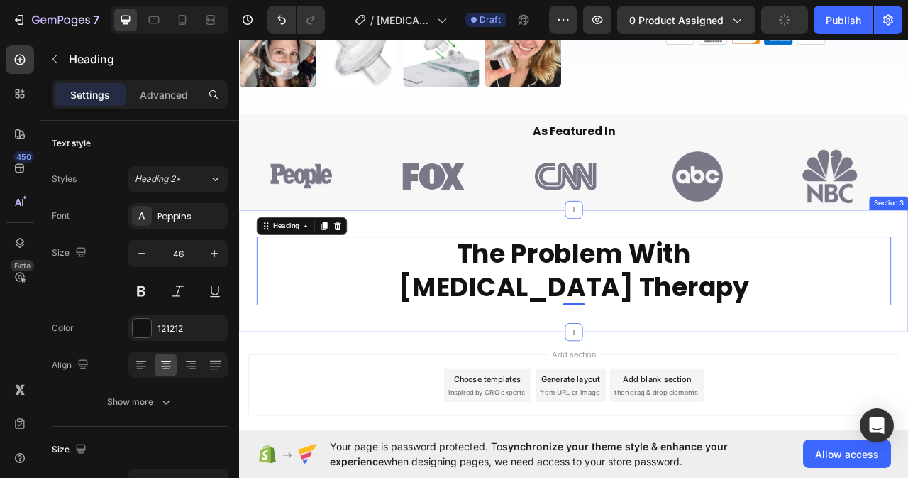
click at [665, 263] on div "The Problem With [MEDICAL_DATA] Therapy Heading 0 Row Section 3" at bounding box center [664, 335] width 851 height 156
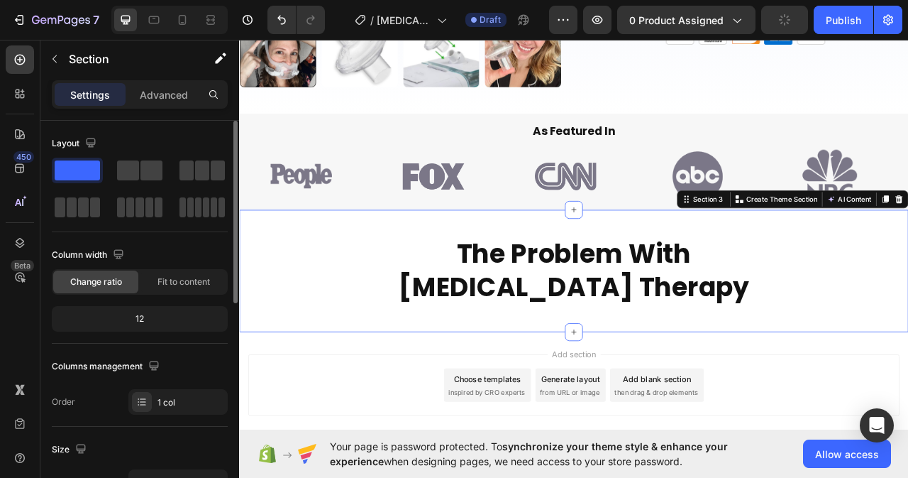
click at [164, 94] on p "Advanced" at bounding box center [164, 94] width 48 height 15
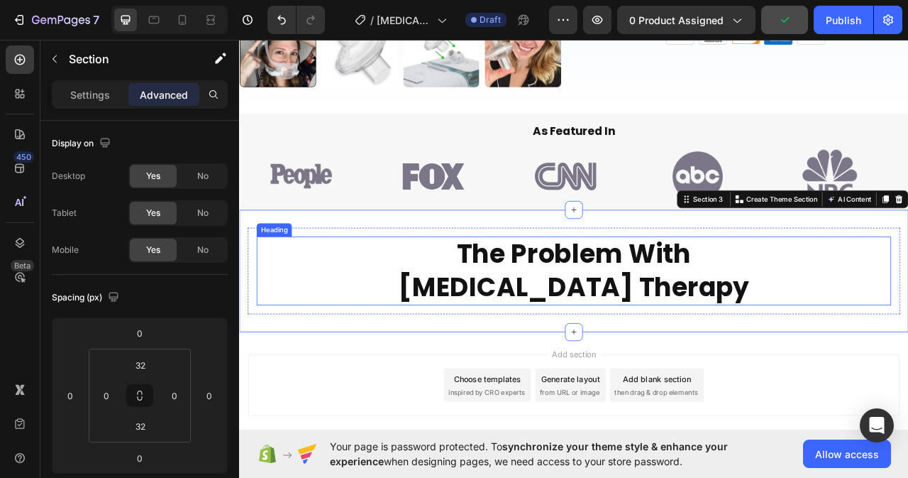
click at [566, 369] on p "The Problem With [MEDICAL_DATA] Therapy" at bounding box center [665, 334] width 805 height 85
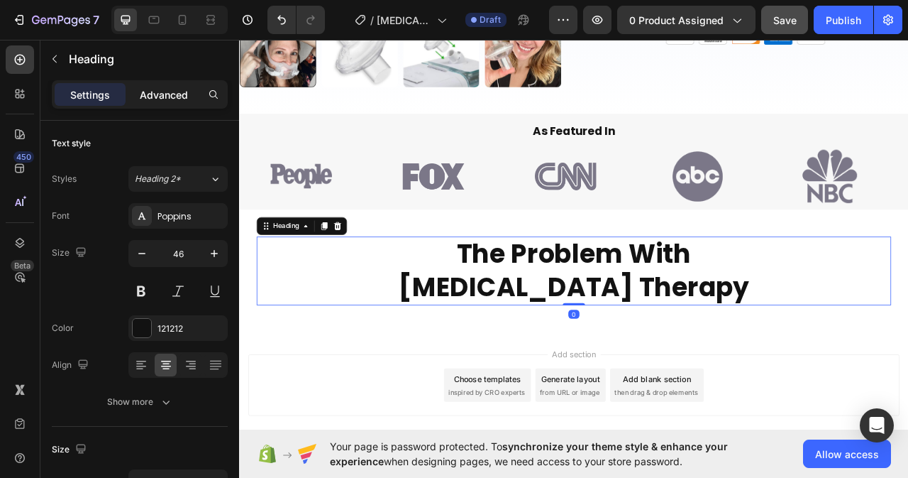
click at [174, 96] on p "Advanced" at bounding box center [164, 94] width 48 height 15
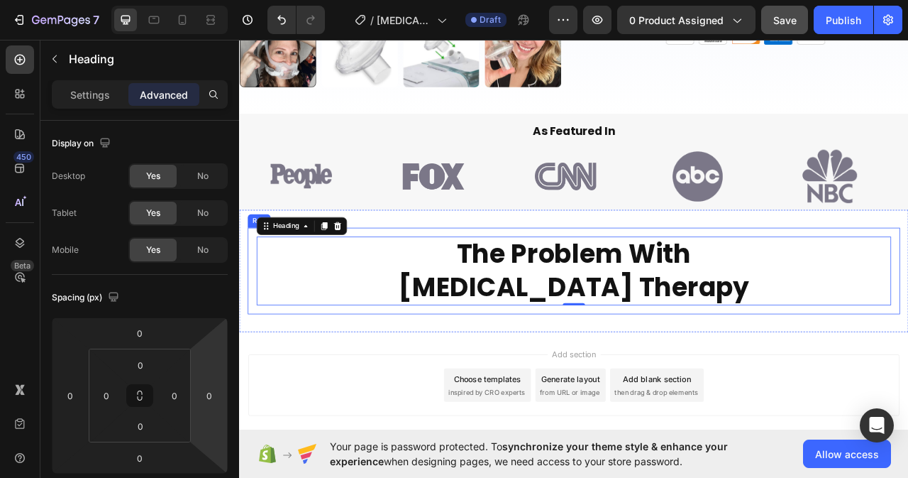
click at [264, 378] on div "The Problem With [MEDICAL_DATA] Therapy Heading 0 Row" at bounding box center [665, 335] width 830 height 111
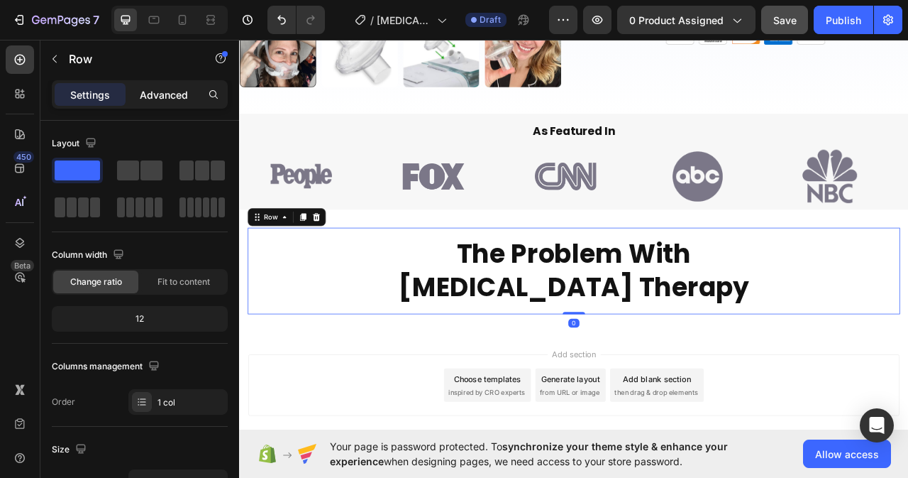
click at [161, 92] on p "Advanced" at bounding box center [164, 94] width 48 height 15
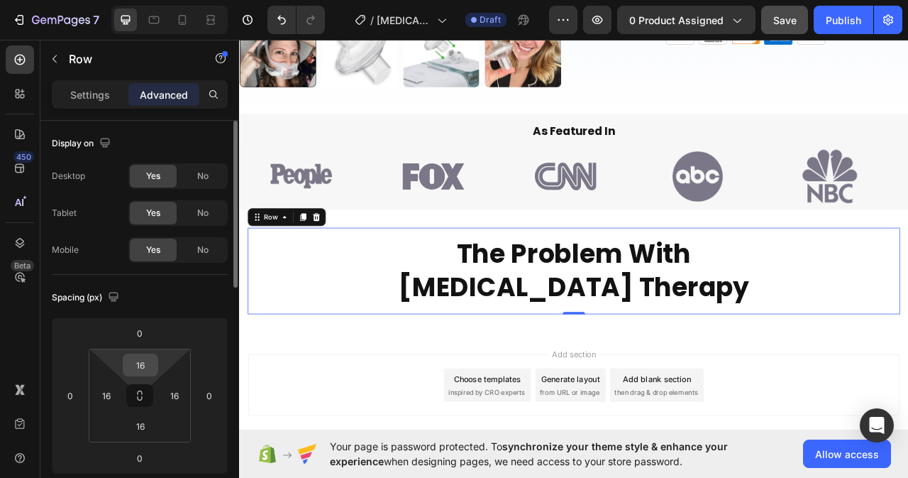
click at [148, 360] on input "16" at bounding box center [140, 364] width 28 height 21
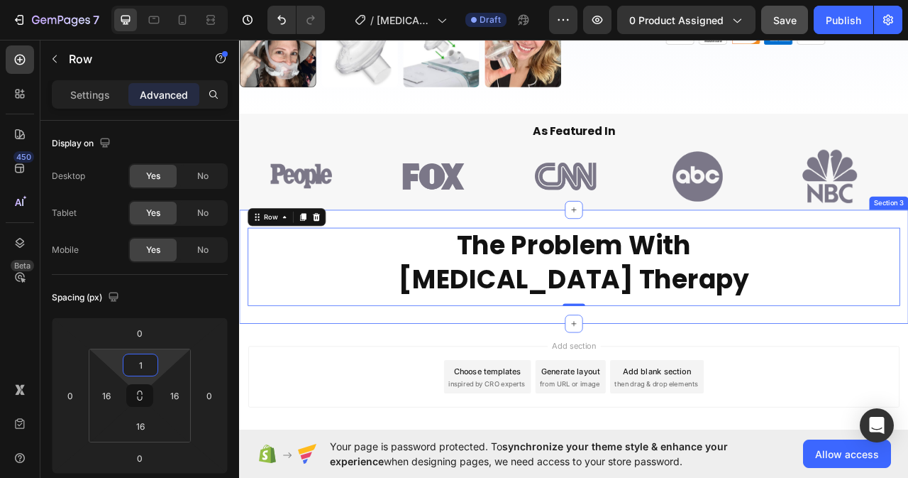
type input "16"
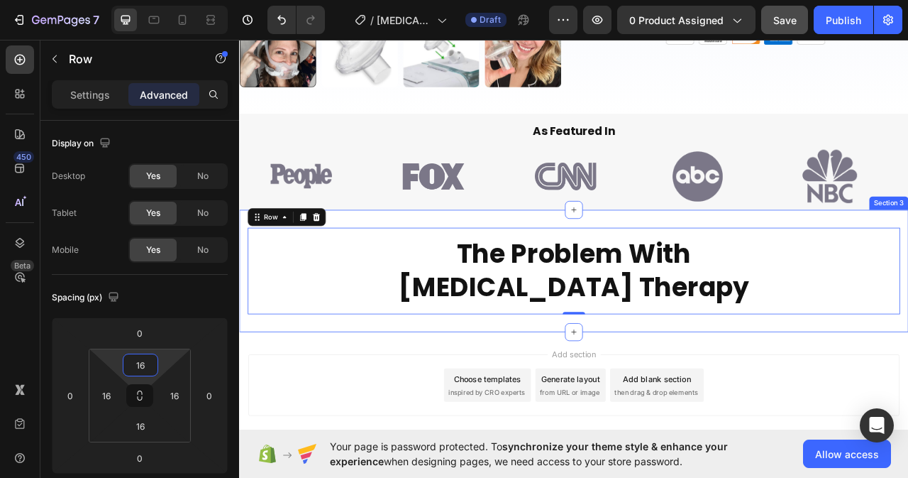
click at [470, 403] on div "The Problem With [MEDICAL_DATA] Therapy Heading Row 0 Section 3" at bounding box center [664, 335] width 851 height 156
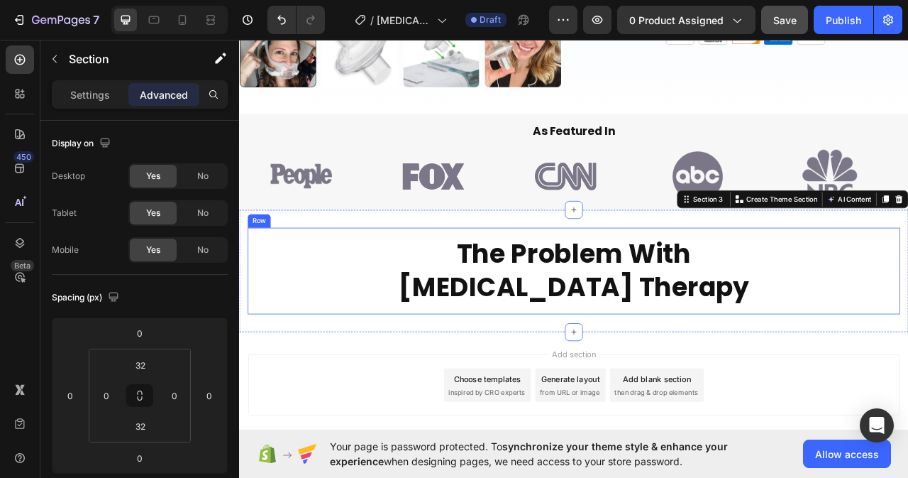
click at [759, 375] on div "The Problem With [MEDICAL_DATA] Therapy Heading Row" at bounding box center [665, 335] width 830 height 111
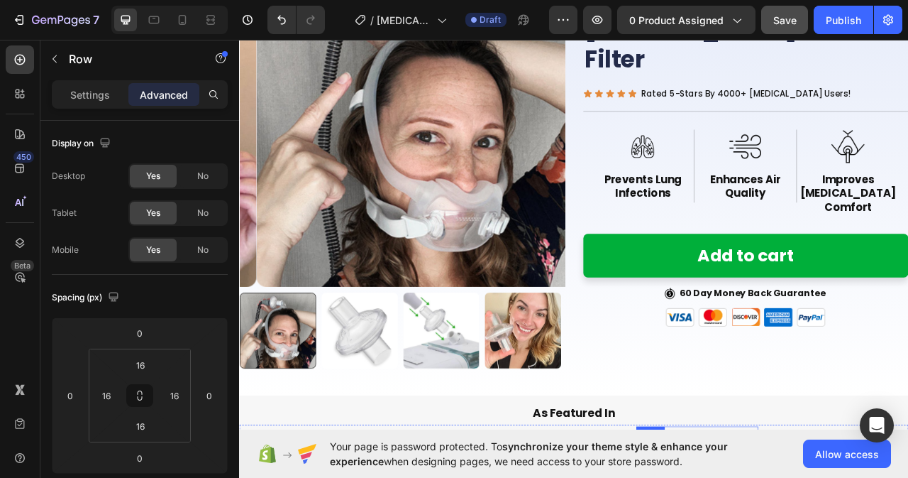
scroll to position [6, 0]
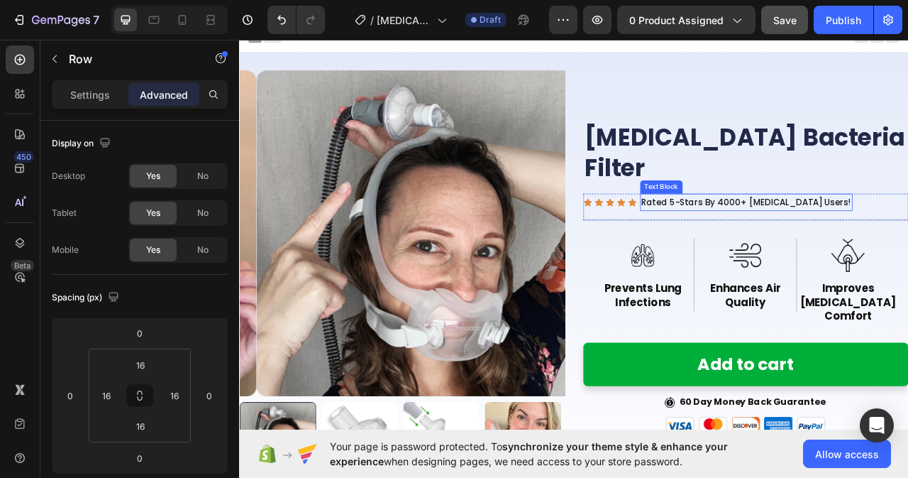
click at [791, 238] on p "Rated 5-Stars By 4000+ [MEDICAL_DATA] Users!" at bounding box center [884, 247] width 267 height 19
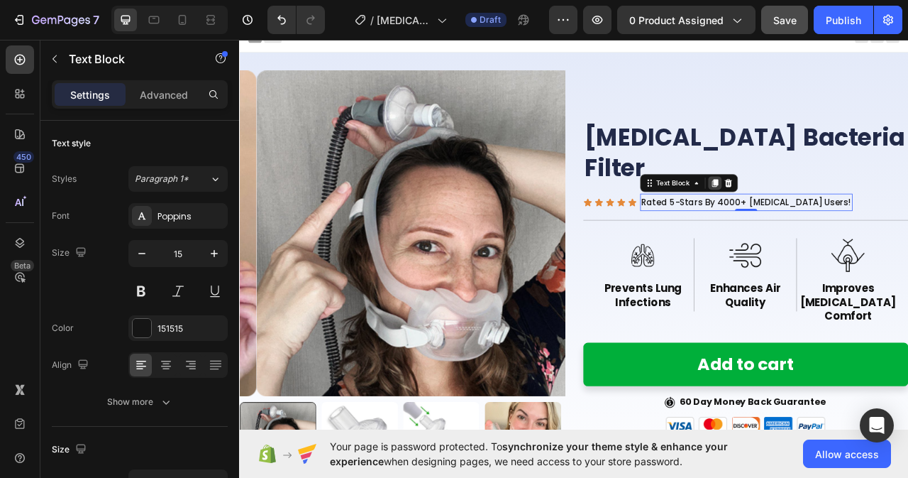
click at [839, 217] on icon at bounding box center [844, 222] width 11 height 11
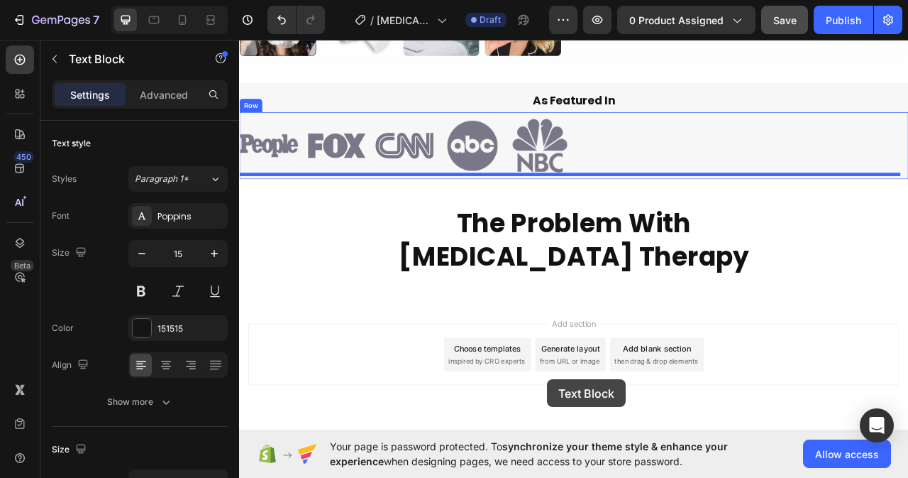
scroll to position [572, 0]
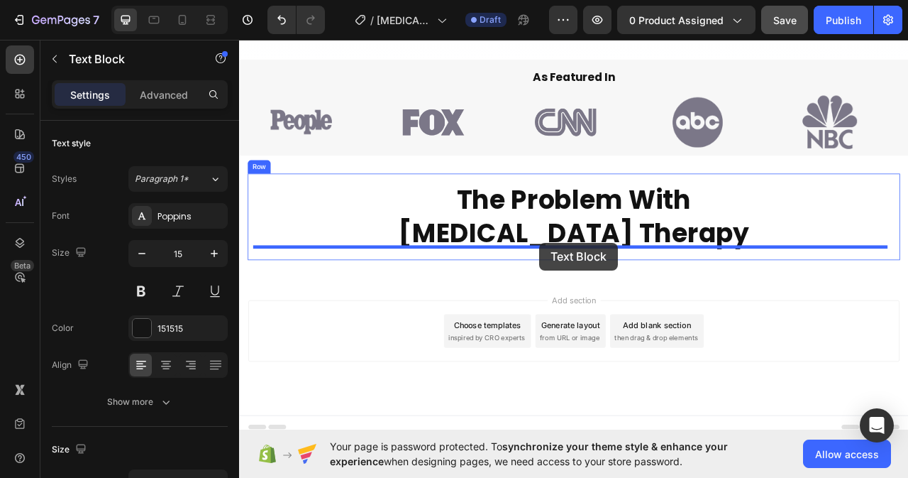
drag, startPoint x: 758, startPoint y: 219, endPoint x: 621, endPoint y: 299, distance: 158.3
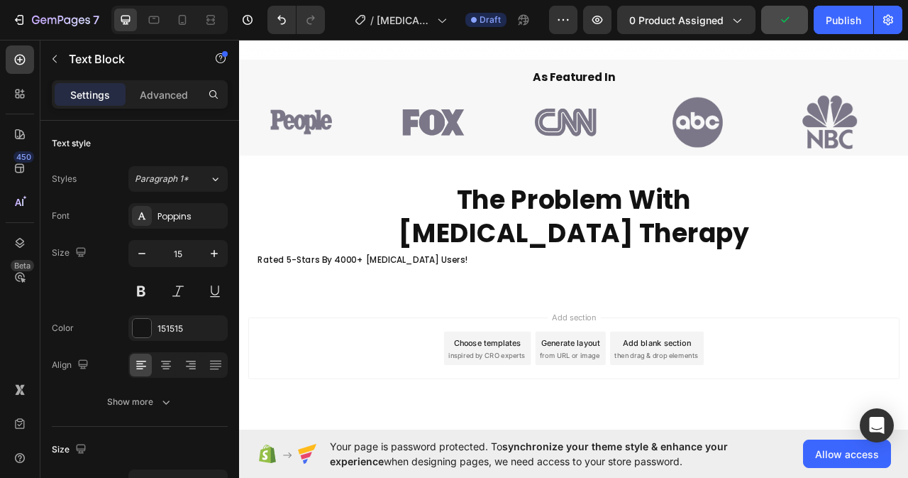
click at [441, 311] on p "Rated 5-Stars By 4000+ [MEDICAL_DATA] Users!" at bounding box center [665, 320] width 805 height 19
click at [497, 319] on p "Rated 5-Stars By 4000+ [MEDICAL_DATA] Users!" at bounding box center [665, 320] width 805 height 19
click at [671, 311] on p "Rated 5-Stars By 4000+ [MEDICAL_DATA] Users!" at bounding box center [665, 320] width 805 height 19
click at [473, 313] on p "Rated 5-Stars By 4000+ [MEDICAL_DATA] Users!" at bounding box center [665, 320] width 805 height 19
click at [272, 317] on p "Rated 5-Stars By 4000+ [MEDICAL_DATA] Users!" at bounding box center [665, 320] width 805 height 19
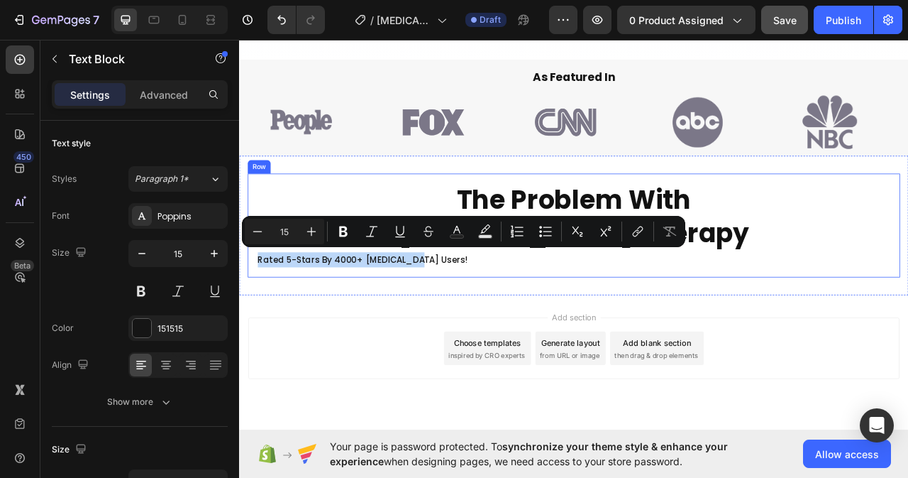
drag, startPoint x: 258, startPoint y: 313, endPoint x: 453, endPoint y: 329, distance: 195.1
click at [453, 329] on div "The Problem With [MEDICAL_DATA] Therapy Heading Rated 5-Stars By 4000+ [MEDICAL…" at bounding box center [665, 277] width 830 height 133
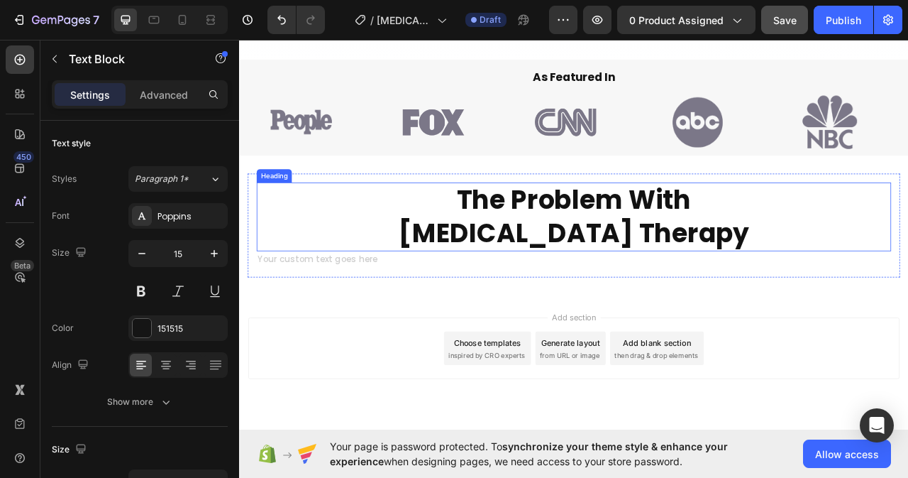
click at [617, 265] on h2 "The Problem With [MEDICAL_DATA] Therapy" at bounding box center [664, 266] width 807 height 88
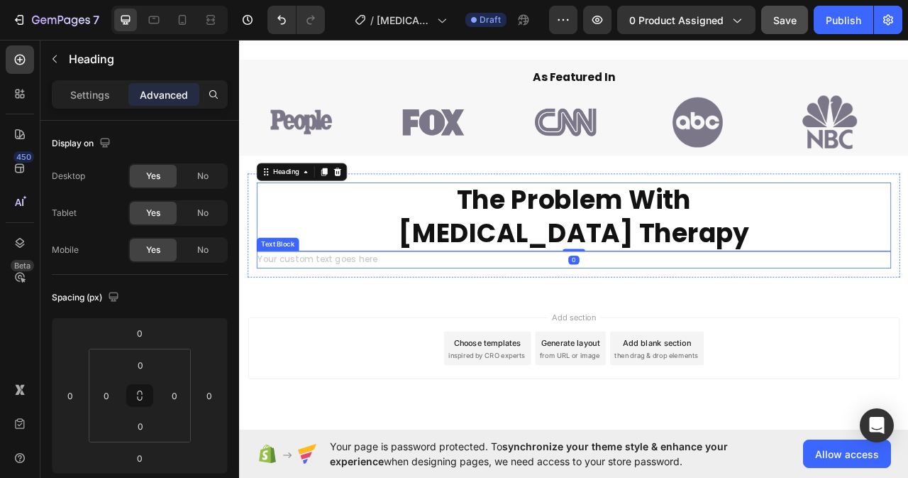
click at [310, 309] on div "Rich Text Editor. Editing area: main" at bounding box center [664, 320] width 807 height 22
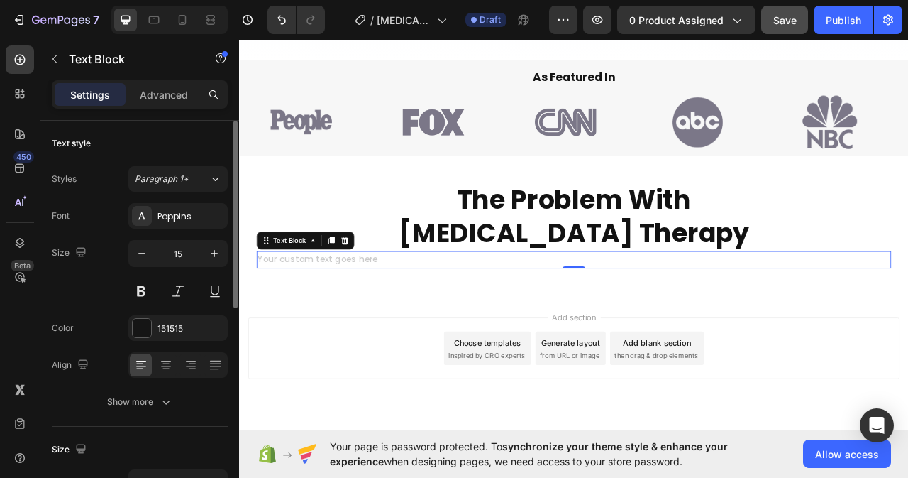
click at [154, 370] on div at bounding box center [177, 365] width 99 height 26
click at [167, 360] on icon at bounding box center [166, 365] width 14 height 14
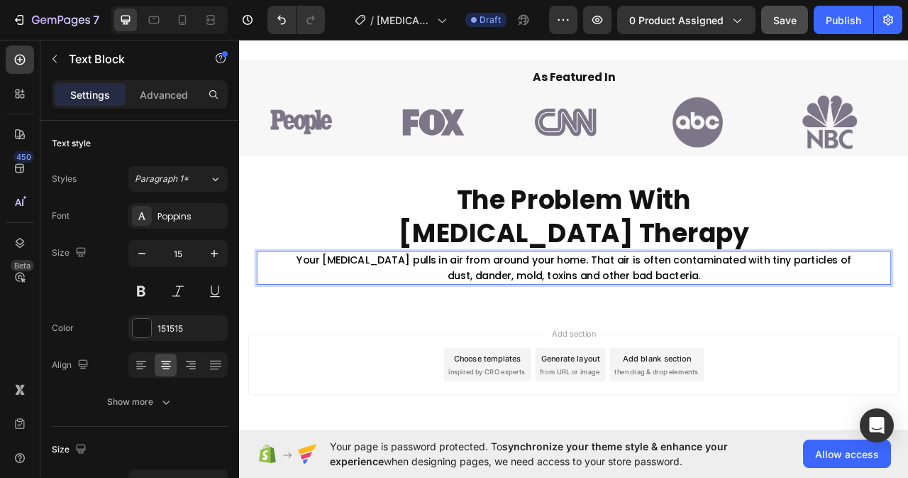
click at [870, 331] on p "Your [MEDICAL_DATA] pulls in air from around your home. That air is often conta…" at bounding box center [665, 331] width 805 height 40
click at [908, 323] on div "Your [MEDICAL_DATA] pulls in air from around your home. That air is often conta…" at bounding box center [664, 330] width 807 height 43
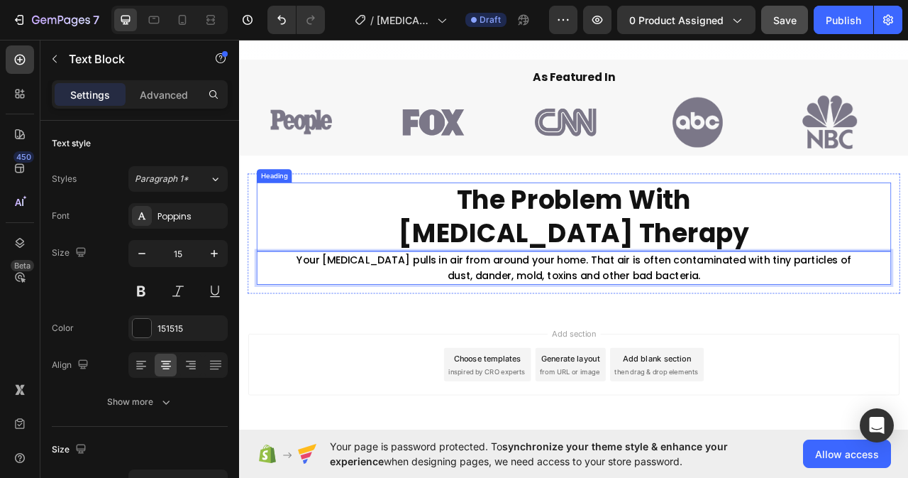
click at [908, 270] on h2 "The Problem With [MEDICAL_DATA] Therapy" at bounding box center [664, 266] width 807 height 88
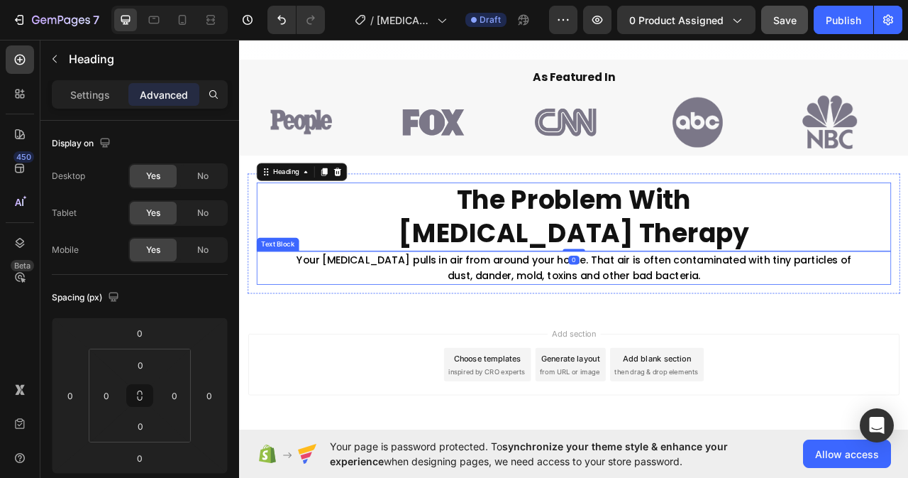
click at [908, 319] on p "Your [MEDICAL_DATA] pulls in air from around your home. That air is often conta…" at bounding box center [665, 331] width 805 height 40
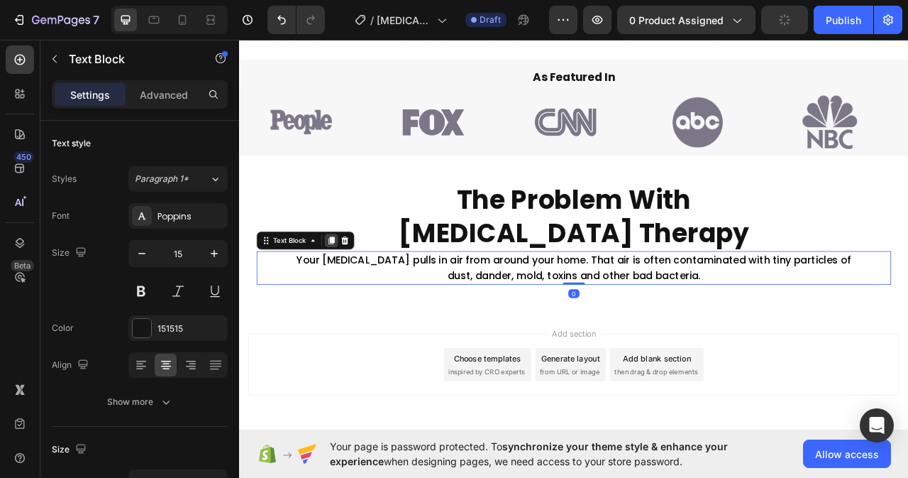
click at [353, 292] on icon at bounding box center [357, 297] width 8 height 10
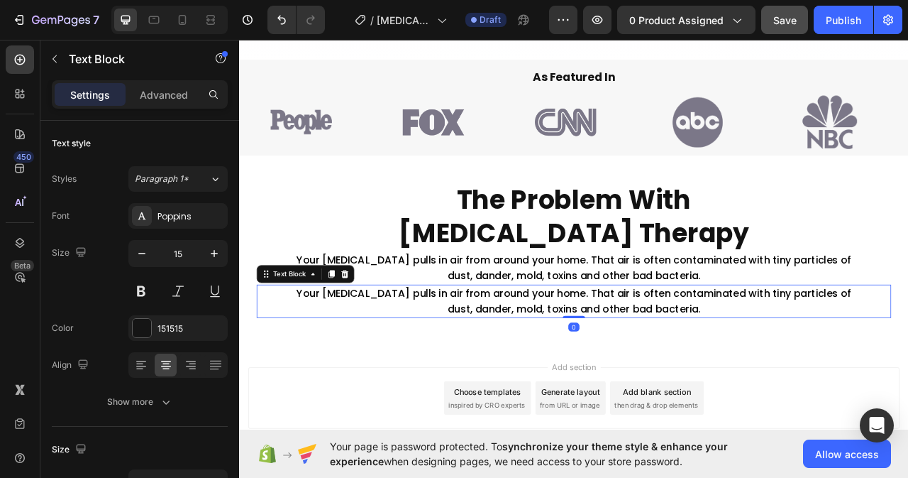
click at [822, 380] on p "Your [MEDICAL_DATA] pulls in air from around your home. That air is often conta…" at bounding box center [665, 373] width 805 height 40
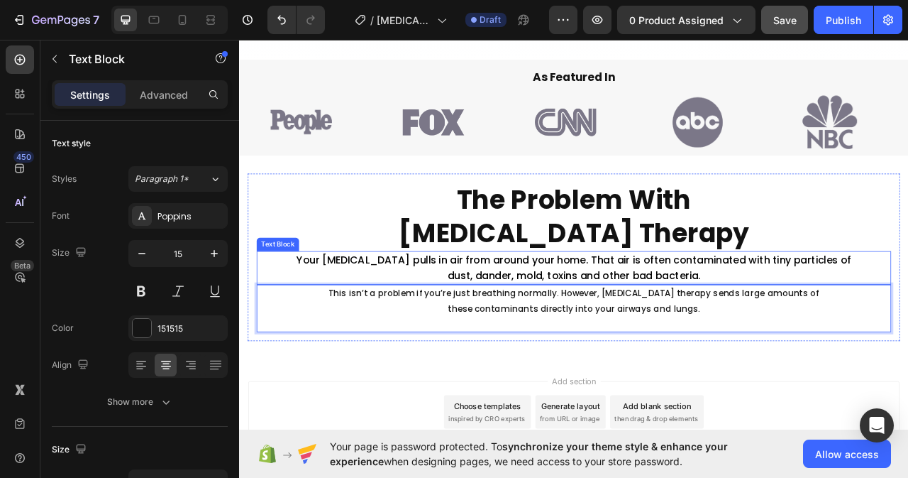
click at [763, 333] on span "dust, dander, mold, toxins and other bad bacteria." at bounding box center [665, 340] width 322 height 18
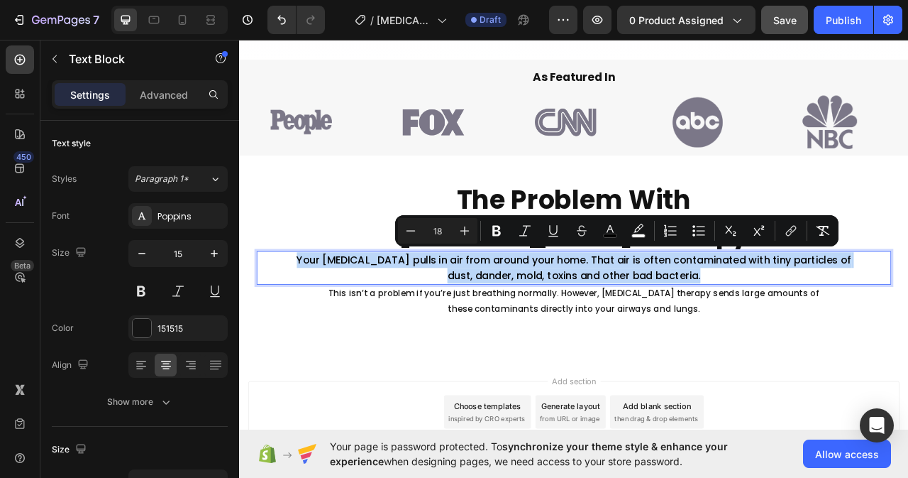
drag, startPoint x: 349, startPoint y: 312, endPoint x: 824, endPoint y: 339, distance: 475.5
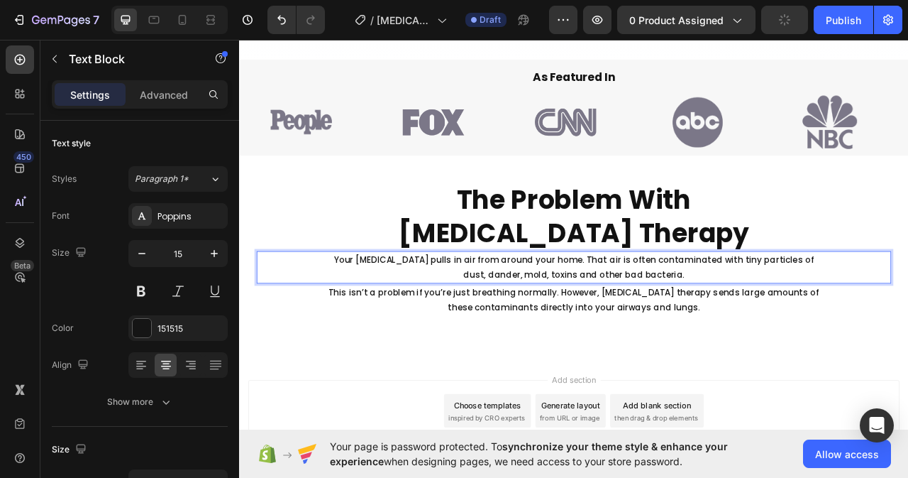
click at [682, 326] on p "Your [MEDICAL_DATA] pulls in air from around your home. That air is often conta…" at bounding box center [665, 330] width 805 height 38
click at [214, 256] on icon "button" at bounding box center [214, 253] width 14 height 14
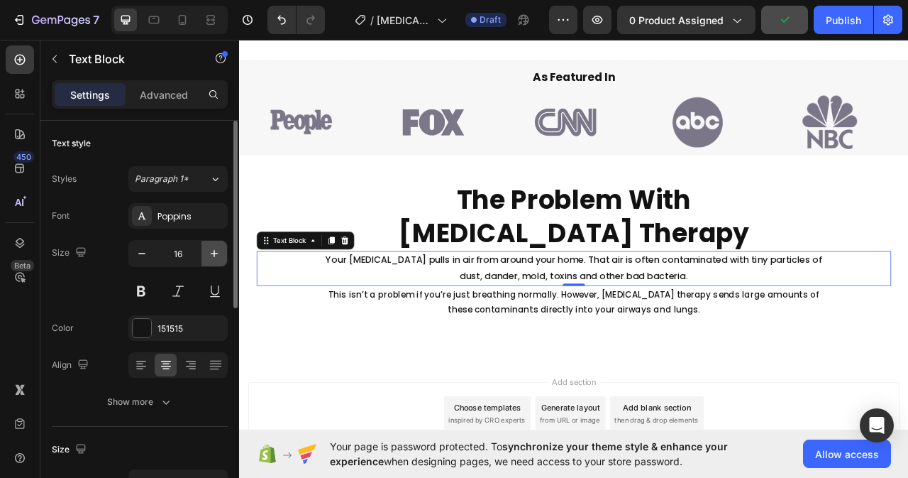
click at [214, 255] on icon "button" at bounding box center [214, 253] width 14 height 14
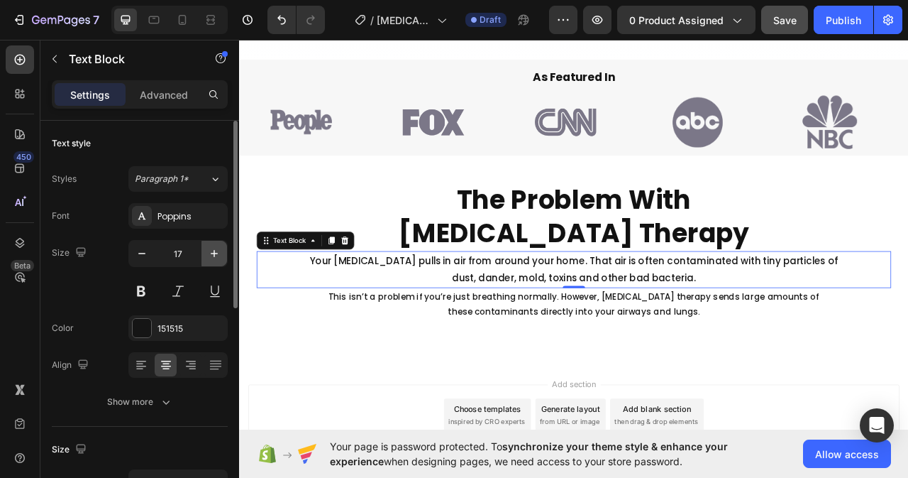
click at [214, 255] on icon "button" at bounding box center [214, 253] width 14 height 14
type input "18"
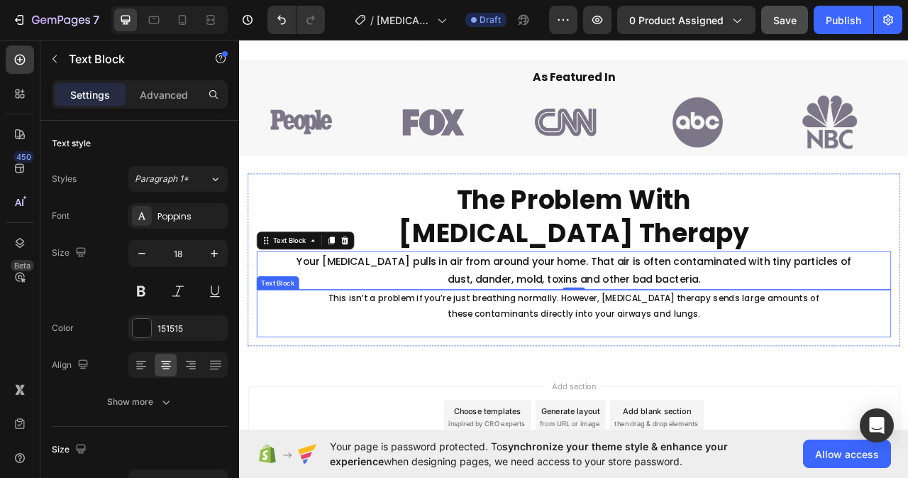
click at [545, 363] on p "This isn’t a problem if you’re just breathing normally. However, [MEDICAL_DATA]…" at bounding box center [665, 379] width 805 height 38
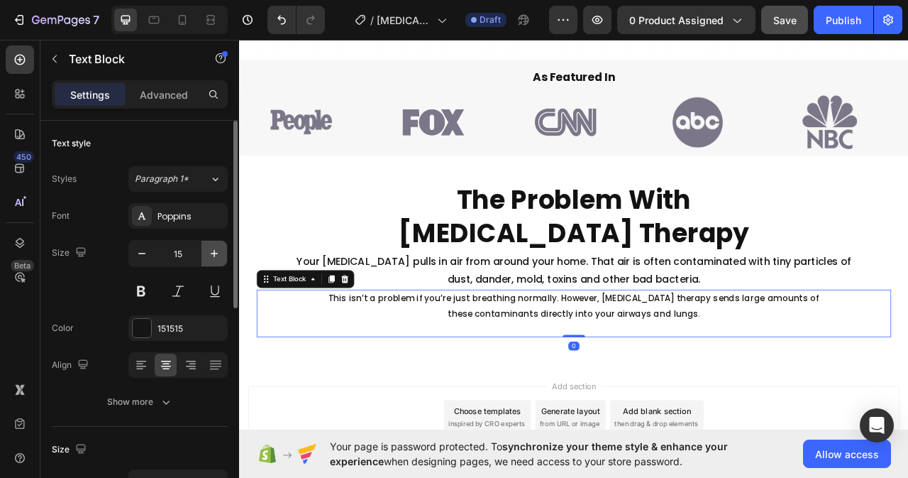
click at [211, 251] on icon "button" at bounding box center [214, 253] width 14 height 14
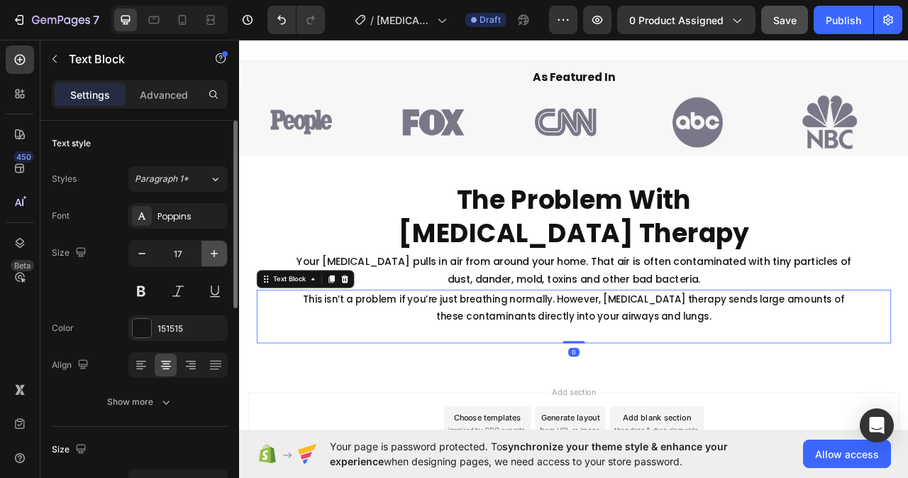
type input "18"
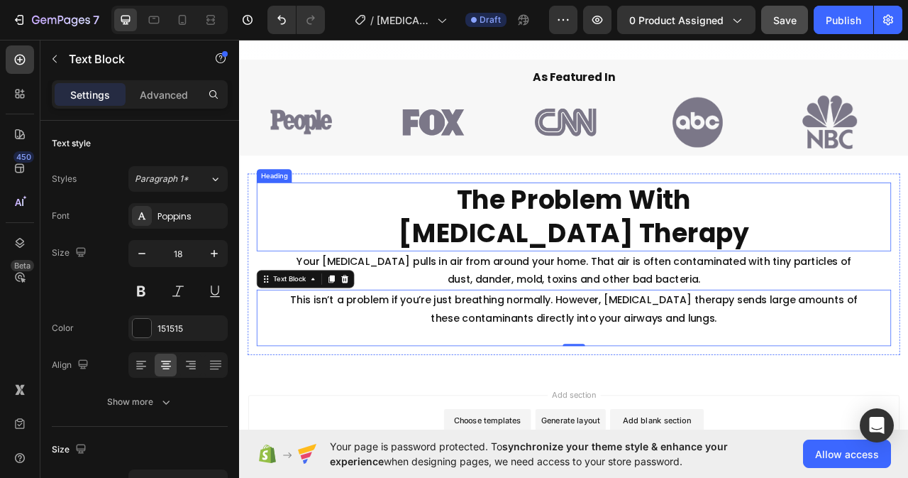
click at [352, 300] on h2 "The Problem With [MEDICAL_DATA] Therapy" at bounding box center [664, 266] width 807 height 88
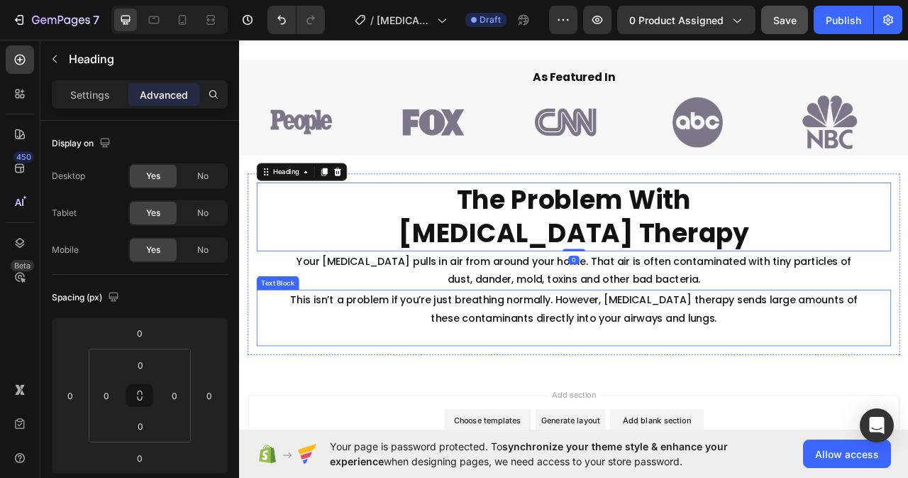
click at [519, 377] on p "This isn’t a problem if you’re just breathing normally. However, [MEDICAL_DATA]…" at bounding box center [665, 383] width 805 height 46
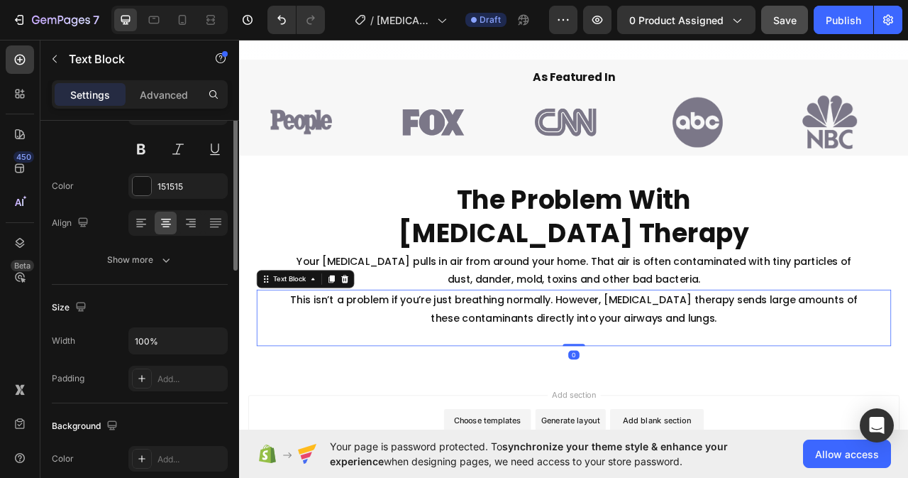
scroll to position [0, 0]
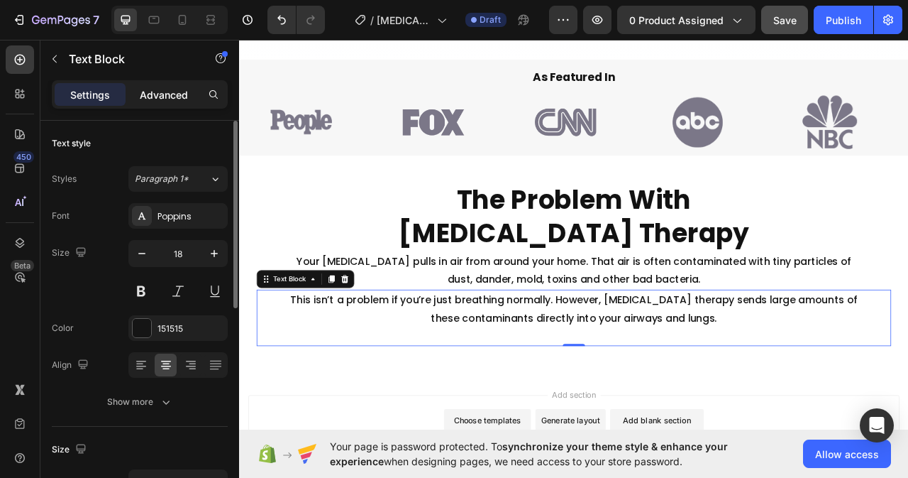
click at [164, 94] on p "Advanced" at bounding box center [164, 94] width 48 height 15
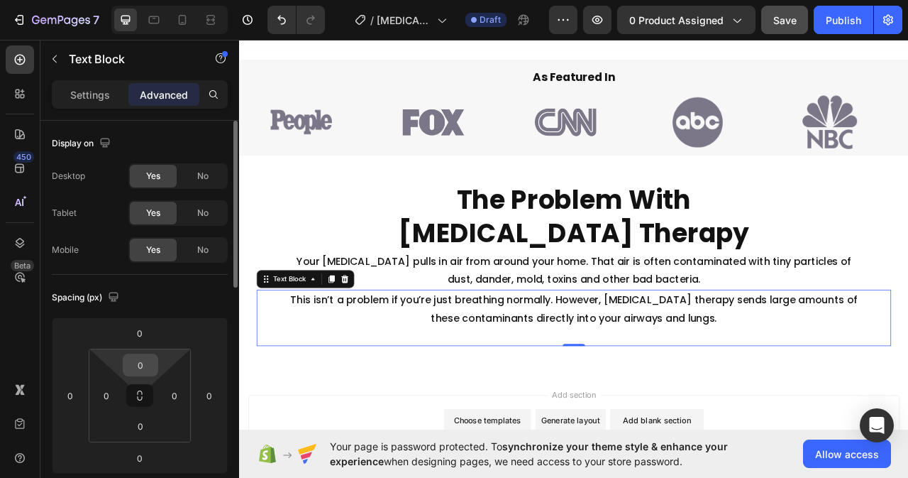
click at [142, 365] on input "0" at bounding box center [140, 364] width 28 height 21
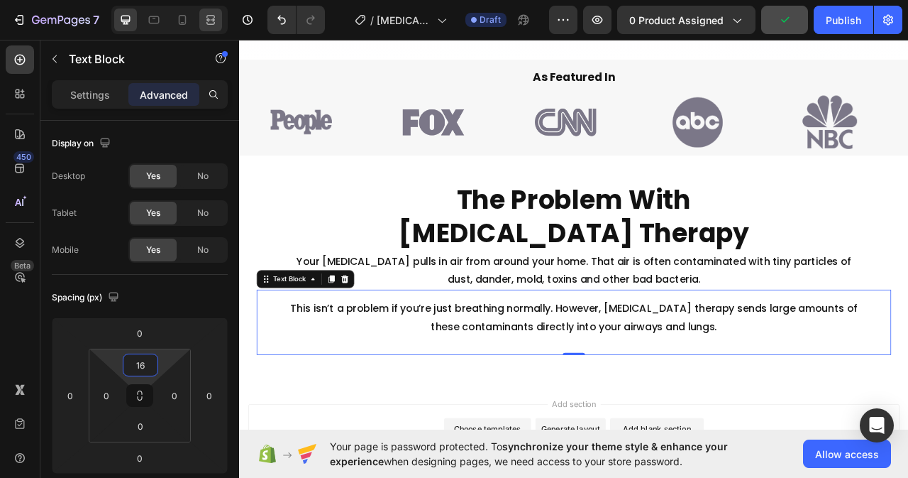
type input "16"
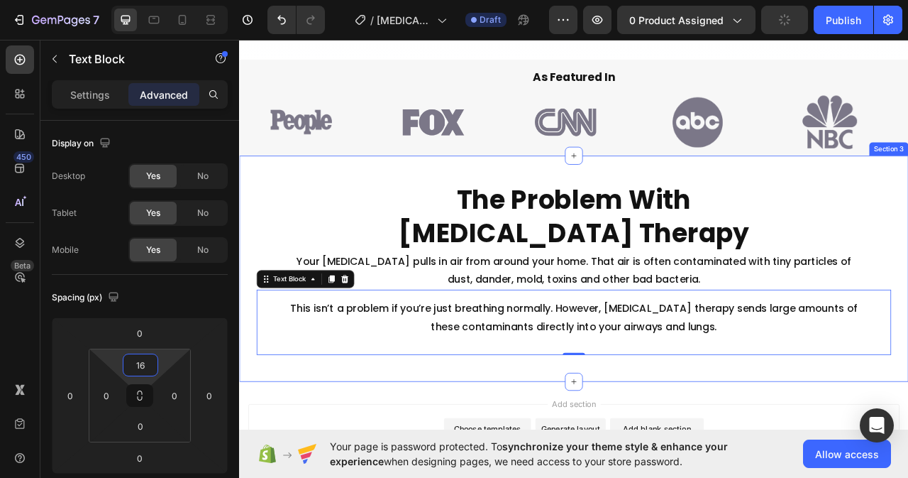
click at [708, 459] on div "The Problem With [MEDICAL_DATA] Therapy Heading Your [MEDICAL_DATA] pulls in ai…" at bounding box center [664, 332] width 851 height 288
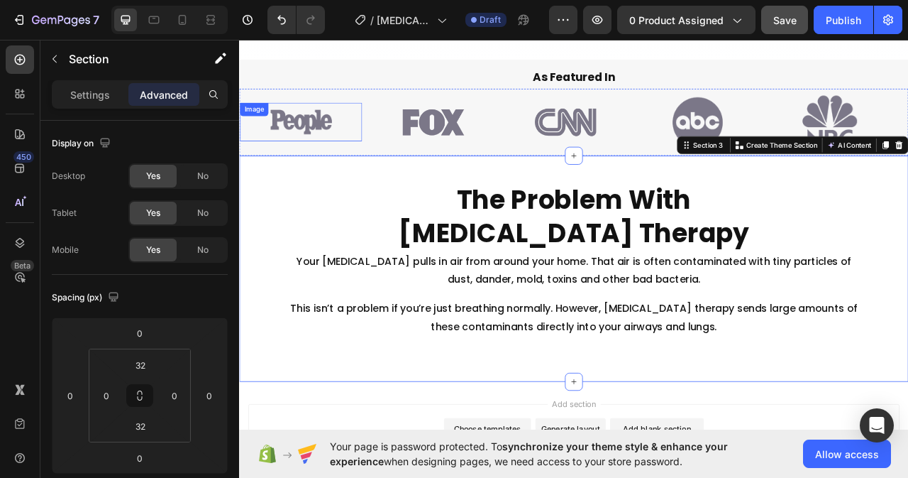
click at [342, 136] on img at bounding box center [318, 145] width 78 height 32
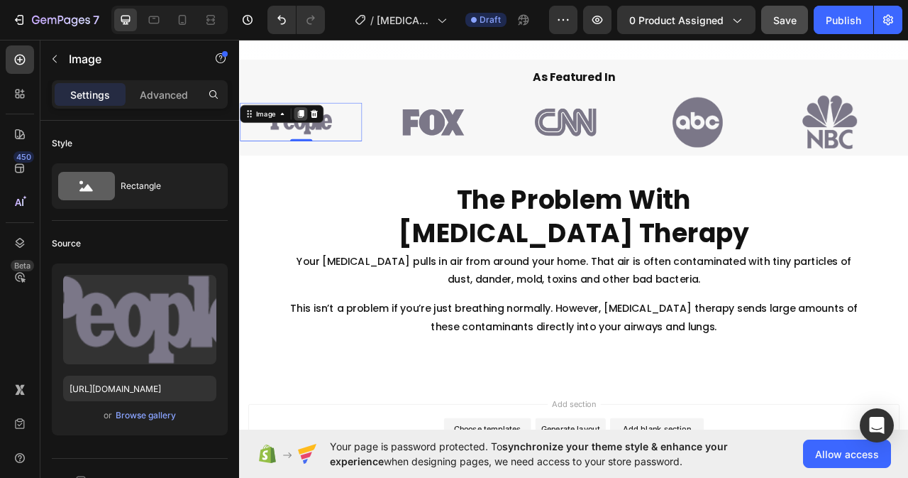
click at [316, 131] on icon at bounding box center [318, 136] width 8 height 10
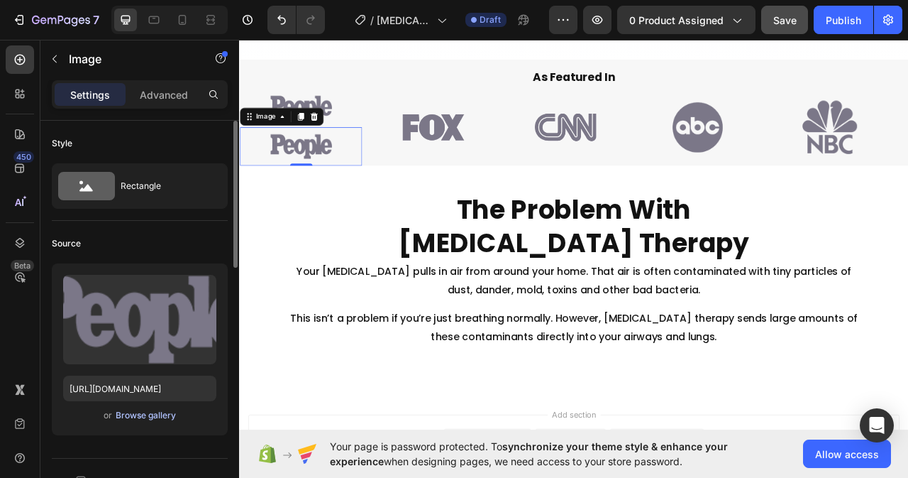
click at [165, 411] on div "Browse gallery" at bounding box center [146, 415] width 60 height 13
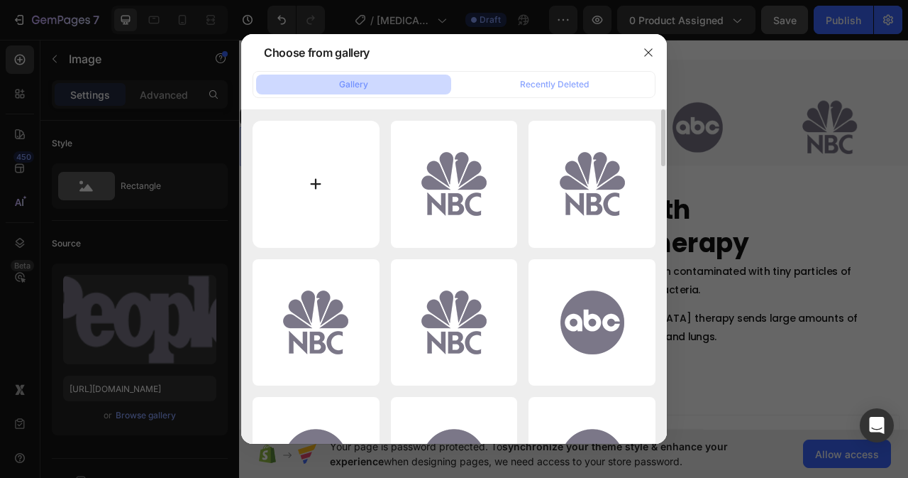
click at [317, 180] on input "file" at bounding box center [316, 184] width 127 height 127
click at [314, 174] on input "file" at bounding box center [316, 184] width 127 height 127
click at [318, 175] on input "file" at bounding box center [316, 184] width 127 height 127
type input "C:\fakepath\Web_Photo_Editor.jpg"
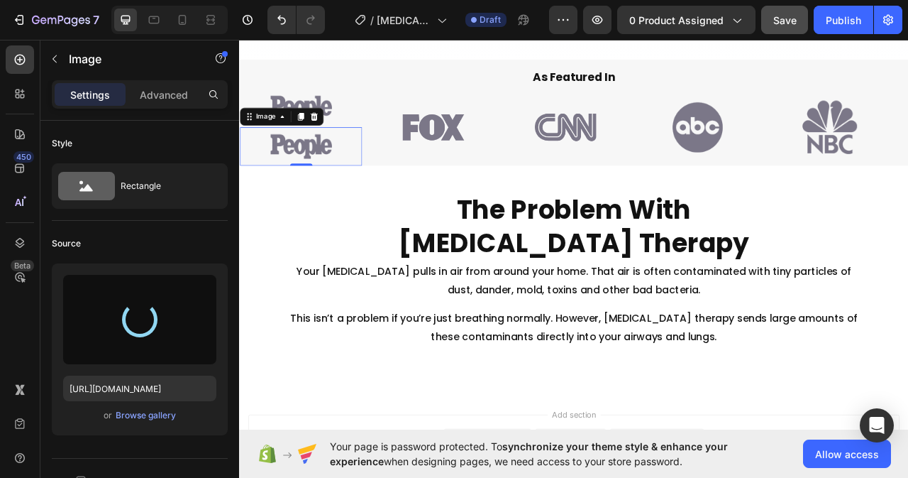
type input "[URL][DOMAIN_NAME]"
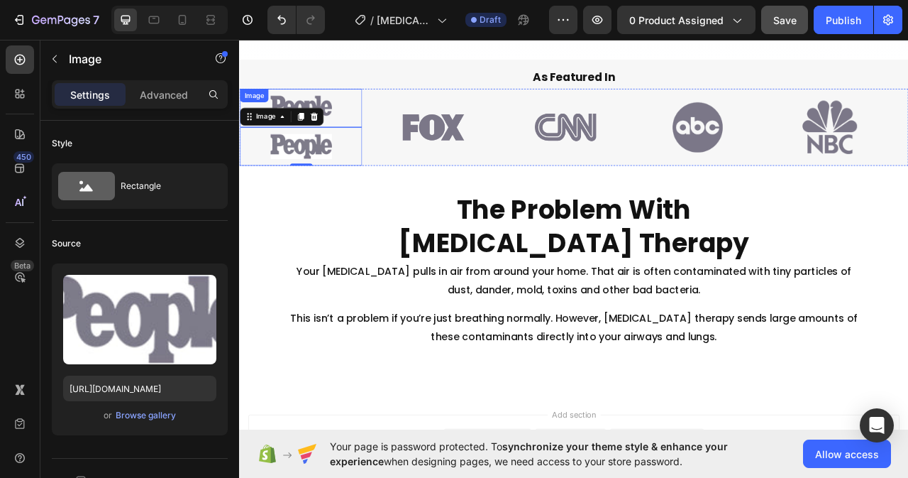
click at [366, 130] on div at bounding box center [317, 127] width 155 height 32
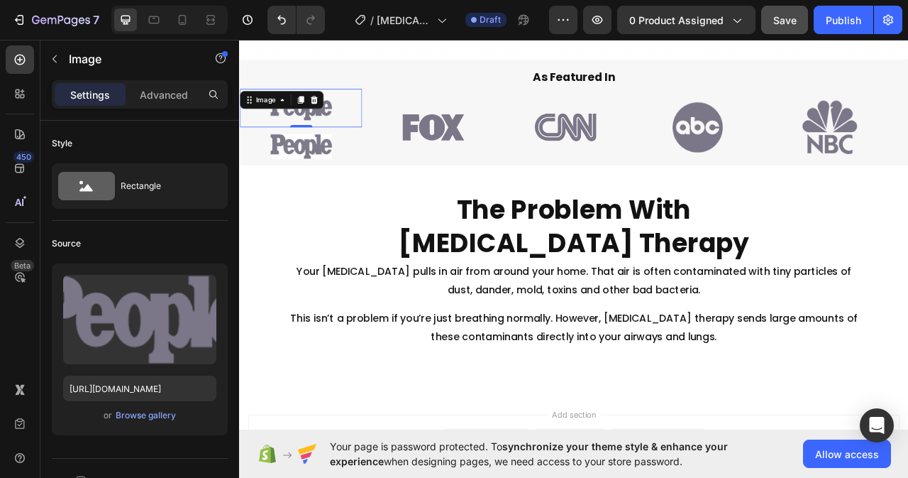
click at [364, 128] on div at bounding box center [317, 127] width 155 height 32
click at [336, 112] on icon at bounding box center [334, 117] width 9 height 10
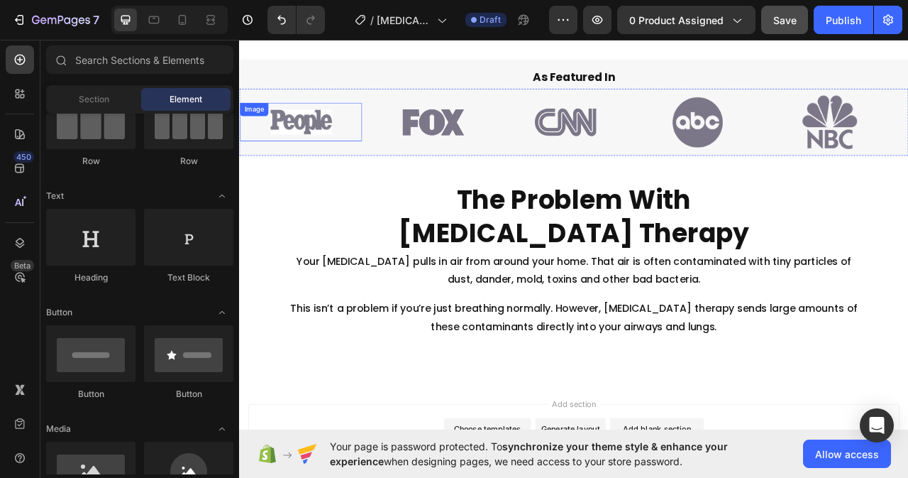
click at [308, 136] on img at bounding box center [318, 145] width 78 height 32
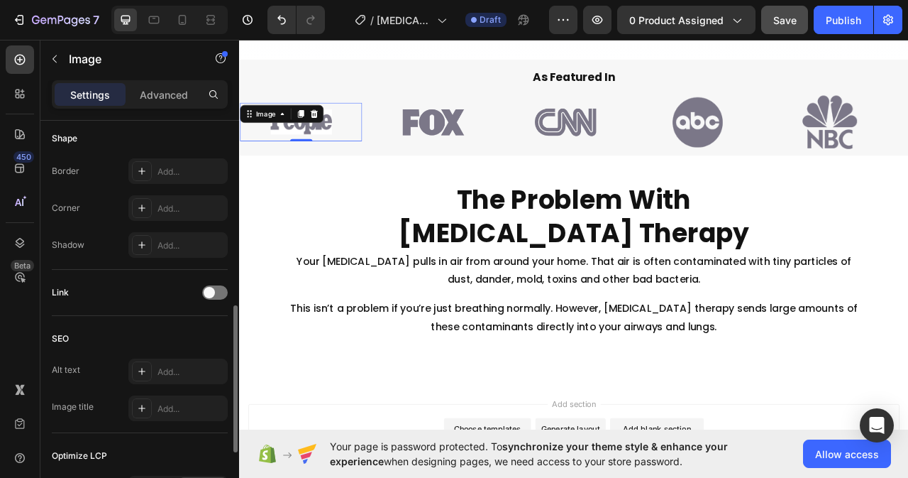
scroll to position [568, 0]
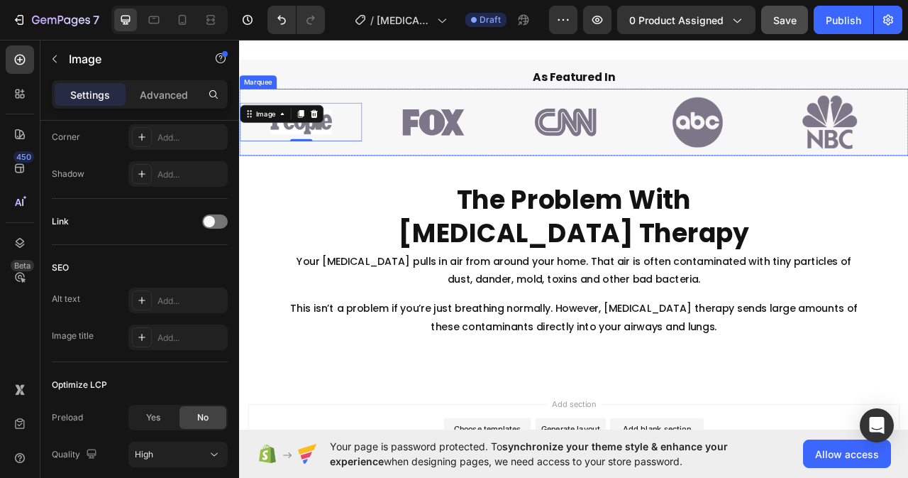
click at [379, 109] on div "Image 0 Image Image Image Image" at bounding box center [660, 145] width 841 height 85
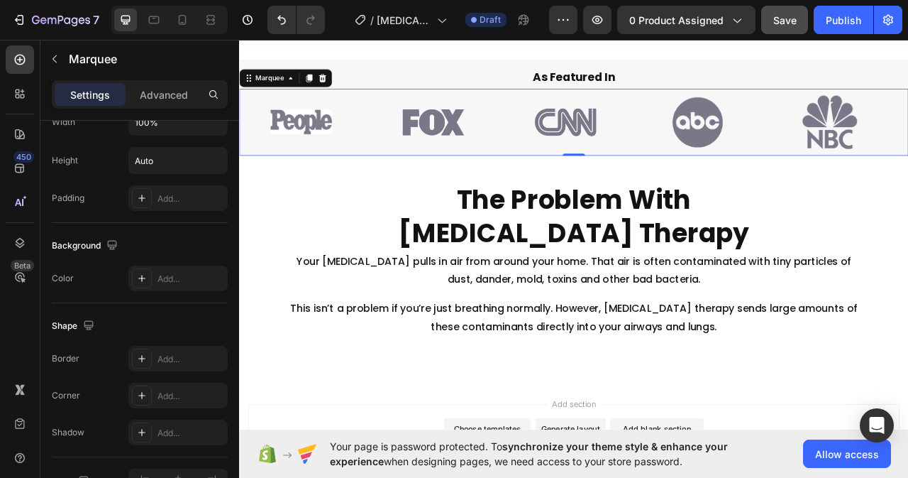
scroll to position [0, 0]
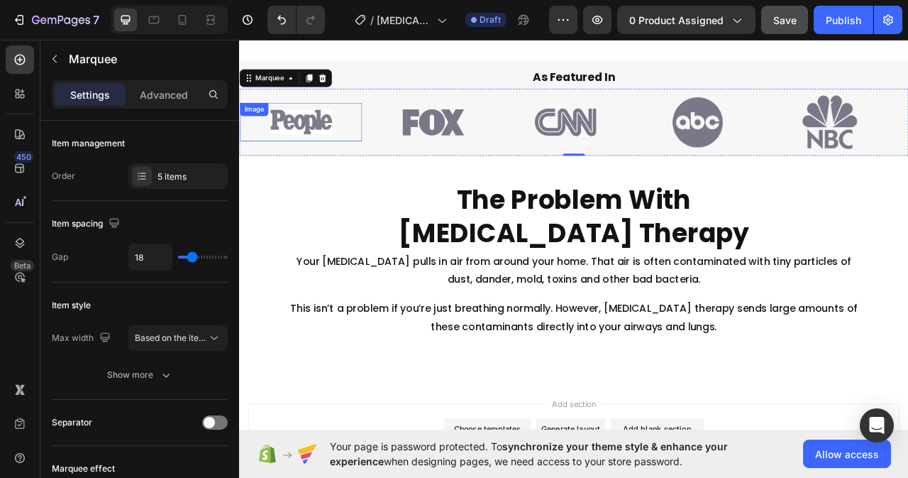
click at [382, 163] on div "Image" at bounding box center [317, 145] width 155 height 49
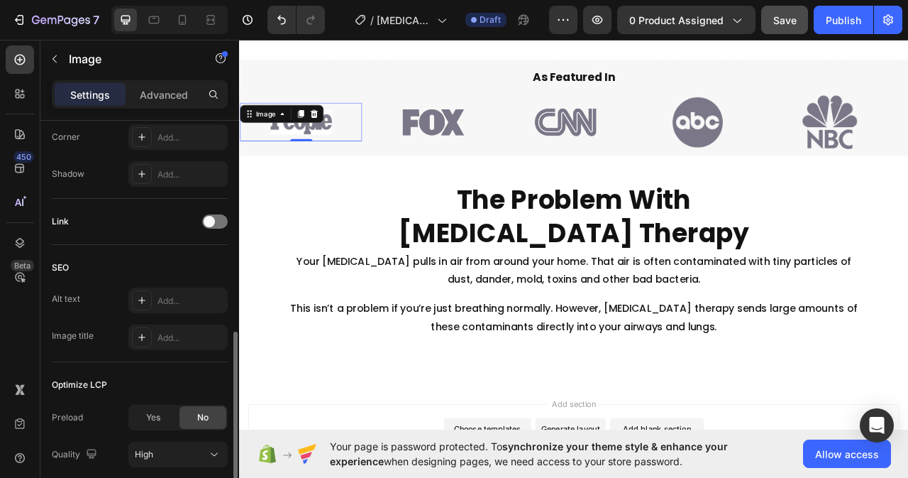
scroll to position [674, 0]
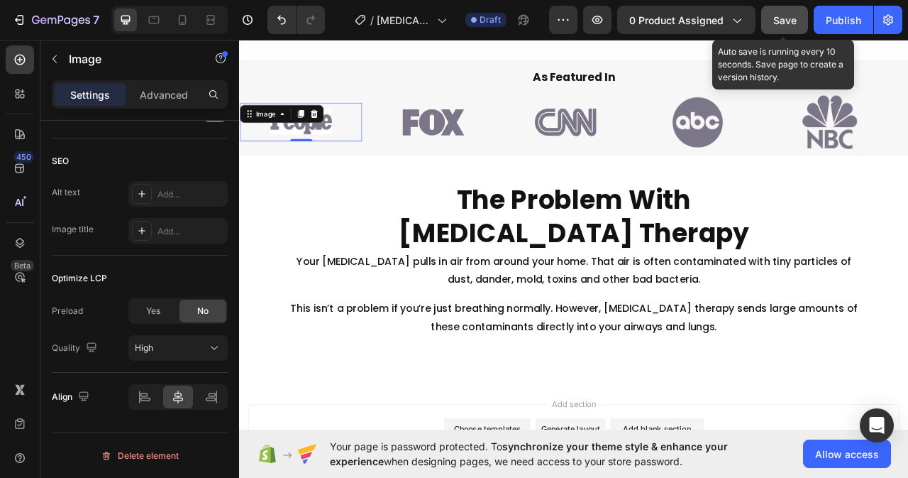
click at [788, 13] on div "Save" at bounding box center [784, 20] width 23 height 15
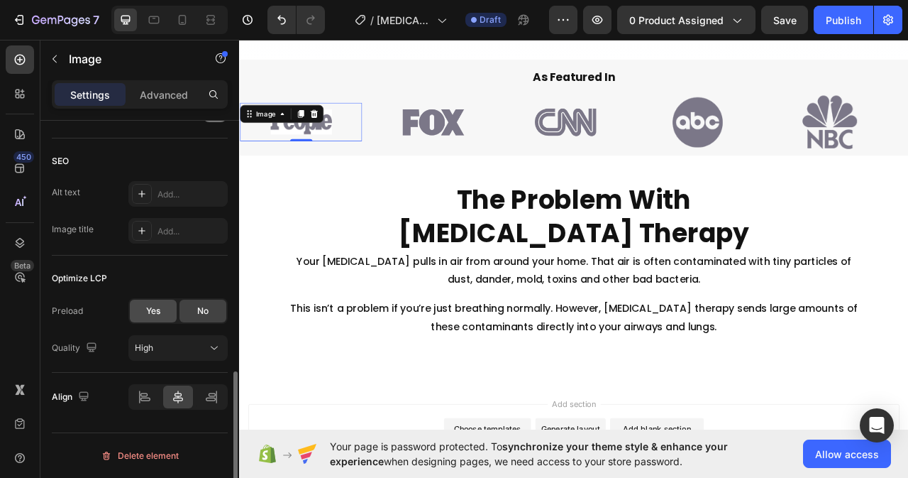
click at [144, 307] on div "Yes" at bounding box center [153, 310] width 47 height 23
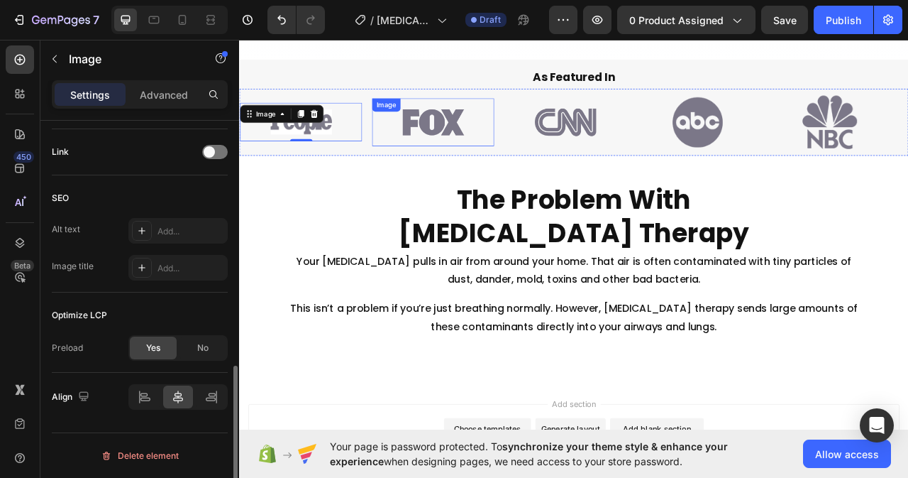
click at [492, 141] on img at bounding box center [486, 145] width 78 height 44
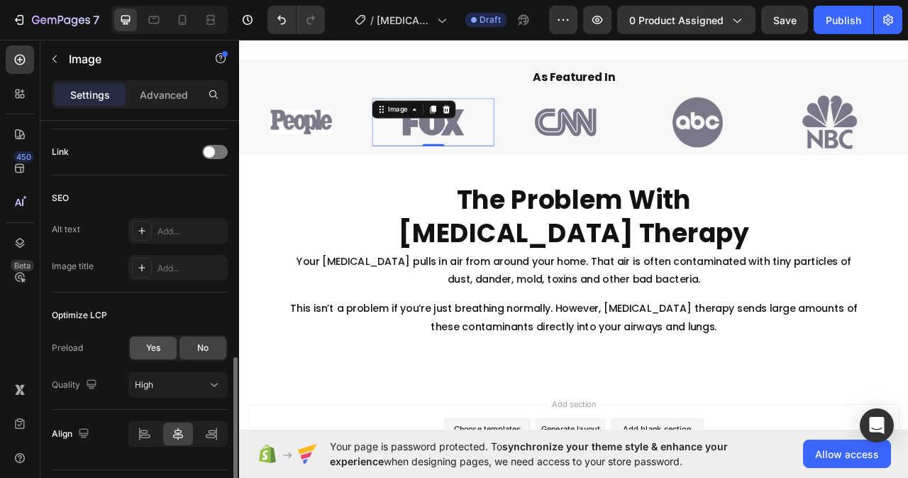
click at [148, 346] on span "Yes" at bounding box center [153, 347] width 14 height 13
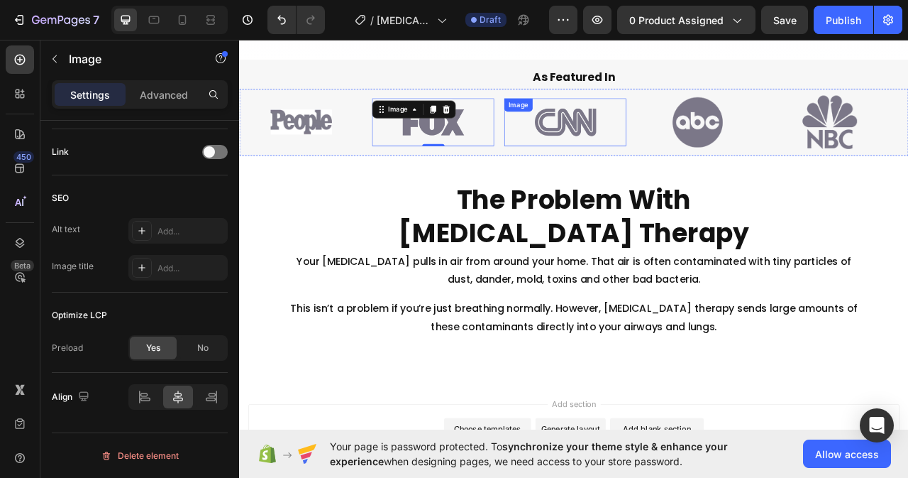
click at [630, 143] on img at bounding box center [654, 145] width 78 height 44
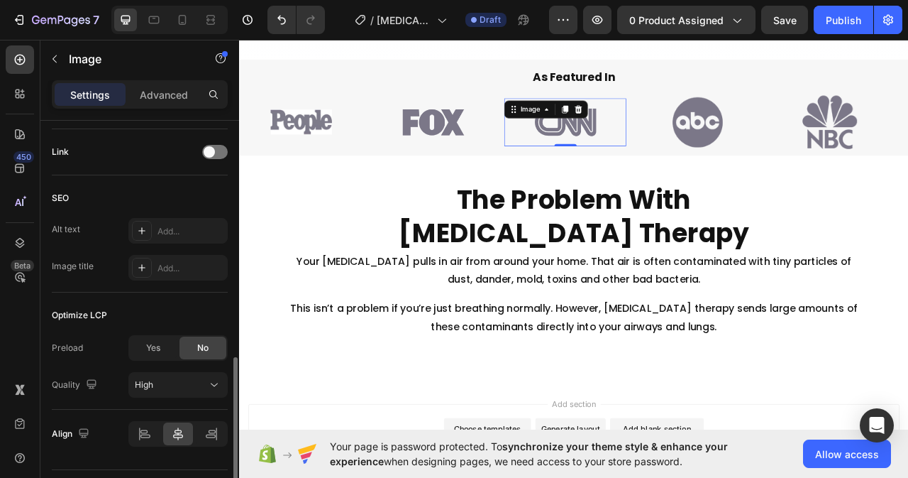
drag, startPoint x: 133, startPoint y: 345, endPoint x: 225, endPoint y: 331, distance: 92.5
click at [135, 345] on div "Yes" at bounding box center [153, 347] width 47 height 23
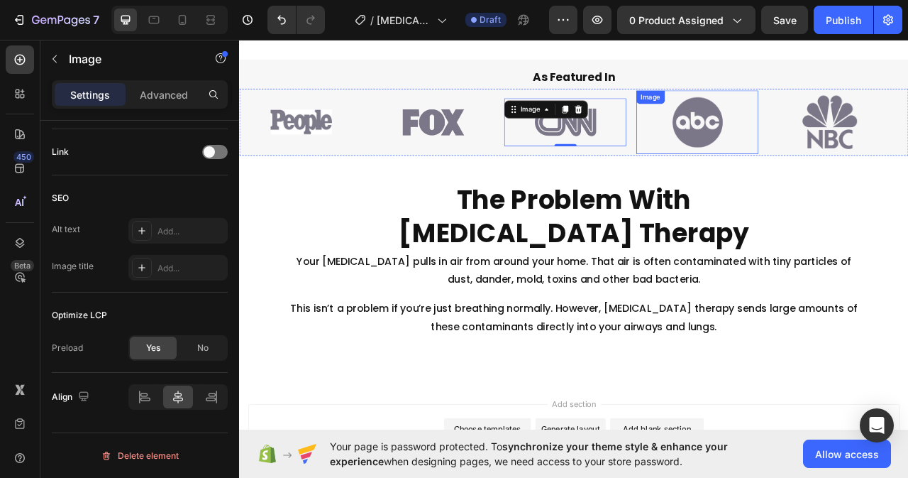
click at [805, 138] on img at bounding box center [822, 146] width 64 height 64
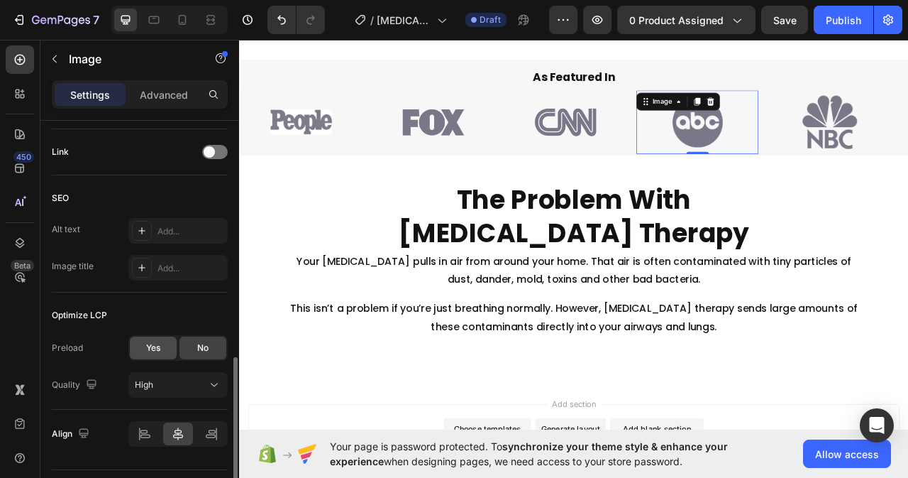
drag, startPoint x: 149, startPoint y: 343, endPoint x: 157, endPoint y: 343, distance: 7.8
click at [157, 343] on span "Yes" at bounding box center [153, 347] width 14 height 13
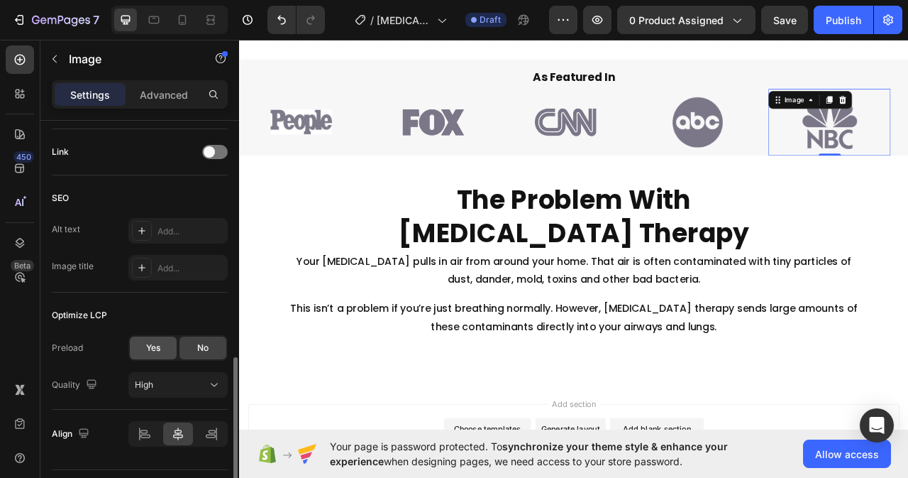
click at [165, 351] on div "Yes" at bounding box center [153, 347] width 47 height 23
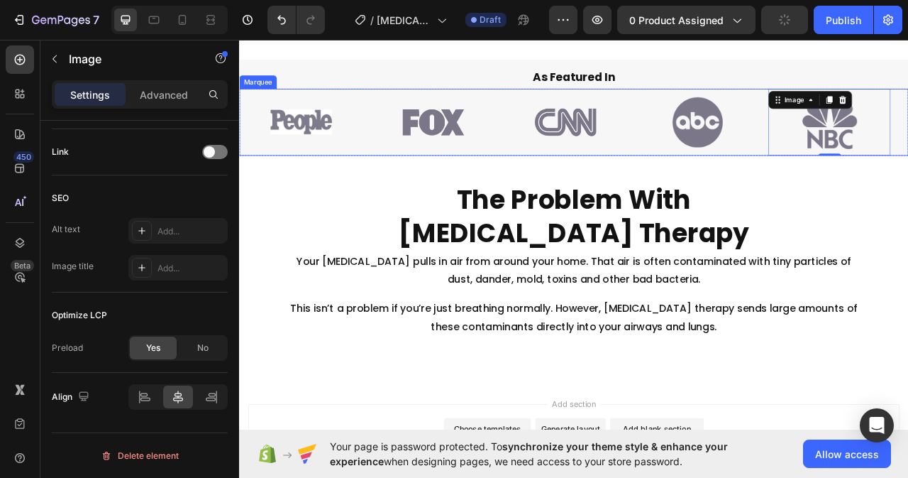
click at [471, 181] on div "Image Image Image Image Image 0" at bounding box center [660, 145] width 841 height 85
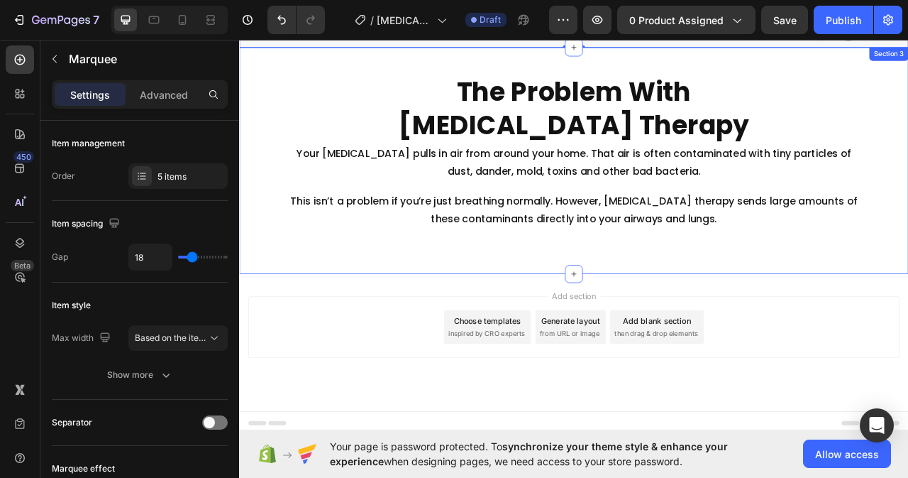
scroll to position [456, 0]
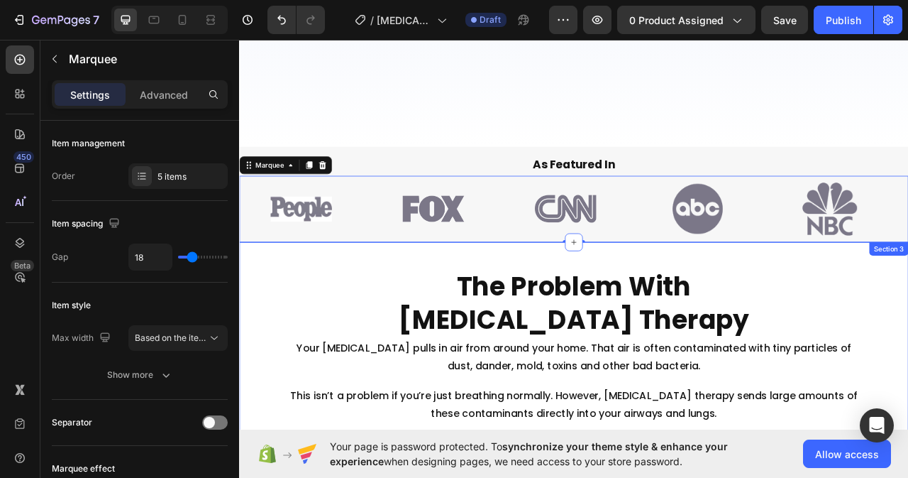
click at [349, 250] on div "Image Image Image Image Image" at bounding box center [660, 256] width 841 height 85
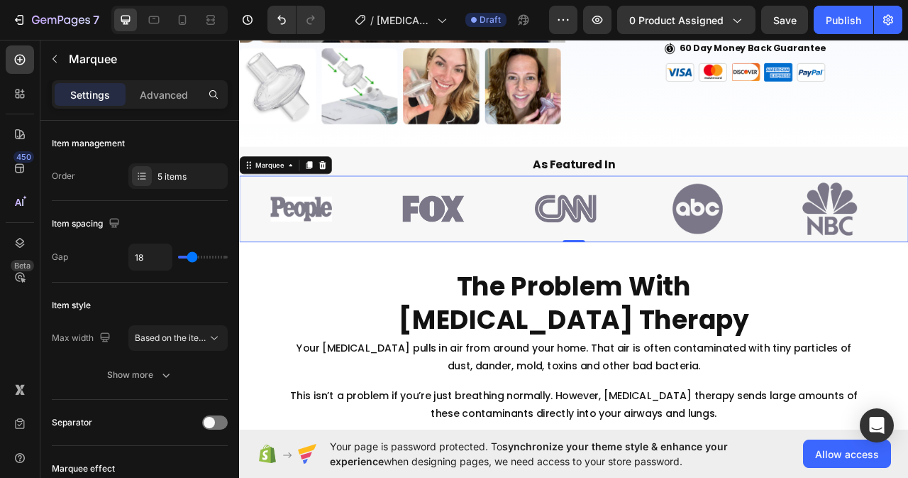
click at [324, 211] on div "Marquee" at bounding box center [298, 200] width 118 height 23
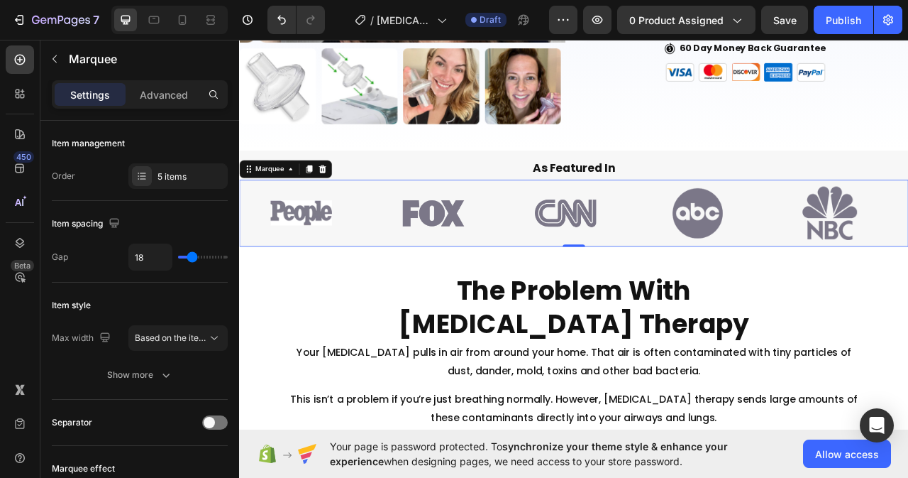
scroll to position [420, 0]
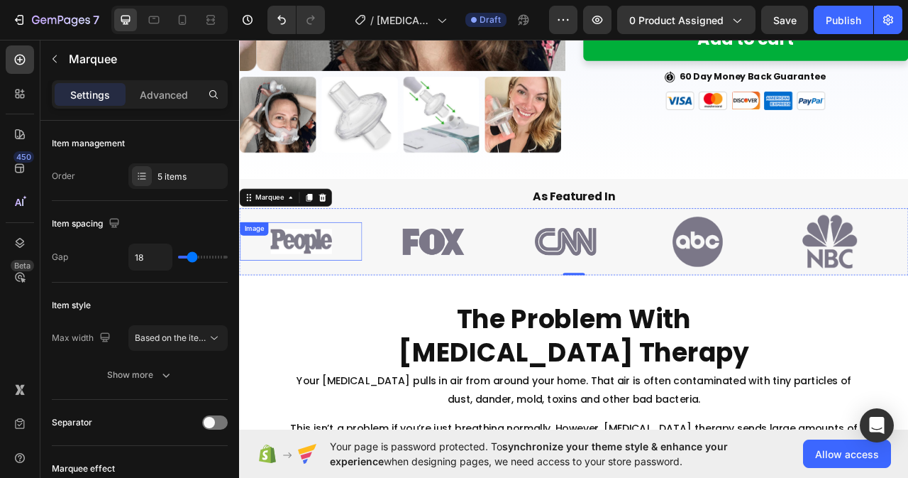
click at [314, 300] on img at bounding box center [318, 297] width 78 height 32
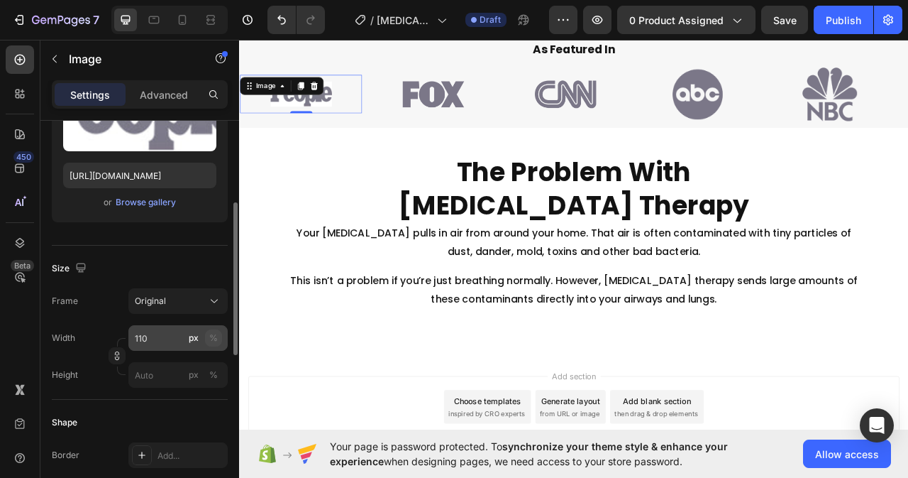
scroll to position [522, 0]
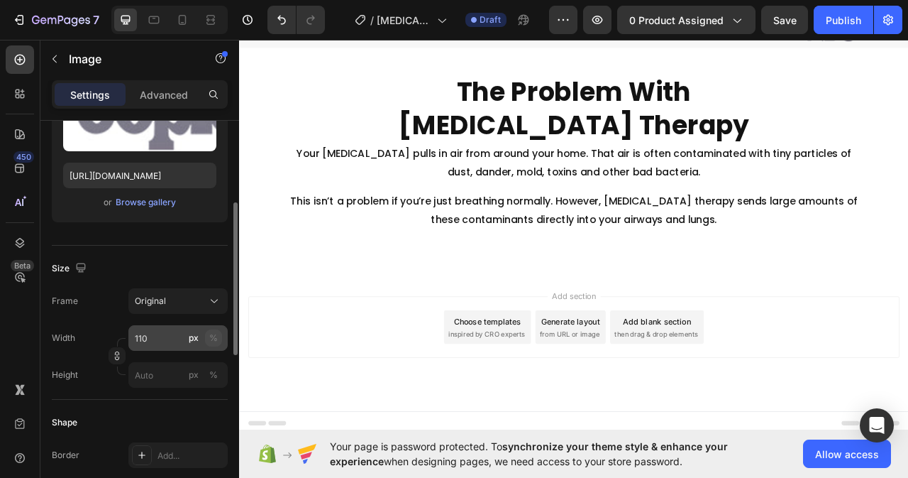
click at [211, 338] on div "%" at bounding box center [213, 337] width 9 height 13
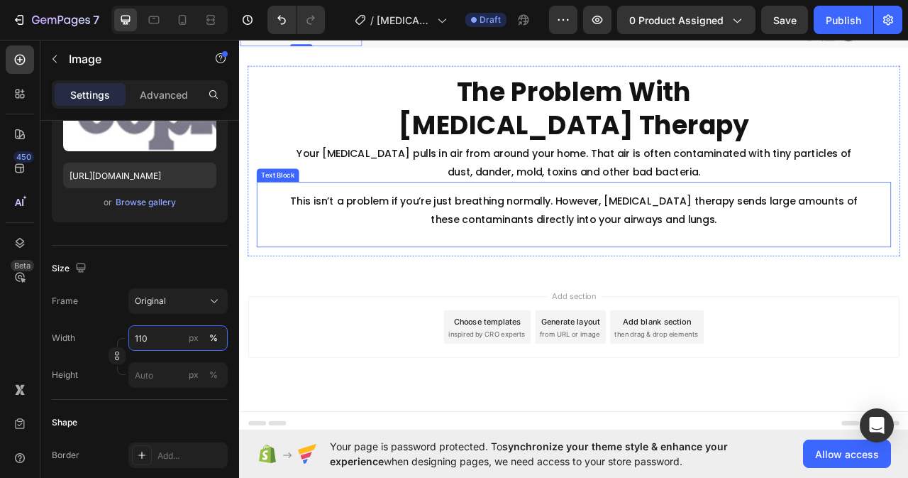
scroll to position [431, 0]
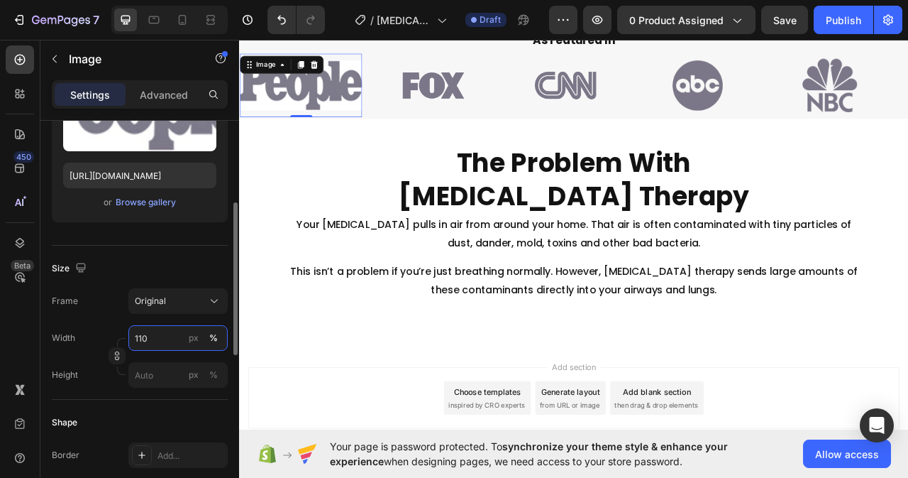
click at [155, 338] on input "110" at bounding box center [177, 338] width 99 height 26
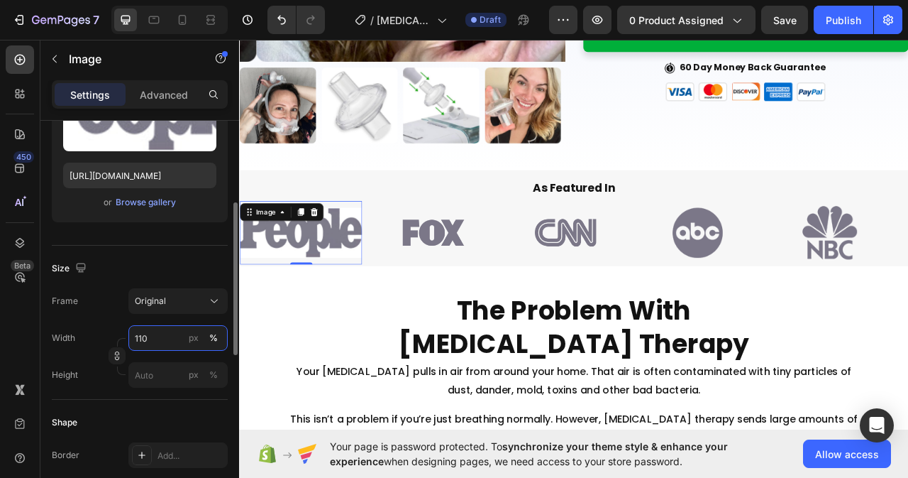
scroll to position [309, 0]
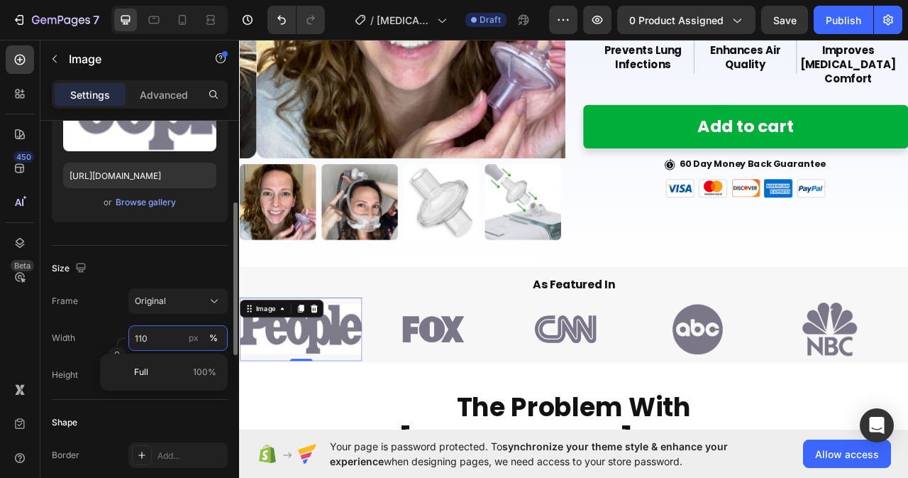
click at [147, 339] on input "110" at bounding box center [177, 338] width 99 height 26
click at [148, 337] on input "110" at bounding box center [177, 338] width 99 height 26
type input "100"
click at [157, 376] on input "px %" at bounding box center [177, 375] width 99 height 26
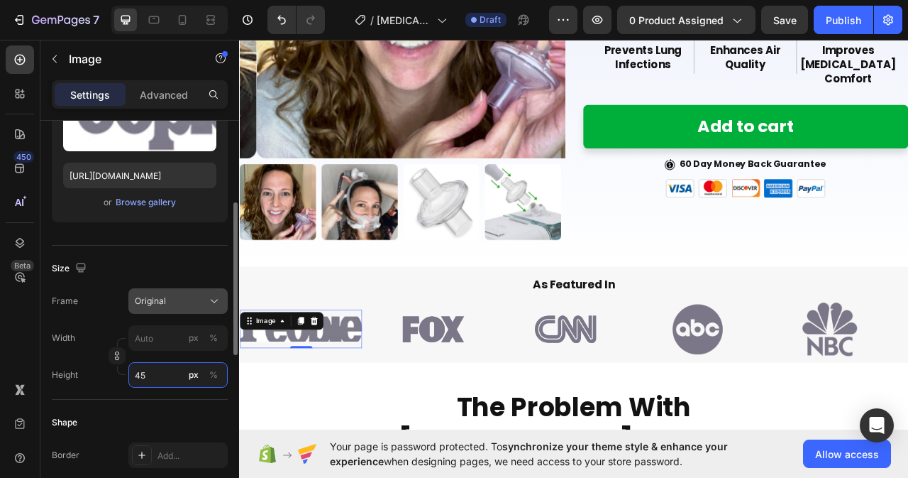
type input "45"
click at [212, 302] on icon at bounding box center [214, 301] width 14 height 14
click at [97, 290] on div "Frame Original" at bounding box center [140, 301] width 176 height 26
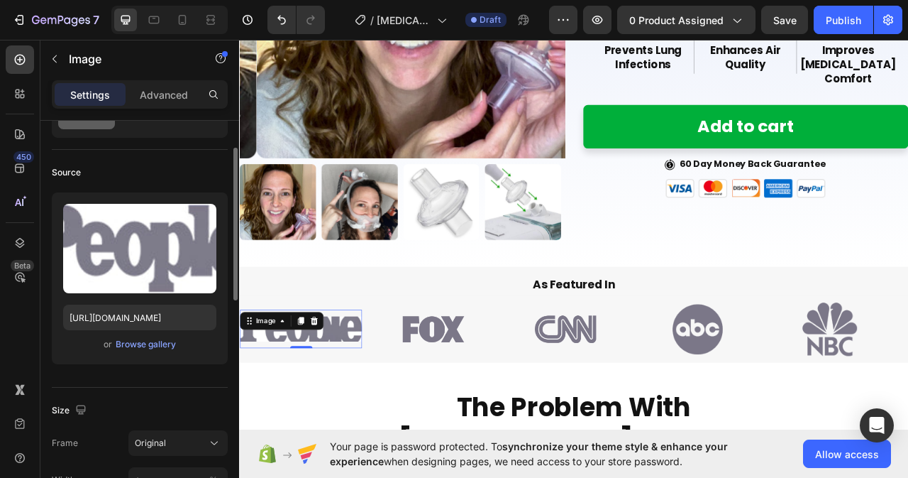
scroll to position [0, 0]
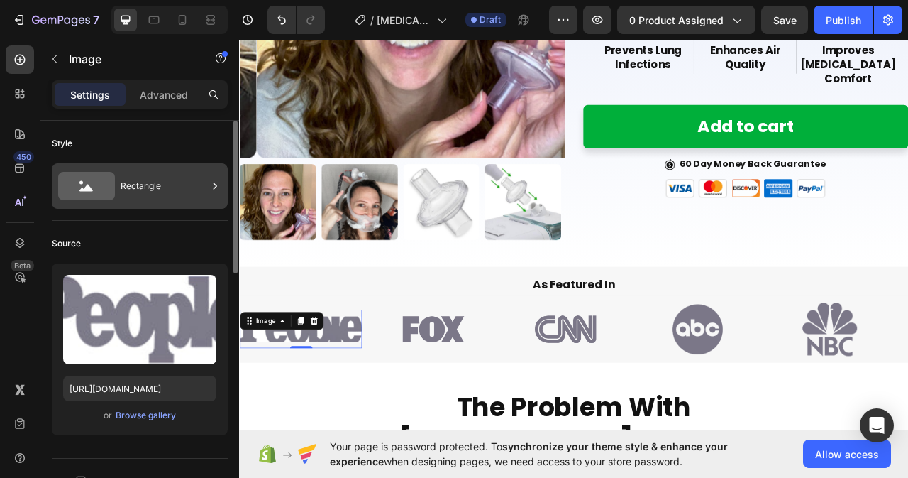
click at [206, 182] on div "Rectangle" at bounding box center [164, 186] width 87 height 33
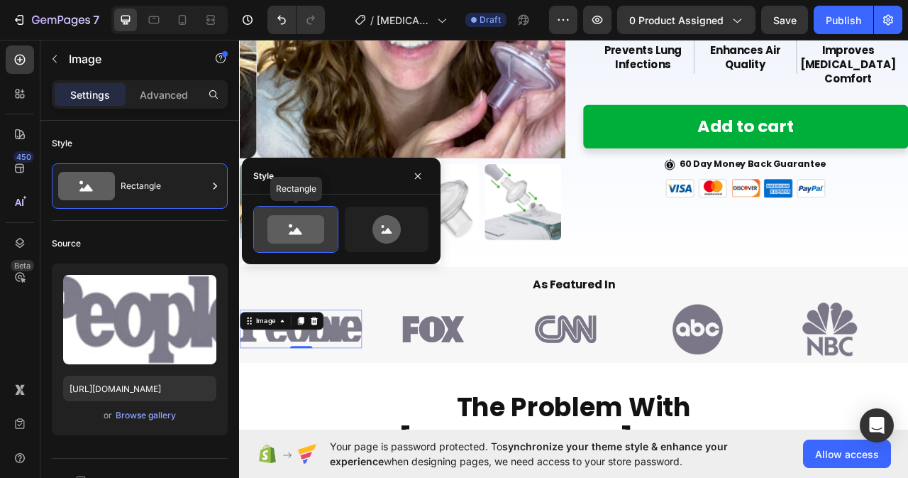
click at [279, 239] on icon at bounding box center [295, 229] width 57 height 28
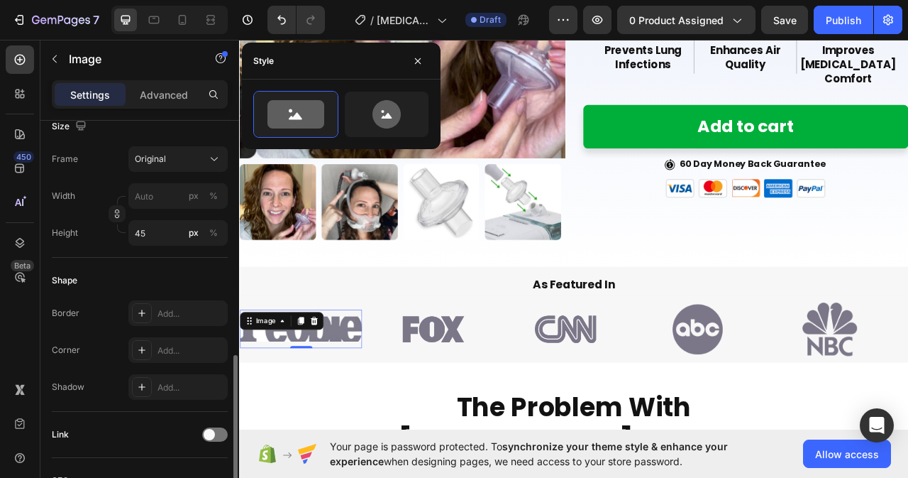
scroll to position [426, 0]
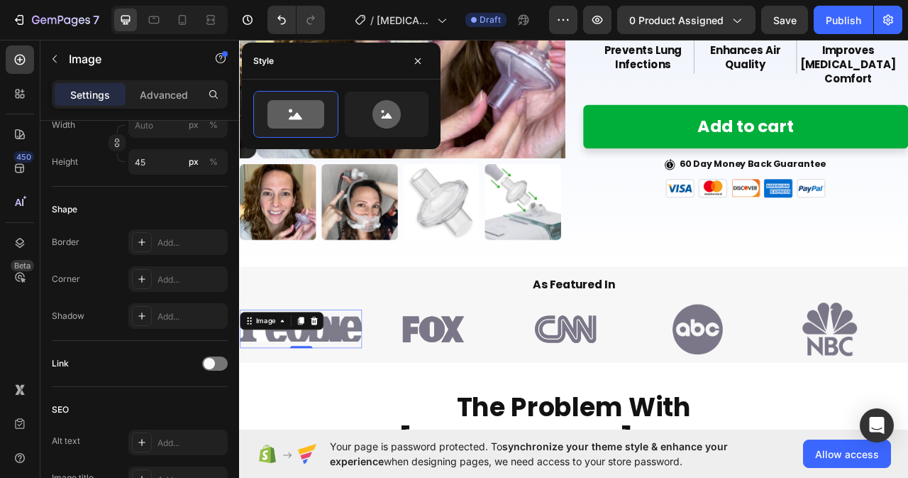
click at [375, 384] on div "Image 0" at bounding box center [317, 408] width 155 height 49
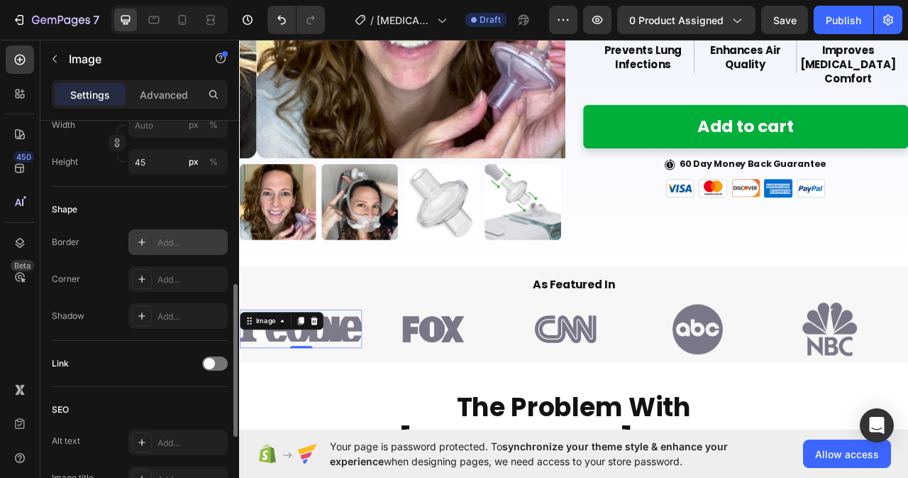
scroll to position [284, 0]
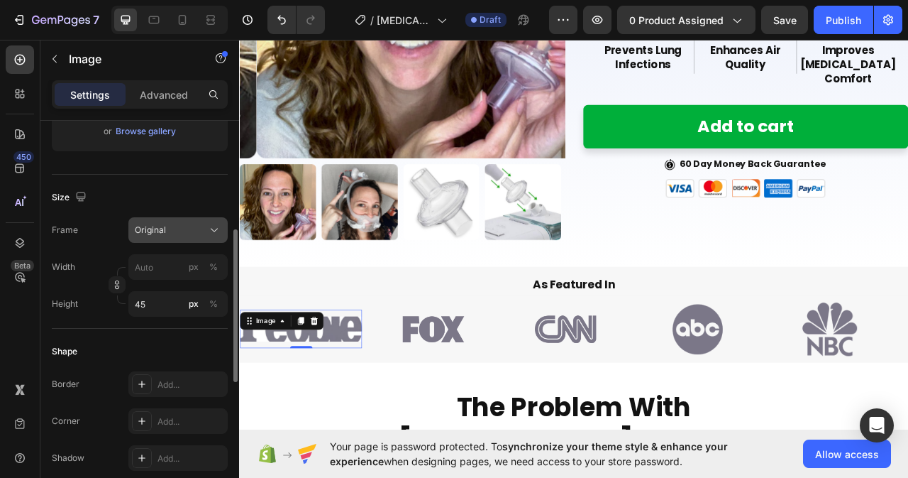
click at [214, 232] on icon at bounding box center [214, 230] width 14 height 14
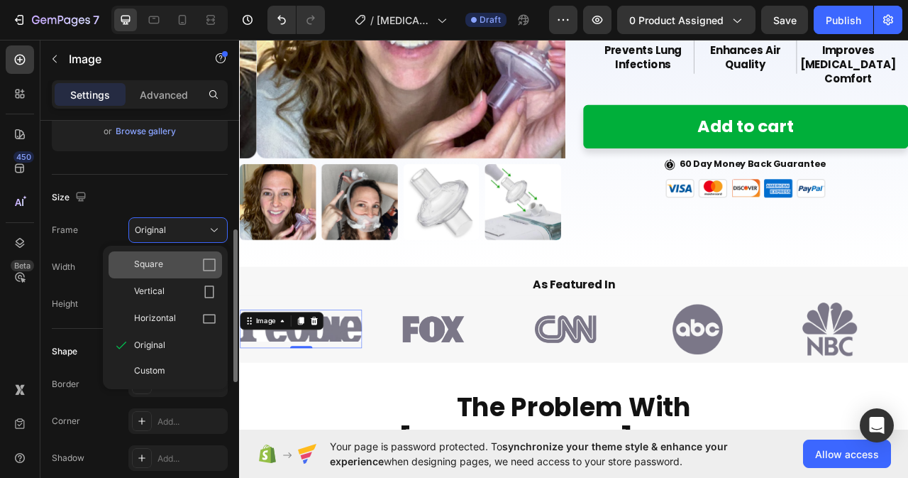
click at [173, 267] on div "Square" at bounding box center [175, 265] width 82 height 14
type input "45"
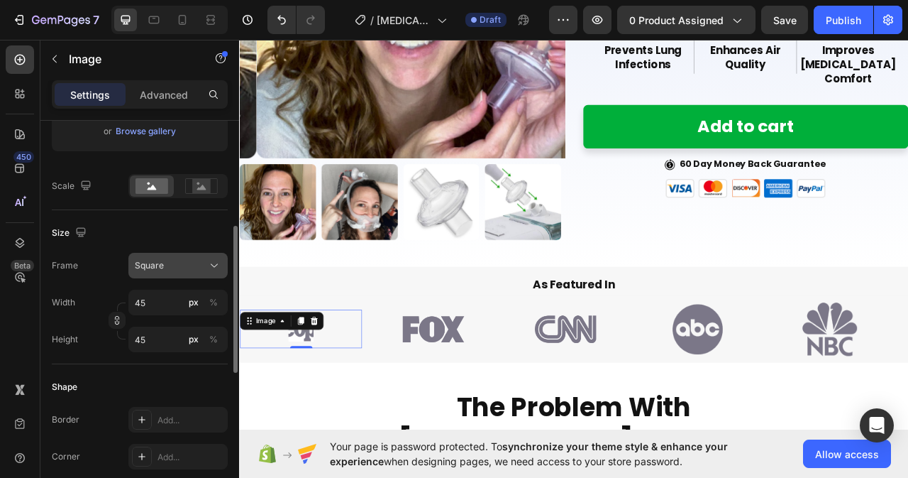
click at [214, 261] on icon at bounding box center [214, 265] width 14 height 14
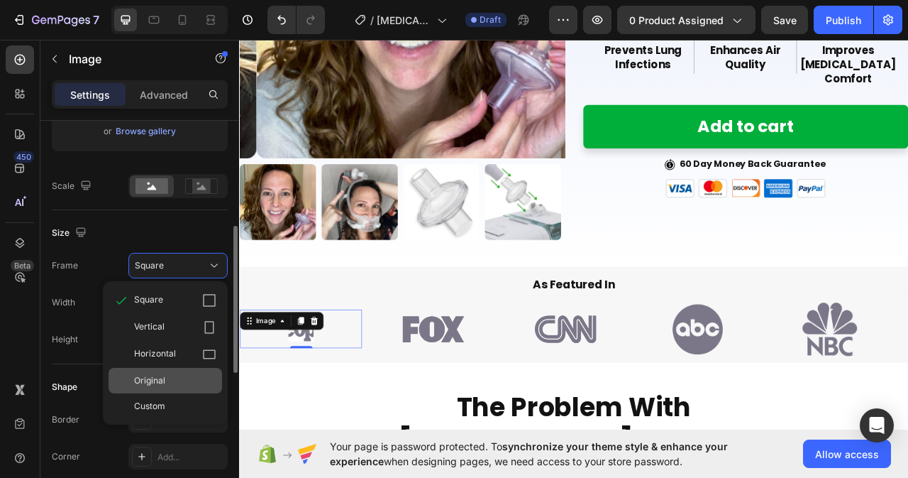
click at [148, 377] on span "Original" at bounding box center [149, 380] width 31 height 13
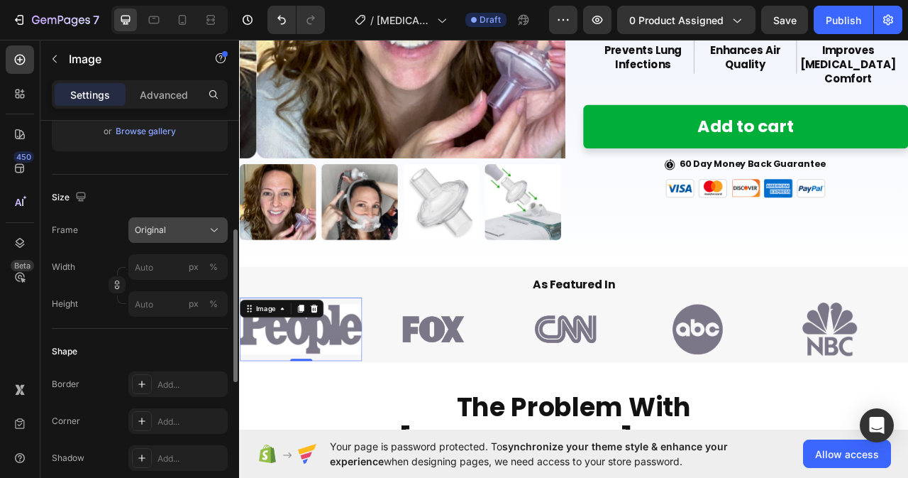
click at [195, 232] on div "Original" at bounding box center [170, 230] width 70 height 13
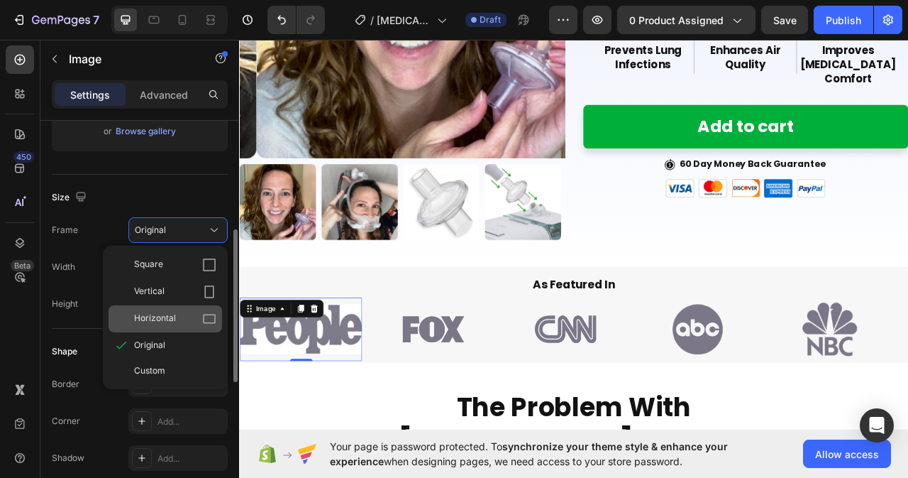
click at [160, 315] on span "Horizontal" at bounding box center [155, 318] width 42 height 14
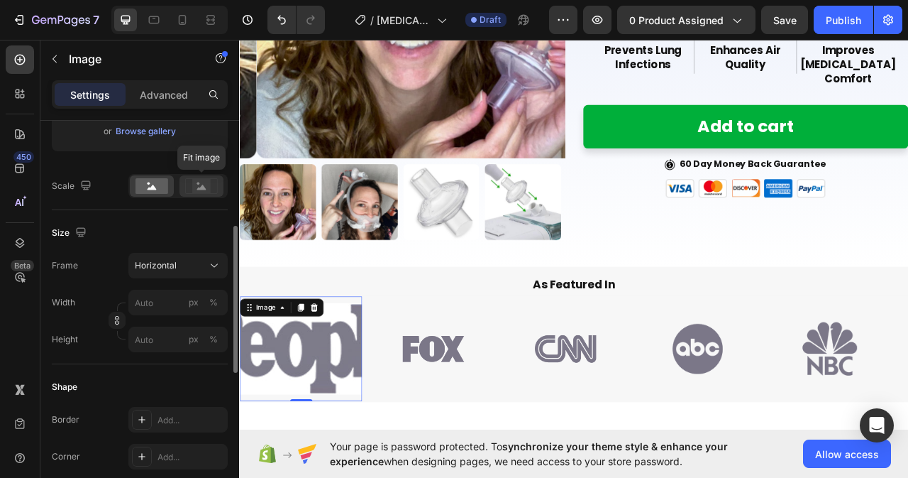
click at [198, 186] on rect at bounding box center [201, 186] width 18 height 14
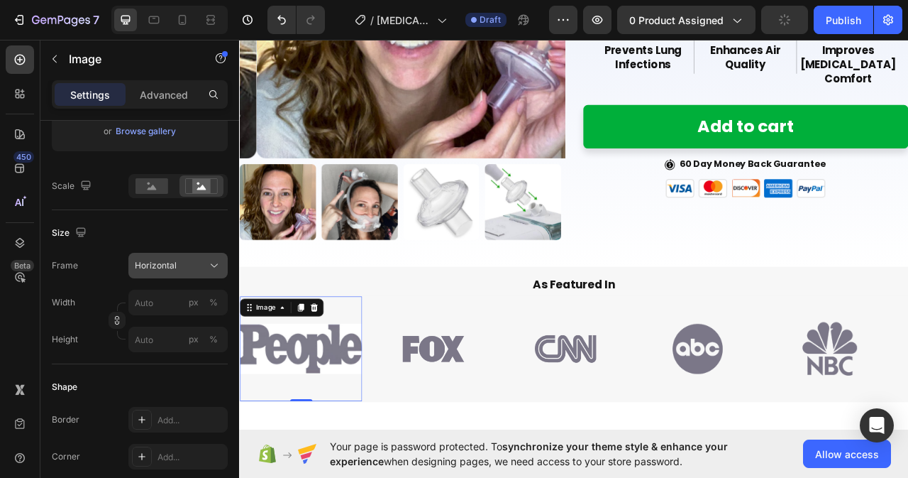
click at [201, 263] on div "Horizontal" at bounding box center [170, 265] width 70 height 13
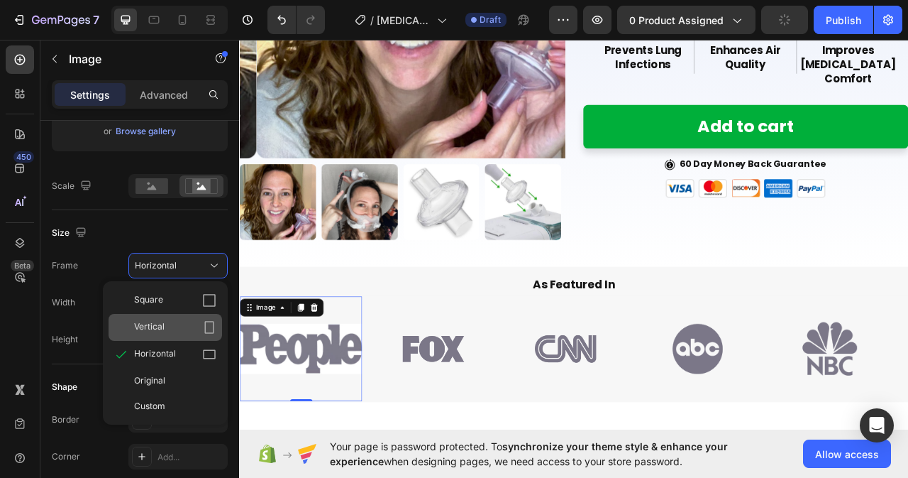
click at [158, 330] on span "Vertical" at bounding box center [149, 327] width 31 height 14
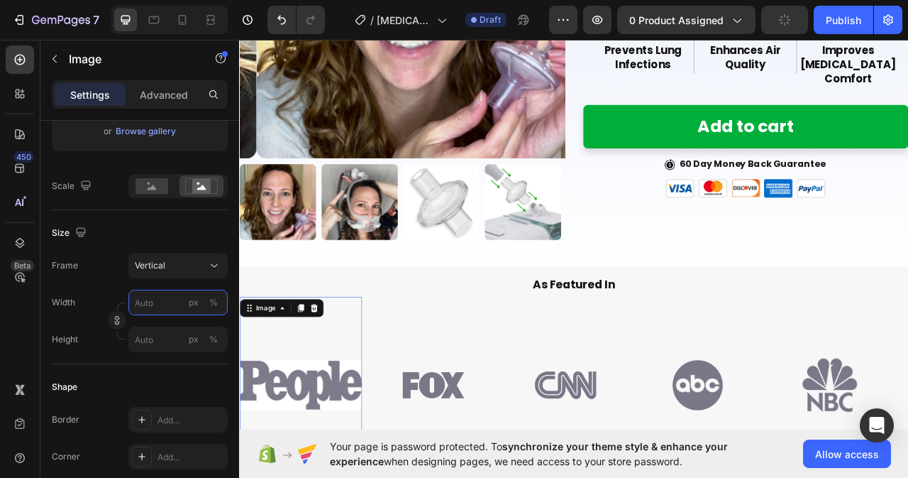
click at [149, 304] on input "px %" at bounding box center [177, 302] width 99 height 26
click at [164, 266] on span "Vertical" at bounding box center [150, 265] width 31 height 13
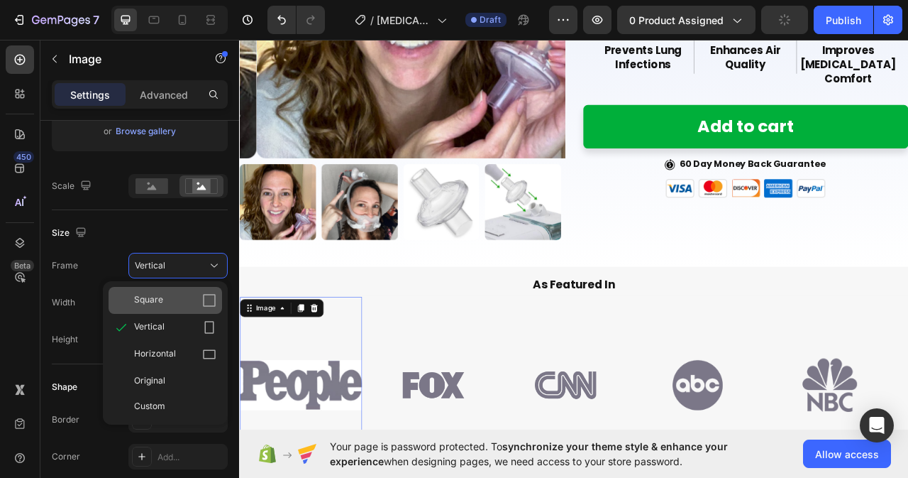
click at [177, 302] on div "Square" at bounding box center [175, 300] width 82 height 14
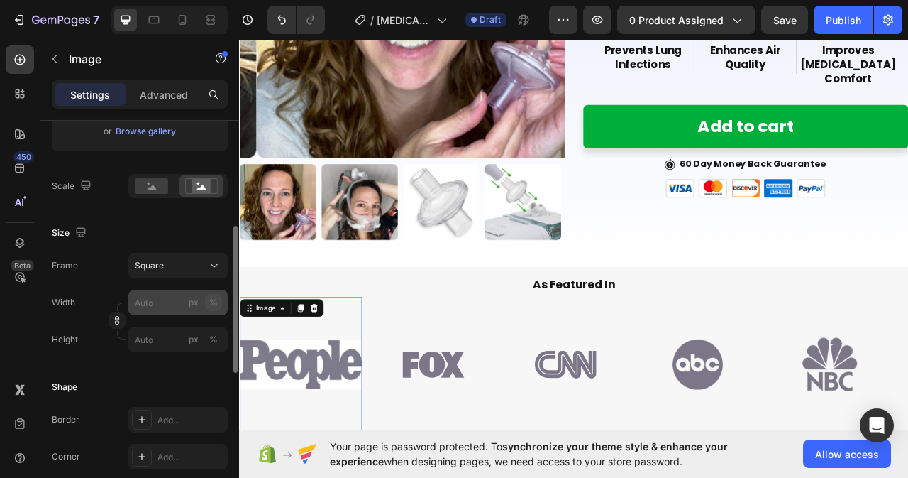
click at [211, 301] on div "%" at bounding box center [213, 302] width 9 height 13
click at [158, 302] on input "px %" at bounding box center [177, 302] width 99 height 26
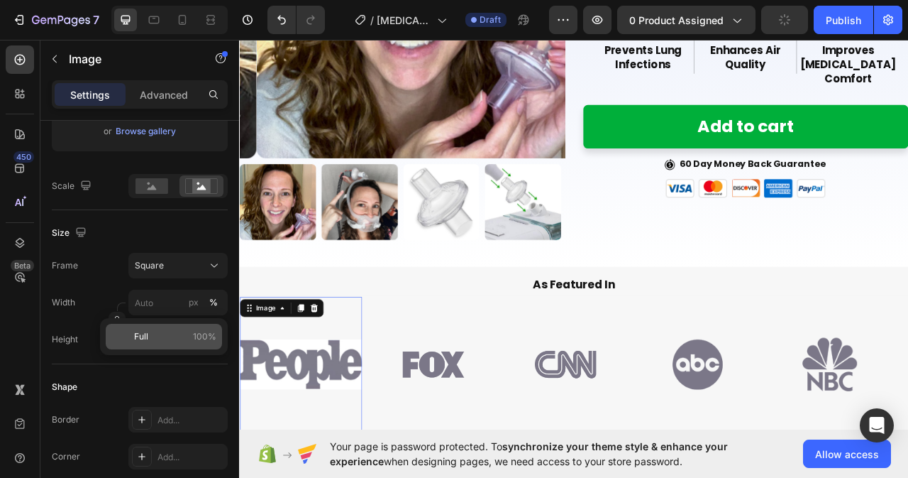
click at [163, 332] on p "Full 100%" at bounding box center [175, 336] width 82 height 13
type input "100"
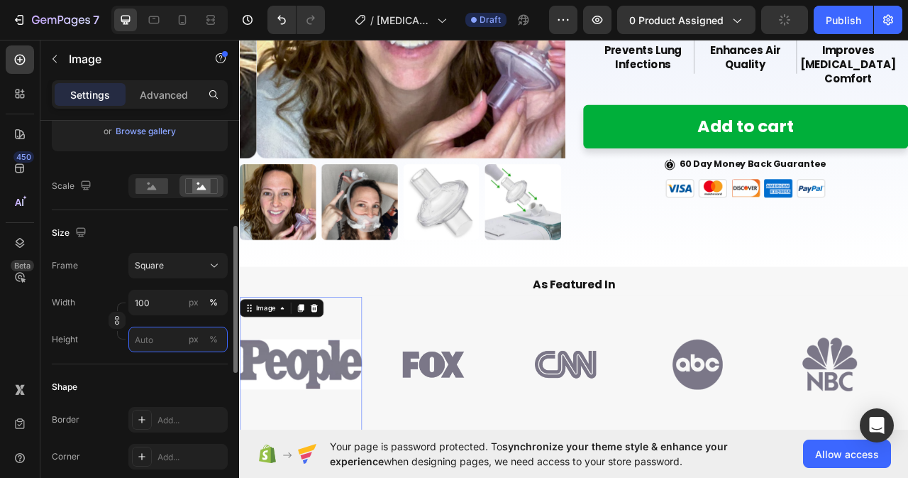
click at [160, 340] on input "px %" at bounding box center [177, 339] width 99 height 26
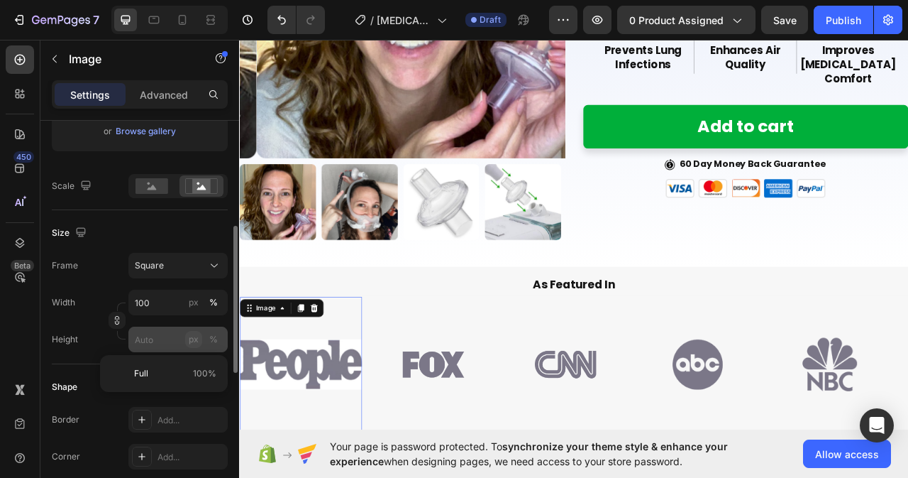
click at [188, 338] on button "px" at bounding box center [193, 339] width 17 height 17
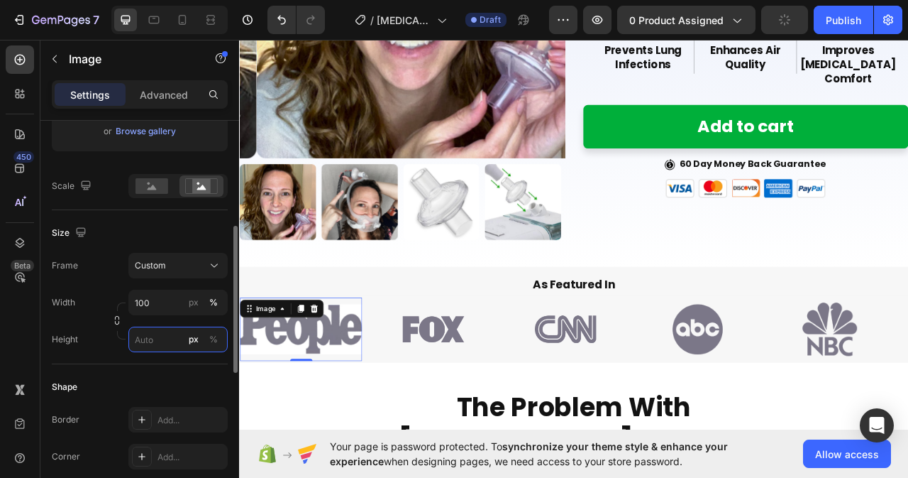
click at [155, 341] on input "px %" at bounding box center [177, 339] width 99 height 26
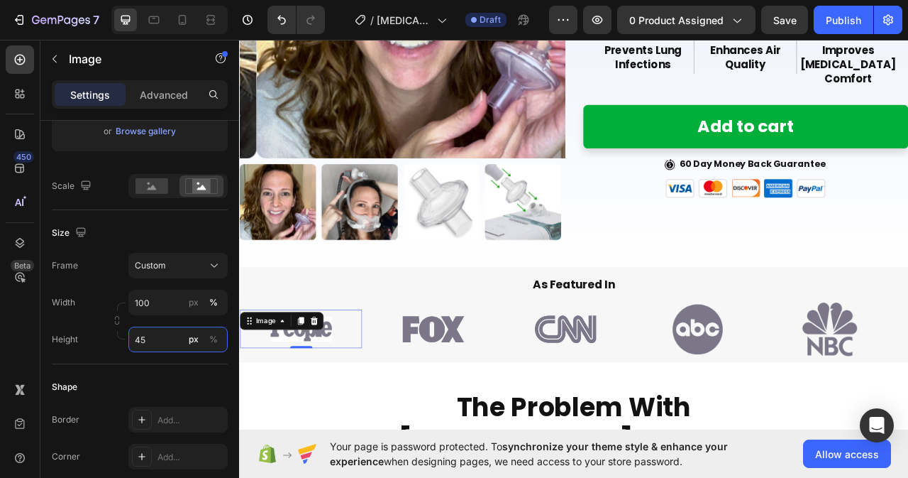
type input "45"
click at [383, 413] on img at bounding box center [317, 408] width 155 height 32
click at [380, 384] on div "Image 0" at bounding box center [317, 408] width 155 height 49
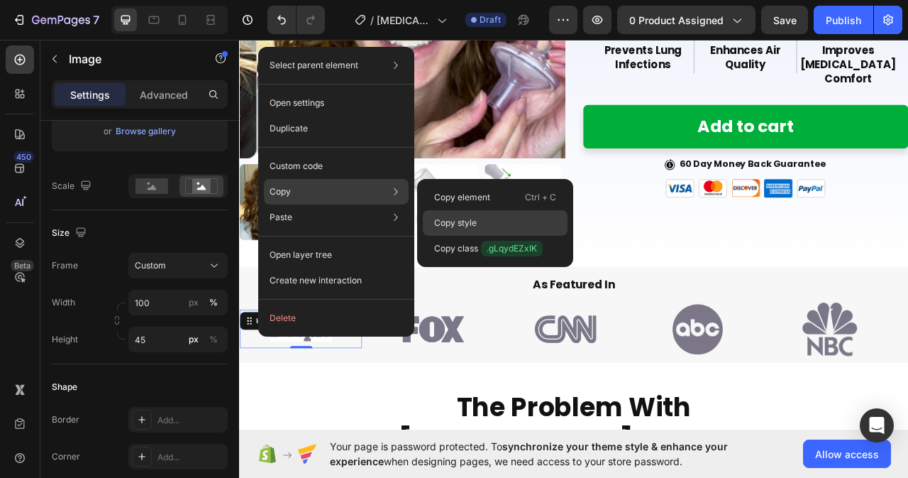
click at [473, 226] on p "Copy style" at bounding box center [455, 222] width 43 height 13
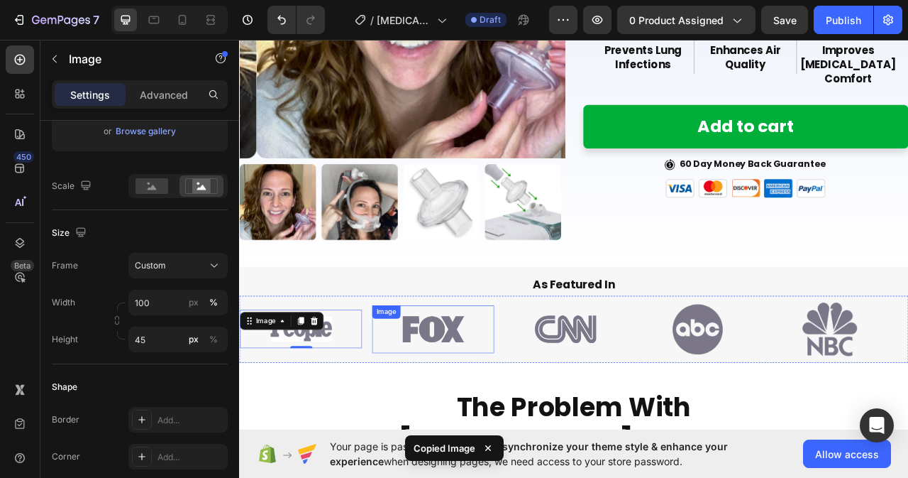
click at [502, 403] on img at bounding box center [486, 409] width 78 height 44
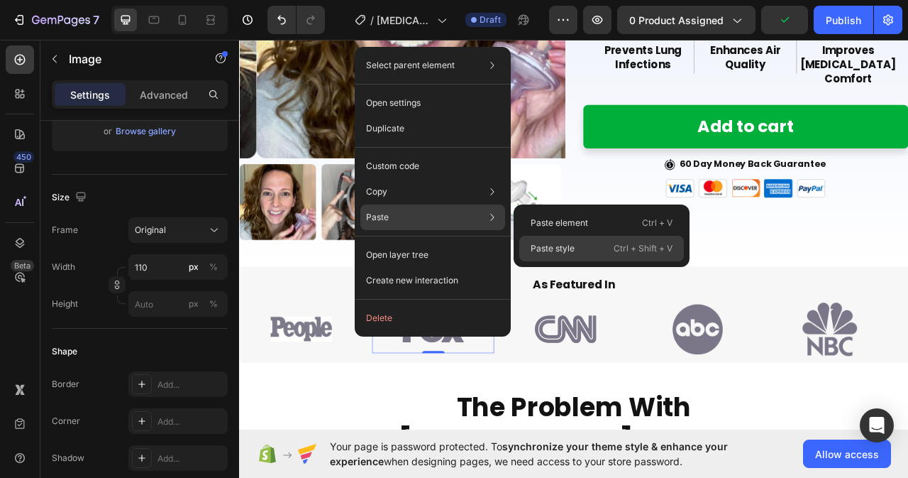
click at [571, 253] on p "Paste style" at bounding box center [553, 248] width 44 height 13
type input "100"
type input "45"
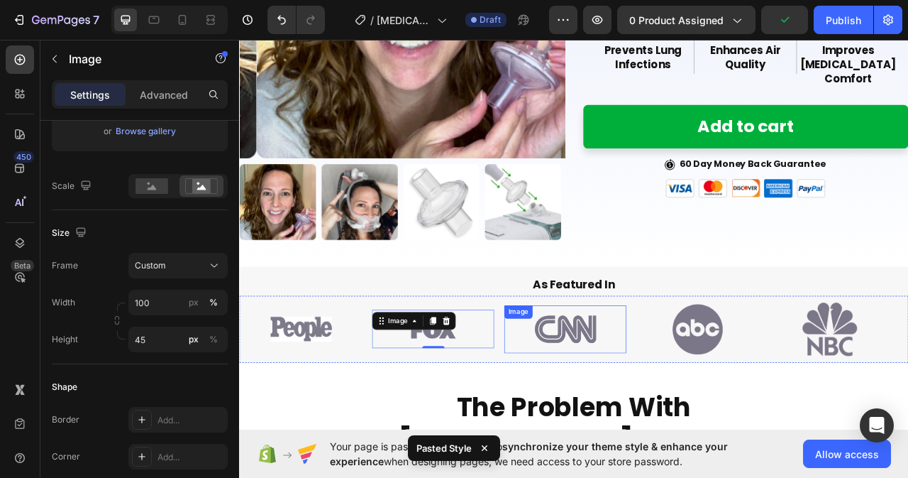
click at [646, 417] on img at bounding box center [654, 409] width 78 height 44
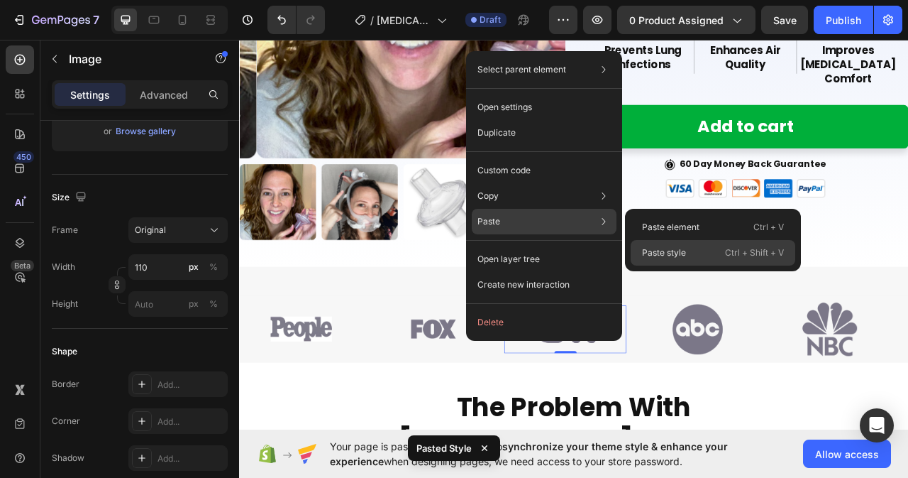
click at [668, 257] on p "Paste style" at bounding box center [664, 252] width 44 height 13
type input "100"
type input "45"
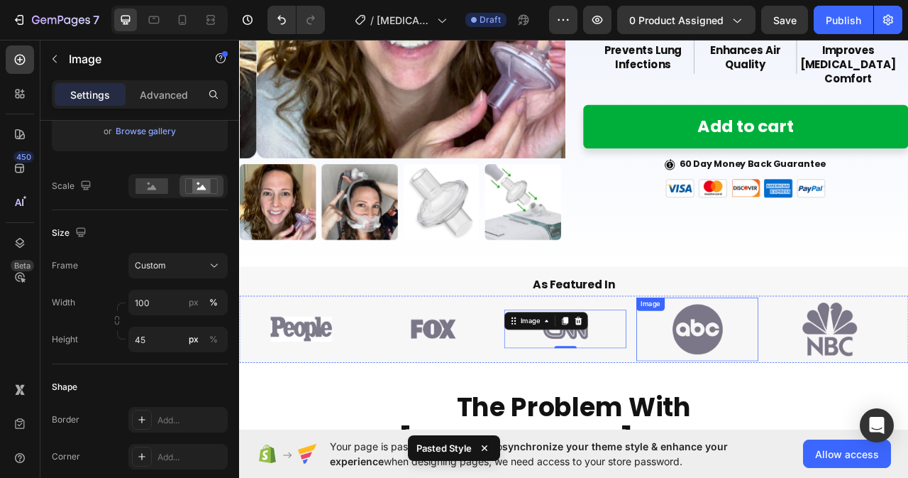
click at [793, 421] on img at bounding box center [822, 409] width 64 height 64
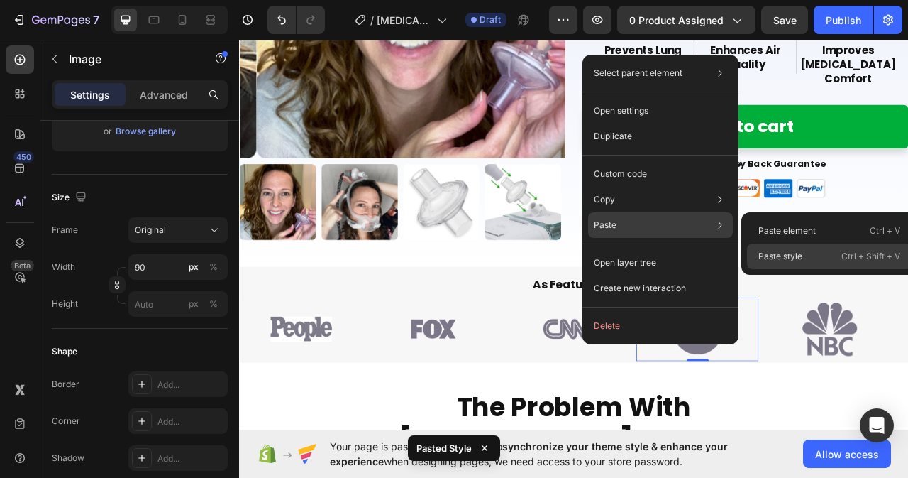
click at [796, 257] on p "Paste style" at bounding box center [781, 256] width 44 height 13
type input "100"
type input "45"
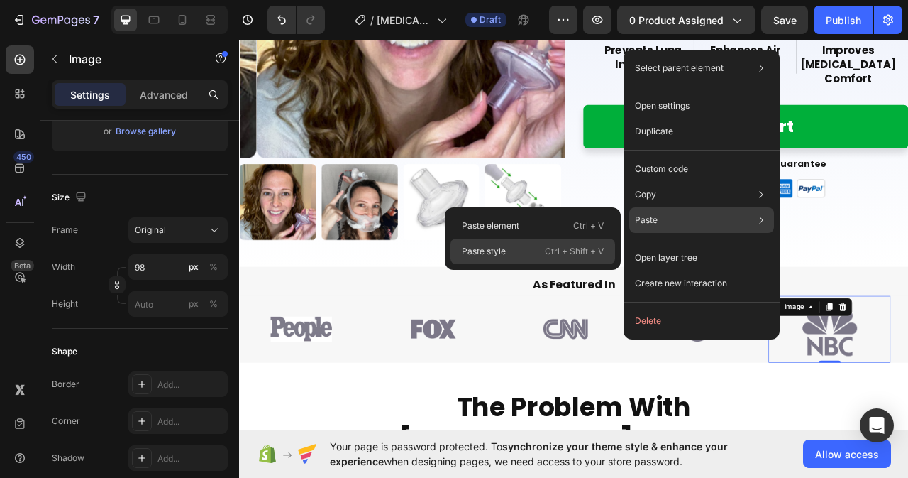
click at [507, 246] on div "Paste style Ctrl + Shift + V" at bounding box center [533, 251] width 165 height 26
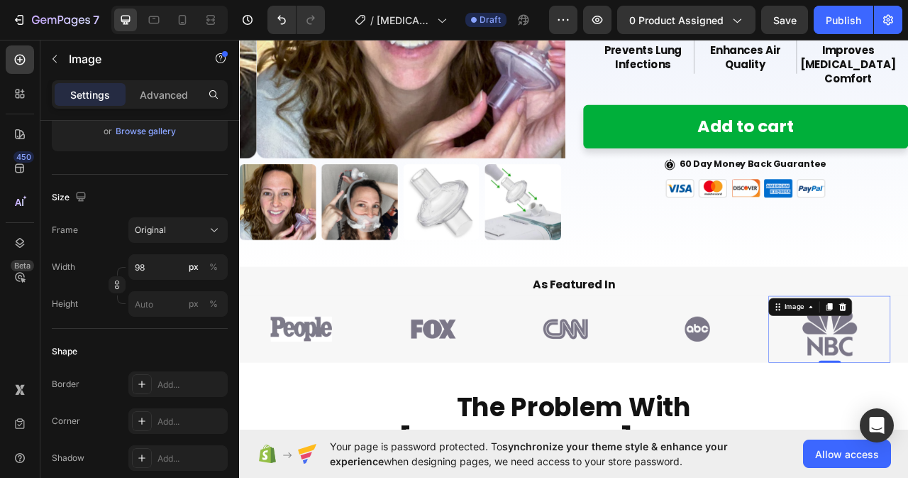
type input "100"
type input "45"
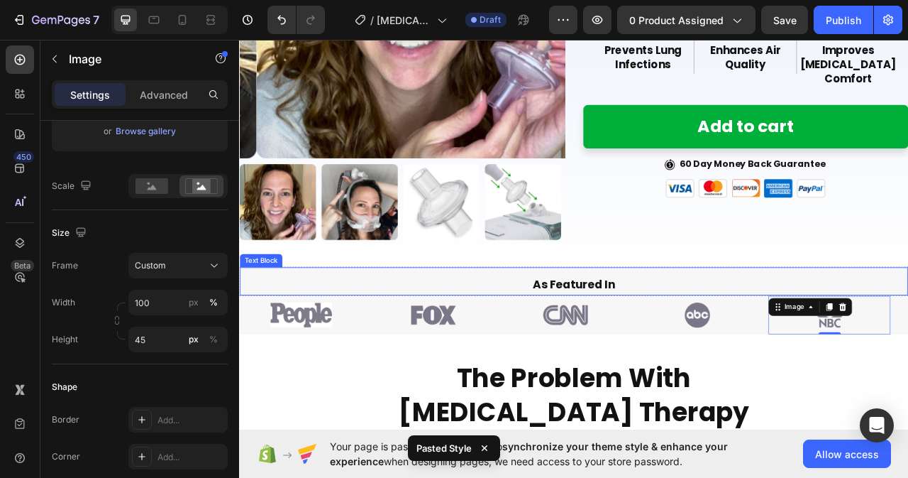
click at [822, 350] on p "As Featured In" at bounding box center [664, 351] width 847 height 26
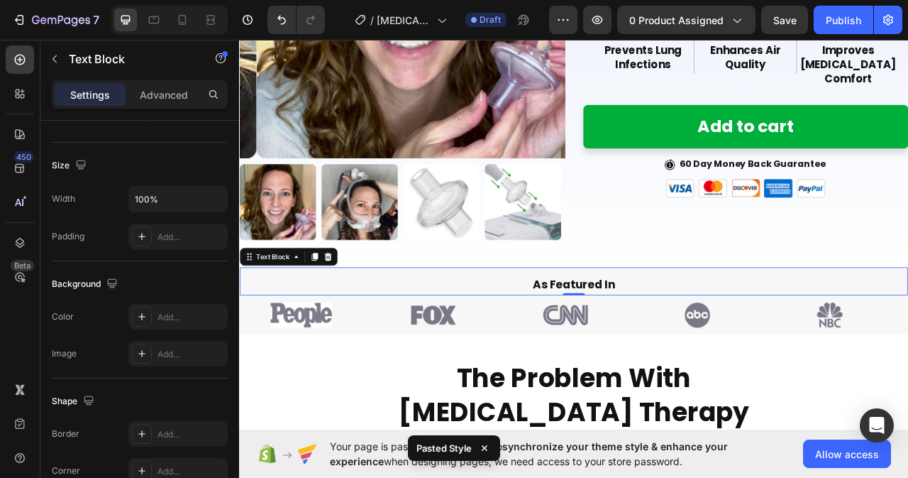
scroll to position [0, 0]
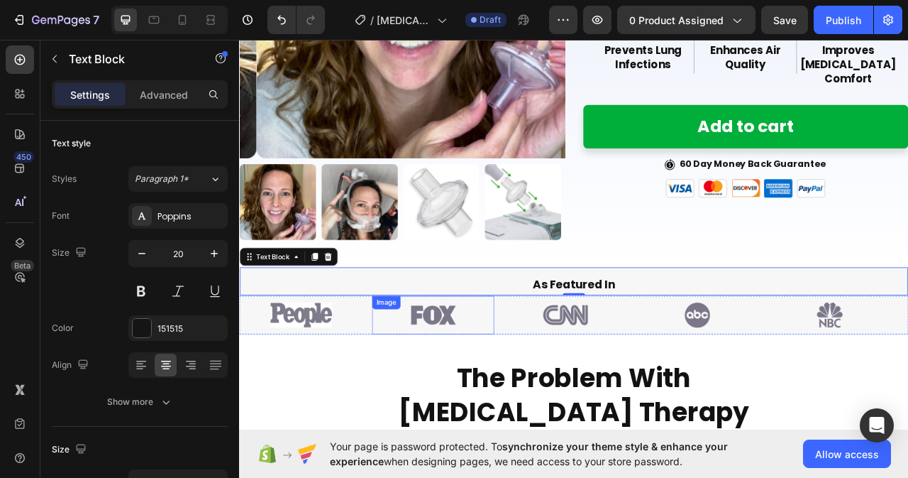
click at [430, 404] on div "Image" at bounding box center [485, 390] width 155 height 49
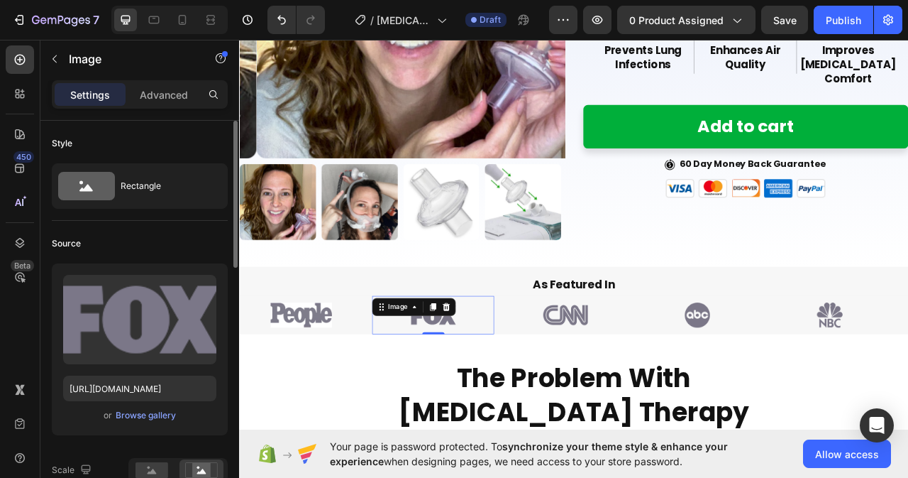
scroll to position [213, 0]
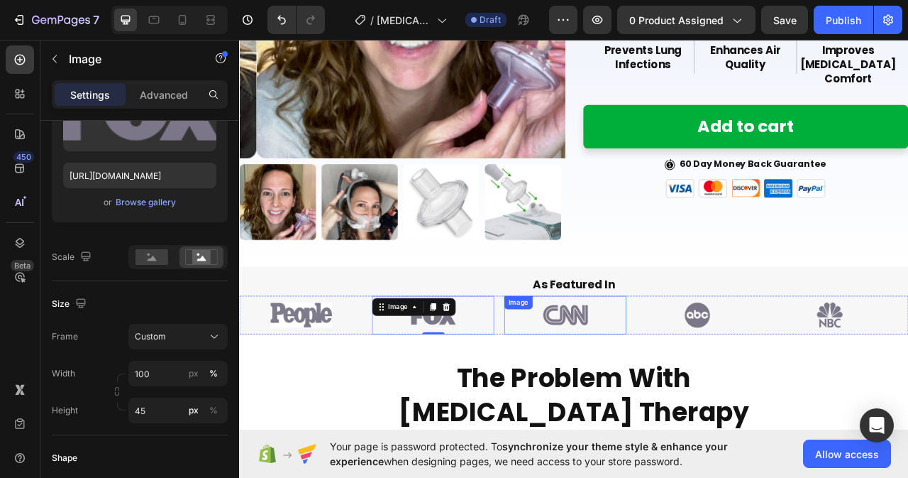
click at [617, 392] on img at bounding box center [653, 391] width 155 height 32
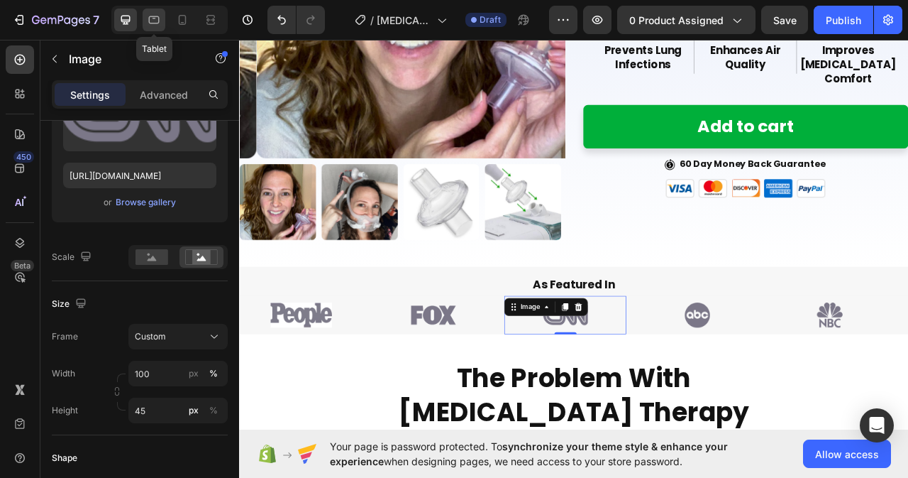
click at [148, 17] on icon at bounding box center [154, 20] width 14 height 14
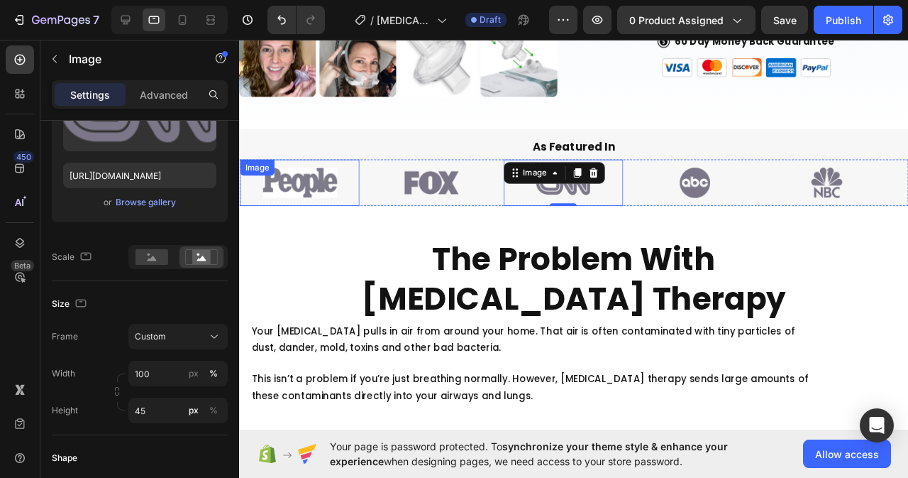
scroll to position [491, 0]
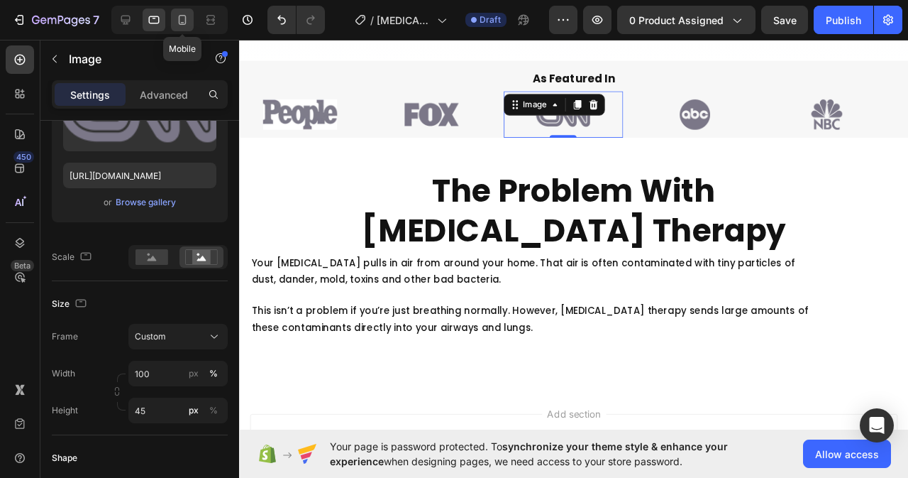
click at [175, 14] on div at bounding box center [182, 20] width 23 height 23
type input "70"
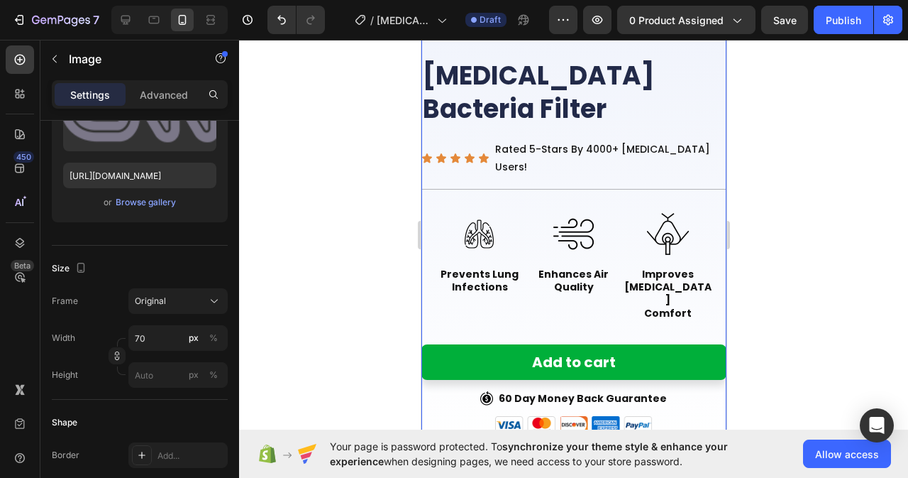
scroll to position [142, 0]
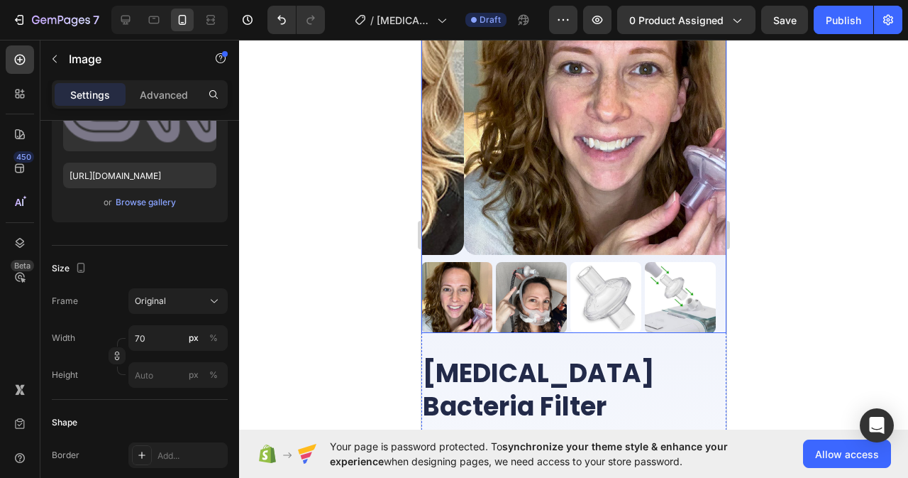
click at [510, 226] on img at bounding box center [615, 102] width 305 height 305
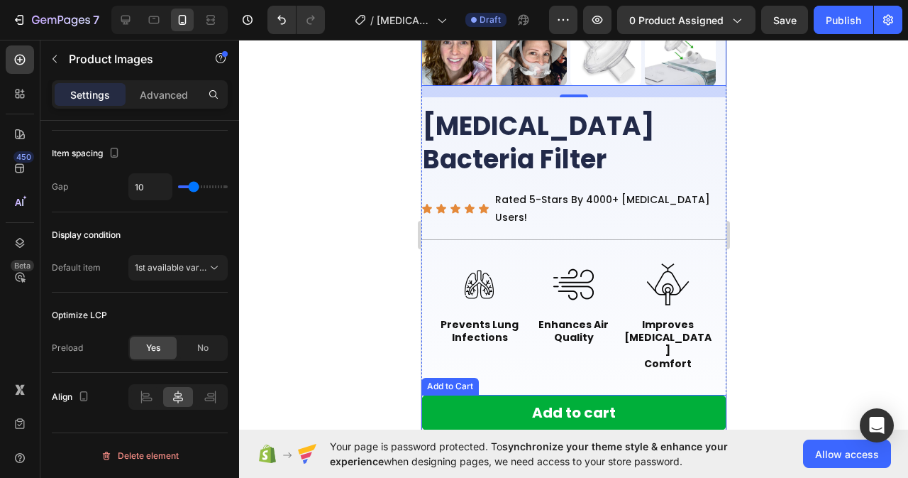
scroll to position [497, 0]
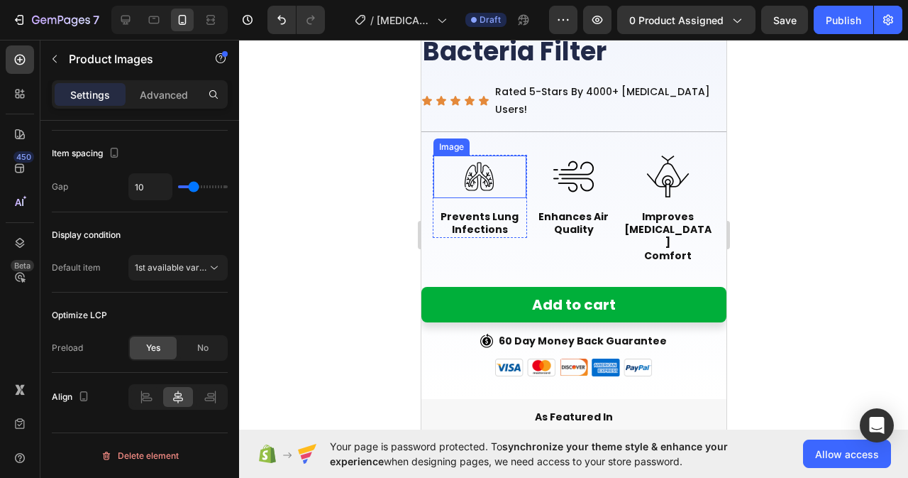
click at [484, 155] on img at bounding box center [479, 176] width 43 height 43
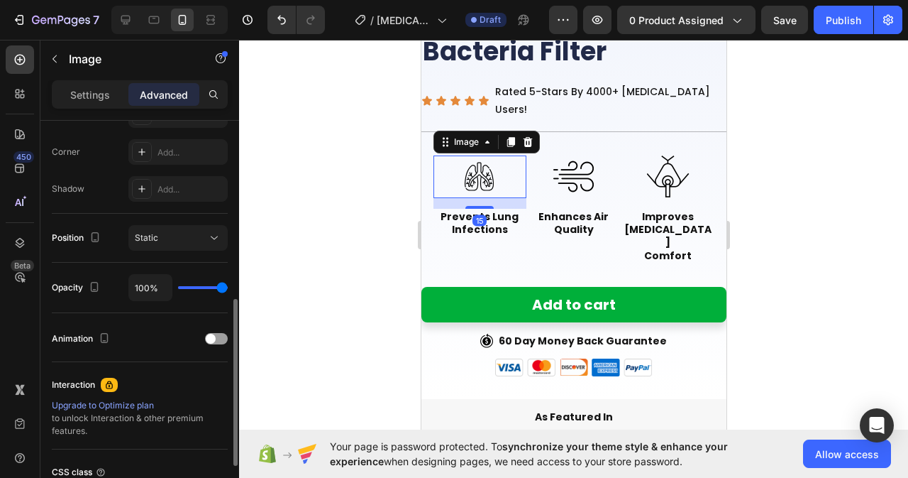
scroll to position [355, 0]
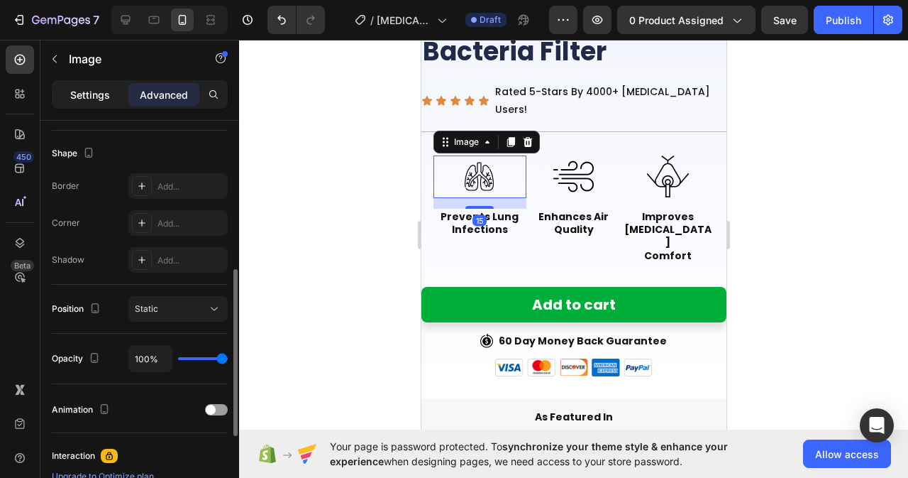
click at [80, 98] on p "Settings" at bounding box center [90, 94] width 40 height 15
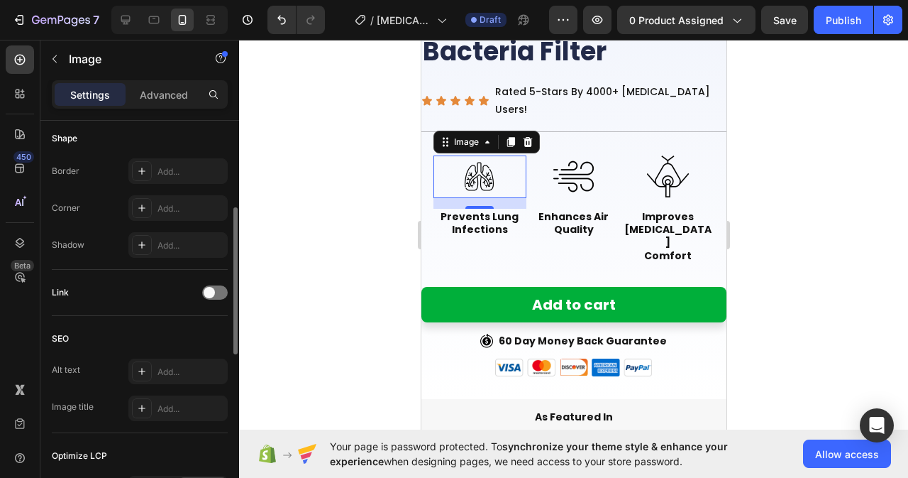
scroll to position [639, 0]
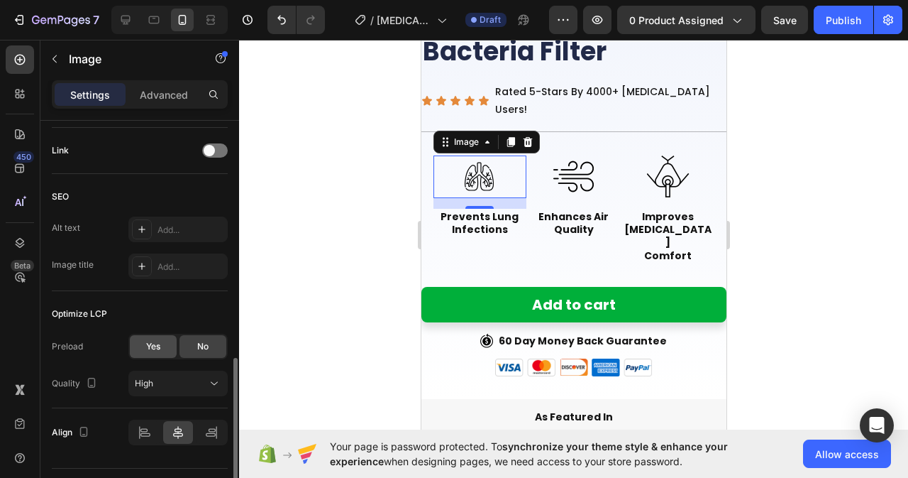
click at [148, 342] on span "Yes" at bounding box center [153, 346] width 14 height 13
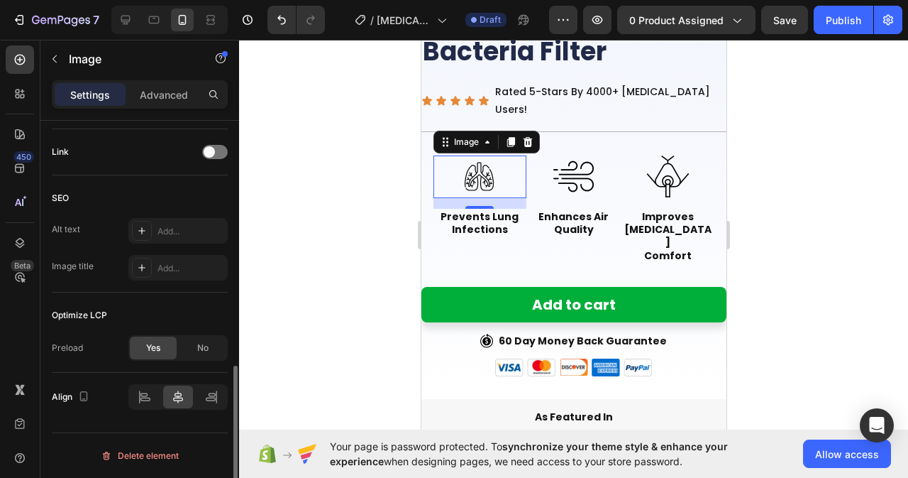
scroll to position [637, 0]
click at [557, 155] on img at bounding box center [573, 176] width 43 height 43
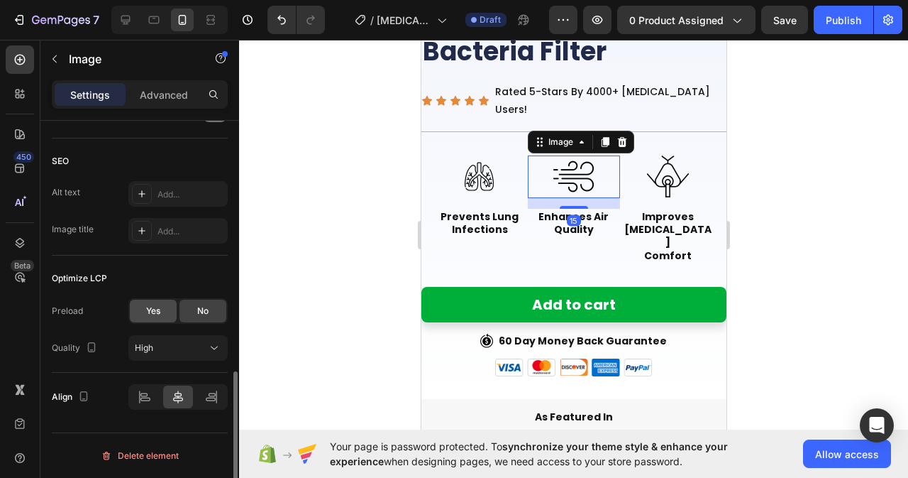
click at [158, 307] on span "Yes" at bounding box center [153, 310] width 14 height 13
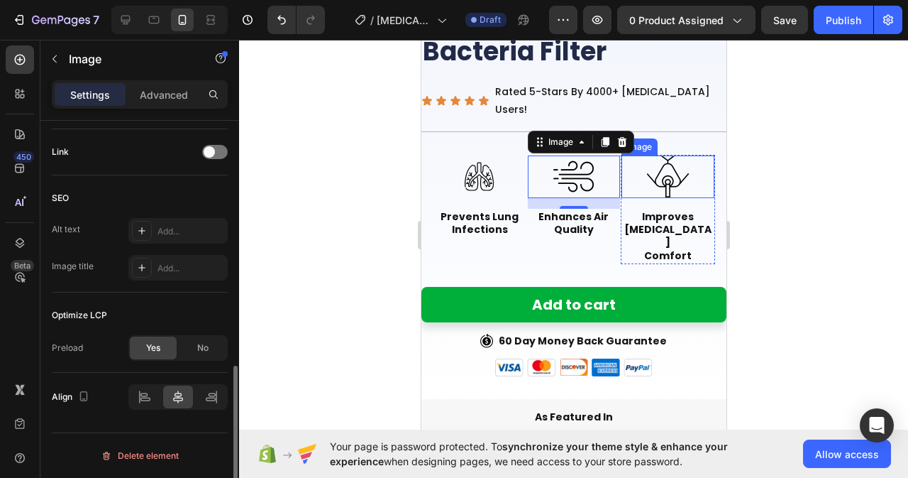
click at [621, 155] on div at bounding box center [667, 176] width 93 height 43
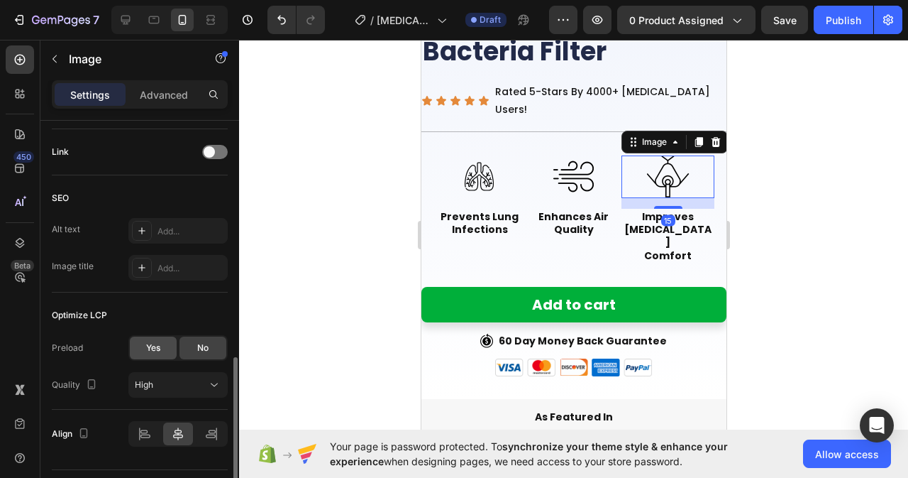
click at [143, 349] on div "Yes" at bounding box center [153, 347] width 47 height 23
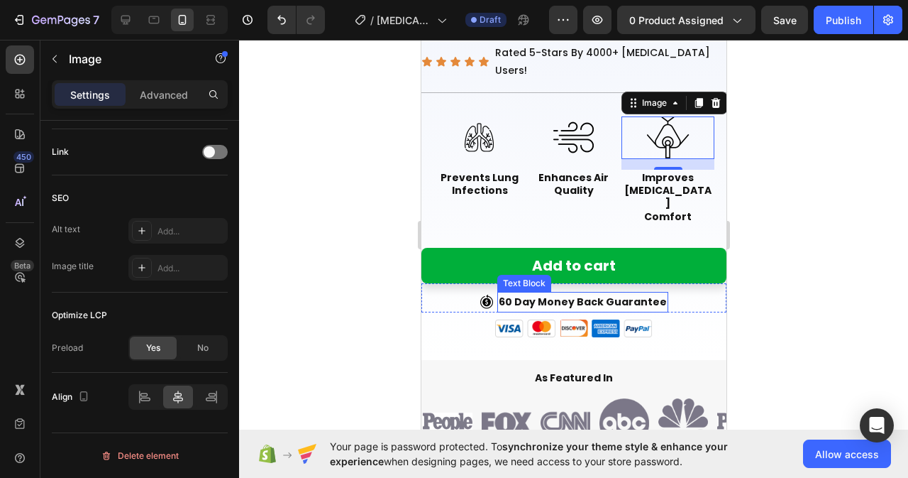
scroll to position [568, 0]
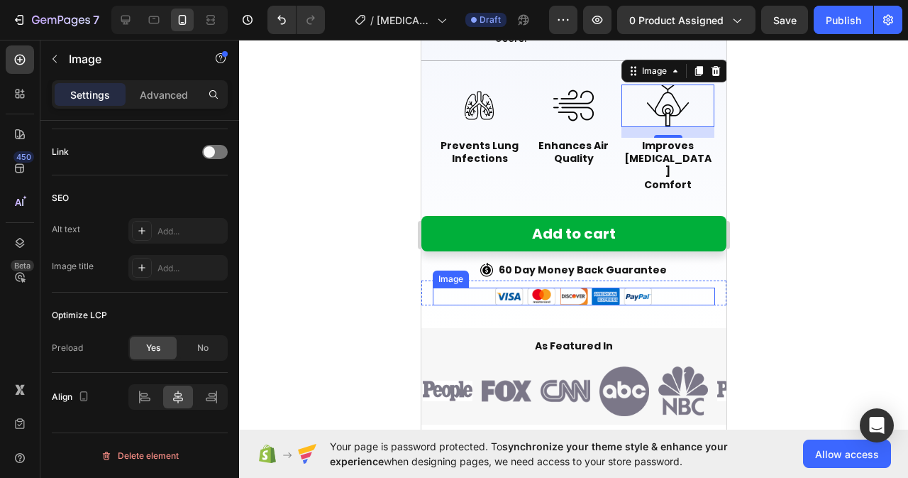
click at [538, 287] on img at bounding box center [574, 296] width 158 height 18
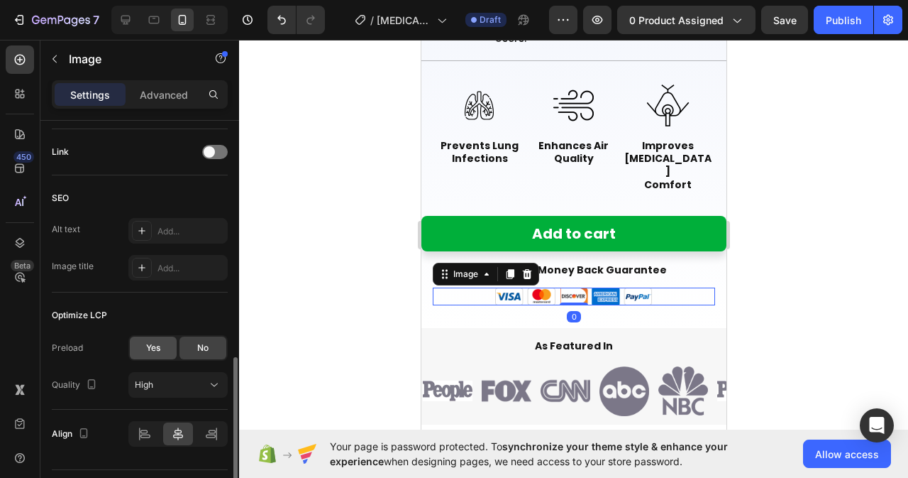
click at [158, 340] on div "Yes" at bounding box center [153, 347] width 47 height 23
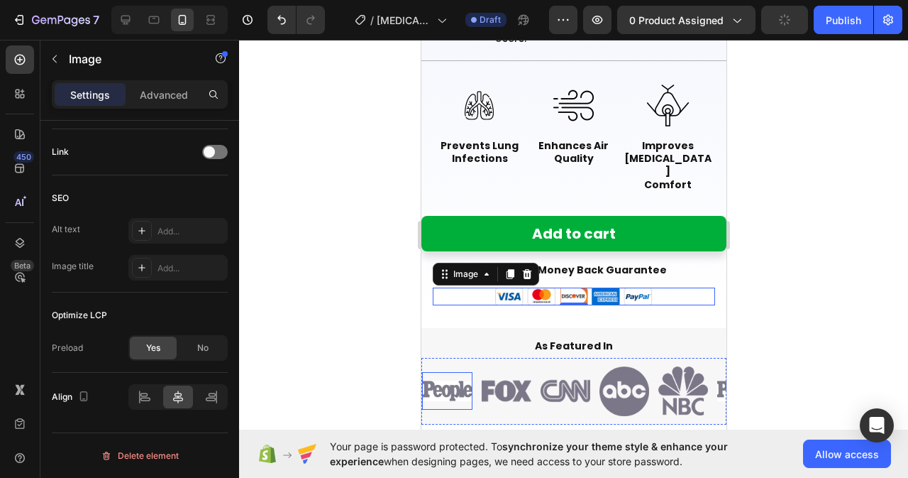
click at [466, 380] on img at bounding box center [447, 390] width 50 height 21
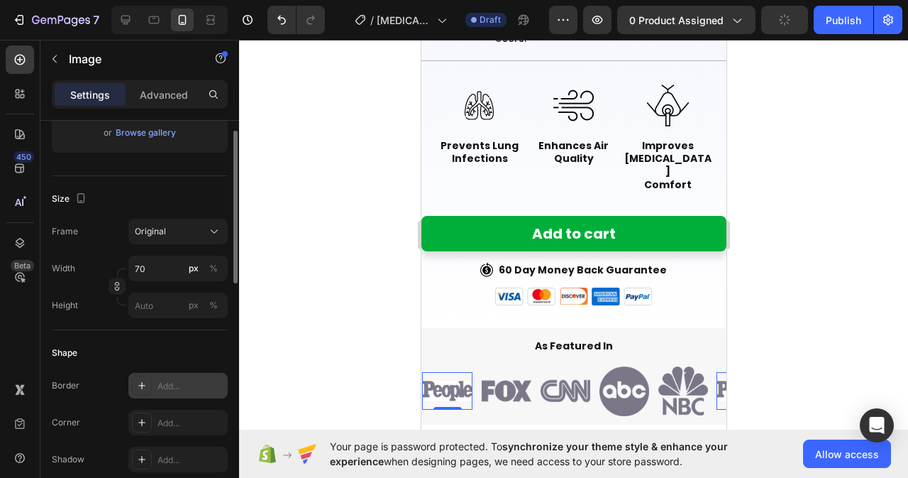
scroll to position [211, 0]
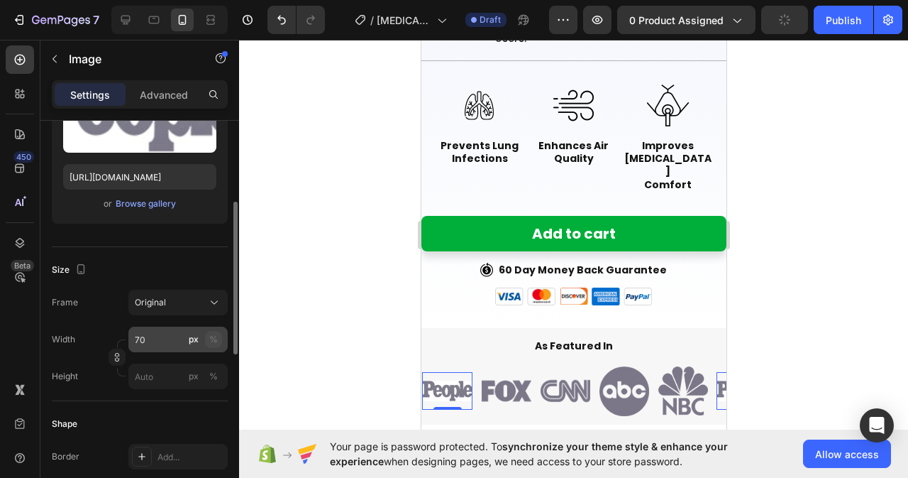
click at [216, 339] on div "%" at bounding box center [213, 339] width 9 height 13
click at [149, 336] on input "70" at bounding box center [177, 339] width 99 height 26
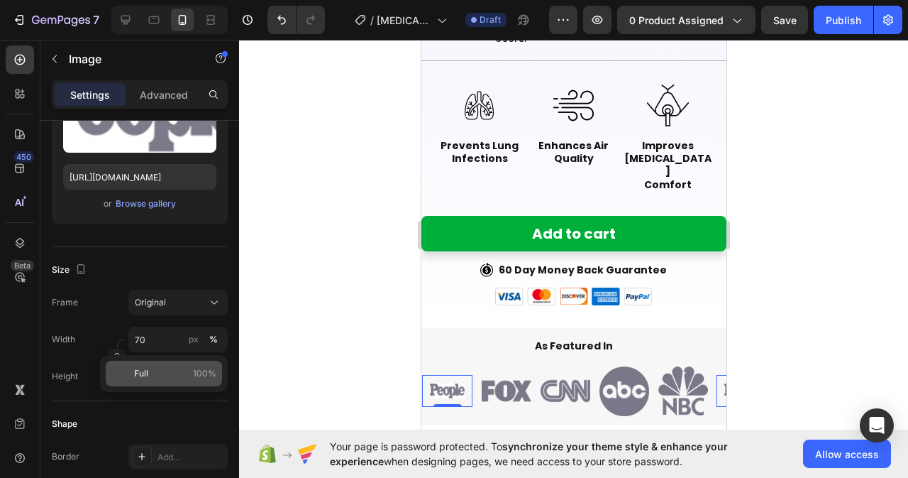
click at [173, 380] on div "Full 100%" at bounding box center [164, 373] width 116 height 26
type input "100"
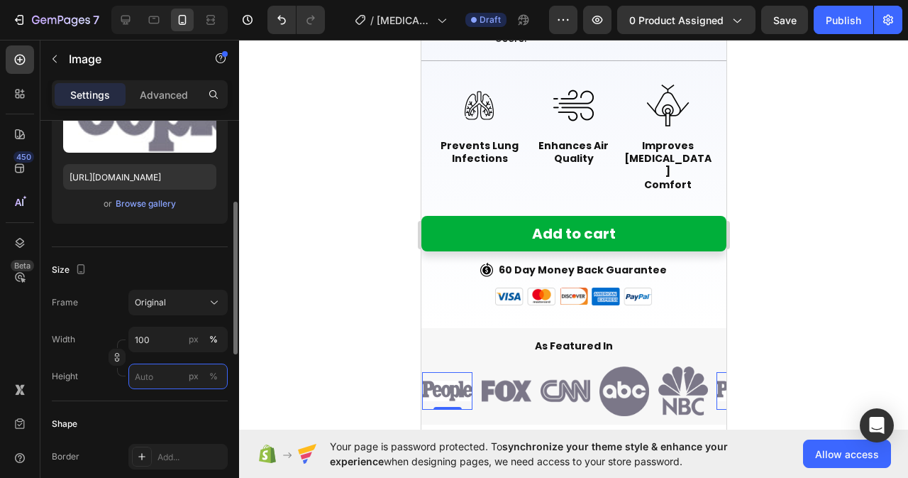
click at [161, 384] on input "px %" at bounding box center [177, 376] width 99 height 26
type input "45"
click at [214, 380] on div "%" at bounding box center [213, 376] width 9 height 13
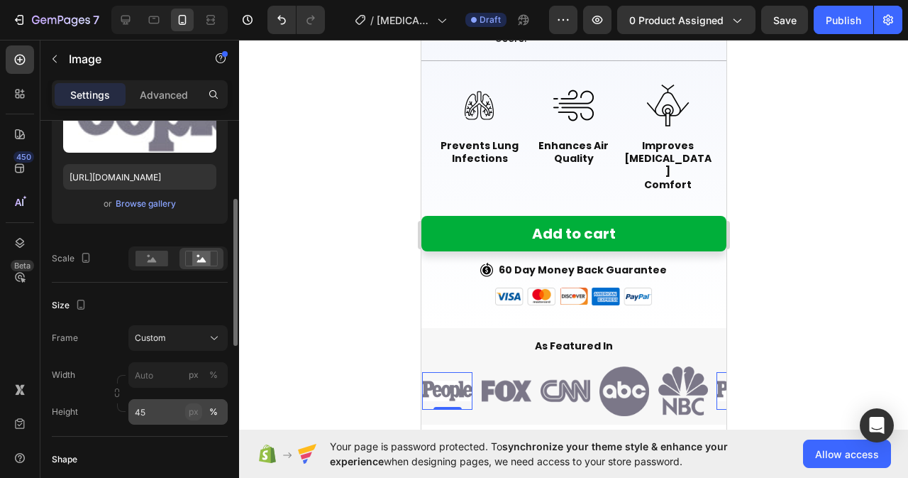
click at [193, 414] on div "px" at bounding box center [194, 411] width 10 height 13
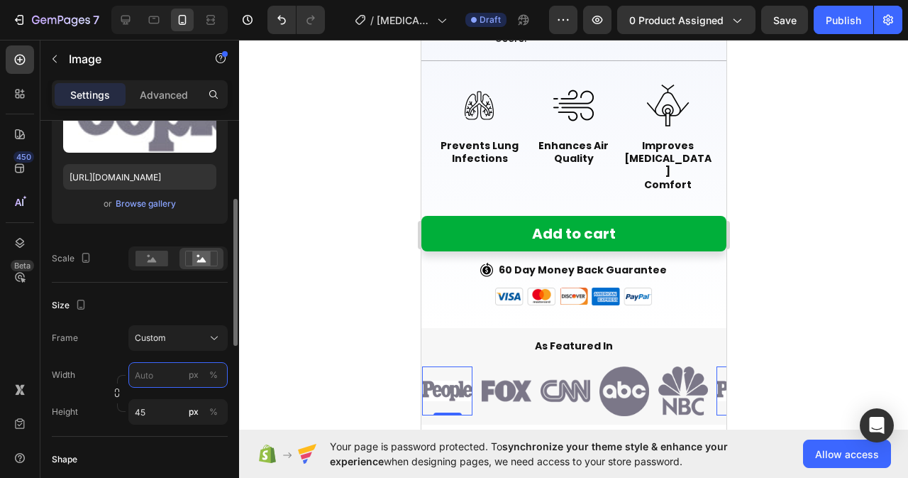
click at [161, 375] on input "px %" at bounding box center [177, 375] width 99 height 26
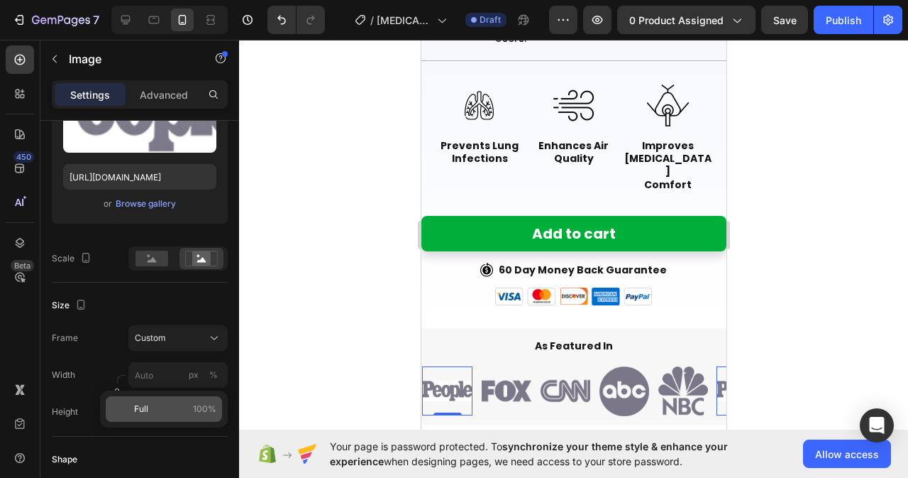
click at [199, 414] on span "100%" at bounding box center [204, 408] width 23 height 13
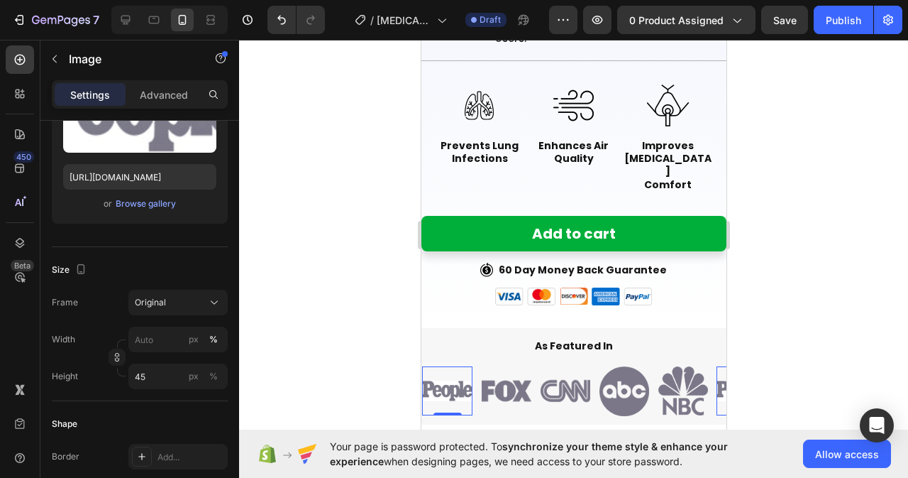
type input "100"
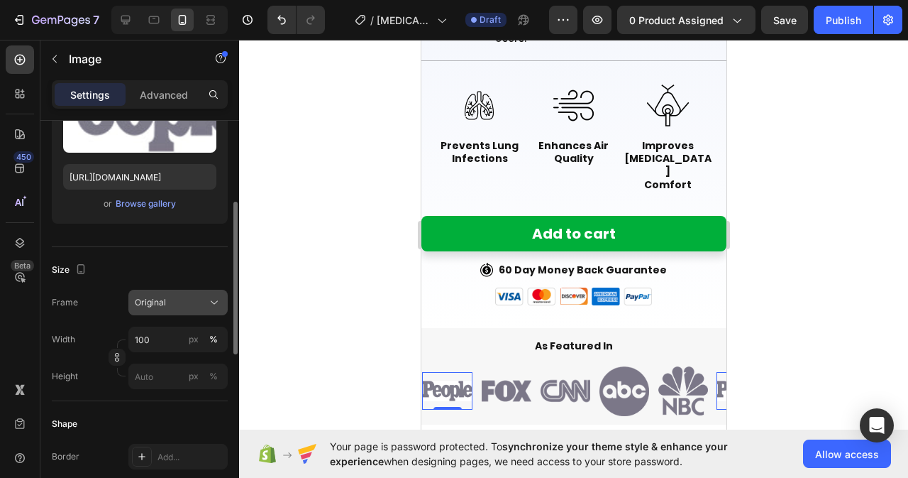
click at [210, 305] on icon at bounding box center [214, 302] width 14 height 14
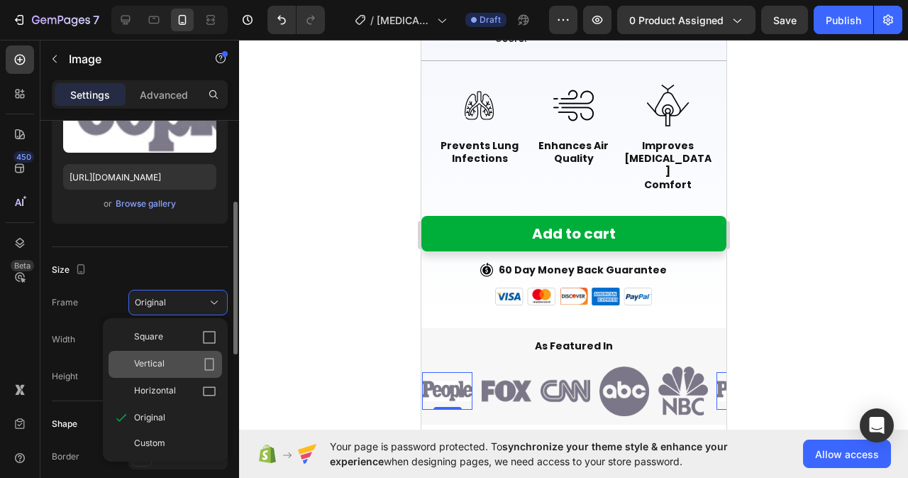
click at [175, 365] on div "Vertical" at bounding box center [175, 364] width 82 height 14
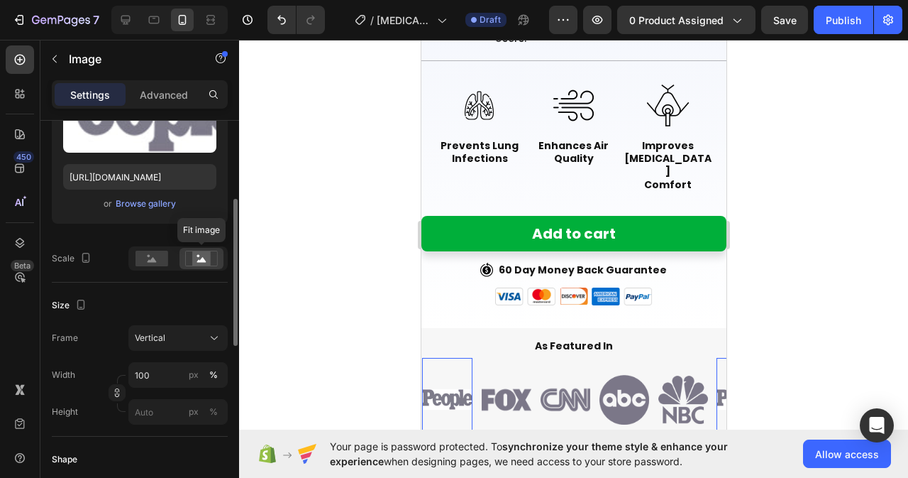
click at [202, 260] on icon at bounding box center [201, 259] width 9 height 5
click at [152, 407] on input "px %" at bounding box center [177, 412] width 99 height 26
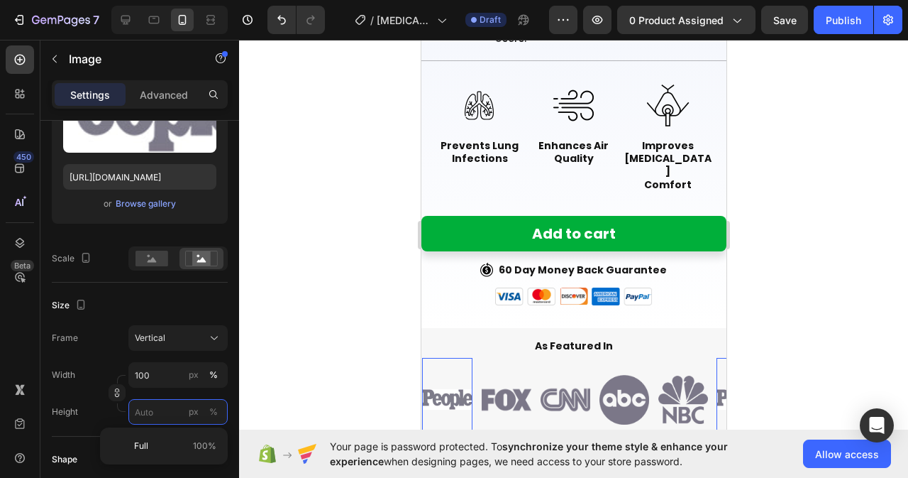
type input "3"
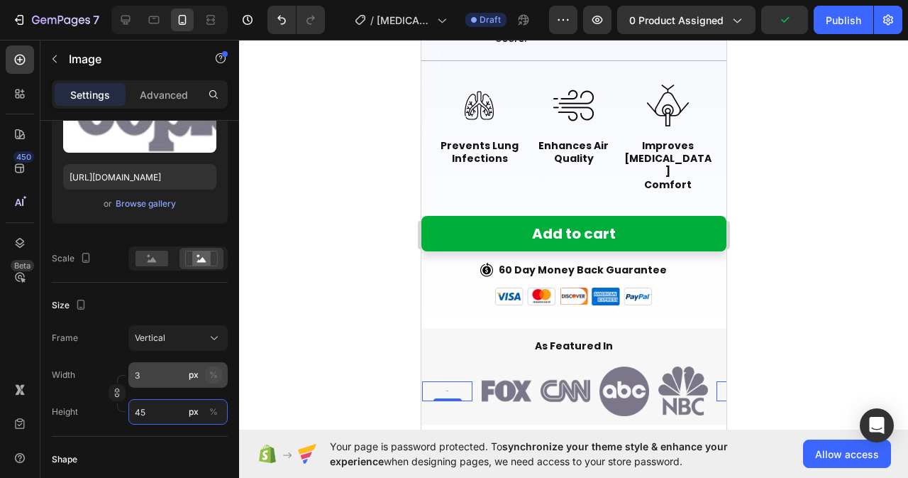
type input "45"
click at [214, 377] on div "%" at bounding box center [213, 374] width 9 height 13
click at [143, 376] on input "3" at bounding box center [177, 375] width 99 height 26
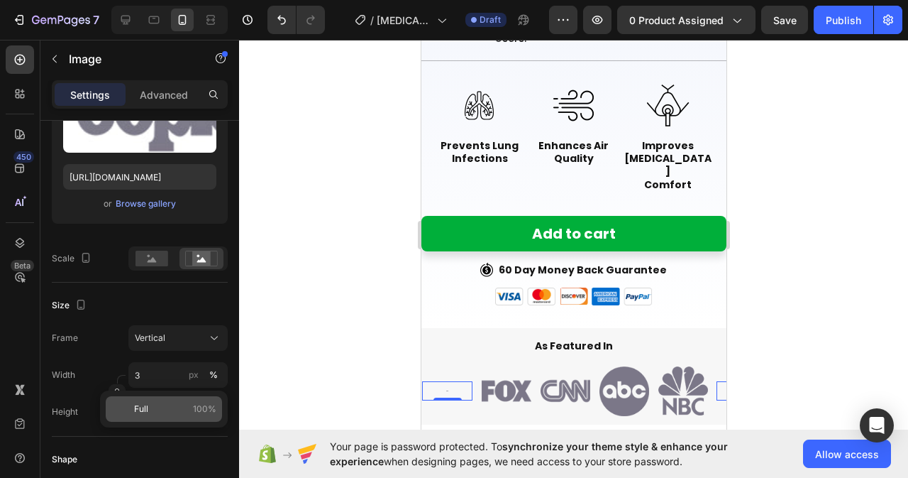
click at [182, 405] on p "Full 100%" at bounding box center [175, 408] width 82 height 13
type input "100"
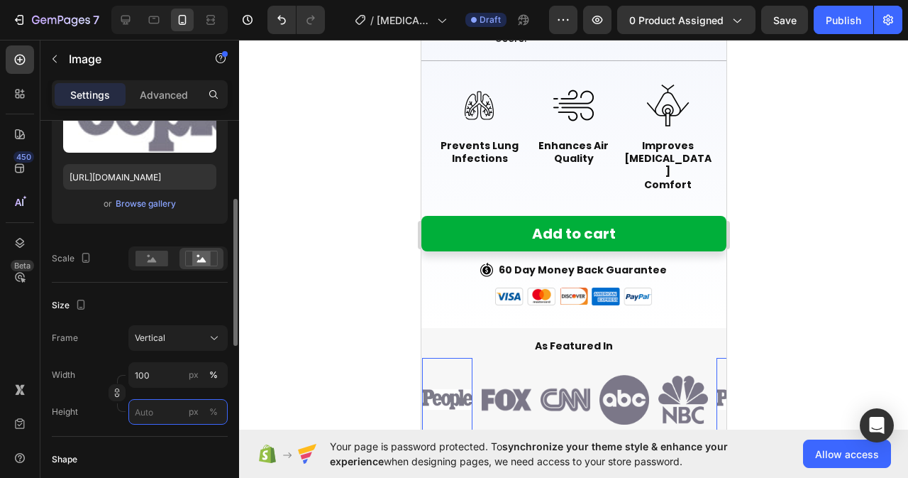
click at [158, 414] on input "px %" at bounding box center [177, 412] width 99 height 26
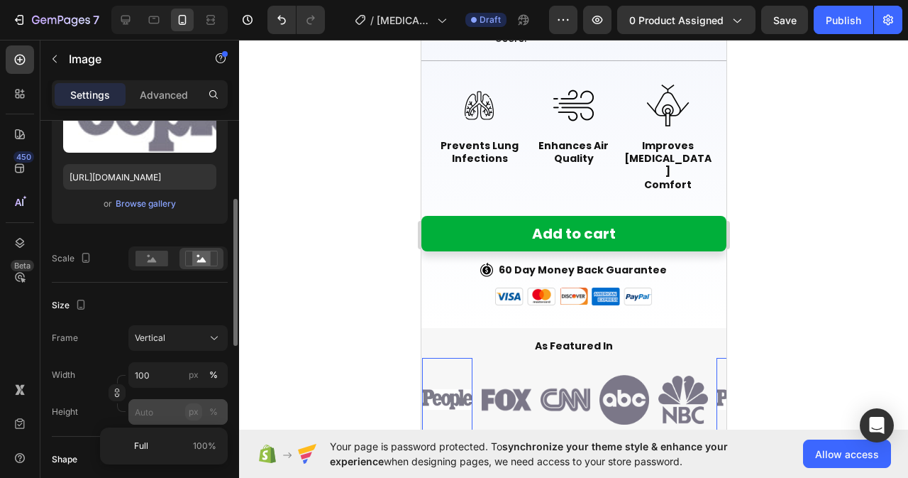
click at [195, 415] on div "px" at bounding box center [194, 411] width 10 height 13
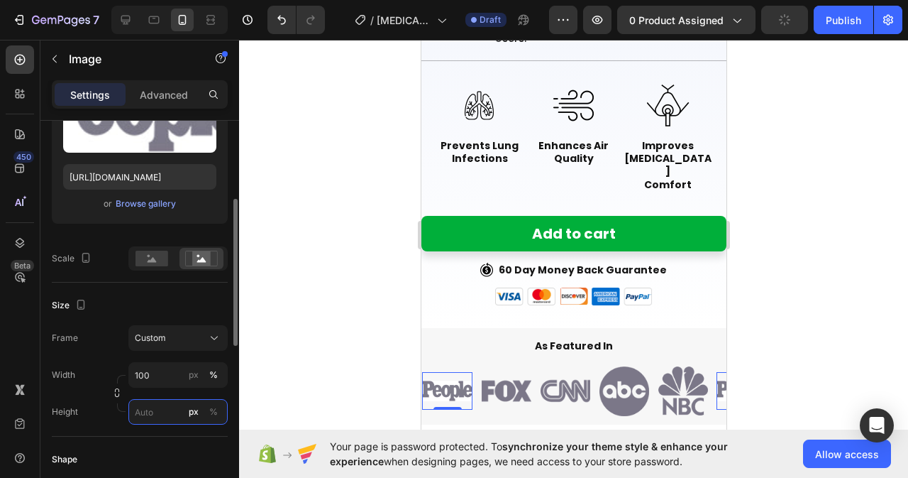
click at [148, 413] on input "px %" at bounding box center [177, 412] width 99 height 26
type input "22"
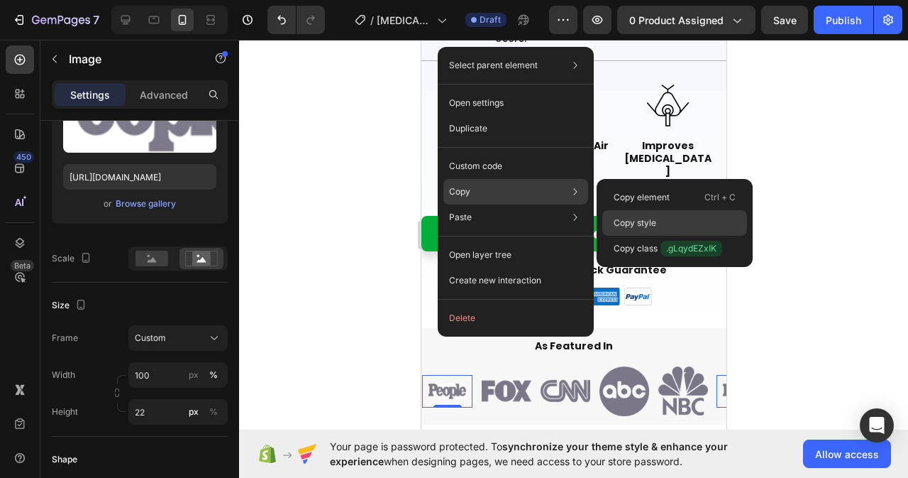
click at [641, 226] on p "Copy style" at bounding box center [635, 222] width 43 height 13
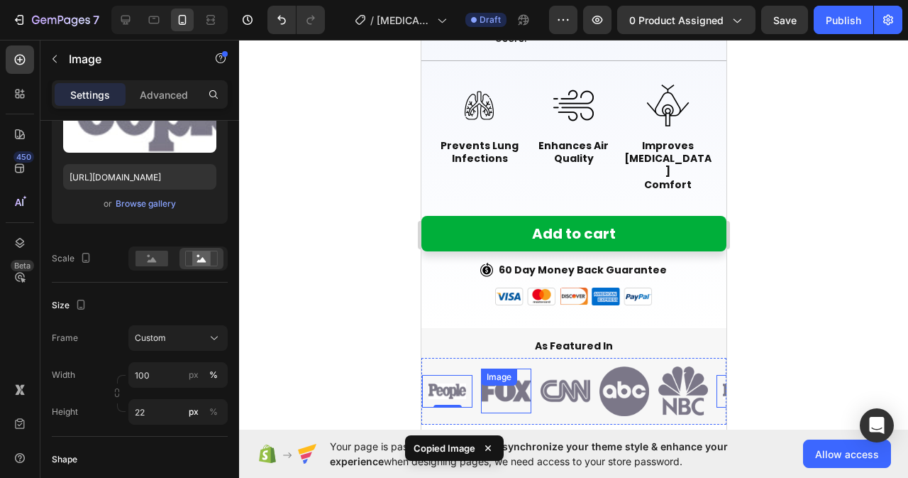
click at [530, 377] on div at bounding box center [505, 391] width 50 height 28
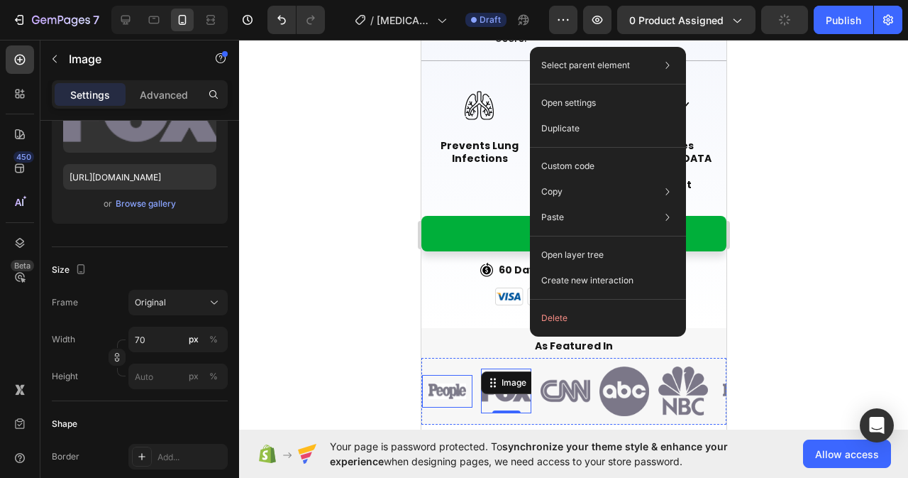
click at [437, 383] on img at bounding box center [446, 391] width 50 height 16
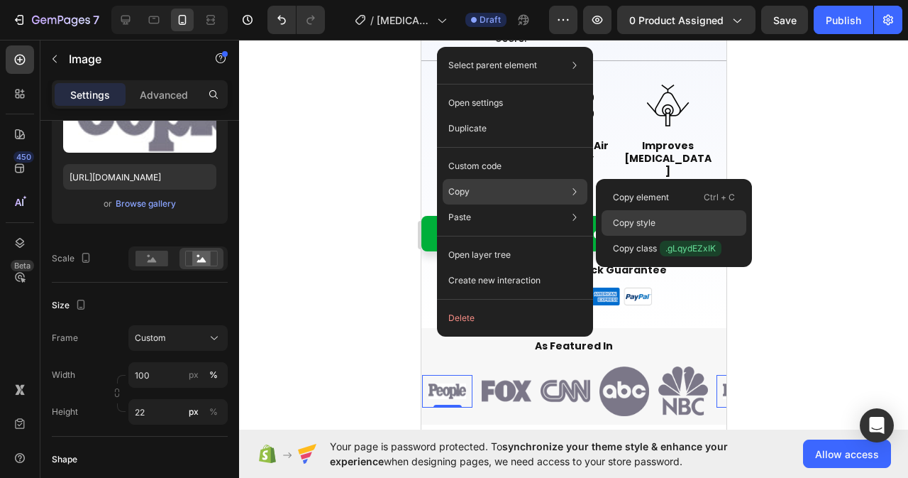
click at [632, 227] on p "Copy style" at bounding box center [634, 222] width 43 height 13
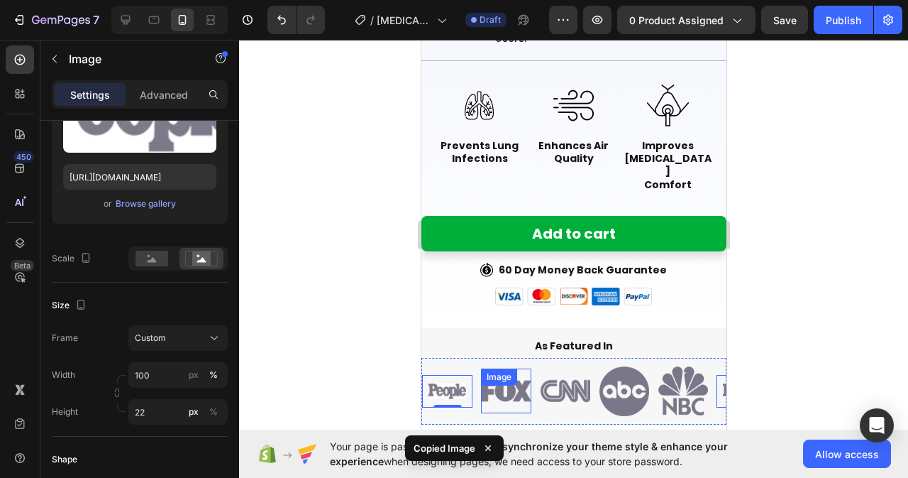
click at [502, 377] on img at bounding box center [506, 391] width 50 height 28
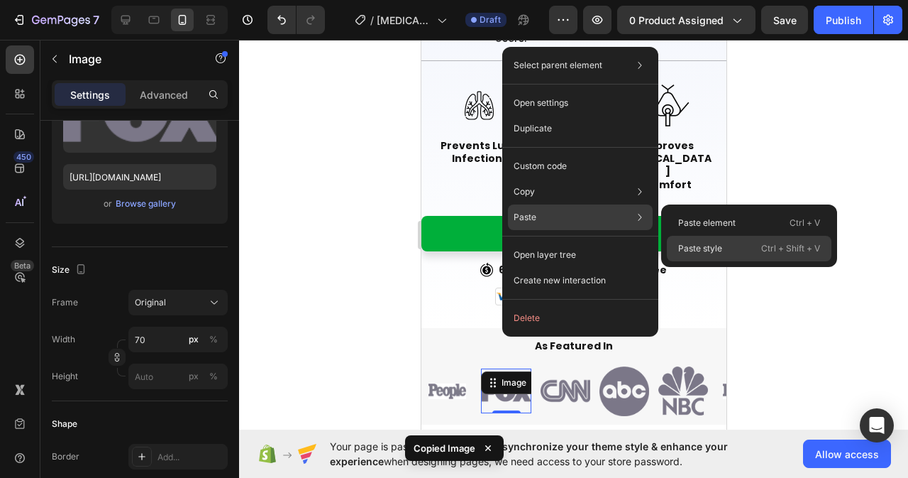
click at [697, 245] on p "Paste style" at bounding box center [700, 248] width 44 height 13
type input "100"
type input "22"
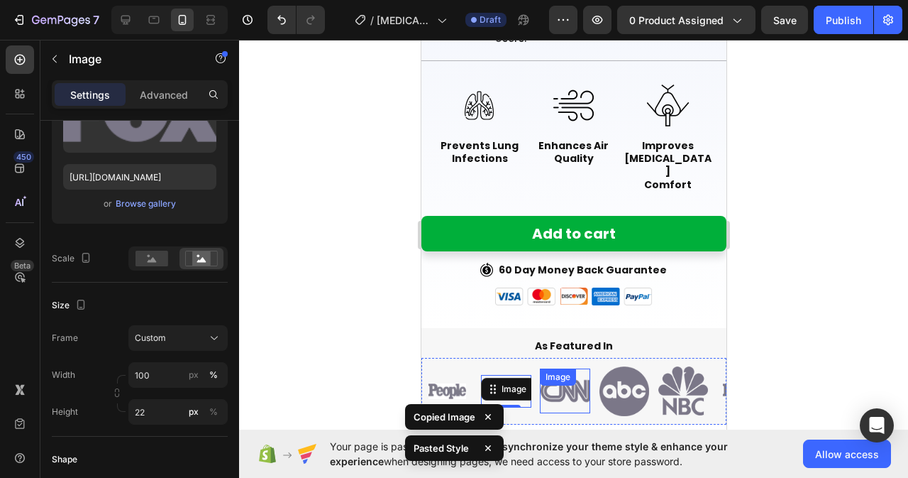
click at [562, 377] on img at bounding box center [565, 391] width 50 height 28
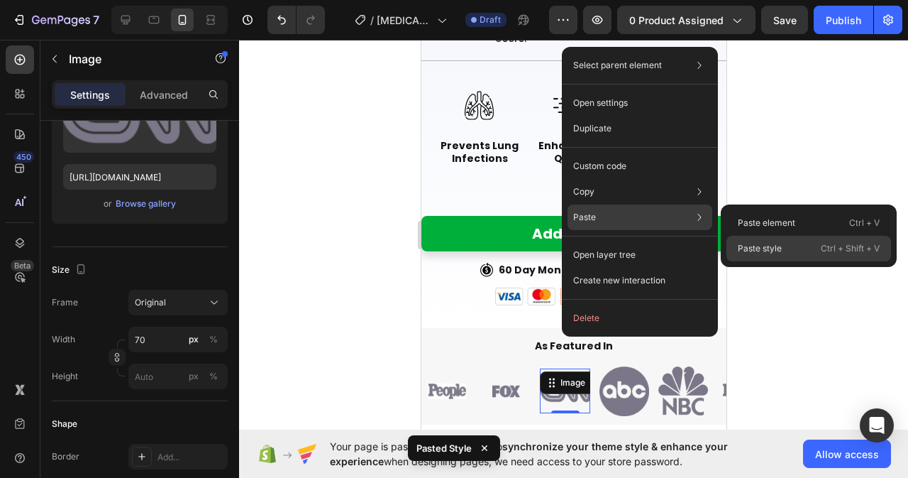
click at [763, 253] on p "Paste style" at bounding box center [760, 248] width 44 height 13
type input "100"
type input "22"
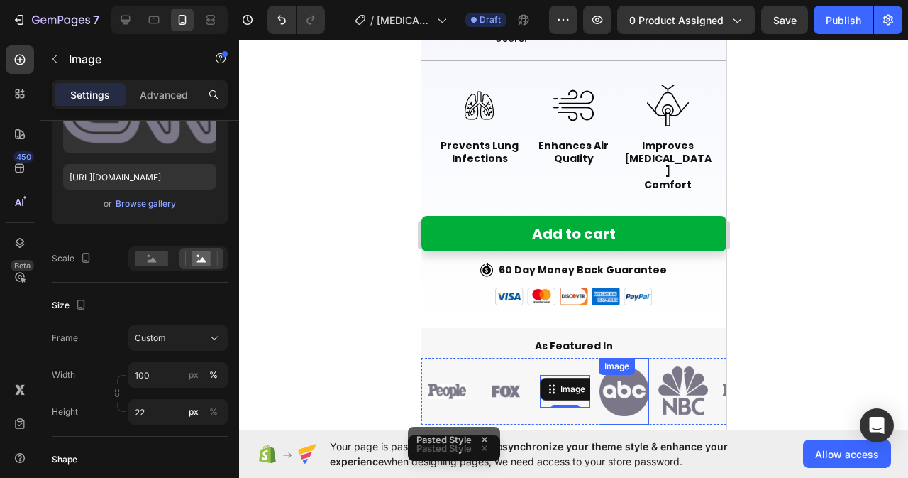
click at [634, 366] on img at bounding box center [624, 391] width 50 height 50
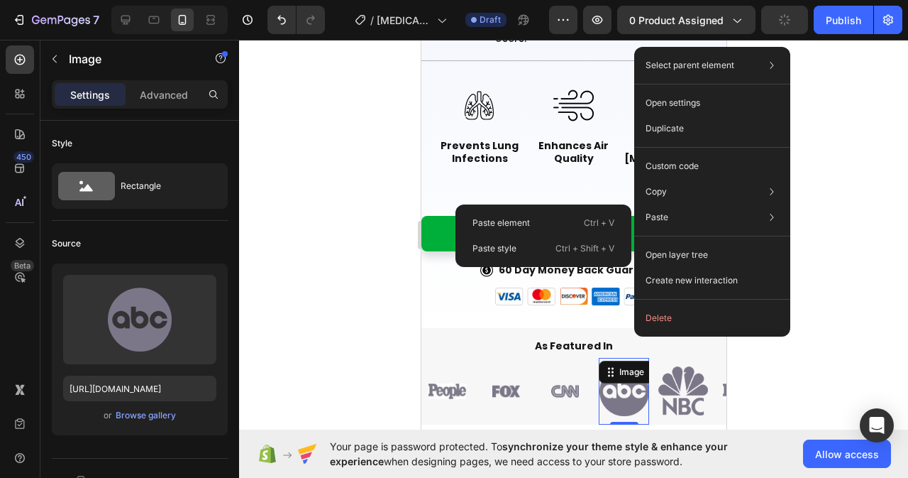
scroll to position [211, 0]
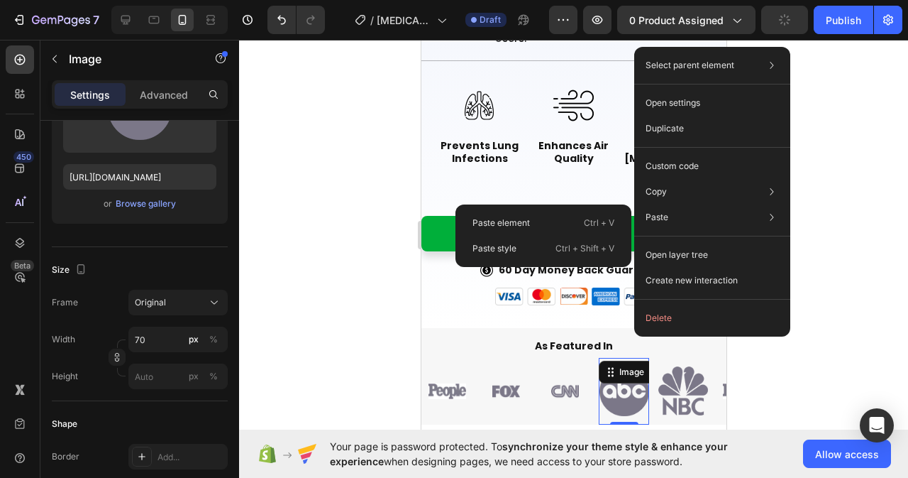
click at [541, 247] on div "Paste style Ctrl + Shift + V" at bounding box center [543, 249] width 165 height 26
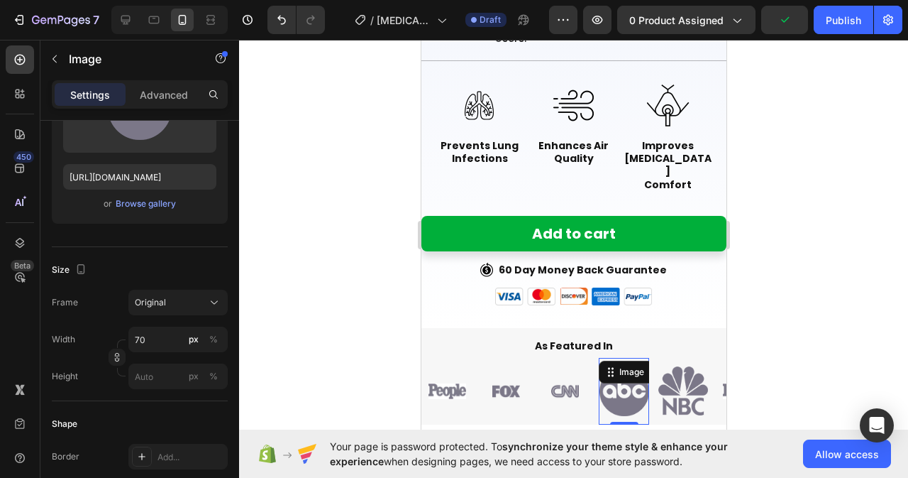
type input "100"
type input "22"
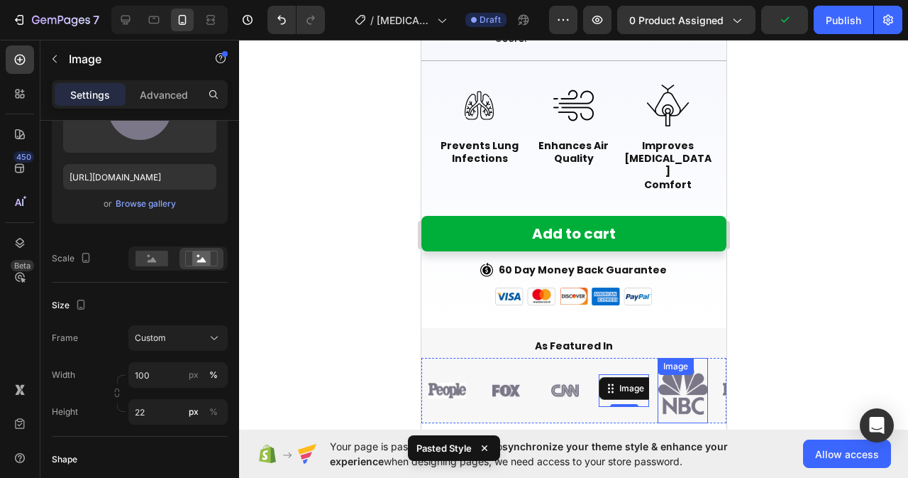
click at [679, 366] on img at bounding box center [683, 390] width 50 height 48
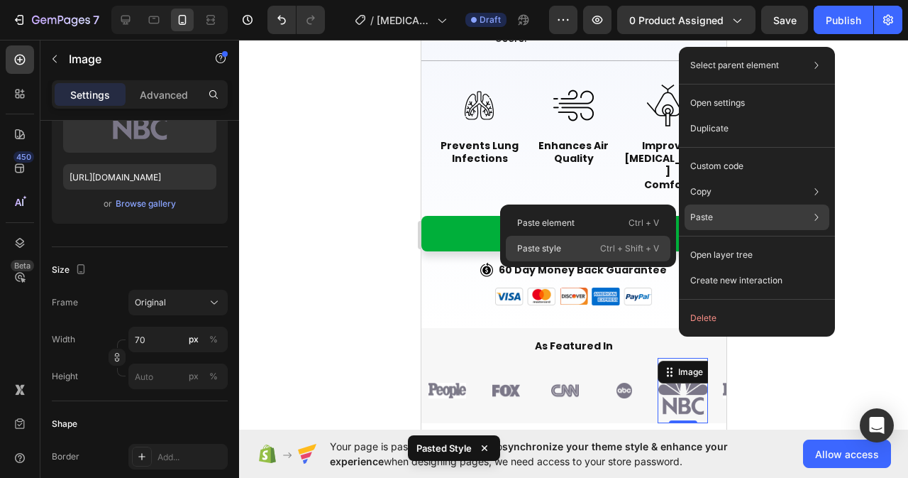
click at [562, 253] on div "Paste style Ctrl + Shift + V" at bounding box center [588, 249] width 165 height 26
type input "100"
type input "22"
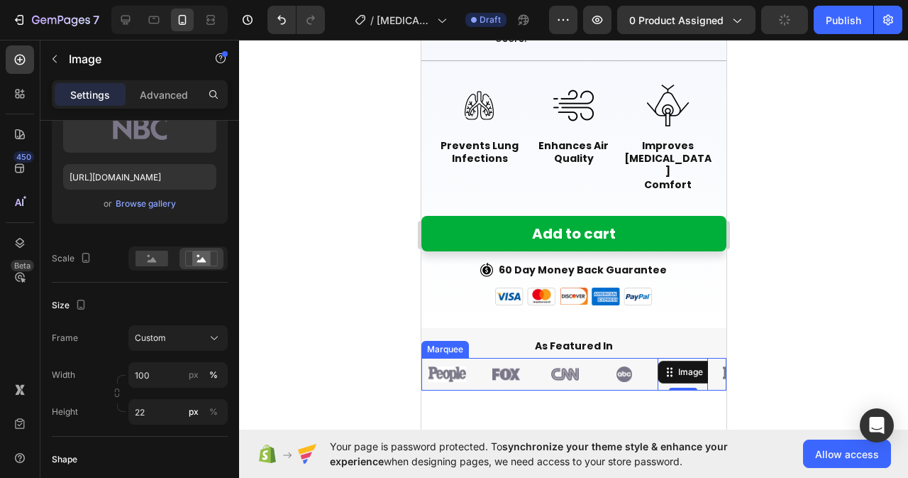
click at [712, 358] on div "Image 0" at bounding box center [686, 374] width 59 height 33
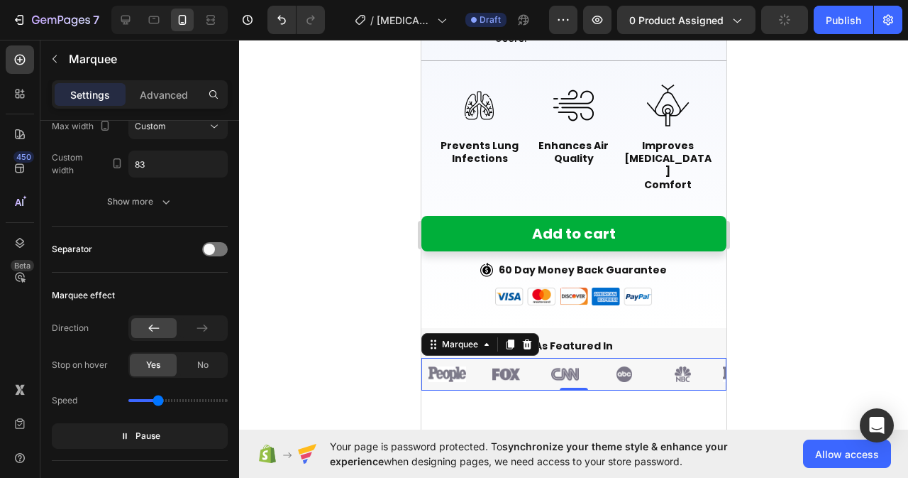
scroll to position [0, 0]
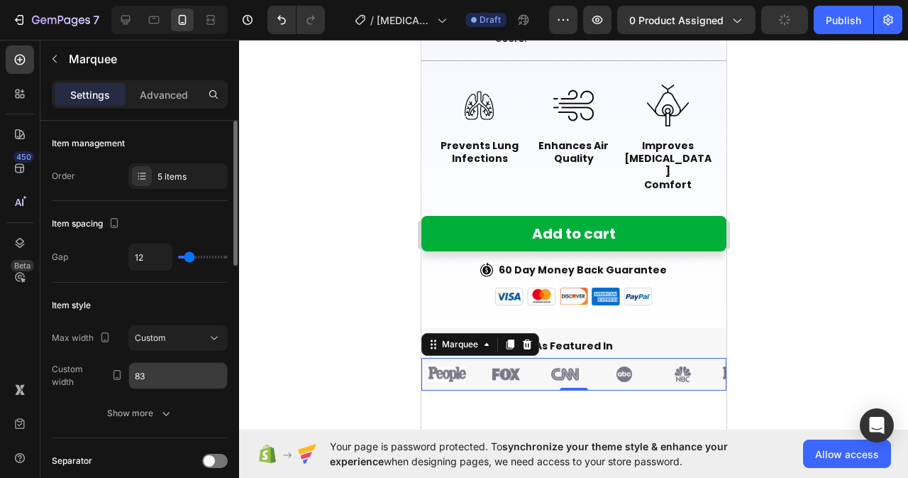
click at [166, 370] on input "83" at bounding box center [178, 376] width 98 height 26
type input "84"
type input "0"
drag, startPoint x: 191, startPoint y: 255, endPoint x: 171, endPoint y: 254, distance: 19.9
type input "0"
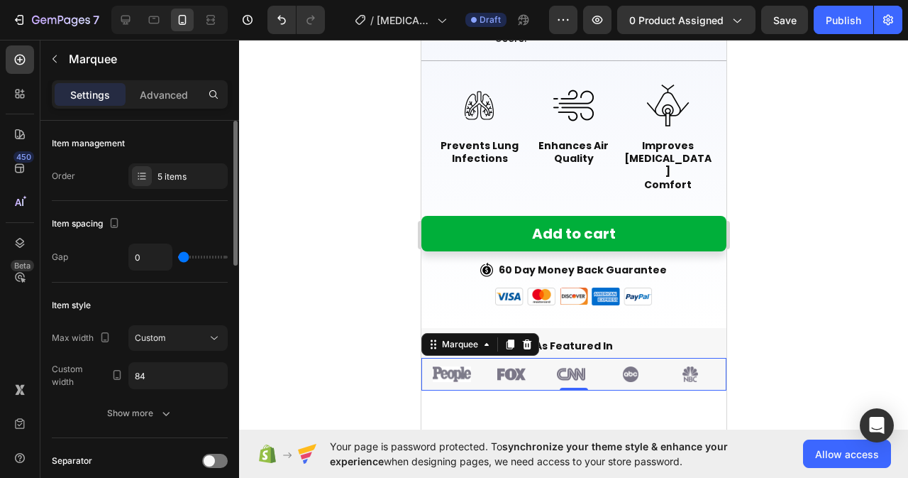
click at [178, 255] on input "range" at bounding box center [203, 256] width 50 height 3
type input "9"
click at [188, 258] on input "range" at bounding box center [203, 256] width 50 height 3
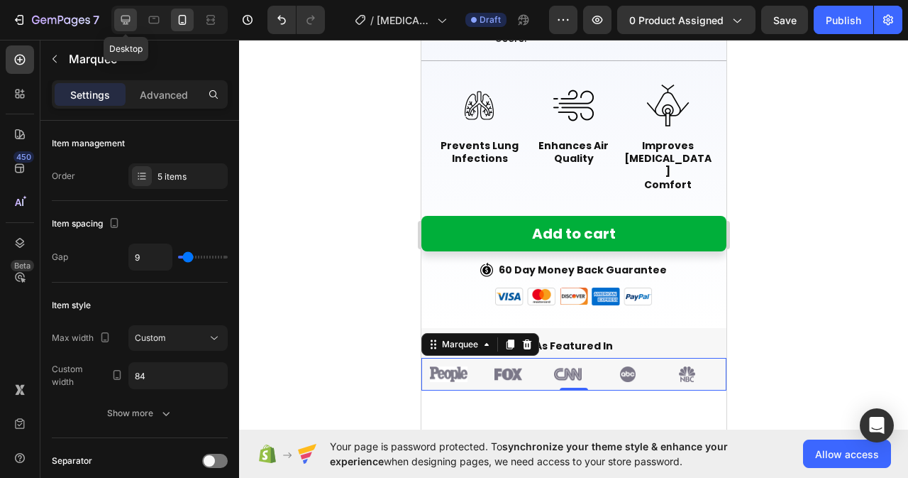
click at [131, 15] on icon at bounding box center [125, 20] width 14 height 14
type input "18"
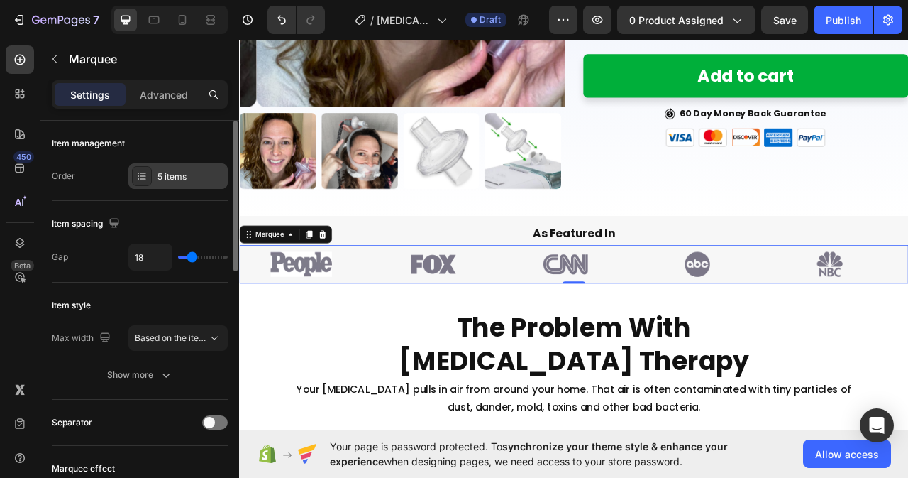
click at [155, 169] on div "5 items" at bounding box center [177, 176] width 99 height 26
type input "49"
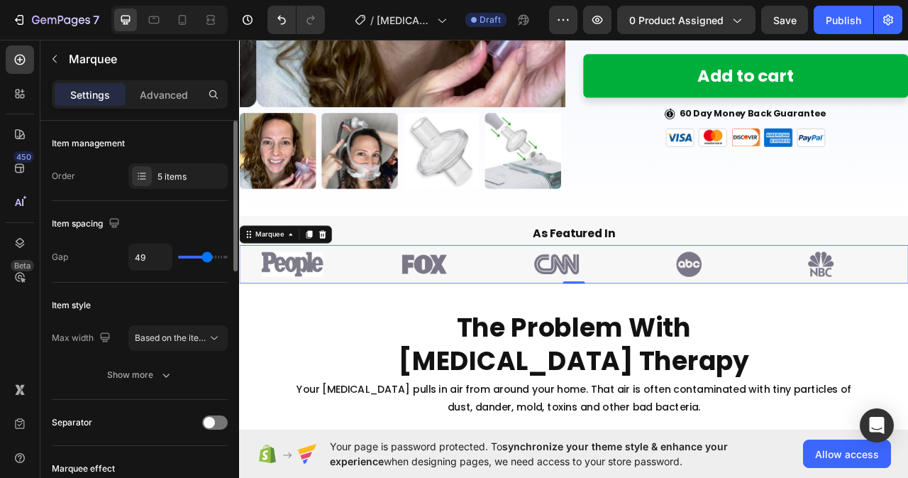
drag, startPoint x: 189, startPoint y: 255, endPoint x: 207, endPoint y: 255, distance: 17.7
type input "49"
click at [207, 255] on input "range" at bounding box center [203, 256] width 50 height 3
type input "4"
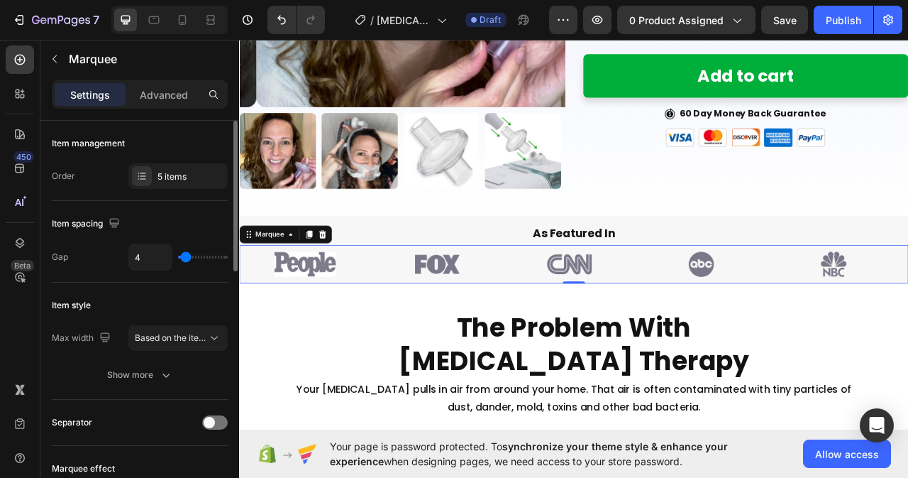
type input "9"
type input "27"
drag, startPoint x: 208, startPoint y: 255, endPoint x: 197, endPoint y: 260, distance: 12.4
type input "27"
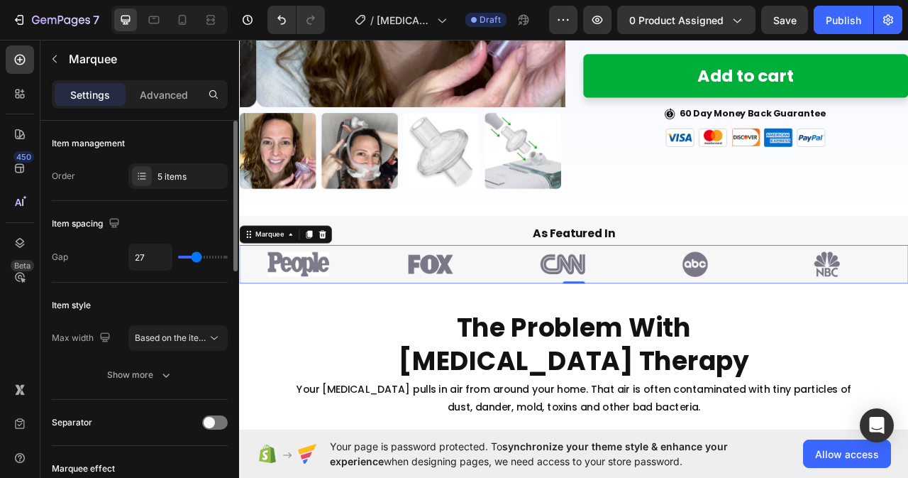
click at [197, 258] on input "range" at bounding box center [203, 256] width 50 height 3
type input "12"
type input "10"
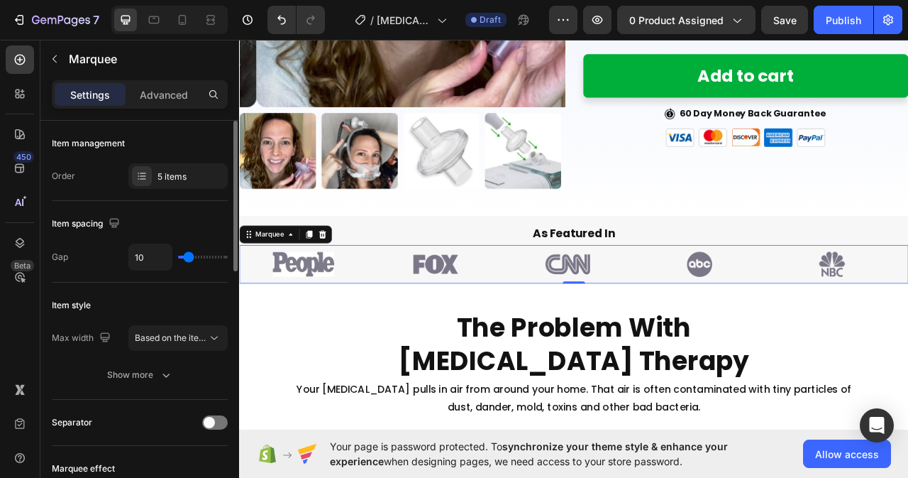
click at [189, 255] on input "range" at bounding box center [203, 256] width 50 height 3
type input "25"
click at [196, 256] on input "range" at bounding box center [203, 256] width 50 height 3
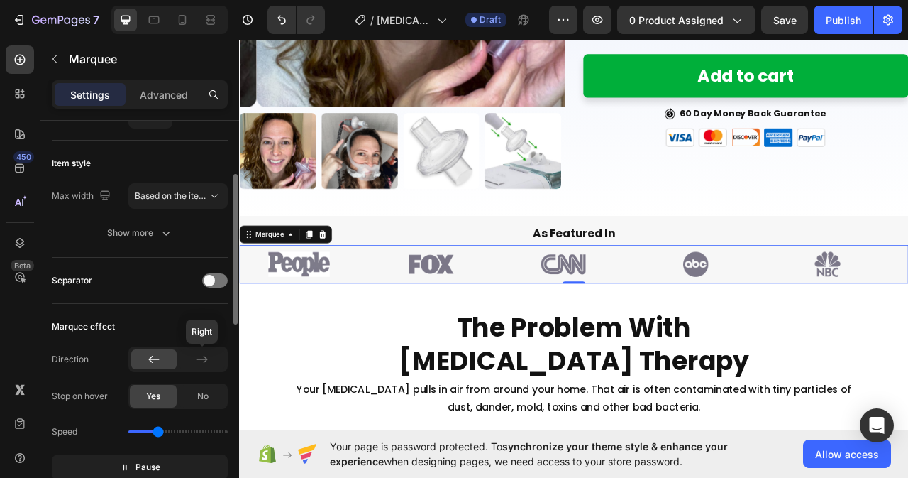
scroll to position [213, 0]
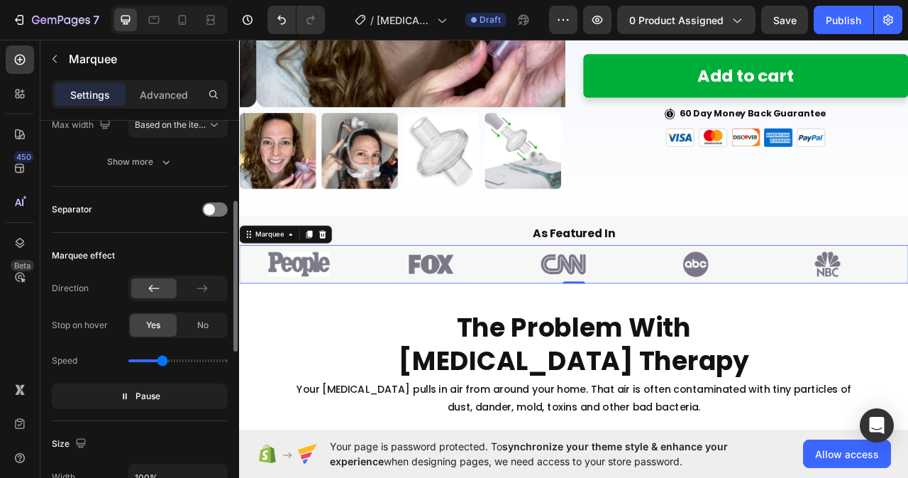
type input "1.3"
click at [162, 359] on input "range" at bounding box center [177, 360] width 99 height 3
click at [162, 401] on button "Pause" at bounding box center [140, 396] width 176 height 26
click at [162, 399] on span "Preview" at bounding box center [147, 396] width 33 height 14
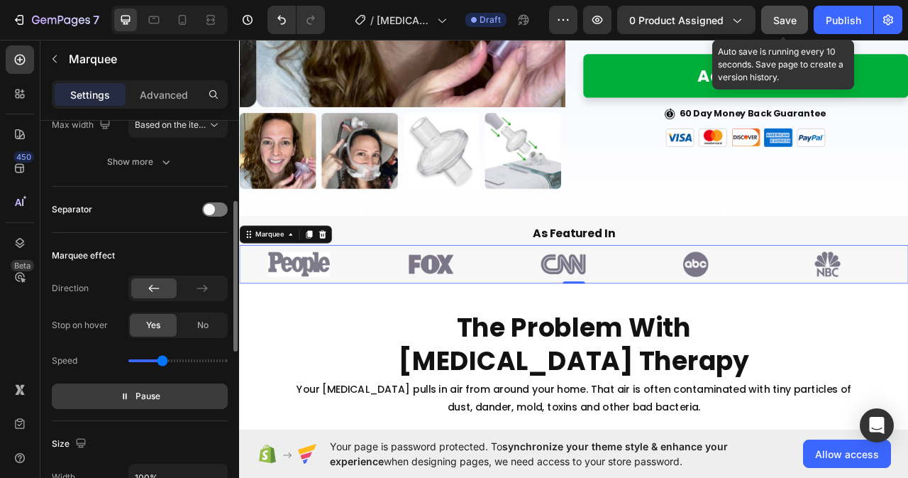
click at [783, 18] on span "Save" at bounding box center [784, 20] width 23 height 12
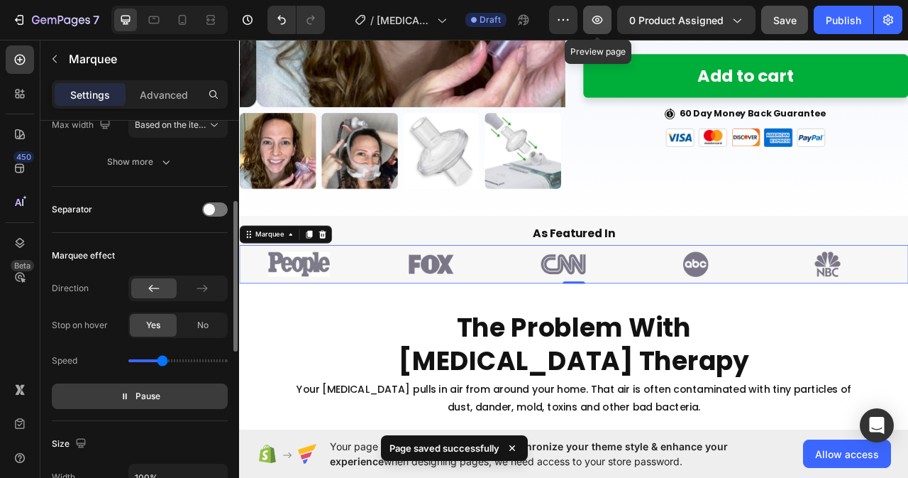
click at [597, 17] on icon "button" at bounding box center [597, 20] width 11 height 9
click at [592, 17] on icon "button" at bounding box center [597, 20] width 14 height 14
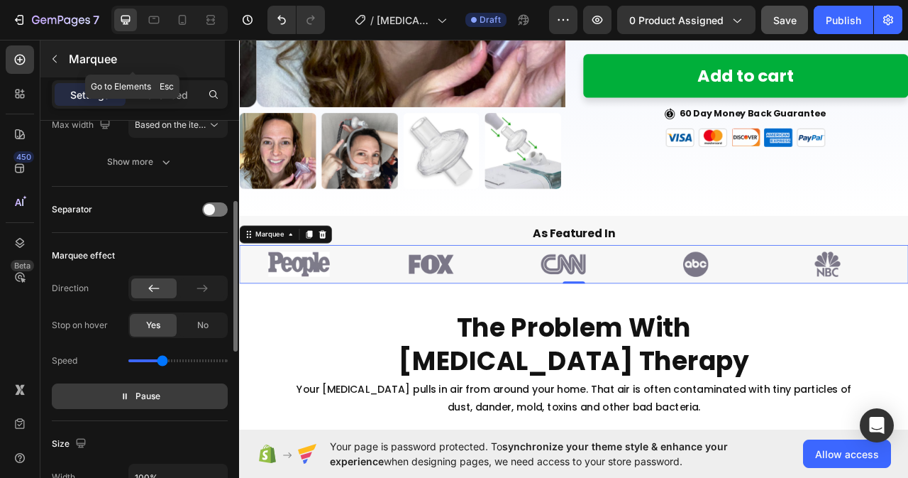
click at [57, 51] on button "button" at bounding box center [54, 59] width 23 height 23
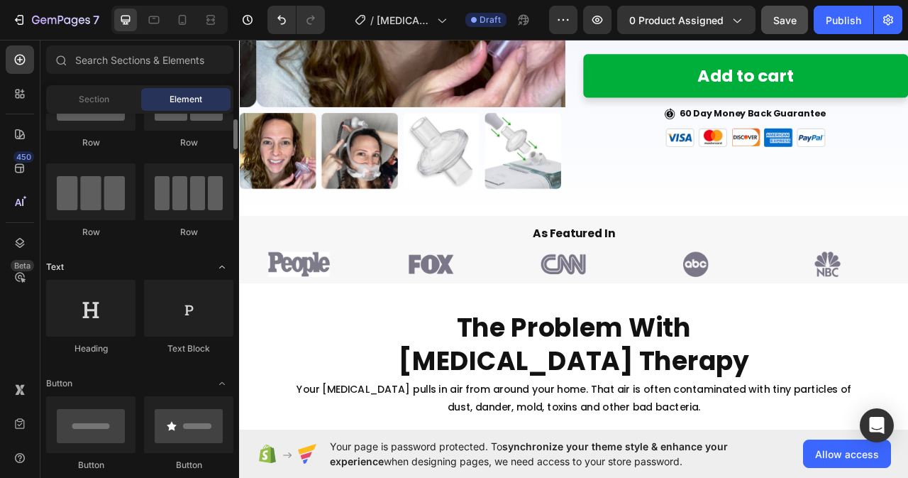
scroll to position [0, 0]
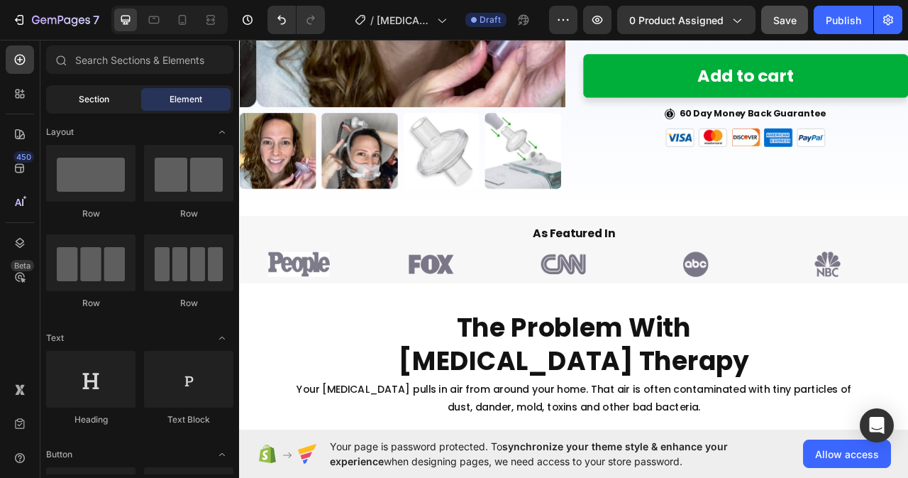
click at [108, 95] on span "Section" at bounding box center [94, 99] width 31 height 13
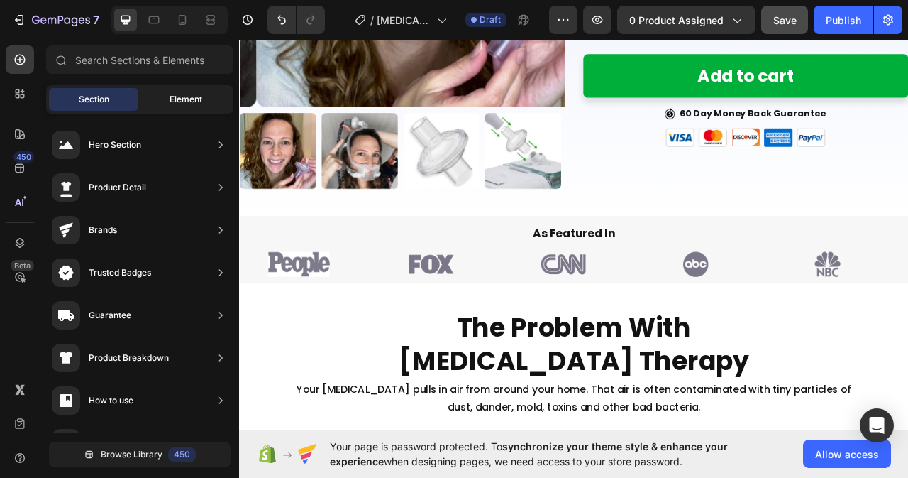
click at [176, 96] on span "Element" at bounding box center [186, 99] width 33 height 13
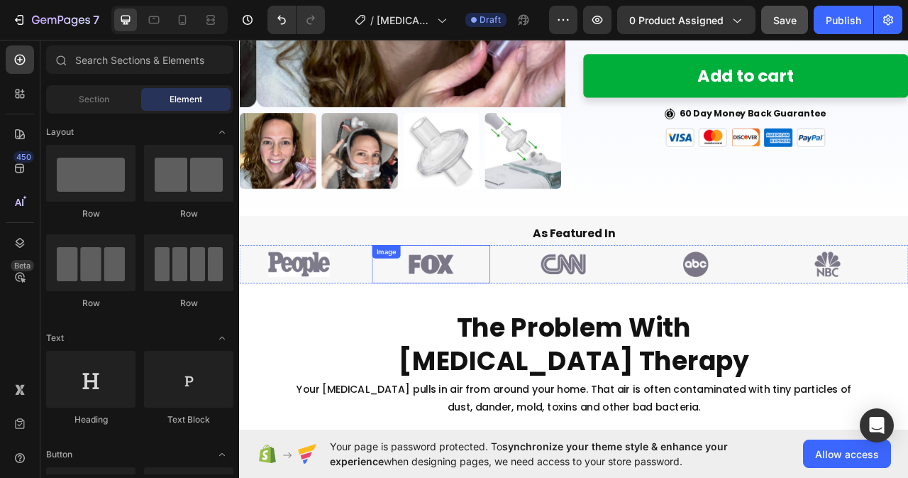
click at [399, 339] on div "Image" at bounding box center [474, 326] width 150 height 49
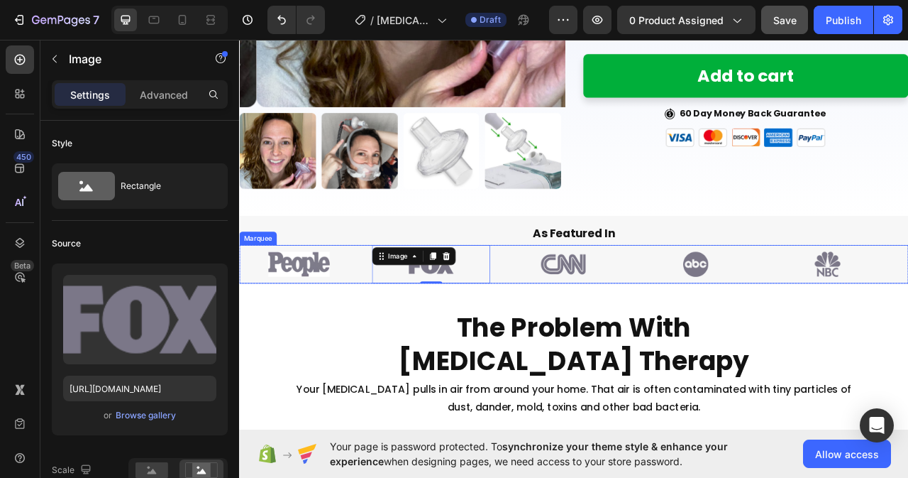
click at [571, 302] on div "Image" at bounding box center [655, 326] width 168 height 49
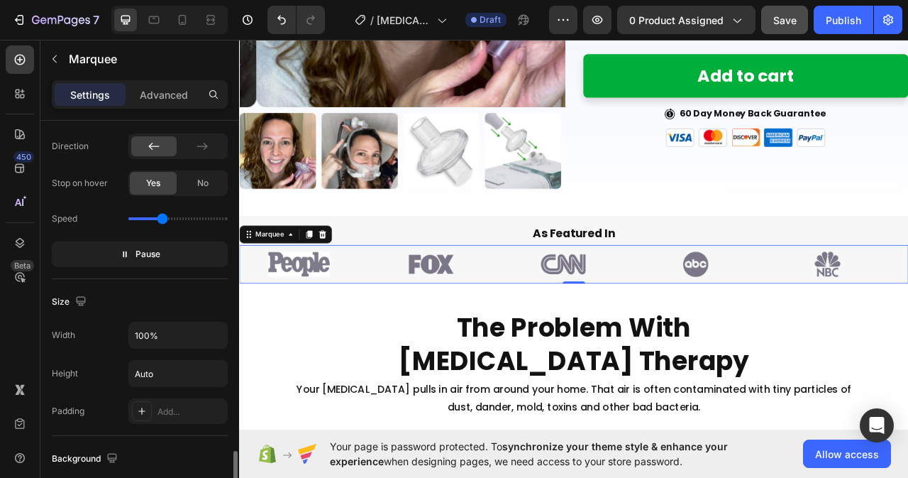
scroll to position [497, 0]
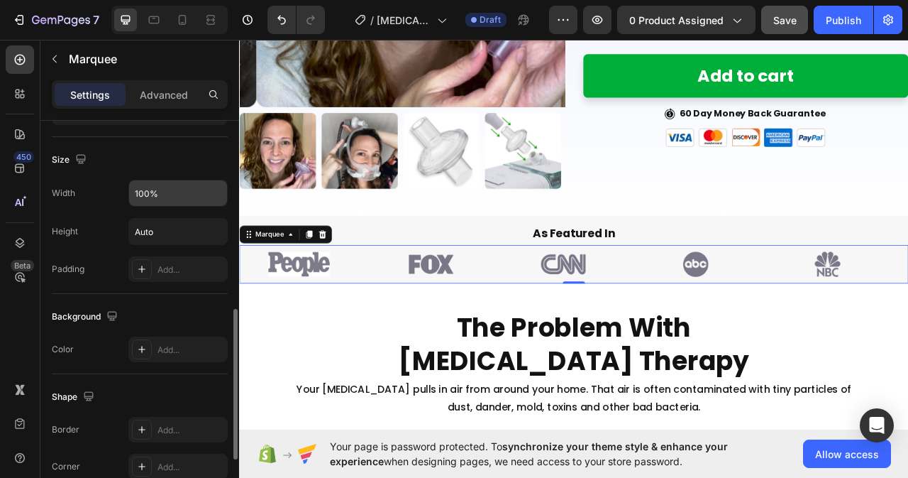
click at [214, 194] on input "100%" at bounding box center [178, 193] width 98 height 26
click at [158, 195] on input "100%" at bounding box center [178, 193] width 98 height 26
click at [197, 233] on input "Auto" at bounding box center [178, 232] width 98 height 26
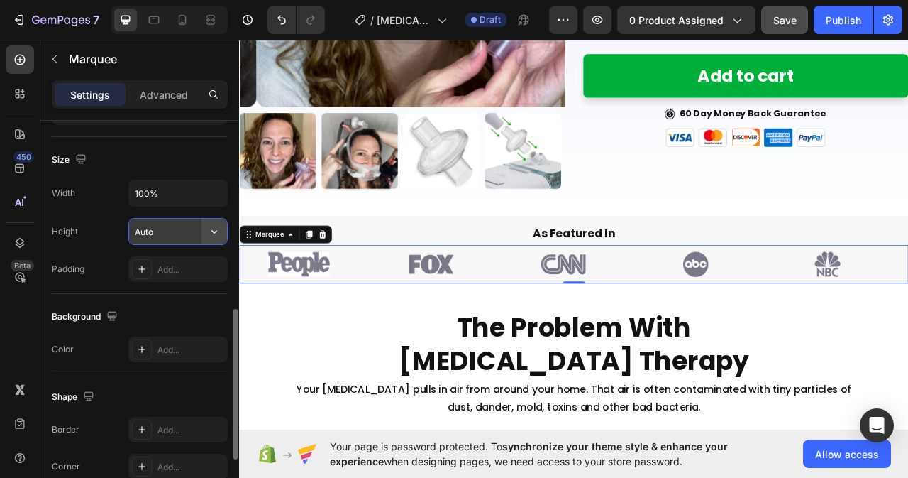
click at [217, 230] on icon "button" at bounding box center [214, 231] width 14 height 14
click at [158, 185] on input "100%" at bounding box center [178, 193] width 98 height 26
click at [160, 193] on input "100%" at bounding box center [178, 193] width 98 height 26
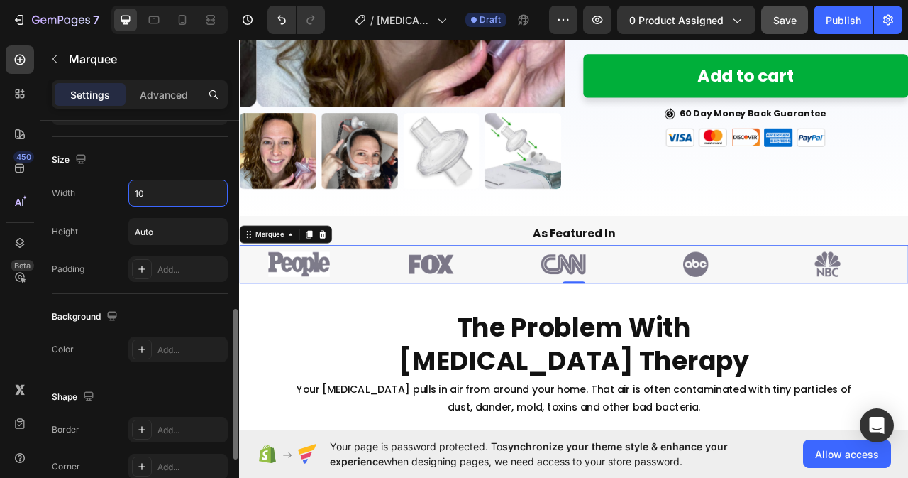
type input "1"
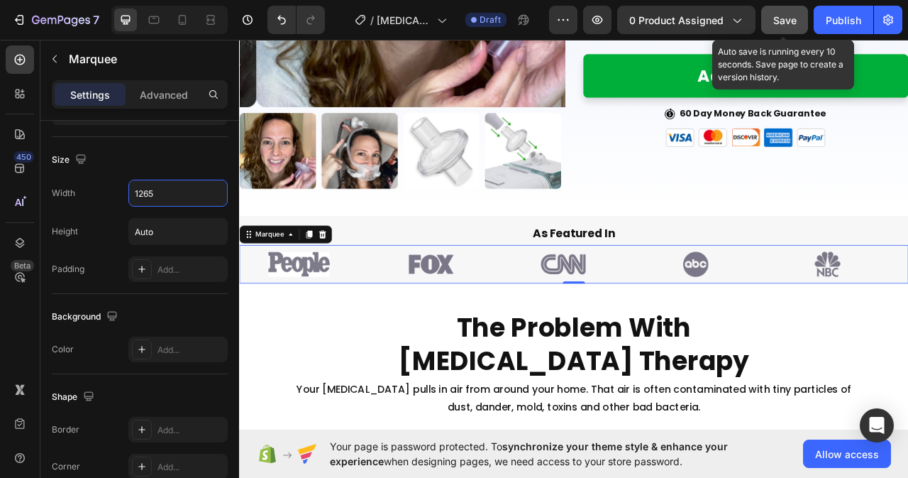
type input "1265"
click at [792, 16] on span "Save" at bounding box center [784, 20] width 23 height 12
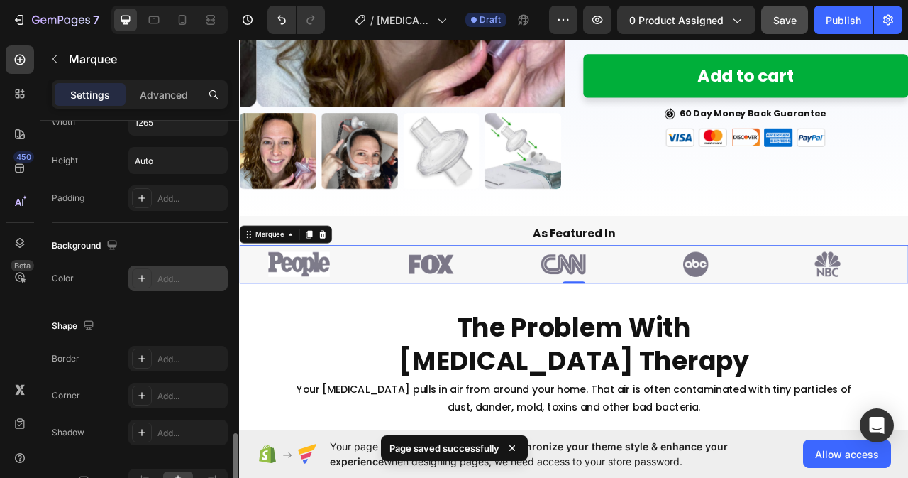
scroll to position [639, 0]
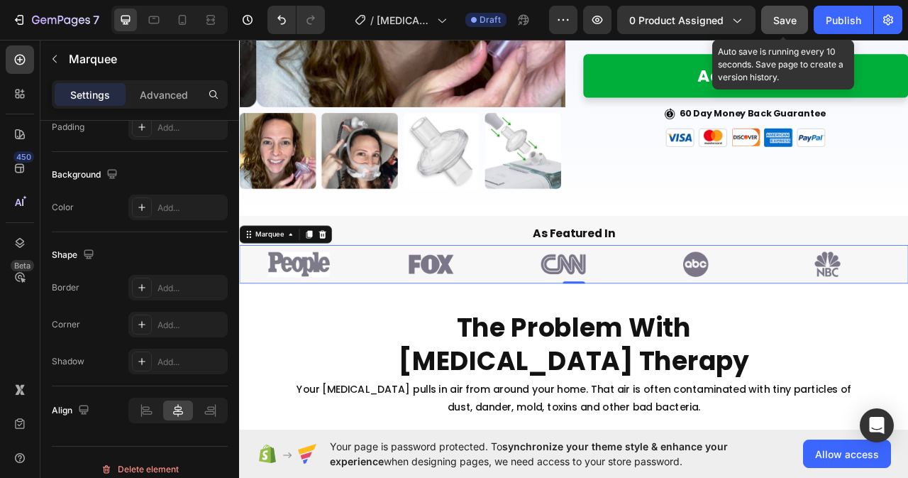
click at [792, 6] on button "Save" at bounding box center [784, 20] width 47 height 28
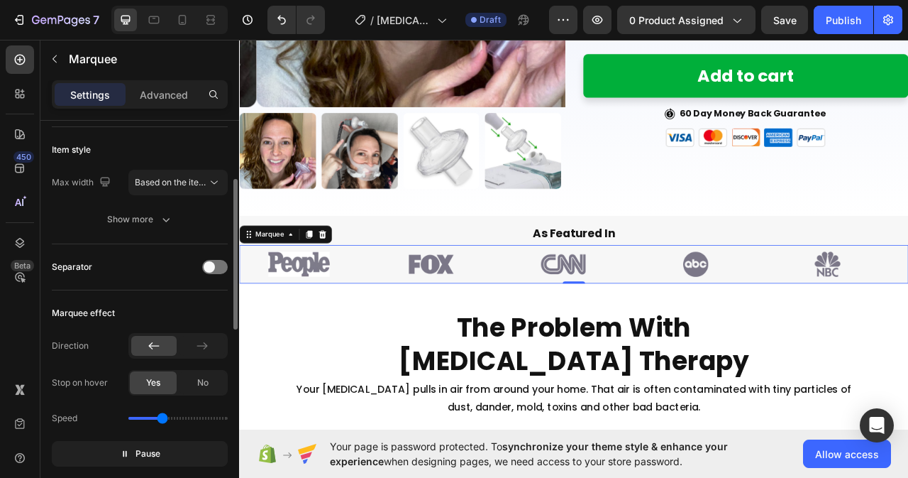
scroll to position [84, 0]
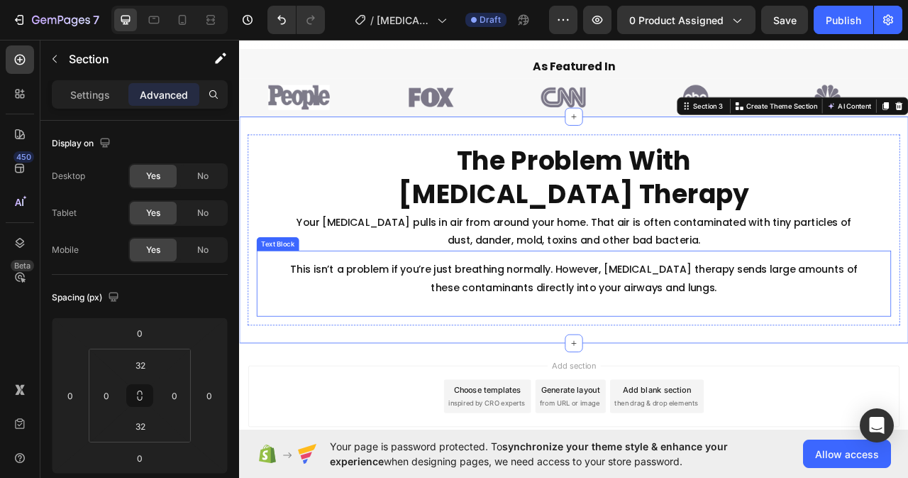
scroll to position [586, 0]
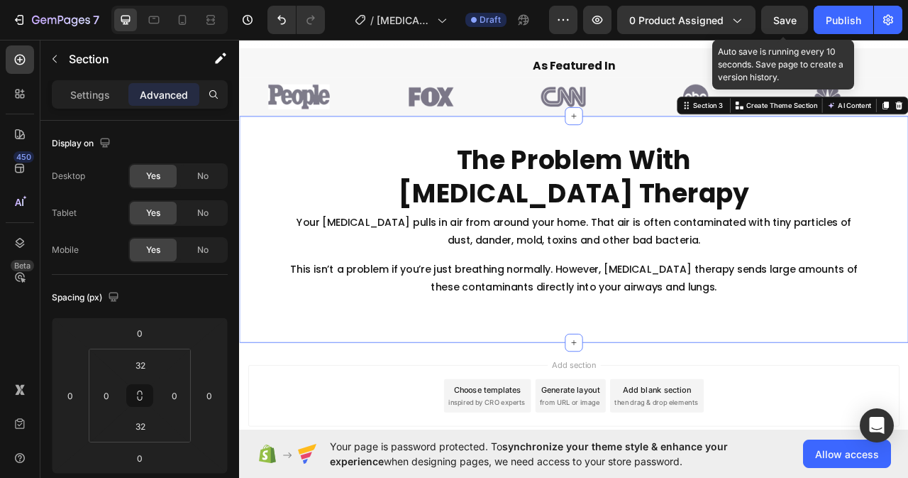
click at [792, 23] on span "Save" at bounding box center [784, 20] width 23 height 12
